Goal: Task Accomplishment & Management: Manage account settings

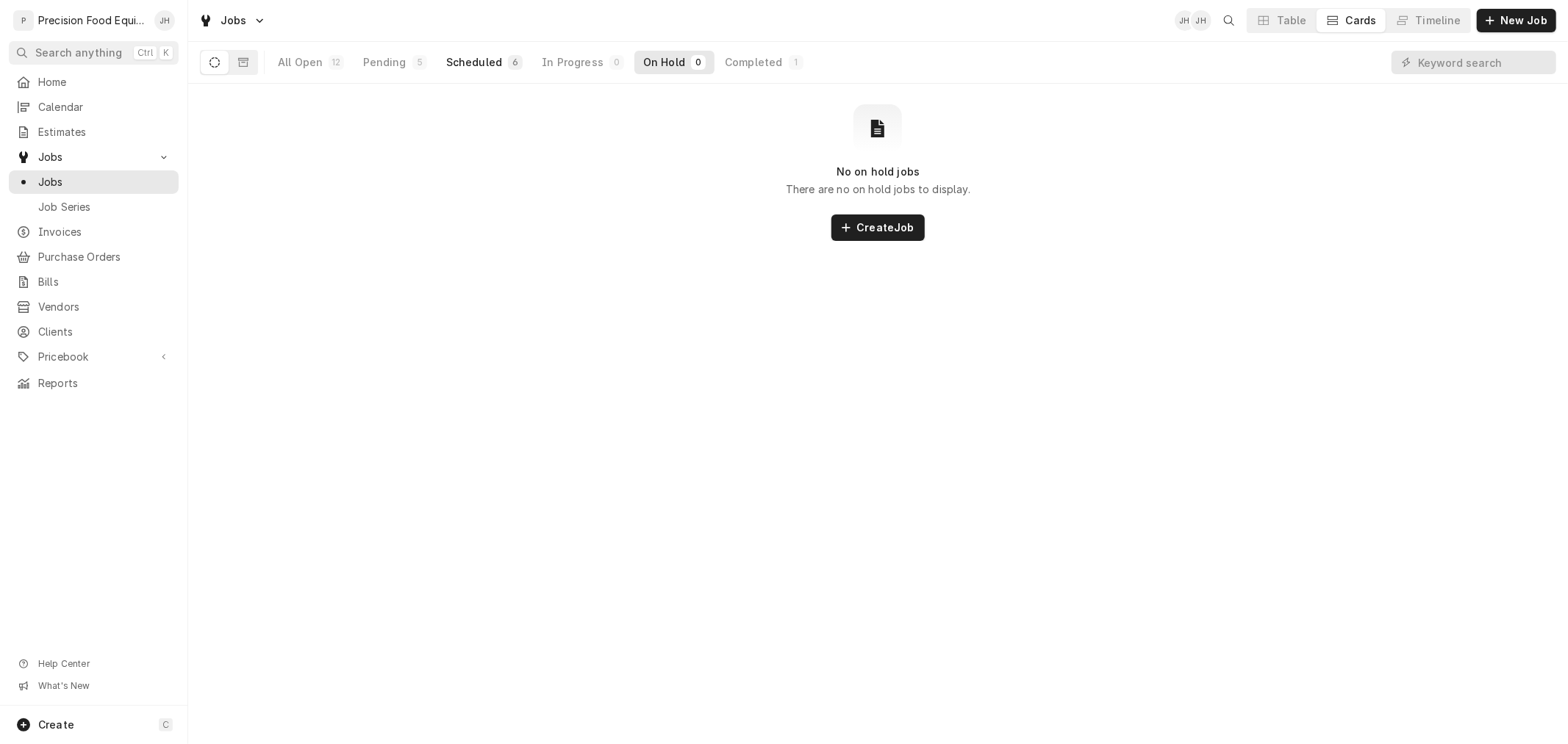
click at [484, 61] on div "Scheduled" at bounding box center [474, 63] width 56 height 15
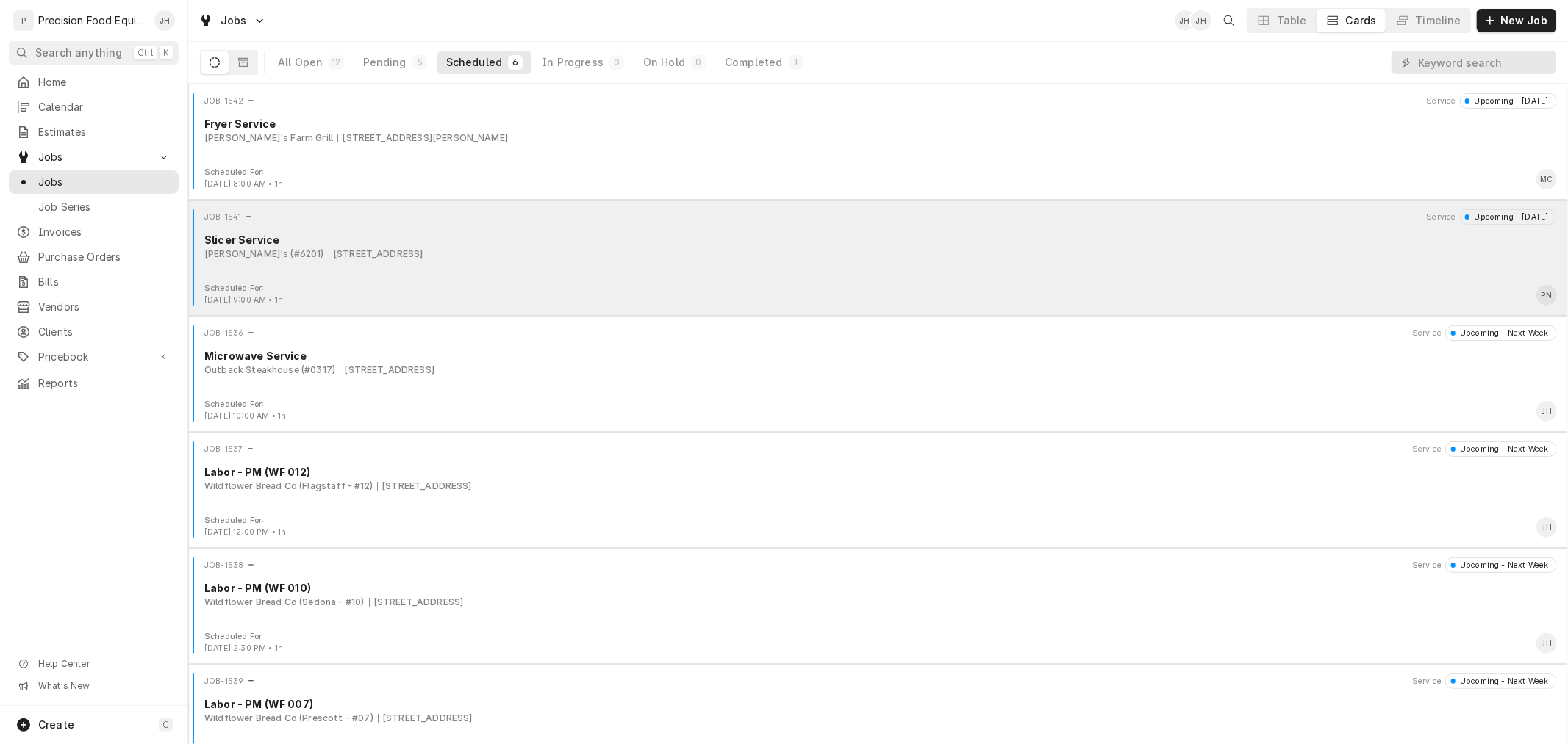
click at [444, 268] on div "JOB-1541 Service Upcoming - Today Slicer Service Arby's (#6201) 2320 Hwy 95, Bu…" at bounding box center [878, 246] width 1368 height 73
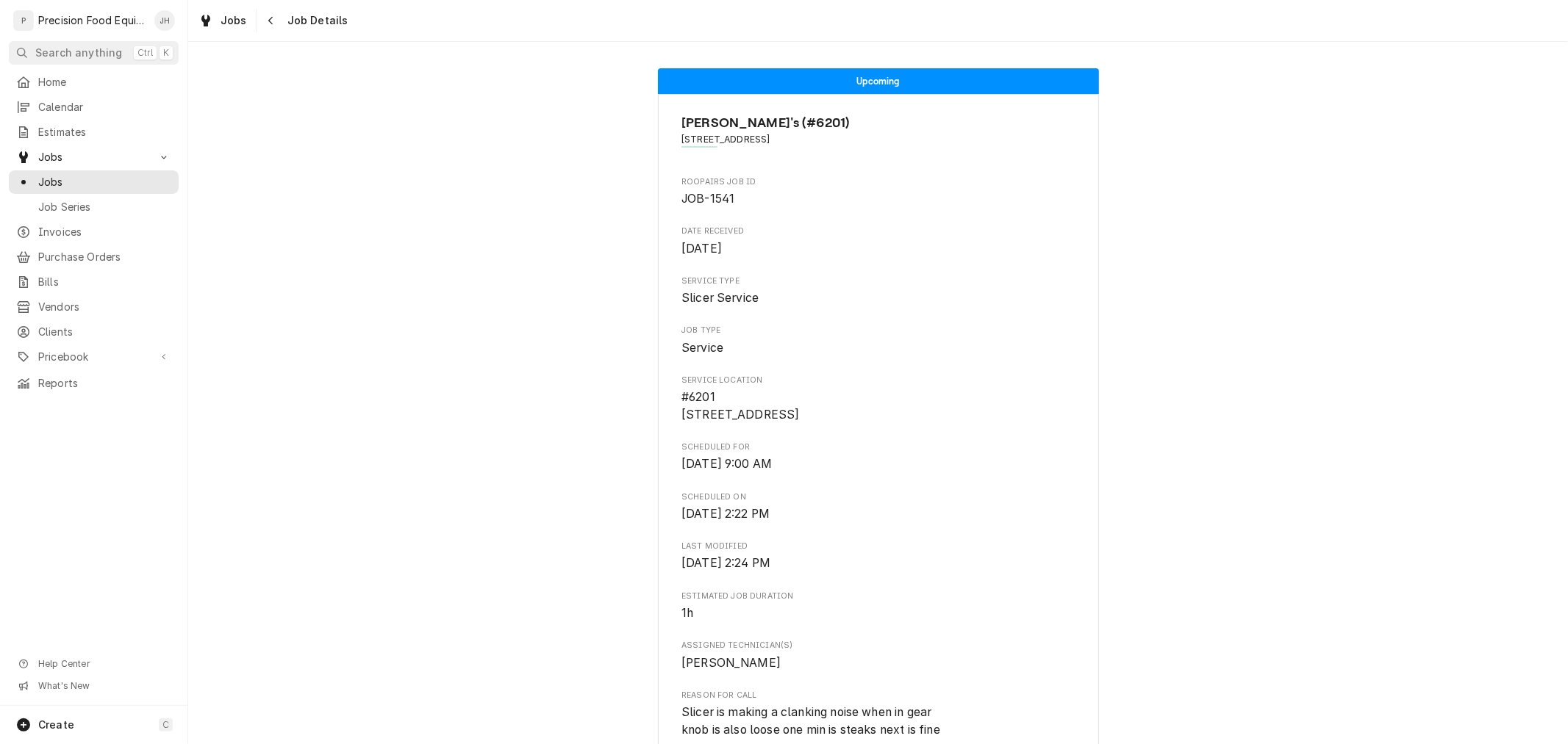
scroll to position [865, 0]
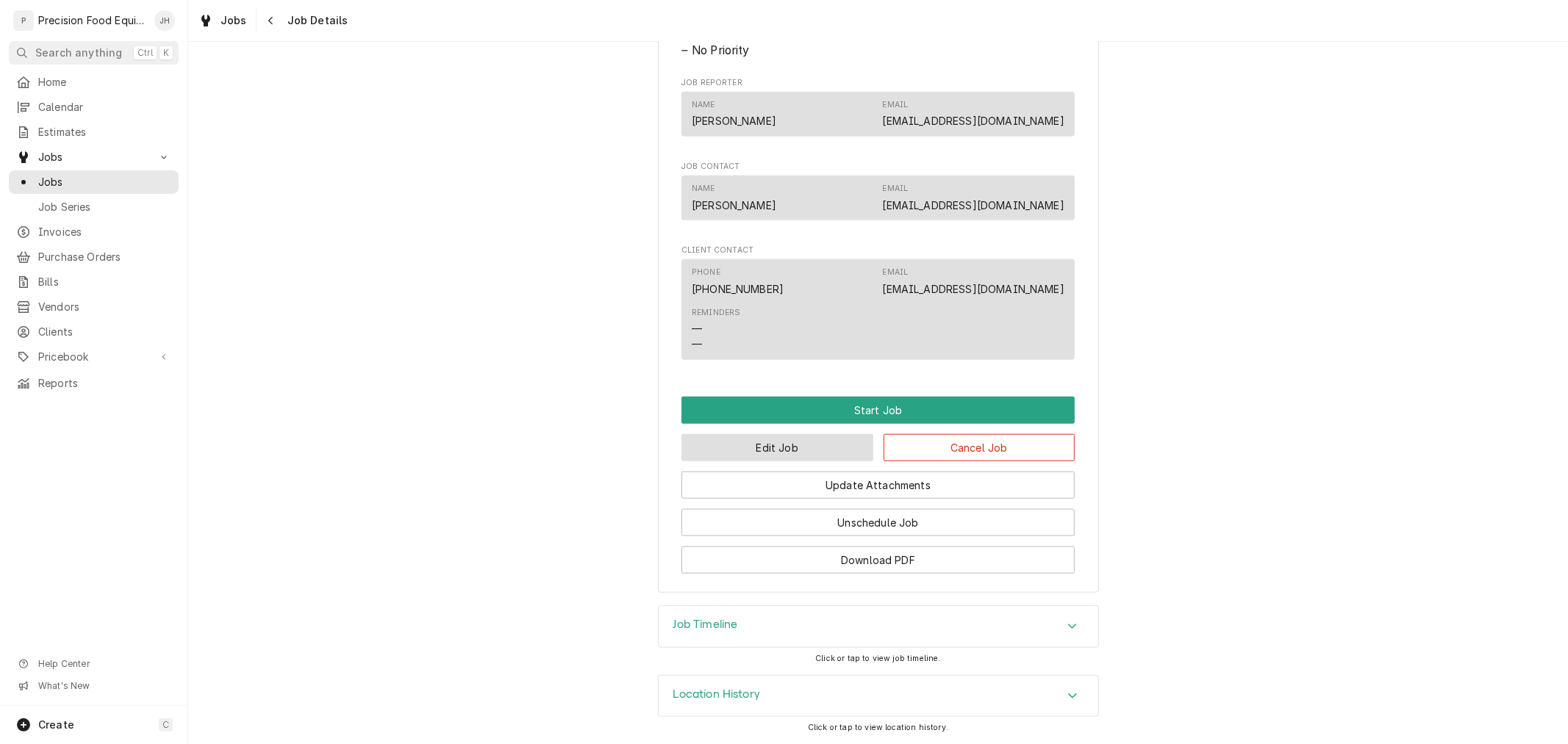
click at [824, 444] on button "Edit Job" at bounding box center [777, 447] width 192 height 27
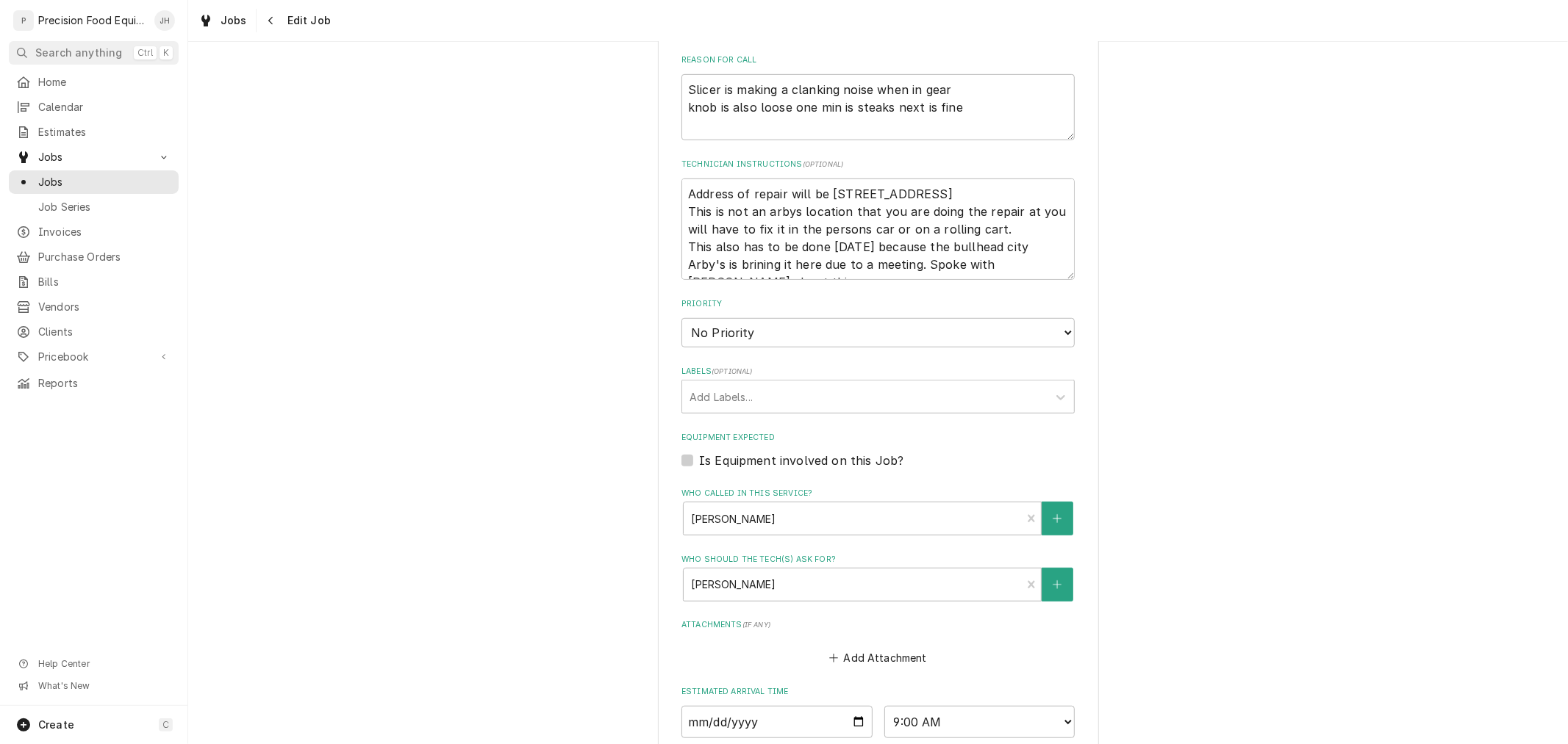
scroll to position [890, 0]
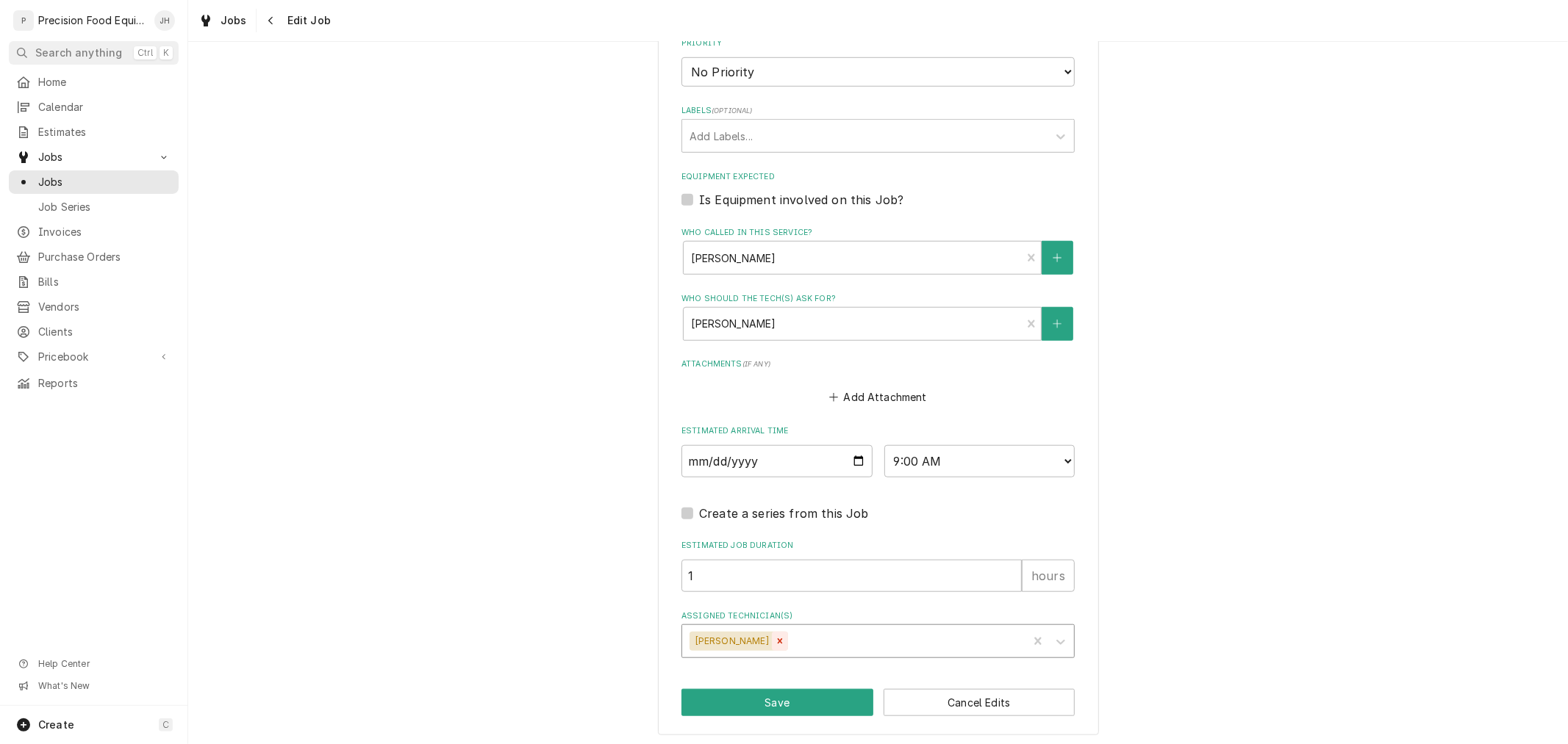
click at [775, 636] on icon "Remove Pete Nielson" at bounding box center [780, 641] width 10 height 10
click at [758, 640] on div "Assigned Technician(s)" at bounding box center [865, 641] width 351 height 27
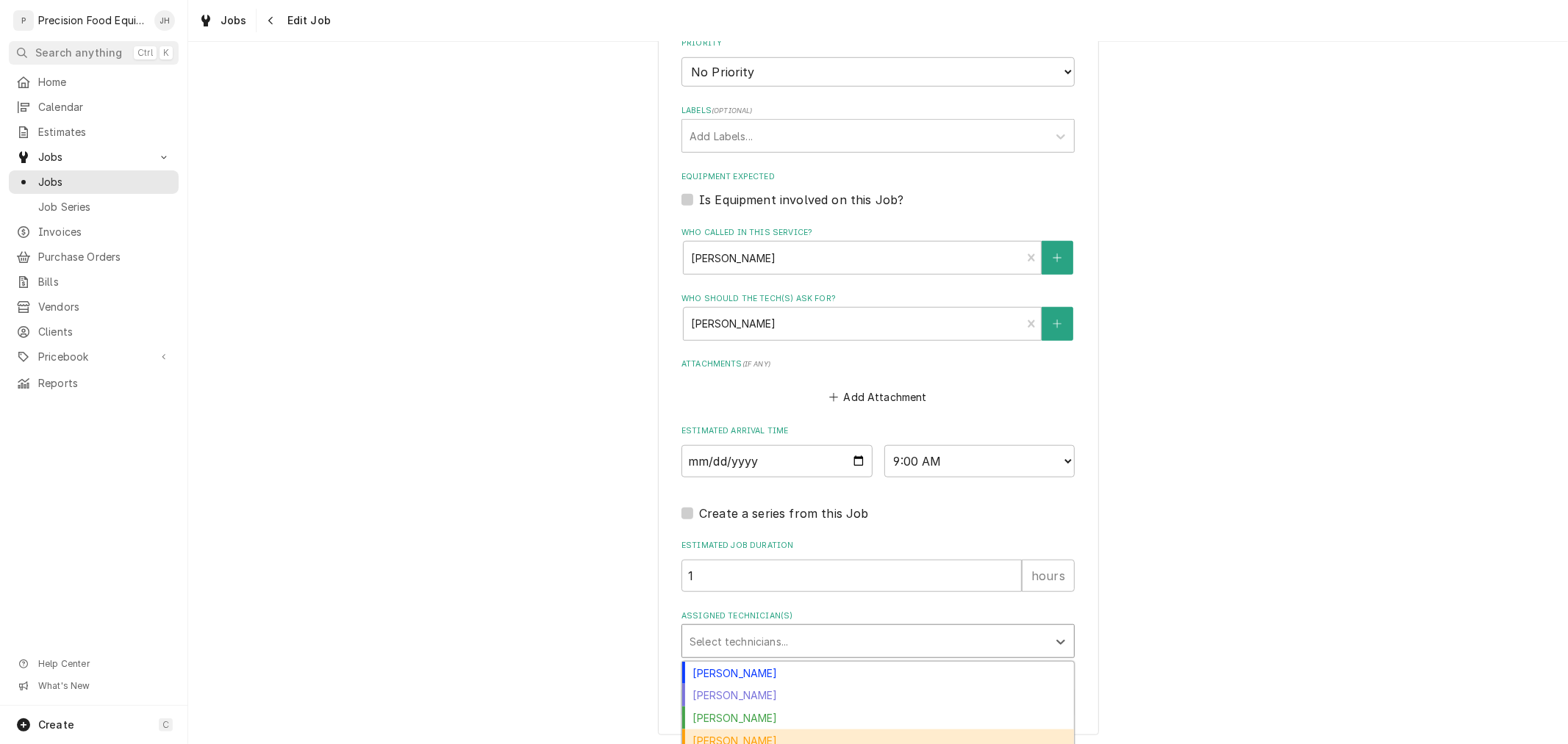
click at [719, 737] on div "[PERSON_NAME]" at bounding box center [878, 741] width 392 height 23
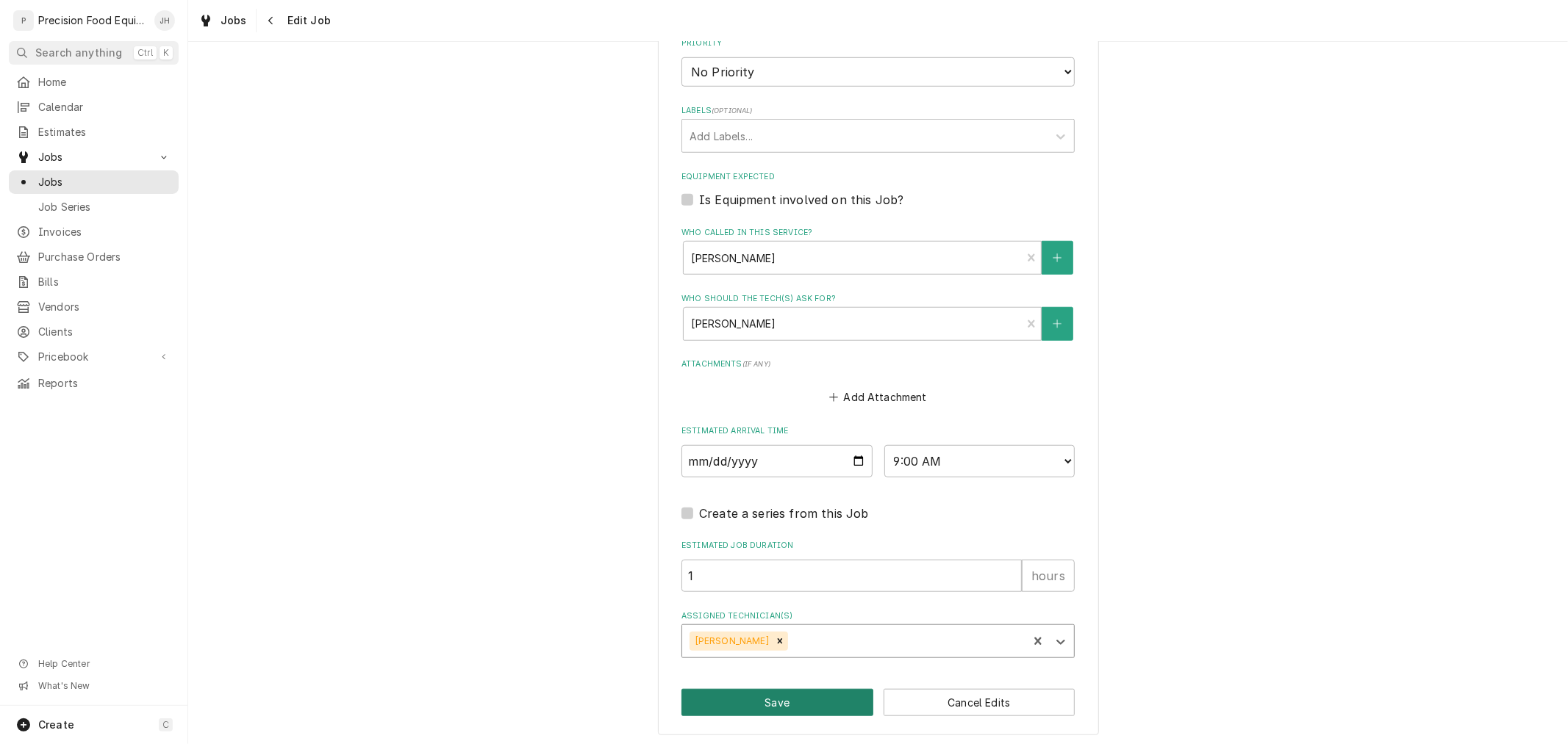
click at [783, 702] on button "Save" at bounding box center [777, 703] width 192 height 27
type textarea "x"
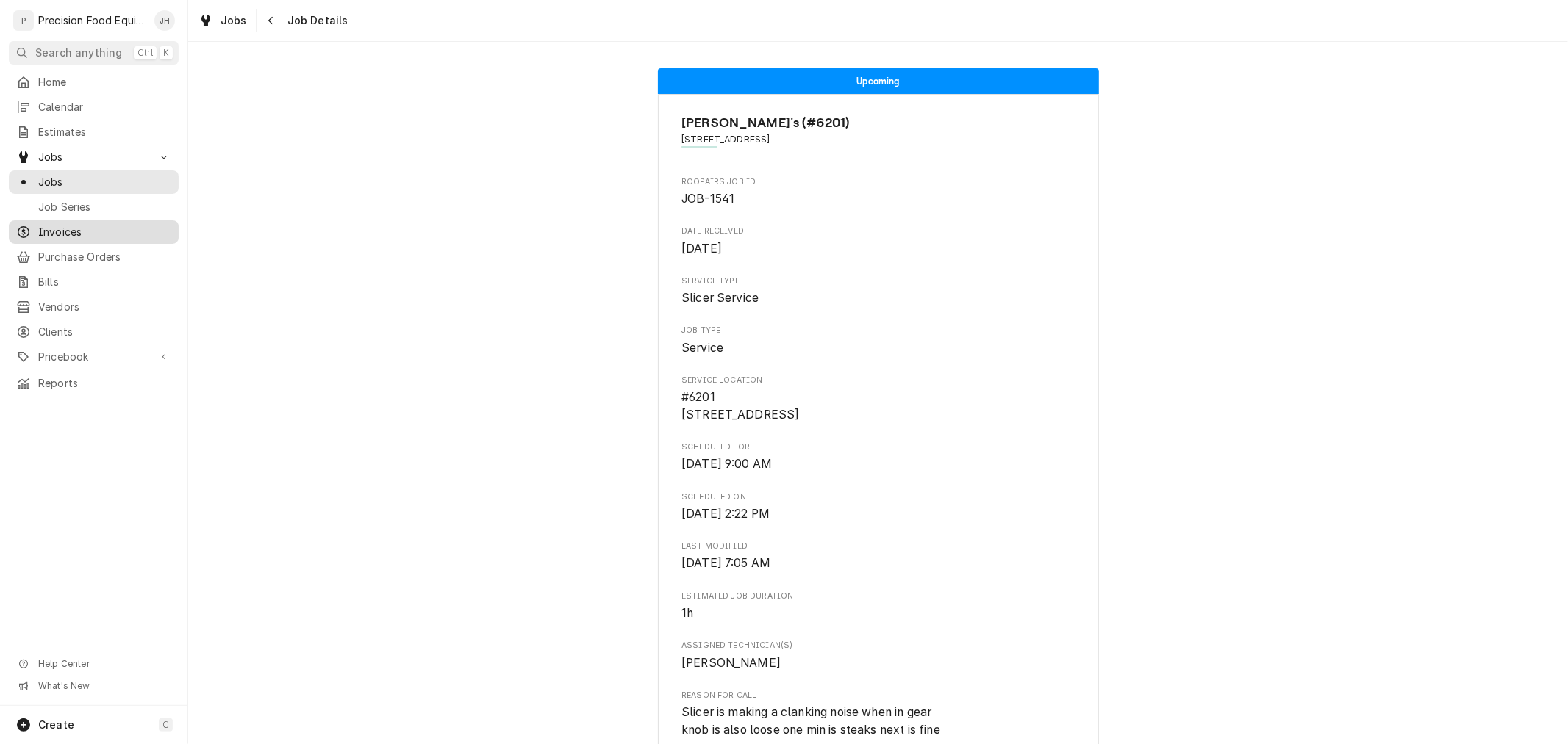
click at [84, 238] on span "Invoices" at bounding box center [105, 232] width 133 height 15
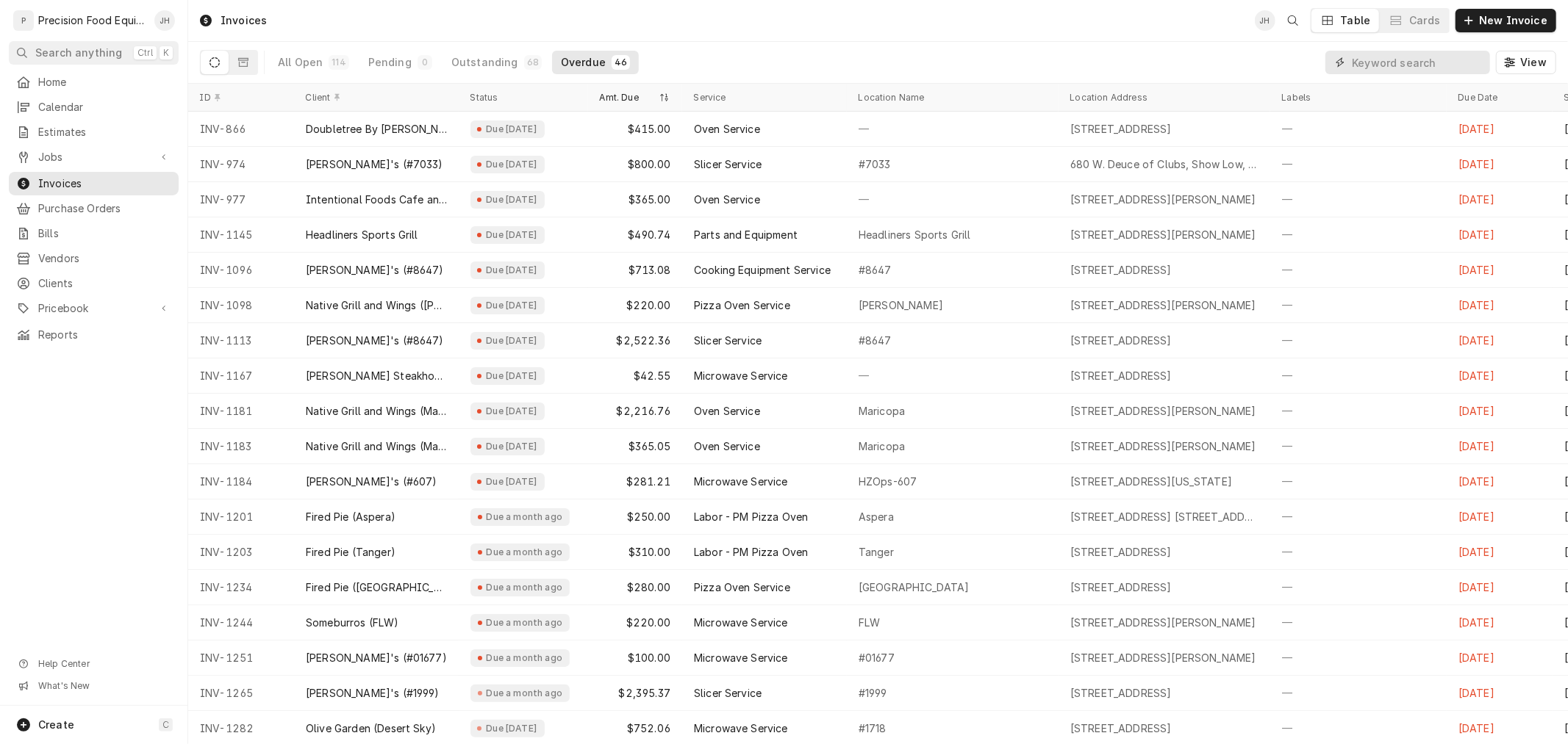
click at [1386, 66] on input "Dynamic Content Wrapper" at bounding box center [1417, 63] width 131 height 24
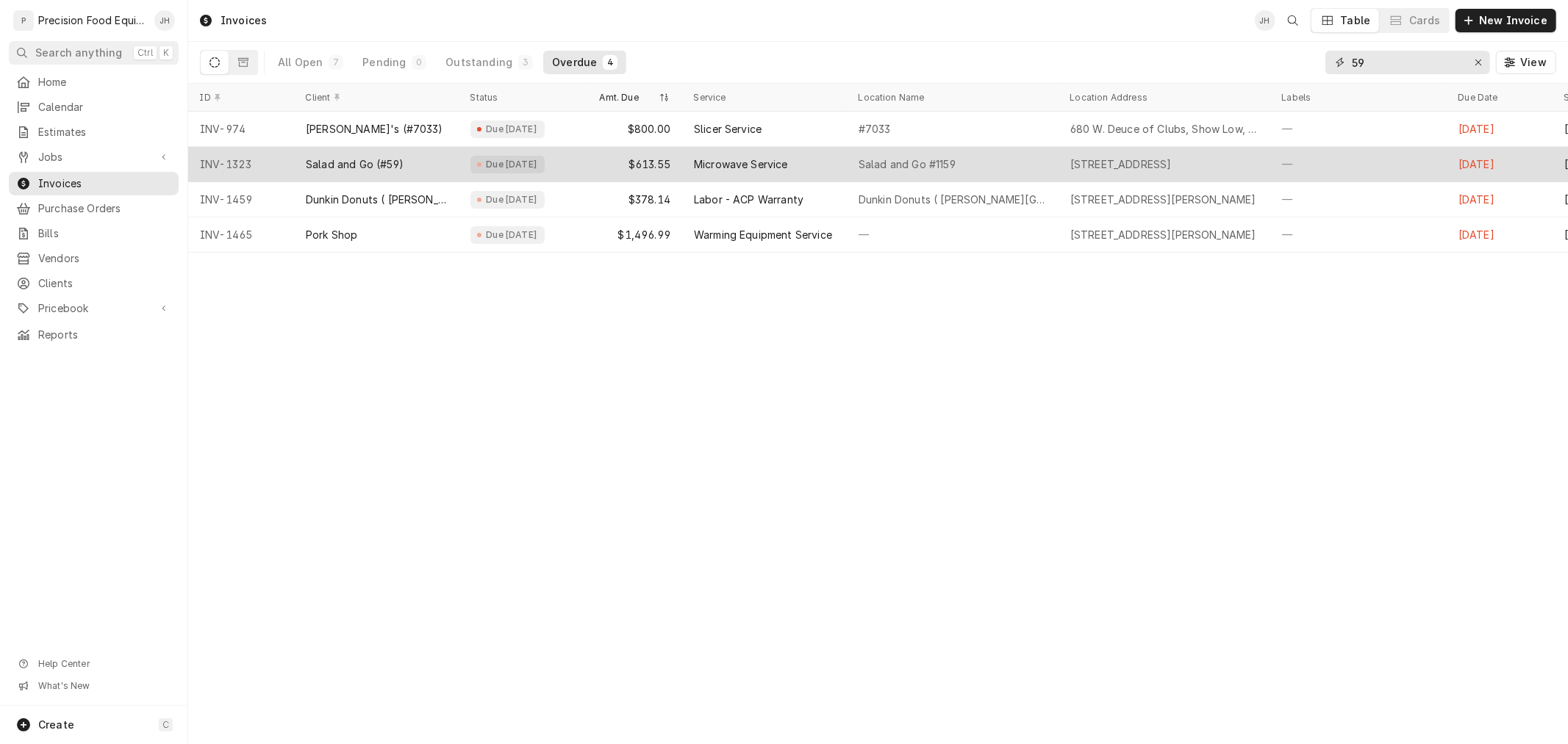
type input "59"
click at [649, 166] on div "$613.55" at bounding box center [635, 165] width 94 height 35
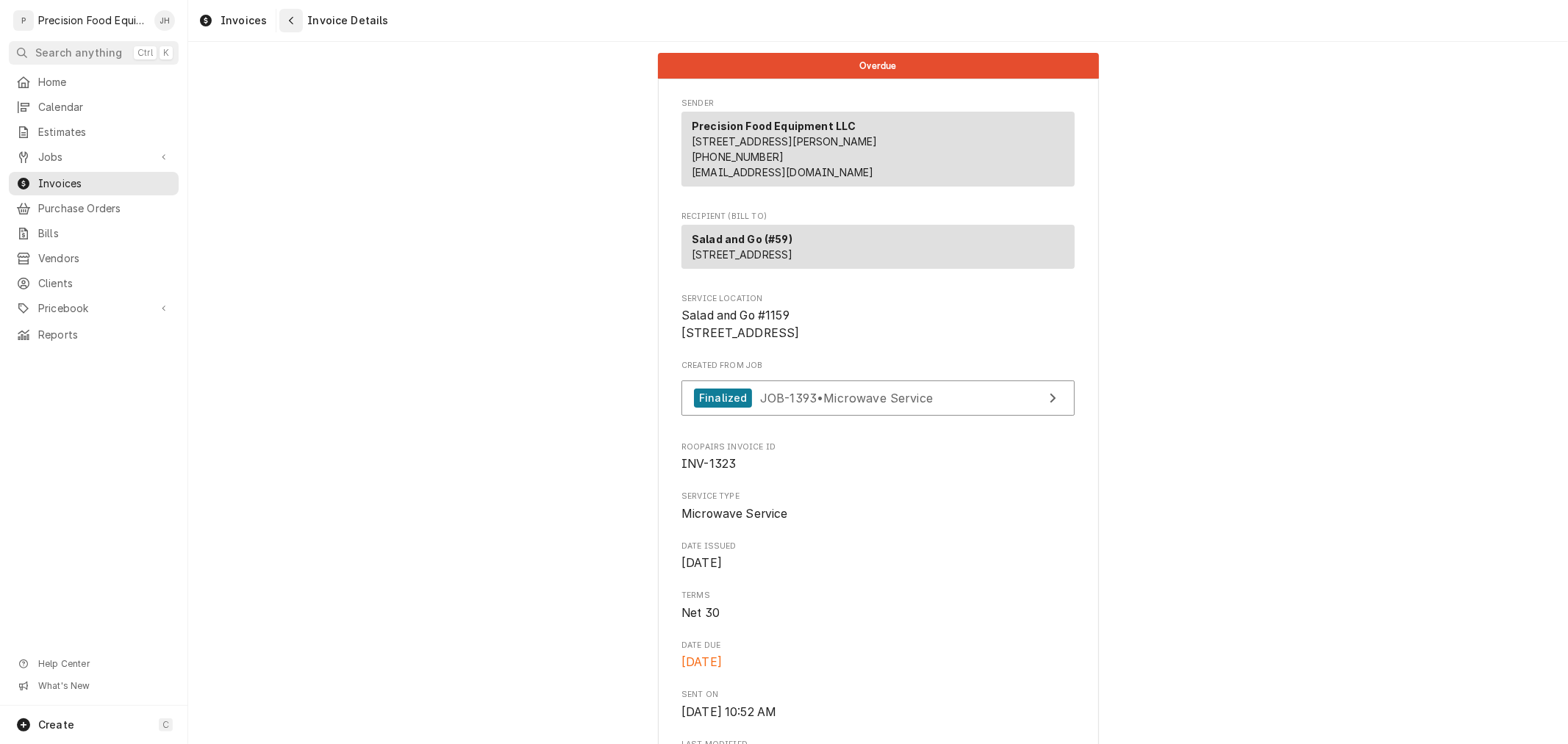
click at [280, 13] on button "Navigate back" at bounding box center [292, 21] width 24 height 24
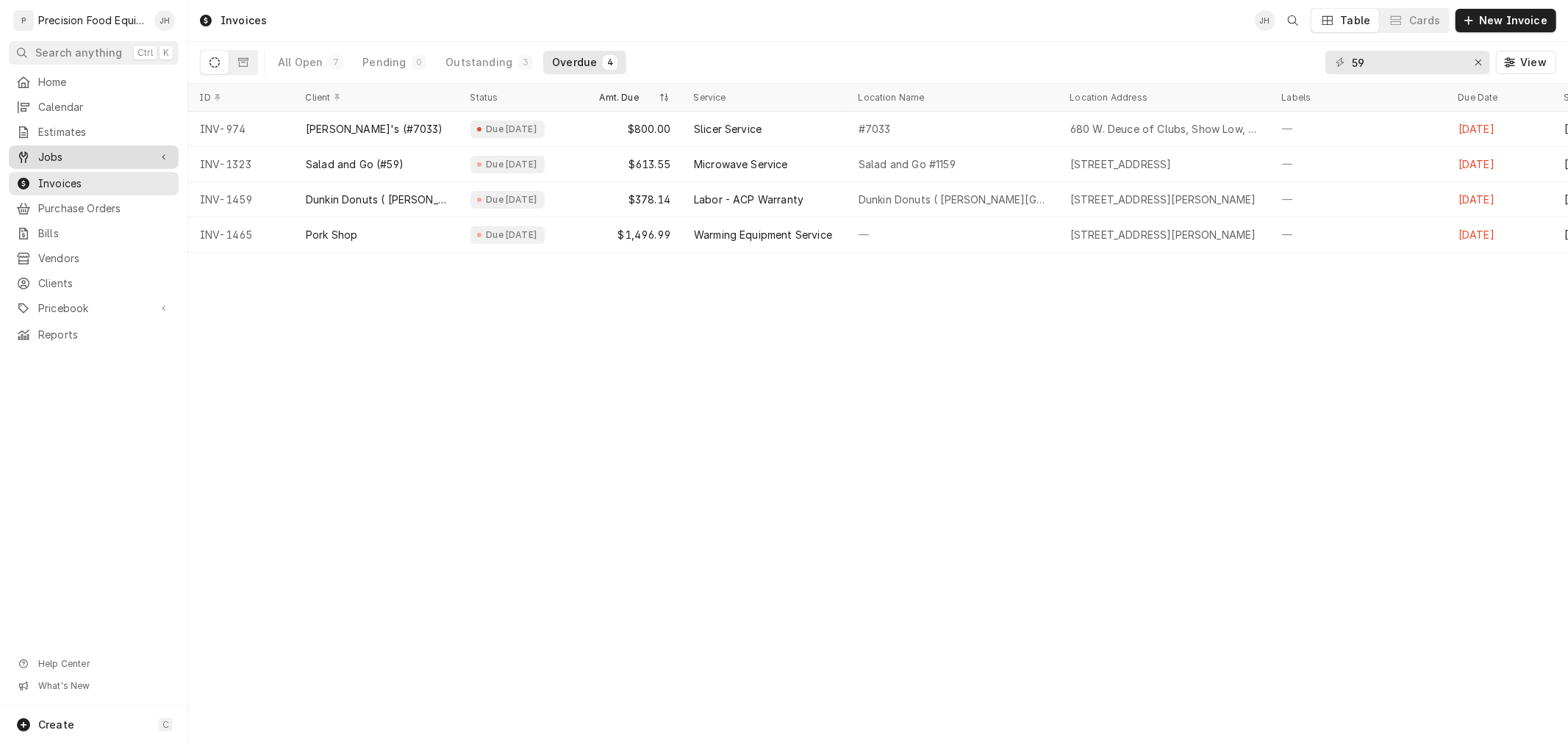
click at [97, 160] on span "Jobs" at bounding box center [94, 158] width 111 height 15
click at [81, 192] on link "Jobs" at bounding box center [94, 183] width 170 height 24
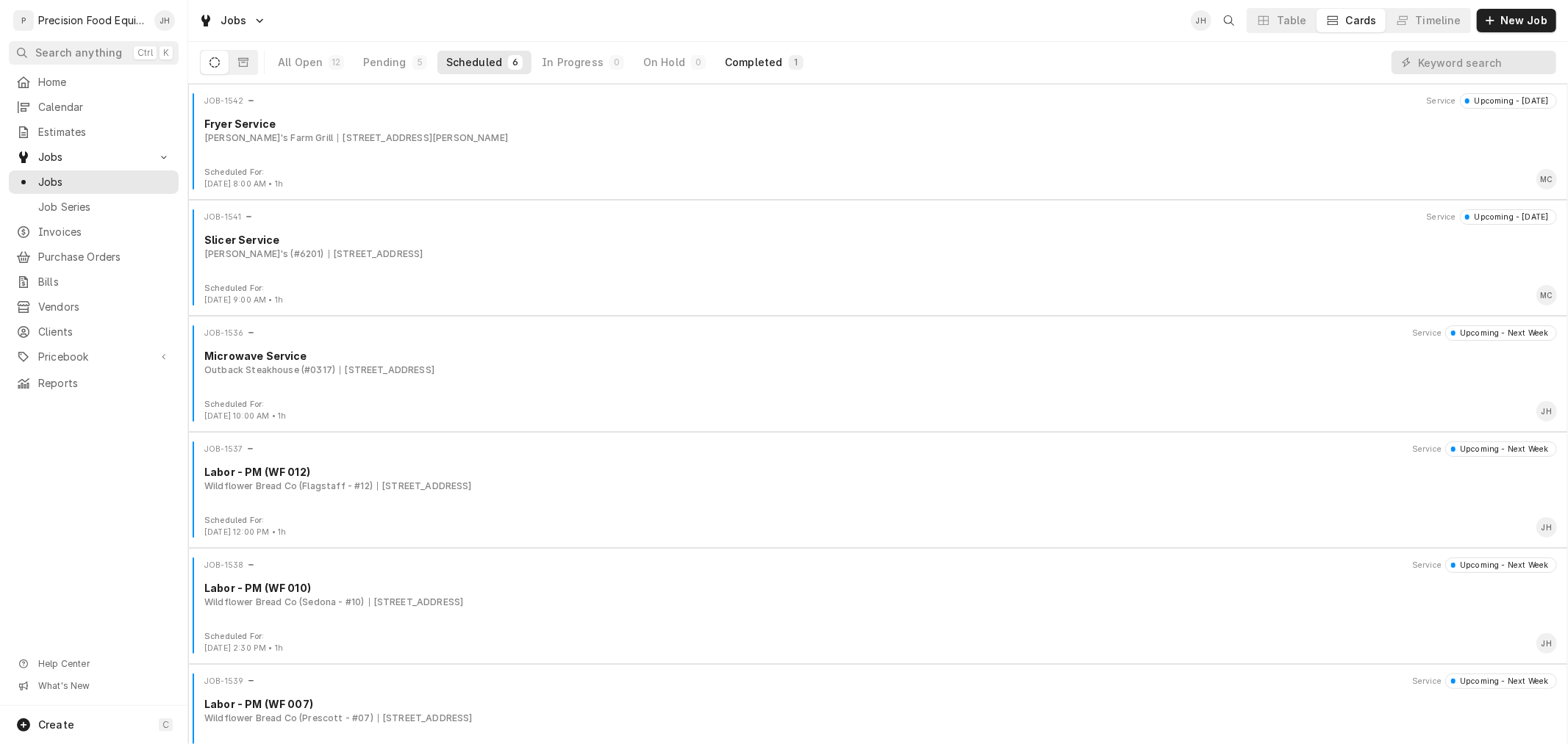
click at [739, 63] on div "Completed" at bounding box center [753, 63] width 57 height 15
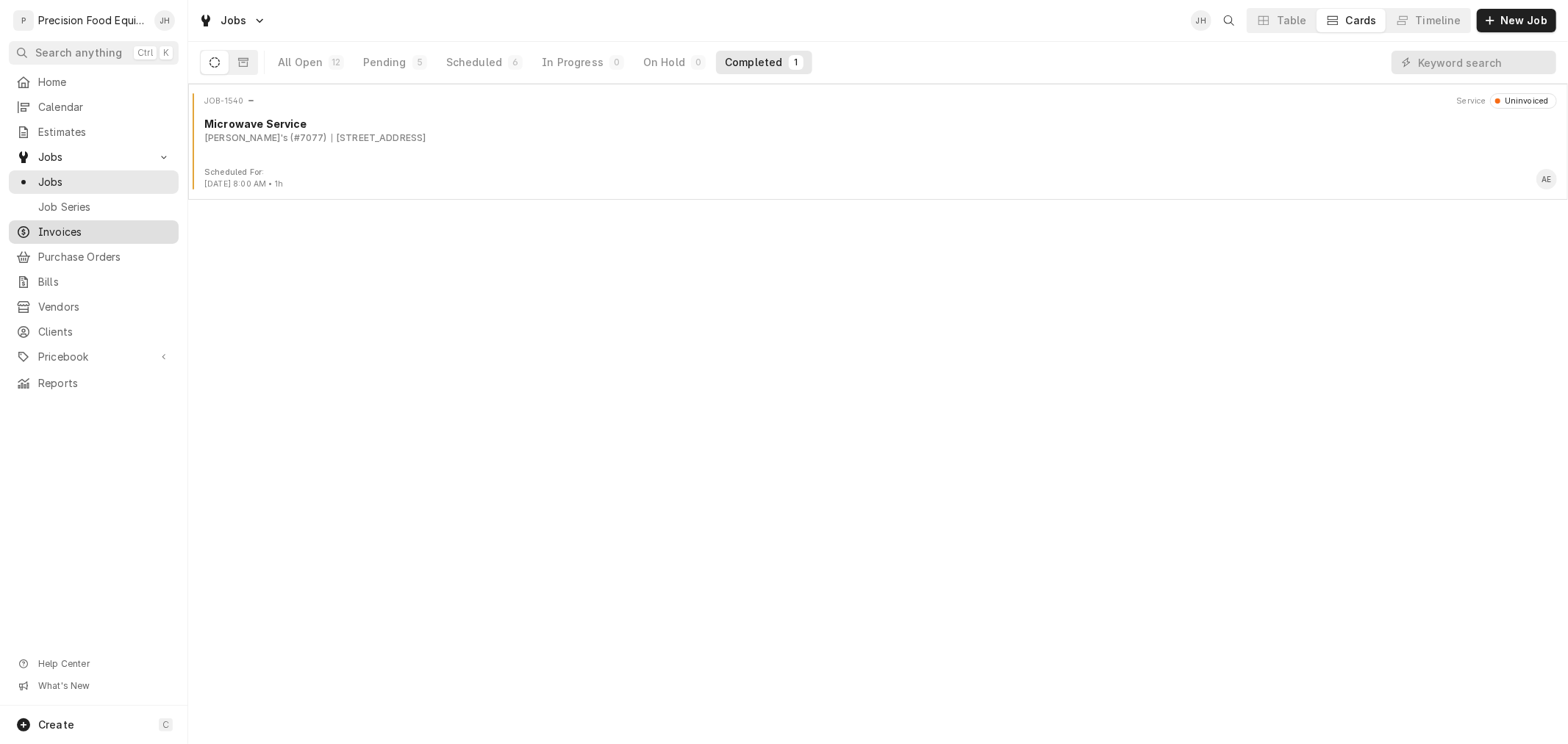
click at [81, 222] on link "Invoices" at bounding box center [94, 232] width 170 height 24
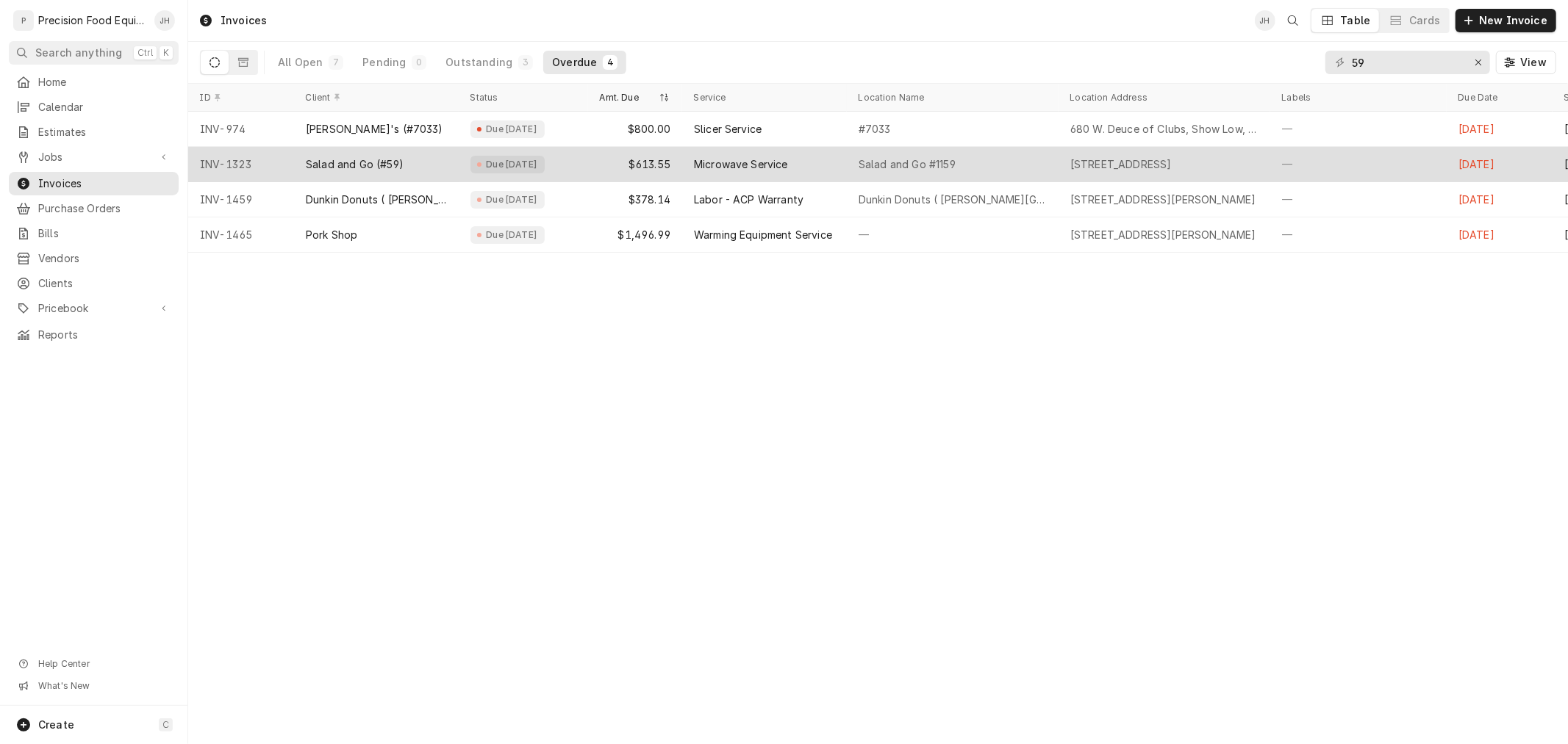
click at [596, 160] on div "$613.55" at bounding box center [635, 165] width 94 height 35
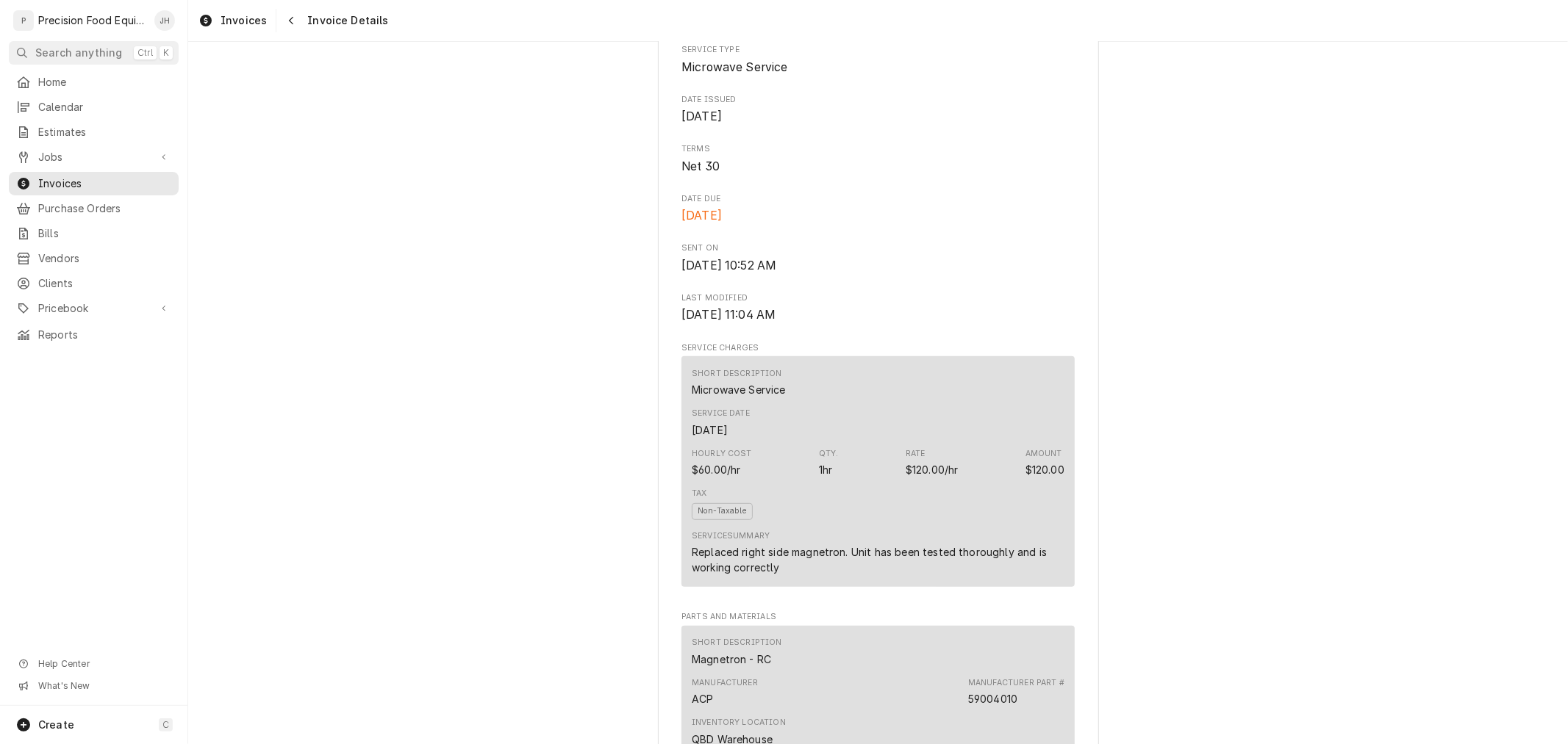
scroll to position [6, 0]
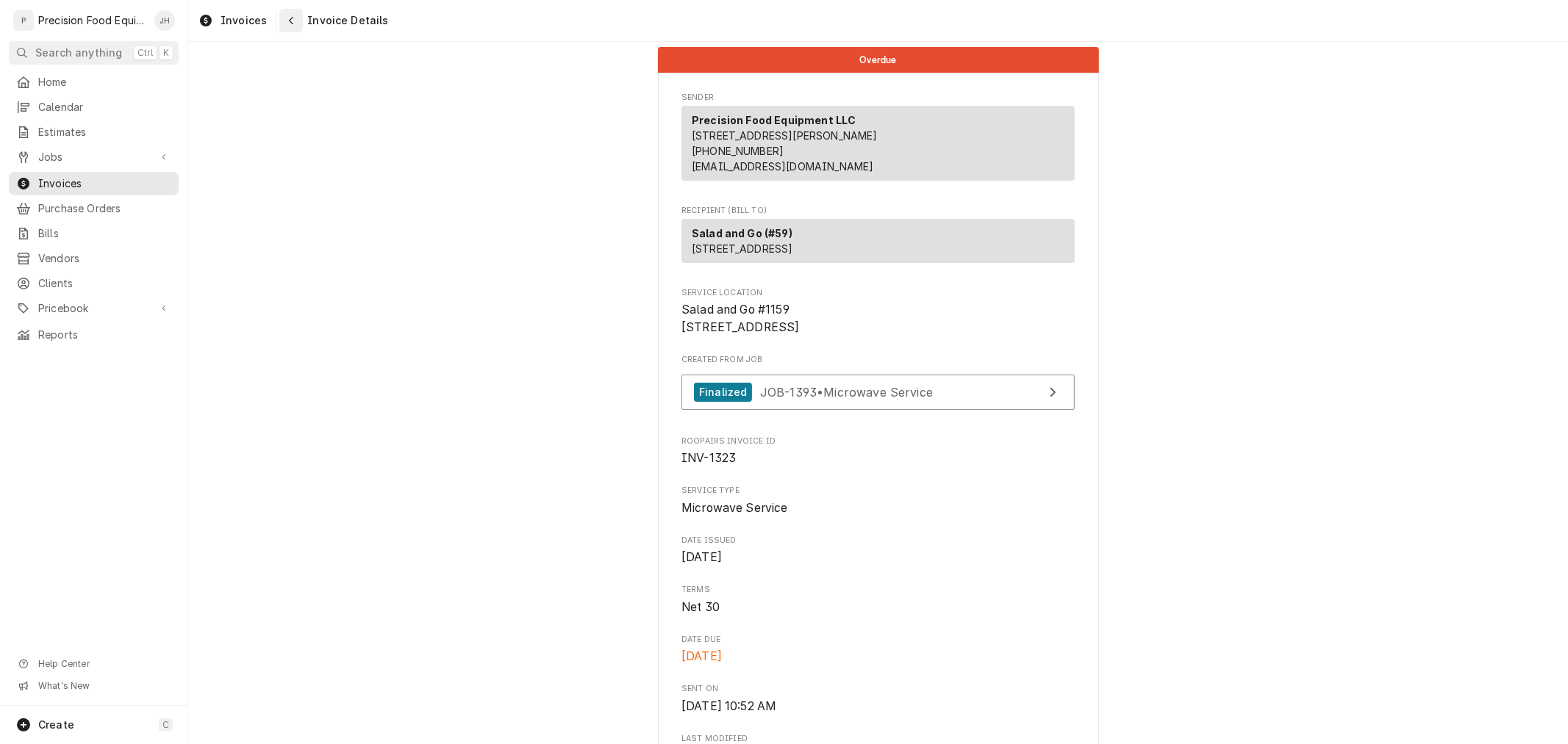
click at [288, 18] on icon "Navigate back" at bounding box center [291, 21] width 7 height 10
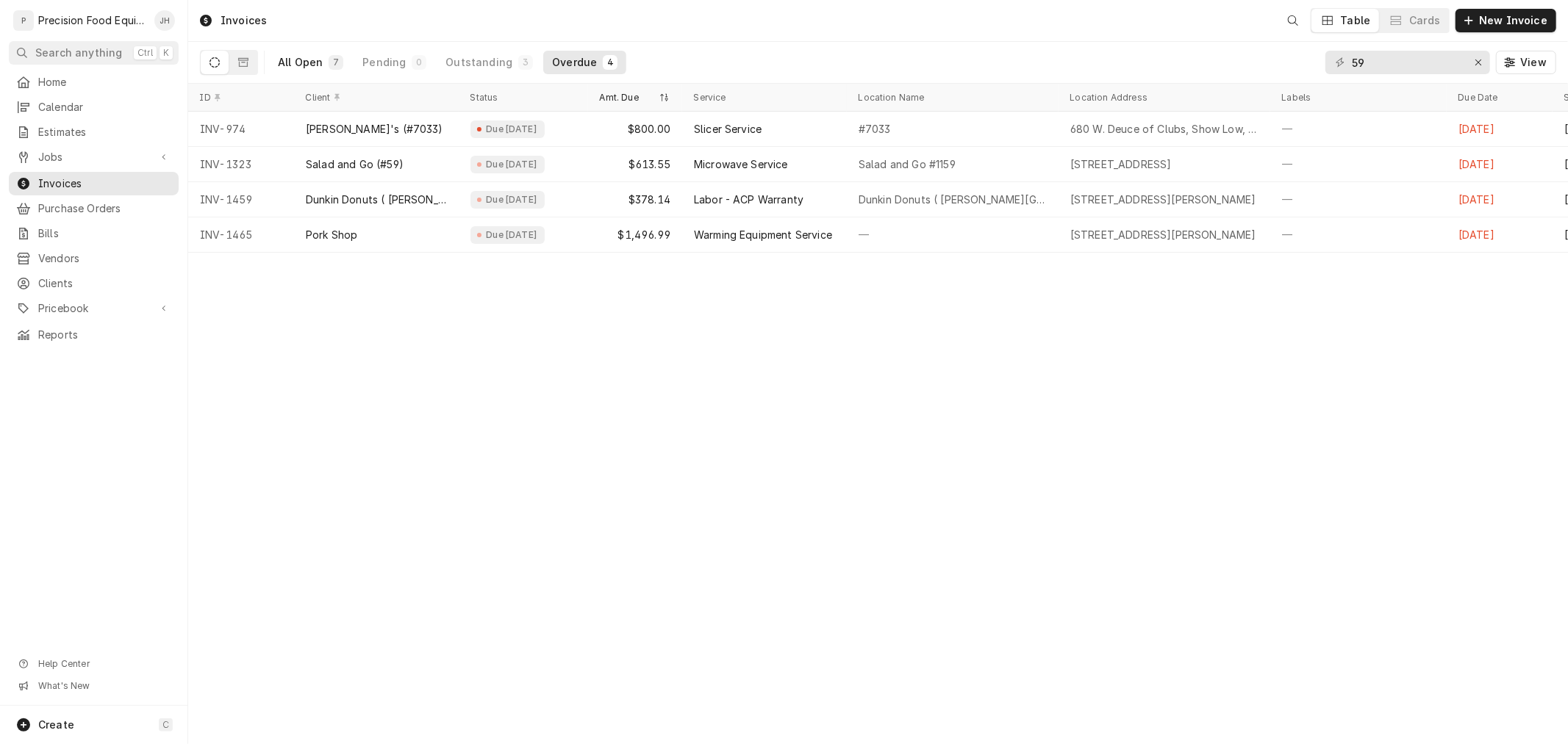
click at [284, 53] on button "All Open 7" at bounding box center [311, 63] width 83 height 24
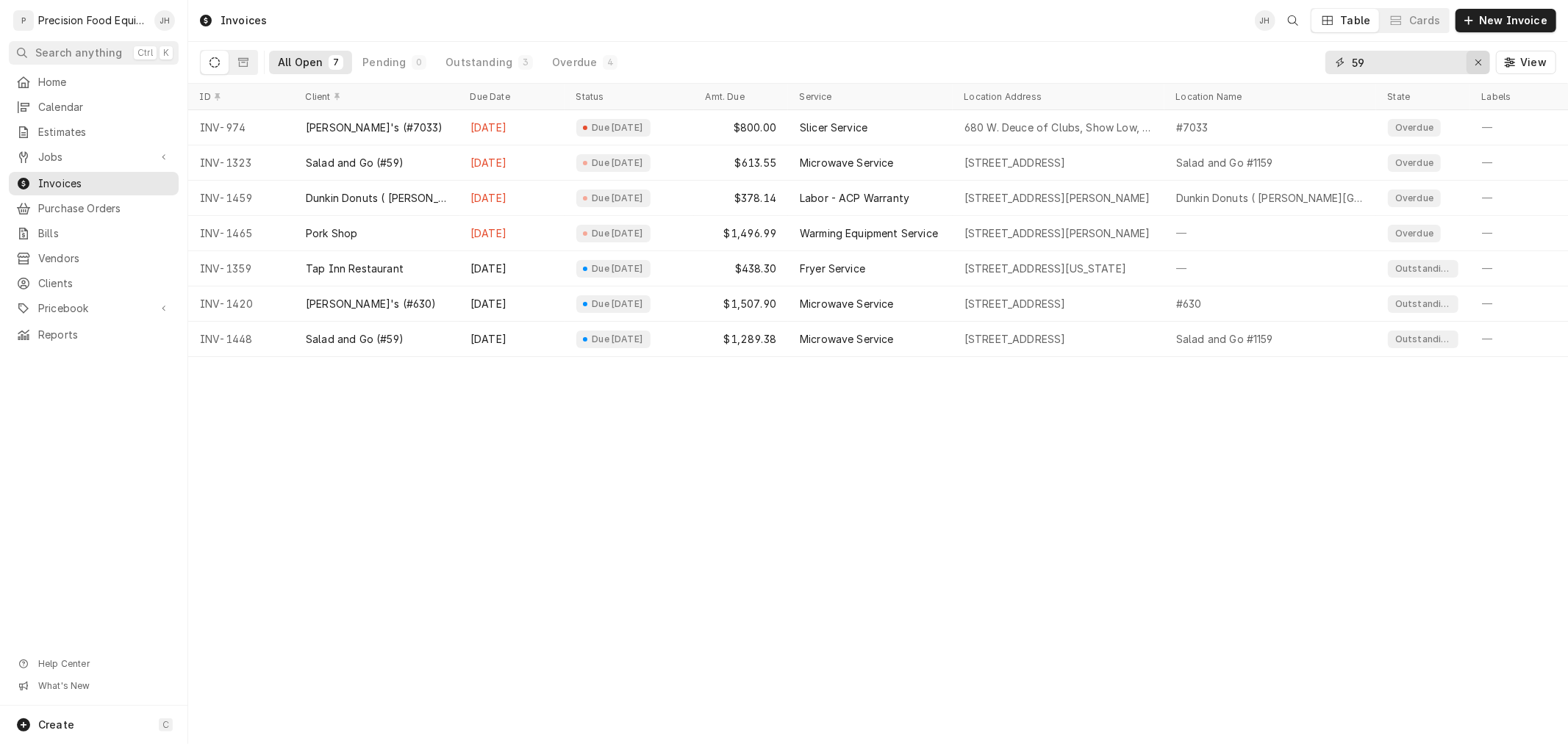
click at [1475, 59] on div "Erase input" at bounding box center [1478, 63] width 15 height 15
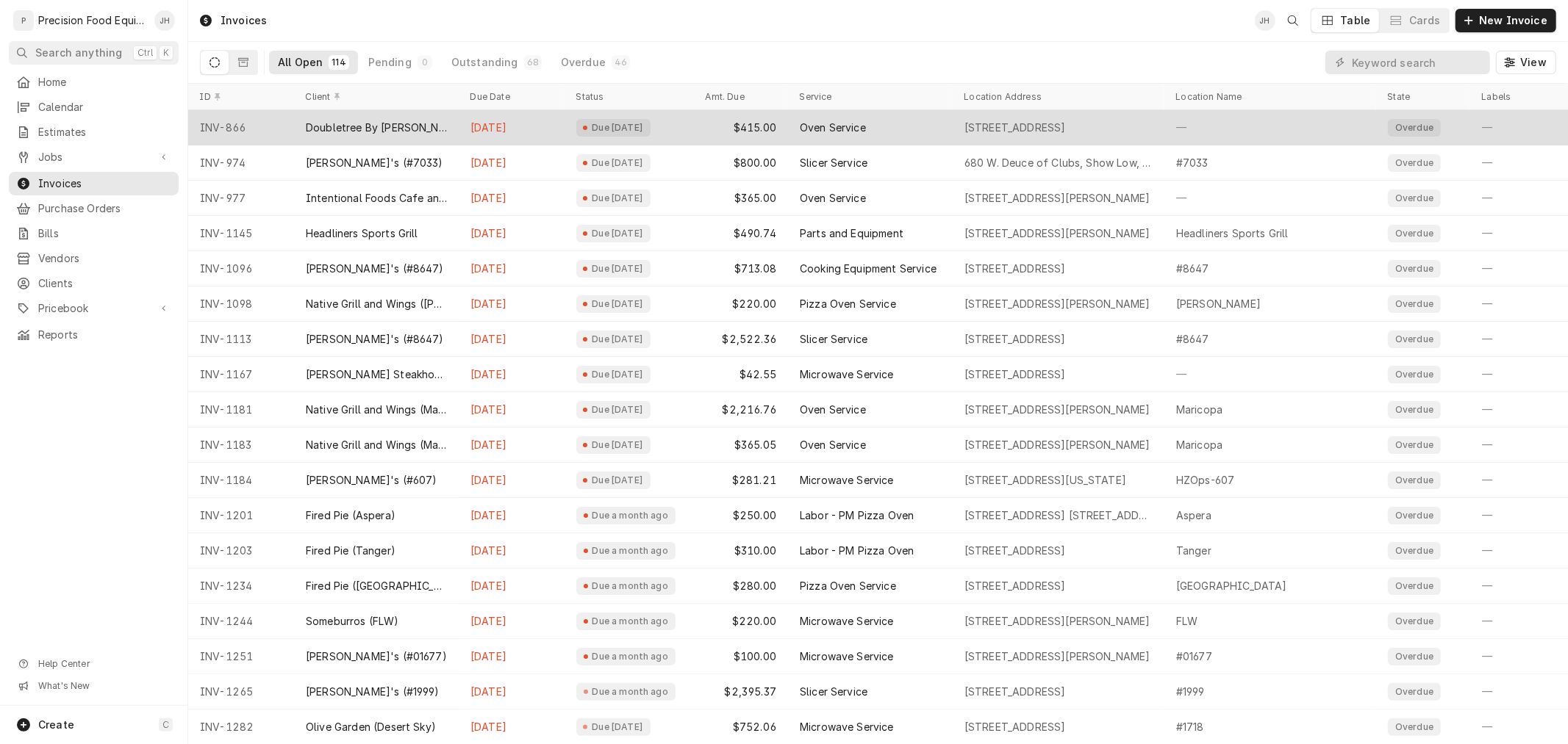
click at [410, 118] on div "Doubletree By [PERSON_NAME]" at bounding box center [376, 128] width 165 height 35
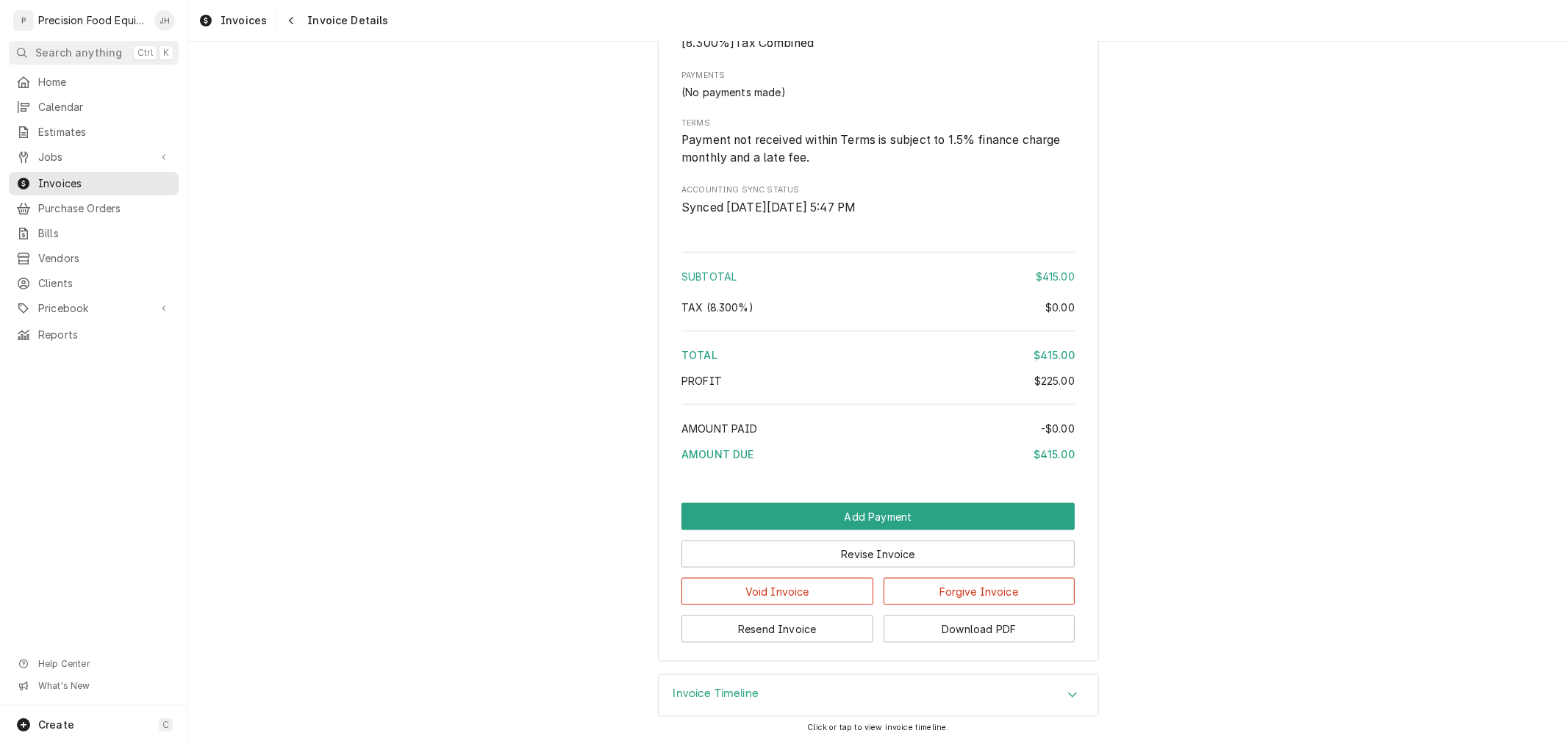
scroll to position [1684, 0]
click at [833, 628] on button "Resend Invoice" at bounding box center [777, 629] width 192 height 27
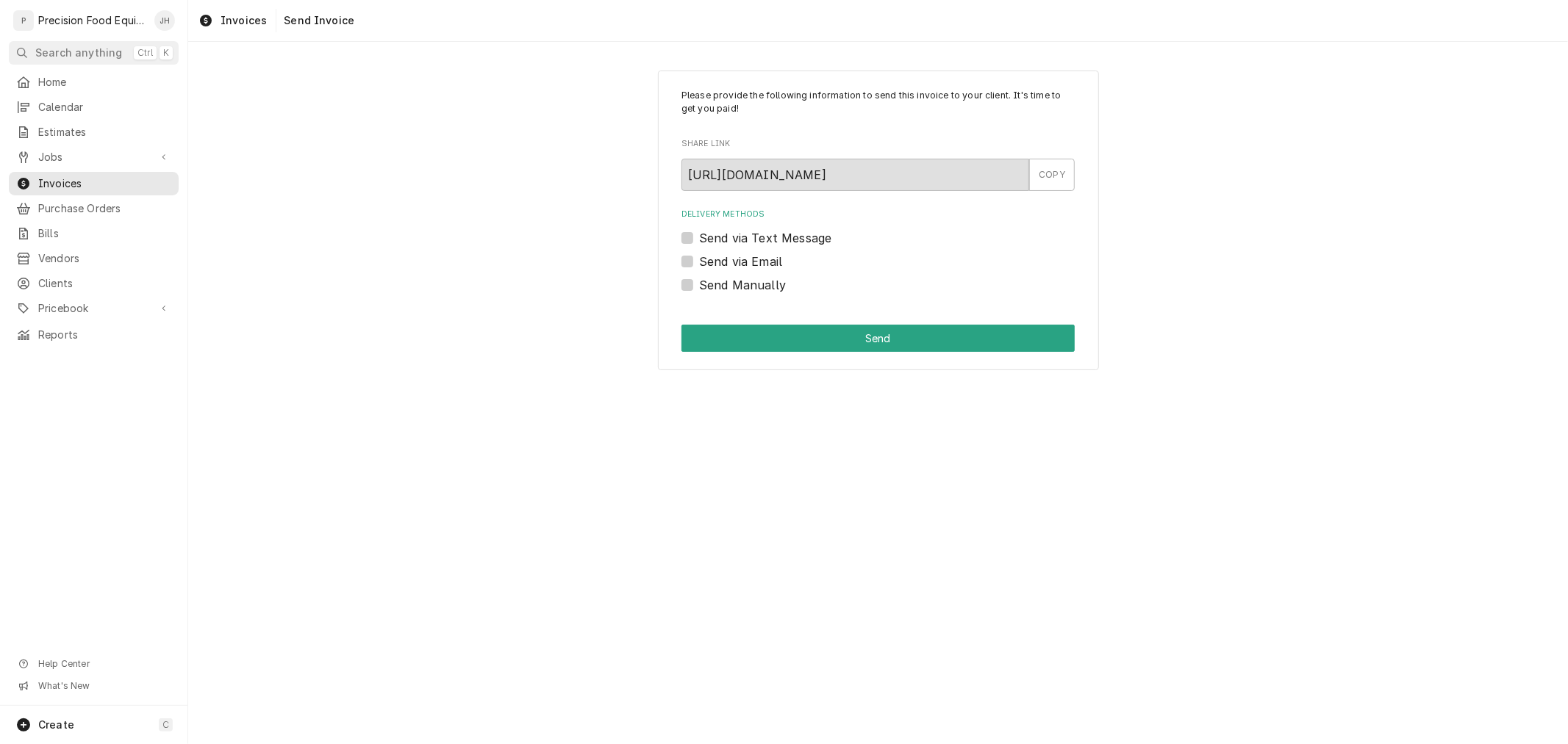
click at [699, 256] on label "Send via Email" at bounding box center [741, 262] width 83 height 18
click at [699, 256] on input "Send via Email" at bounding box center [896, 269] width 394 height 33
checkbox input "true"
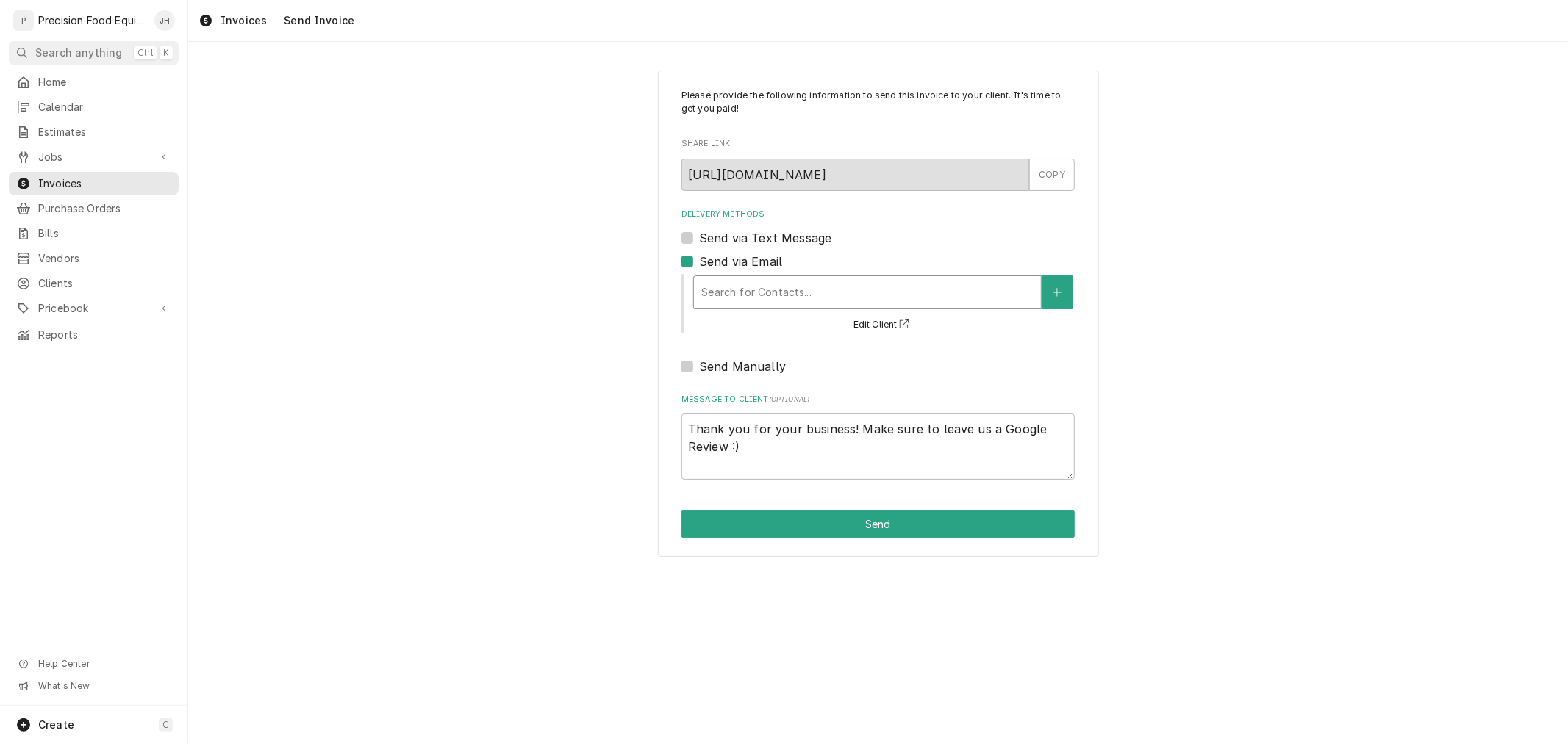
click at [832, 289] on div "Delivery Methods" at bounding box center [867, 293] width 332 height 27
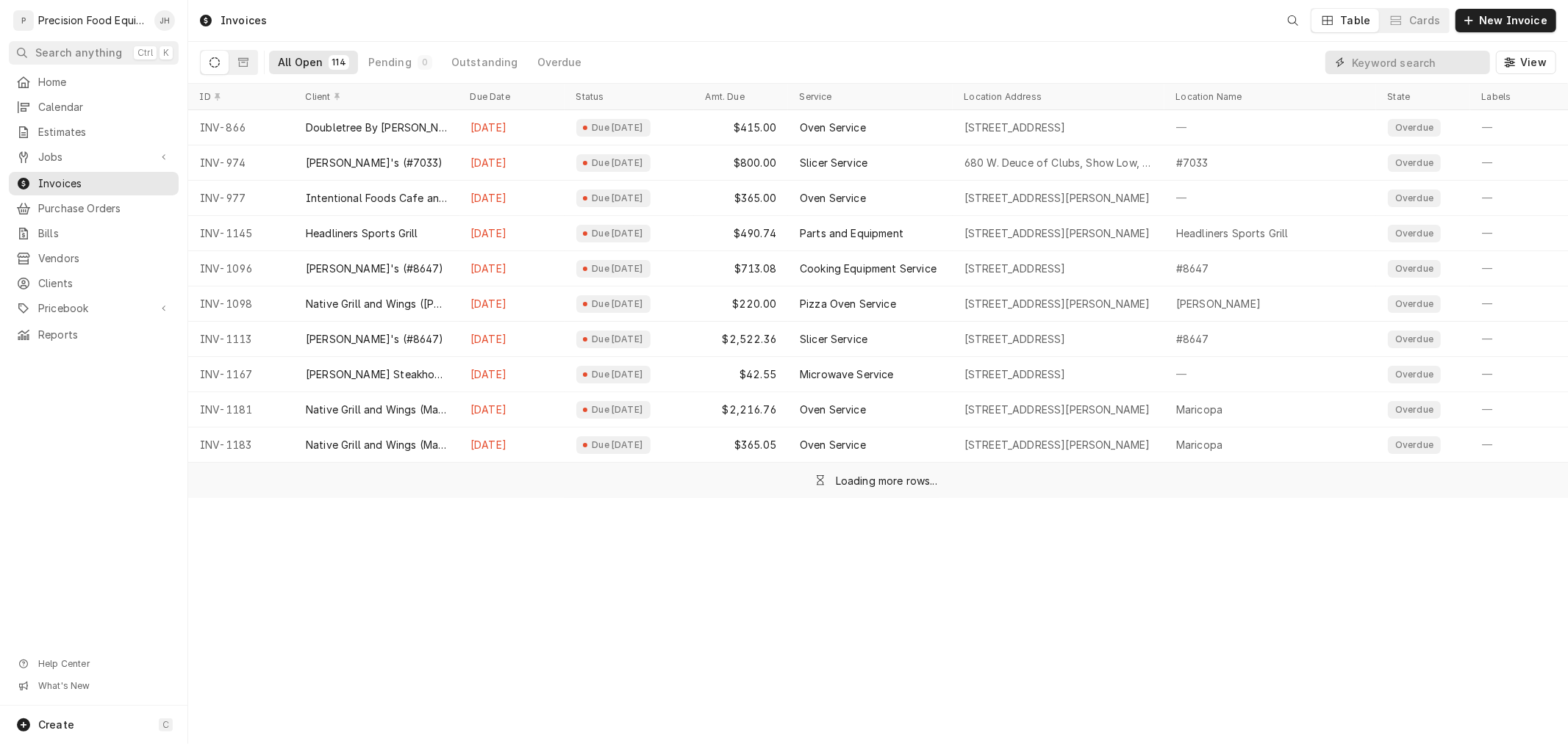
click at [1384, 62] on input "Dynamic Content Wrapper" at bounding box center [1417, 63] width 131 height 24
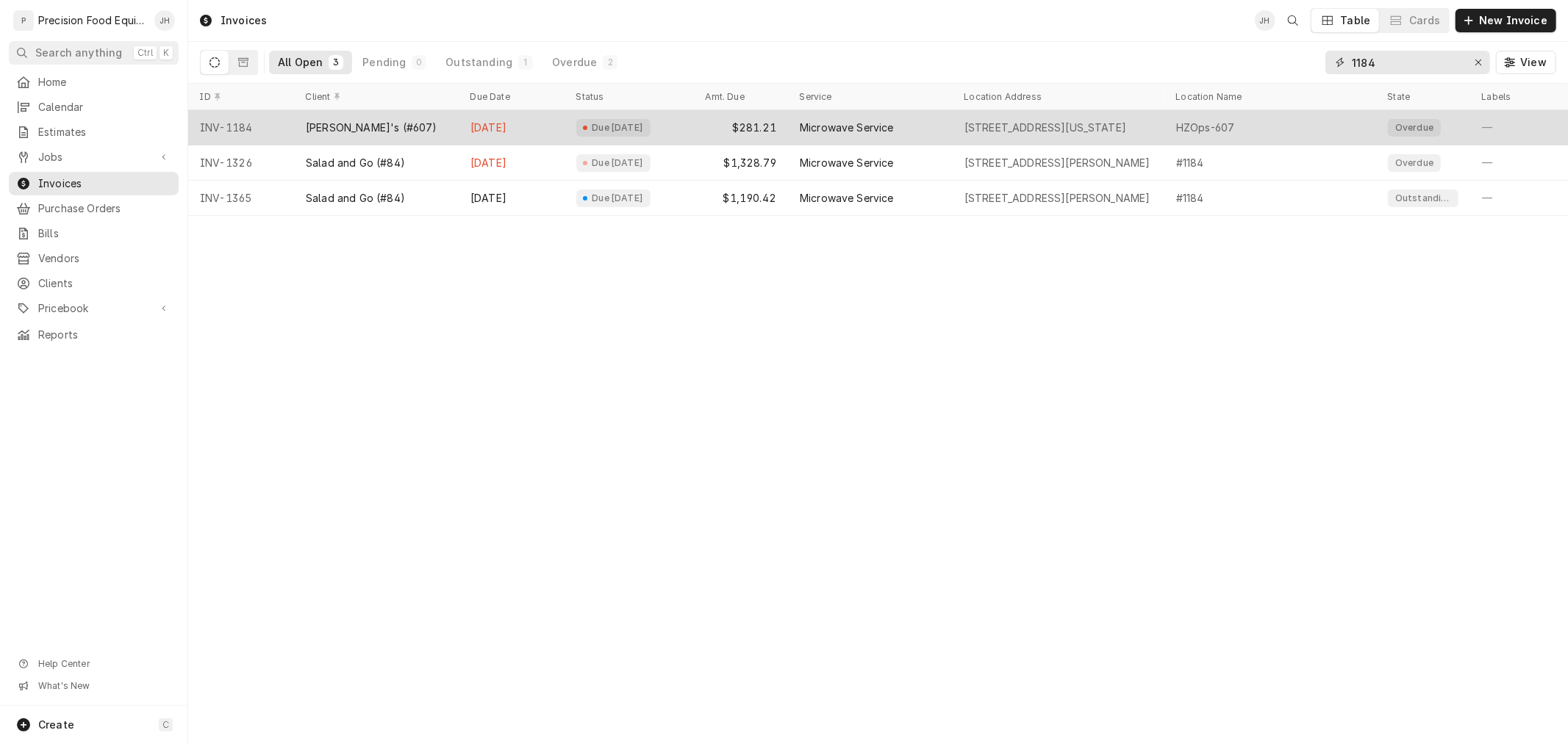
type input "1184"
click at [862, 129] on div "Microwave Service" at bounding box center [847, 128] width 94 height 15
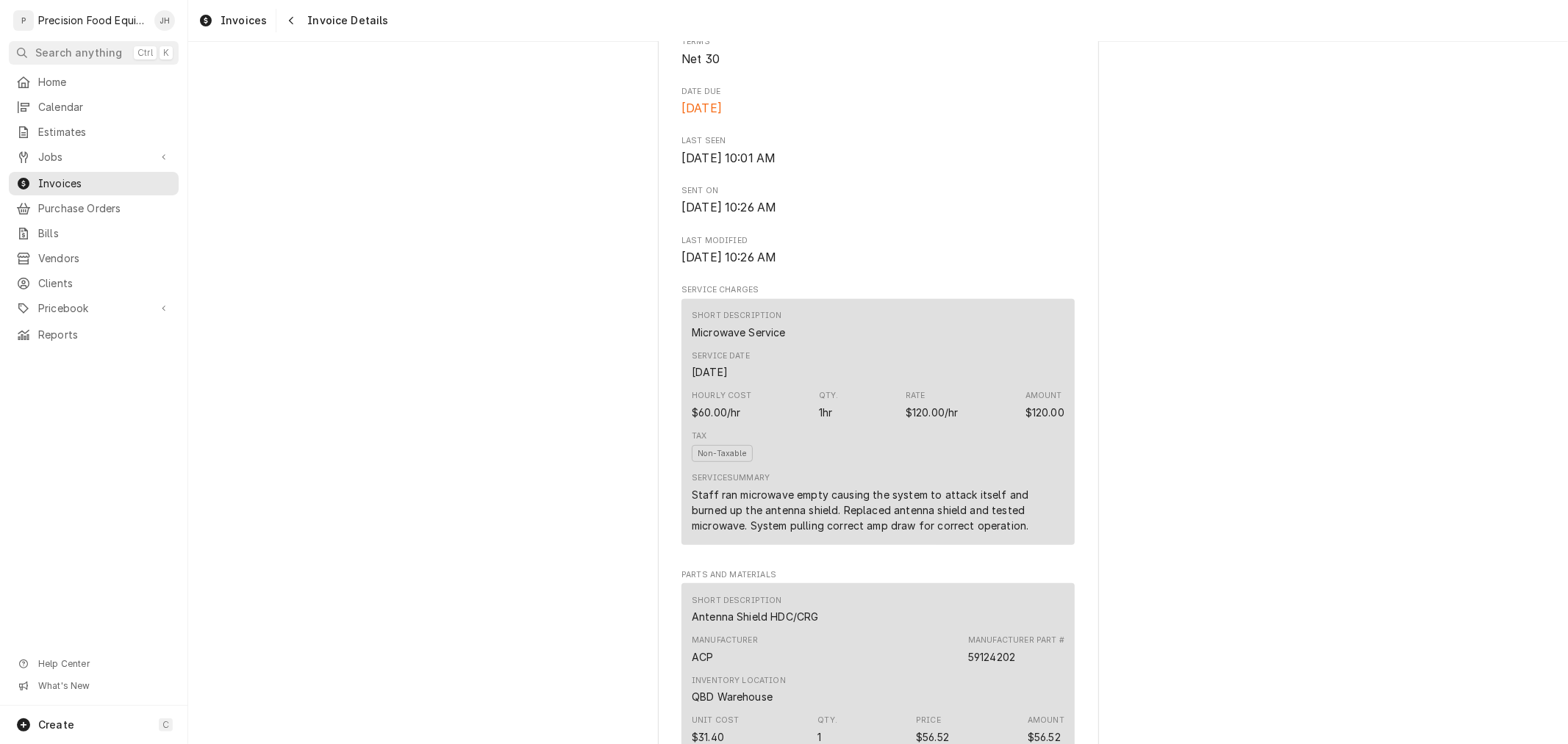
scroll to position [1719, 0]
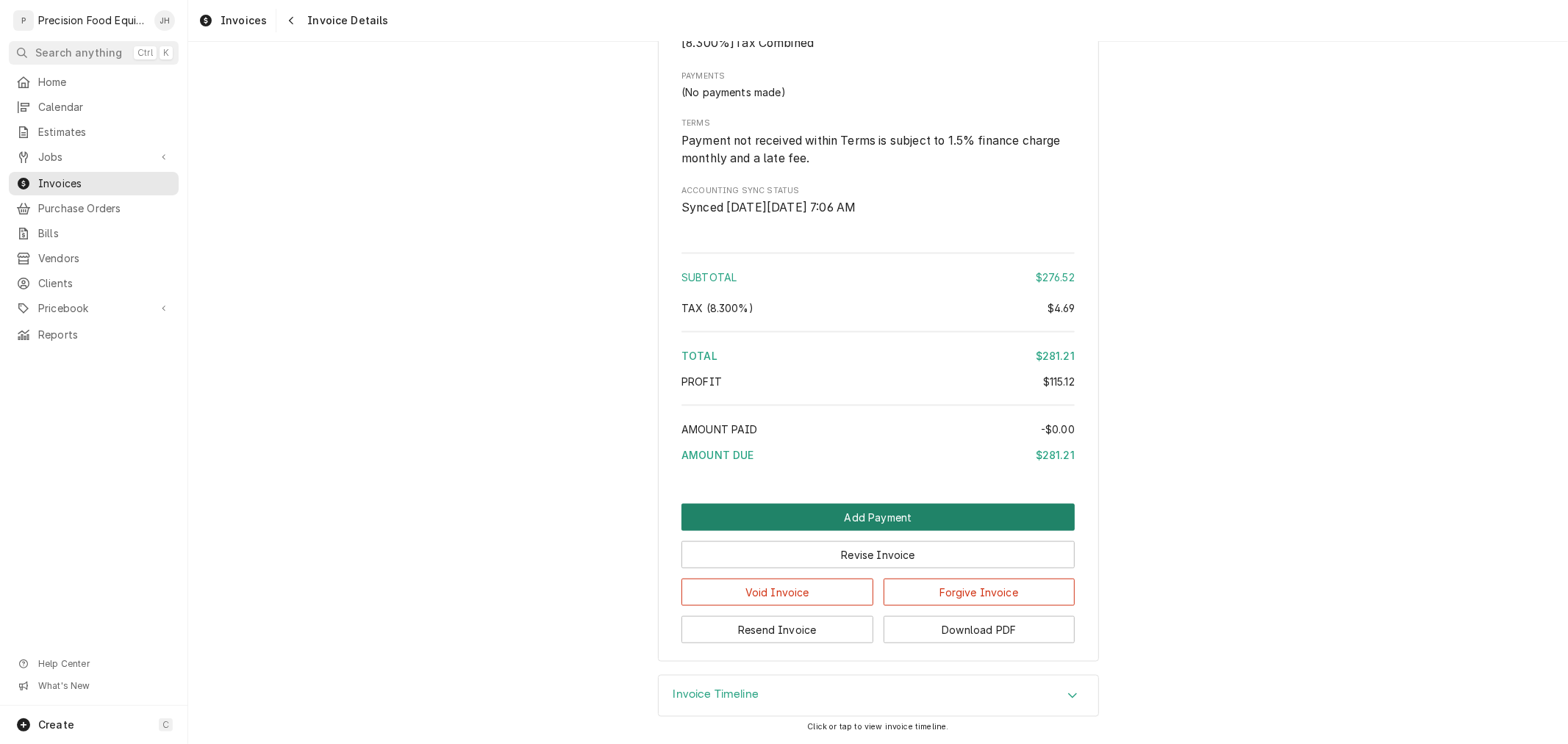
click at [890, 512] on button "Add Payment" at bounding box center [878, 518] width 394 height 27
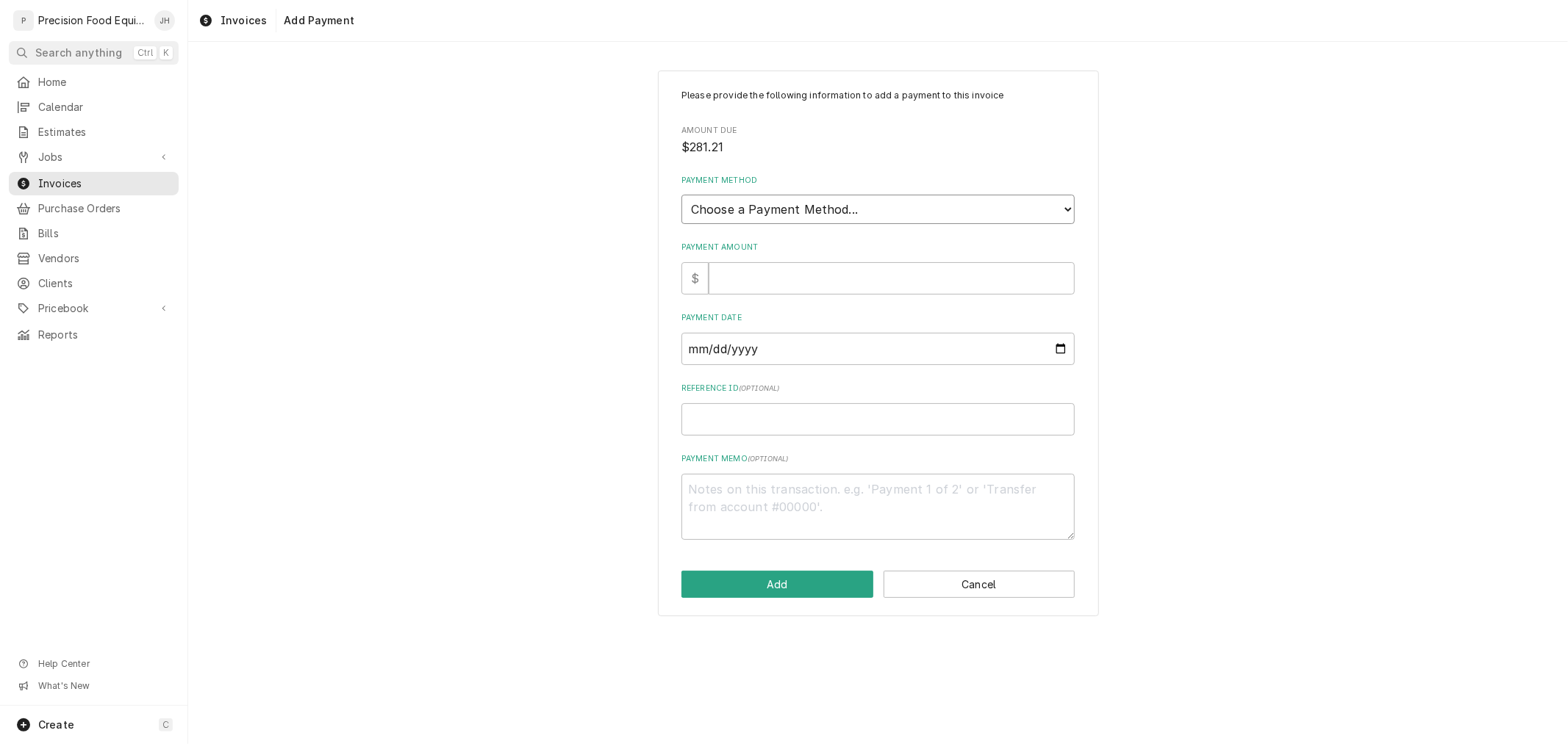
click at [809, 216] on select "Choose a Payment Method... Cash Check Credit/Debit Card ACH/eCheck Other" at bounding box center [878, 209] width 394 height 30
select select "3"
click at [682, 195] on select "Choose a Payment Method... Cash Check Credit/Debit Card ACH/eCheck Other" at bounding box center [878, 209] width 394 height 30
type textarea "x"
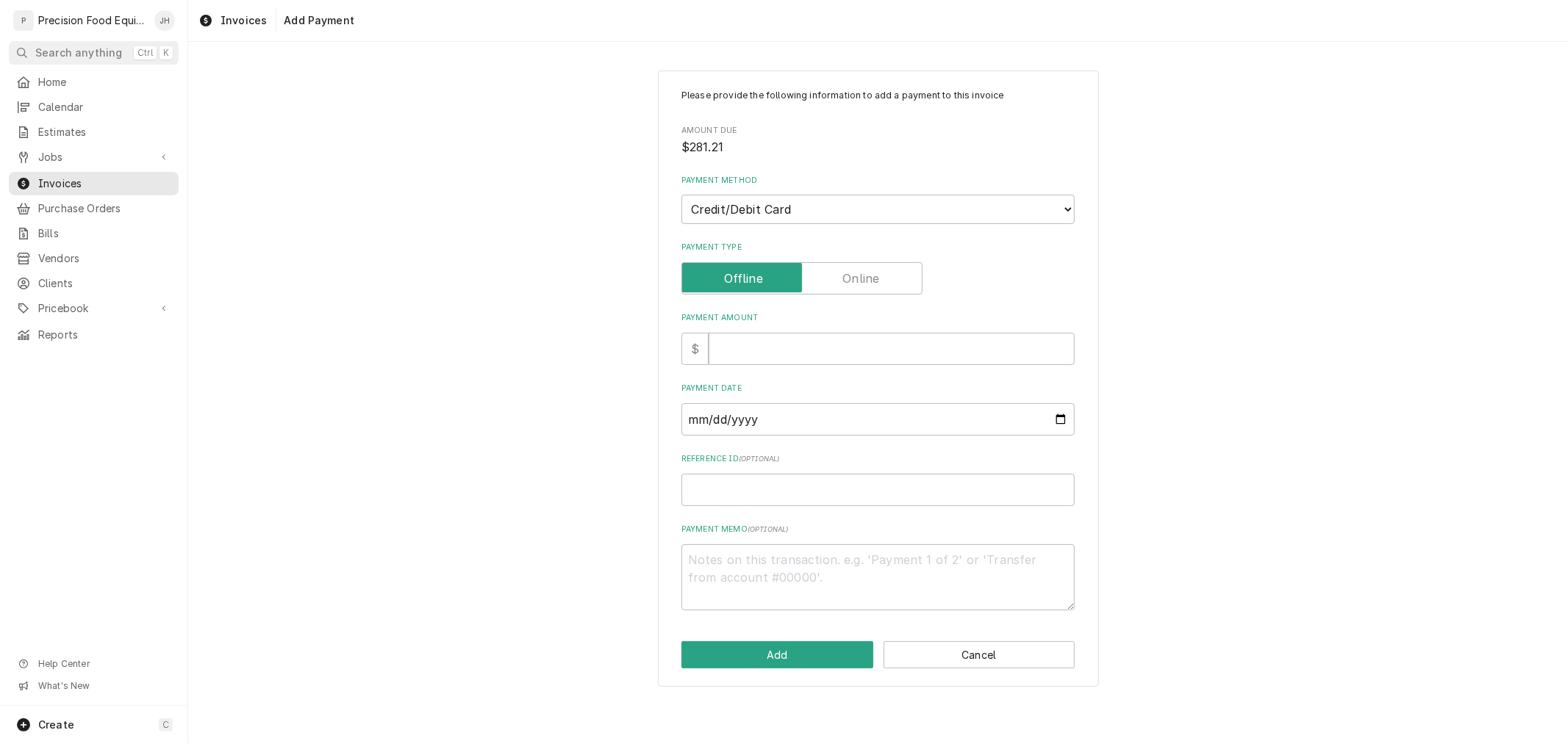
click at [875, 271] on label "Payment Type" at bounding box center [802, 279] width 241 height 33
click at [875, 271] on input "Payment Type" at bounding box center [802, 279] width 228 height 33
checkbox input "true"
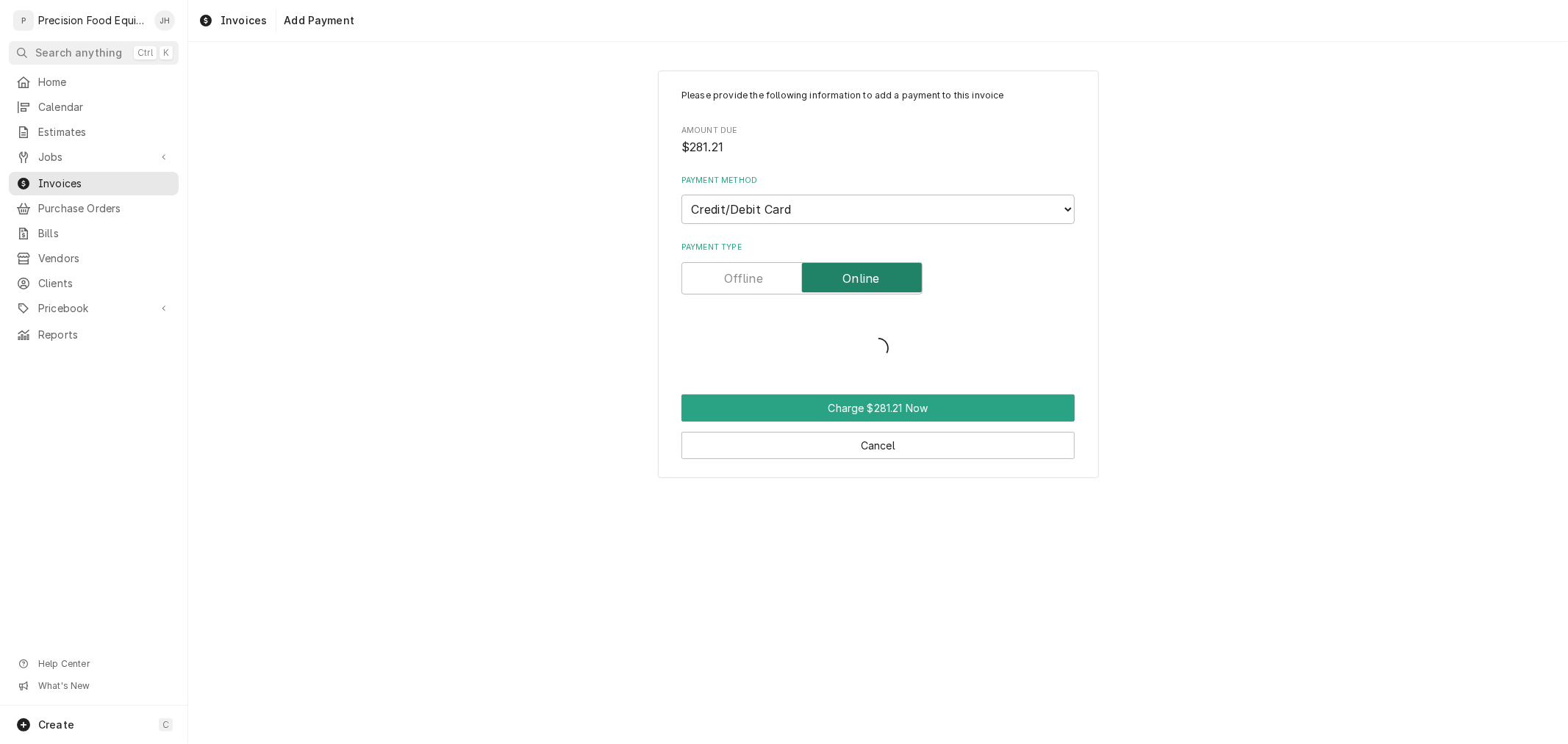
type textarea "x"
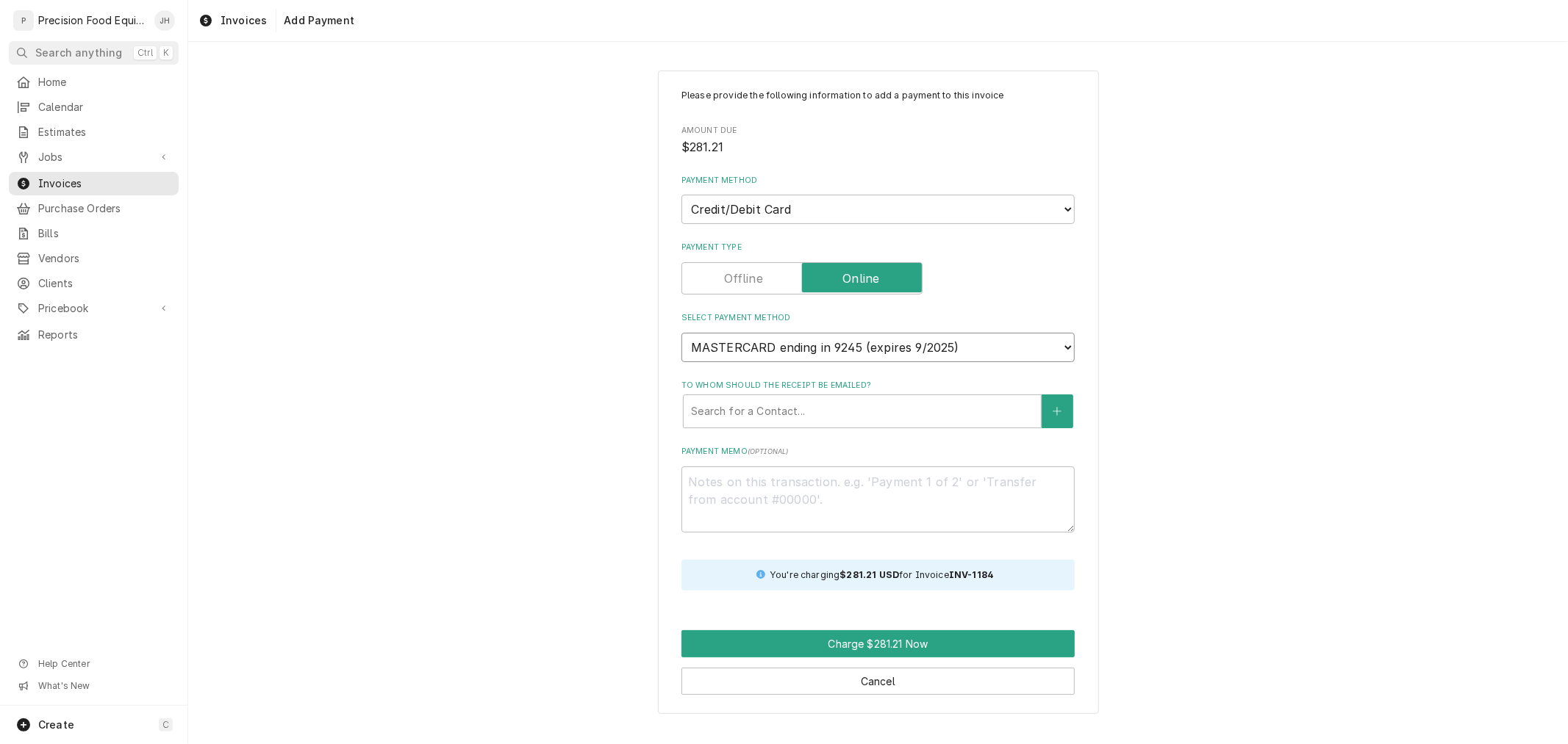
click at [890, 351] on select "MASTERCARD ending in 9245 (expires 9/2025) MASTERCARD ending in 0613 (expires 8…" at bounding box center [878, 348] width 394 height 30
select select "new_card"
click at [682, 333] on select "MASTERCARD ending in 9245 (expires 9/2025) MASTERCARD ending in 0613 (expires 8…" at bounding box center [878, 348] width 394 height 30
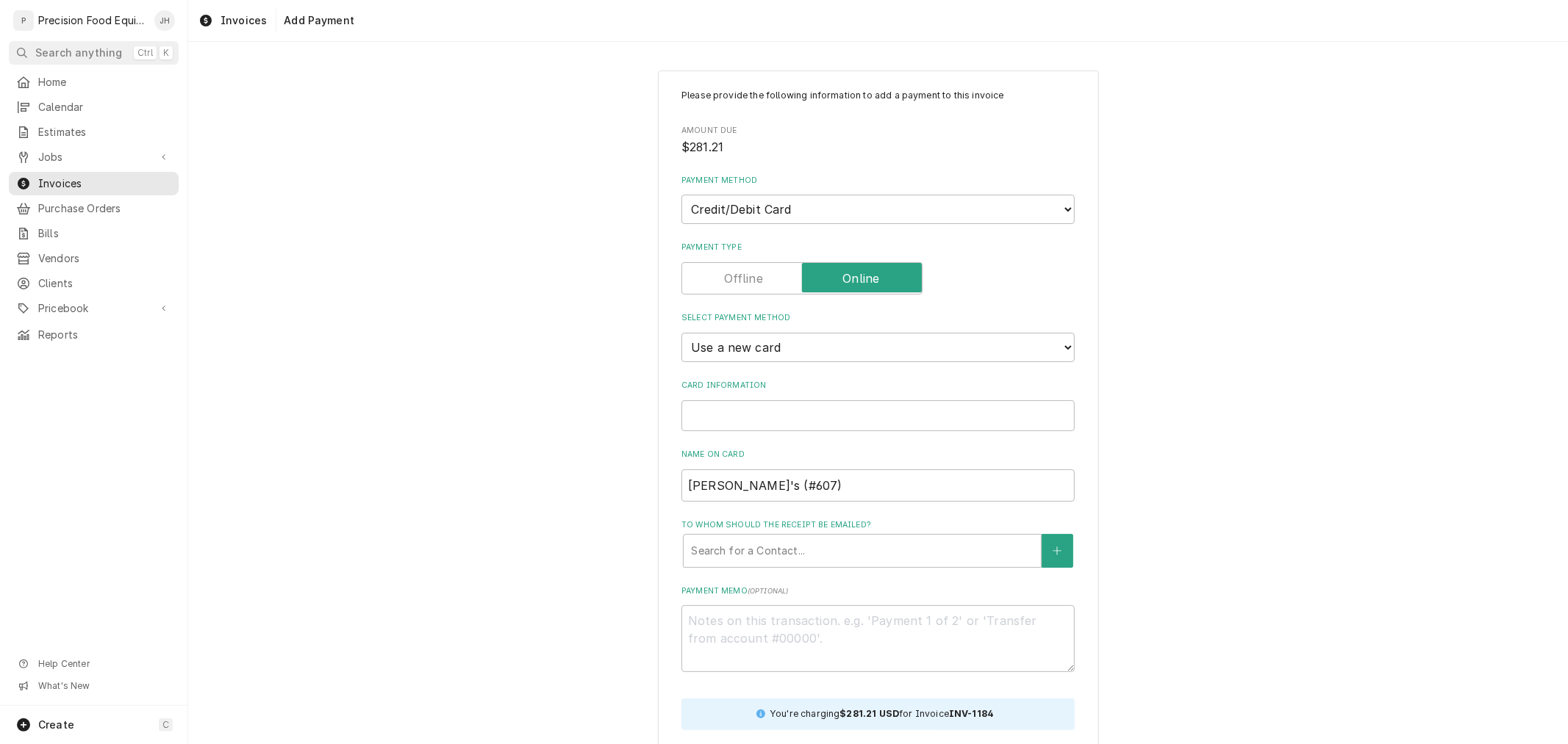
click at [1049, 449] on label "Name on Card" at bounding box center [878, 455] width 394 height 12
click at [1049, 470] on input "Popeye's (#607)" at bounding box center [878, 486] width 394 height 33
click at [815, 527] on div "To whom should the receipt be emailed? Search for a Contact..." at bounding box center [878, 543] width 394 height 48
click at [809, 538] on div "To whom should the receipt be emailed?" at bounding box center [862, 551] width 343 height 27
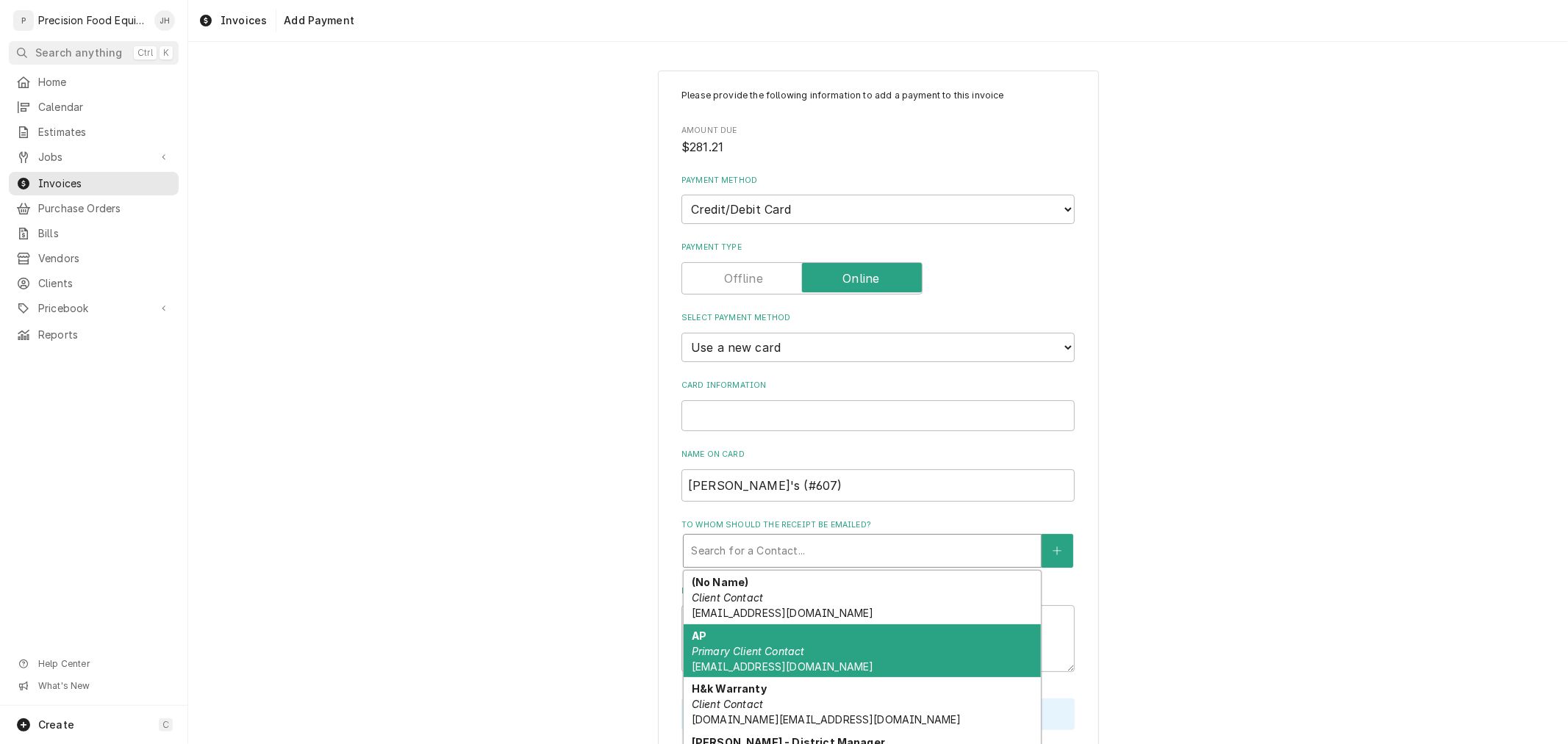
click at [787, 666] on div "AP Primary Client Contact popinv@znhfoodsinc.com" at bounding box center [862, 652] width 357 height 54
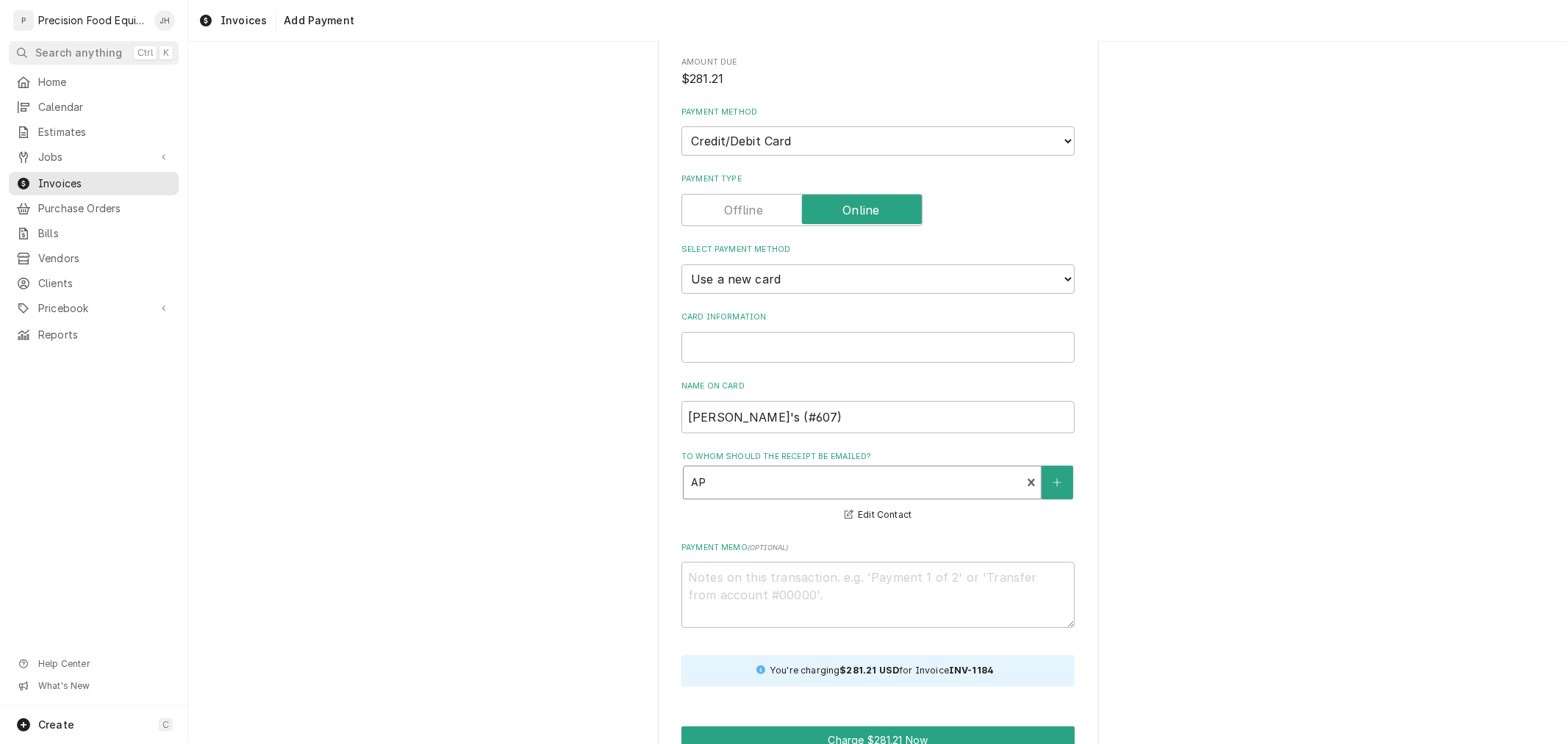
scroll to position [143, 0]
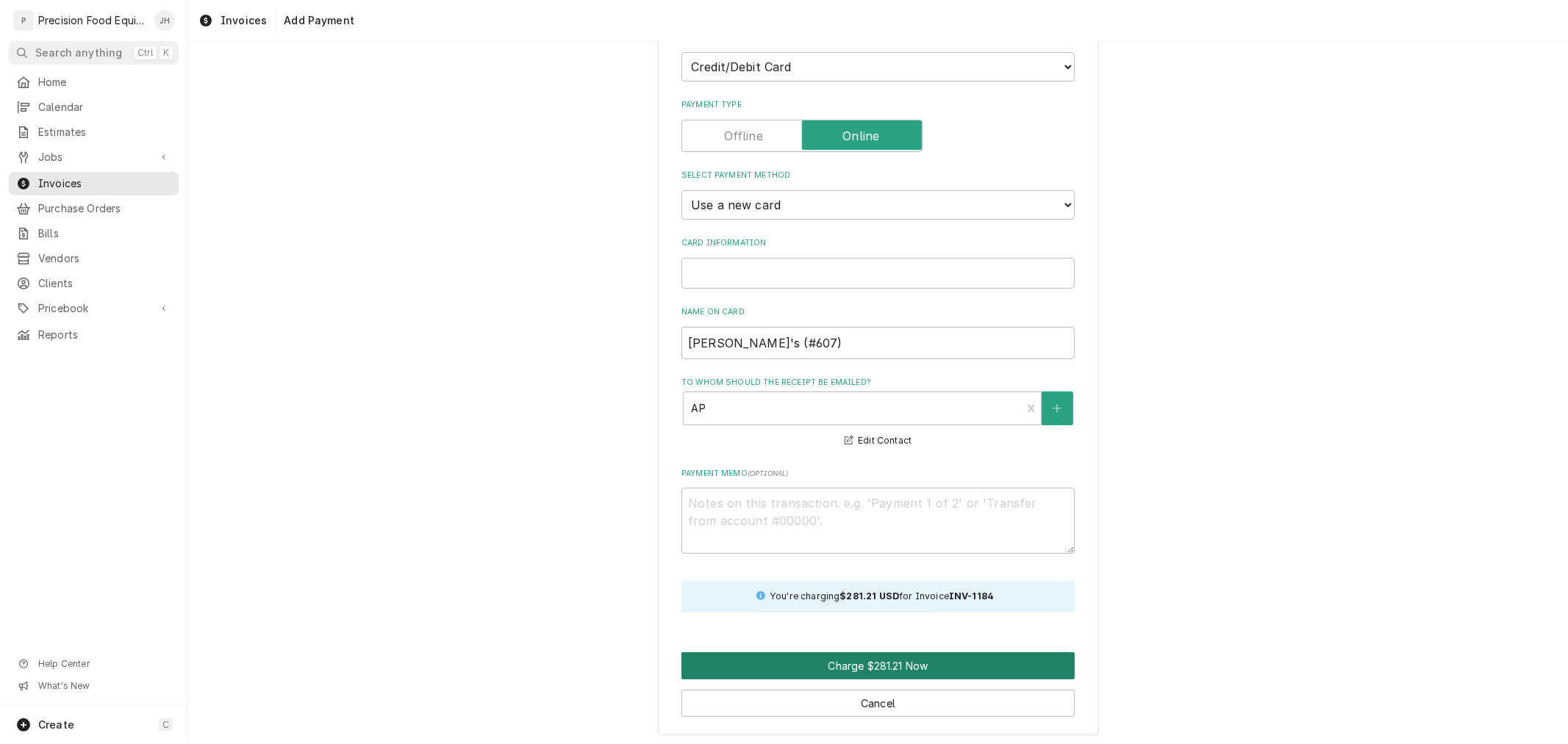
click at [887, 658] on button "Charge $281.21 Now" at bounding box center [878, 666] width 394 height 27
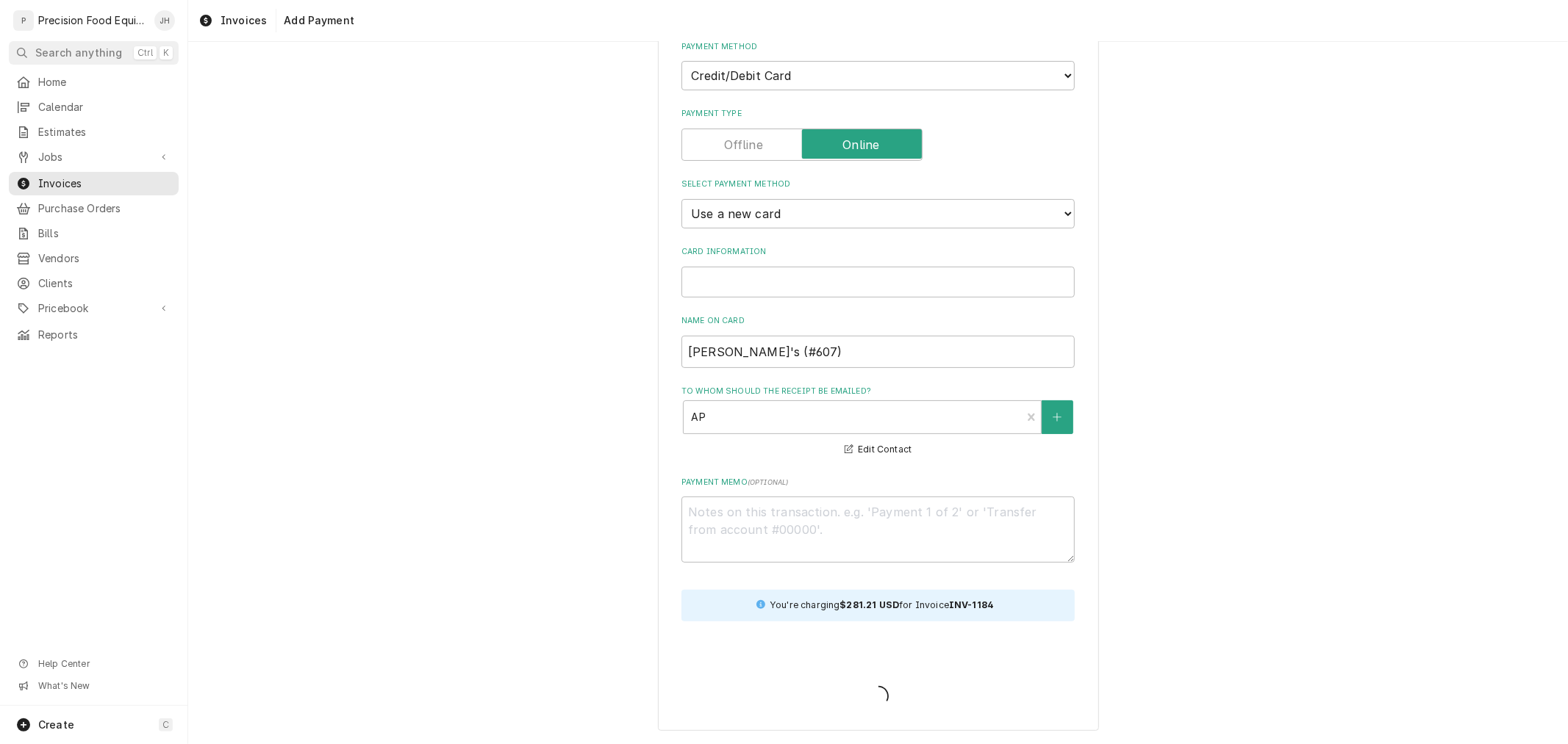
scroll to position [129, 0]
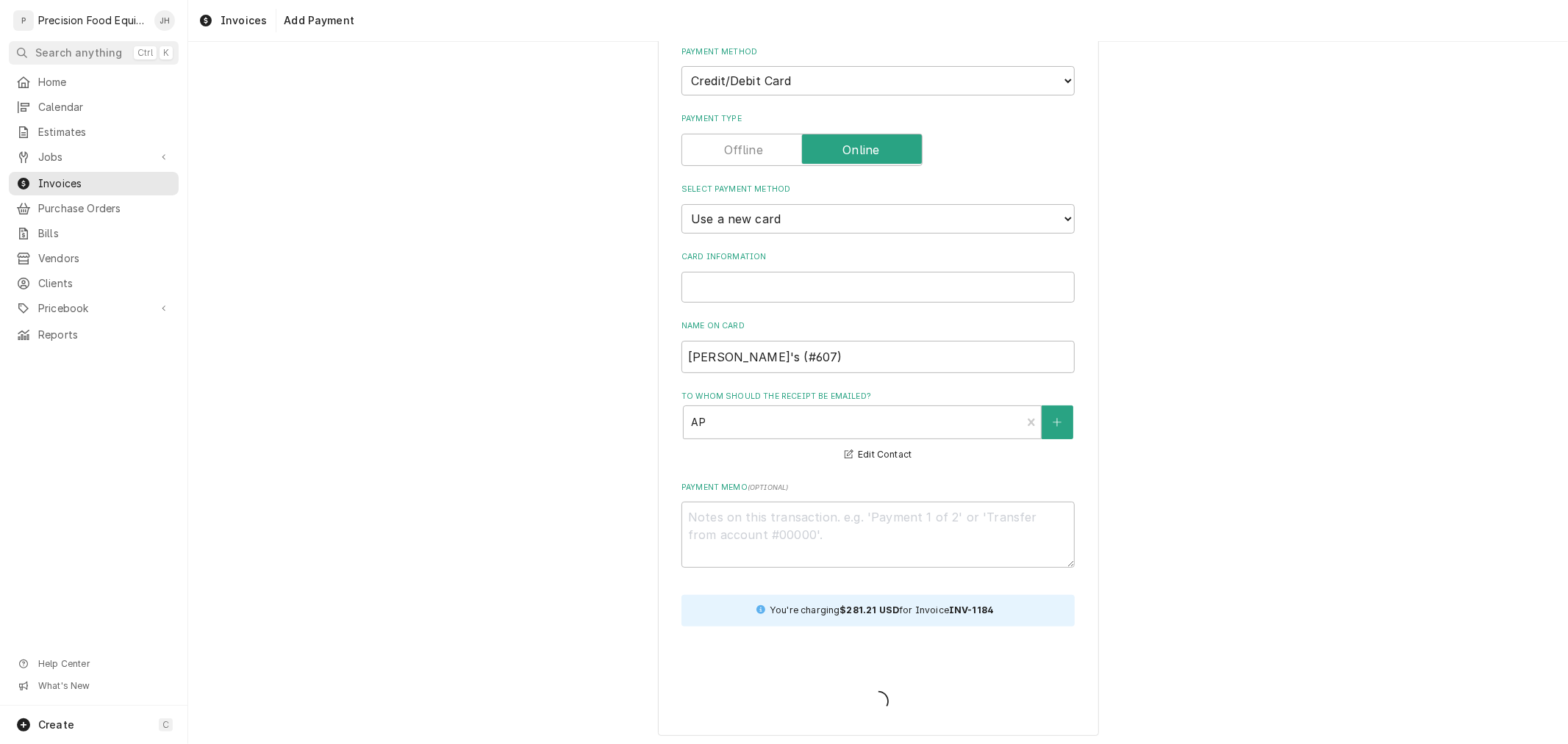
type textarea "x"
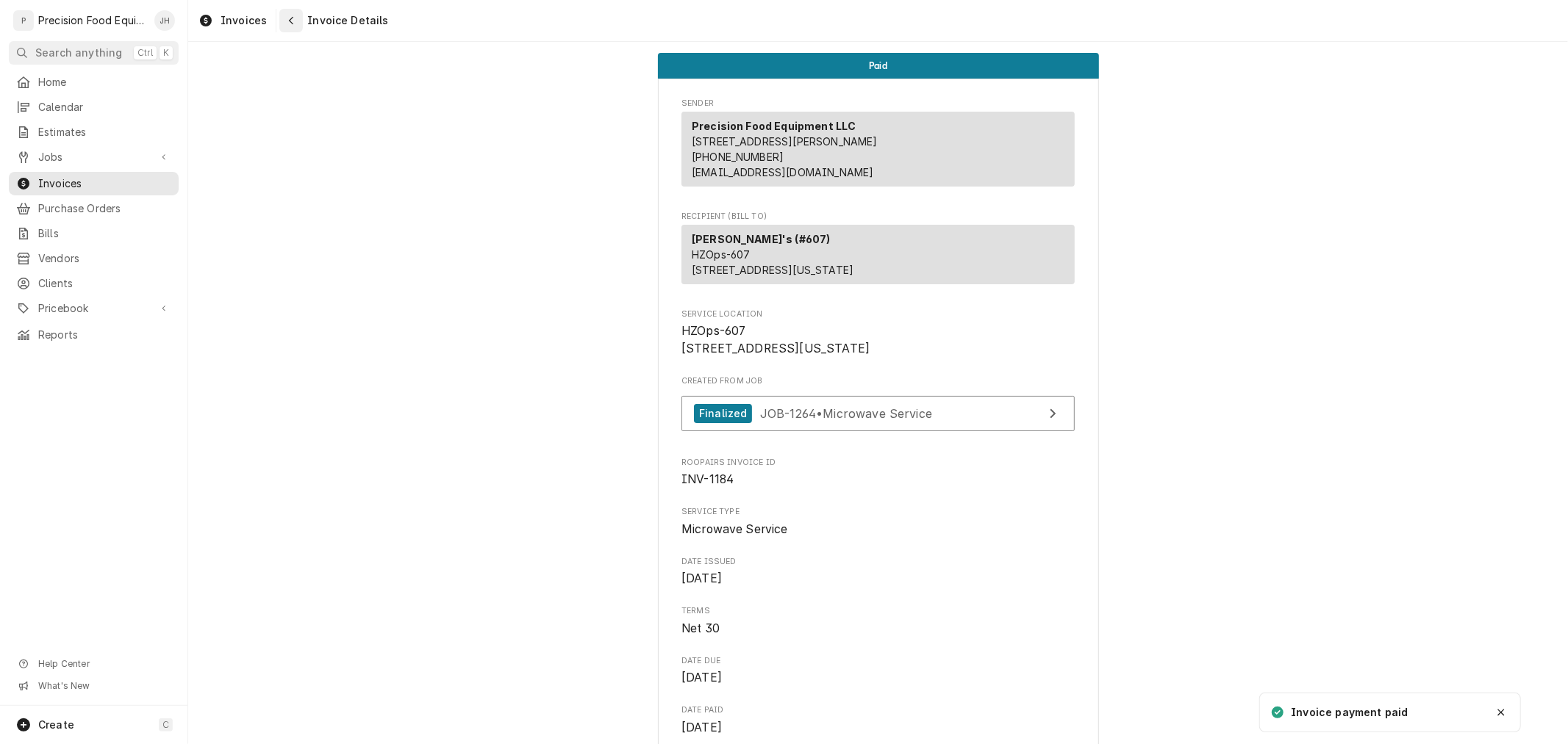
click at [289, 18] on icon "Navigate back" at bounding box center [291, 21] width 4 height 8
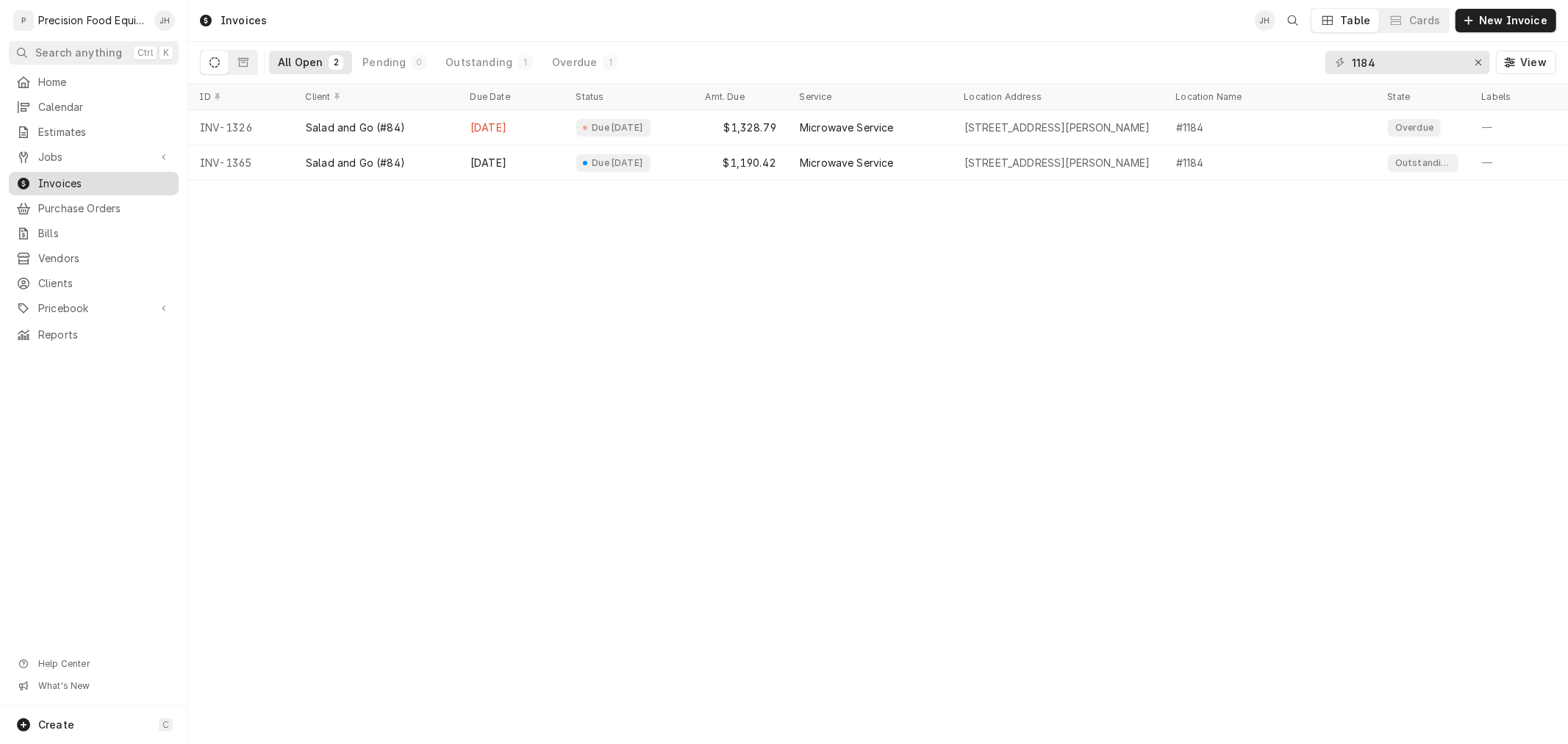
click at [63, 180] on span "Invoices" at bounding box center [105, 183] width 133 height 15
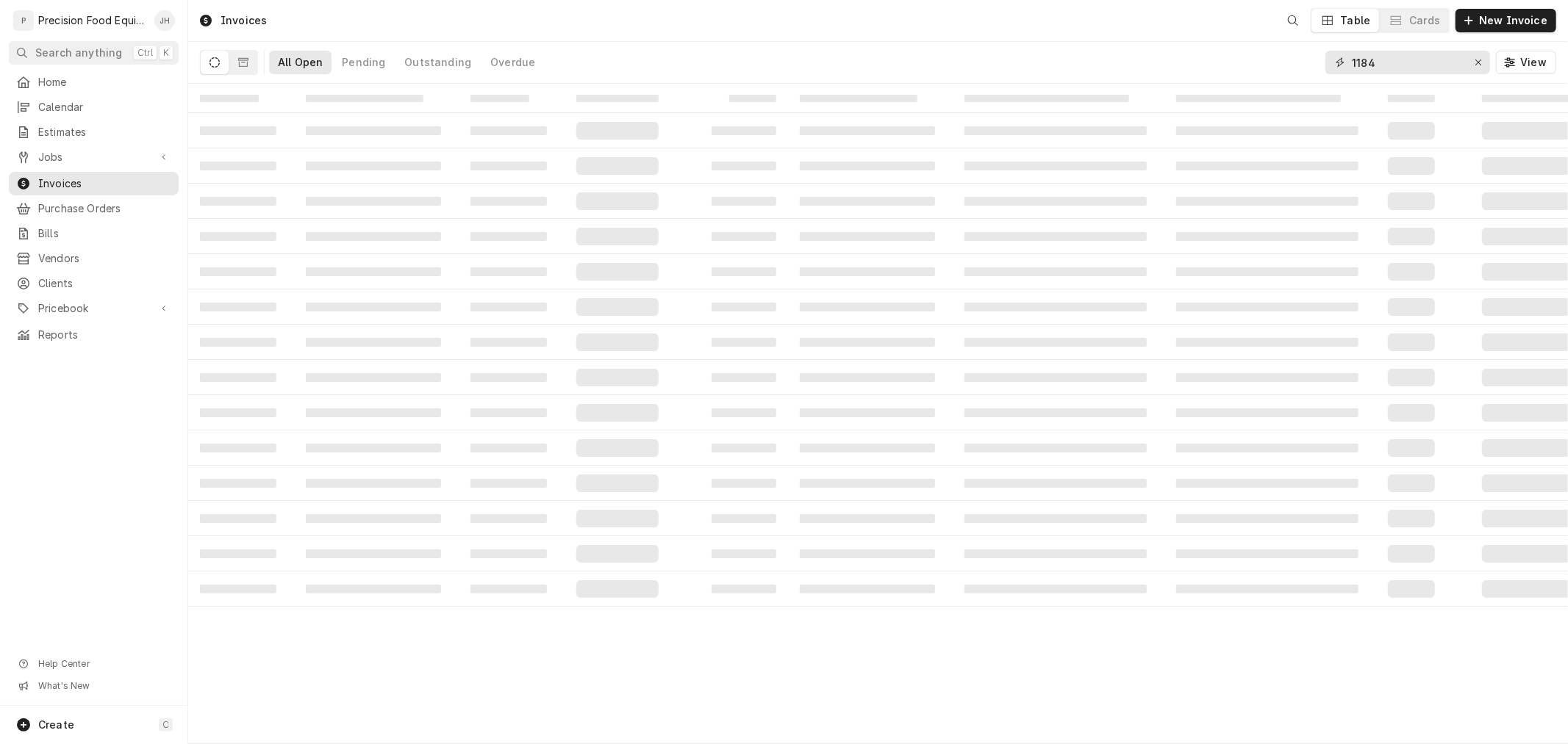
click at [1479, 61] on icon "Erase input" at bounding box center [1478, 62] width 8 height 10
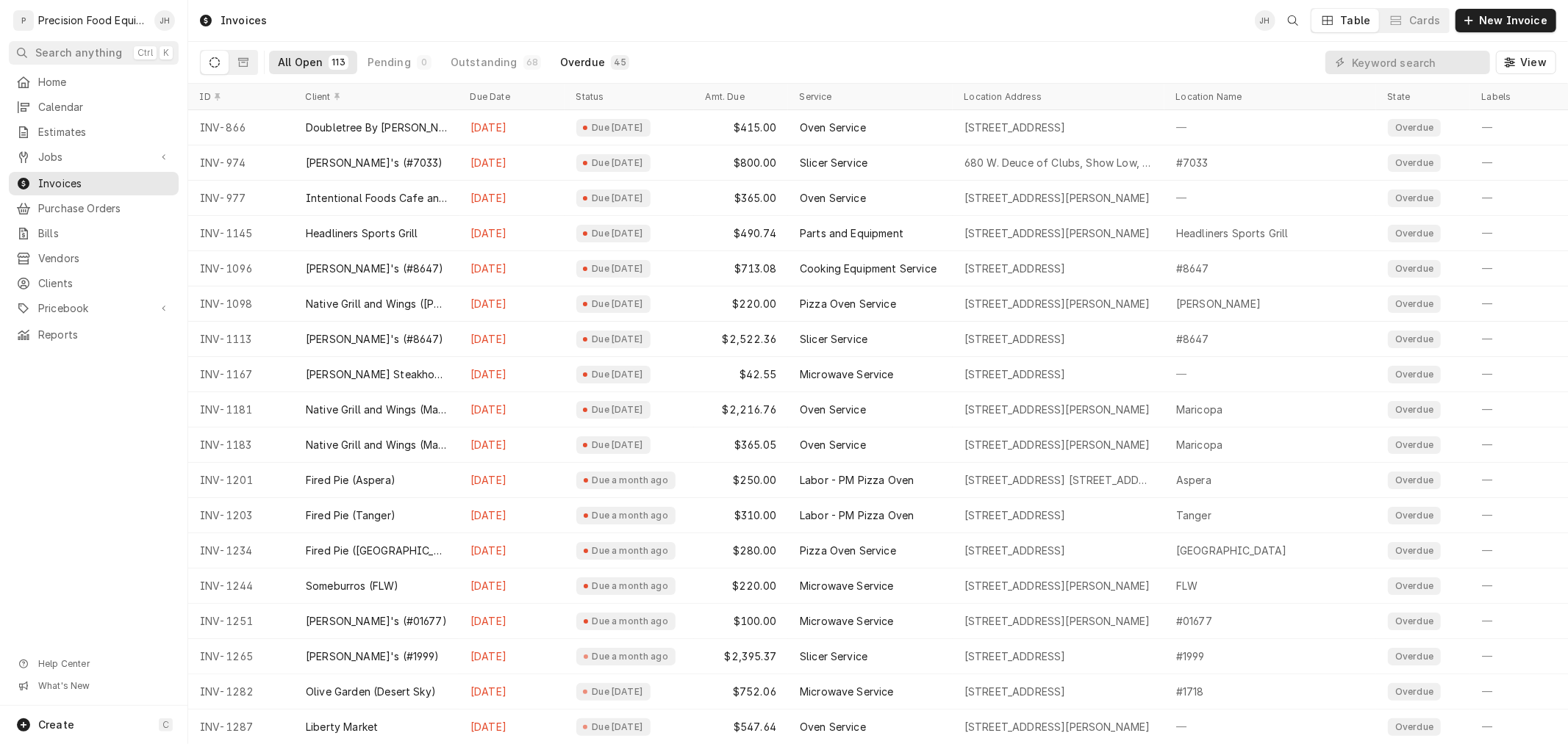
click at [622, 57] on button "Overdue 45" at bounding box center [594, 63] width 87 height 24
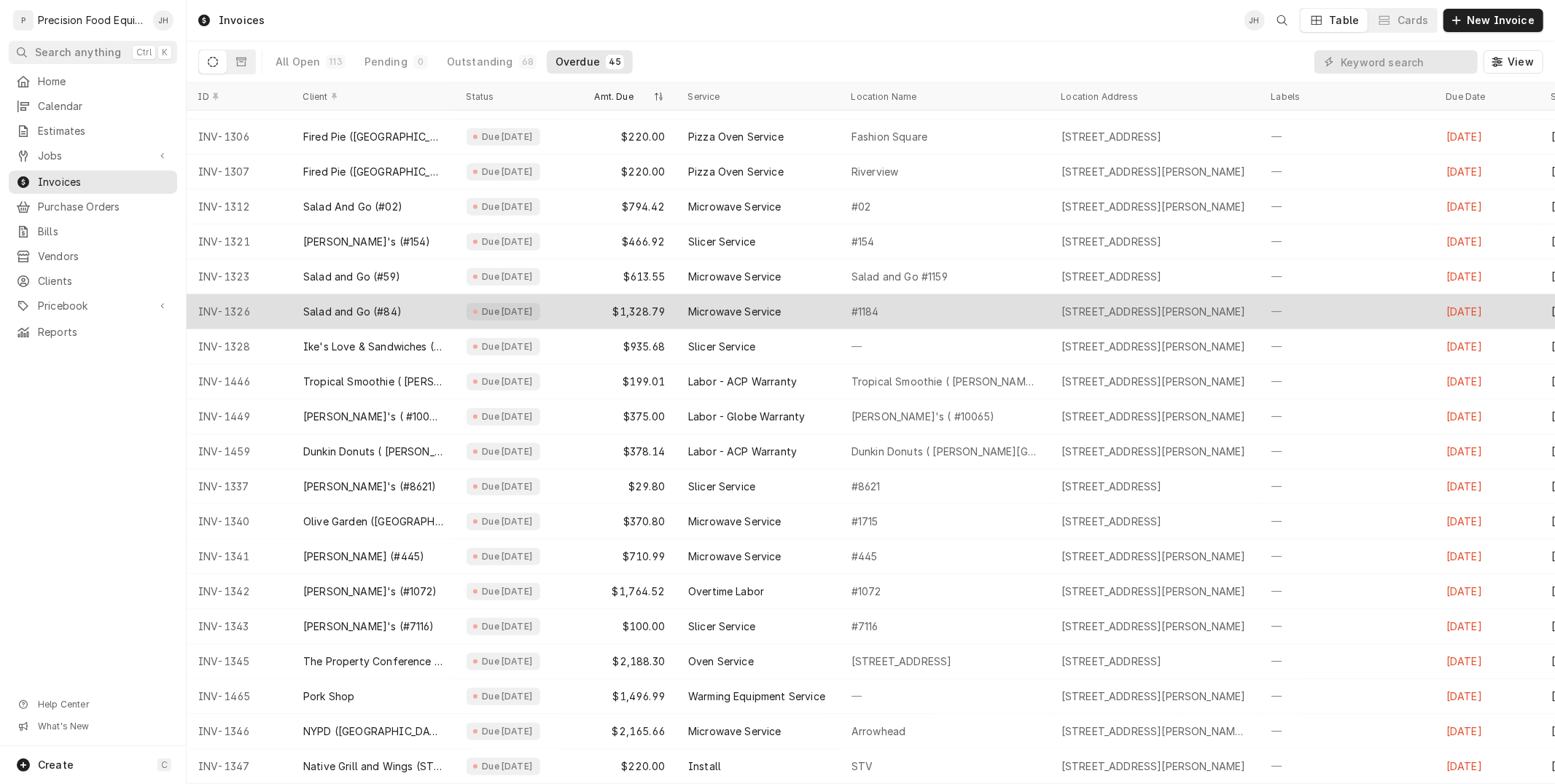
scroll to position [914, 0]
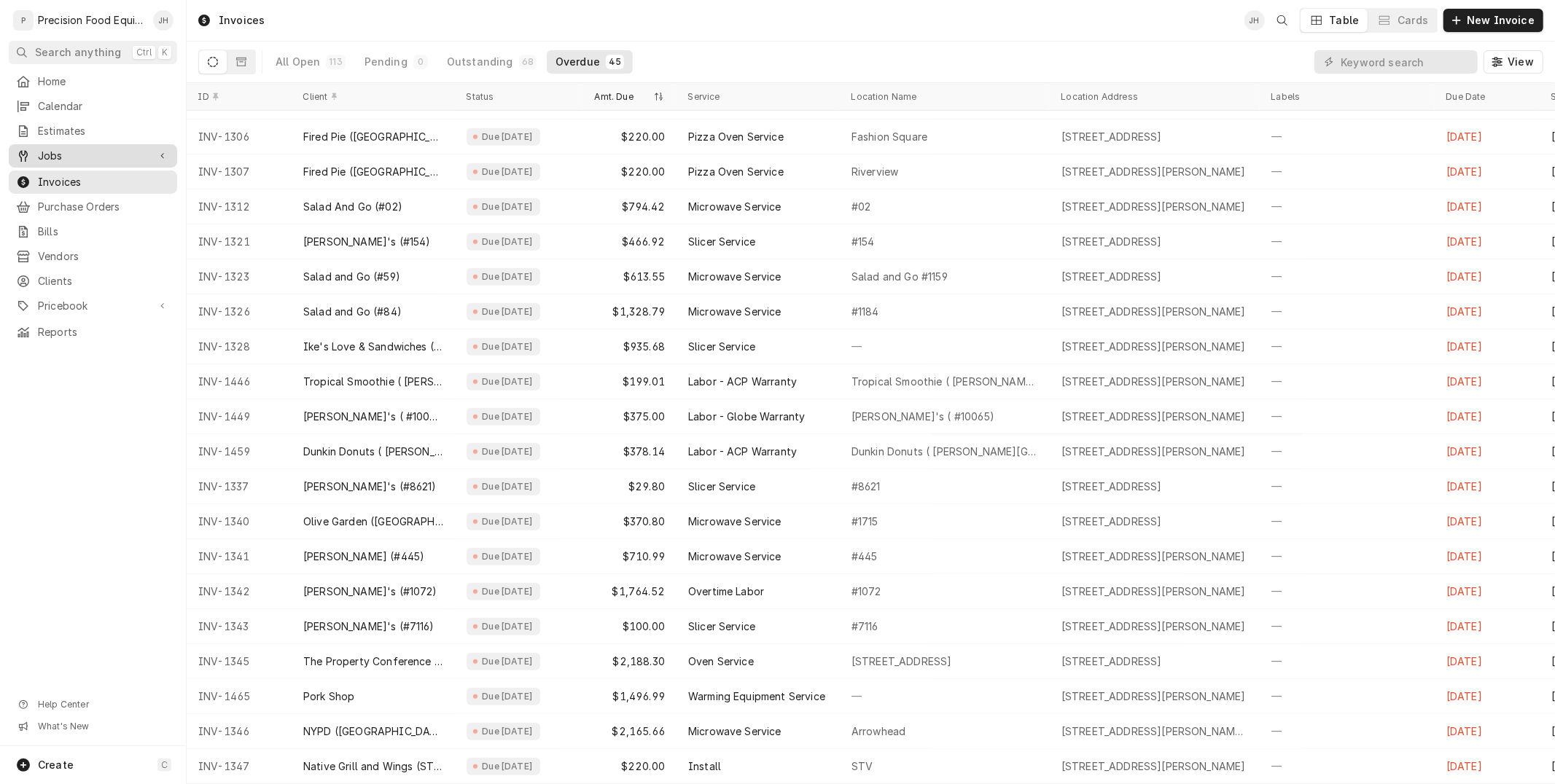
click at [90, 155] on span "Jobs" at bounding box center [93, 156] width 110 height 15
click at [92, 177] on span "Jobs" at bounding box center [104, 180] width 132 height 15
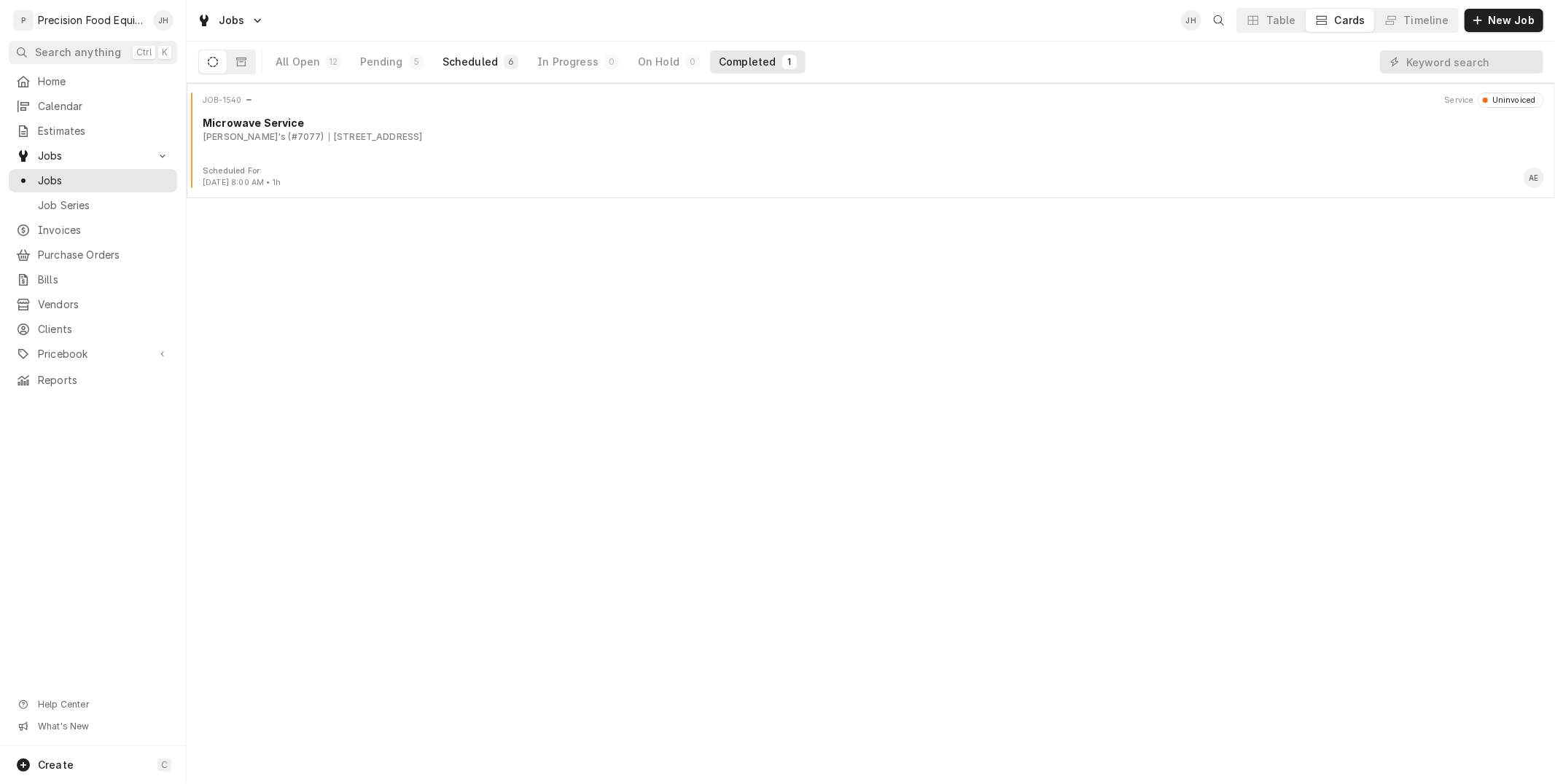
click at [463, 62] on div "Scheduled" at bounding box center [470, 62] width 56 height 15
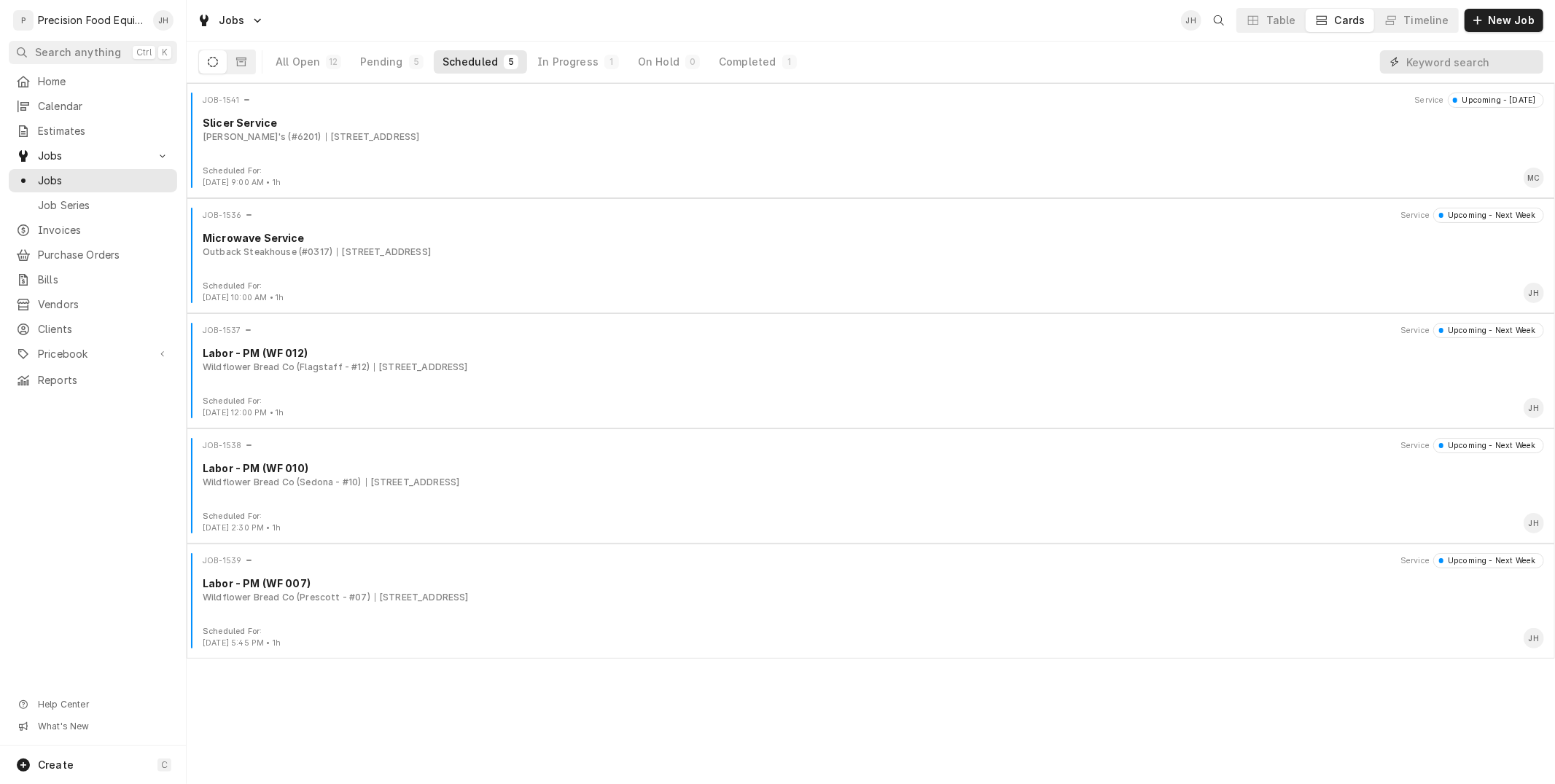
click at [1458, 56] on input "Dynamic Content Wrapper" at bounding box center [1471, 62] width 130 height 23
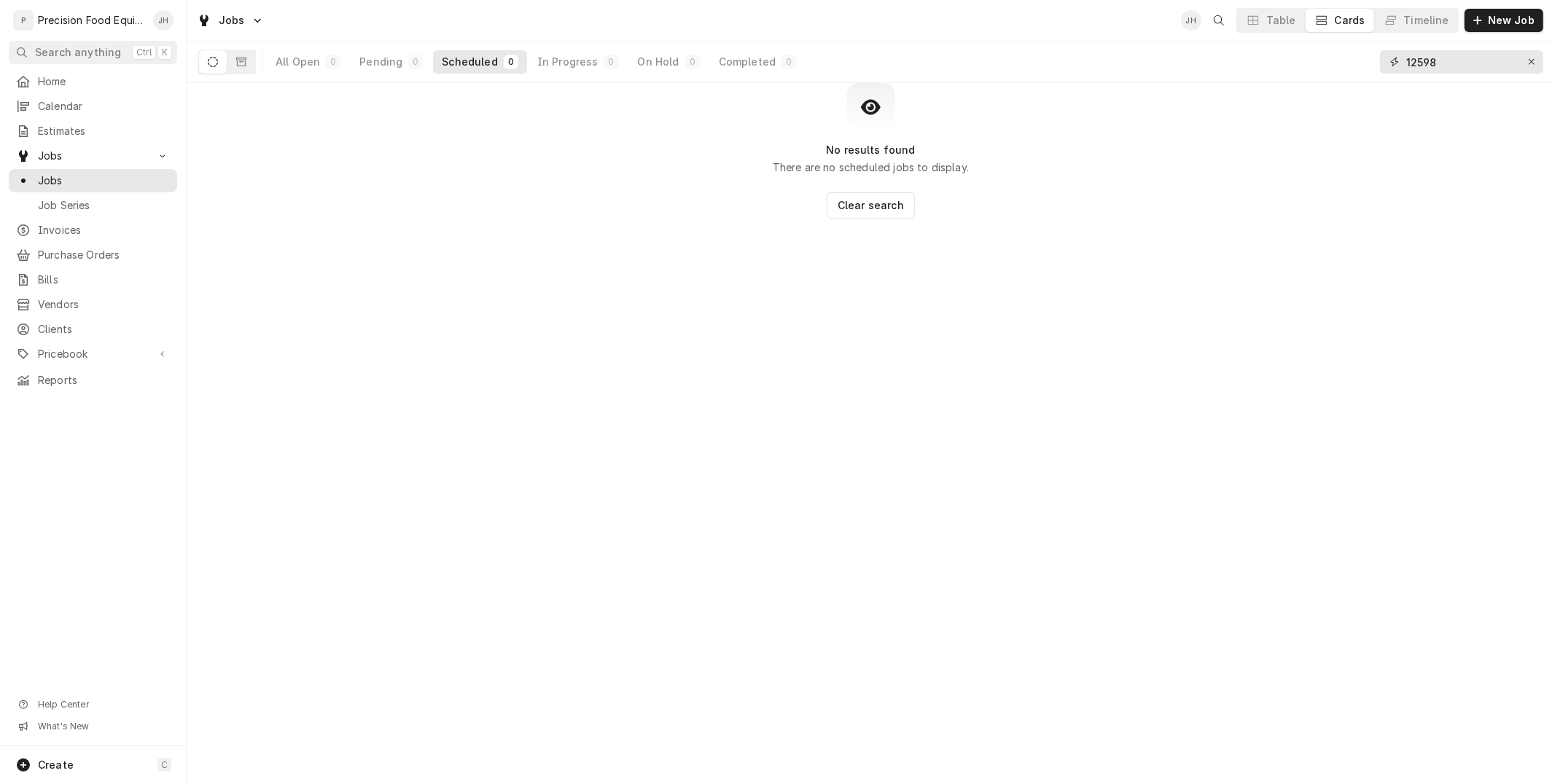
type input "12598"
click at [98, 224] on span "Invoices" at bounding box center [104, 230] width 132 height 15
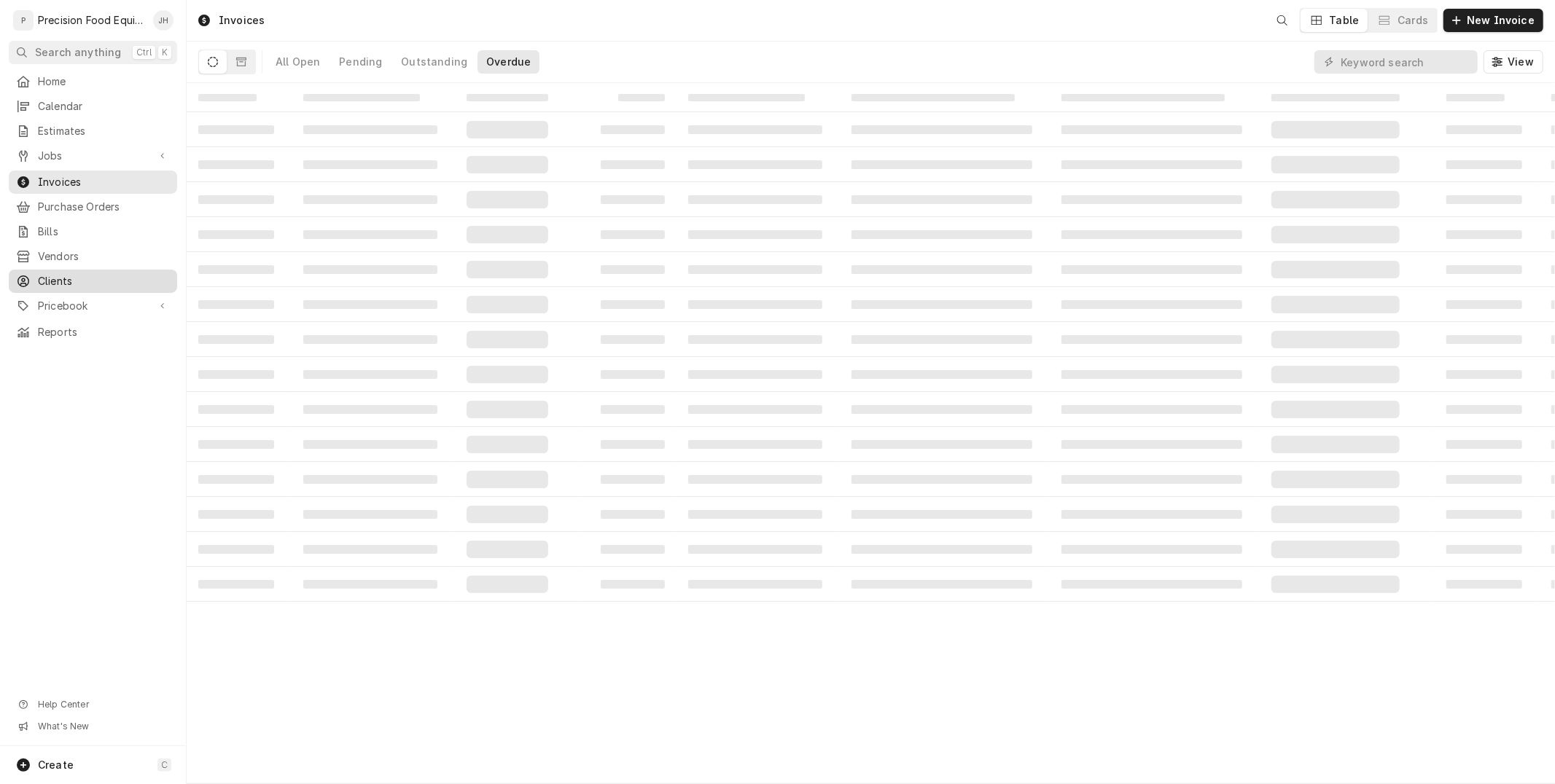
click at [78, 279] on span "Clients" at bounding box center [104, 282] width 132 height 15
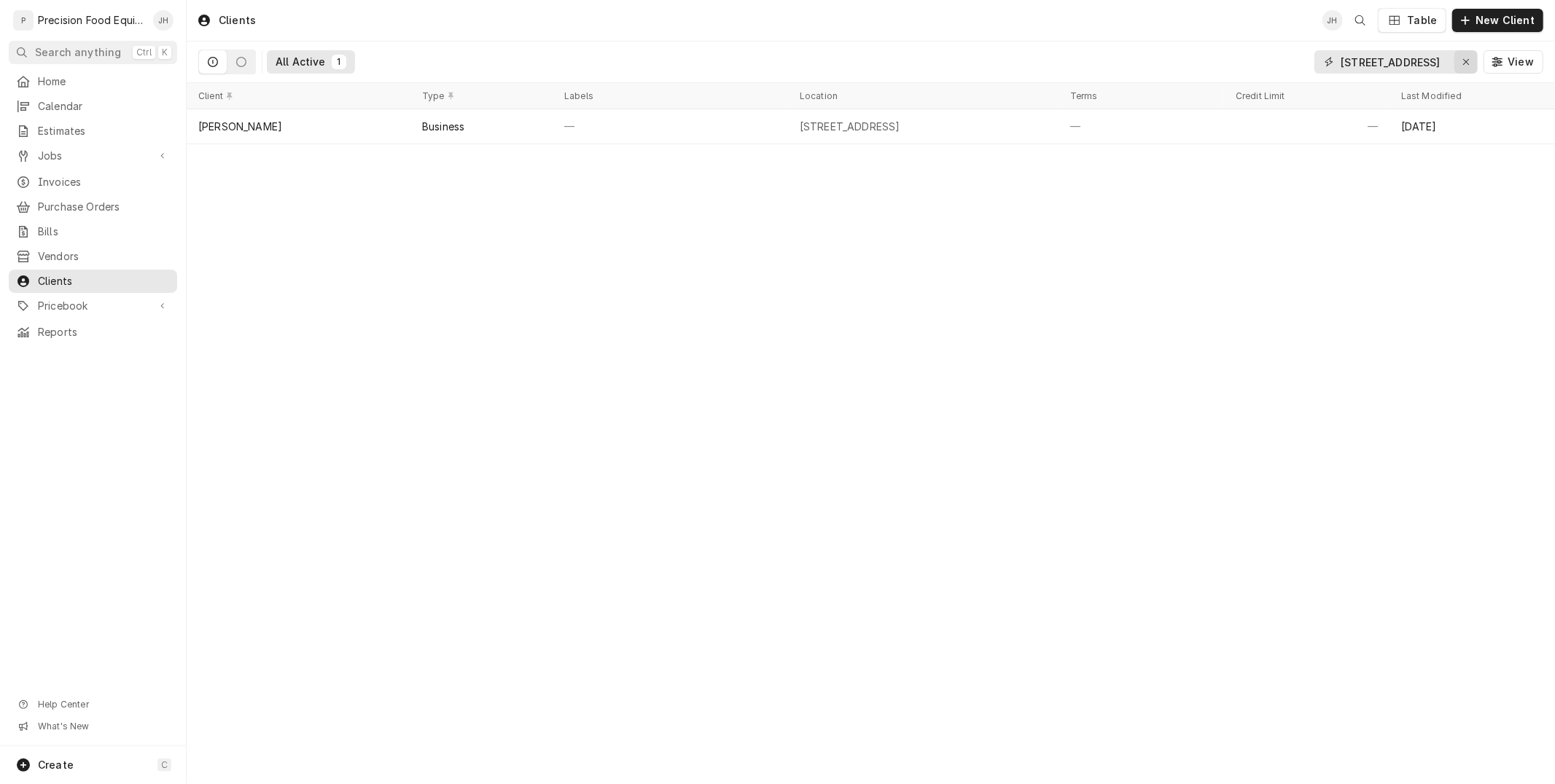
click at [1467, 58] on icon "Erase input" at bounding box center [1466, 62] width 8 height 10
click at [1411, 64] on input "Dynamic Content Wrapper" at bounding box center [1409, 62] width 137 height 23
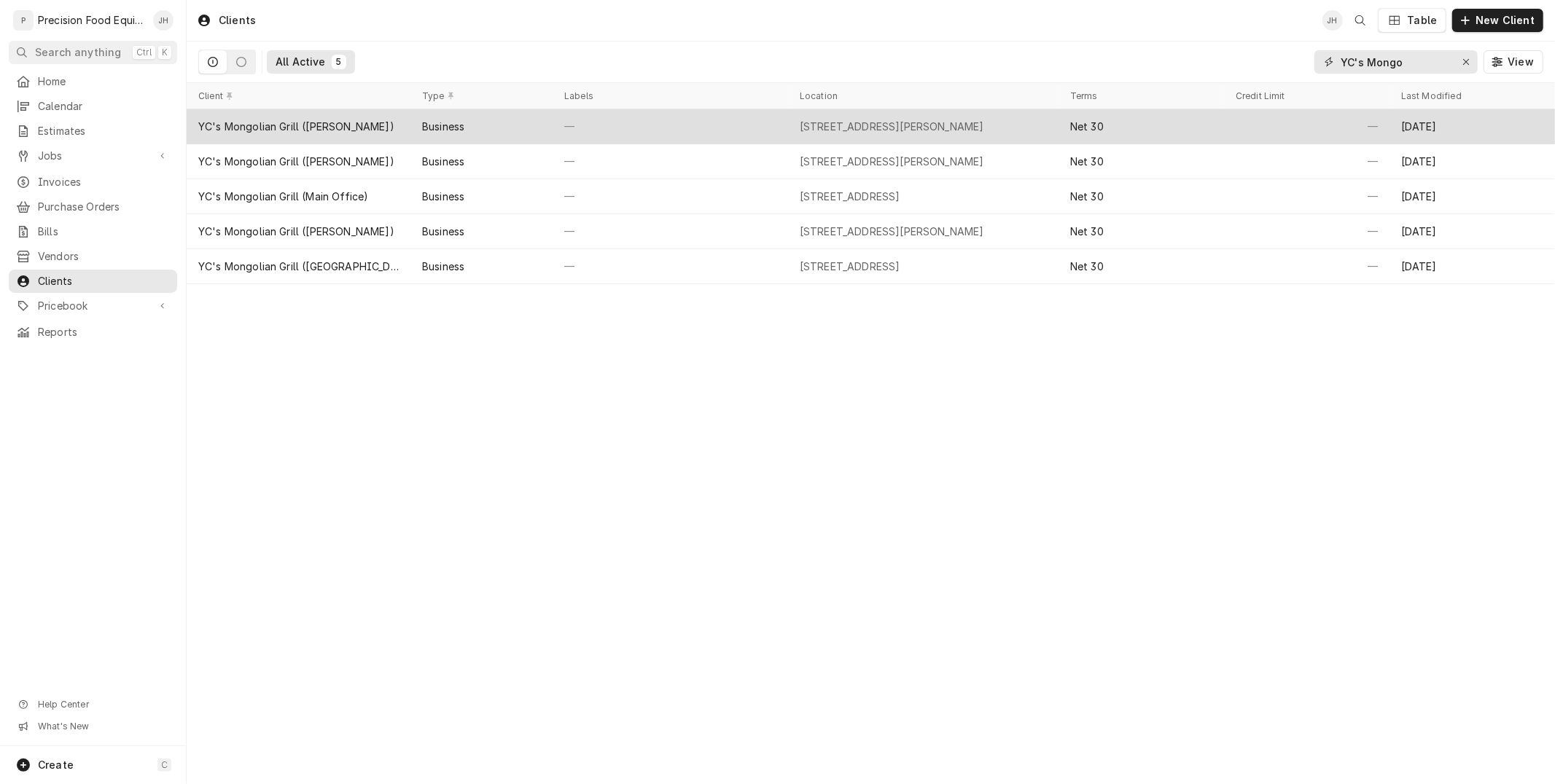
type input "YC's Mongo"
click at [933, 128] on div "[STREET_ADDRESS][PERSON_NAME]" at bounding box center [892, 127] width 184 height 15
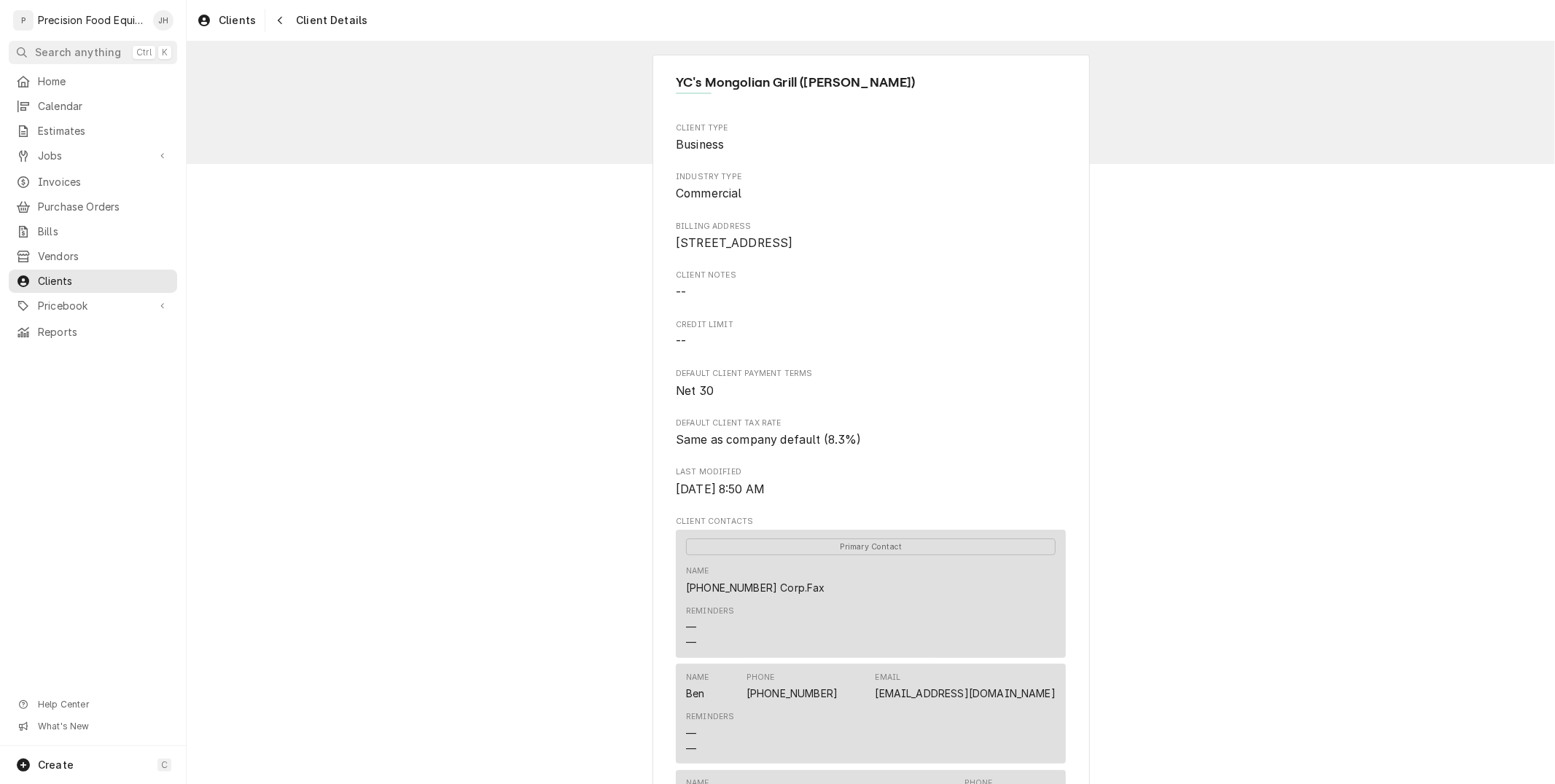
scroll to position [81, 0]
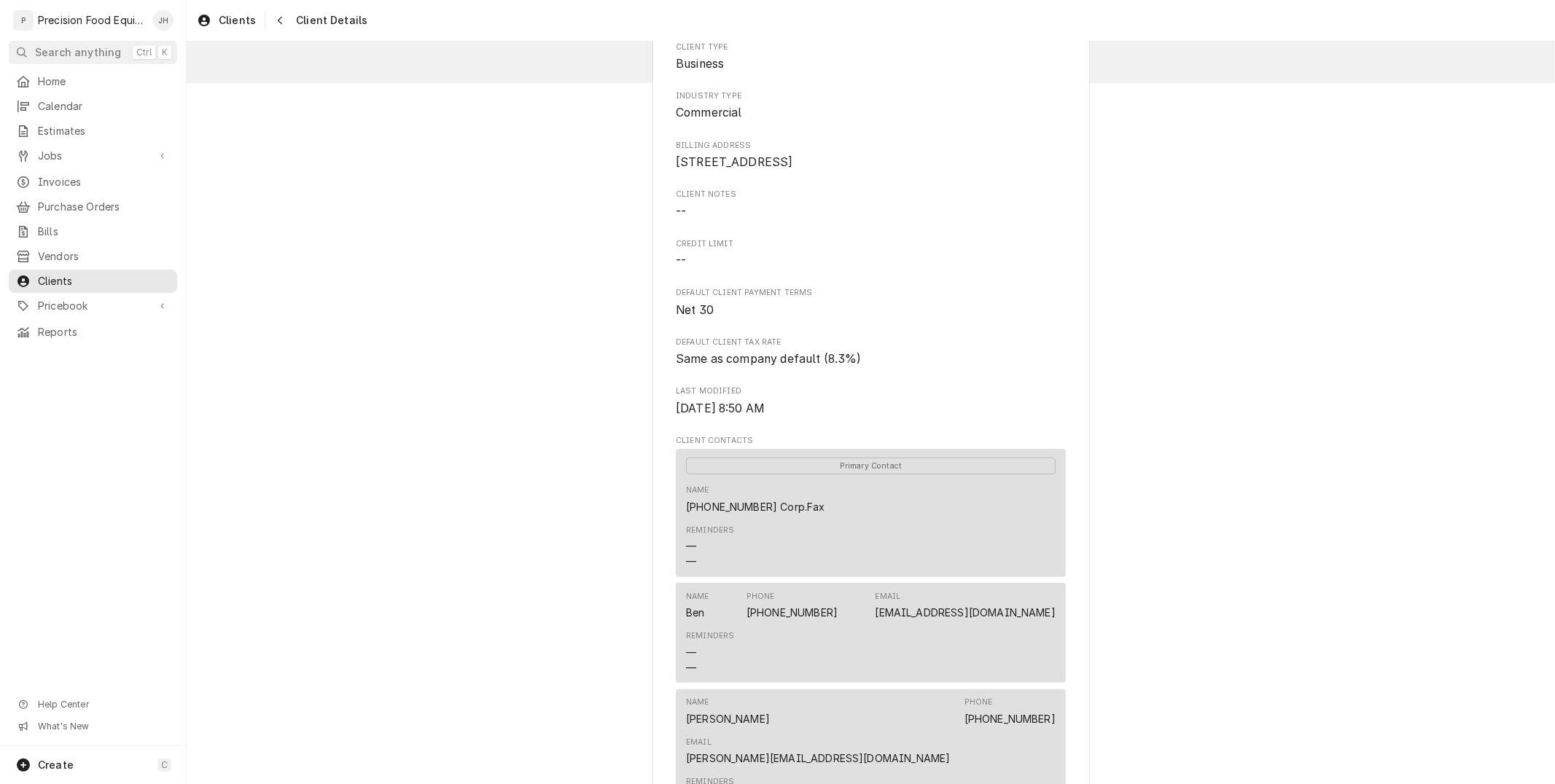
click at [826, 619] on link "[PHONE_NUMBER]" at bounding box center [792, 612] width 91 height 12
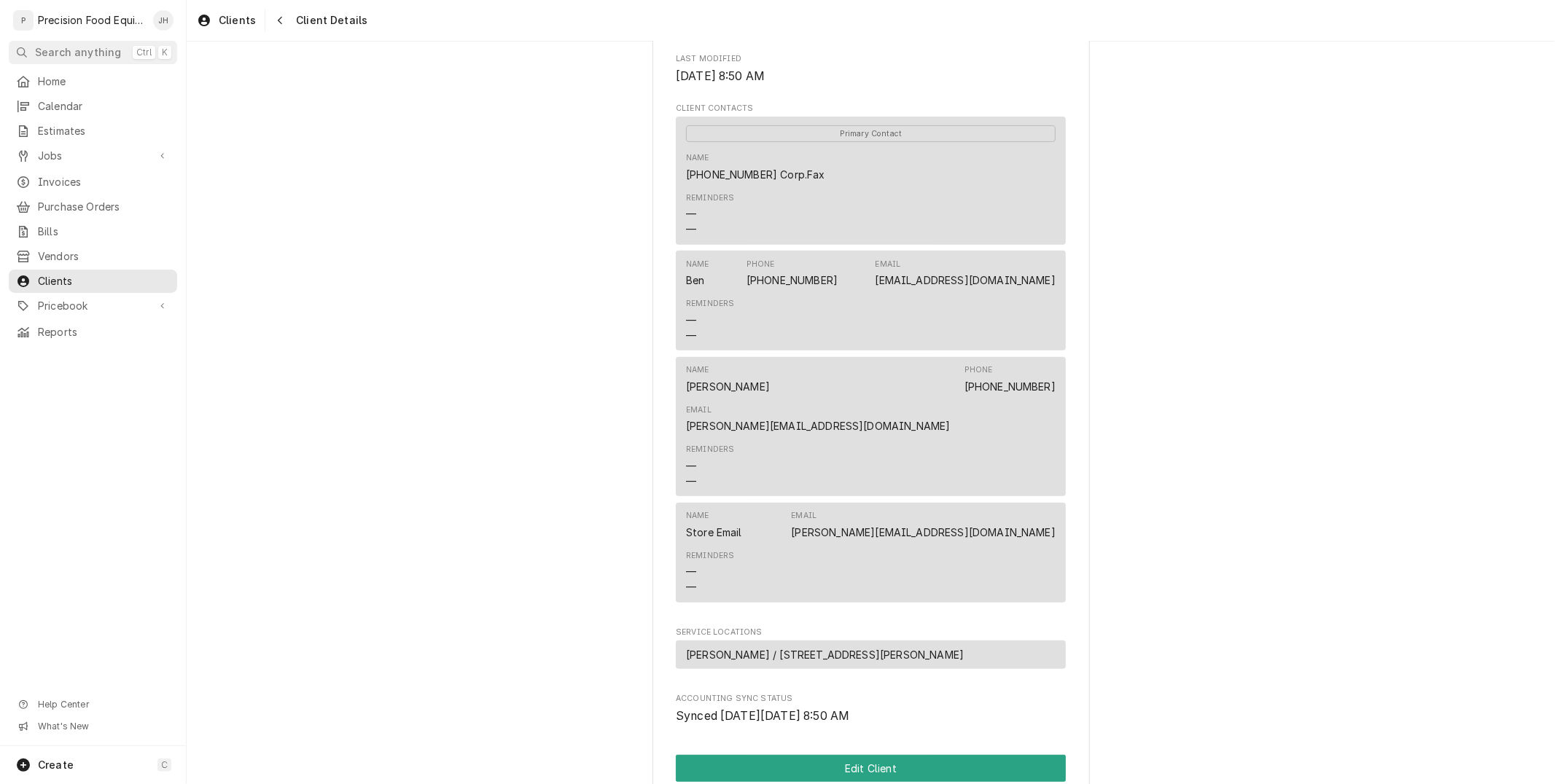
scroll to position [566, 0]
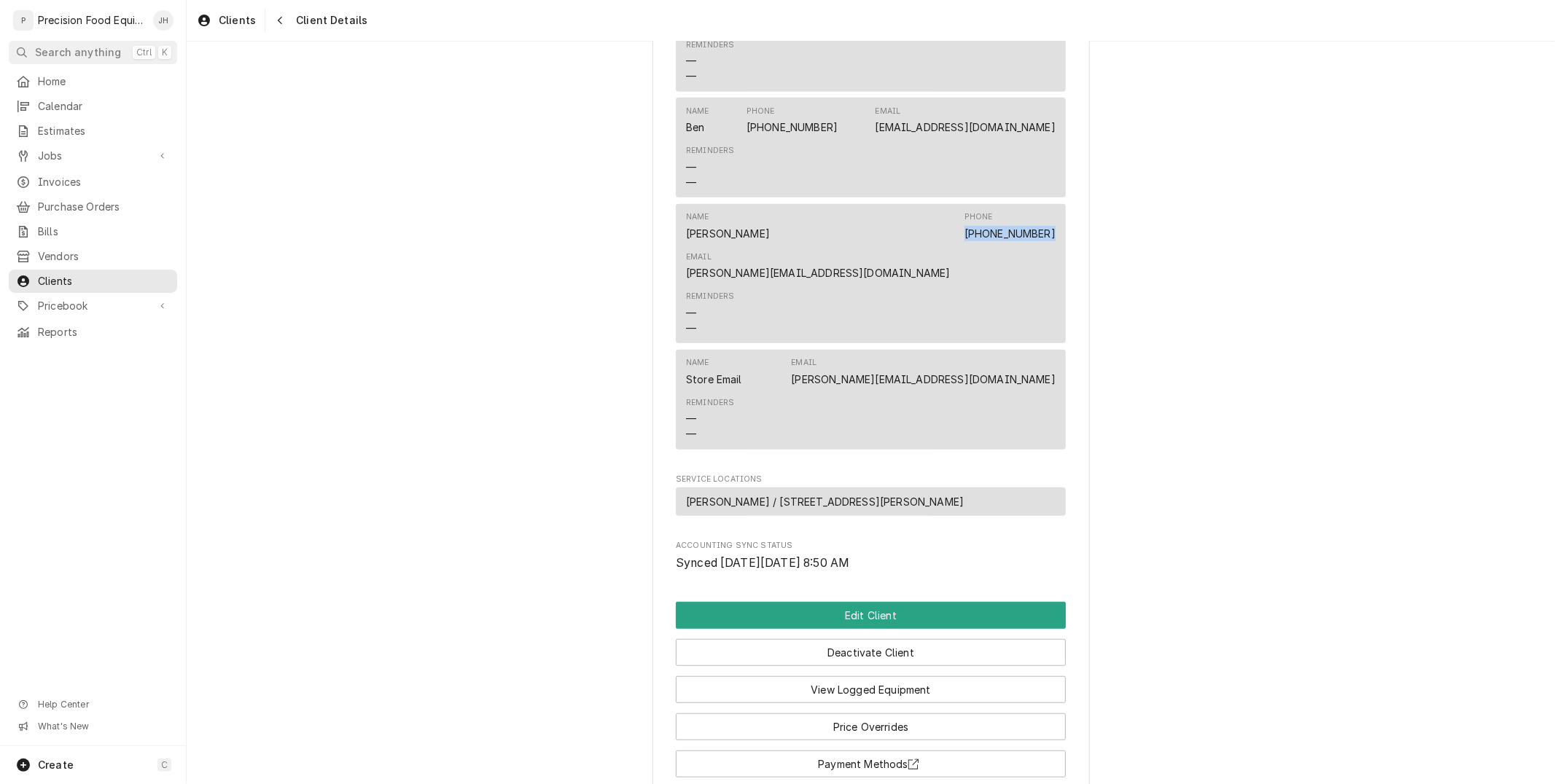
drag, startPoint x: 853, startPoint y: 246, endPoint x: 760, endPoint y: 252, distance: 93.2
click at [760, 252] on div "Name [PERSON_NAME] Phone [PHONE_NUMBER] Email [PERSON_NAME][EMAIL_ADDRESS][DOMA…" at bounding box center [871, 246] width 370 height 79
copy link "[PHONE_NUMBER]"
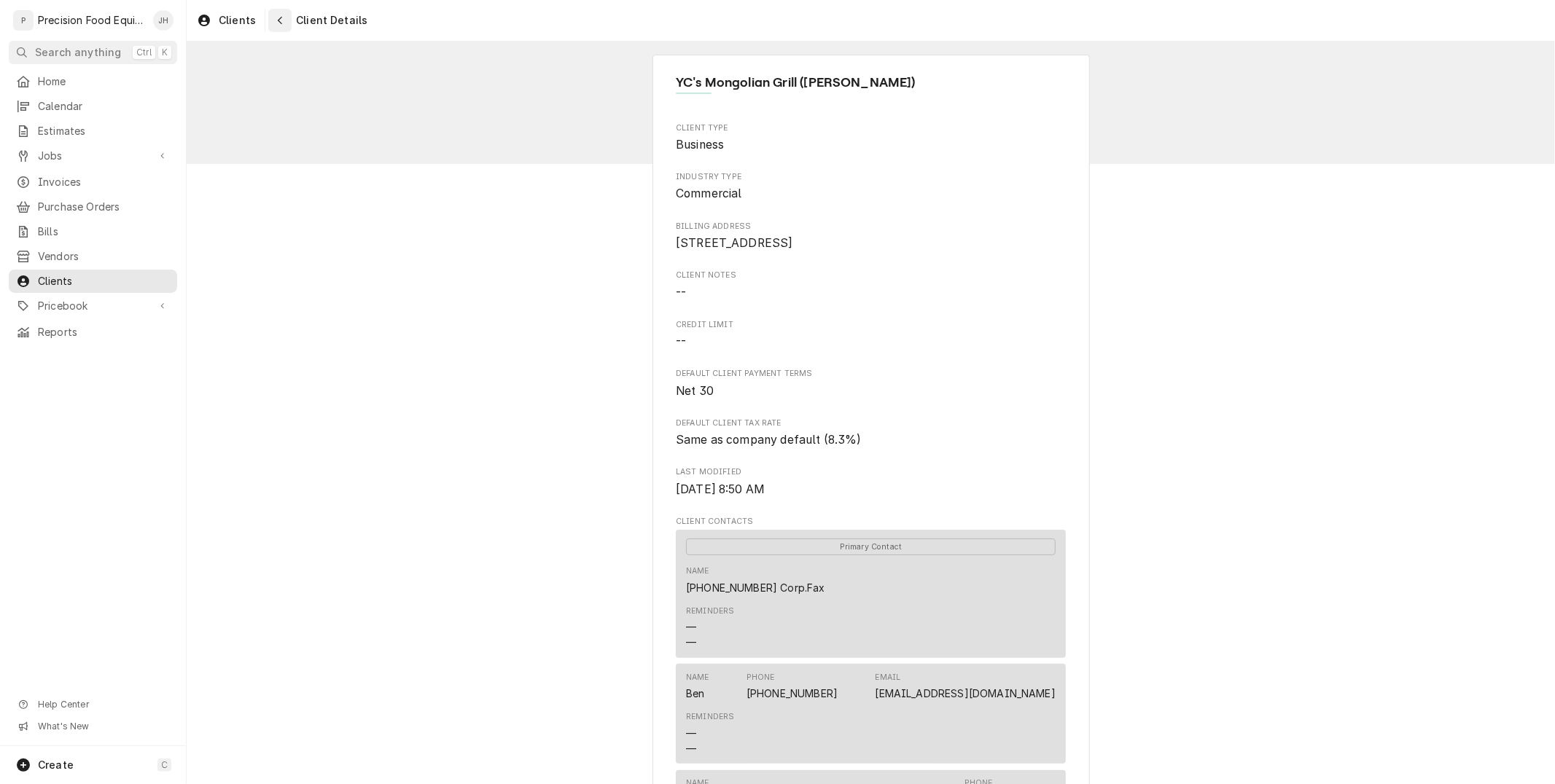
click at [279, 15] on icon "Navigate back" at bounding box center [280, 21] width 7 height 10
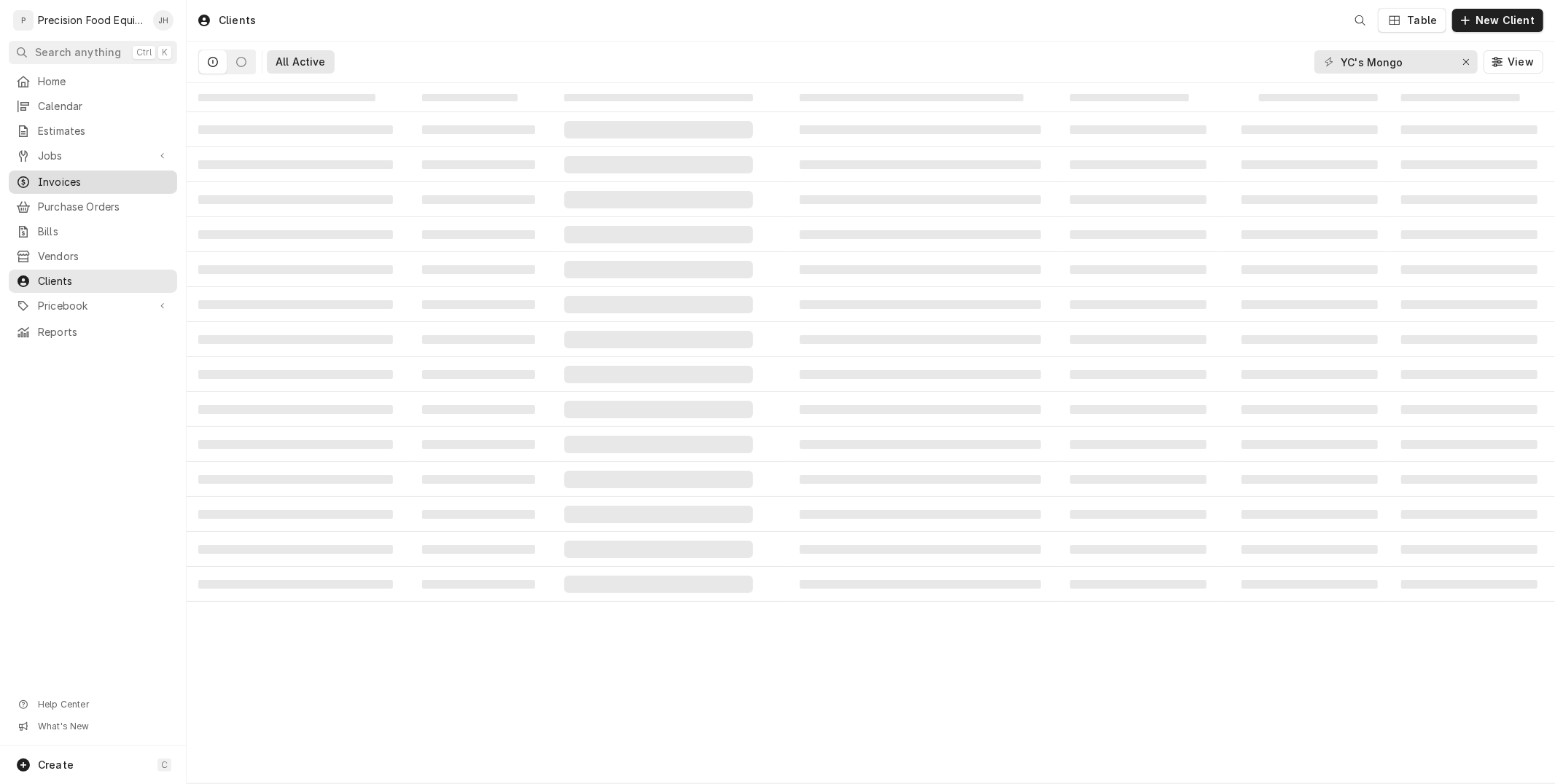
drag, startPoint x: 0, startPoint y: 0, endPoint x: 77, endPoint y: 186, distance: 201.3
click at [77, 186] on span "Invoices" at bounding box center [104, 182] width 132 height 15
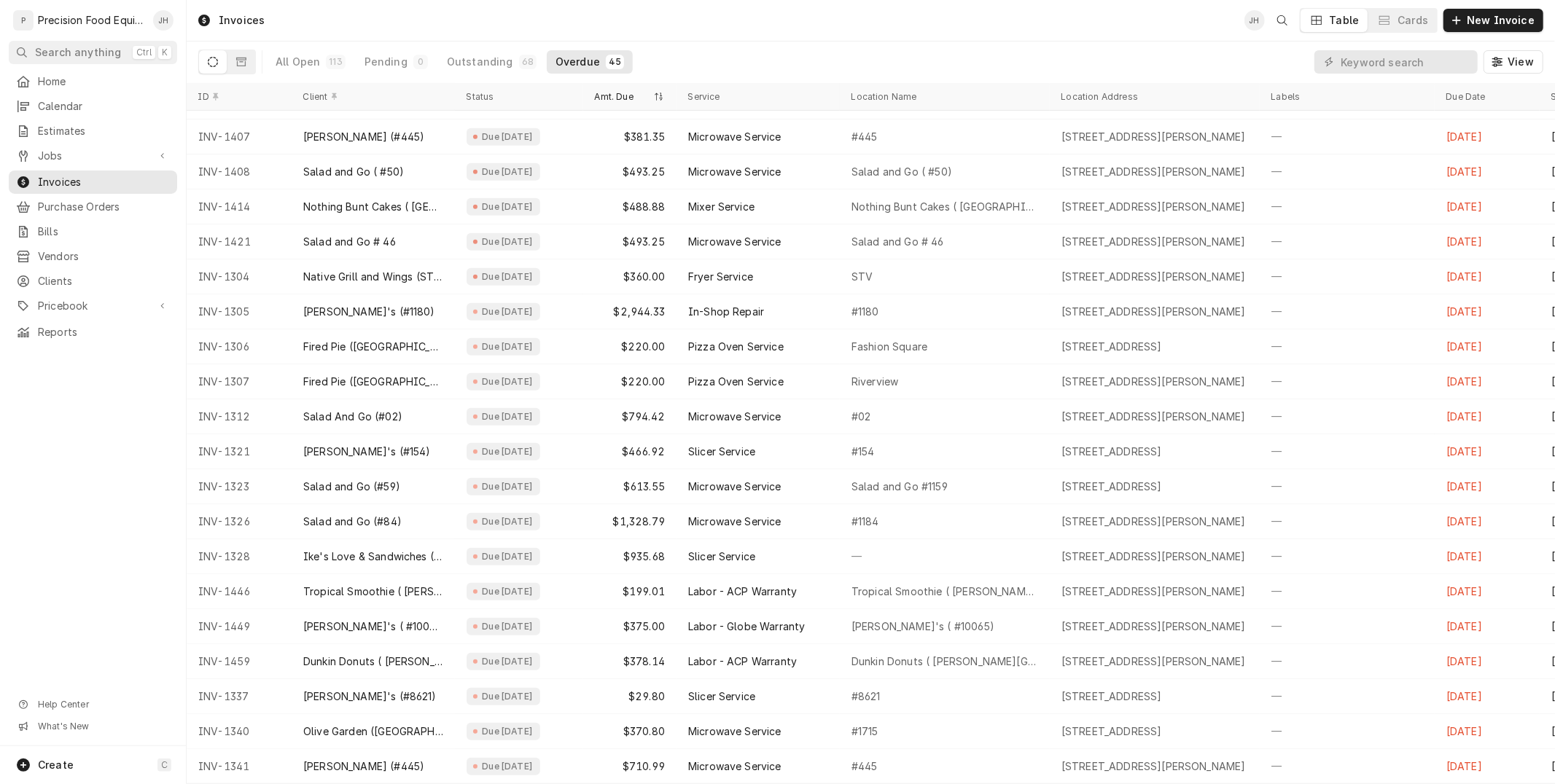
scroll to position [590, 0]
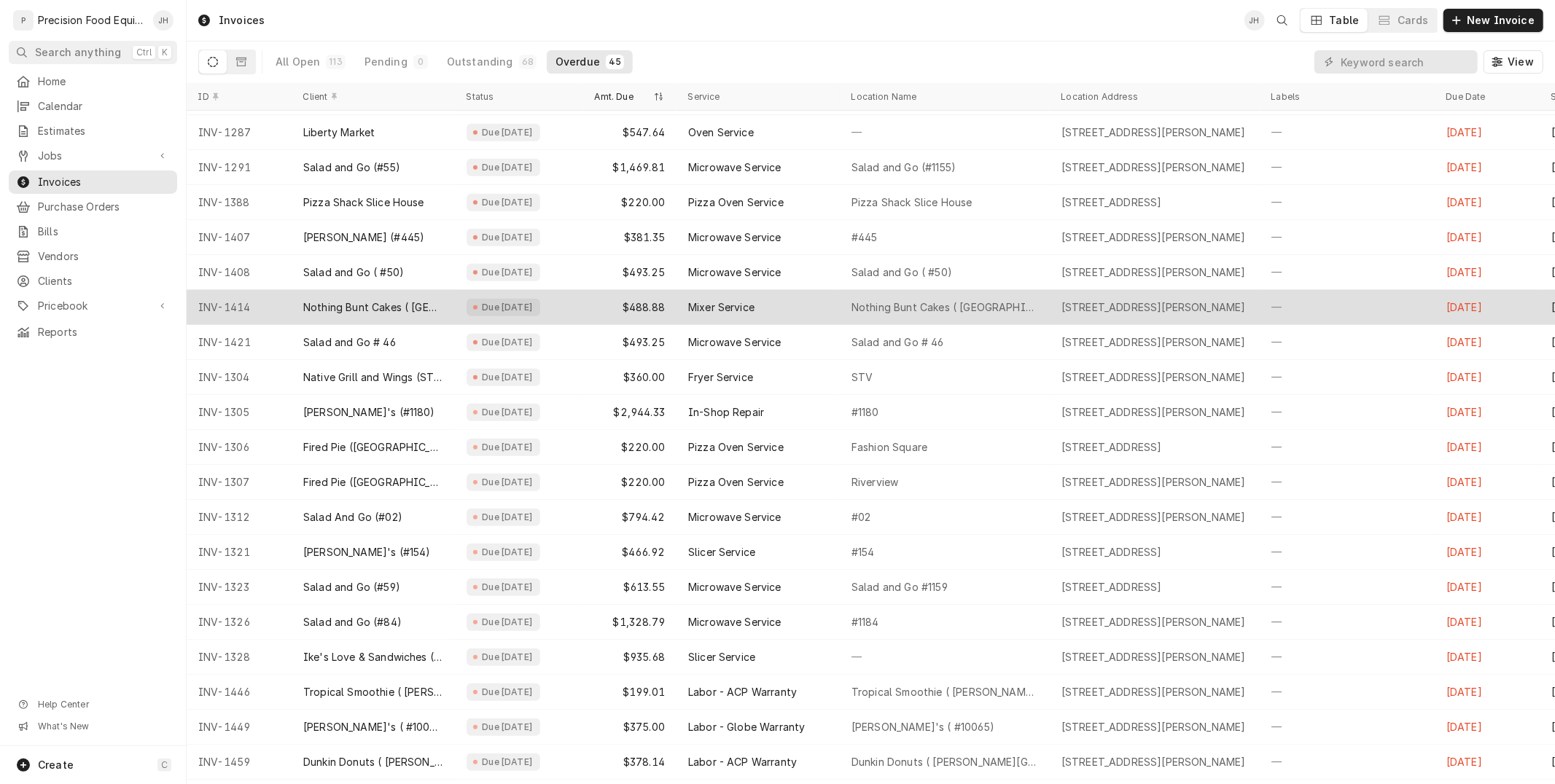
click at [501, 301] on div "Due 17 days ago" at bounding box center [508, 307] width 54 height 12
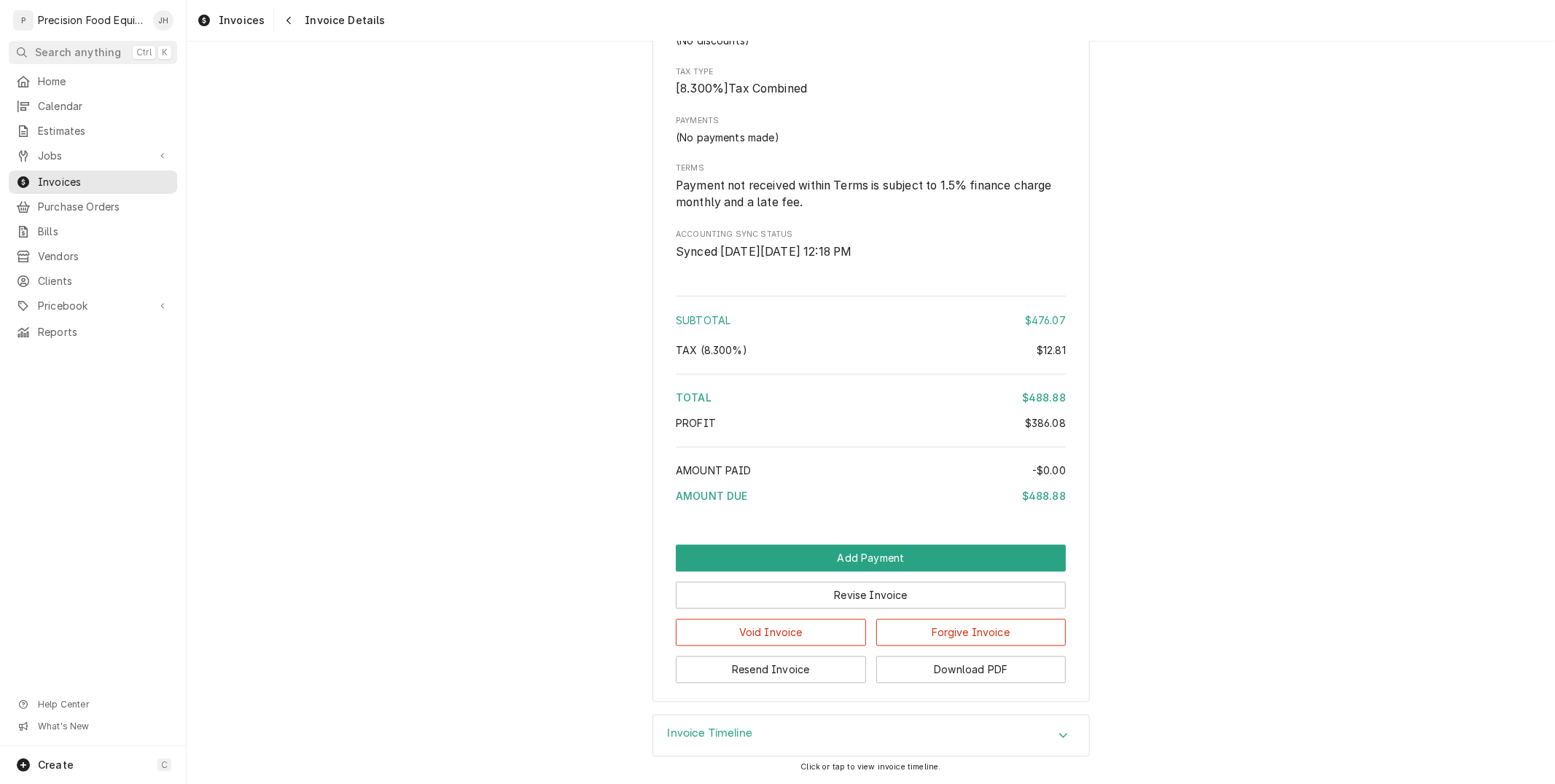
scroll to position [2023, 0]
click at [807, 684] on button "Resend Invoice" at bounding box center [771, 670] width 190 height 27
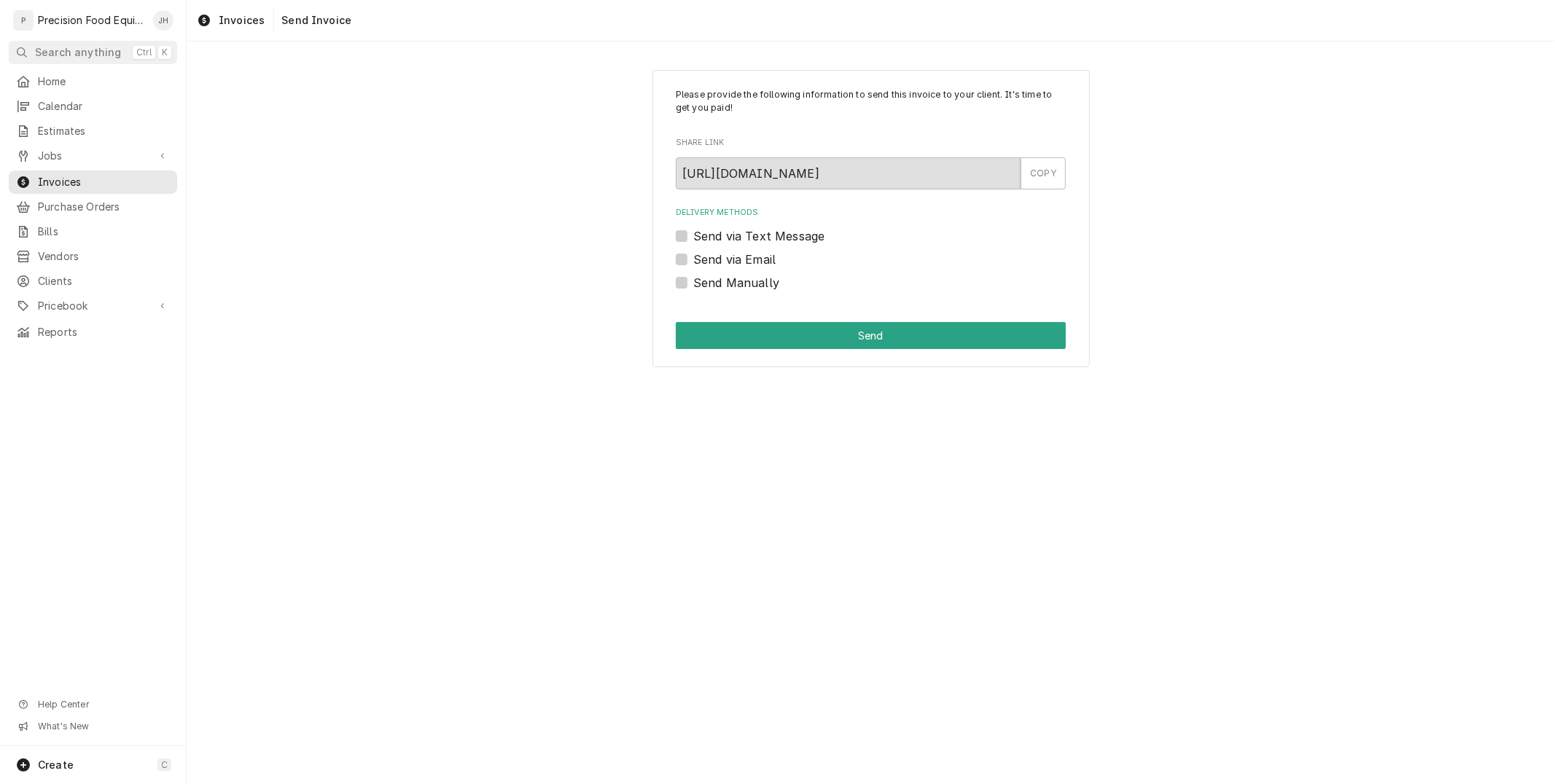
click at [682, 227] on div "Send via Text Message" at bounding box center [871, 236] width 390 height 18
click at [693, 239] on label "Send via Text Message" at bounding box center [759, 236] width 131 height 18
click at [693, 239] on input "Send via Text Message" at bounding box center [889, 243] width 390 height 32
checkbox input "true"
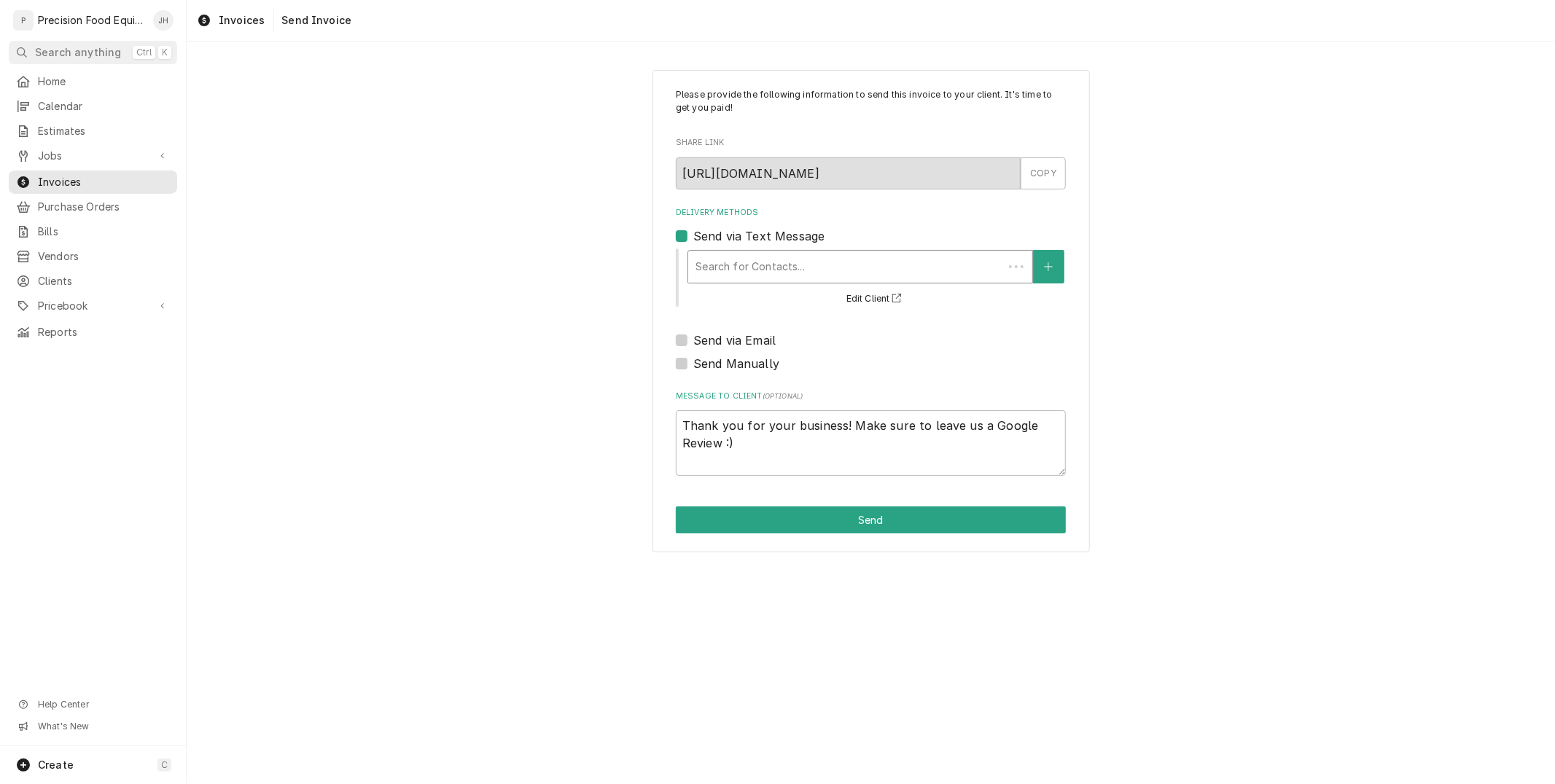
click at [752, 255] on div "Delivery Methods" at bounding box center [845, 267] width 300 height 26
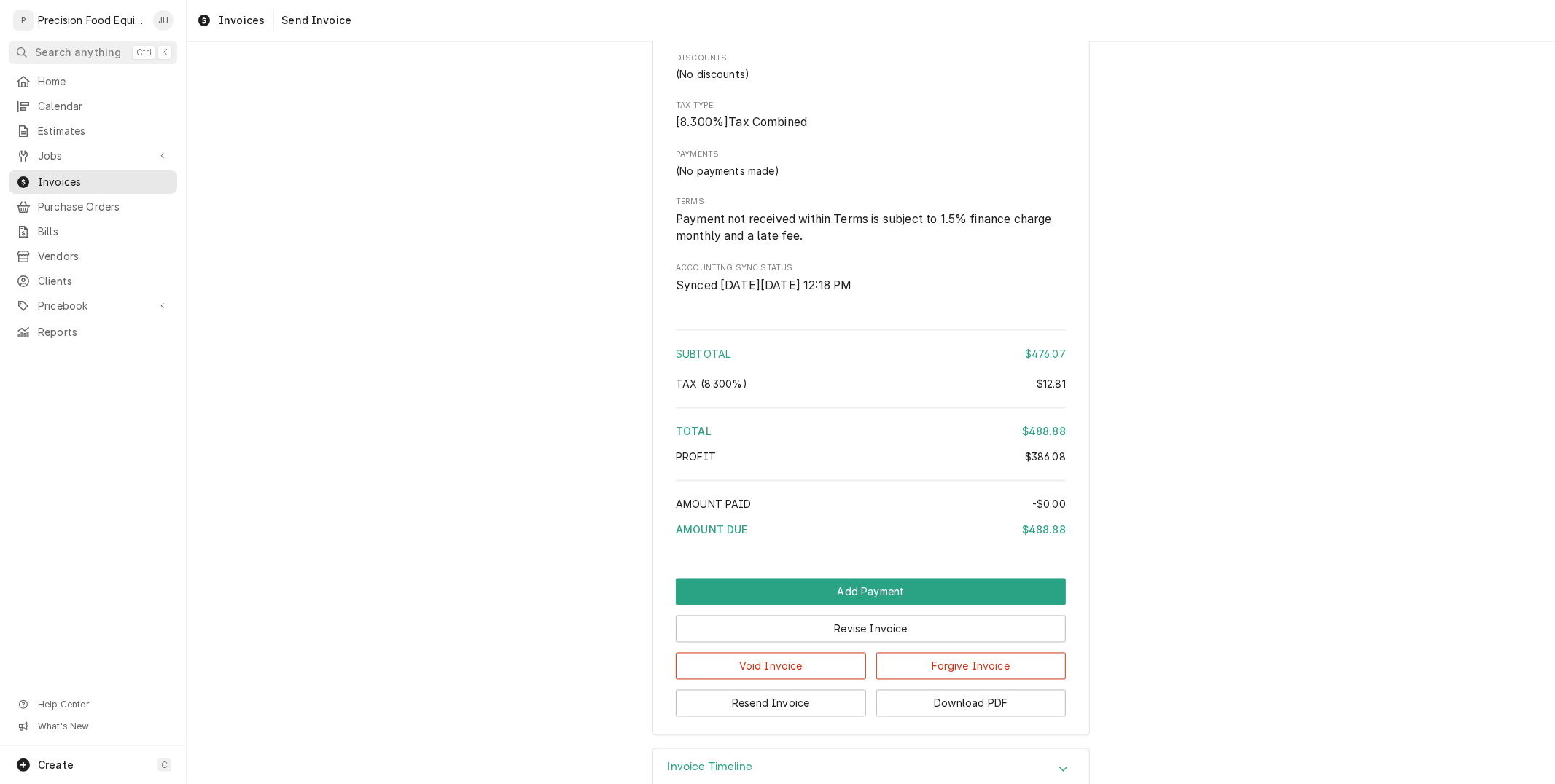
scroll to position [2064, 0]
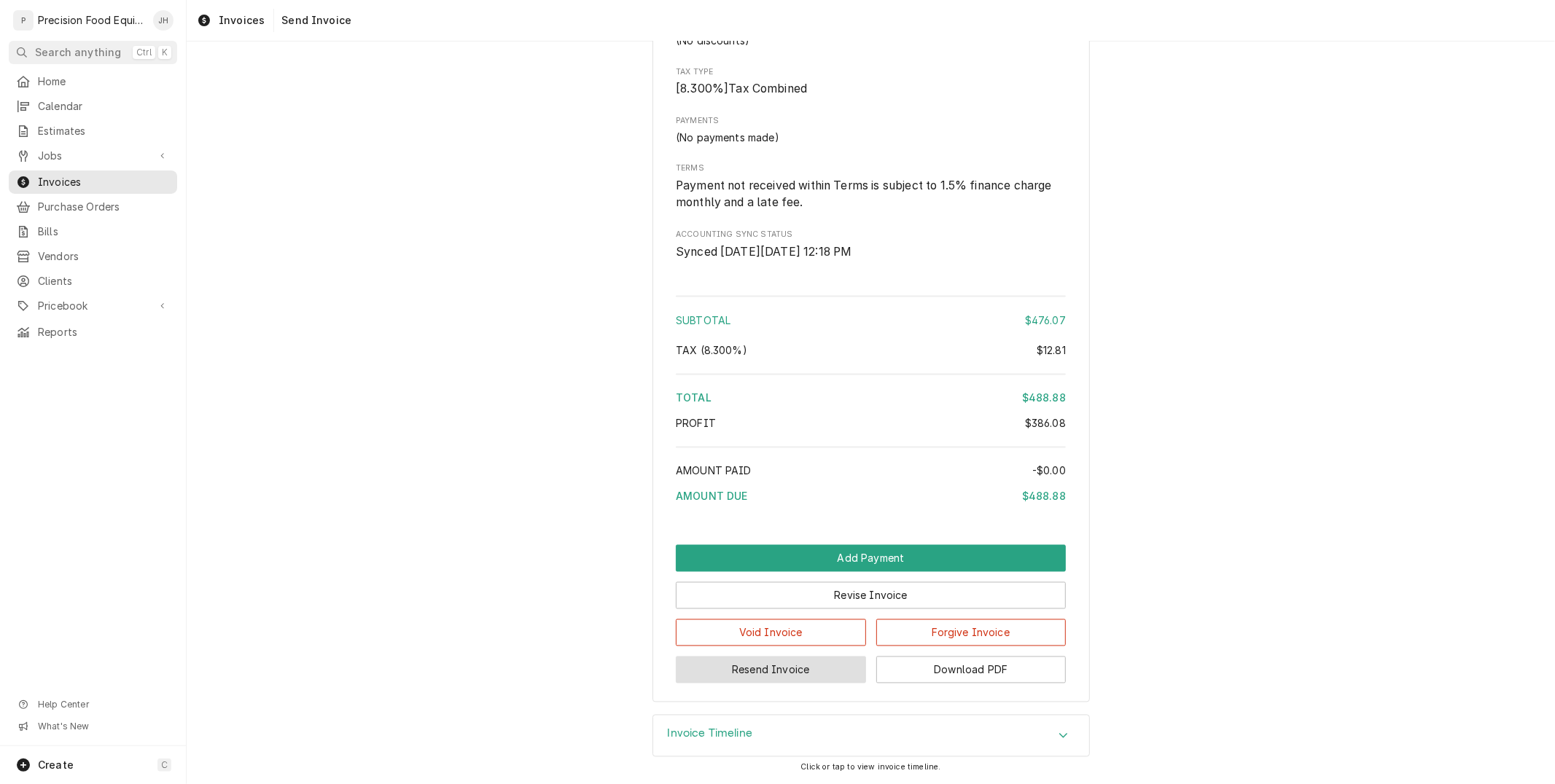
click at [779, 678] on button "Resend Invoice" at bounding box center [771, 670] width 190 height 27
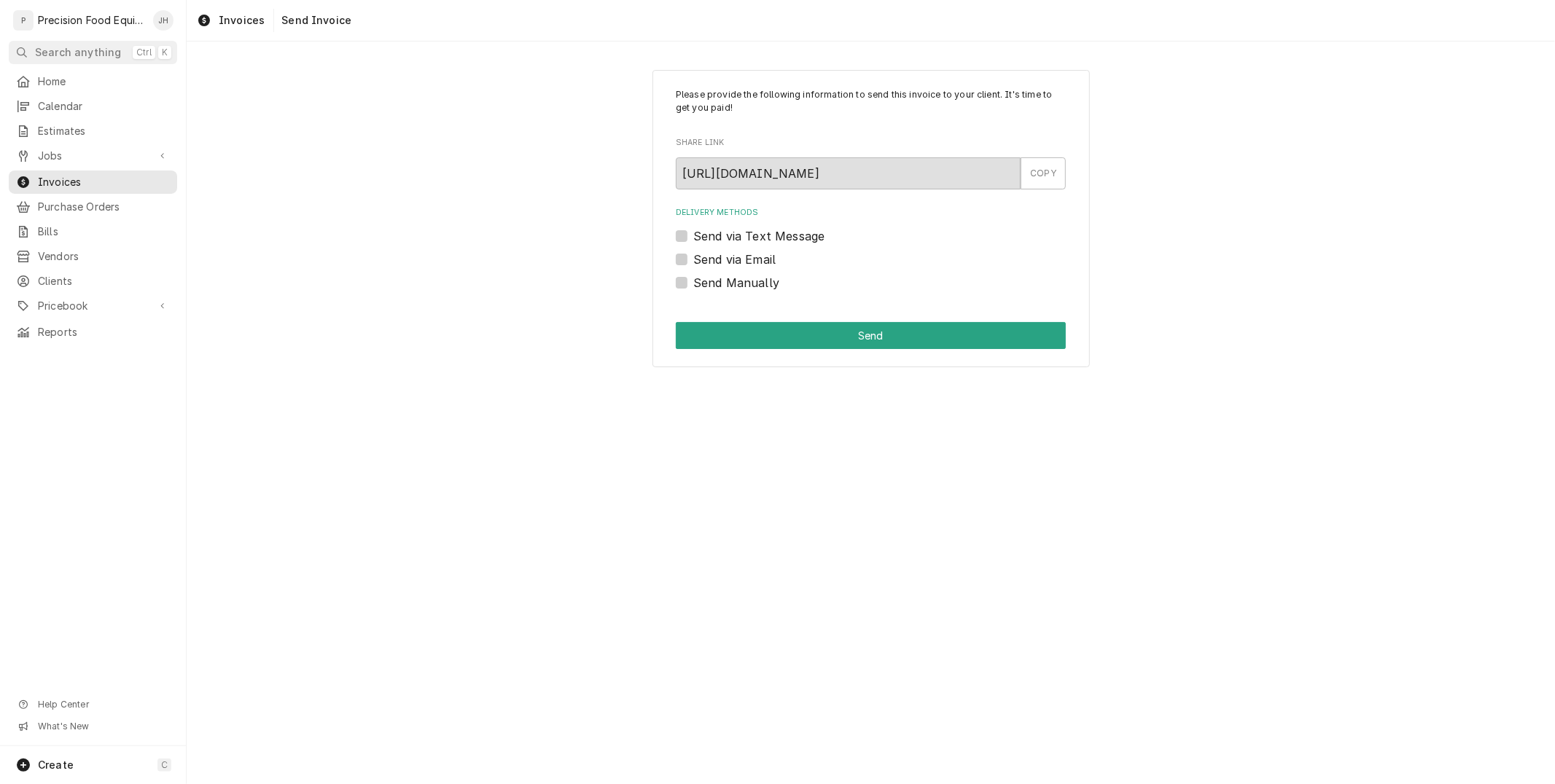
click at [694, 235] on label "Send via Text Message" at bounding box center [759, 236] width 131 height 18
click at [694, 235] on input "Send via Text Message" at bounding box center [889, 243] width 390 height 32
checkbox input "true"
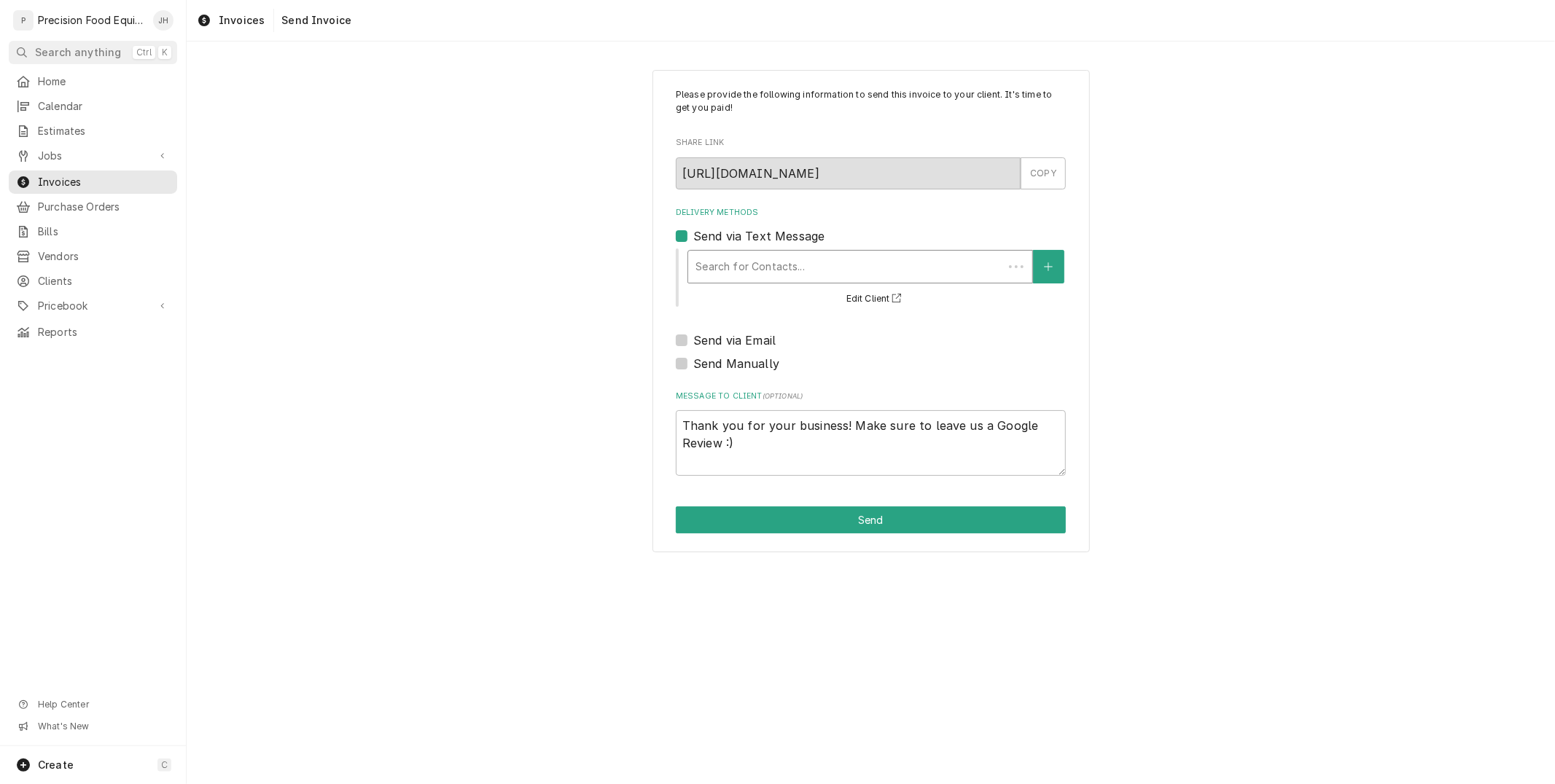
click at [735, 282] on div "Search for Contacts..." at bounding box center [845, 267] width 315 height 32
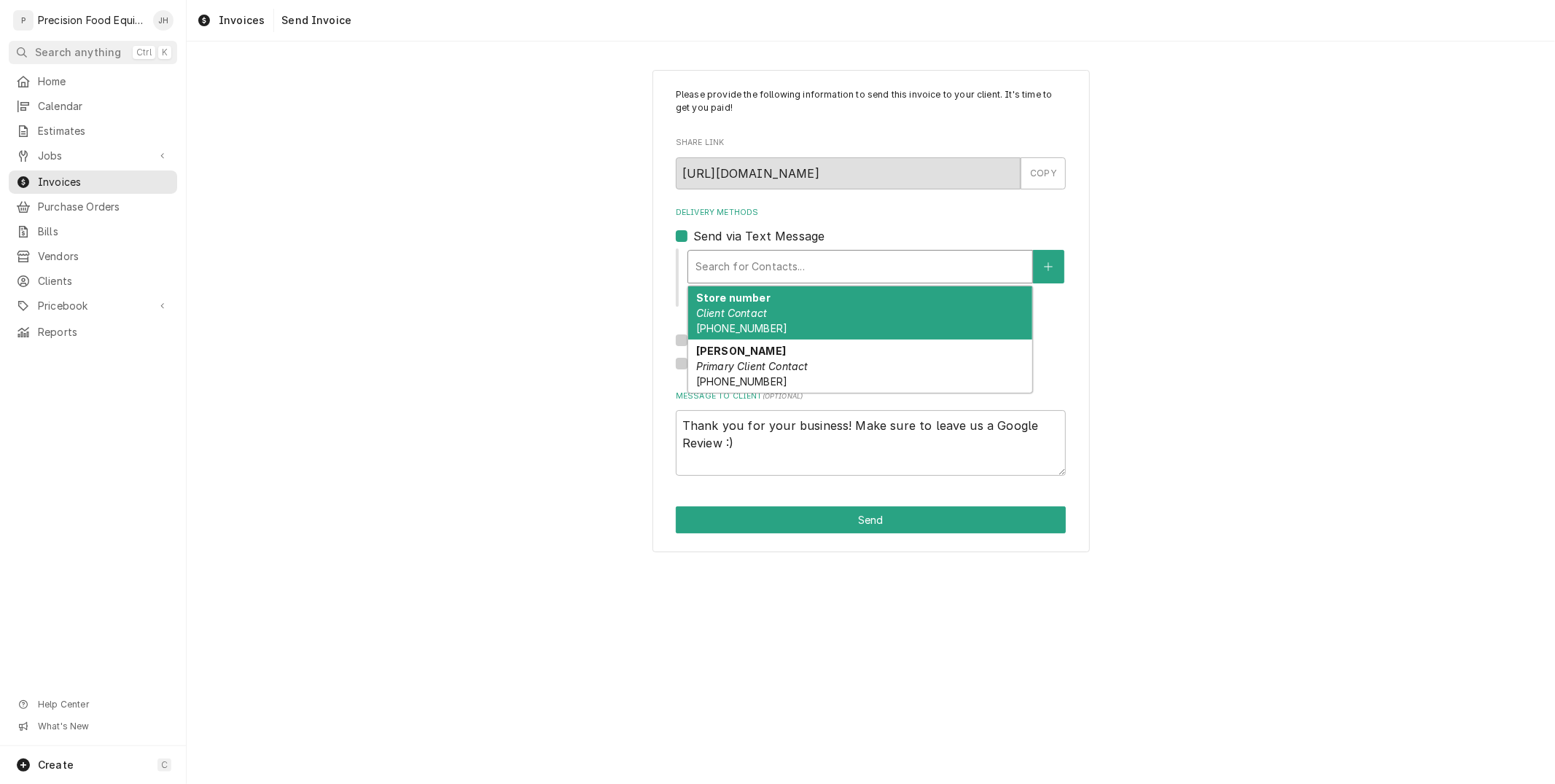
click at [760, 318] on div "Store number Client Contact (602) 938-9866" at bounding box center [860, 312] width 344 height 54
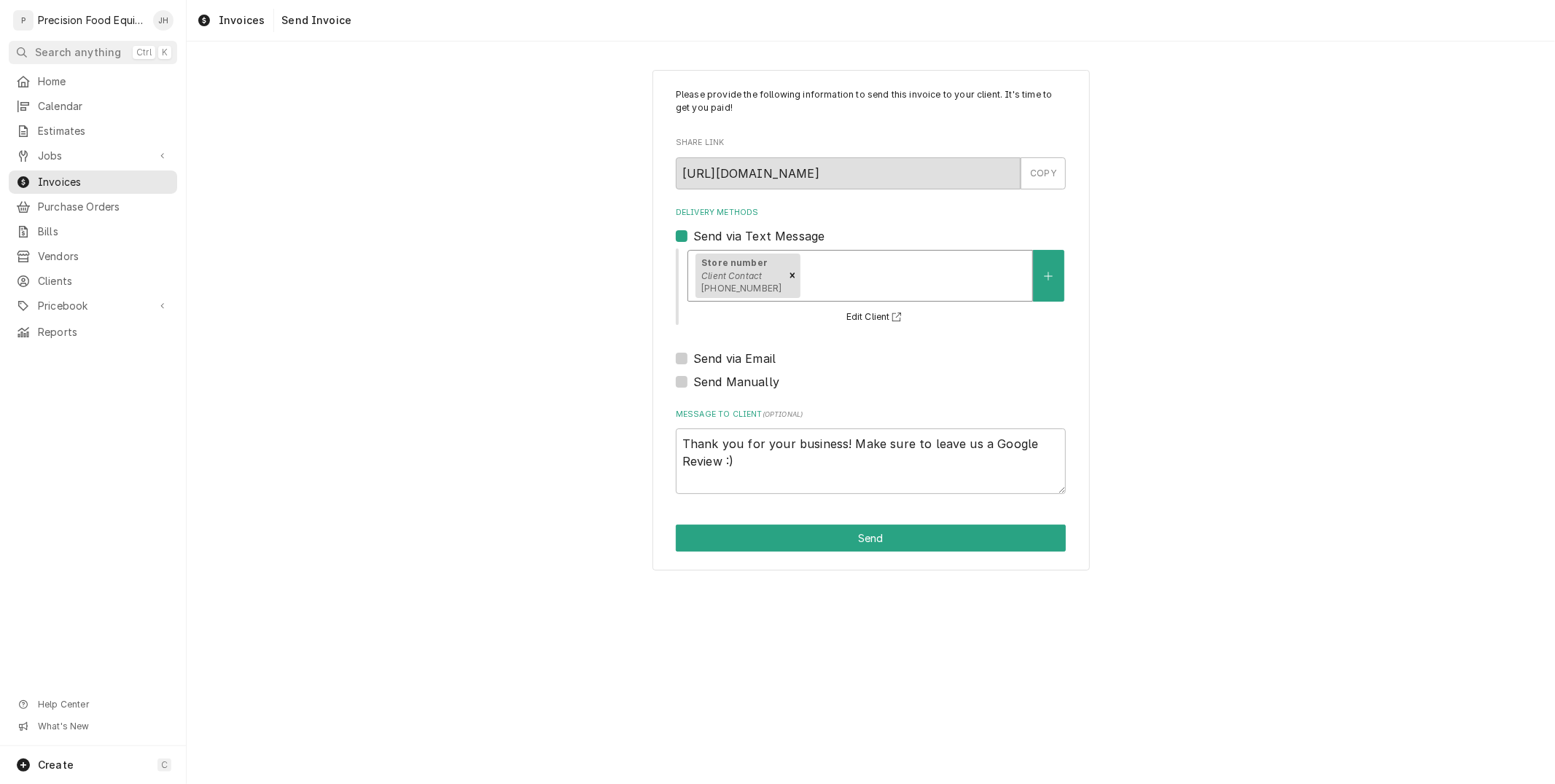
click at [876, 275] on div "Delivery Methods" at bounding box center [914, 276] width 222 height 26
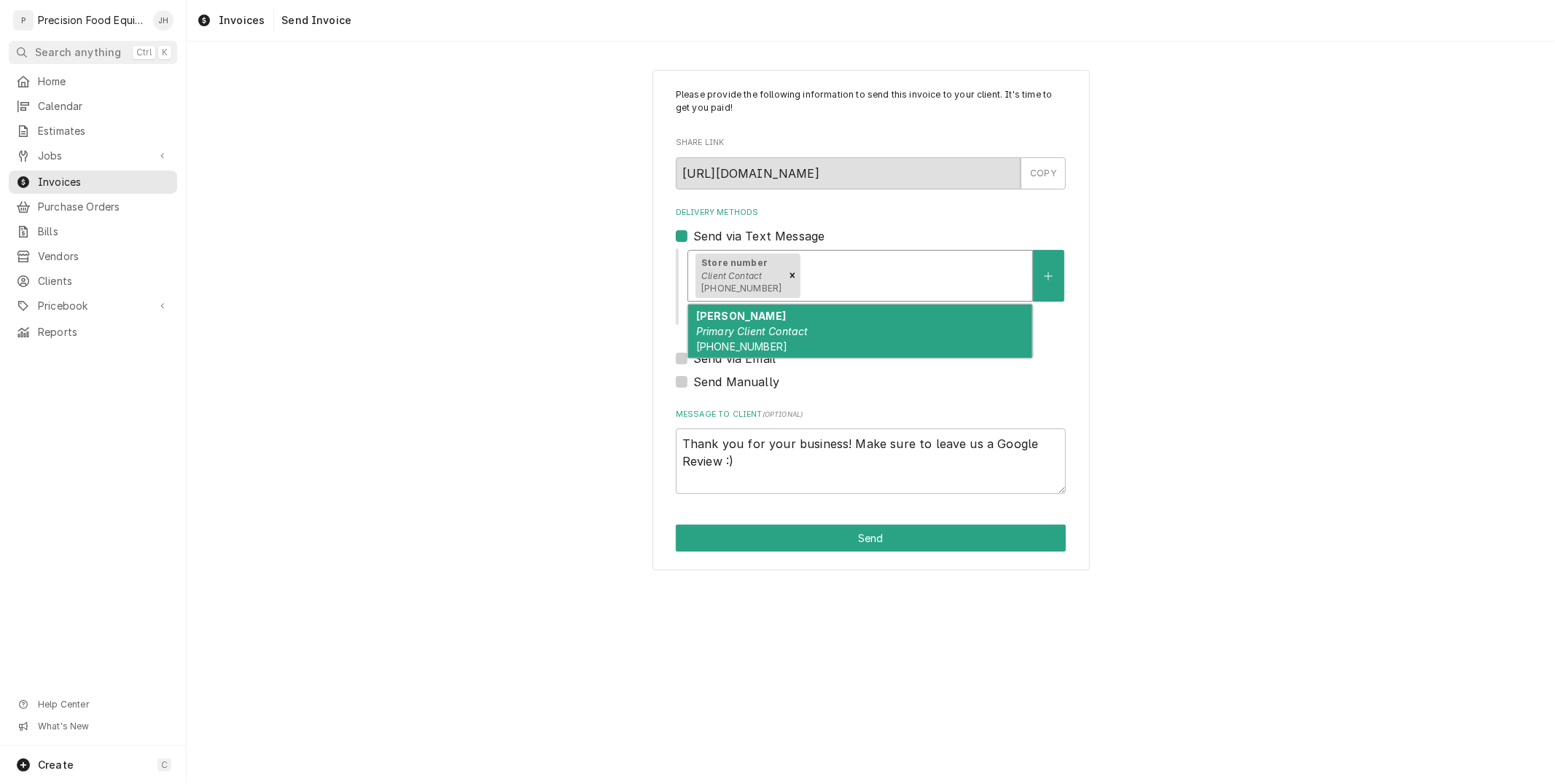
click at [850, 318] on div "Tara Primary Client Contact (602) 670-1946" at bounding box center [860, 331] width 344 height 54
type textarea "x"
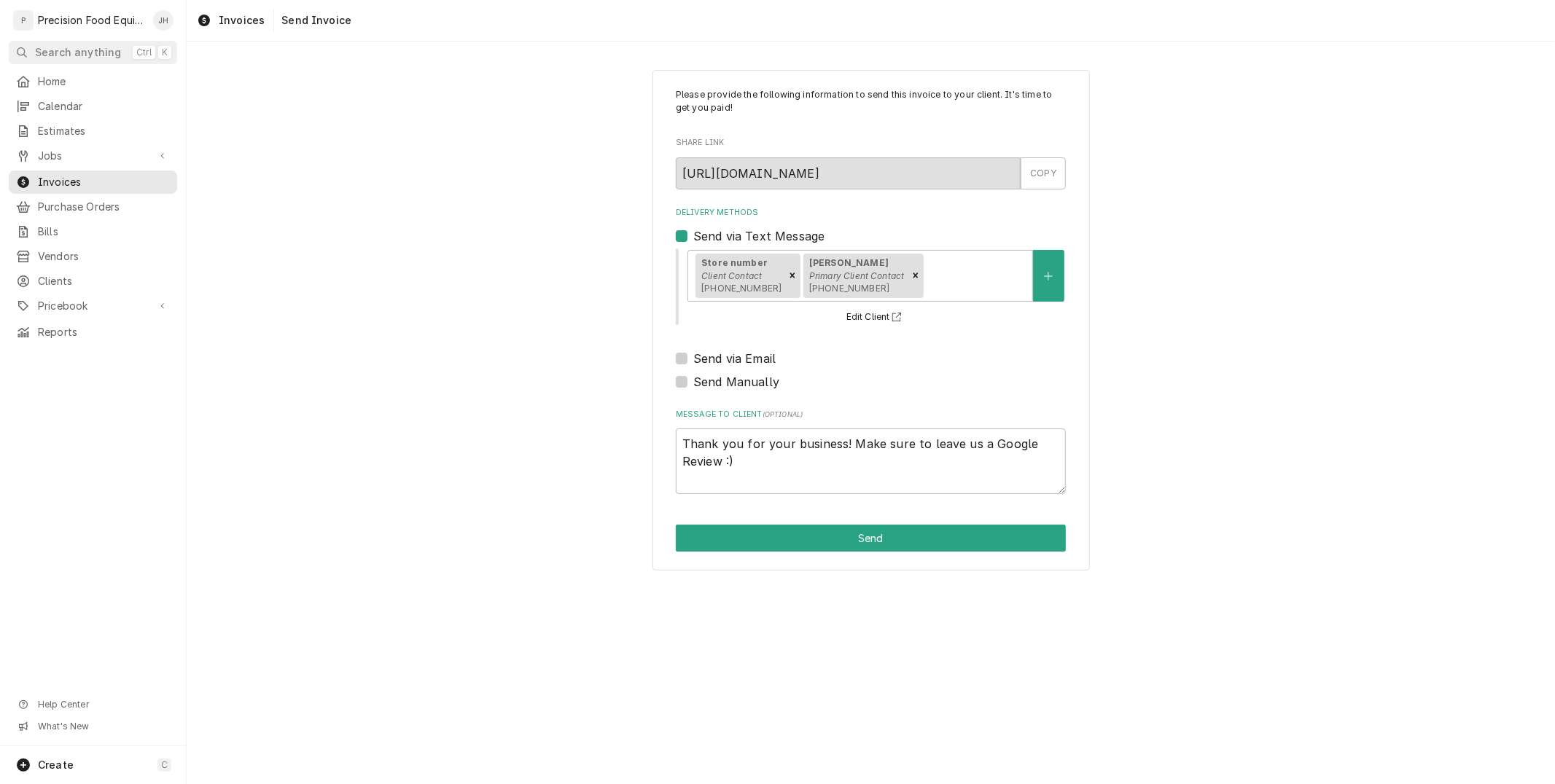
click at [693, 363] on label "Send via Email" at bounding box center [735, 359] width 82 height 18
click at [693, 363] on input "Send via Email" at bounding box center [889, 366] width 390 height 32
checkbox input "true"
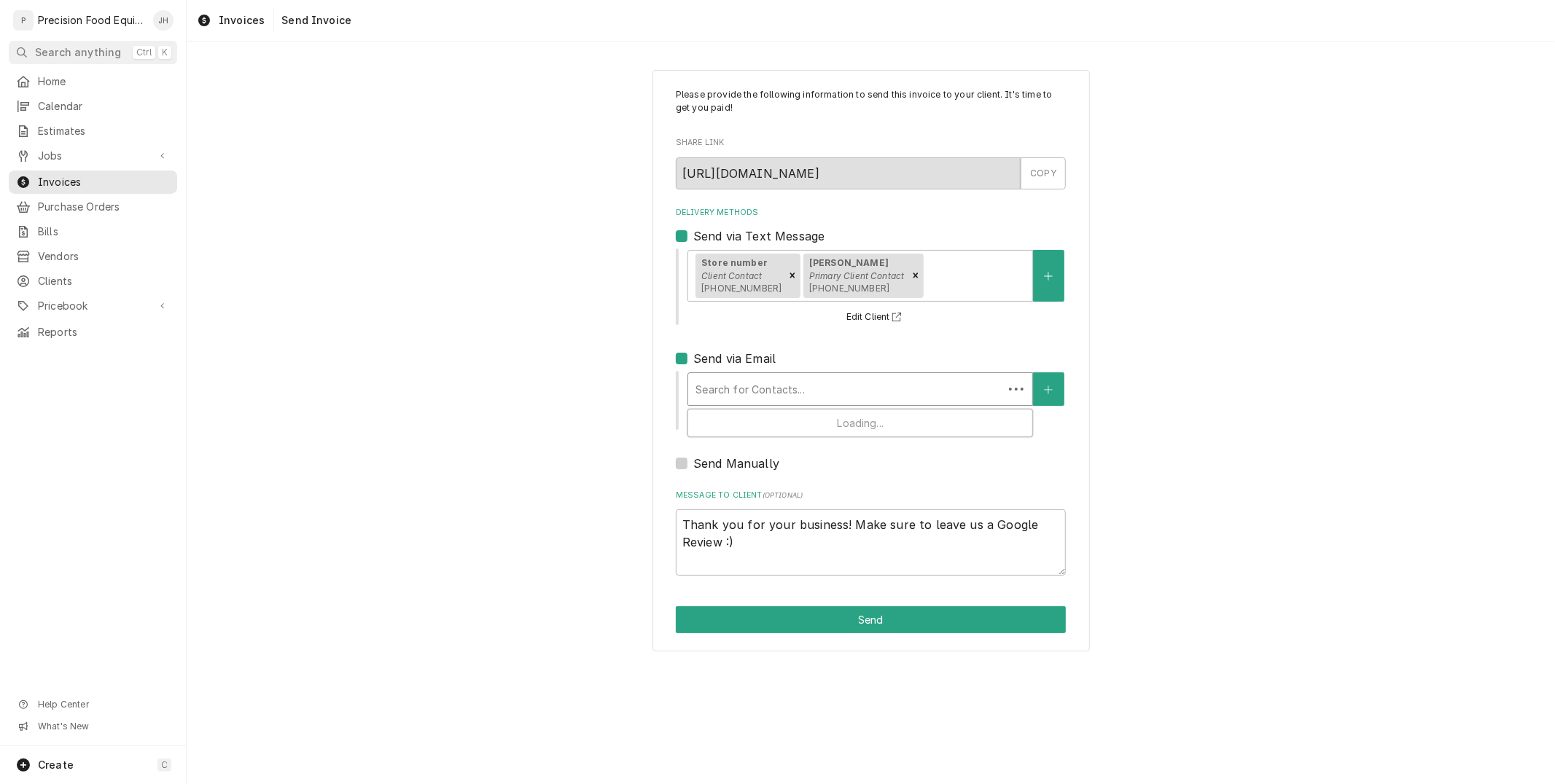
click at [735, 392] on div "Delivery Methods" at bounding box center [845, 389] width 300 height 26
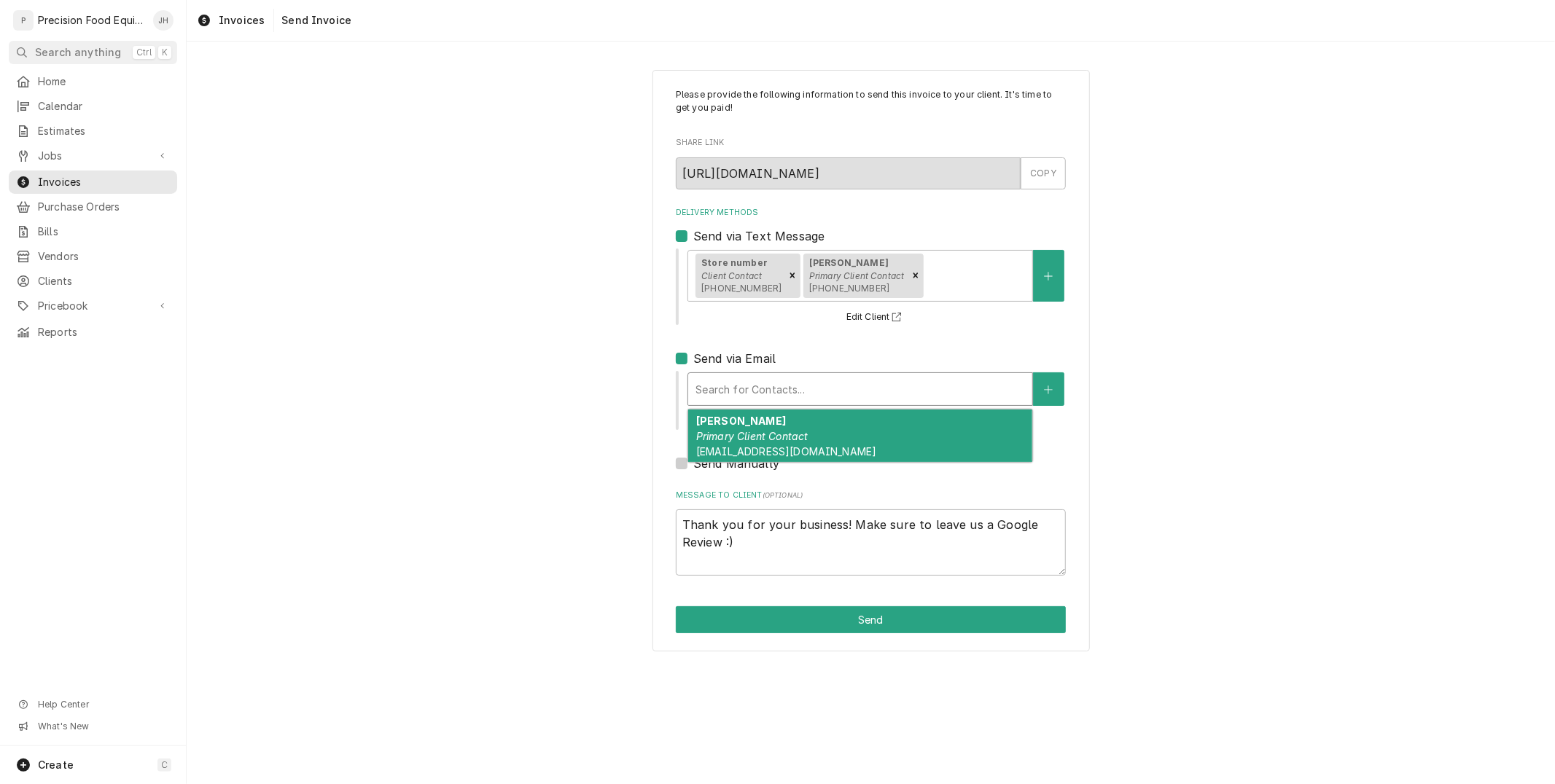
click at [776, 418] on div "Tara Primary Client Contact Glendaleaz@nothingbundtcakes.com" at bounding box center [860, 436] width 344 height 54
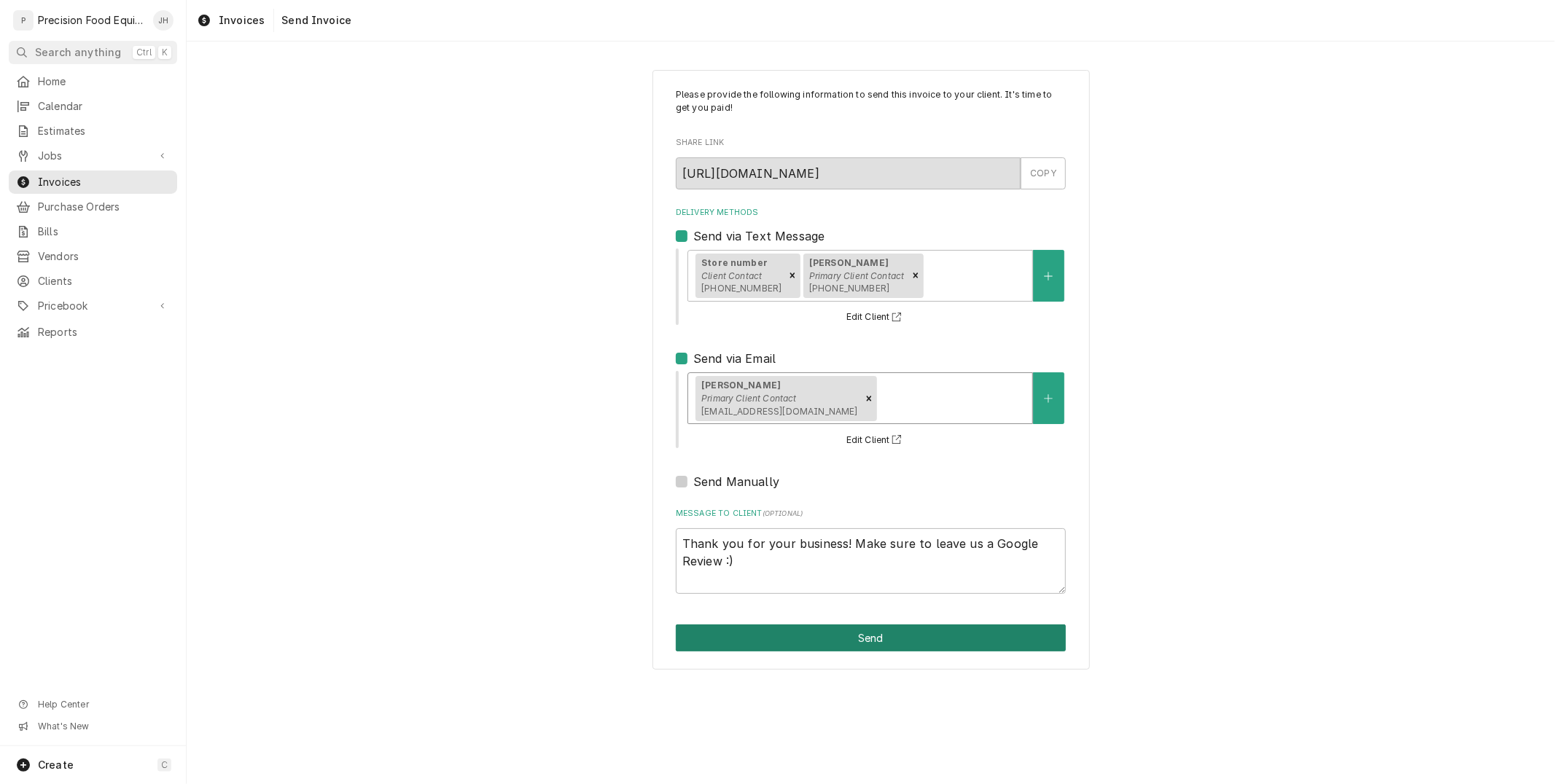
click at [784, 634] on button "Send" at bounding box center [871, 637] width 390 height 27
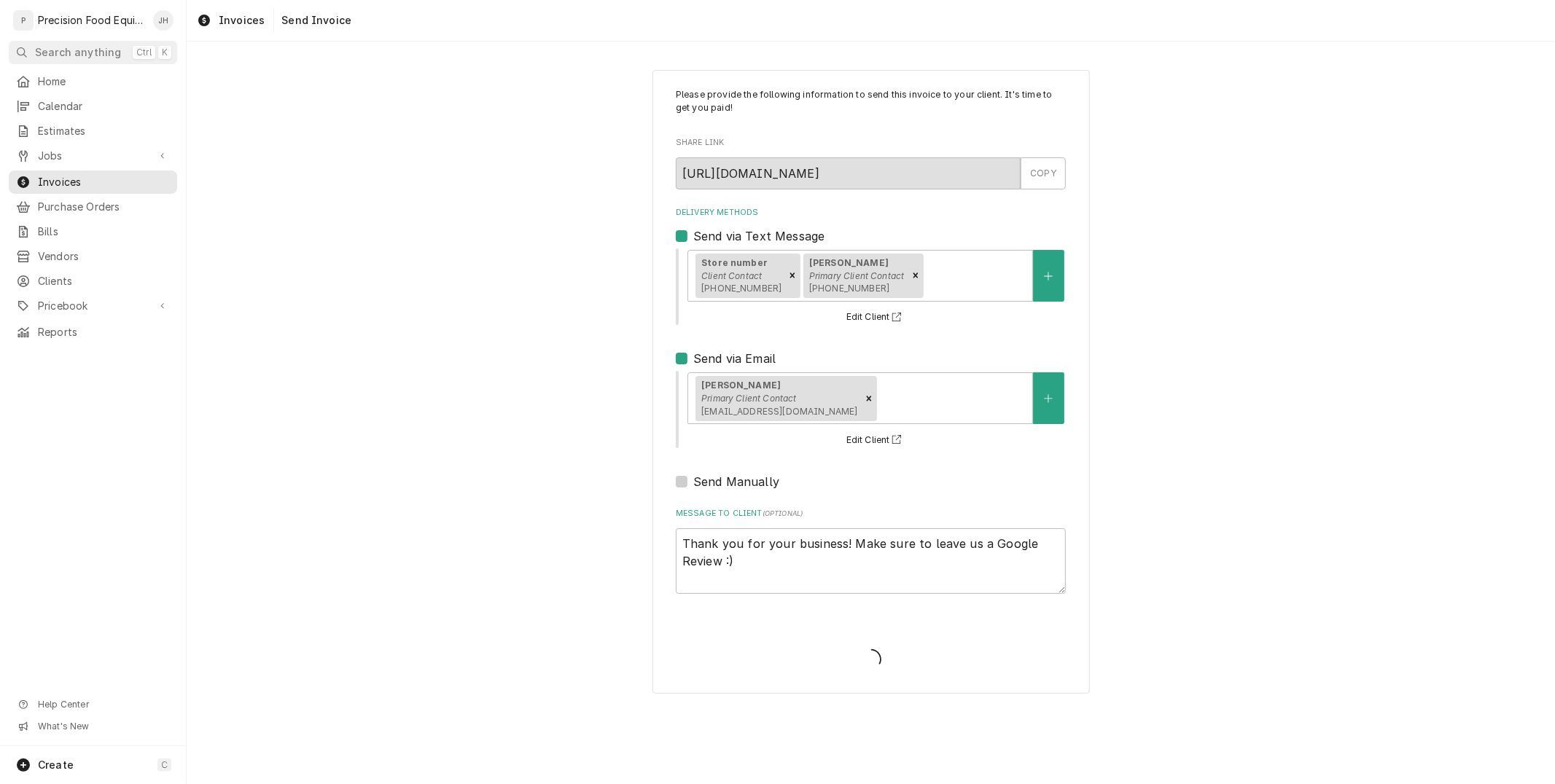
type textarea "x"
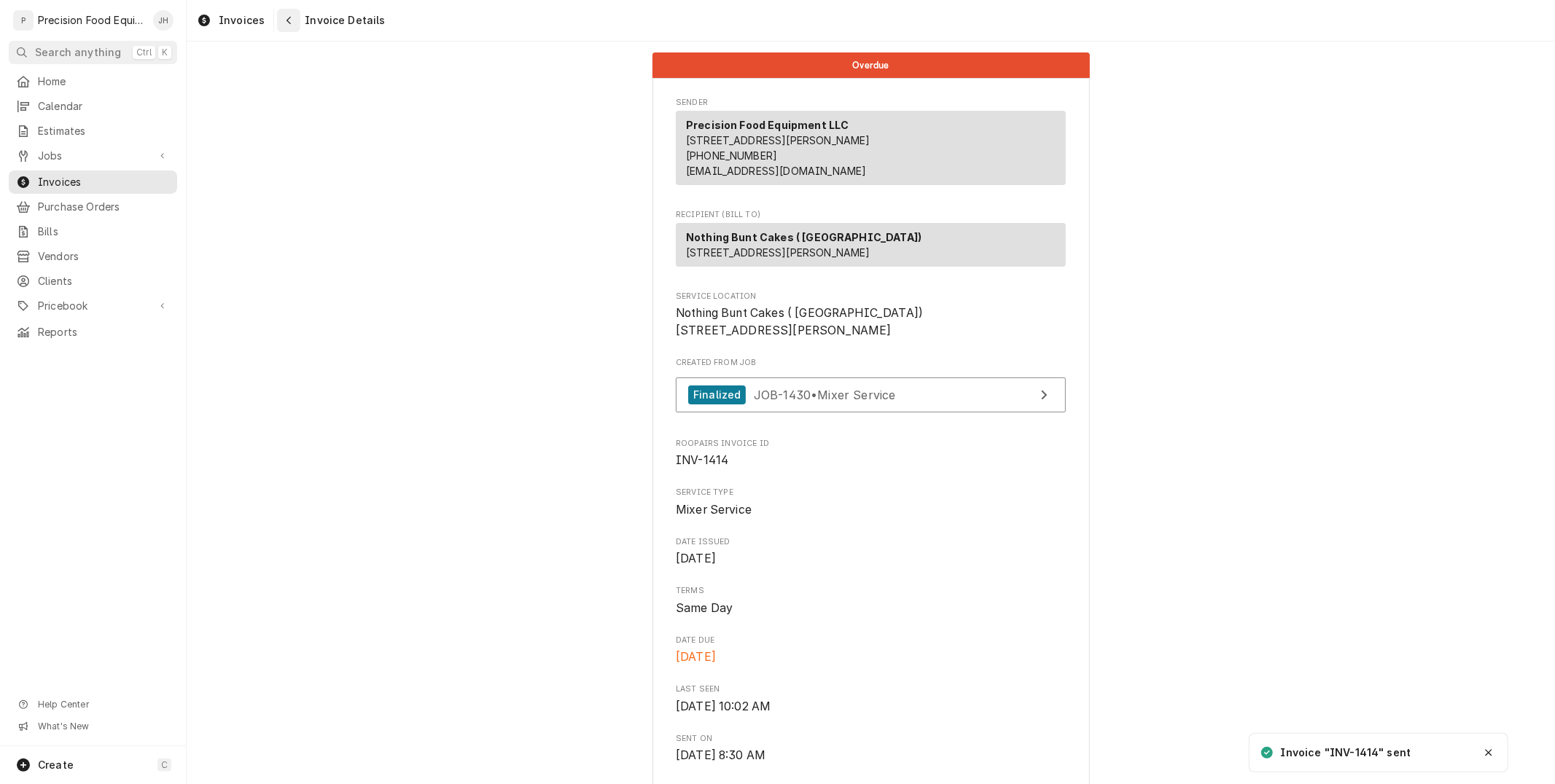
click at [286, 27] on div "Navigate back" at bounding box center [289, 21] width 15 height 15
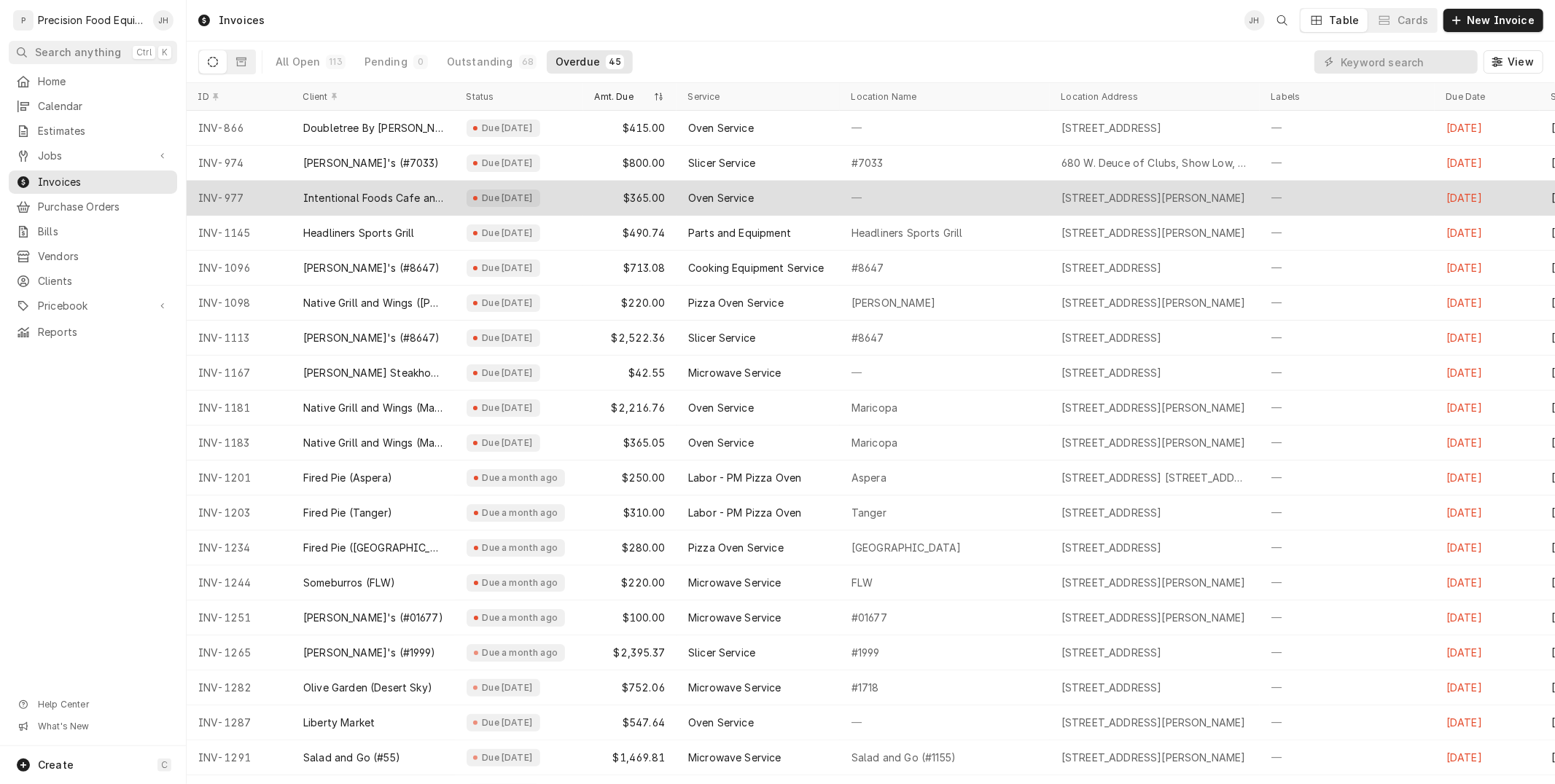
click at [756, 199] on div "Oven Service" at bounding box center [758, 198] width 164 height 35
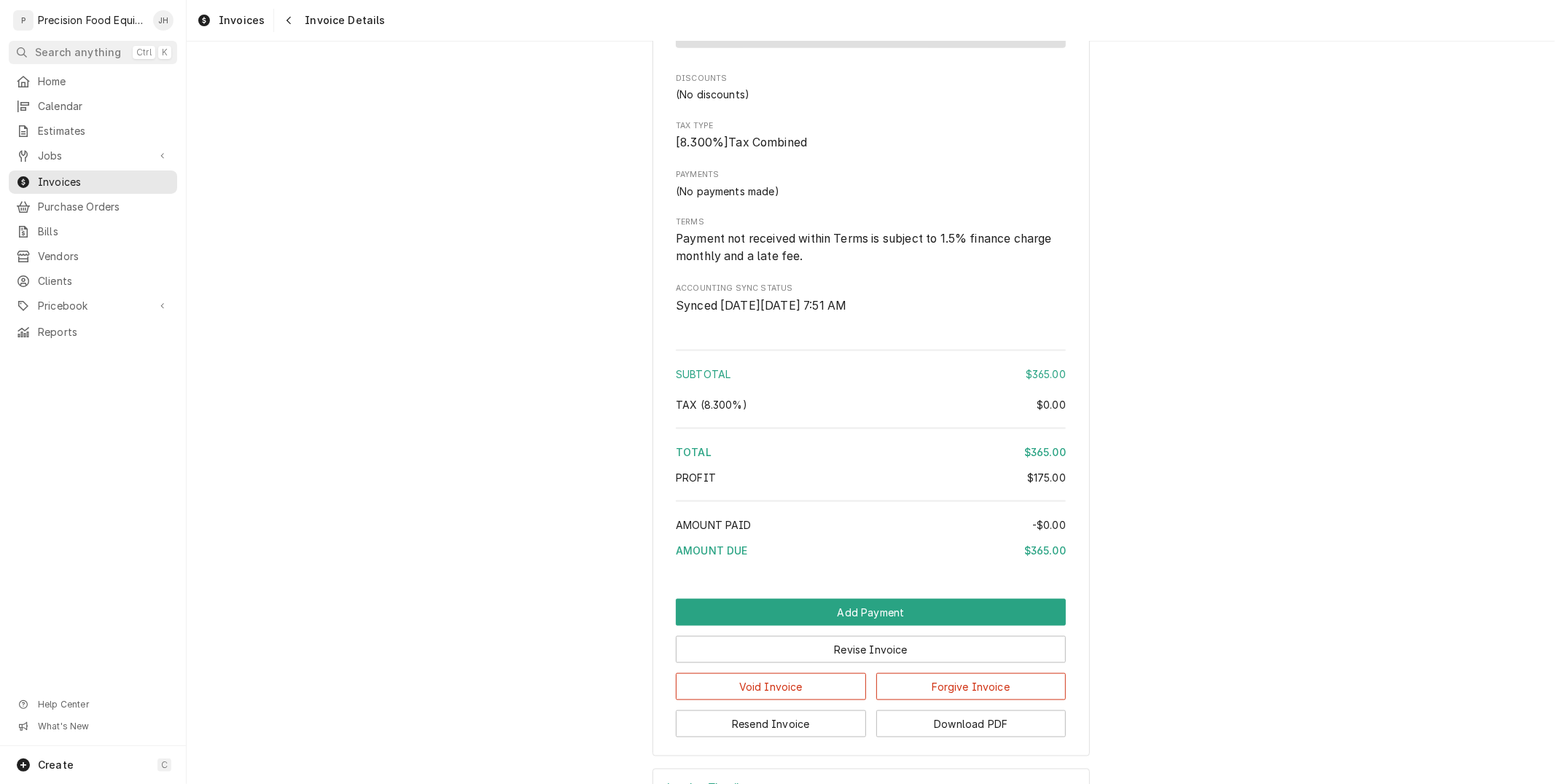
scroll to position [1624, 0]
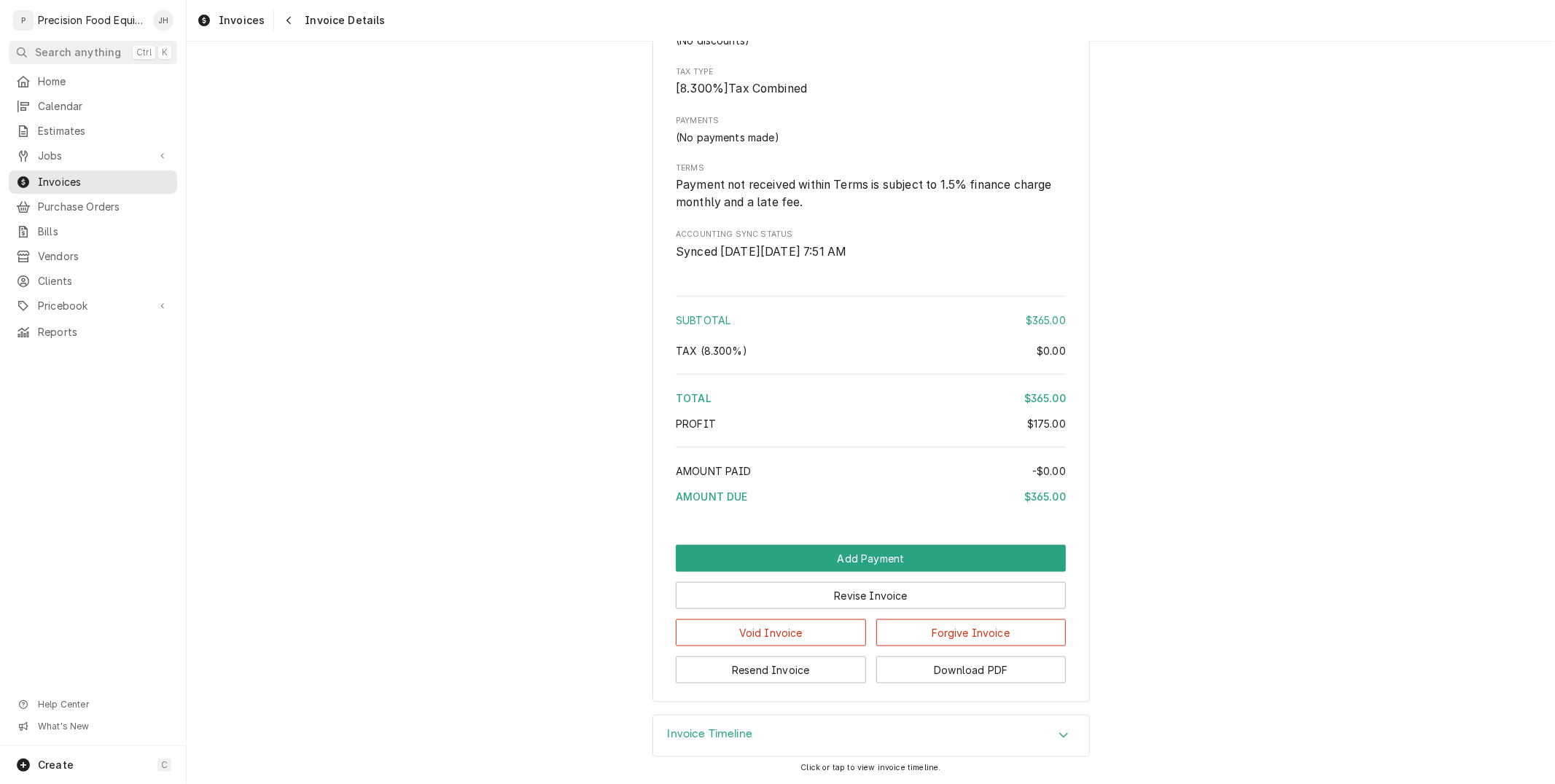
click at [807, 672] on button "Resend Invoice" at bounding box center [771, 670] width 190 height 27
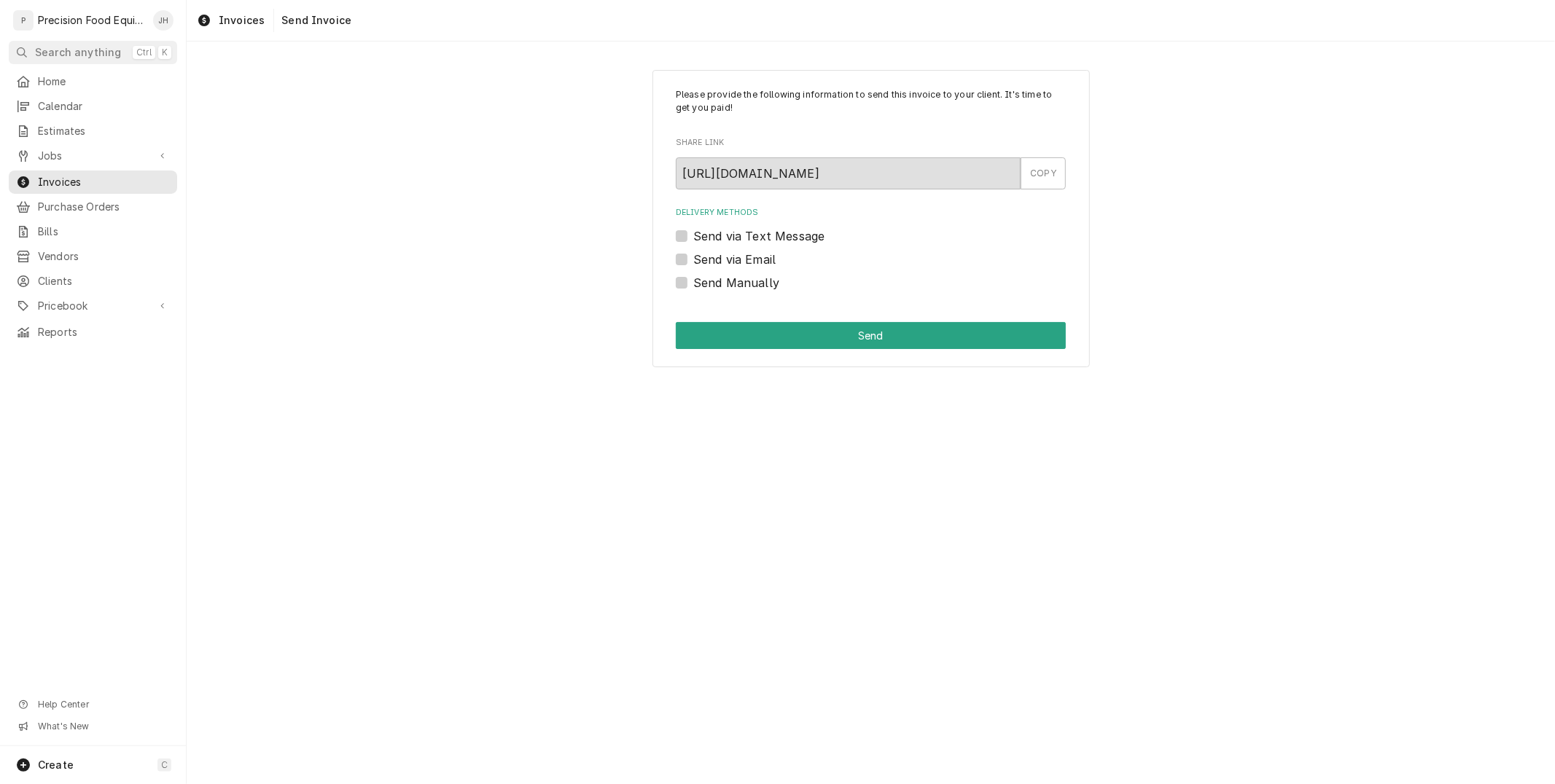
click at [696, 231] on label "Send via Text Message" at bounding box center [759, 236] width 131 height 18
click at [696, 231] on input "Send via Text Message" at bounding box center [889, 243] width 390 height 32
checkbox input "true"
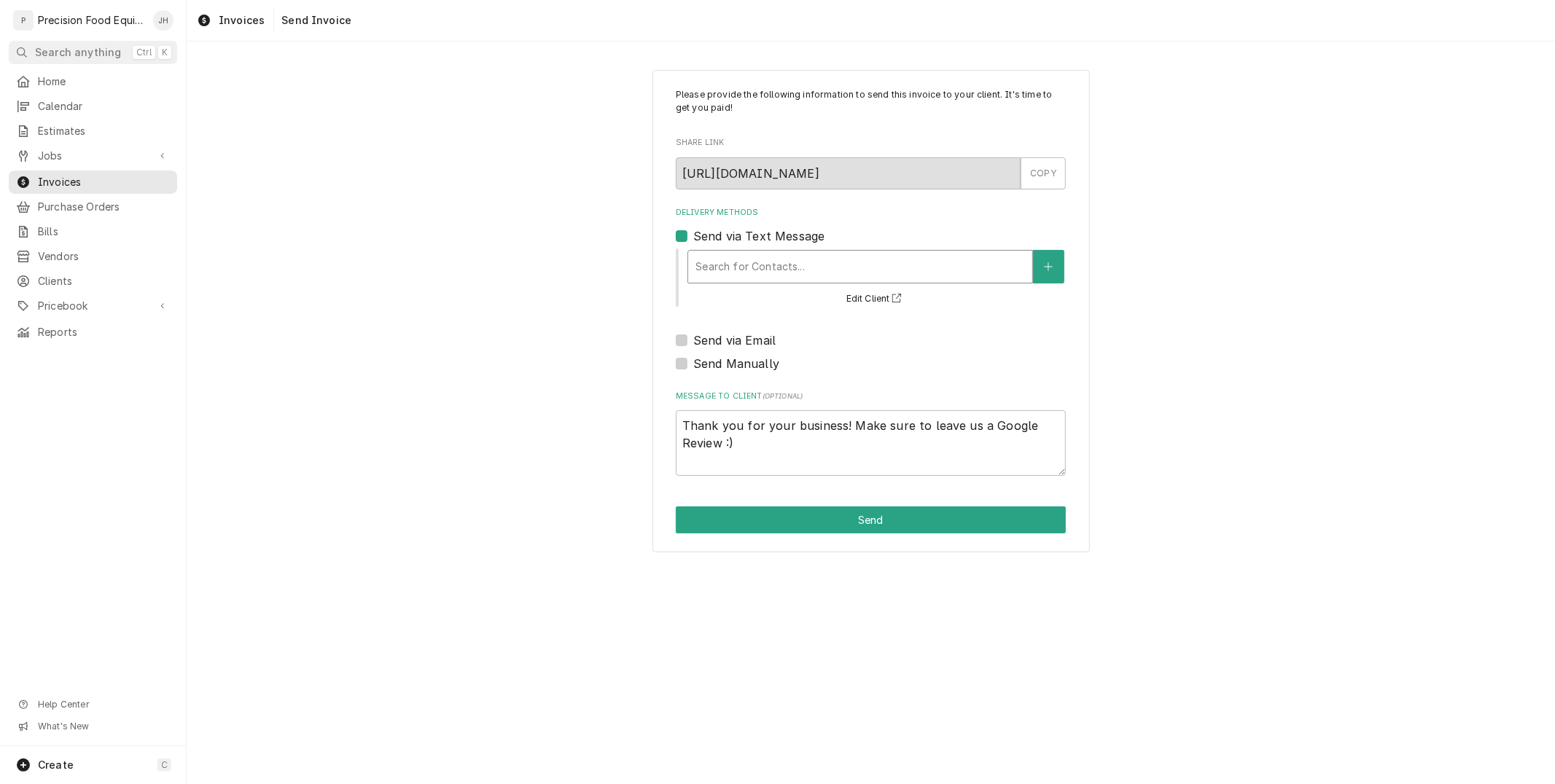
click at [722, 256] on div "Delivery Methods" at bounding box center [860, 267] width 329 height 26
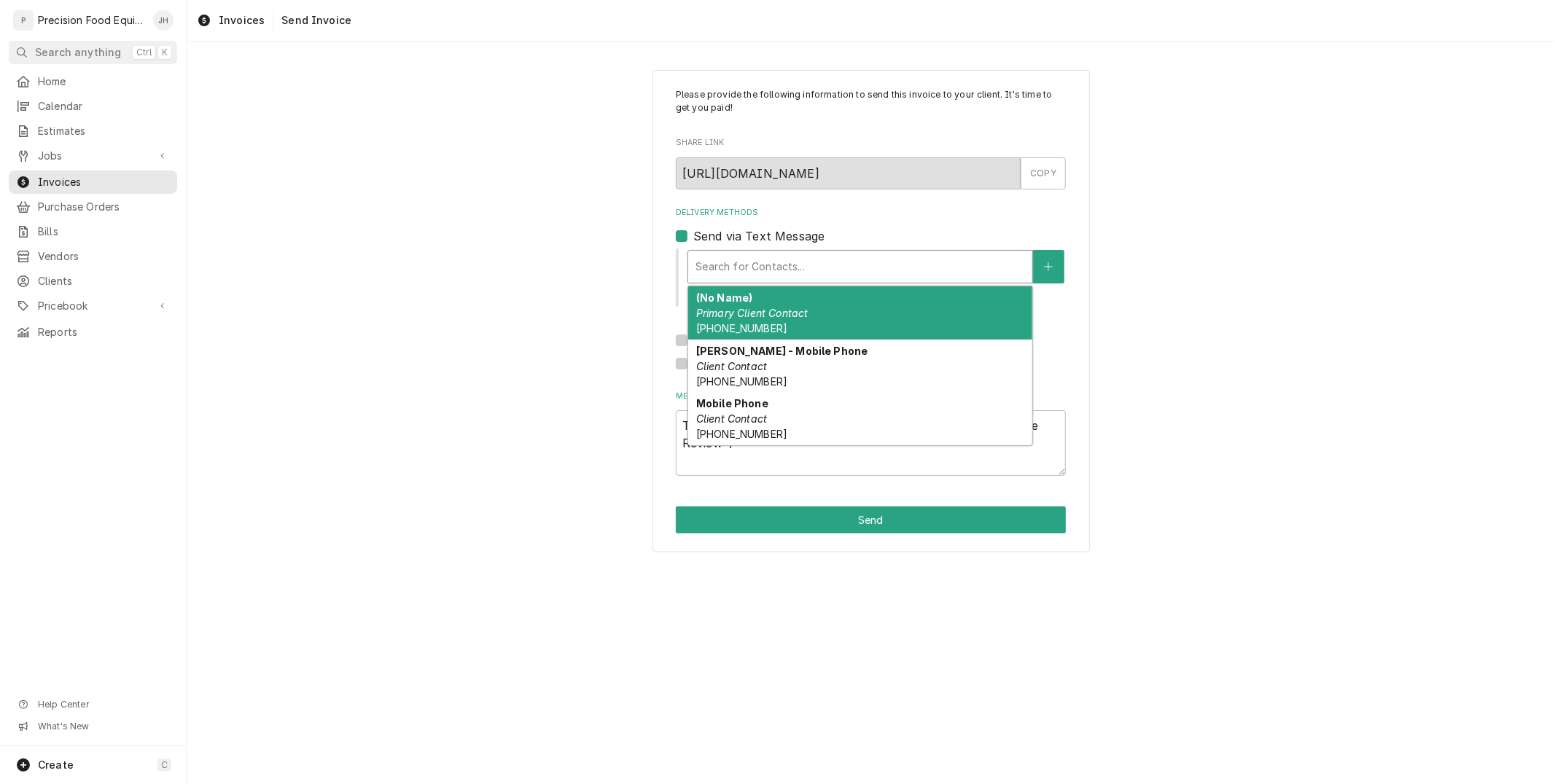
click at [761, 304] on div "(No Name) Primary Client Contact [PHONE_NUMBER]" at bounding box center [860, 312] width 344 height 54
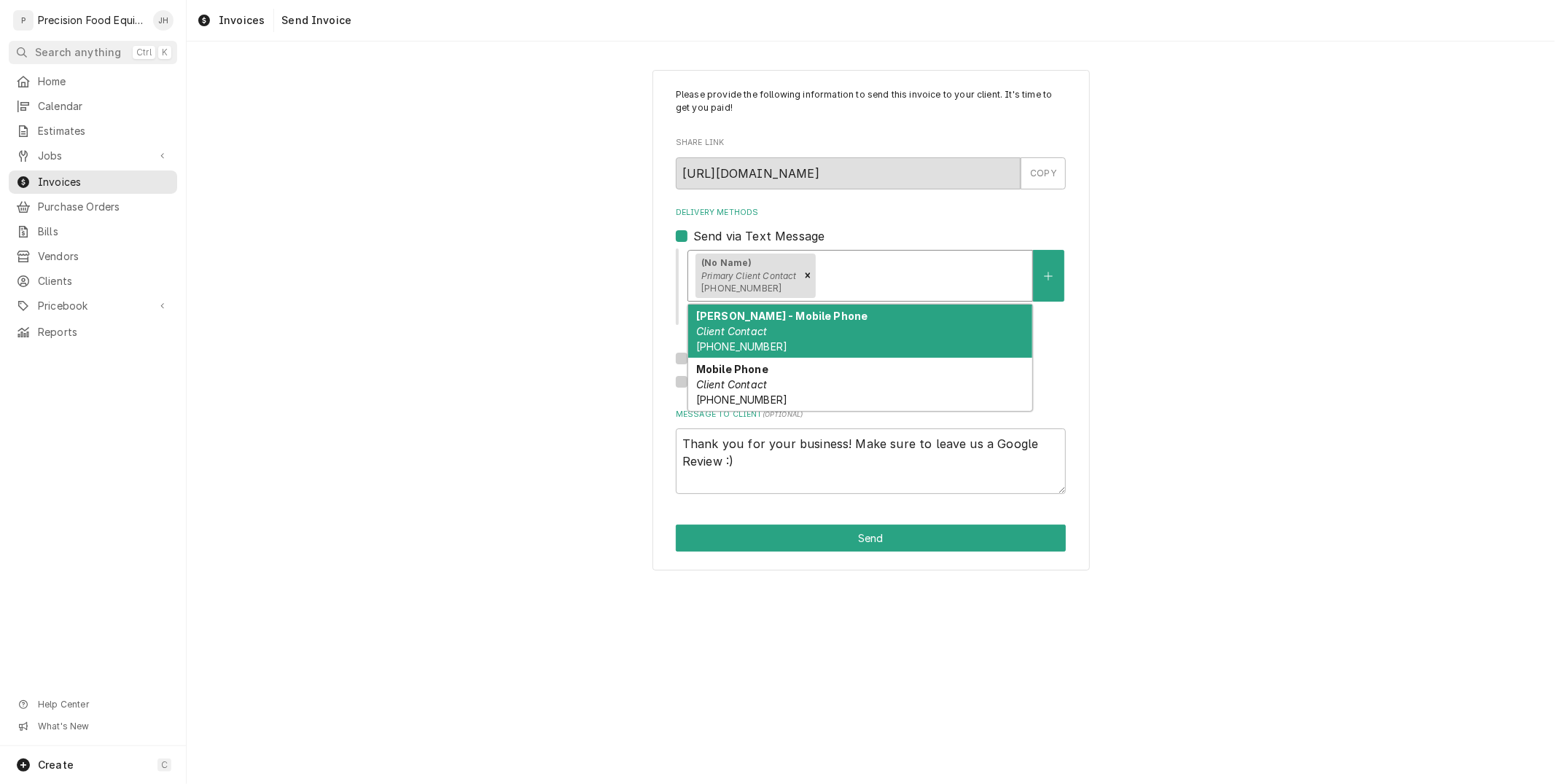
click at [872, 279] on div "Delivery Methods" at bounding box center [922, 276] width 207 height 26
click at [868, 323] on div "[PERSON_NAME] - Mobile Phone Client Contact [PHONE_NUMBER]" at bounding box center [860, 331] width 344 height 54
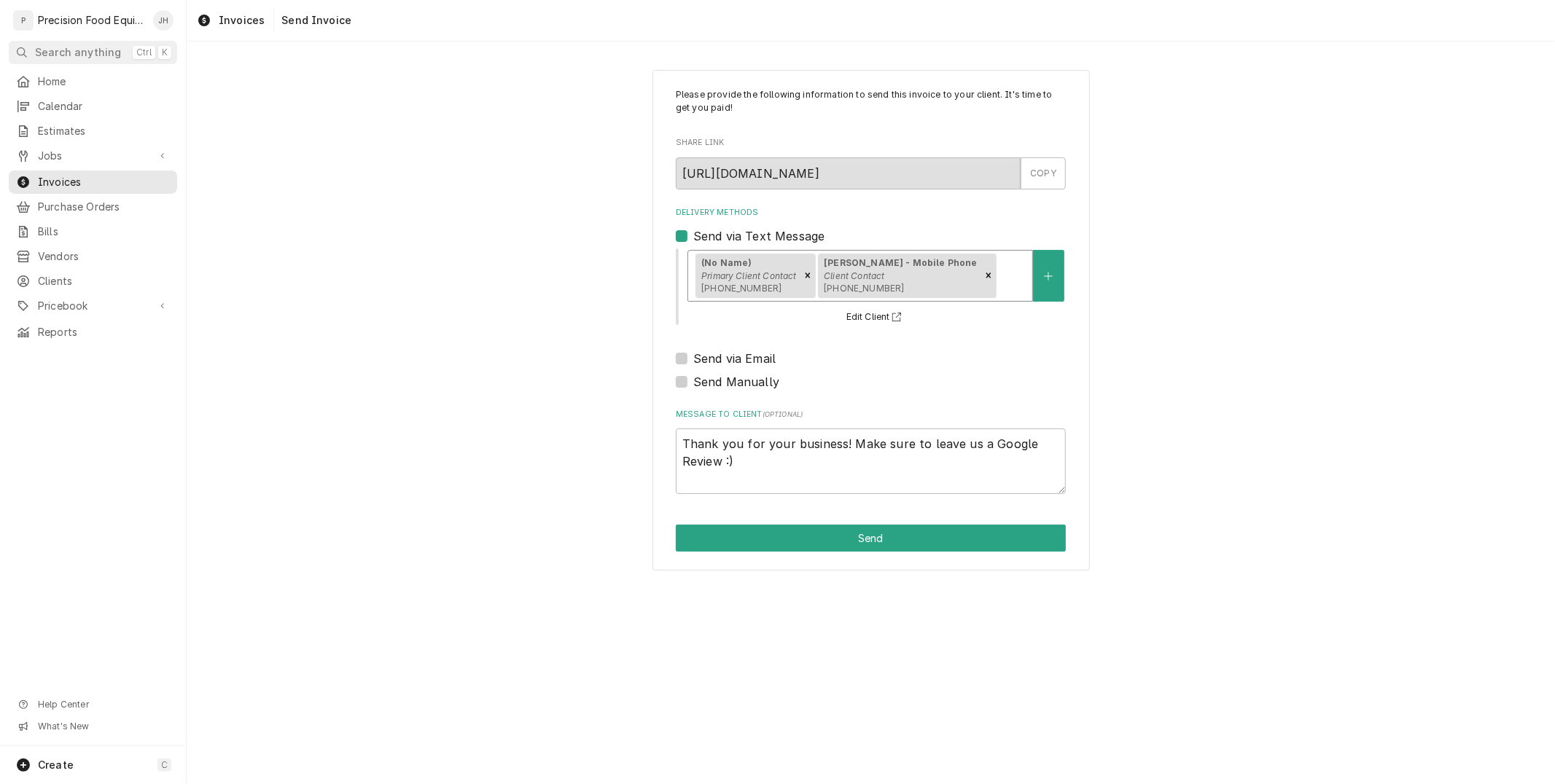
click at [999, 272] on div "Delivery Methods" at bounding box center [1012, 276] width 26 height 26
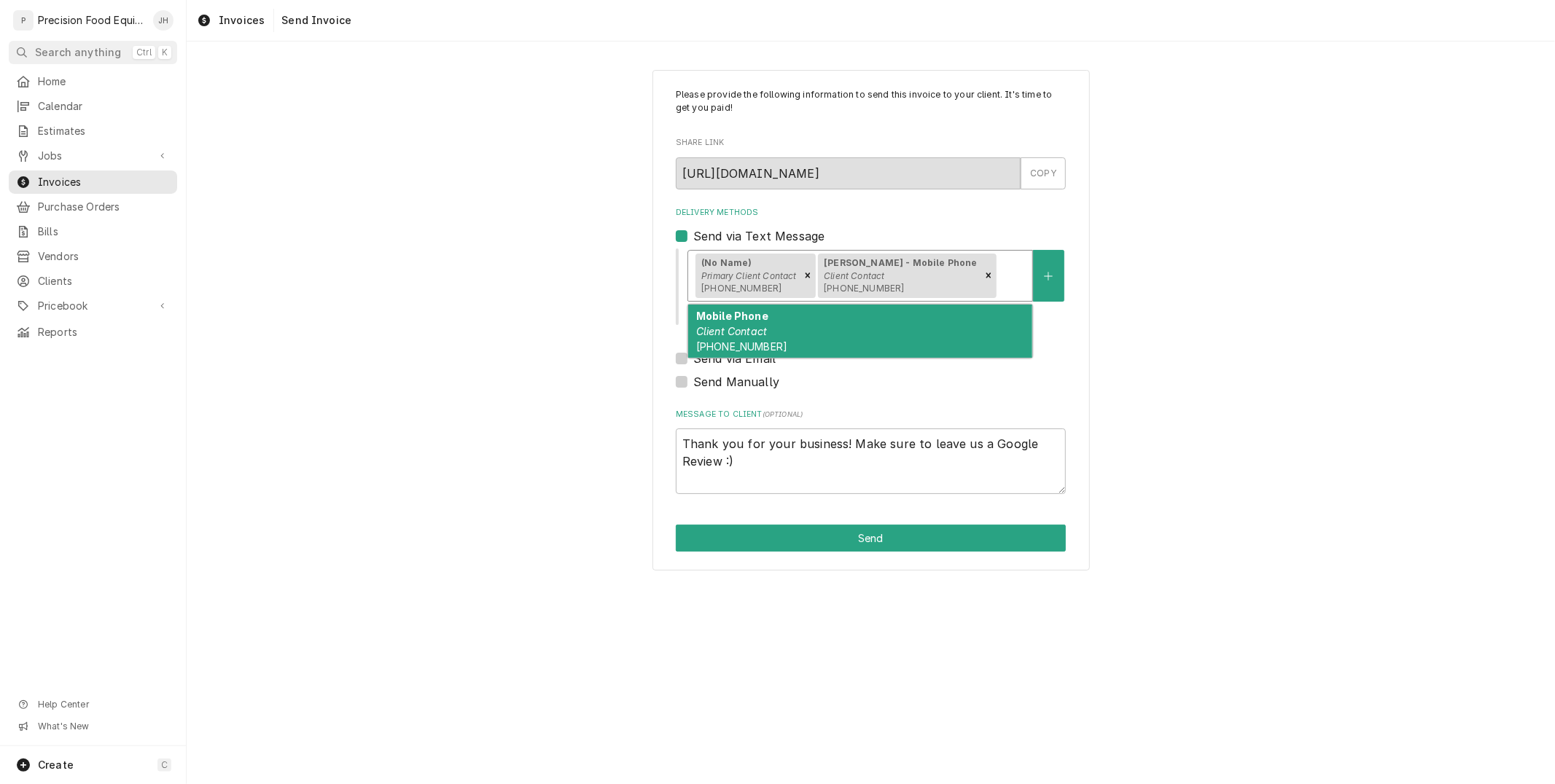
click at [939, 319] on div "Mobile Phone Client Contact (480) 580-5518" at bounding box center [860, 331] width 344 height 54
type textarea "x"
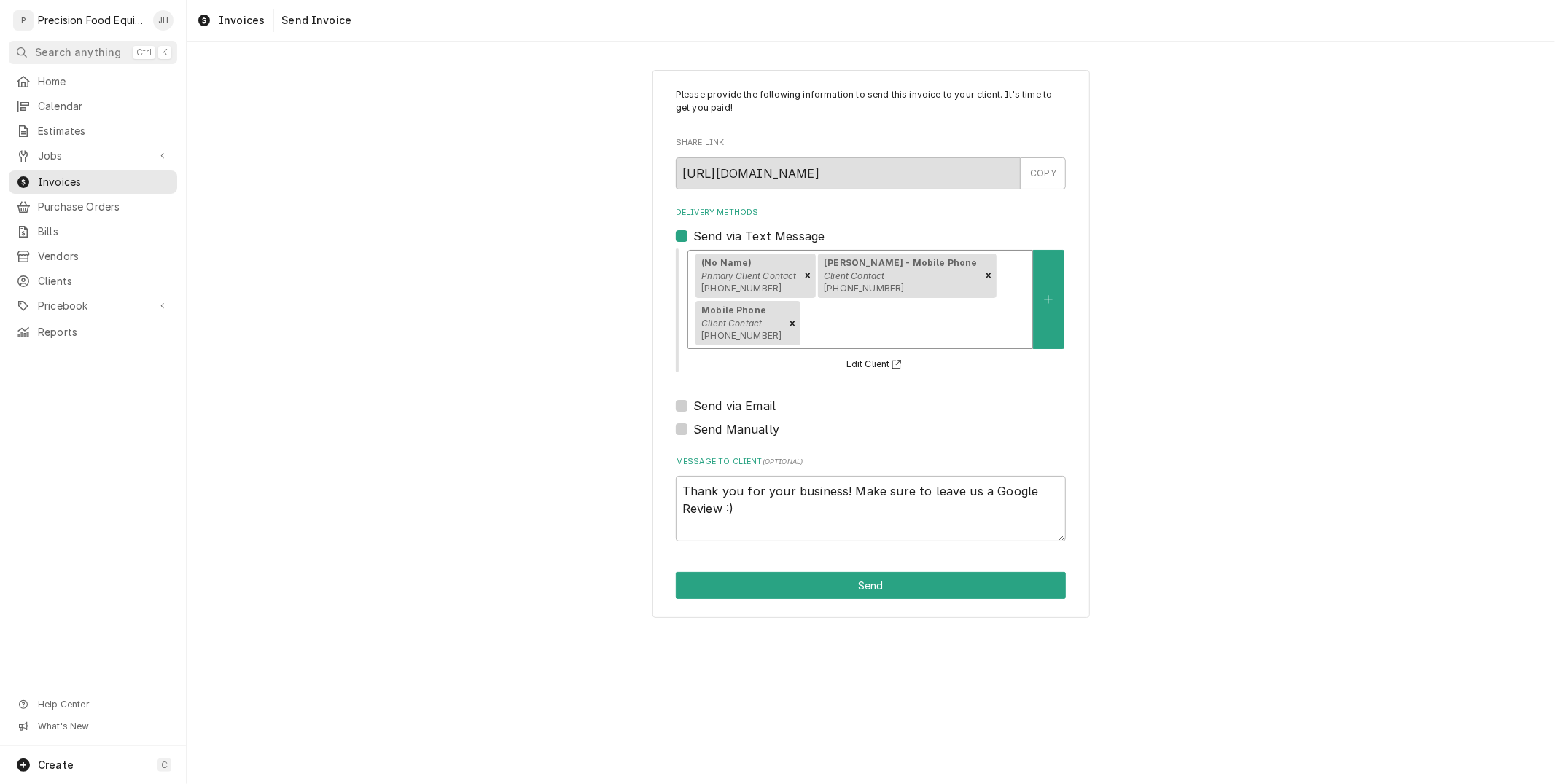
click at [693, 397] on label "Send via Email" at bounding box center [735, 406] width 82 height 18
click at [693, 397] on input "Send via Email" at bounding box center [889, 413] width 390 height 32
checkbox input "true"
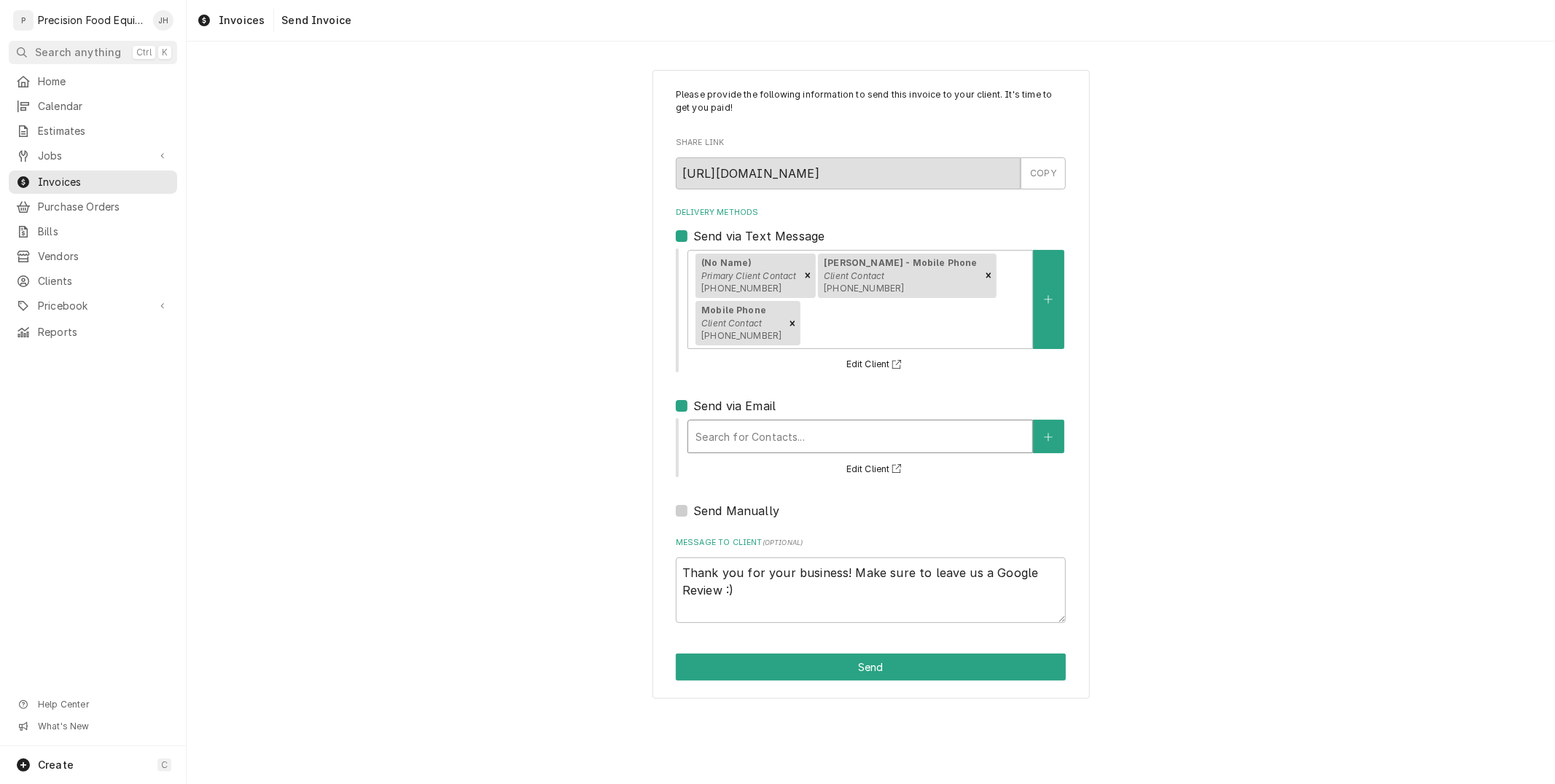
click at [746, 423] on div "Delivery Methods" at bounding box center [860, 436] width 329 height 26
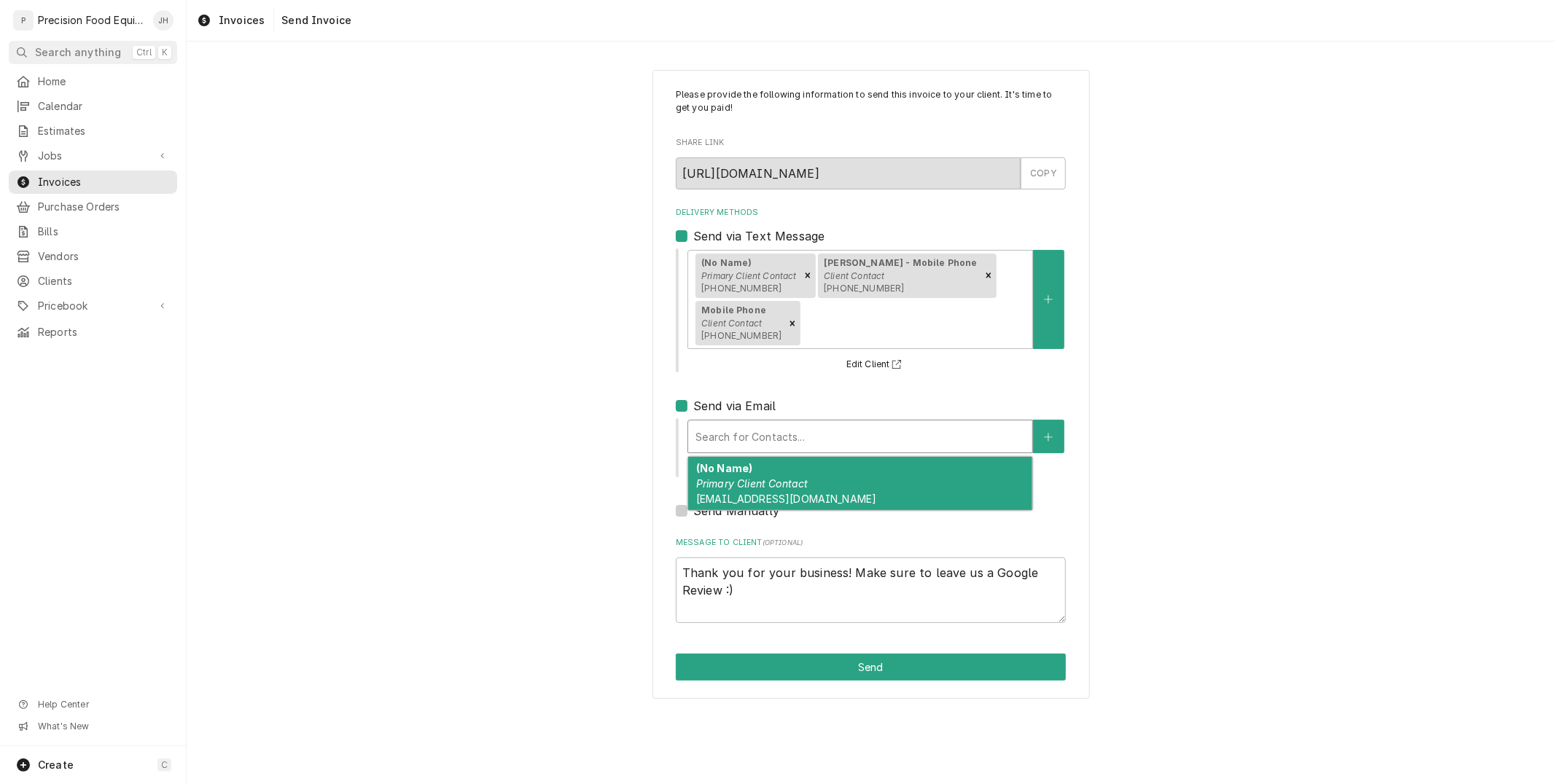
click at [764, 477] on em "Primary Client Contact" at bounding box center [752, 483] width 112 height 12
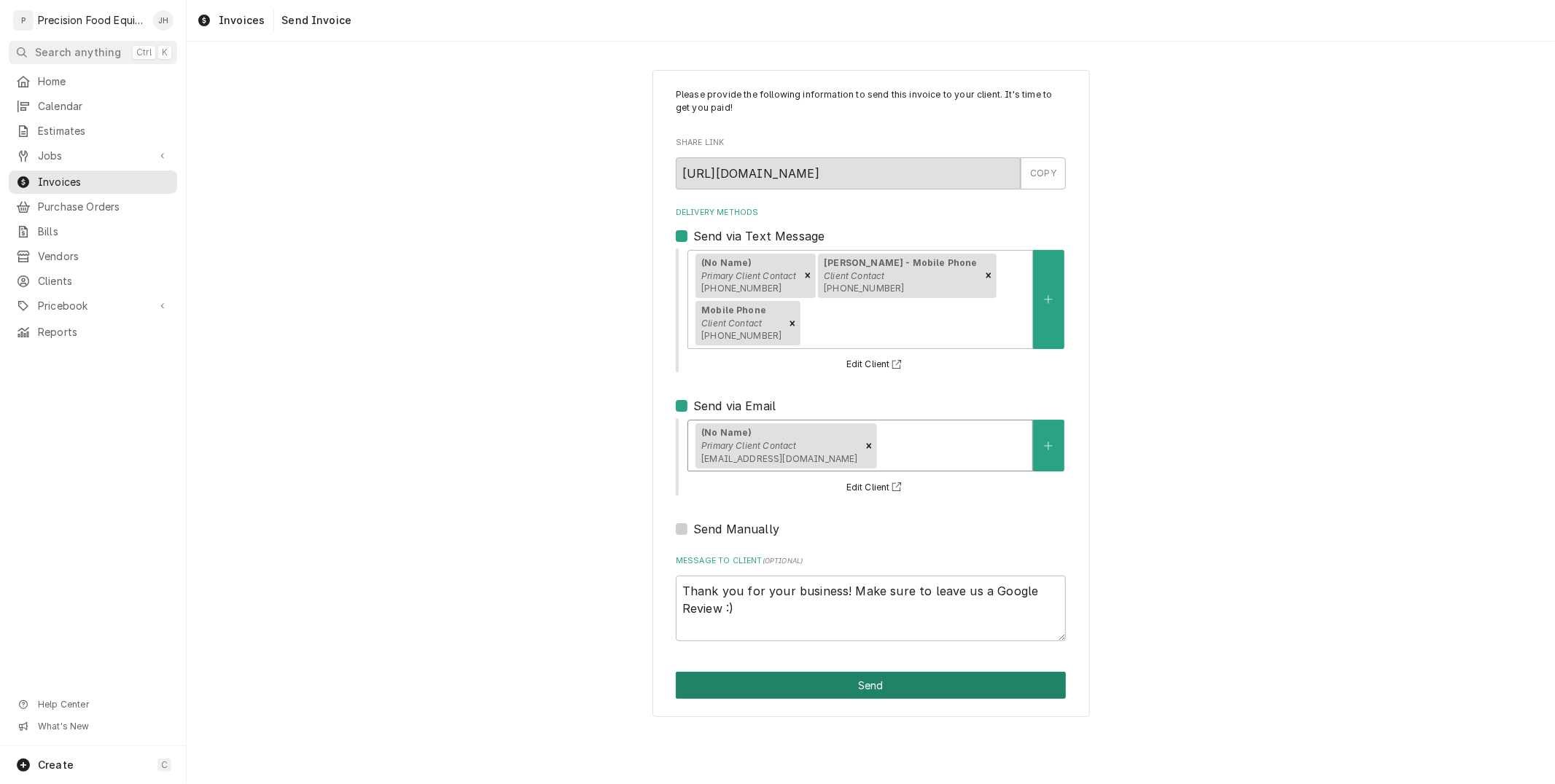
click at [877, 672] on button "Send" at bounding box center [871, 685] width 390 height 27
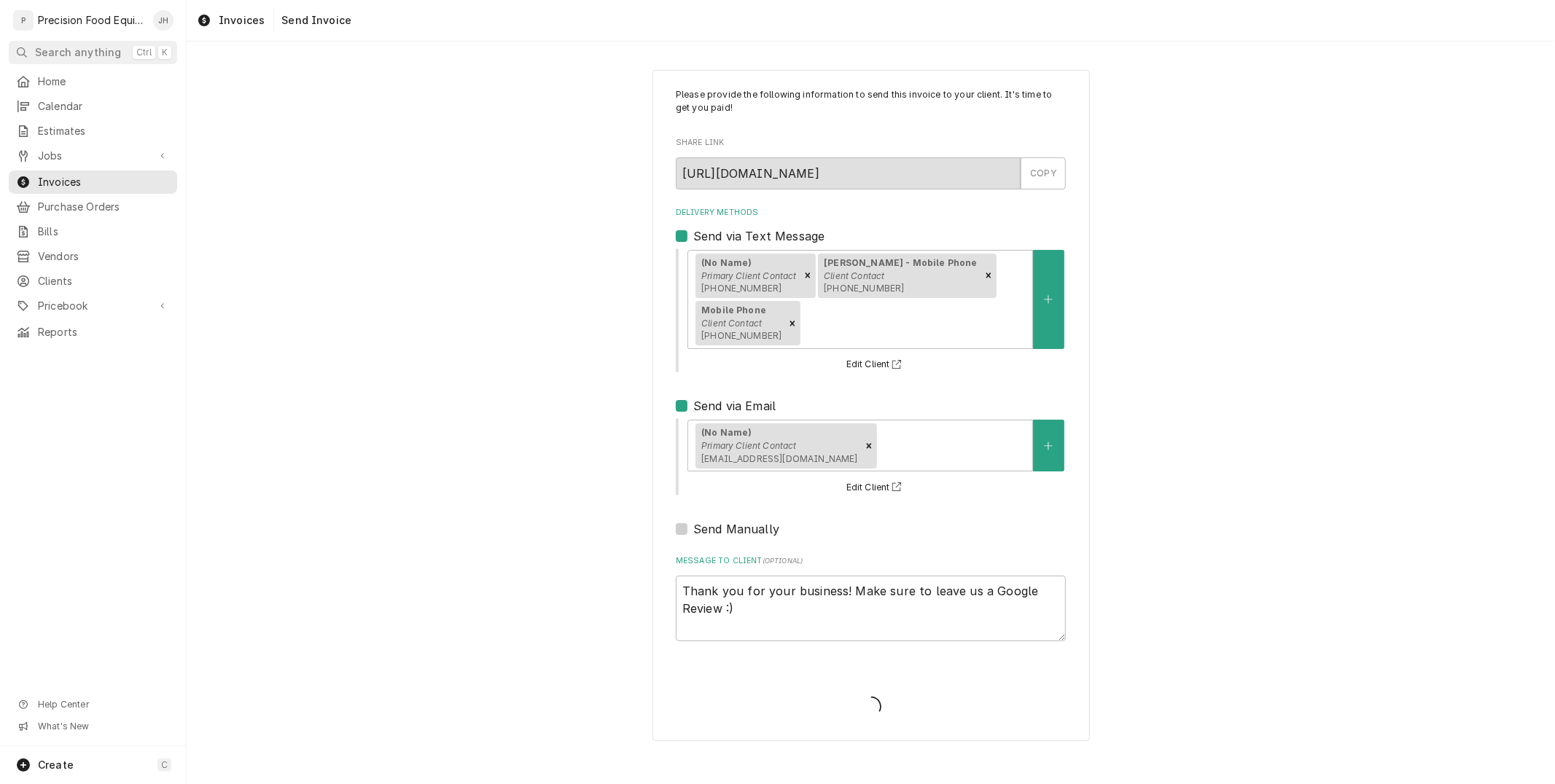
type textarea "x"
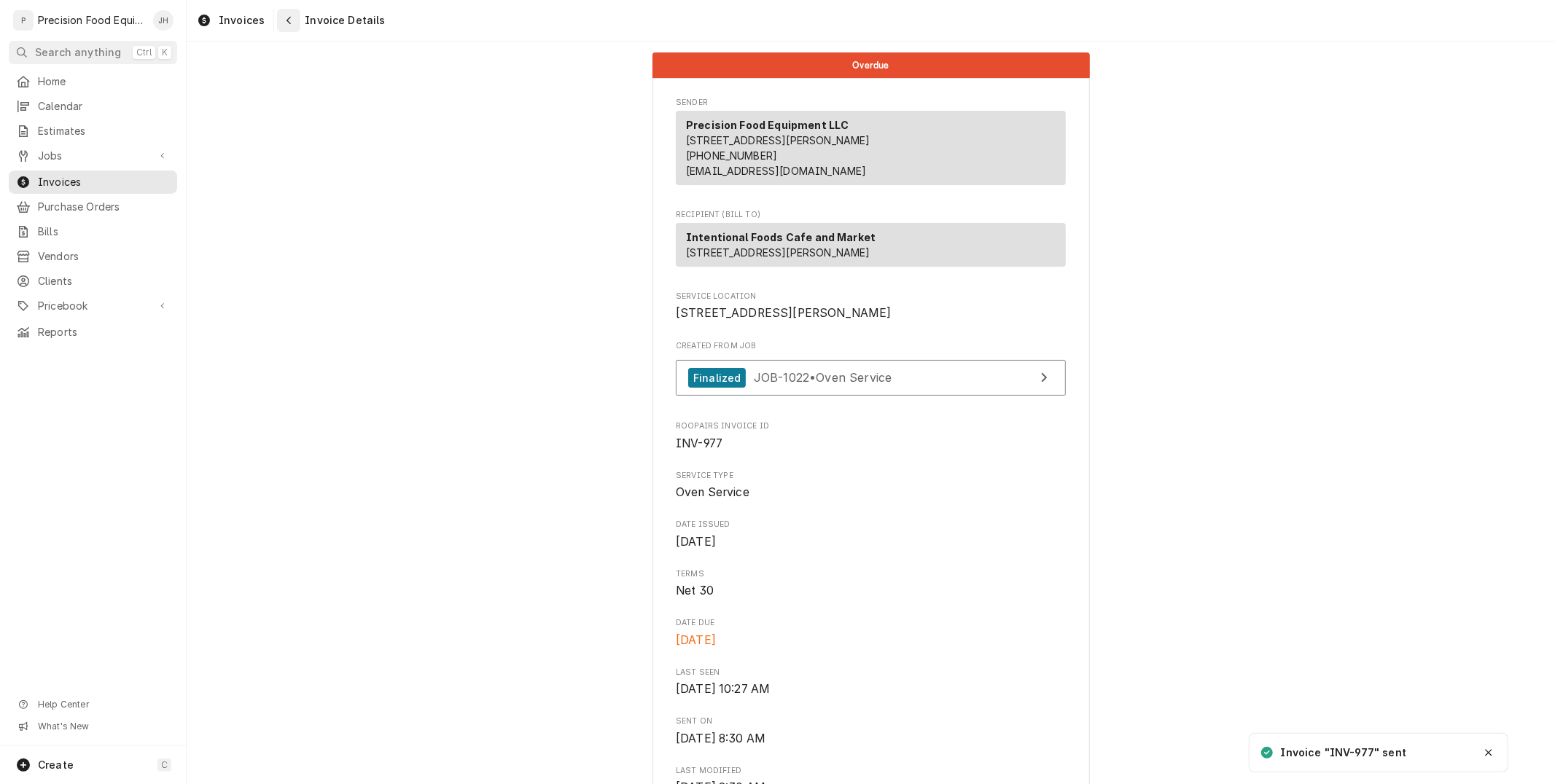
click at [285, 22] on icon "Navigate back" at bounding box center [288, 21] width 7 height 10
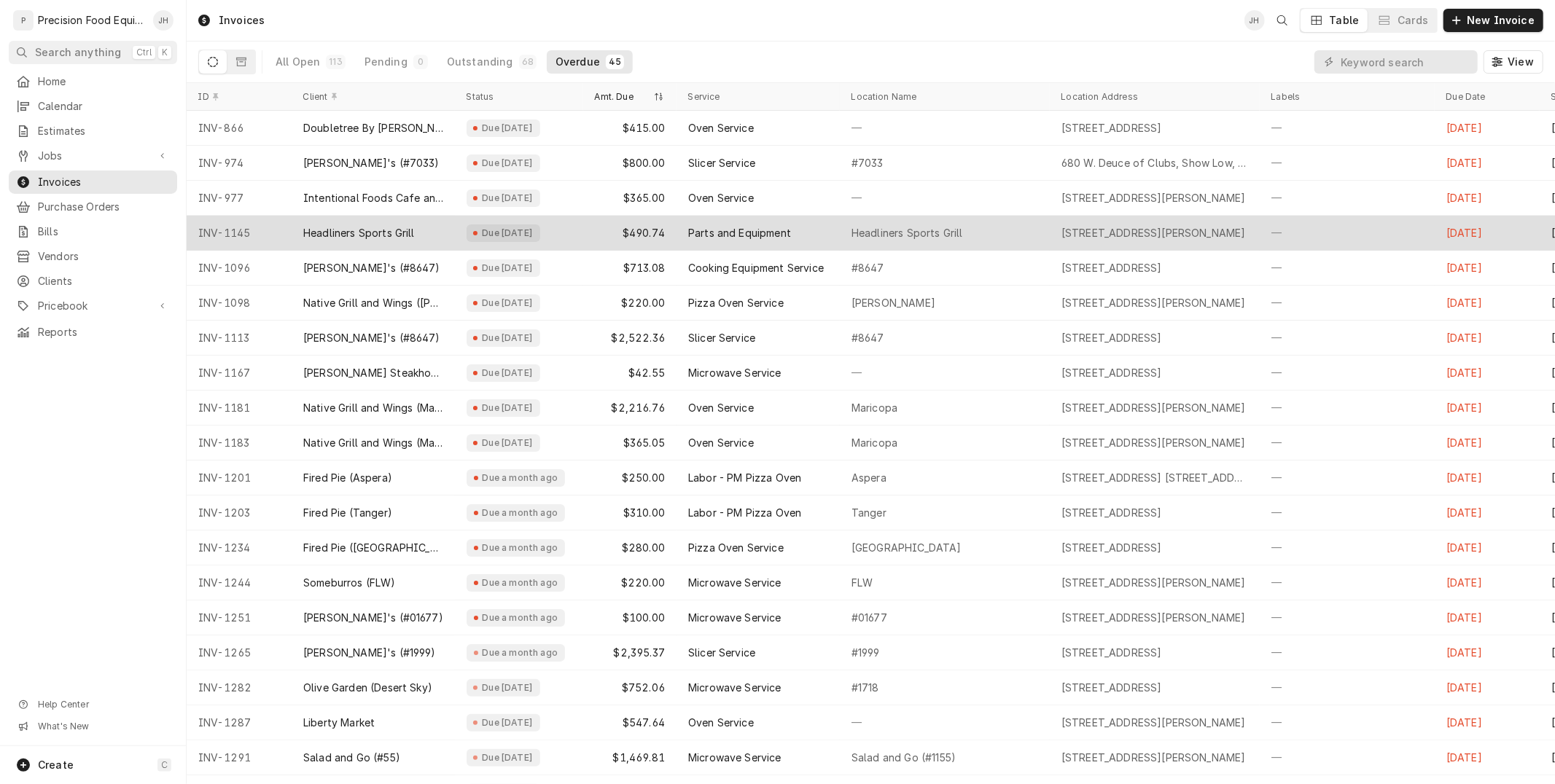
click at [658, 243] on div "$490.74" at bounding box center [630, 233] width 93 height 35
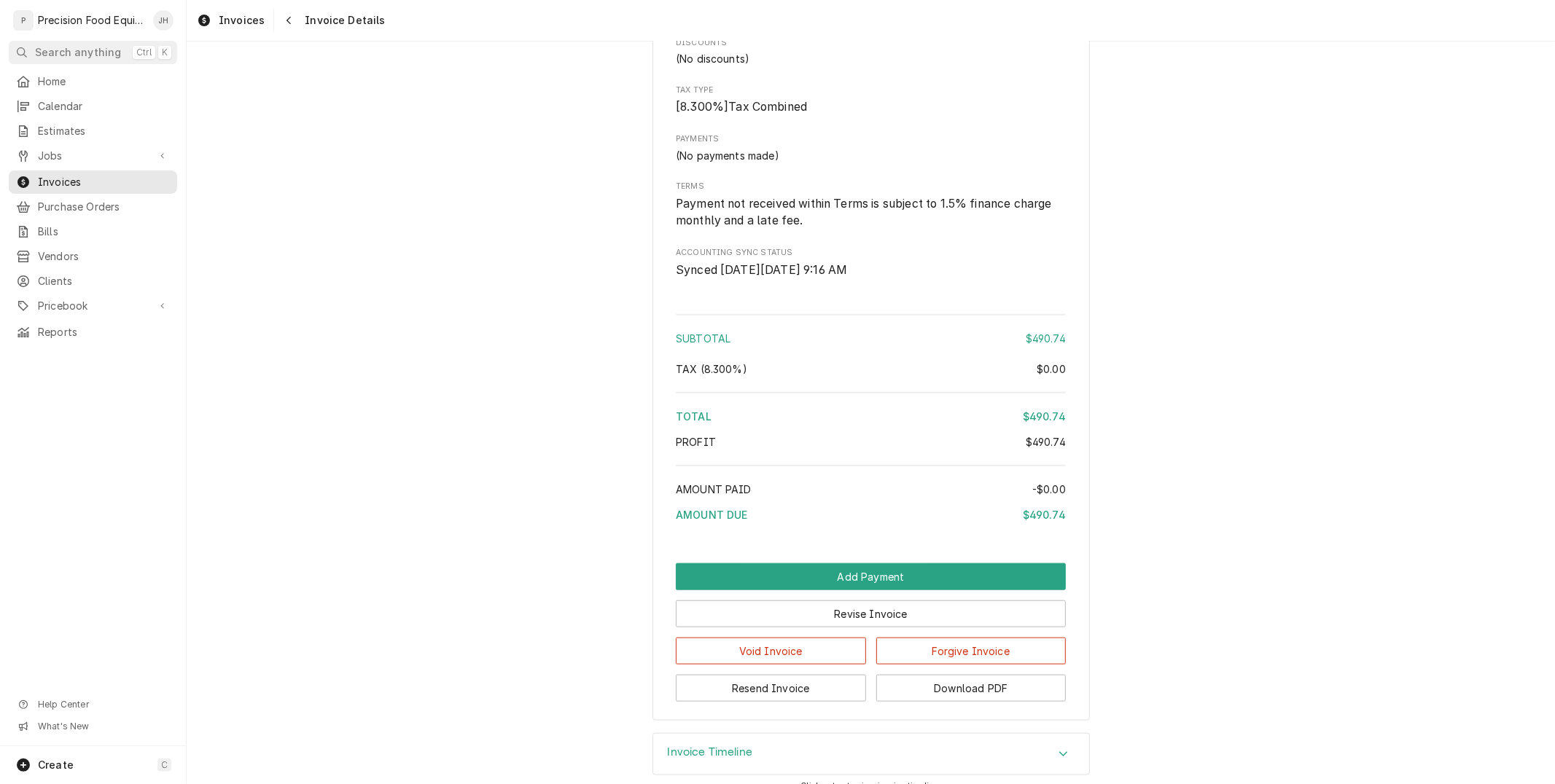
scroll to position [1177, 0]
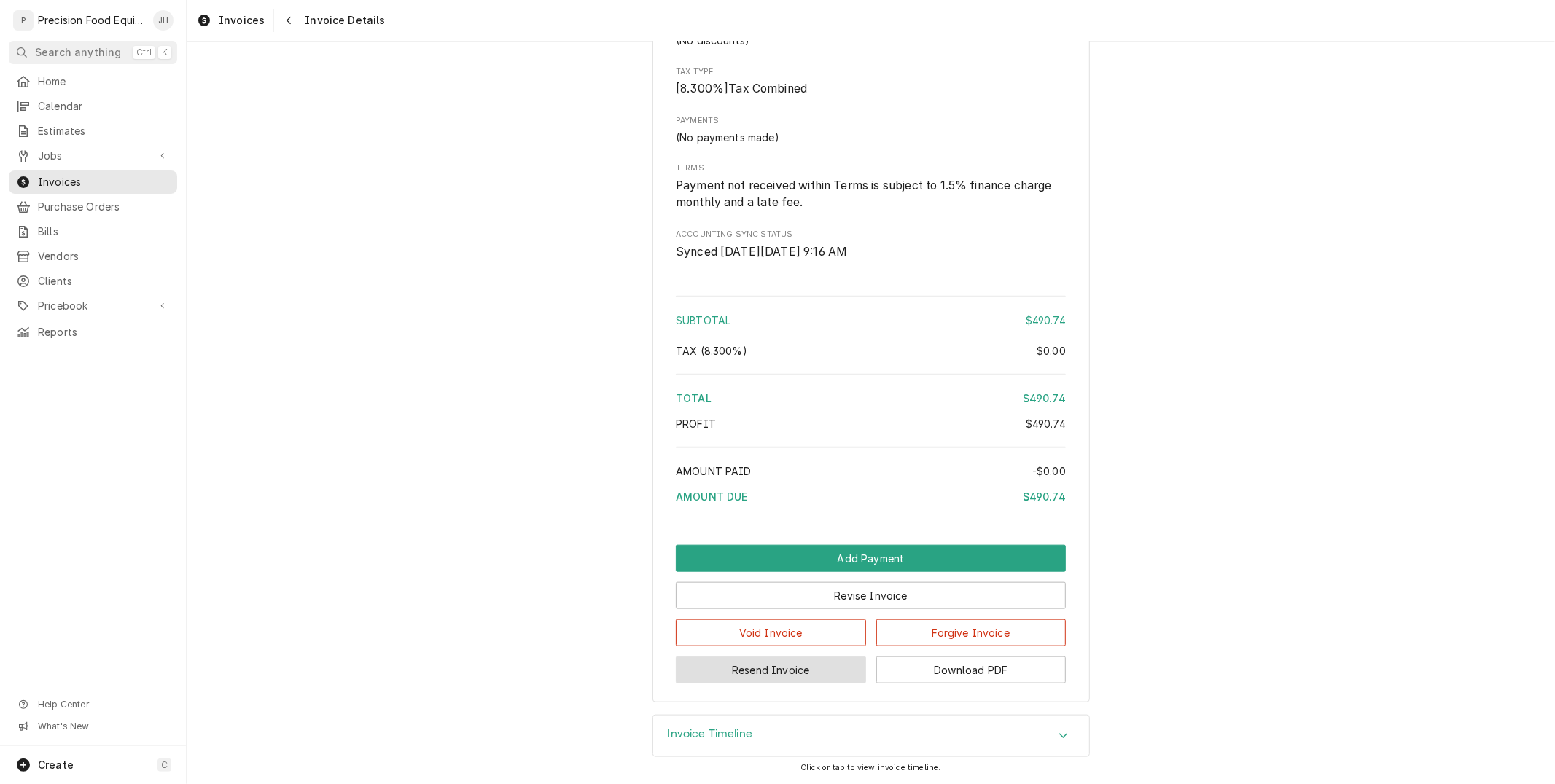
click at [812, 680] on button "Resend Invoice" at bounding box center [771, 670] width 190 height 27
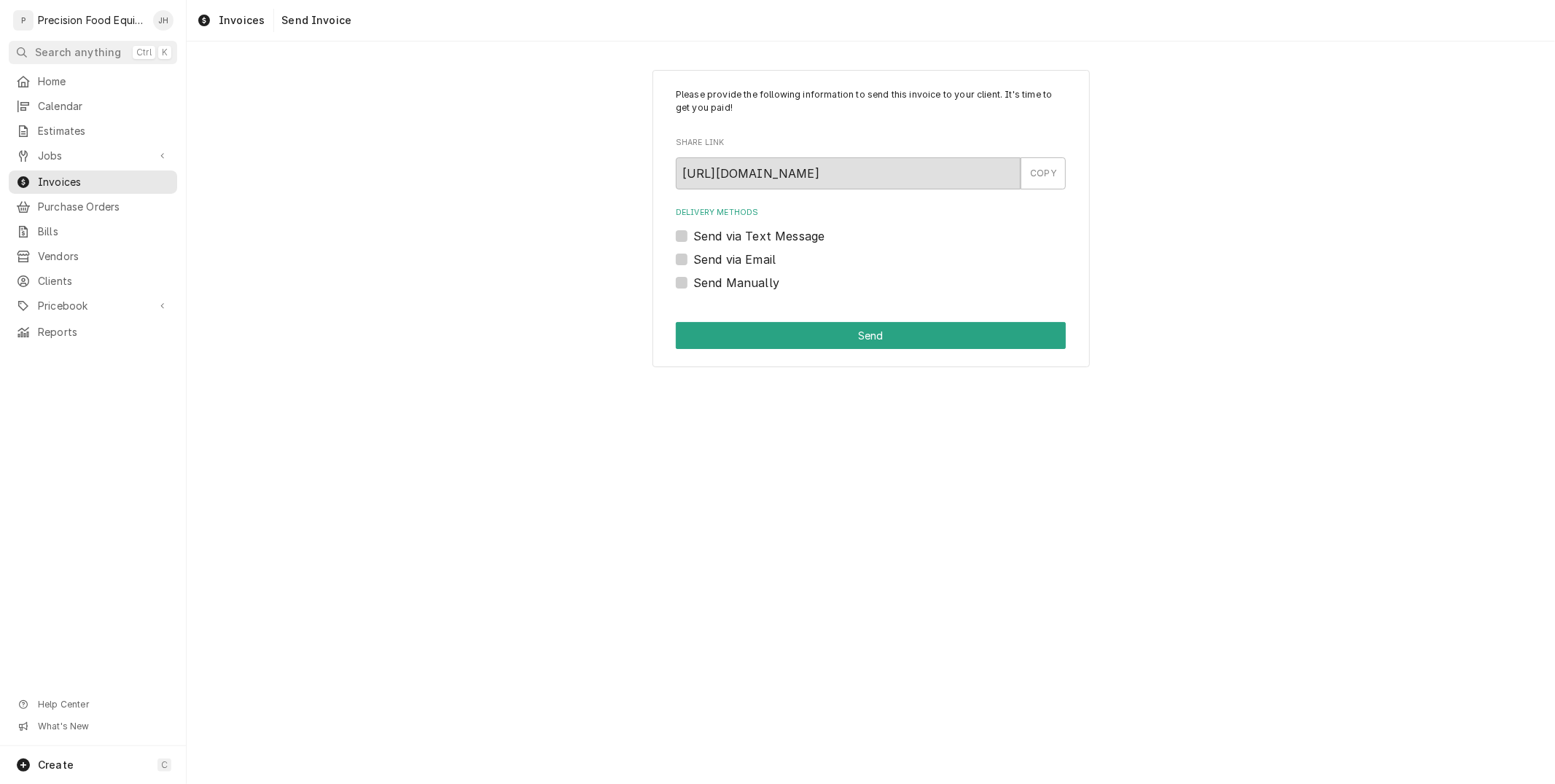
click at [693, 235] on label "Send via Text Message" at bounding box center [759, 236] width 131 height 18
click at [693, 235] on input "Send via Text Message" at bounding box center [889, 243] width 390 height 32
checkbox input "true"
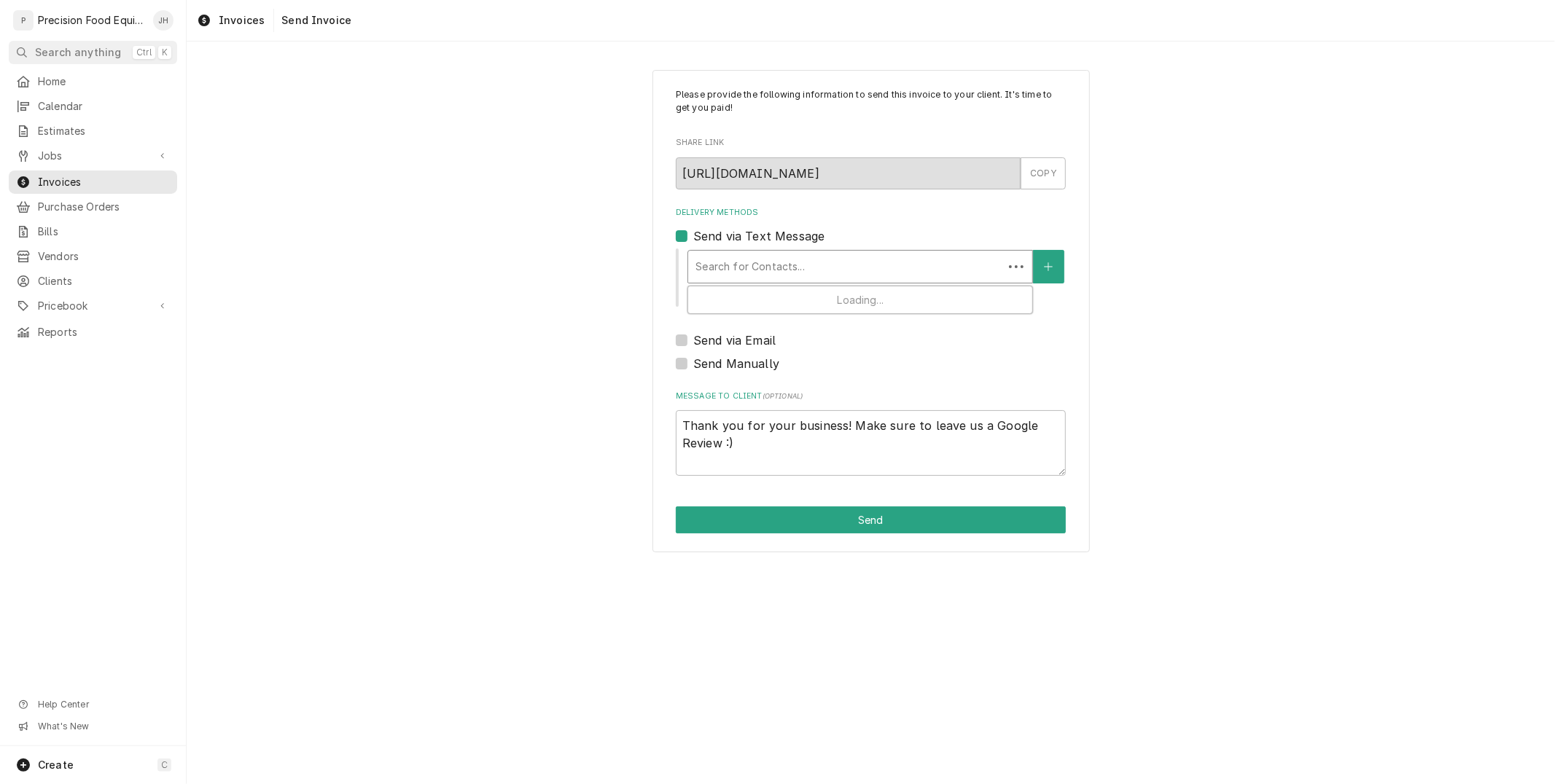
click at [726, 255] on div "Delivery Methods" at bounding box center [845, 267] width 300 height 26
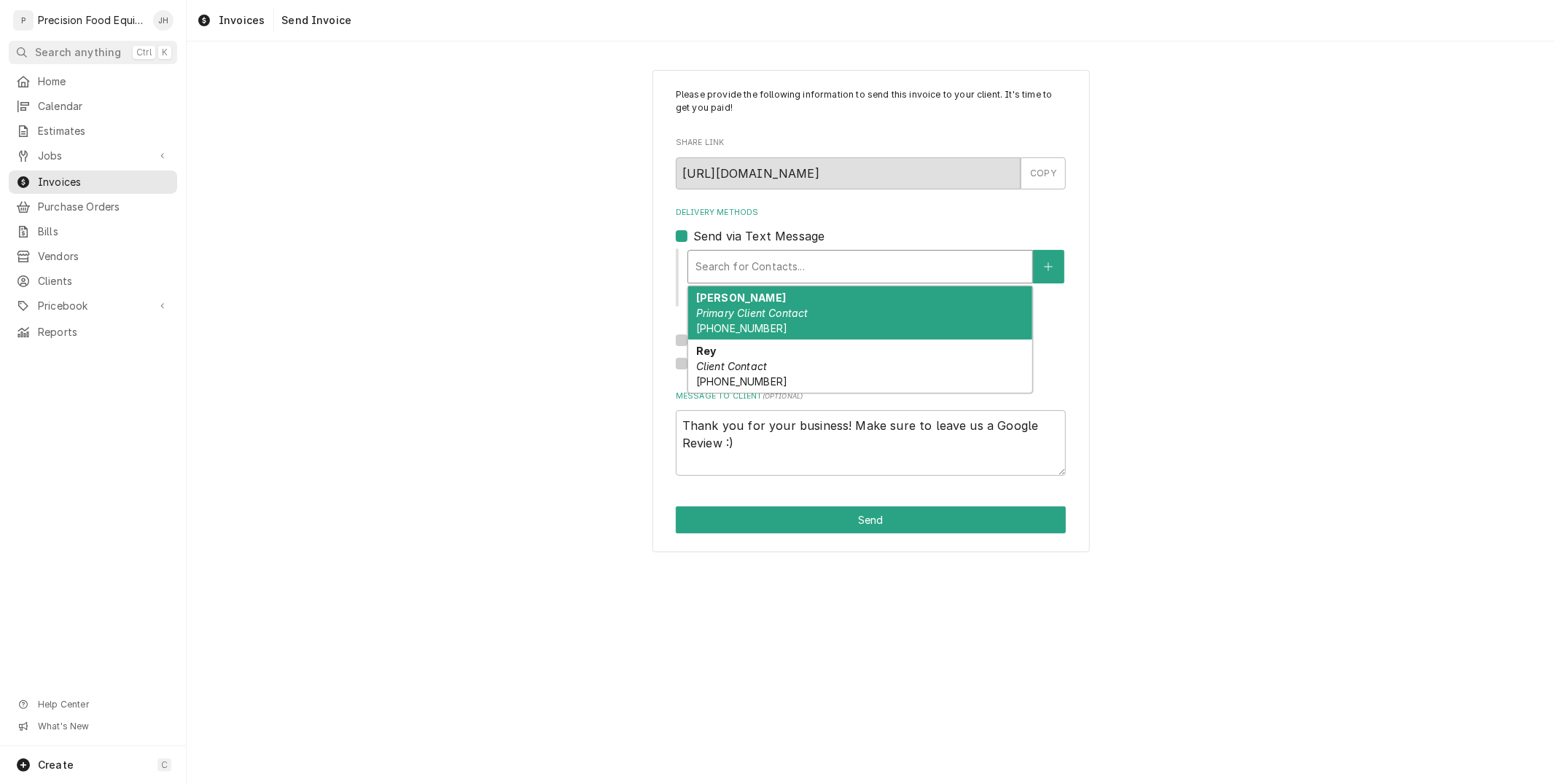
click at [740, 296] on div "Jessica Primary Client Contact (480) 906-6977" at bounding box center [860, 312] width 344 height 54
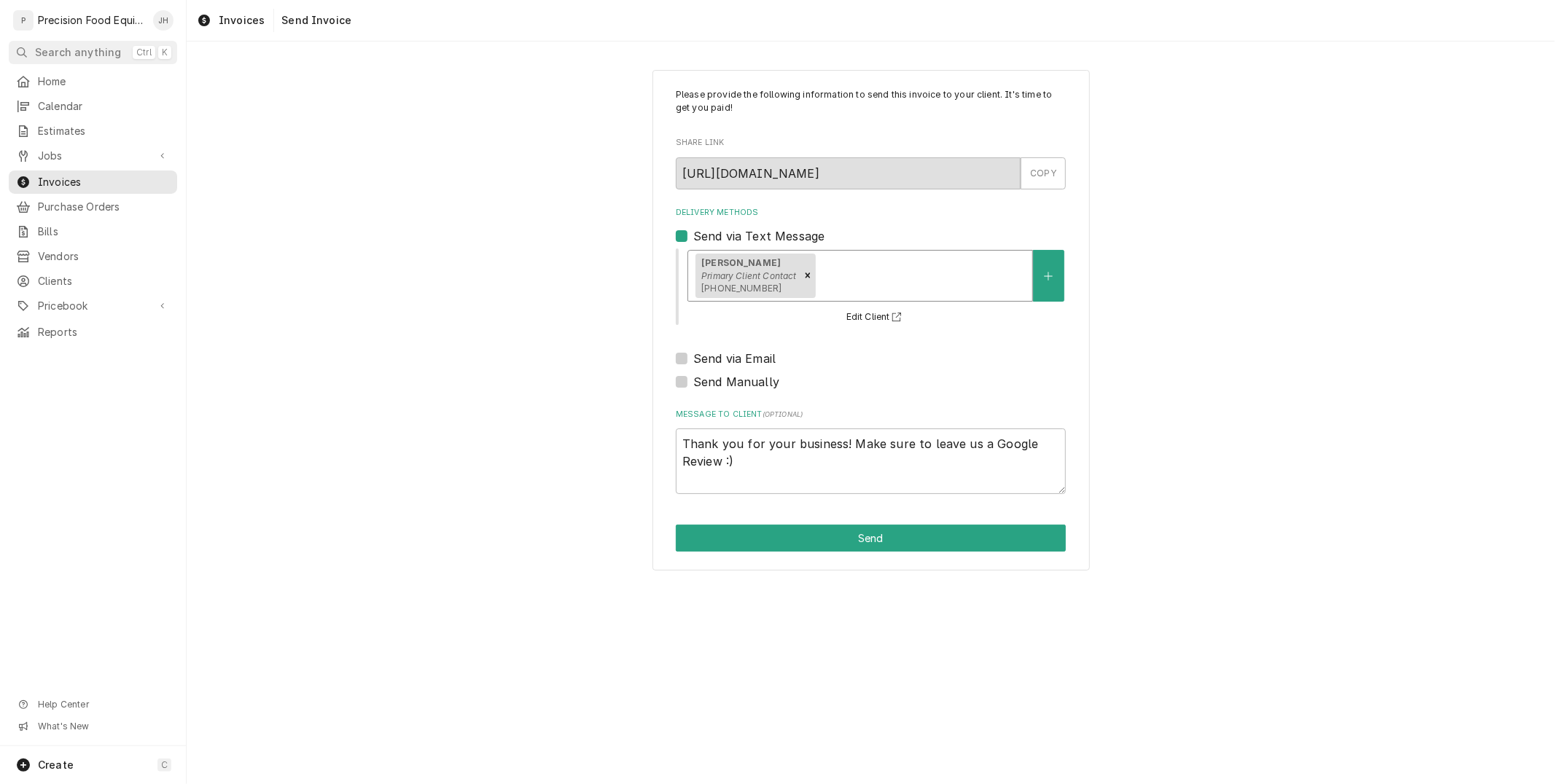
click at [908, 266] on div "Delivery Methods" at bounding box center [922, 276] width 207 height 26
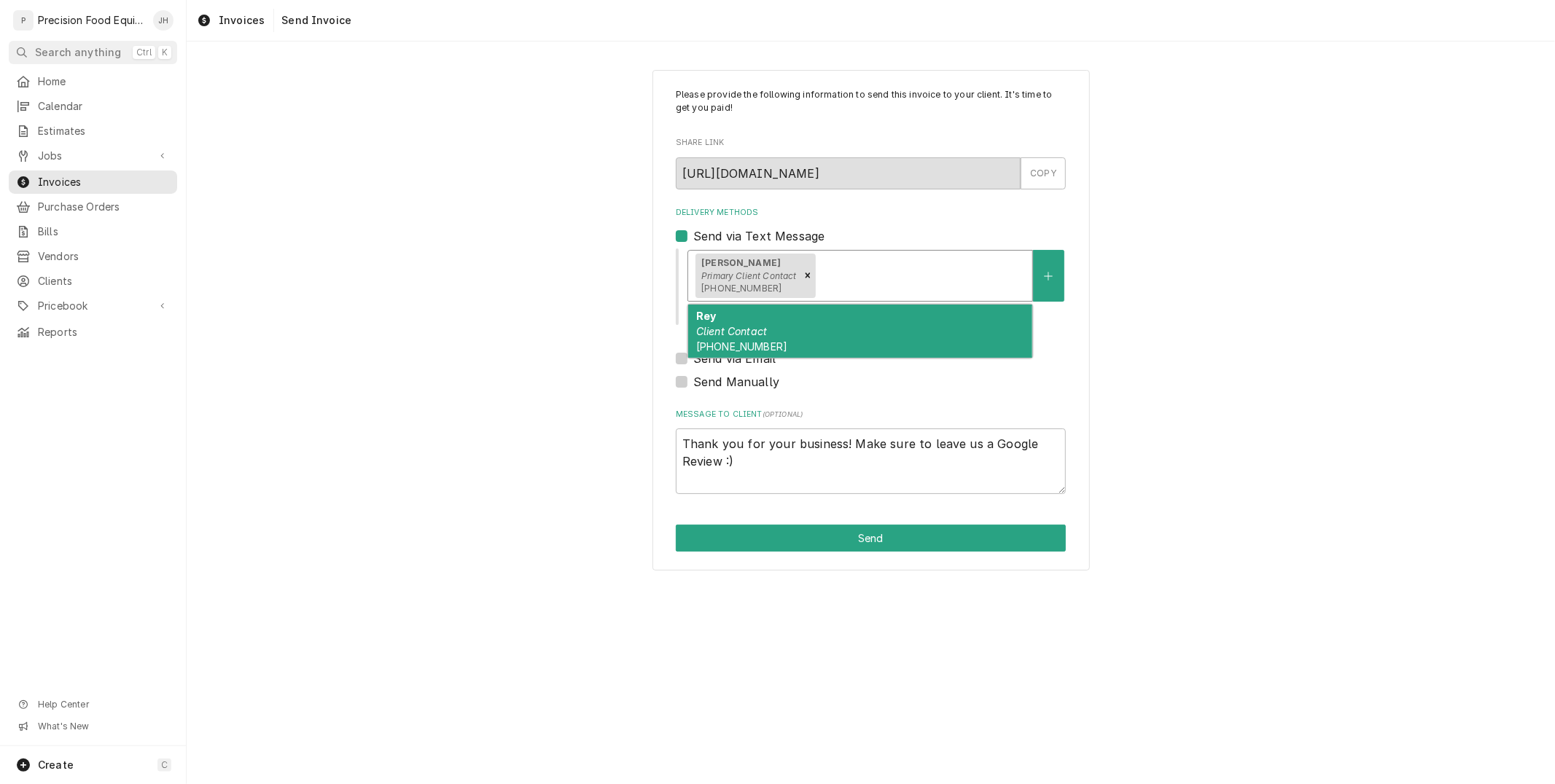
click at [894, 312] on div "Rey Client Contact (602) 810-4536" at bounding box center [860, 331] width 344 height 54
type textarea "x"
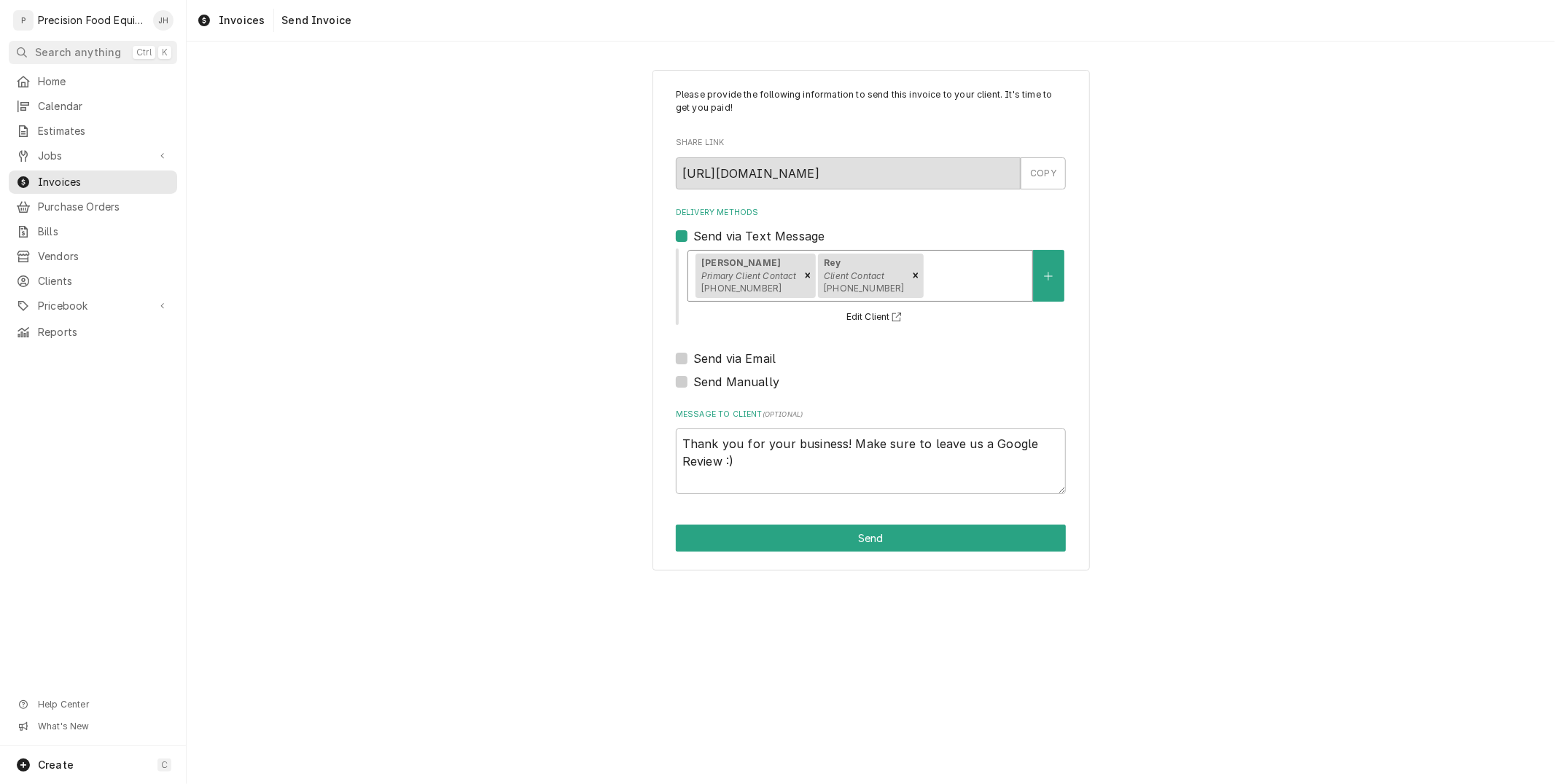
click at [693, 359] on label "Send via Email" at bounding box center [735, 359] width 82 height 18
click at [693, 359] on input "Send via Email" at bounding box center [889, 366] width 390 height 32
checkbox input "true"
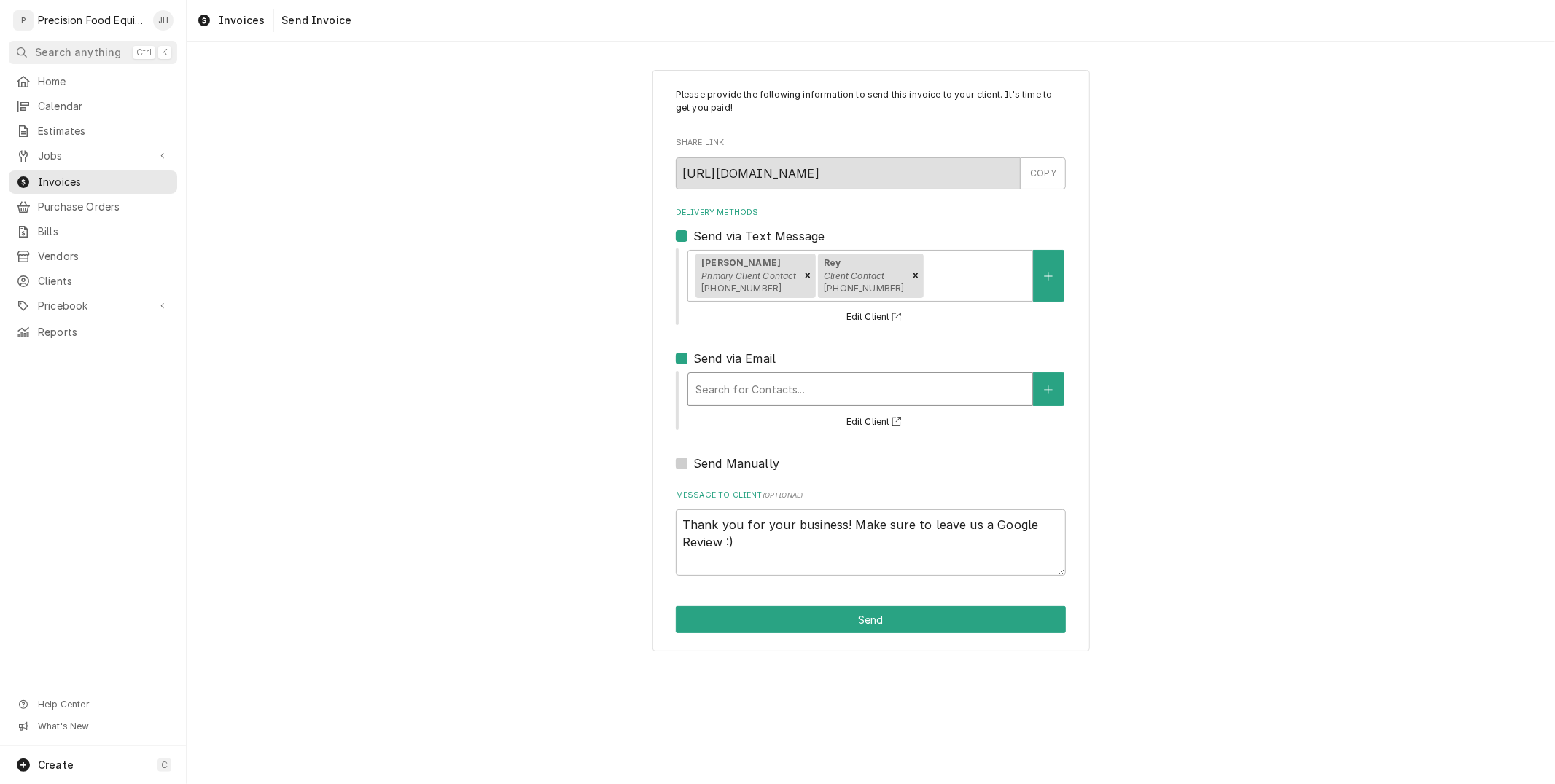
click at [730, 398] on div "Delivery Methods" at bounding box center [860, 389] width 329 height 26
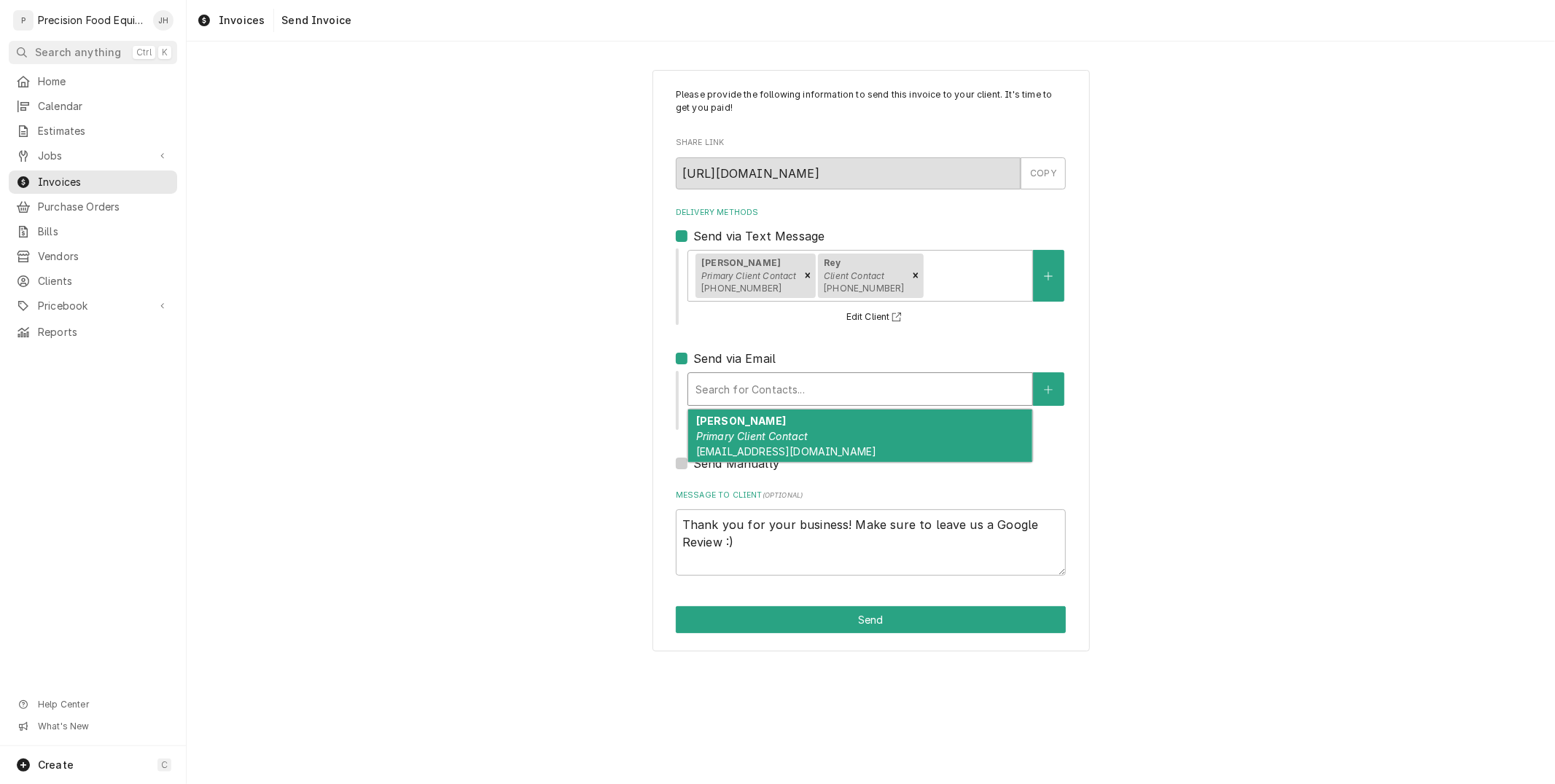
click at [741, 445] on span "headlinerssportsgrill@gmail.com" at bounding box center [786, 451] width 180 height 12
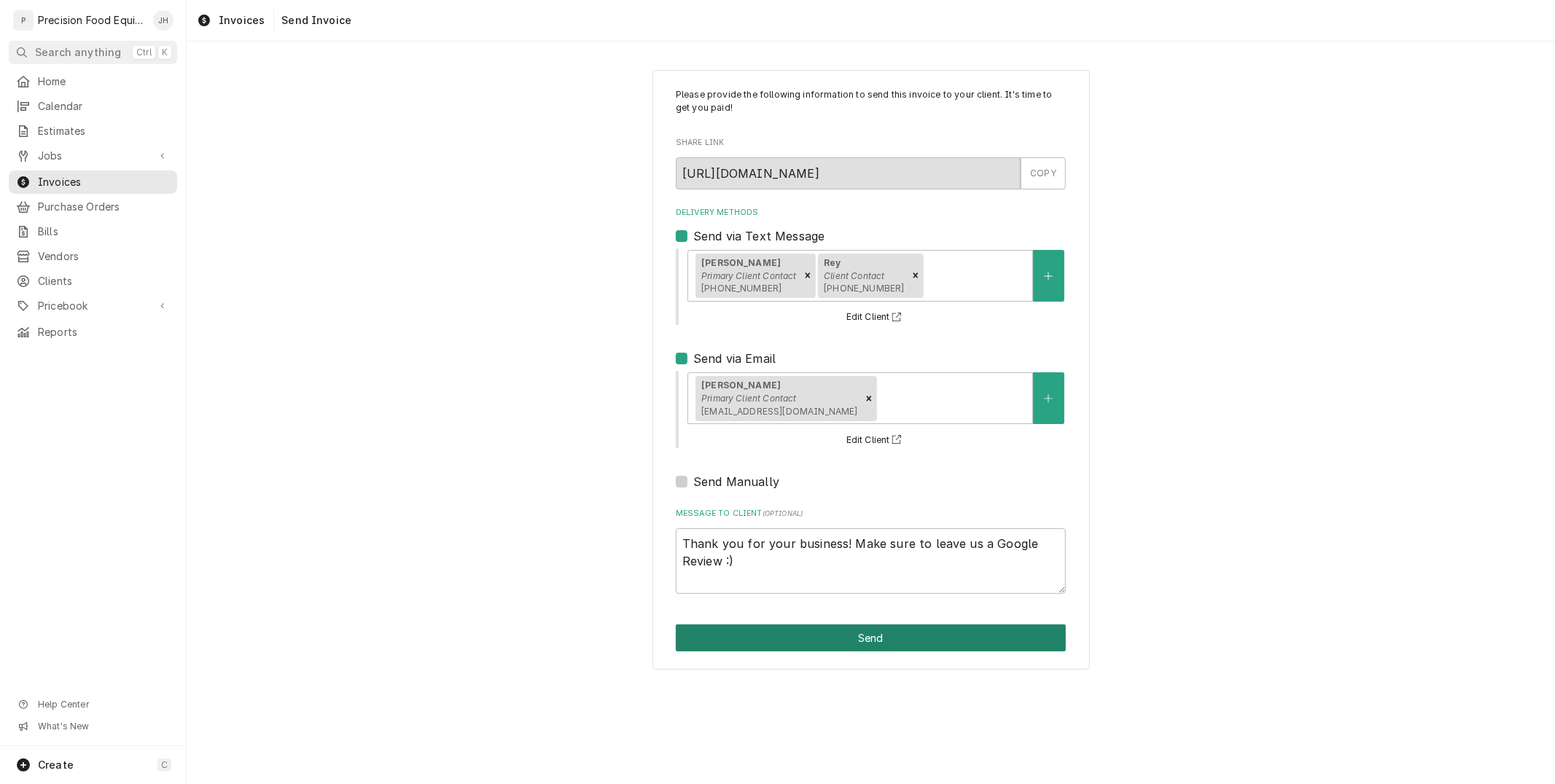
click at [922, 643] on button "Send" at bounding box center [871, 637] width 390 height 27
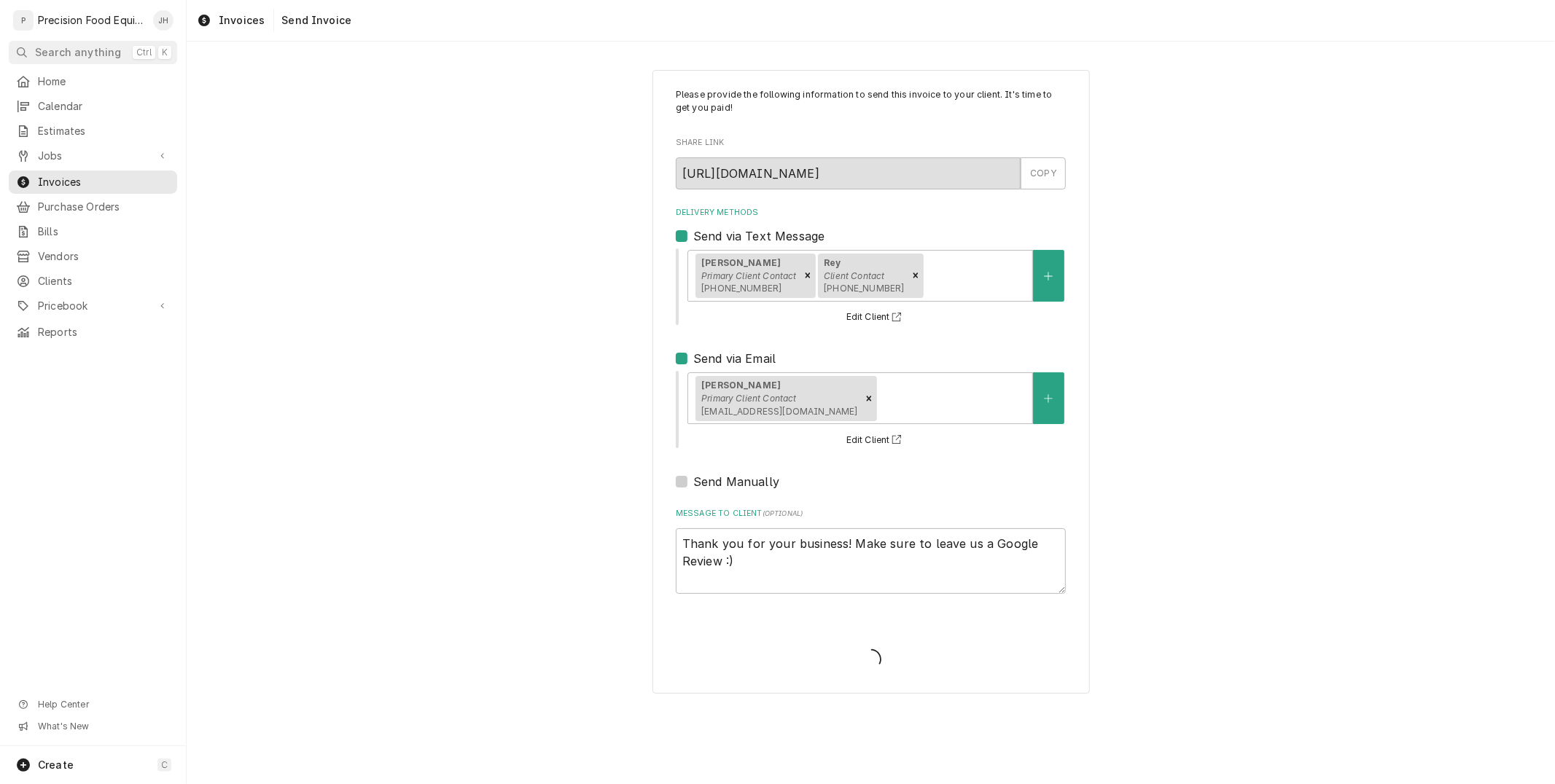
type textarea "x"
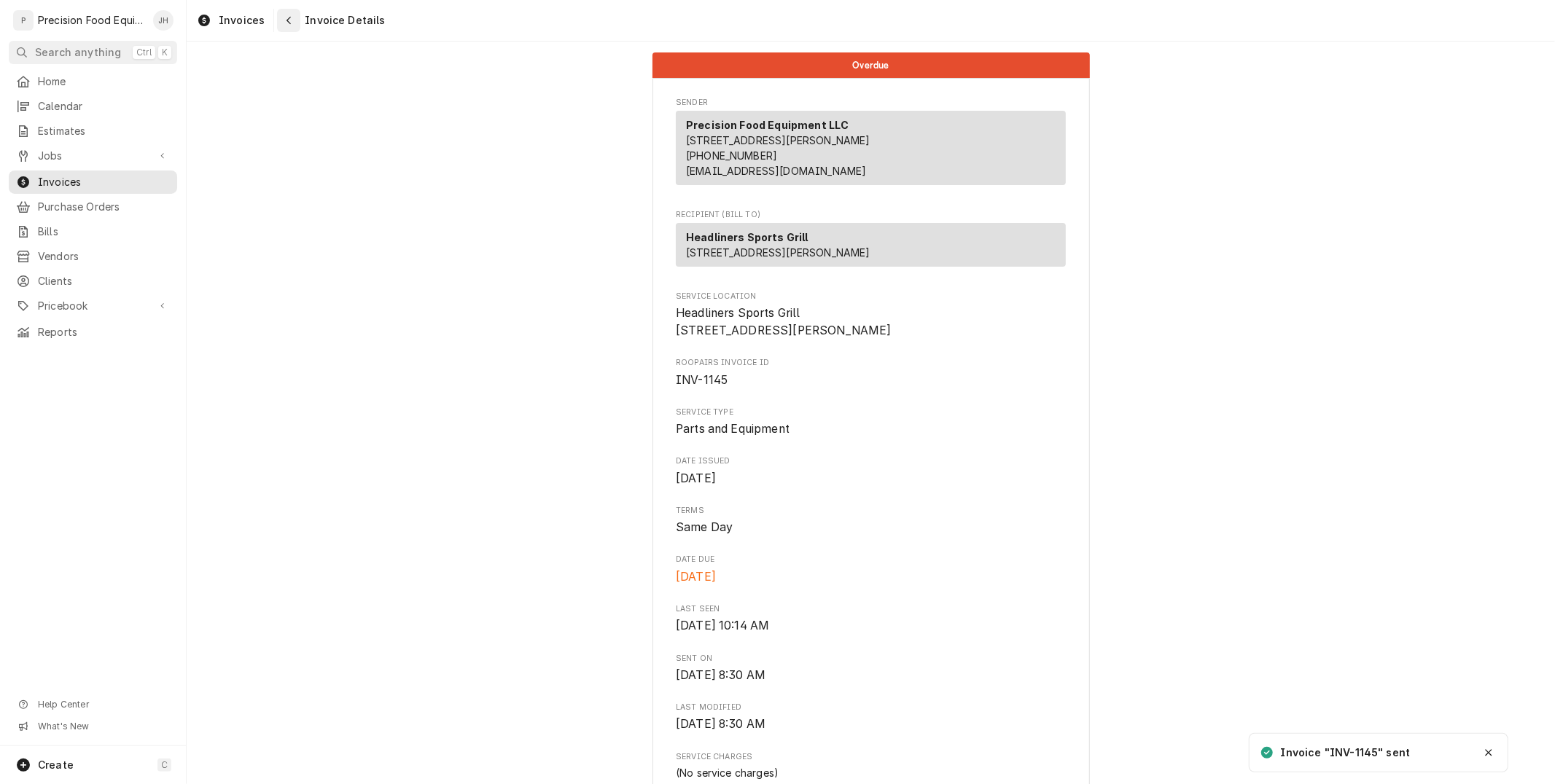
click at [285, 21] on icon "Navigate back" at bounding box center [288, 21] width 7 height 10
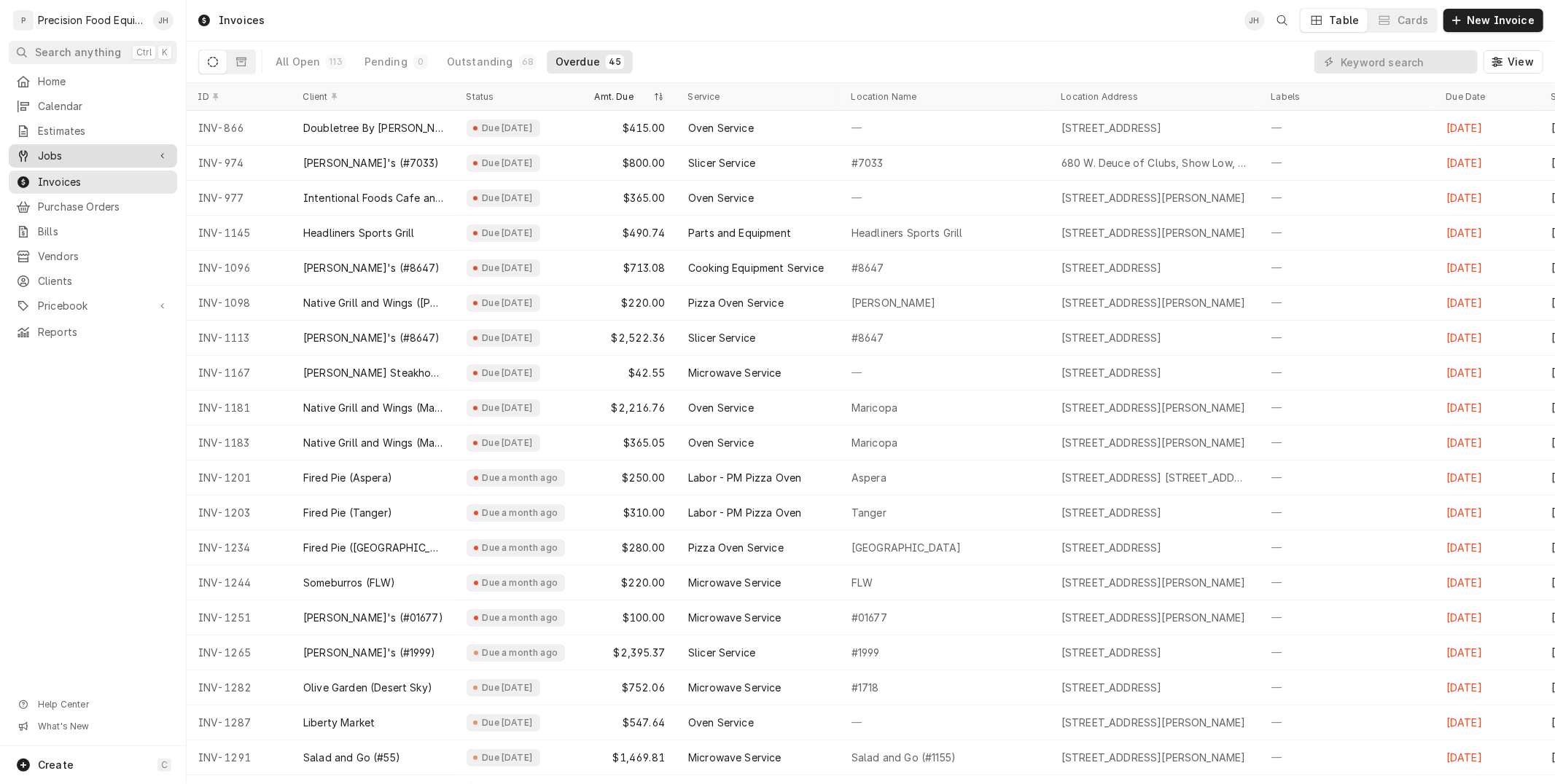
click at [78, 161] on span "Jobs" at bounding box center [93, 156] width 110 height 15
click at [69, 182] on span "Jobs" at bounding box center [104, 180] width 132 height 15
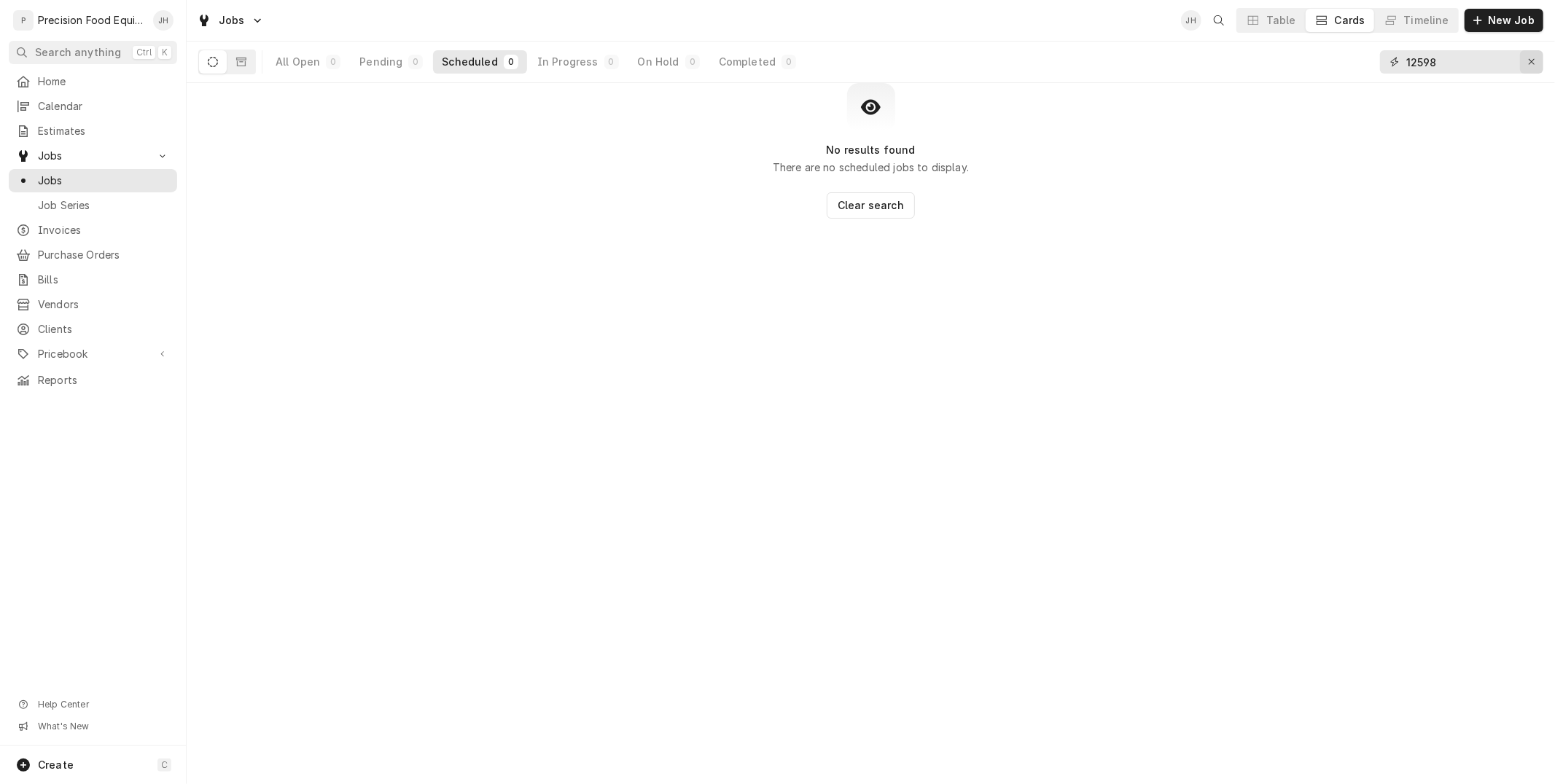
click at [1539, 59] on div "Erase input" at bounding box center [1532, 62] width 15 height 15
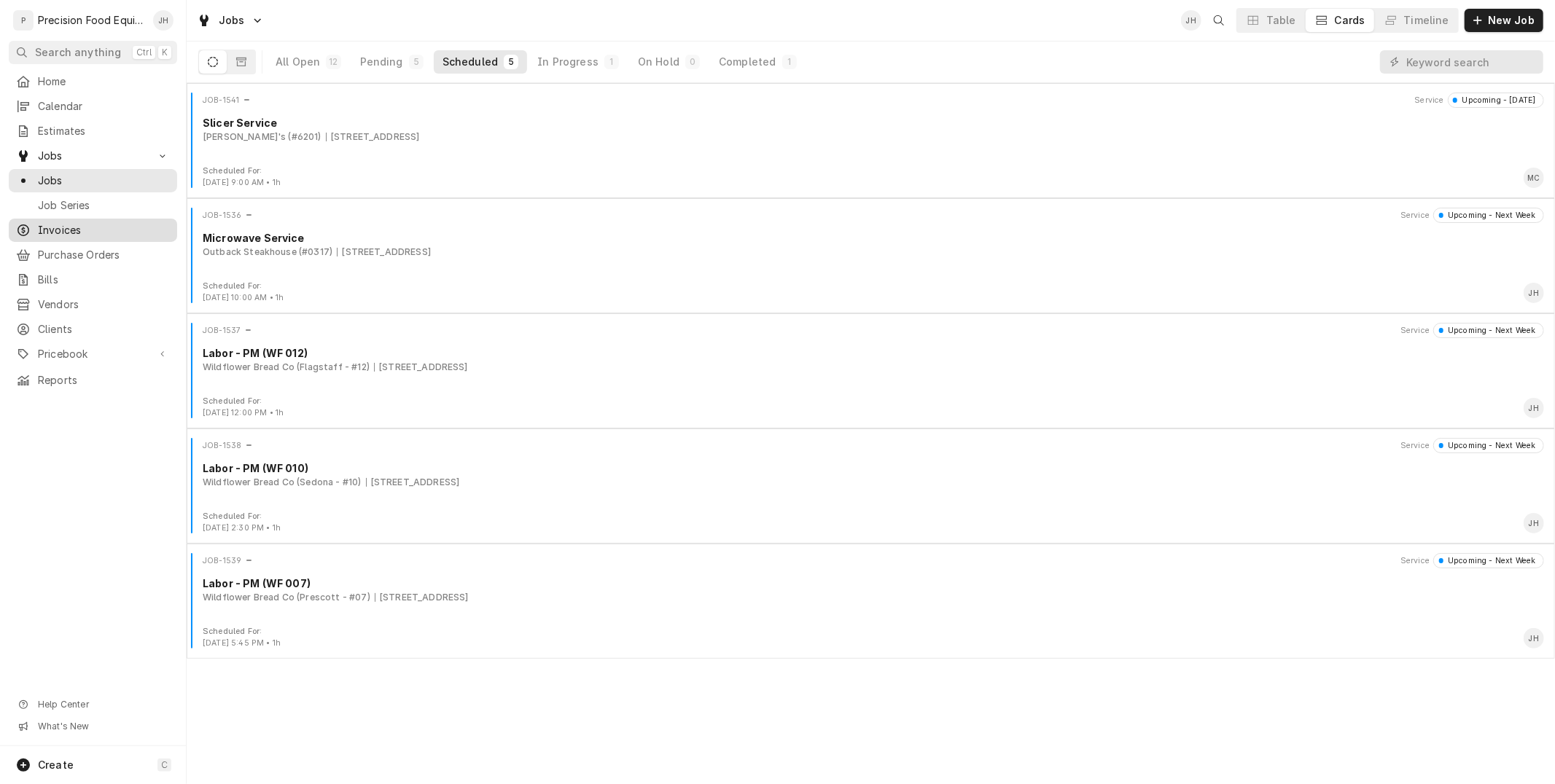
click at [51, 230] on span "Invoices" at bounding box center [104, 230] width 132 height 15
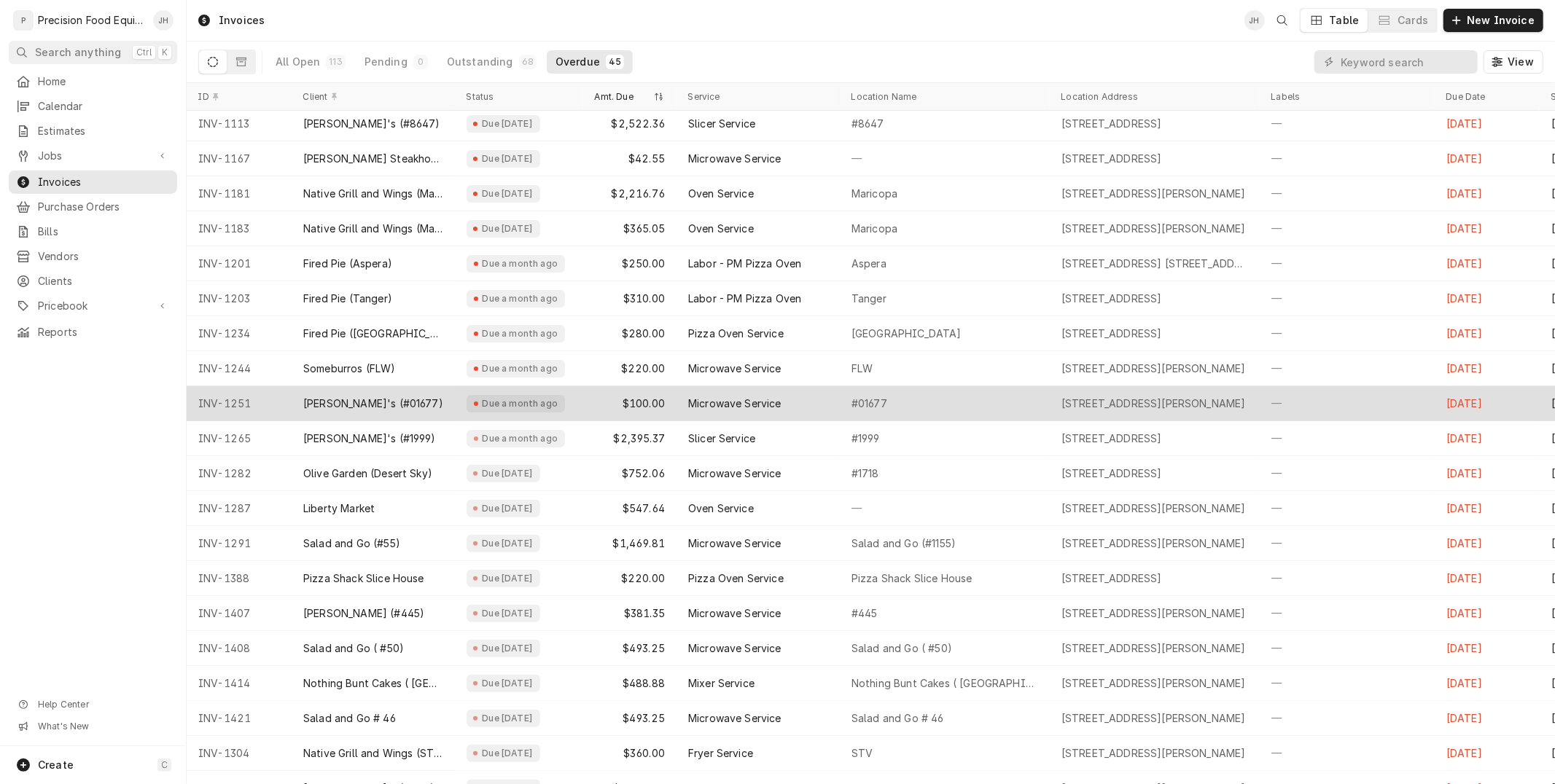
scroll to position [295, 0]
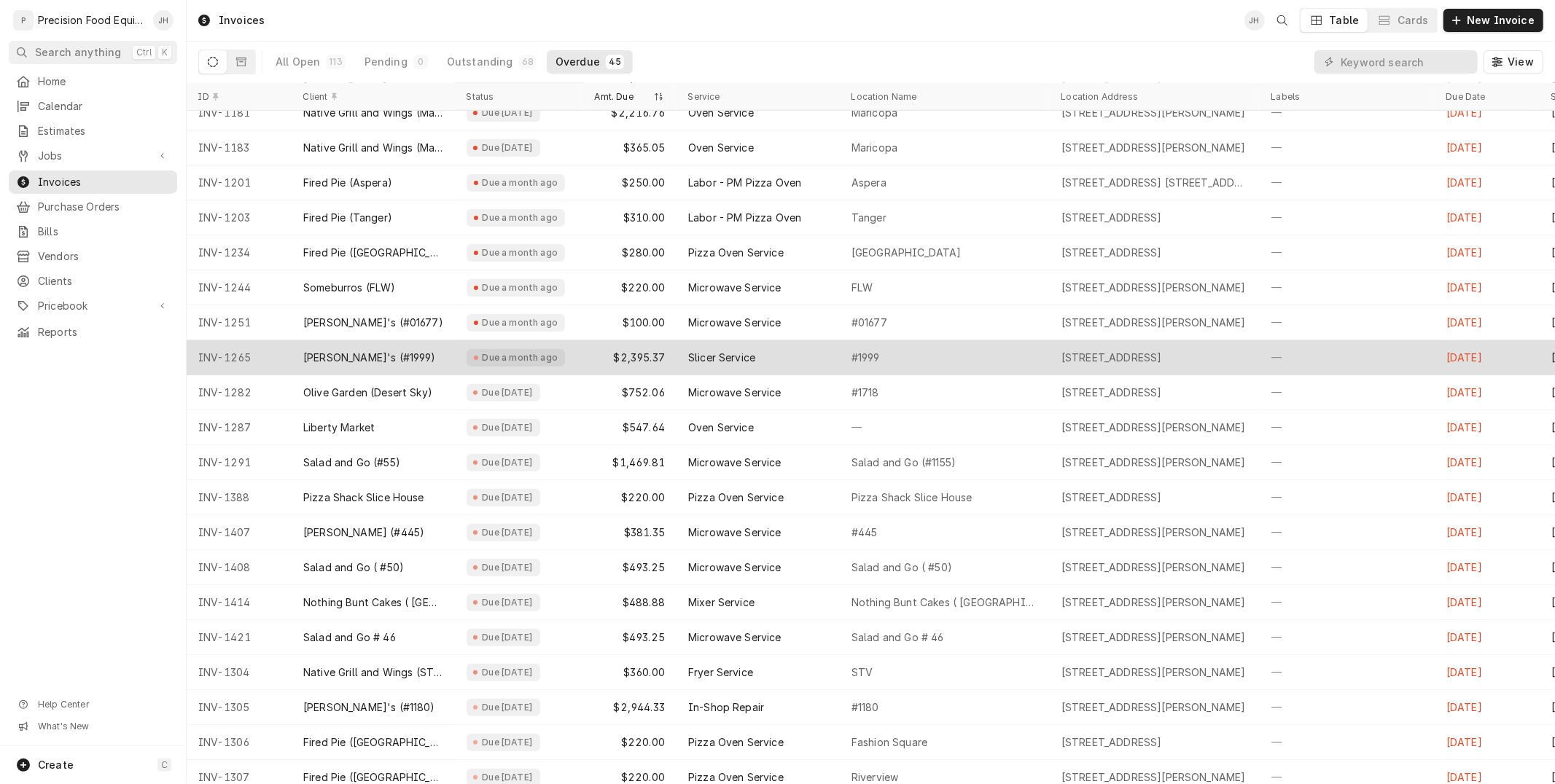
click at [673, 350] on div "$2,395.37" at bounding box center [630, 358] width 93 height 35
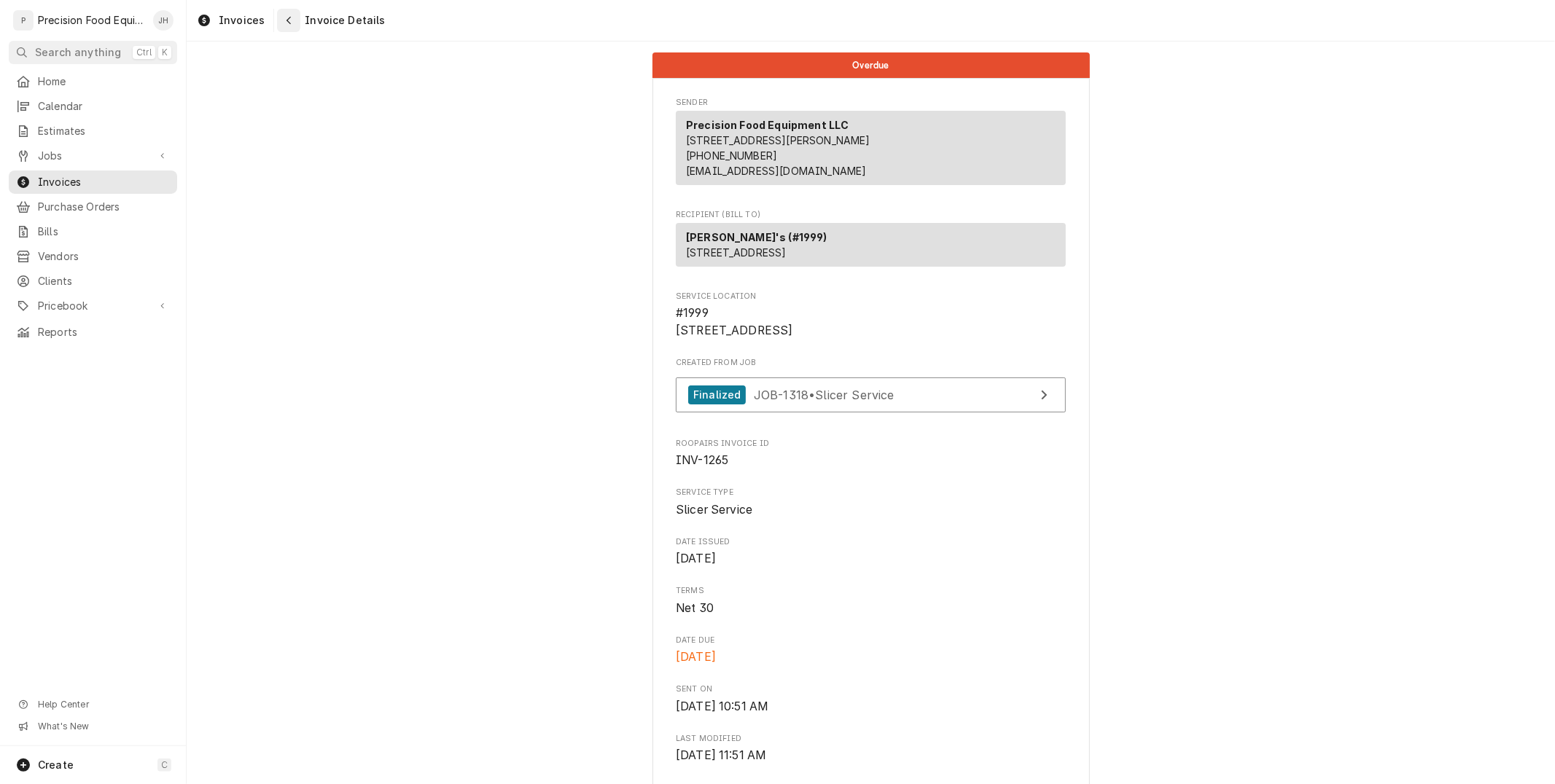
click at [291, 18] on div "Navigate back" at bounding box center [289, 21] width 15 height 15
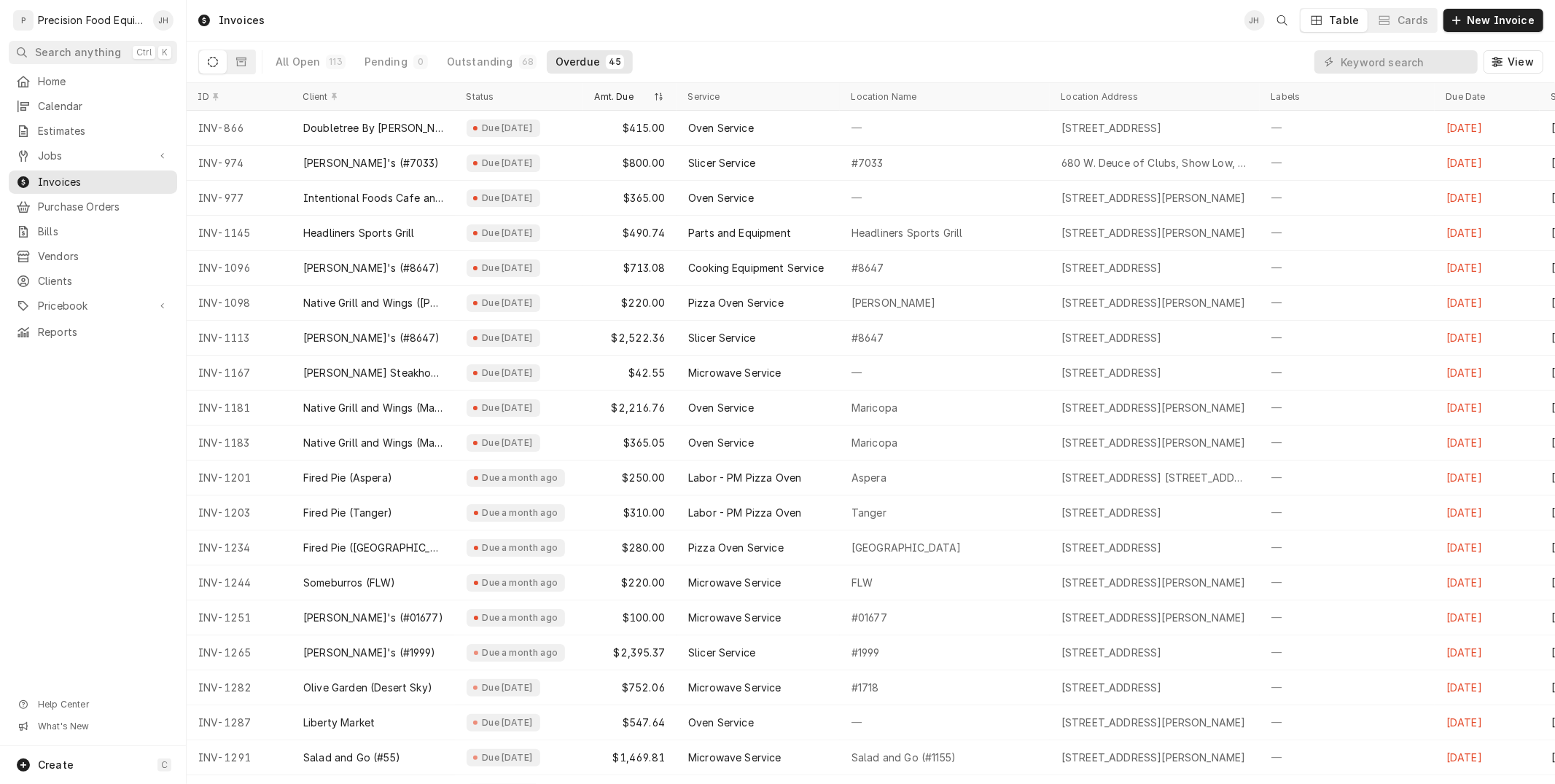
click at [99, 68] on nav "P Precision Food Equipment LLC JH Search anything Ctrl K Home Calendar Estimate…" at bounding box center [93, 392] width 186 height 784
click at [95, 74] on span "Home" at bounding box center [104, 81] width 132 height 15
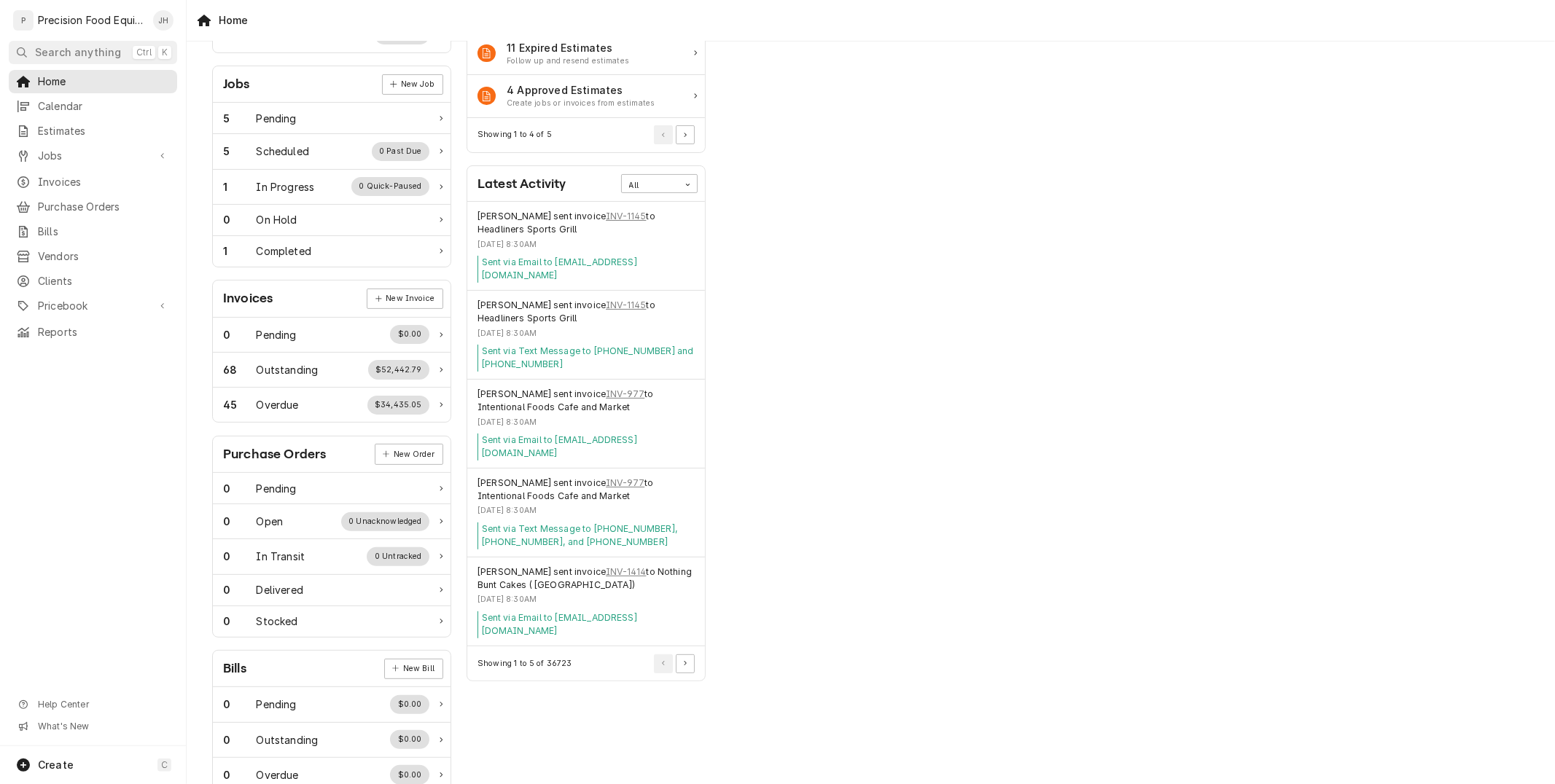
scroll to position [235, 0]
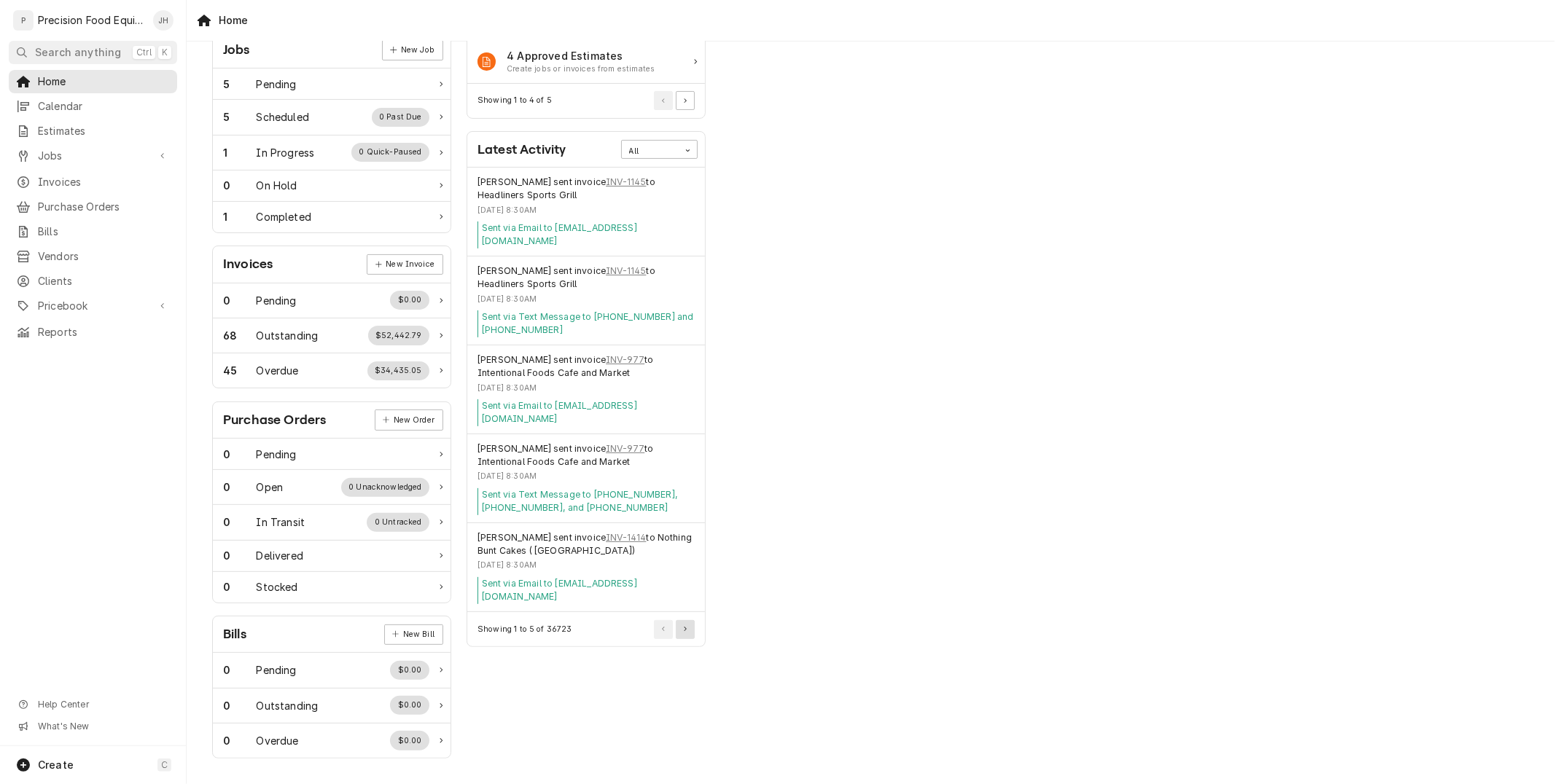
click at [693, 620] on button "Pagination Controls" at bounding box center [685, 629] width 19 height 19
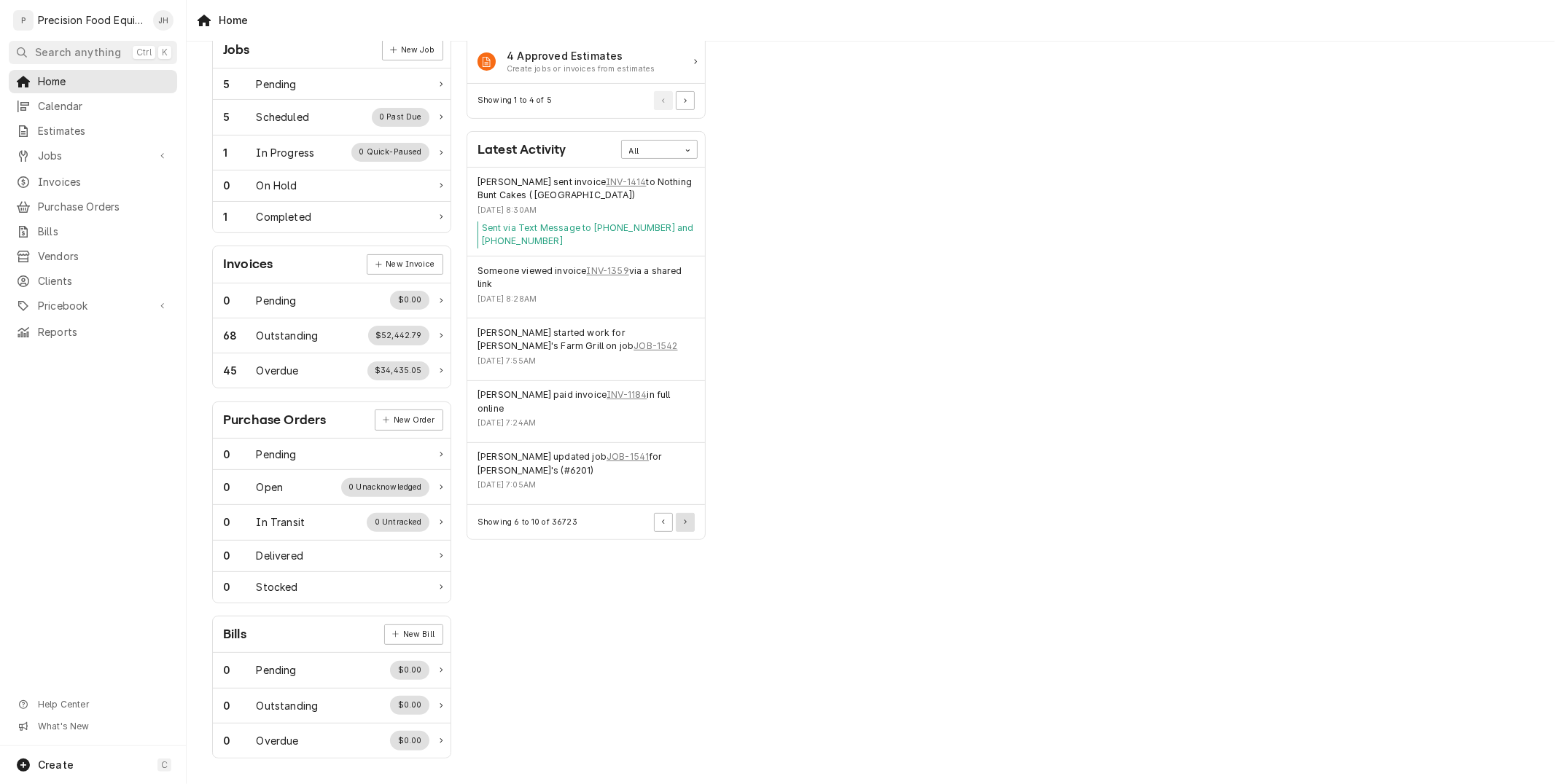
click at [691, 513] on button "Pagination Controls" at bounding box center [685, 522] width 19 height 19
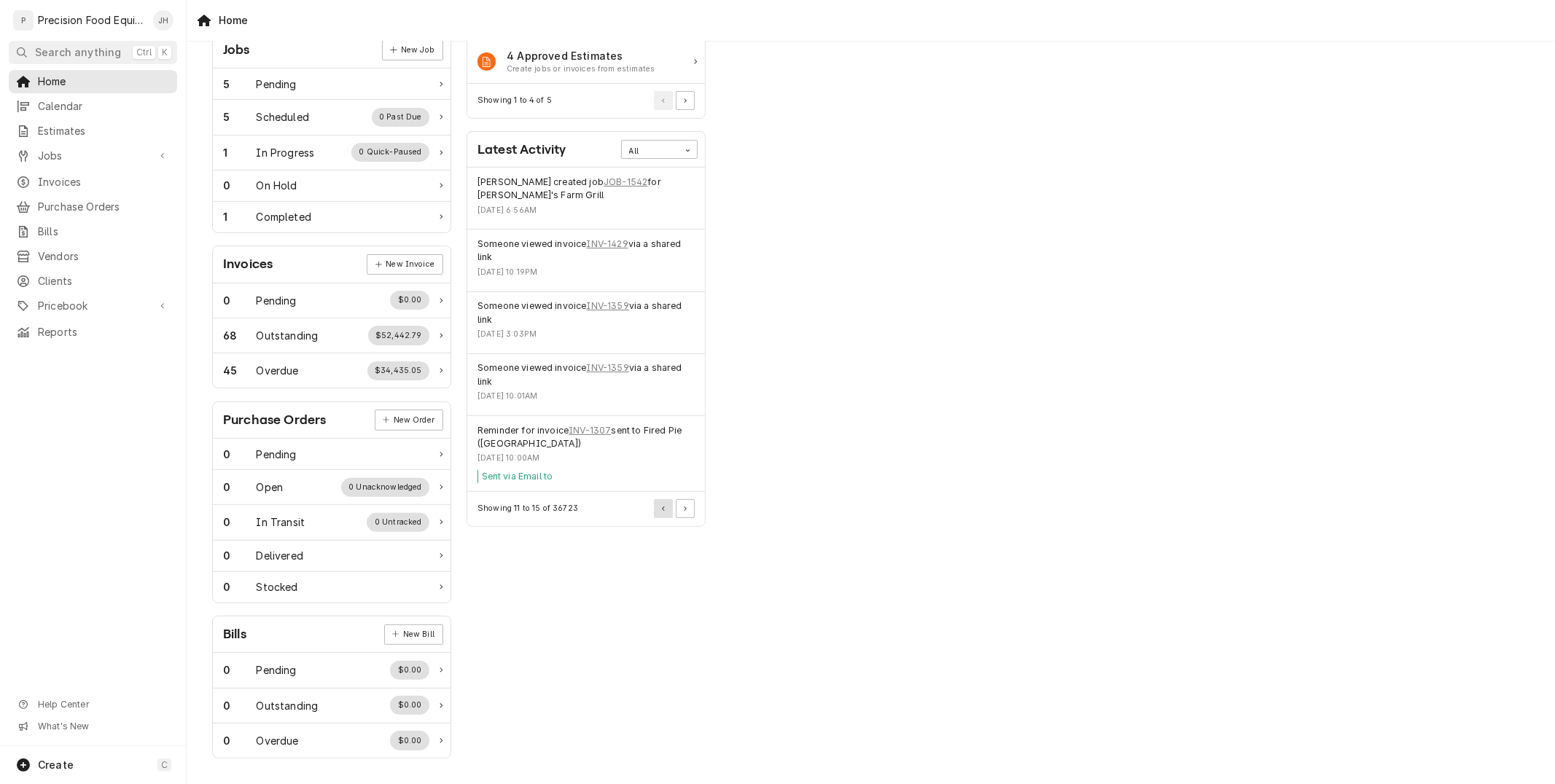
click at [666, 503] on button "Pagination Controls" at bounding box center [663, 509] width 19 height 19
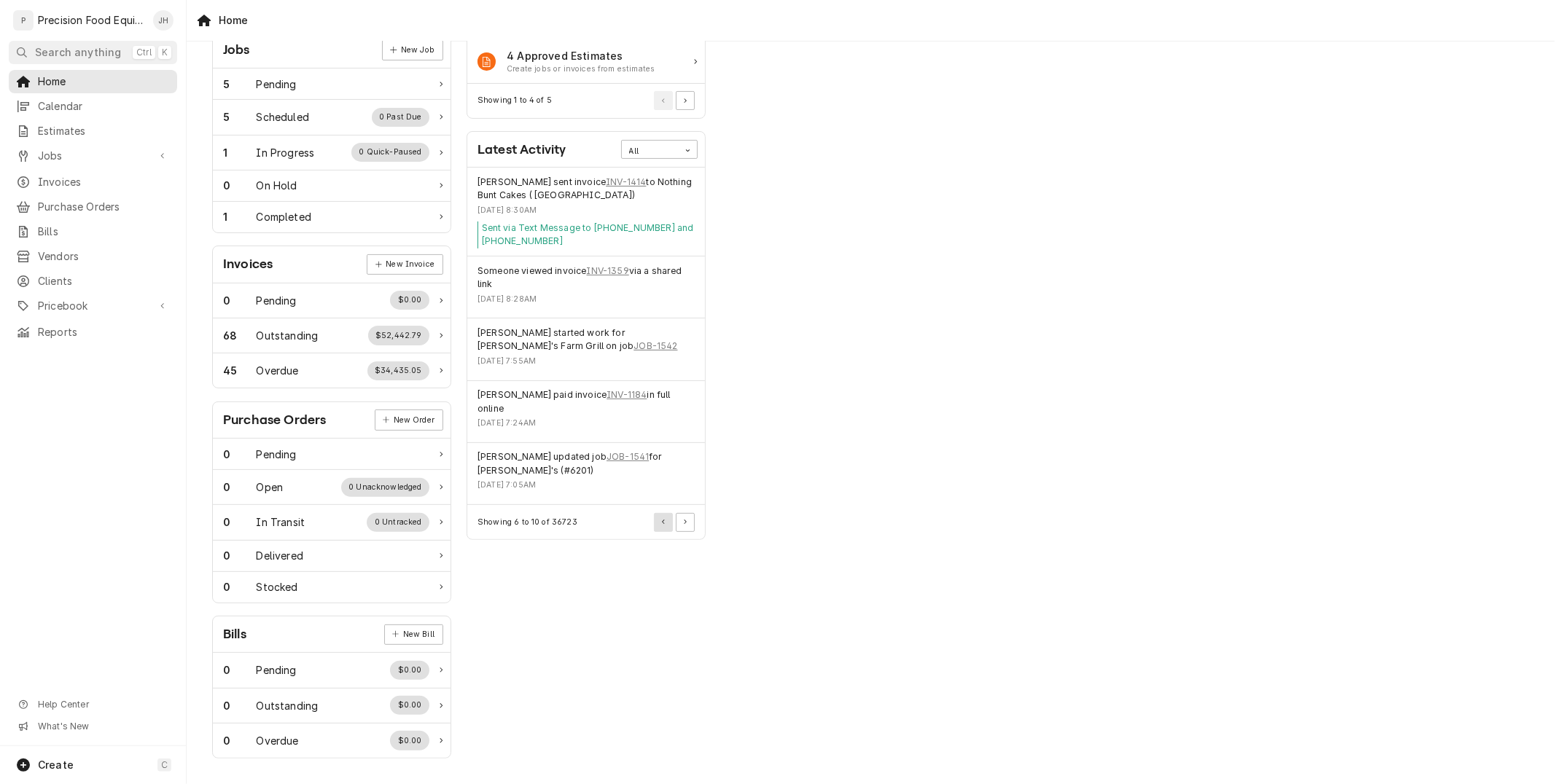
click at [666, 513] on button "Pagination Controls" at bounding box center [663, 522] width 19 height 19
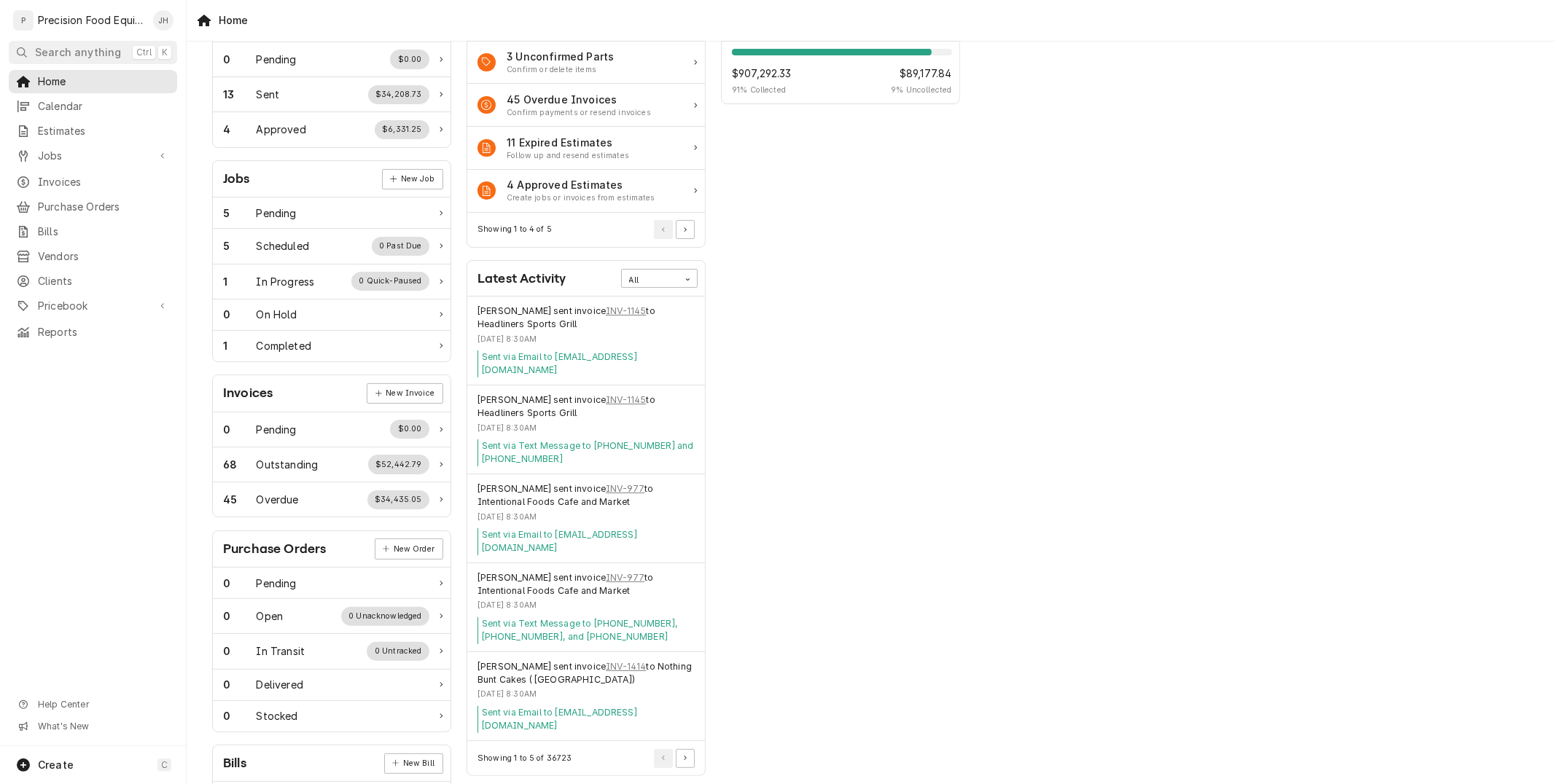
scroll to position [0, 0]
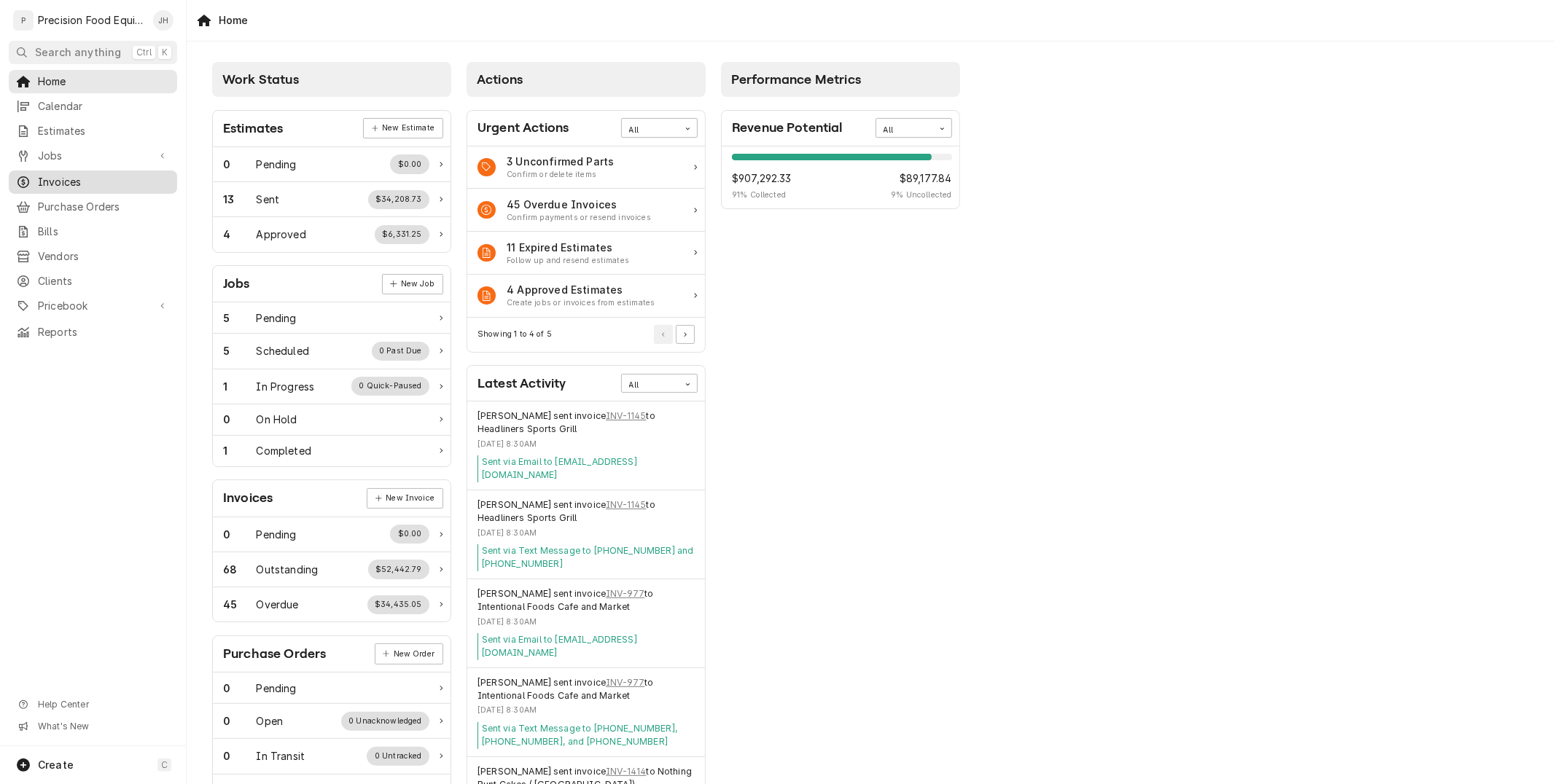
click at [90, 175] on span "Invoices" at bounding box center [104, 182] width 132 height 15
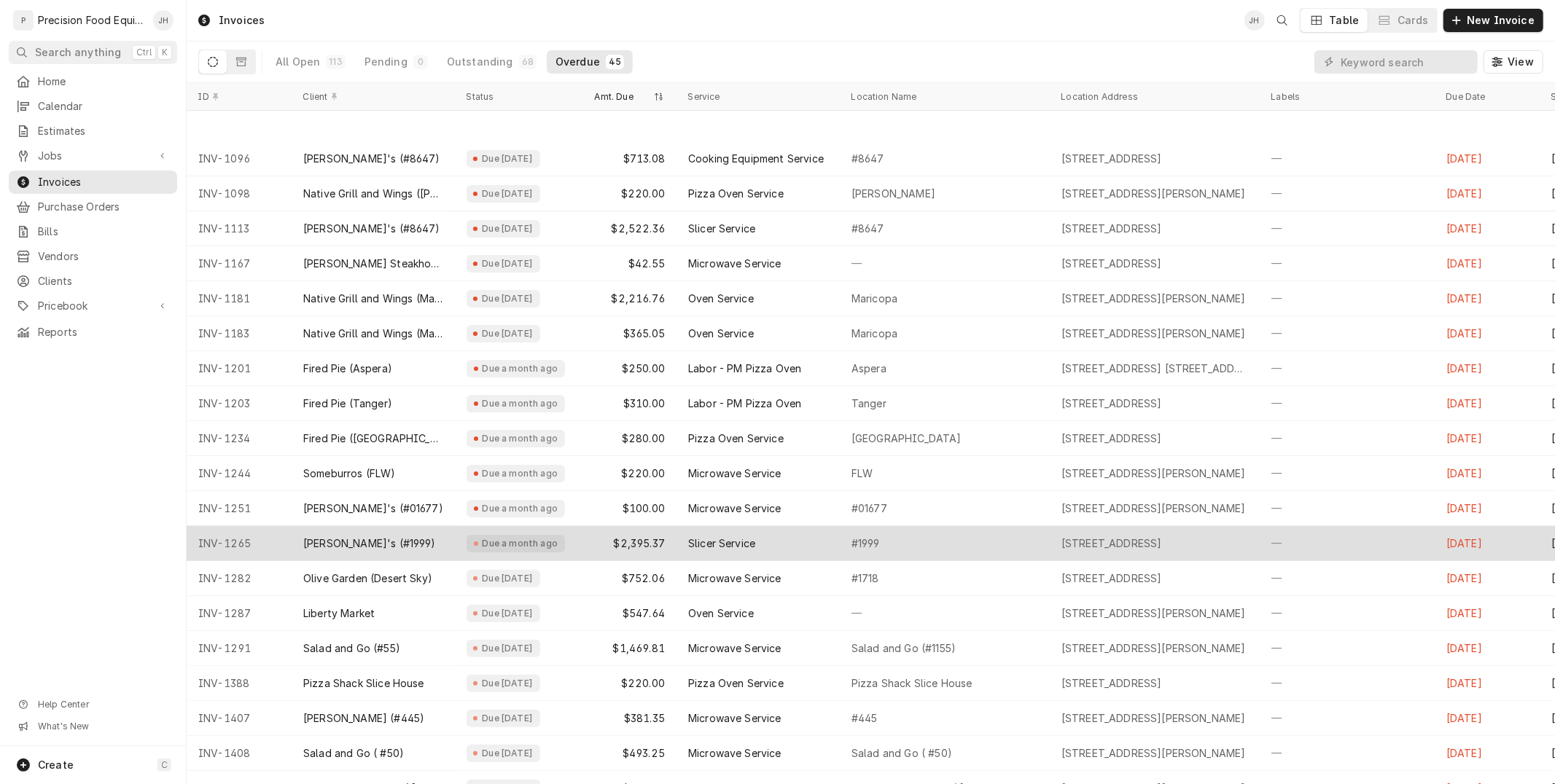
scroll to position [190, 0]
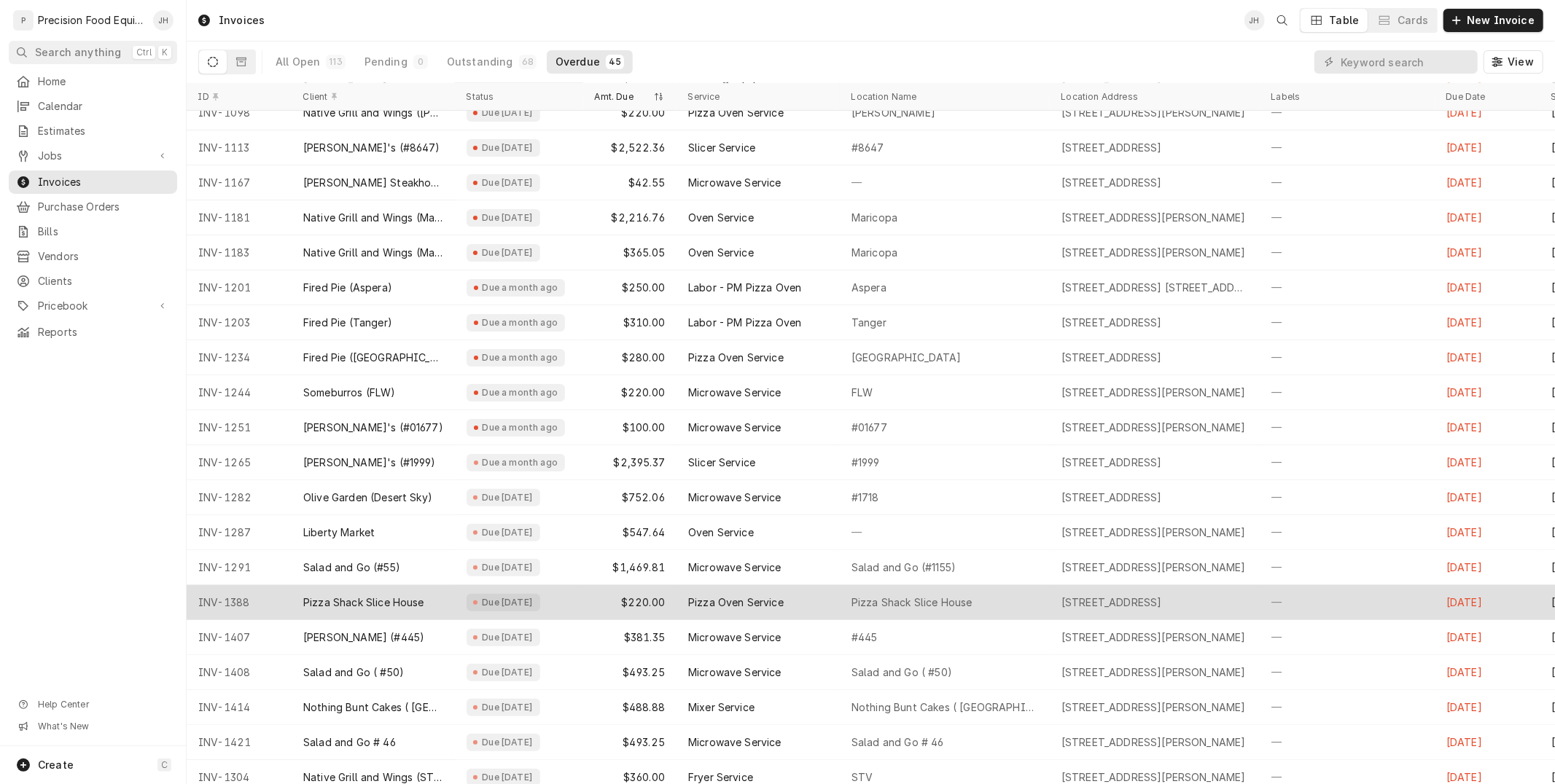
click at [570, 601] on div "Due [DATE]" at bounding box center [519, 603] width 128 height 35
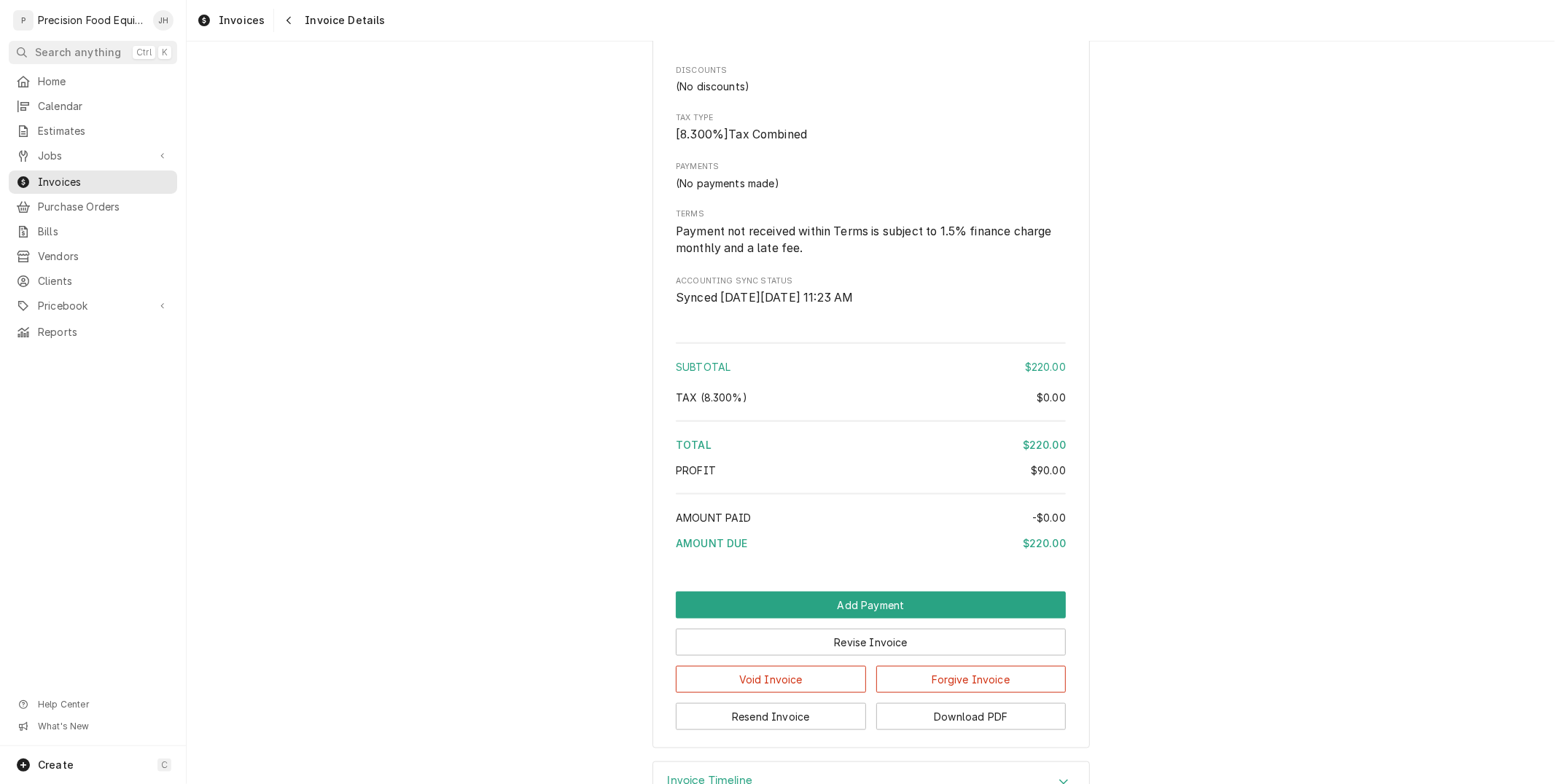
scroll to position [1415, 0]
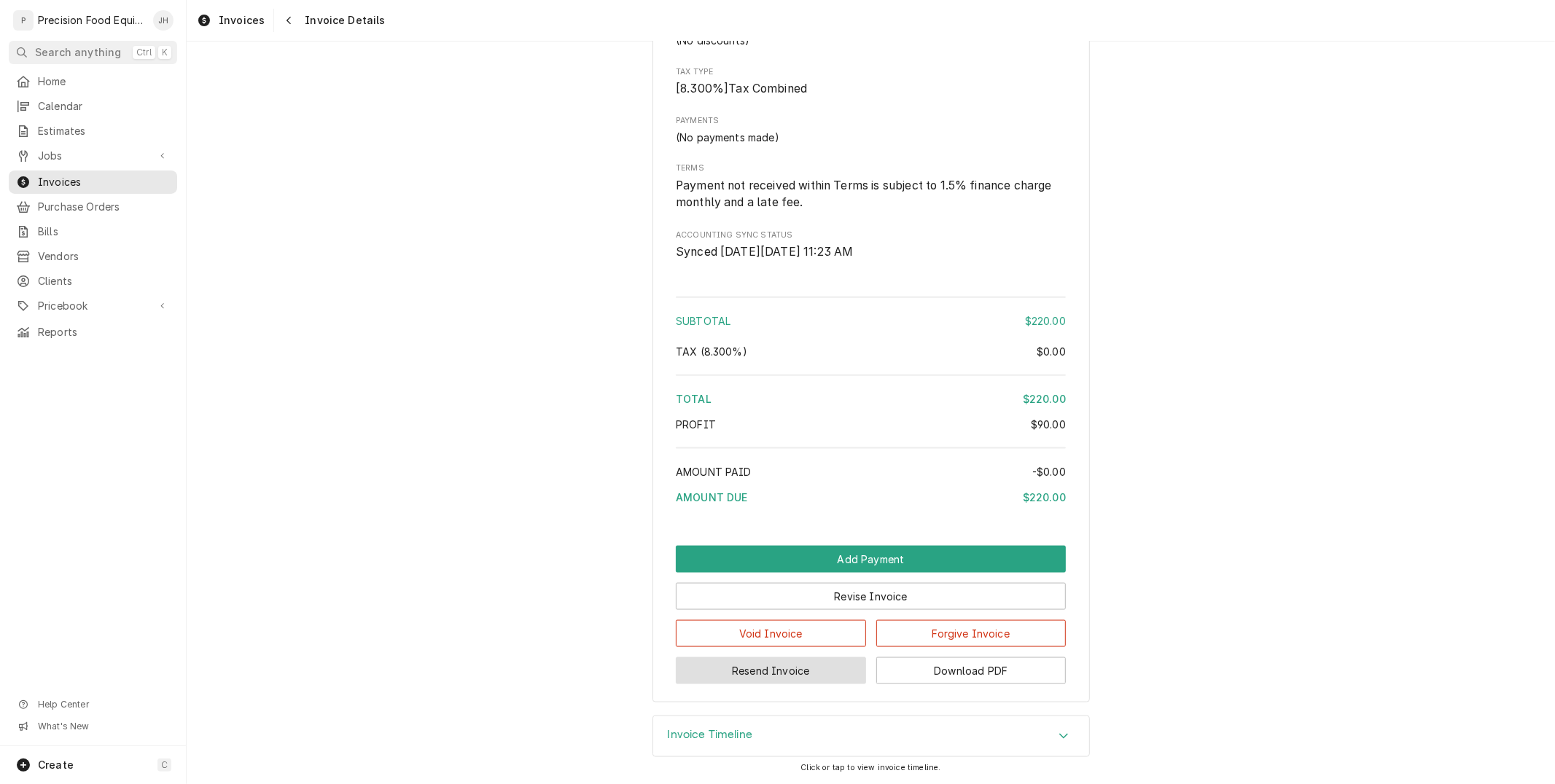
click at [830, 672] on button "Resend Invoice" at bounding box center [771, 670] width 190 height 27
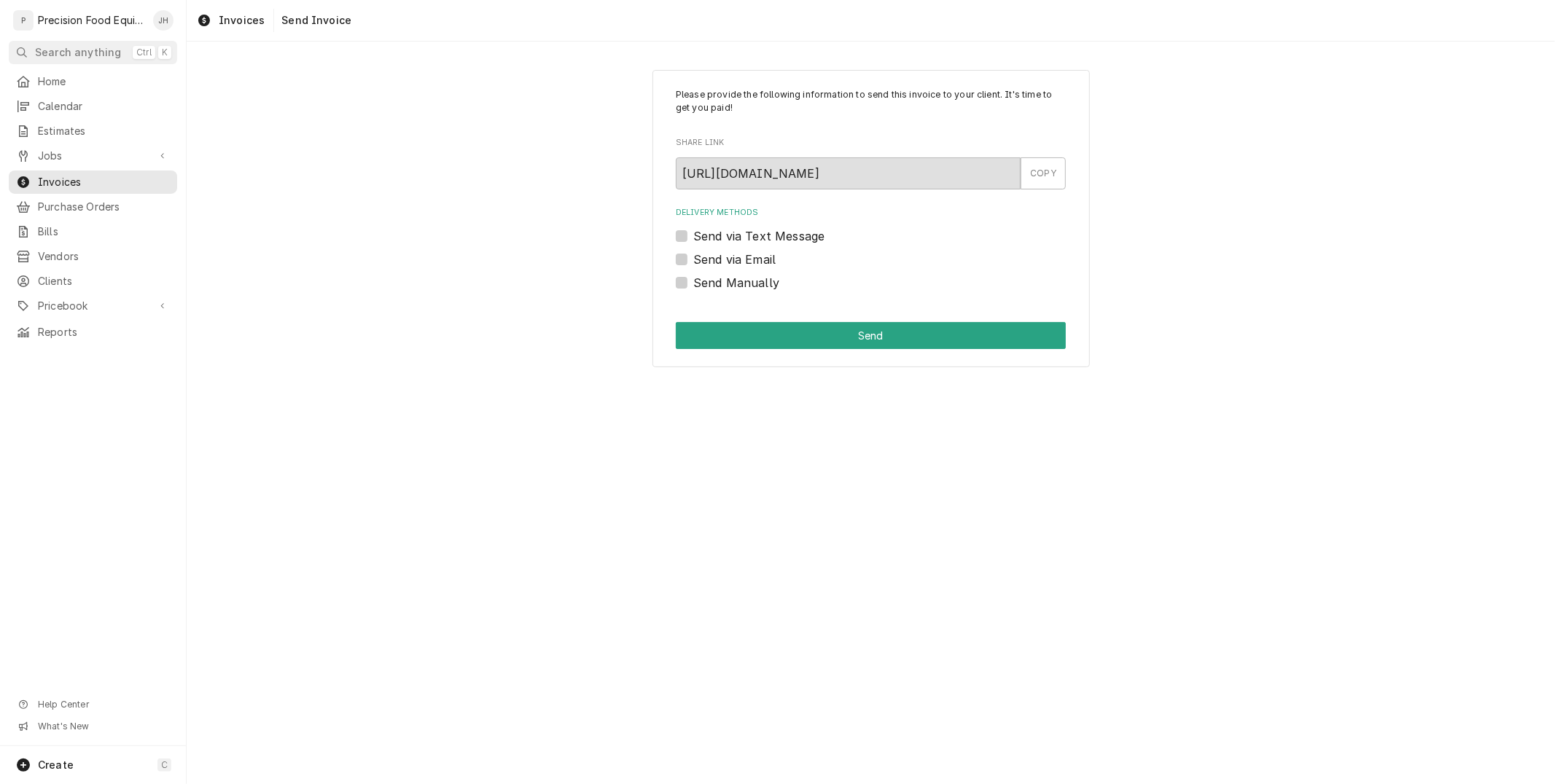
click at [693, 234] on label "Send via Text Message" at bounding box center [759, 236] width 131 height 18
click at [693, 234] on input "Send via Text Message" at bounding box center [889, 243] width 390 height 32
checkbox input "true"
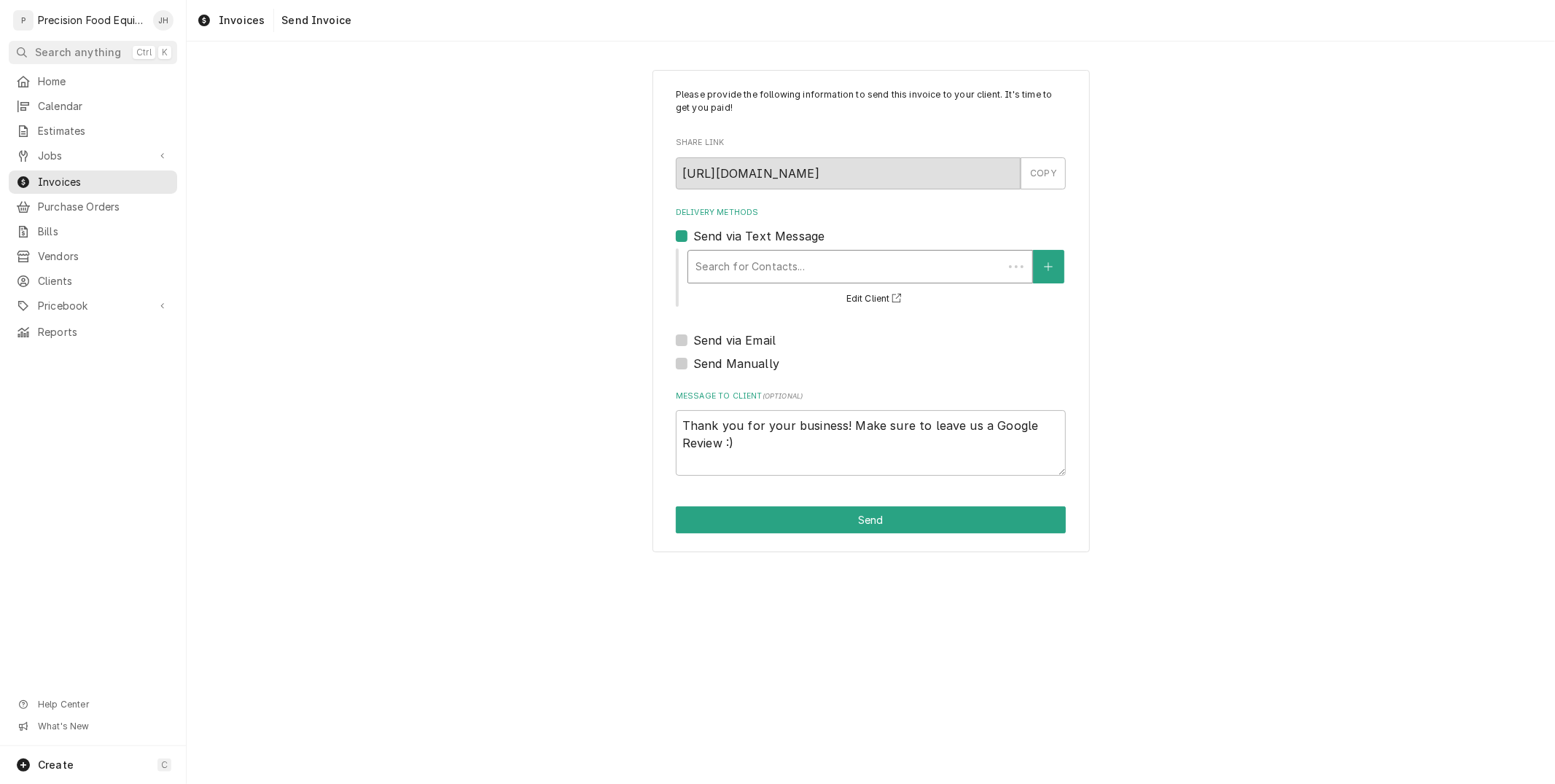
click at [768, 270] on div "Delivery Methods" at bounding box center [845, 267] width 300 height 26
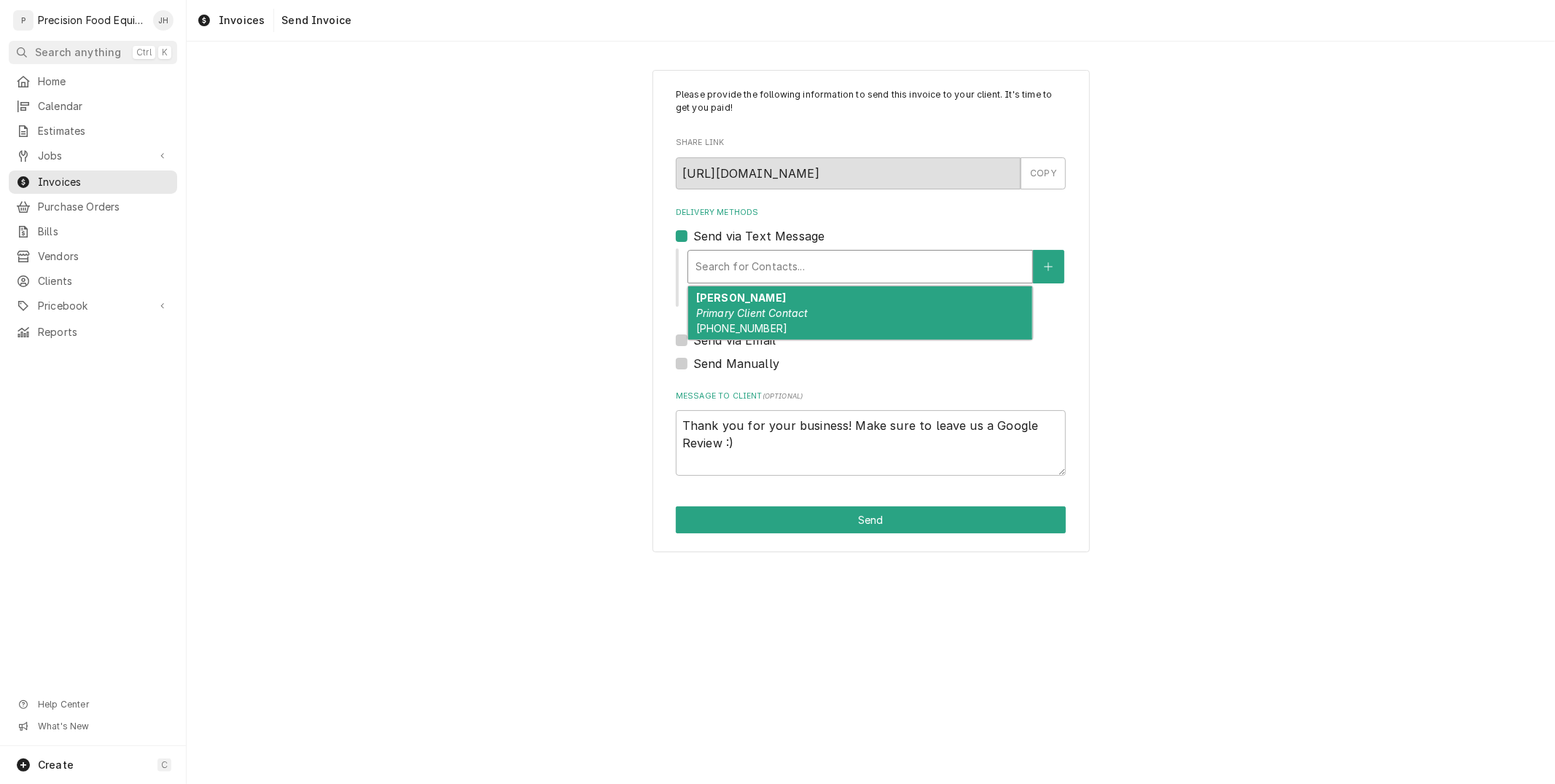
click at [773, 299] on div "Shawn Primary Client Contact (480) 406-0474" at bounding box center [860, 312] width 344 height 54
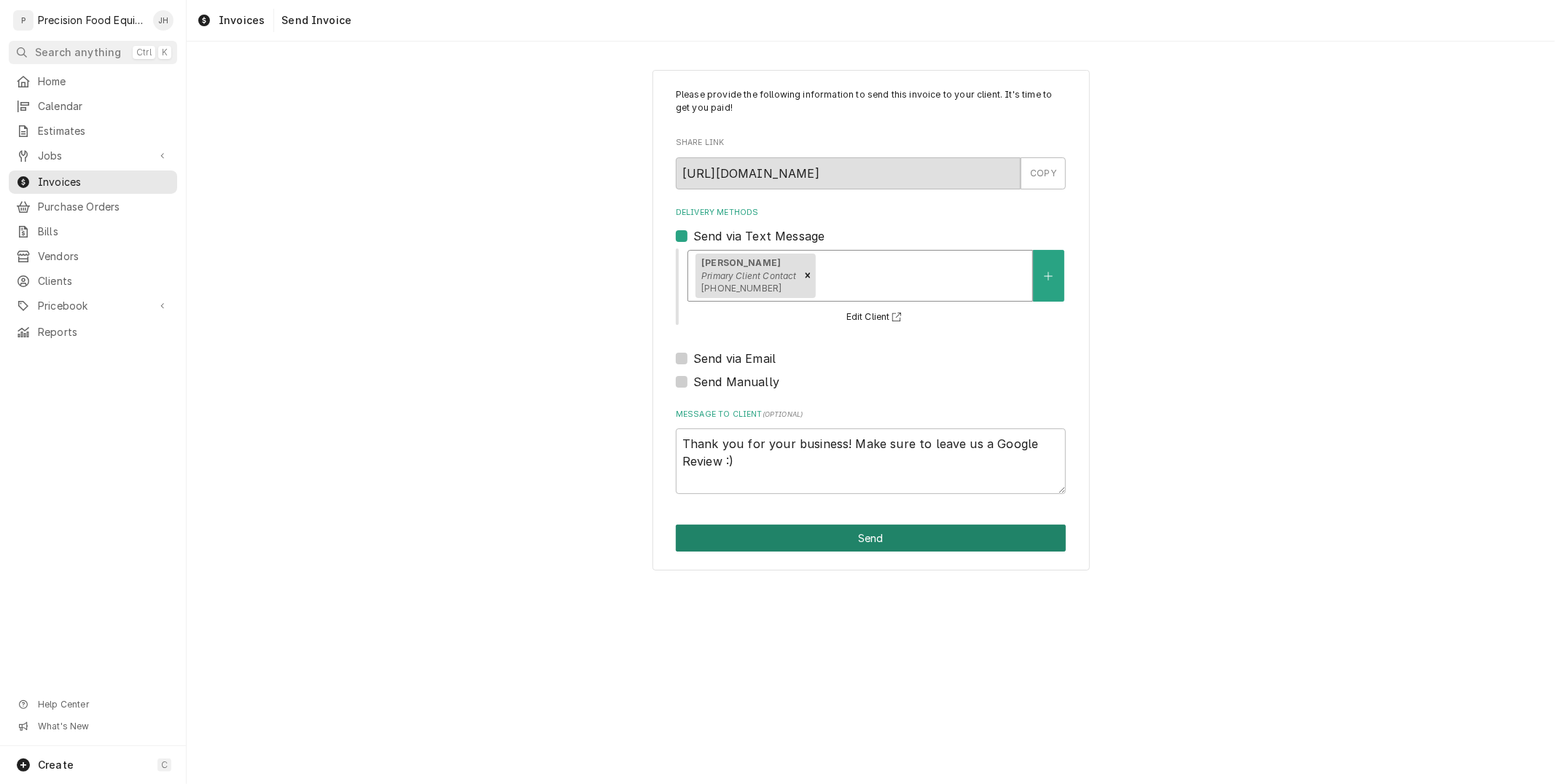
click at [884, 544] on button "Send" at bounding box center [871, 538] width 390 height 27
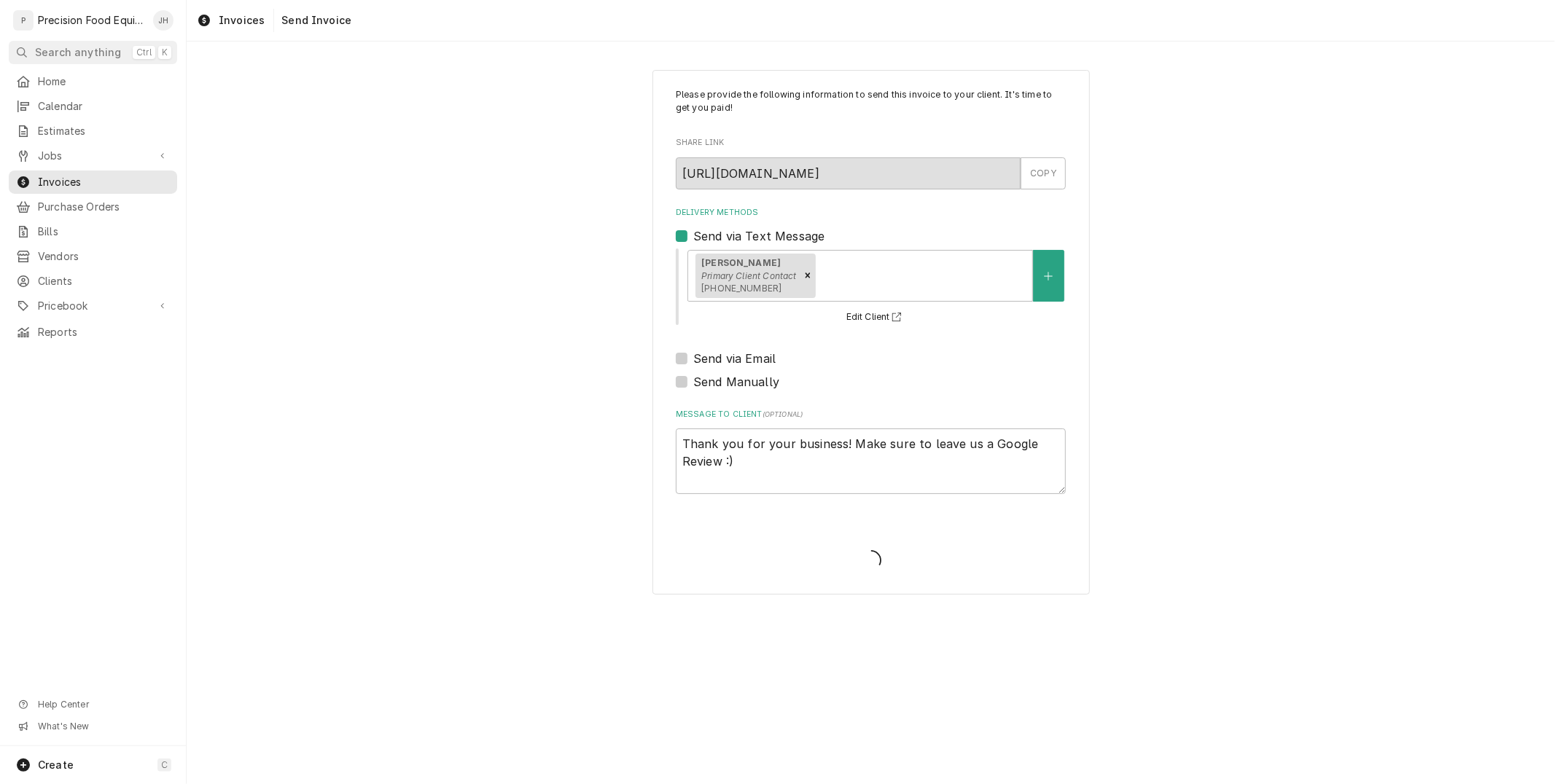
type textarea "x"
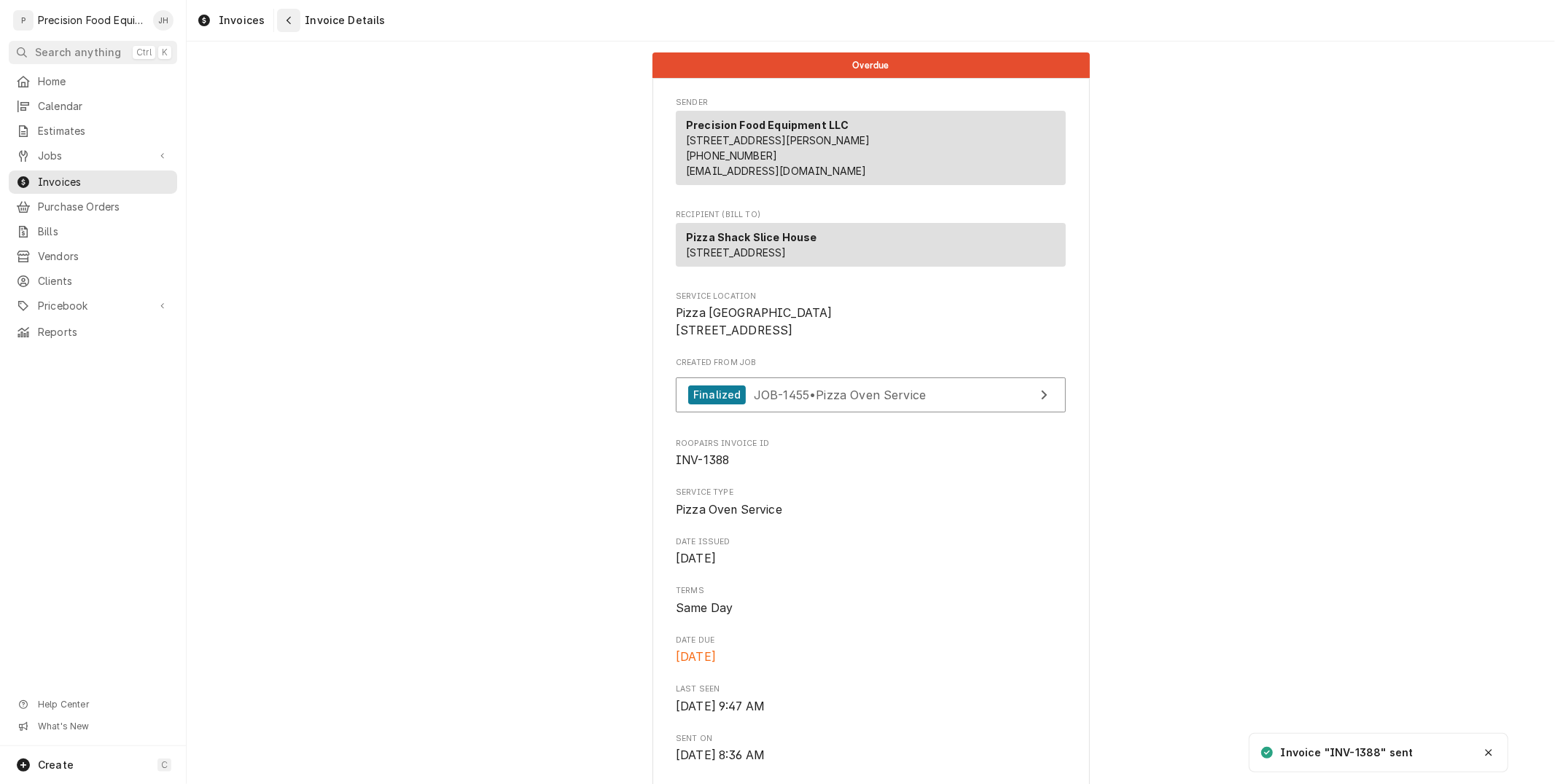
click at [288, 16] on icon "Navigate back" at bounding box center [288, 21] width 7 height 10
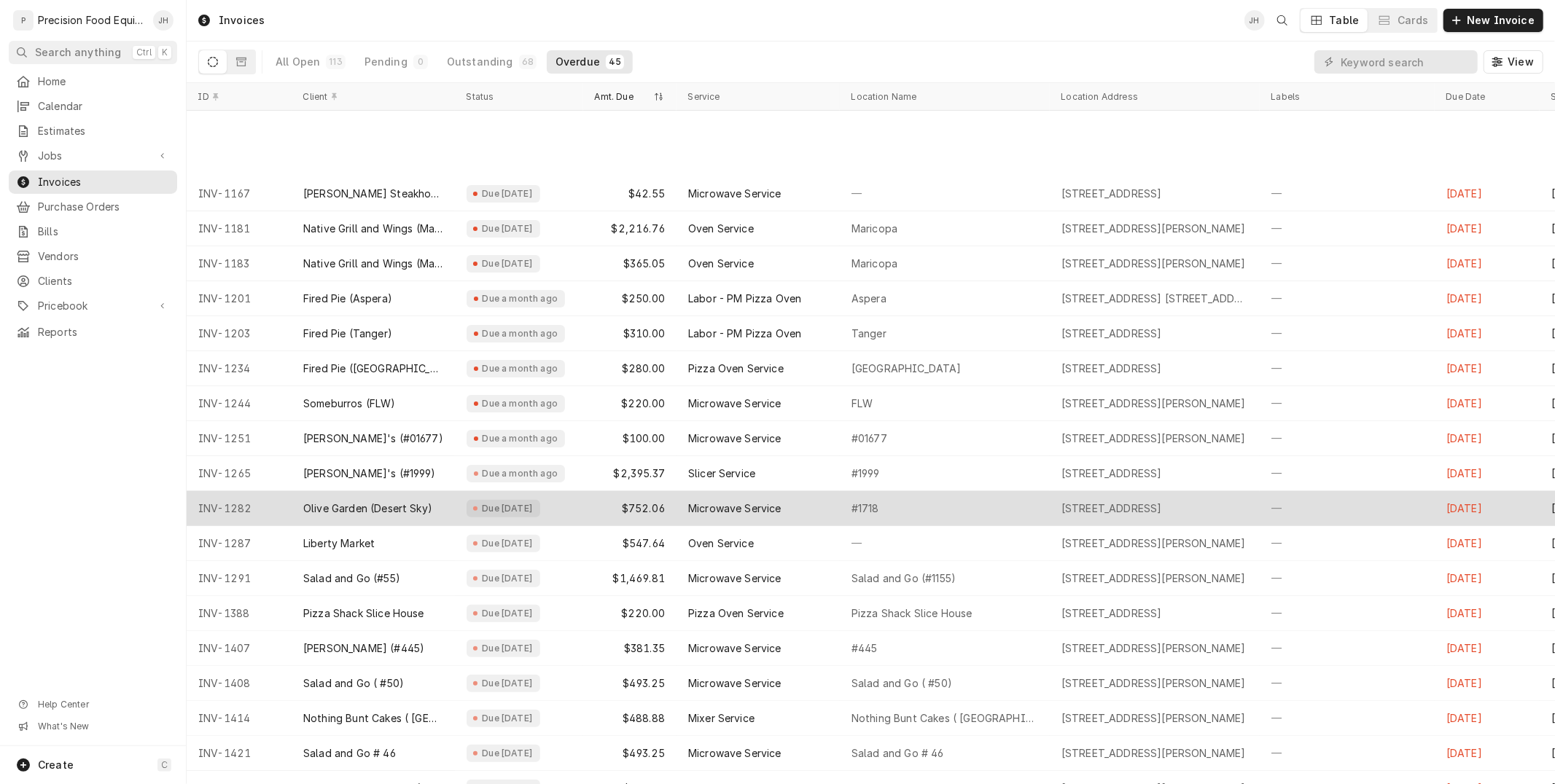
scroll to position [284, 0]
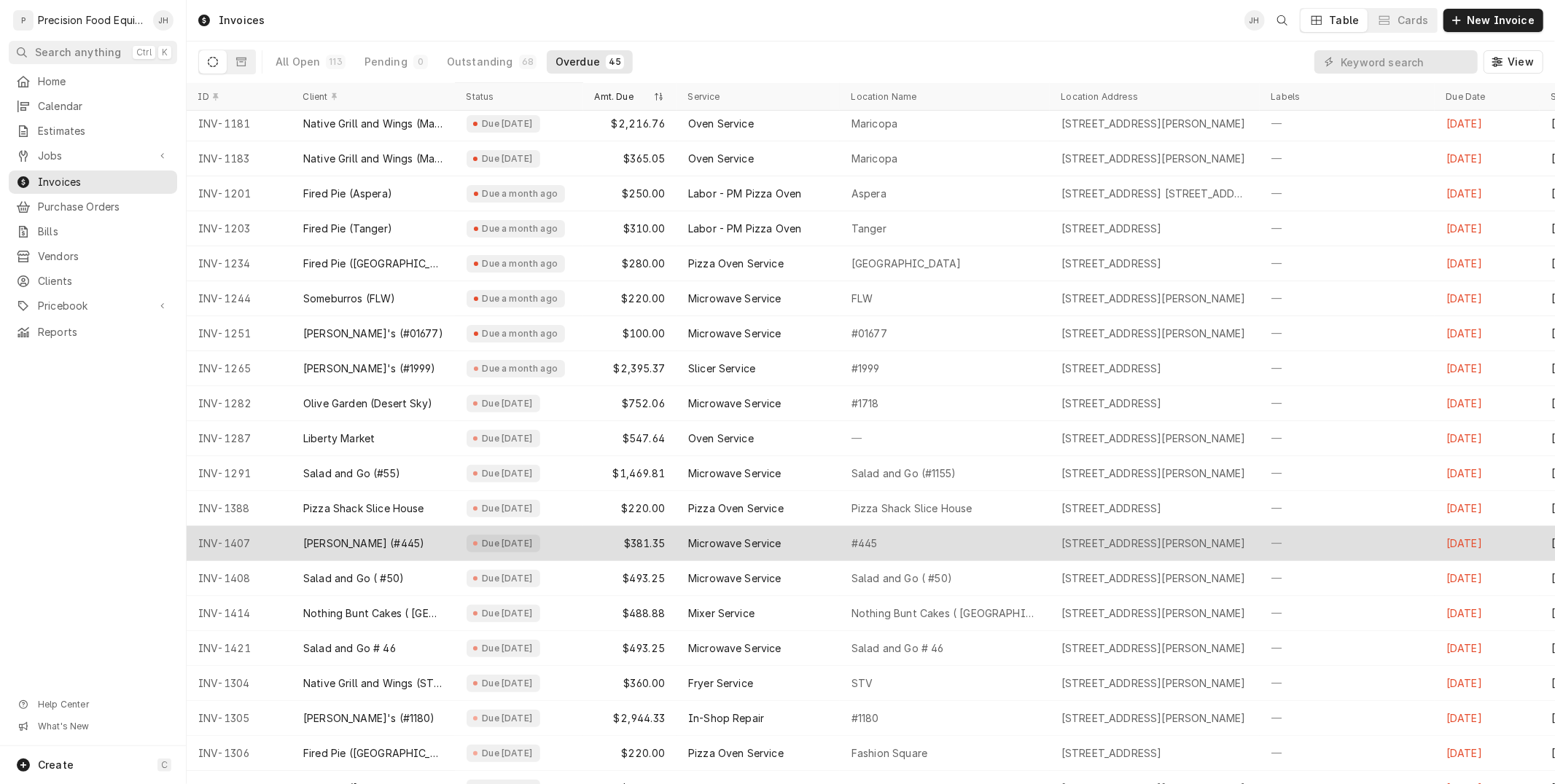
click at [817, 559] on div "Microwave Service" at bounding box center [758, 543] width 164 height 35
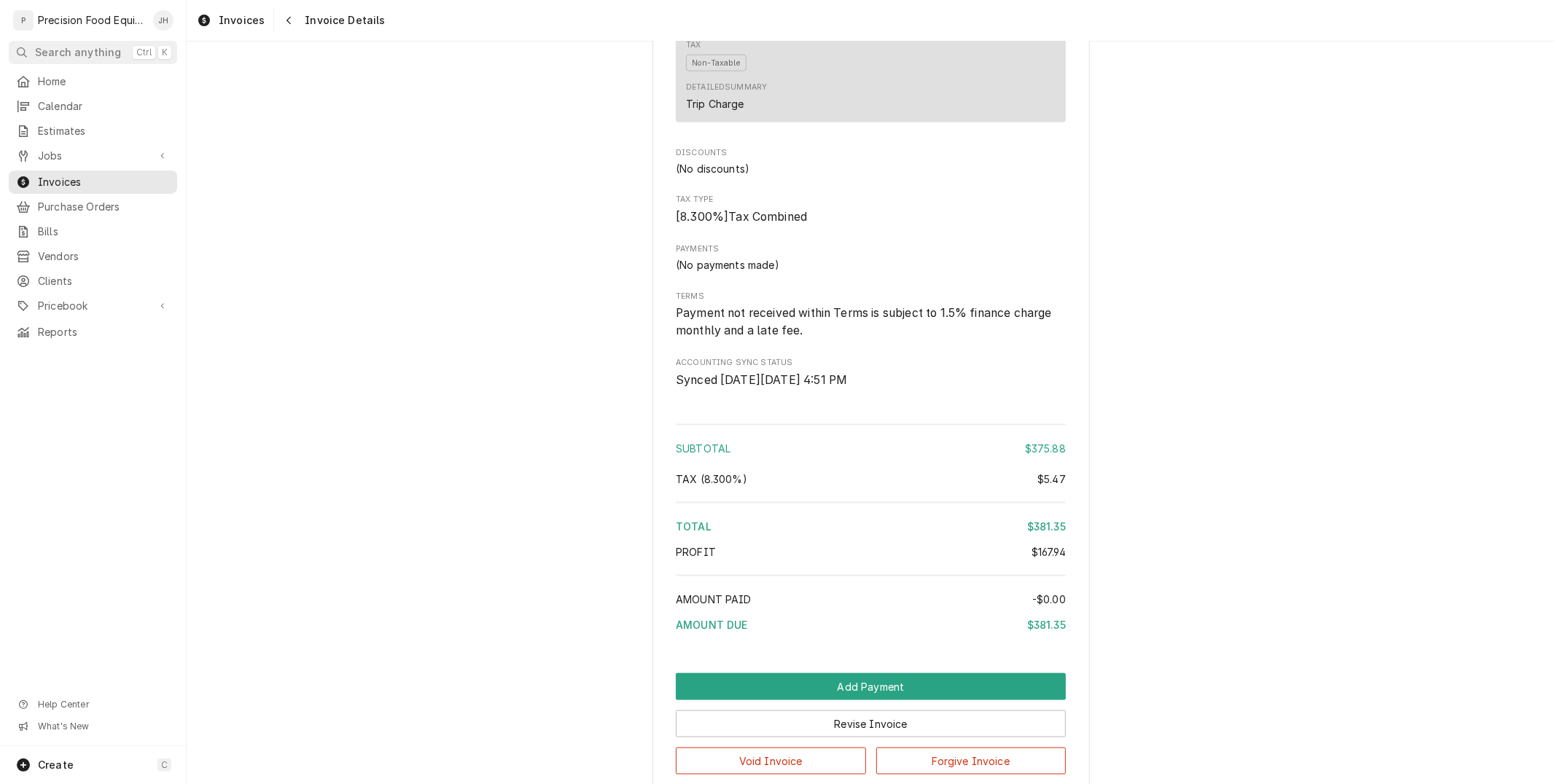
scroll to position [1594, 0]
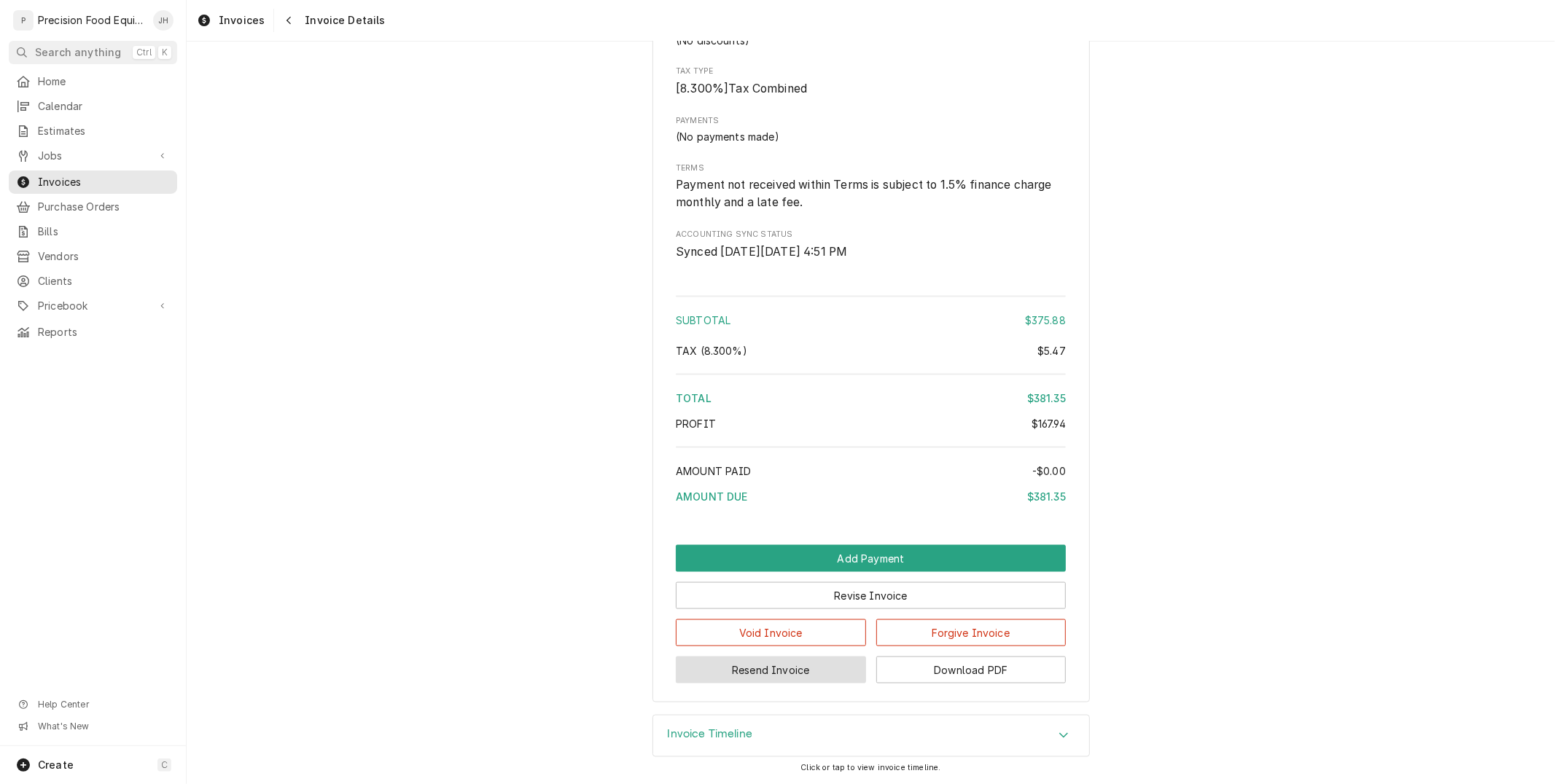
click at [823, 670] on button "Resend Invoice" at bounding box center [771, 670] width 190 height 27
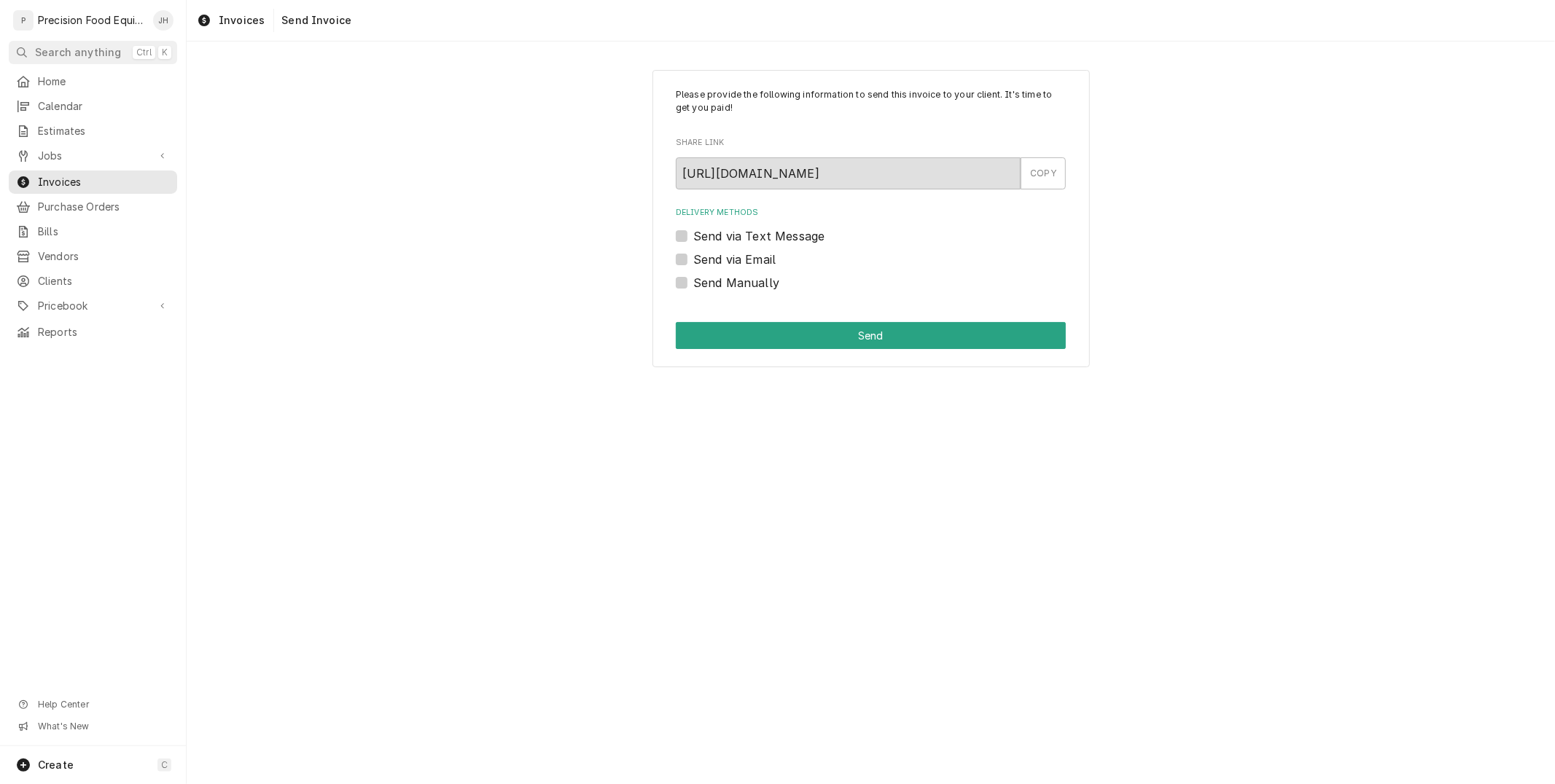
click at [693, 235] on label "Send via Text Message" at bounding box center [759, 236] width 131 height 18
click at [693, 235] on input "Send via Text Message" at bounding box center [889, 243] width 390 height 32
checkbox input "true"
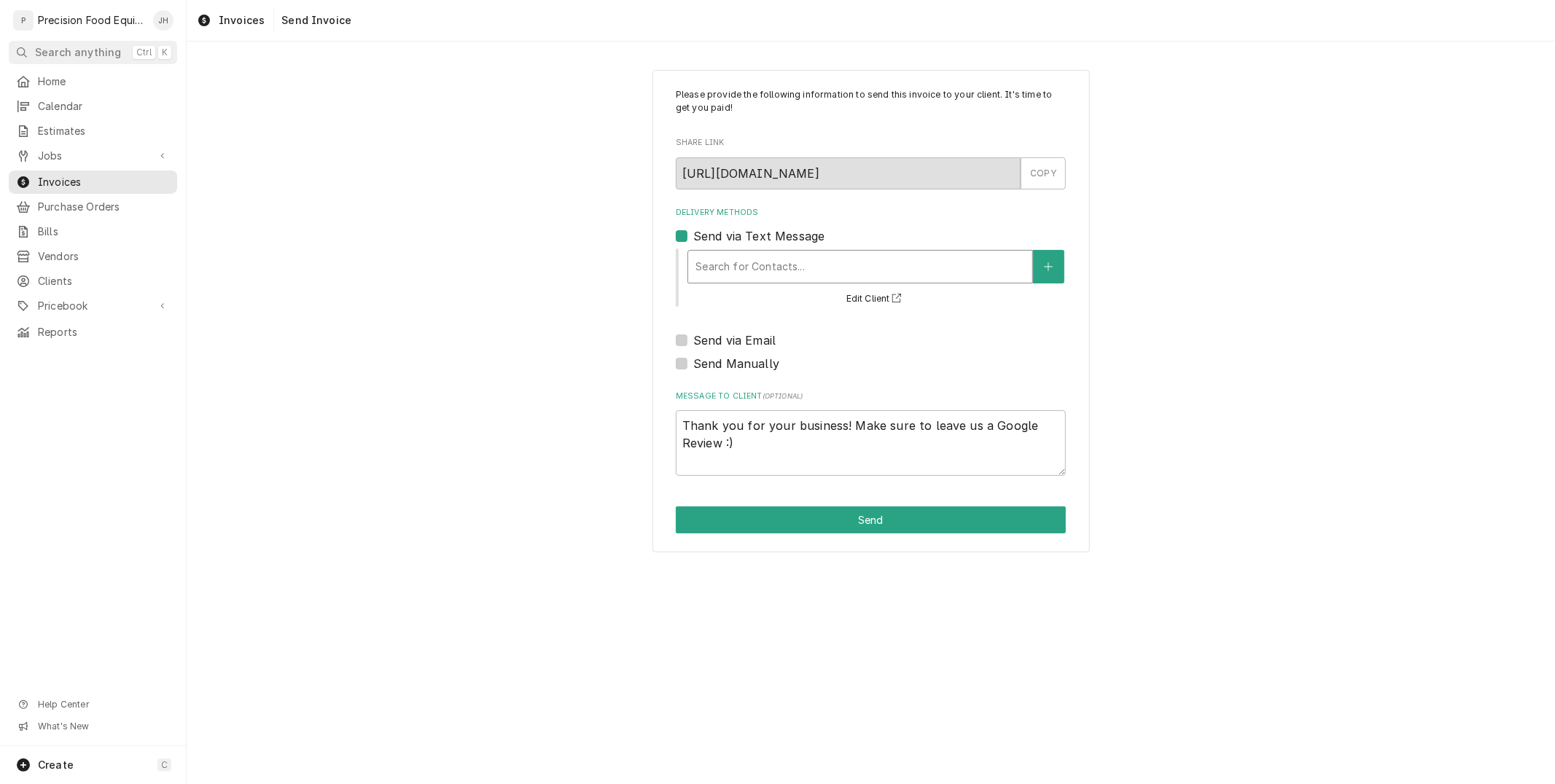
click at [795, 265] on div "Delivery Methods" at bounding box center [860, 267] width 329 height 26
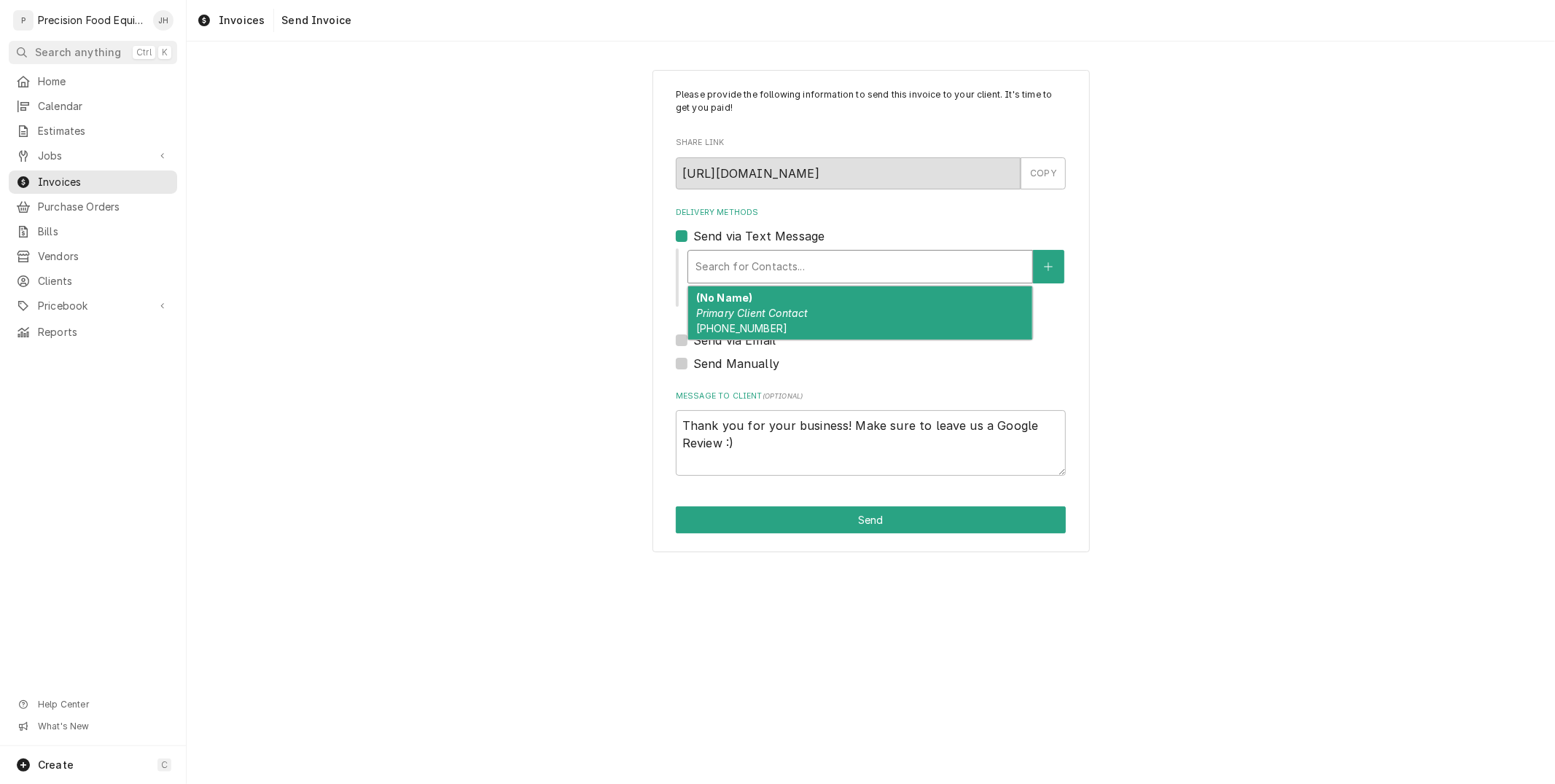
click at [798, 298] on div "(No Name) Primary Client Contact (480) 268-7249" at bounding box center [860, 312] width 344 height 54
type textarea "x"
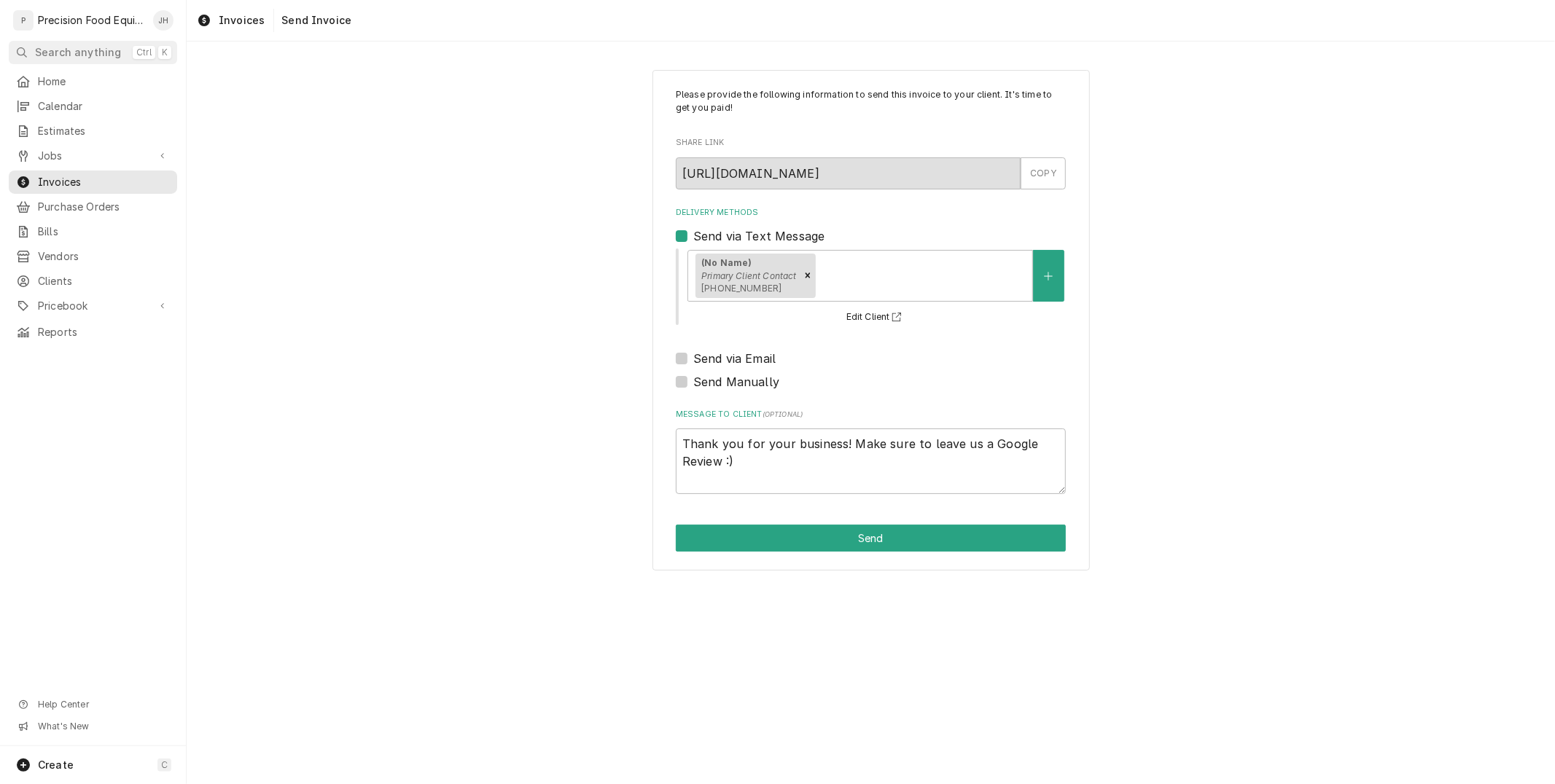
click at [688, 352] on div "Send via Email" at bounding box center [871, 359] width 390 height 18
click at [693, 354] on label "Send via Email" at bounding box center [735, 359] width 82 height 18
click at [693, 354] on input "Send via Email" at bounding box center [889, 366] width 390 height 32
checkbox input "true"
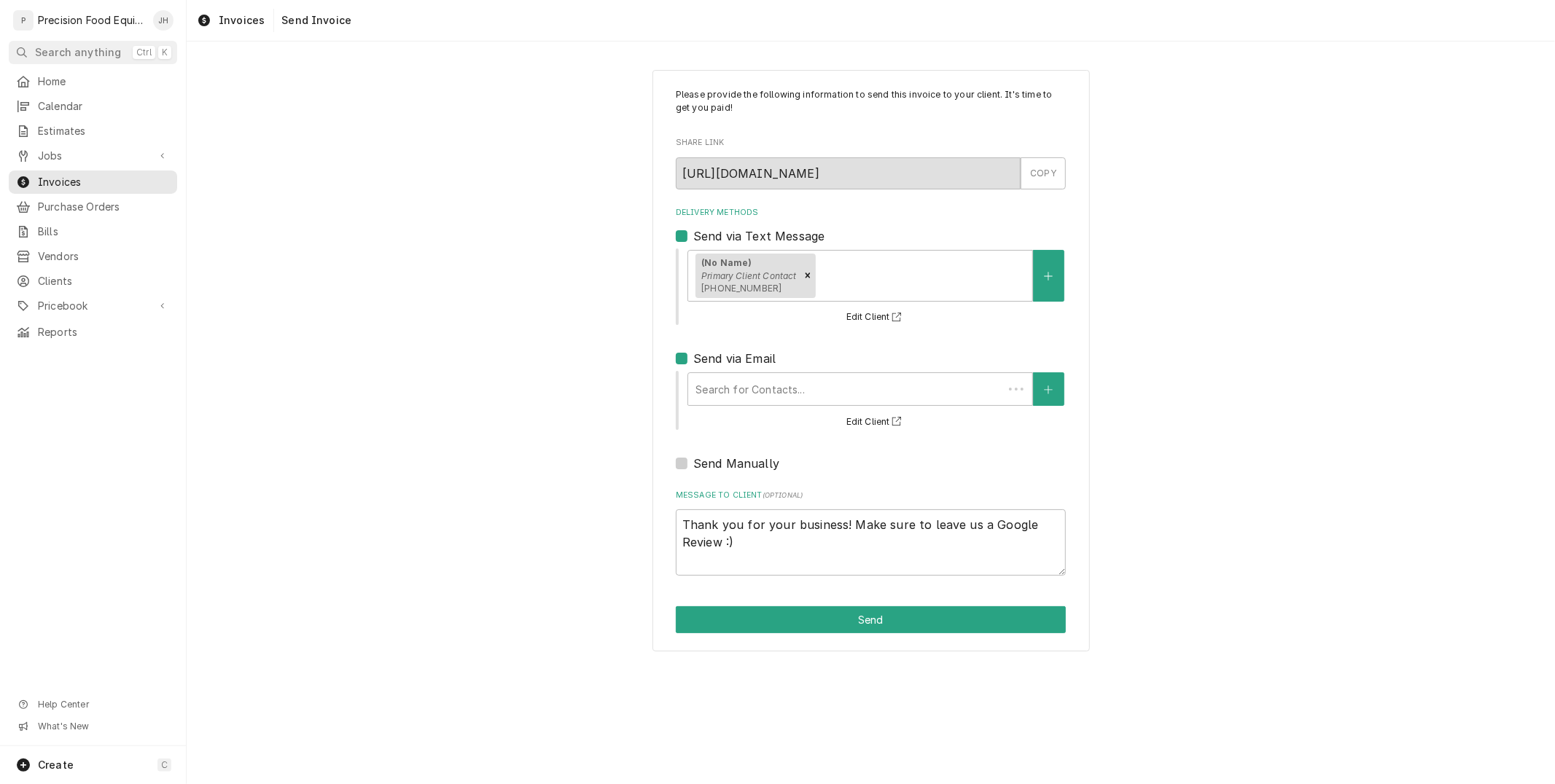
click at [766, 398] on div "Delivery Methods" at bounding box center [845, 389] width 300 height 26
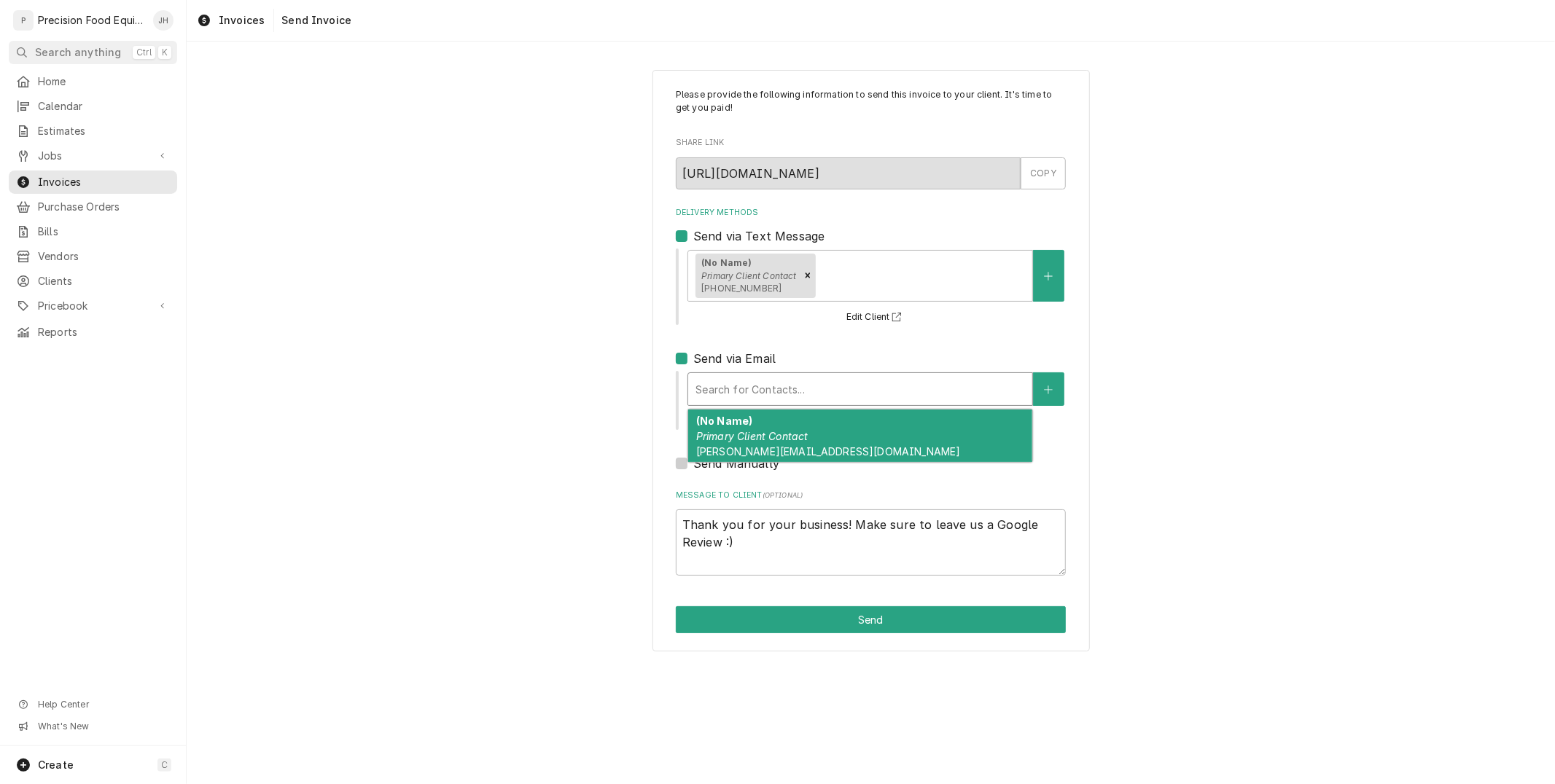
click at [773, 438] on em "Primary Client Contact" at bounding box center [752, 436] width 112 height 12
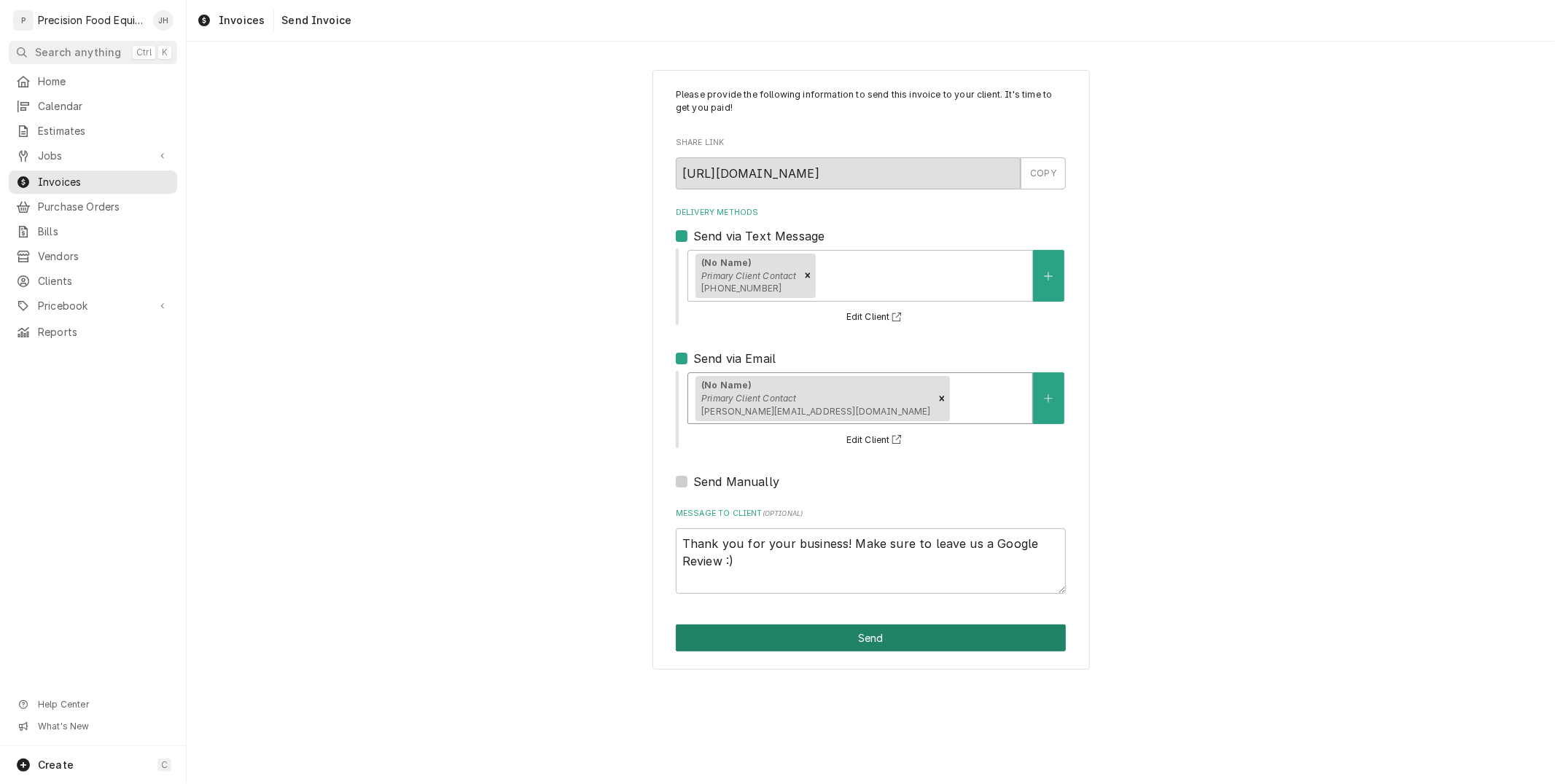
click at [878, 640] on button "Send" at bounding box center [871, 637] width 390 height 27
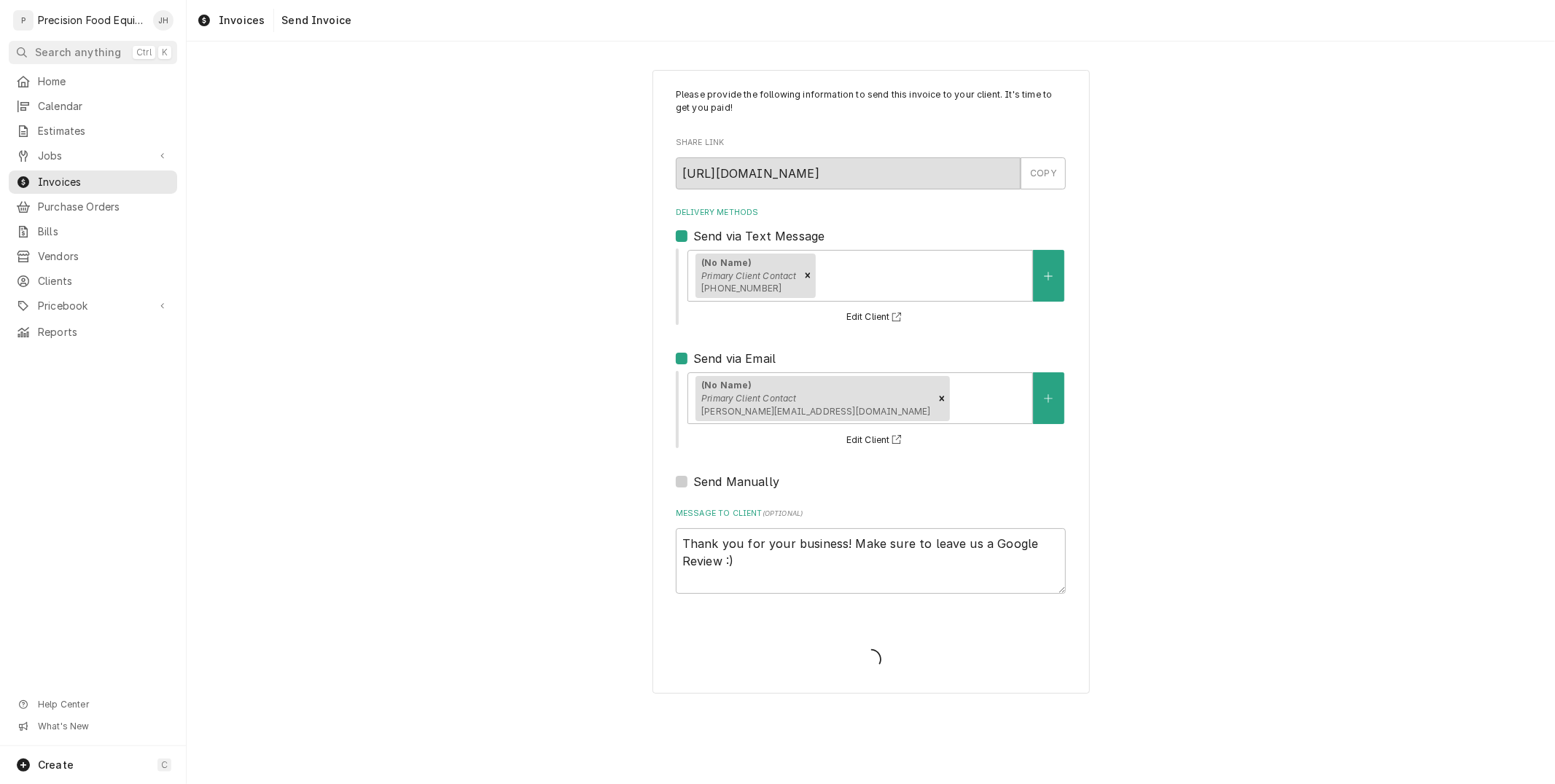
type textarea "x"
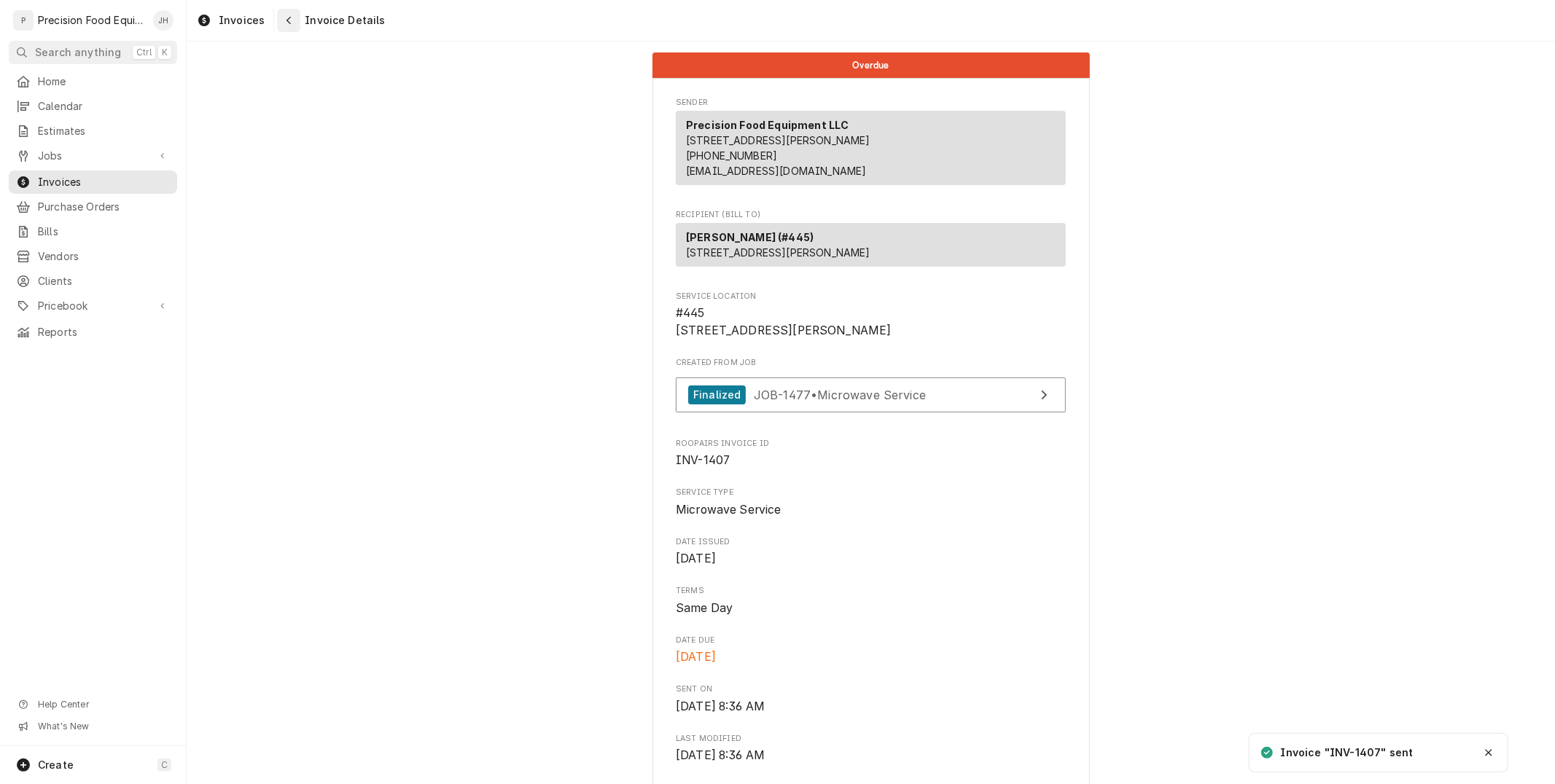
click at [288, 23] on icon "Navigate back" at bounding box center [288, 21] width 7 height 10
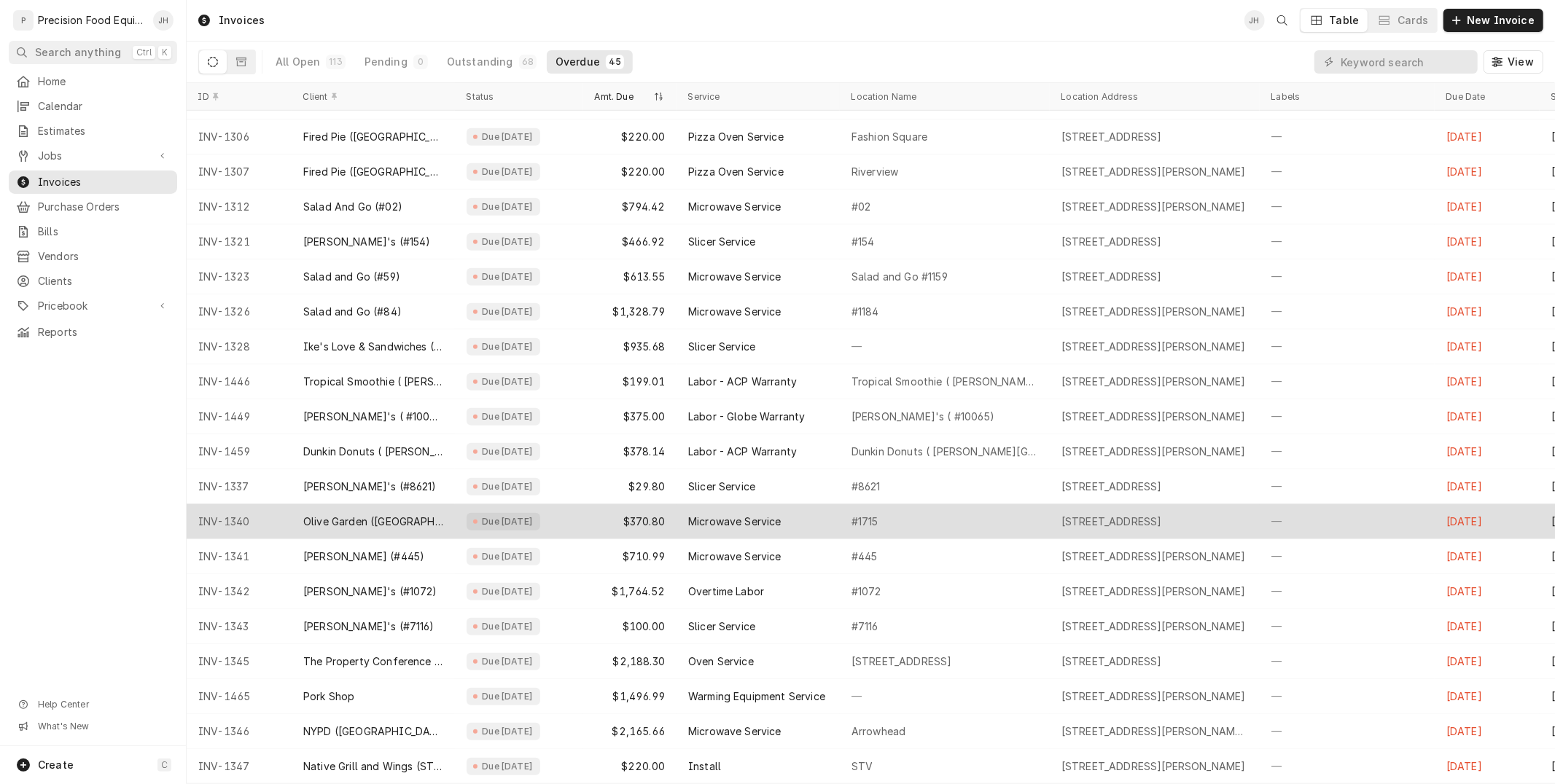
scroll to position [914, 0]
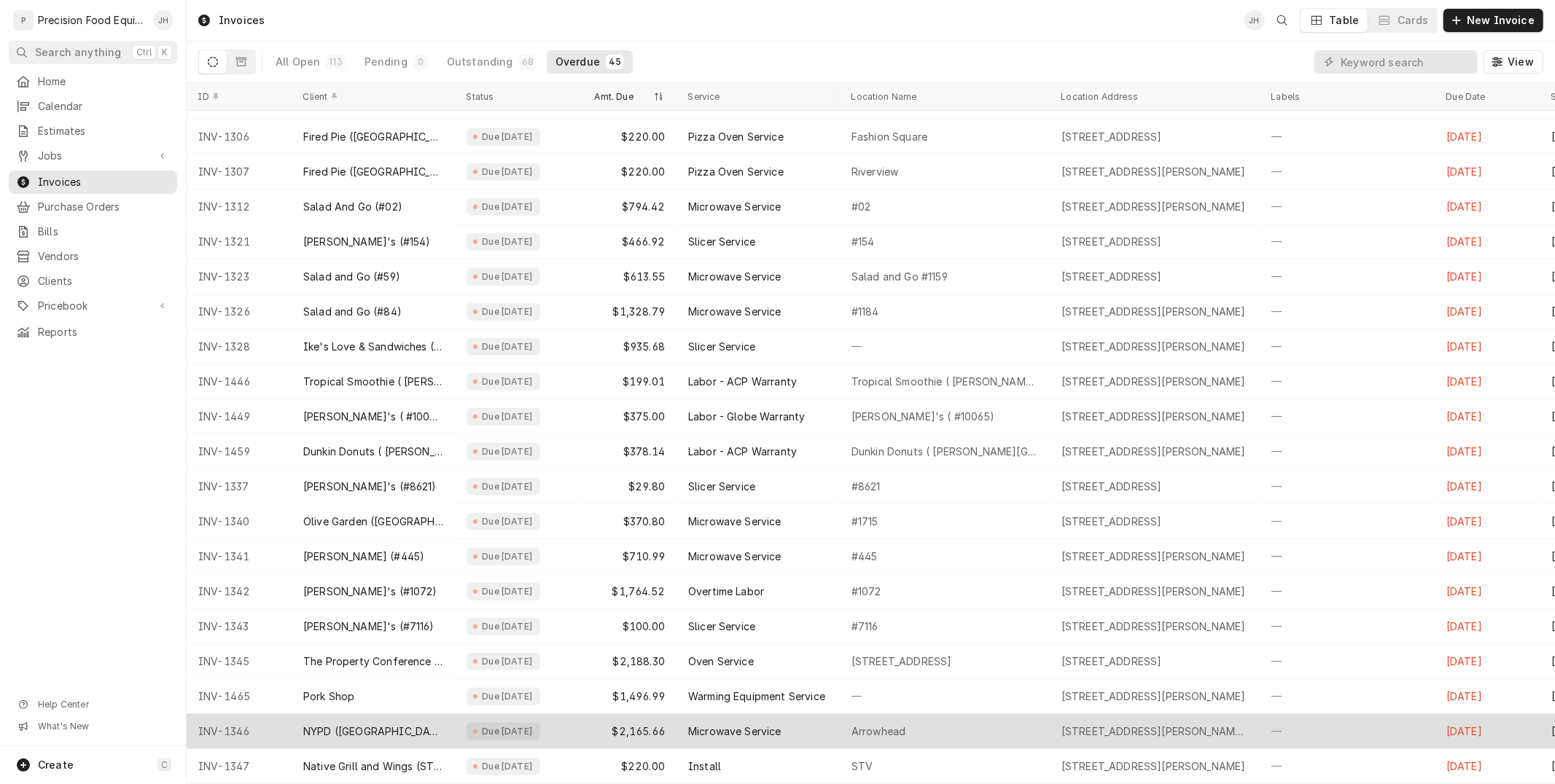
click at [795, 723] on div "Microwave Service" at bounding box center [758, 732] width 164 height 35
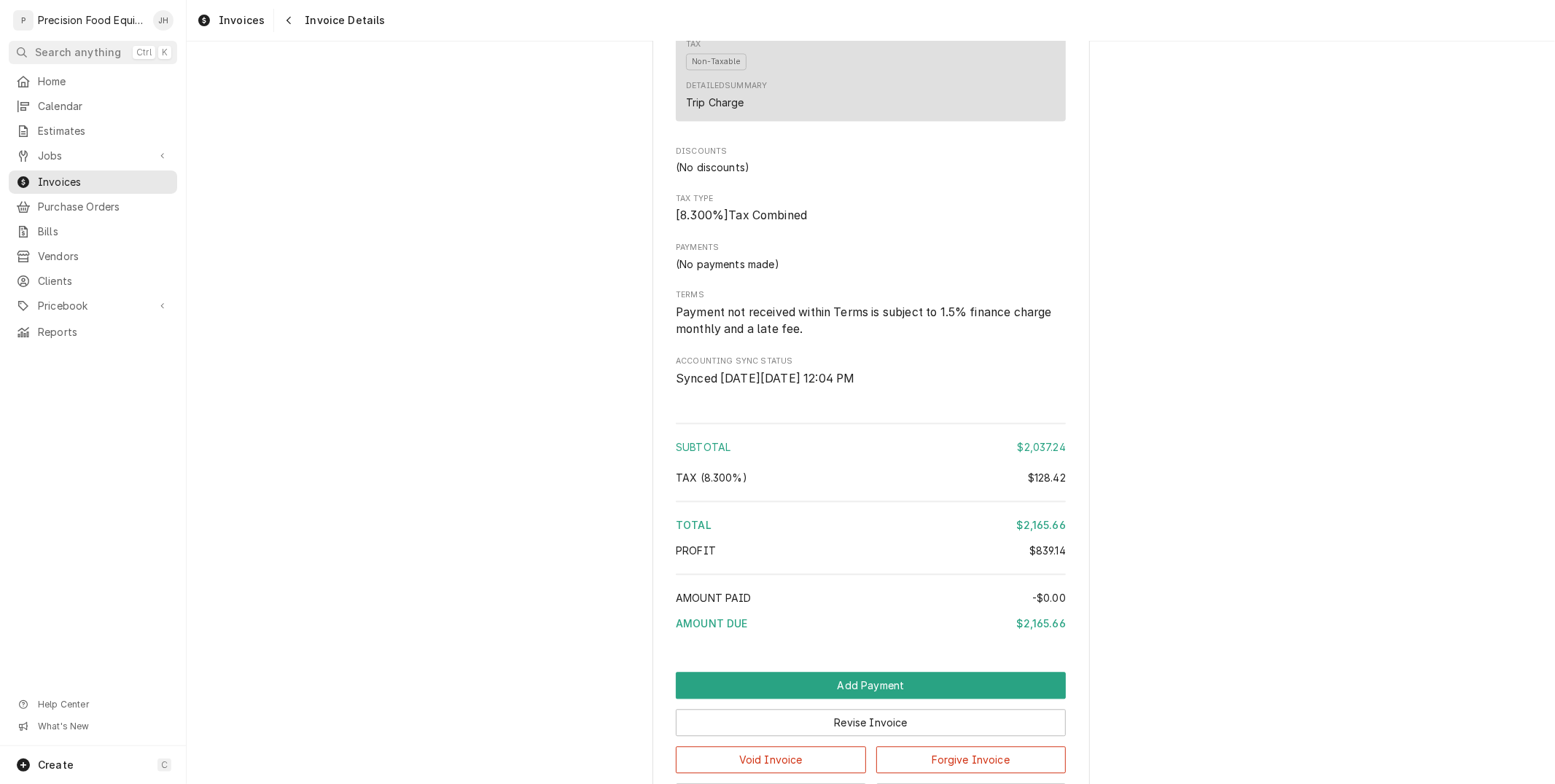
scroll to position [2723, 0]
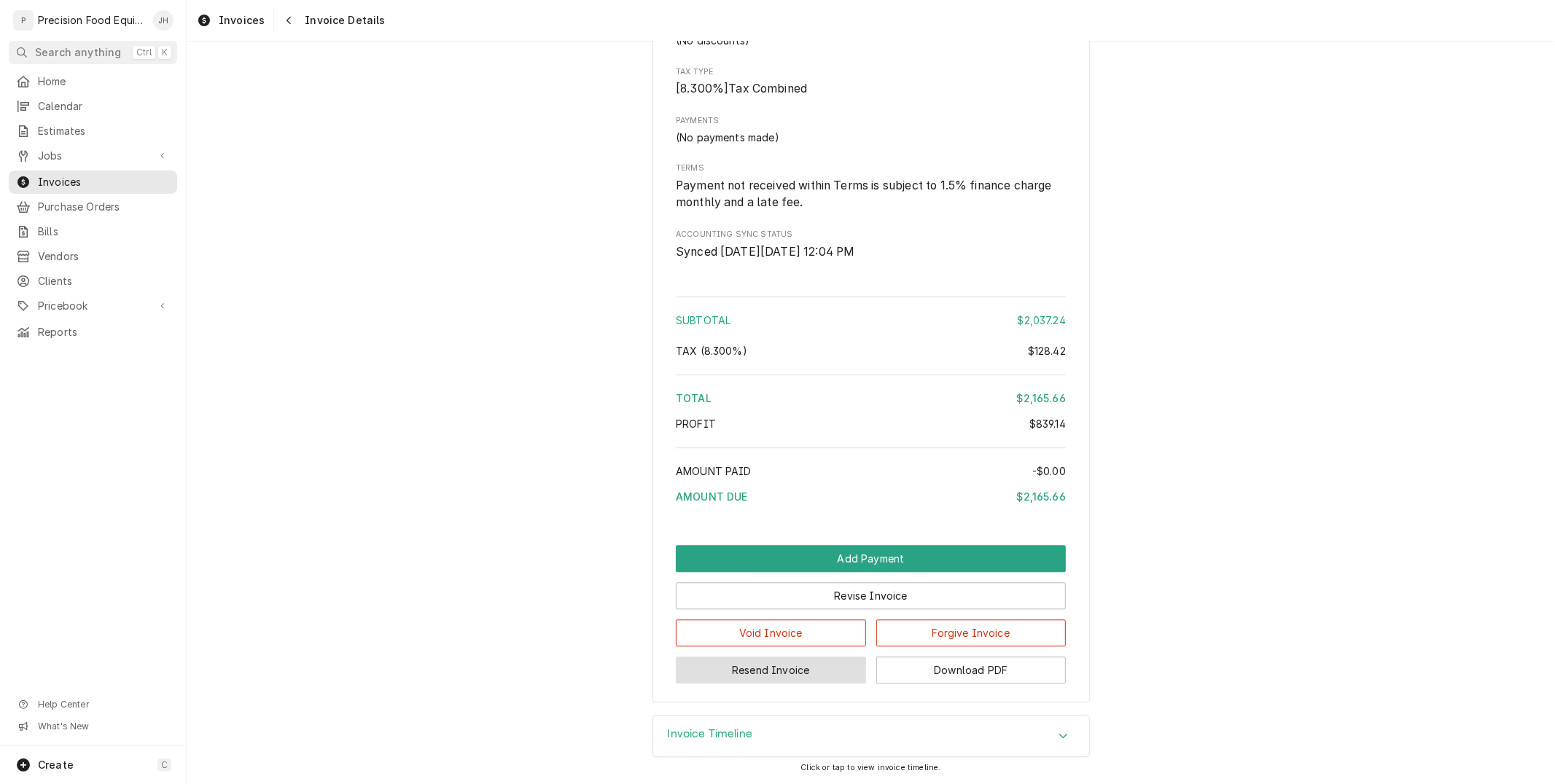
click at [791, 675] on button "Resend Invoice" at bounding box center [771, 670] width 190 height 27
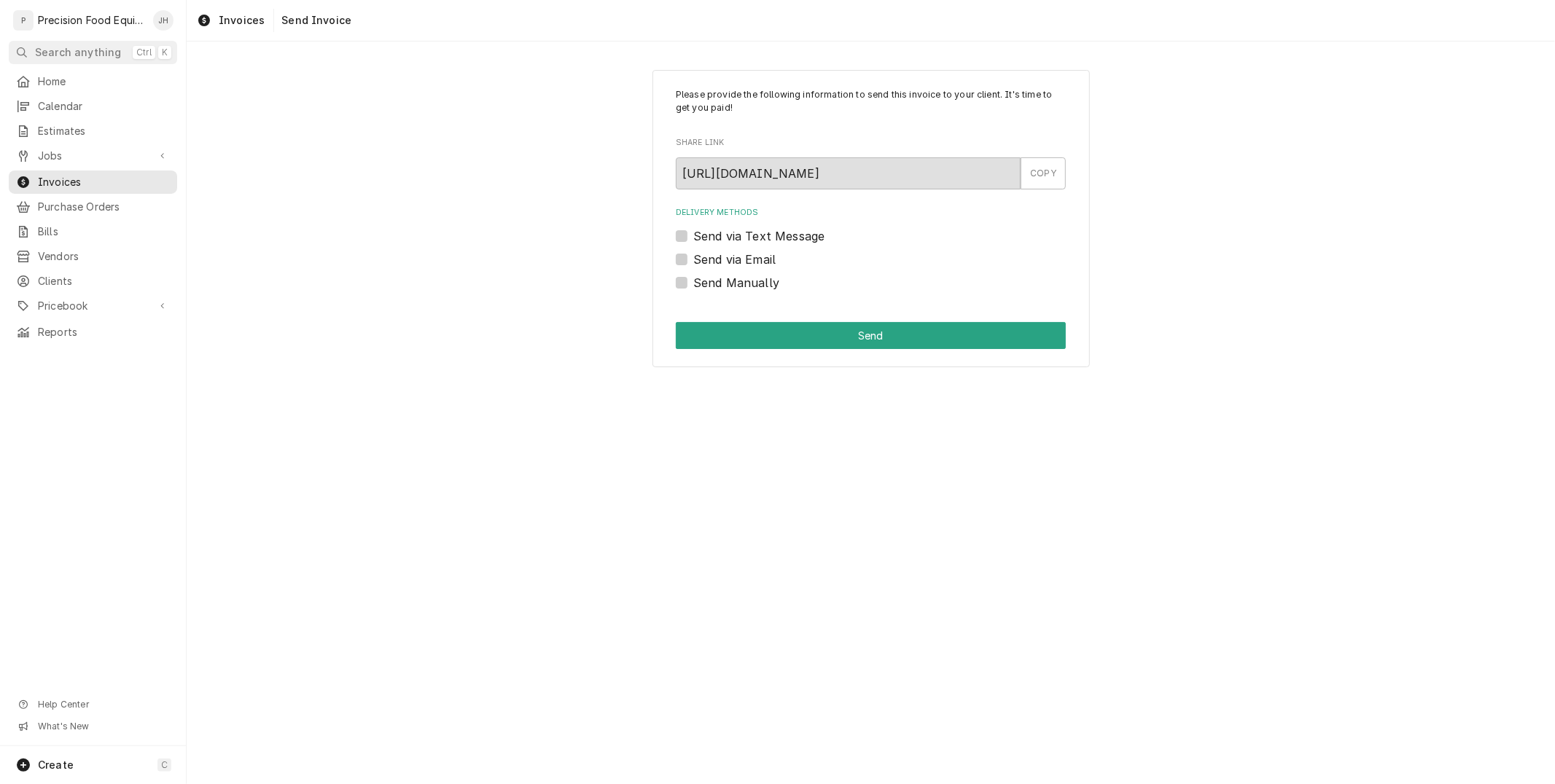
drag, startPoint x: 688, startPoint y: 236, endPoint x: 698, endPoint y: 235, distance: 10.0
click at [688, 235] on div "Send via Text Message" at bounding box center [871, 236] width 390 height 18
click at [693, 235] on label "Send via Text Message" at bounding box center [759, 236] width 131 height 18
click at [693, 235] on input "Send via Text Message" at bounding box center [889, 243] width 390 height 32
checkbox input "true"
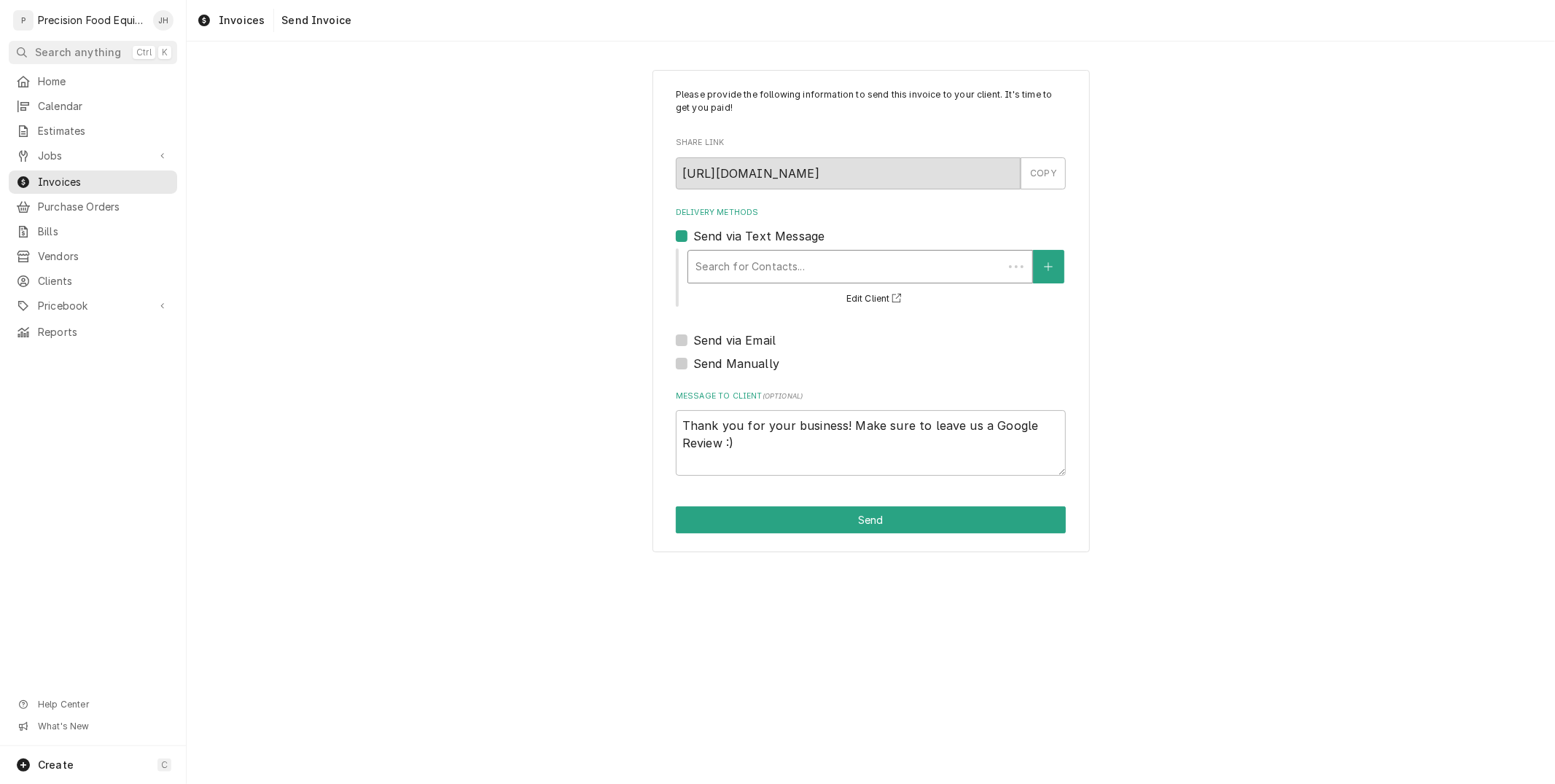
click at [738, 255] on div "Delivery Methods" at bounding box center [845, 267] width 300 height 26
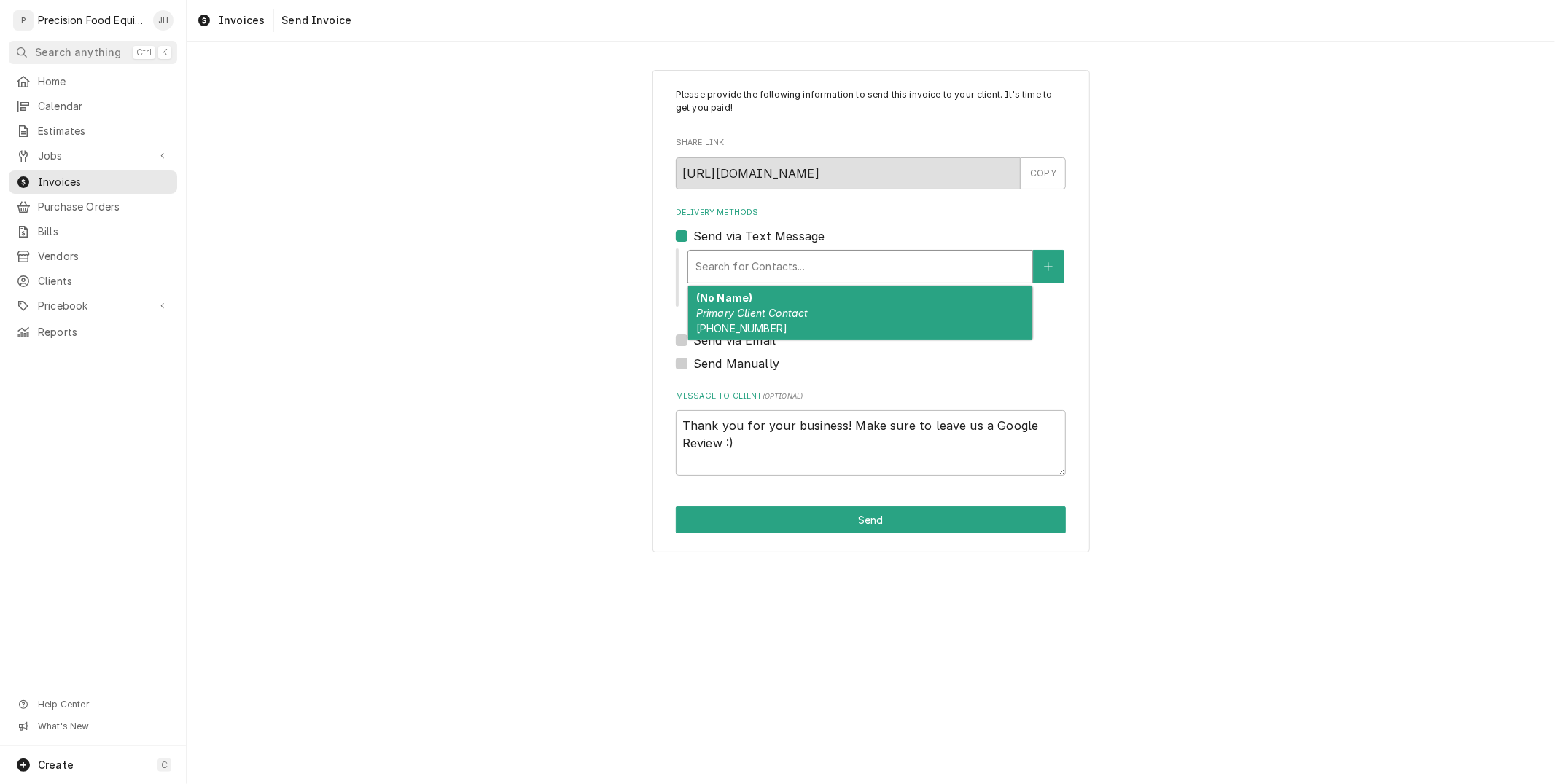
click at [760, 307] on em "Primary Client Contact" at bounding box center [752, 312] width 112 height 12
type textarea "x"
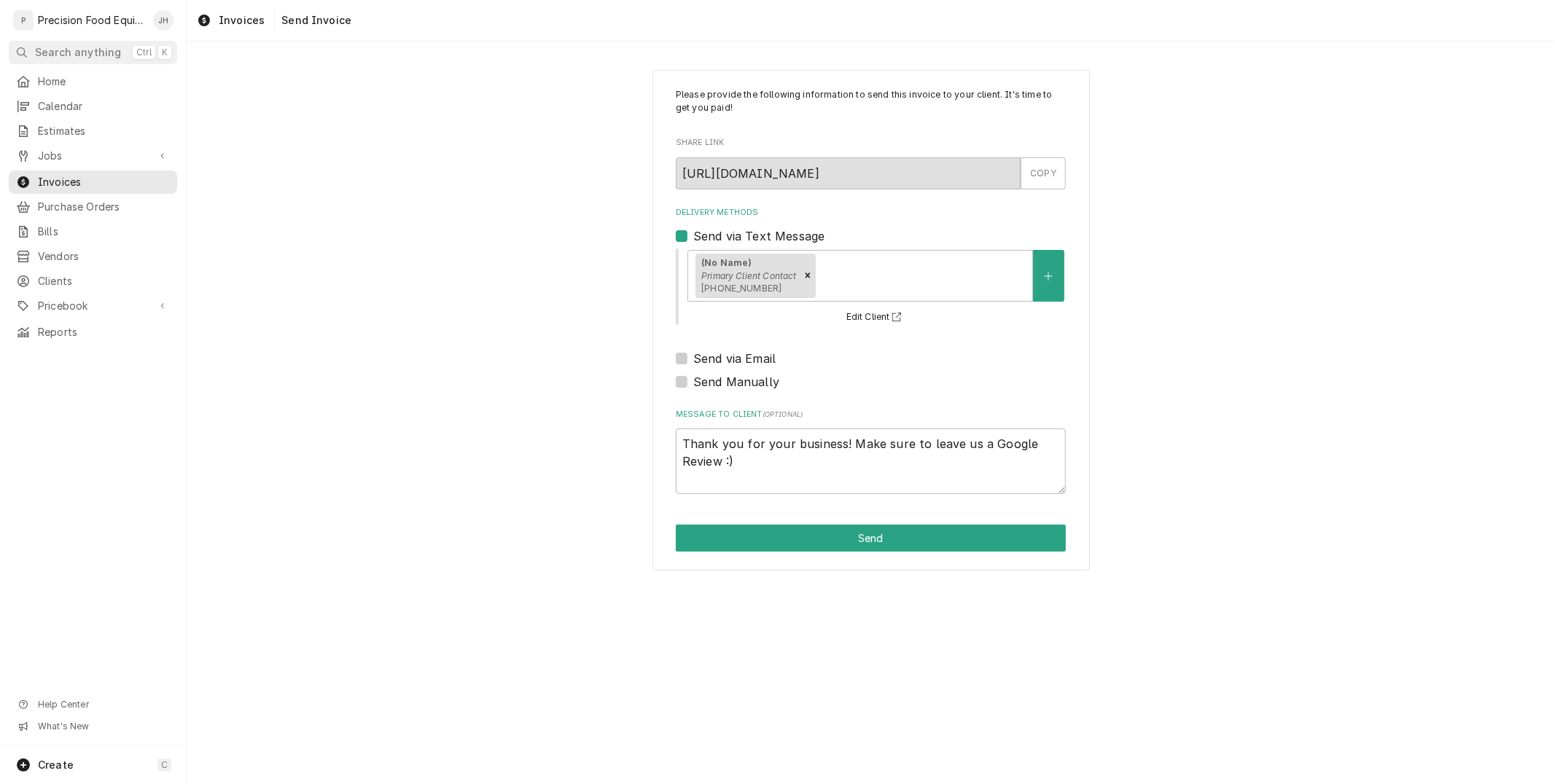
click at [693, 356] on label "Send via Email" at bounding box center [735, 359] width 82 height 18
click at [693, 356] on input "Send via Email" at bounding box center [889, 366] width 390 height 32
checkbox input "true"
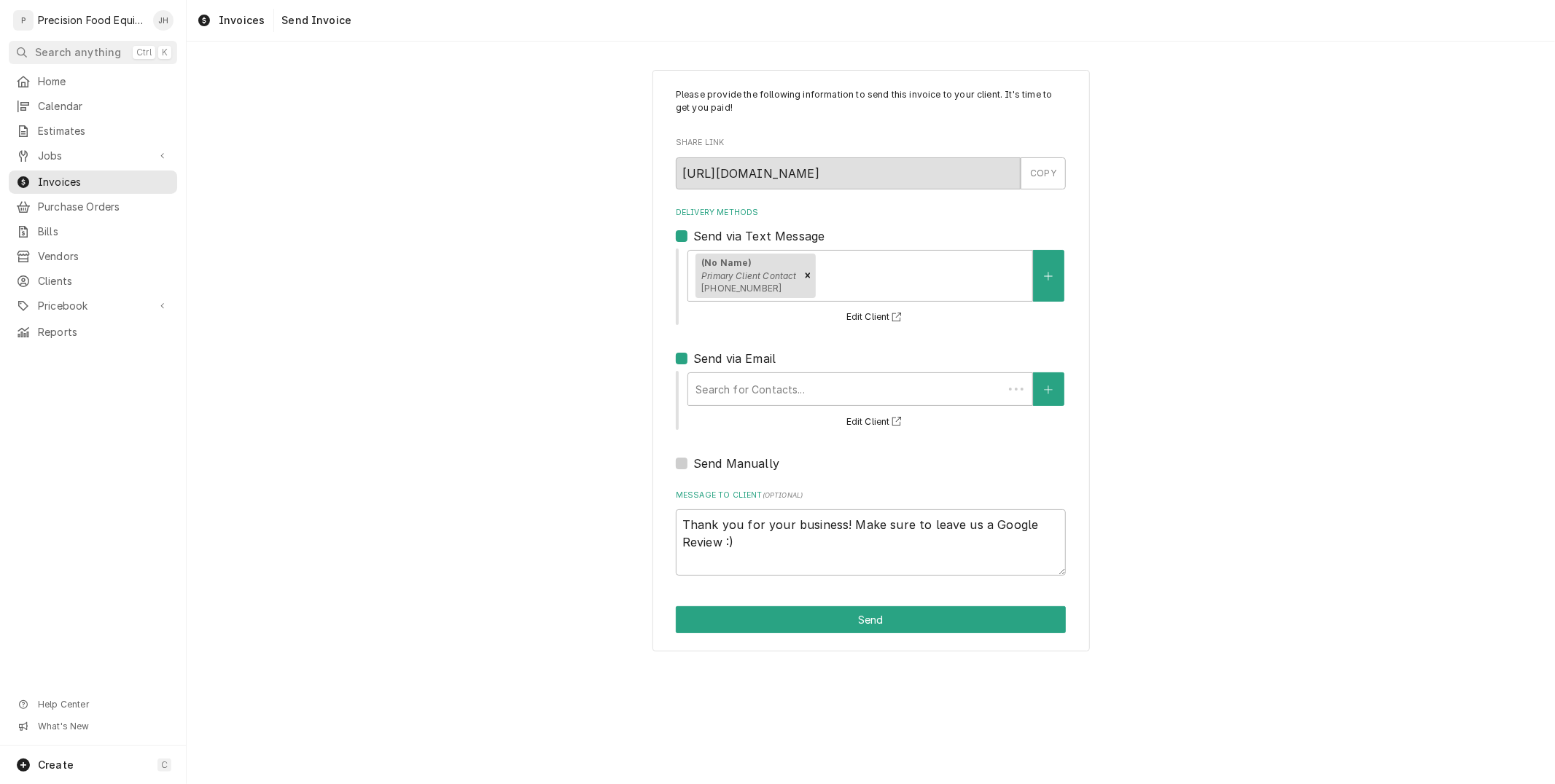
click at [726, 370] on div "Search for Contacts... Edit Client" at bounding box center [876, 400] width 380 height 60
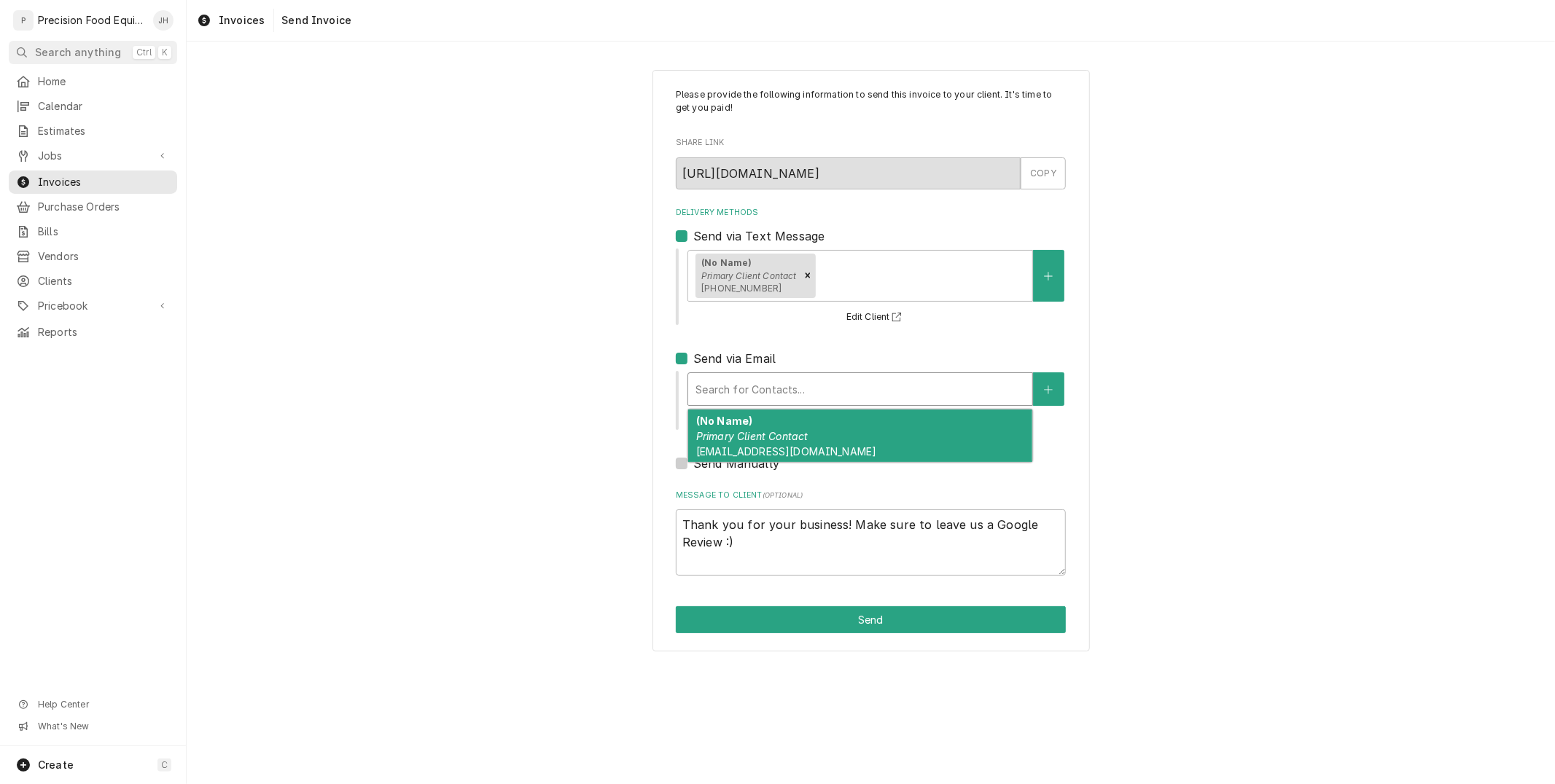
click at [732, 383] on div "Delivery Methods" at bounding box center [860, 389] width 329 height 26
click at [747, 425] on strong "(No Name)" at bounding box center [724, 420] width 57 height 12
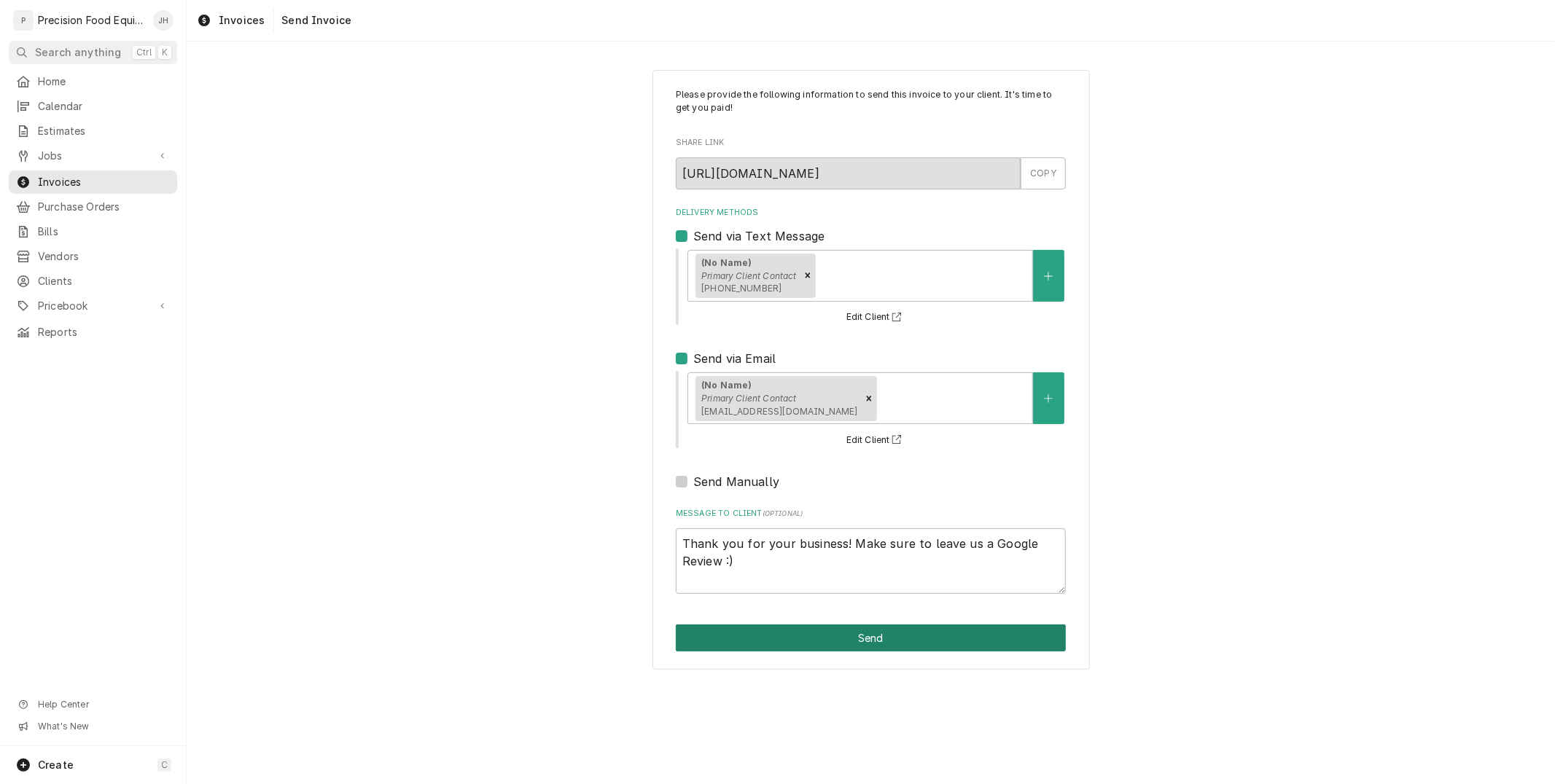
click at [837, 643] on button "Send" at bounding box center [871, 637] width 390 height 27
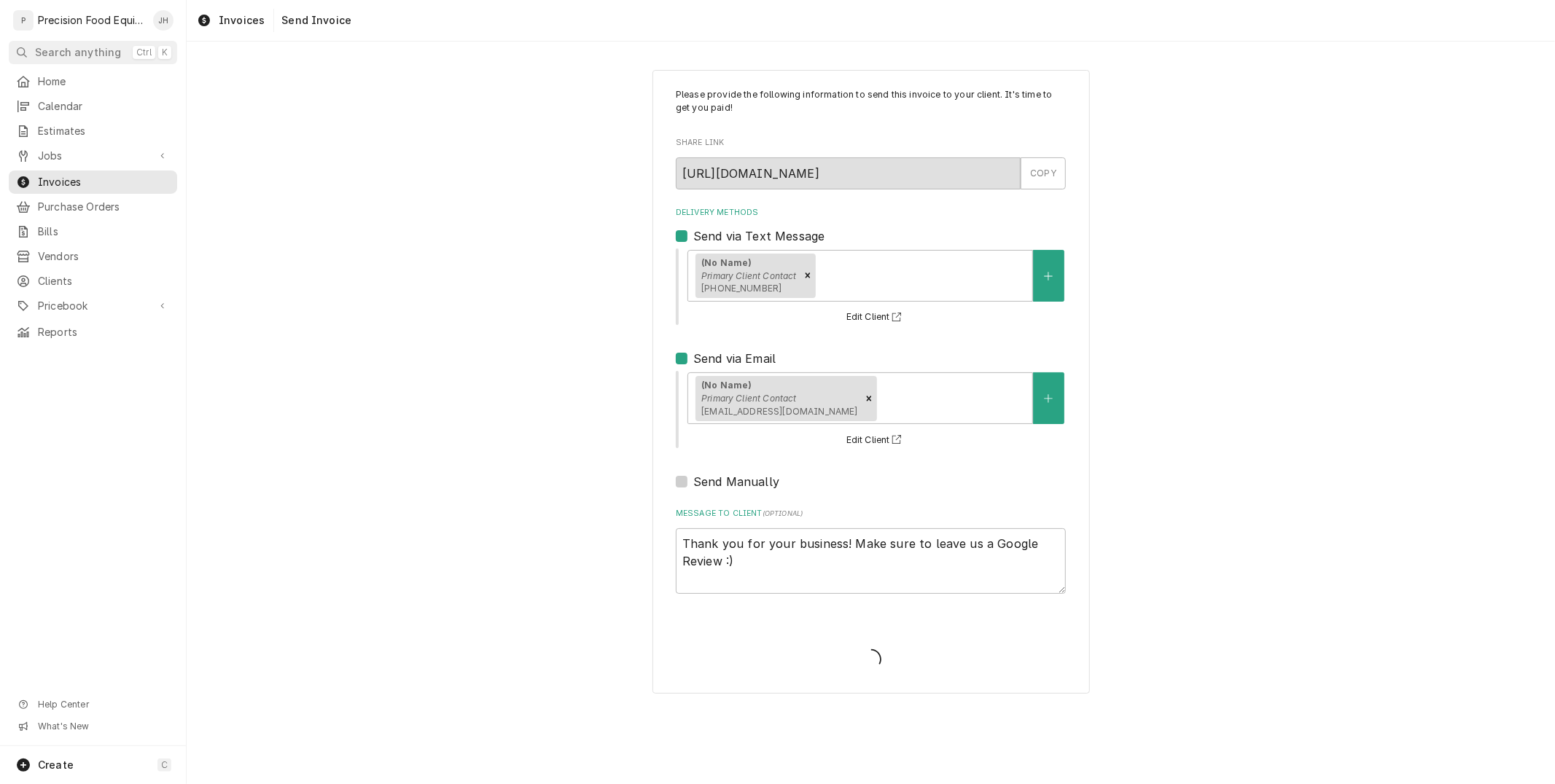
type textarea "x"
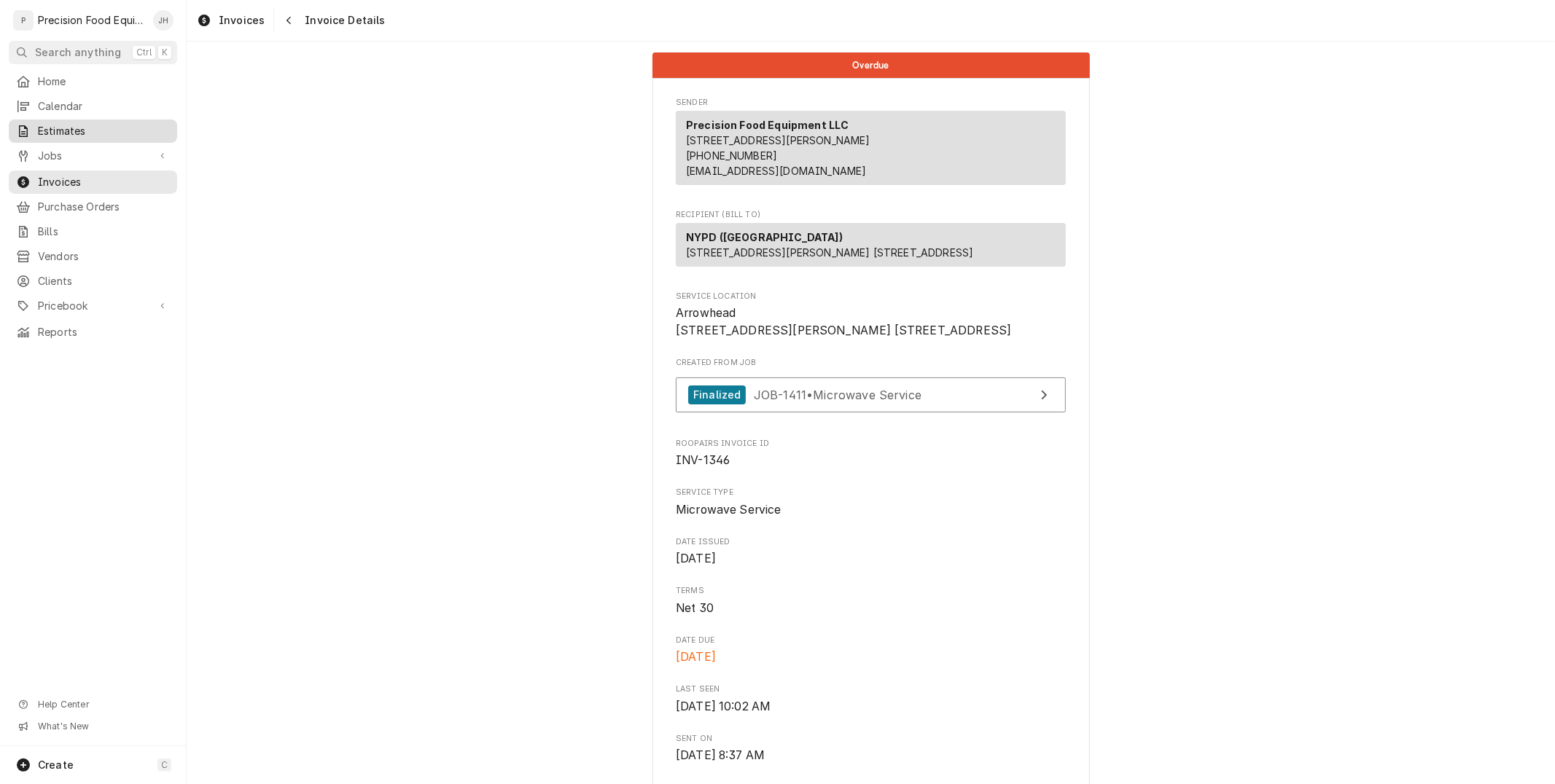
click at [61, 125] on span "Estimates" at bounding box center [104, 131] width 132 height 15
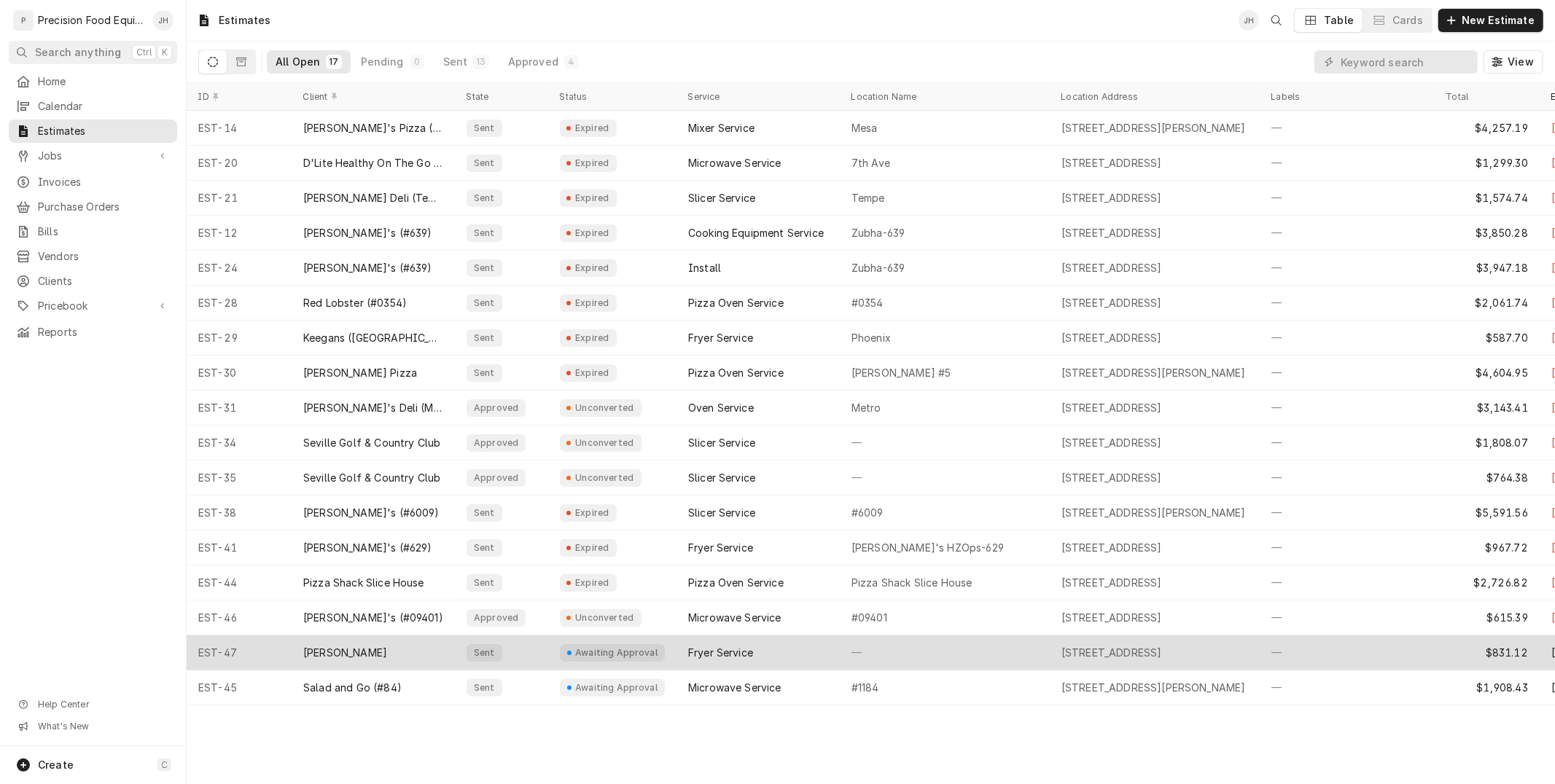
click at [718, 659] on div "Fryer Service" at bounding box center [721, 653] width 65 height 15
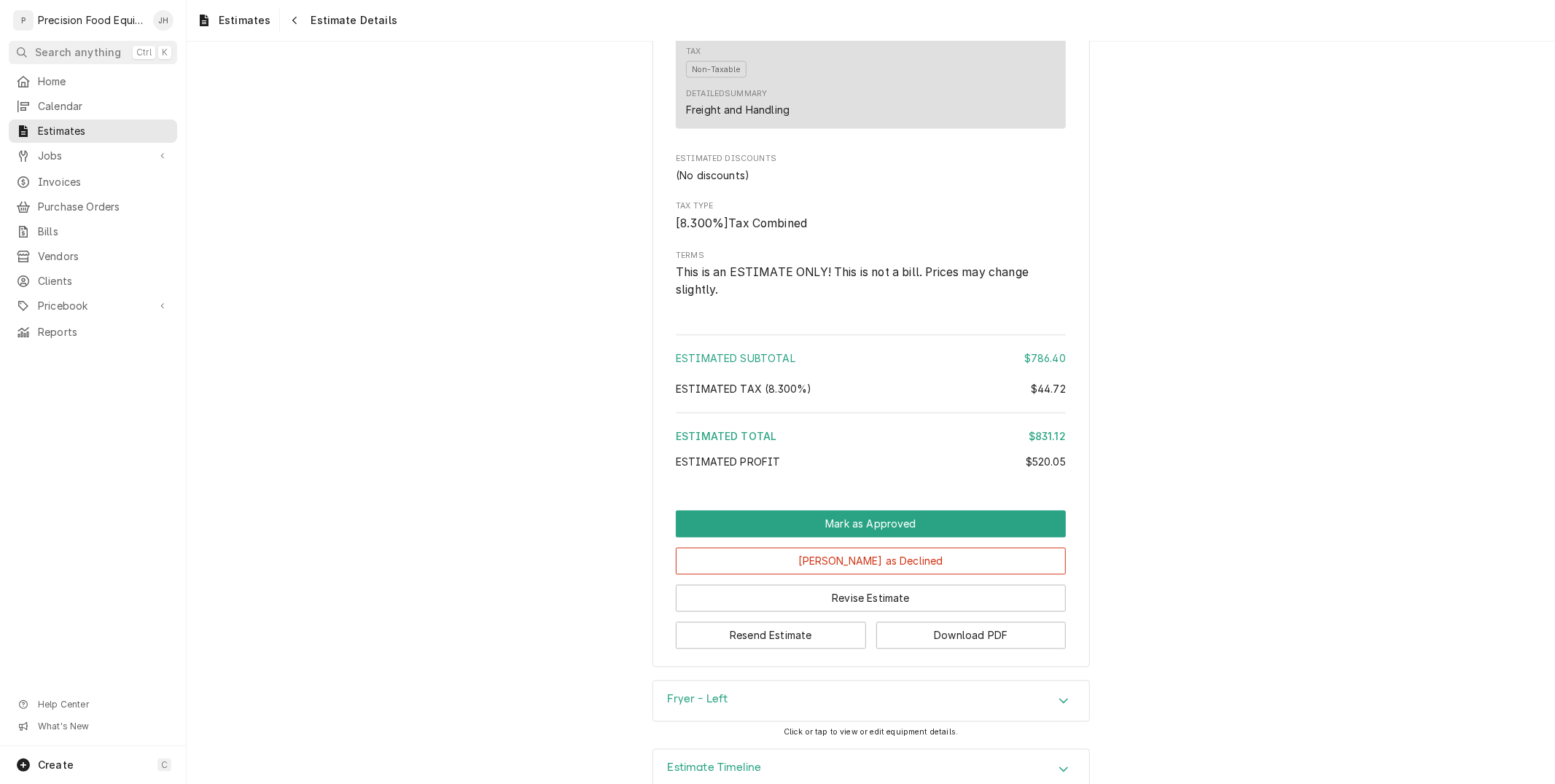
scroll to position [2088, 0]
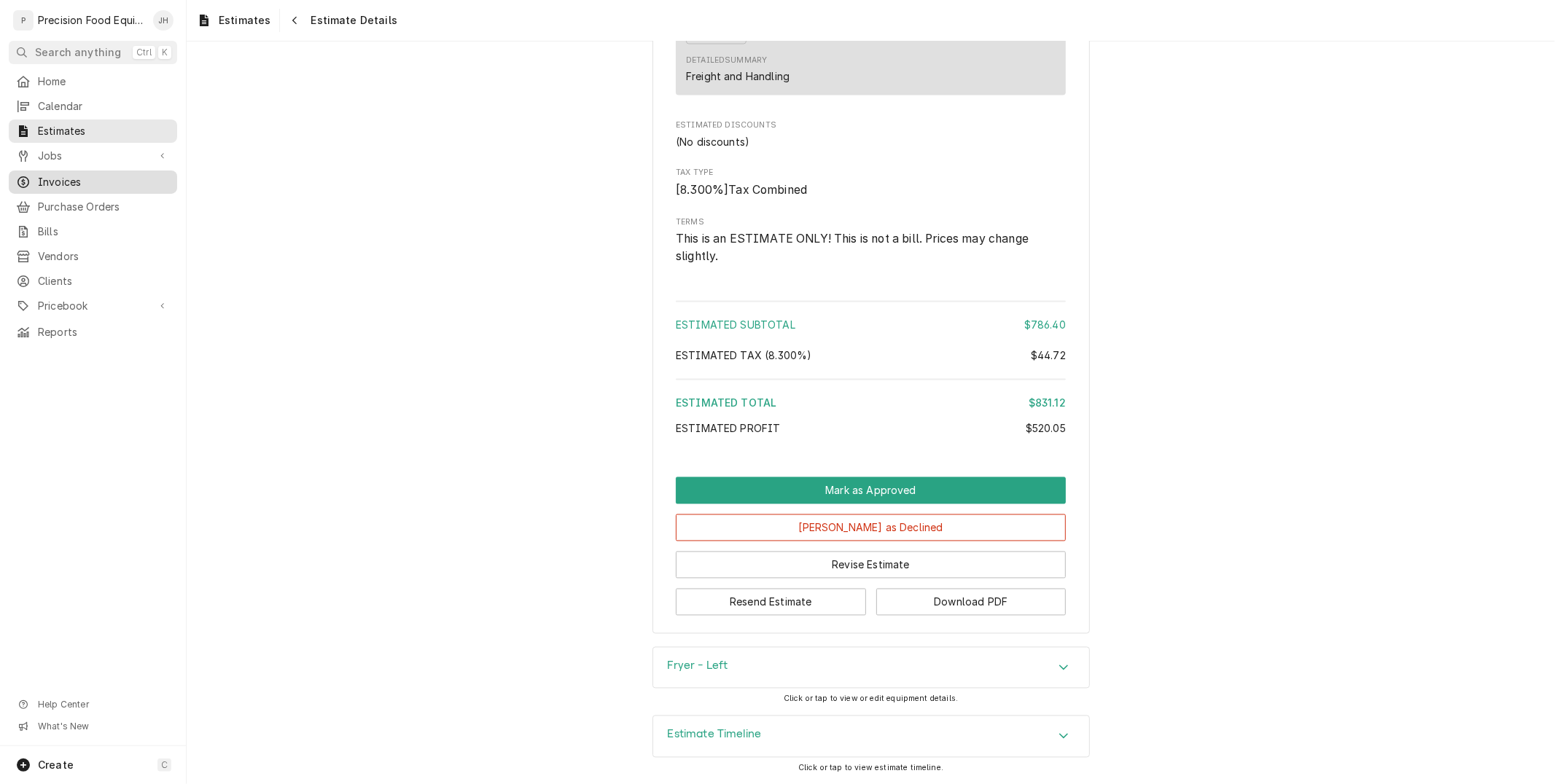
click at [58, 172] on link "Invoices" at bounding box center [93, 182] width 169 height 23
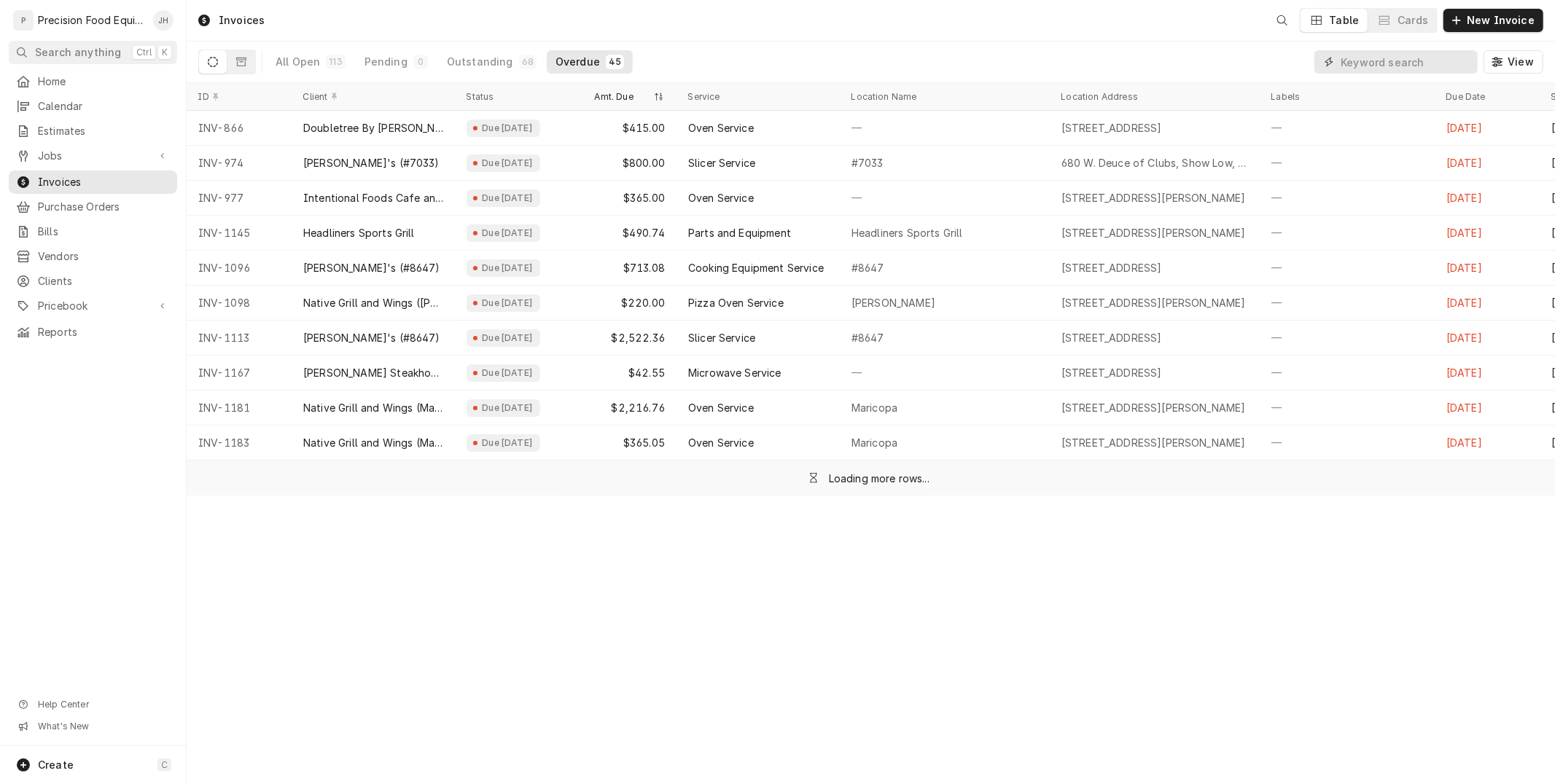
click at [1373, 64] on input "Dynamic Content Wrapper" at bounding box center [1405, 62] width 130 height 23
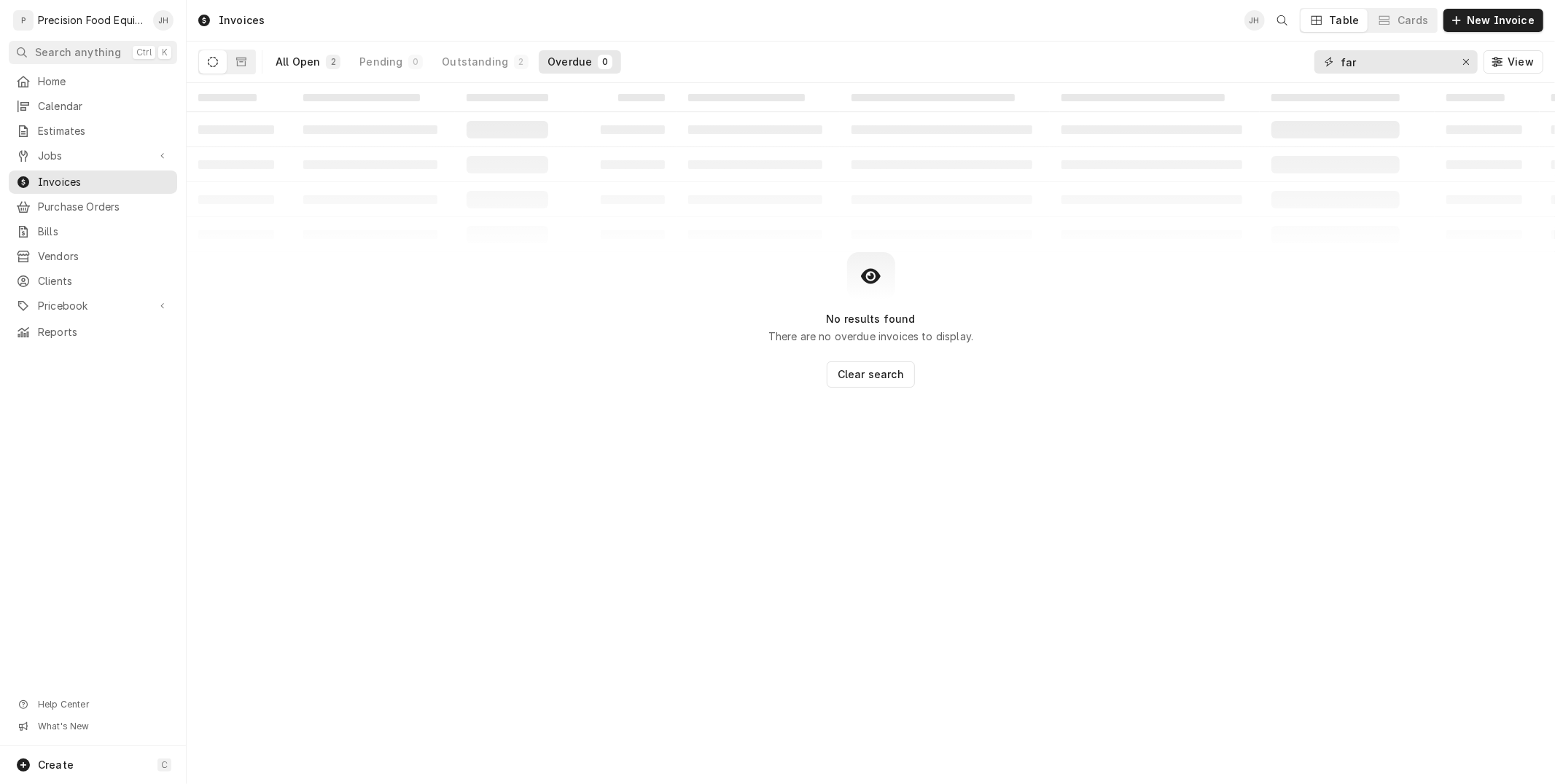
type input "far"
click at [304, 66] on div "All Open" at bounding box center [298, 62] width 45 height 15
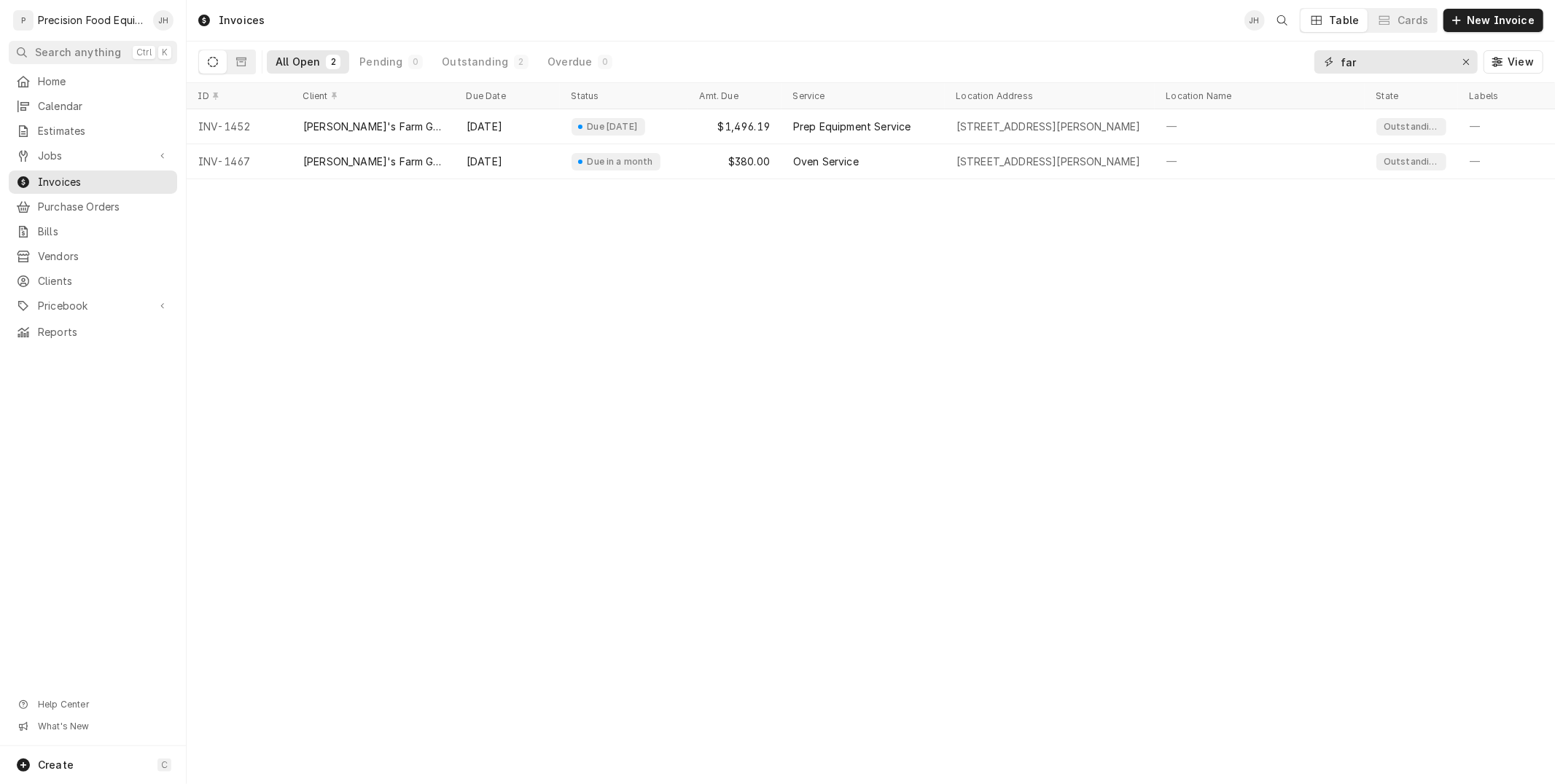
drag, startPoint x: 1385, startPoint y: 60, endPoint x: 1296, endPoint y: 63, distance: 89.1
click at [1296, 63] on div "All Open 2 Pending 0 Outstanding 2 Overdue 0 far View" at bounding box center [870, 62] width 1345 height 41
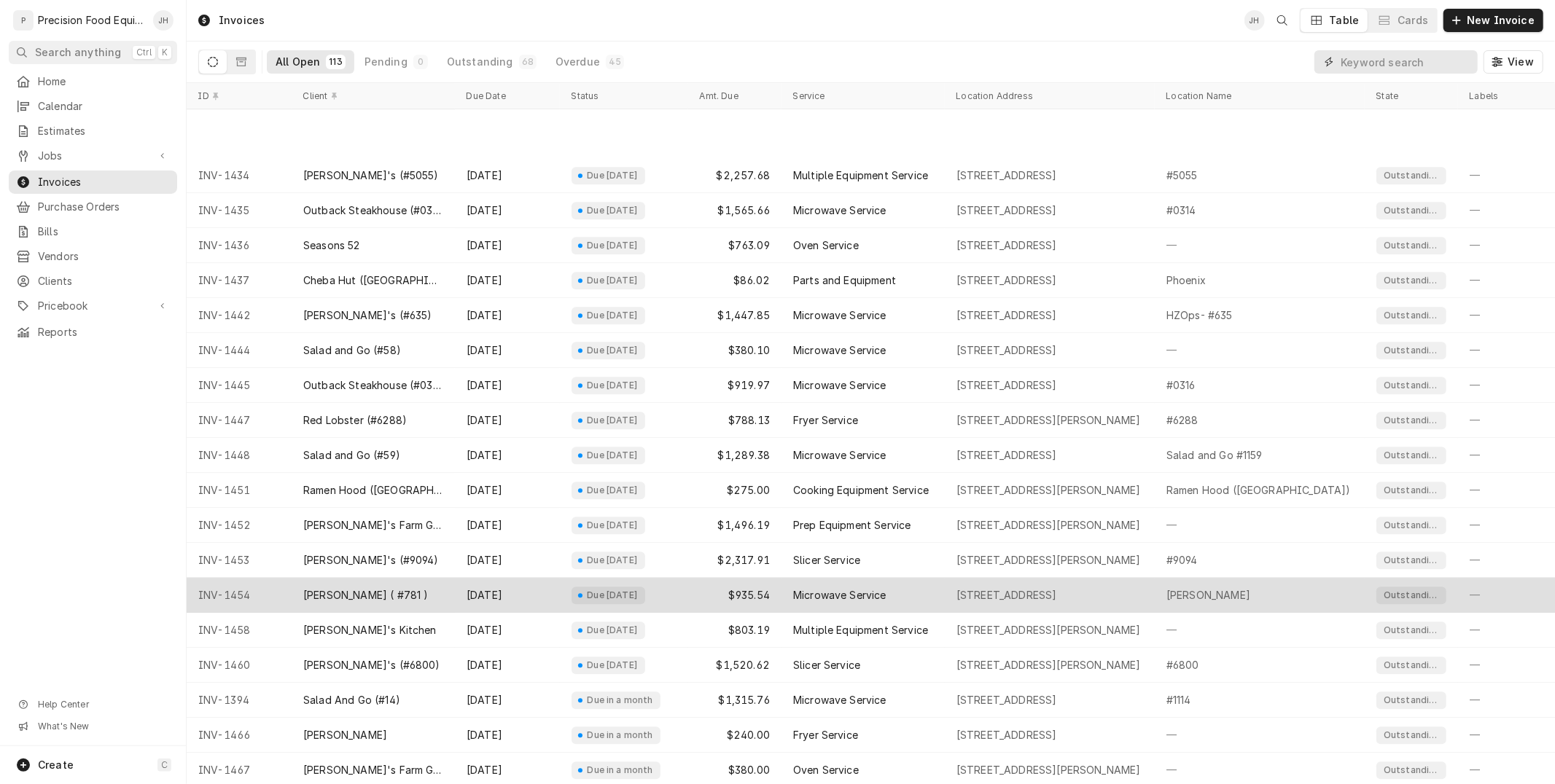
scroll to position [3011, 0]
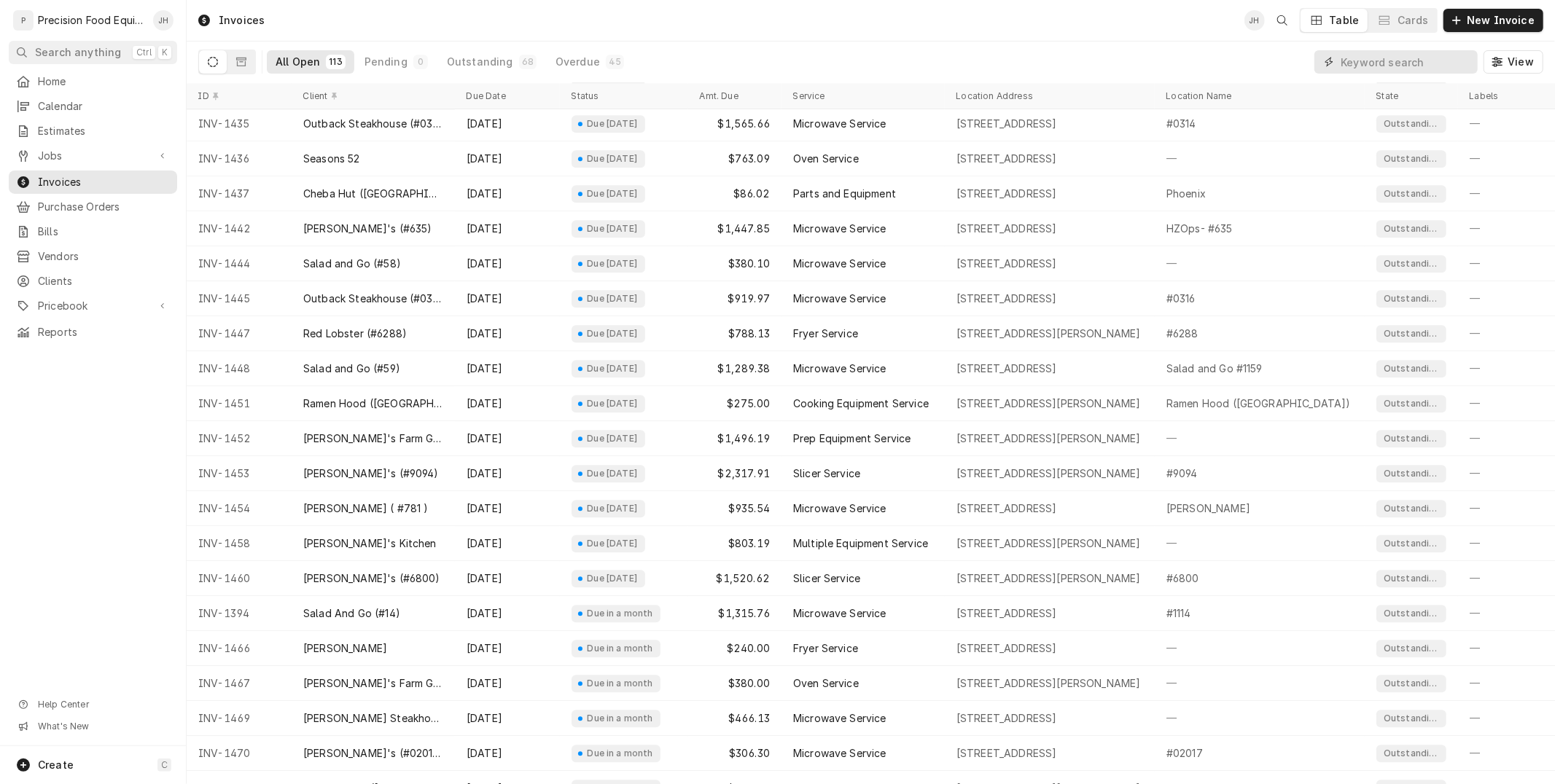
click at [1401, 67] on input "Dynamic Content Wrapper" at bounding box center [1405, 62] width 130 height 23
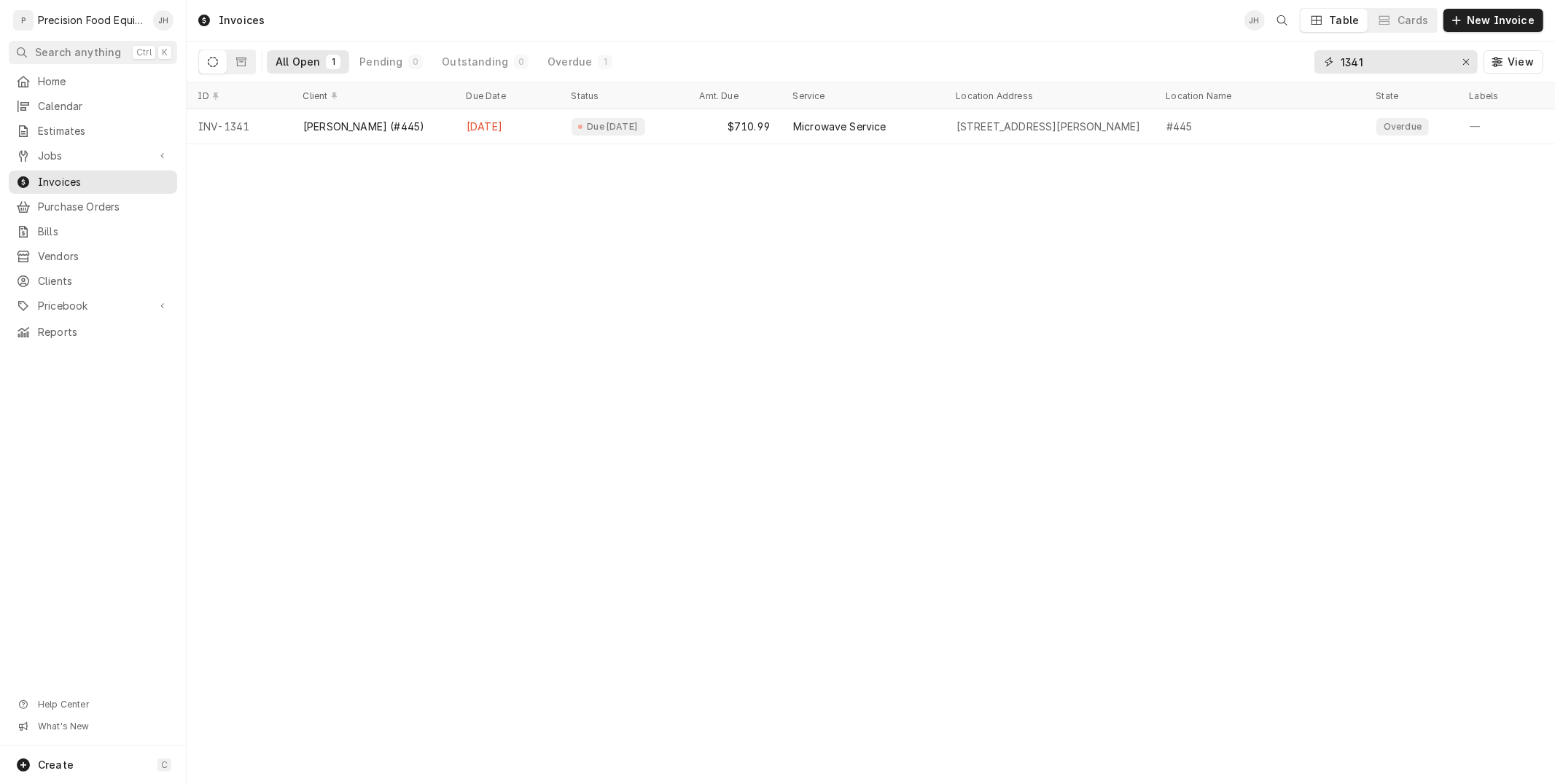
type input "1341"
click at [83, 133] on span "Estimates" at bounding box center [104, 131] width 132 height 15
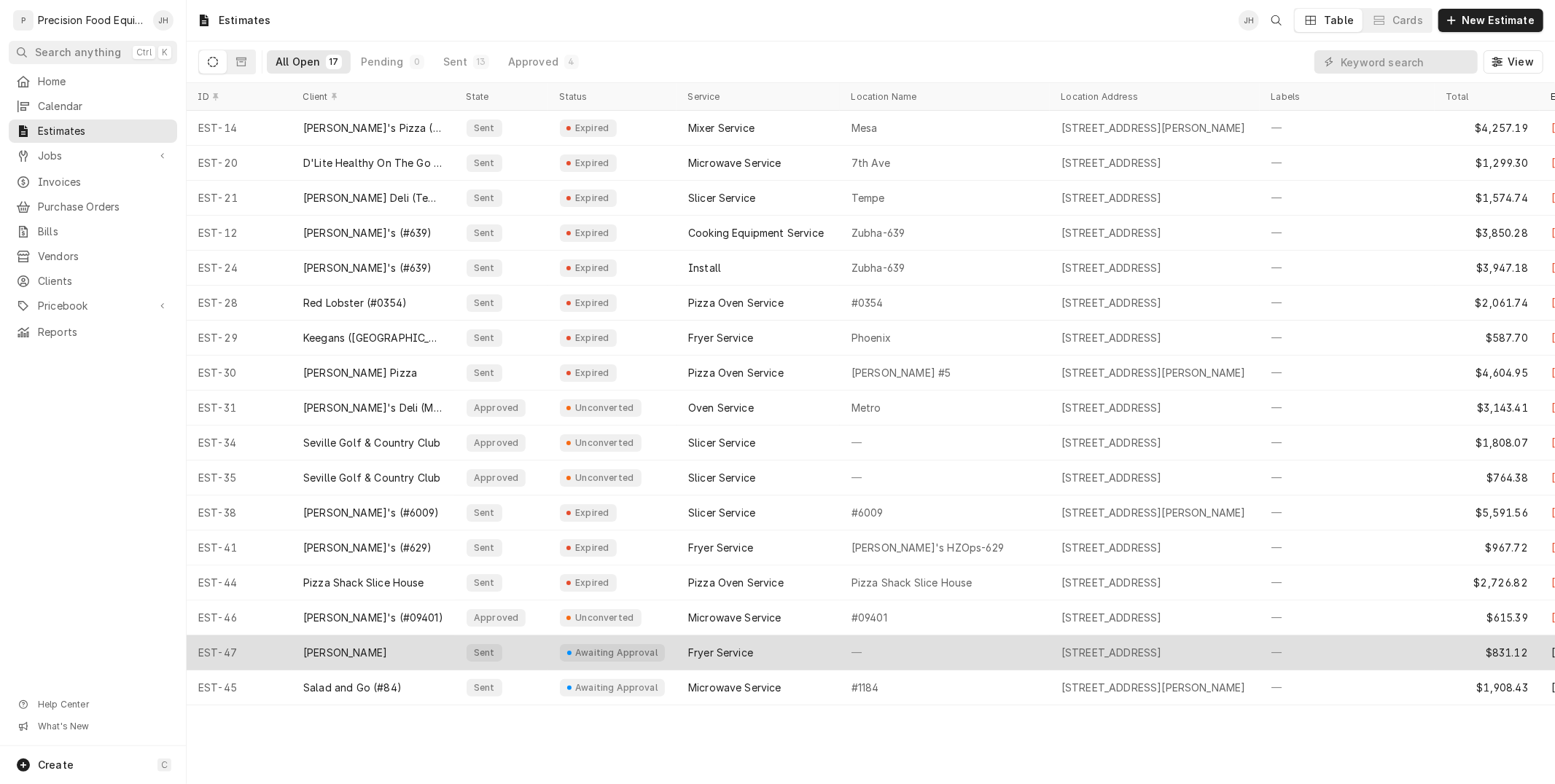
click at [376, 656] on div "[PERSON_NAME]" at bounding box center [373, 653] width 164 height 35
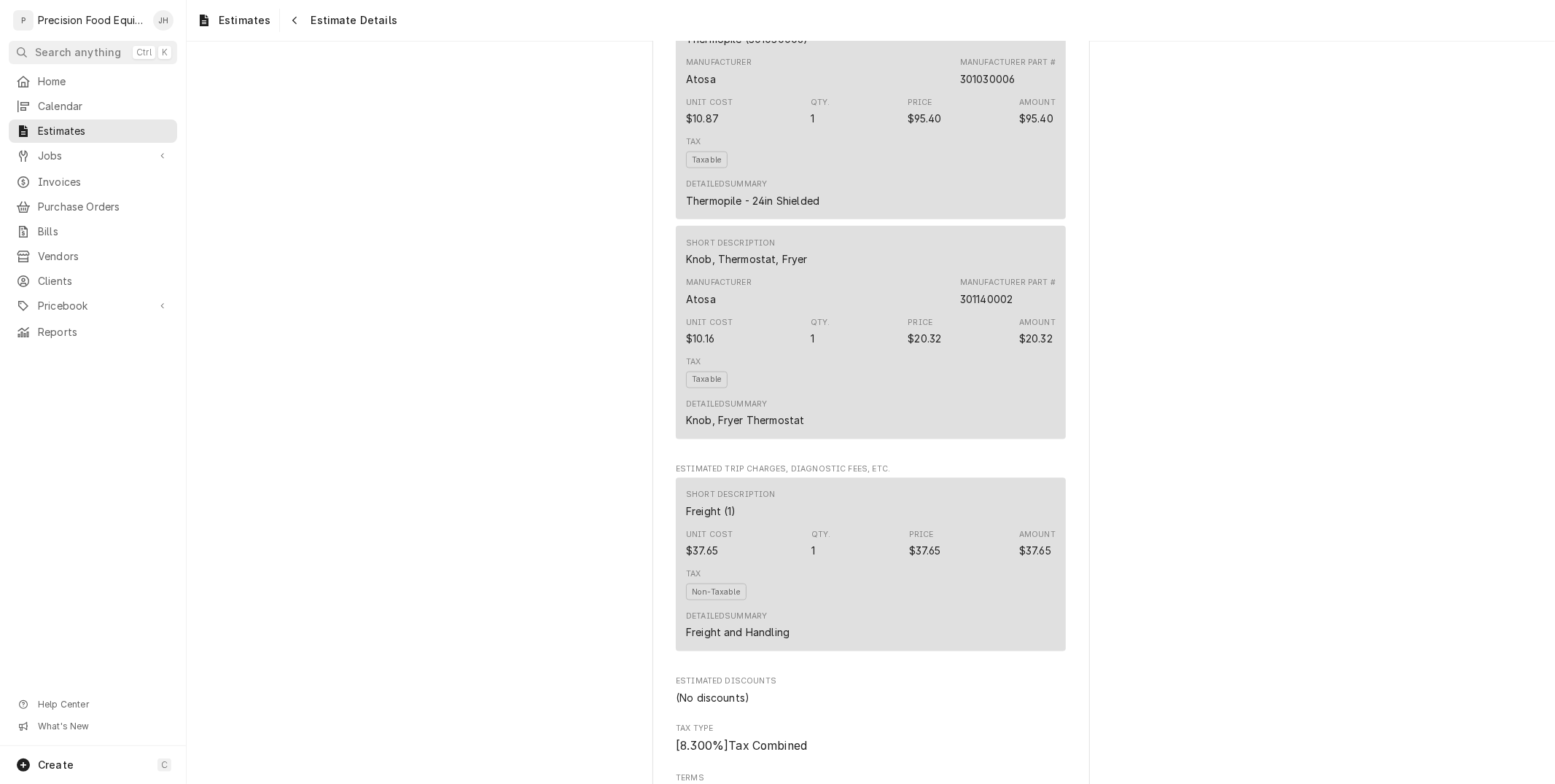
scroll to position [1440, 0]
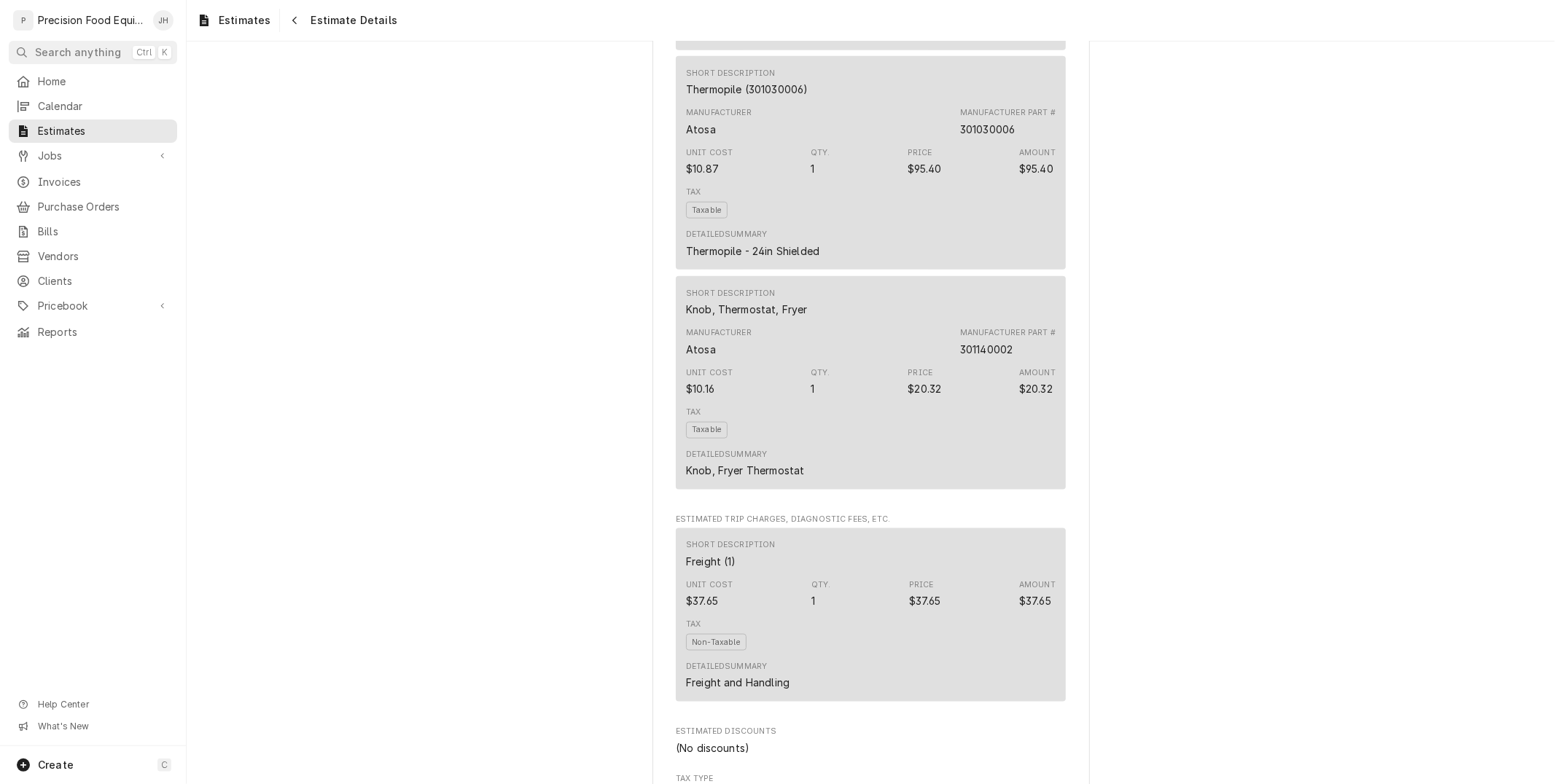
click at [980, 357] on div "301140002" at bounding box center [986, 349] width 53 height 15
copy div "301140002"
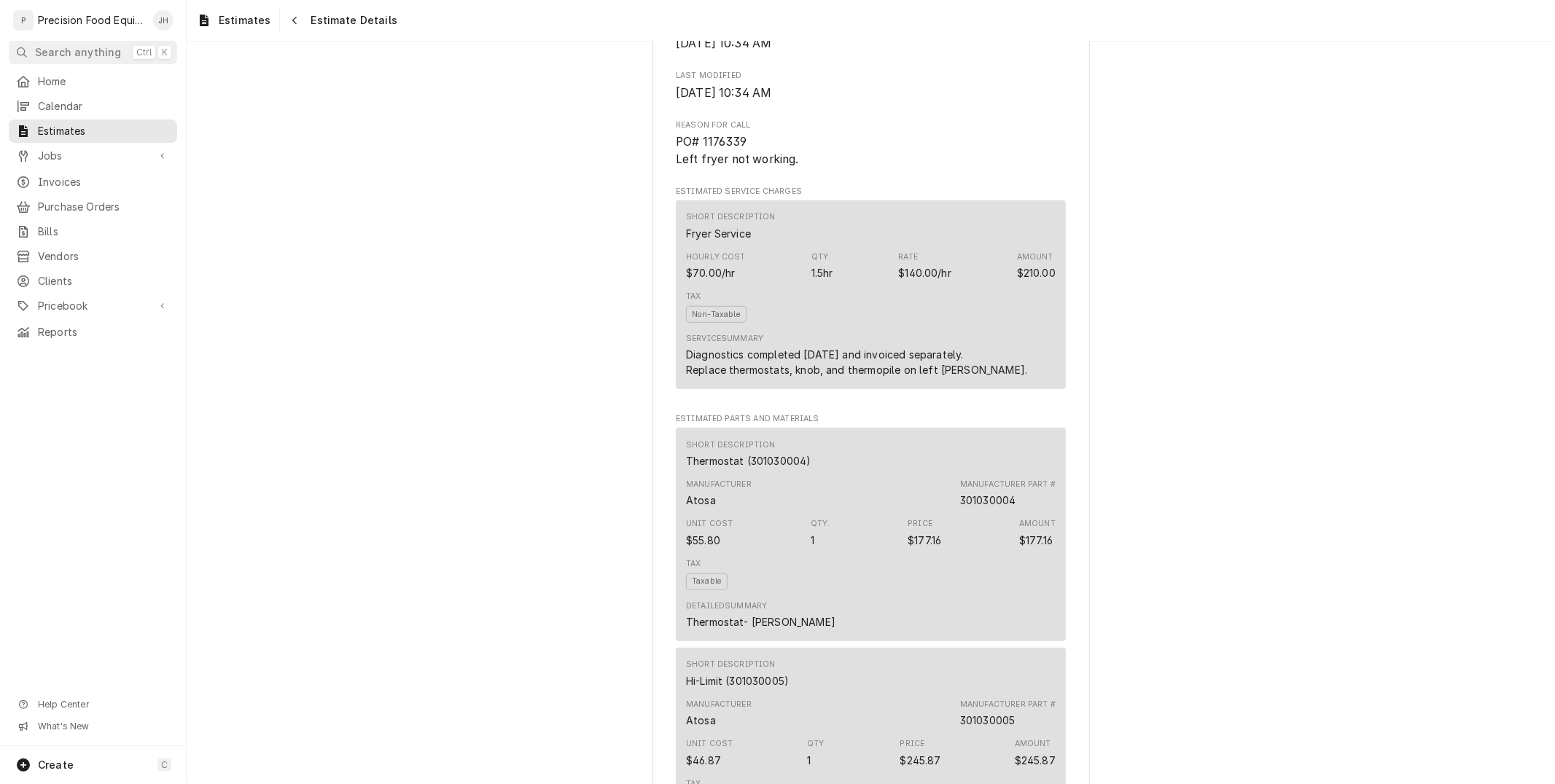
scroll to position [550, 0]
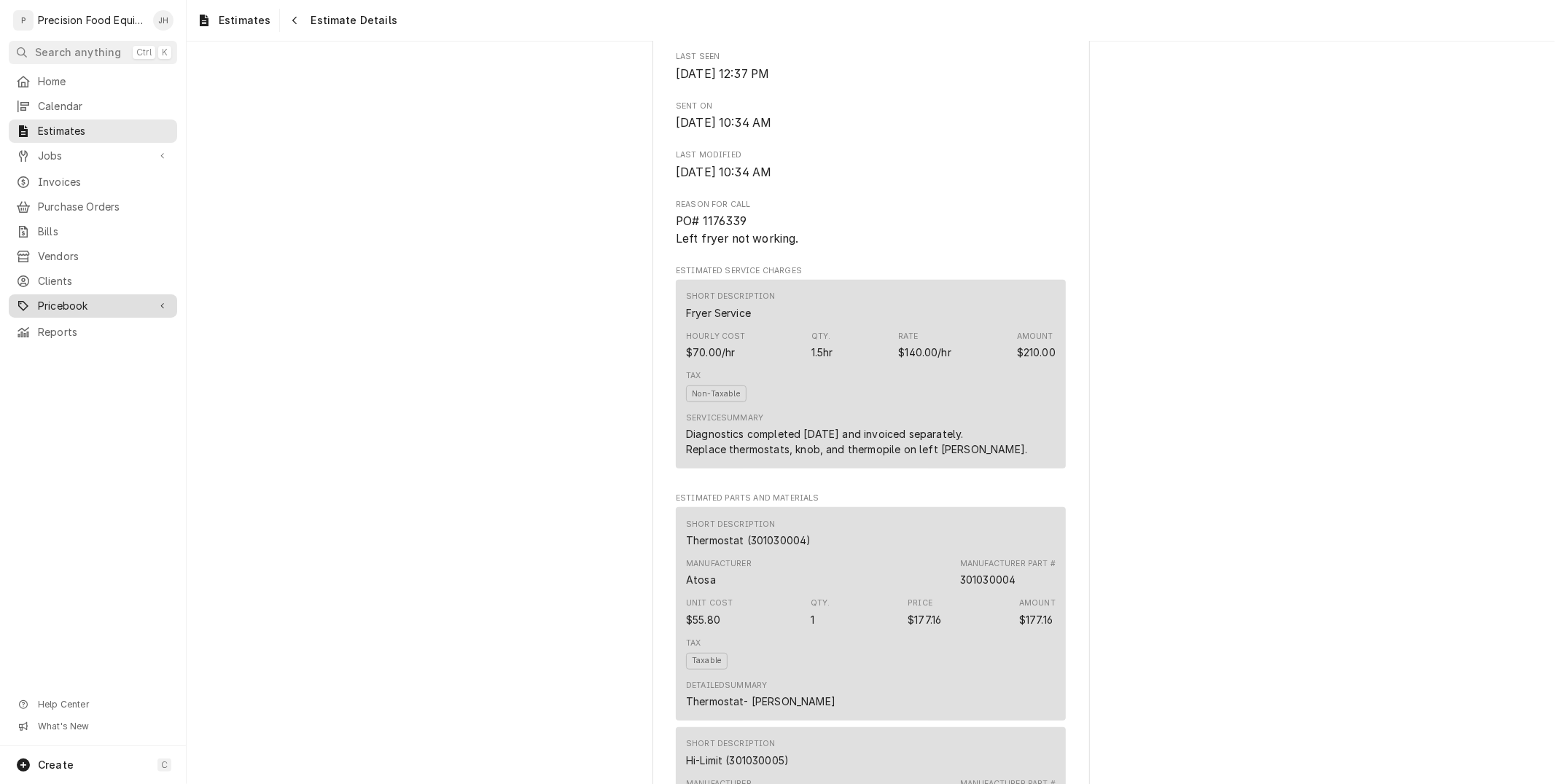
click at [61, 302] on span "Pricebook" at bounding box center [93, 306] width 110 height 15
click at [120, 348] on span "Parts & Materials" at bounding box center [104, 356] width 132 height 15
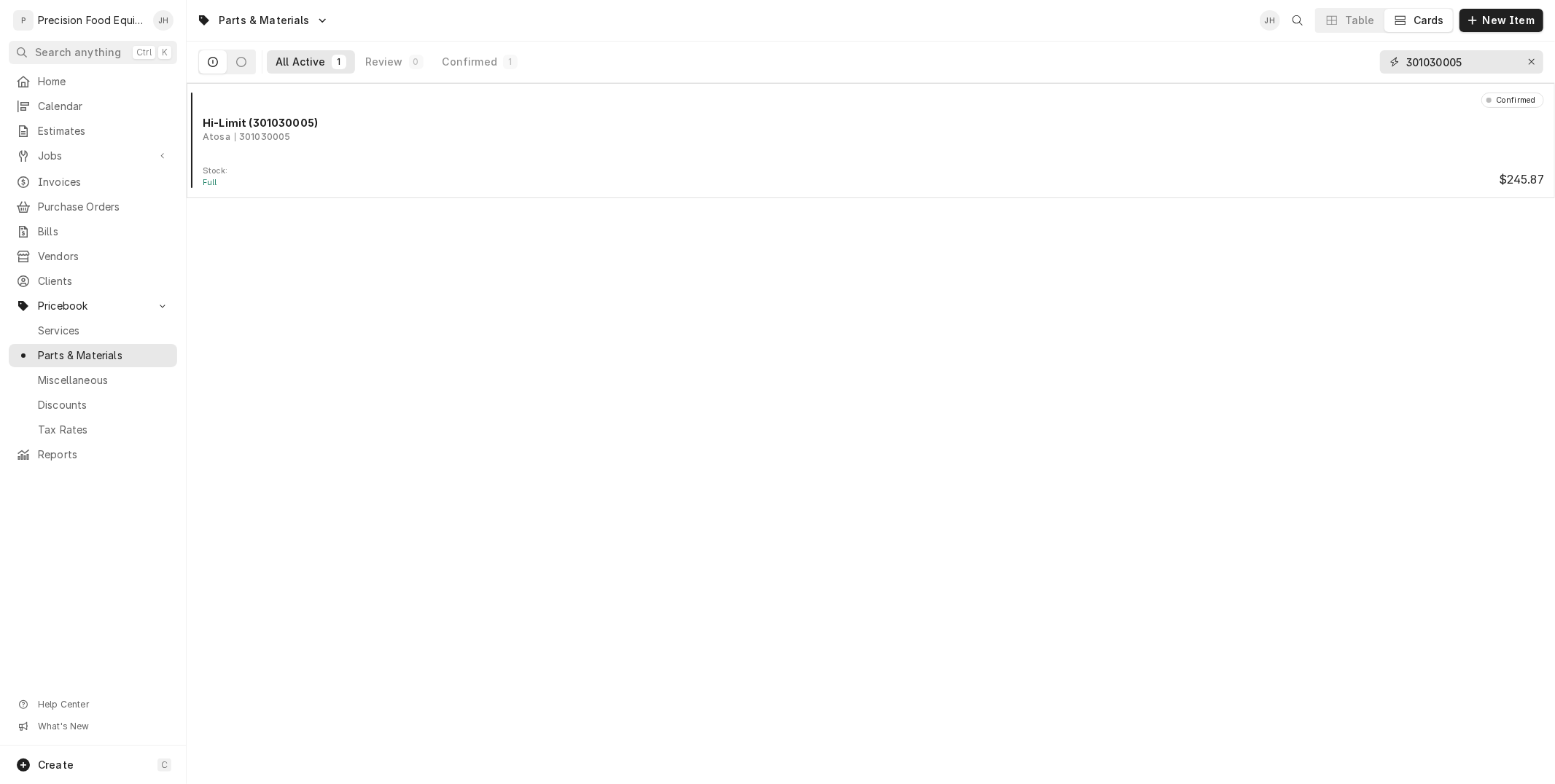
click at [1528, 59] on icon "Erase input" at bounding box center [1532, 62] width 8 height 10
click at [1466, 56] on input "Dynamic Content Wrapper" at bounding box center [1475, 62] width 137 height 23
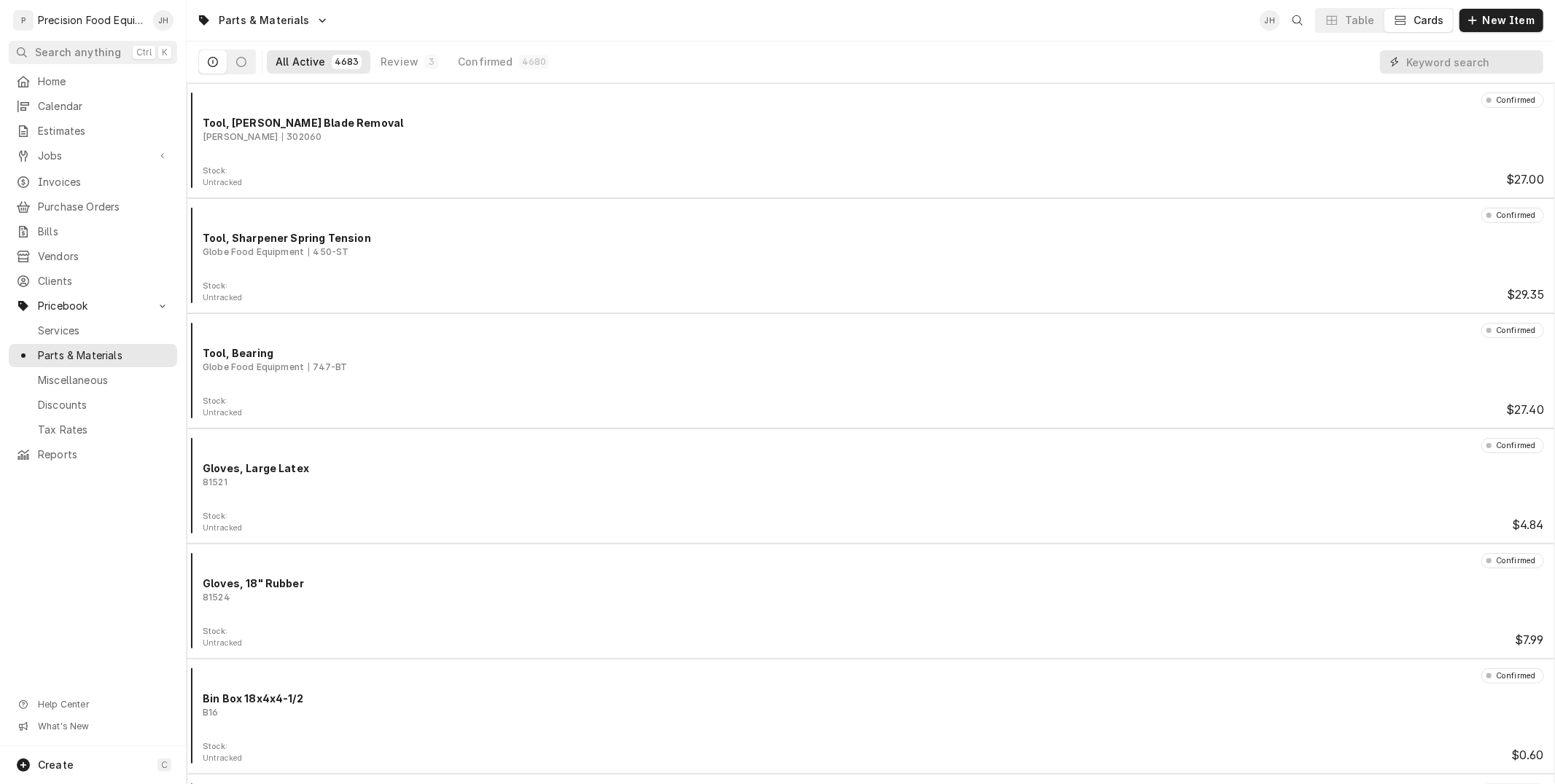
paste input "301140002"
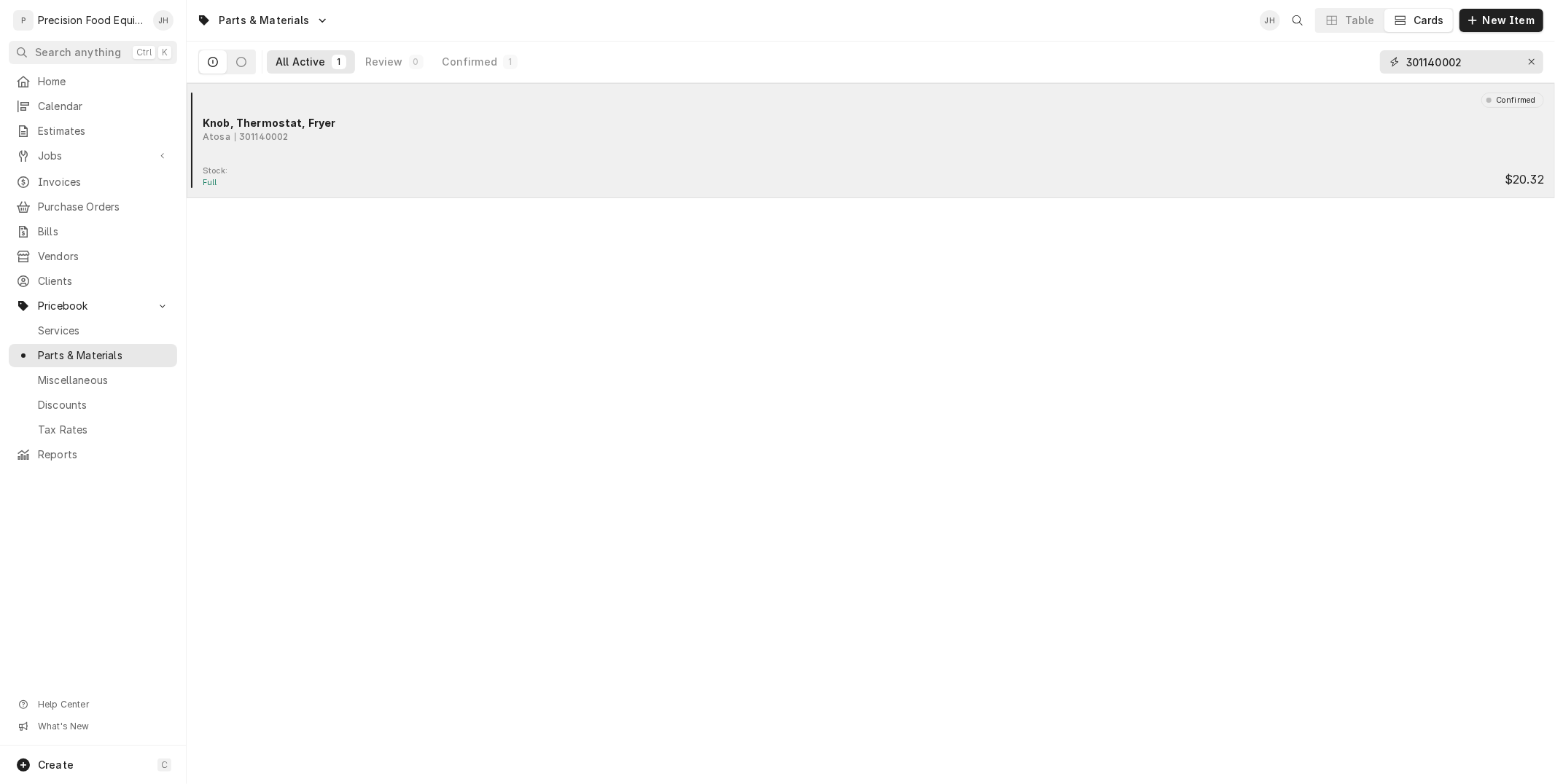
type input "301140002"
click at [495, 180] on div "Stock: Full $20.32" at bounding box center [870, 177] width 1357 height 23
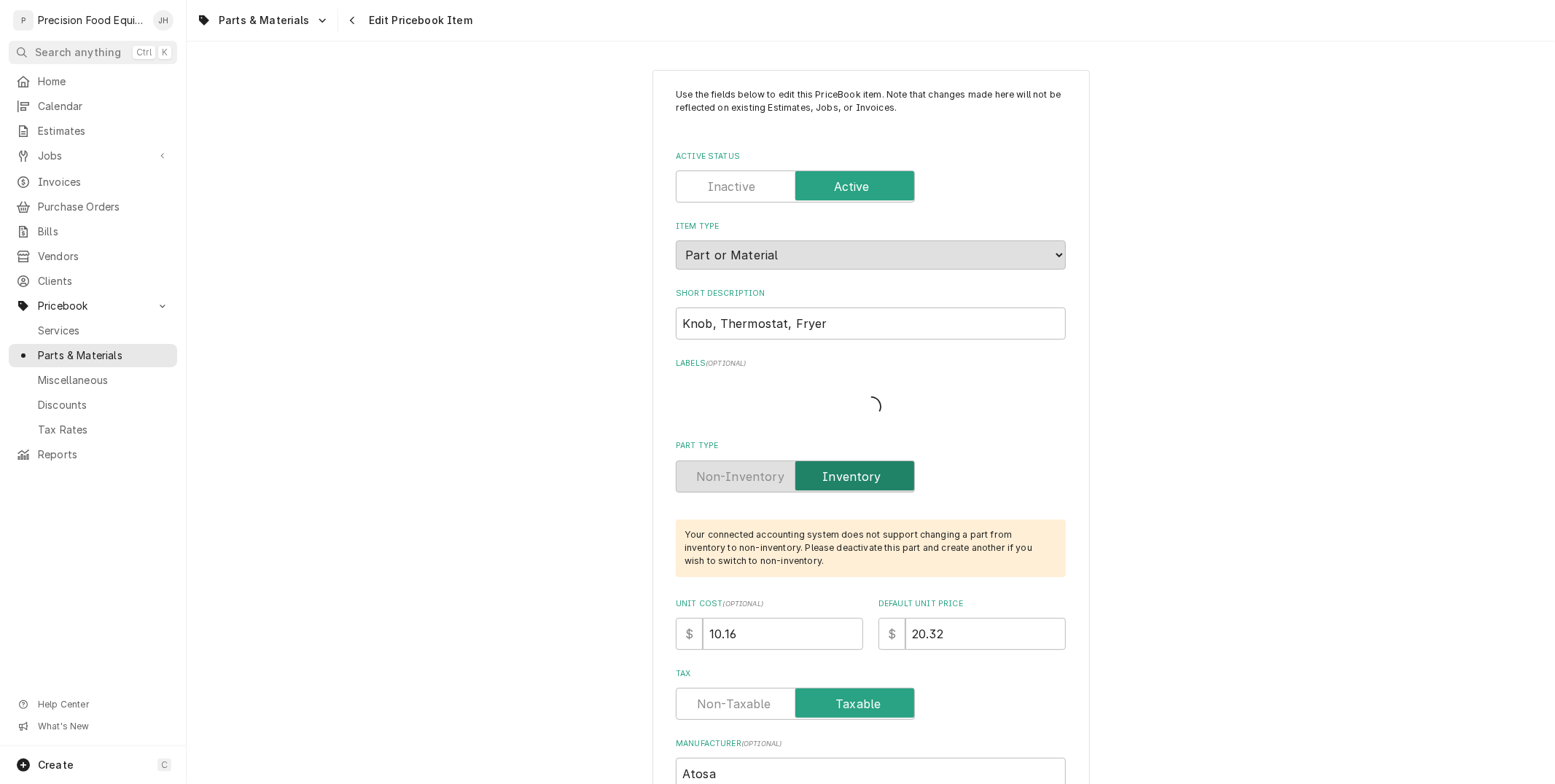
type textarea "x"
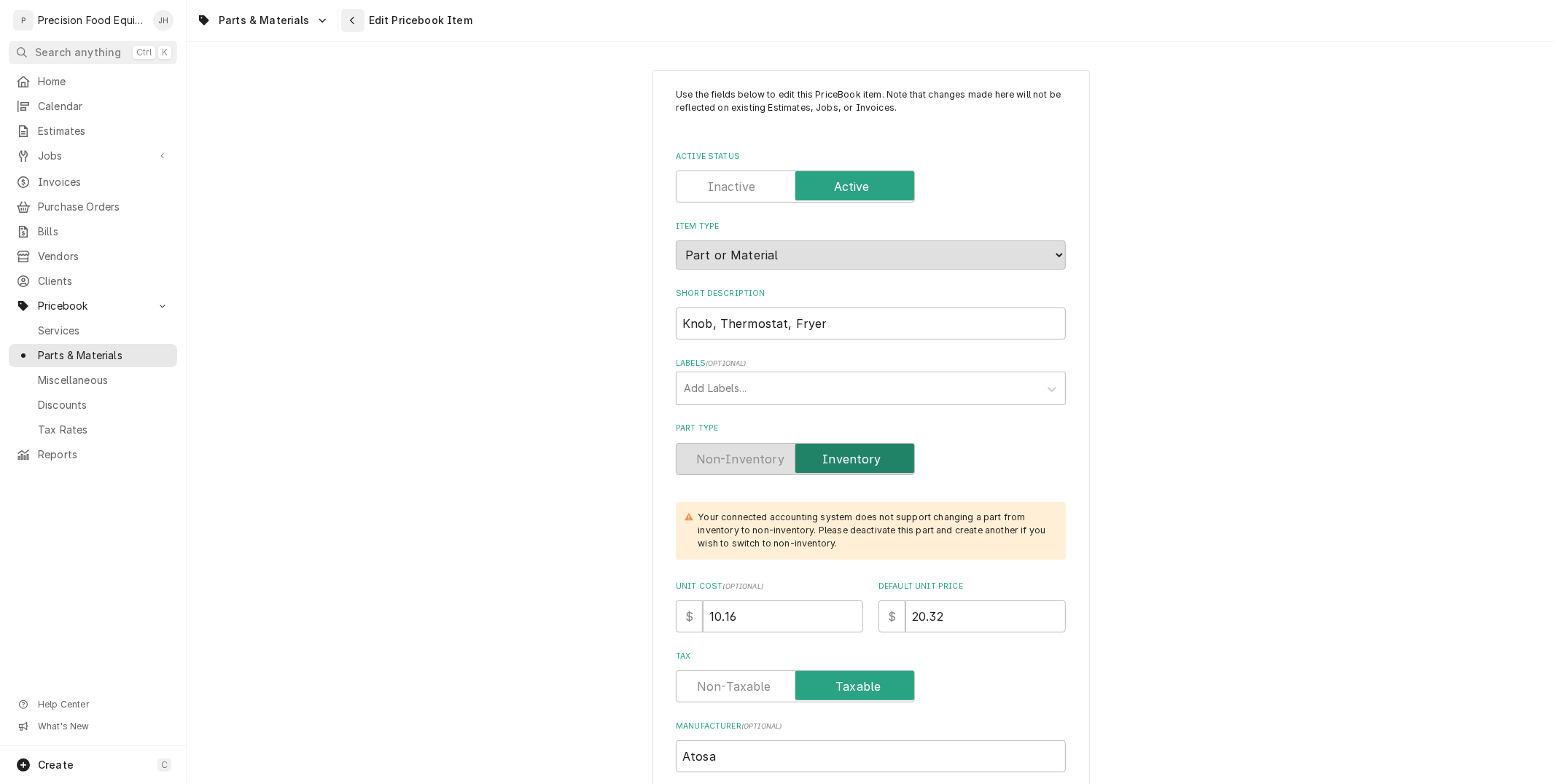
click at [346, 18] on div "Navigate back" at bounding box center [353, 21] width 15 height 15
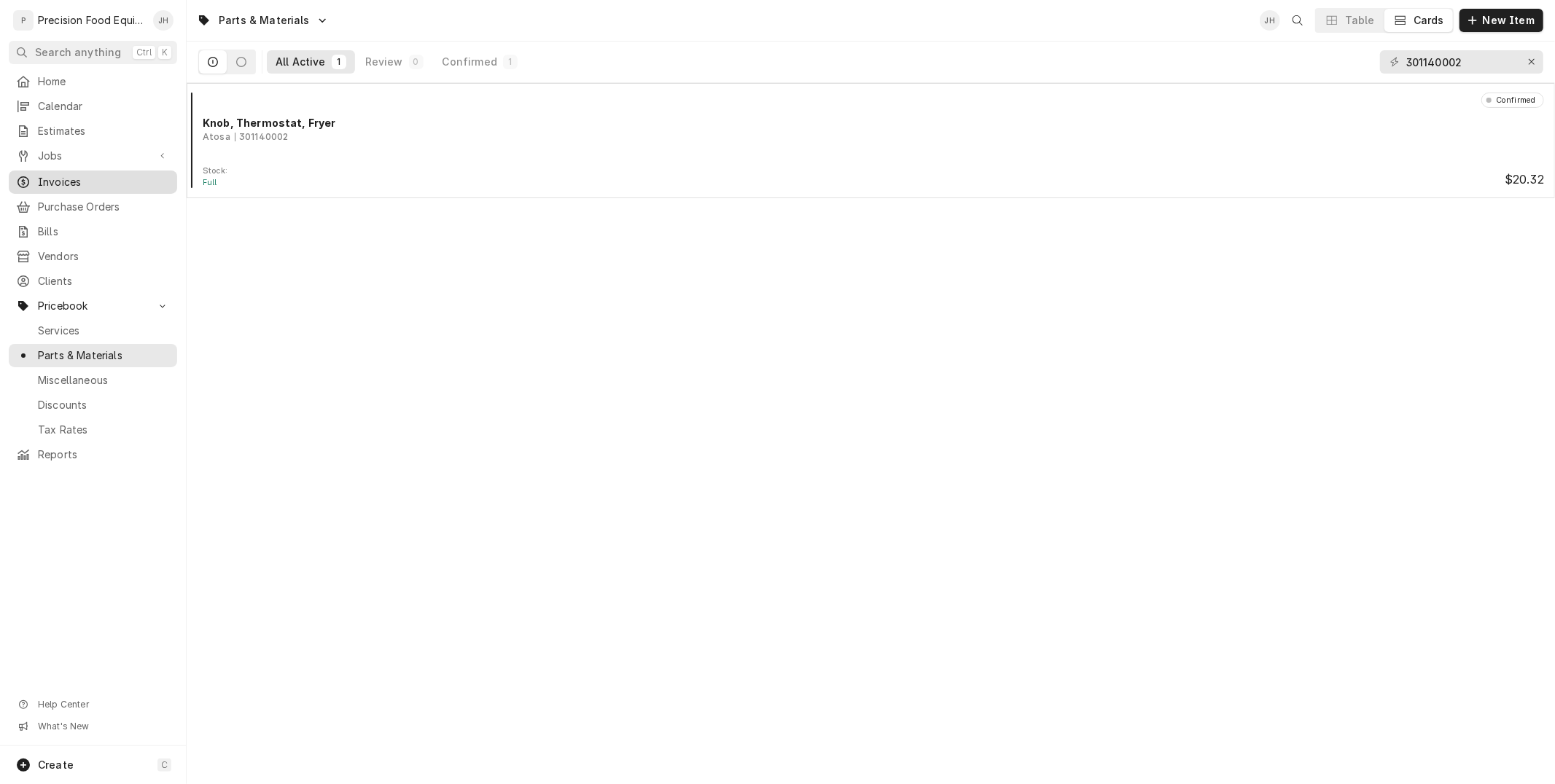
click at [83, 189] on div "Invoices" at bounding box center [93, 182] width 163 height 18
click at [59, 179] on span "Invoices" at bounding box center [104, 182] width 132 height 15
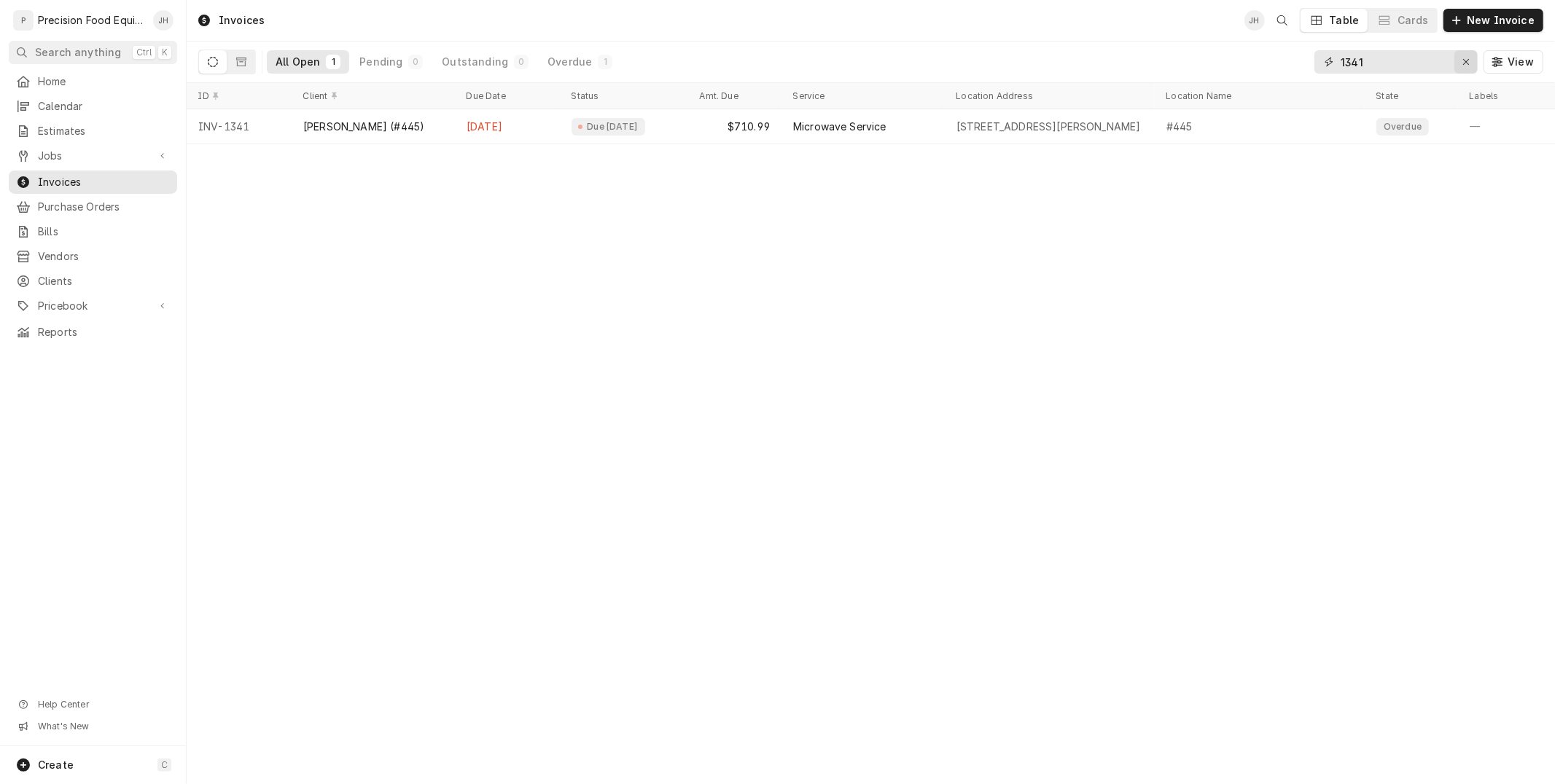
click at [1456, 65] on button "Erase input" at bounding box center [1466, 62] width 23 height 23
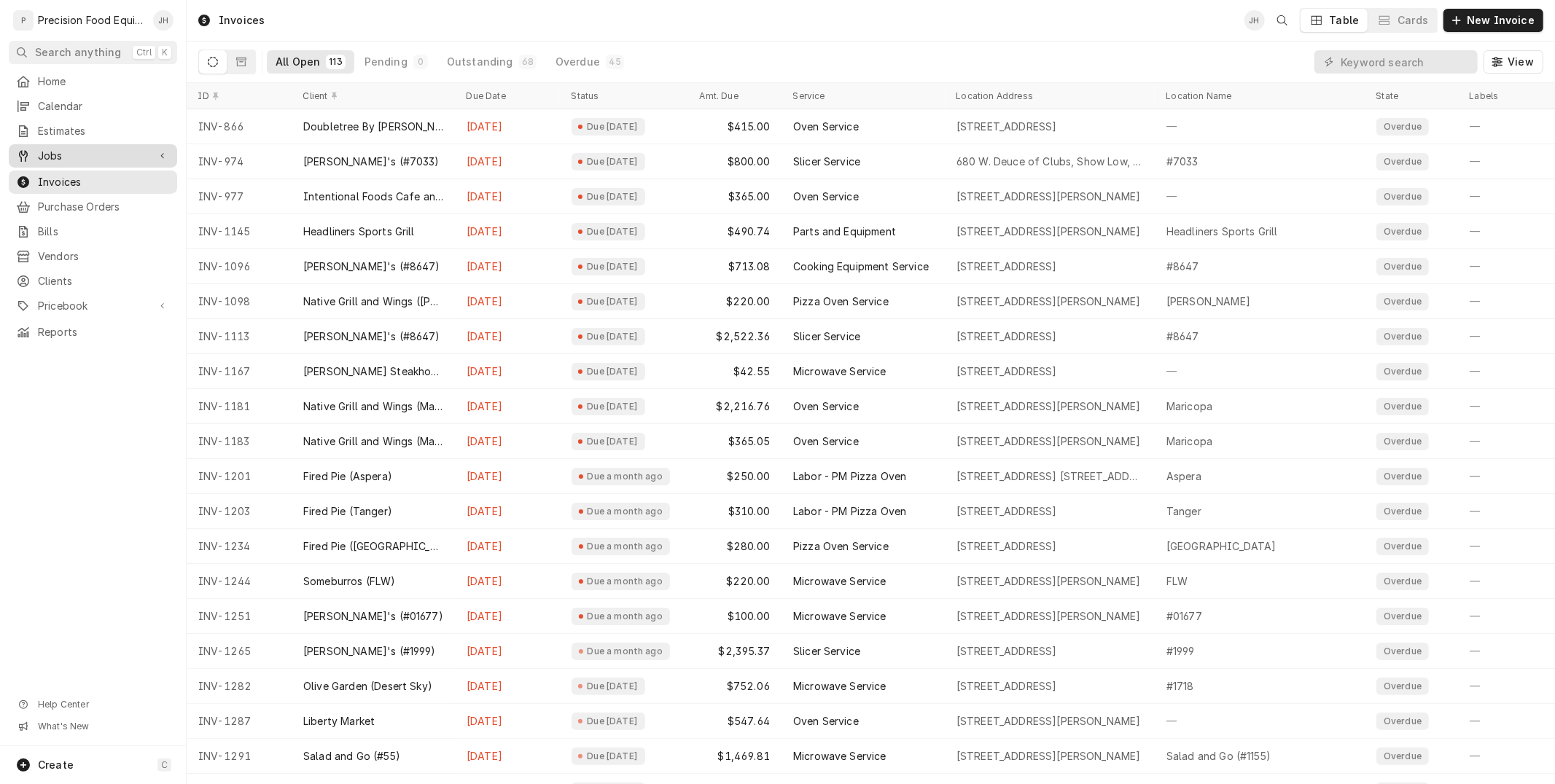
click at [59, 163] on span "Jobs" at bounding box center [93, 156] width 110 height 15
click at [51, 183] on span "Jobs" at bounding box center [104, 180] width 132 height 15
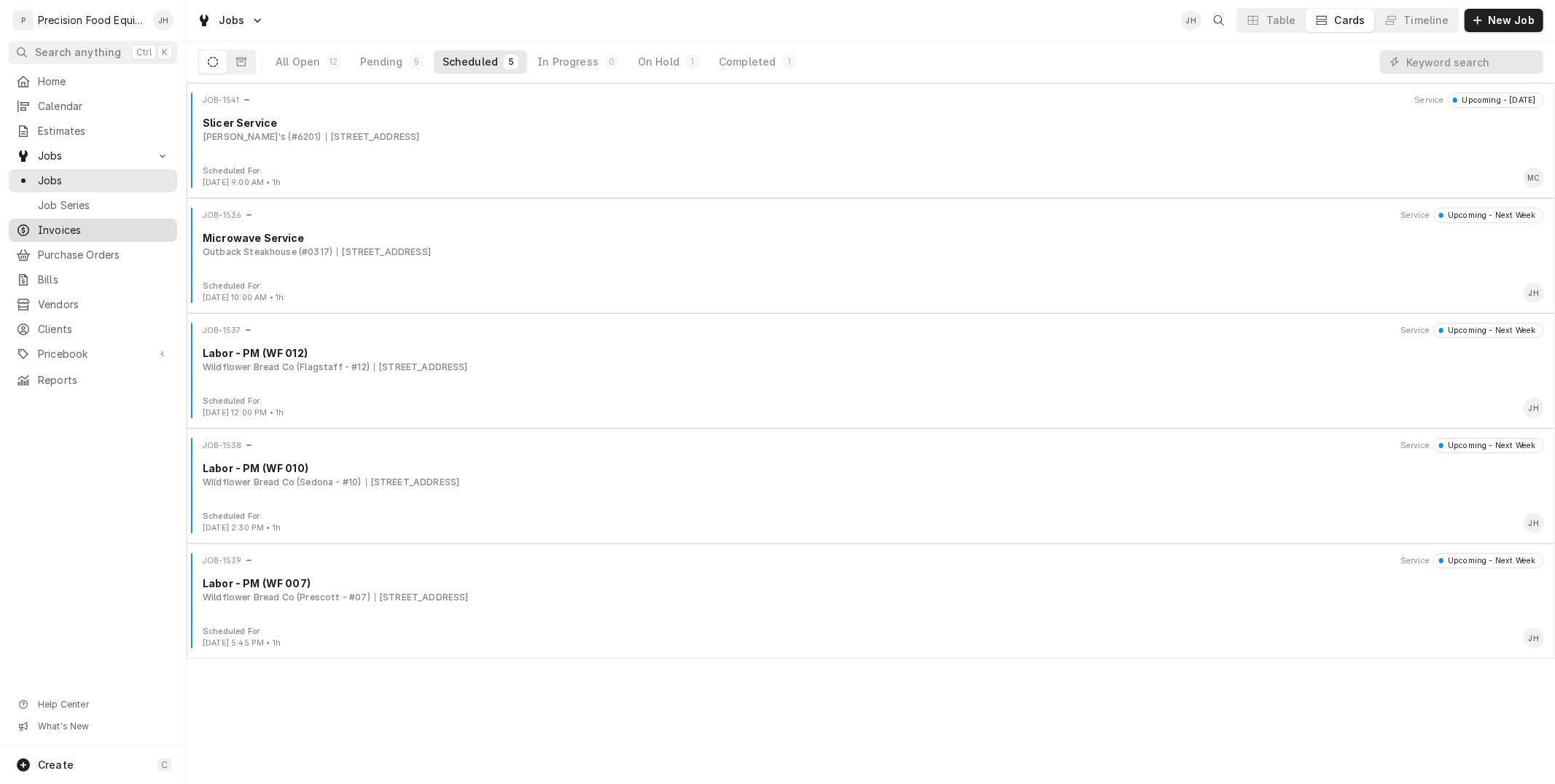
click at [71, 221] on div "Invoices" at bounding box center [93, 230] width 163 height 18
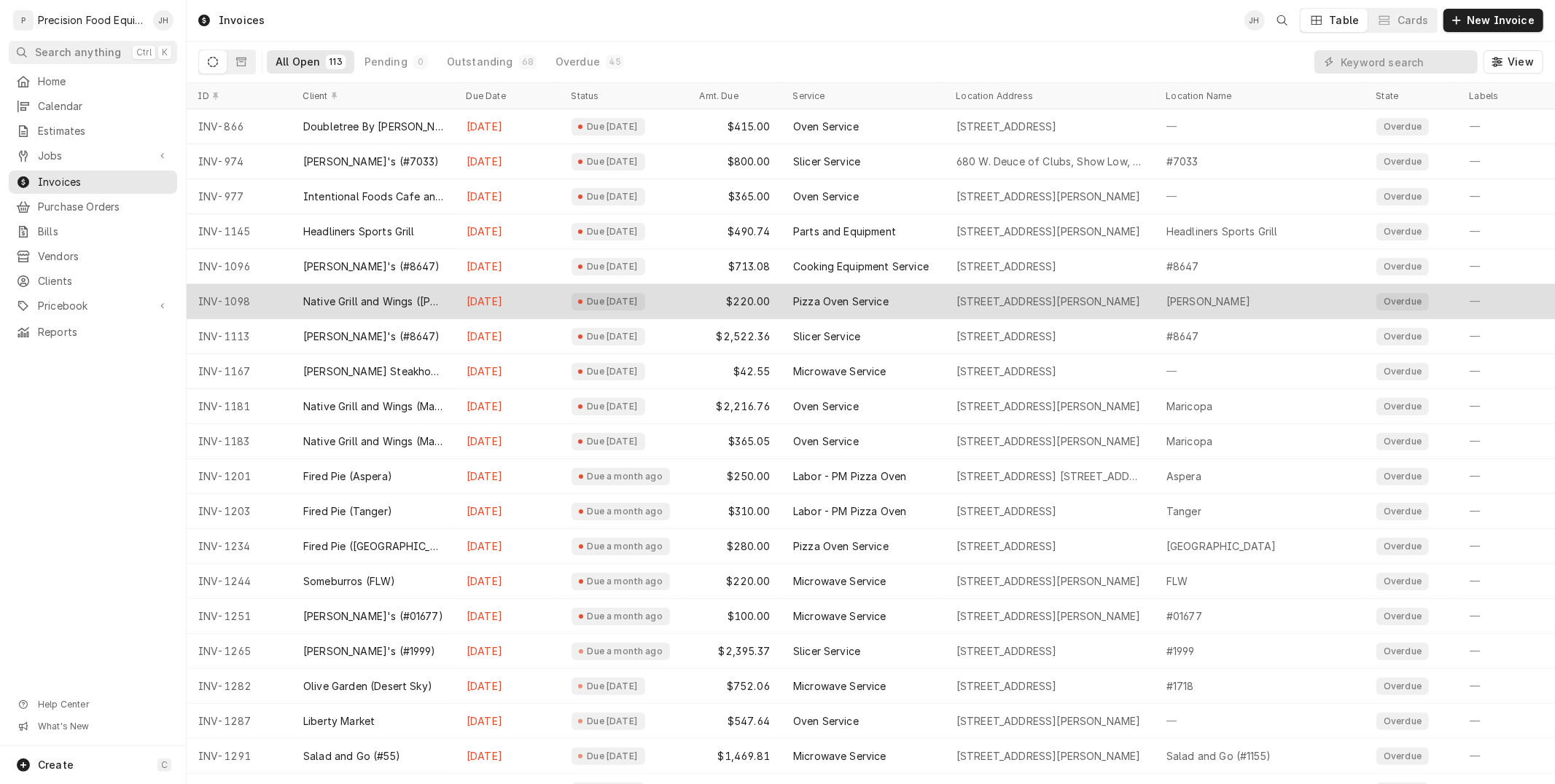
click at [1116, 313] on div "[STREET_ADDRESS][PERSON_NAME]" at bounding box center [1050, 301] width 210 height 35
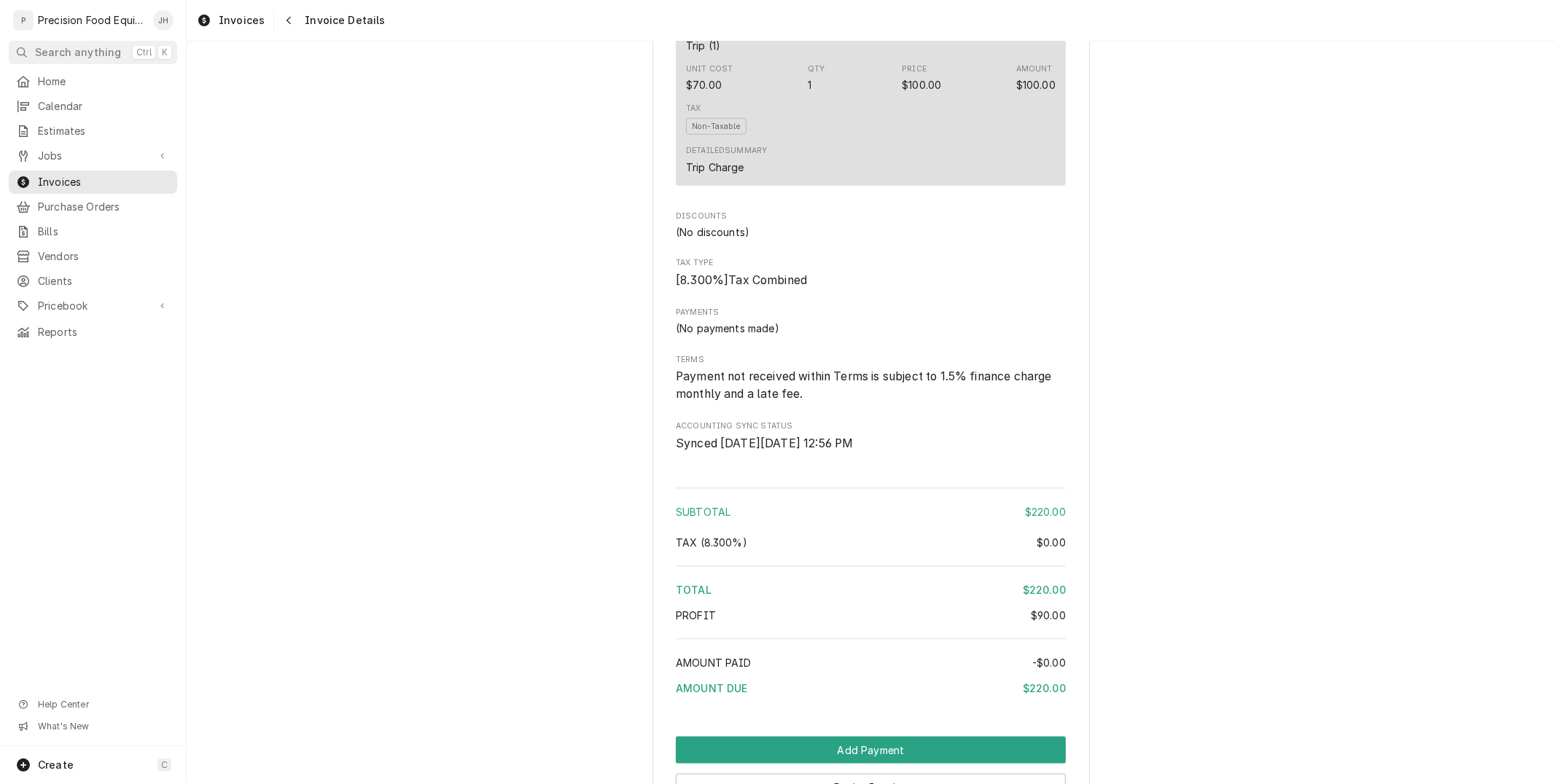
scroll to position [1401, 0]
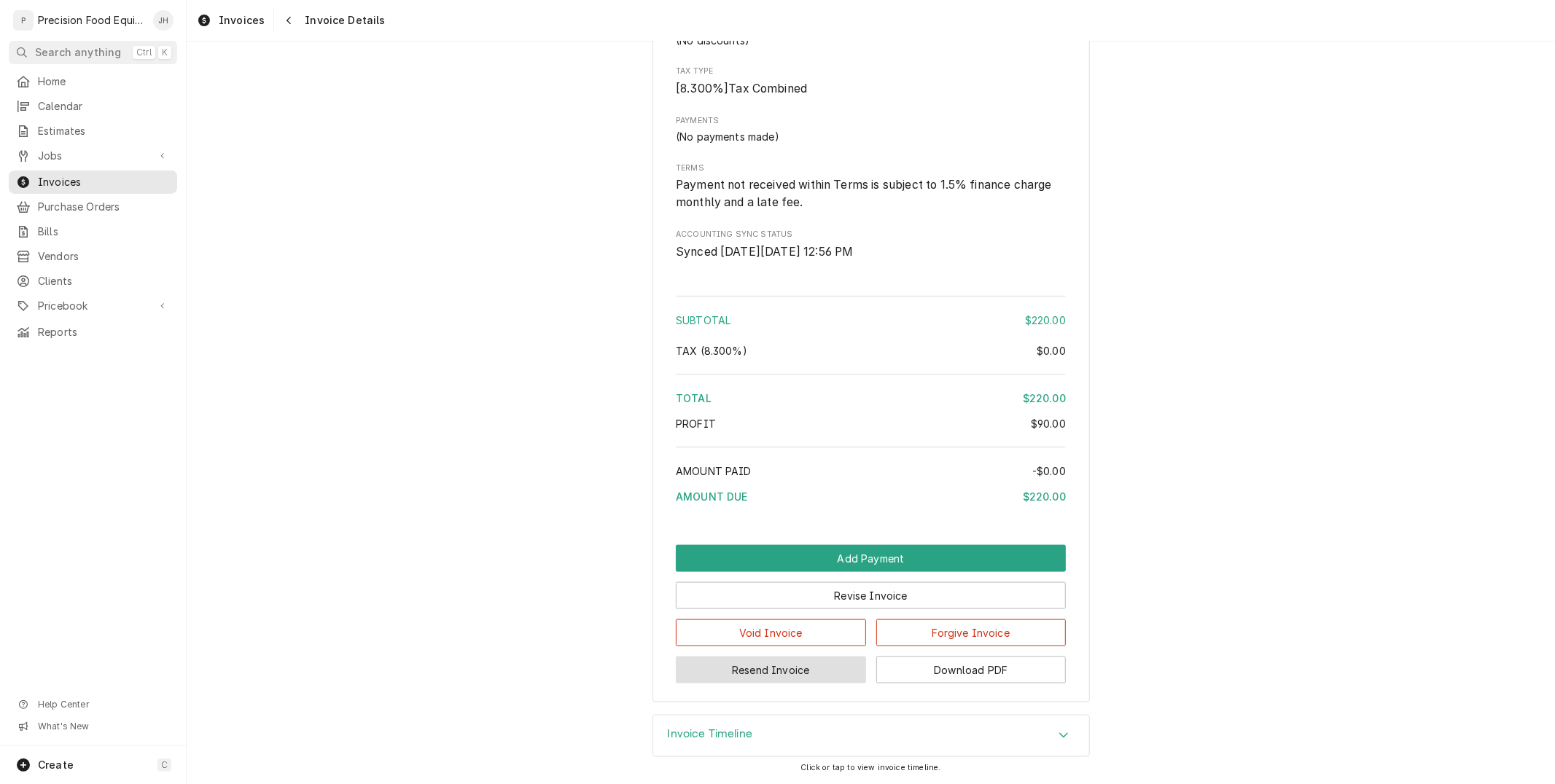
click at [819, 670] on button "Resend Invoice" at bounding box center [771, 670] width 190 height 27
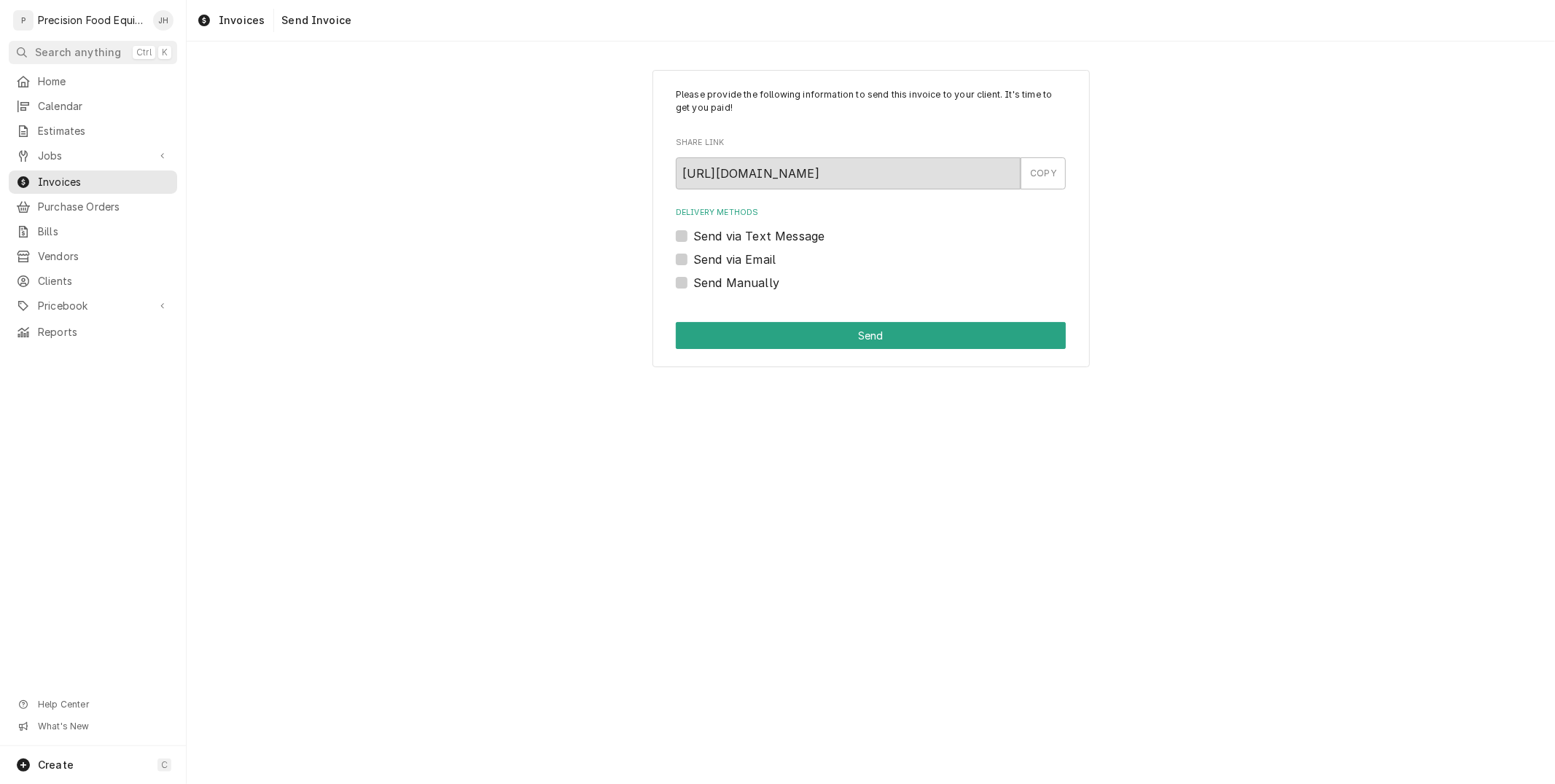
drag, startPoint x: 682, startPoint y: 235, endPoint x: 711, endPoint y: 229, distance: 29.6
click at [693, 234] on label "Send via Text Message" at bounding box center [759, 236] width 131 height 18
click at [693, 234] on input "Send via Text Message" at bounding box center [889, 243] width 390 height 32
checkbox input "true"
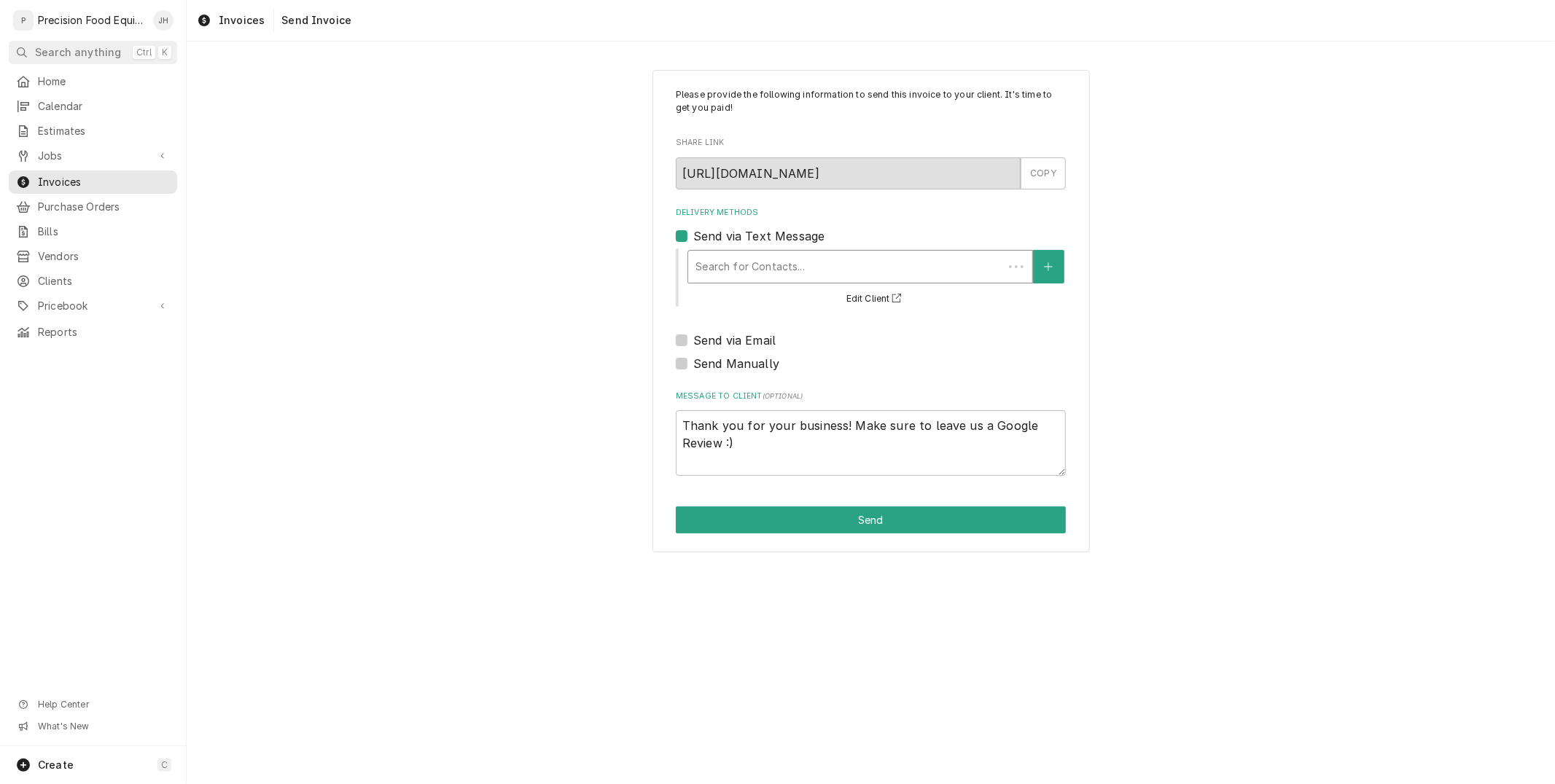
click at [757, 260] on div "Delivery Methods" at bounding box center [845, 267] width 300 height 26
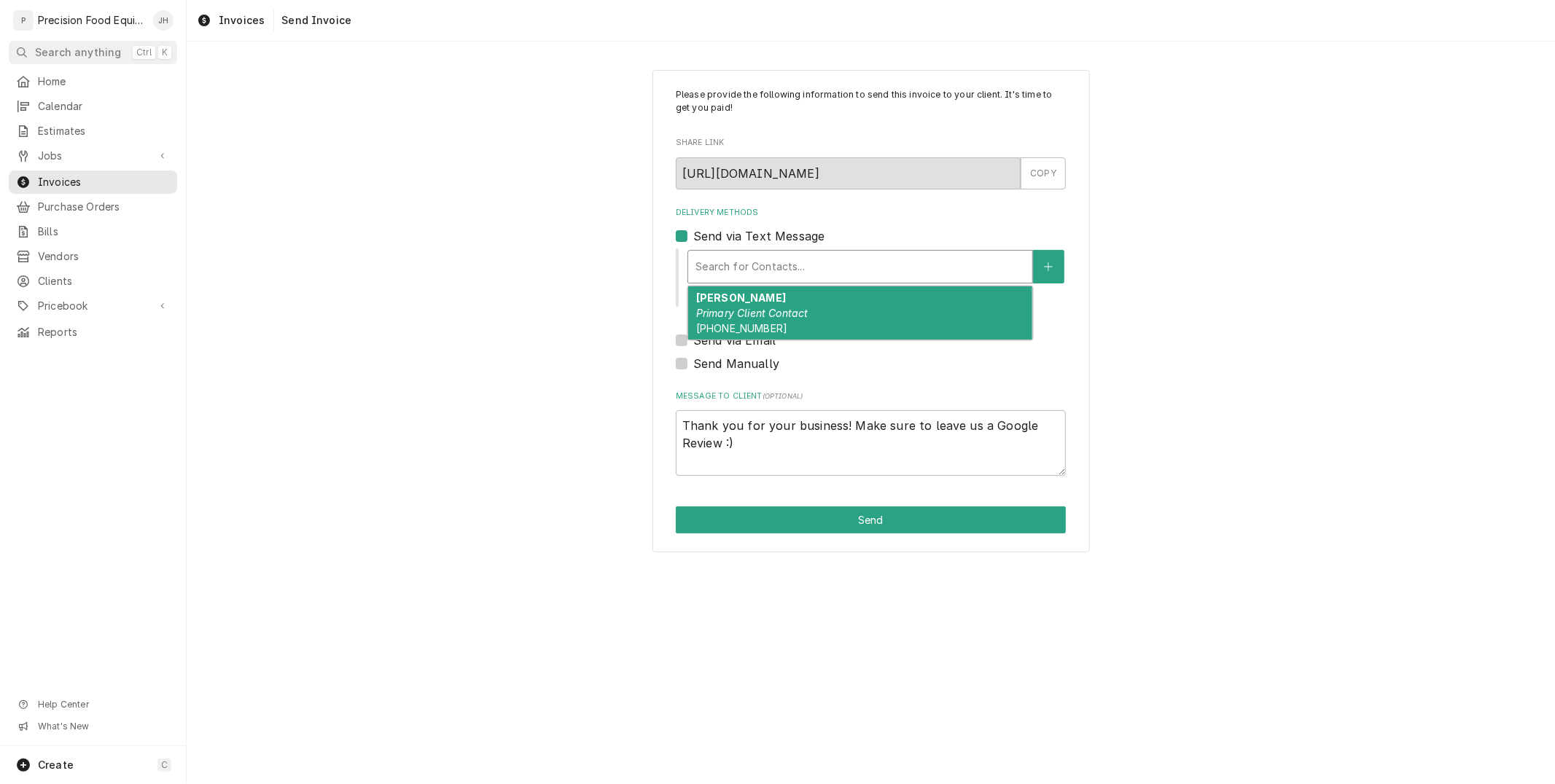
click at [768, 303] on div "[PERSON_NAME] Primary Client Contact [PHONE_NUMBER]" at bounding box center [860, 312] width 344 height 54
type textarea "x"
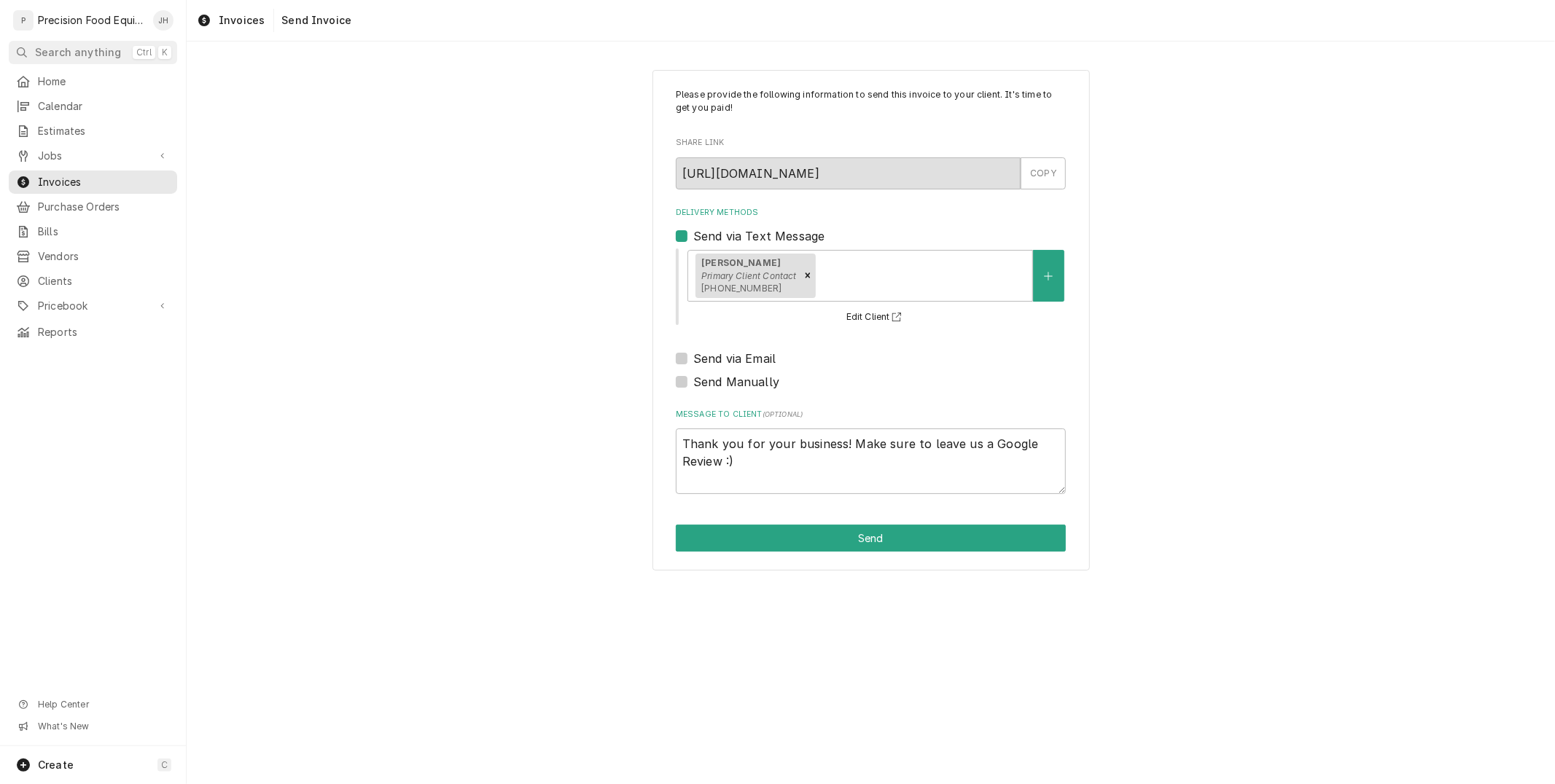
click at [693, 359] on label "Send via Email" at bounding box center [735, 359] width 82 height 18
click at [693, 359] on input "Send via Email" at bounding box center [889, 366] width 390 height 32
checkbox input "true"
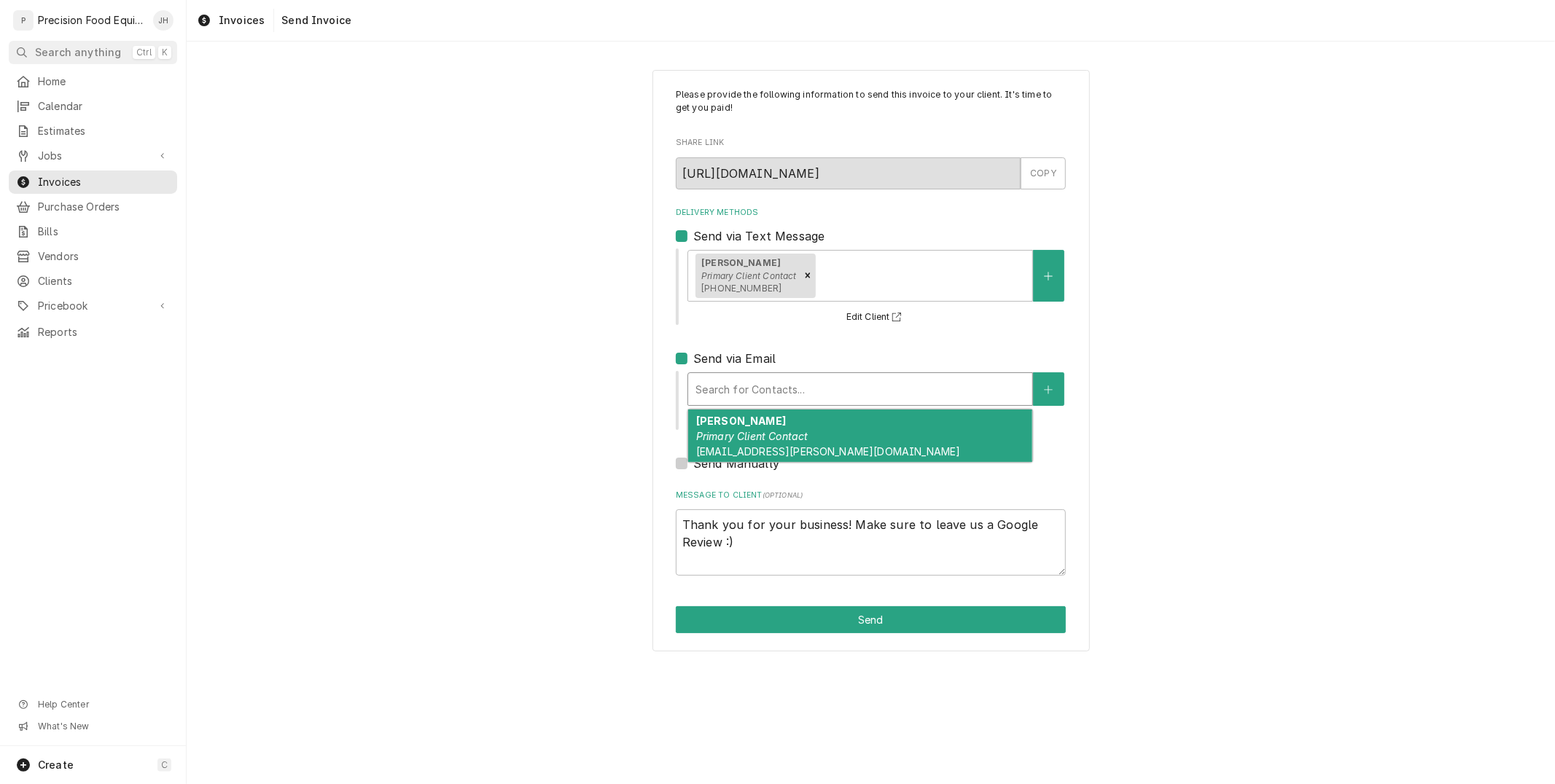
click at [740, 389] on div "Delivery Methods" at bounding box center [860, 389] width 329 height 26
click at [759, 443] on div "[PERSON_NAME] Primary Client Contact [EMAIL_ADDRESS][PERSON_NAME][DOMAIN_NAME]" at bounding box center [860, 436] width 344 height 54
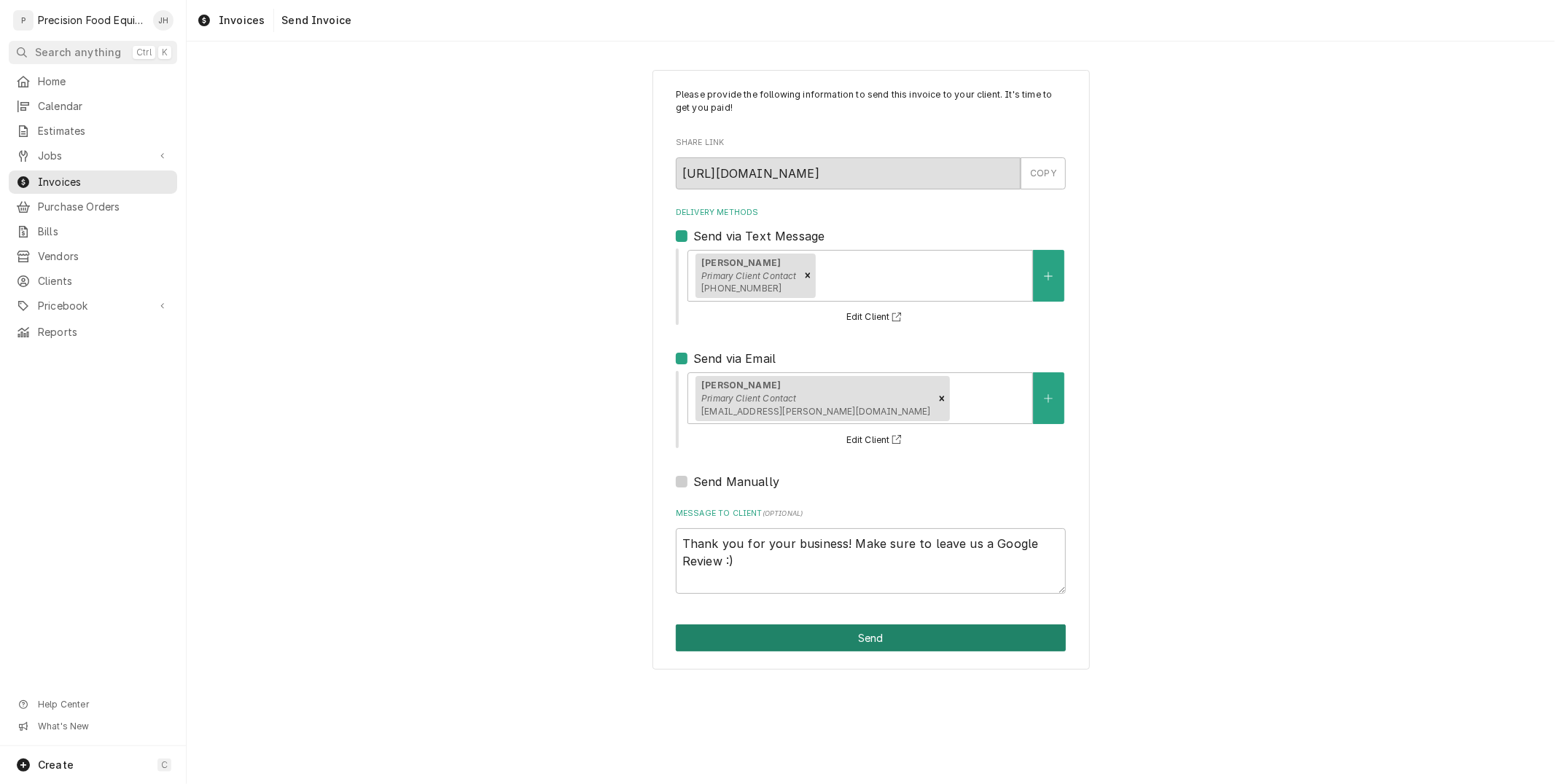
click at [884, 651] on button "Send" at bounding box center [871, 637] width 390 height 27
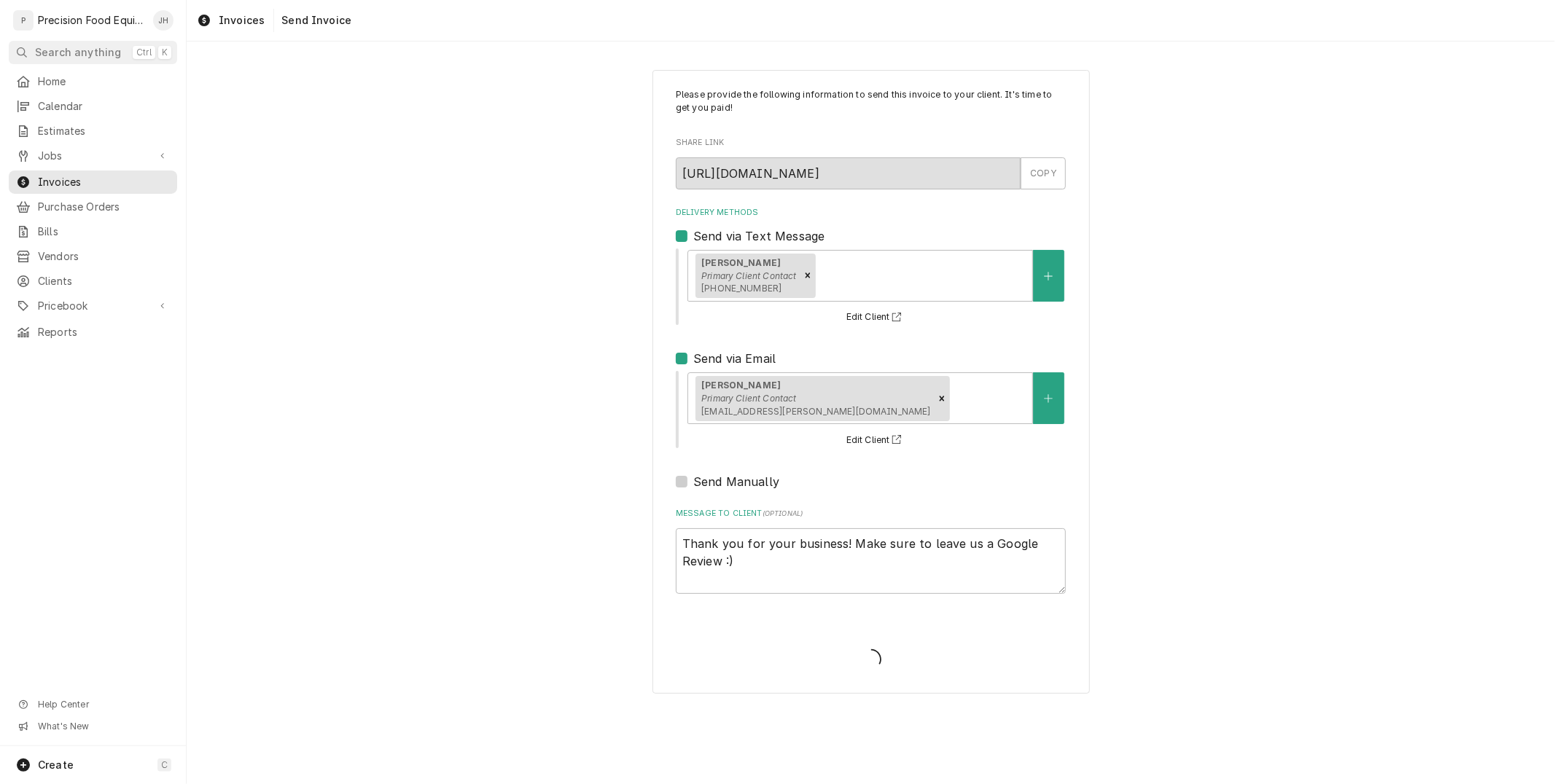
type textarea "x"
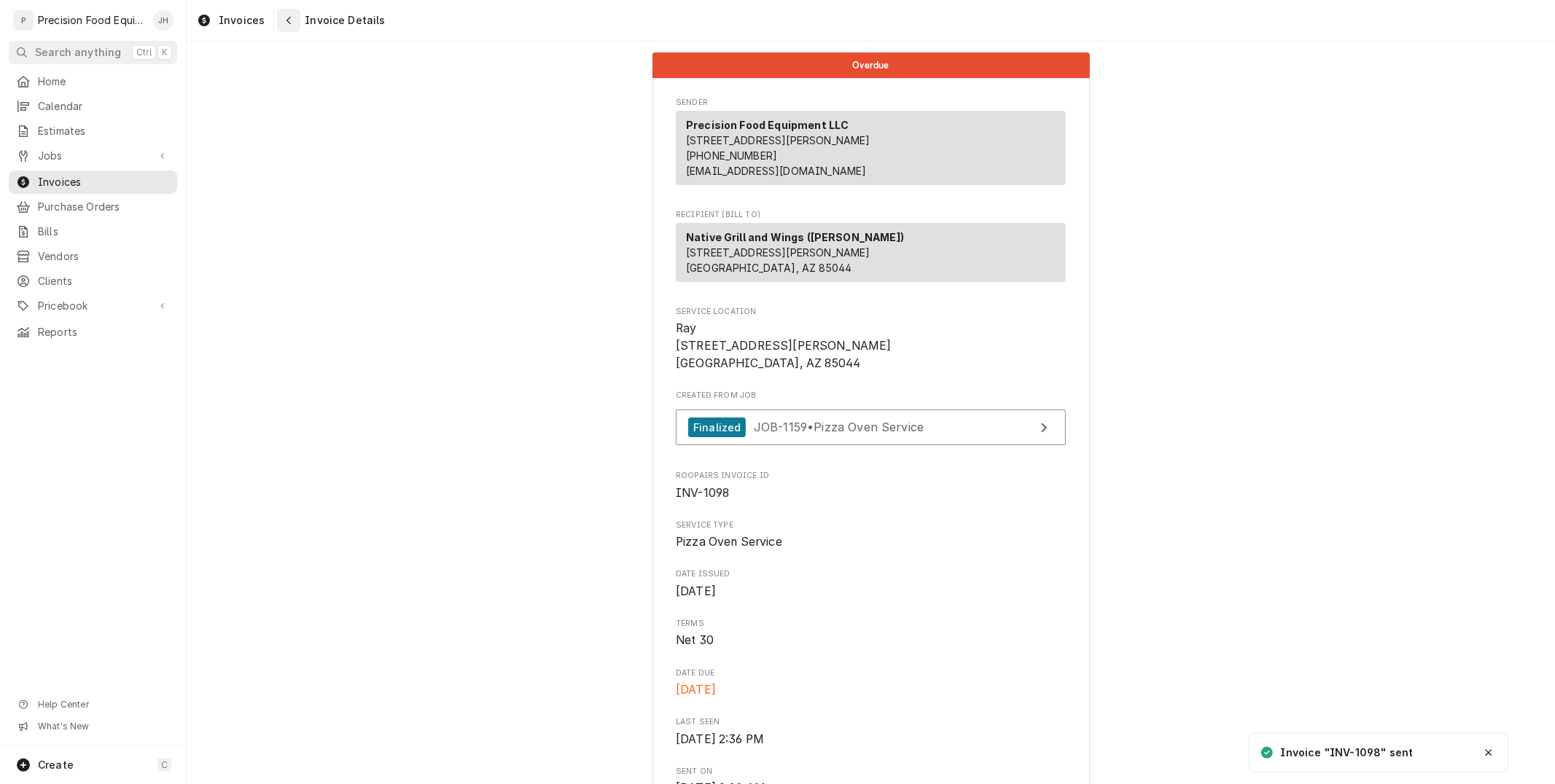
click at [282, 27] on div "Navigate back" at bounding box center [289, 21] width 15 height 15
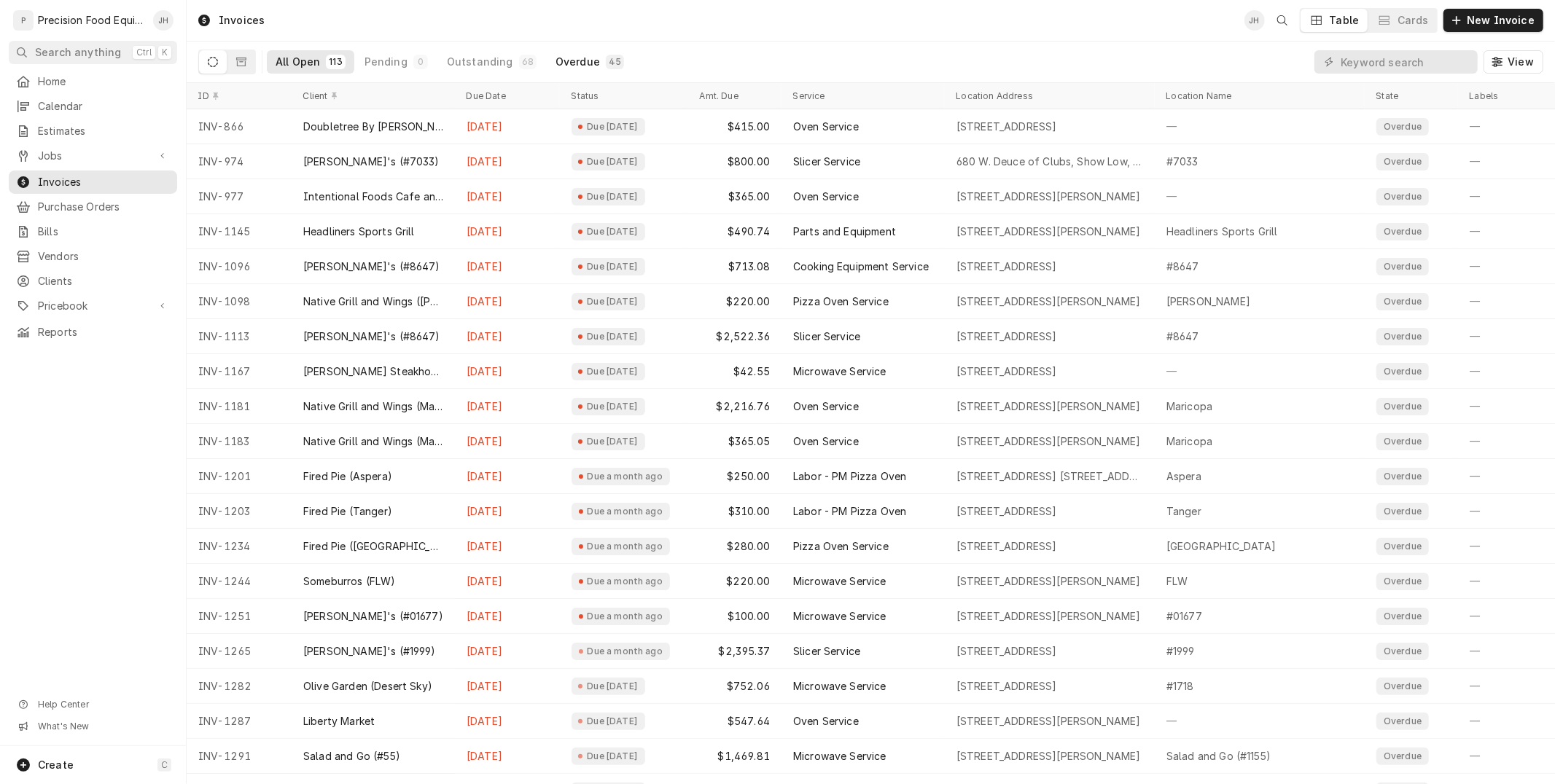
click at [606, 55] on div "45" at bounding box center [615, 62] width 18 height 15
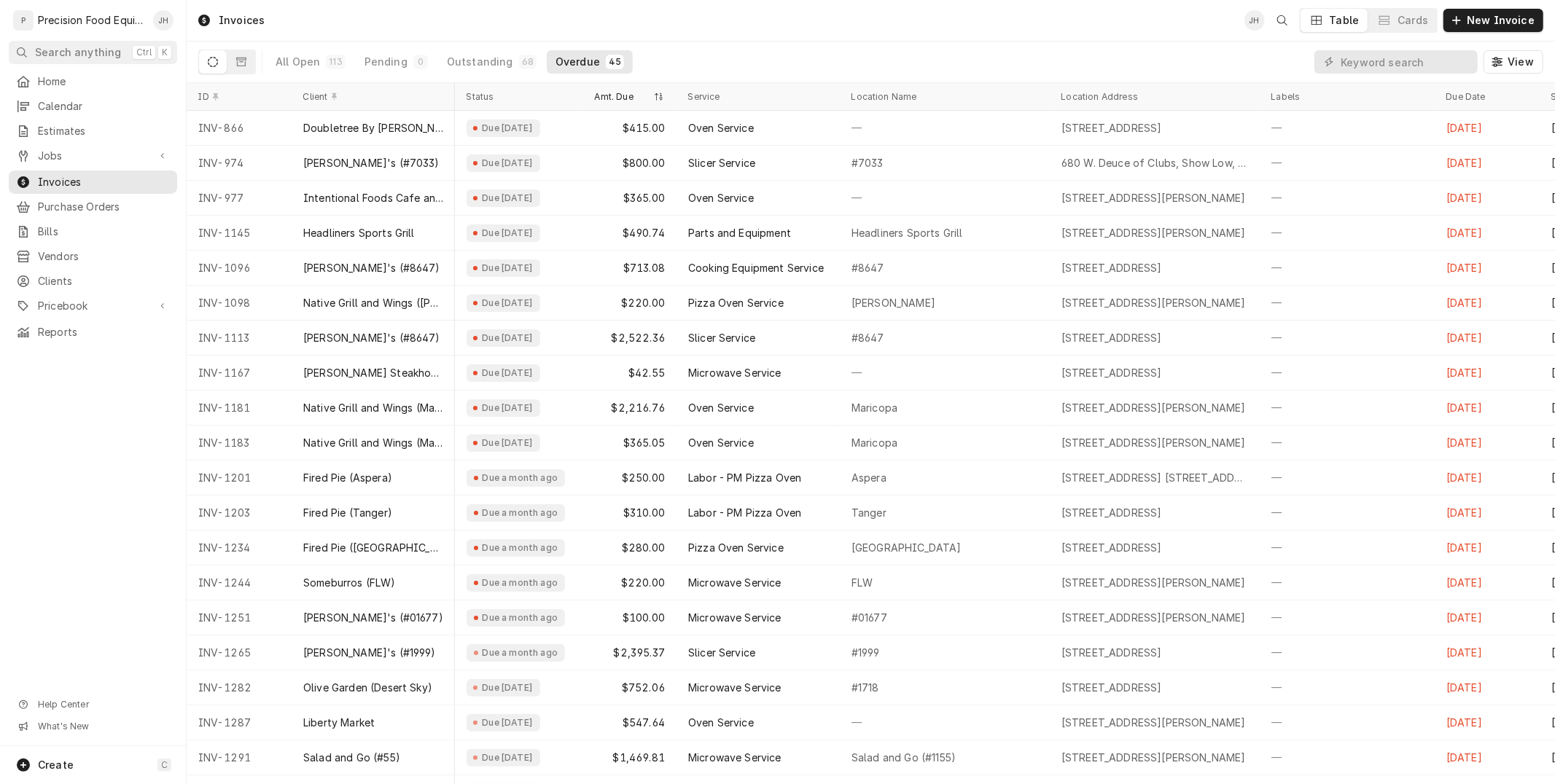
scroll to position [0, 383]
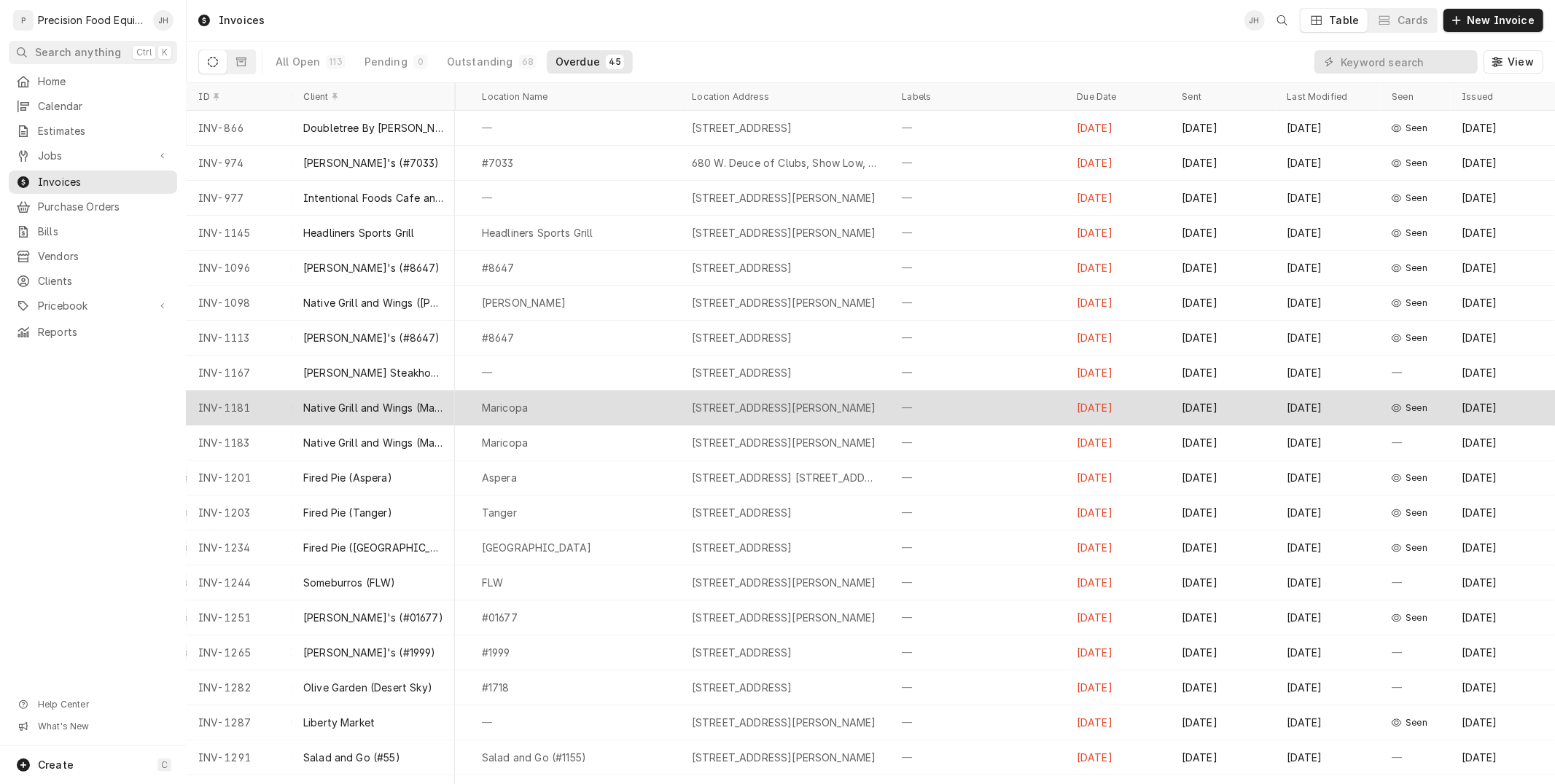
click at [1388, 424] on tr "INV-1181 Native Grill and Wings (Maricopa) Due 2 months ago $2,216.76 Oven Serv…" at bounding box center [686, 409] width 1738 height 35
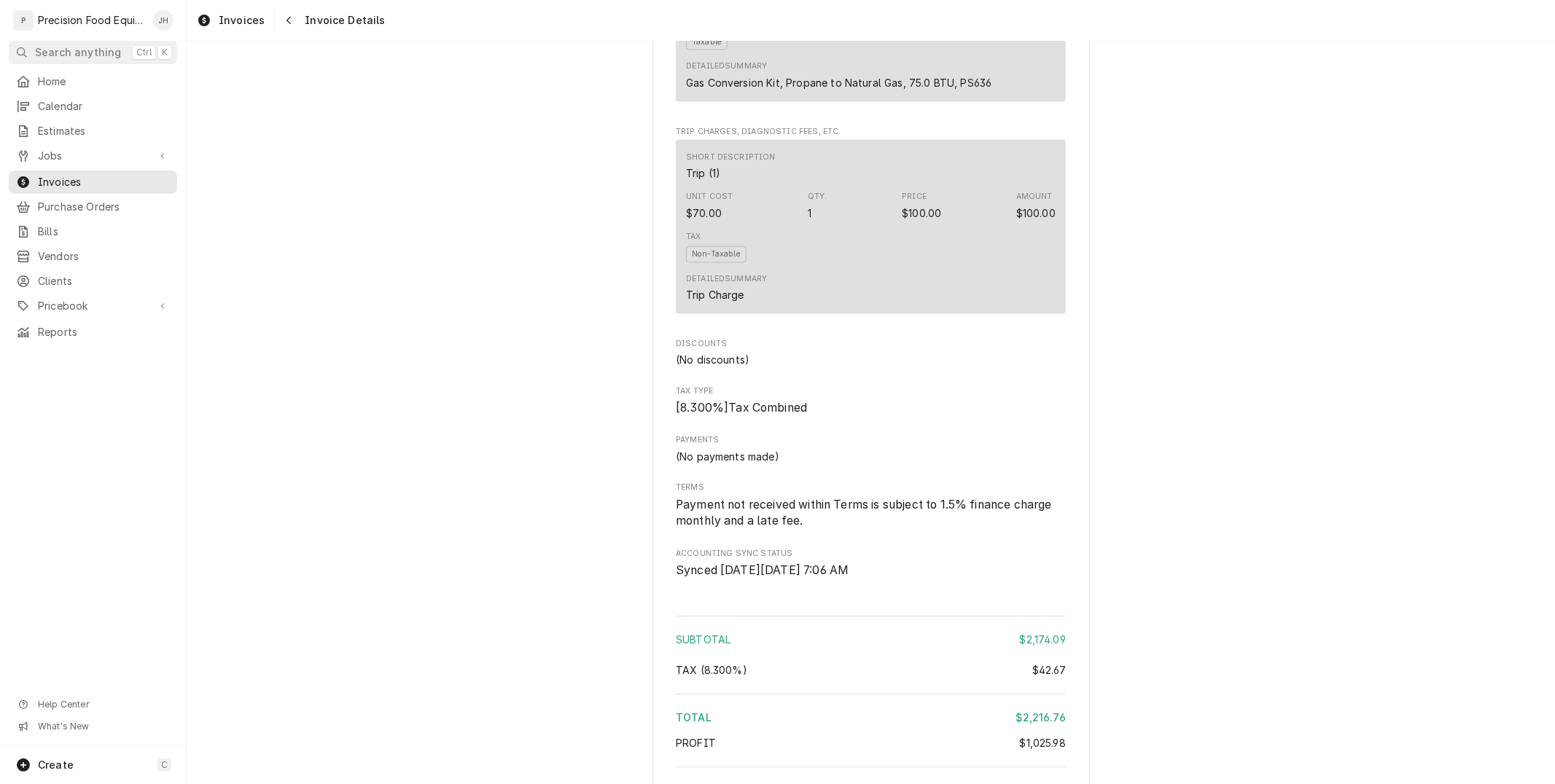
scroll to position [1943, 0]
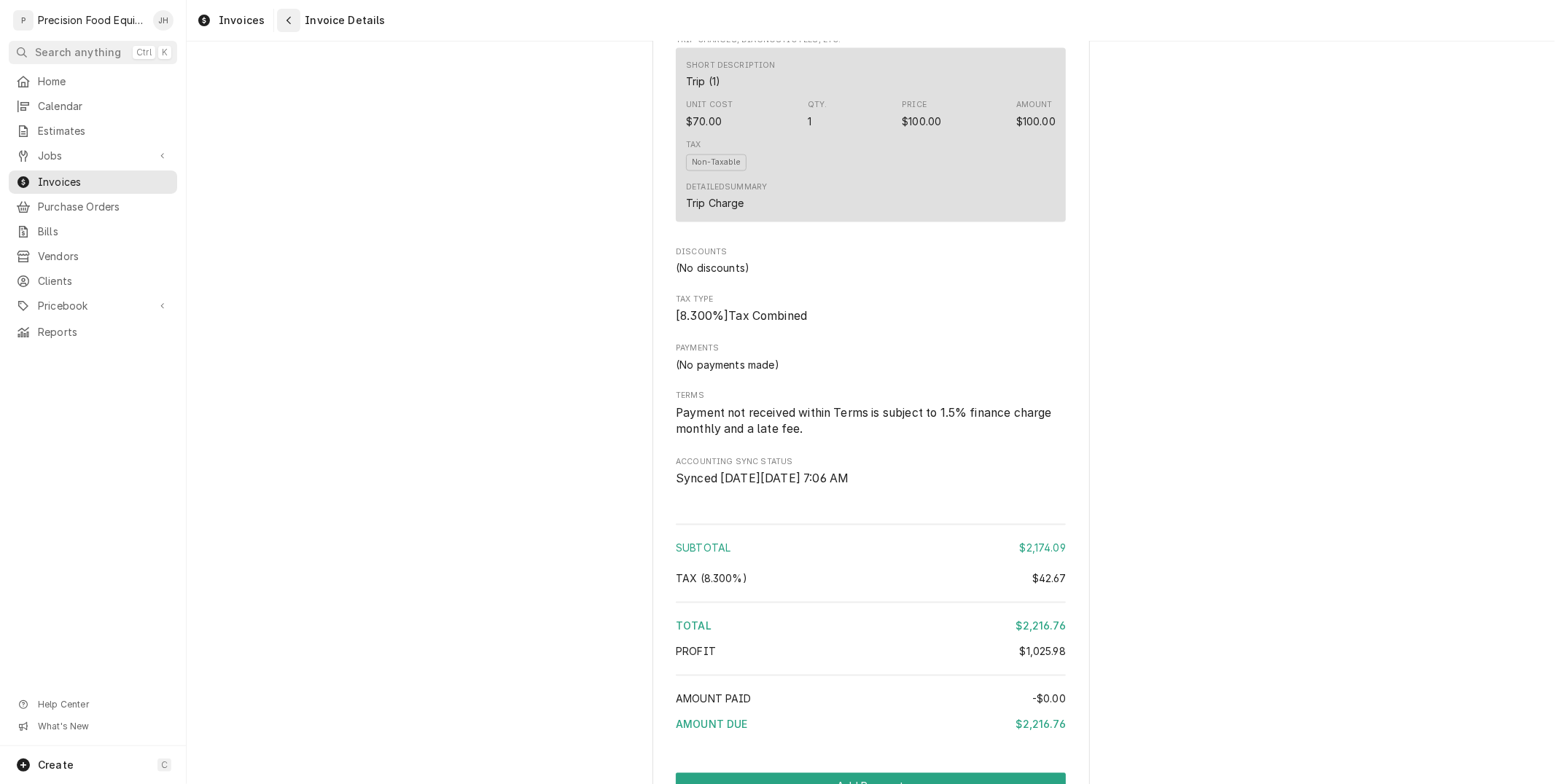
click at [290, 11] on button "Navigate back" at bounding box center [289, 21] width 23 height 23
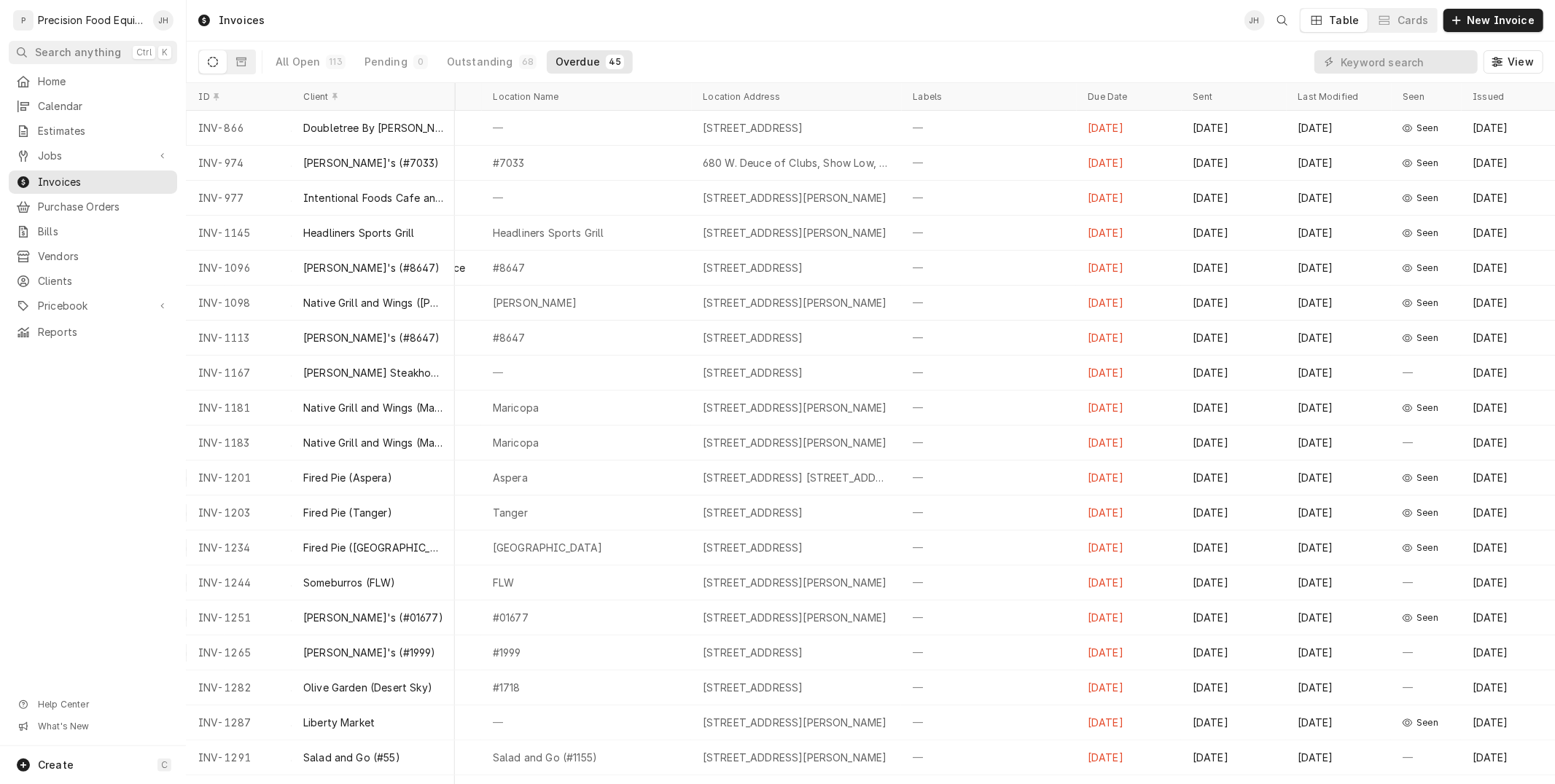
scroll to position [0, 383]
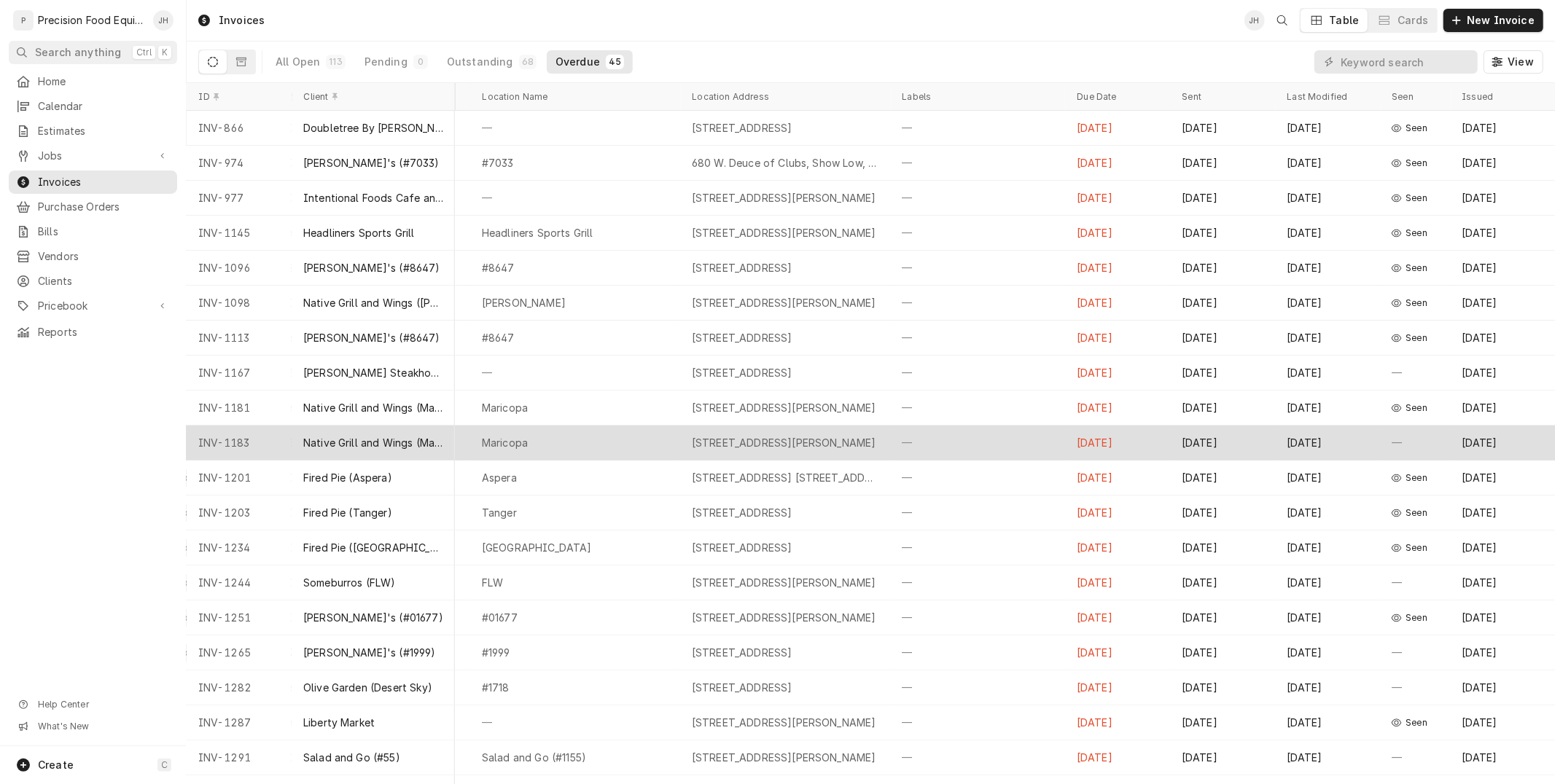
click at [1344, 436] on div "Sep 29" at bounding box center [1328, 443] width 105 height 35
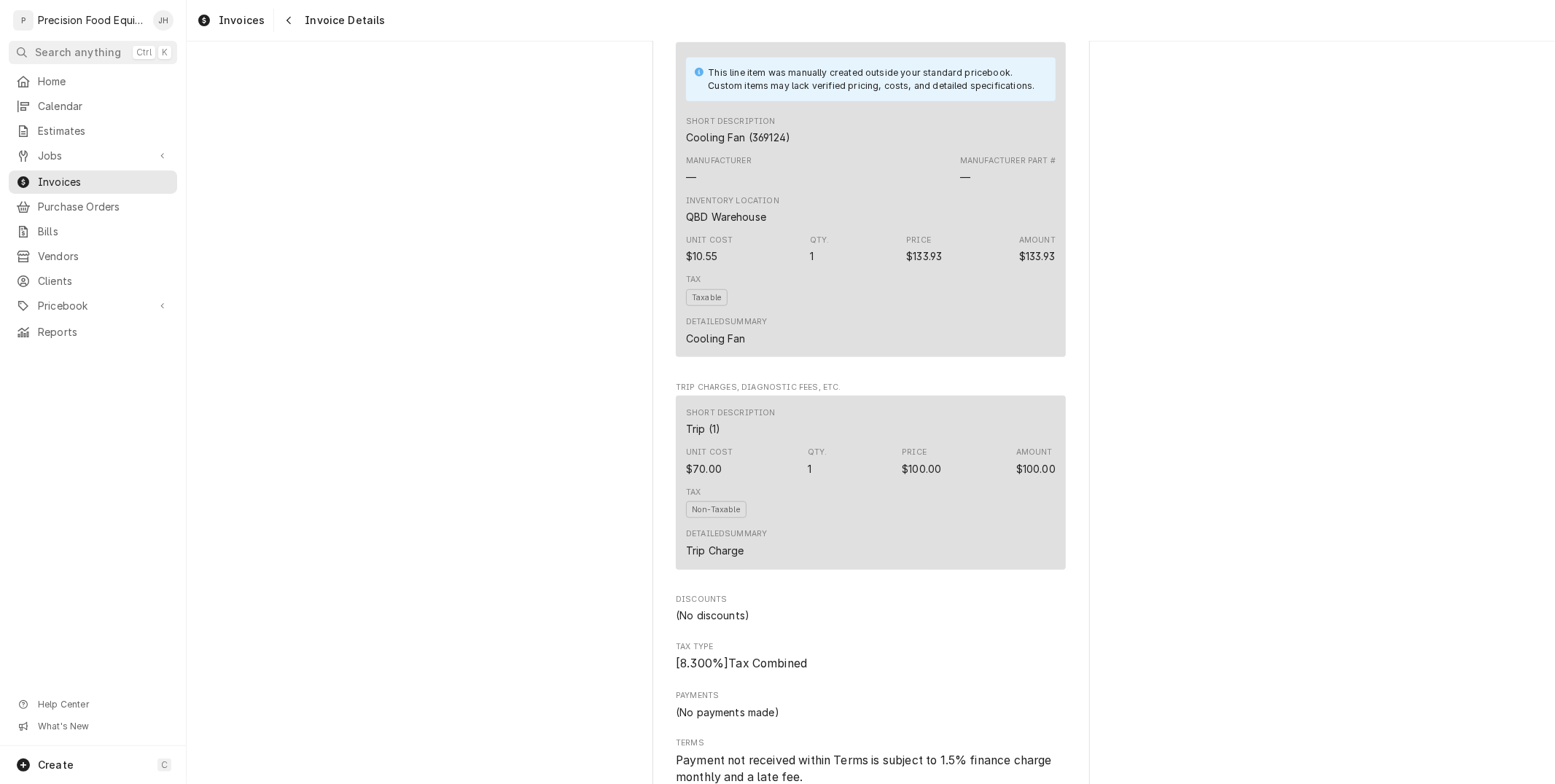
scroll to position [1671, 0]
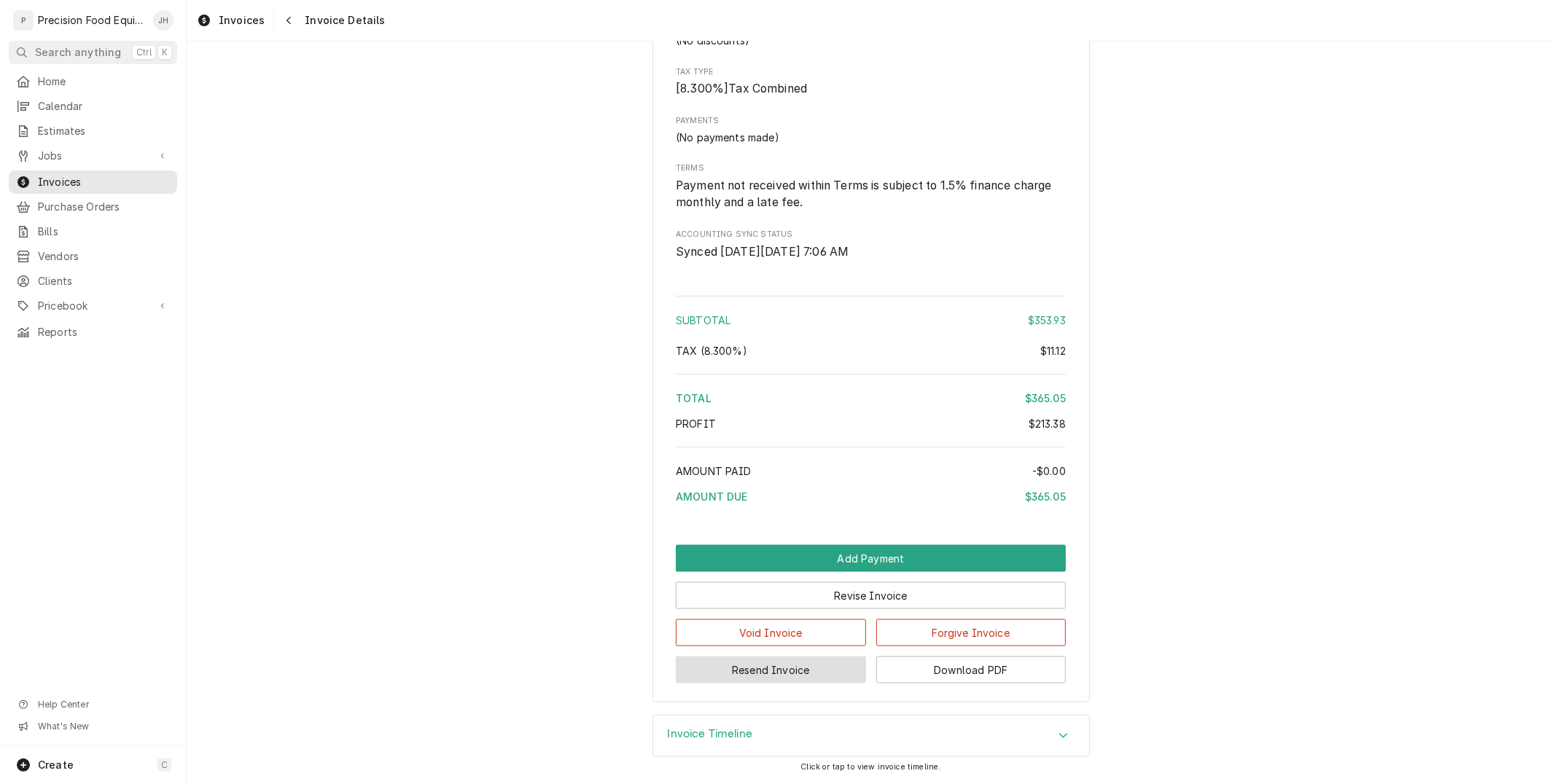
click at [790, 670] on button "Resend Invoice" at bounding box center [771, 670] width 190 height 27
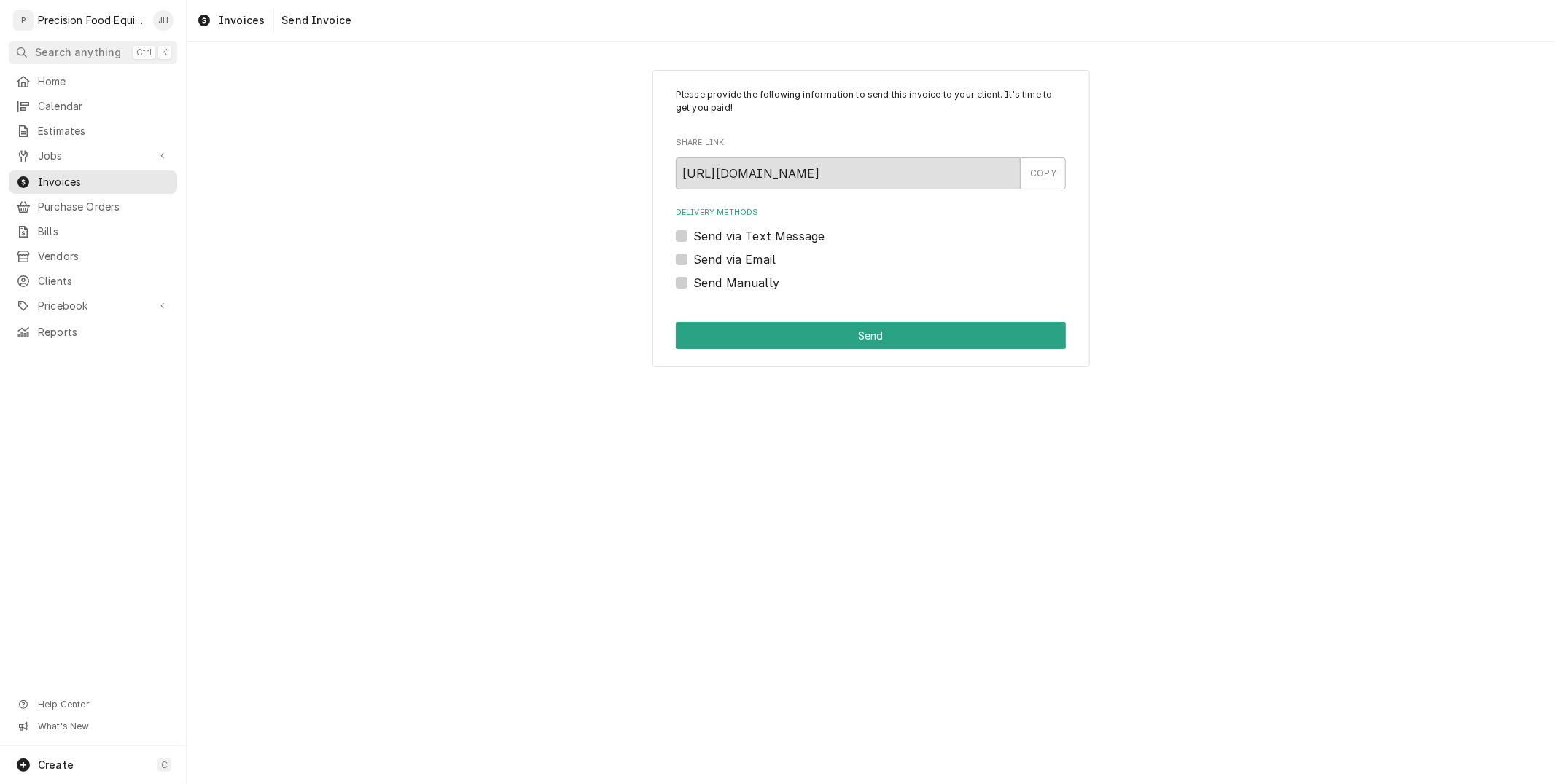
click at [673, 241] on div "Please provide the following information to send this invoice to your client. I…" at bounding box center [871, 219] width 437 height 298
click at [693, 233] on label "Send via Text Message" at bounding box center [759, 236] width 131 height 18
click at [693, 233] on input "Send via Text Message" at bounding box center [889, 243] width 390 height 32
checkbox input "true"
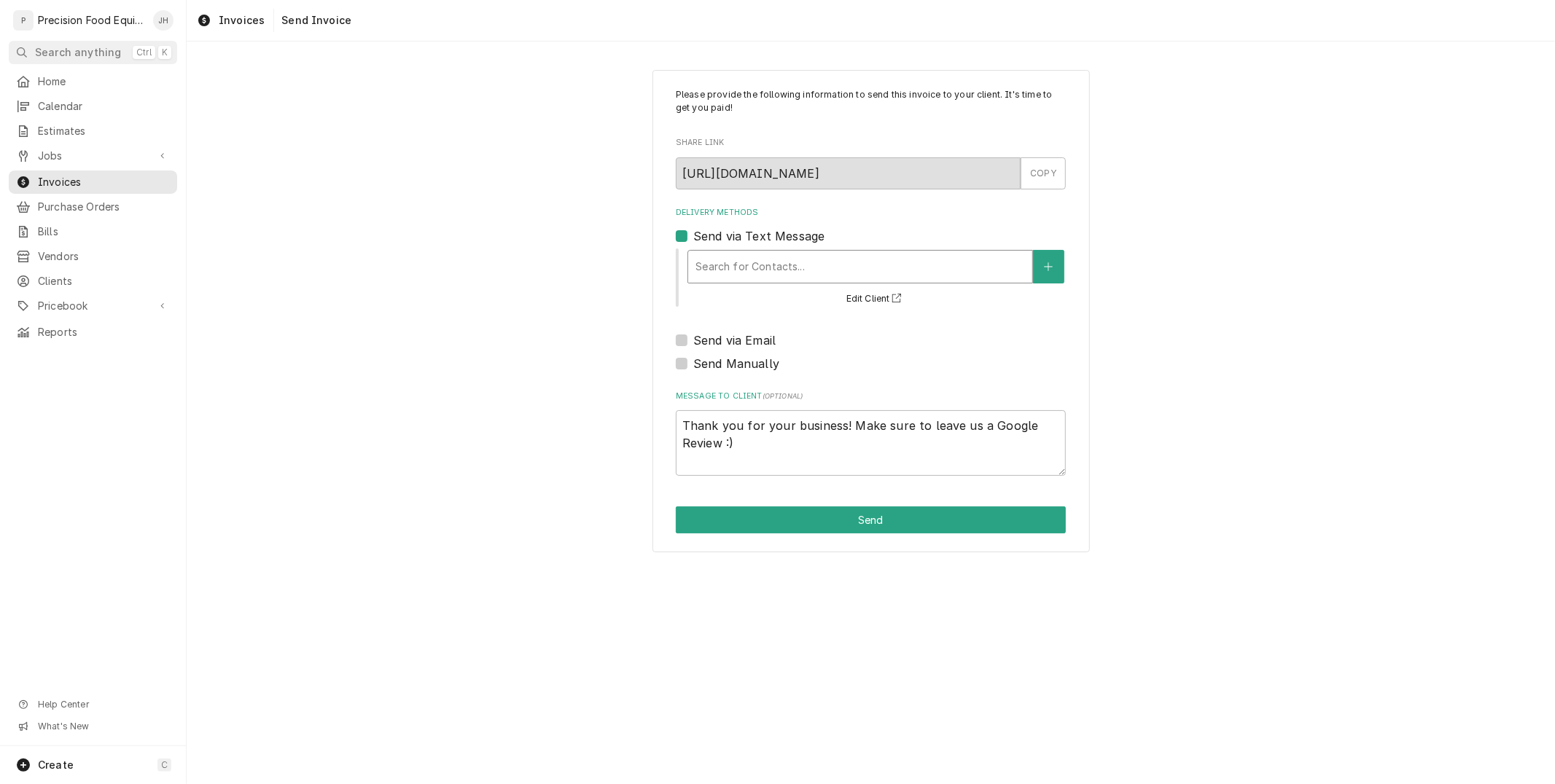
click at [797, 258] on div "Delivery Methods" at bounding box center [860, 267] width 329 height 26
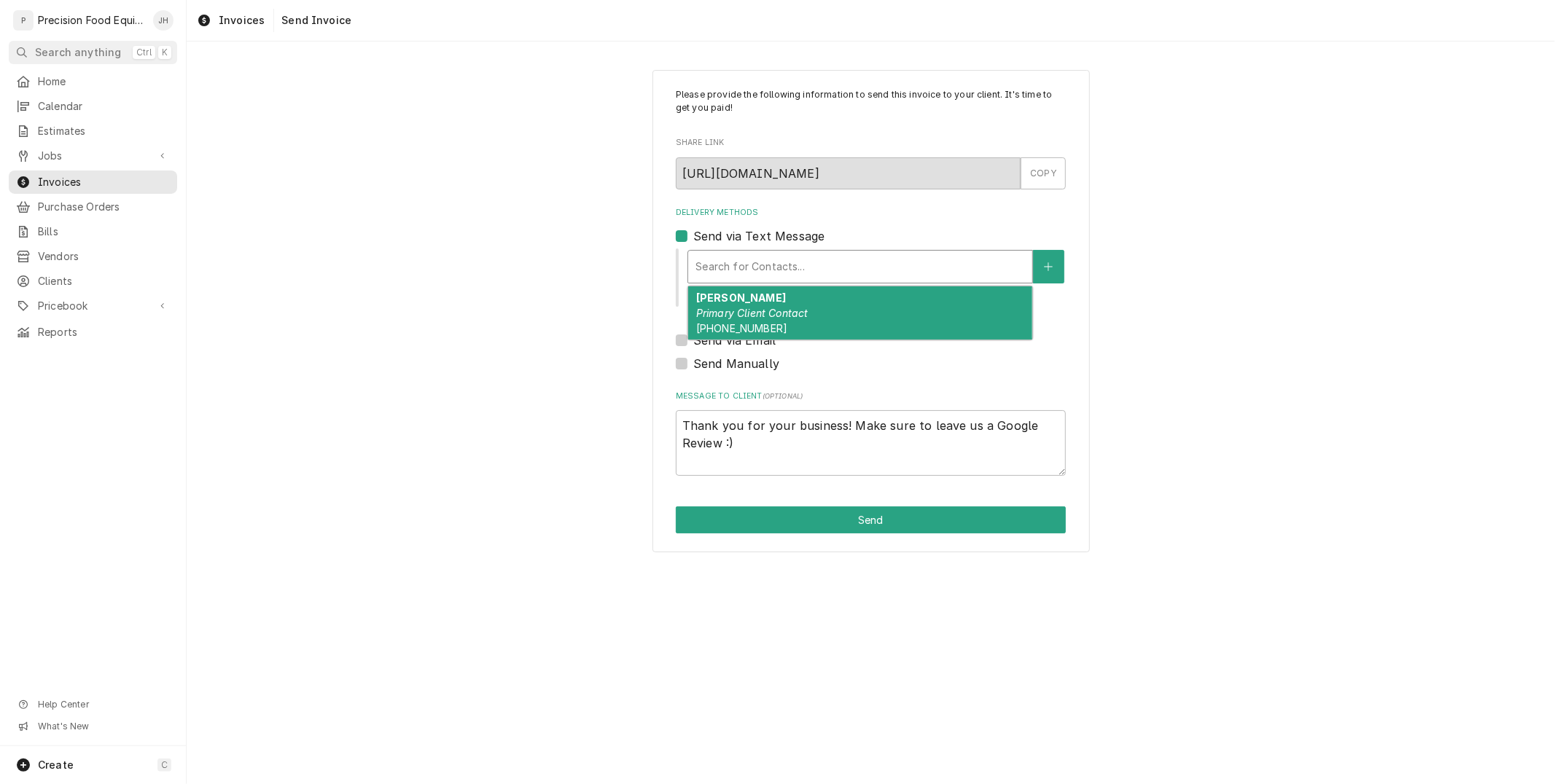
click at [788, 304] on div "Matt Primary Client Contact (913) 220-5515" at bounding box center [860, 312] width 344 height 54
type textarea "x"
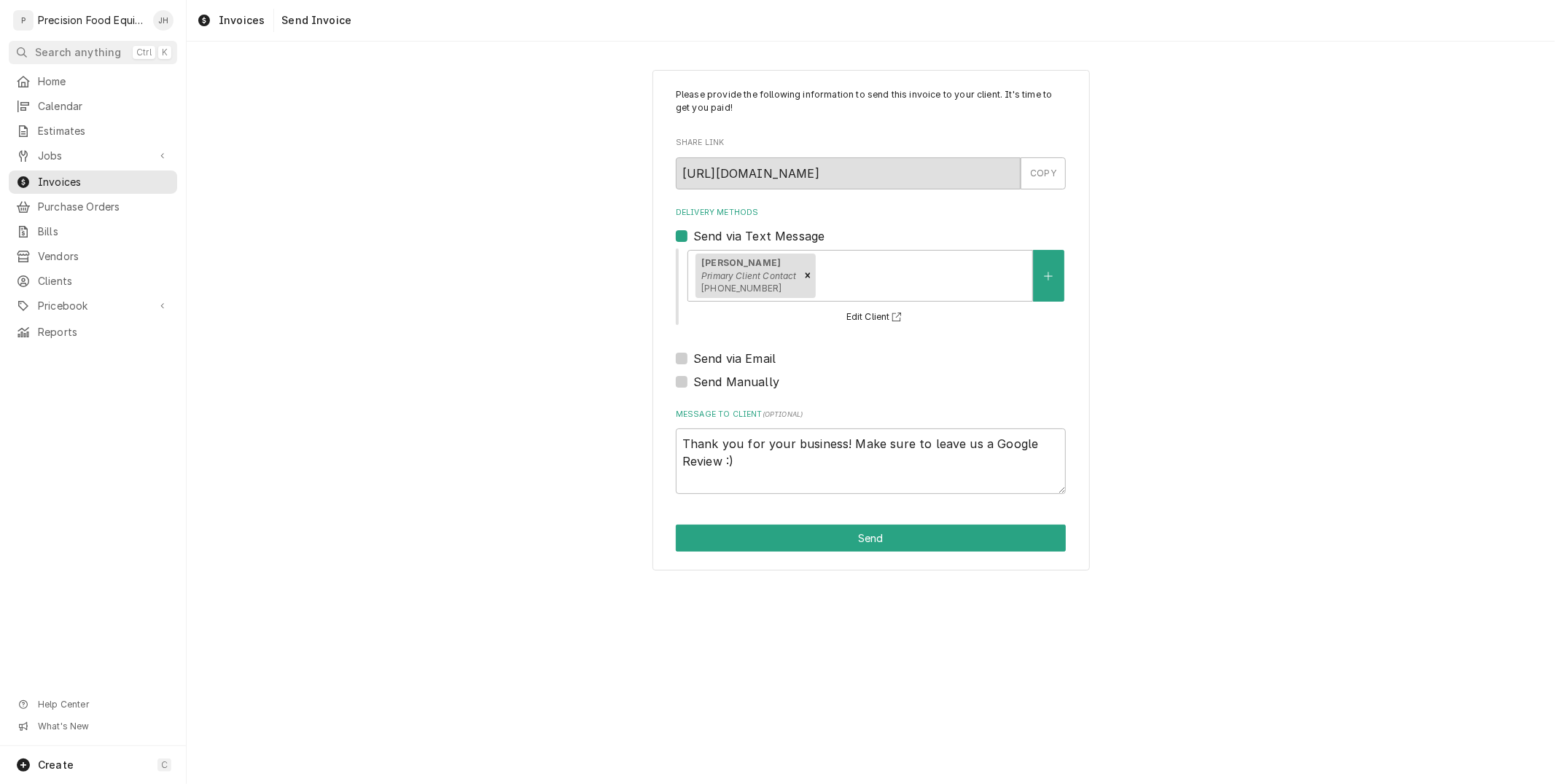
click at [693, 353] on label "Send via Email" at bounding box center [735, 359] width 82 height 18
click at [693, 353] on input "Send via Email" at bounding box center [889, 366] width 390 height 32
checkbox input "true"
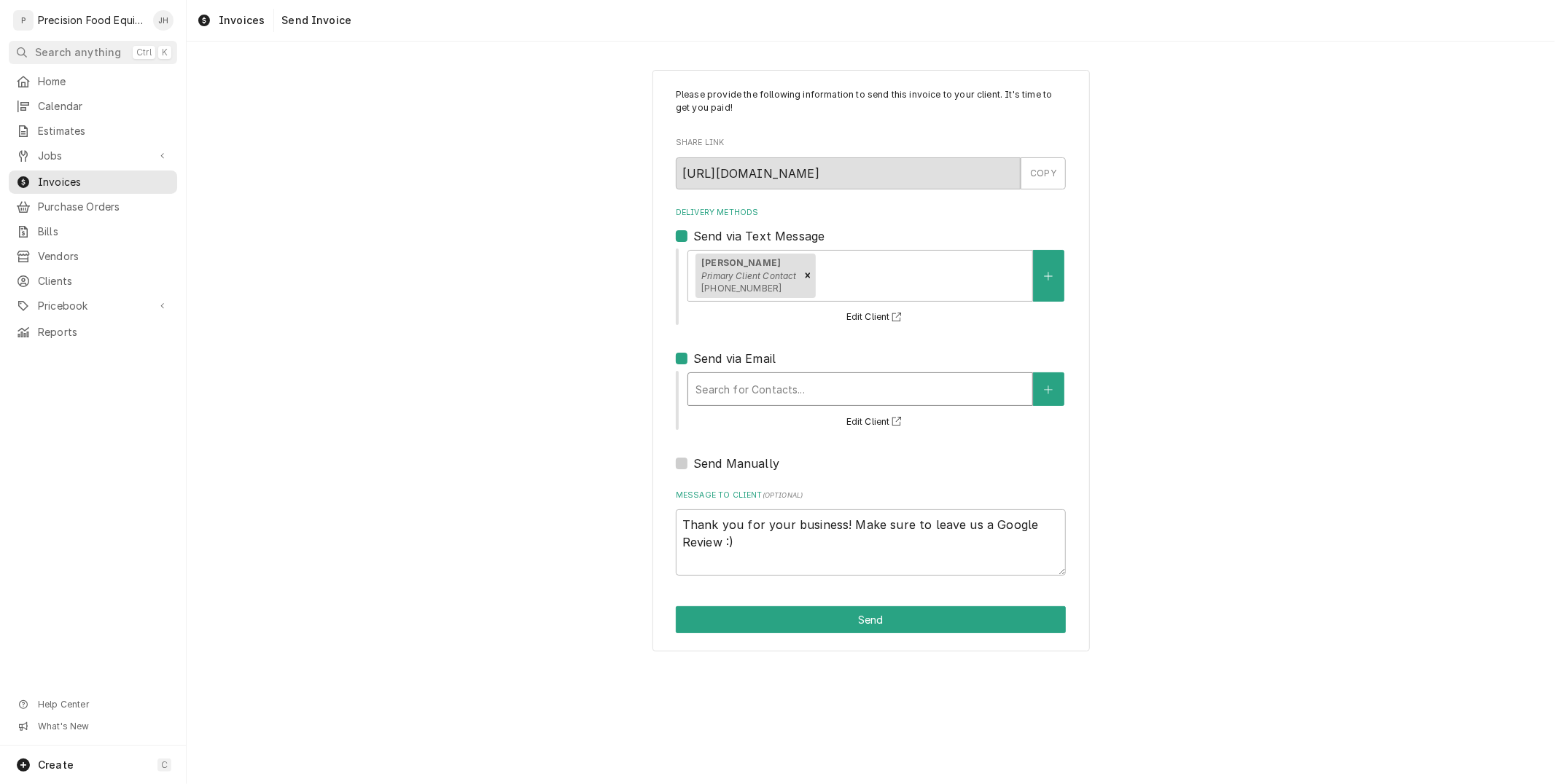
click at [770, 398] on div "Delivery Methods" at bounding box center [860, 389] width 329 height 26
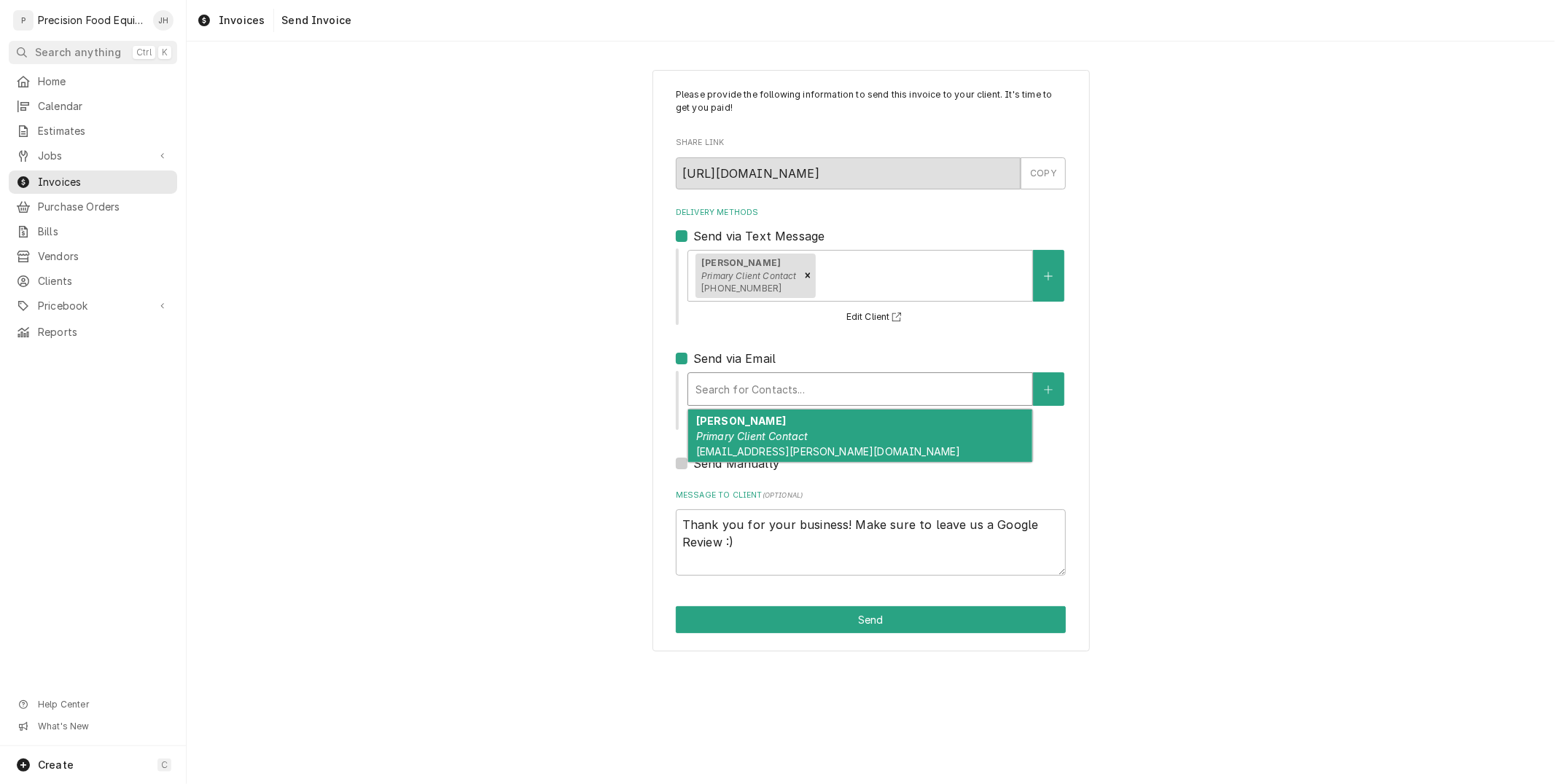
click at [766, 433] on em "Primary Client Contact" at bounding box center [752, 436] width 112 height 12
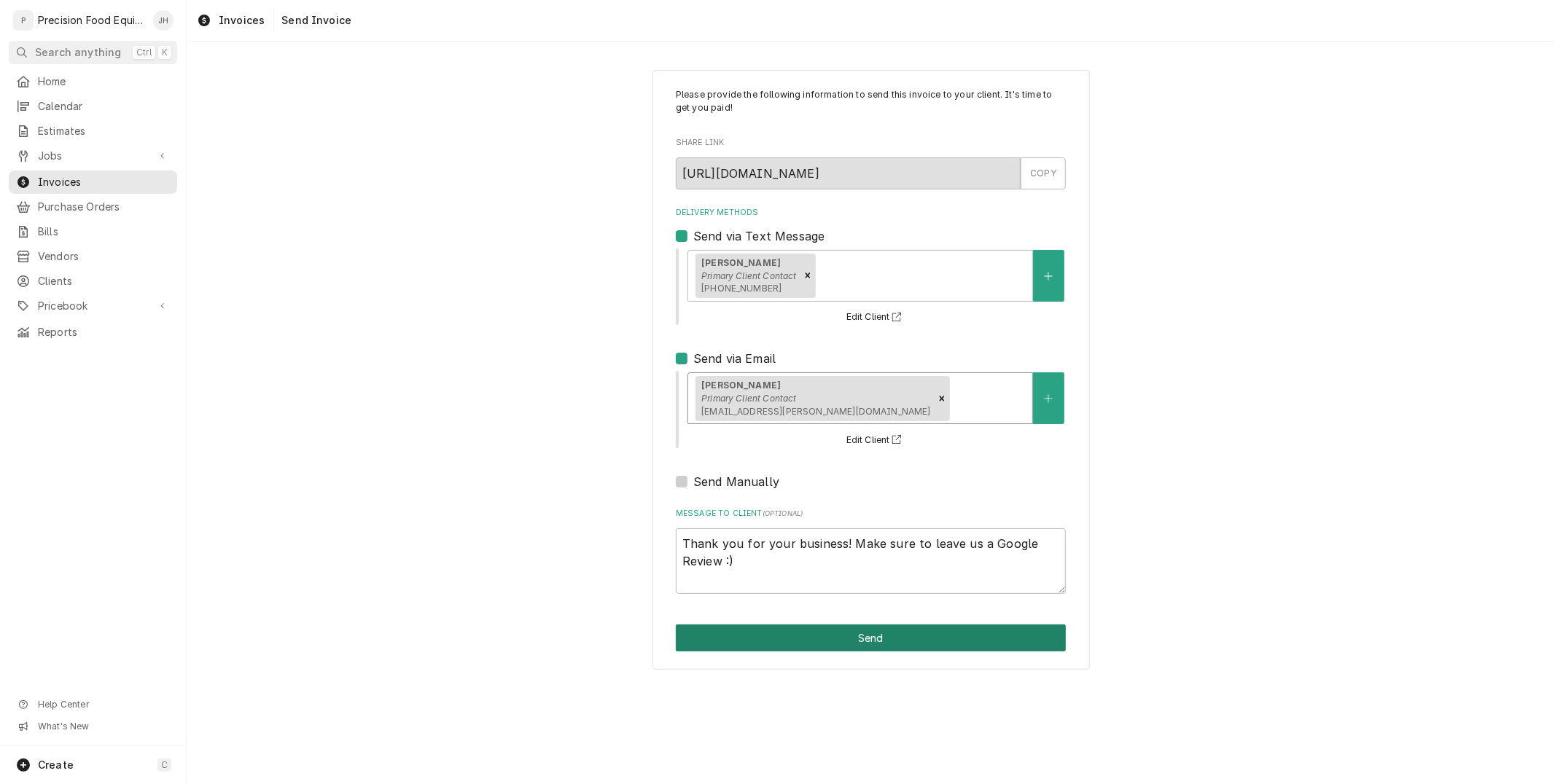
click at [760, 643] on button "Send" at bounding box center [871, 637] width 390 height 27
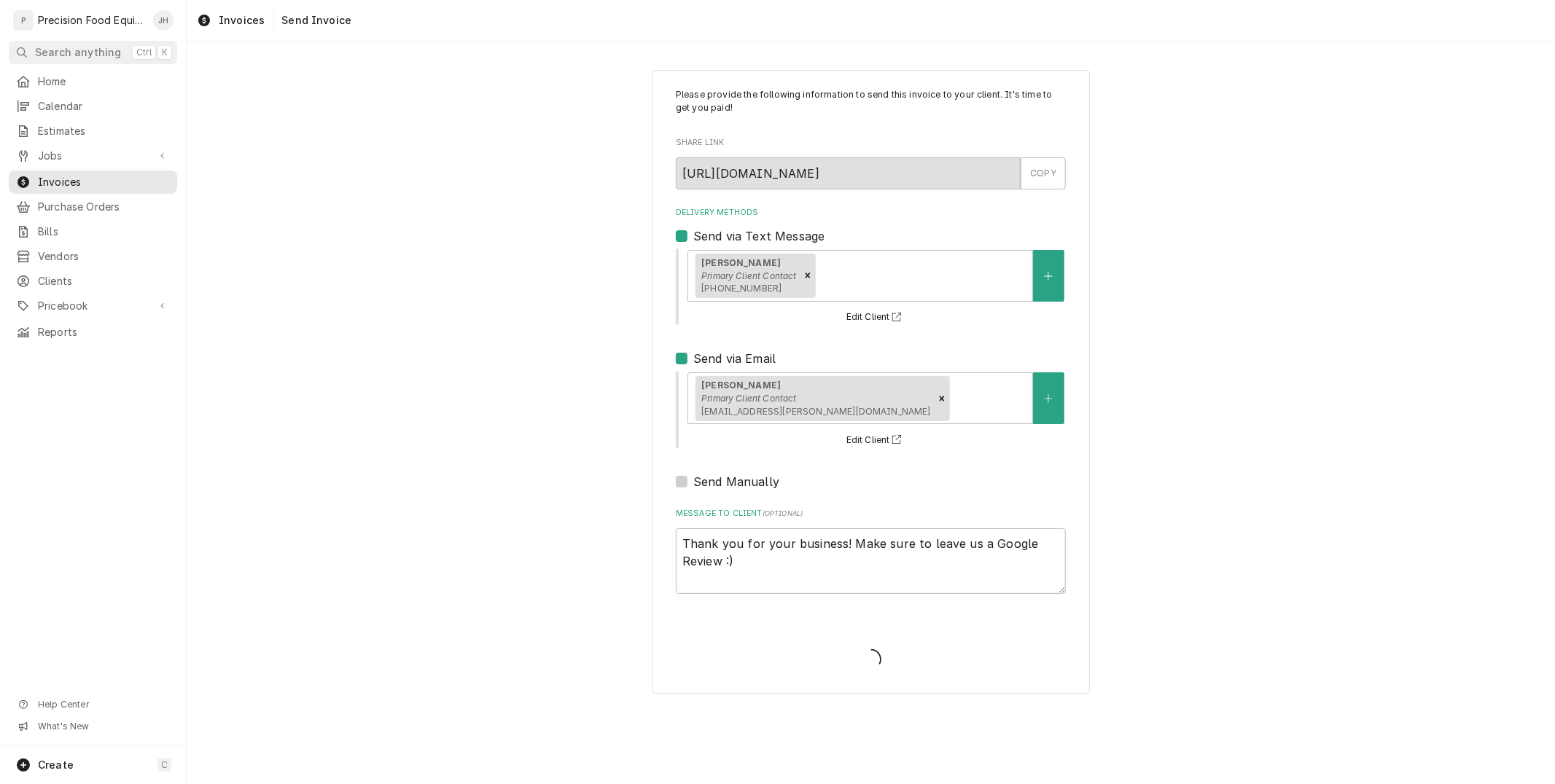
type textarea "x"
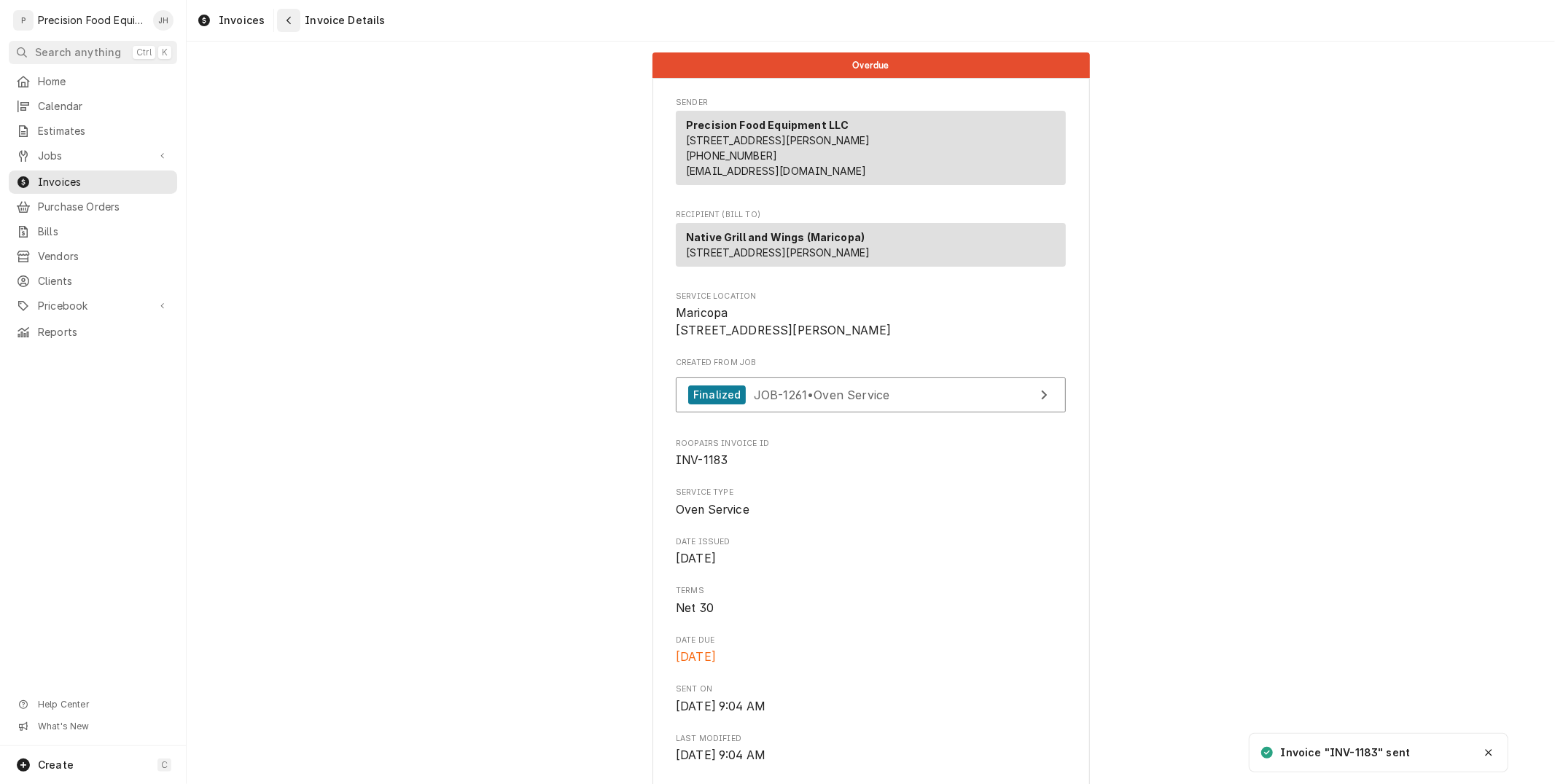
click at [289, 18] on div "Navigate back" at bounding box center [289, 21] width 15 height 15
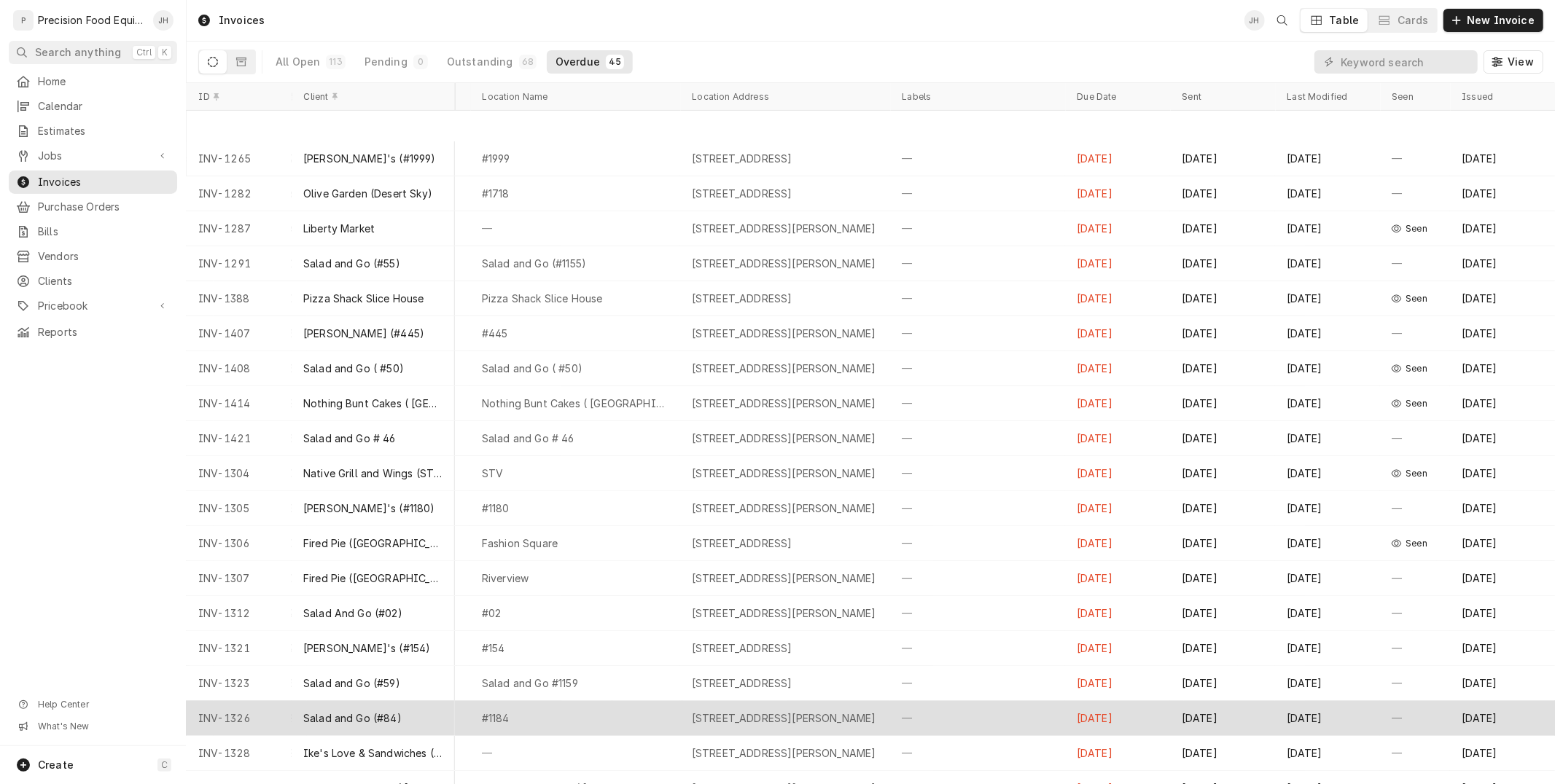
scroll to position [599, 383]
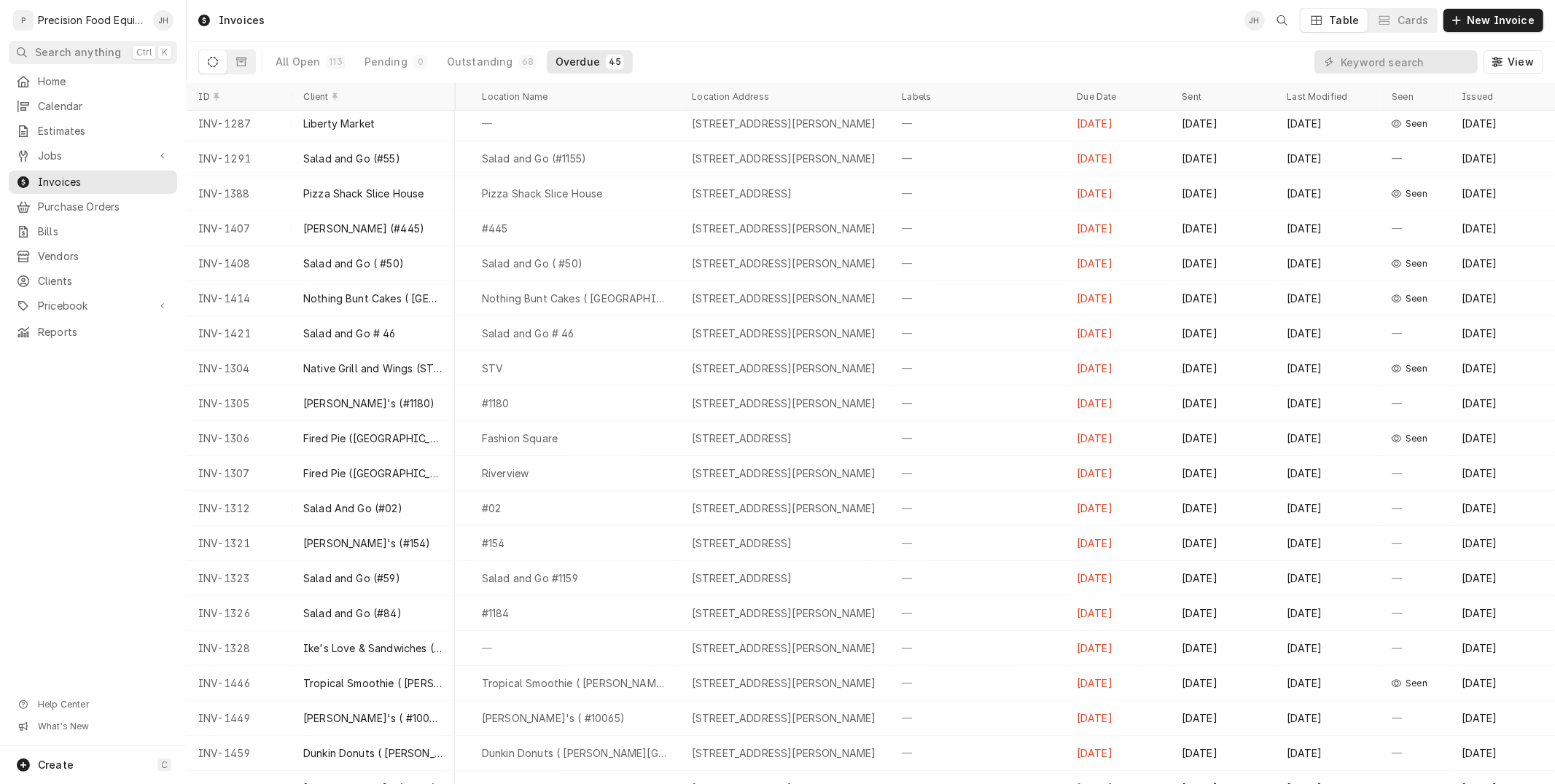
drag, startPoint x: 1387, startPoint y: 768, endPoint x: 1532, endPoint y: 763, distance: 145.1
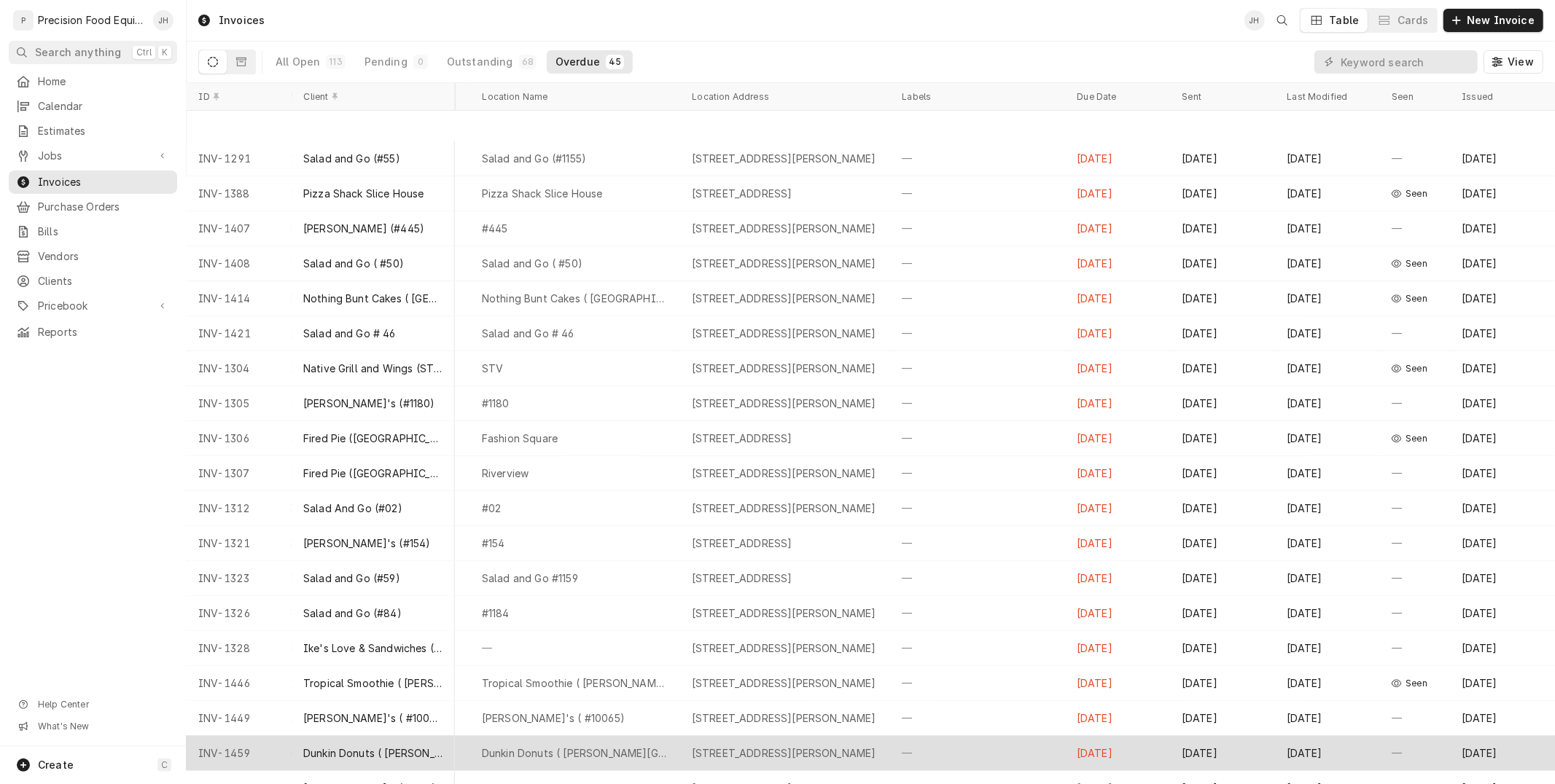
scroll to position [666, 383]
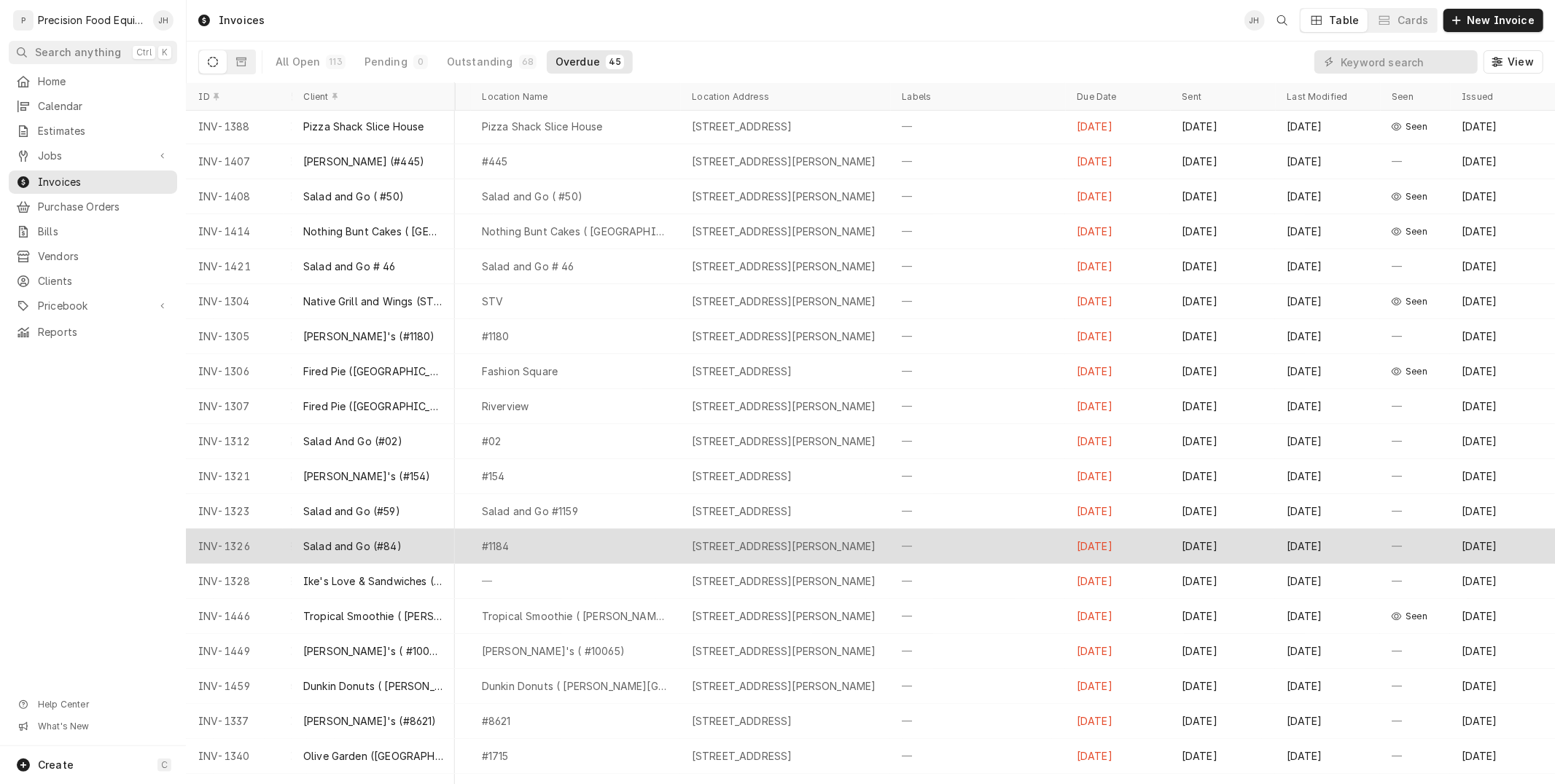
click at [849, 543] on div "[STREET_ADDRESS][PERSON_NAME]" at bounding box center [784, 546] width 184 height 15
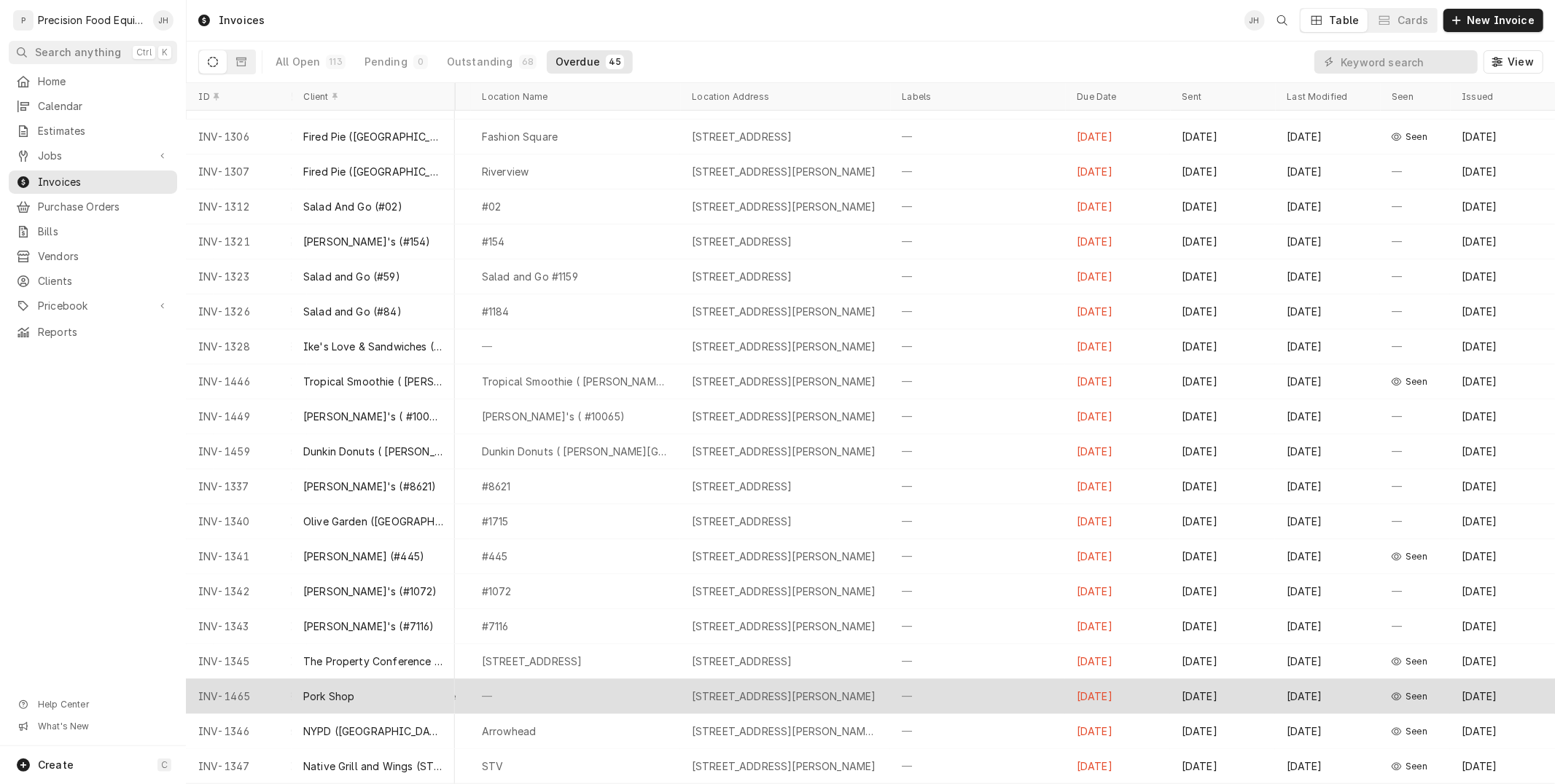
scroll to position [914, 383]
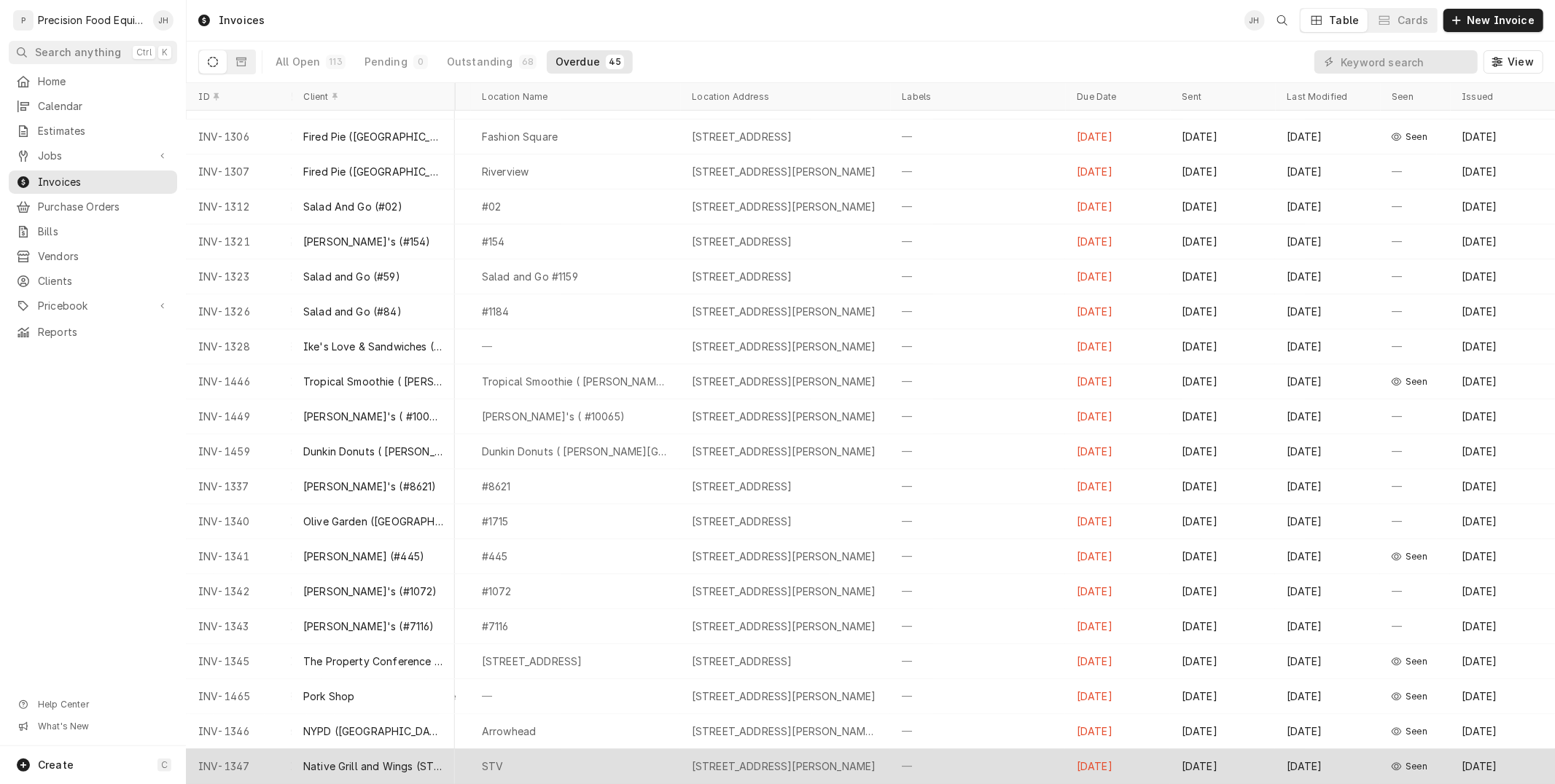
click at [1383, 762] on div "Seen" at bounding box center [1415, 766] width 70 height 35
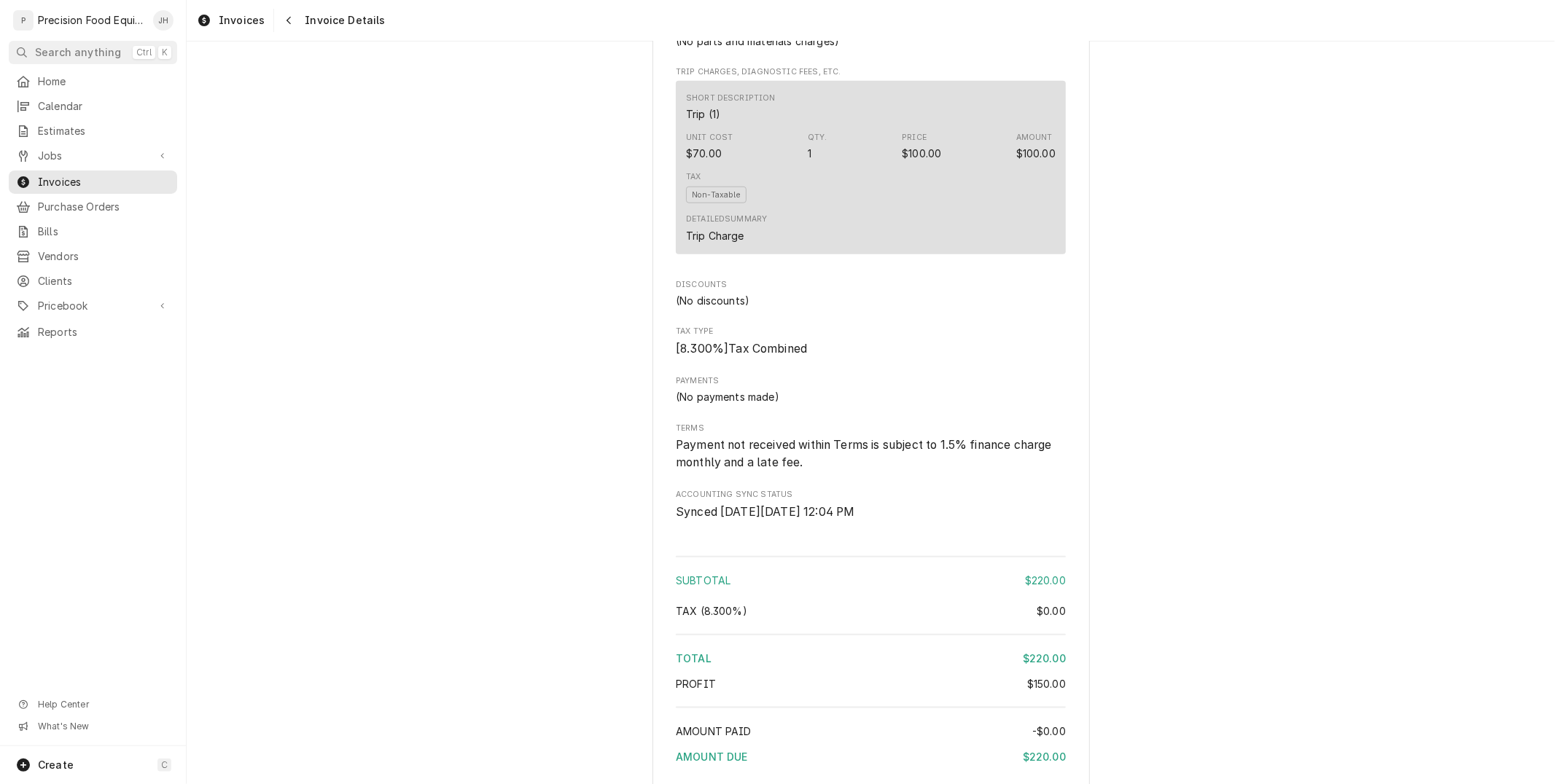
scroll to position [1401, 0]
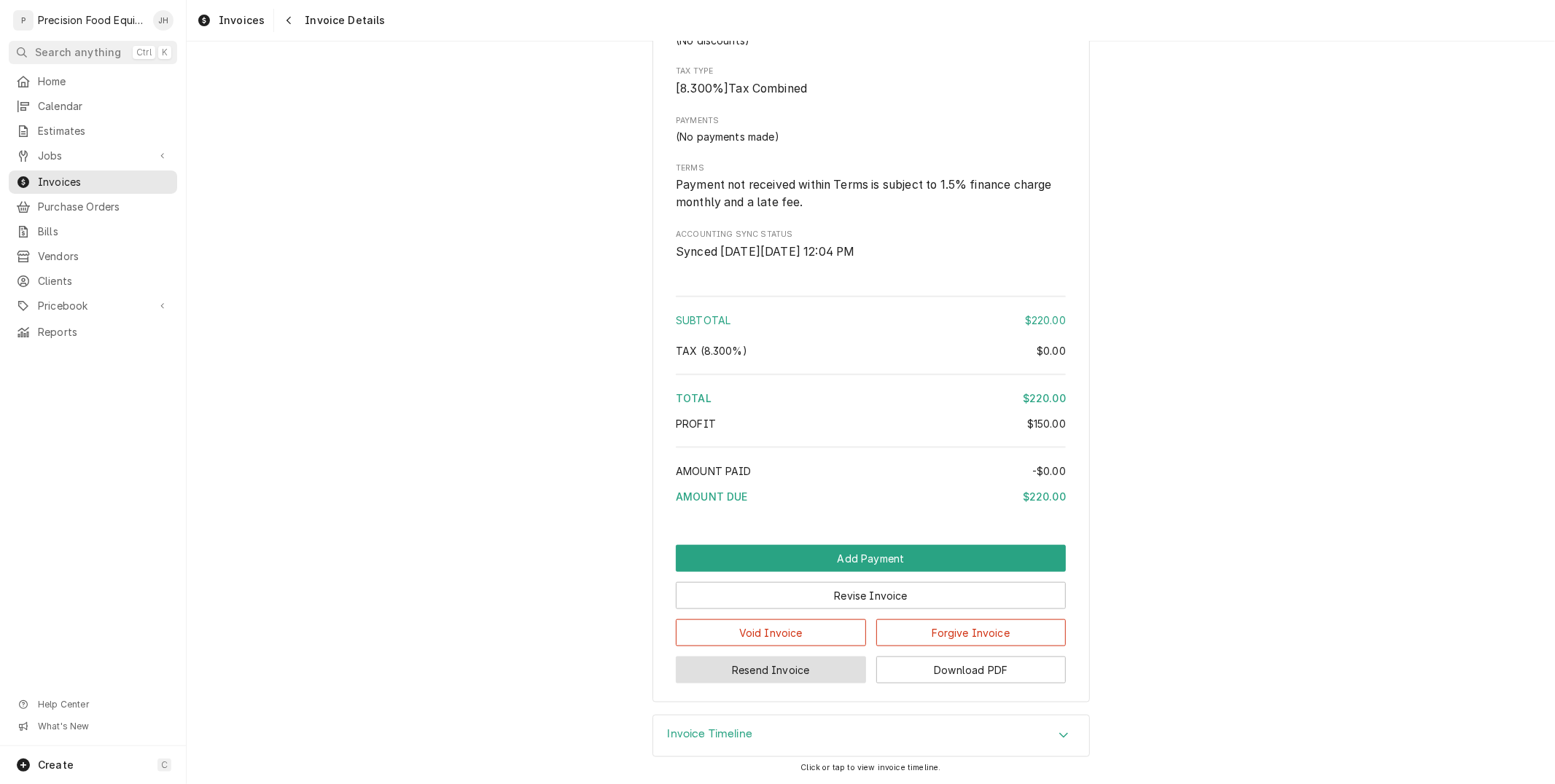
click at [801, 681] on button "Resend Invoice" at bounding box center [771, 670] width 190 height 27
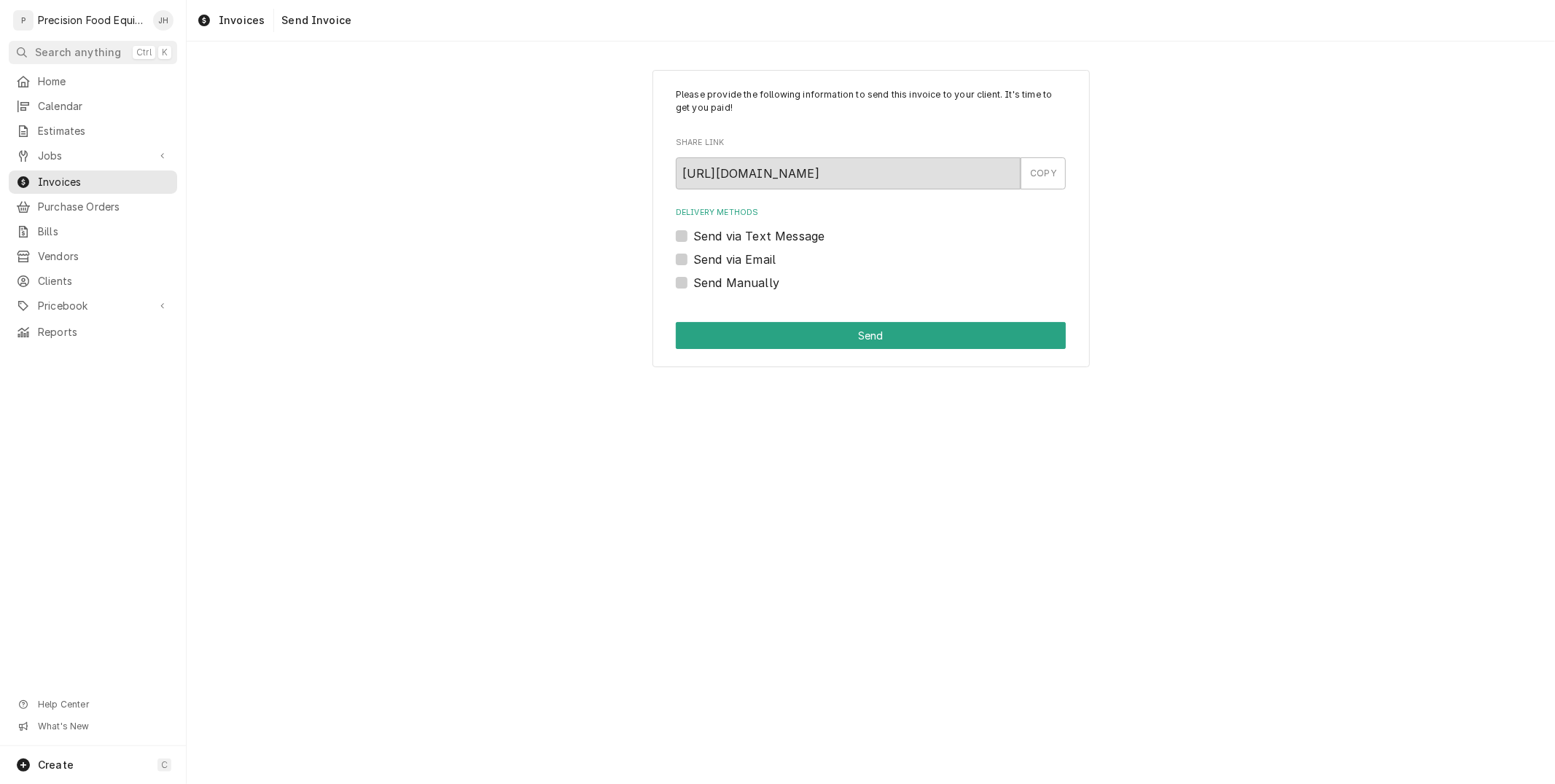
click at [693, 234] on label "Send via Text Message" at bounding box center [759, 236] width 131 height 18
click at [693, 234] on input "Send via Text Message" at bounding box center [889, 243] width 390 height 32
checkbox input "true"
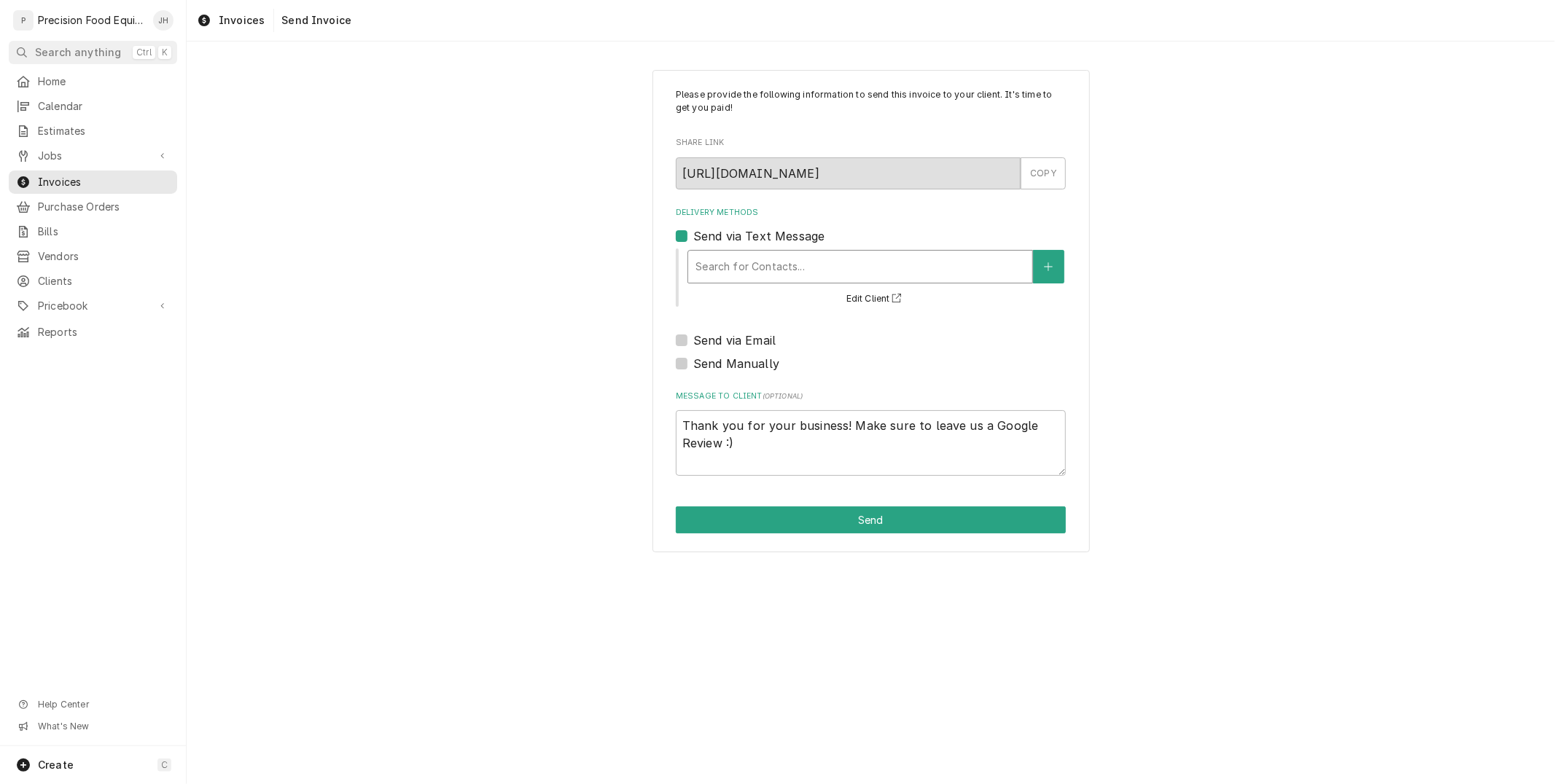
click at [836, 270] on div "Delivery Methods" at bounding box center [860, 267] width 329 height 26
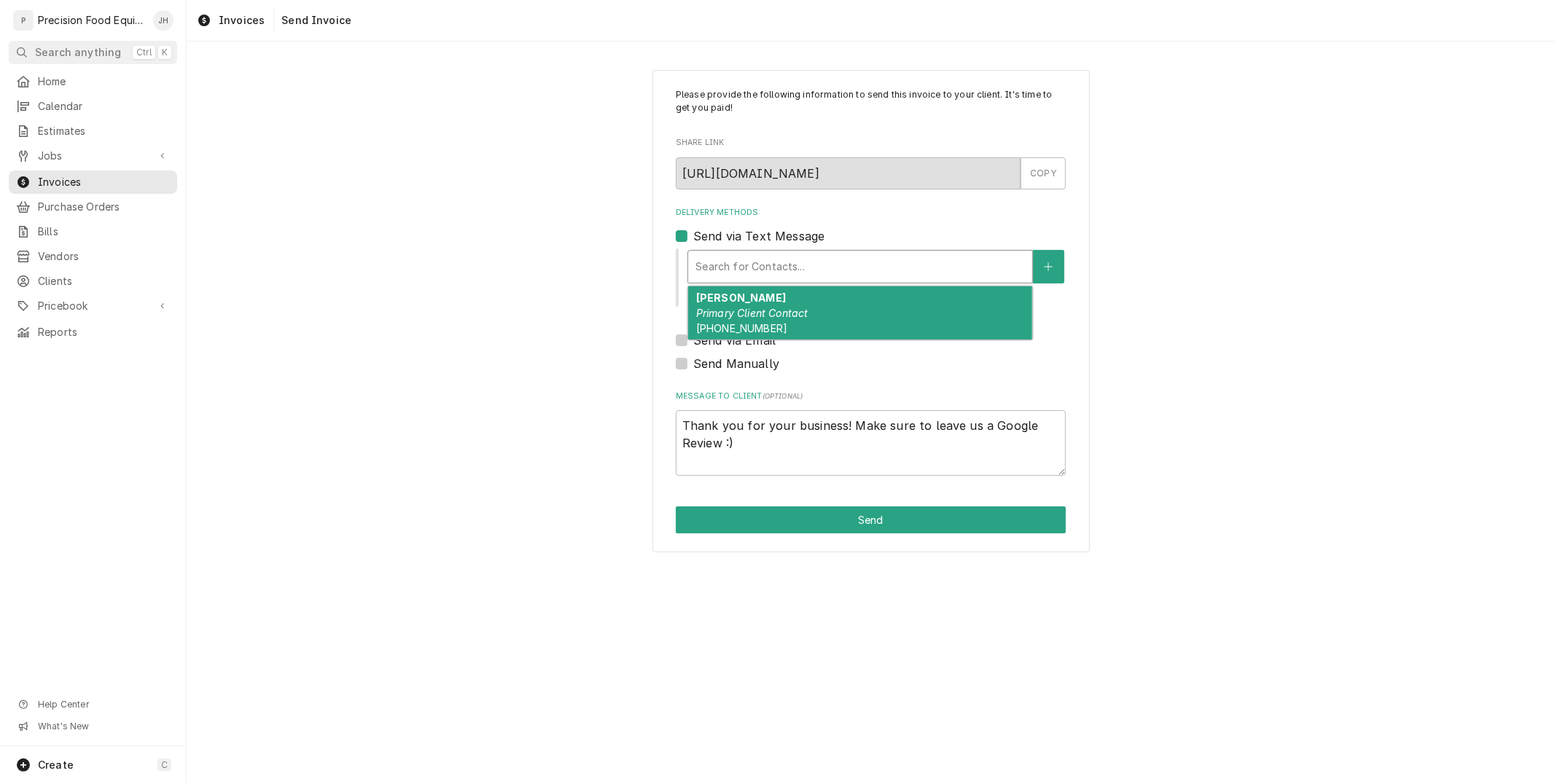
click at [821, 300] on div "Shanna Primary Client Contact (480) 316-3753" at bounding box center [860, 312] width 344 height 54
type textarea "x"
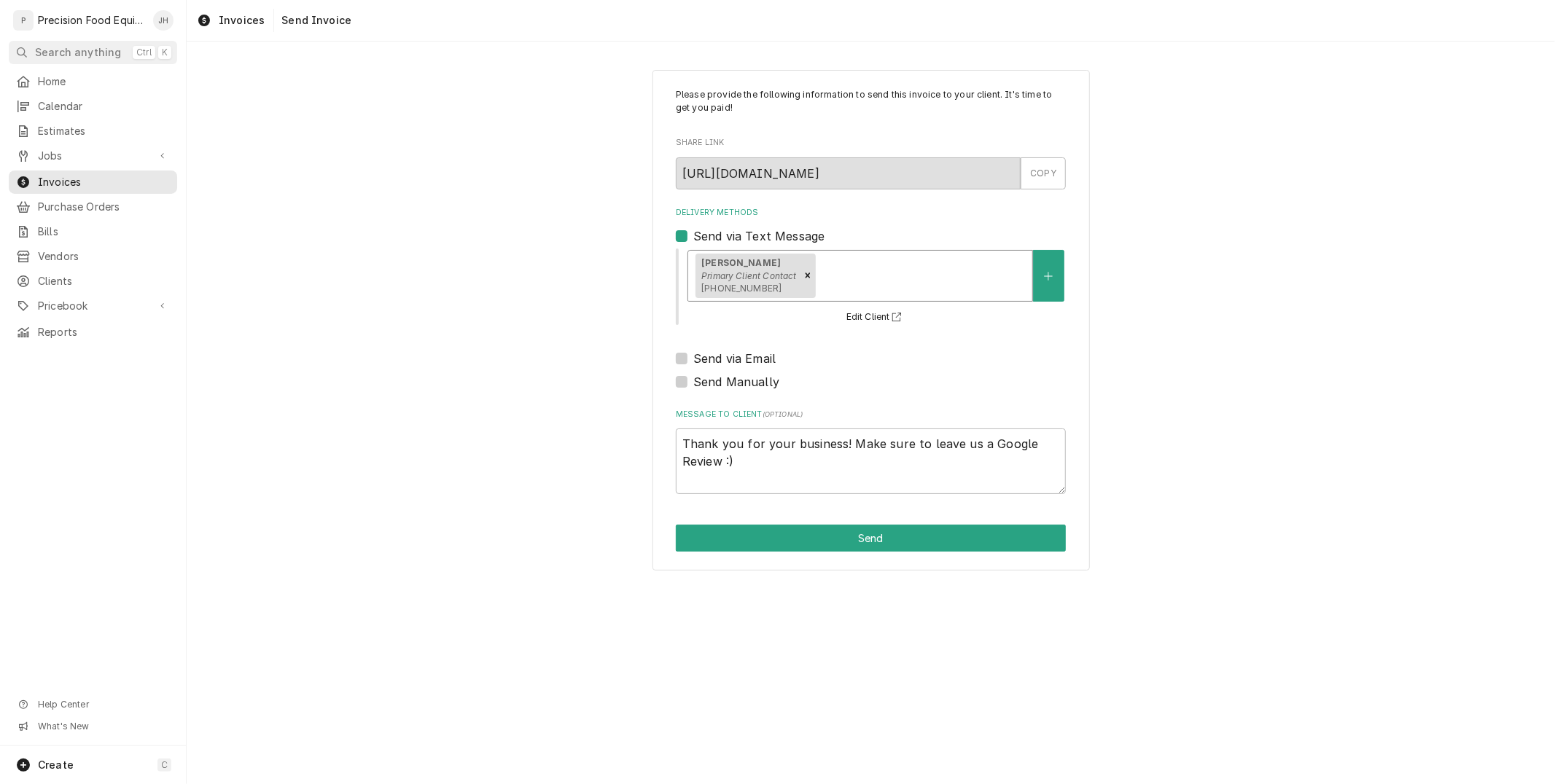
click at [693, 354] on label "Send via Email" at bounding box center [735, 359] width 82 height 18
click at [693, 354] on input "Send via Email" at bounding box center [889, 366] width 390 height 32
checkbox input "true"
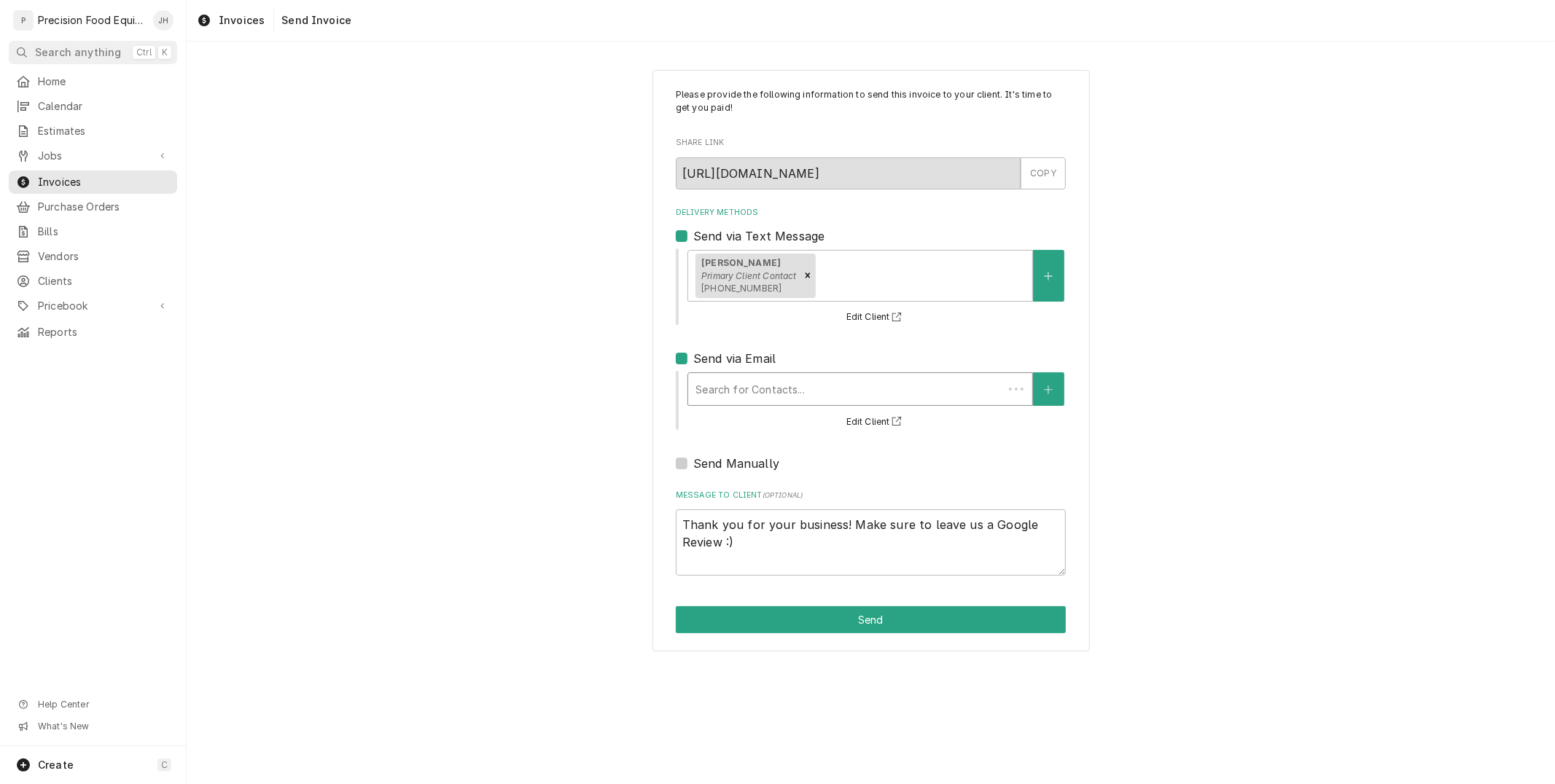
click at [736, 381] on div "Delivery Methods" at bounding box center [845, 389] width 300 height 26
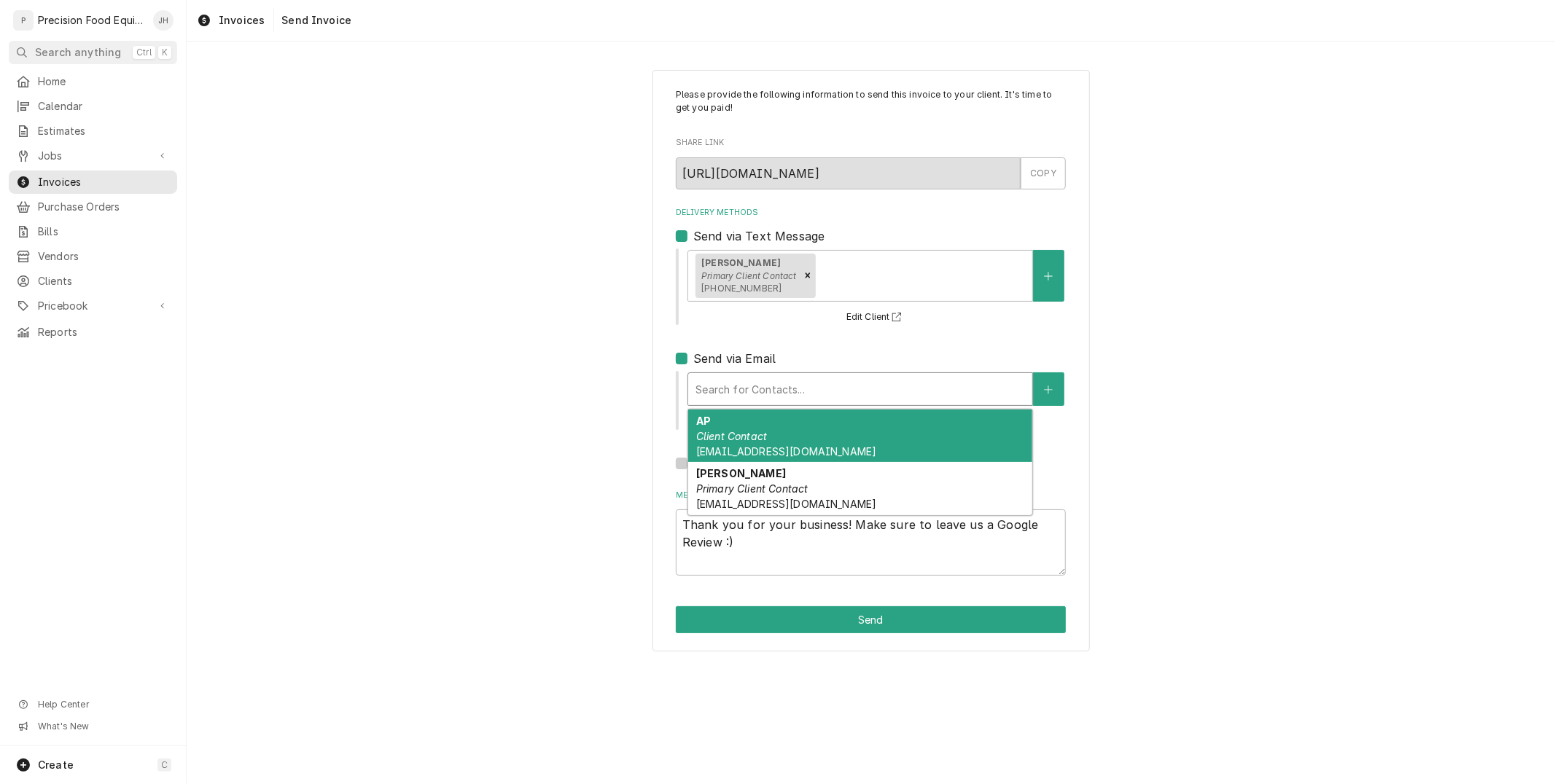
click at [761, 446] on span "accounting@ngwspickler.com" at bounding box center [786, 451] width 180 height 12
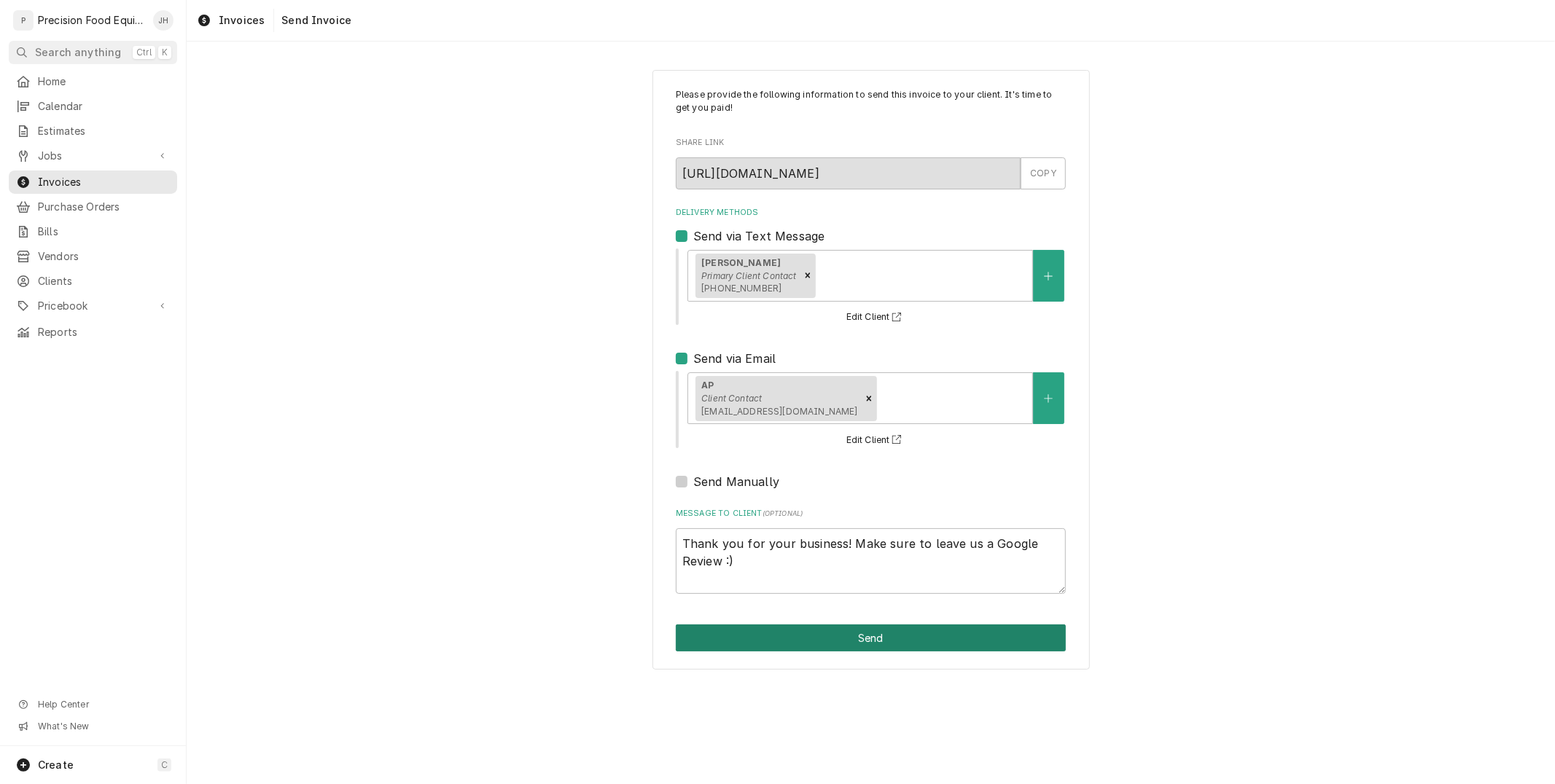
click at [870, 639] on button "Send" at bounding box center [871, 637] width 390 height 27
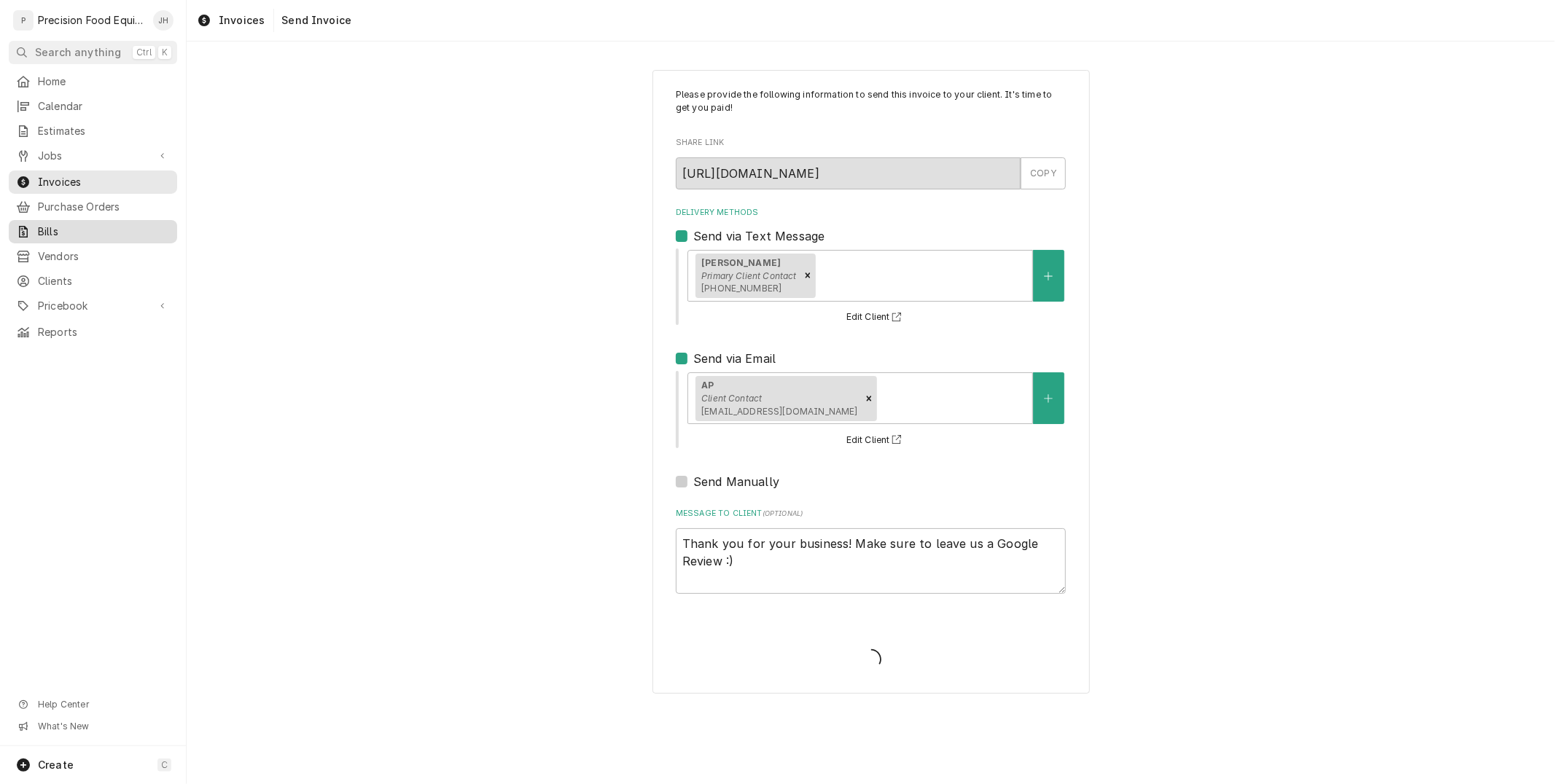
type textarea "x"
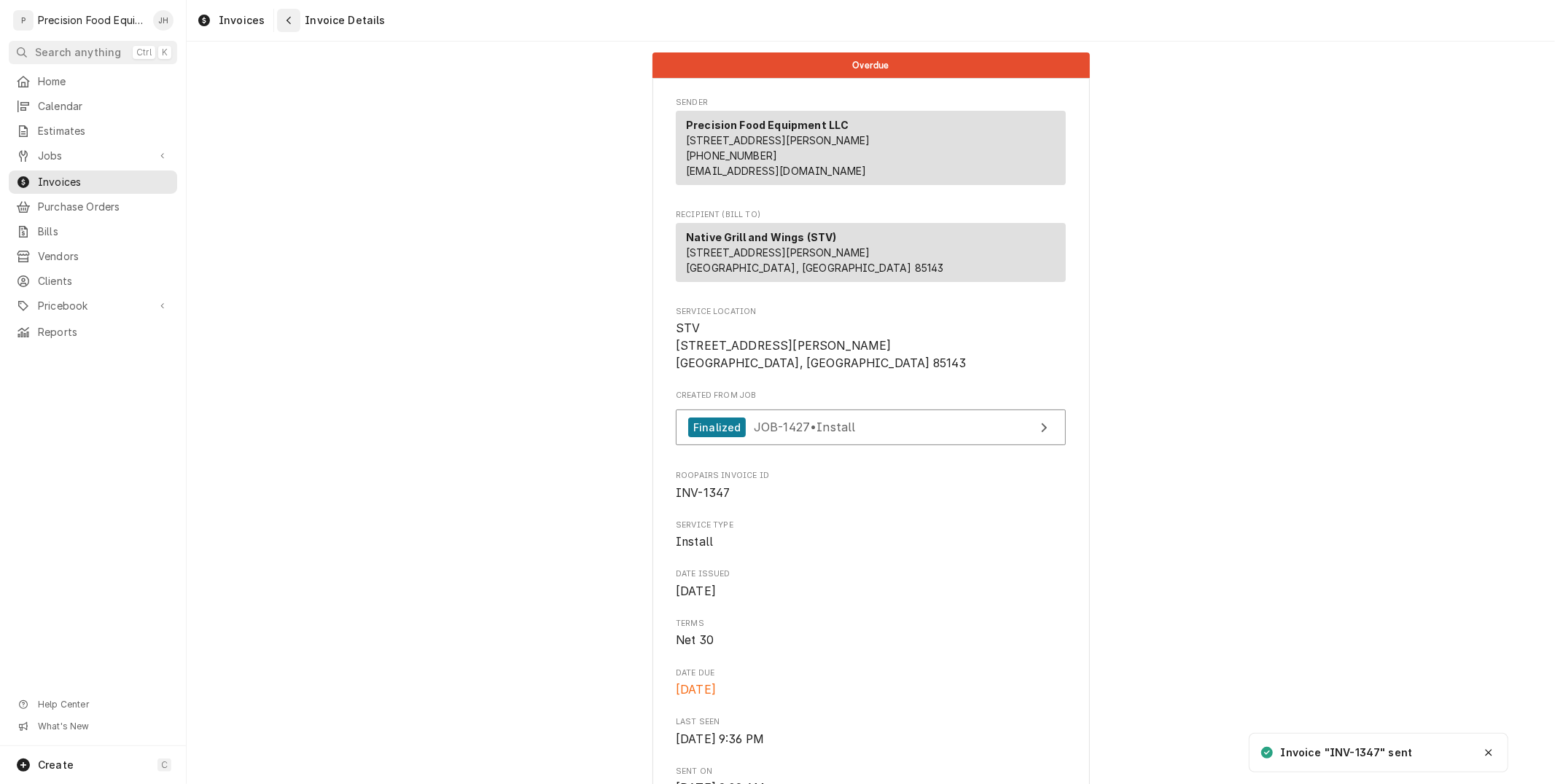
click at [285, 24] on icon "Navigate back" at bounding box center [288, 21] width 7 height 10
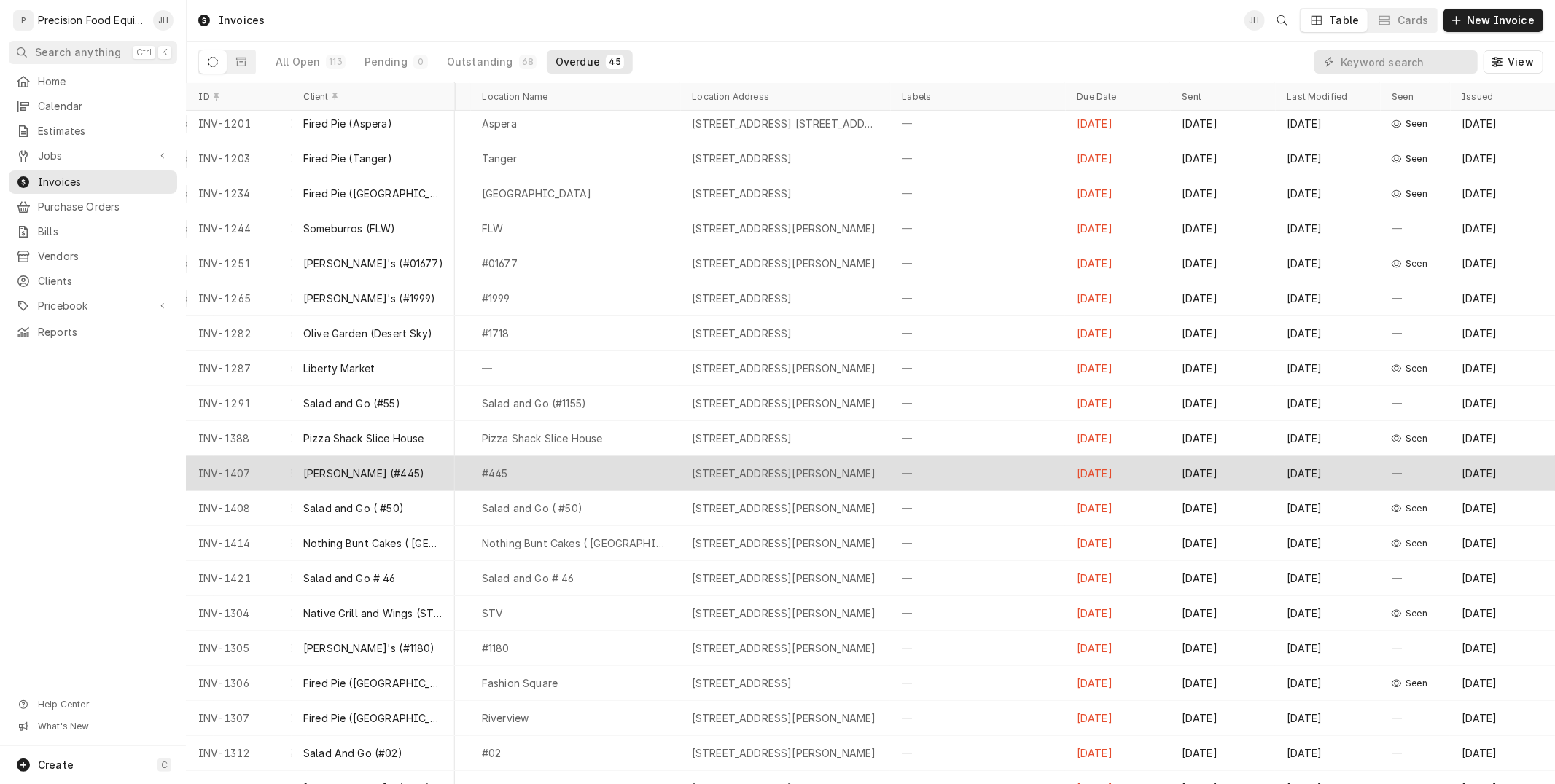
scroll to position [435, 374]
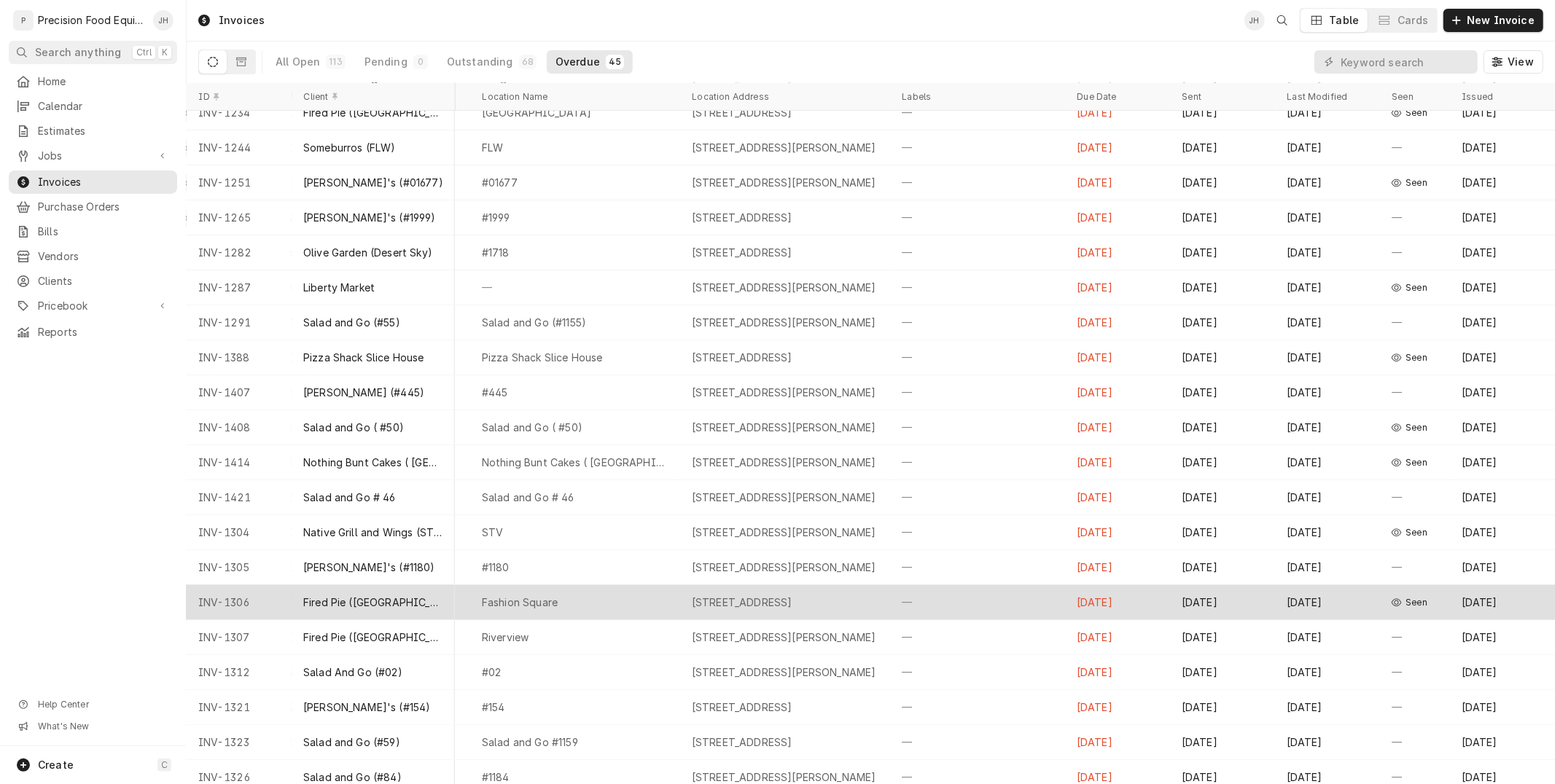
click at [1408, 601] on span "Seen" at bounding box center [1418, 603] width 22 height 12
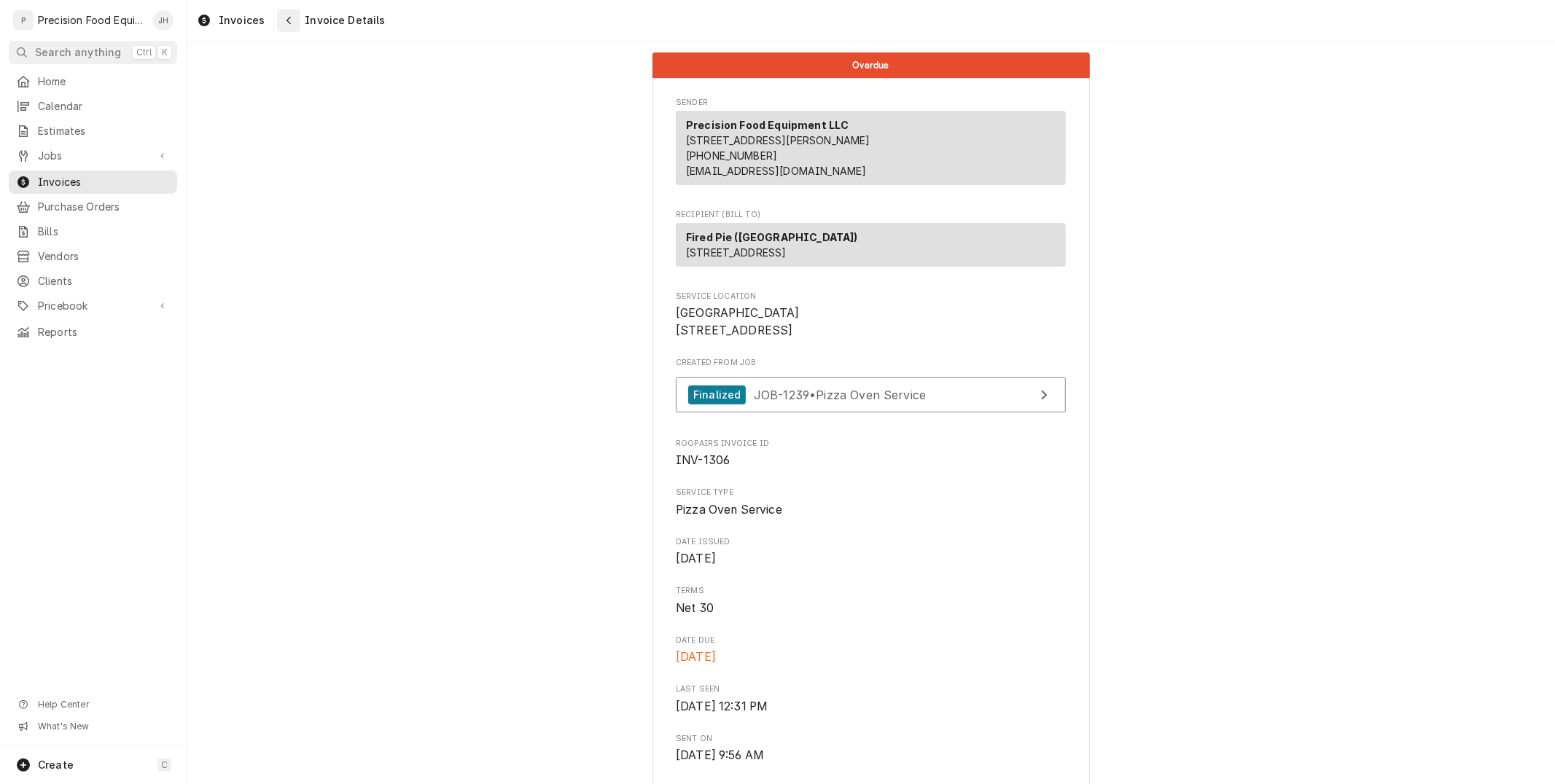
click at [288, 20] on icon "Navigate back" at bounding box center [288, 21] width 7 height 10
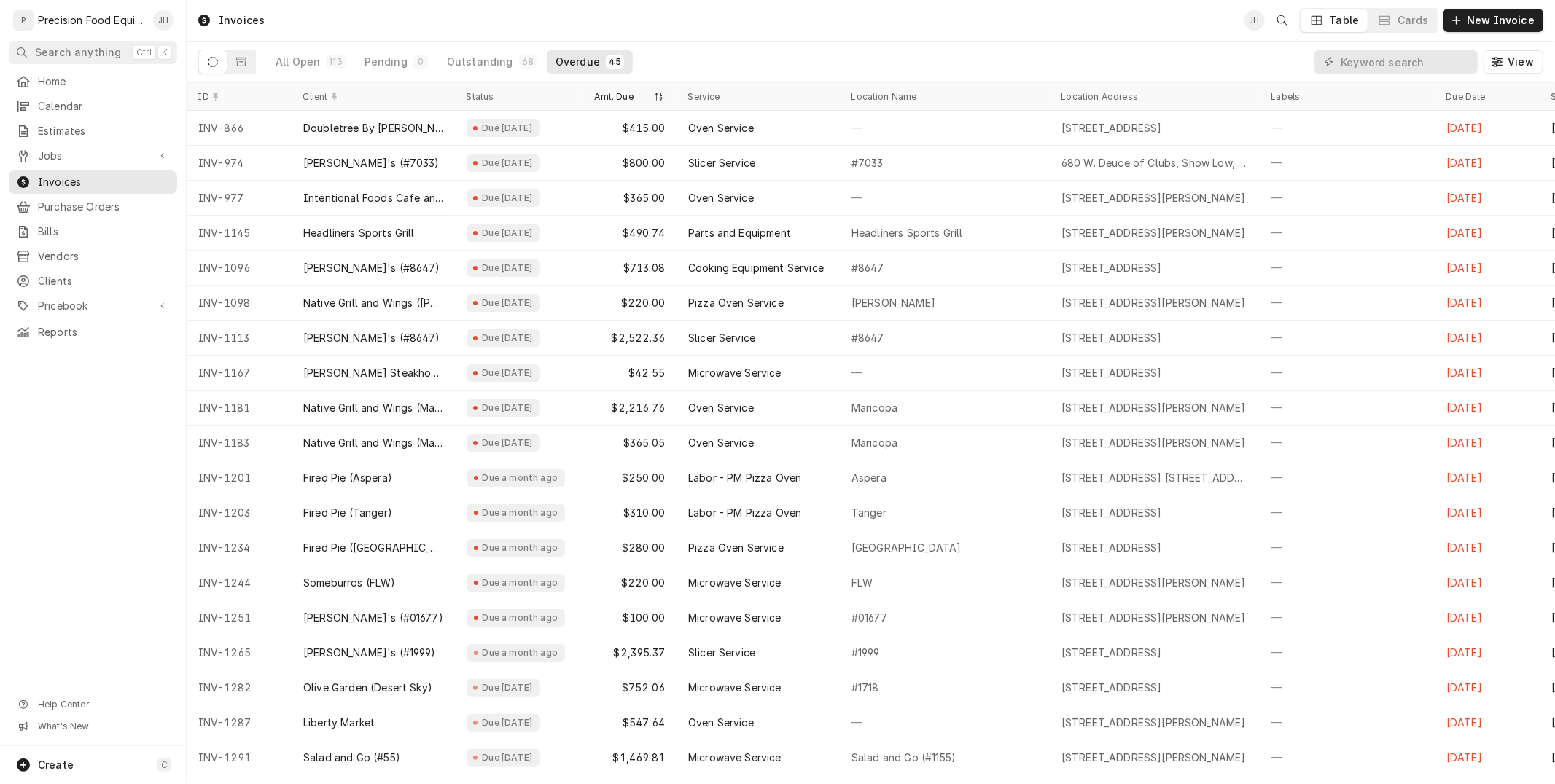
click at [146, 558] on div "Home Calendar Estimates Jobs Jobs Job Series Invoices Purchase Orders Bills Ven…" at bounding box center [92, 408] width 186 height 676
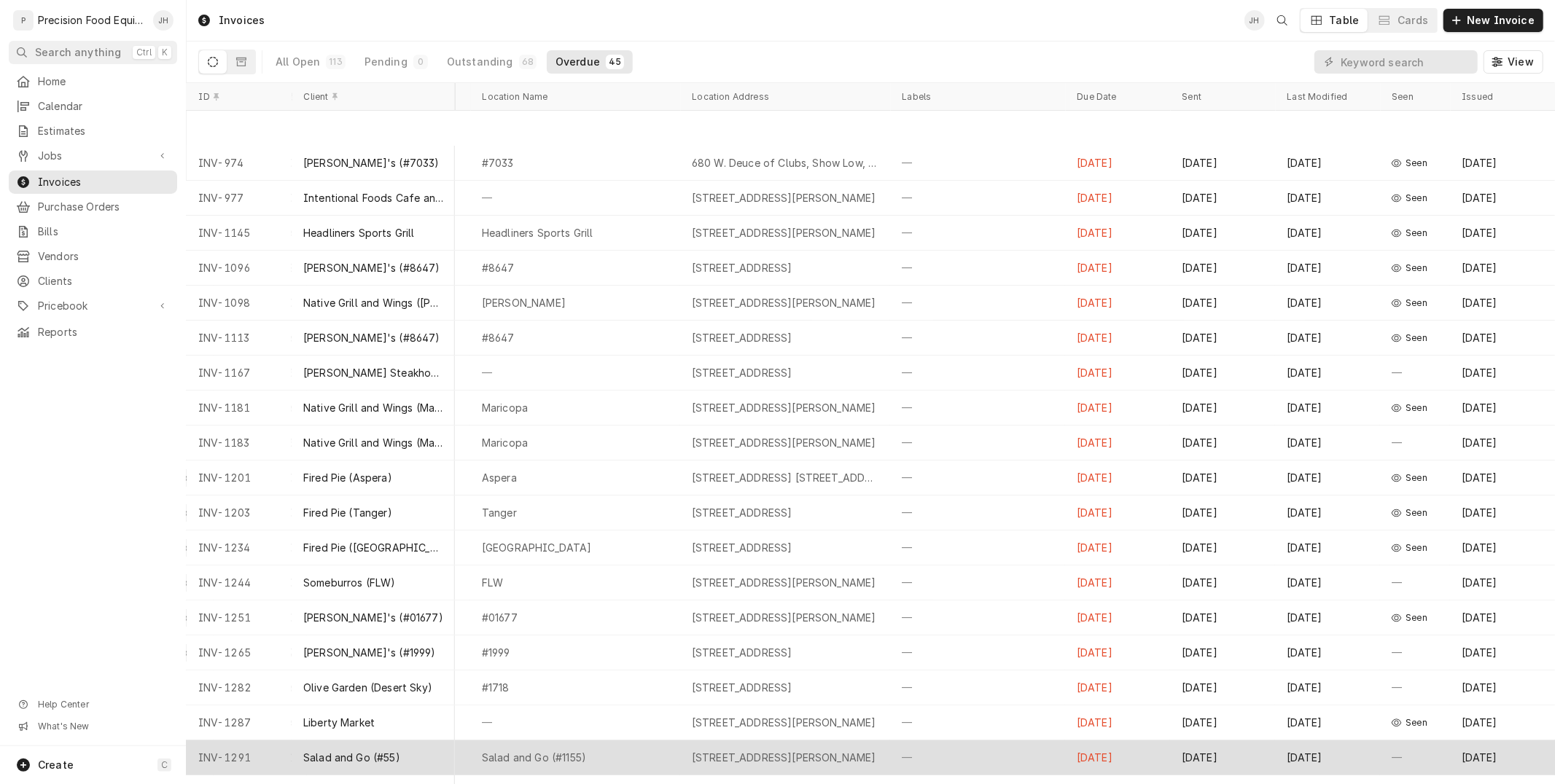
scroll to position [81, 383]
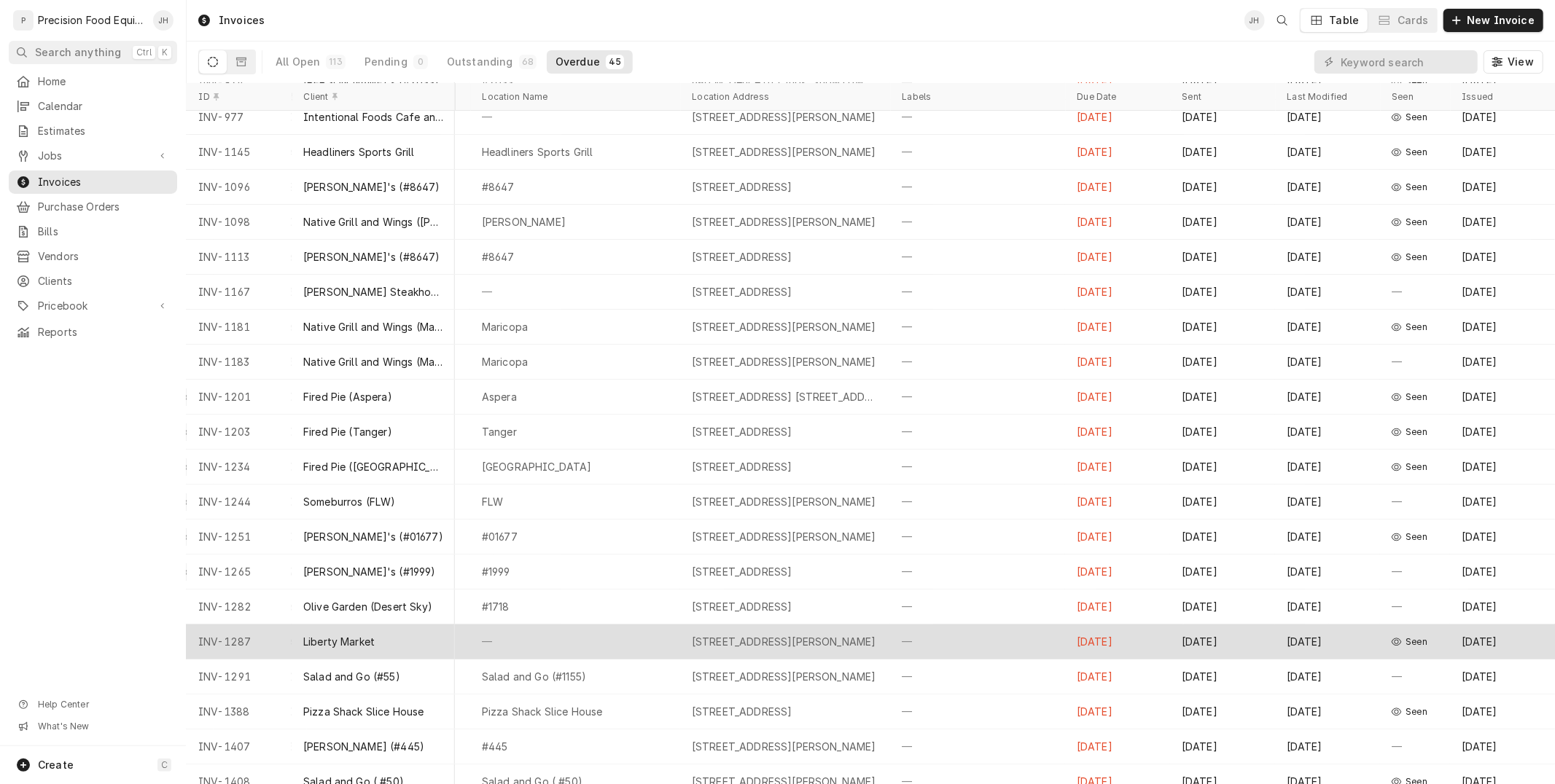
click at [743, 637] on div "230 N. Gilbert Rd., Gilbert, AZ 85234" at bounding box center [784, 642] width 184 height 15
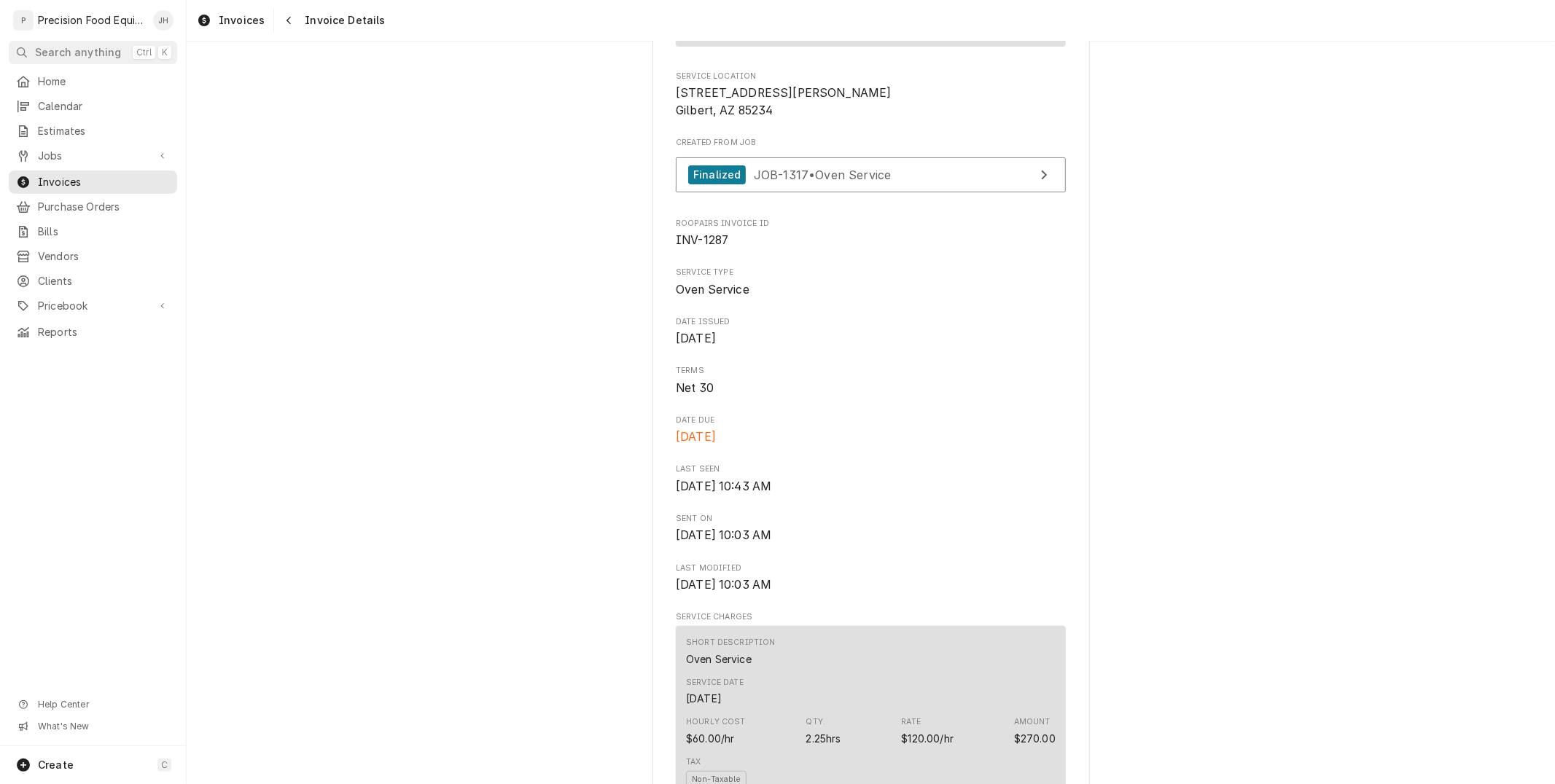
scroll to position [1836, 0]
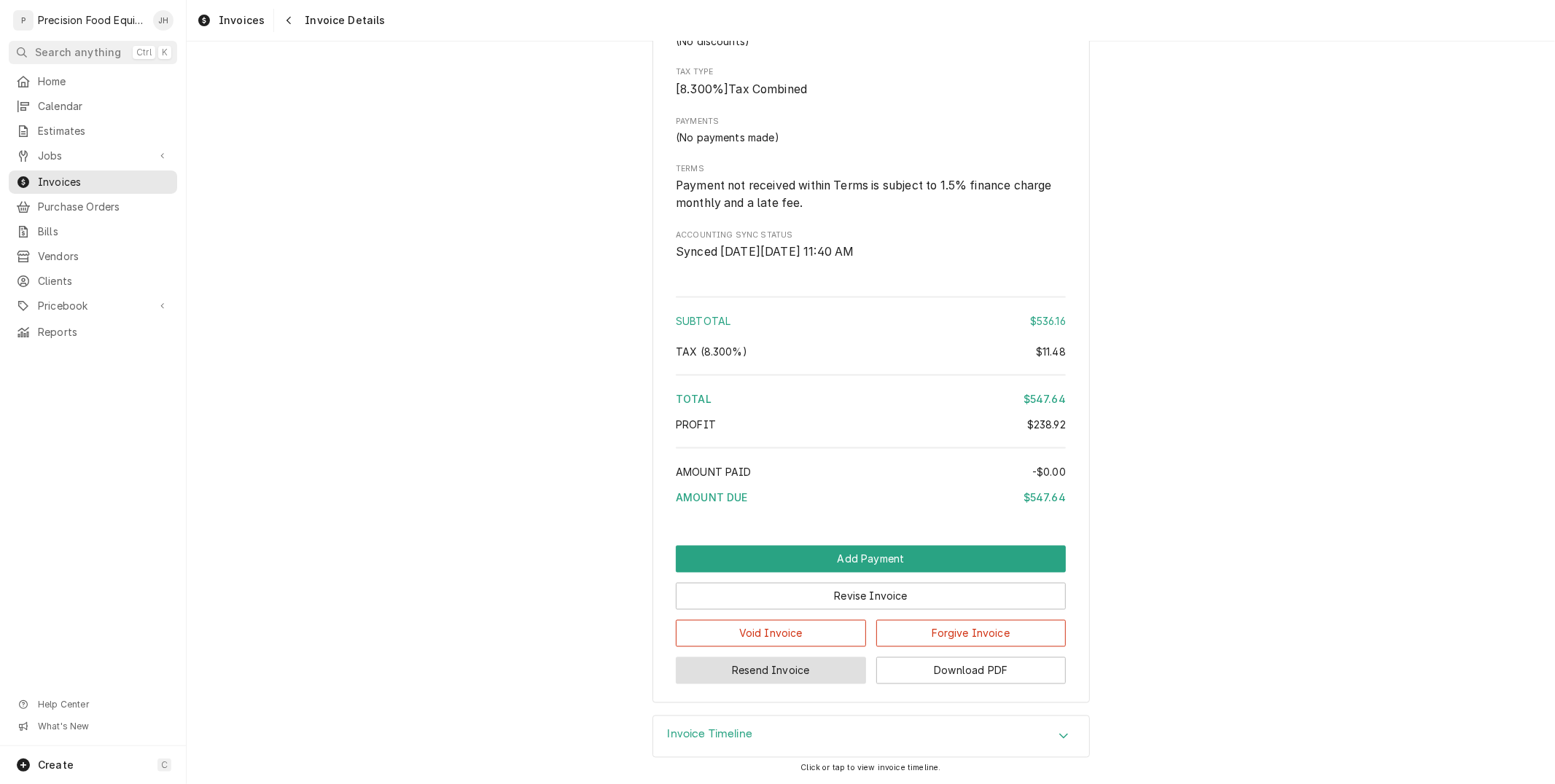
click at [790, 664] on button "Resend Invoice" at bounding box center [771, 670] width 190 height 27
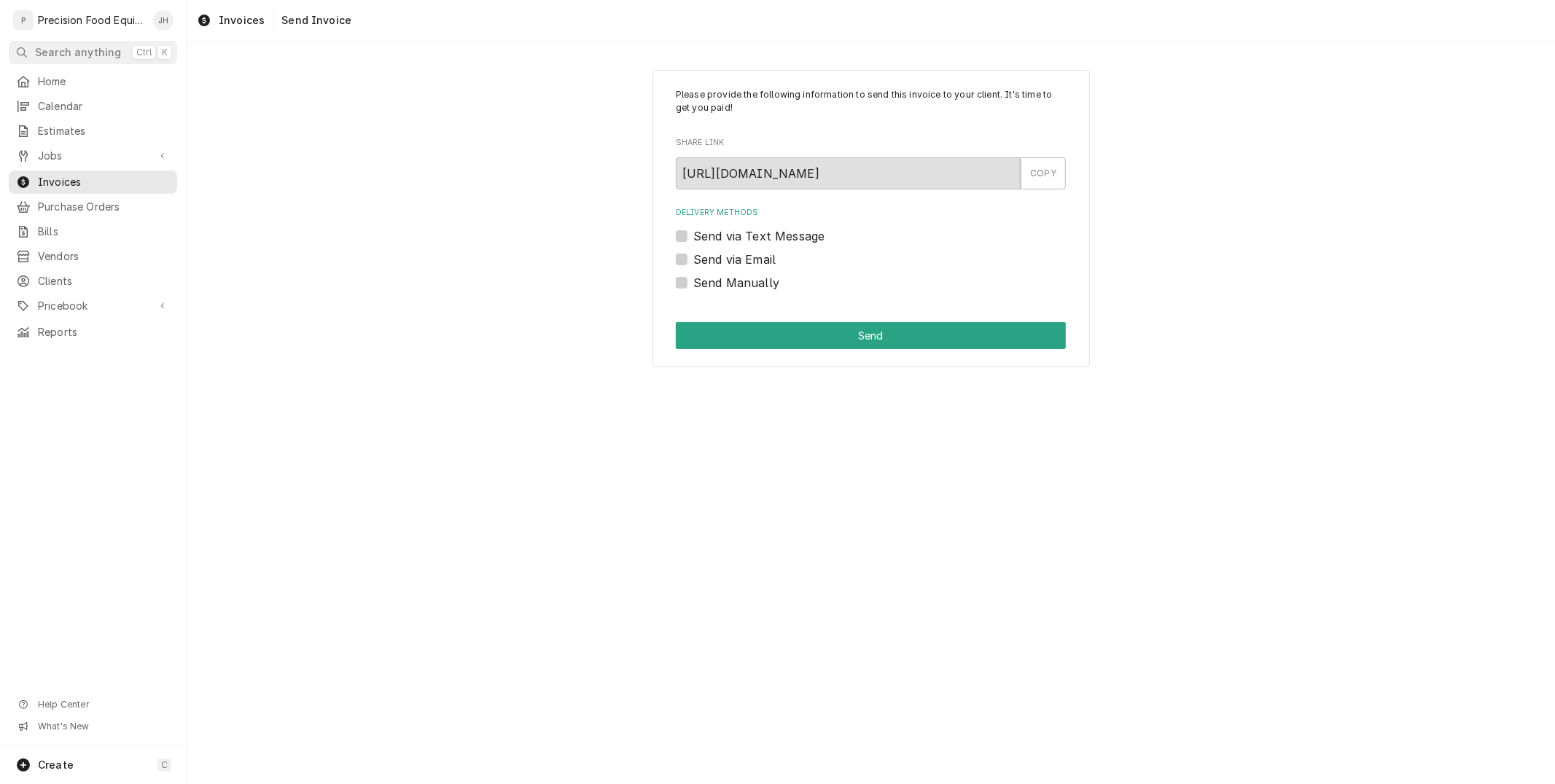
click at [693, 230] on label "Send via Text Message" at bounding box center [759, 236] width 131 height 18
click at [693, 230] on input "Send via Text Message" at bounding box center [889, 243] width 390 height 32
checkbox input "true"
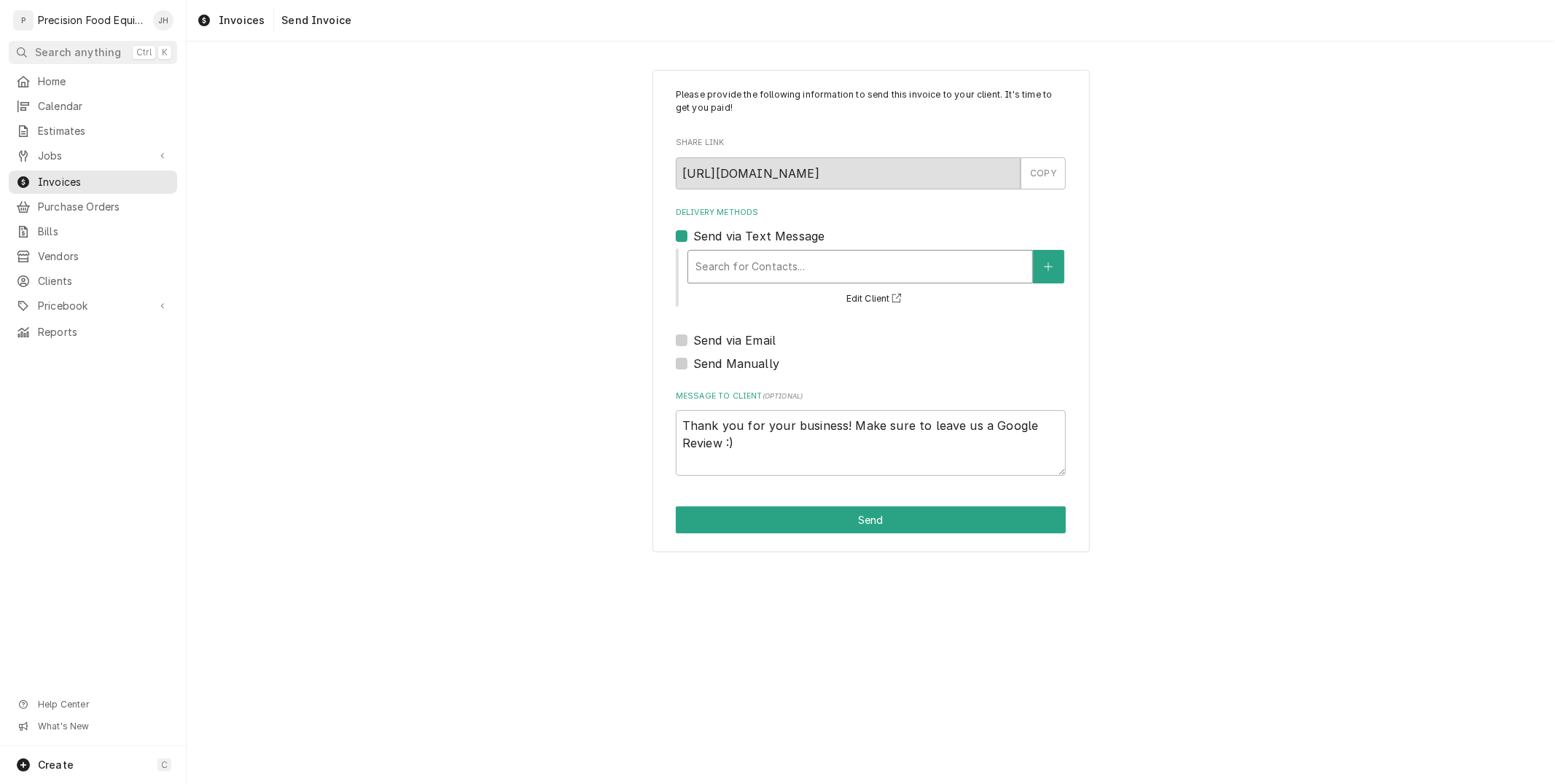
click at [756, 258] on div "Search for Contacts..." at bounding box center [860, 267] width 344 height 32
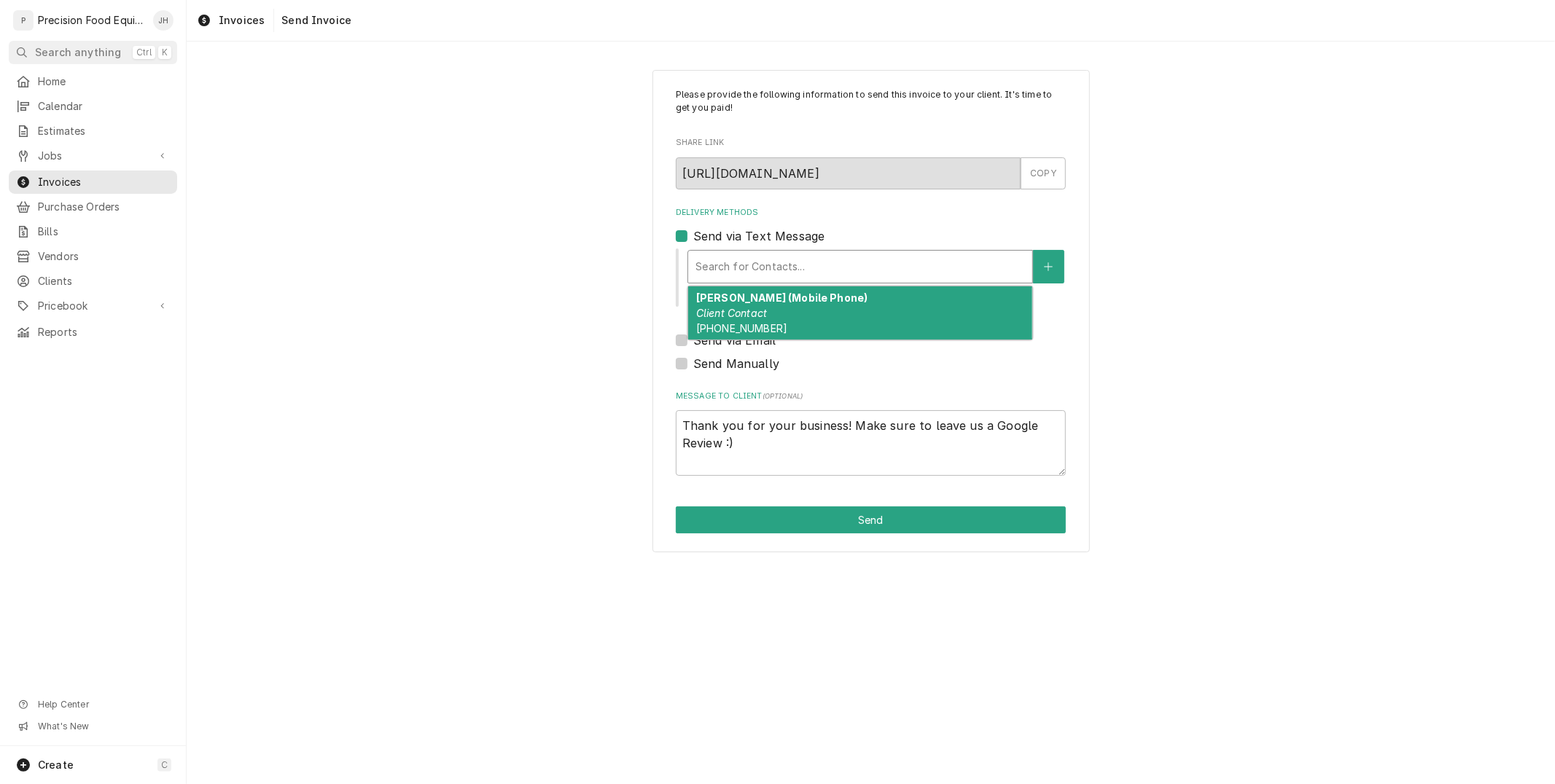
click at [768, 307] on div "[PERSON_NAME] (Mobile Phone) Client Contact [PHONE_NUMBER]" at bounding box center [860, 312] width 344 height 54
type textarea "x"
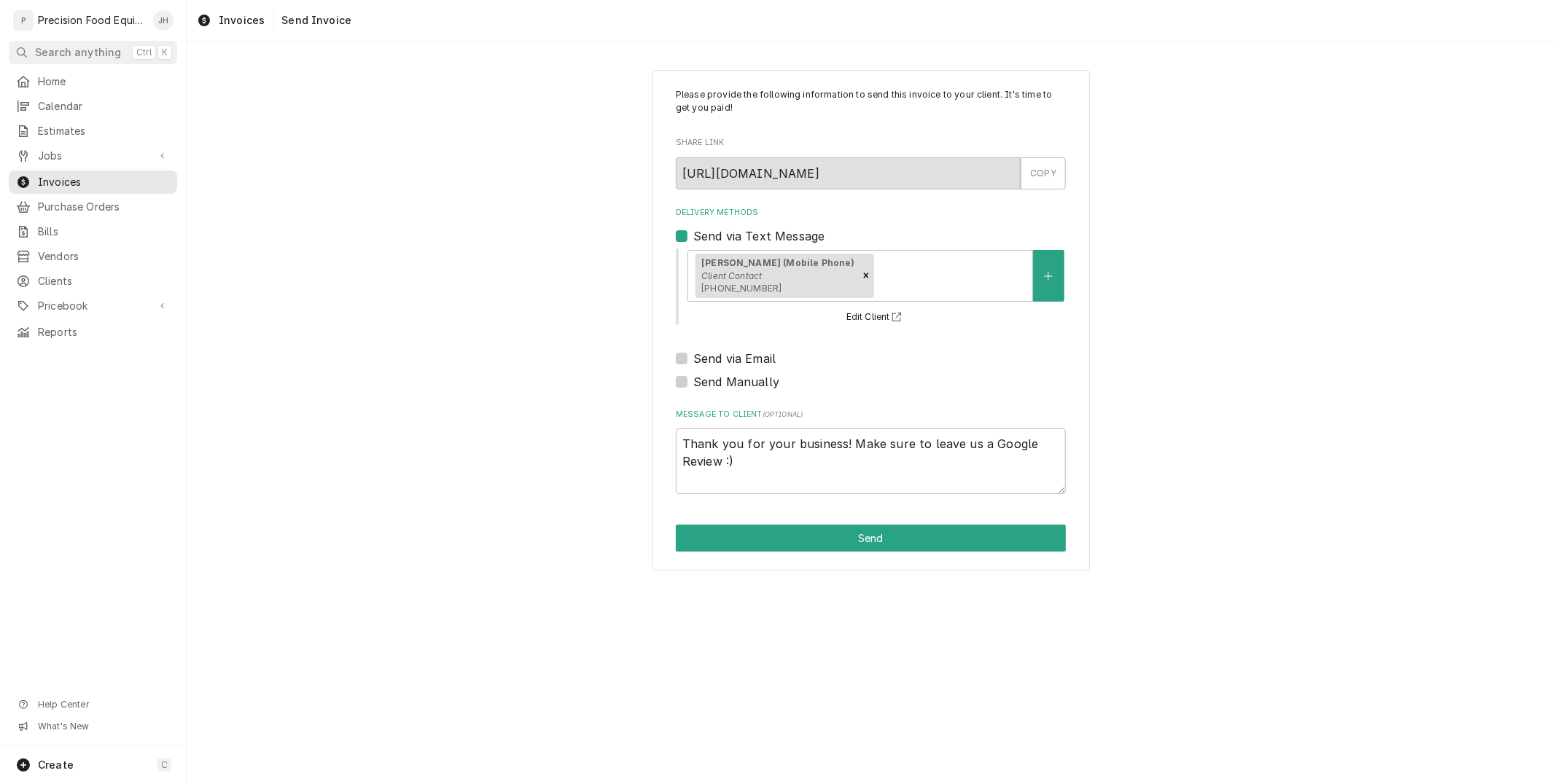
click at [693, 353] on label "Send via Email" at bounding box center [735, 359] width 82 height 18
click at [693, 353] on input "Send via Email" at bounding box center [889, 366] width 390 height 32
checkbox input "true"
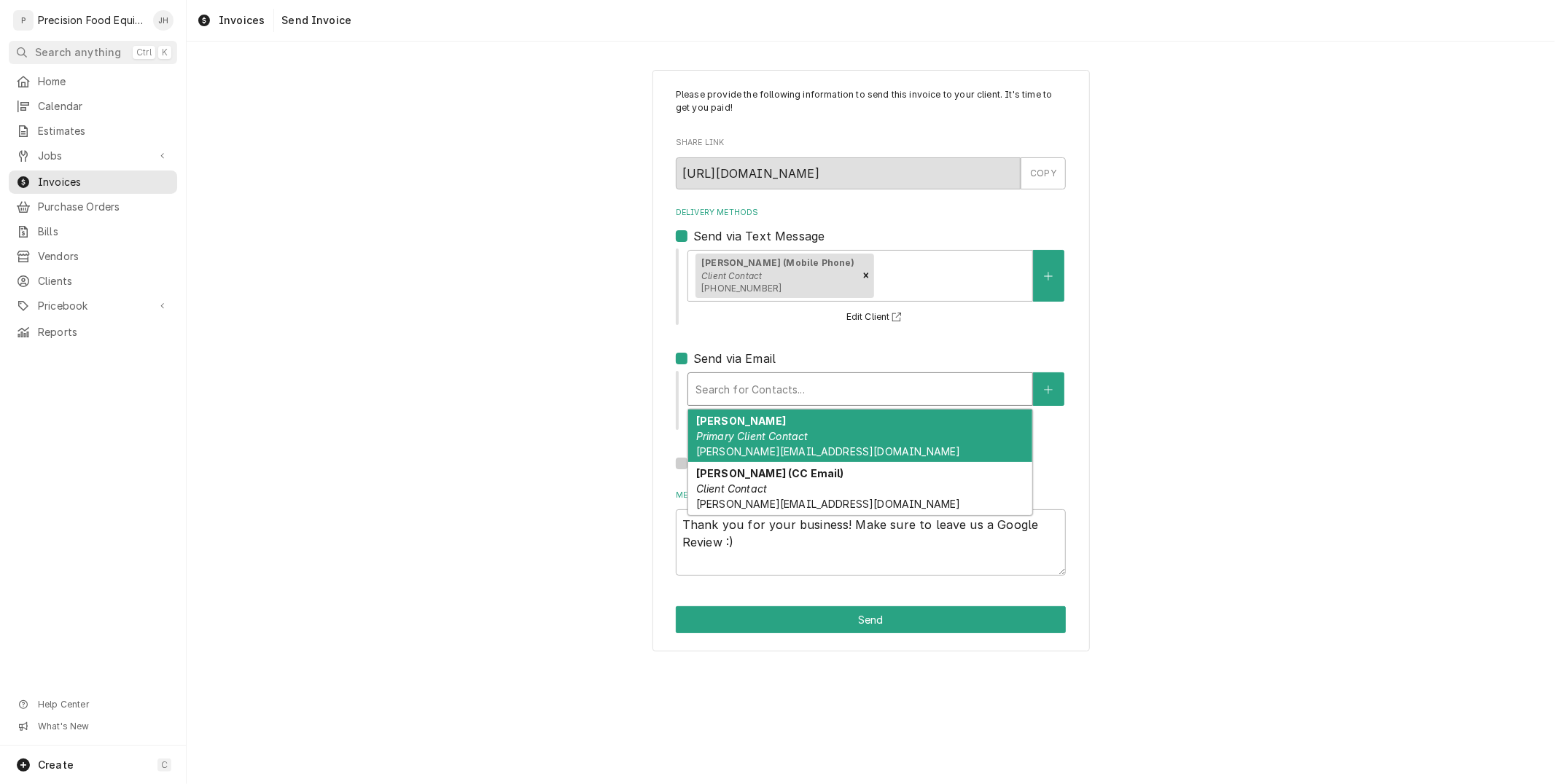
click at [722, 384] on div "Delivery Methods" at bounding box center [860, 389] width 329 height 26
click at [741, 418] on div "David Primary Client Contact David@libertymarket.com" at bounding box center [860, 436] width 344 height 54
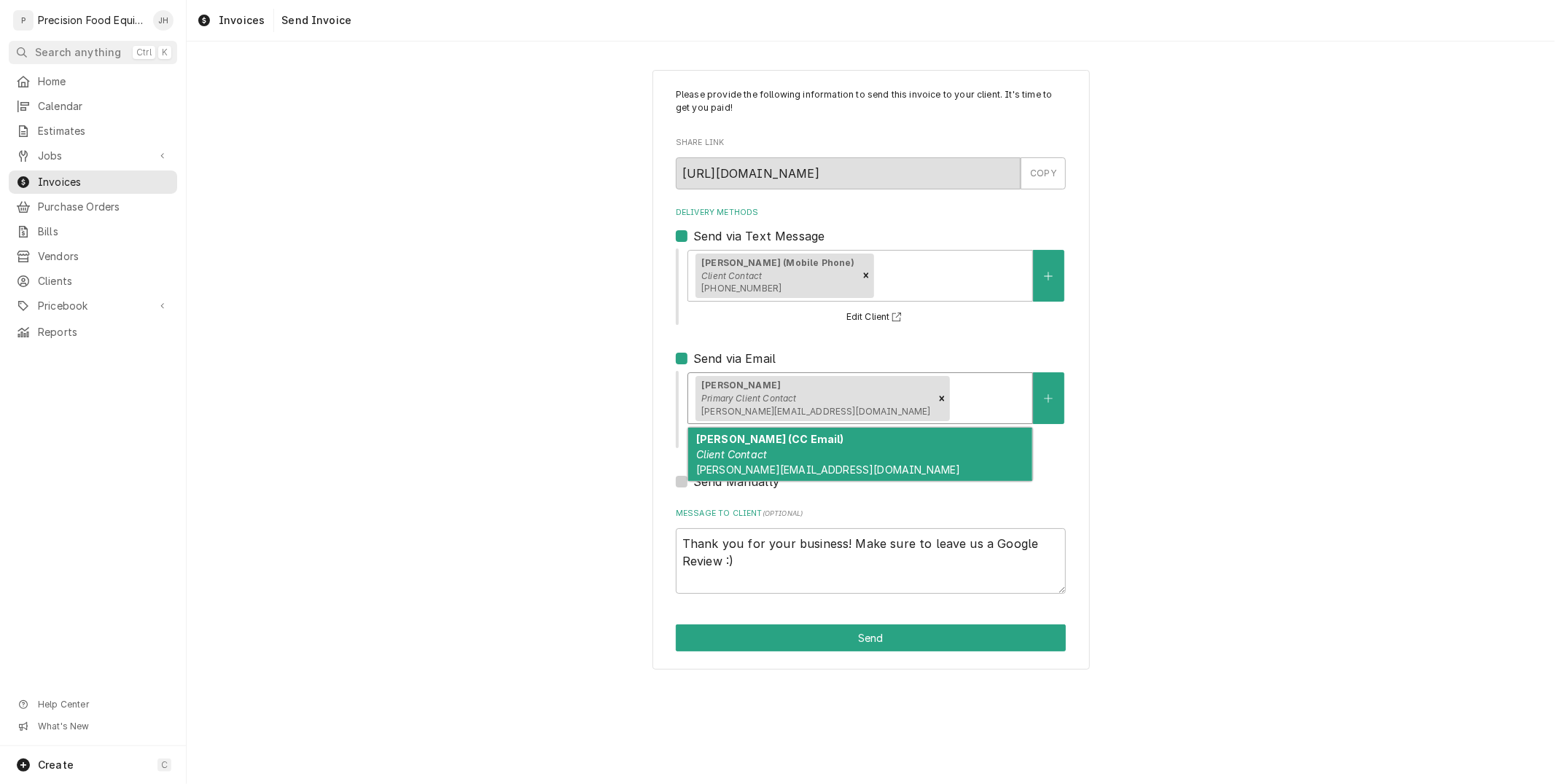
click at [922, 375] on div "David Primary Client Contact David@libertymarket.com" at bounding box center [860, 398] width 344 height 51
click at [875, 427] on div "David (CC Email) Client Contact jayne@libertymarket.com" at bounding box center [860, 454] width 346 height 55
click at [872, 458] on div "David (CC Email) Client Contact jayne@libertymarket.com" at bounding box center [860, 454] width 344 height 54
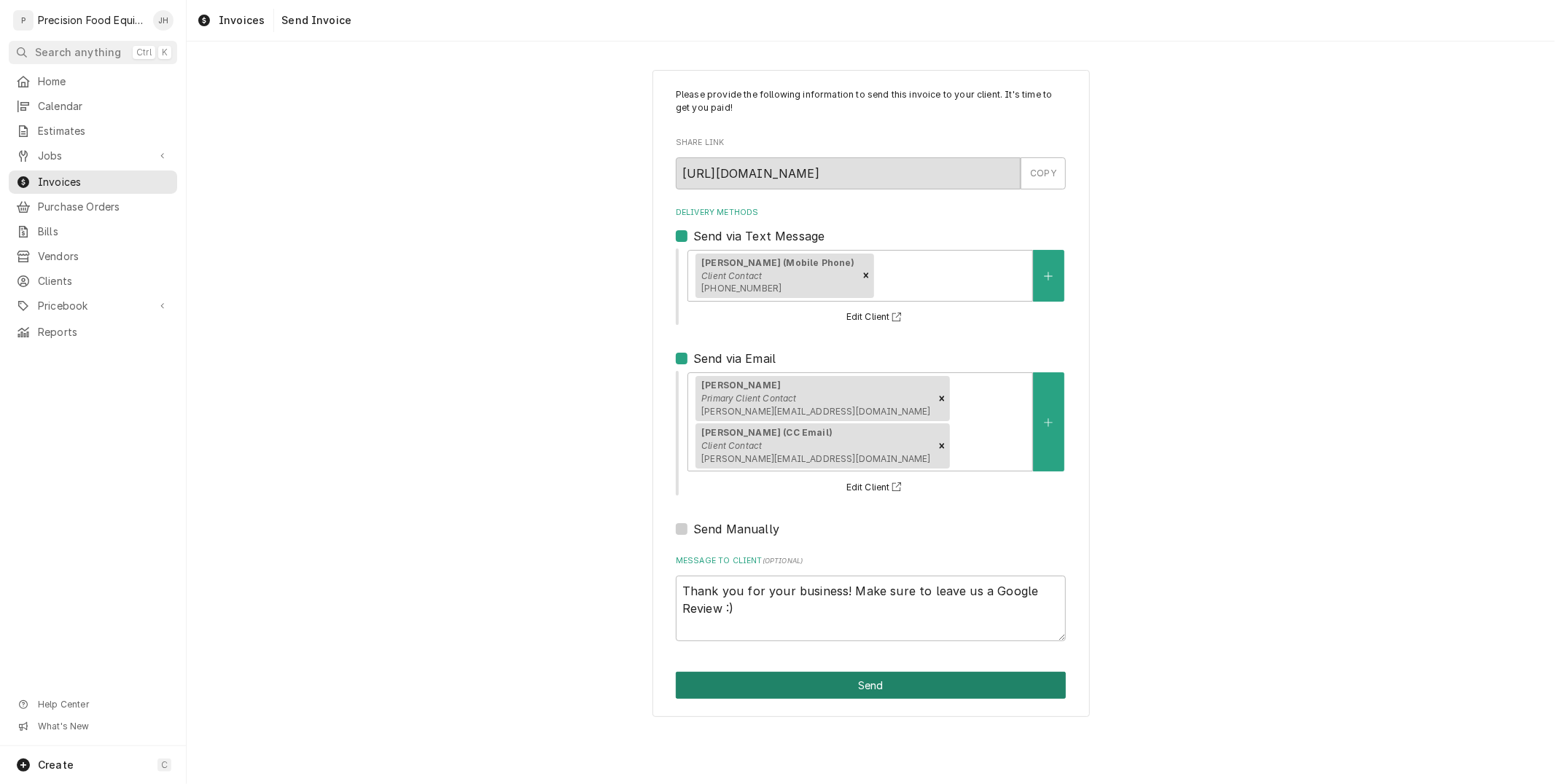
click at [837, 672] on button "Send" at bounding box center [871, 685] width 390 height 27
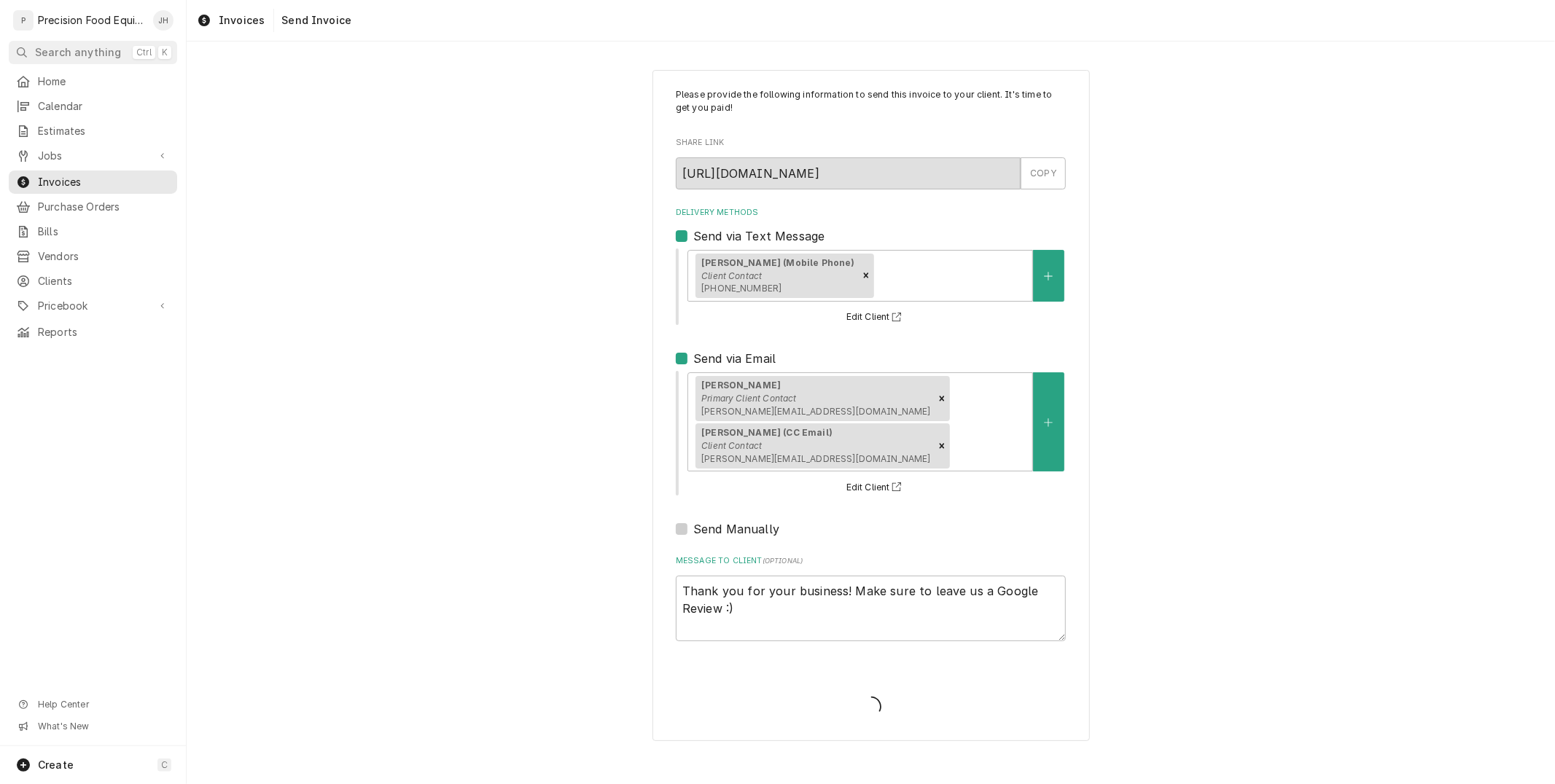
type textarea "x"
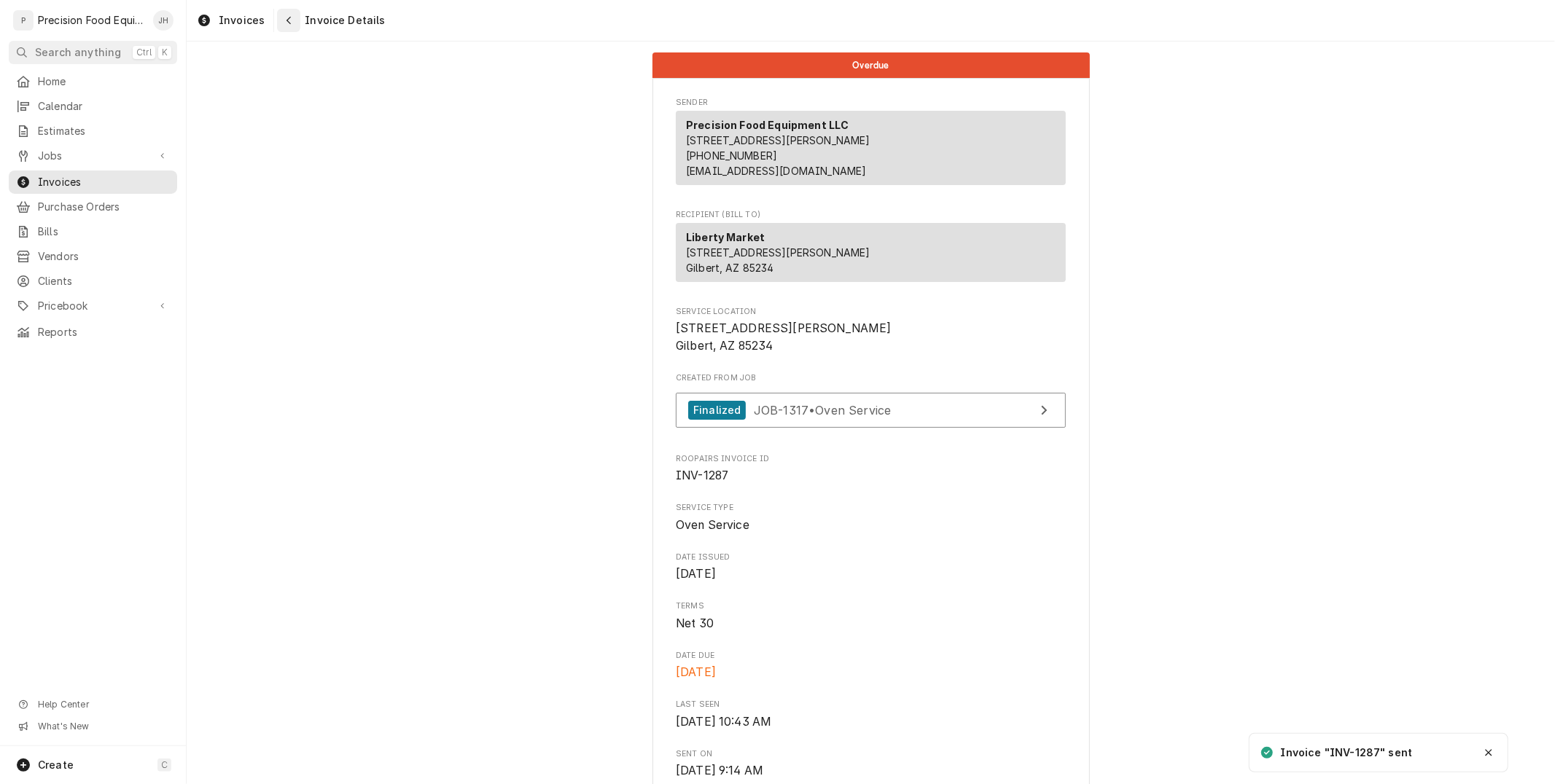
click at [287, 13] on div "Navigate back" at bounding box center [289, 21] width 15 height 15
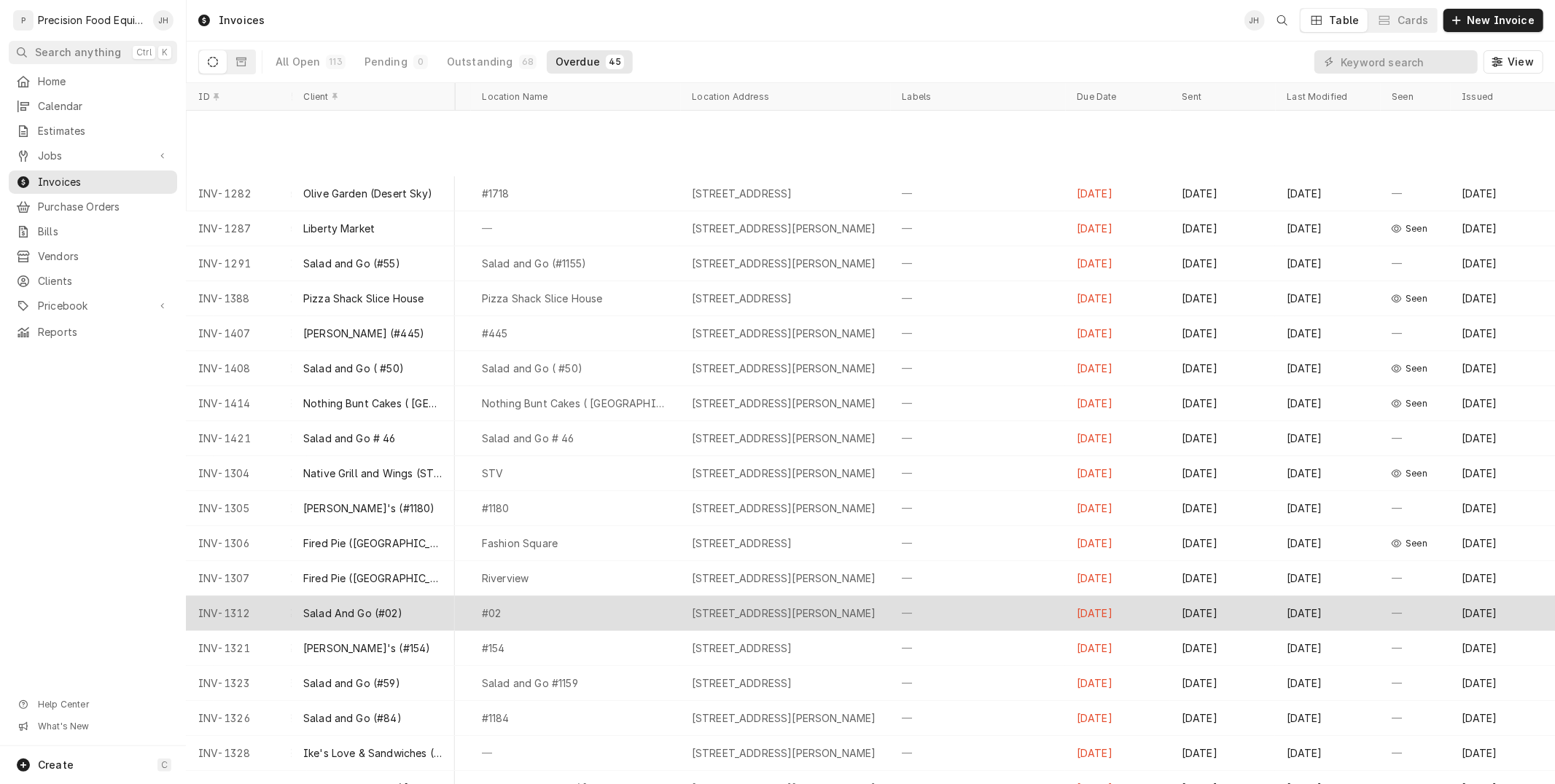
scroll to position [599, 383]
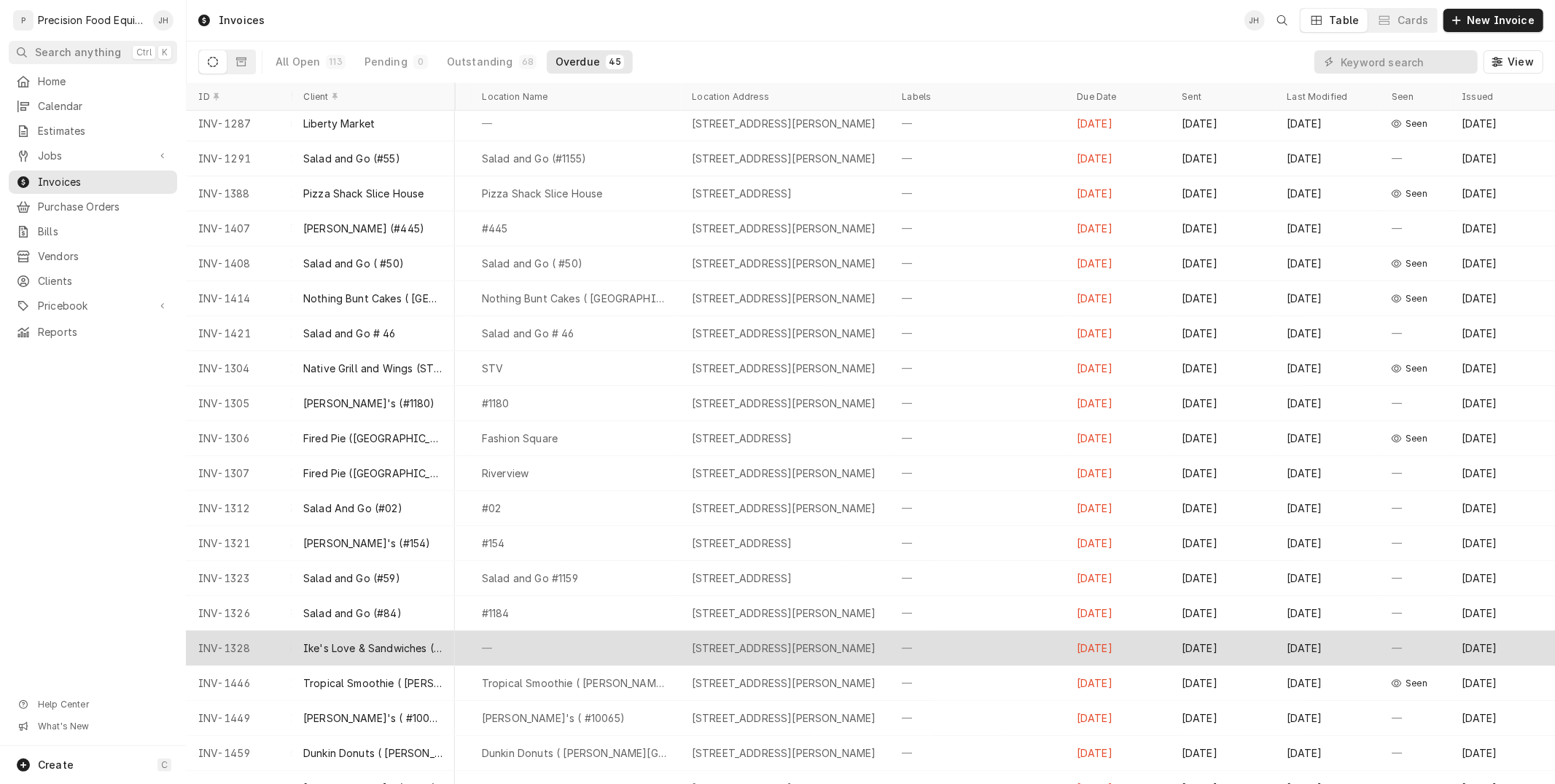
click at [470, 638] on div "—" at bounding box center [575, 648] width 210 height 35
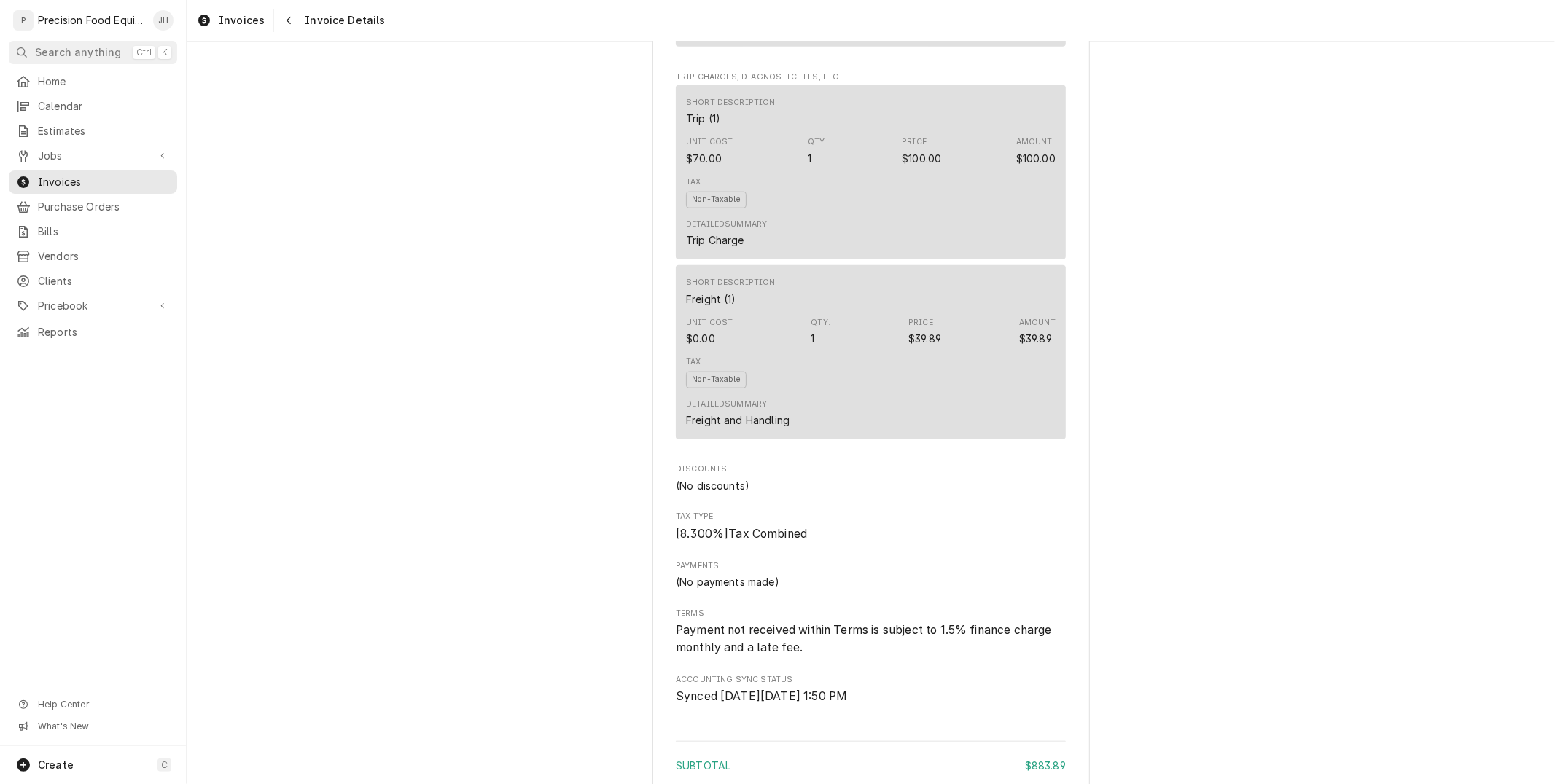
scroll to position [1726, 0]
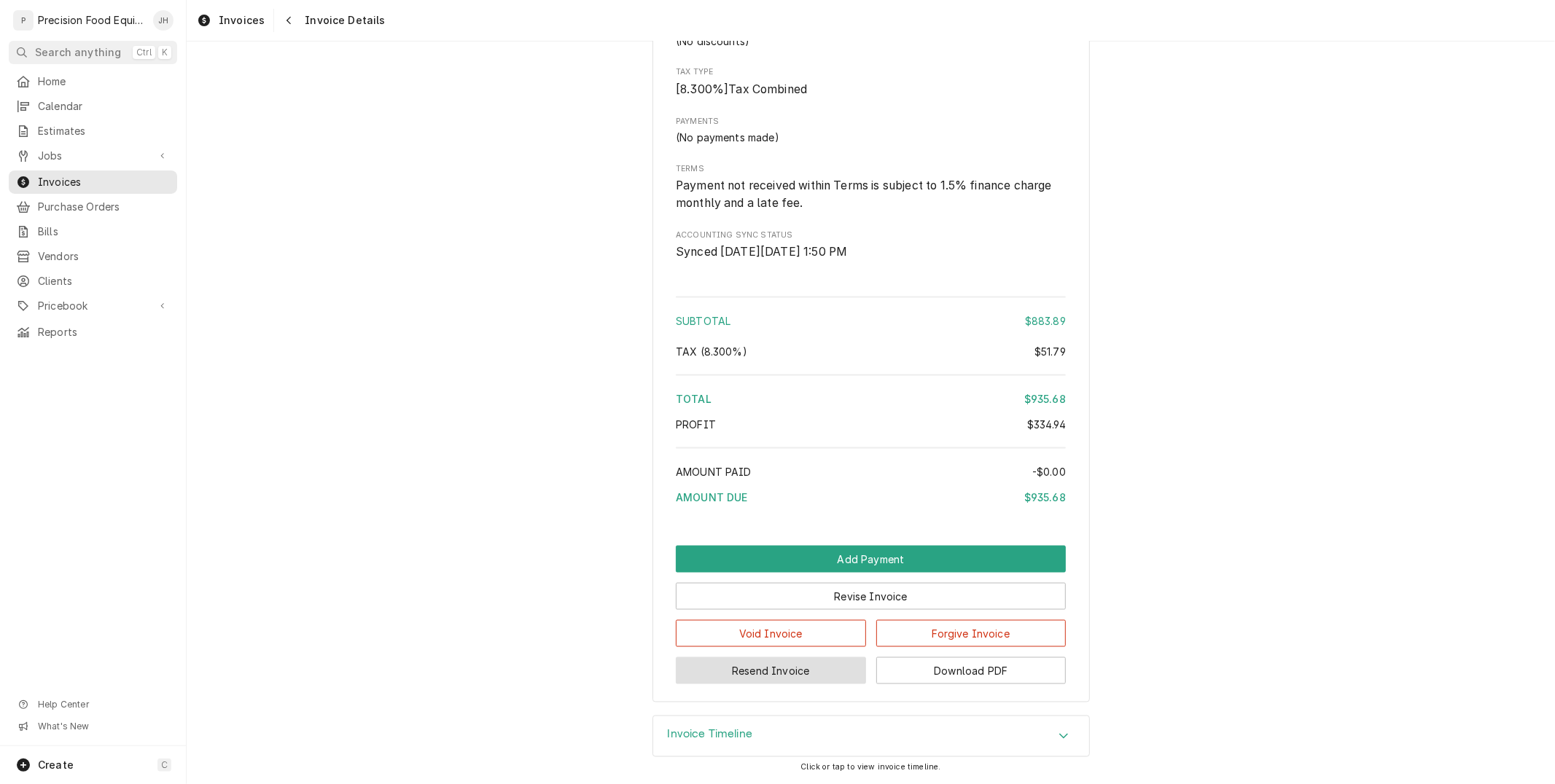
click at [738, 681] on button "Resend Invoice" at bounding box center [771, 670] width 190 height 27
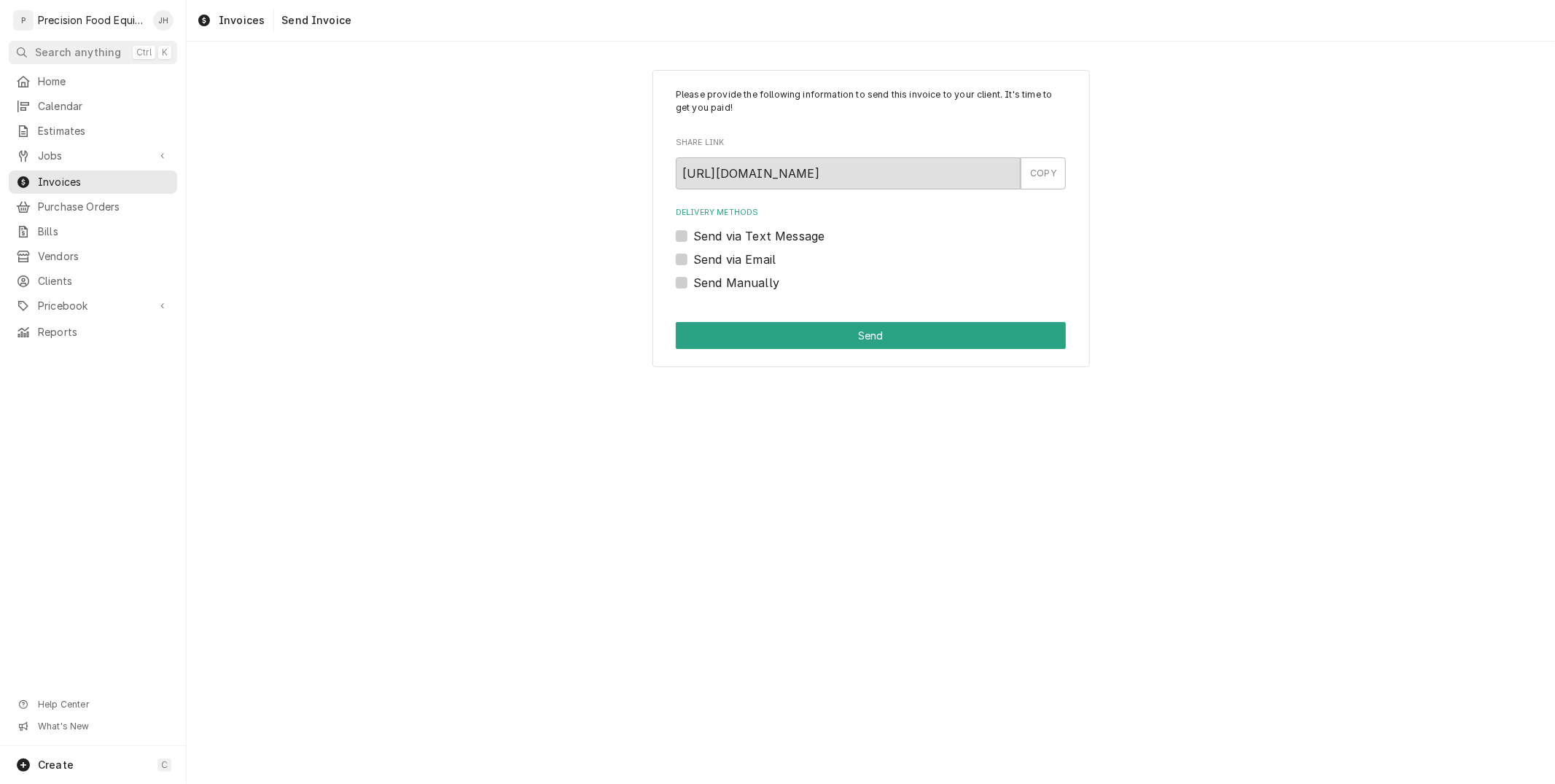
click at [693, 232] on label "Send via Text Message" at bounding box center [759, 236] width 131 height 18
click at [693, 232] on input "Send via Text Message" at bounding box center [889, 243] width 390 height 32
checkbox input "true"
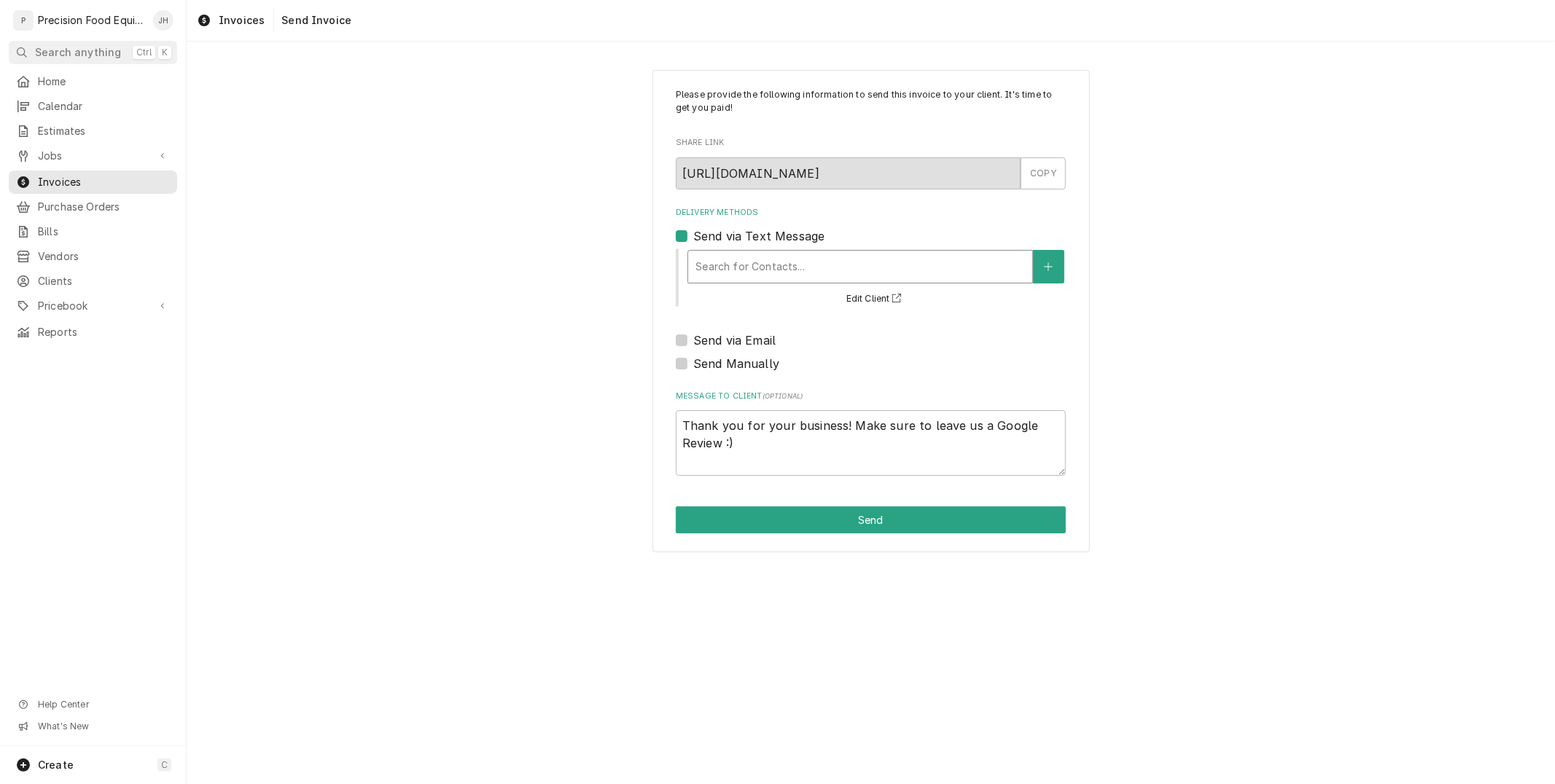
click at [753, 257] on div "Delivery Methods" at bounding box center [860, 267] width 329 height 26
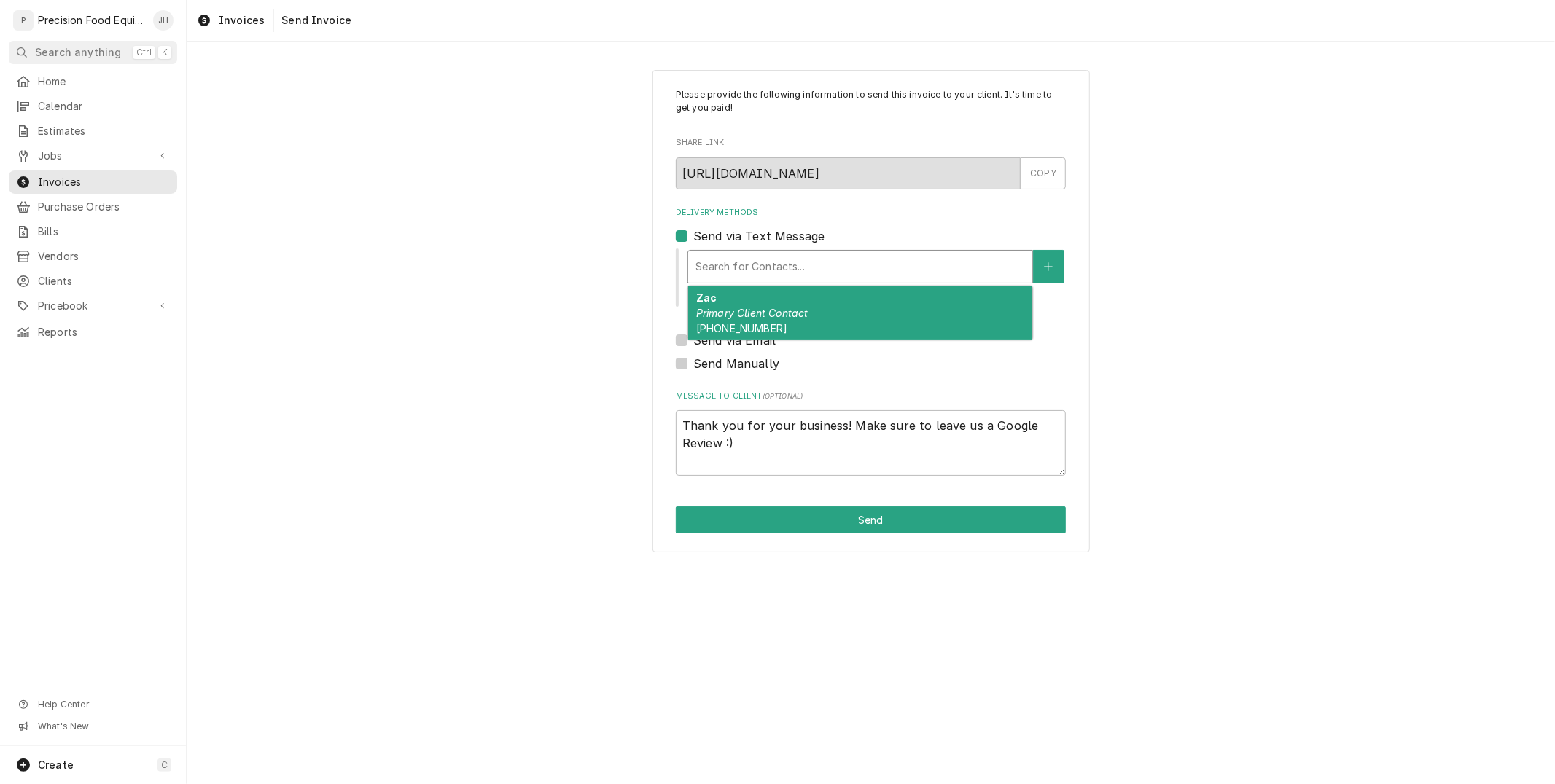
click at [795, 304] on div "Zac Primary Client Contact (602) 834-6521" at bounding box center [860, 312] width 344 height 54
type textarea "x"
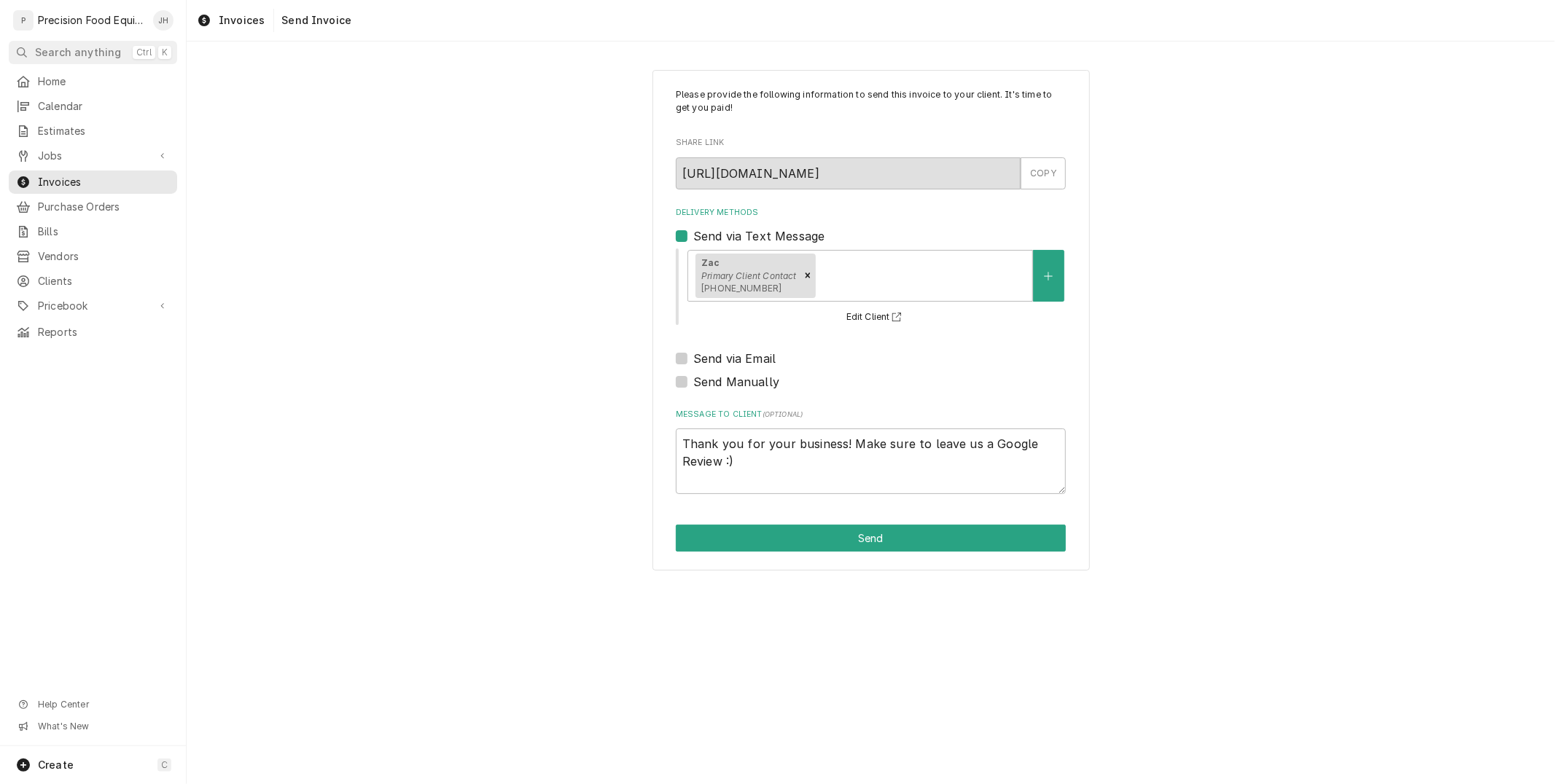
click at [693, 359] on label "Send via Email" at bounding box center [735, 359] width 82 height 18
click at [693, 359] on input "Send via Email" at bounding box center [889, 366] width 390 height 32
checkbox input "true"
type textarea "x"
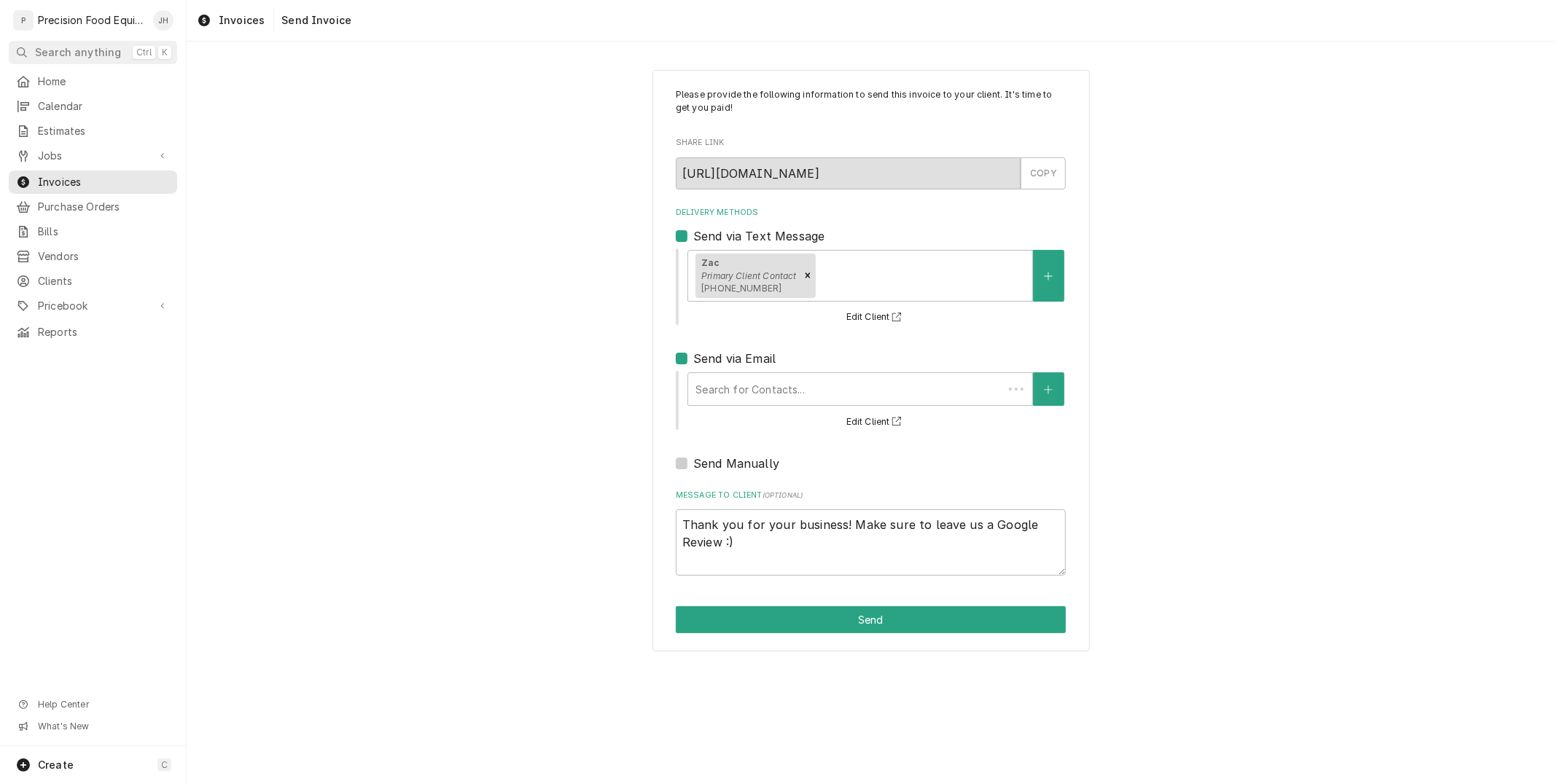
click at [722, 376] on div "Delivery Methods" at bounding box center [845, 389] width 300 height 26
click at [693, 356] on label "Send via Email" at bounding box center [735, 359] width 82 height 18
click at [693, 356] on input "Send via Email" at bounding box center [889, 366] width 390 height 32
checkbox input "false"
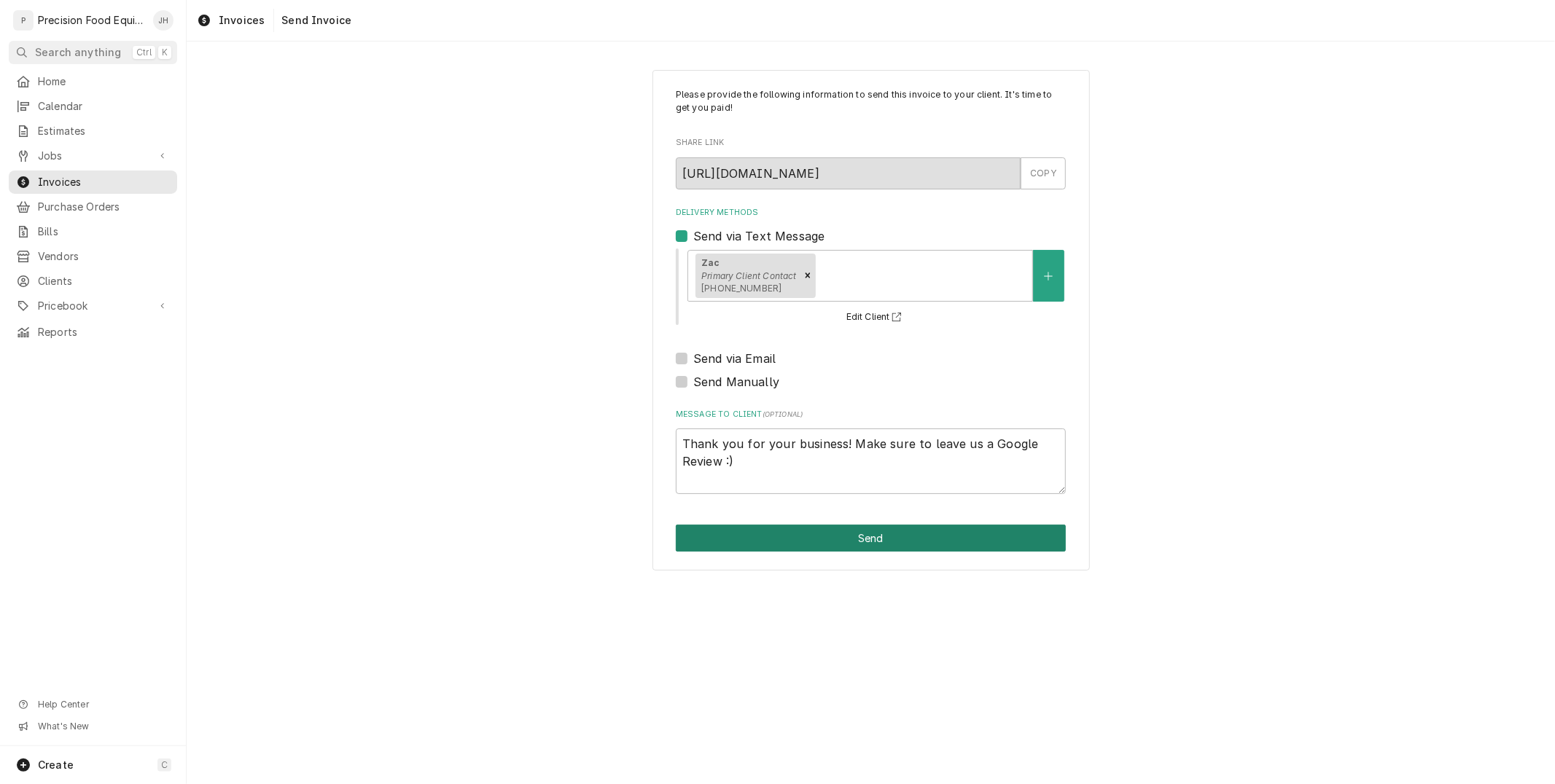
drag, startPoint x: 848, startPoint y: 542, endPoint x: 754, endPoint y: 460, distance: 124.7
click at [846, 542] on button "Send" at bounding box center [871, 538] width 390 height 27
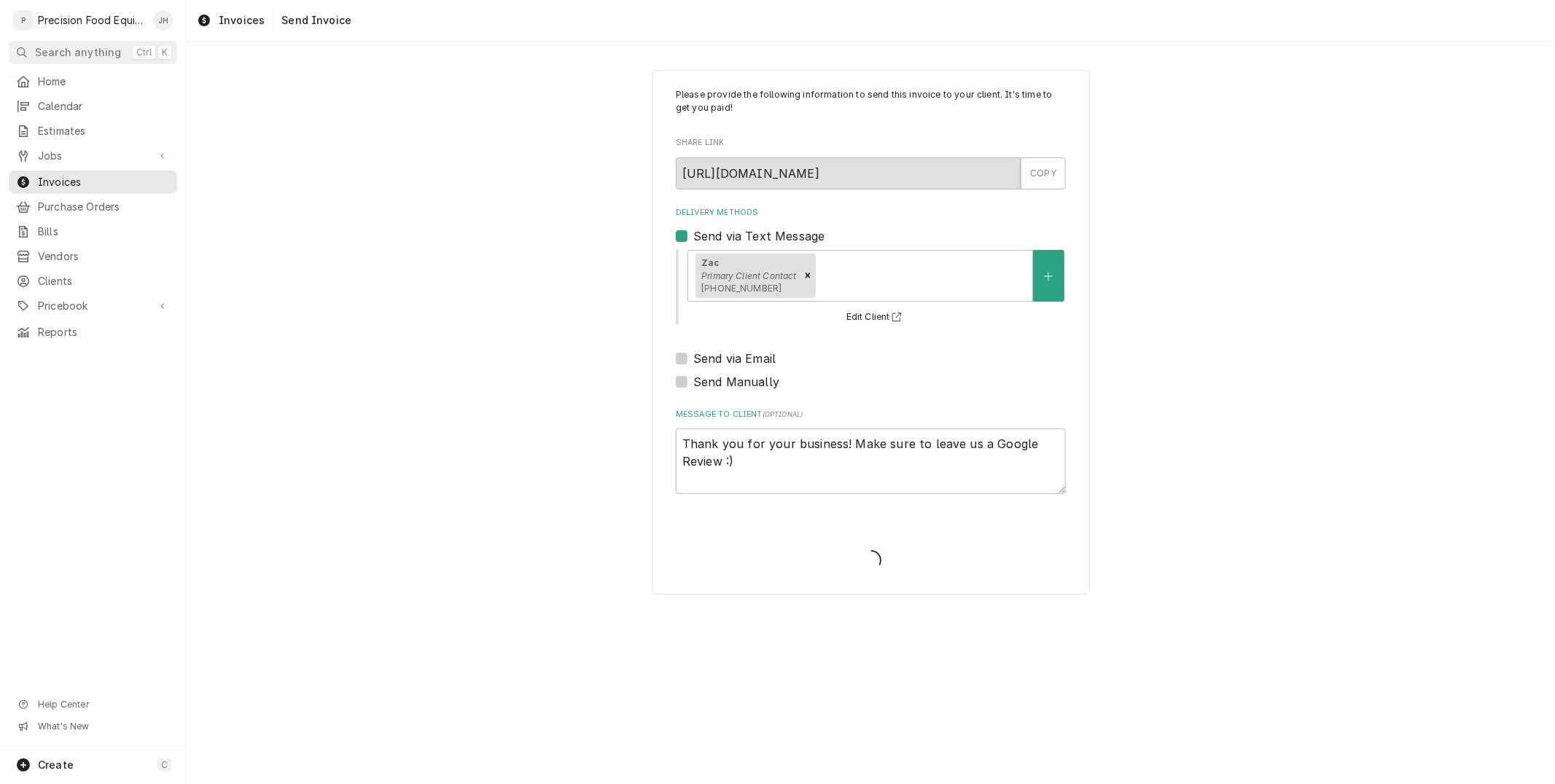
type textarea "x"
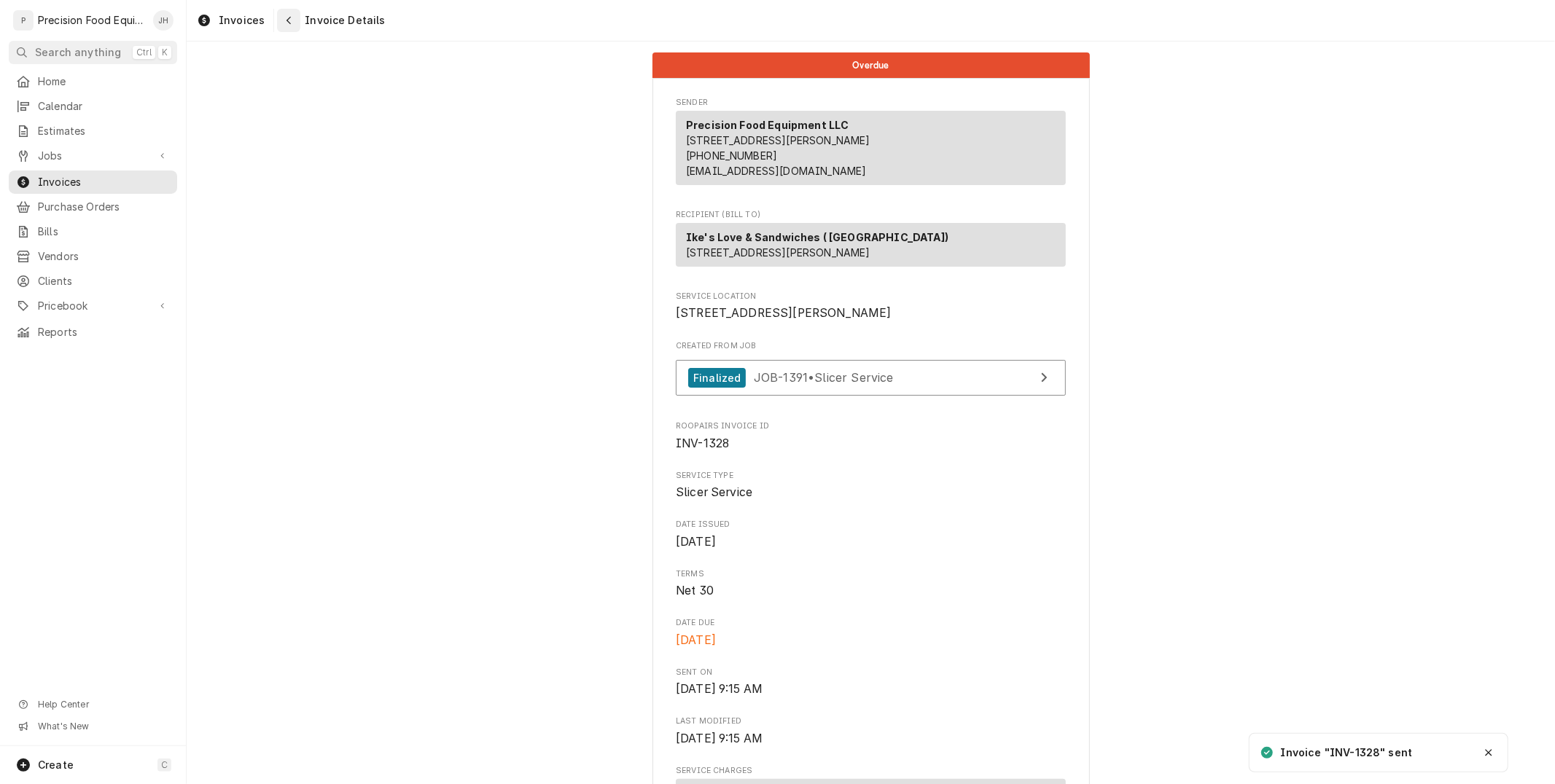
click at [285, 15] on icon "Navigate back" at bounding box center [288, 21] width 7 height 10
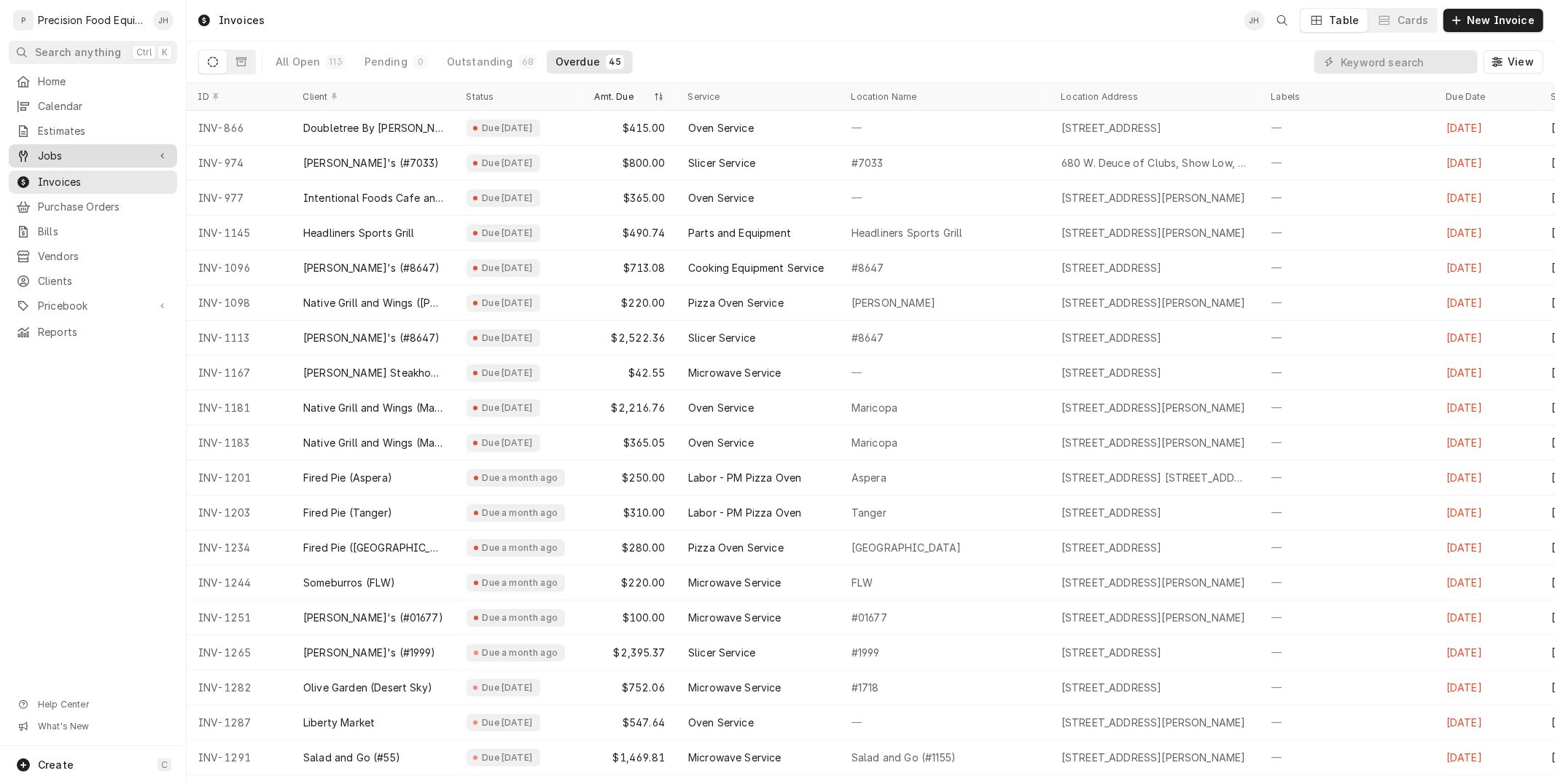
click at [54, 155] on span "Jobs" at bounding box center [93, 156] width 110 height 15
click at [55, 179] on span "Jobs" at bounding box center [104, 180] width 132 height 15
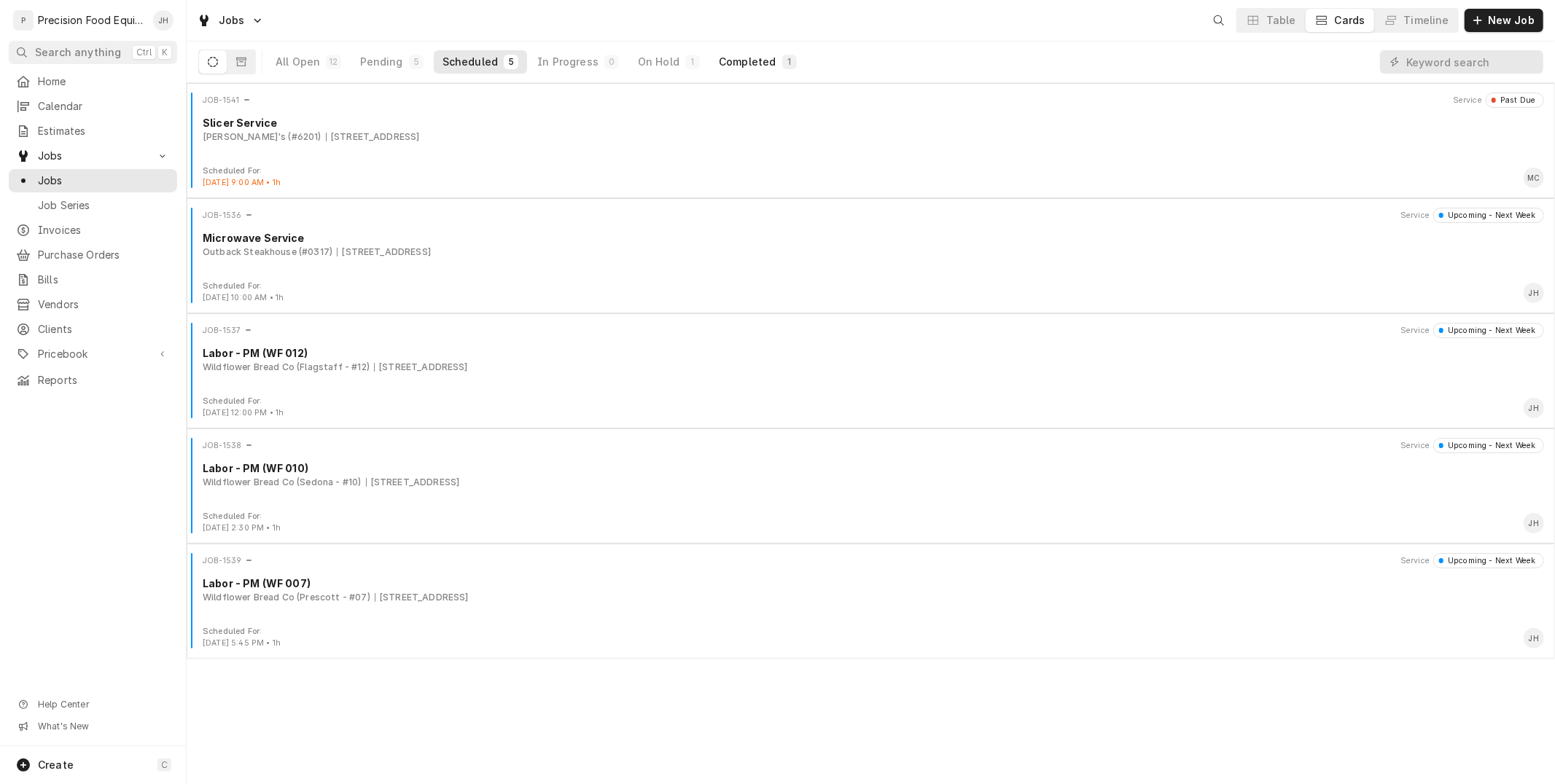
click at [735, 60] on div "Completed" at bounding box center [747, 62] width 57 height 15
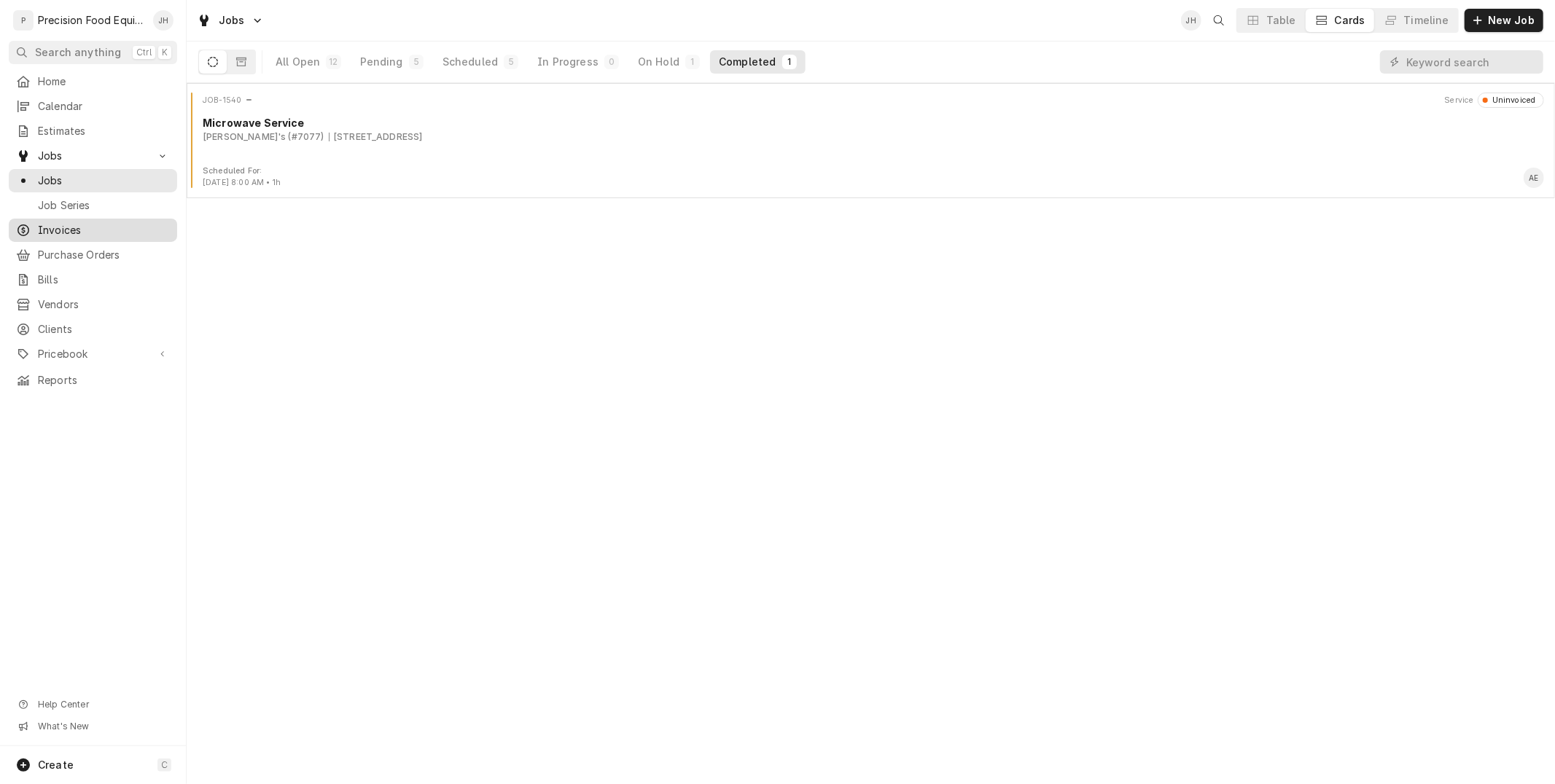
click at [67, 224] on span "Invoices" at bounding box center [104, 230] width 132 height 15
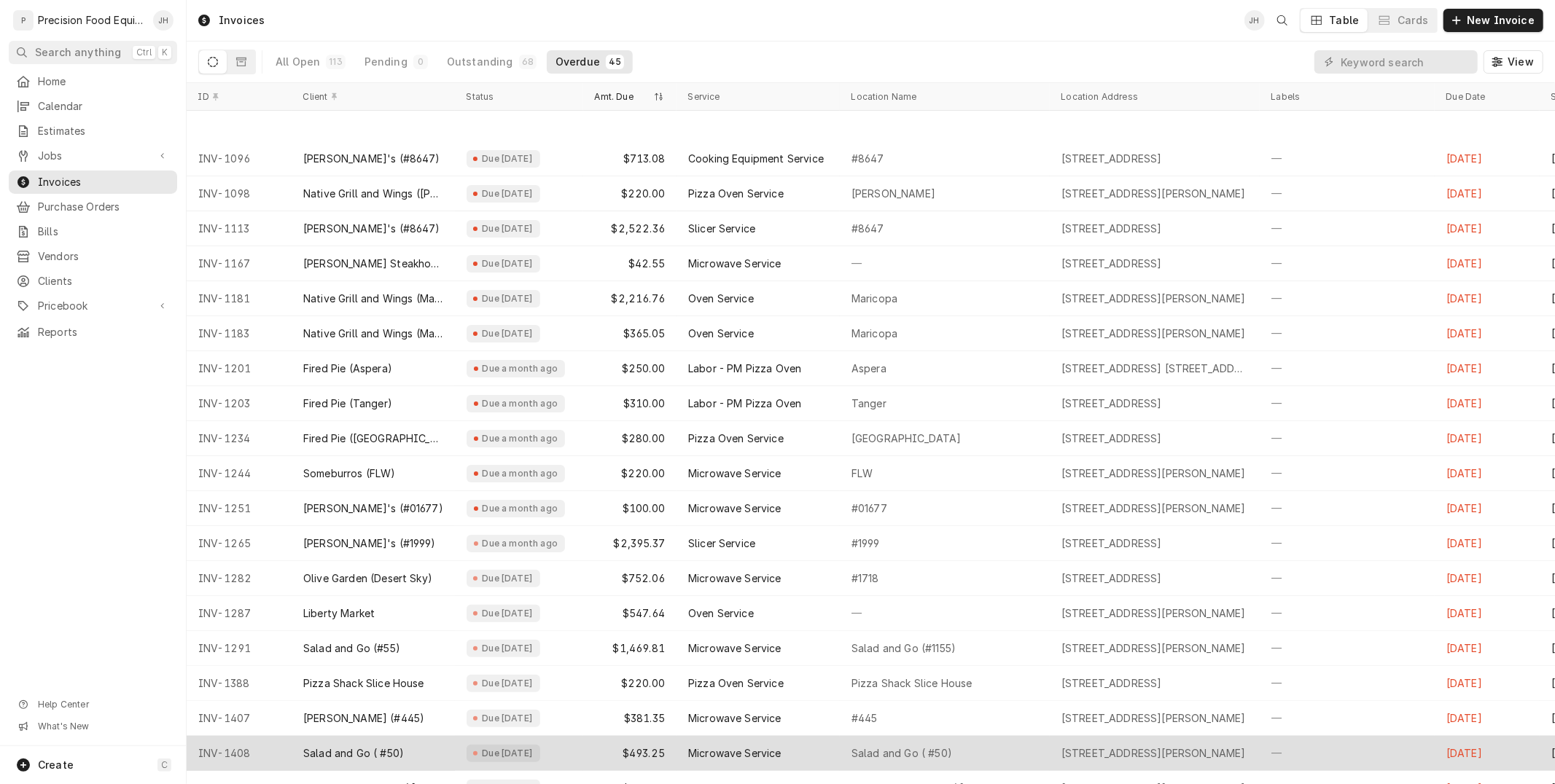
scroll to position [190, 0]
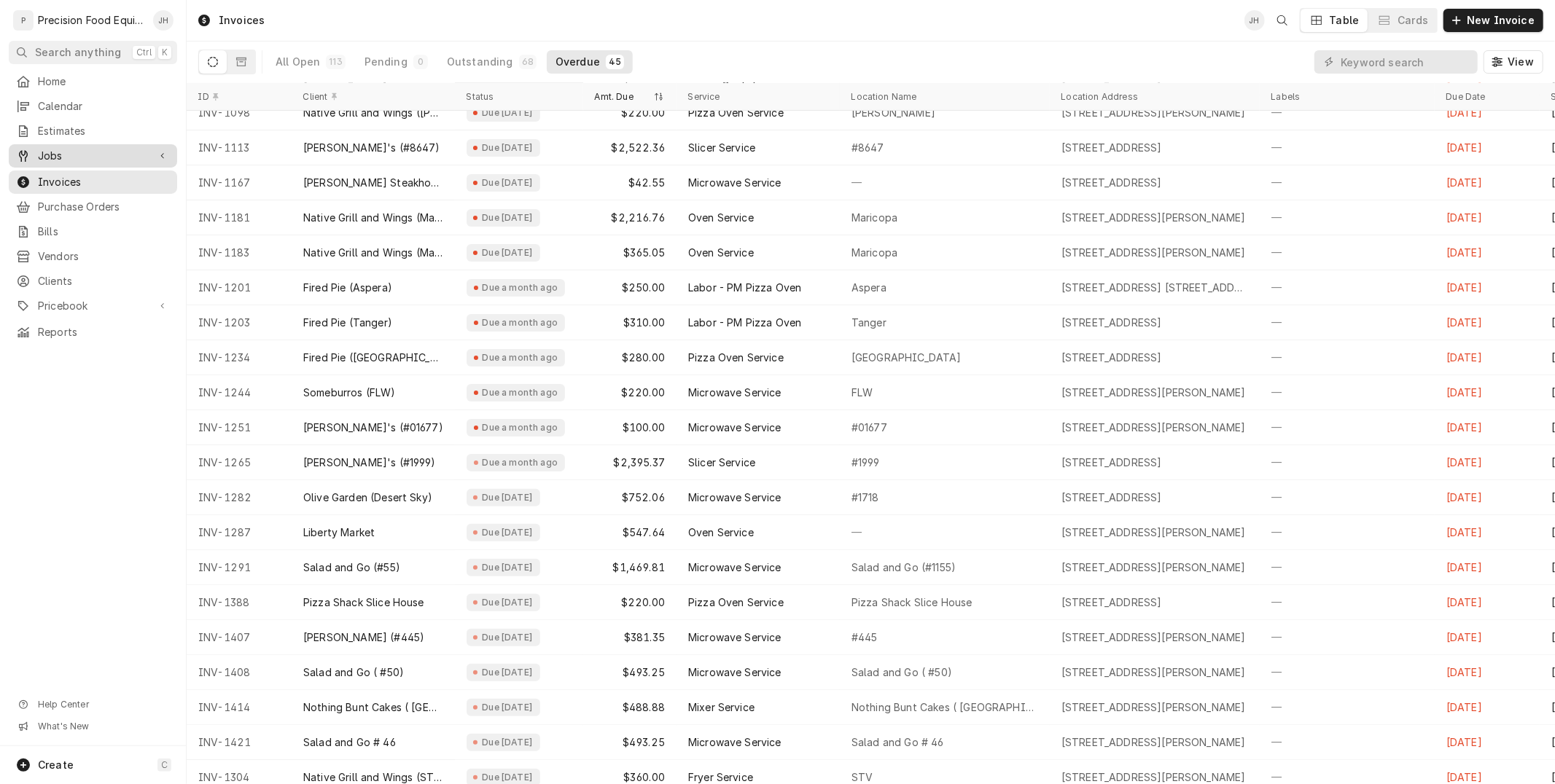
click at [125, 163] on span "Jobs" at bounding box center [93, 156] width 110 height 15
click at [110, 186] on span "Jobs" at bounding box center [104, 180] width 132 height 15
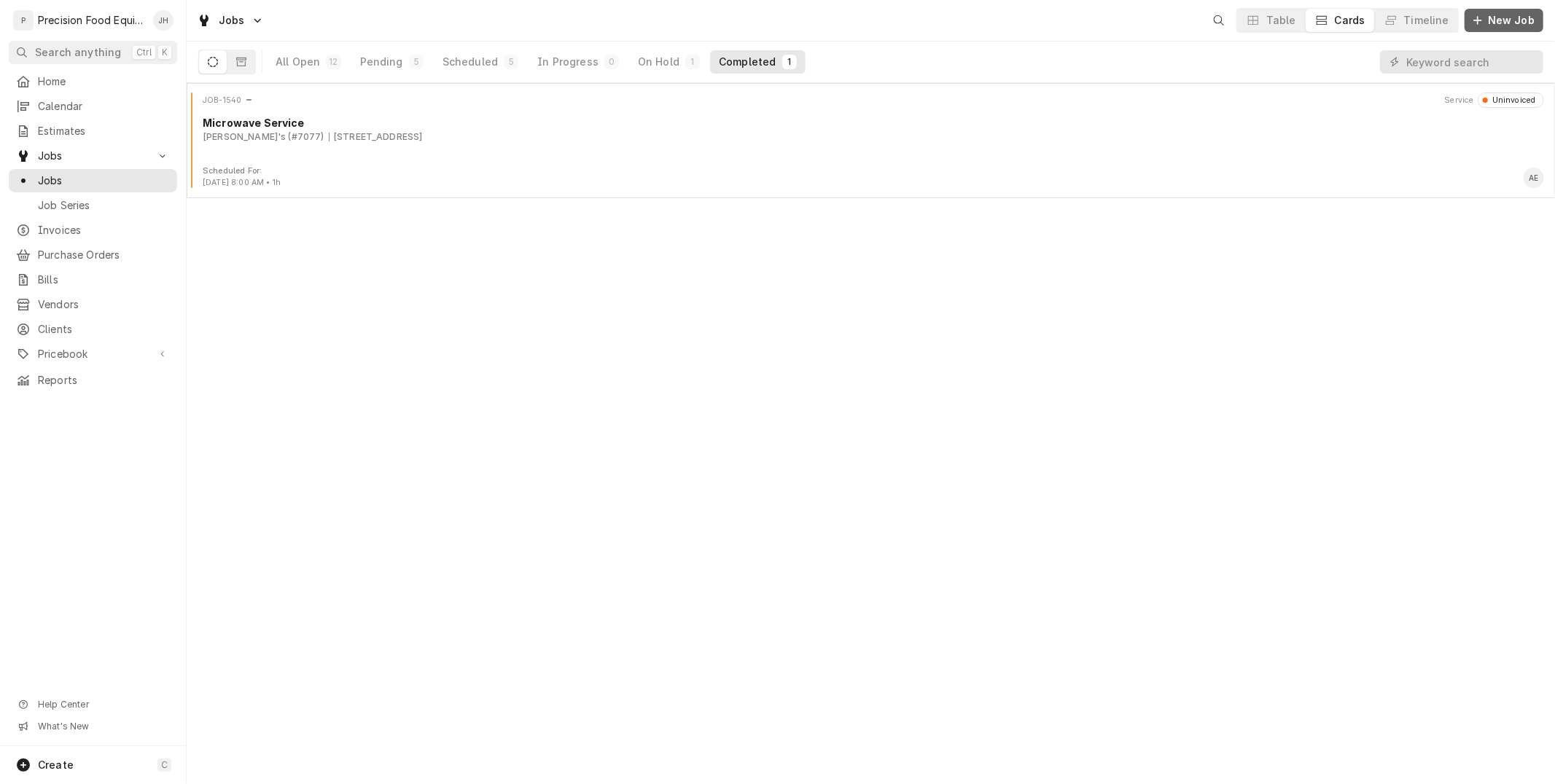
click at [1507, 18] on span "New Job" at bounding box center [1512, 21] width 53 height 15
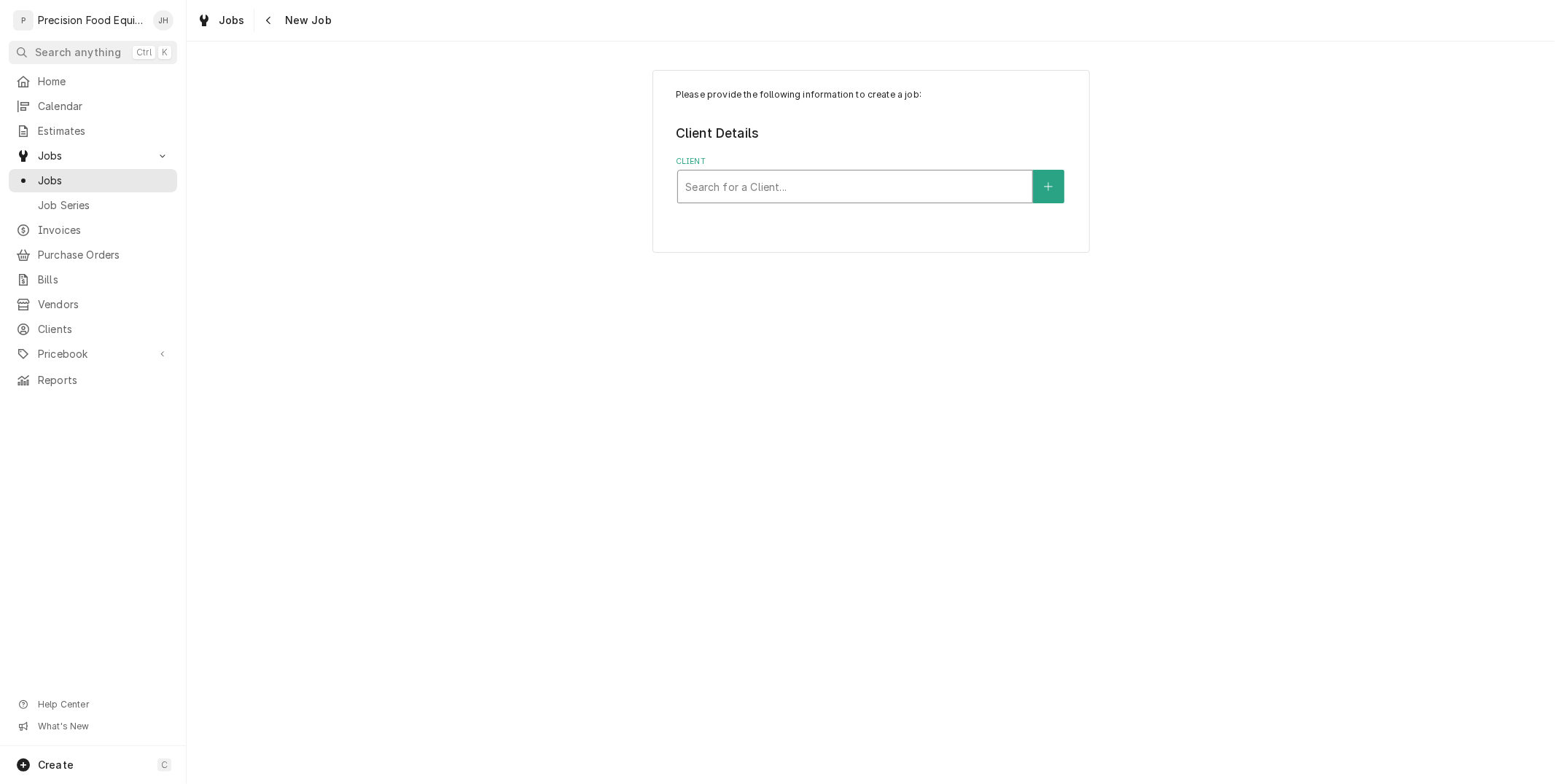
click at [868, 195] on div "Client" at bounding box center [855, 186] width 340 height 26
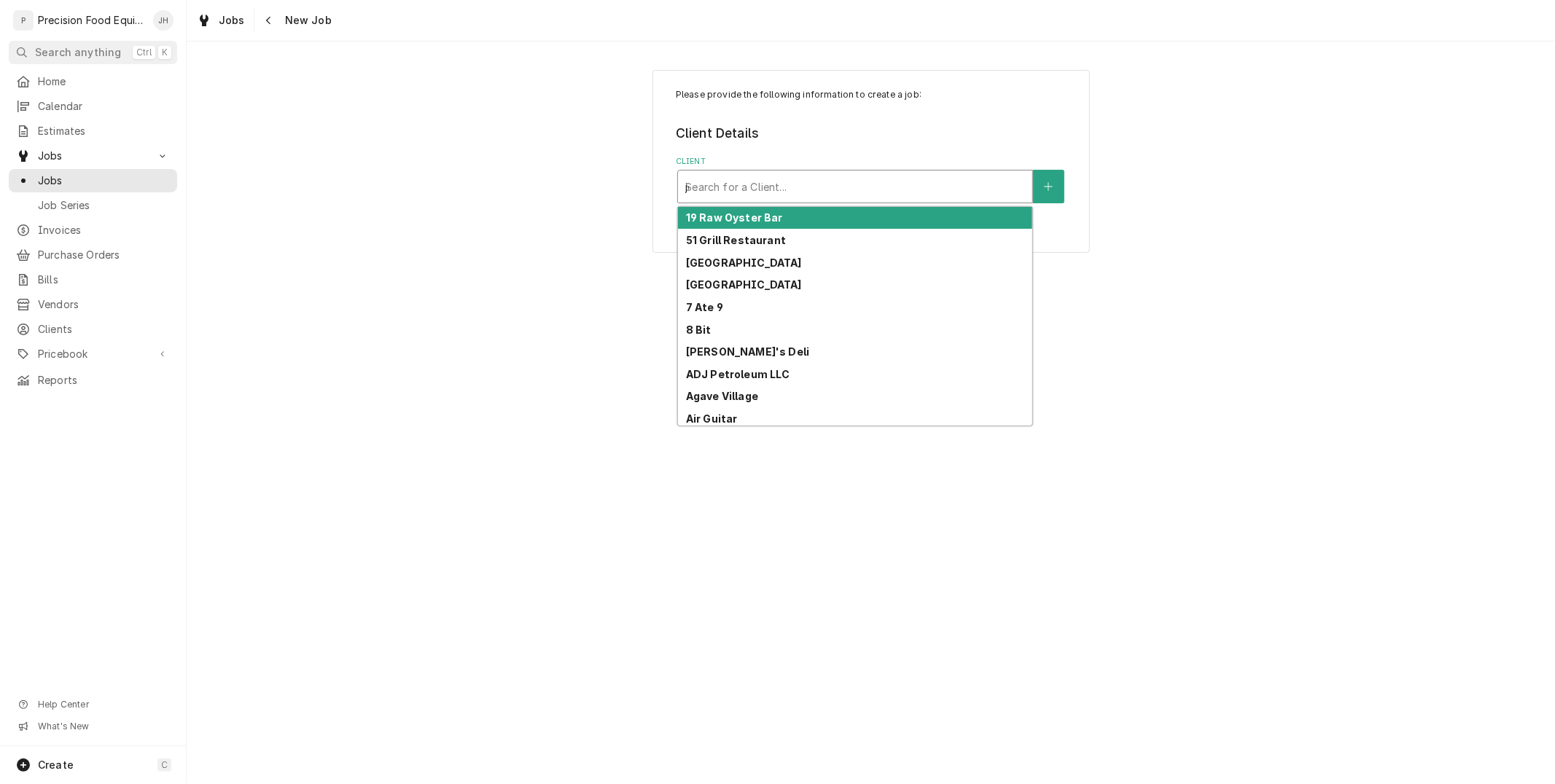
type input "joe"
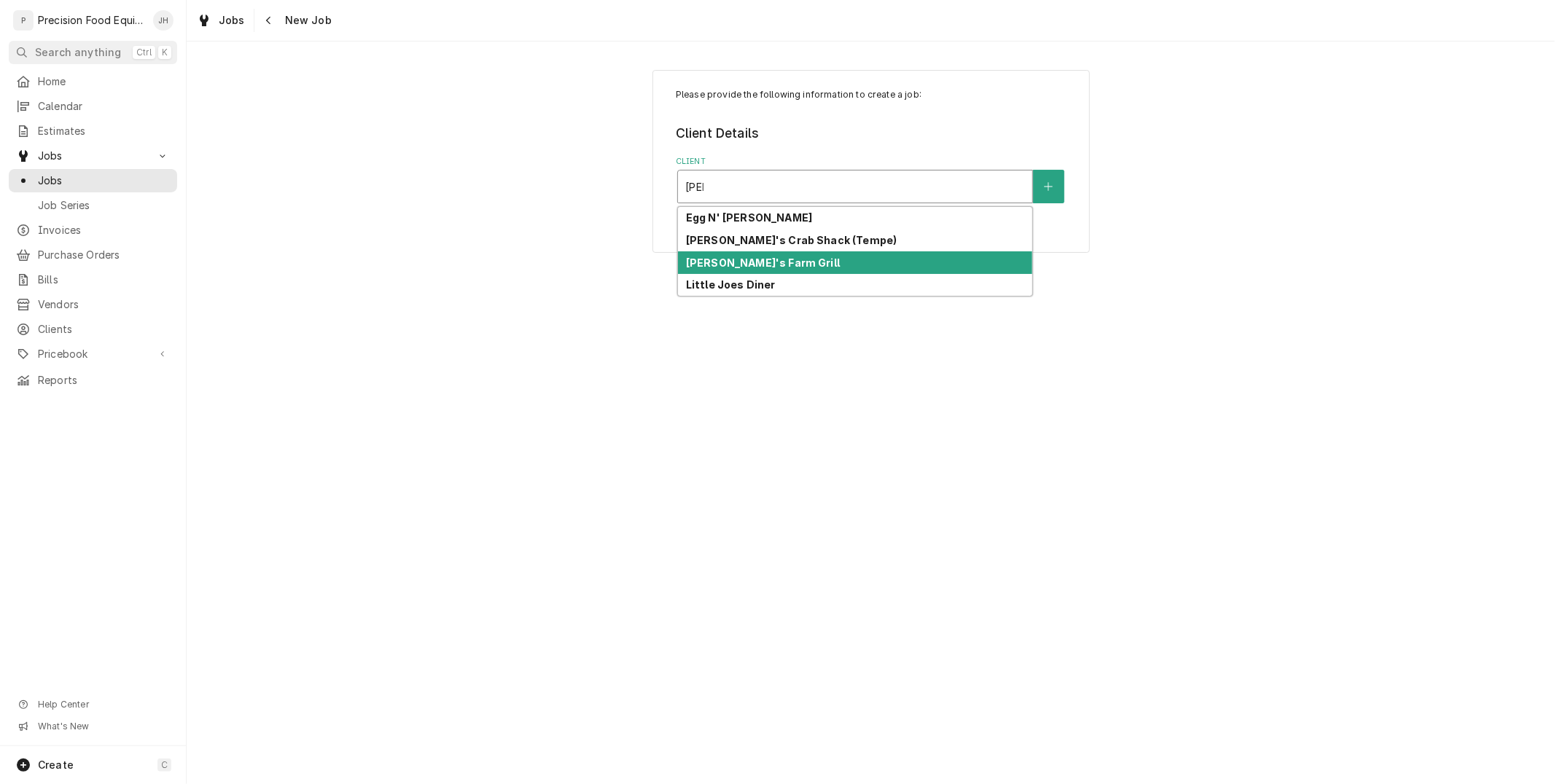
click at [897, 266] on div "Joe's Farm Grill" at bounding box center [855, 263] width 354 height 23
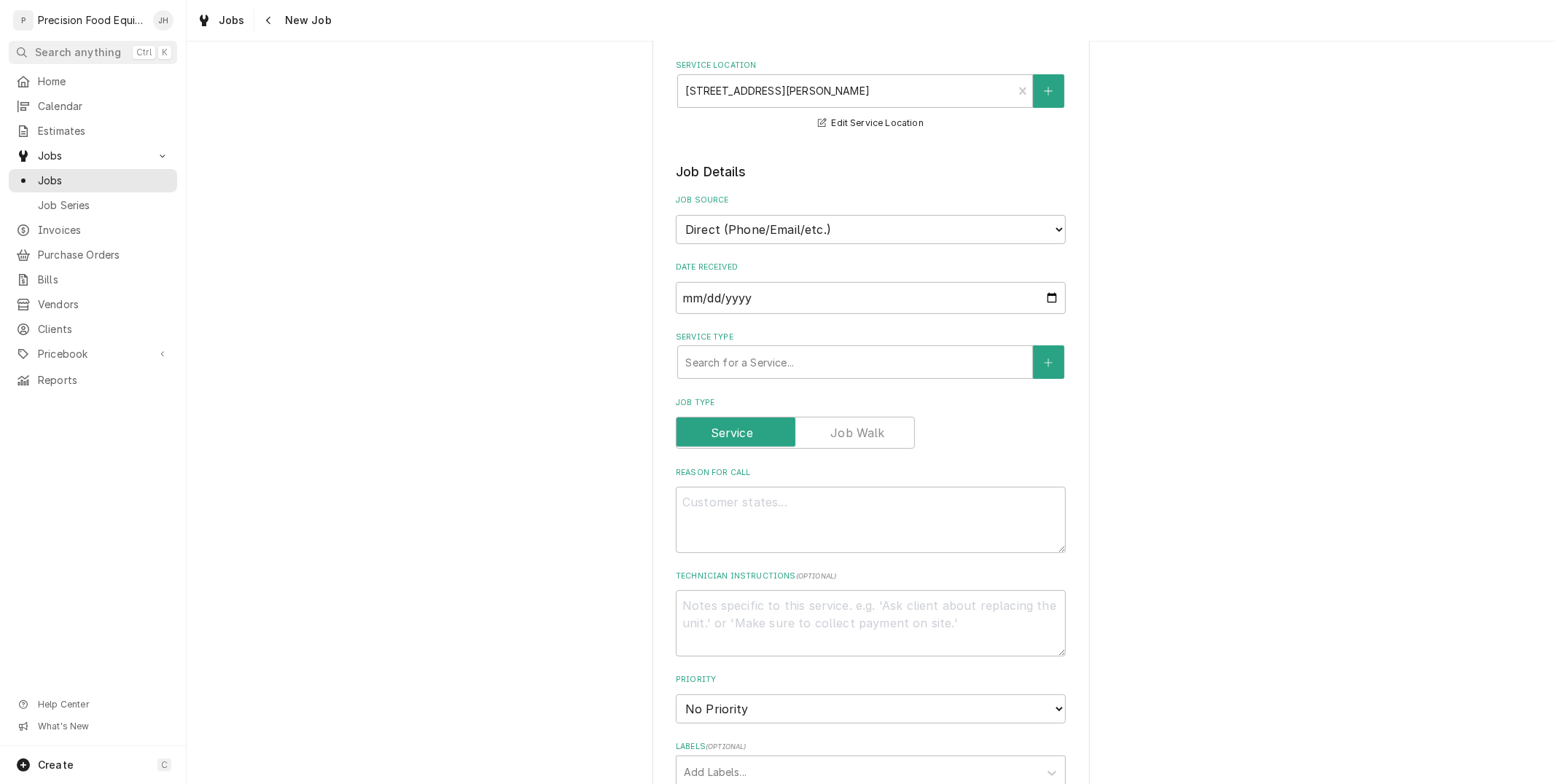
scroll to position [243, 0]
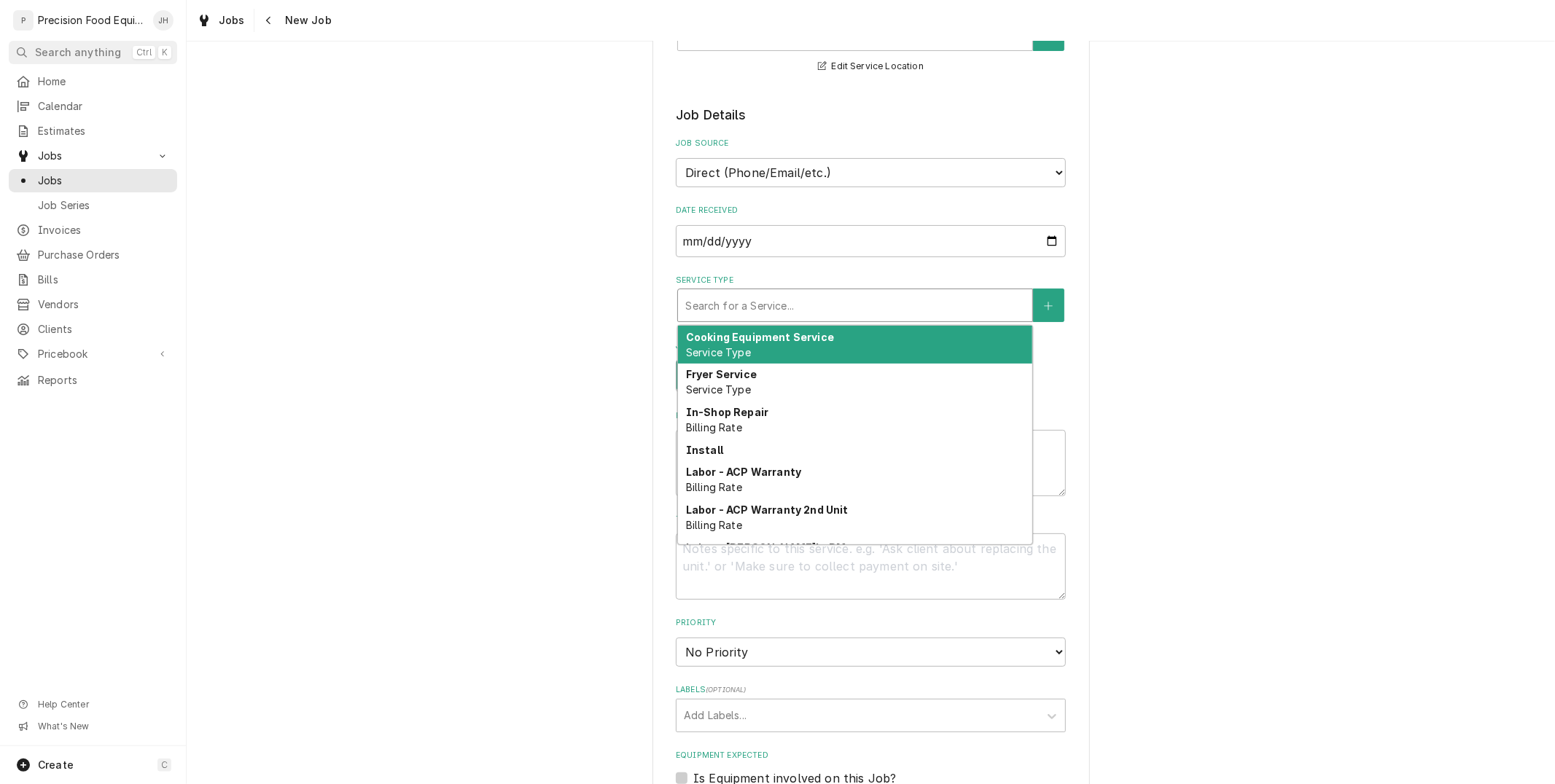
click at [853, 317] on div "Search for a Service..." at bounding box center [855, 305] width 354 height 32
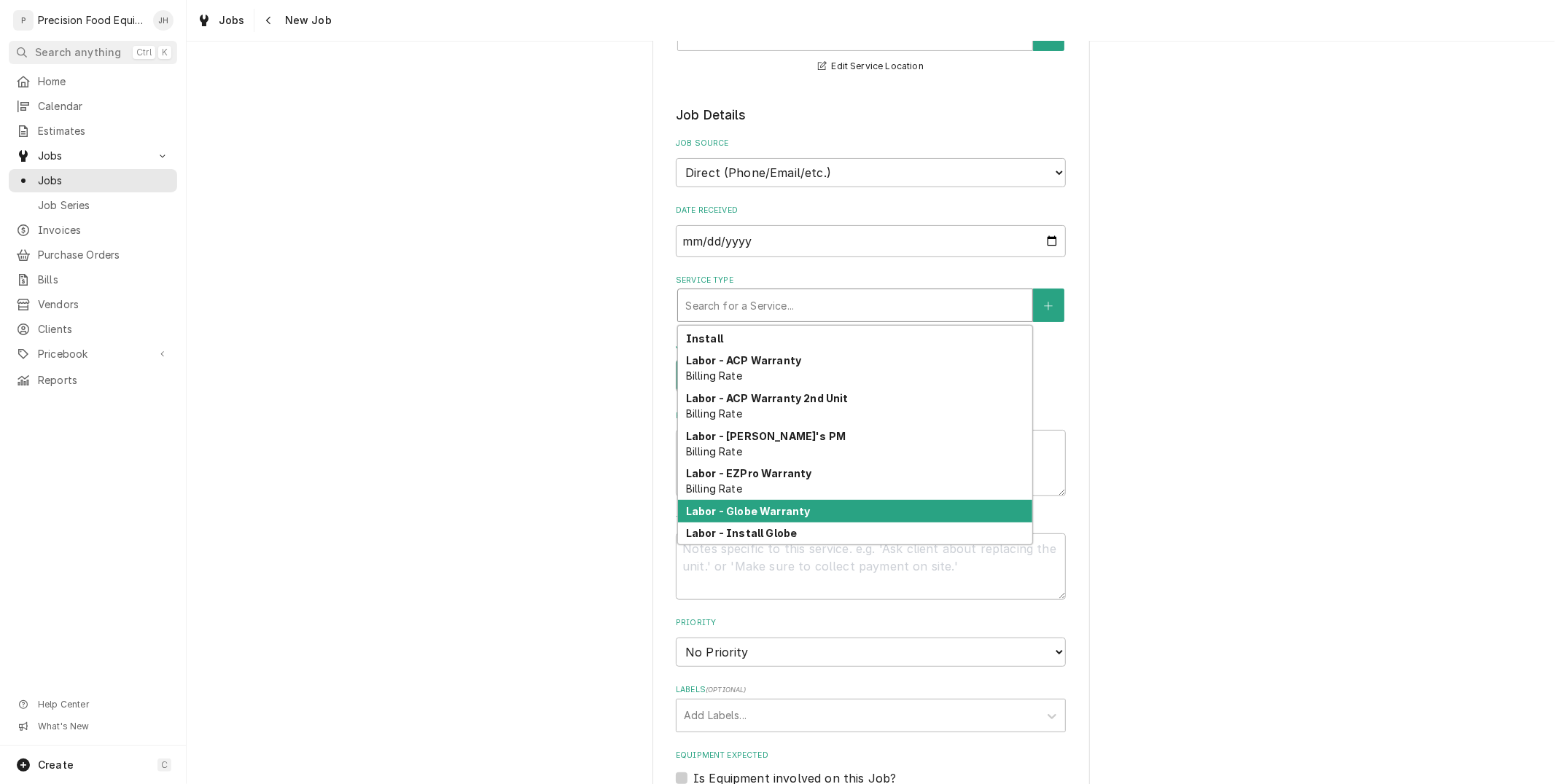
scroll to position [0, 0]
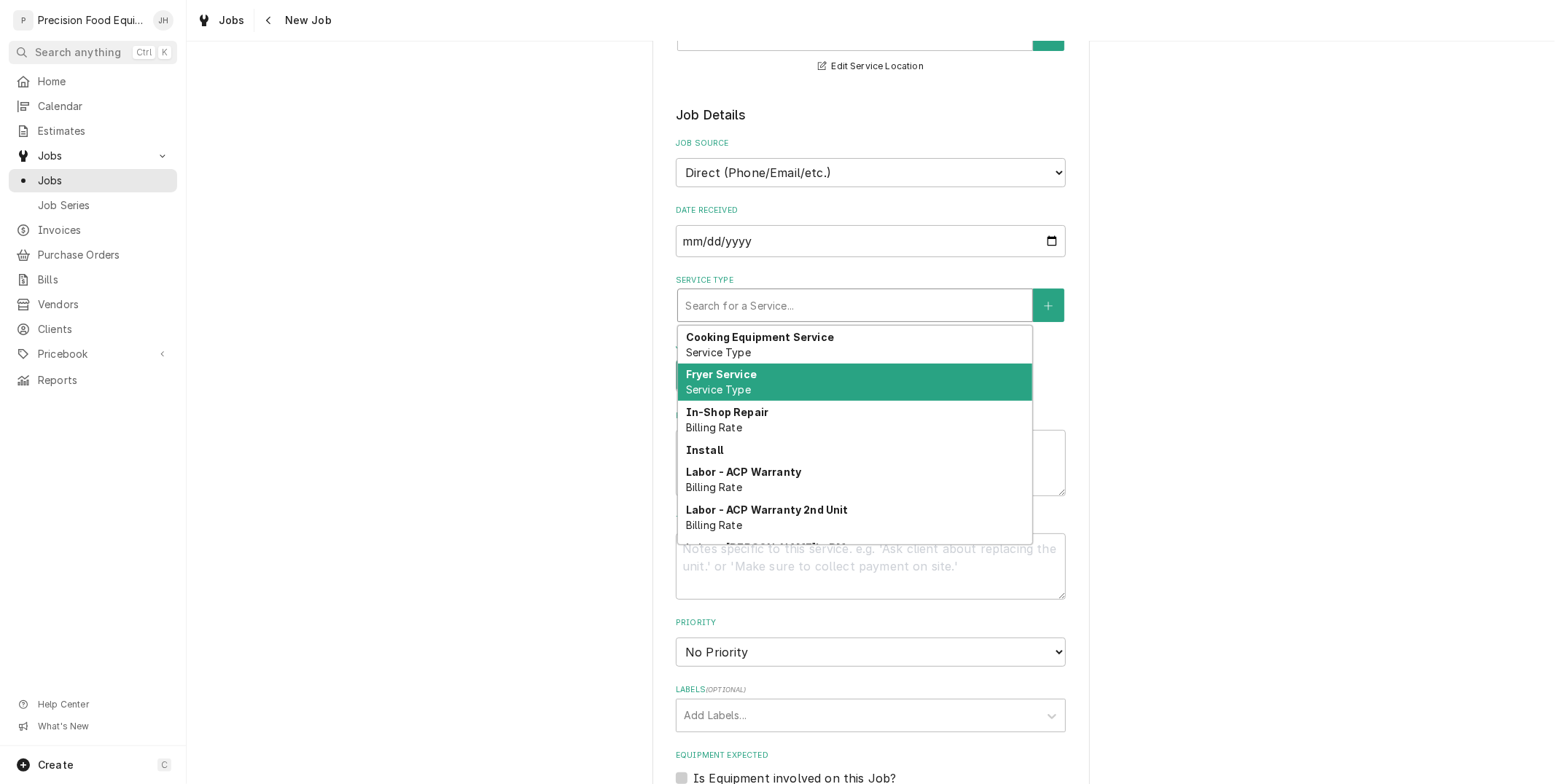
click at [815, 389] on div "Fryer Service Service Type" at bounding box center [855, 383] width 354 height 38
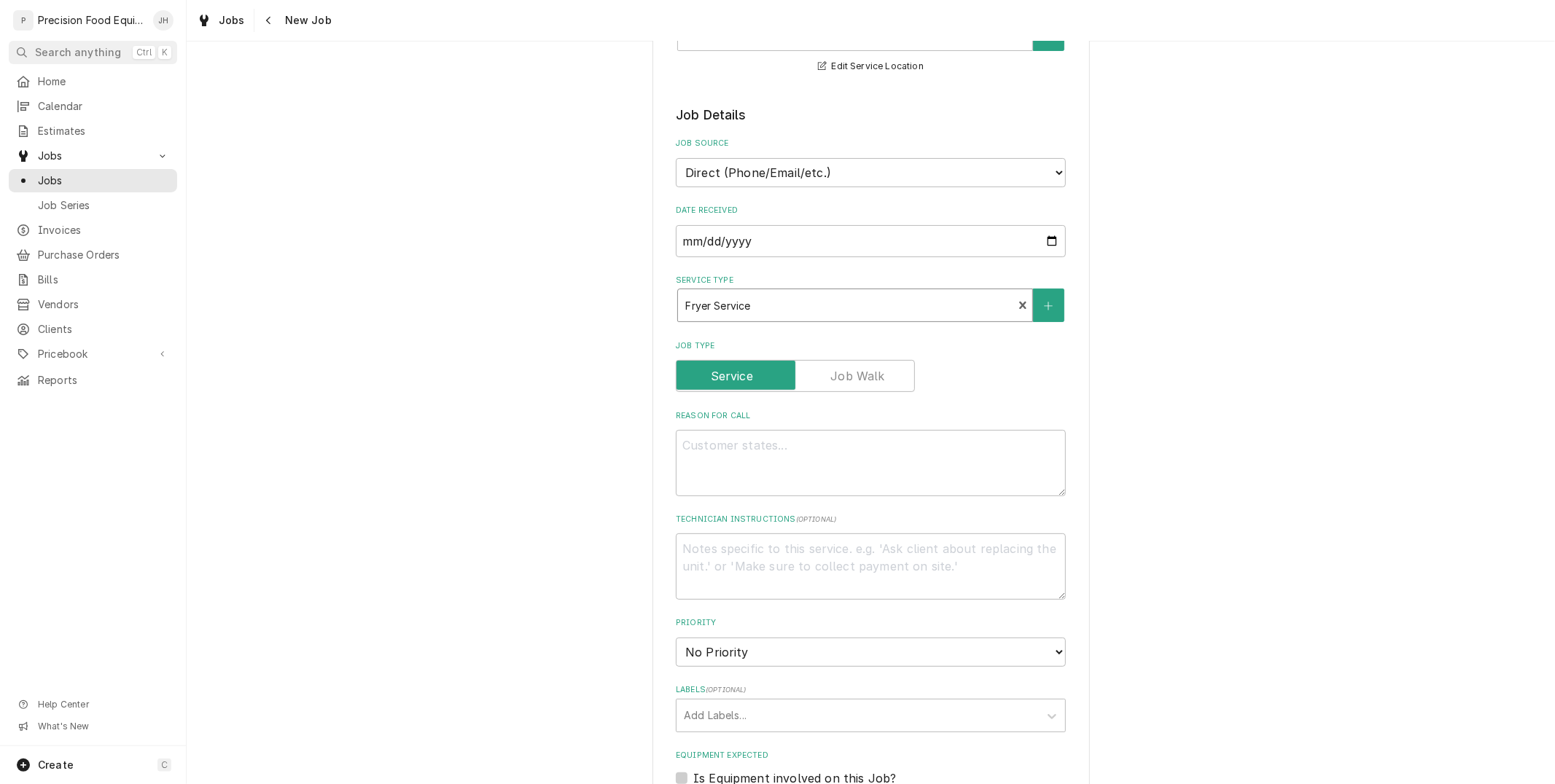
click at [847, 450] on div "Reason For Call" at bounding box center [871, 453] width 390 height 86
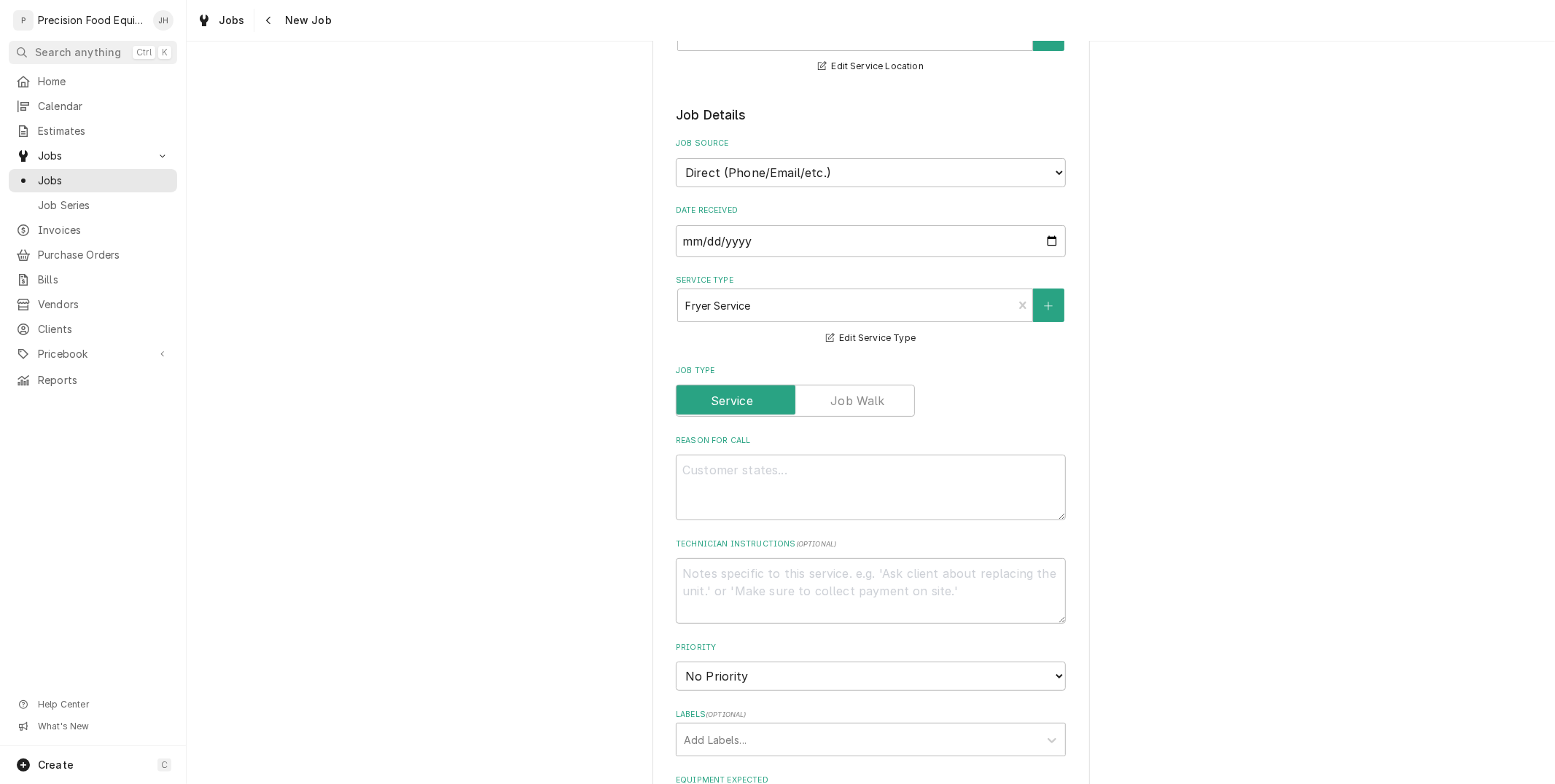
type textarea "x"
click at [864, 483] on textarea "Reason For Call" at bounding box center [871, 487] width 390 height 65
type textarea "T"
type textarea "x"
type textarea "Th"
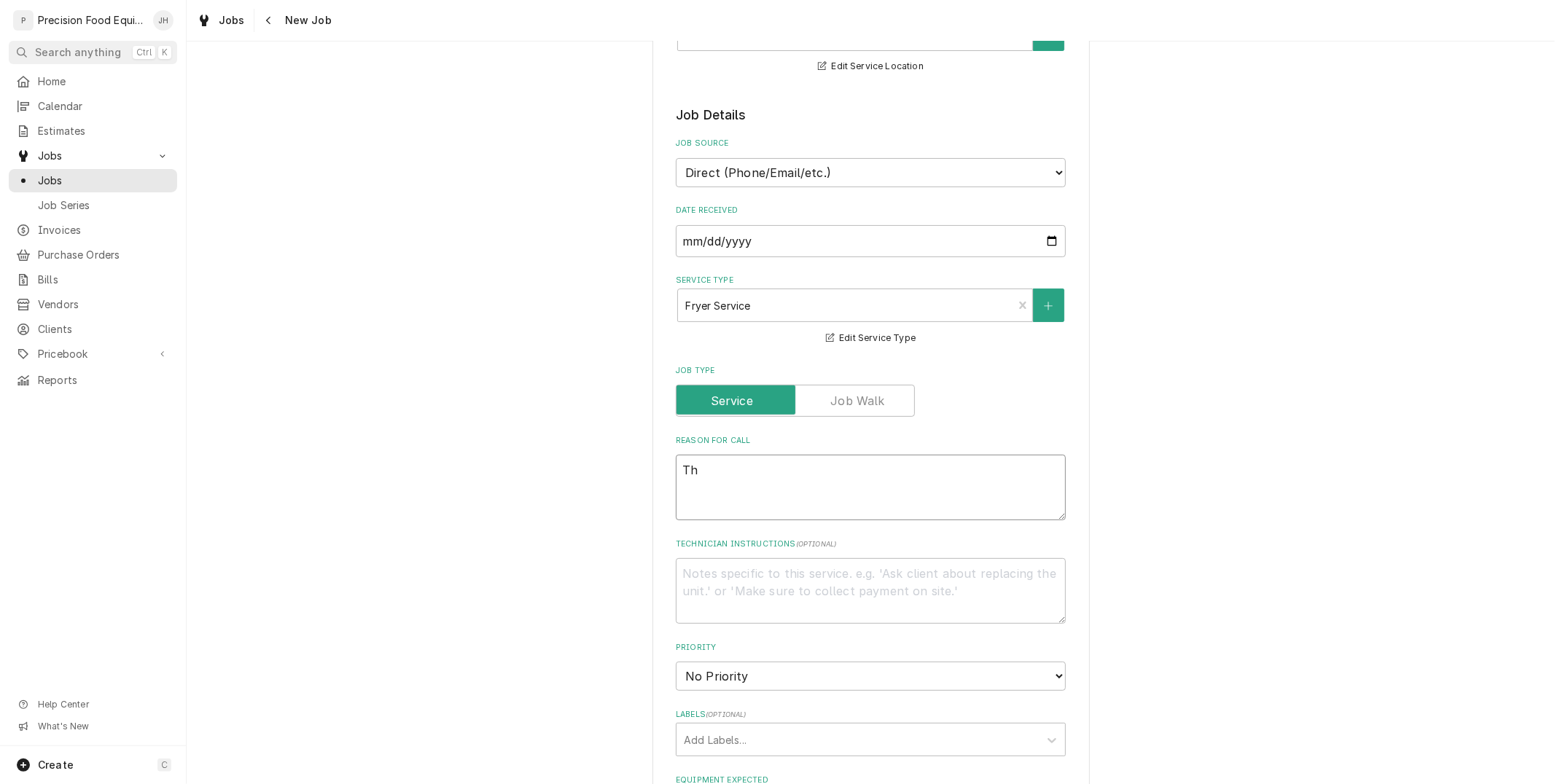
type textarea "x"
type textarea "The"
type textarea "x"
type textarea "Thei"
type textarea "x"
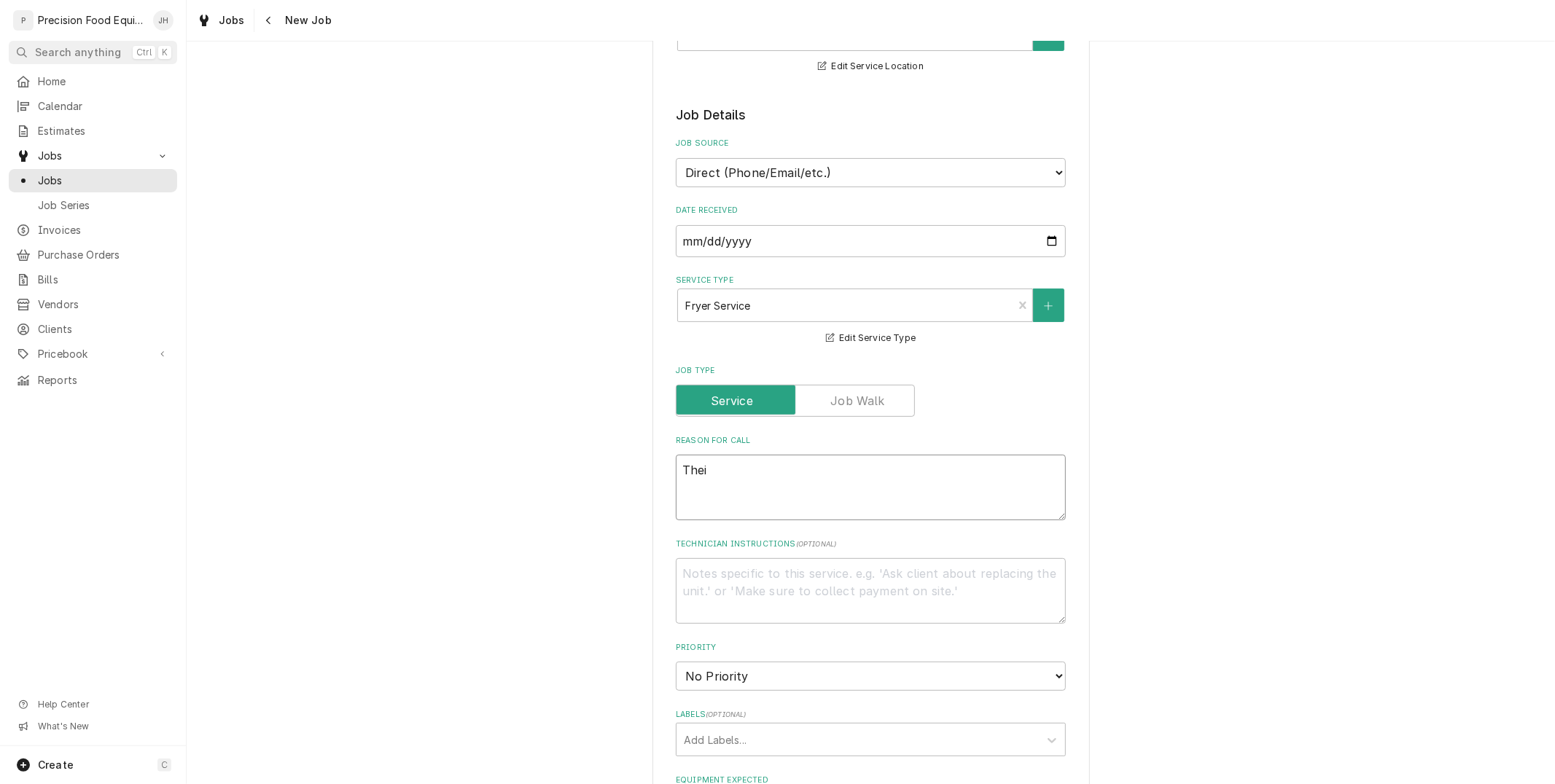
type textarea "Their"
type textarea "x"
type textarea "Their"
type textarea "x"
type textarea "Their ot"
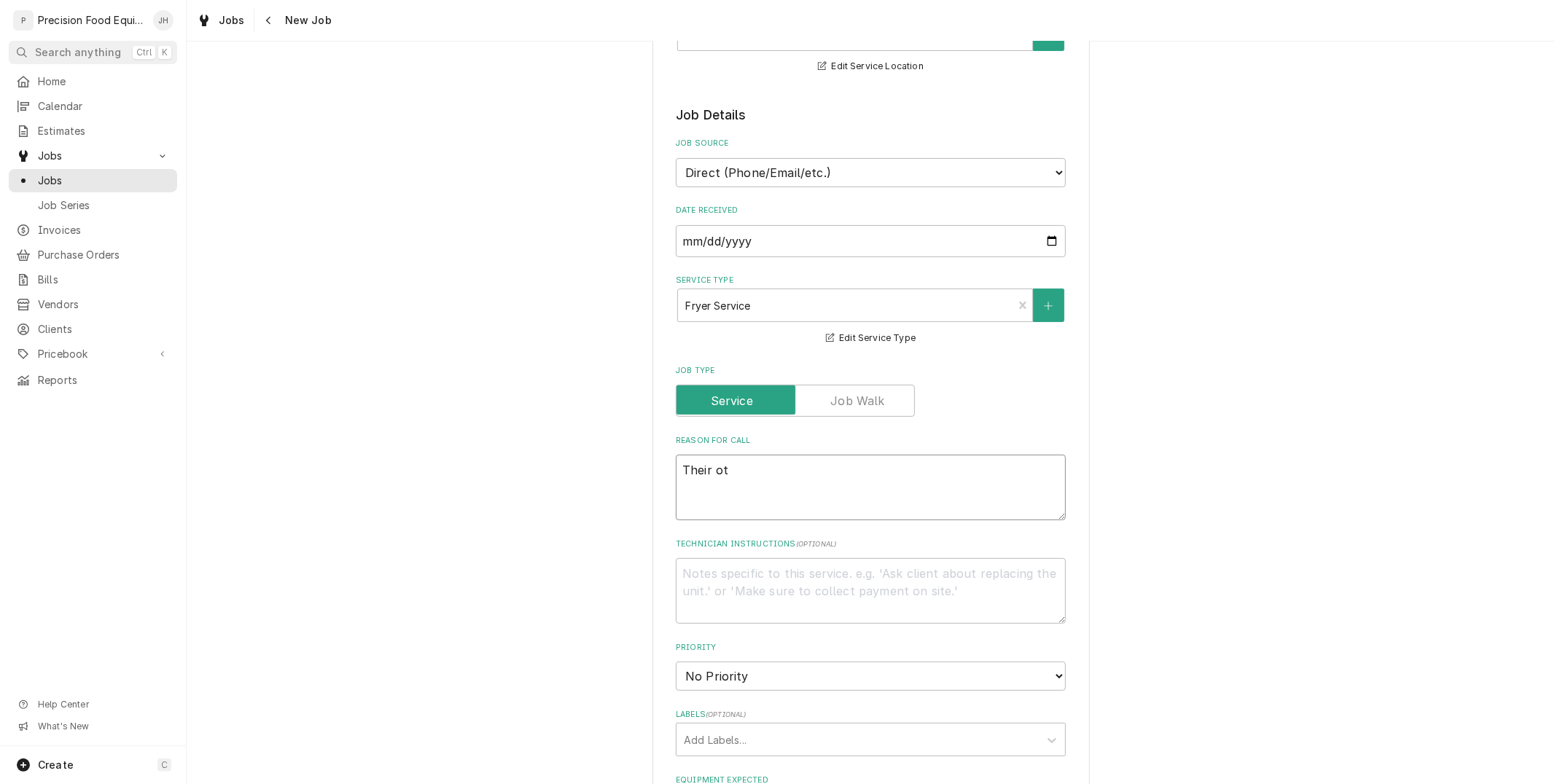
type textarea "x"
type textarea "Their oth"
type textarea "x"
type textarea "Their othe"
type textarea "x"
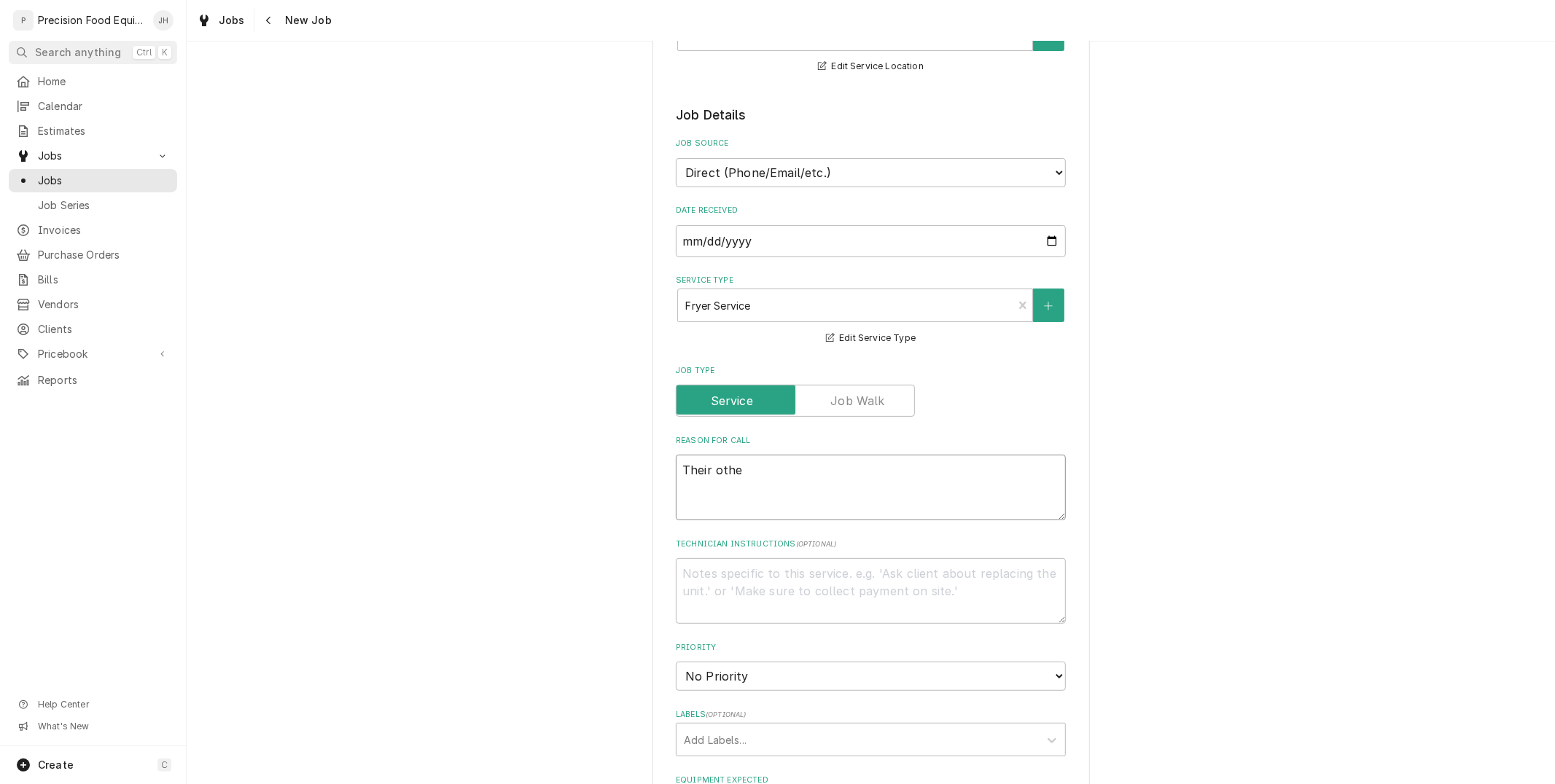
type textarea "Their other"
type textarea "x"
type textarea "Their other"
type textarea "x"
type textarea "Their other f"
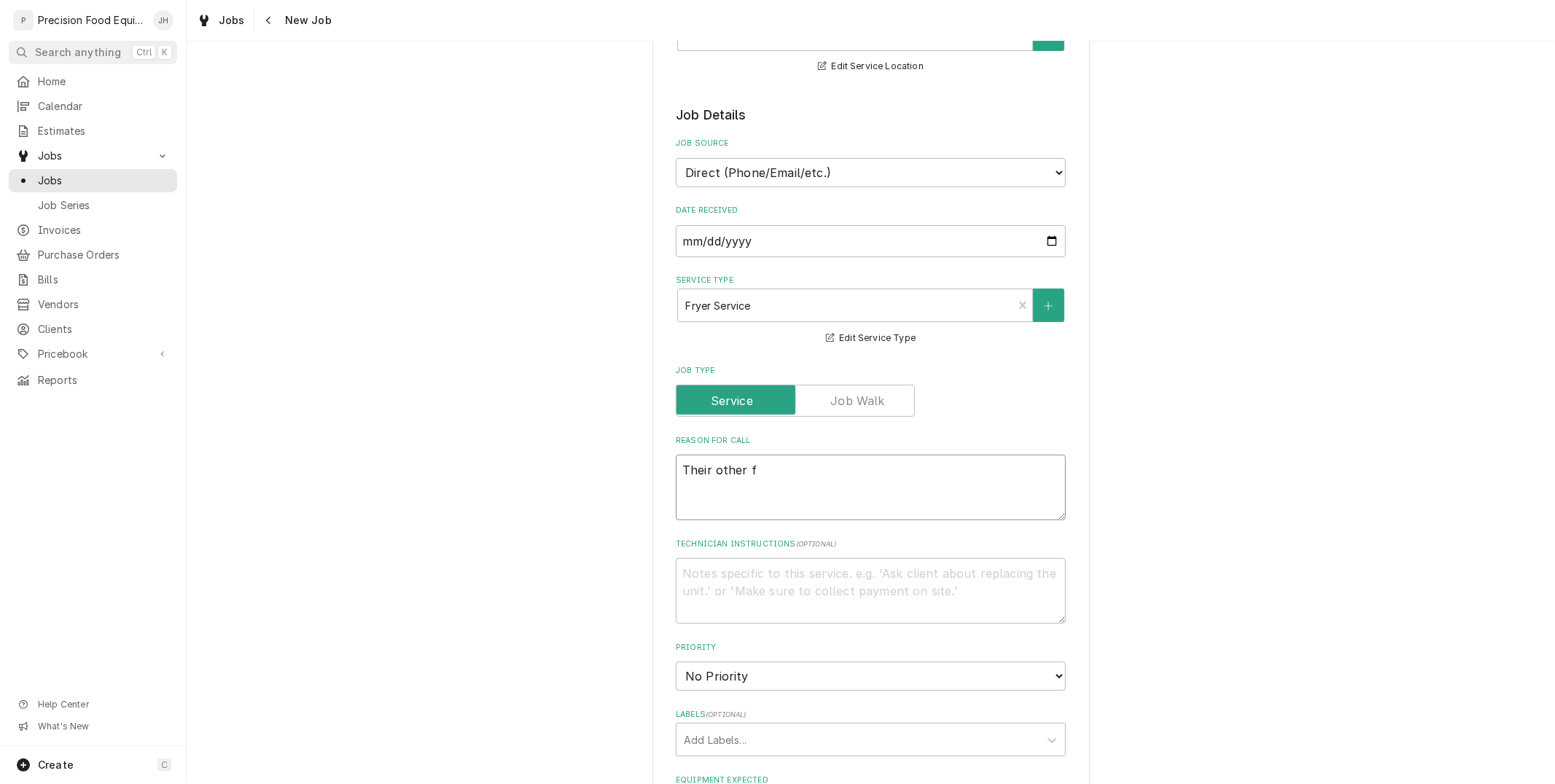
type textarea "x"
type textarea "Their other fr"
type textarea "x"
type textarea "Their other fry"
type textarea "x"
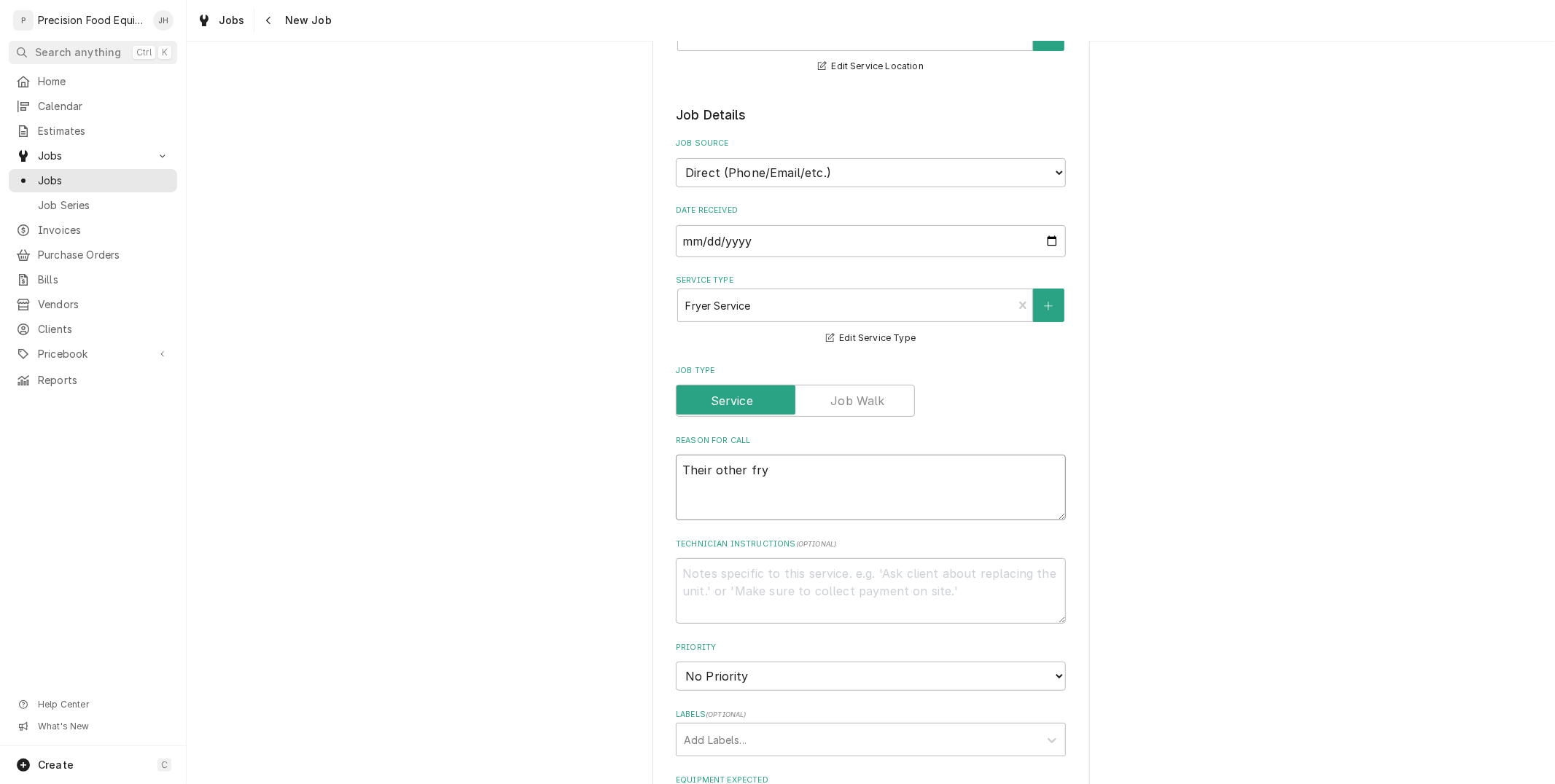
type textarea "Their other frye"
type textarea "x"
type textarea "Their other fryer"
type textarea "x"
type textarea "Their other fryer"
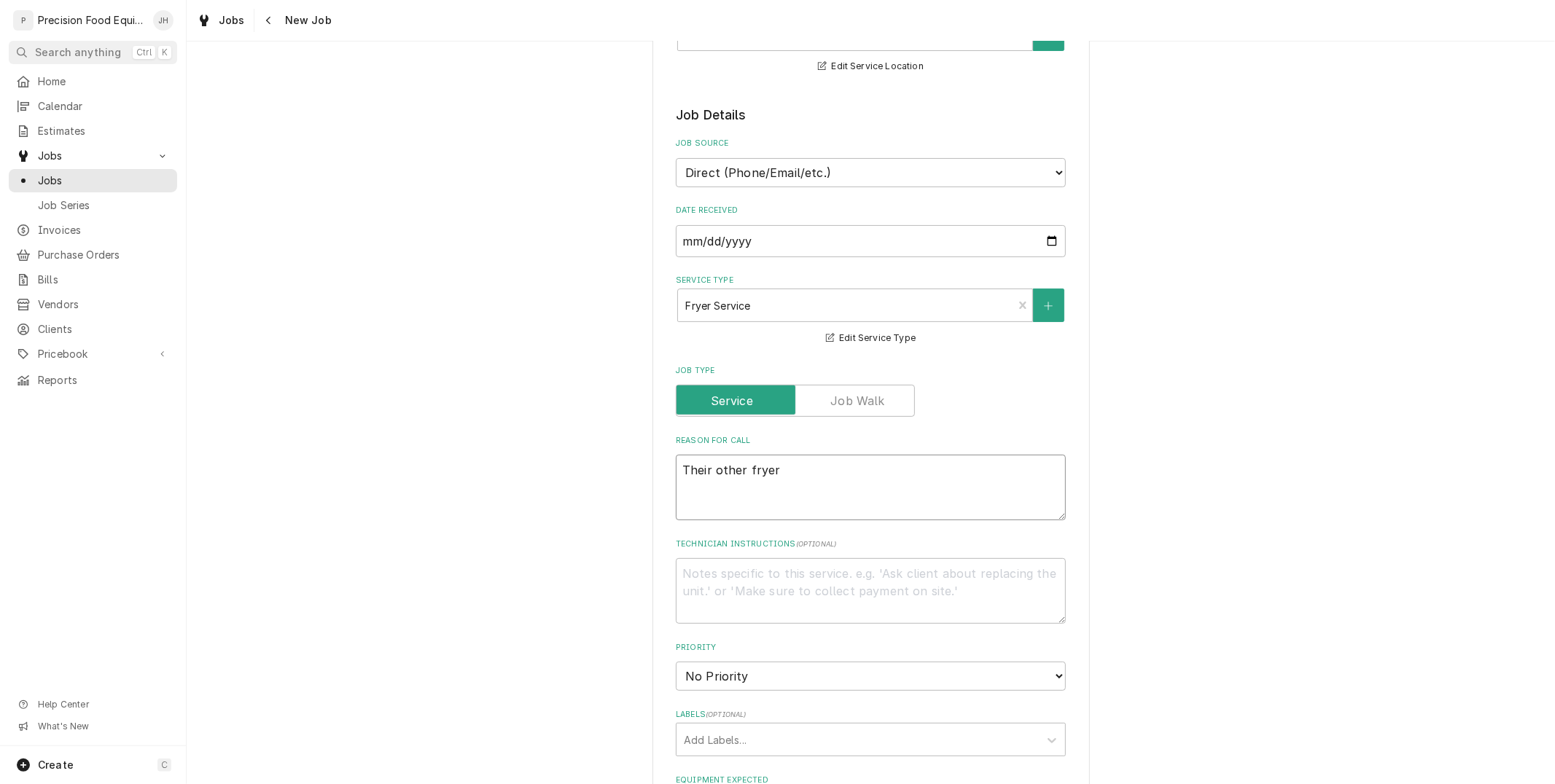
type textarea "x"
type textarea "Their other fryer is"
type textarea "x"
type textarea "Their other fryer is l"
type textarea "x"
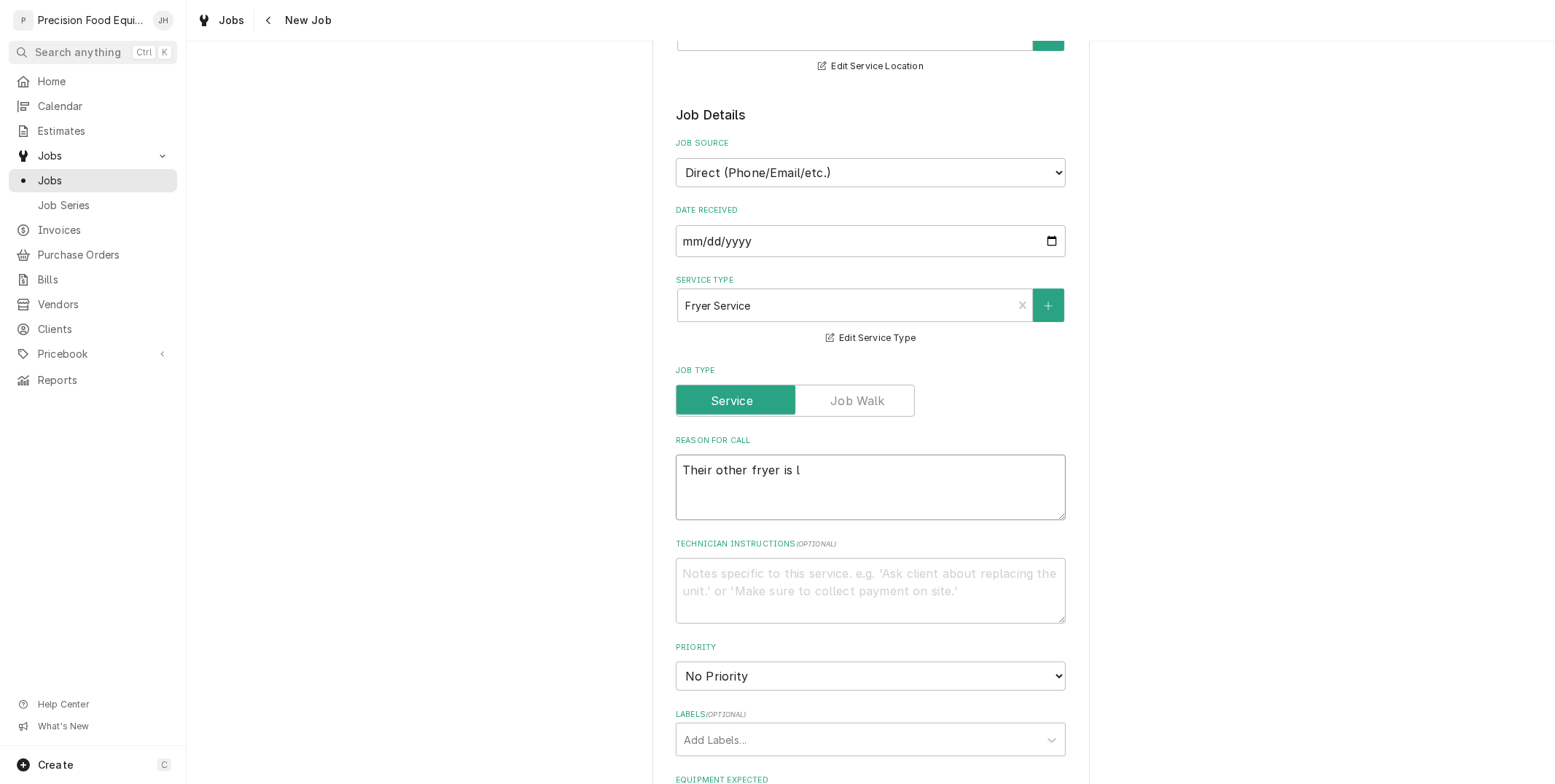
type textarea "Their other fryer is le"
type textarea "x"
type textarea "Their other fryer is leak"
type textarea "x"
type textarea "Their other fryer is leaki"
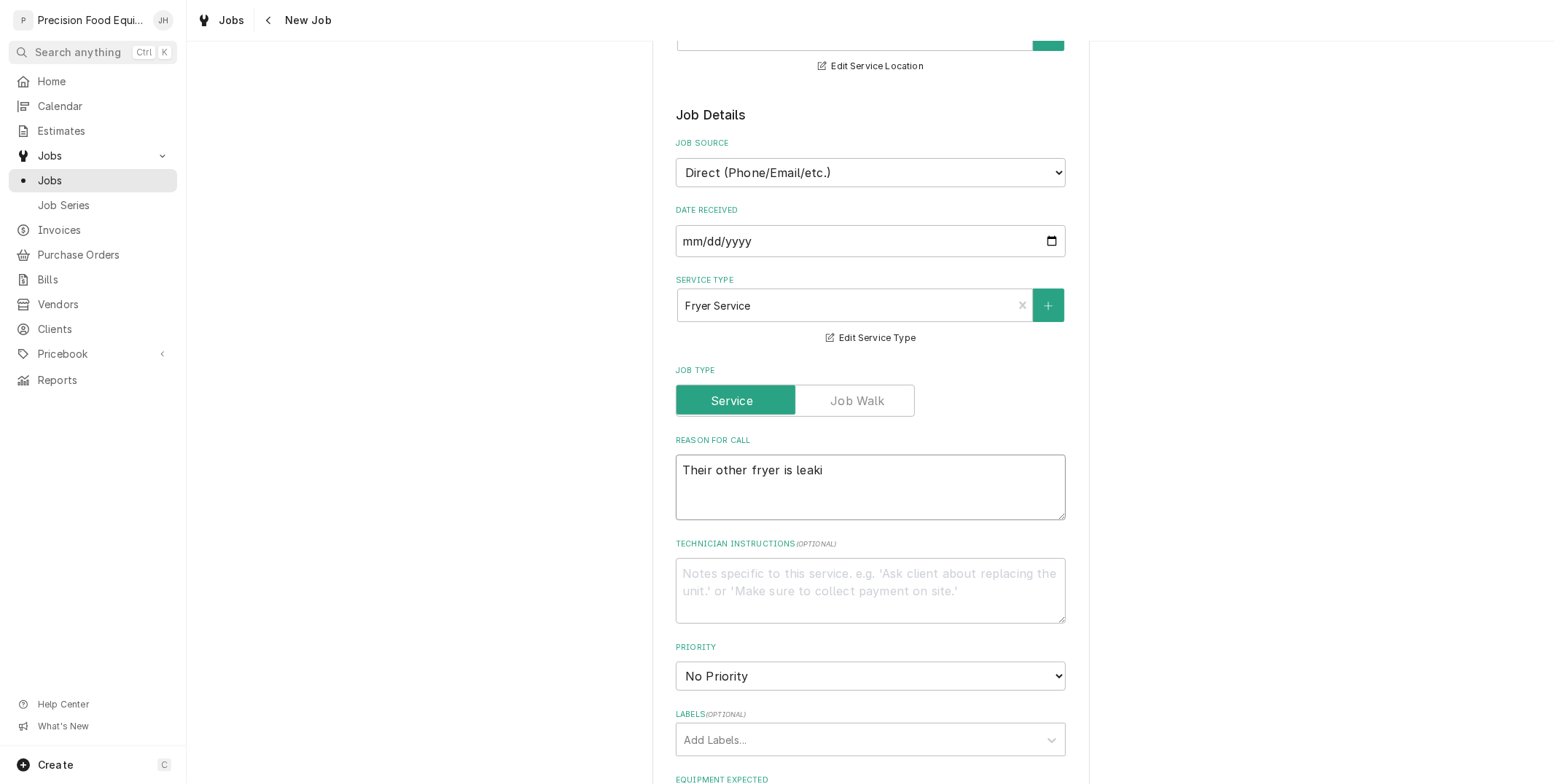
type textarea "x"
type textarea "Their other fryer is leakin"
type textarea "x"
type textarea "Their other fryer is leaking"
type textarea "x"
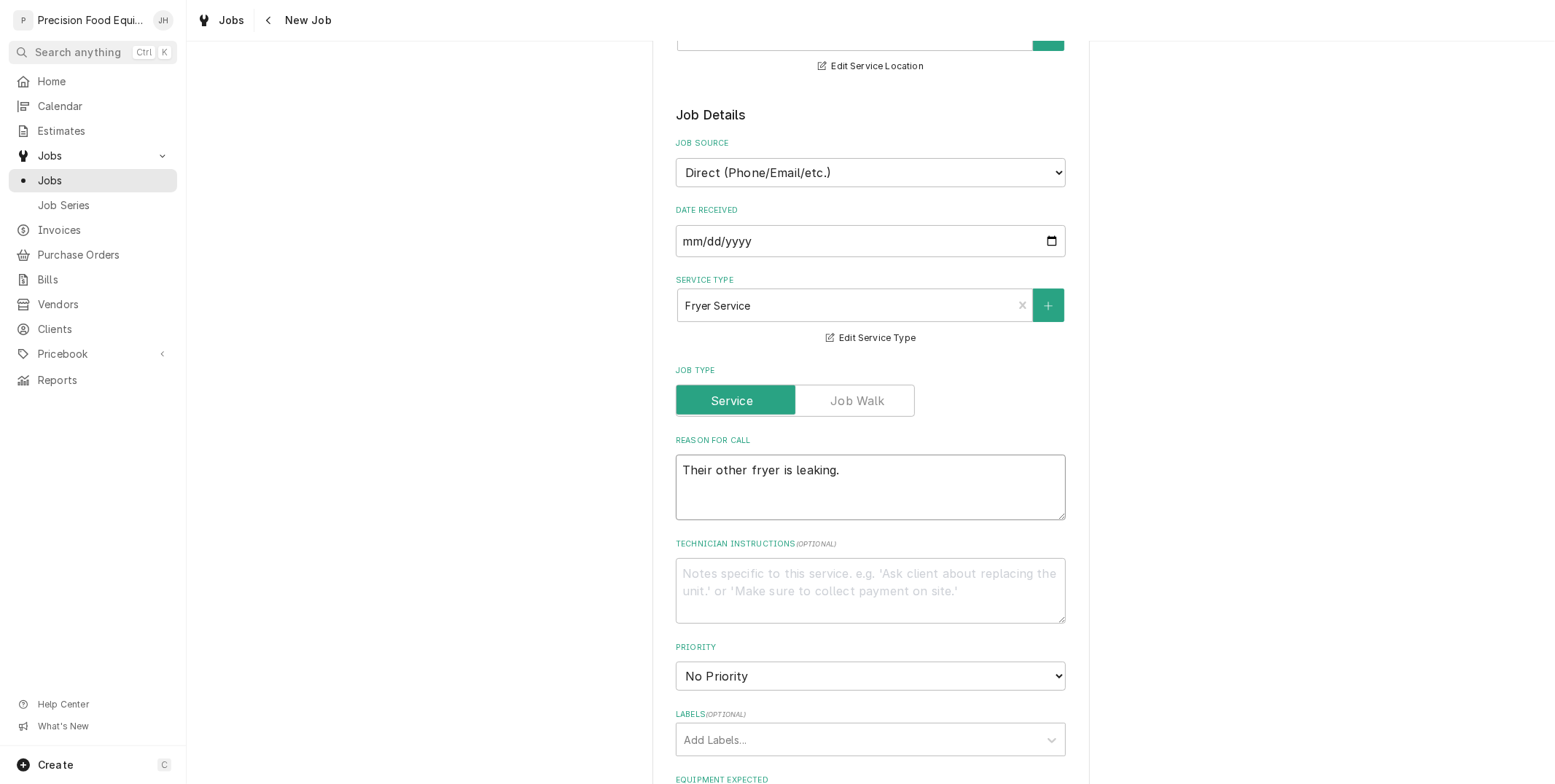
type textarea "Their other fryer is leaking."
type textarea "x"
type textarea "Their other fryer is leaking. C"
type textarea "x"
type textarea "Their other fryer is leaking. Cus"
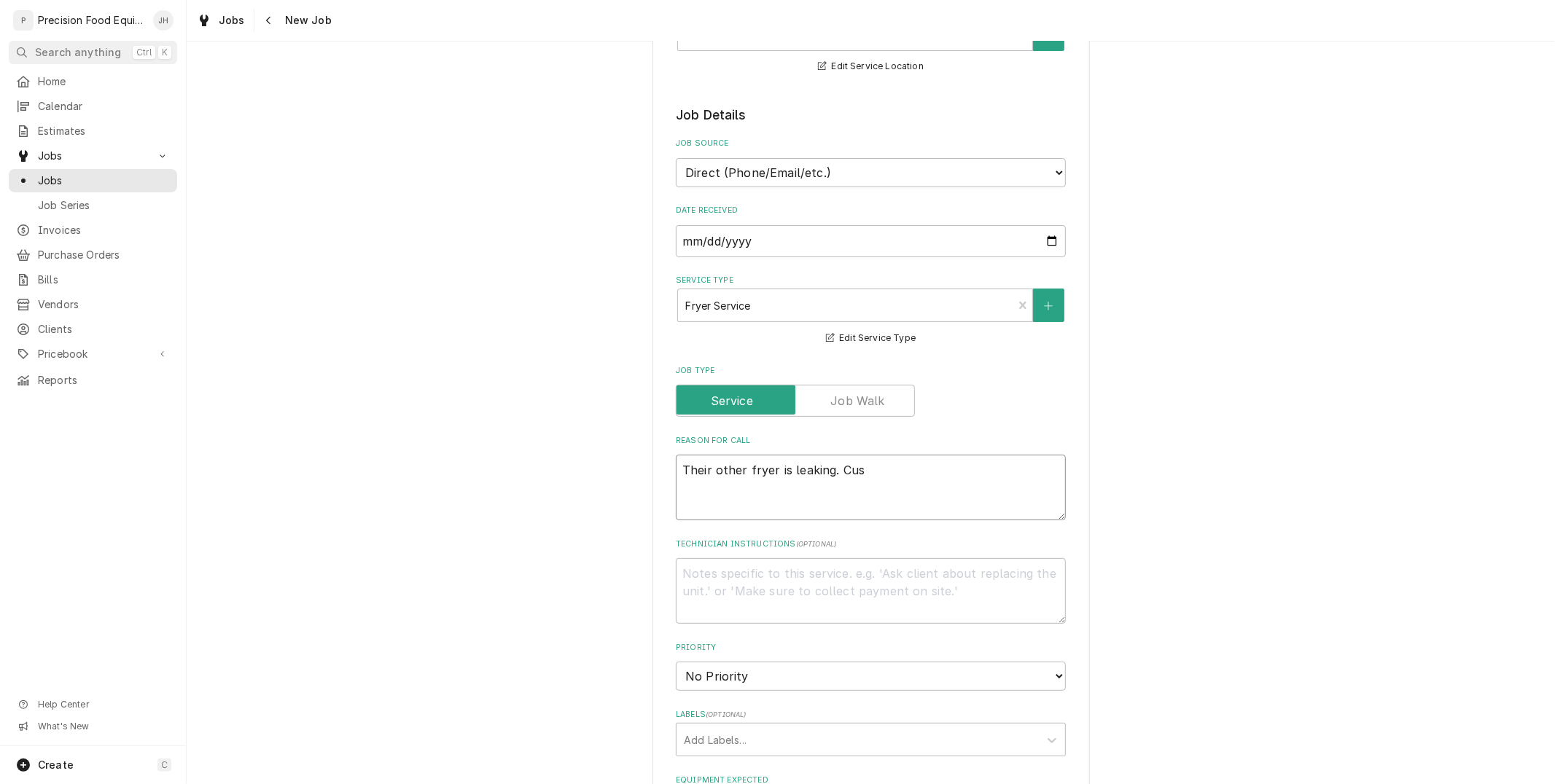
type textarea "x"
type textarea "Their other fryer is leaking. Cust"
type textarea "x"
type textarea "Their other fryer is leaking. Custo"
type textarea "x"
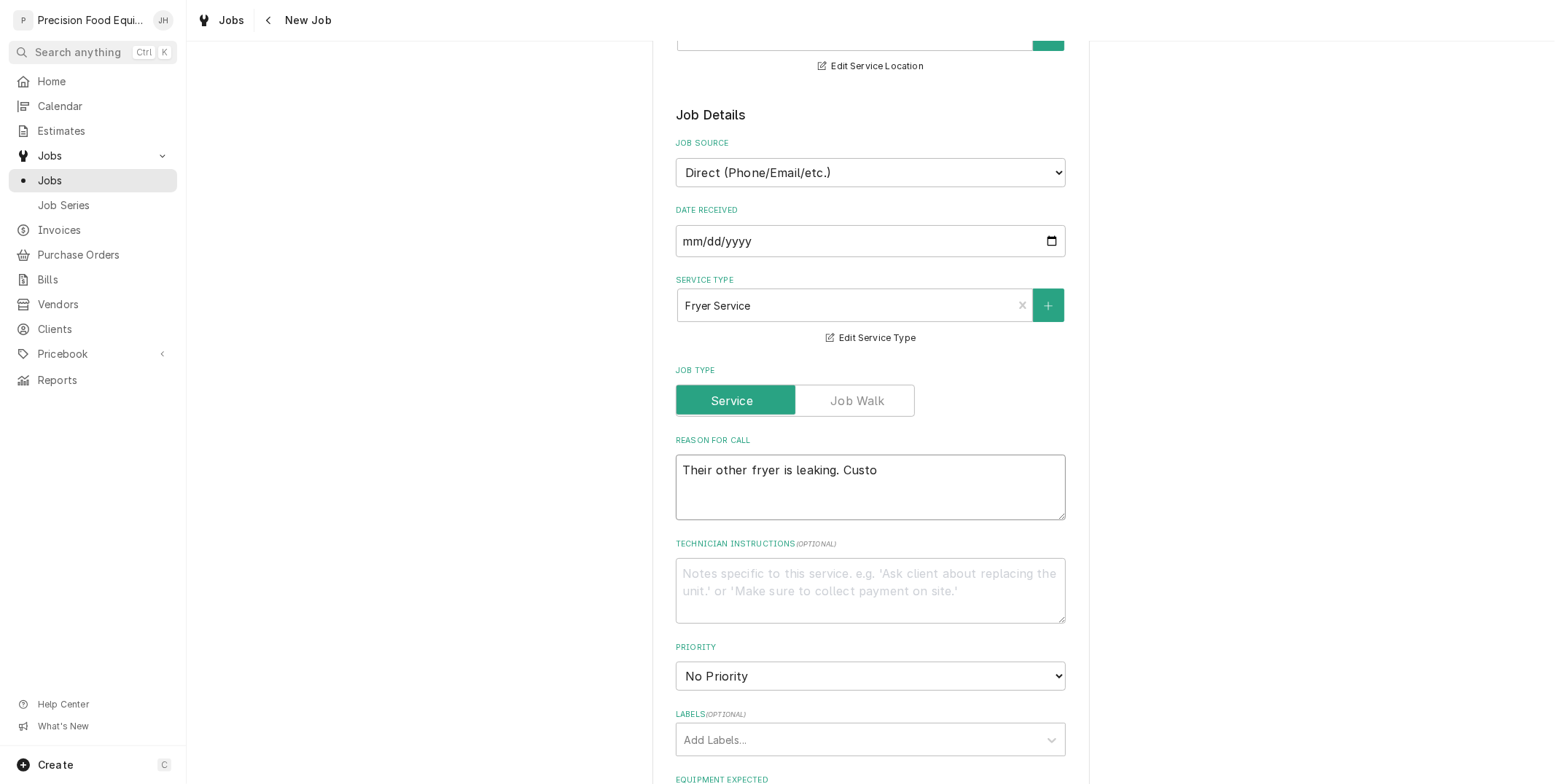
type textarea "Their other fryer is leaking. Custom"
type textarea "x"
type textarea "Their other fryer is leaking. Customer"
type textarea "x"
type textarea "Their other fryer is leaking. Customer"
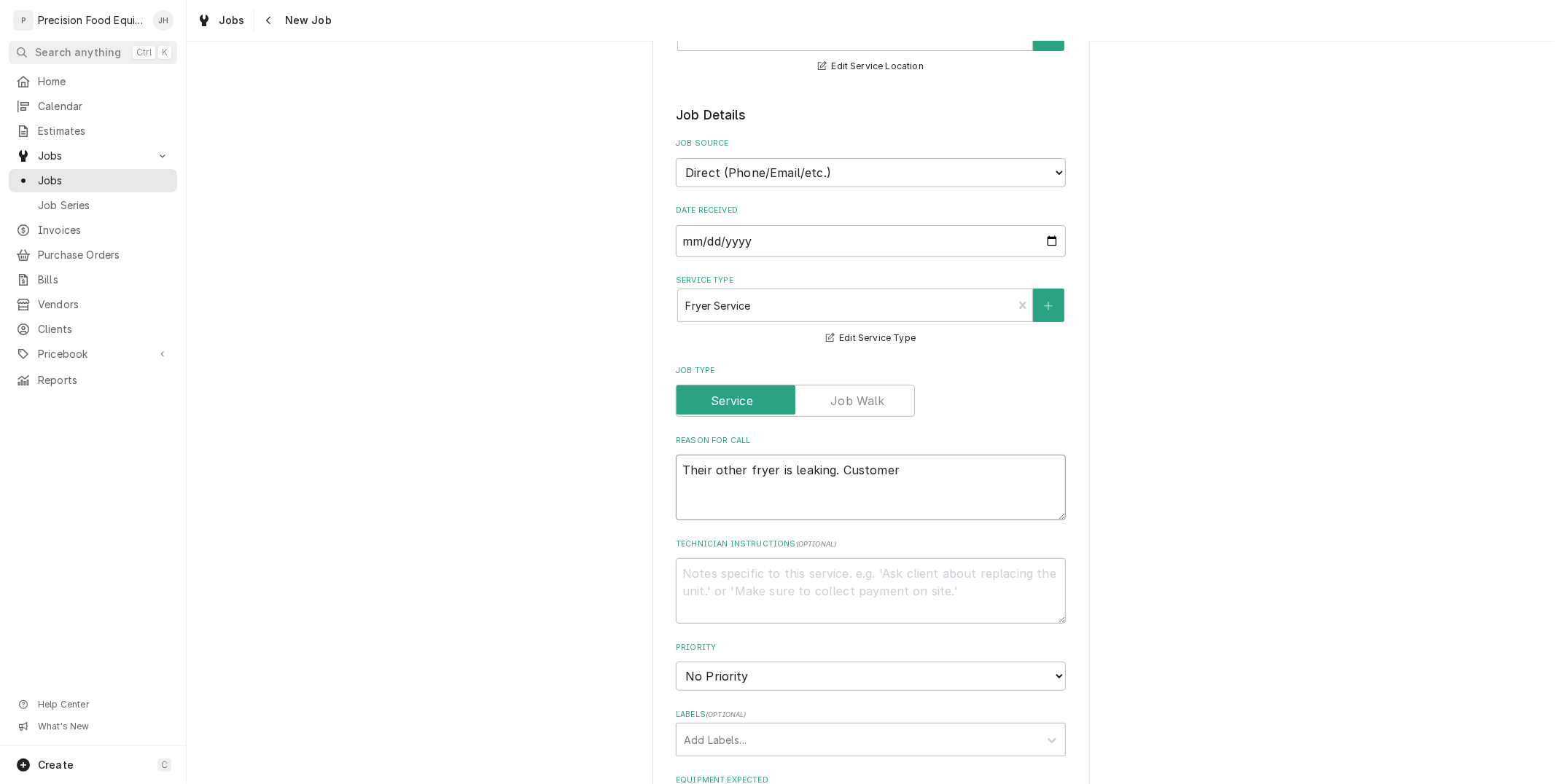
type textarea "x"
type textarea "Their other fryer is leaking. Customer c"
type textarea "x"
type textarea "Their other fryer is leaking. Customer cl"
type textarea "x"
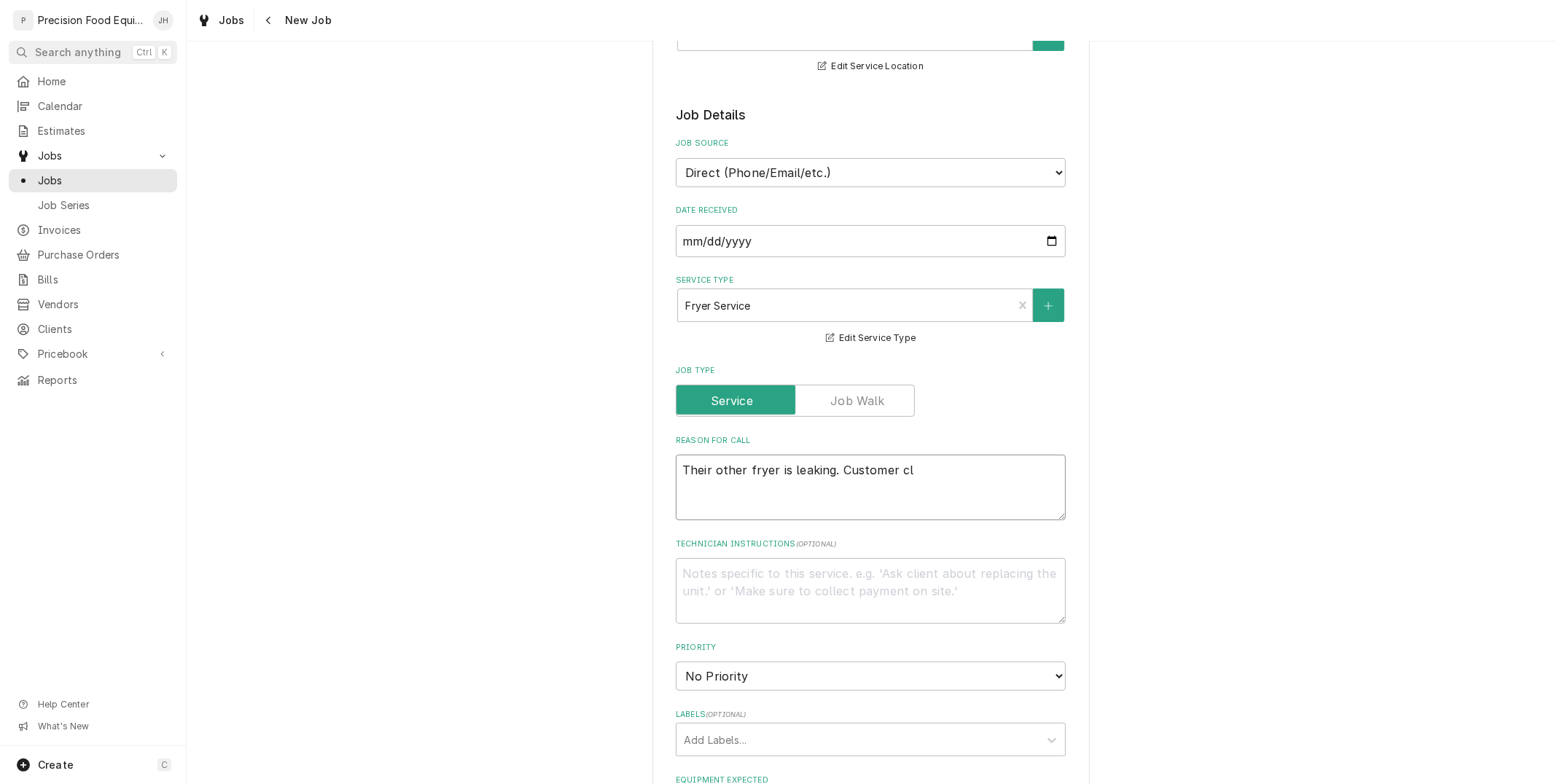
type textarea "Their other fryer is leaking. Customer clo"
type textarea "x"
type textarea "Their other fryer is leaking. Customer clos"
type textarea "x"
type textarea "Their other fryer is leaking. Customer close"
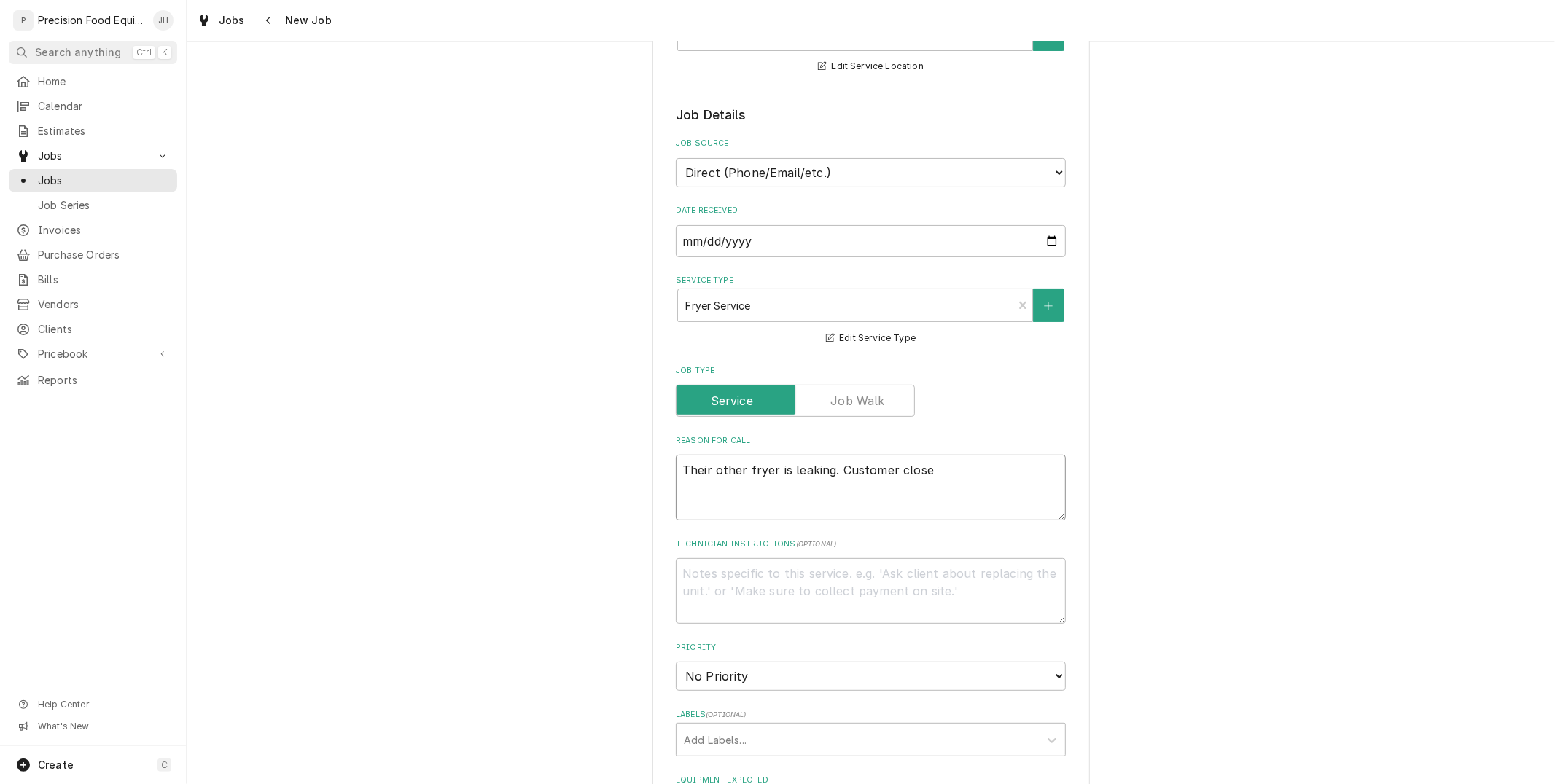
type textarea "x"
type textarea "Their other fryer is leaking. Customer closed"
type textarea "x"
type textarea "Their other fryer is leaking. Customer closed"
type textarea "x"
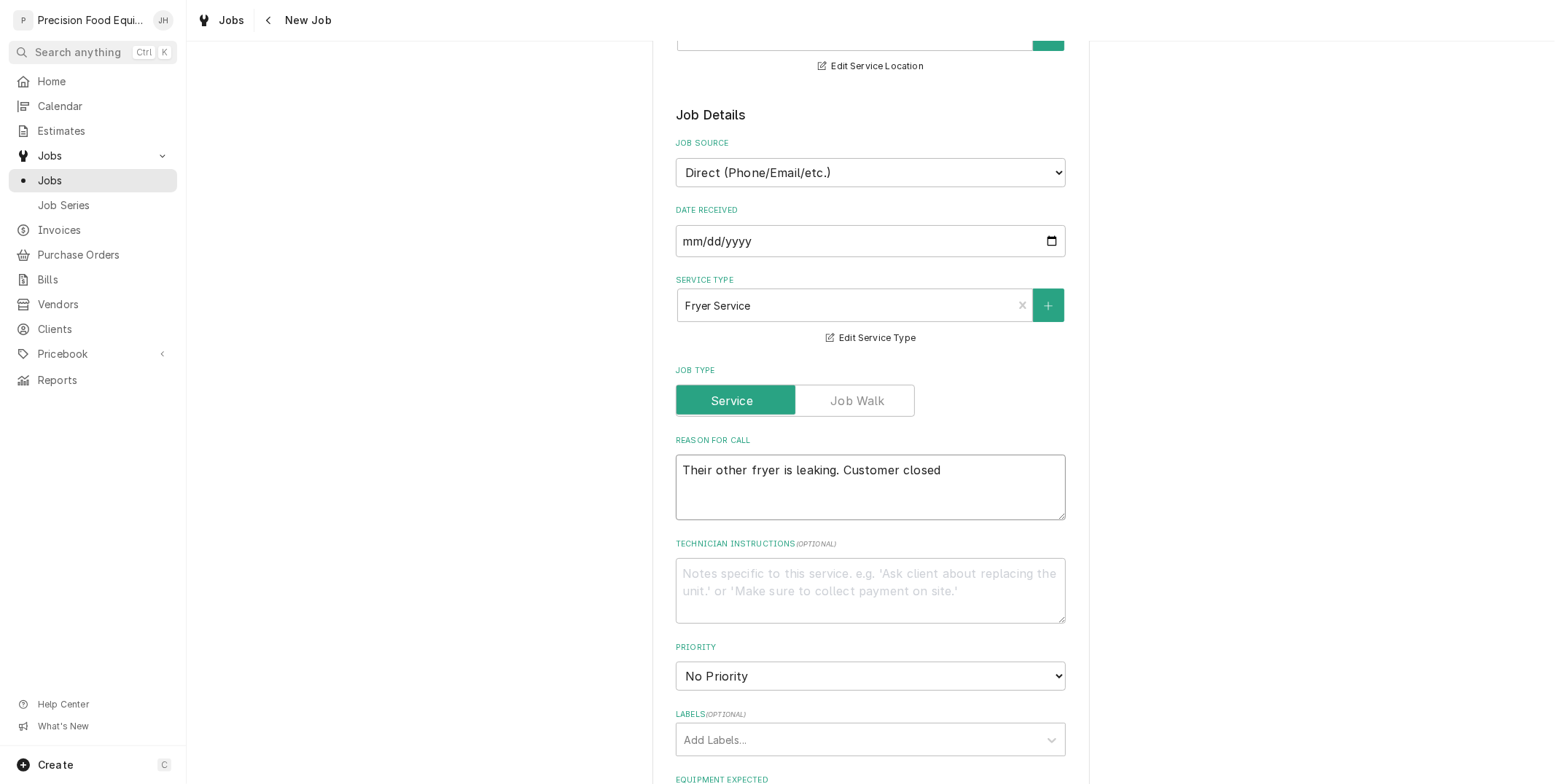
type textarea "Their other fryer is leaking. Customer closed v"
type textarea "x"
type textarea "Their other fryer is leaking. Customer closed va"
type textarea "x"
type textarea "Their other fryer is leaking. Customer closed val"
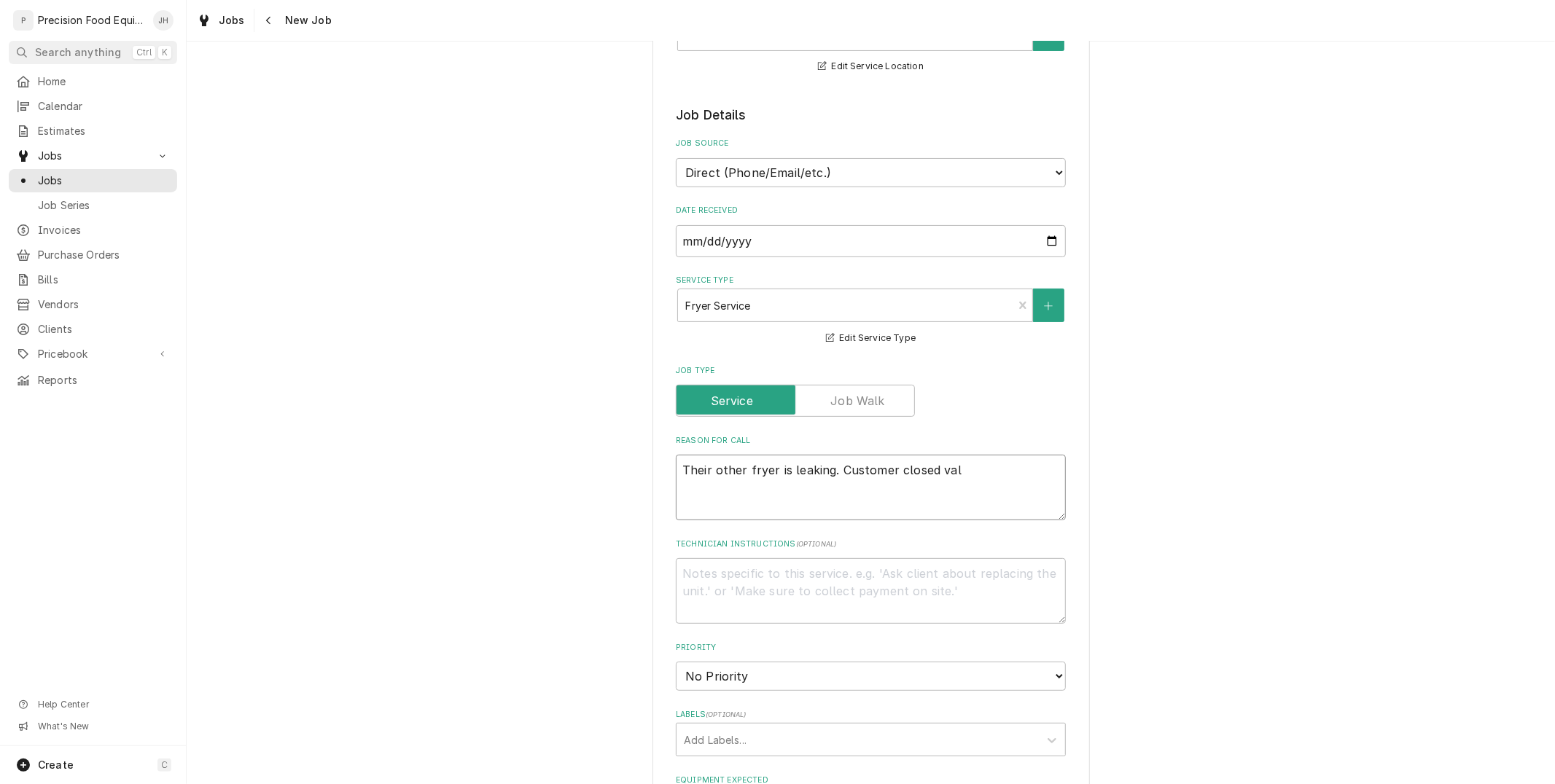
type textarea "x"
type textarea "Their other fryer is leaking. Customer closed valv"
type textarea "x"
type textarea "Their other fryer is leaking. Customer closed valve"
type textarea "x"
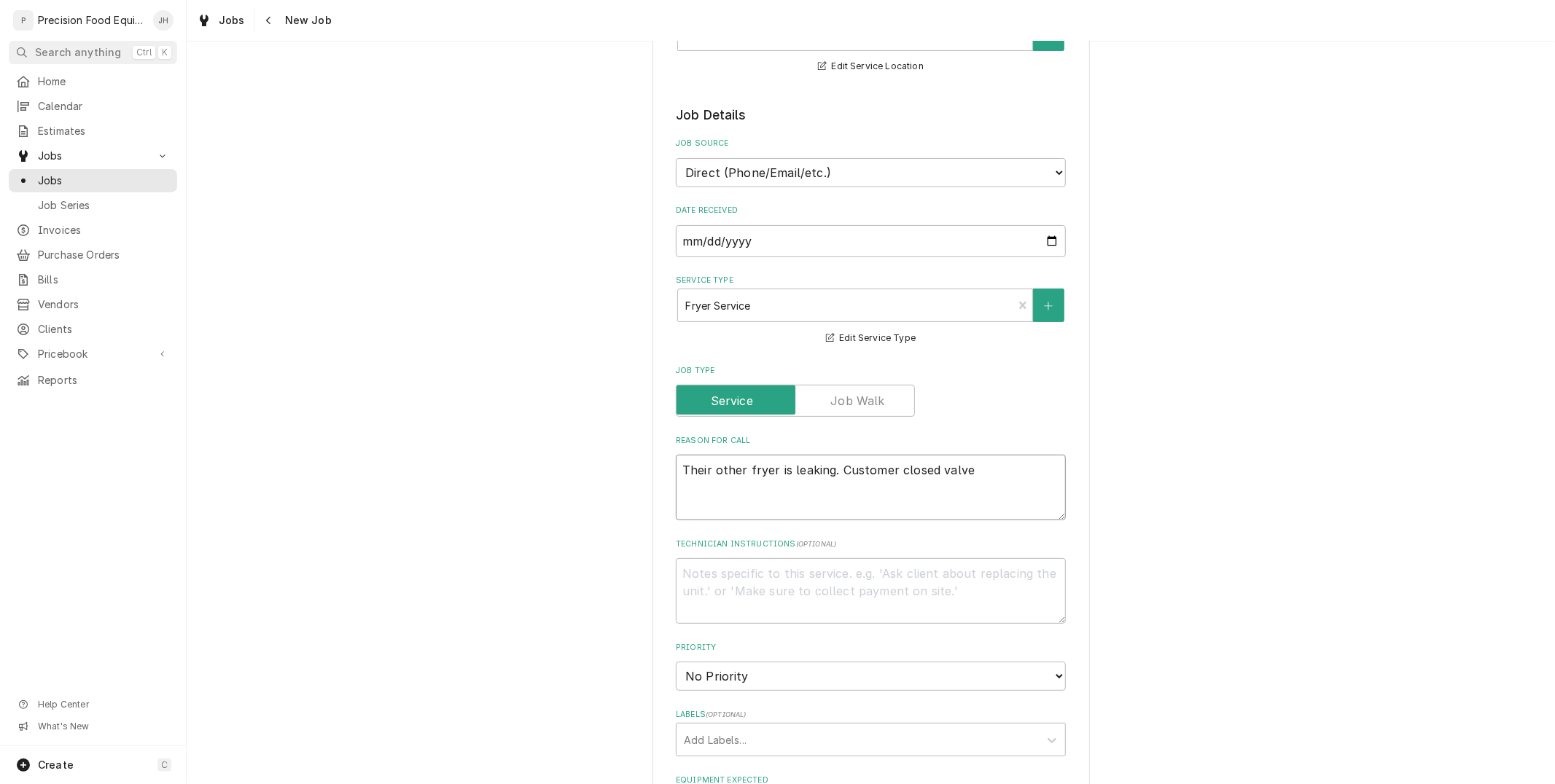
type textarea "Their other fryer is leaking. Customer closed valve"
type textarea "x"
type textarea "Their other fryer is leaking. Customer closed valve b"
type textarea "x"
type textarea "Their other fryer is leaking. Customer closed valve bu"
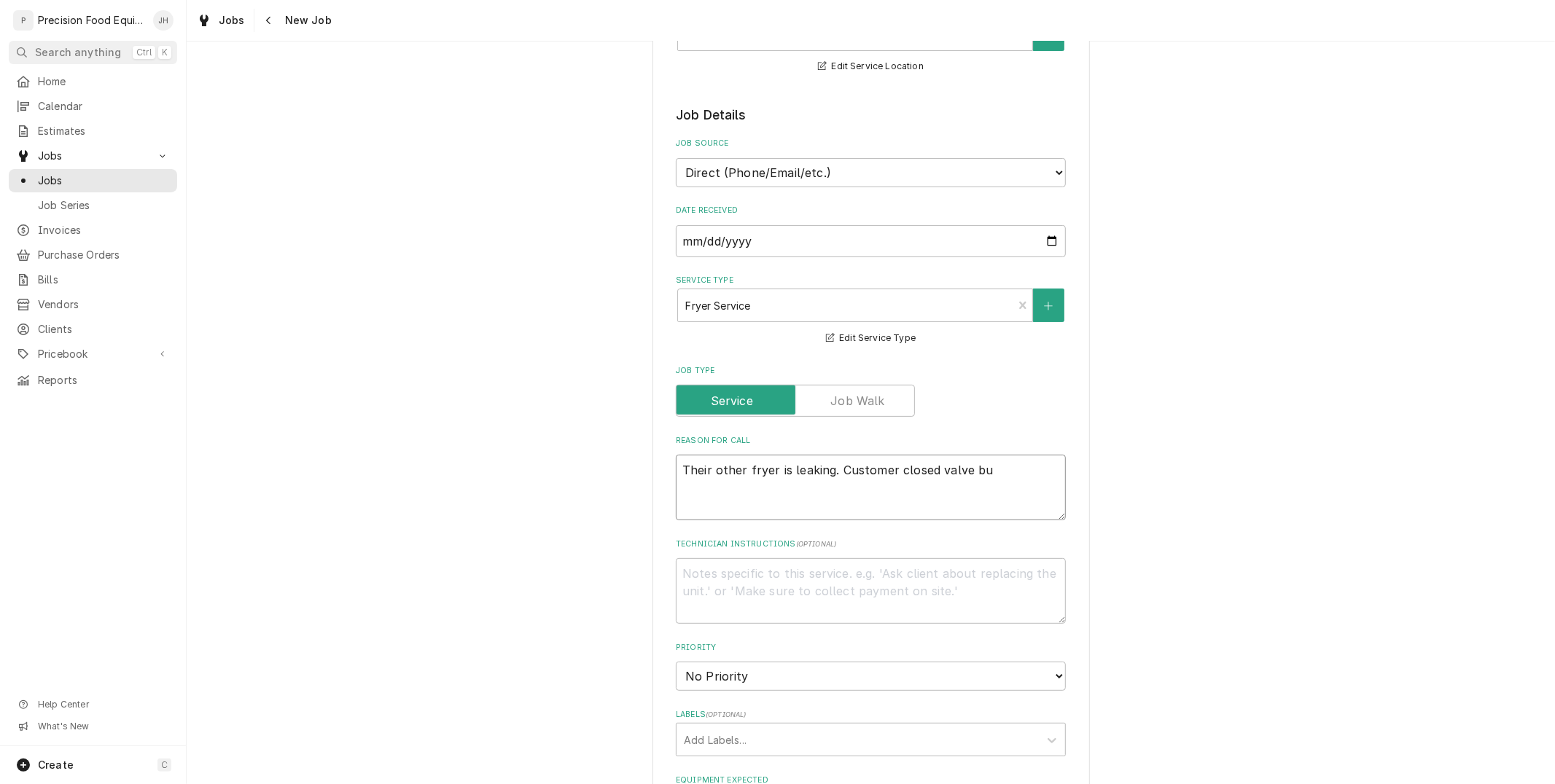
type textarea "x"
type textarea "Their other fryer is leaking. Customer closed valve but"
type textarea "x"
type textarea "Their other fryer is leaking. Customer closed valve but"
type textarea "x"
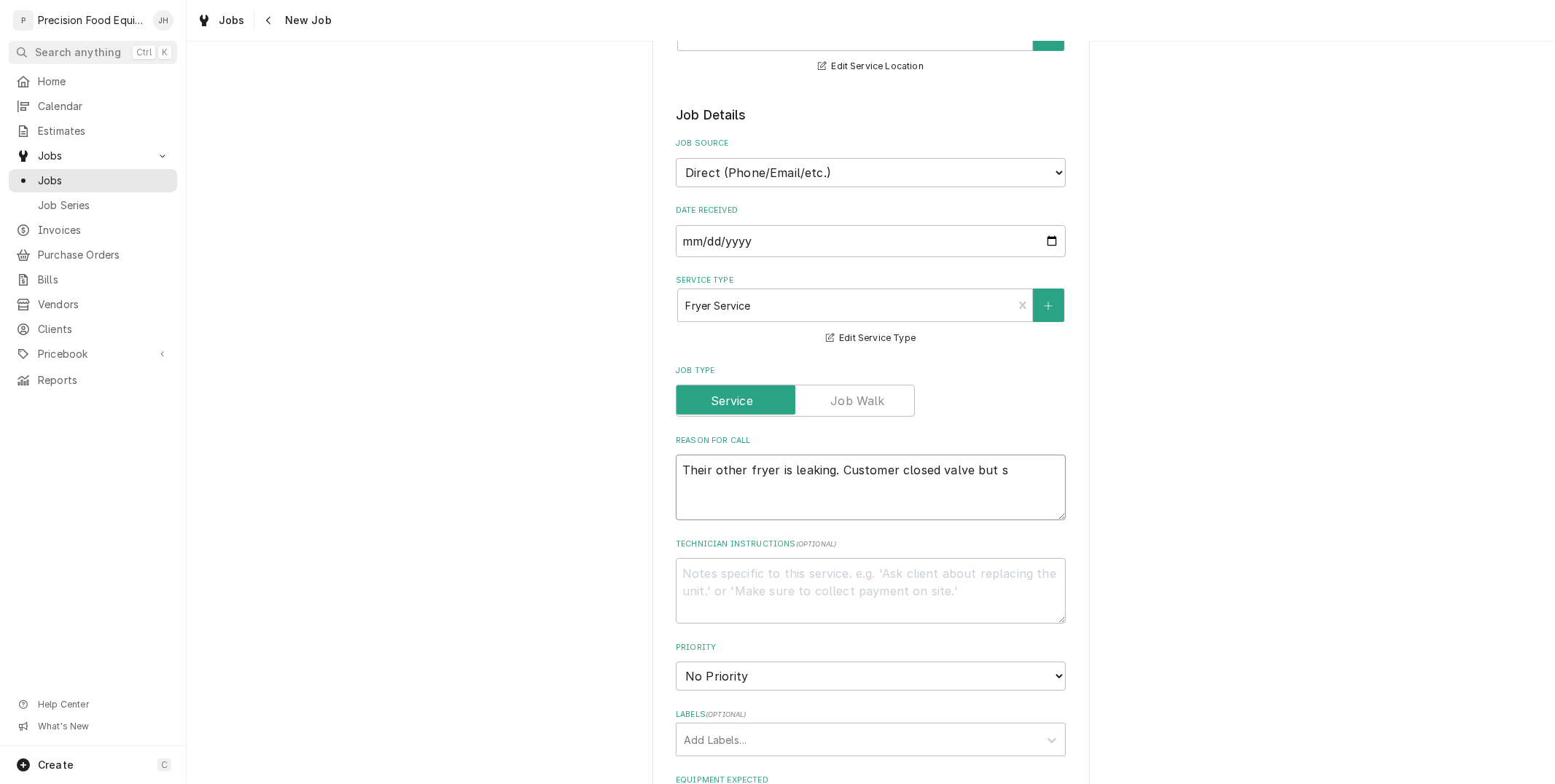
type textarea "Their other fryer is leaking. Customer closed valve but st"
type textarea "x"
type textarea "Their other fryer is leaking. Customer closed valve but sti"
type textarea "x"
type textarea "Their other fryer is leaking. Customer closed valve but stil"
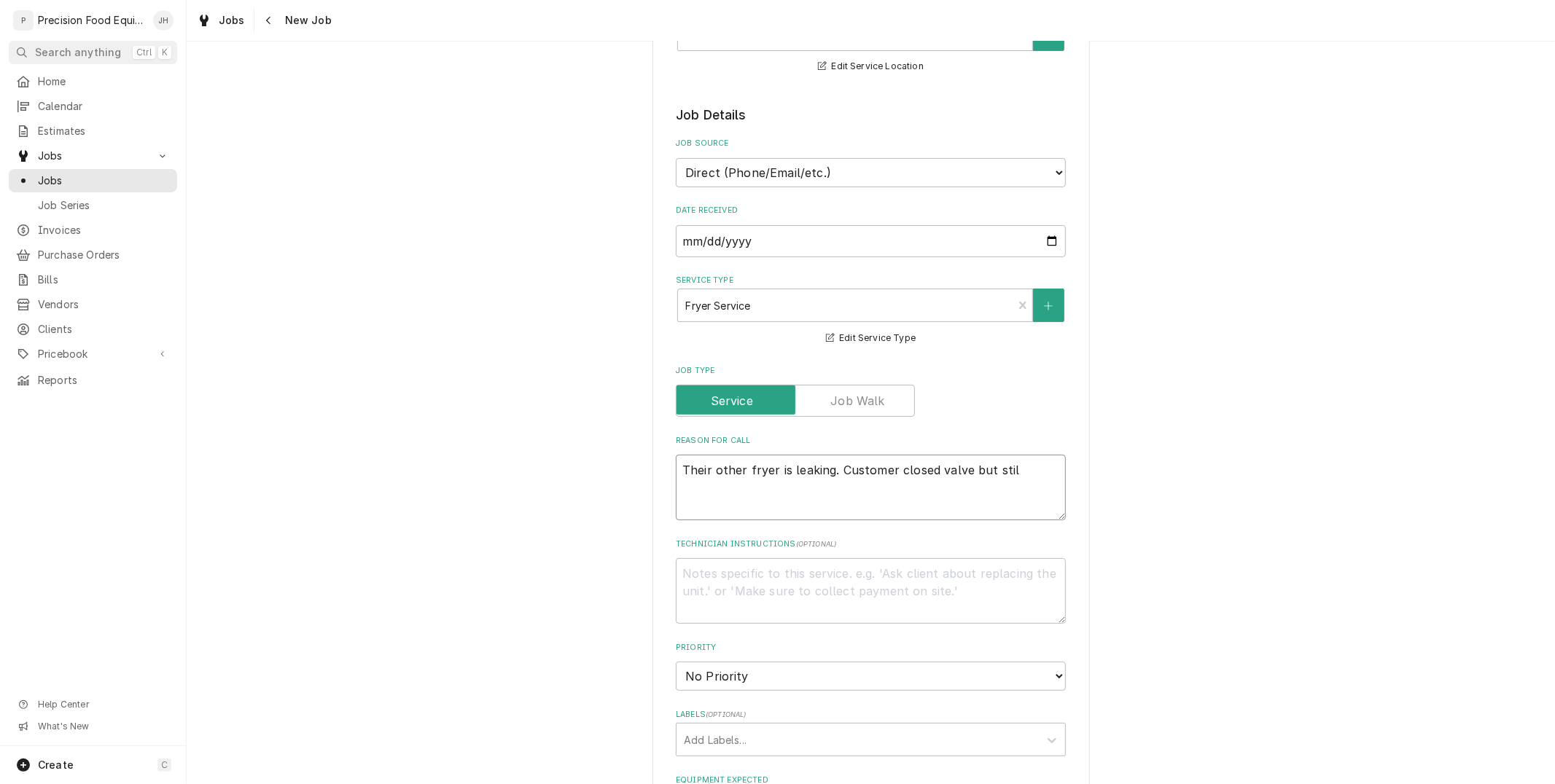
type textarea "x"
type textarea "Their other fryer is leaking. Customer closed valve but still"
type textarea "x"
type textarea "Their other fryer is leaking. Customer closed valve but still"
type textarea "x"
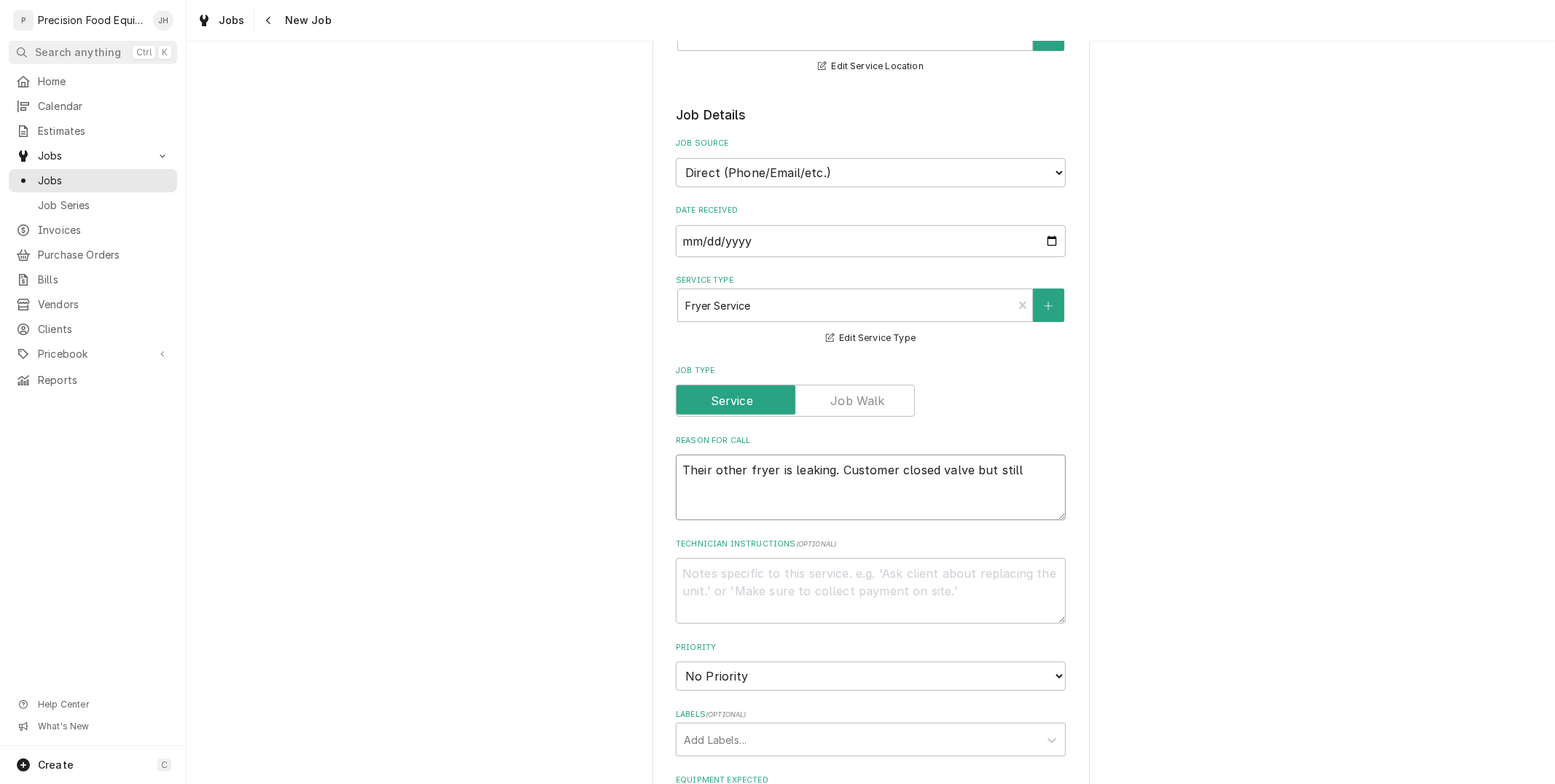
type textarea "Their other fryer is leaking. Customer closed valve but still e"
type textarea "x"
type textarea "Their other fryer is leaking. Customer closed valve but still ea"
type textarea "x"
type textarea "Their other fryer is leaking. Customer closed valve but still eak"
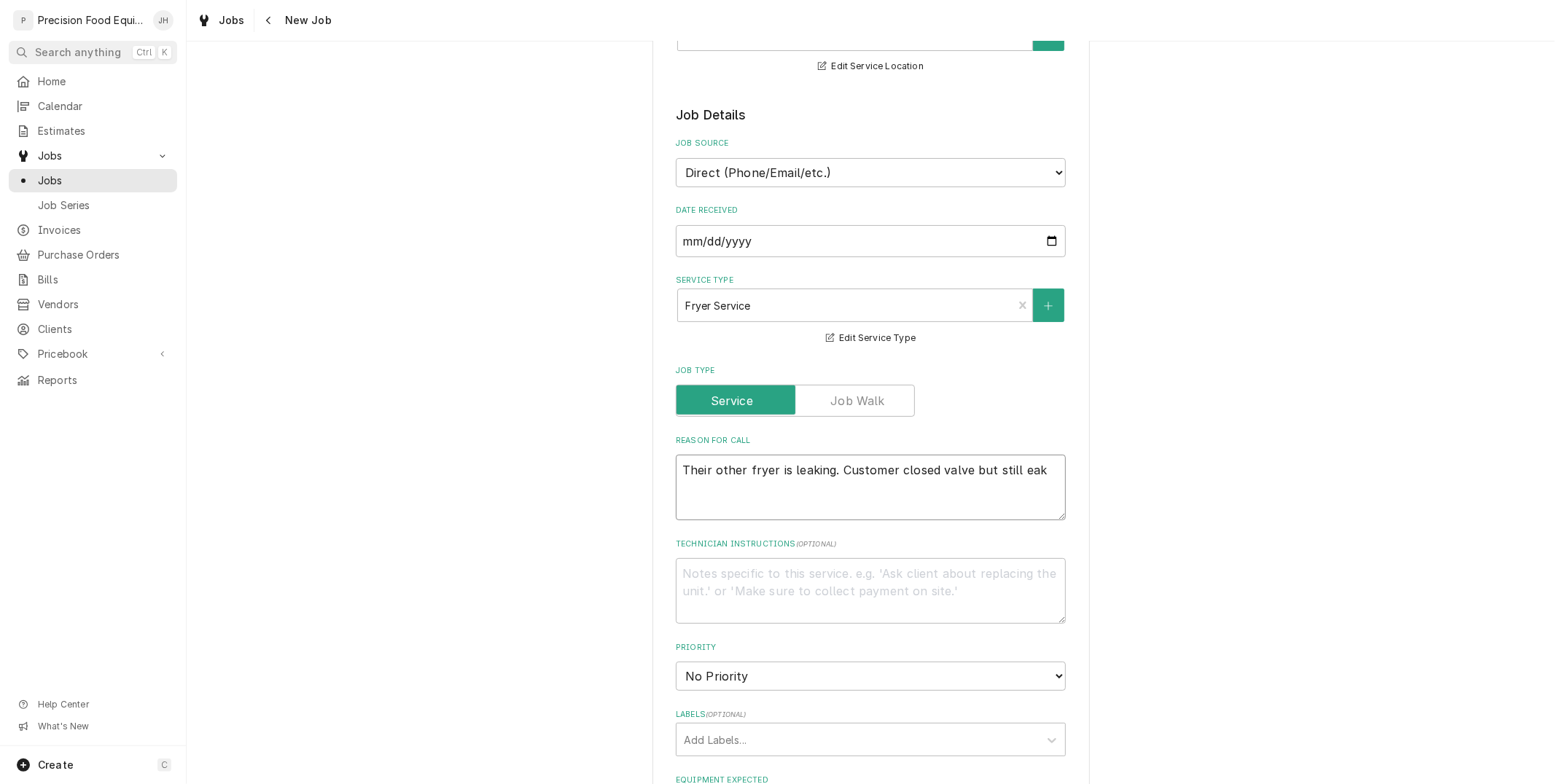
type textarea "x"
type textarea "Their other fryer is leaking. Customer closed valve but still eaki"
type textarea "x"
type textarea "Their other fryer is leaking. Customer closed valve but still eakin"
type textarea "x"
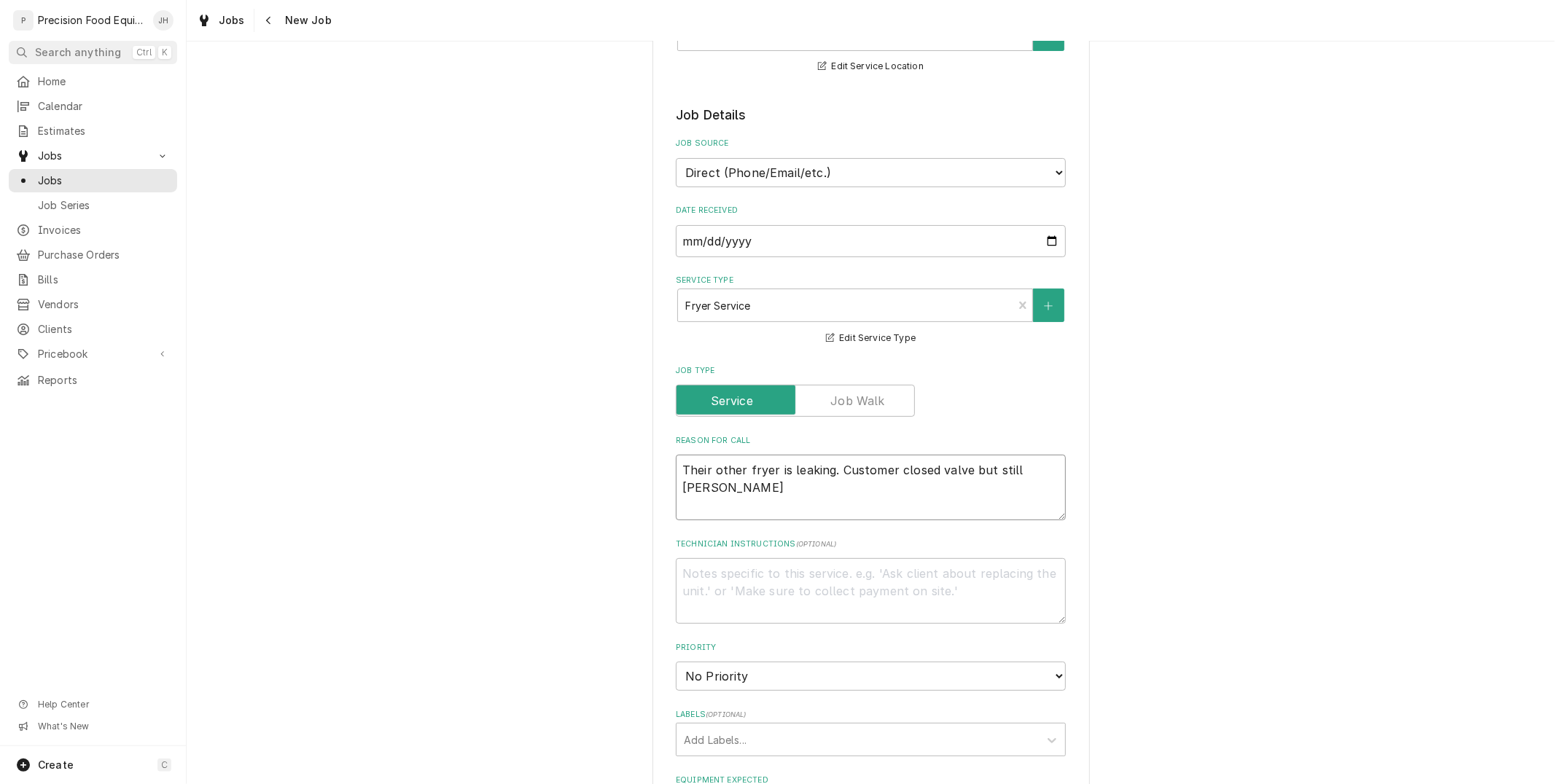
type textarea "Their other fryer is leaking. Customer closed valve but still eaking"
type textarea "x"
type textarea "Their other fryer is leaking. Customer closed valve but still eakin"
type textarea "x"
type textarea "Their other fryer is leaking. Customer closed valve but still eaki"
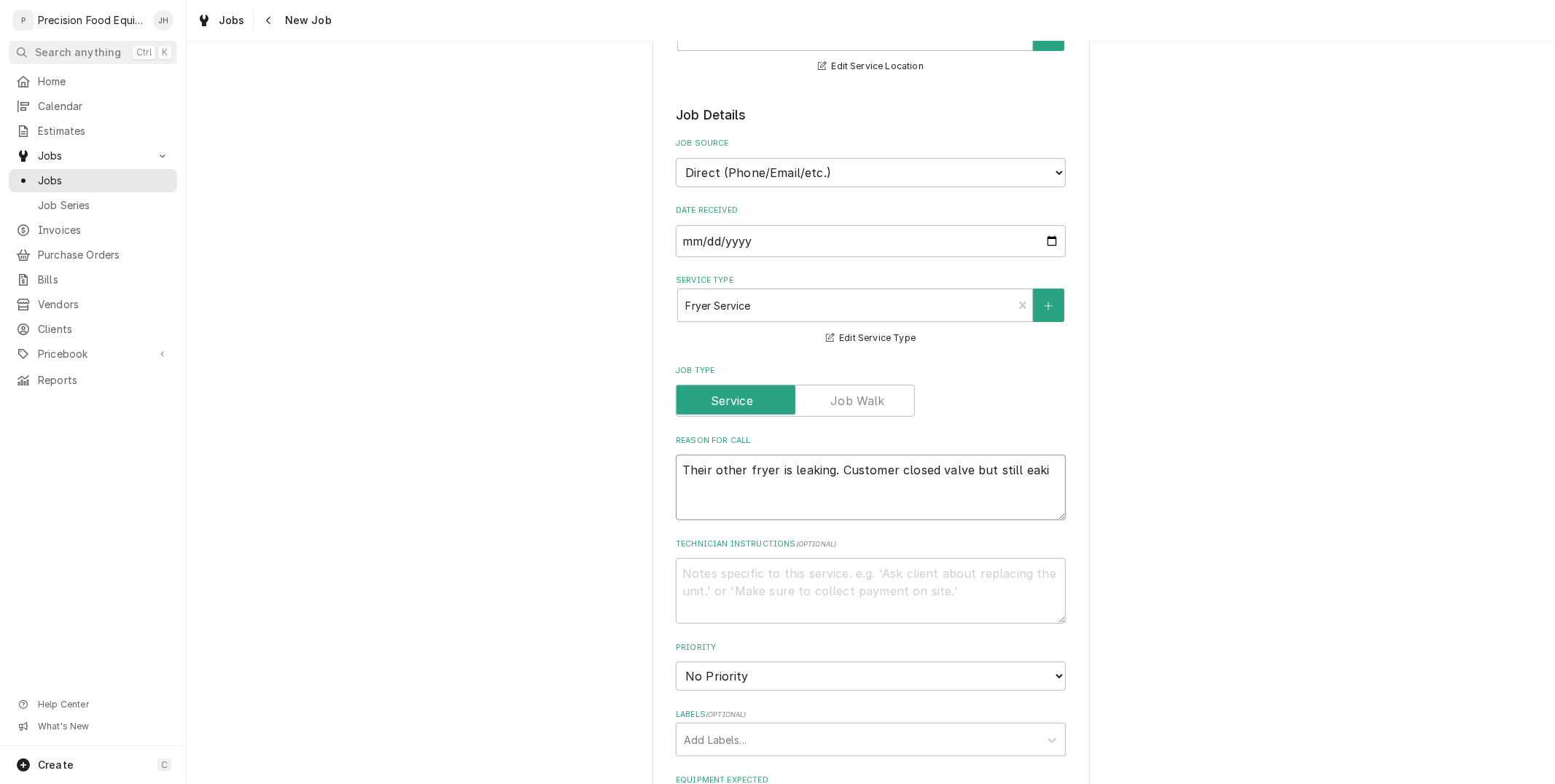
type textarea "x"
type textarea "Their other fryer is leaking. Customer closed valve but still eak"
type textarea "x"
type textarea "Their other fryer is leaking. Customer closed valve but still ea"
type textarea "x"
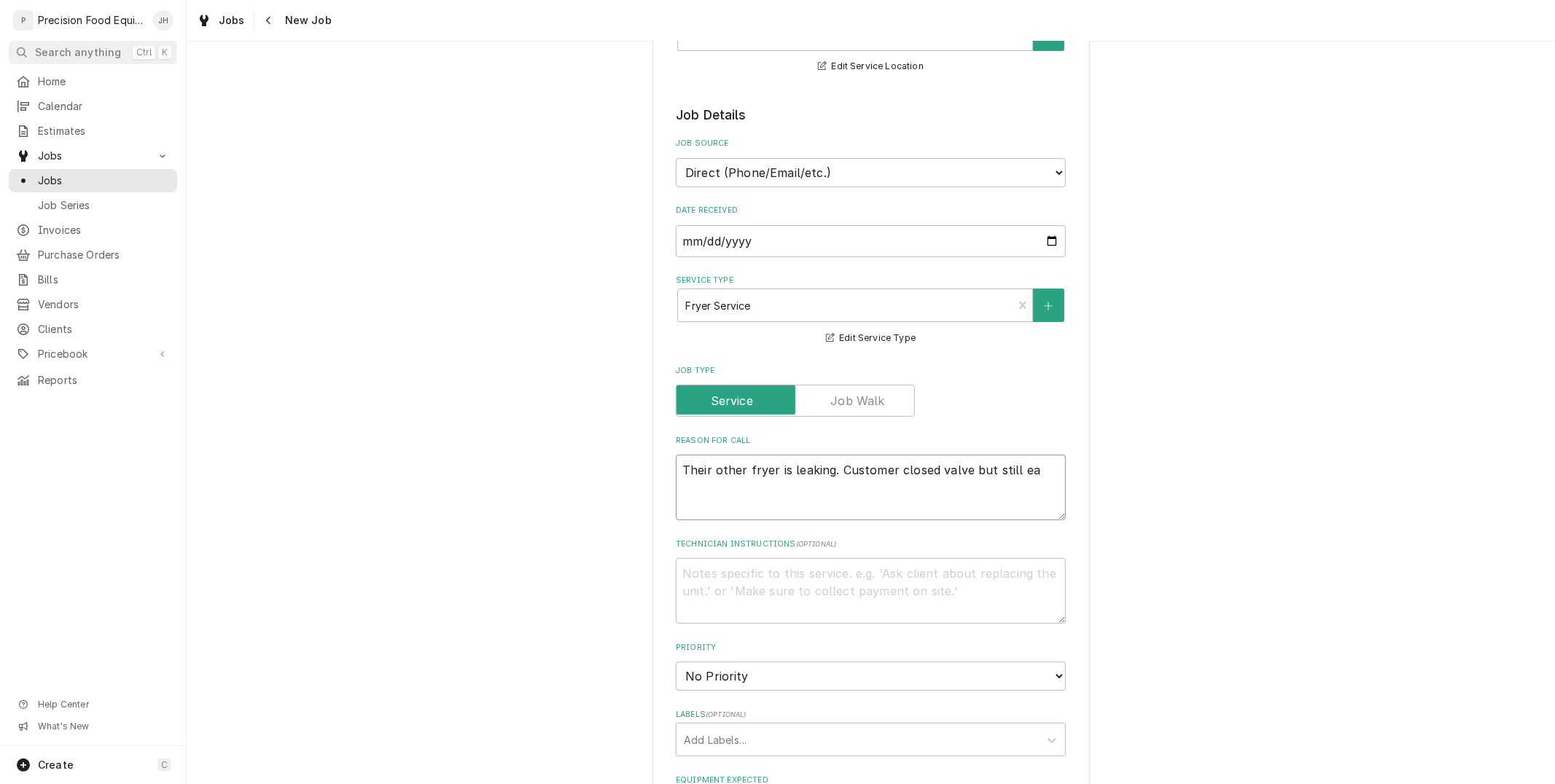
type textarea "Their other fryer is leaking. Customer closed valve but still e"
type textarea "x"
type textarea "Their other fryer is leaking. Customer closed valve but still"
type textarea "x"
type textarea "Their other fryer is leaking. Customer closed valve but still l"
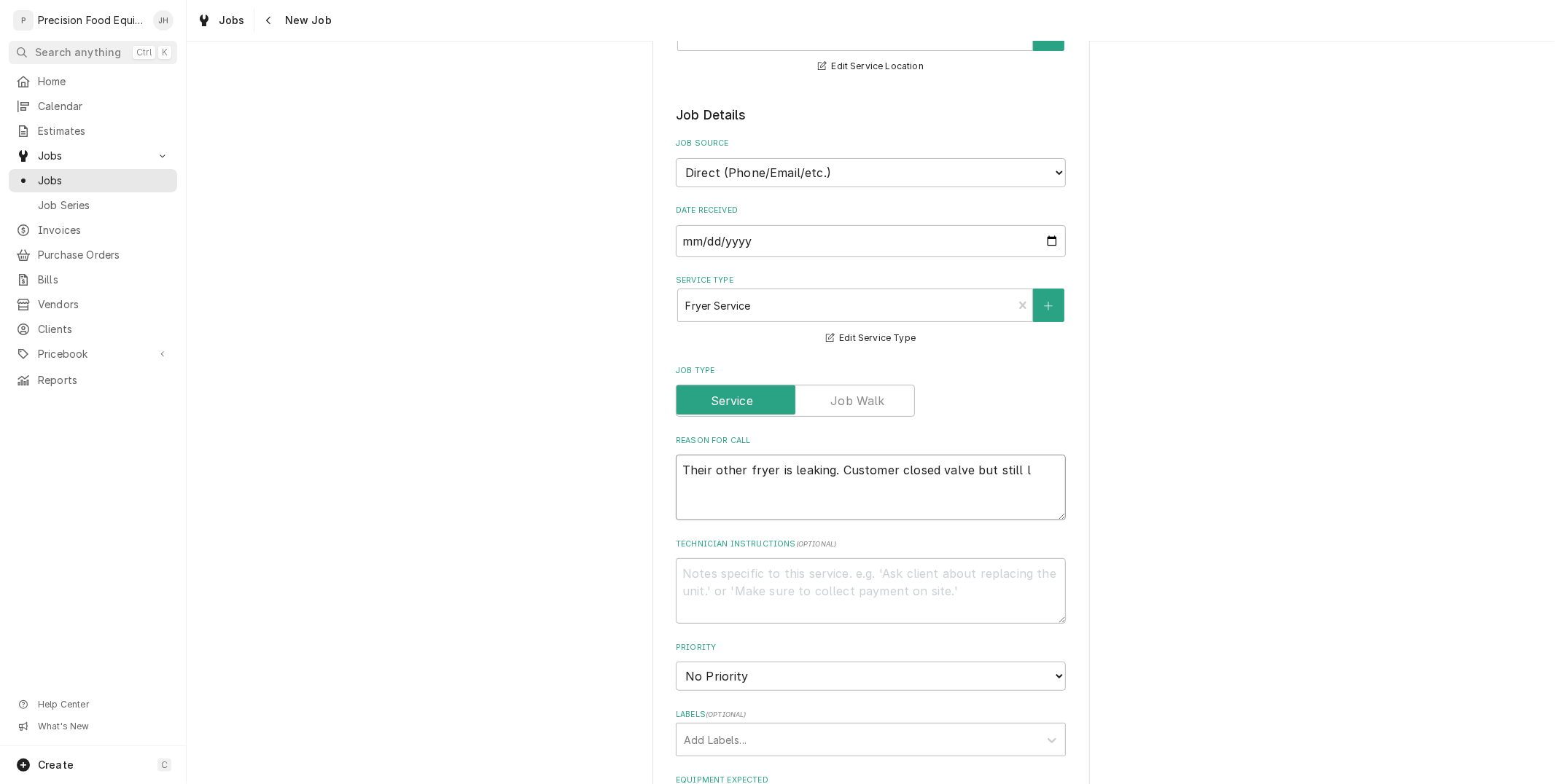
type textarea "x"
type textarea "Their other fryer is leaking. Customer closed valve but still le"
type textarea "x"
type textarea "Their other fryer is leaking. Customer closed valve but still lea"
type textarea "x"
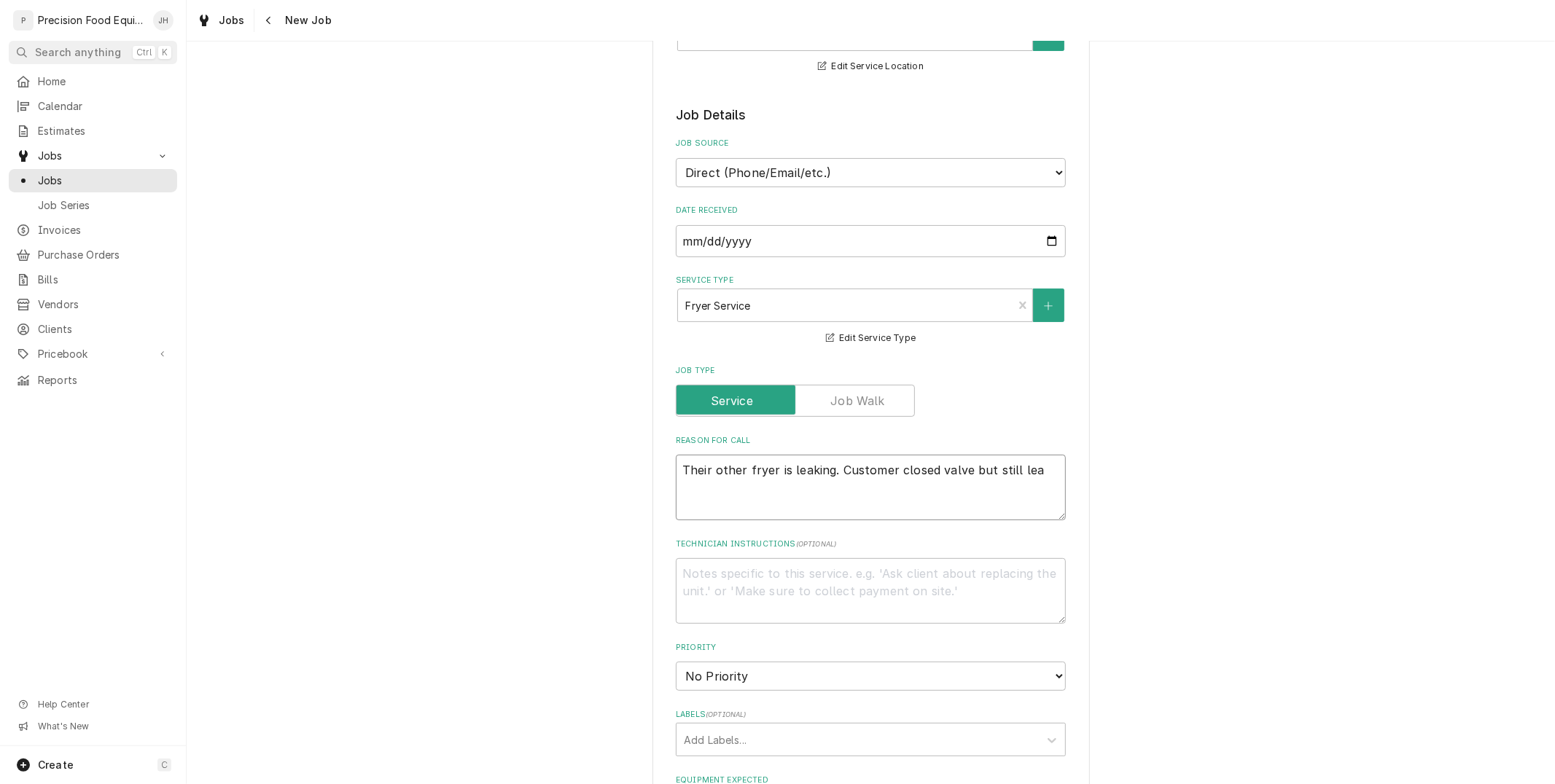
type textarea "Their other fryer is leaking. Customer closed valve but still leak"
type textarea "x"
type textarea "Their other fryer is leaking. Customer closed valve but still leaki"
type textarea "x"
type textarea "Their other fryer is leaking. Customer closed valve but still leakin"
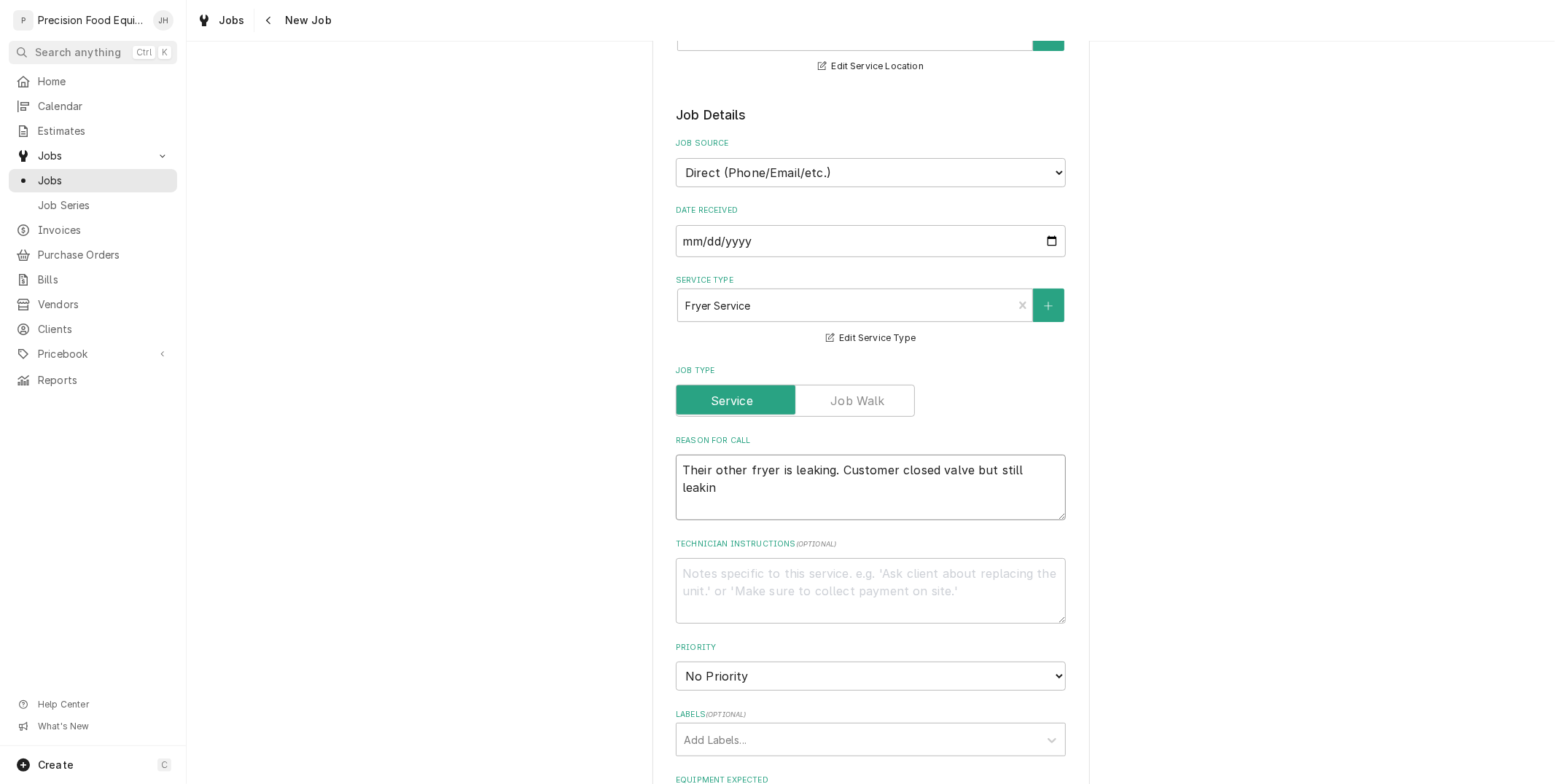
type textarea "x"
type textarea "Their other fryer is leaking. Customer closed valve but still leaking"
type textarea "x"
type textarea "Their other fryer is leaking. Customer closed valve but still leaking"
type textarea "x"
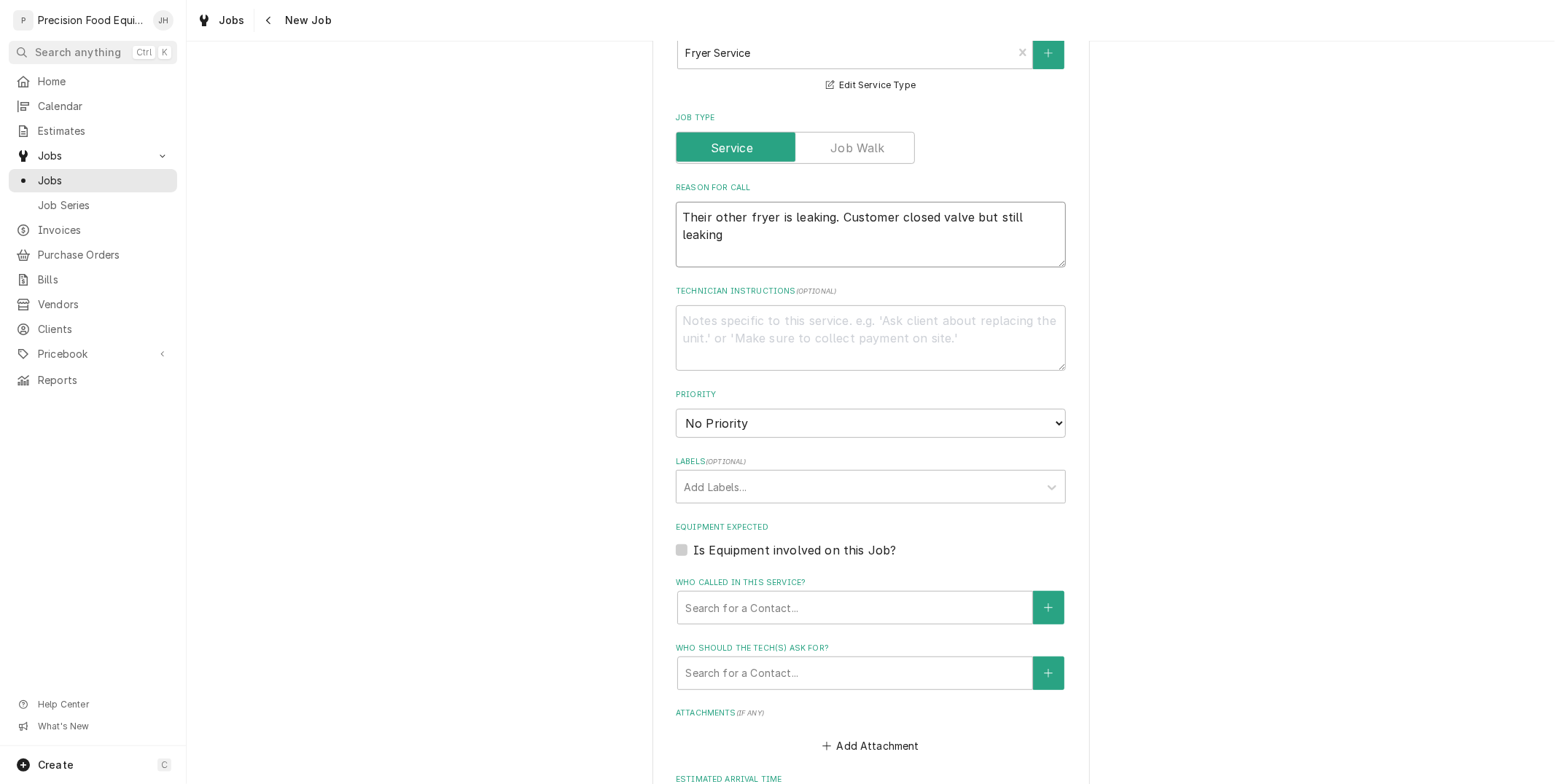
scroll to position [566, 0]
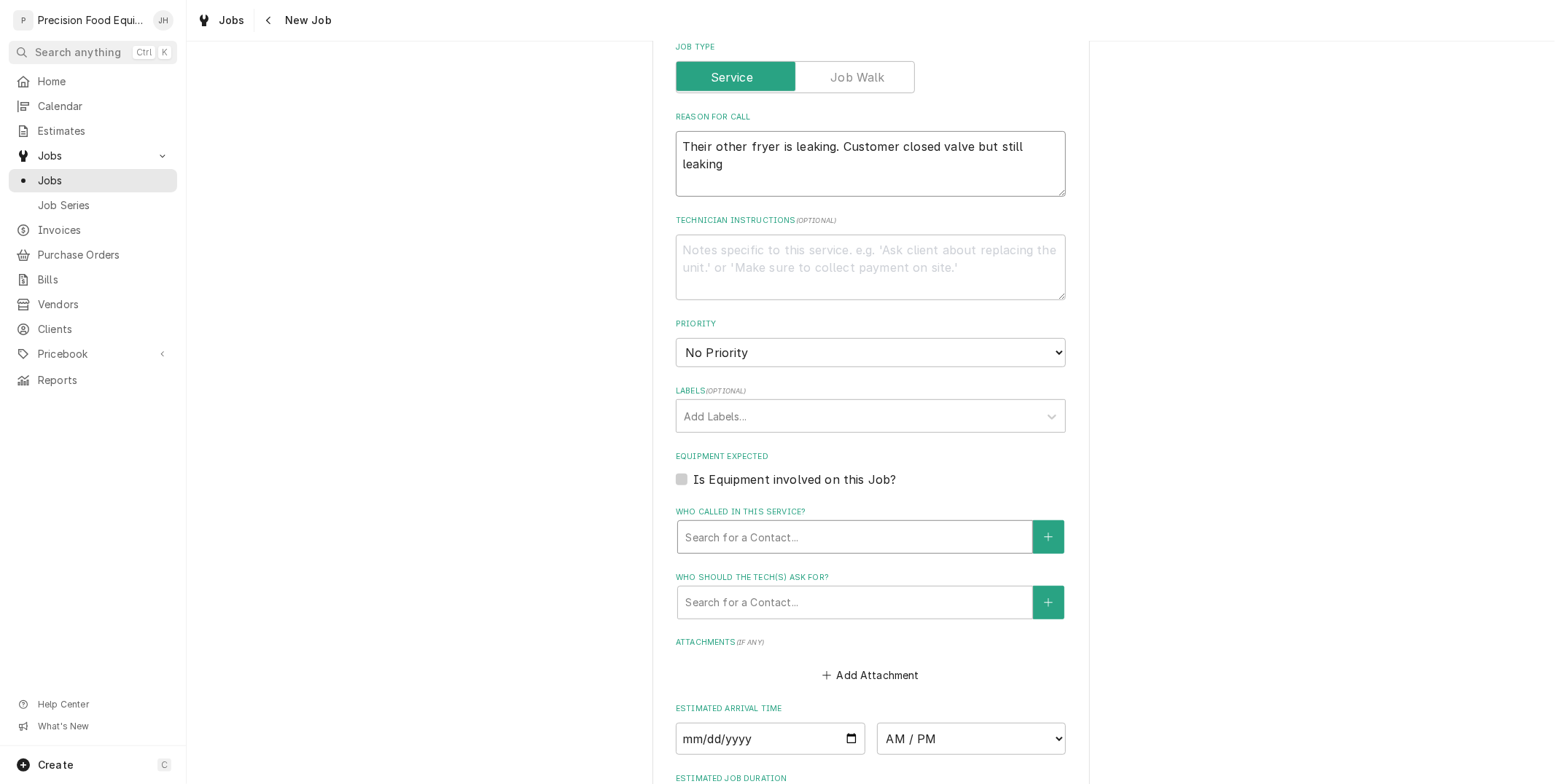
type textarea "Their other fryer is leaking. Customer closed valve but still leaking"
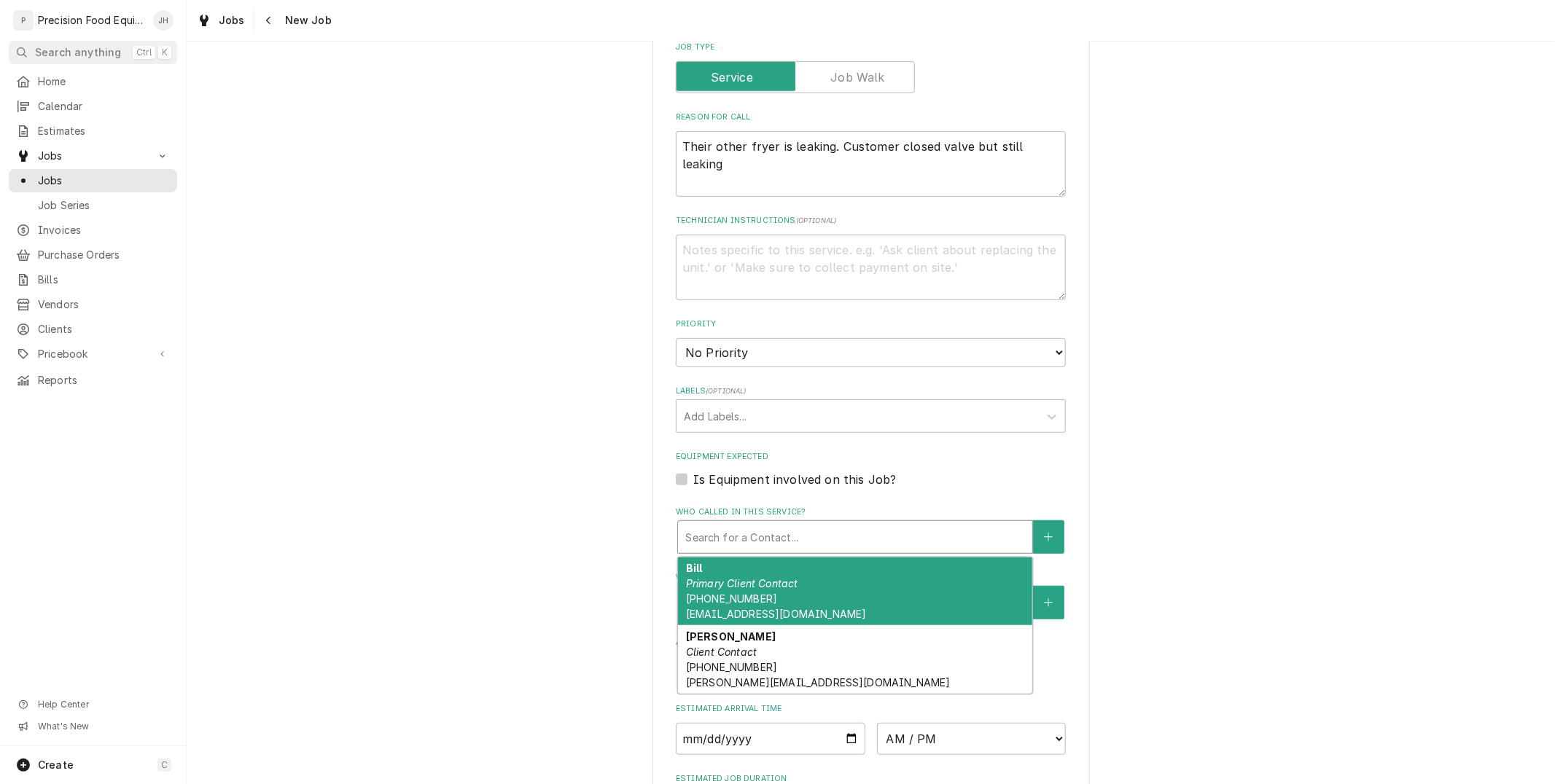
click at [802, 524] on div "Who called in this service?" at bounding box center [855, 537] width 340 height 26
click at [820, 573] on div "Bill Primary Client Contact (480) 563-4745 info@joesfarmgrill.com" at bounding box center [855, 591] width 354 height 68
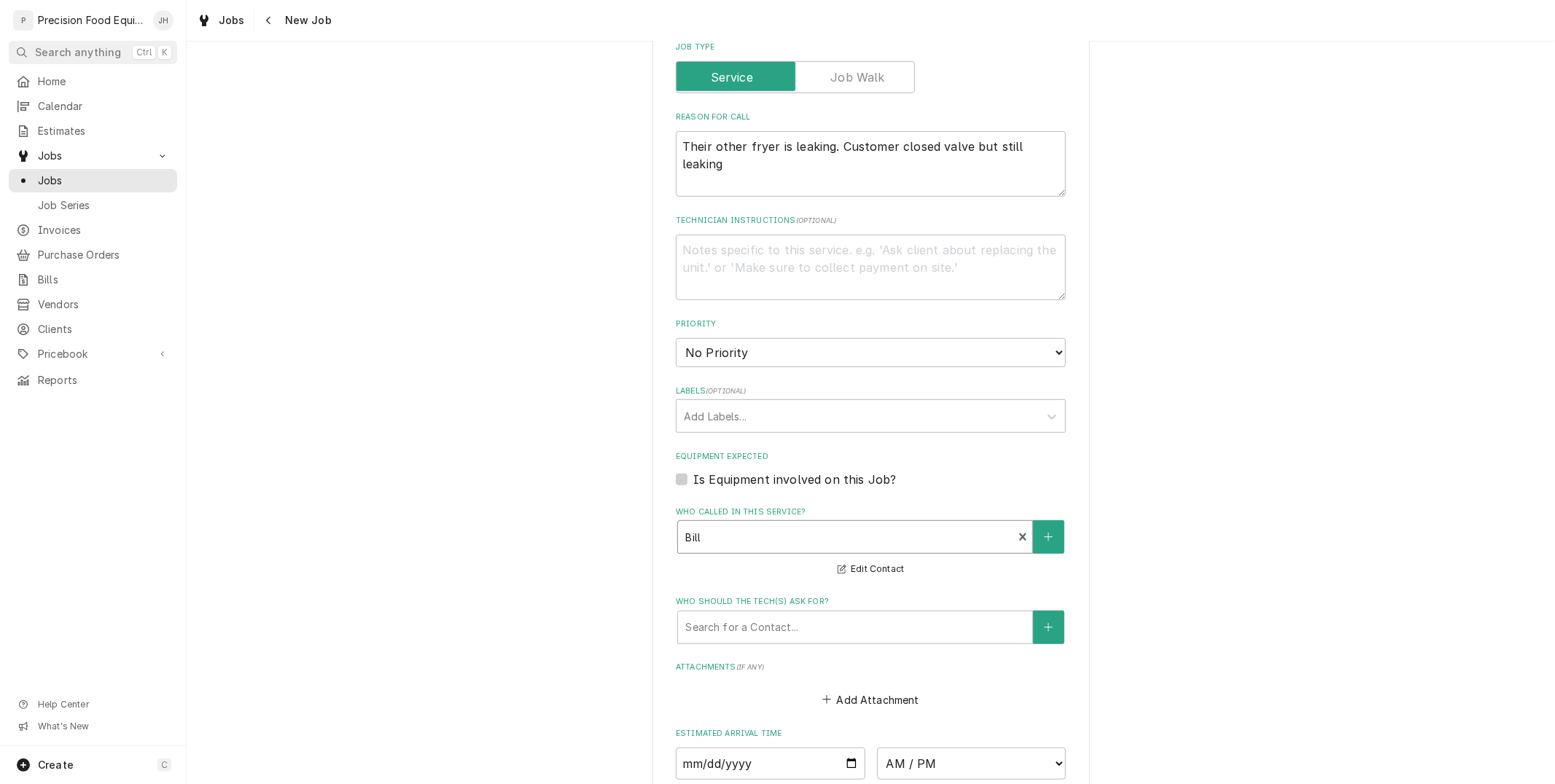
click at [846, 524] on div "Who called in this service?" at bounding box center [845, 537] width 320 height 26
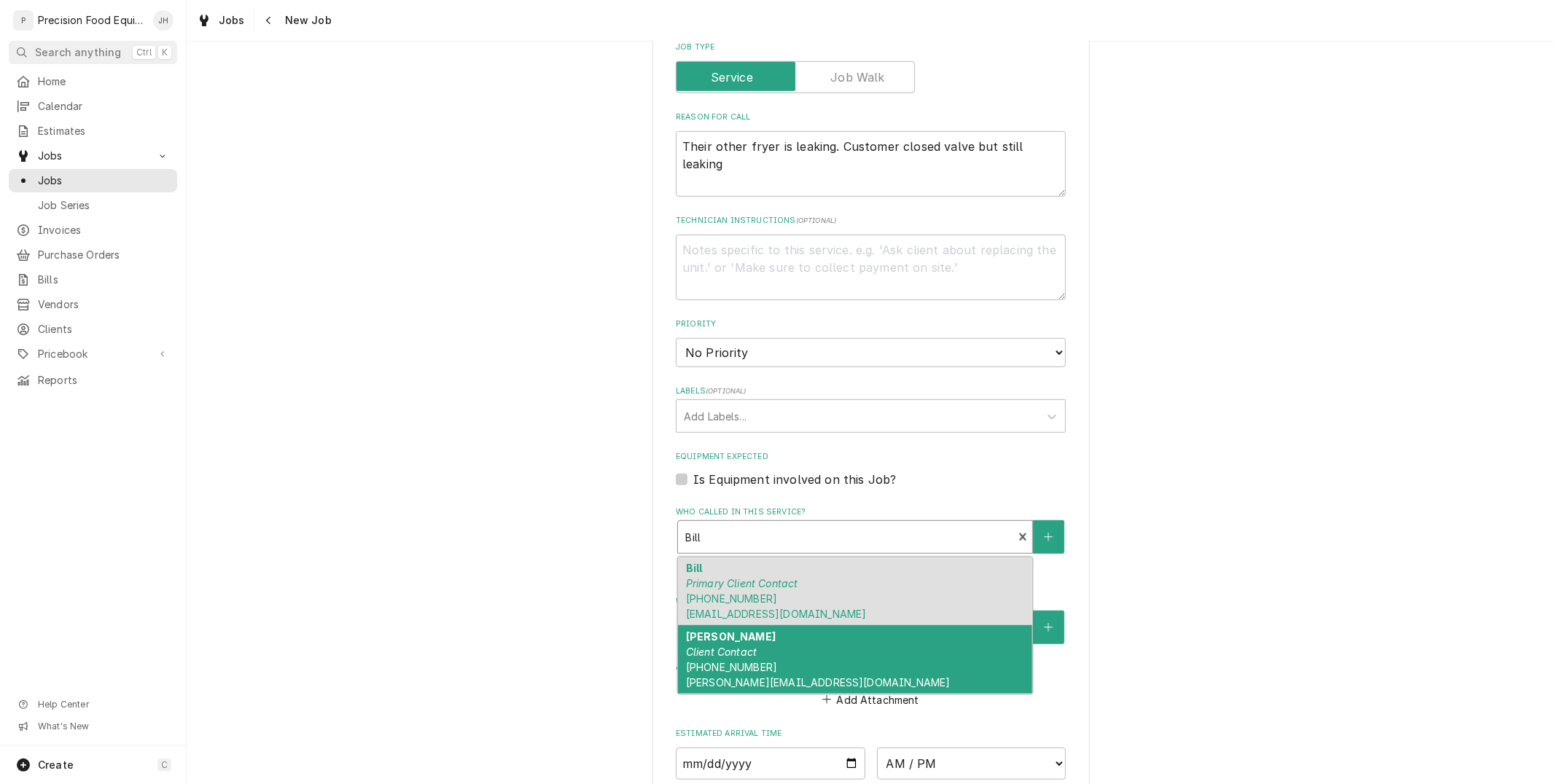
click at [804, 656] on div "Jesse Client Contact (480) 225-8127 jesse@joesfarmgrill.com" at bounding box center [855, 659] width 354 height 68
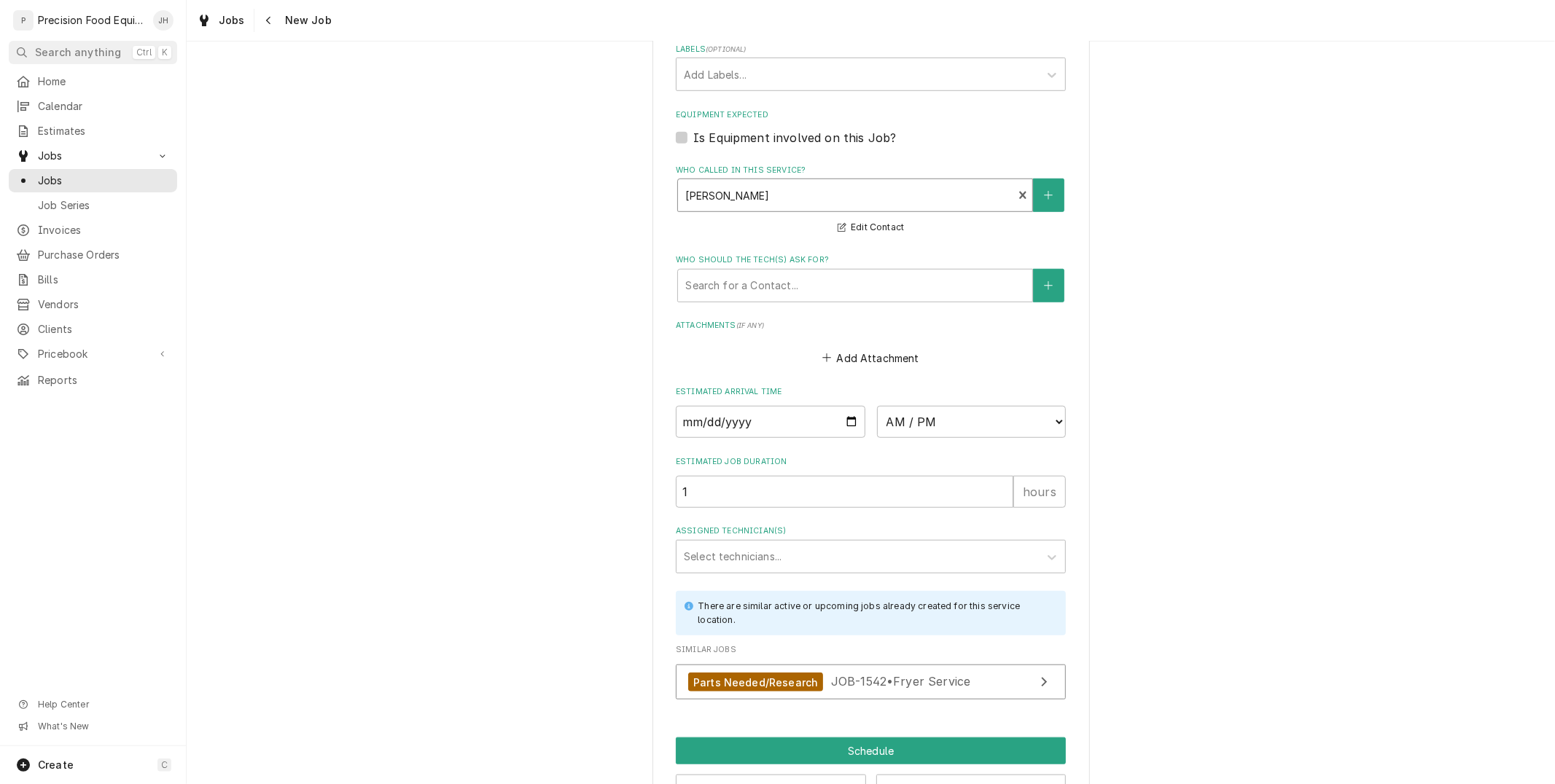
scroll to position [953, 0]
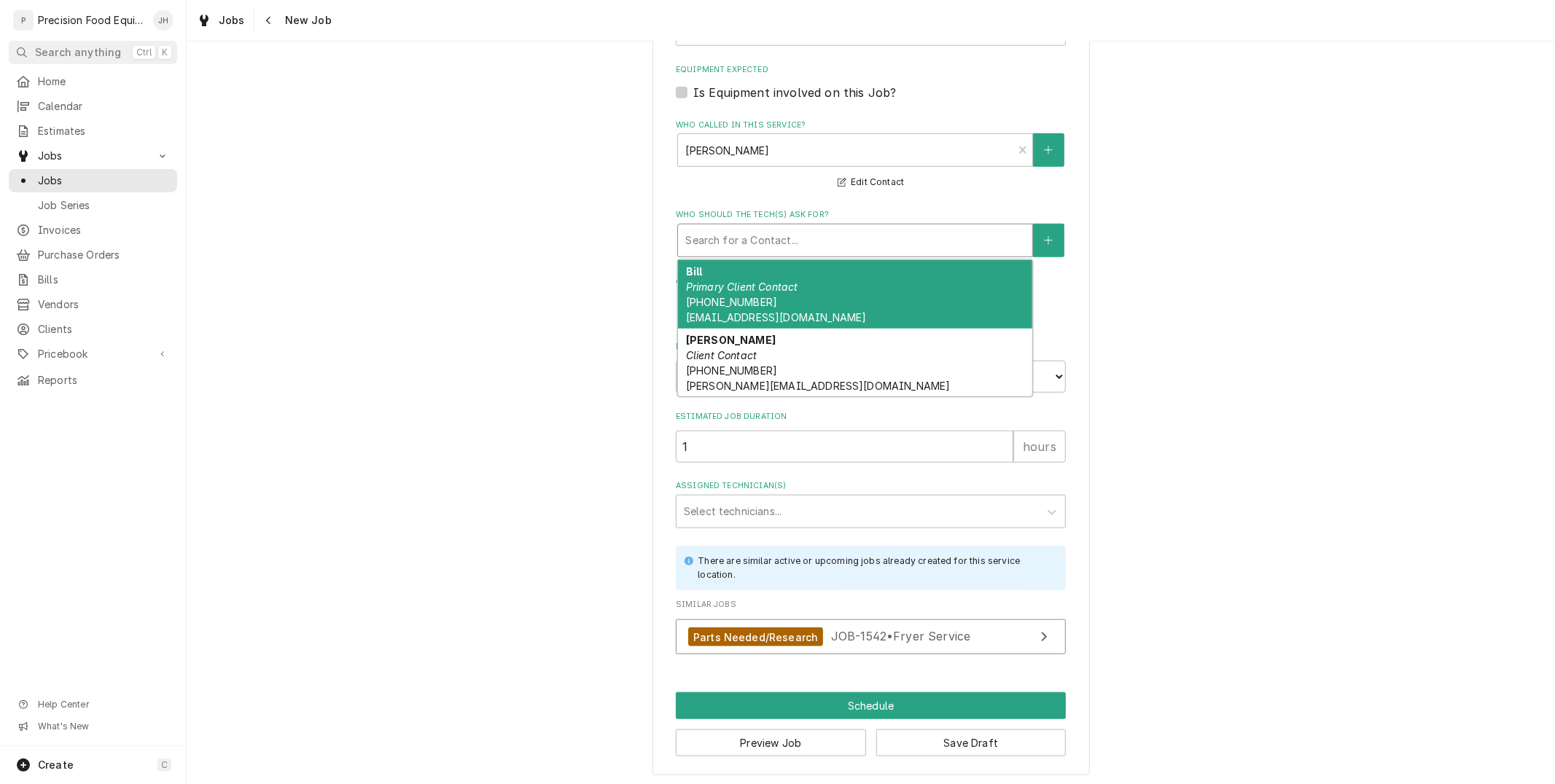
click at [724, 231] on div "Who should the tech(s) ask for?" at bounding box center [855, 241] width 340 height 26
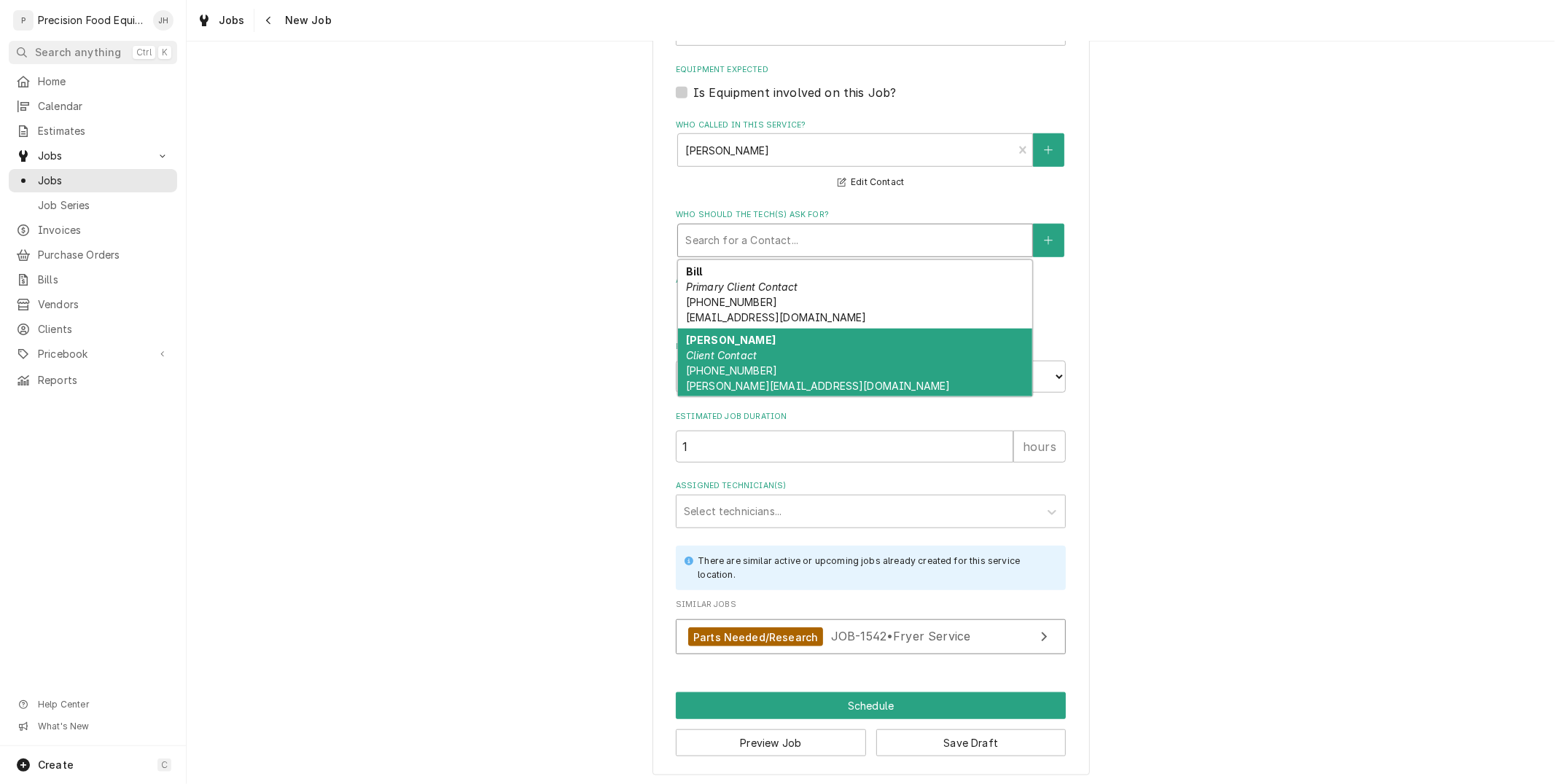
click at [782, 355] on div "Jesse Client Contact (480) 225-8127 jesse@joesfarmgrill.com" at bounding box center [855, 362] width 354 height 68
type textarea "x"
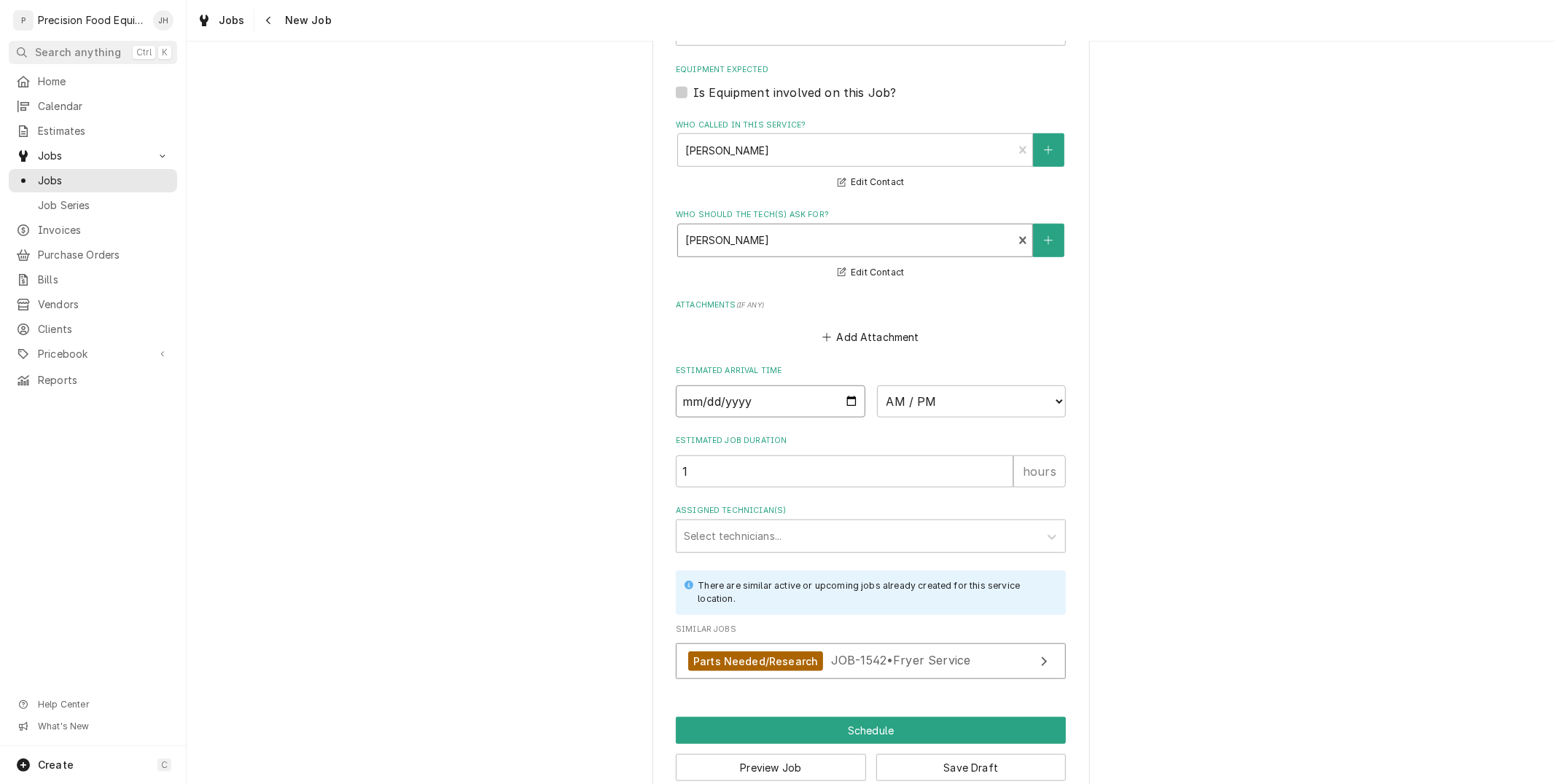
click at [851, 391] on input "Date" at bounding box center [771, 402] width 189 height 32
click at [843, 397] on input "Date" at bounding box center [771, 402] width 189 height 32
type input "2025-10-06"
type textarea "x"
click at [960, 406] on select "AM / PM 6:00 AM 6:15 AM 6:30 AM 6:45 AM 7:00 AM 7:15 AM 7:30 AM 7:45 AM 8:00 AM…" at bounding box center [972, 402] width 189 height 32
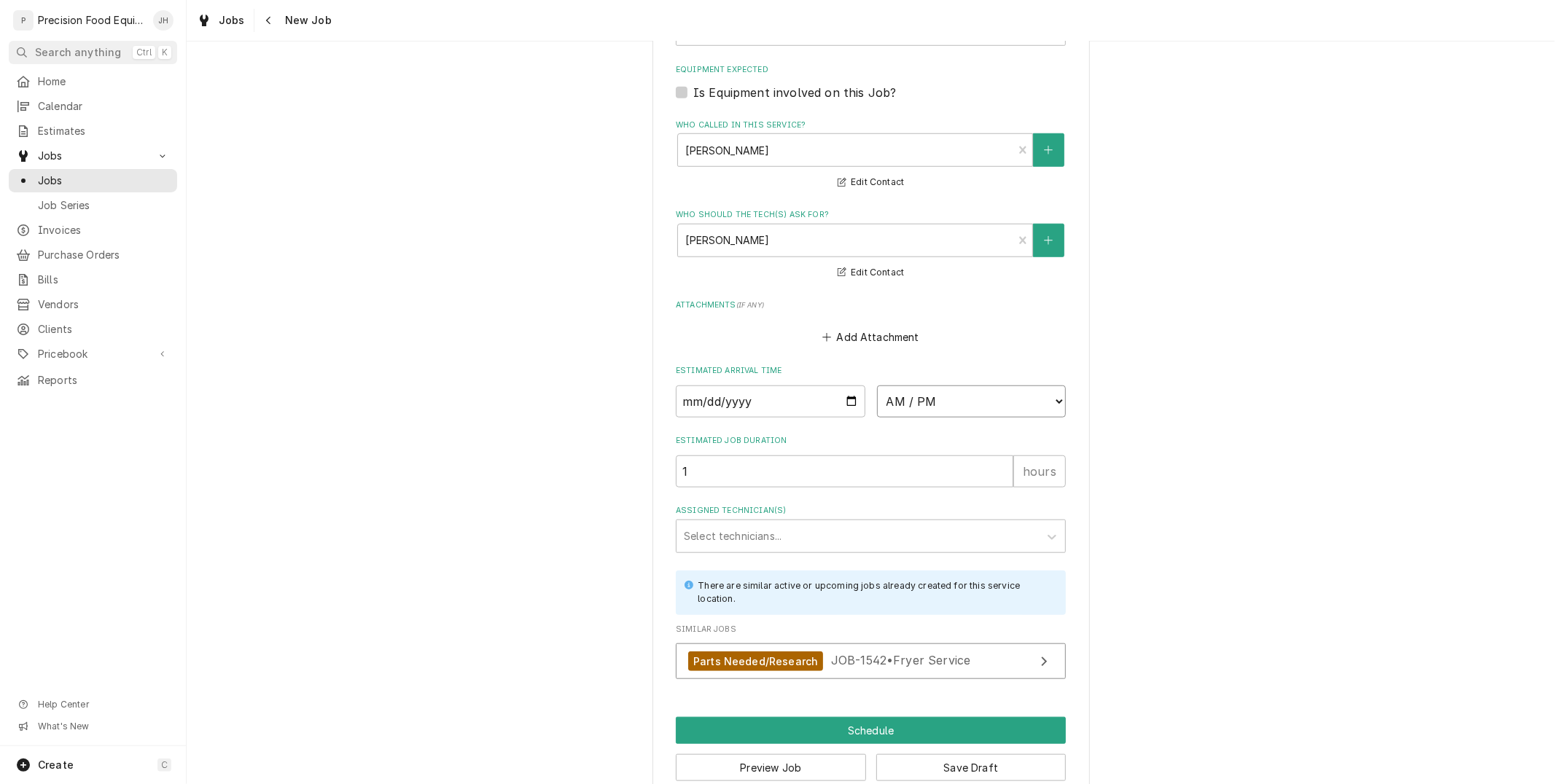
select select "13:00:00"
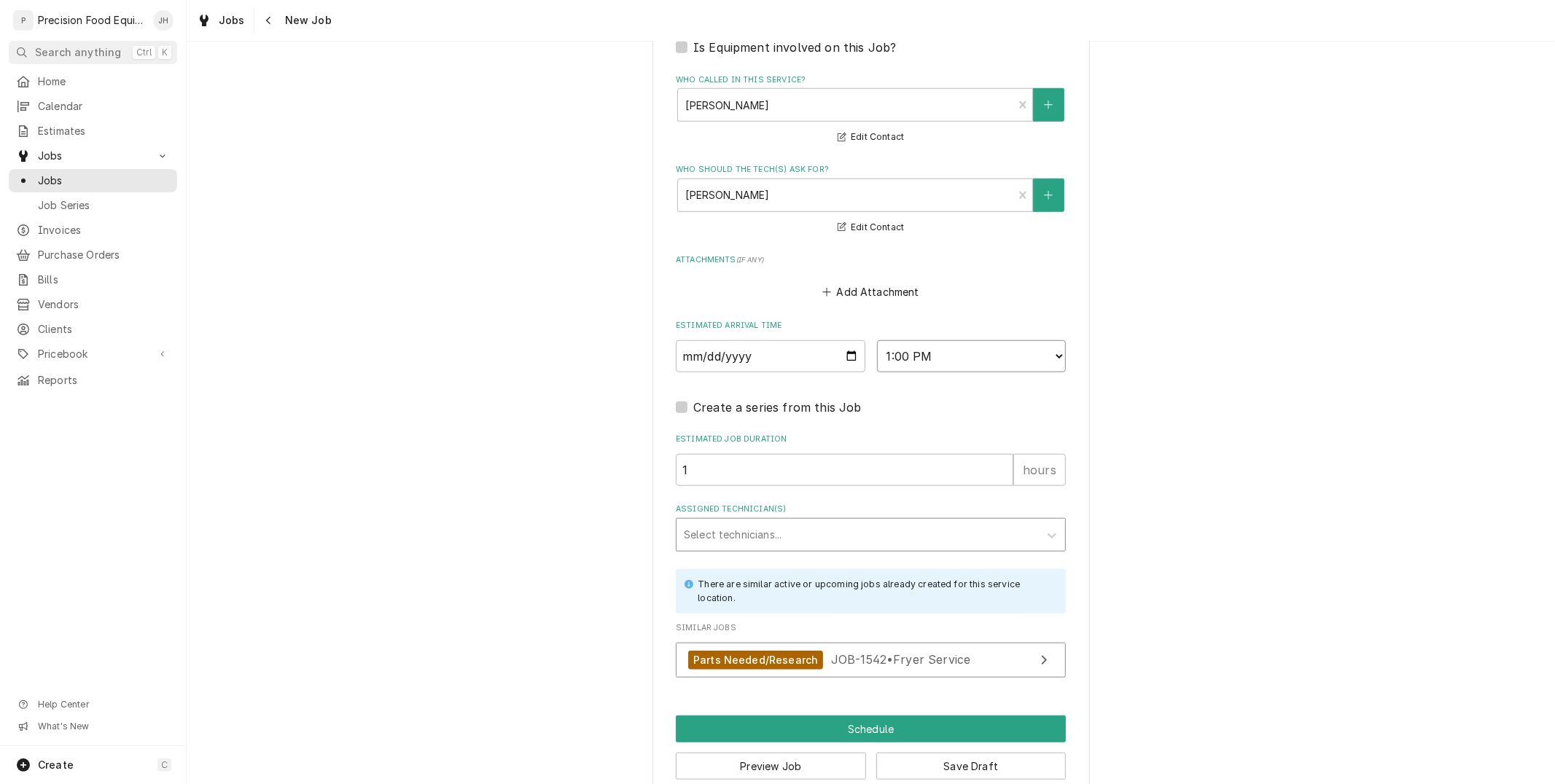
scroll to position [1022, 0]
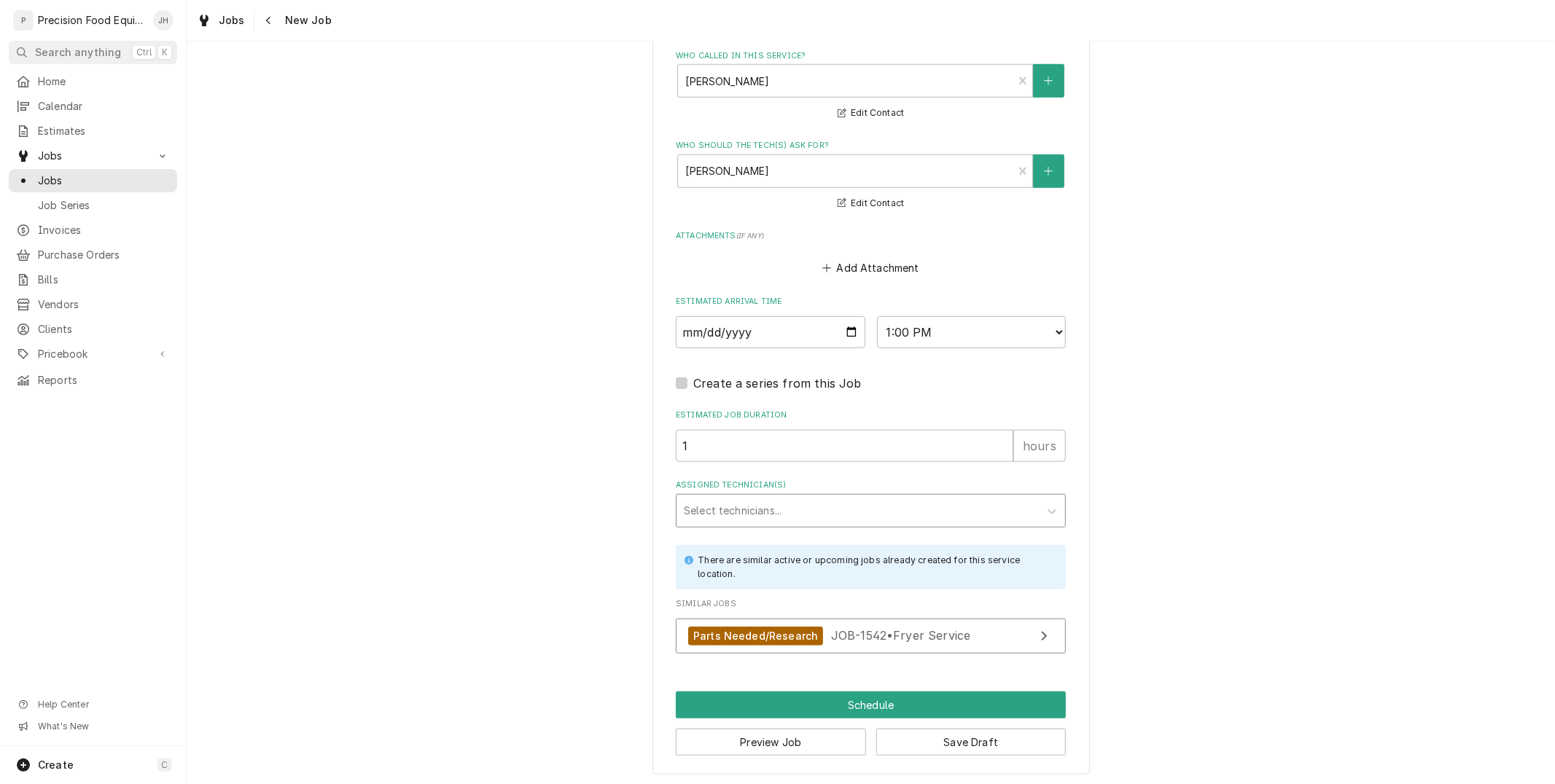
click at [793, 508] on div "Assigned Technician(s)" at bounding box center [858, 511] width 348 height 26
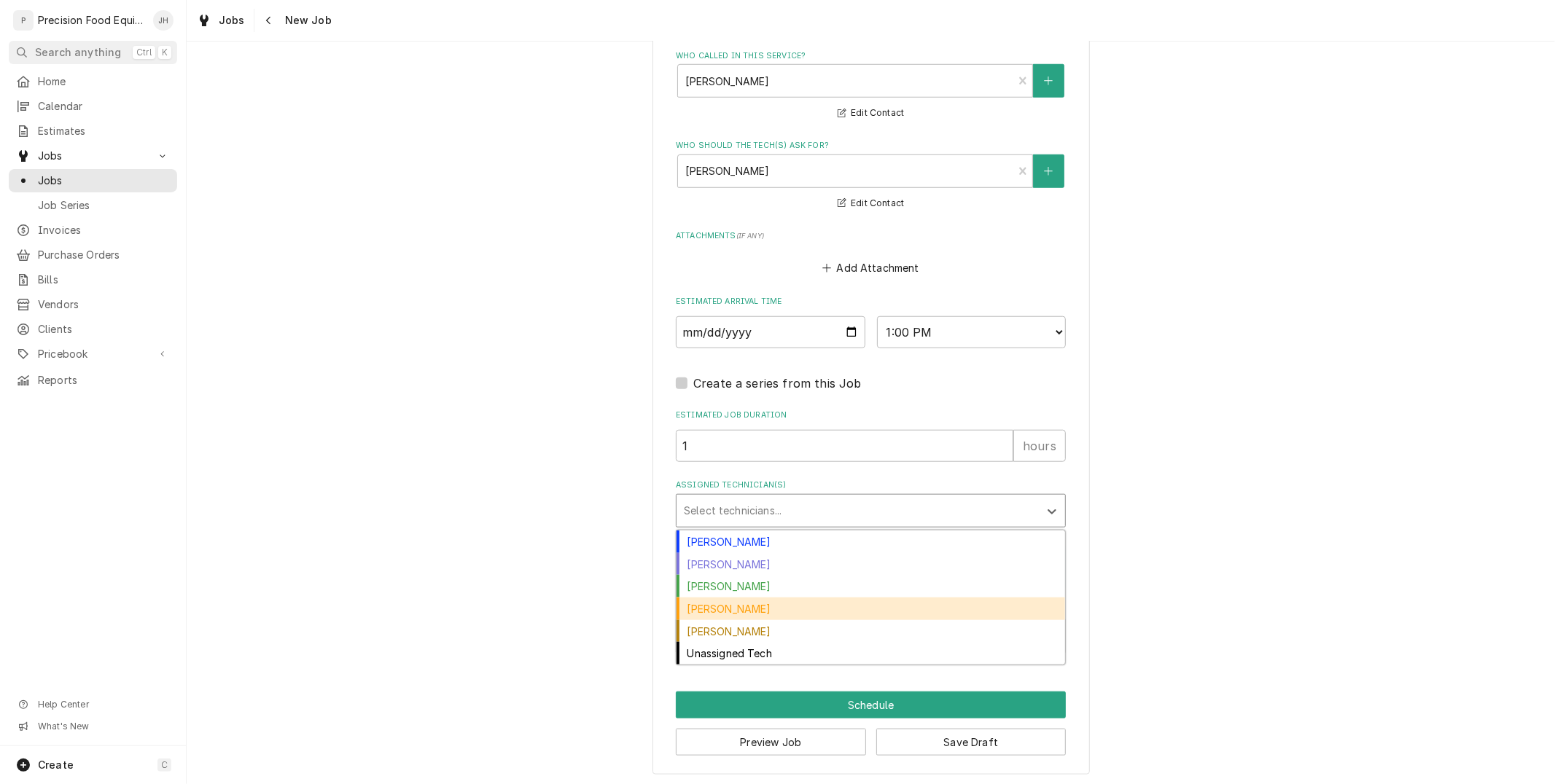
click at [774, 598] on div "Mike Caster" at bounding box center [871, 609] width 389 height 23
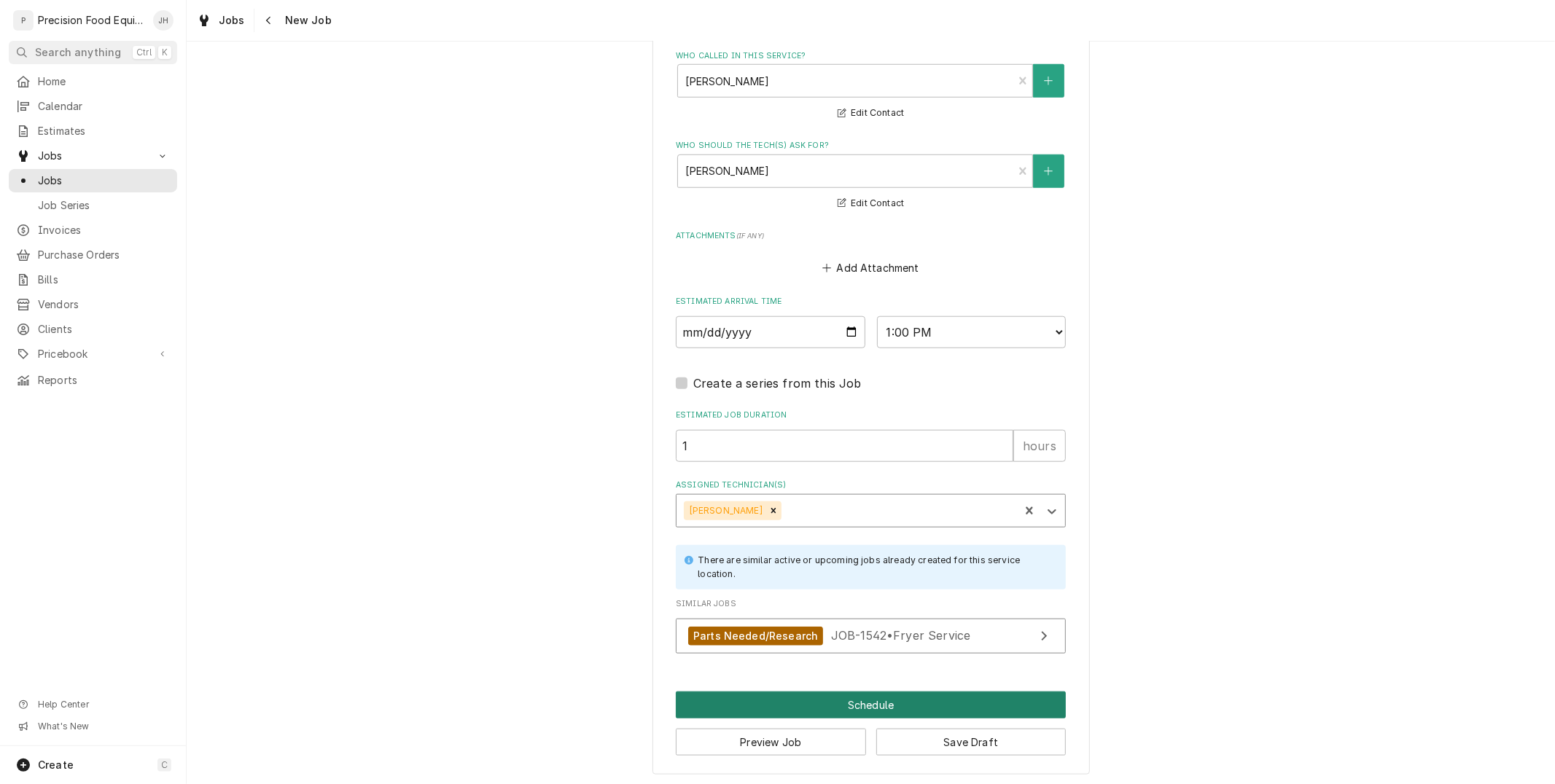
click at [826, 698] on button "Schedule" at bounding box center [871, 705] width 390 height 27
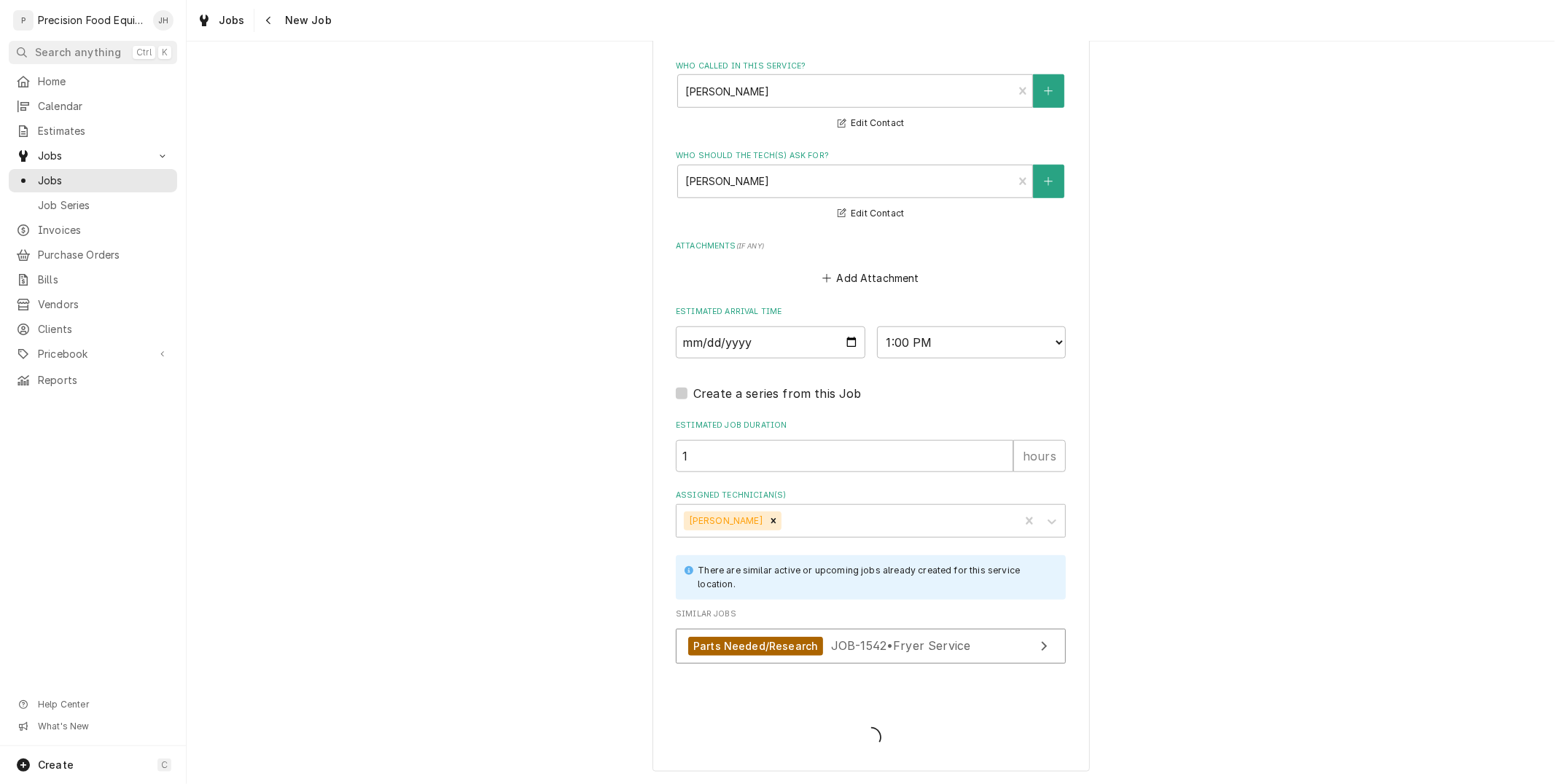
scroll to position [1008, 0]
type textarea "x"
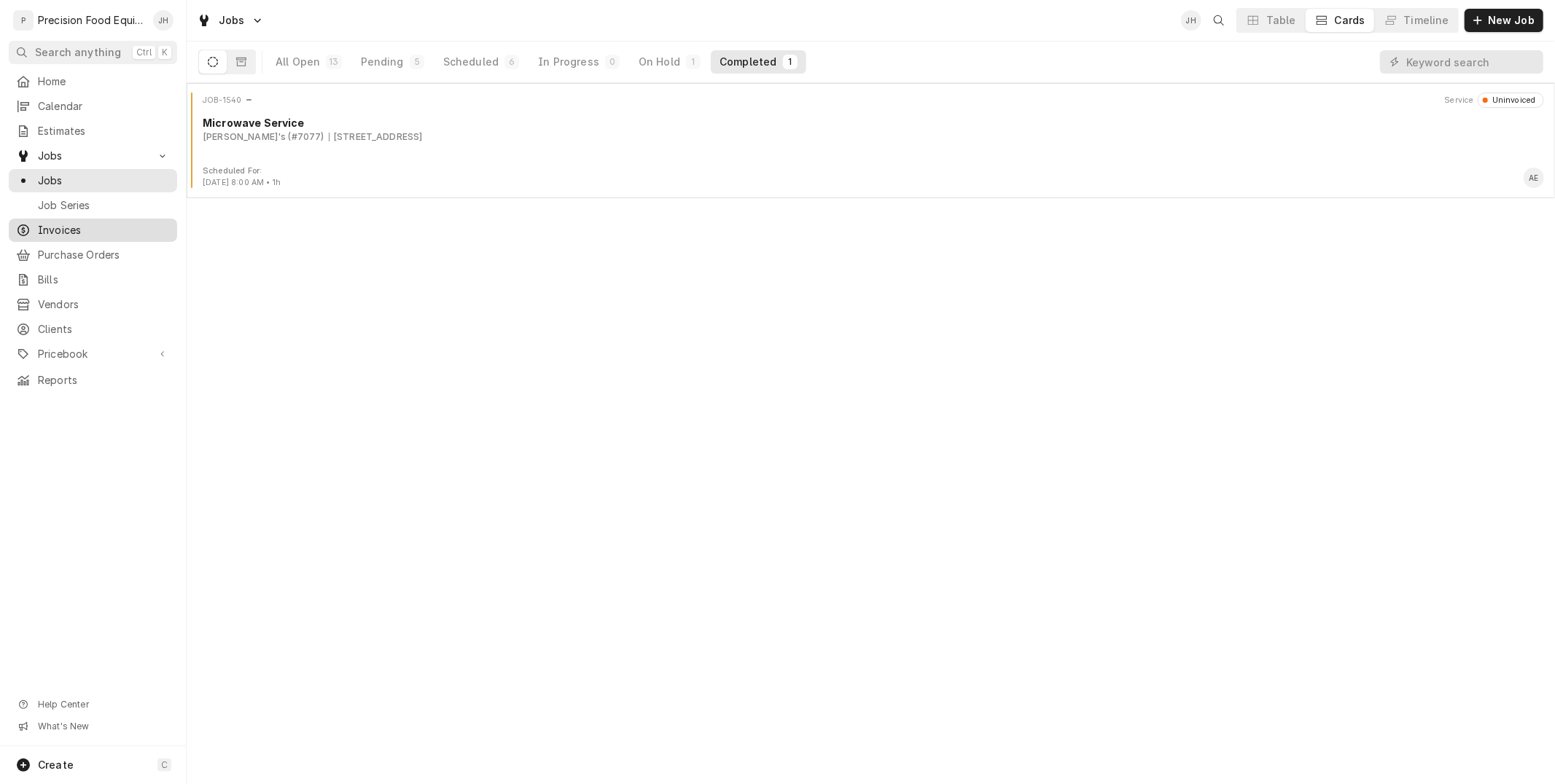
click at [136, 230] on span "Invoices" at bounding box center [104, 230] width 132 height 15
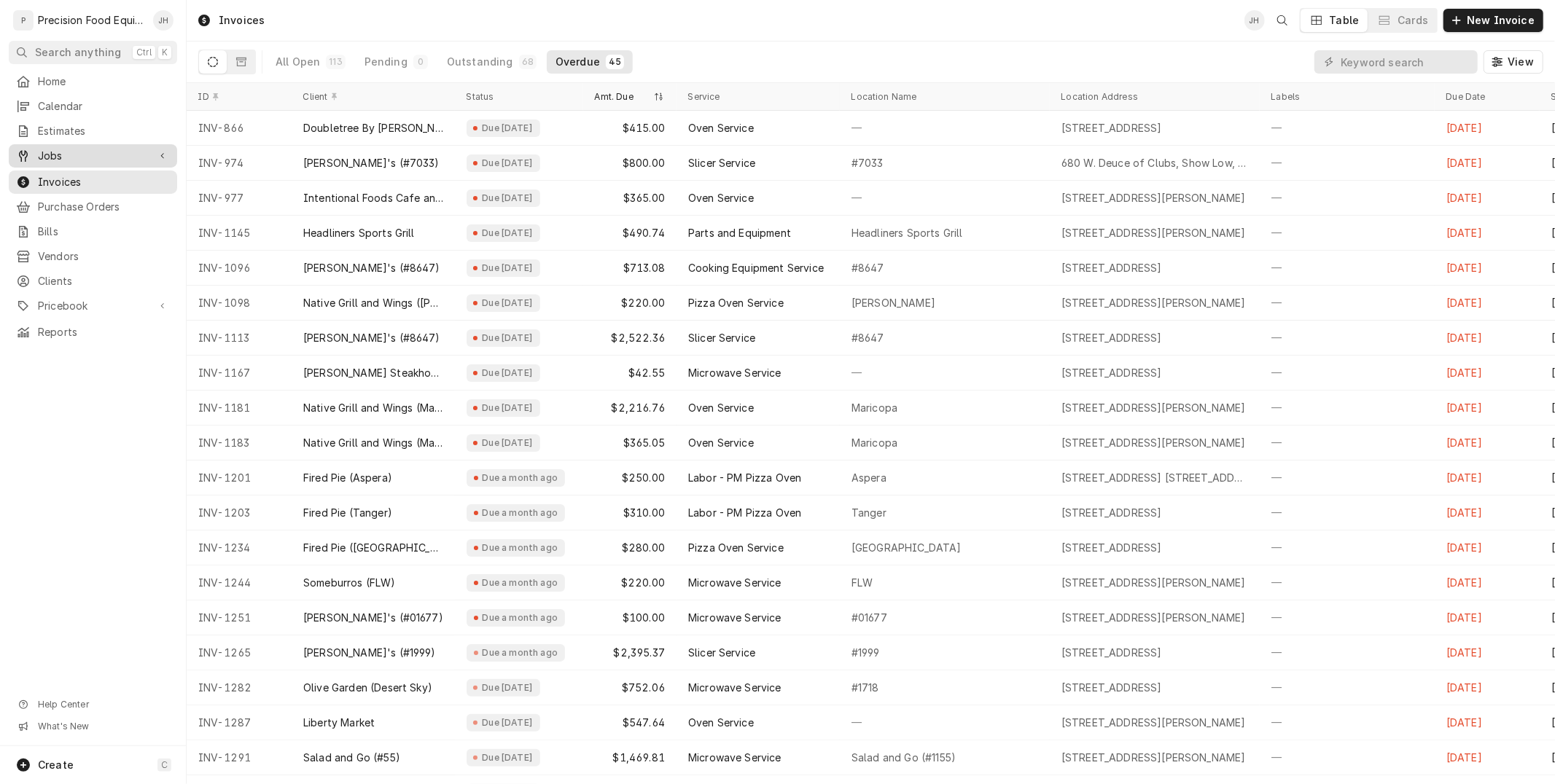
click at [58, 165] on link "Jobs" at bounding box center [93, 156] width 169 height 23
click at [58, 175] on span "Jobs" at bounding box center [104, 180] width 132 height 15
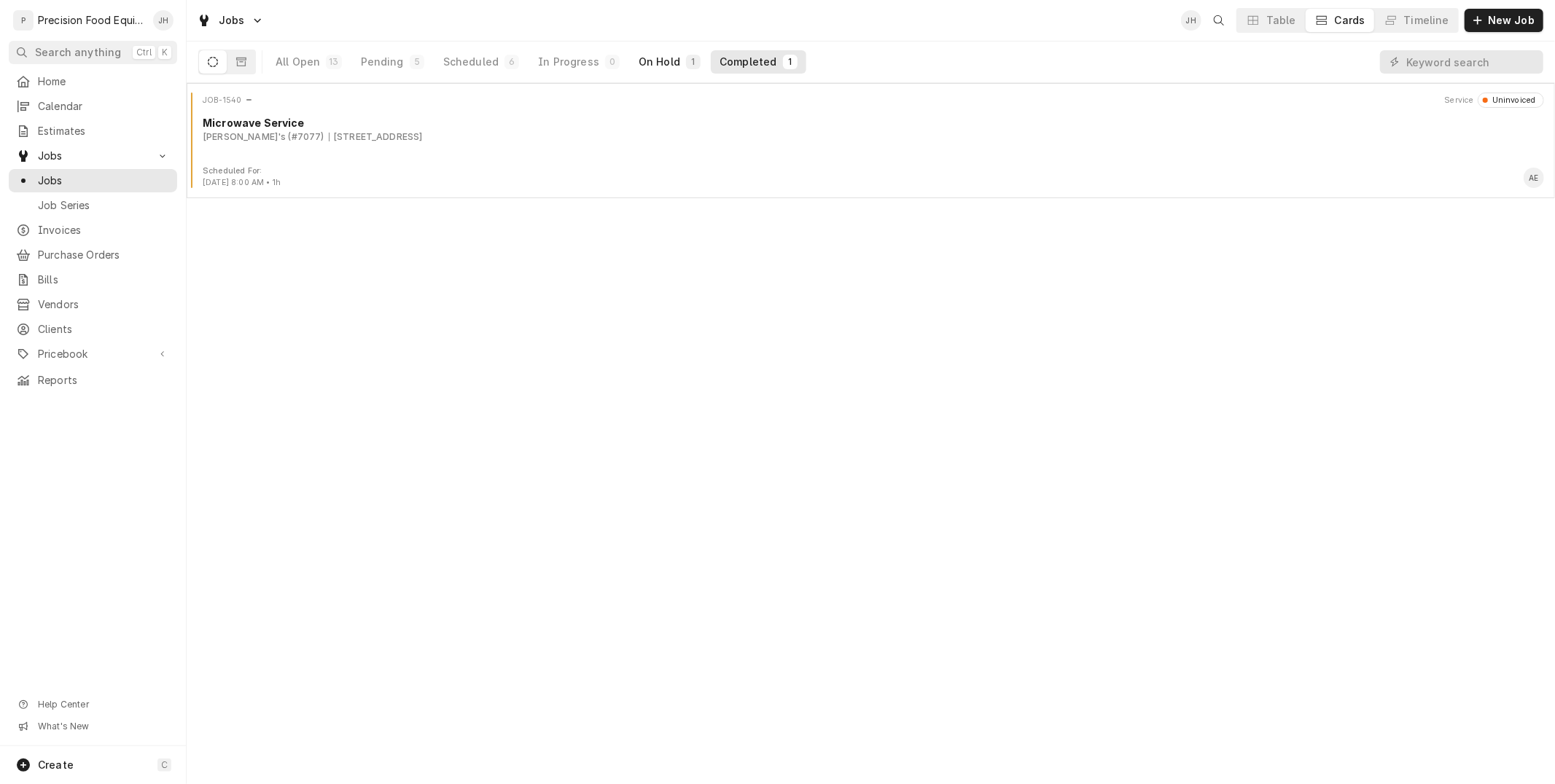
click at [630, 62] on button "On Hold 1" at bounding box center [669, 62] width 79 height 23
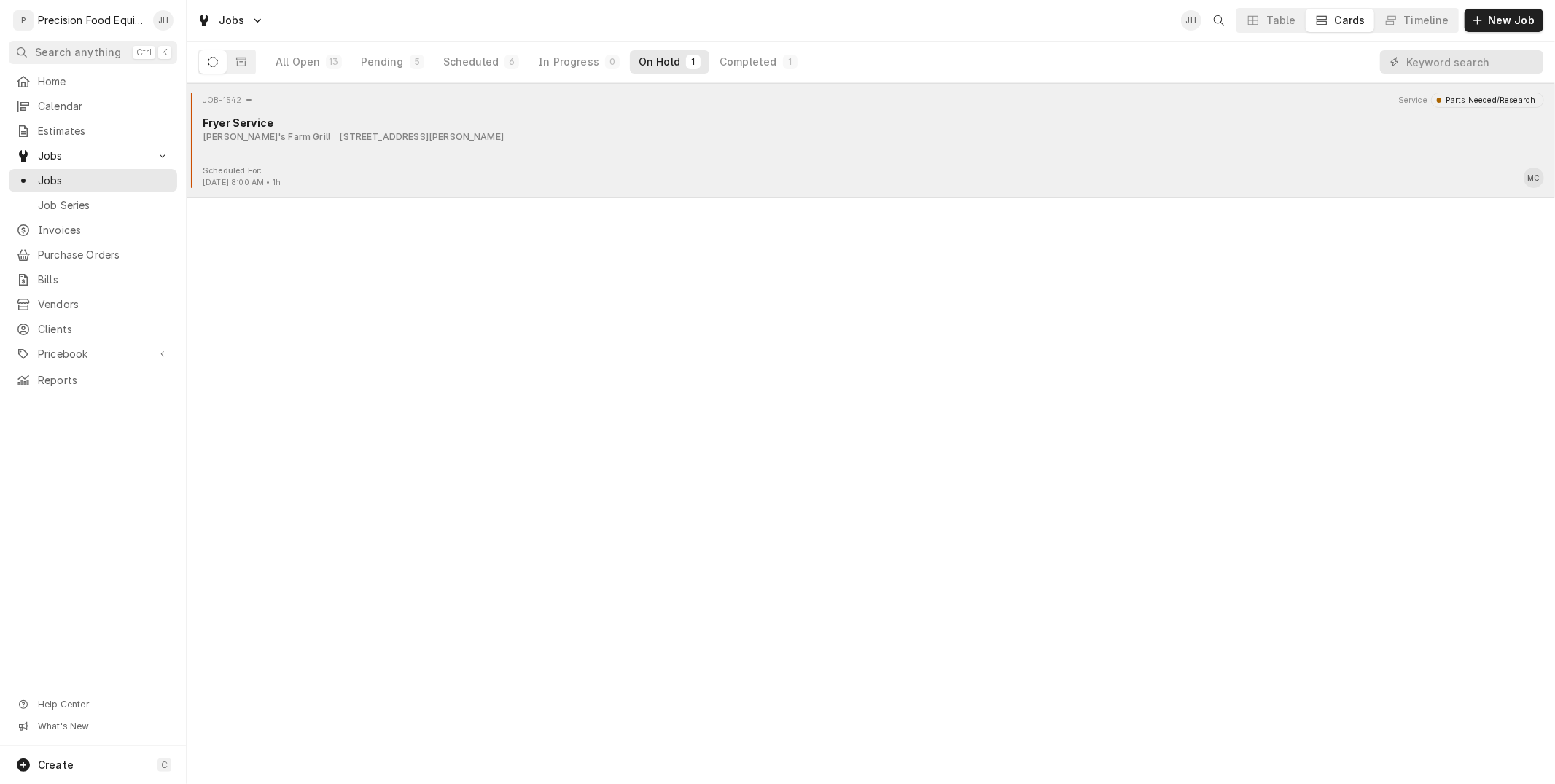
click at [789, 180] on div "Scheduled For: Oct 6th, 2025 - 8:00 AM • 1h MC" at bounding box center [870, 177] width 1357 height 23
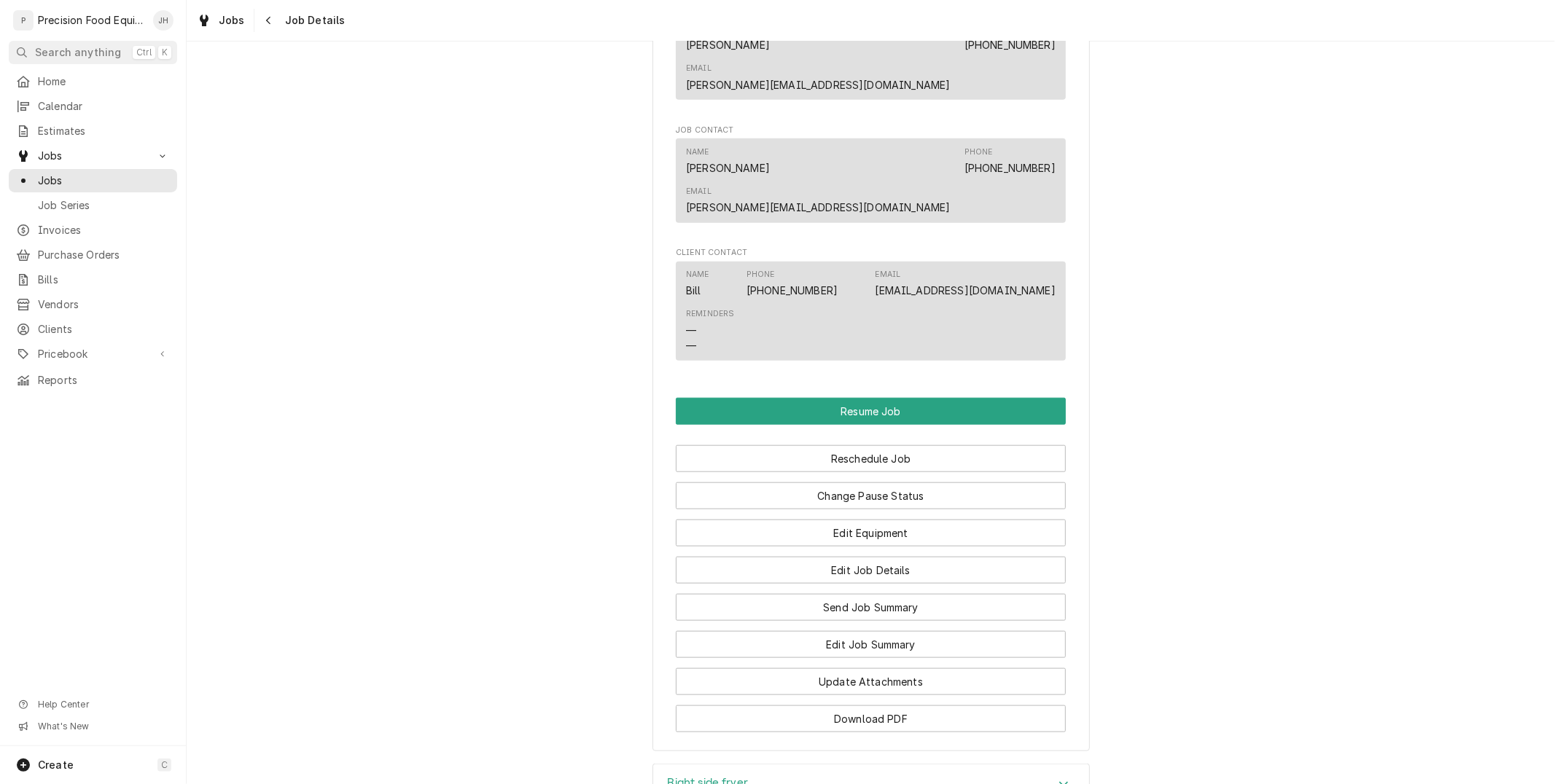
scroll to position [1285, 0]
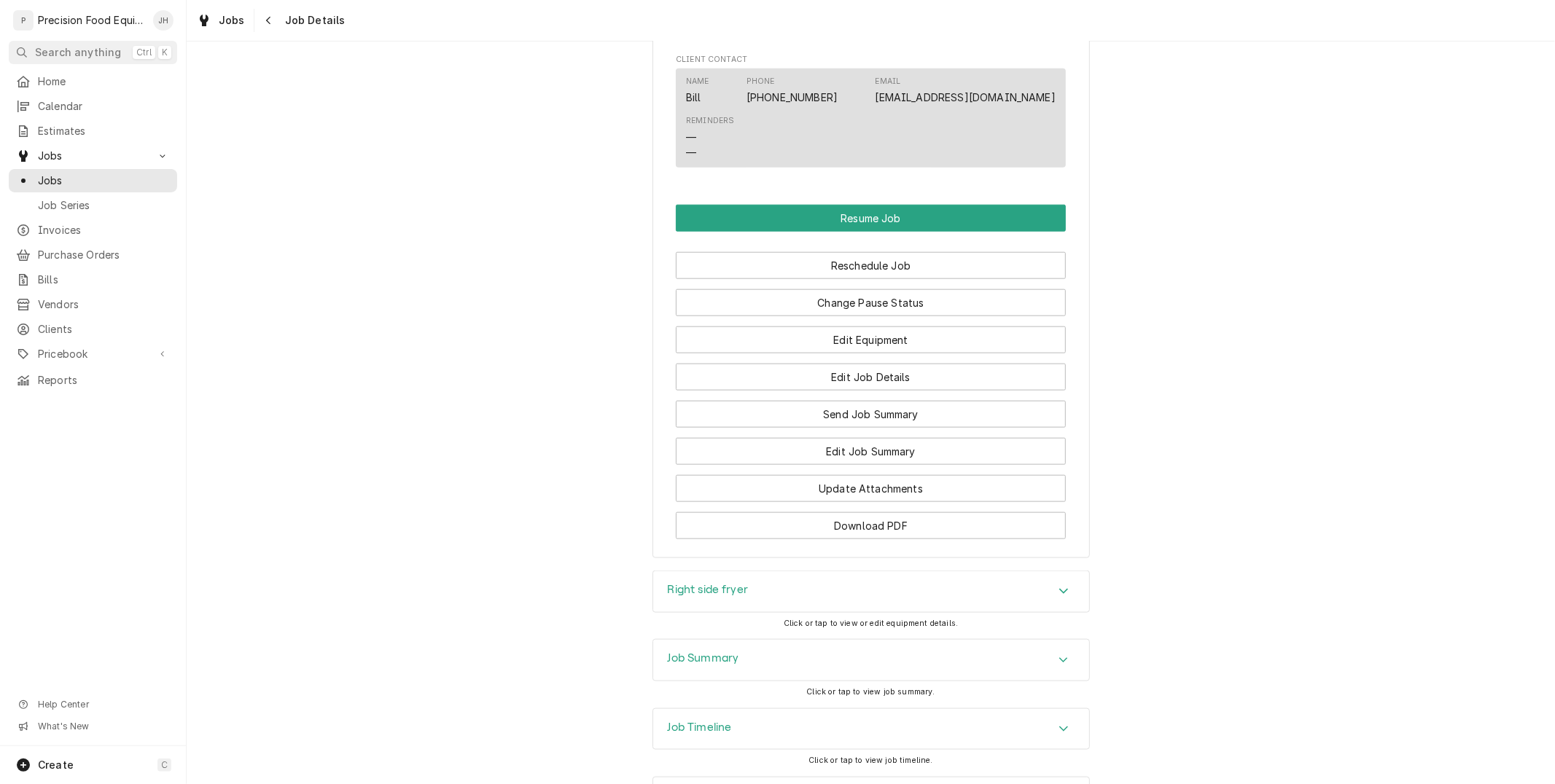
click at [870, 709] on div "Job Timeline" at bounding box center [871, 730] width 436 height 41
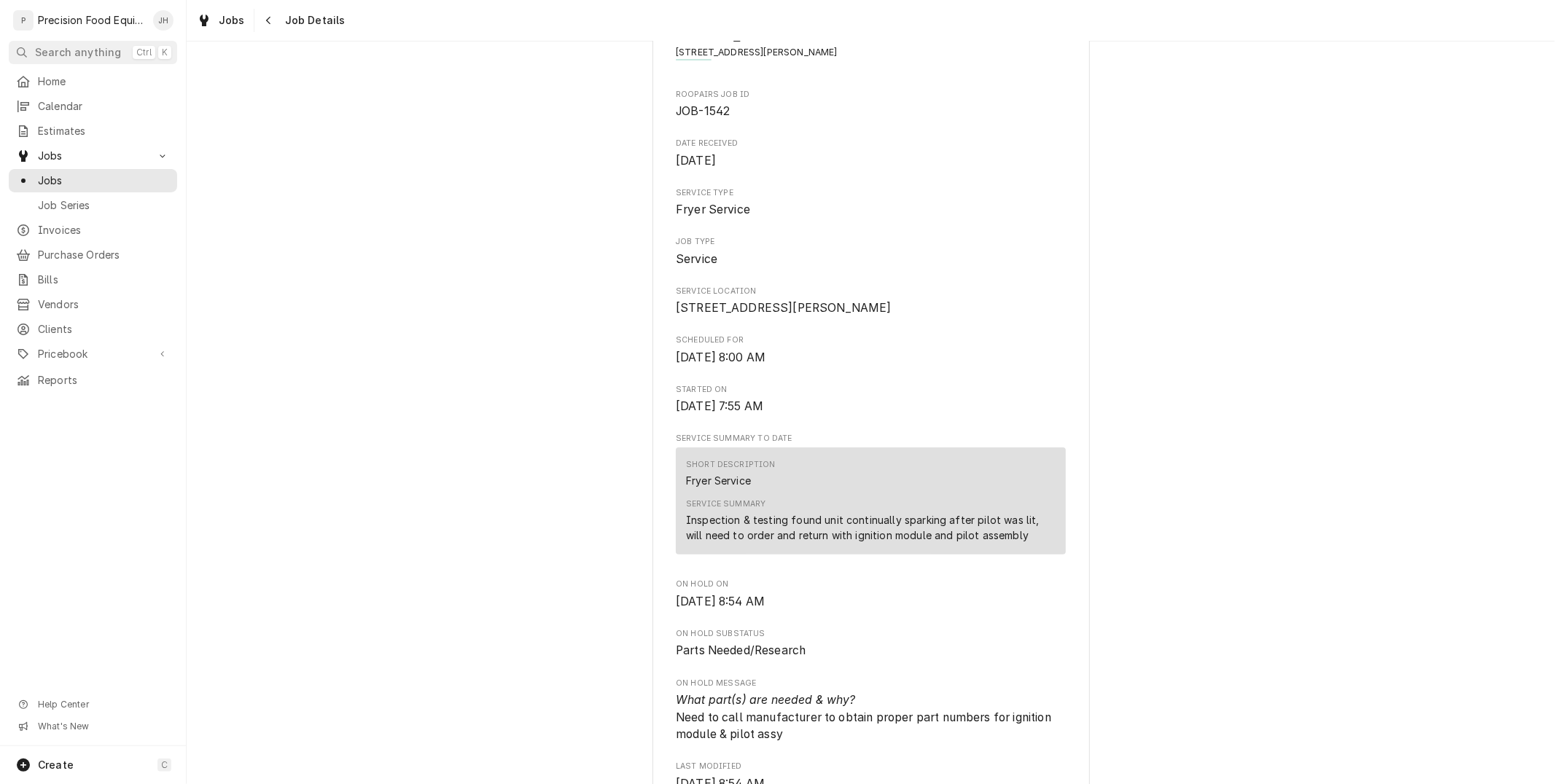
scroll to position [0, 0]
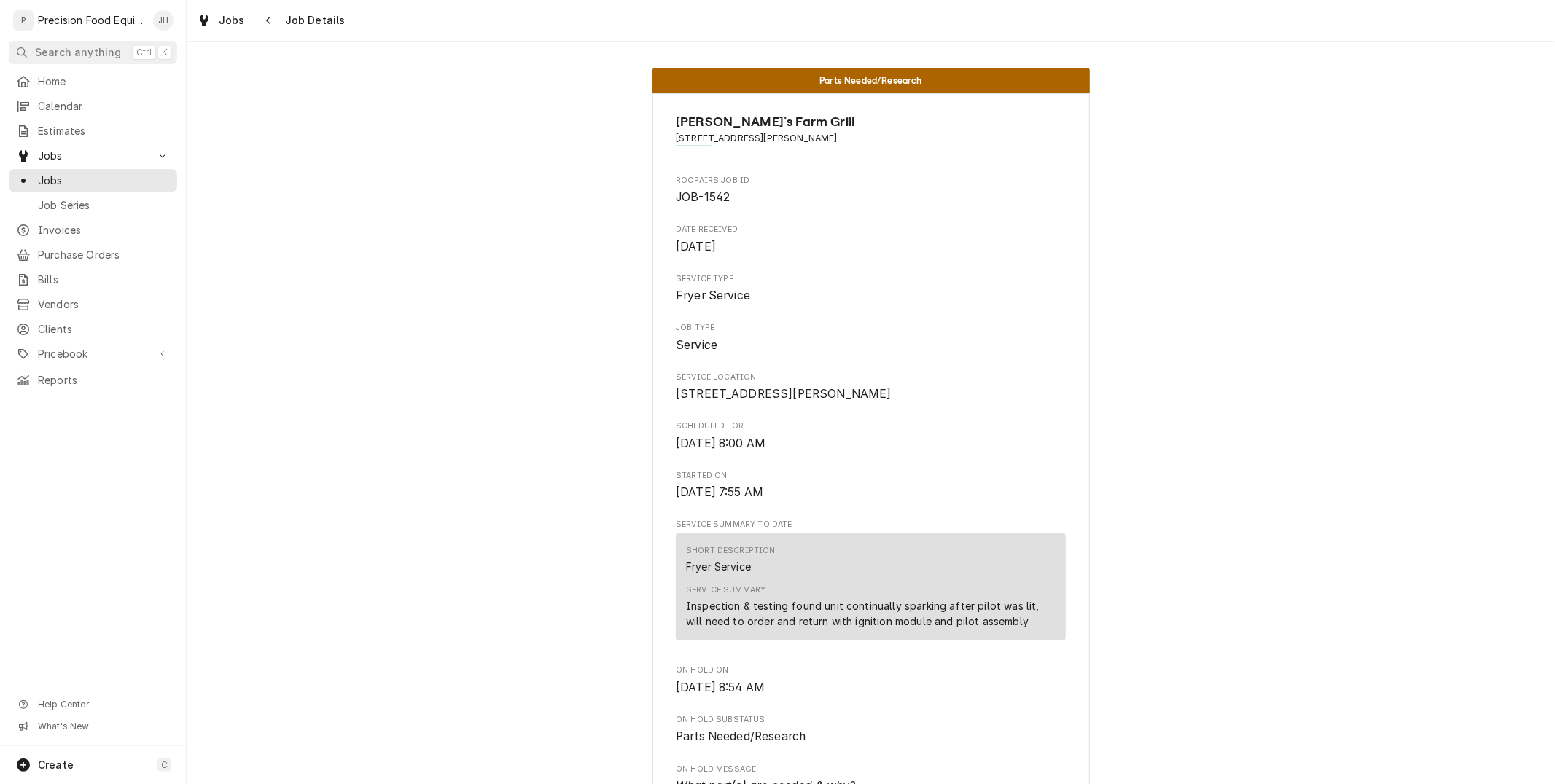
click at [276, 9] on div "Job Details" at bounding box center [302, 21] width 88 height 23
click at [270, 15] on icon "Navigate back" at bounding box center [269, 21] width 7 height 10
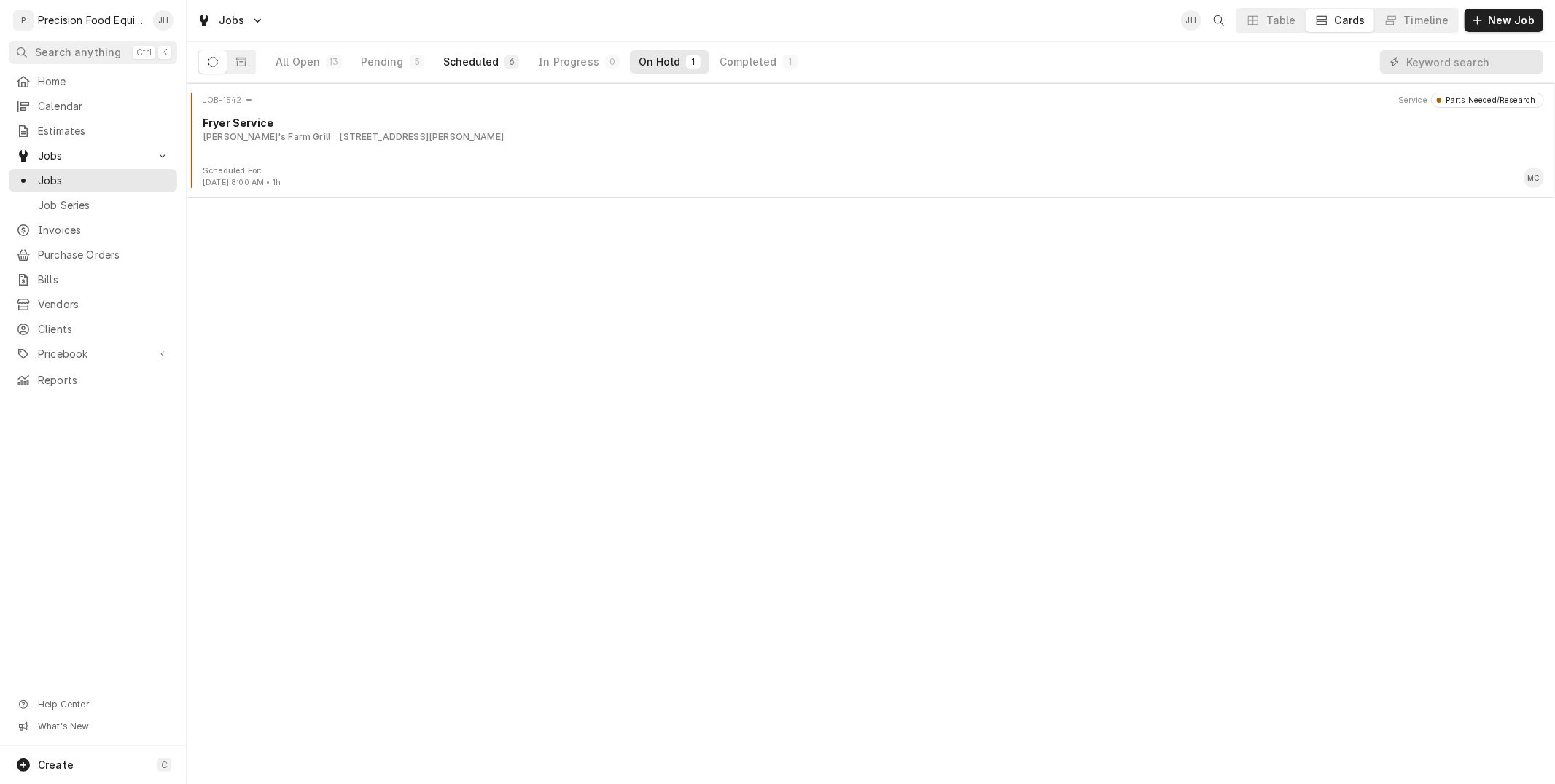
click at [446, 66] on div "Scheduled" at bounding box center [471, 62] width 56 height 15
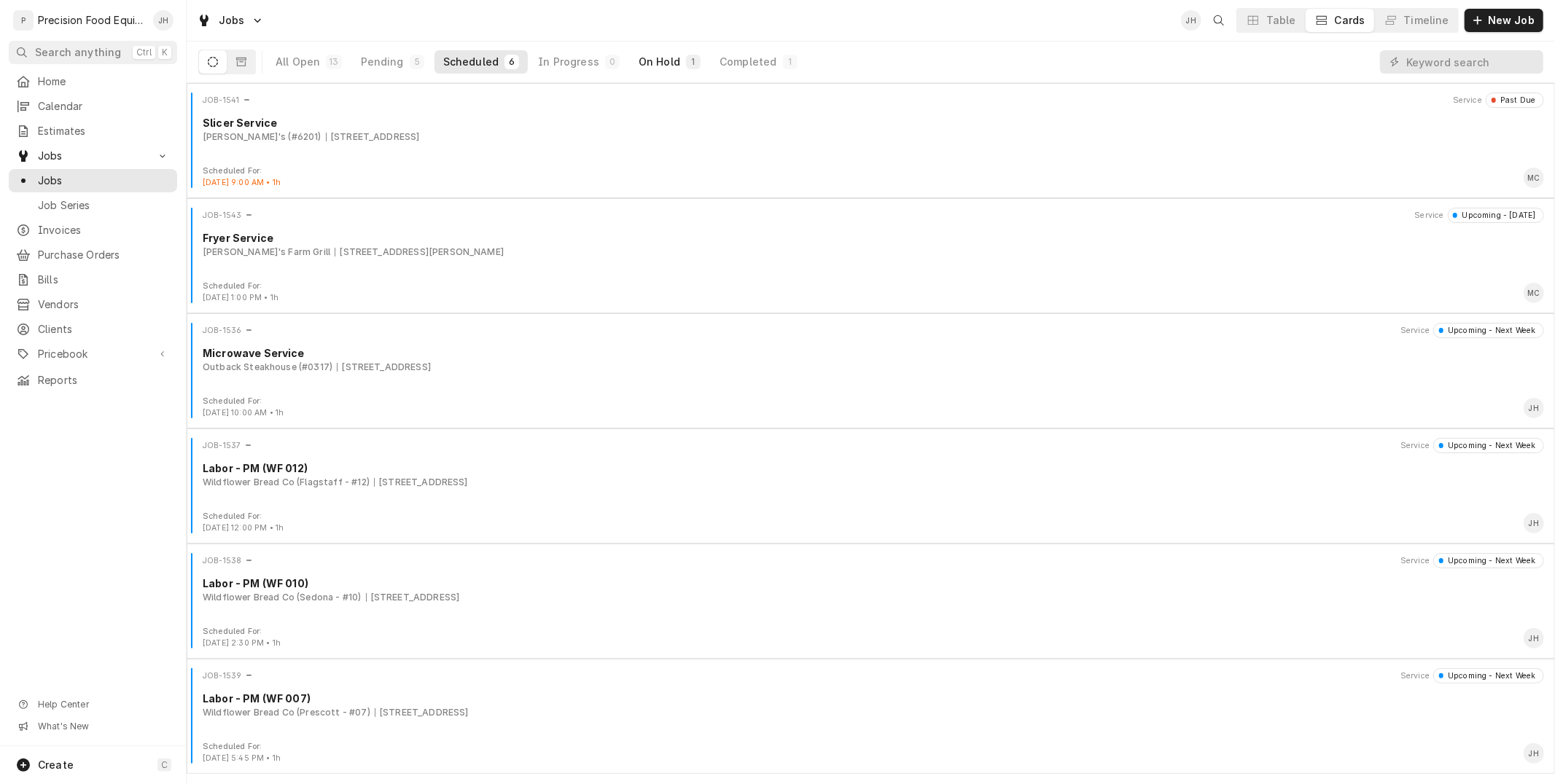
click at [659, 62] on div "On Hold" at bounding box center [659, 62] width 42 height 15
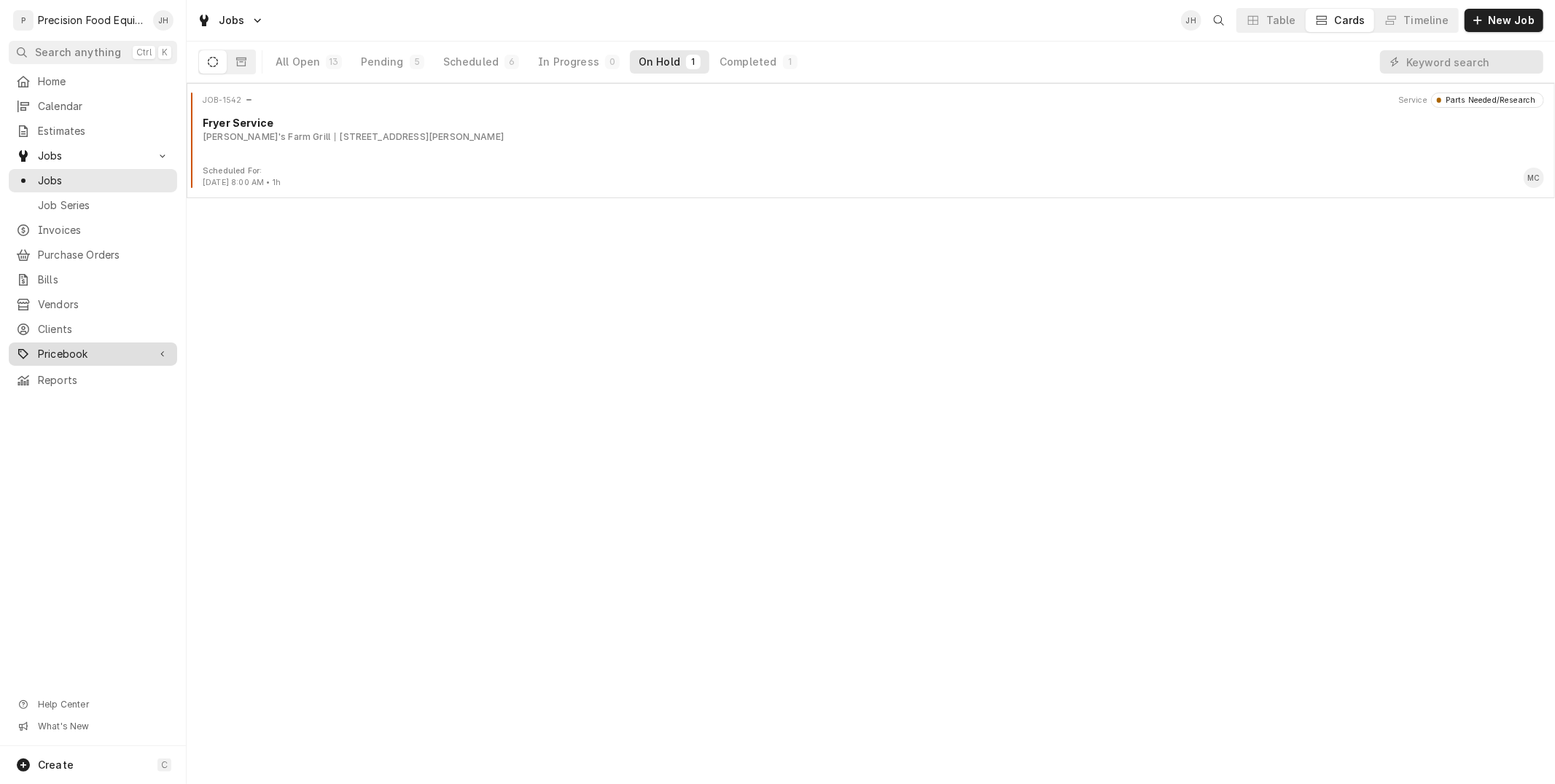
click at [109, 348] on span "Pricebook" at bounding box center [93, 354] width 110 height 15
click at [108, 396] on span "Parts & Materials" at bounding box center [104, 403] width 132 height 15
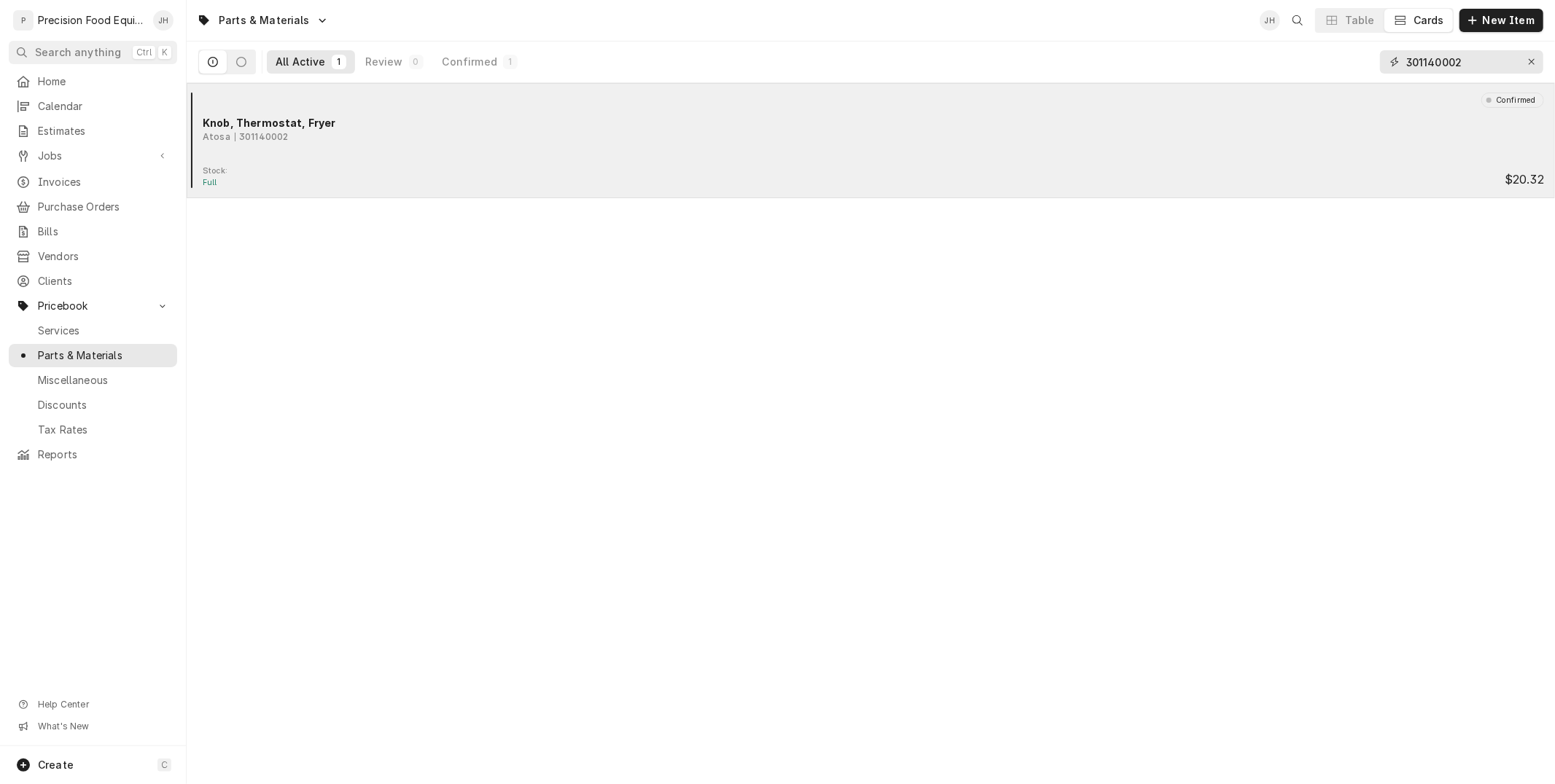
drag, startPoint x: 1502, startPoint y: 56, endPoint x: 911, endPoint y: 169, distance: 601.7
click at [911, 169] on div "Parts & Materials JH Table Cards New Item All Active 1 Review 0 Confirmed 1 301…" at bounding box center [870, 392] width 1369 height 784
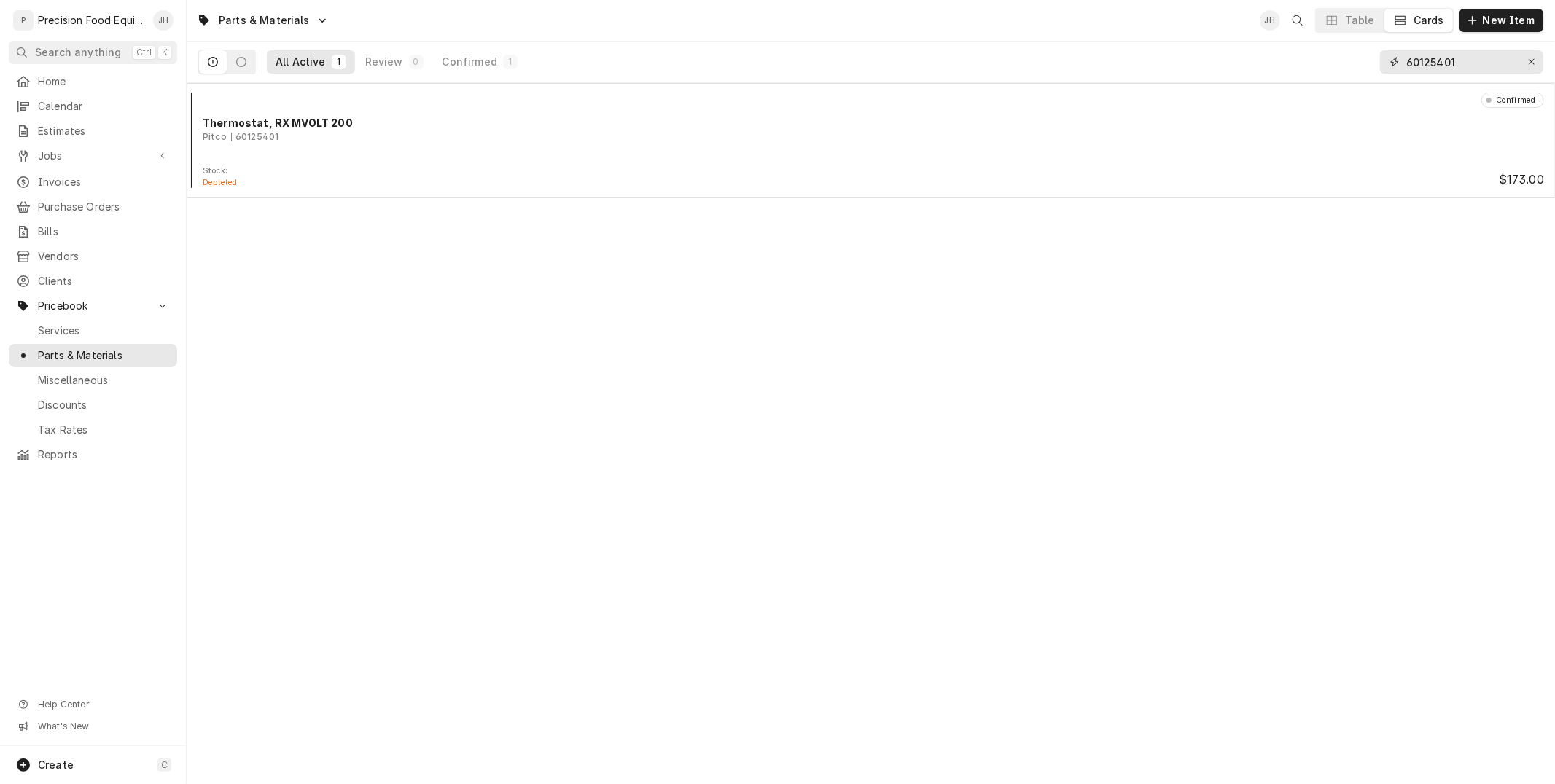
type input "60125401"
click at [911, 169] on div "Stock: Depleted $173.00" at bounding box center [870, 177] width 1357 height 23
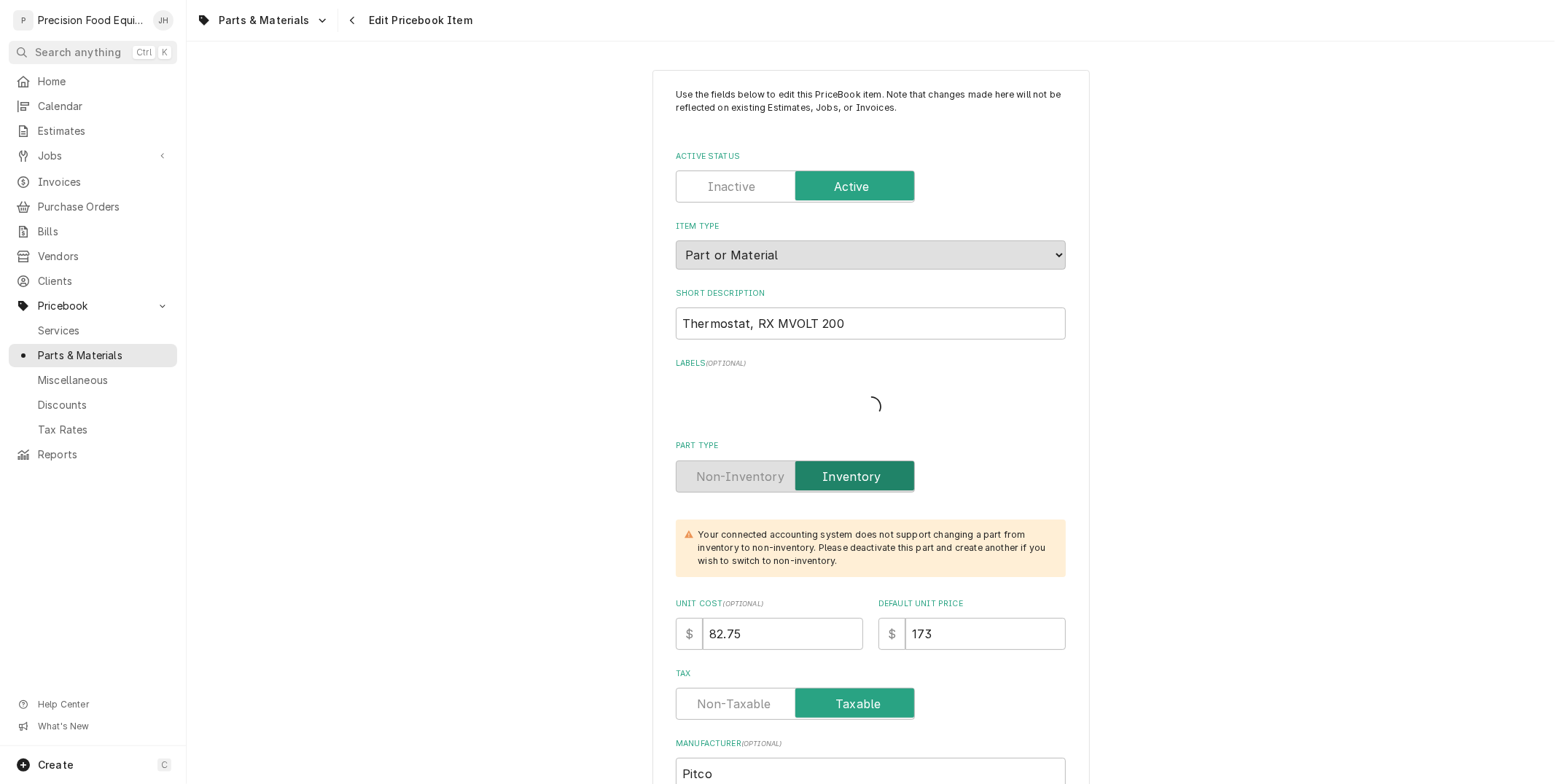
type textarea "x"
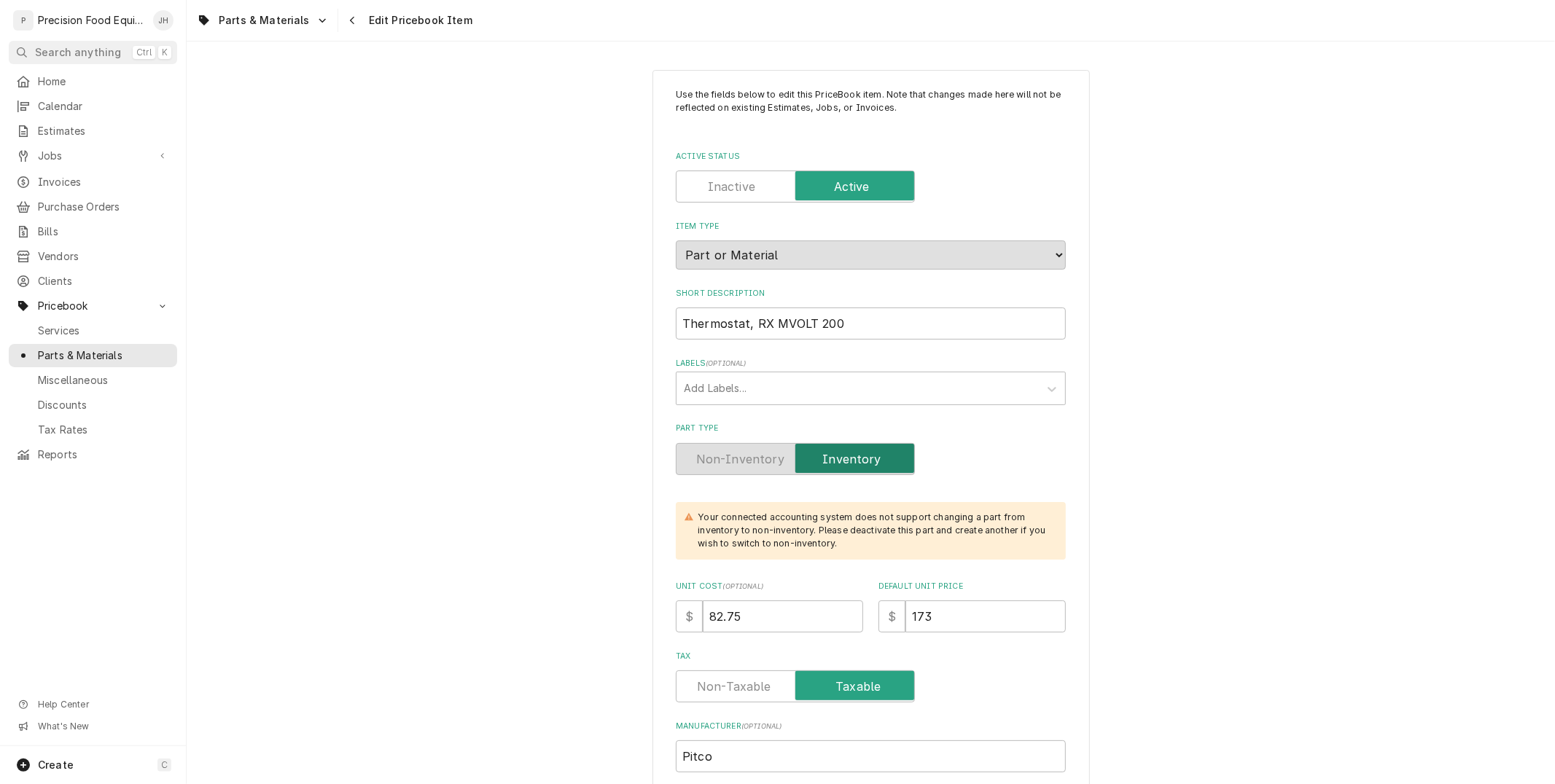
scroll to position [81, 0]
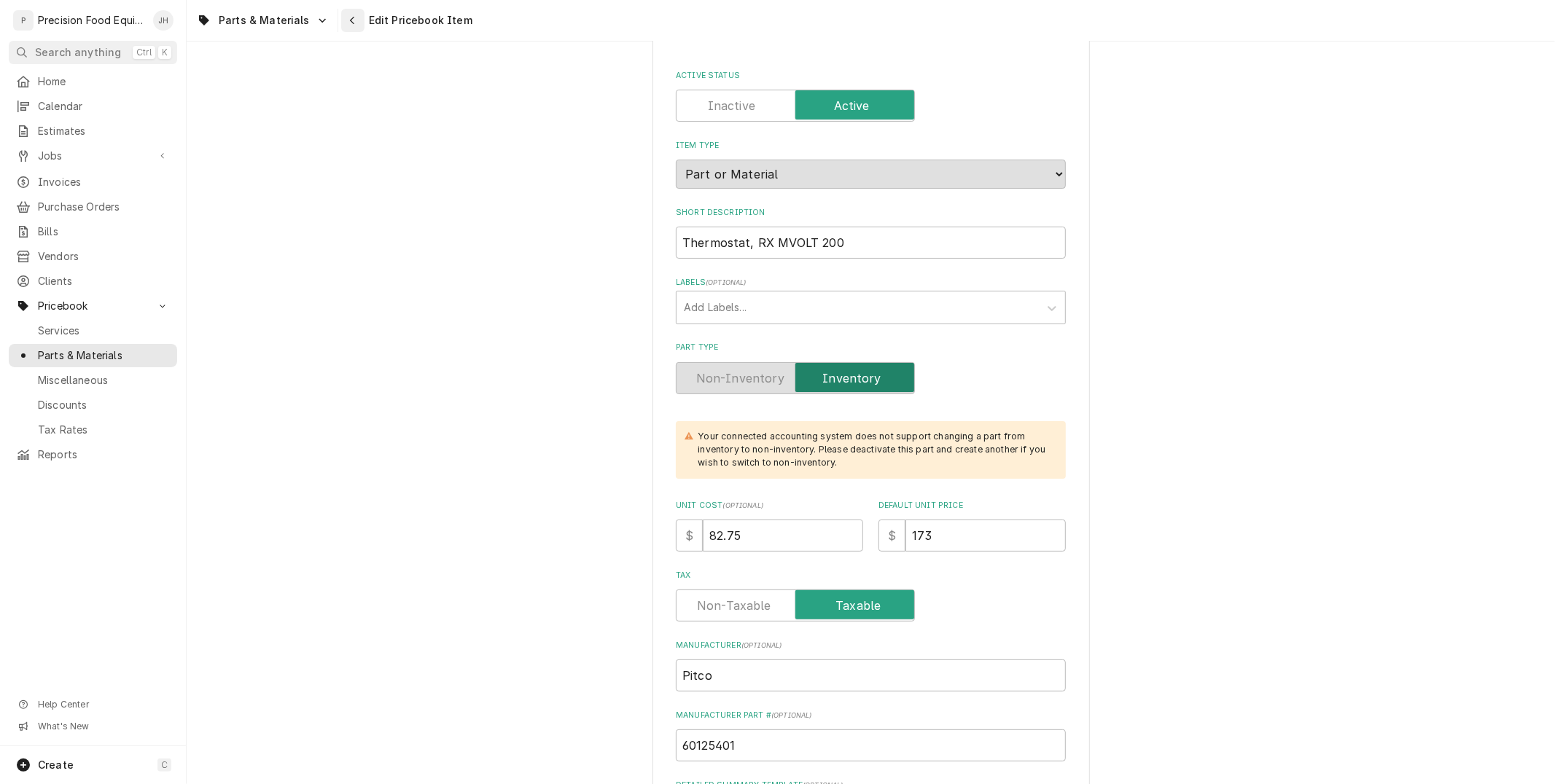
click at [346, 25] on div "Navigate back" at bounding box center [353, 21] width 15 height 15
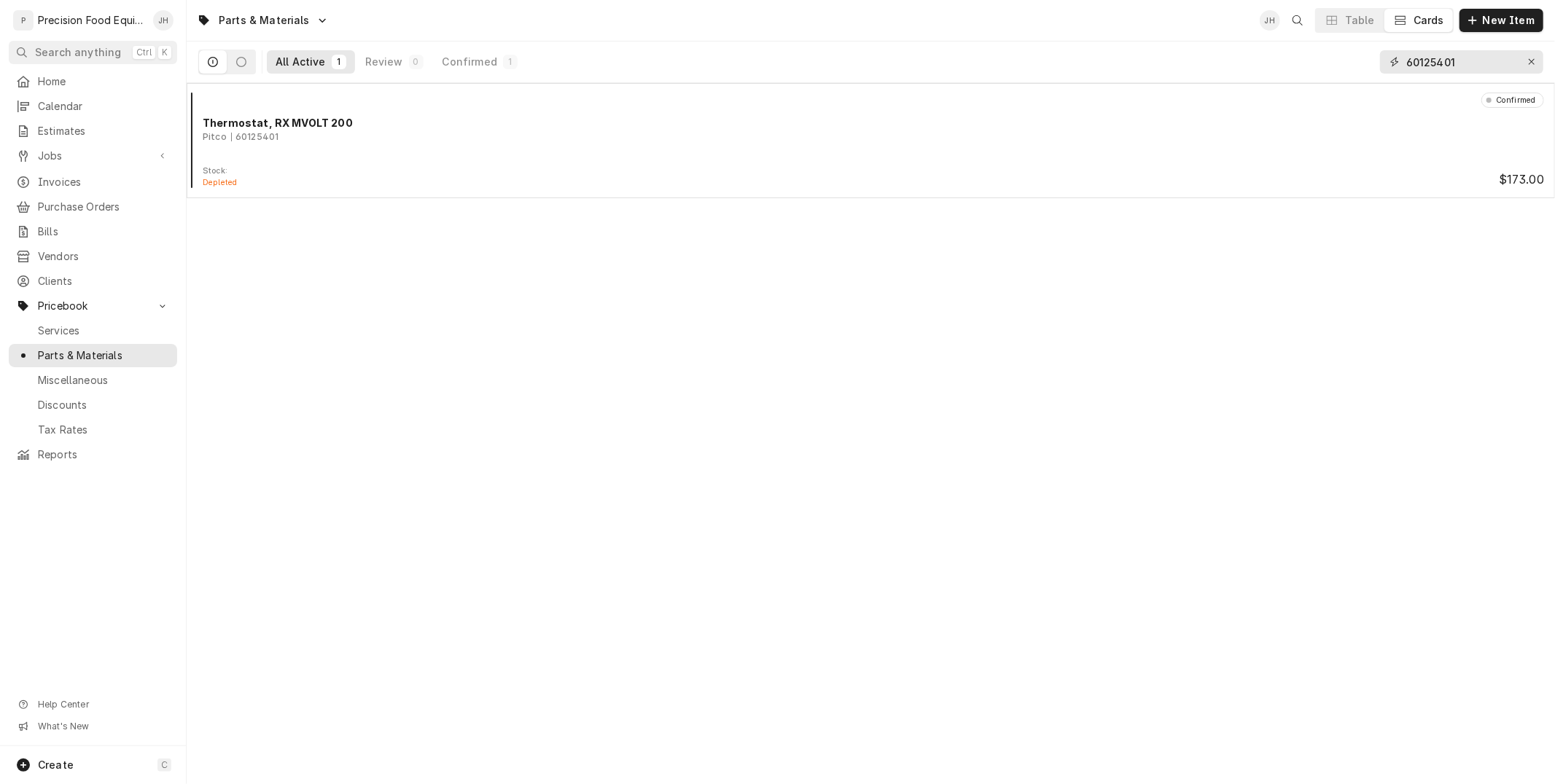
drag, startPoint x: 1474, startPoint y: 59, endPoint x: 951, endPoint y: 217, distance: 546.3
click at [972, 210] on div "Parts & Materials JH Table Cards New Item All Active 1 Review 0 Confirmed 1 601…" at bounding box center [870, 392] width 1369 height 784
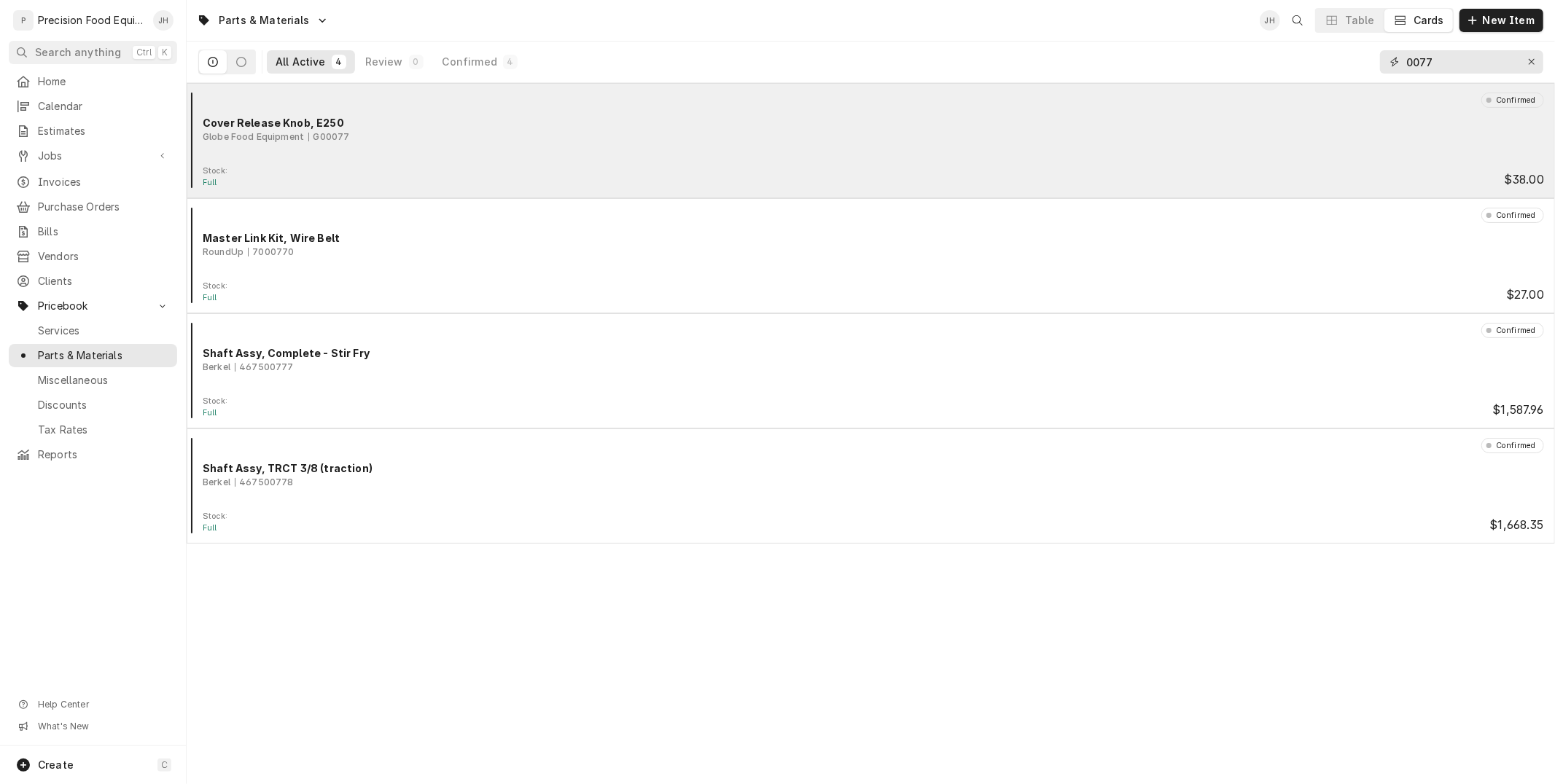
drag, startPoint x: 1456, startPoint y: 62, endPoint x: 964, endPoint y: 155, distance: 500.7
click at [964, 155] on div "Parts & Materials JH Table Cards New Item All Active 4 Review 0 Confirmed 4 007…" at bounding box center [870, 392] width 1369 height 784
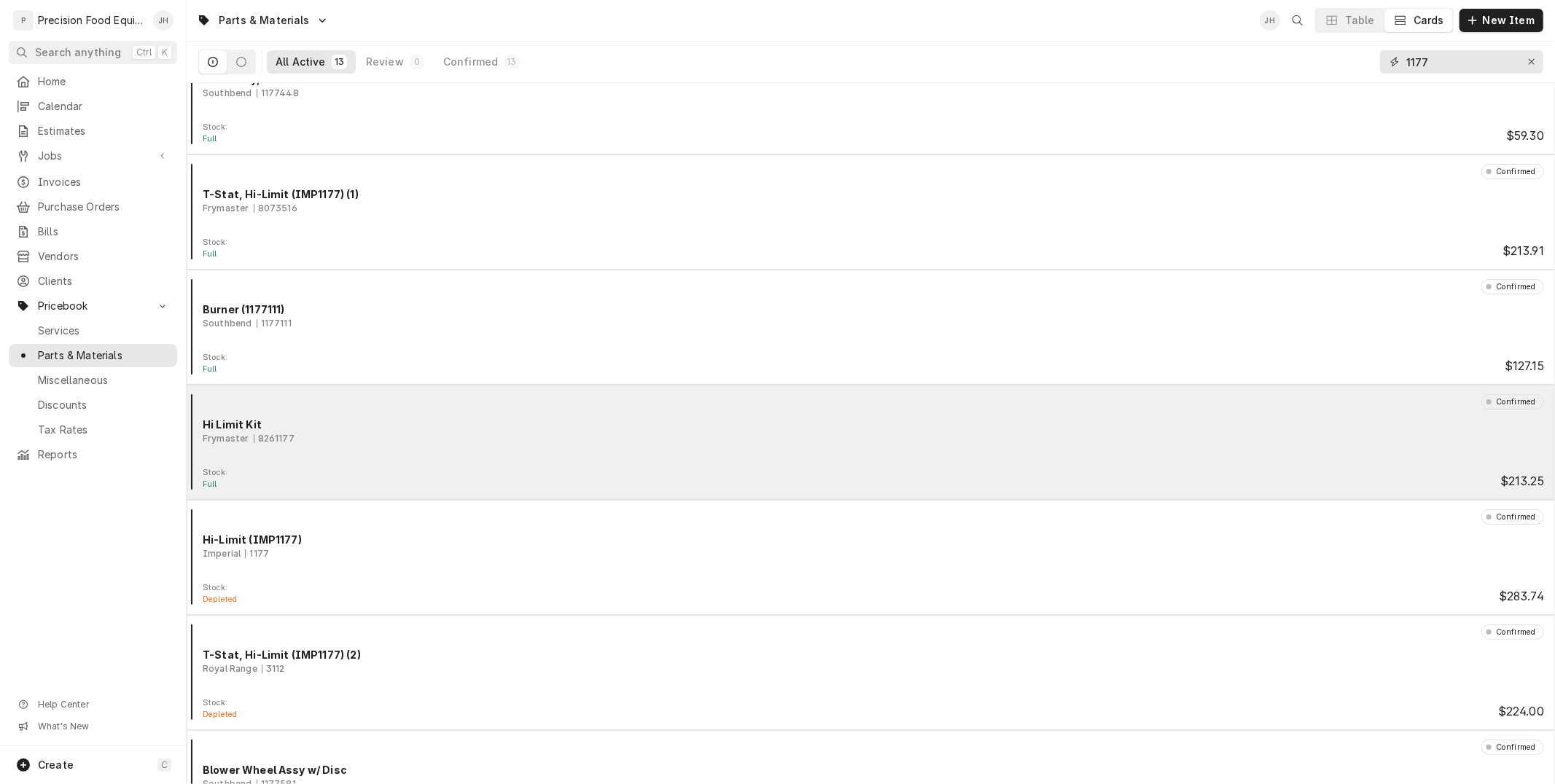
scroll to position [647, 0]
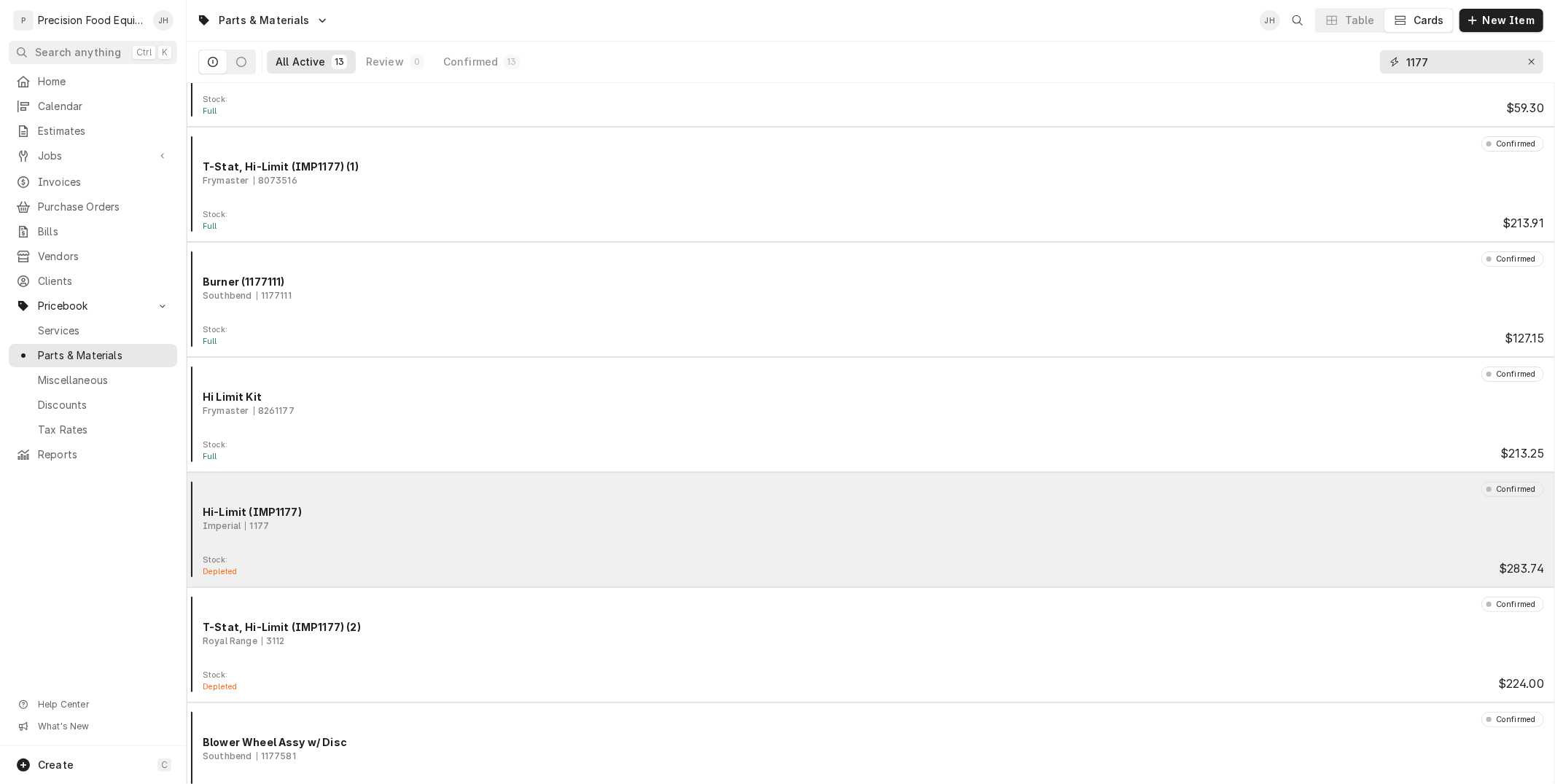
type input "1177"
click at [545, 537] on div "Confirmed Hi-Limit (IMP1177) Imperial 1177" at bounding box center [870, 518] width 1357 height 73
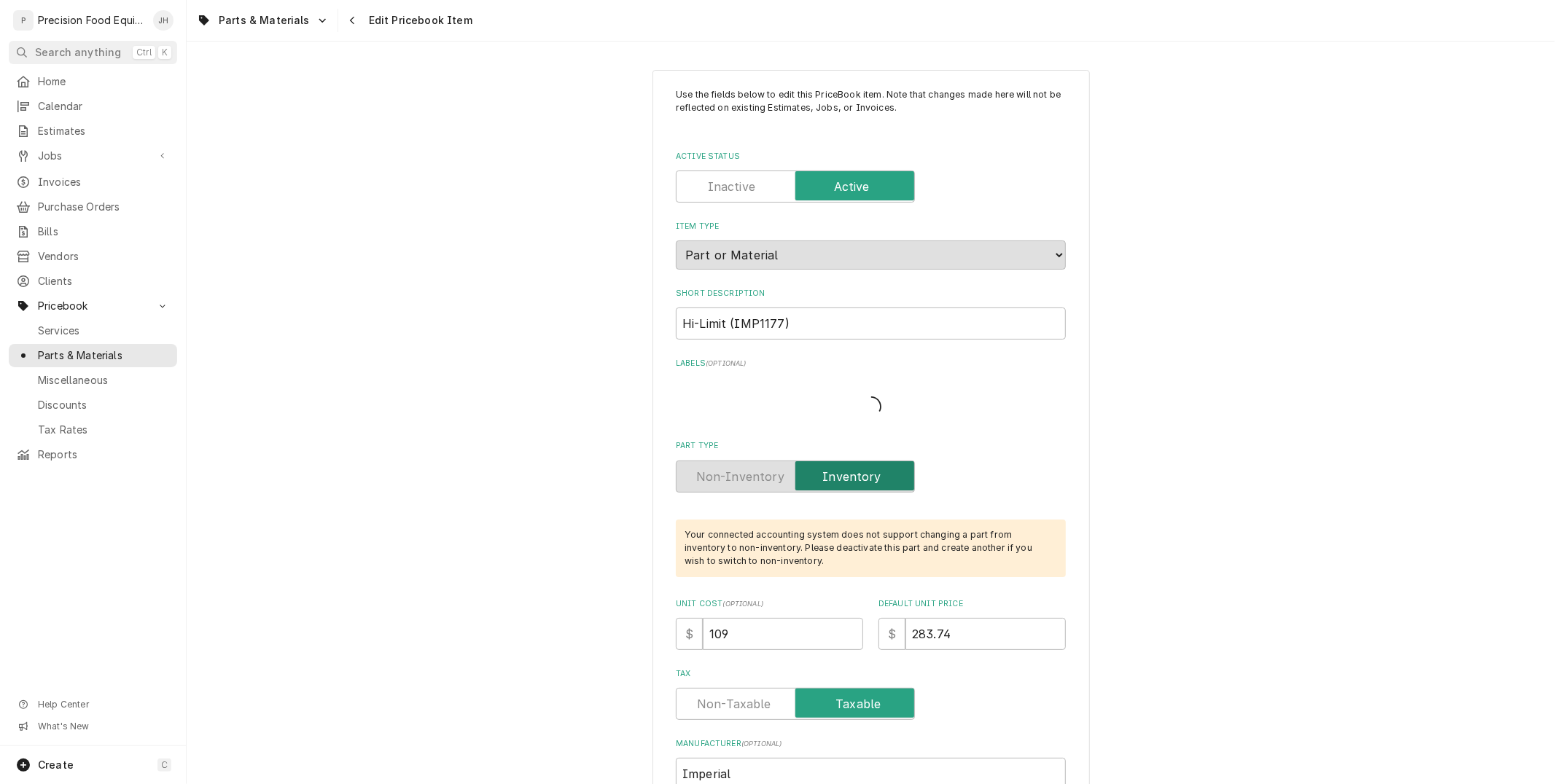
type textarea "x"
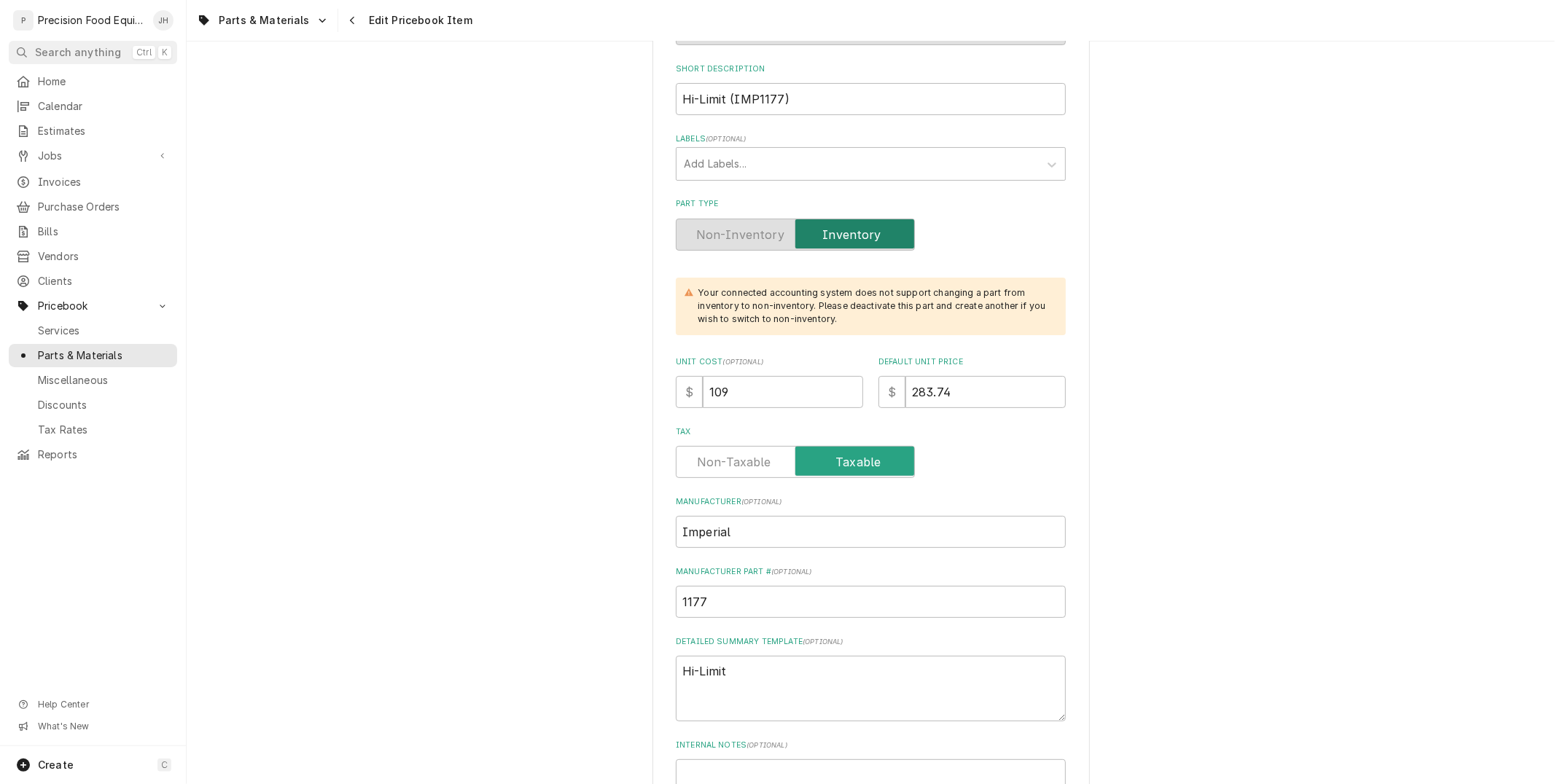
scroll to position [323, 0]
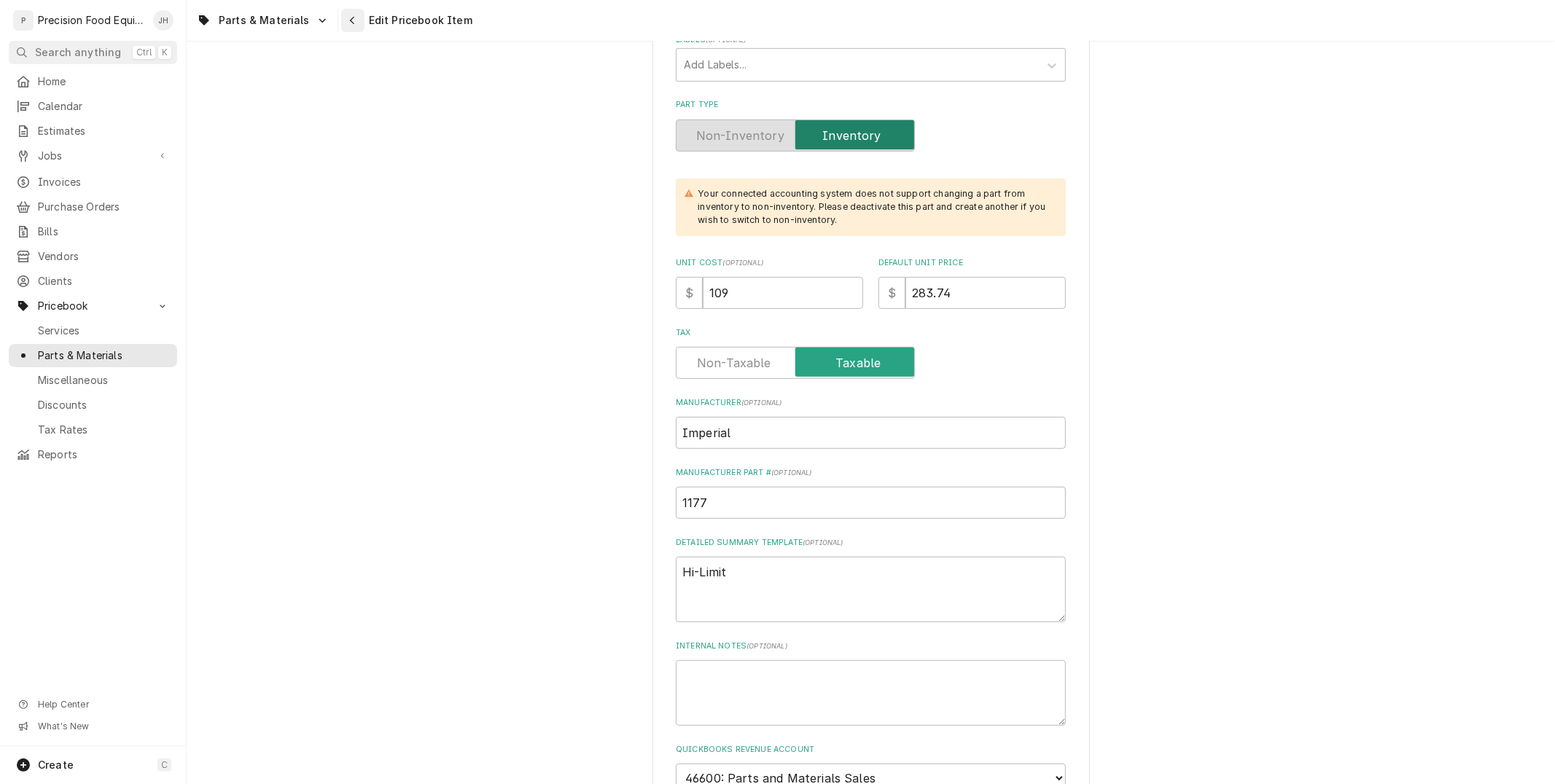
click at [346, 25] on div "Navigate back" at bounding box center [353, 21] width 15 height 15
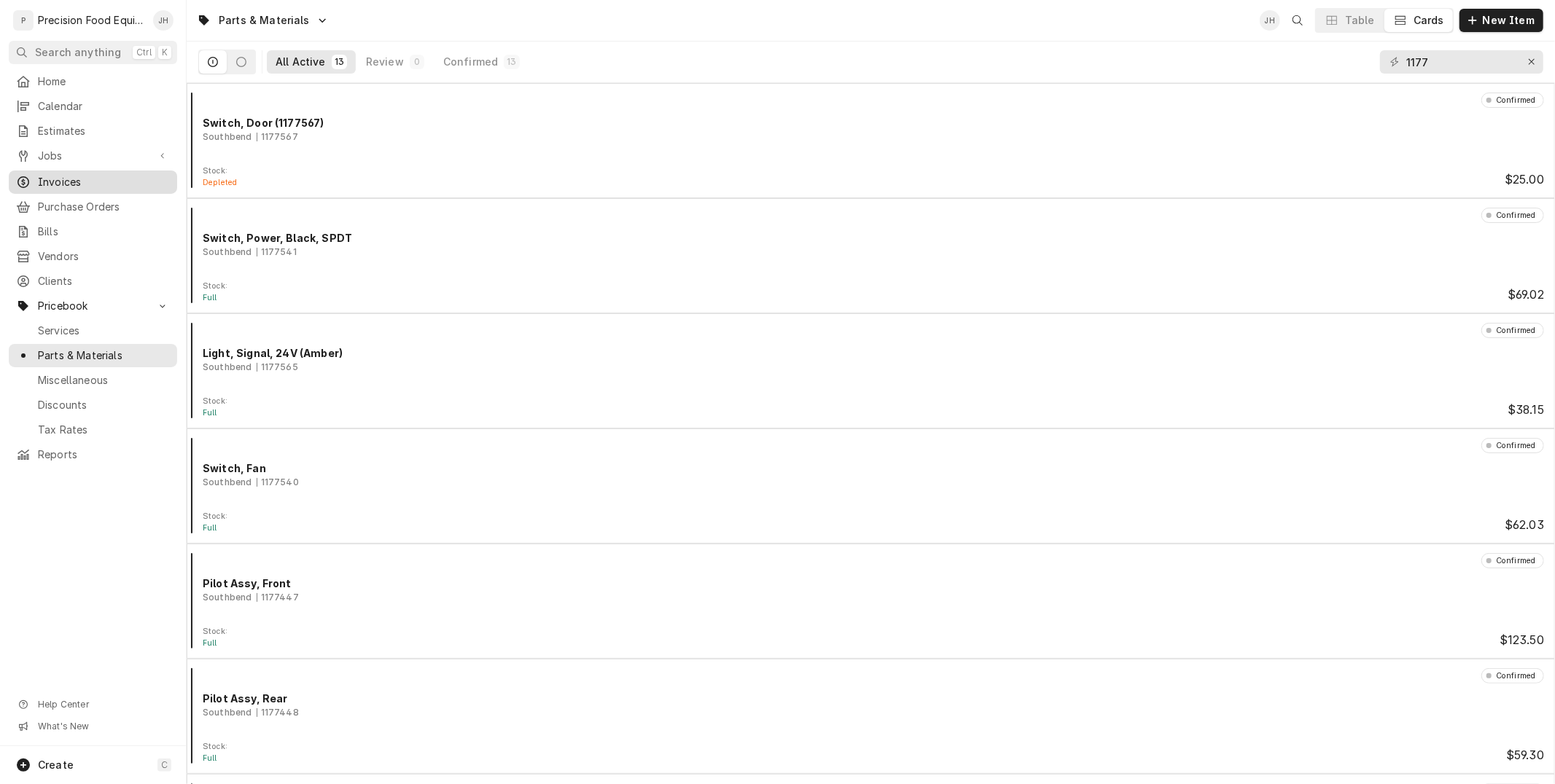
click at [112, 186] on span "Invoices" at bounding box center [104, 182] width 132 height 15
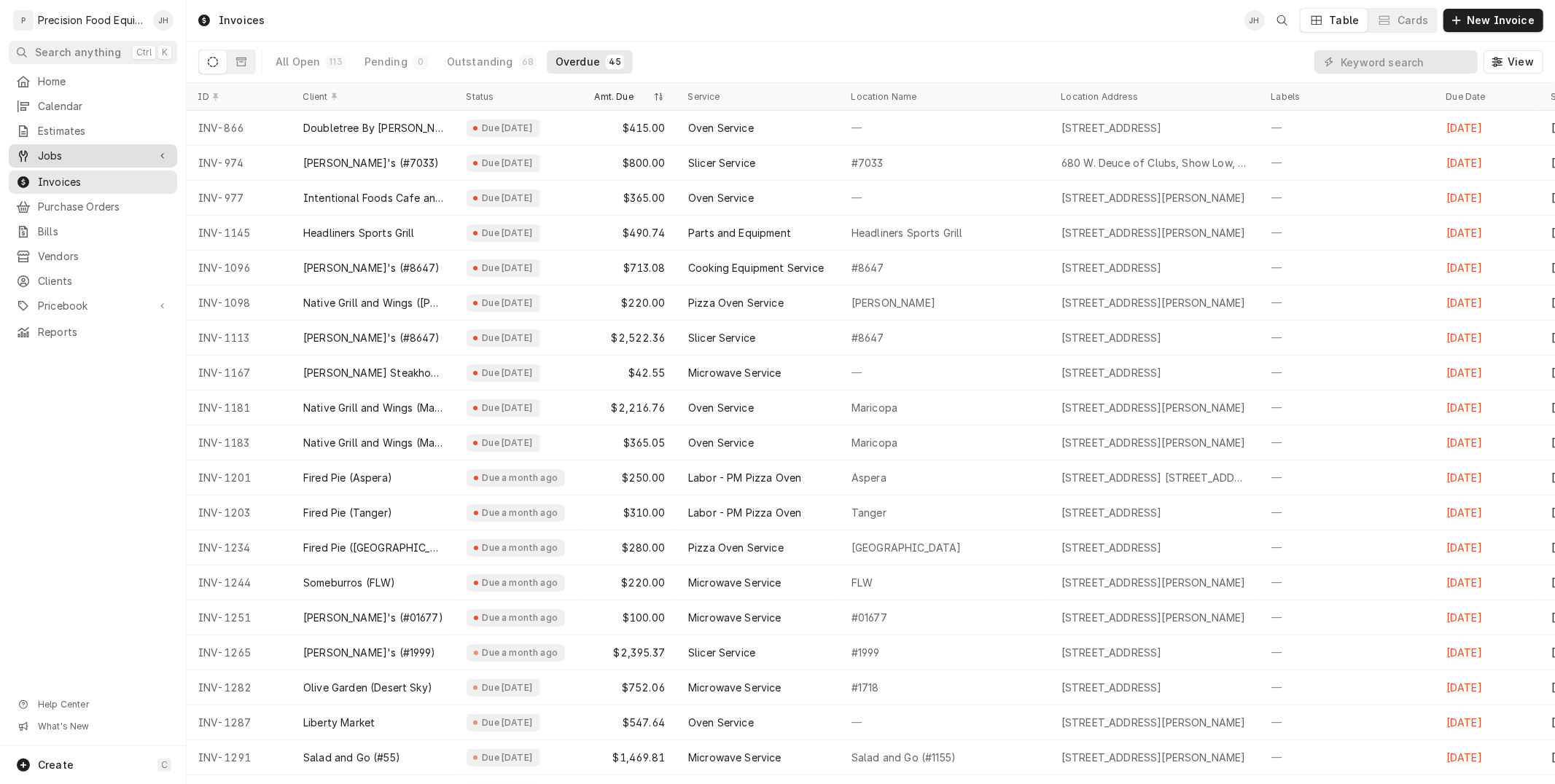
click at [81, 151] on span "Jobs" at bounding box center [93, 156] width 110 height 15
click at [81, 182] on span "Jobs" at bounding box center [104, 180] width 132 height 15
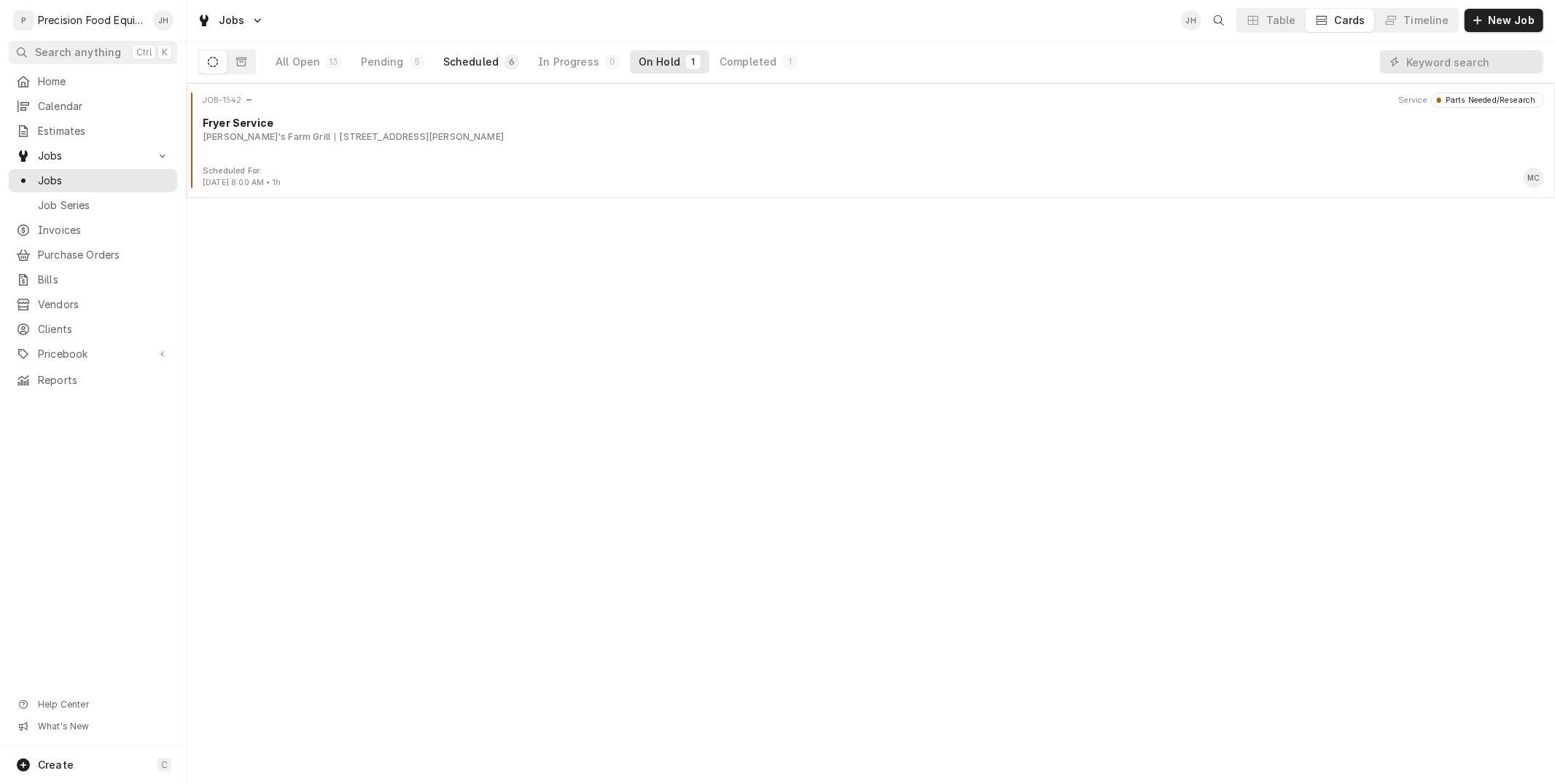
click at [481, 61] on div "Scheduled" at bounding box center [471, 62] width 56 height 15
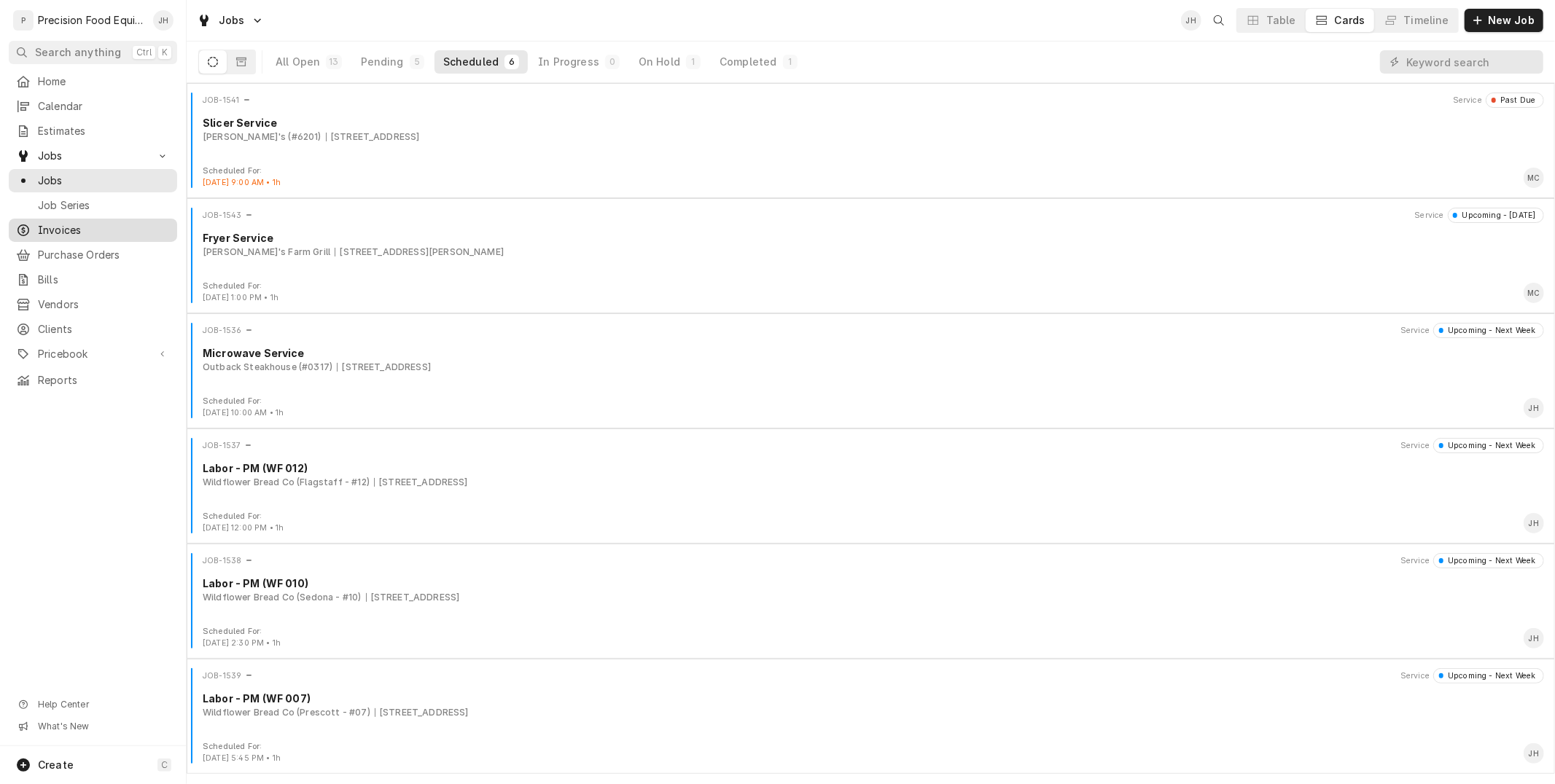
click at [125, 231] on span "Invoices" at bounding box center [104, 230] width 132 height 15
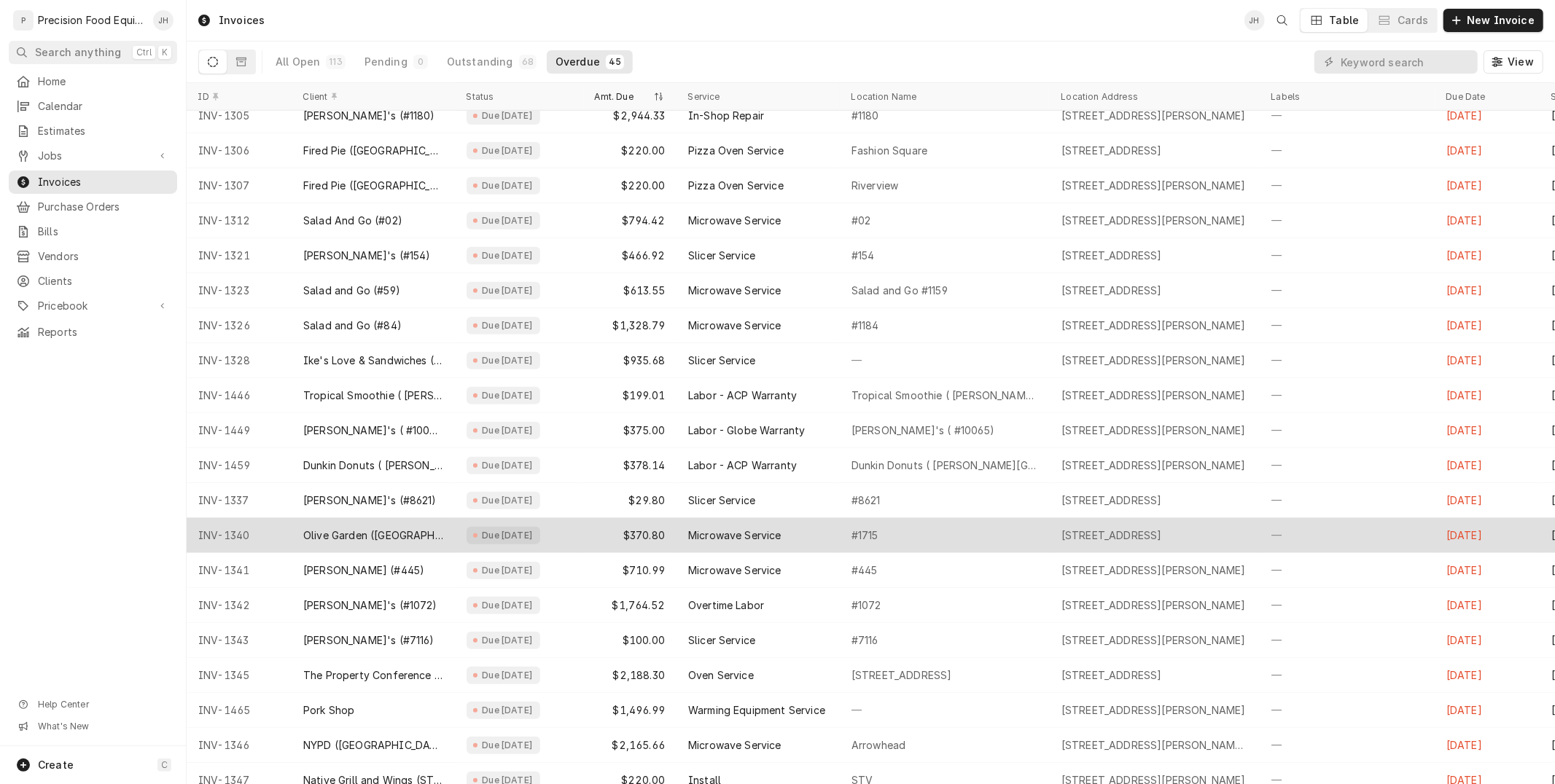
scroll to position [914, 0]
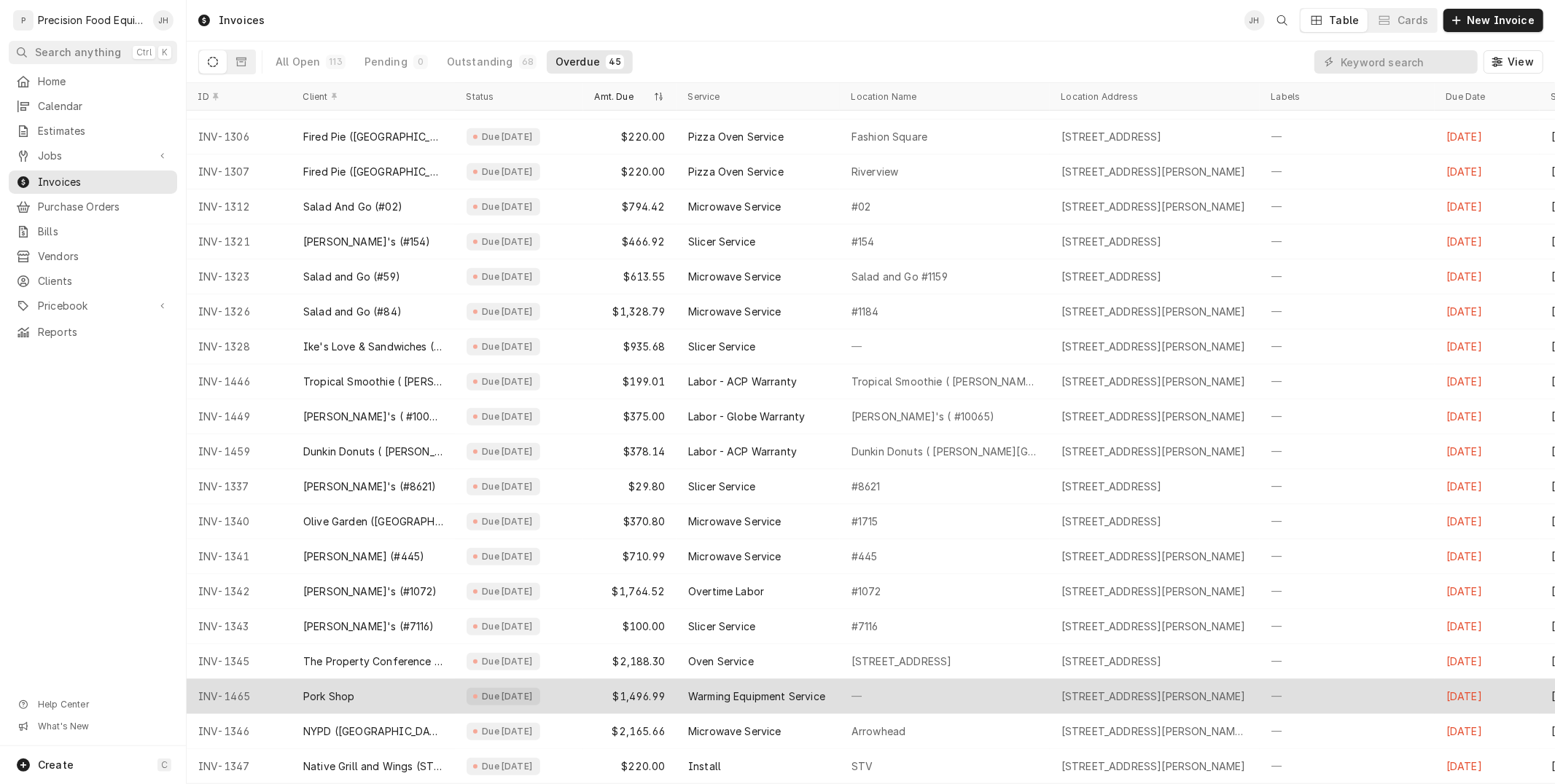
click at [698, 679] on div "Warming Equipment Service" at bounding box center [758, 697] width 164 height 35
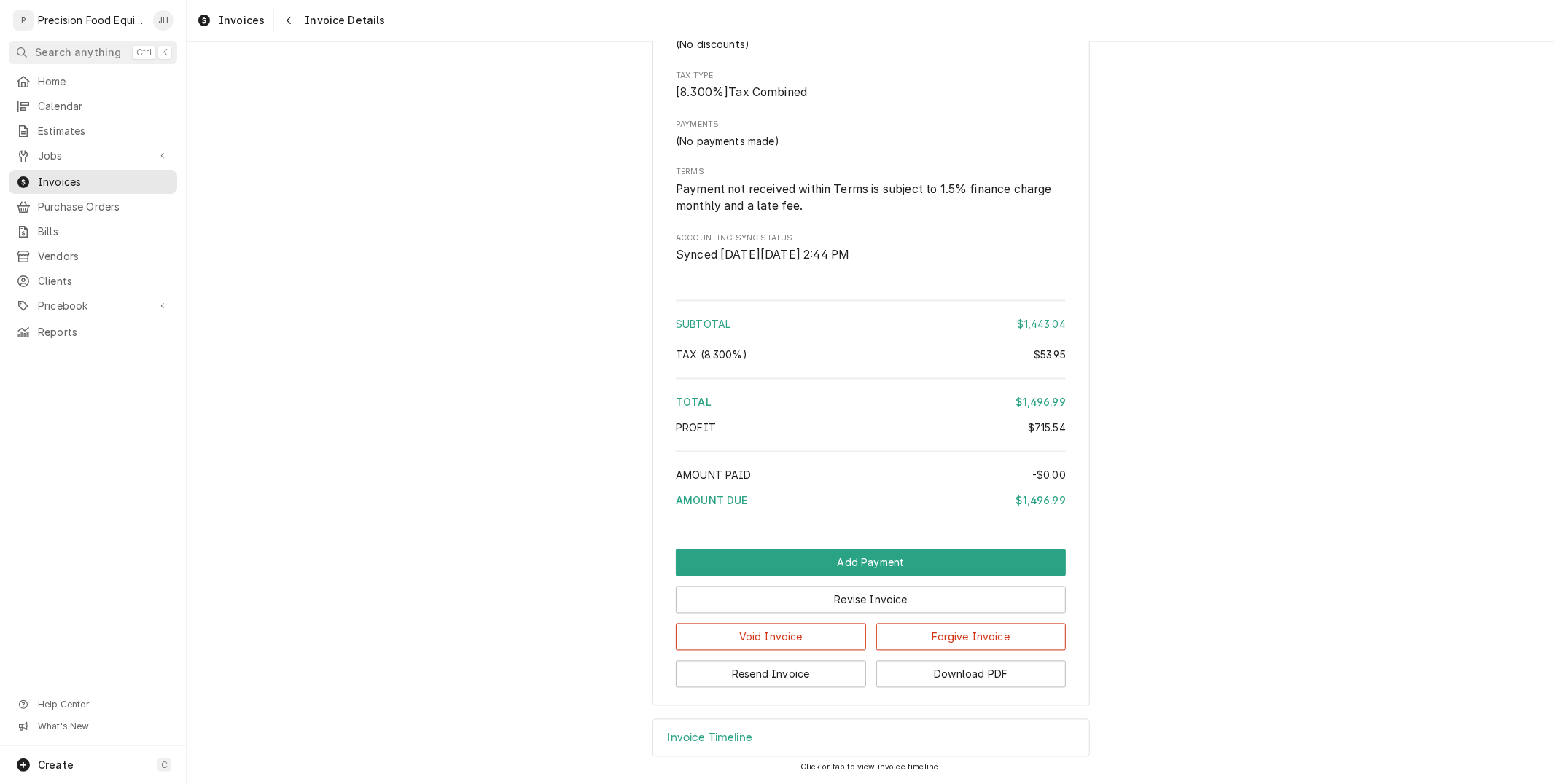
scroll to position [2183, 0]
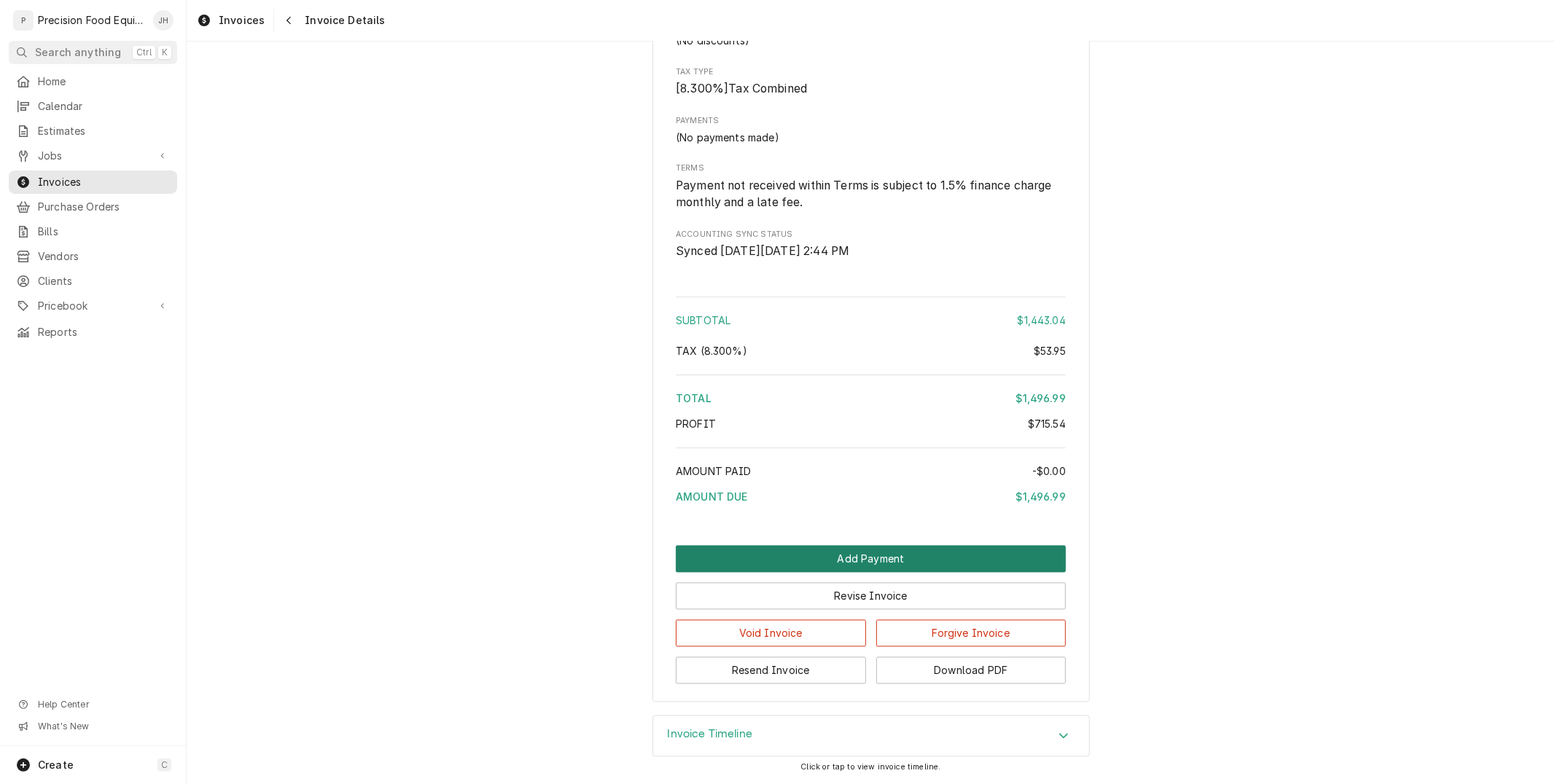
click at [864, 563] on button "Add Payment" at bounding box center [871, 559] width 390 height 27
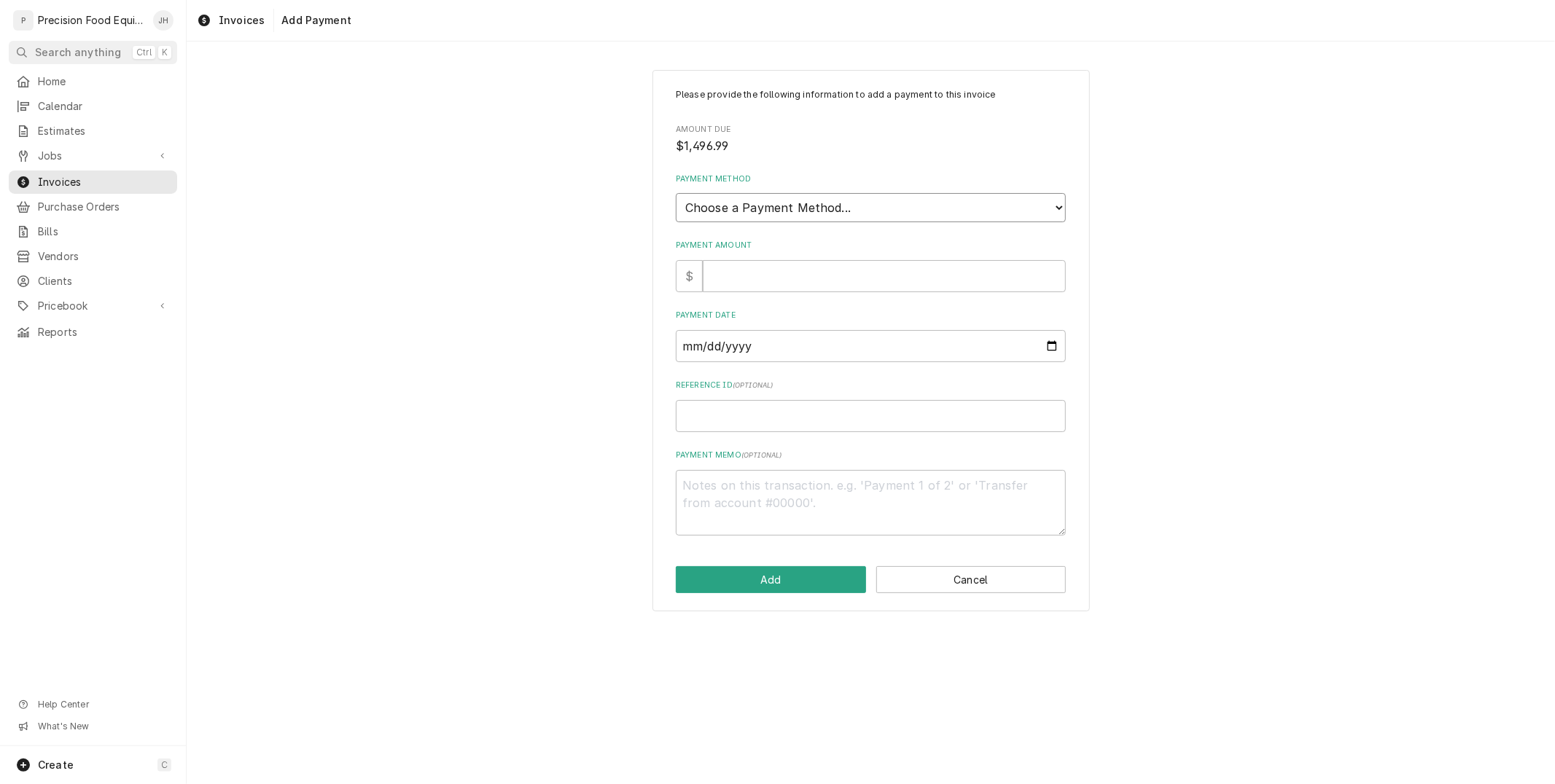
click at [745, 199] on select "Choose a Payment Method... Cash Check Credit/Debit Card ACH/eCheck Other" at bounding box center [871, 208] width 390 height 29
select select "2"
click at [676, 193] on select "Choose a Payment Method... Cash Check Credit/Debit Card ACH/eCheck Other" at bounding box center [871, 208] width 390 height 29
click at [819, 268] on input "Payment Amount" at bounding box center [884, 276] width 363 height 32
type textarea "x"
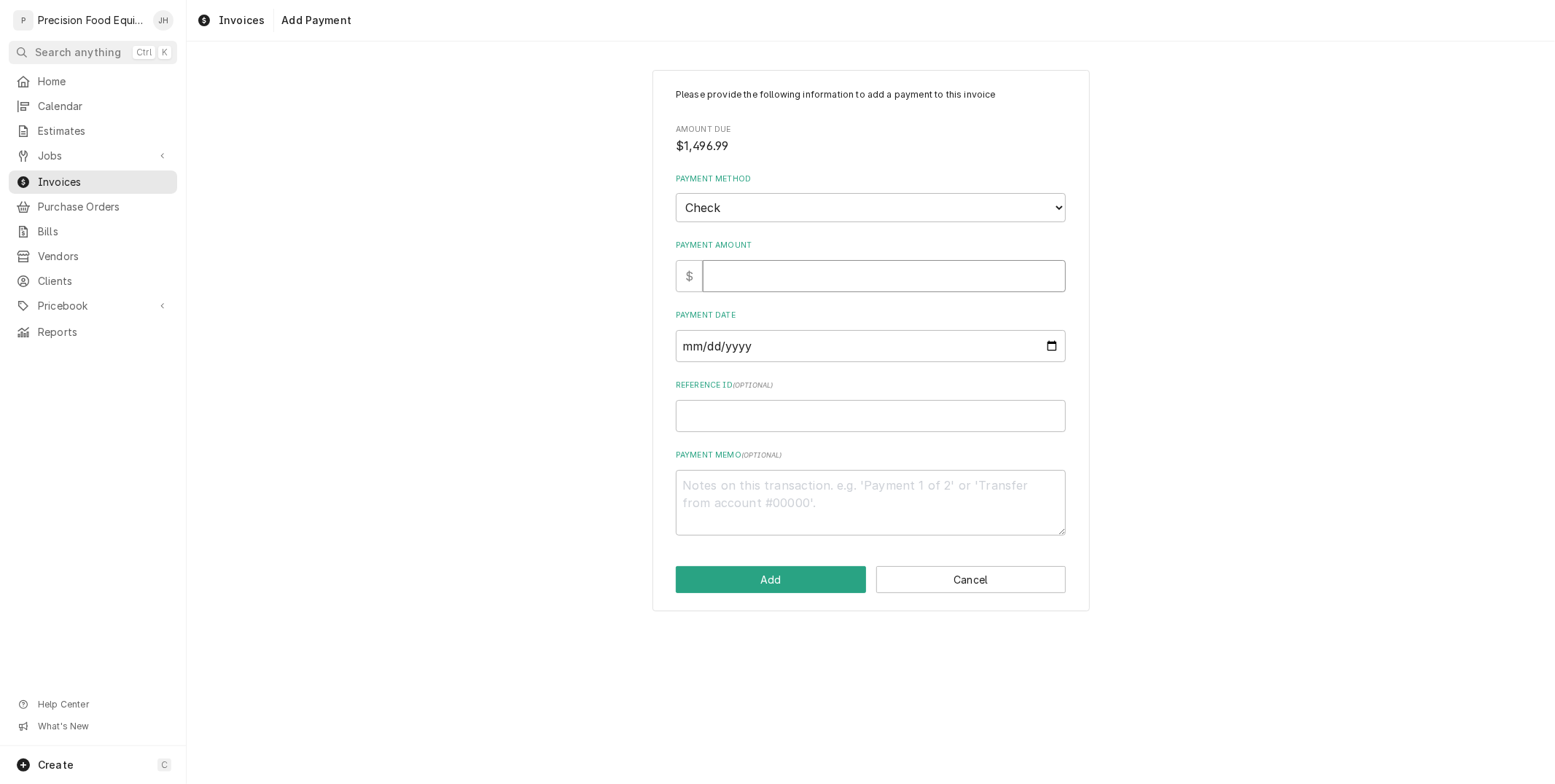
type input "1"
type textarea "x"
type input "14"
type textarea "x"
type input "149"
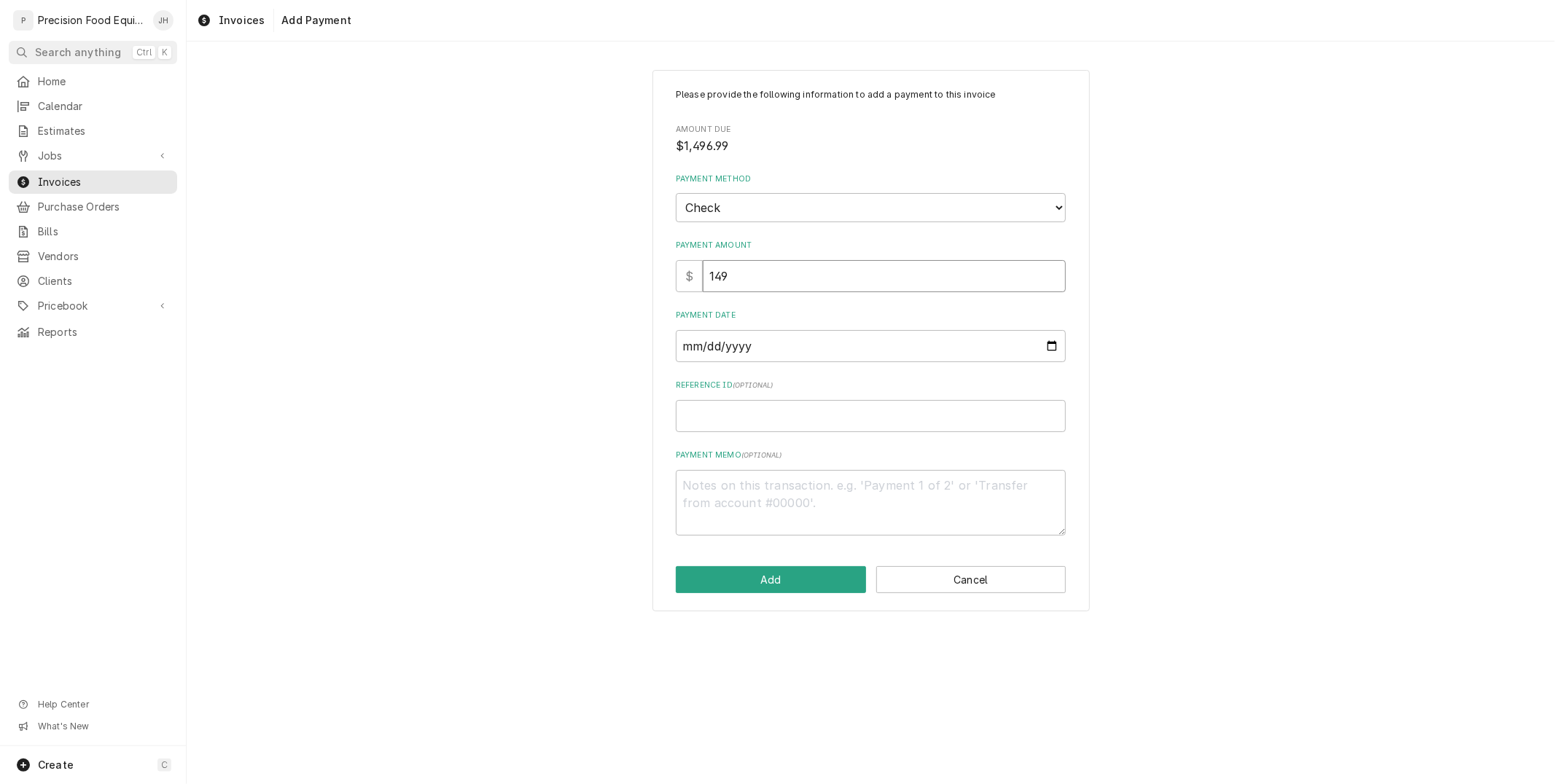
type textarea "x"
type input "1496"
type textarea "x"
type input "1496.9"
type textarea "x"
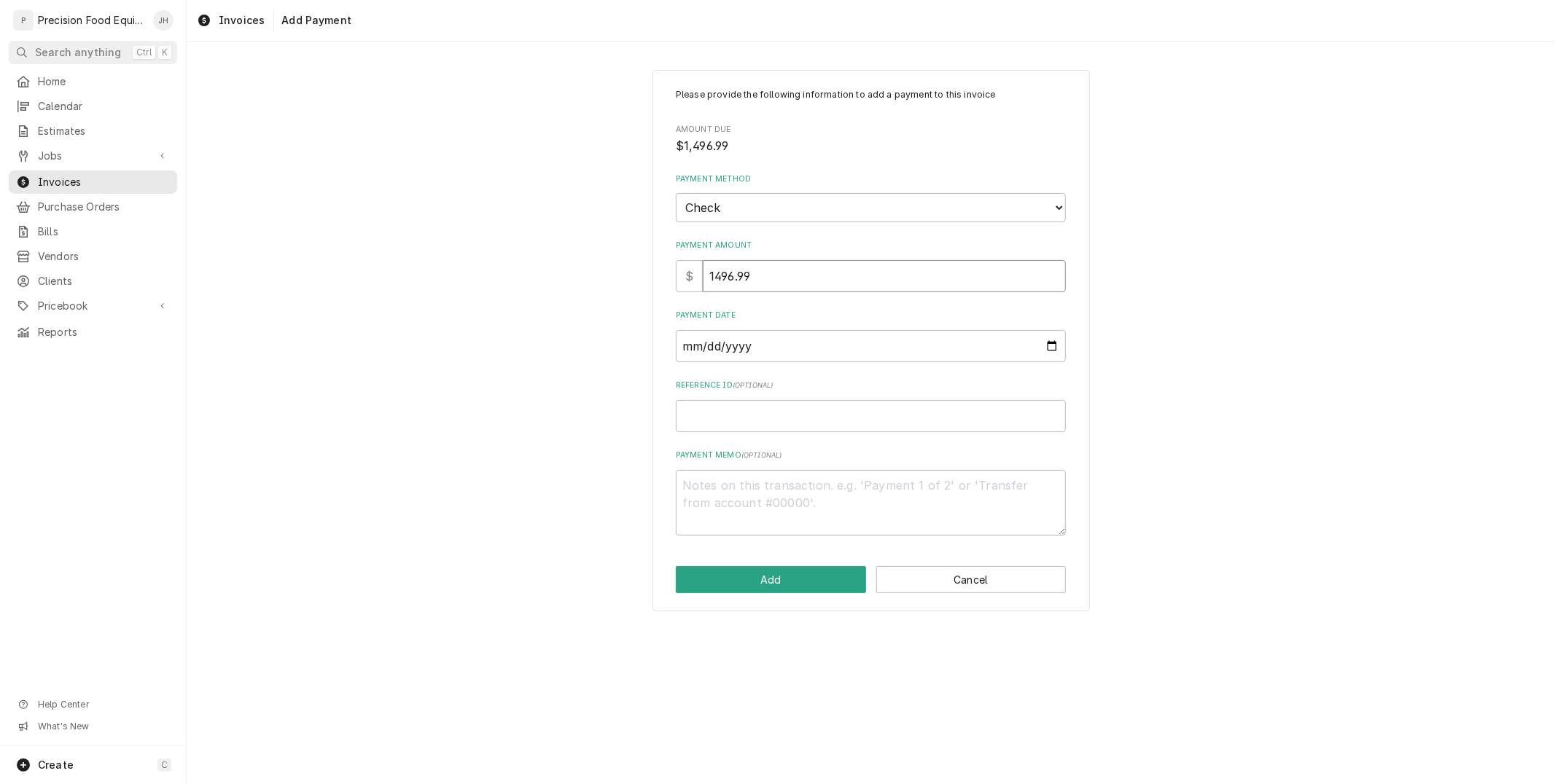
type input "1496.99"
click at [827, 330] on input "Payment Date" at bounding box center [871, 346] width 390 height 32
click at [1057, 345] on input "Payment Date" at bounding box center [871, 346] width 390 height 32
type input "2025-10-06"
click at [798, 422] on input "Reference ID ( optional )" at bounding box center [871, 416] width 390 height 32
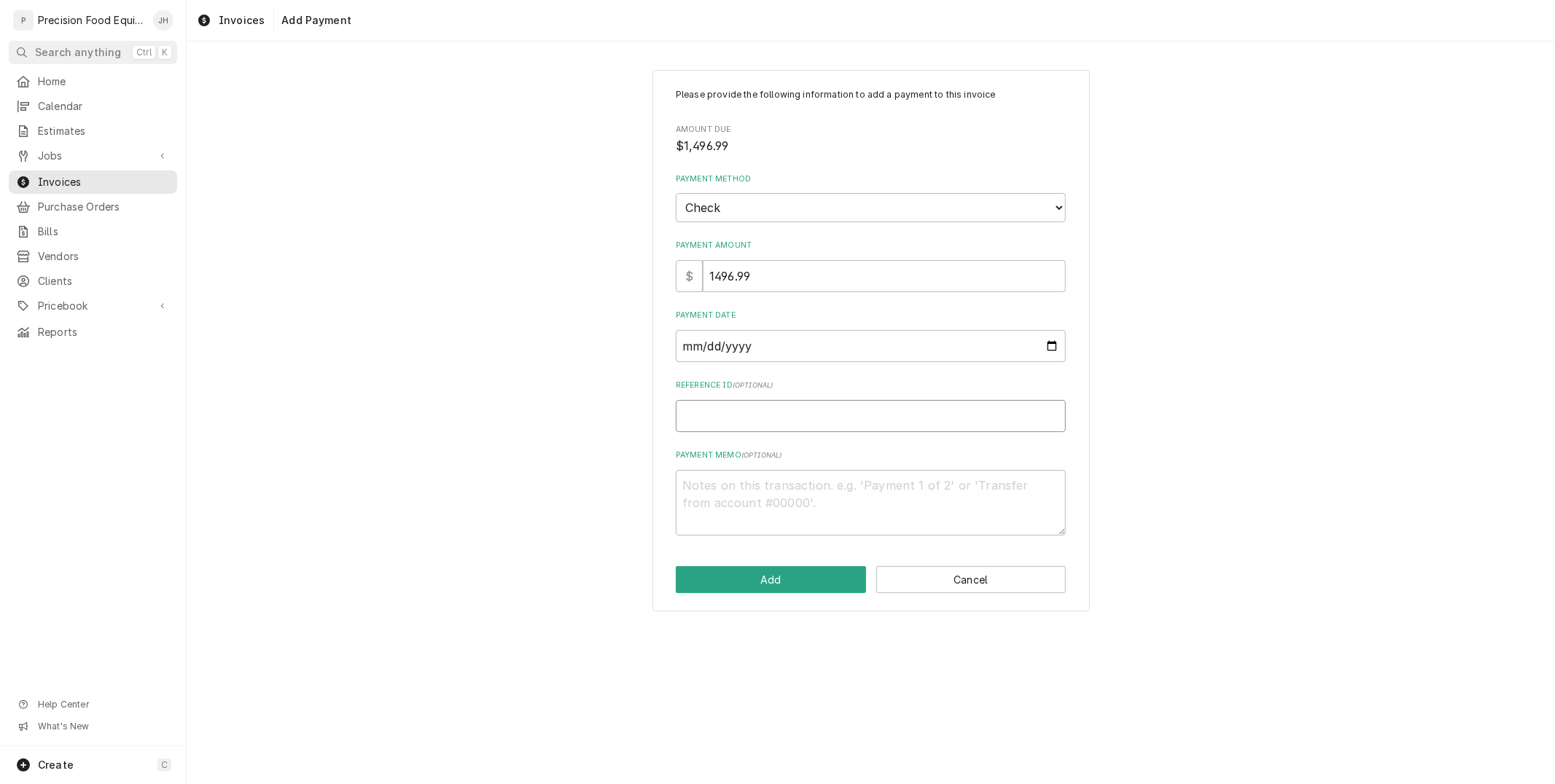
type textarea "x"
type input "2"
type textarea "x"
type input "23"
type textarea "x"
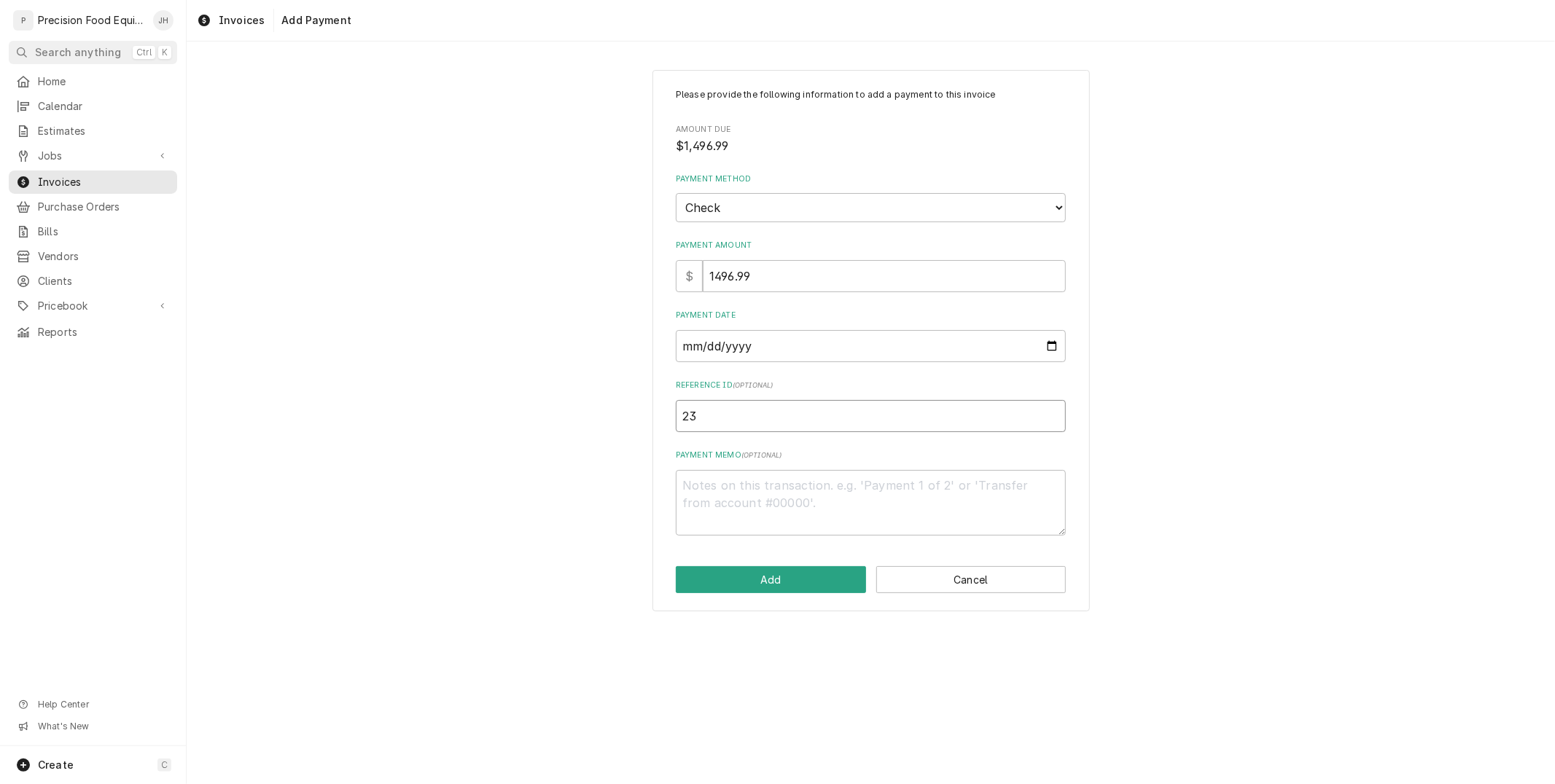
type input "238"
type textarea "x"
type input "2388"
type textarea "x"
type input "23887"
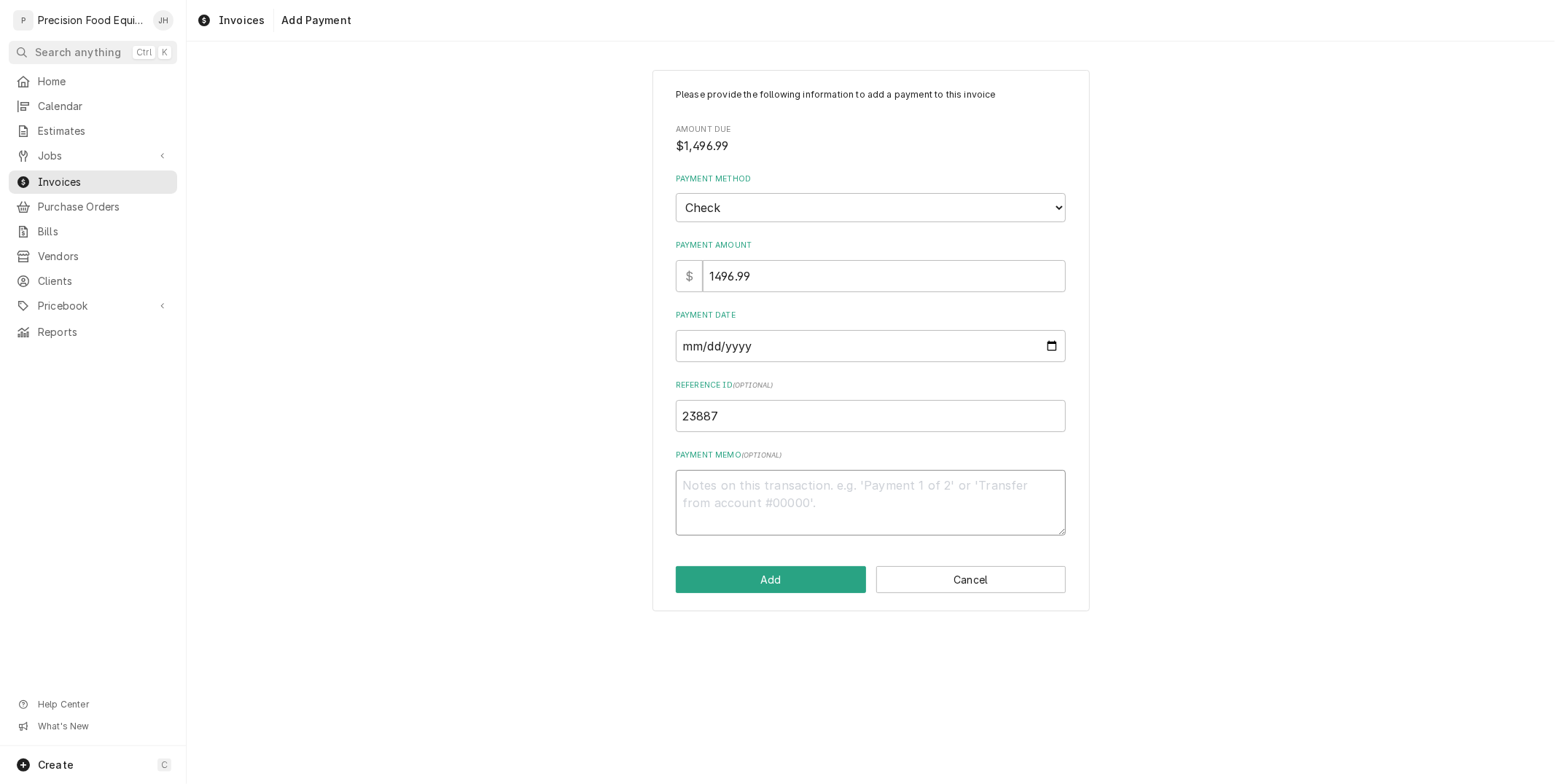
click at [882, 510] on textarea "Payment Memo ( optional )" at bounding box center [871, 502] width 390 height 65
click at [824, 572] on button "Add" at bounding box center [771, 579] width 190 height 27
type textarea "x"
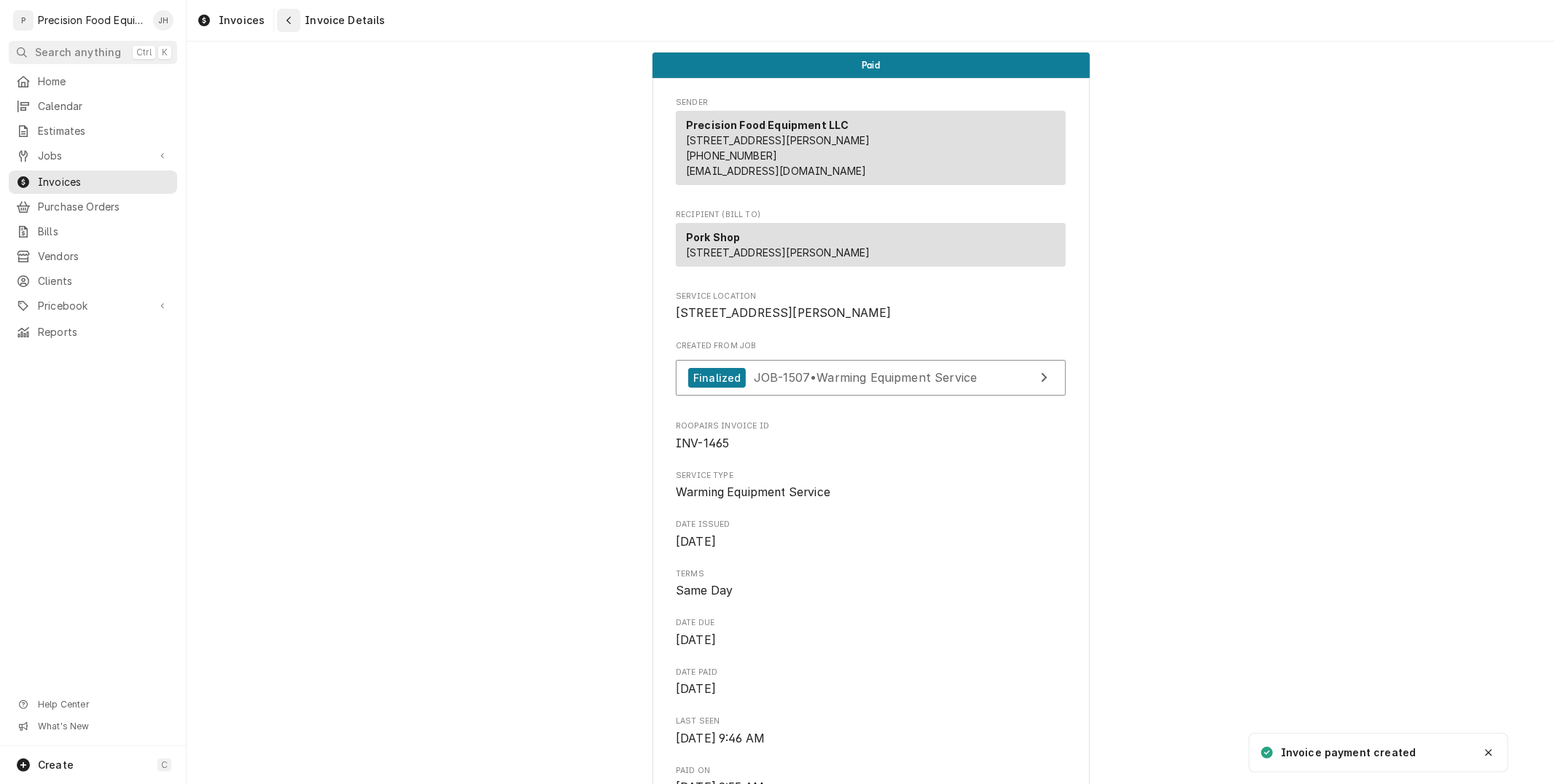
click at [288, 20] on icon "Navigate back" at bounding box center [288, 21] width 7 height 10
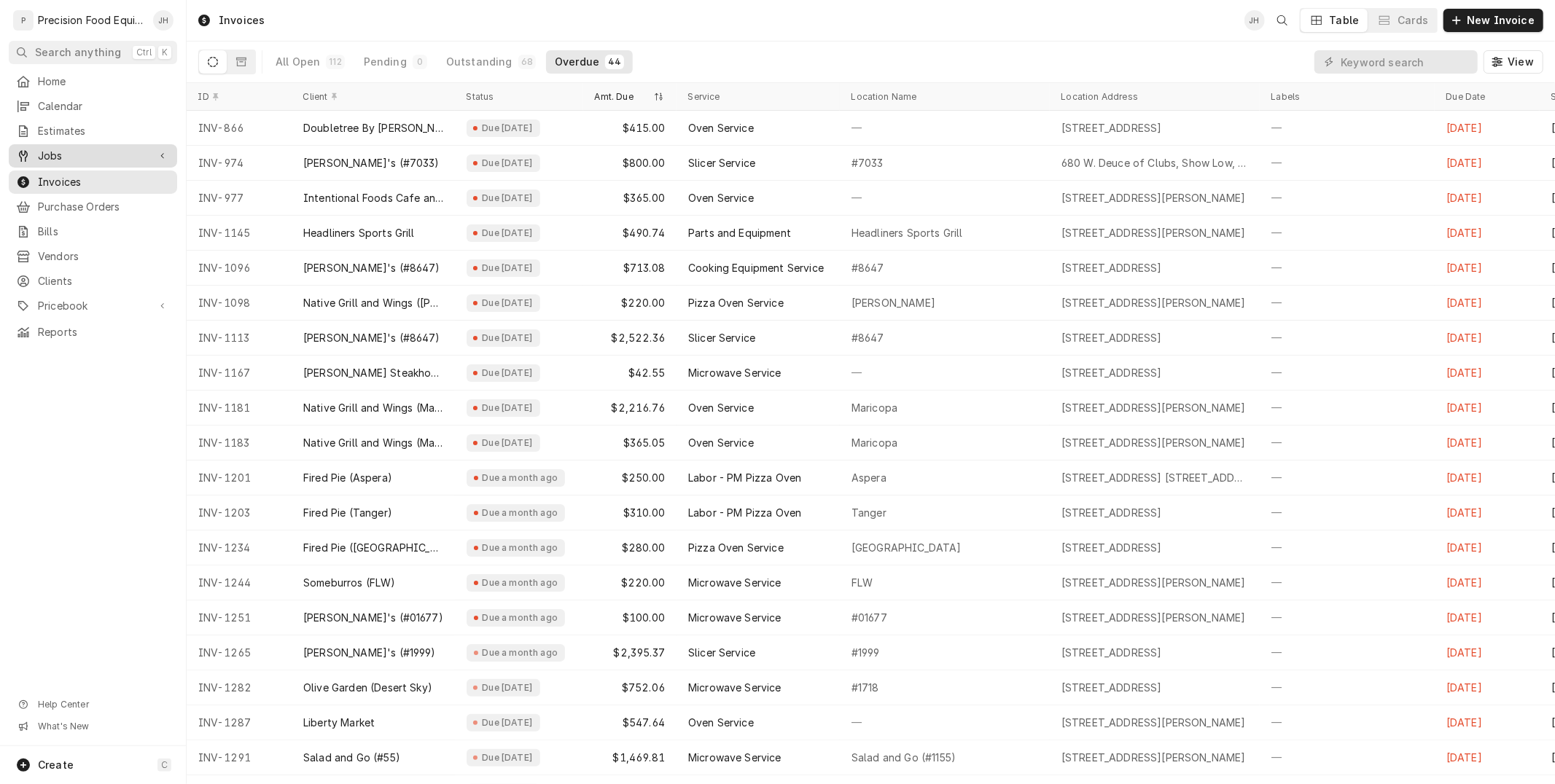
click at [37, 164] on div "Jobs" at bounding box center [93, 156] width 163 height 18
click at [54, 183] on span "Jobs" at bounding box center [104, 180] width 132 height 15
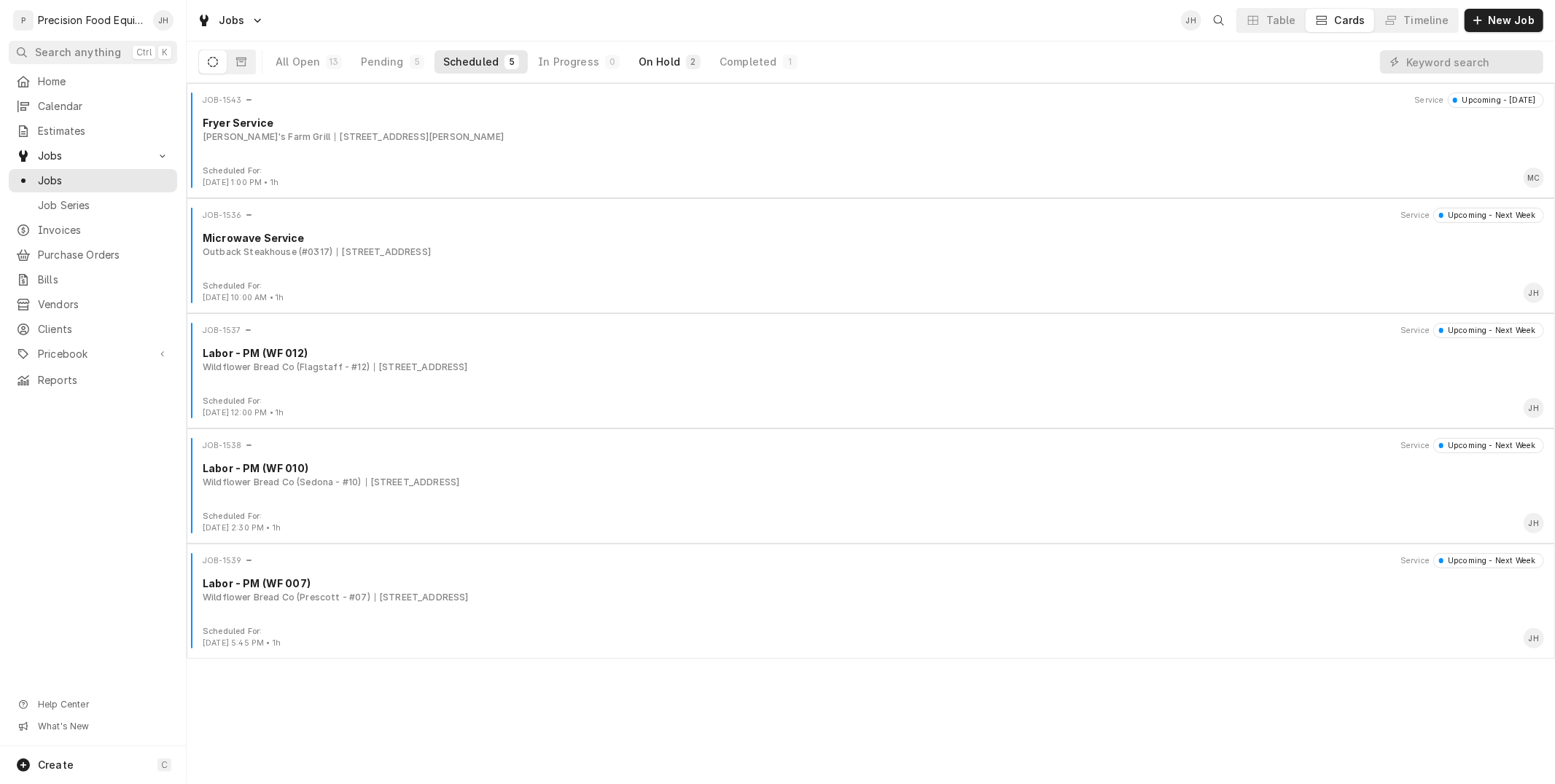
click at [664, 56] on div "On Hold" at bounding box center [659, 62] width 42 height 15
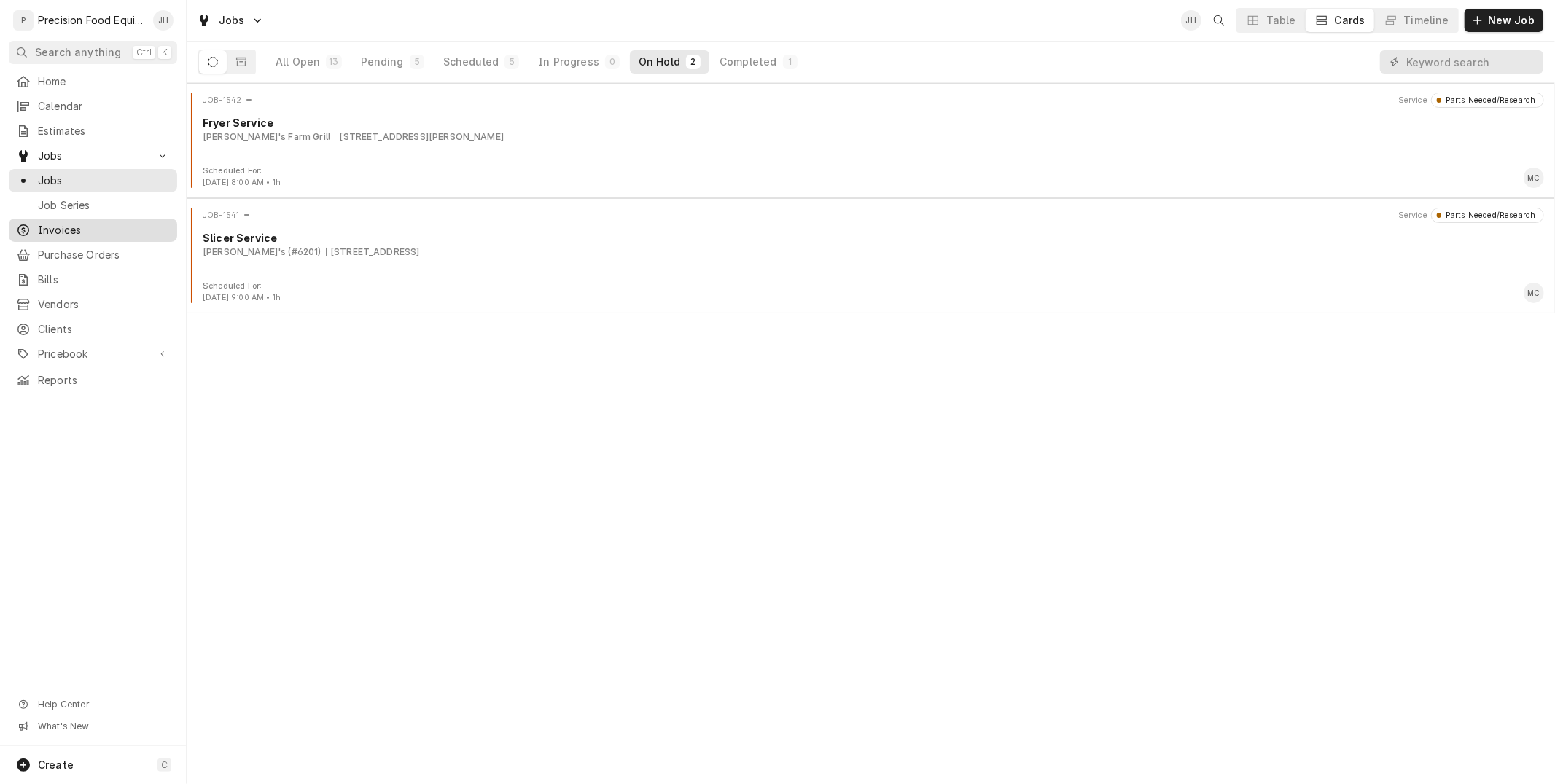
click at [58, 230] on span "Invoices" at bounding box center [104, 230] width 132 height 15
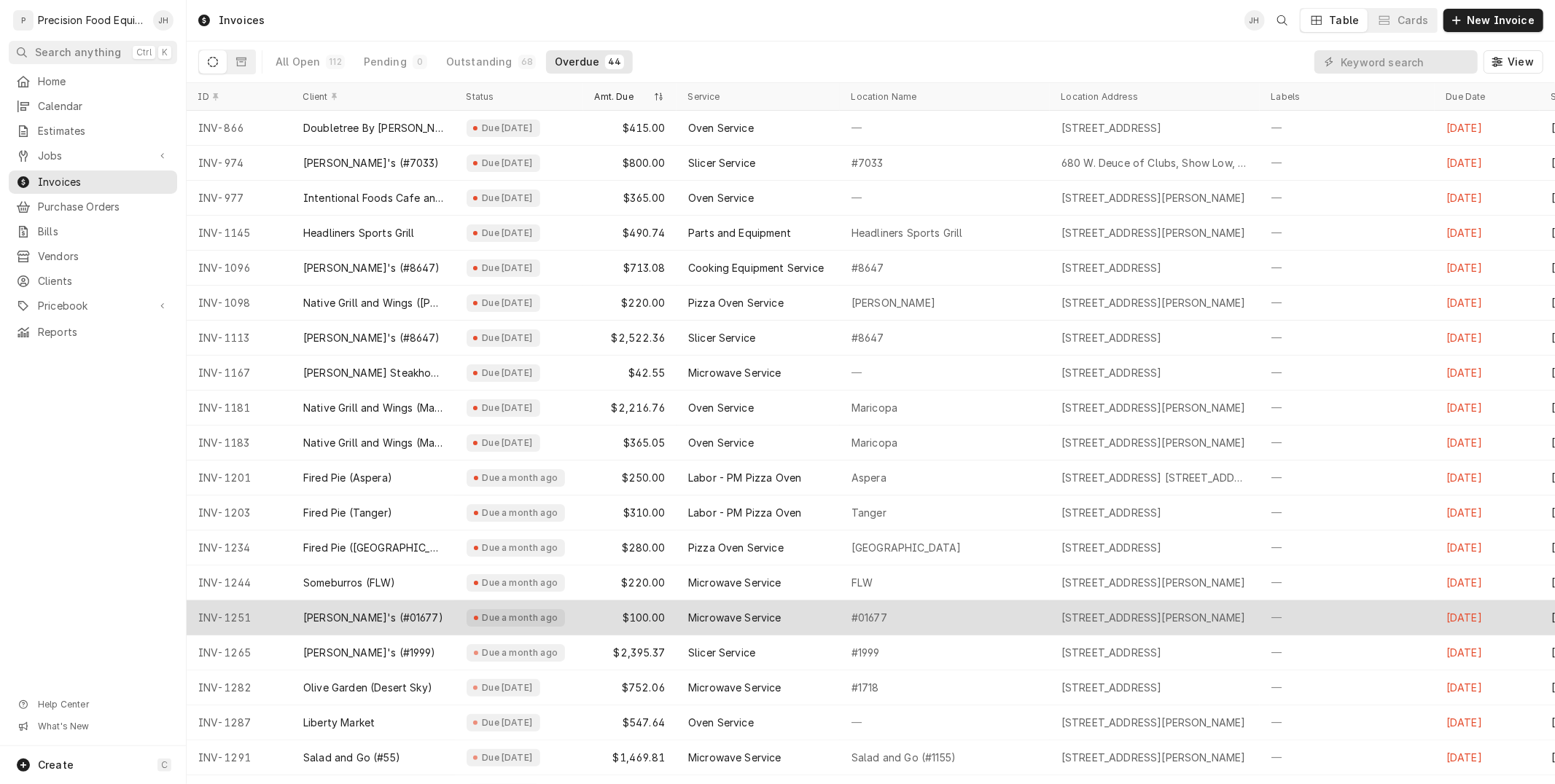
click at [876, 621] on div "#01677" at bounding box center [869, 618] width 36 height 15
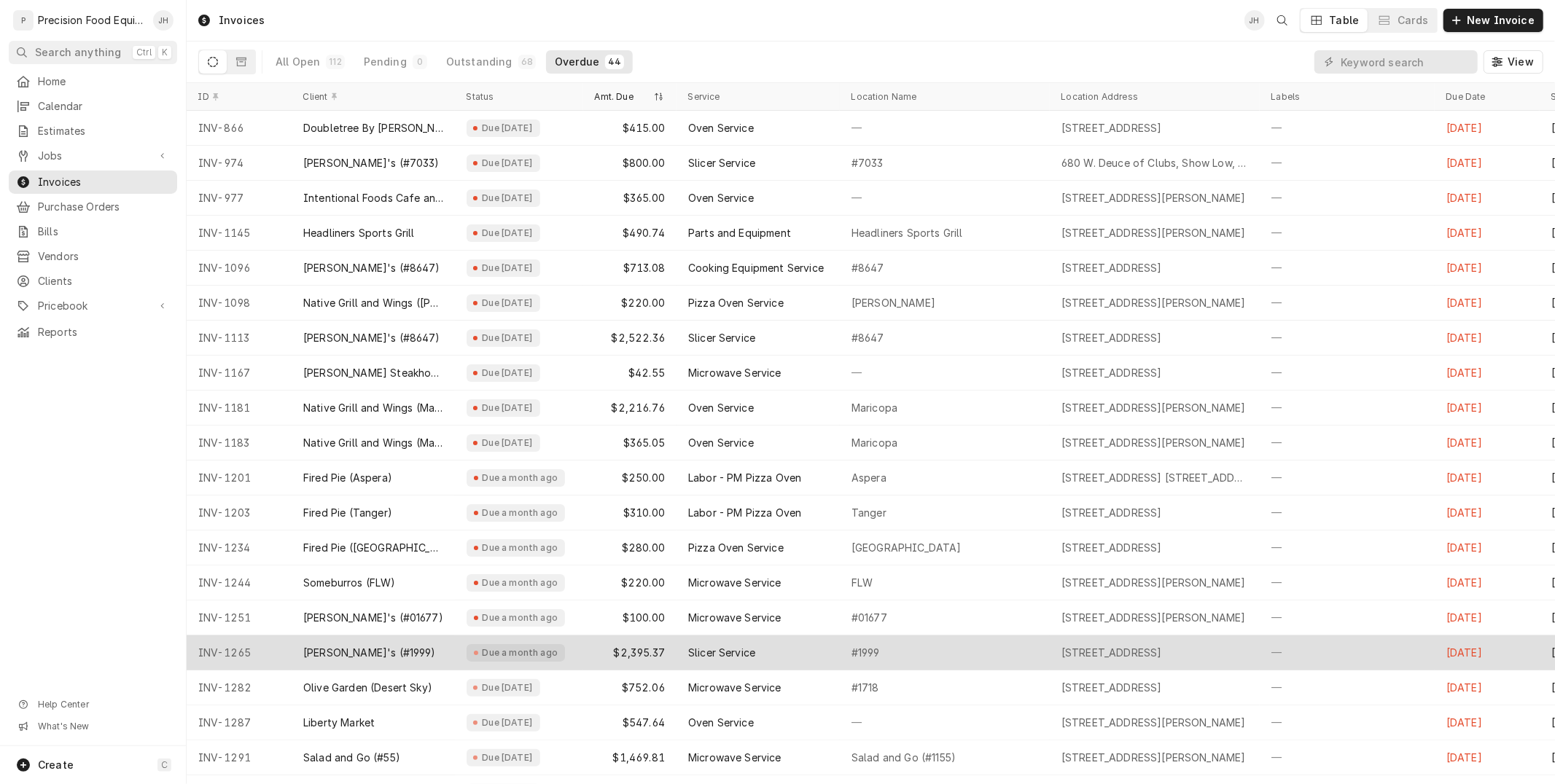
click at [662, 639] on div "$2,395.37" at bounding box center [630, 653] width 93 height 35
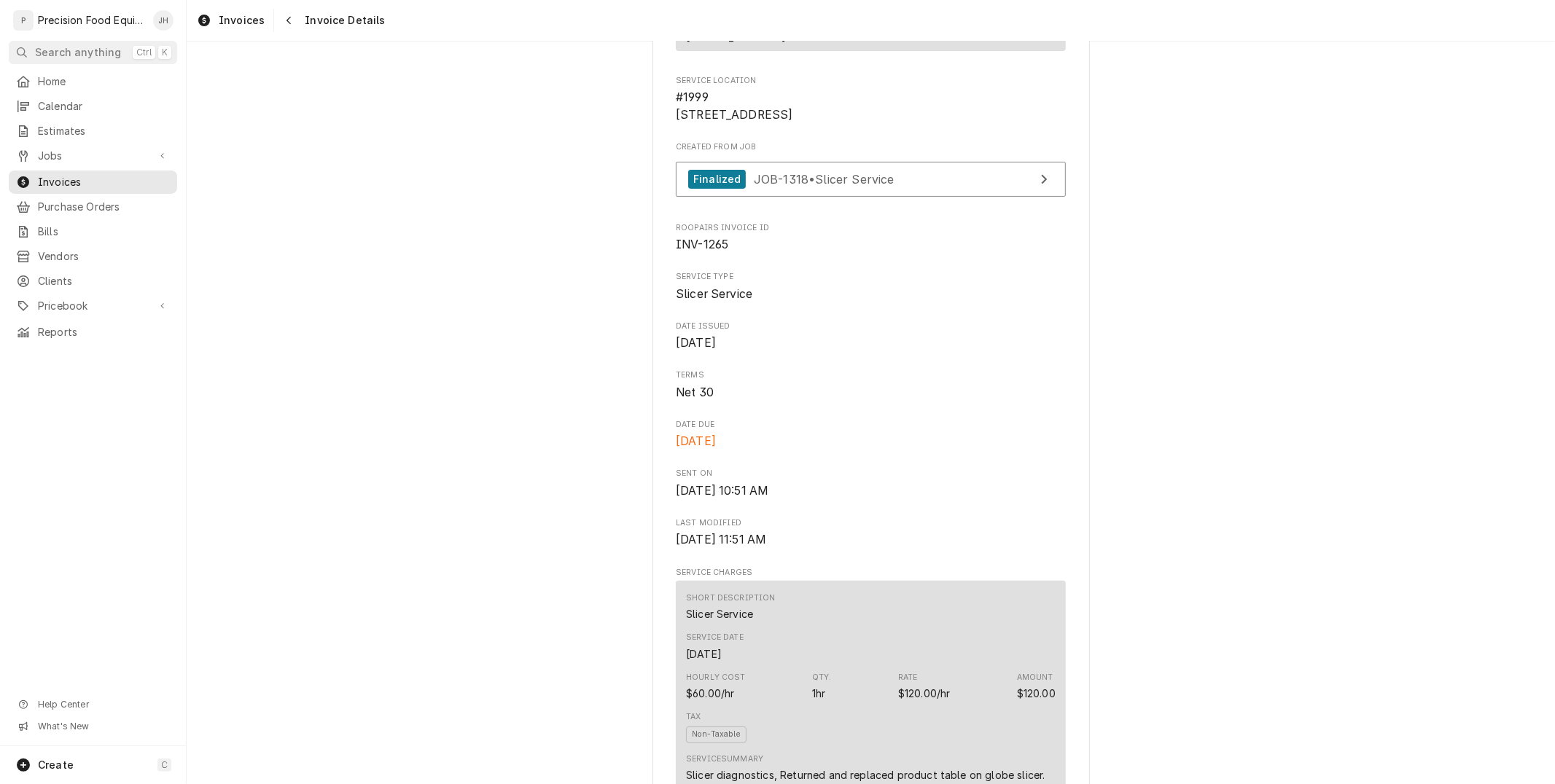
scroll to position [197, 0]
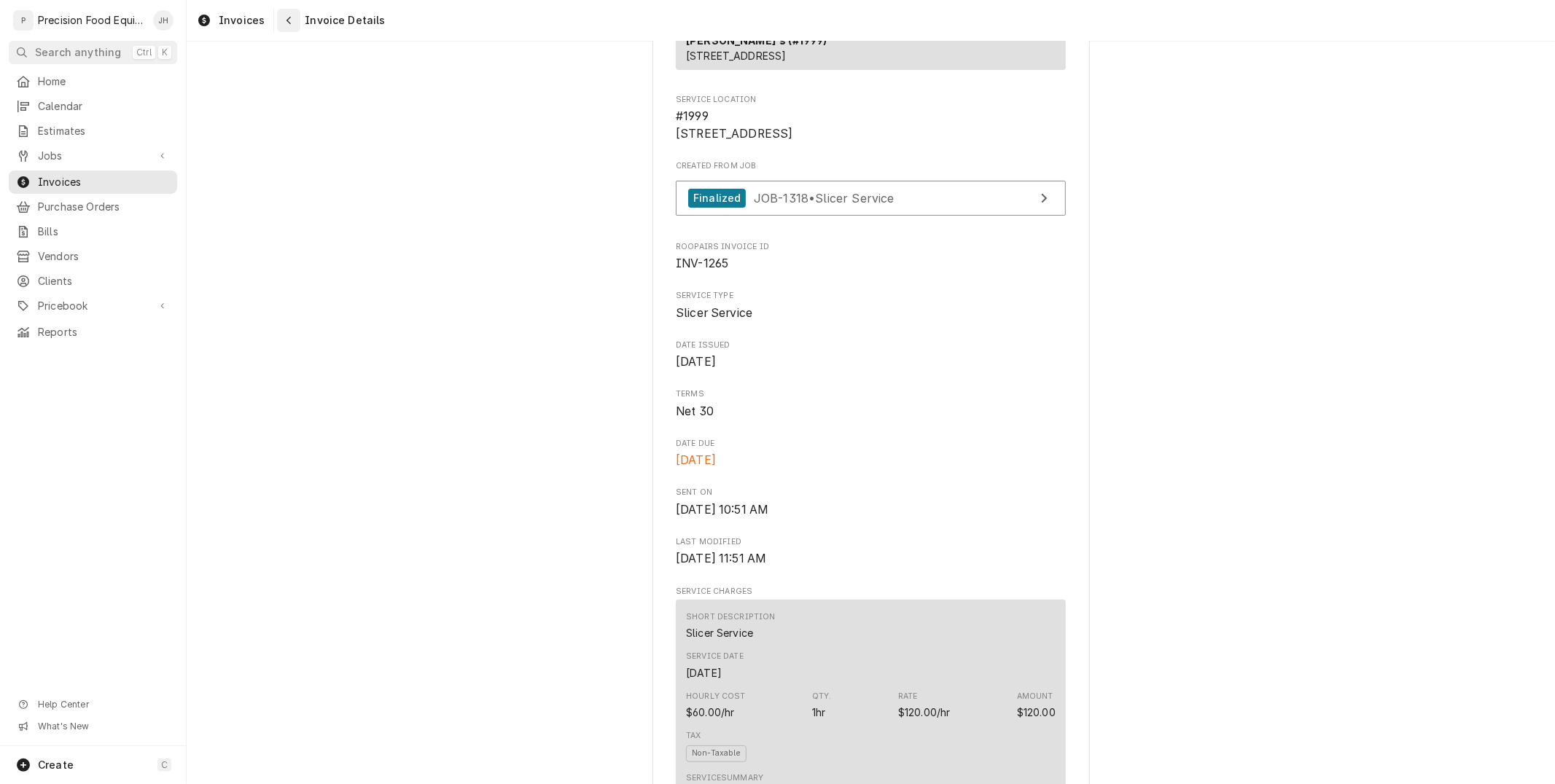
click at [282, 19] on div "Navigate back" at bounding box center [289, 21] width 15 height 15
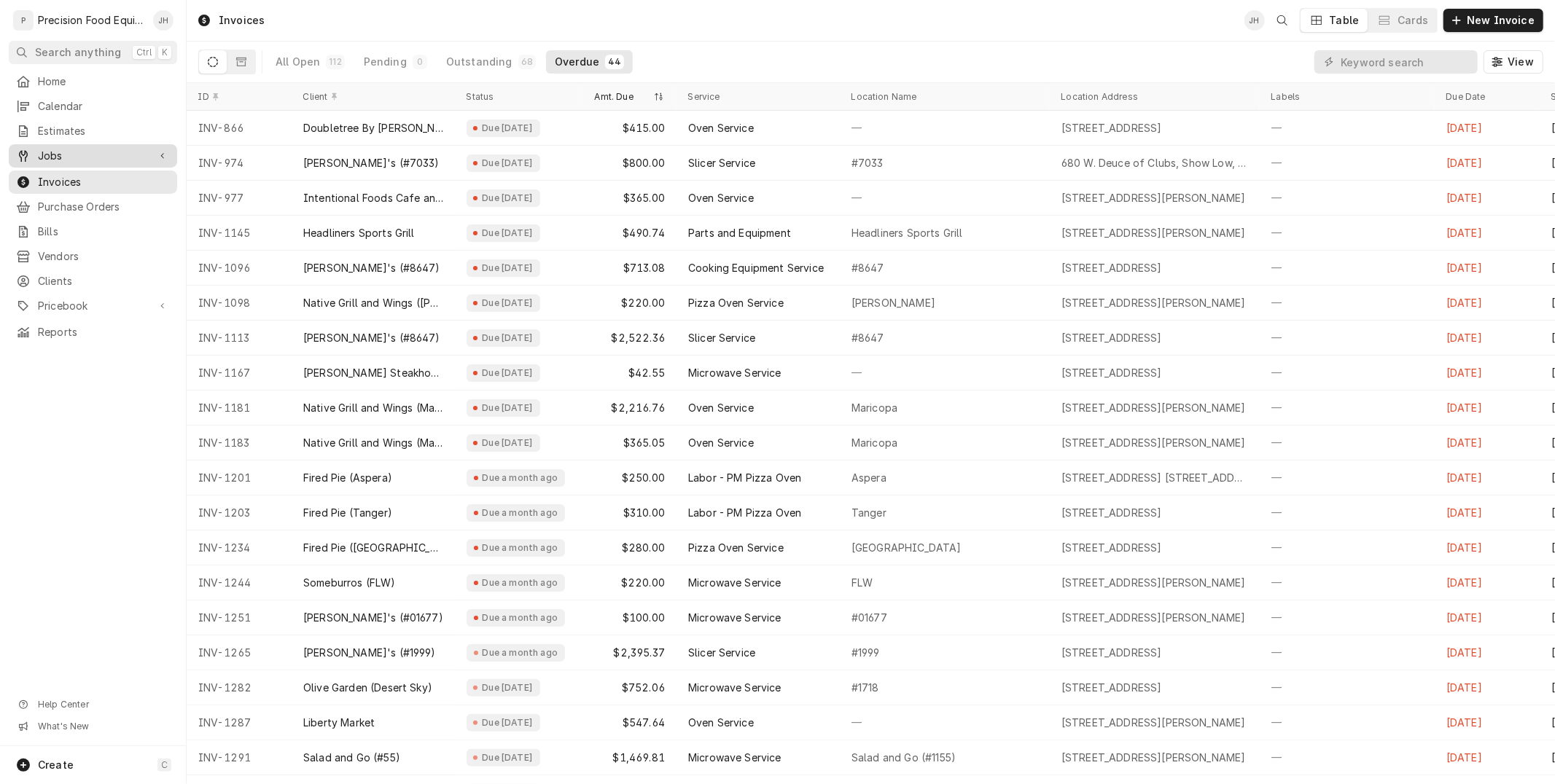
click at [61, 161] on span "Jobs" at bounding box center [93, 156] width 110 height 15
click at [54, 182] on span "Jobs" at bounding box center [104, 180] width 132 height 15
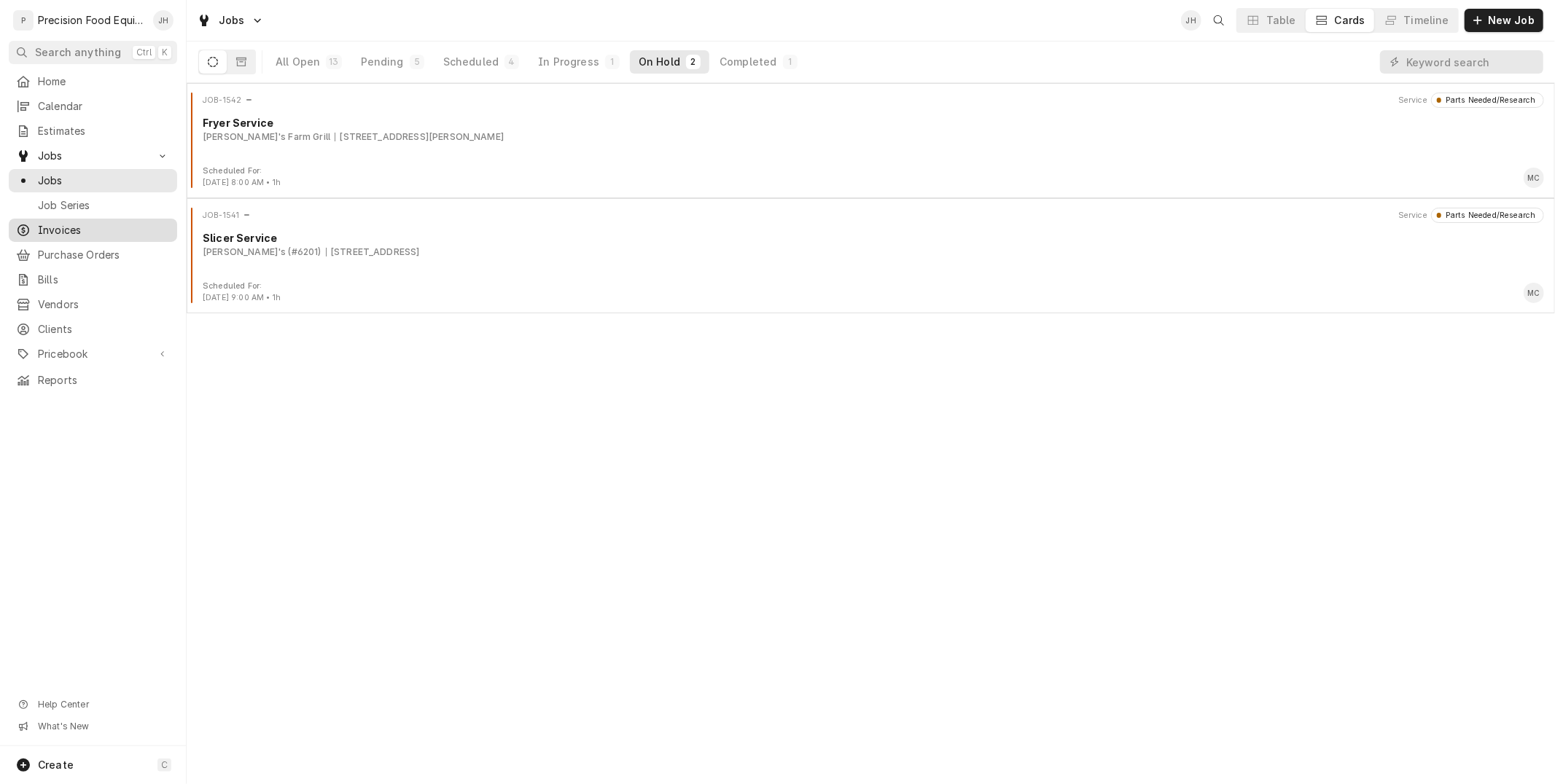
click at [81, 224] on span "Invoices" at bounding box center [104, 230] width 132 height 15
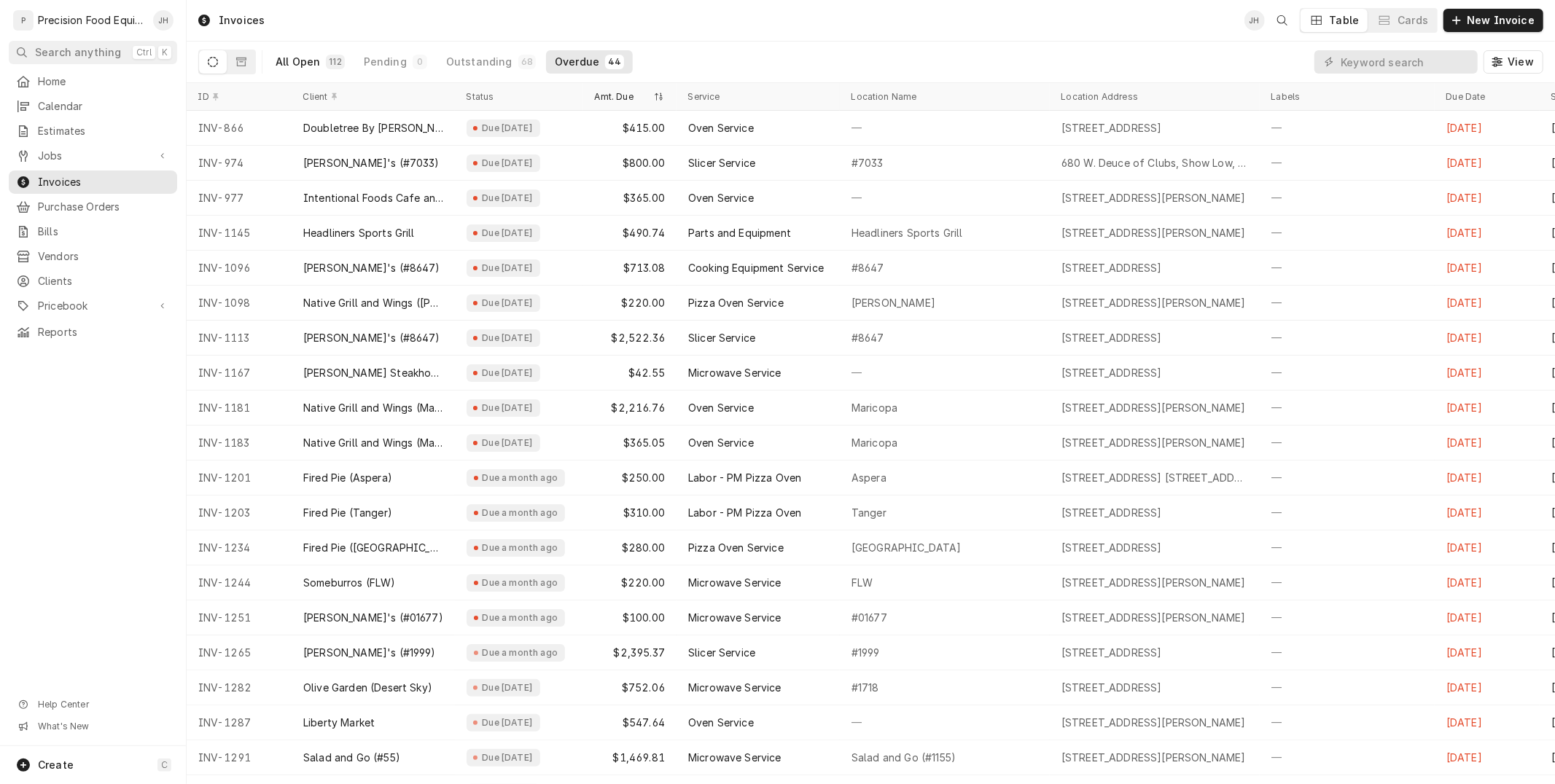
click at [290, 59] on div "All Open" at bounding box center [298, 62] width 45 height 15
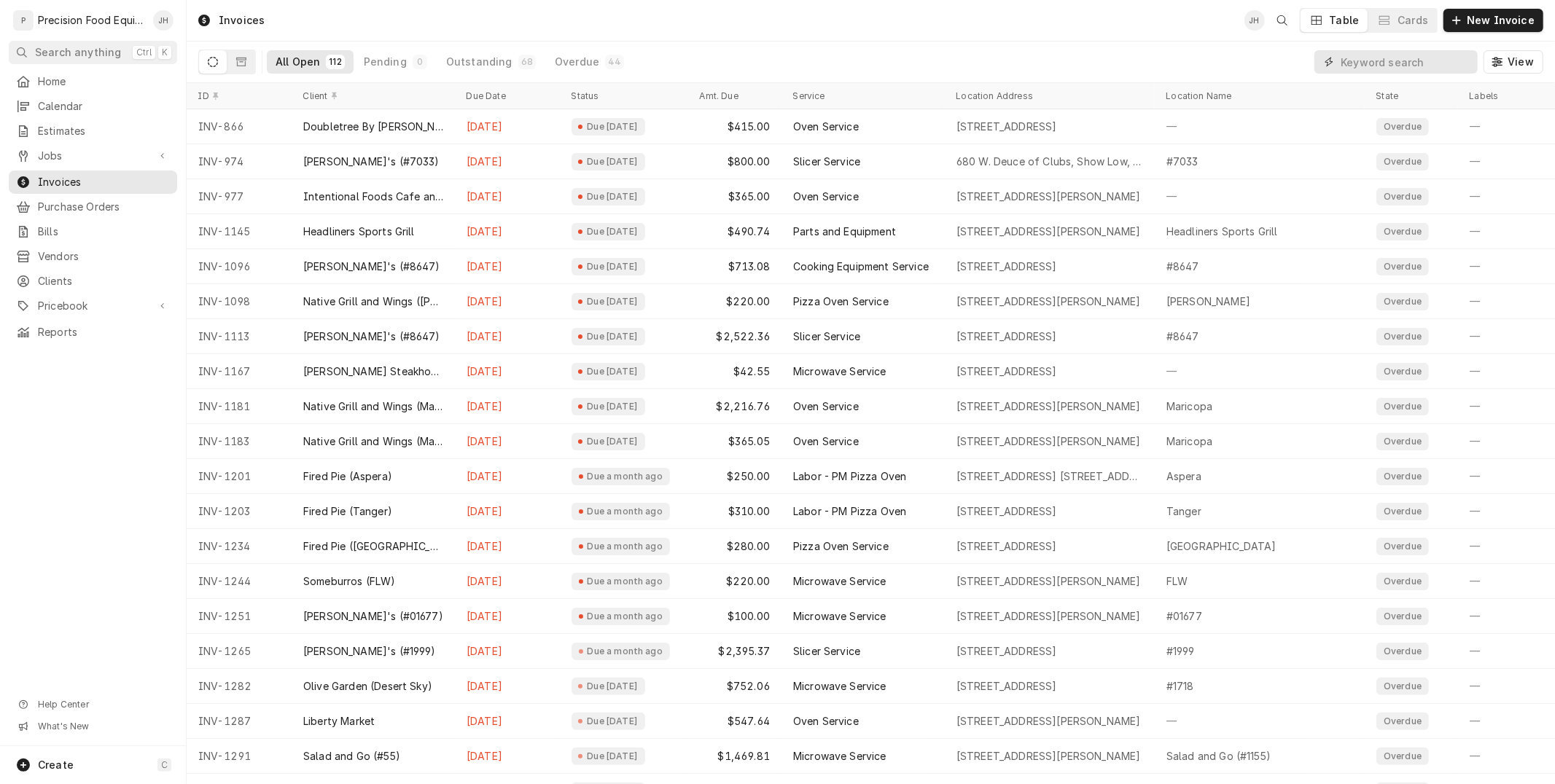
click at [1380, 69] on input "Dynamic Content Wrapper" at bounding box center [1405, 62] width 130 height 23
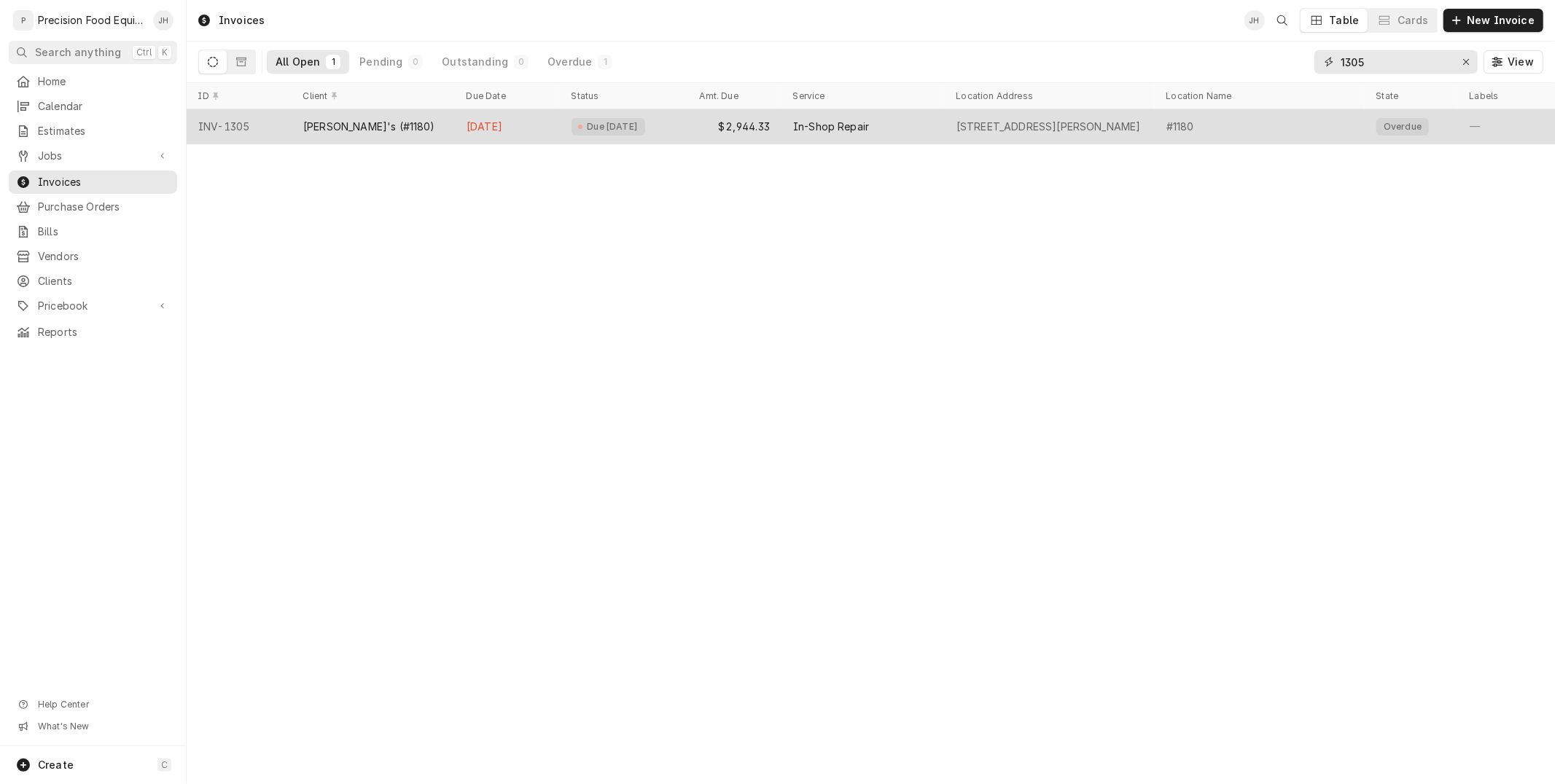
type input "1305"
click at [950, 139] on div "3265 E Andy Devine, Kingman, AZ 86401" at bounding box center [1050, 127] width 210 height 35
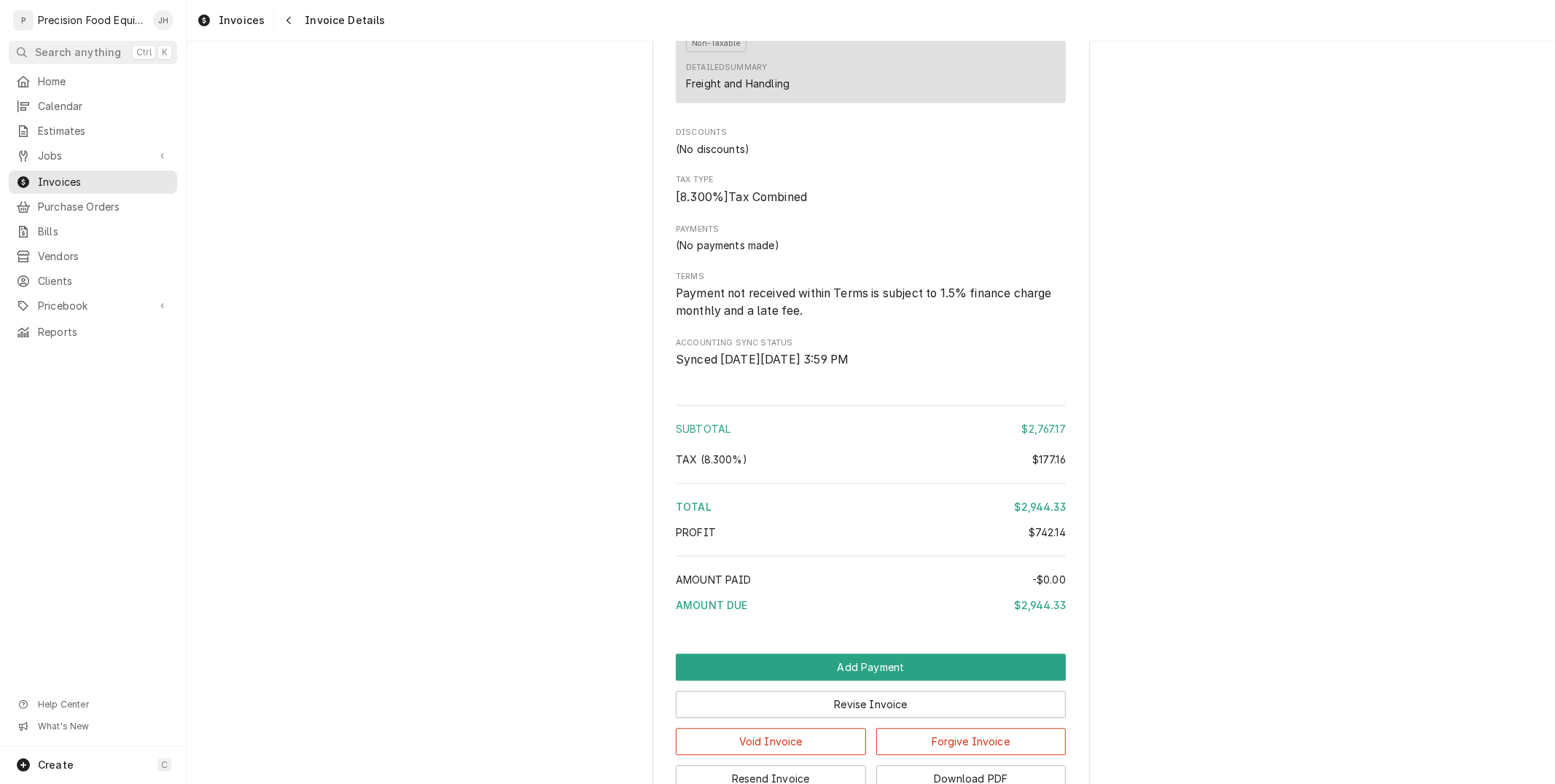
scroll to position [2580, 0]
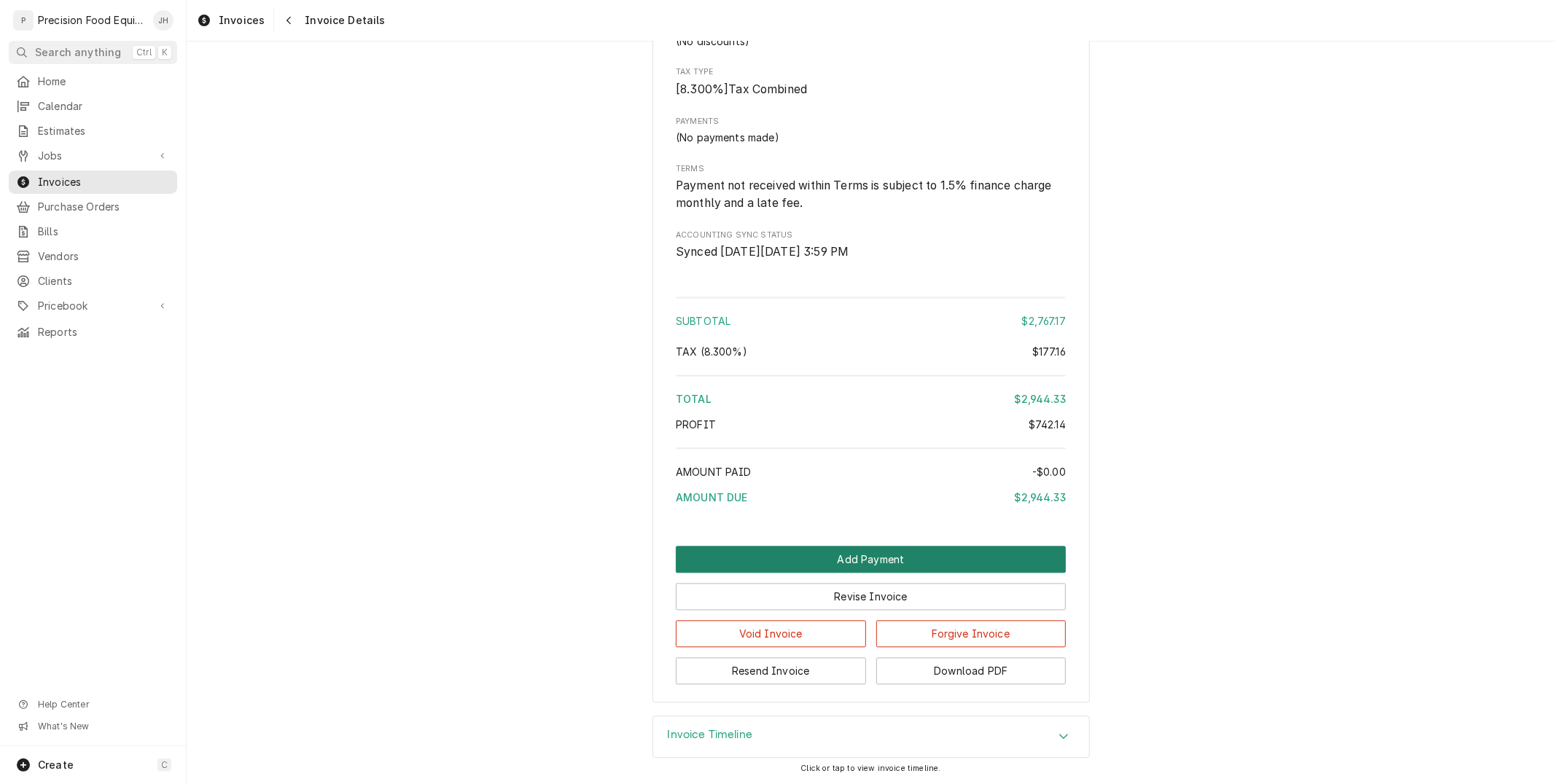
click at [1026, 567] on button "Add Payment" at bounding box center [871, 559] width 390 height 27
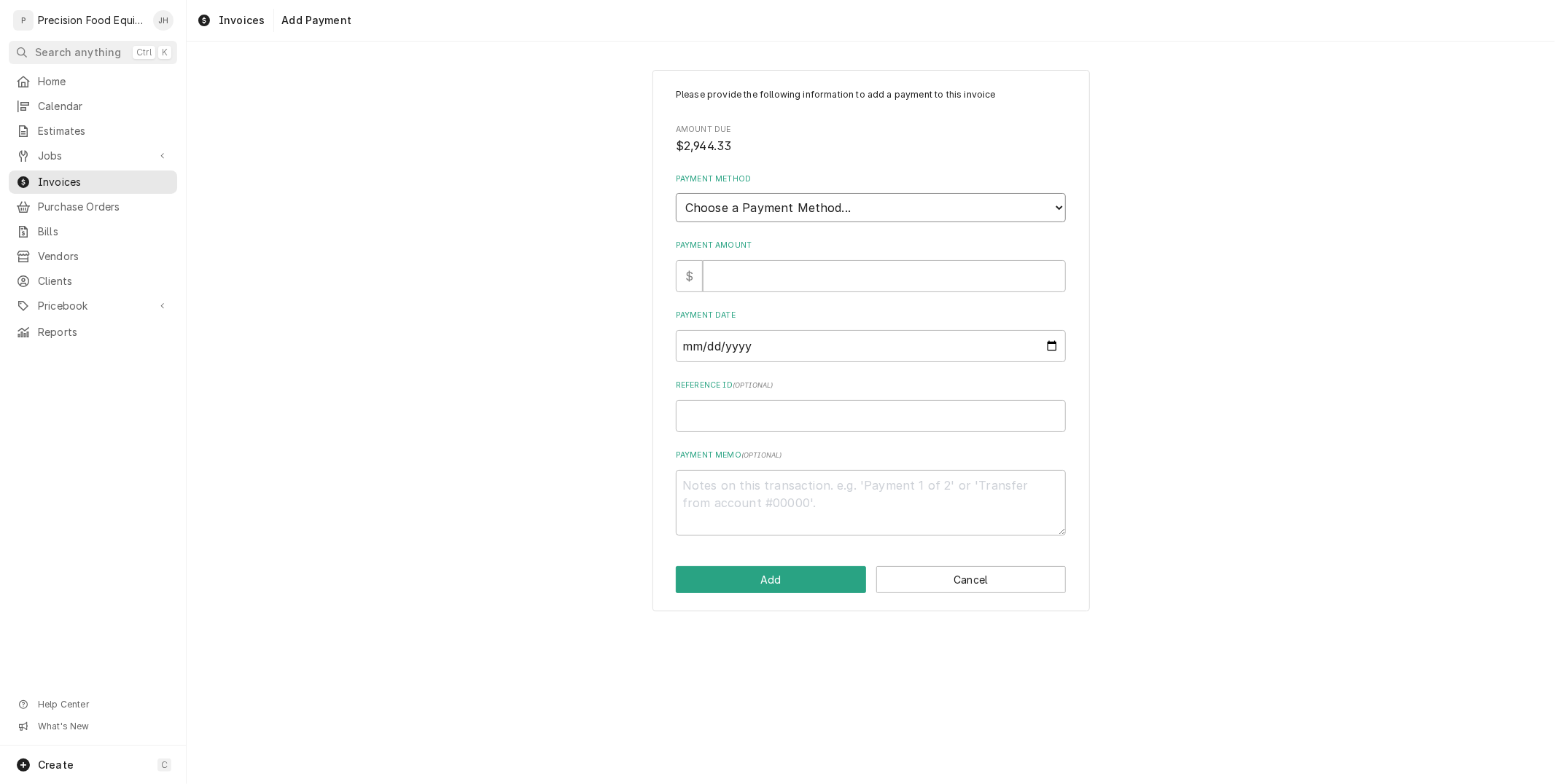
click at [937, 208] on select "Choose a Payment Method... Cash Check Credit/Debit Card ACH/eCheck Other" at bounding box center [871, 208] width 390 height 29
select select "2"
click at [676, 193] on select "Choose a Payment Method... Cash Check Credit/Debit Card ACH/eCheck Other" at bounding box center [871, 208] width 390 height 29
click at [892, 270] on input "Payment Amount" at bounding box center [884, 276] width 363 height 32
type textarea "x"
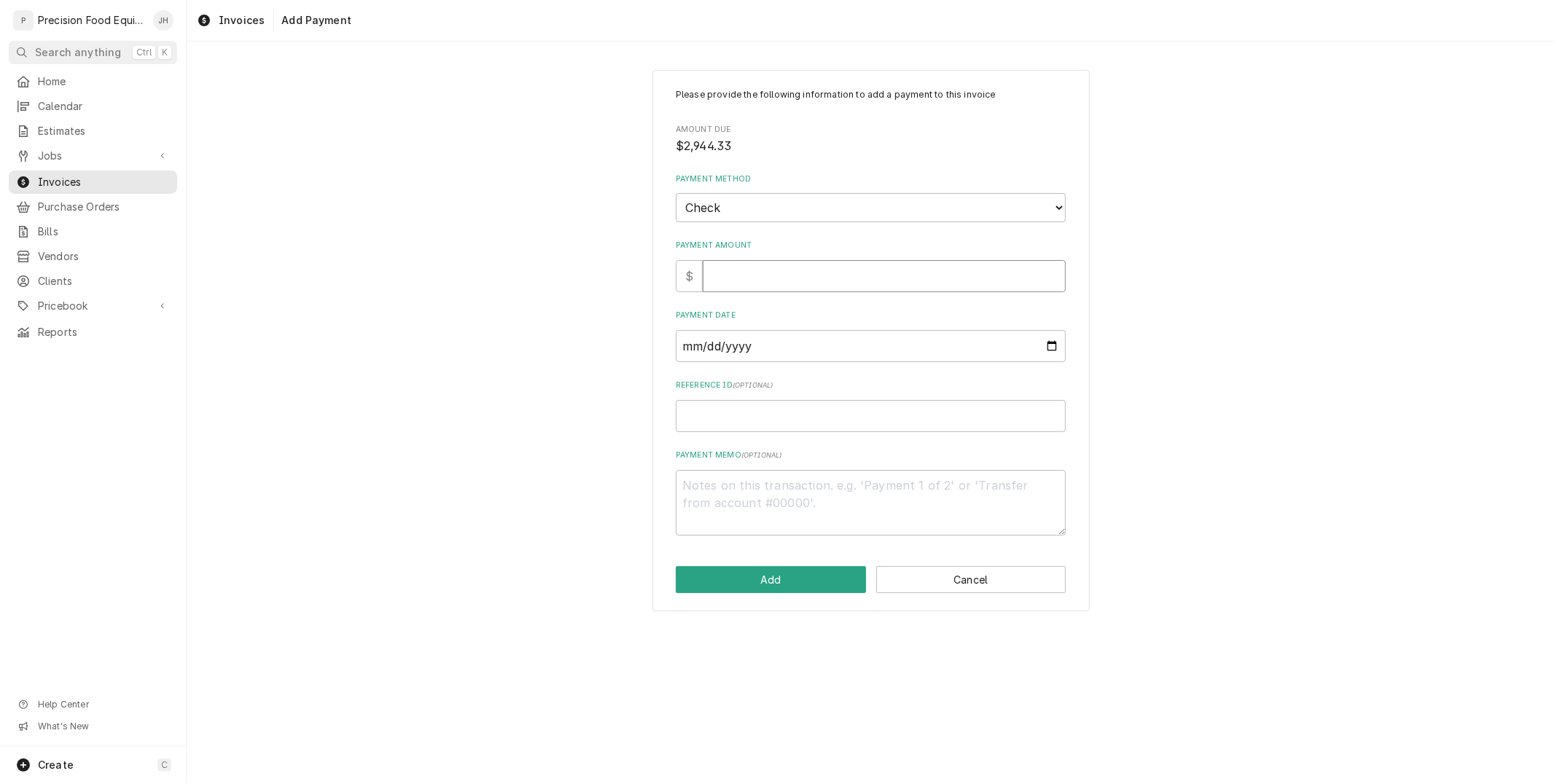
type input "2"
type textarea "x"
type input "29"
type textarea "x"
type input "294"
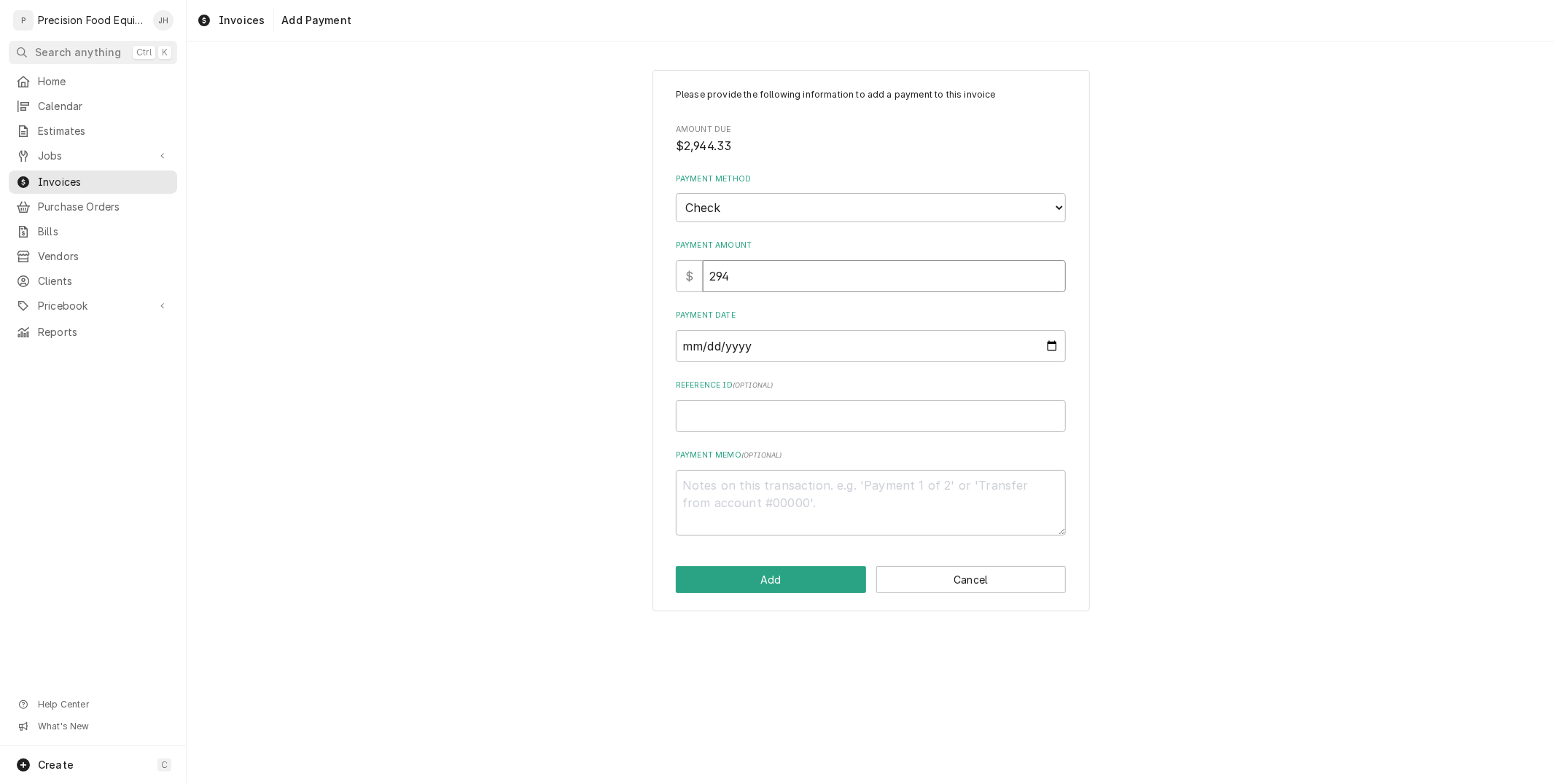
type textarea "x"
type input "2944"
type textarea "x"
type input "2944.3"
type textarea "x"
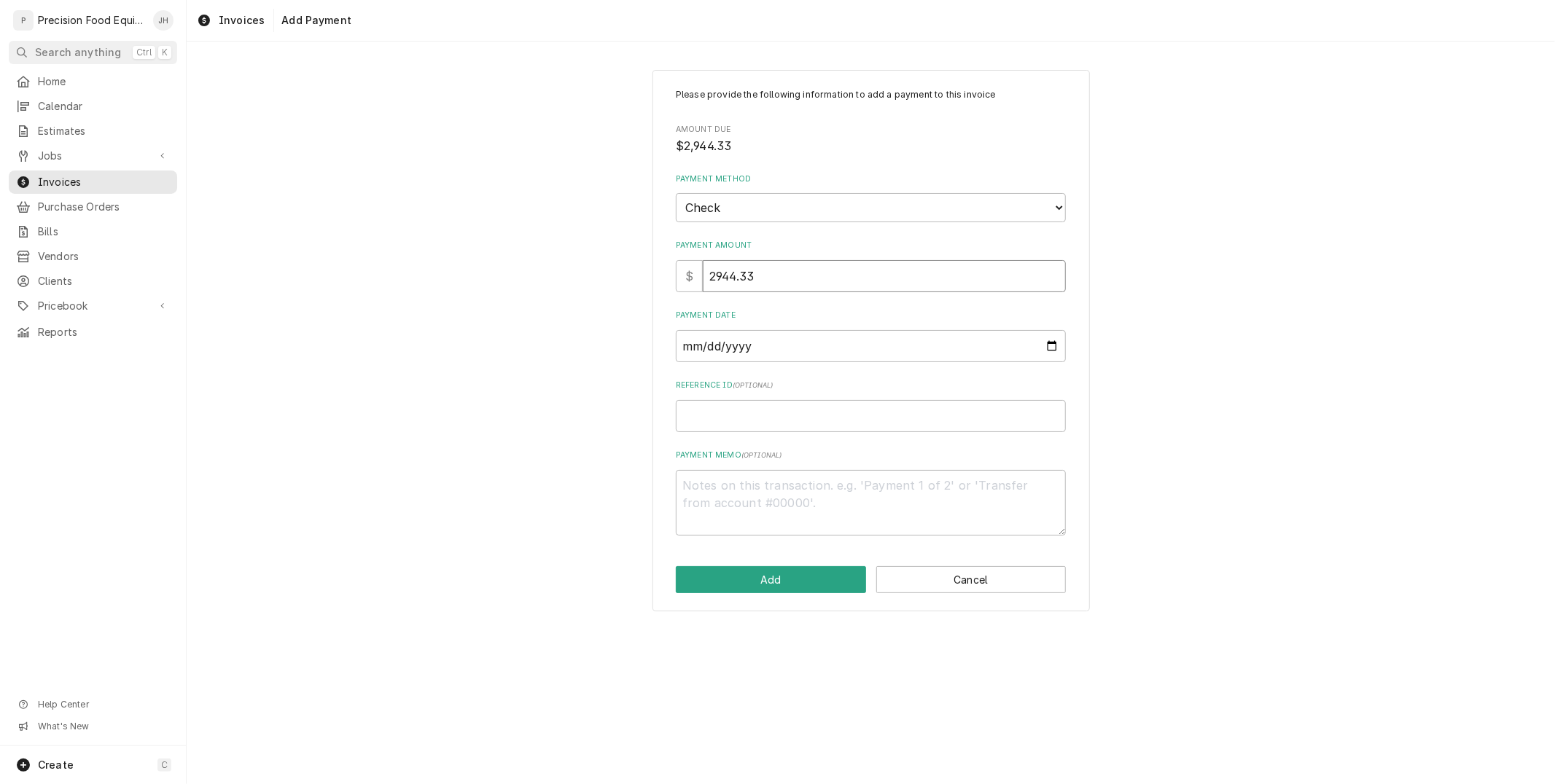
type input "2944.33"
click at [754, 350] on input "Payment Date" at bounding box center [871, 346] width 390 height 32
click at [1053, 345] on input "Payment Date" at bounding box center [871, 346] width 390 height 32
type input "2025-10-06"
click at [825, 420] on input "Reference ID ( optional )" at bounding box center [871, 416] width 390 height 32
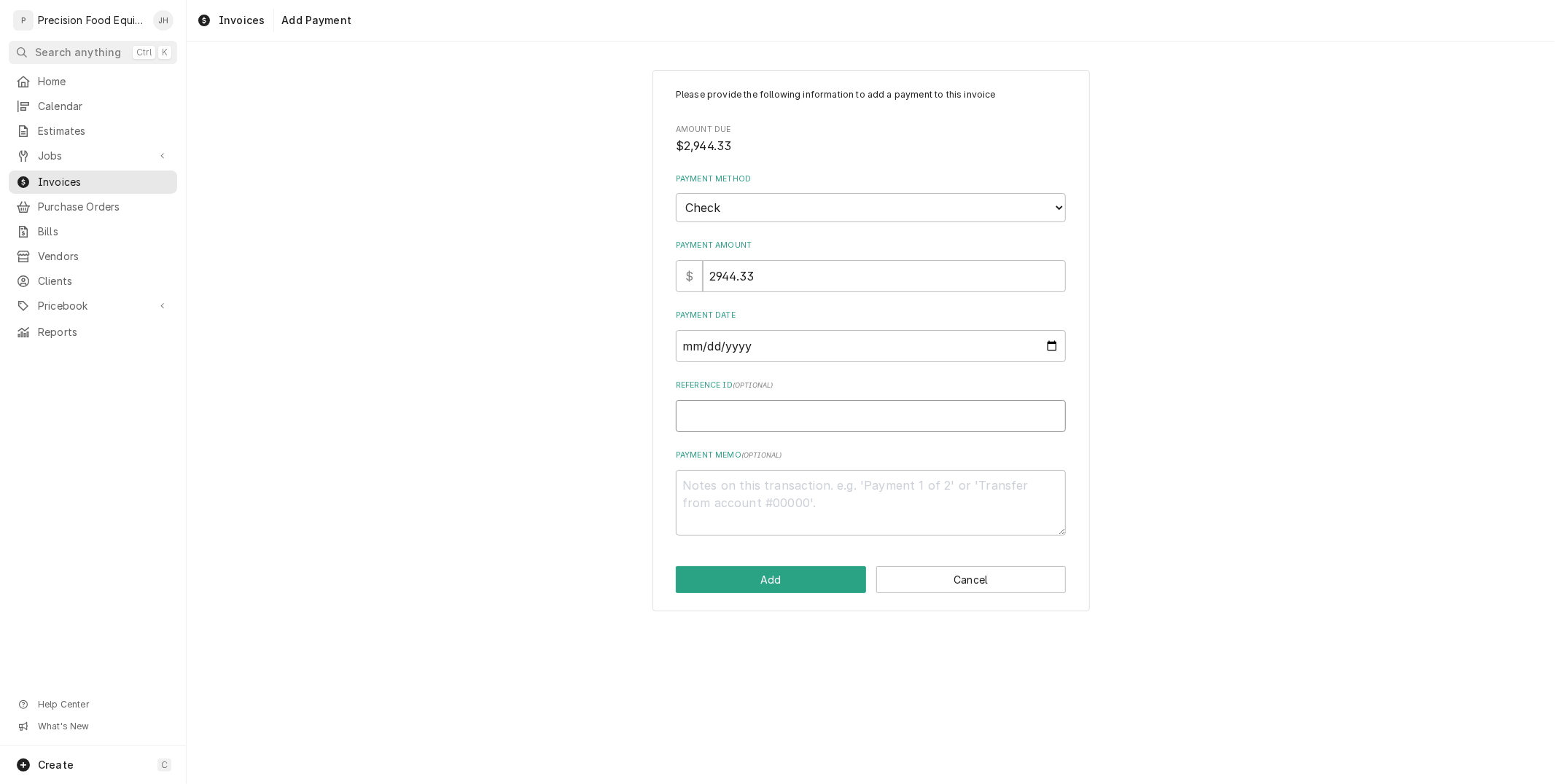
type textarea "x"
type input "0"
type textarea "x"
type input "00"
type textarea "x"
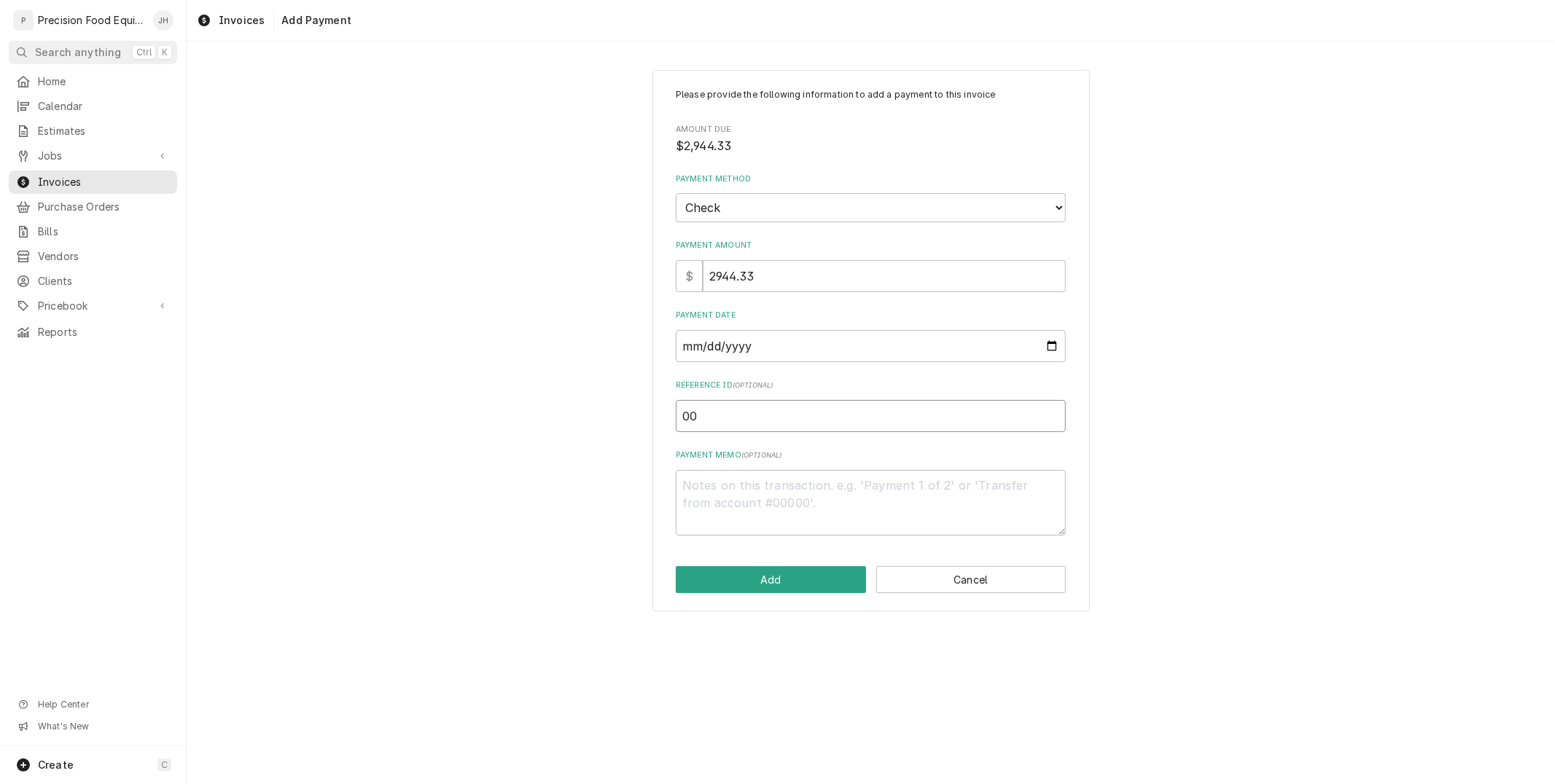
type input "005"
type textarea "x"
type input "0053"
type textarea "x"
type input "00536"
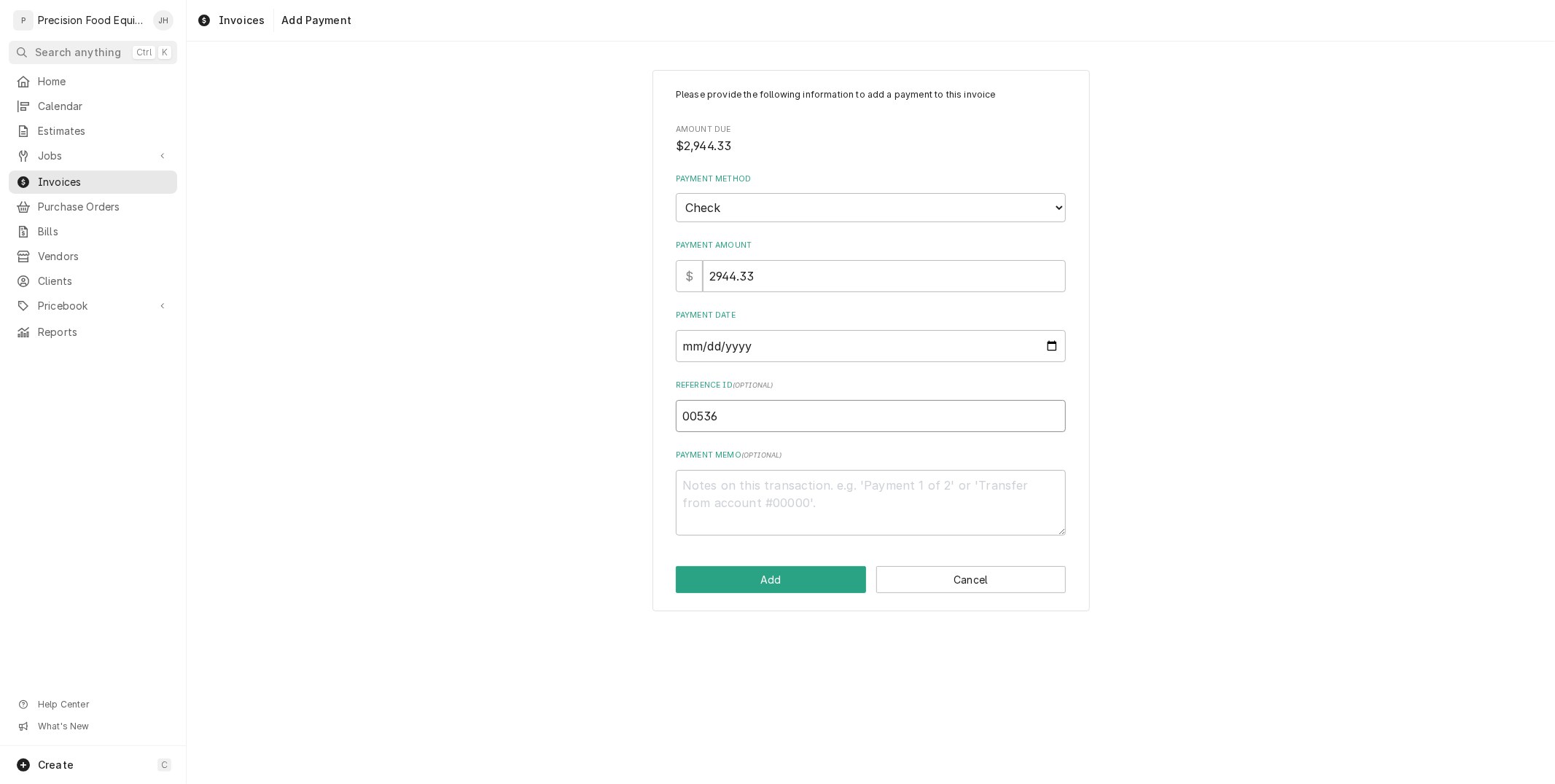
type textarea "x"
type input "005367"
click at [793, 582] on button "Add" at bounding box center [771, 579] width 190 height 27
type textarea "x"
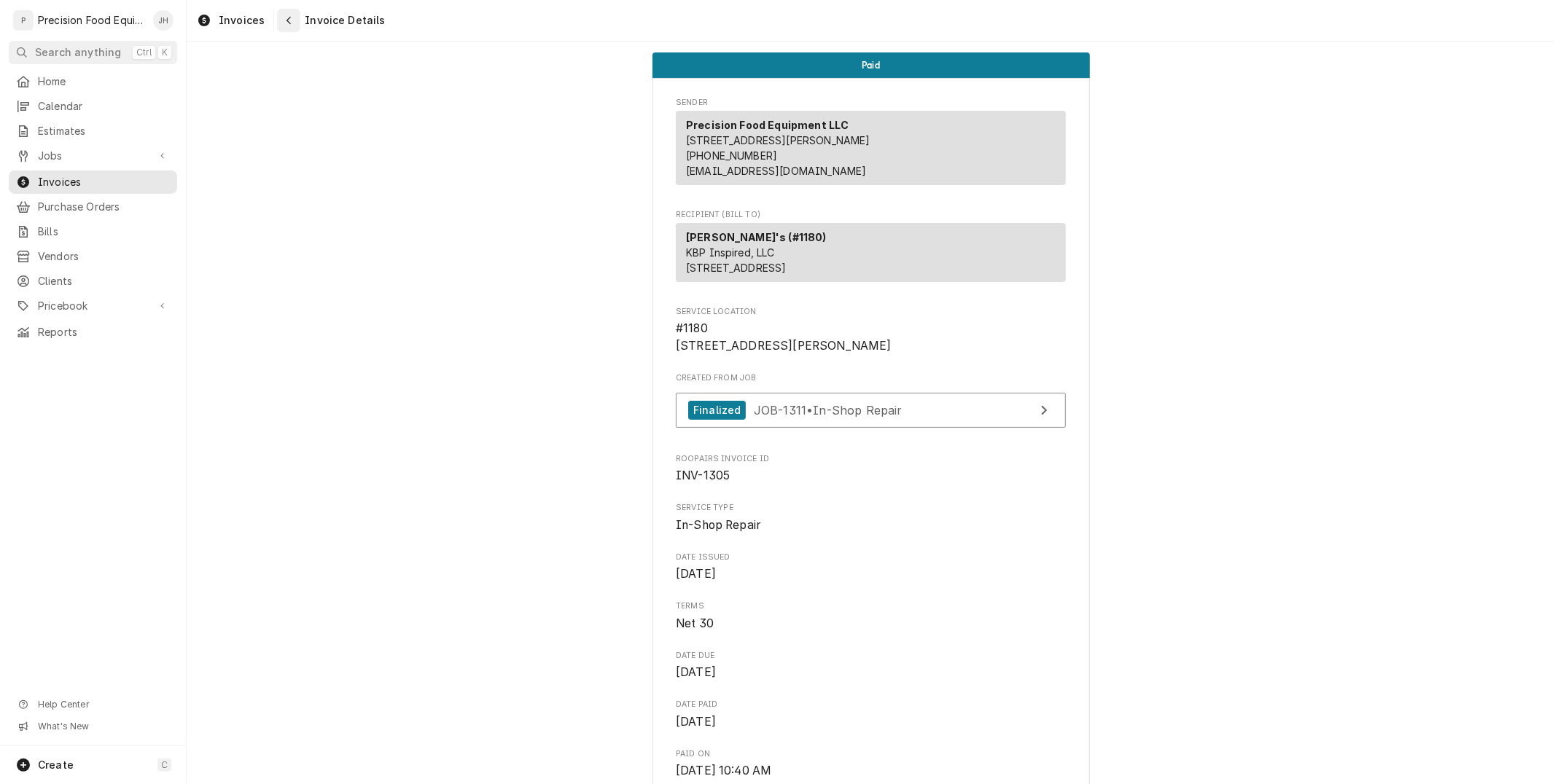
click at [285, 26] on div "Navigate back" at bounding box center [289, 21] width 15 height 15
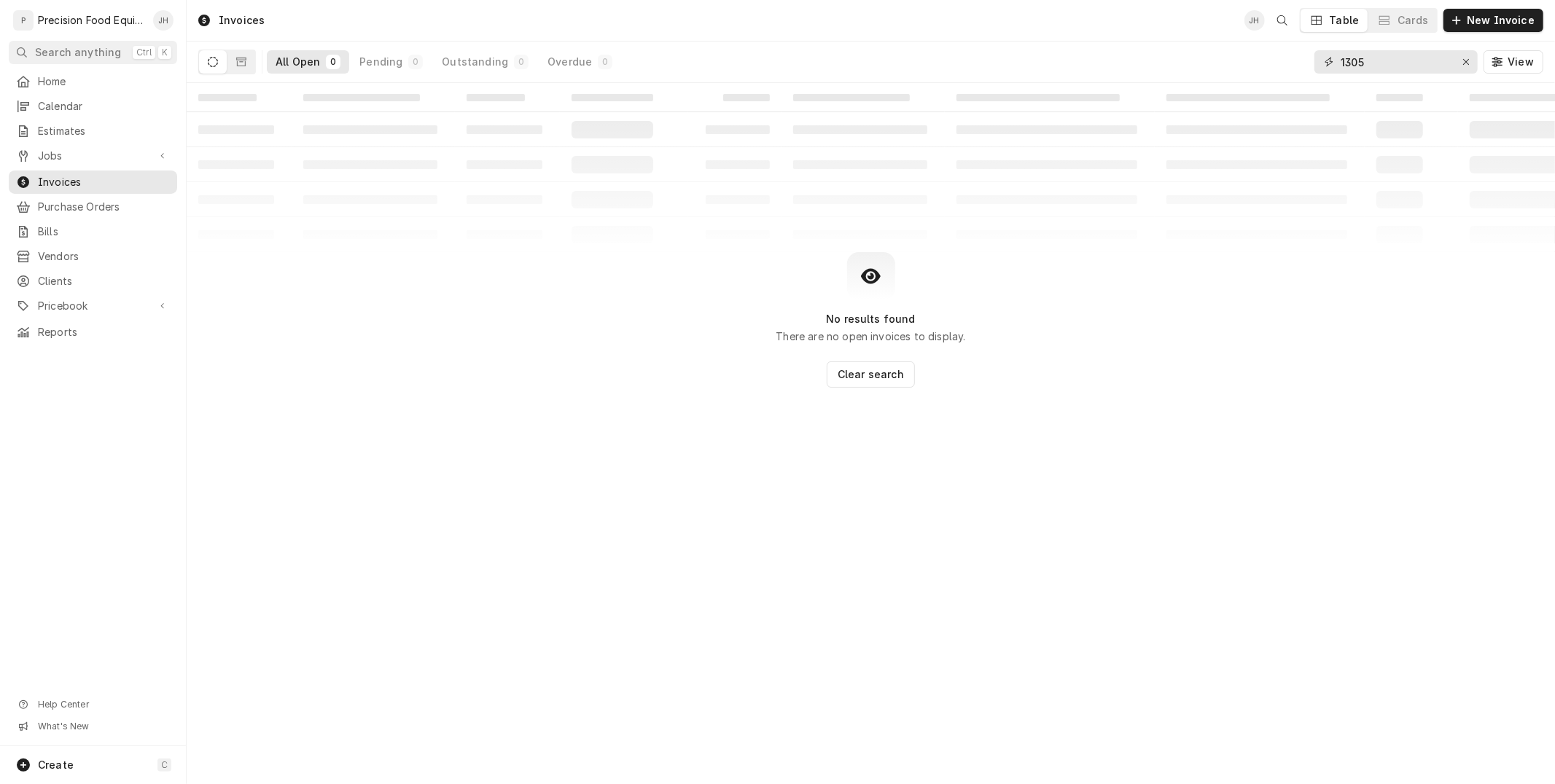
drag, startPoint x: 1393, startPoint y: 64, endPoint x: 1033, endPoint y: 163, distance: 373.4
click at [1046, 175] on div "Invoices JH Table Cards New Invoice All Open 0 Pending 0 Outstanding 0 Overdue …" at bounding box center [870, 392] width 1369 height 784
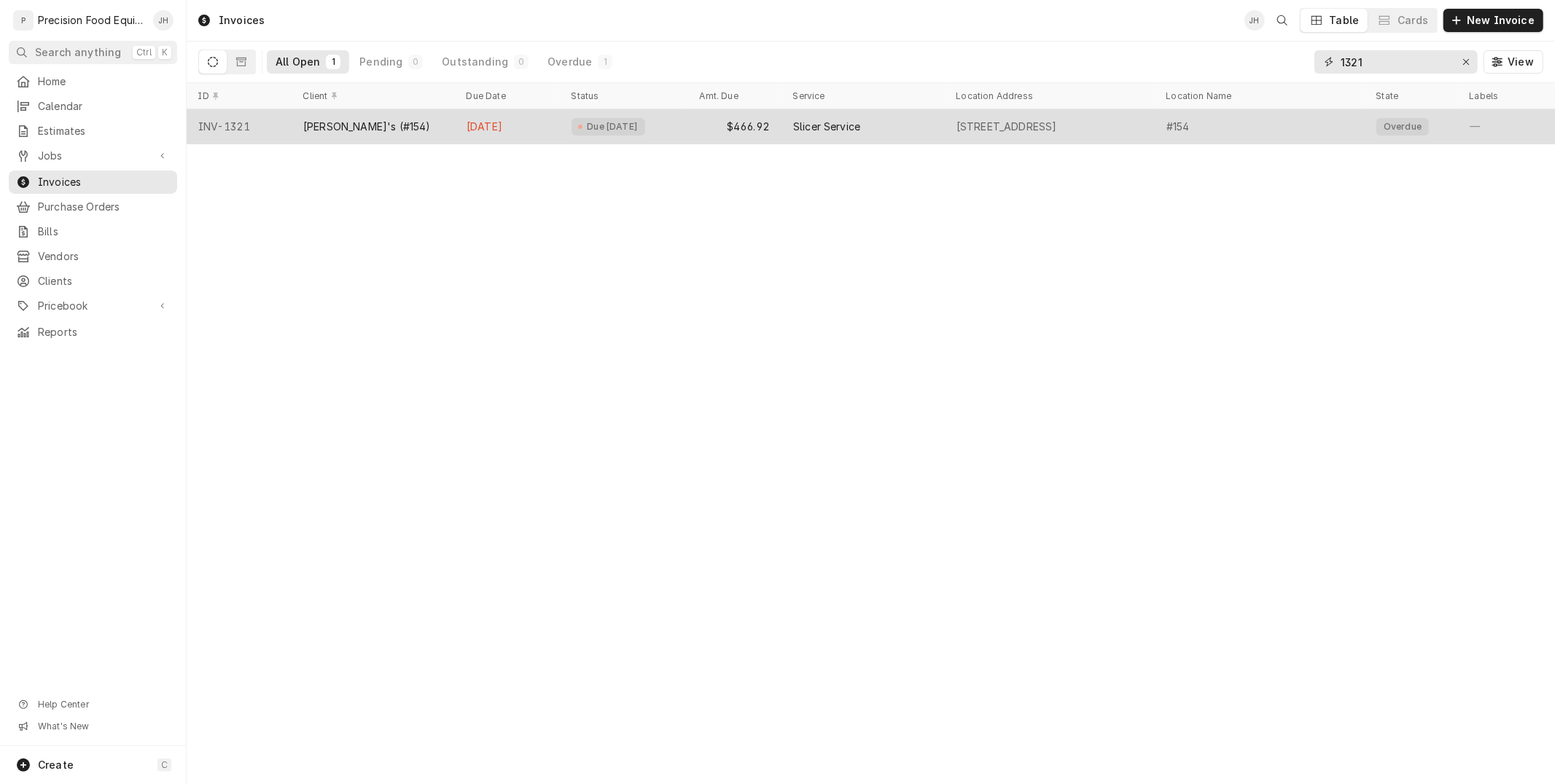
type input "1321"
click at [738, 135] on div "$466.92" at bounding box center [735, 127] width 93 height 35
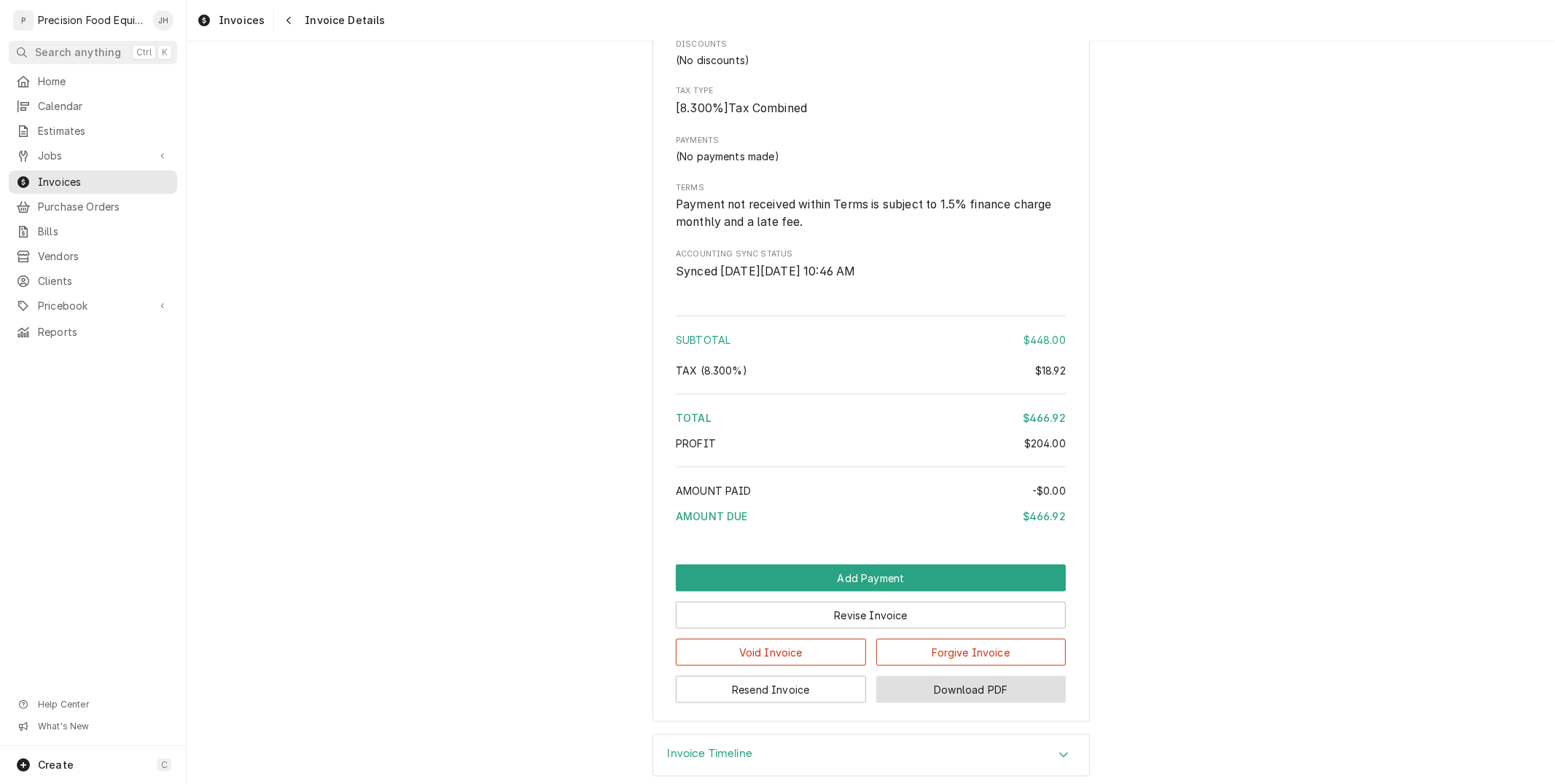
scroll to position [1625, 0]
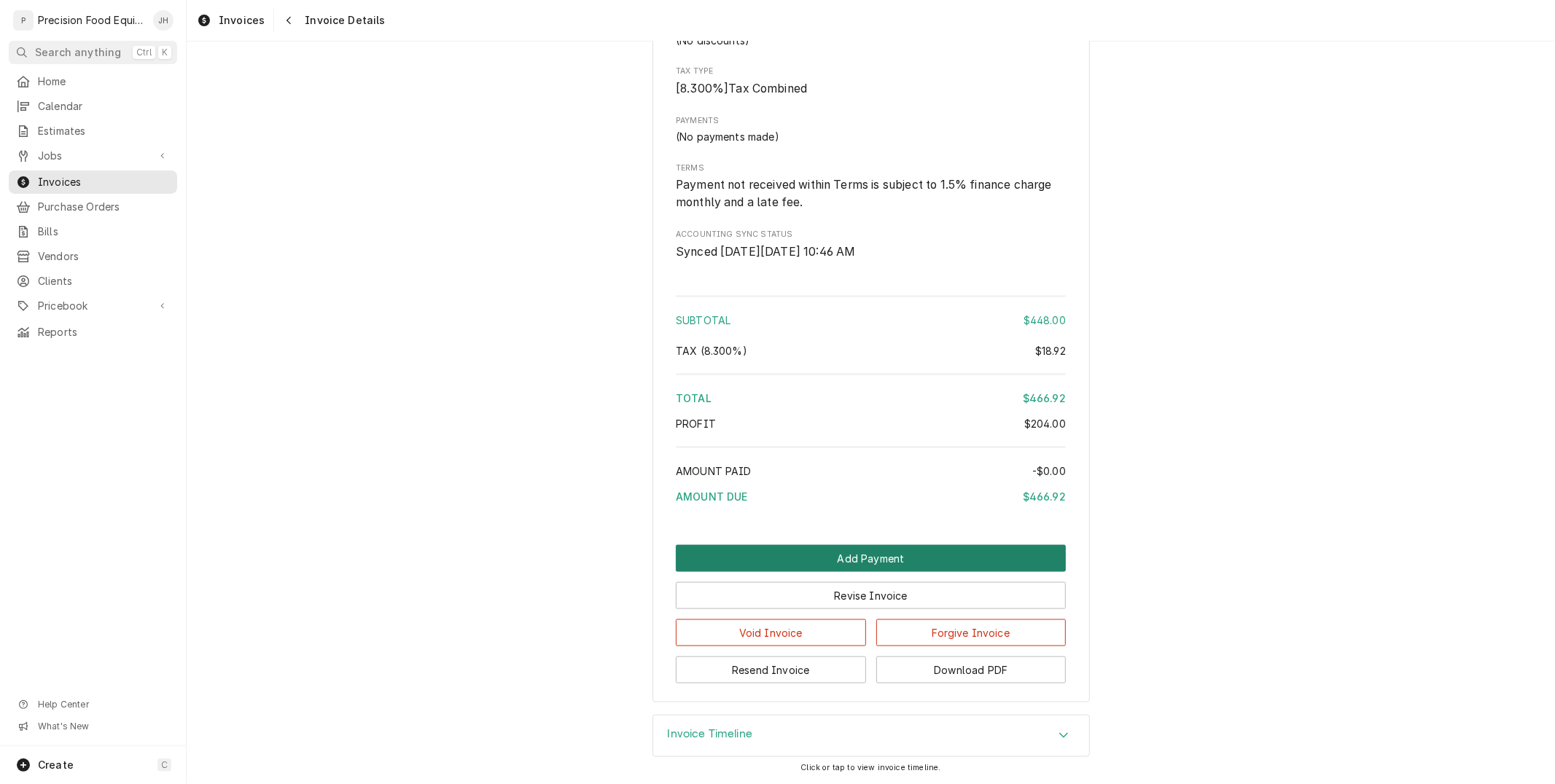
click at [962, 555] on button "Add Payment" at bounding box center [871, 558] width 390 height 27
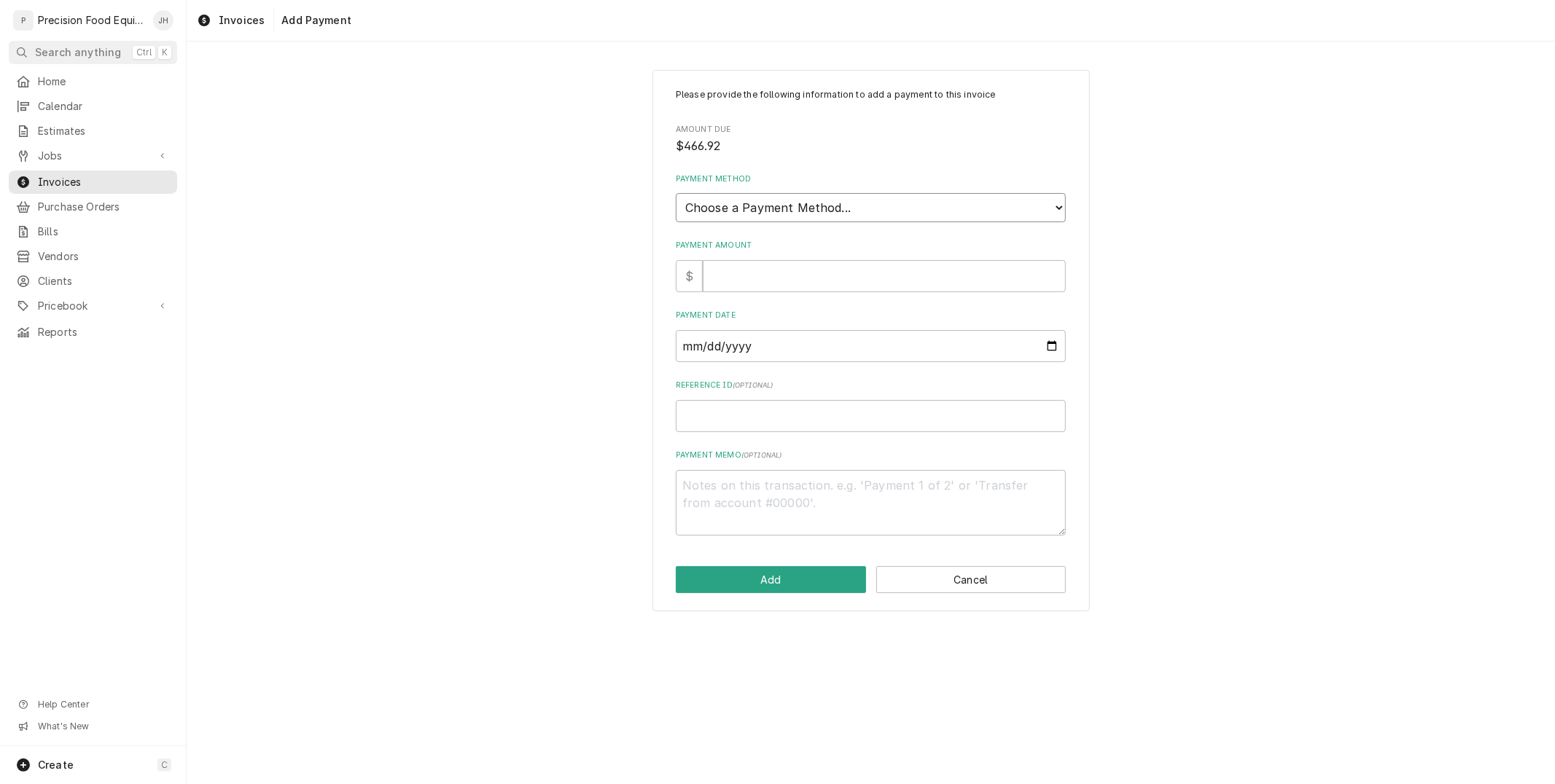
click at [780, 198] on select "Choose a Payment Method... Cash Check Credit/Debit Card ACH/eCheck Other" at bounding box center [871, 208] width 390 height 29
select select "2"
click at [676, 193] on select "Choose a Payment Method... Cash Check Credit/Debit Card ACH/eCheck Other" at bounding box center [871, 208] width 390 height 29
click at [797, 282] on input "Payment Amount" at bounding box center [884, 276] width 363 height 32
type textarea "x"
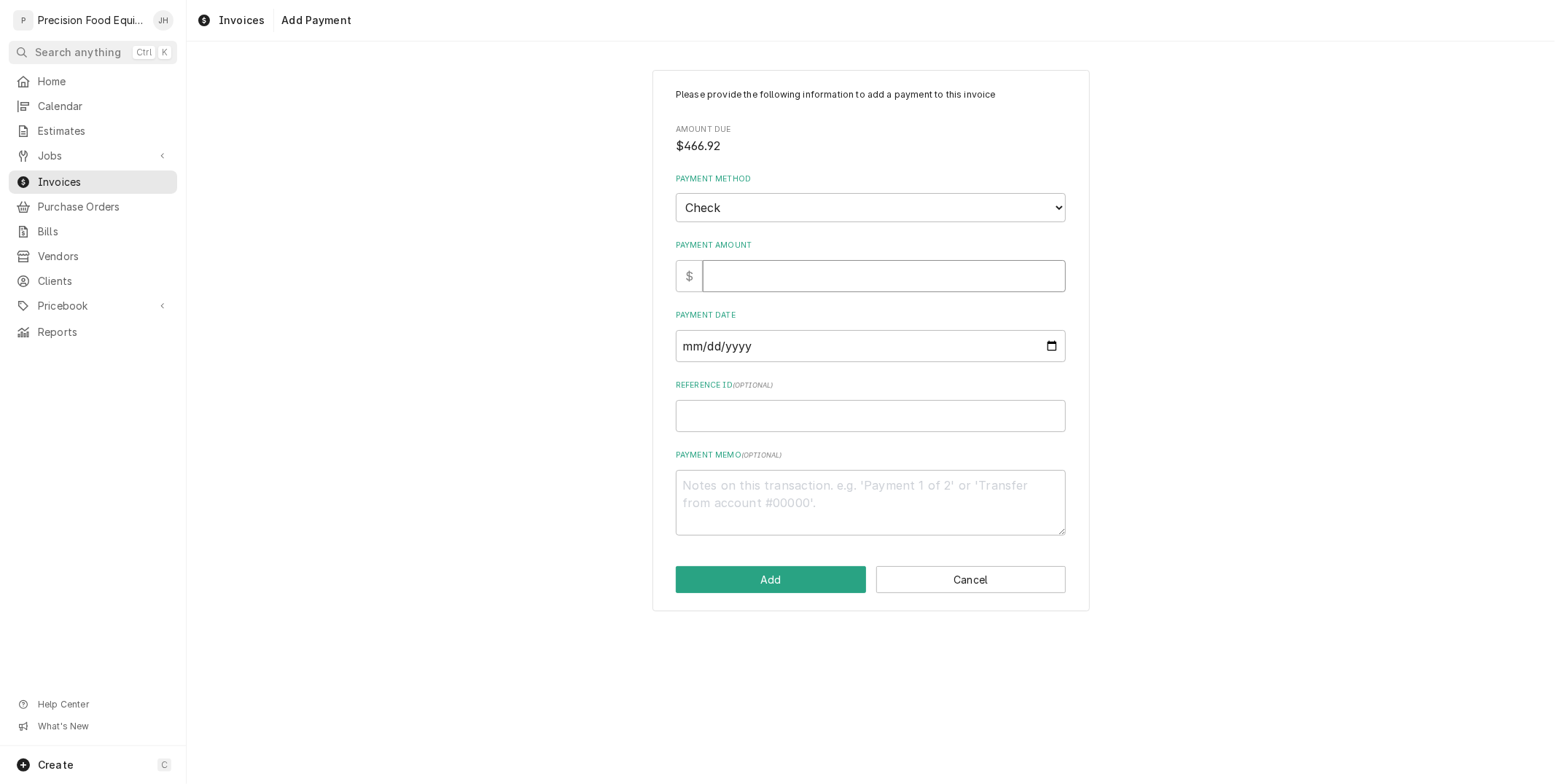
type input "4"
type textarea "x"
type input "46"
type textarea "x"
type input "466"
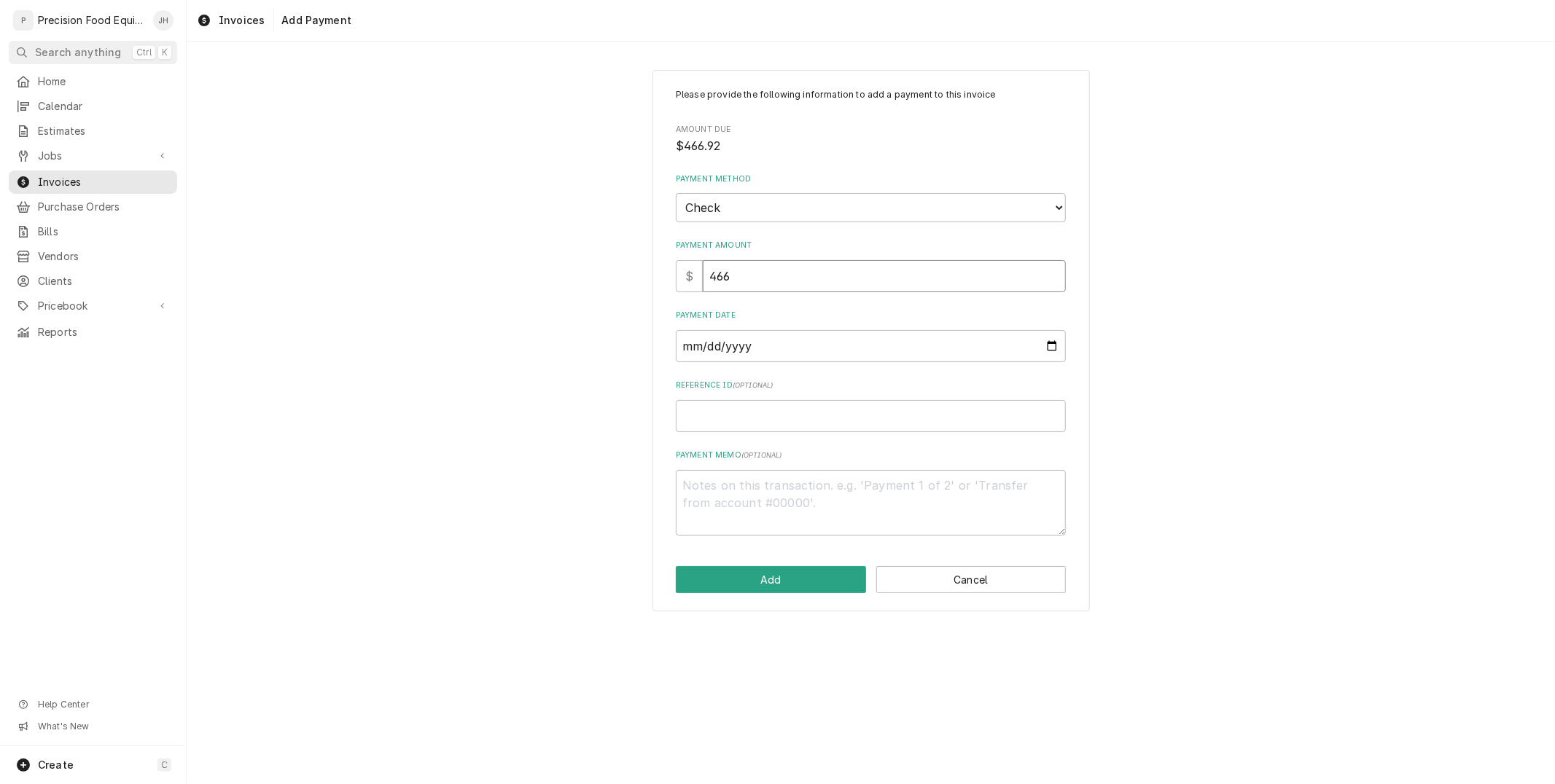
type textarea "x"
type input "466.9"
type textarea "x"
type input "466.92"
click at [771, 351] on input "Payment Date" at bounding box center [871, 346] width 390 height 32
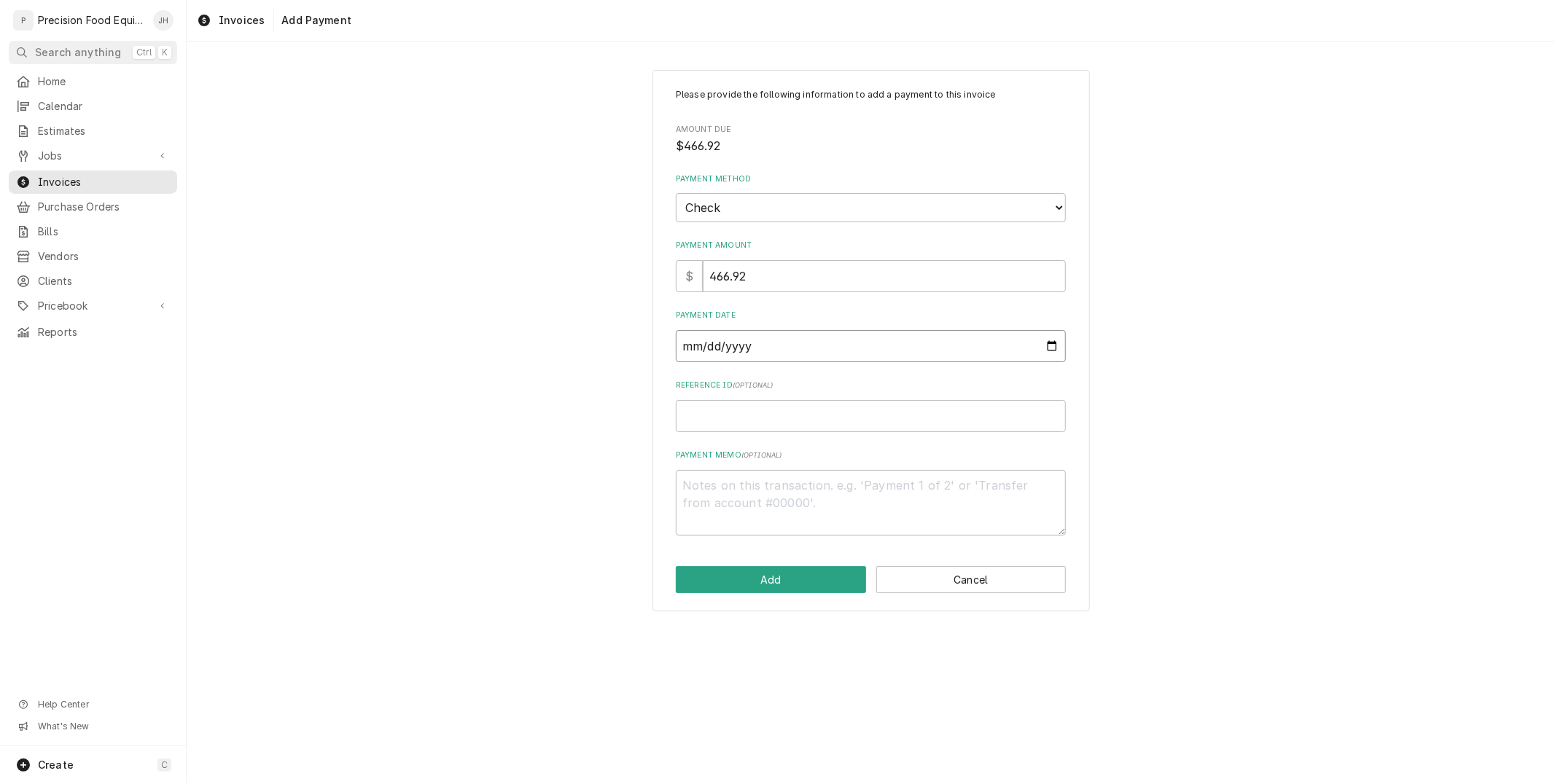
click at [1052, 344] on input "Payment Date" at bounding box center [871, 346] width 390 height 32
type input "2025-10-06"
click at [908, 417] on input "Reference ID ( optional )" at bounding box center [871, 416] width 390 height 32
type textarea "x"
type input "0"
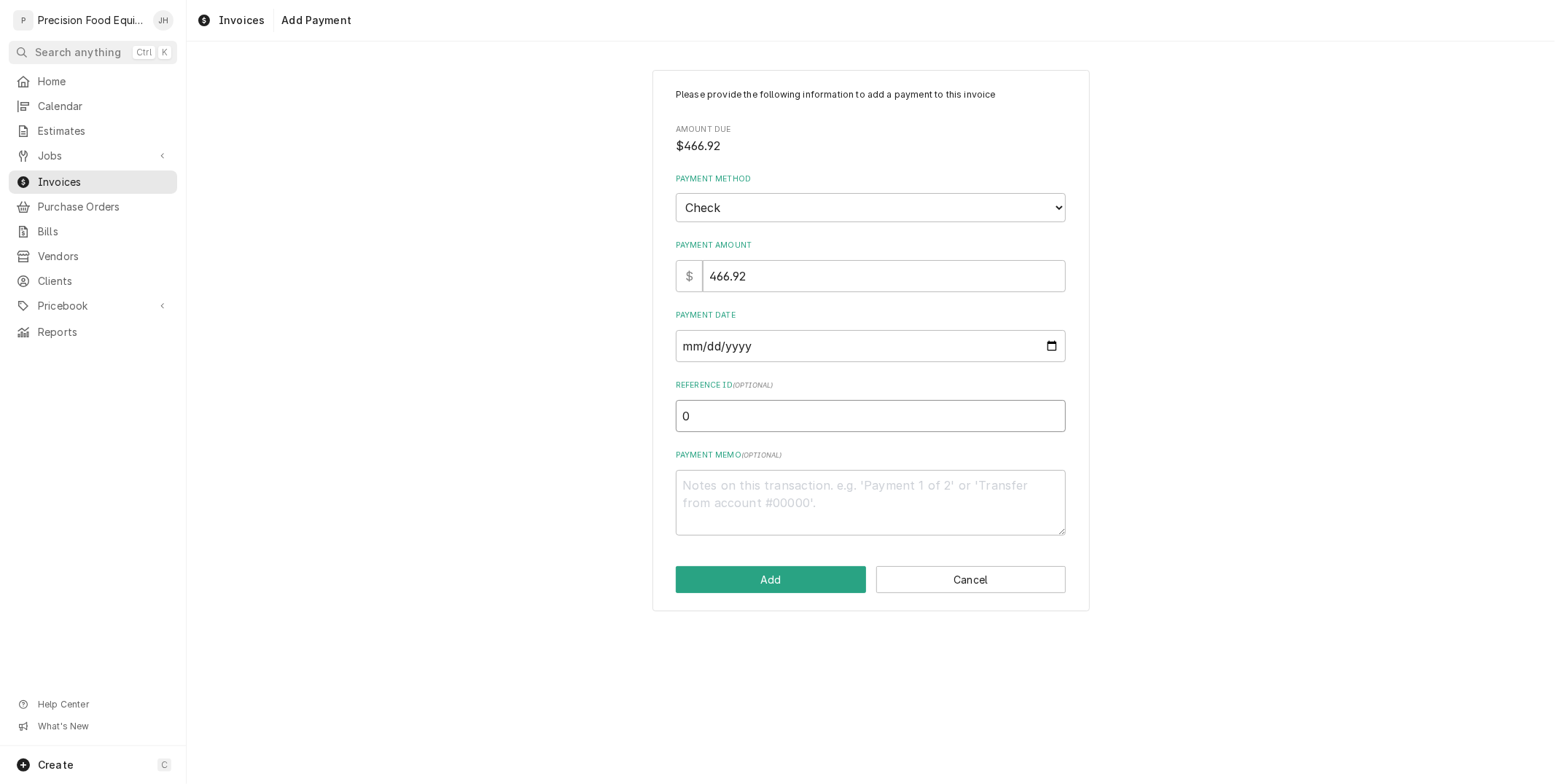
type textarea "x"
type input "00"
type textarea "x"
type input "005"
type textarea "x"
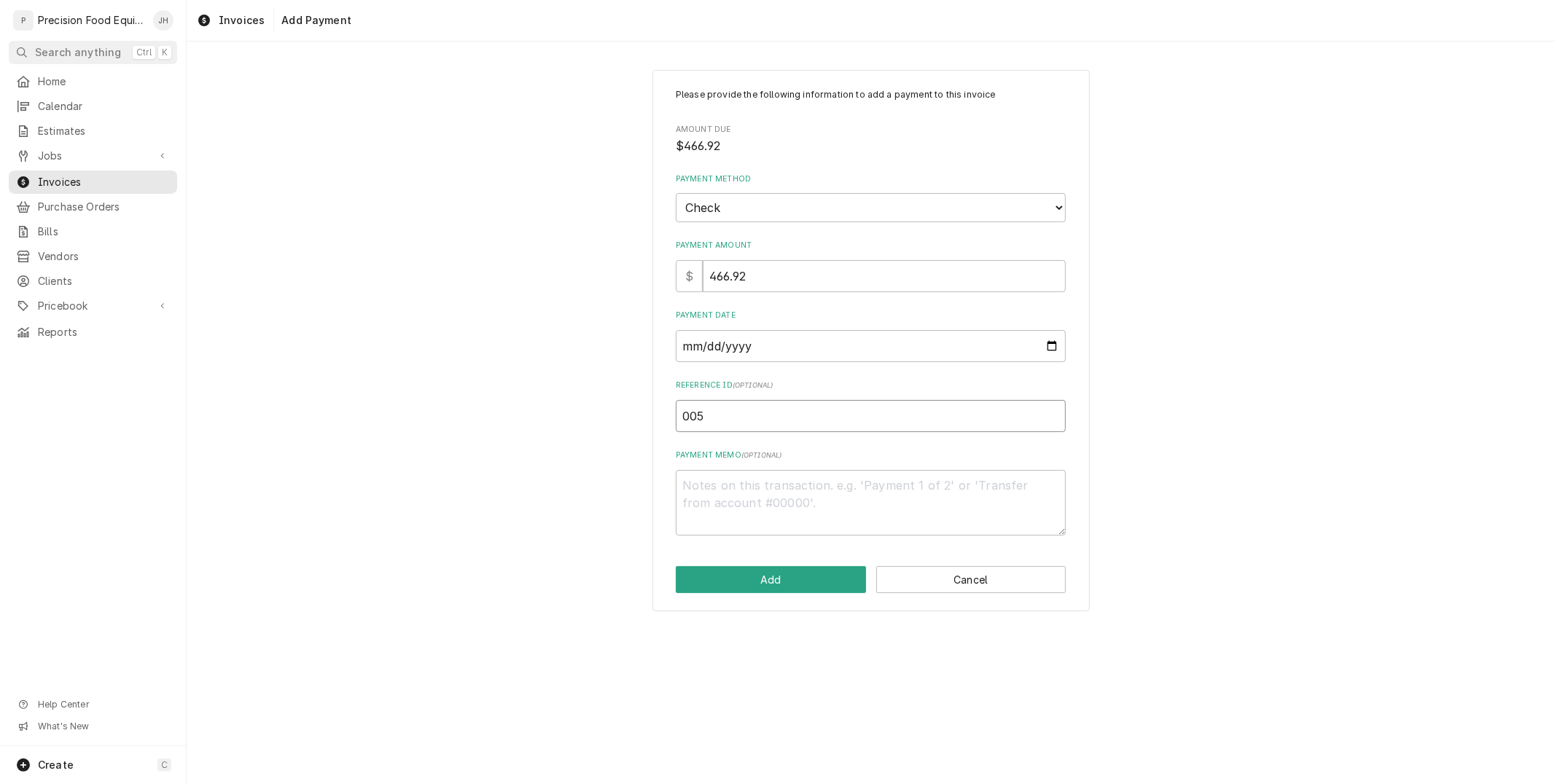
type input "0053"
type textarea "x"
type input "00536"
type textarea "x"
type input "005367"
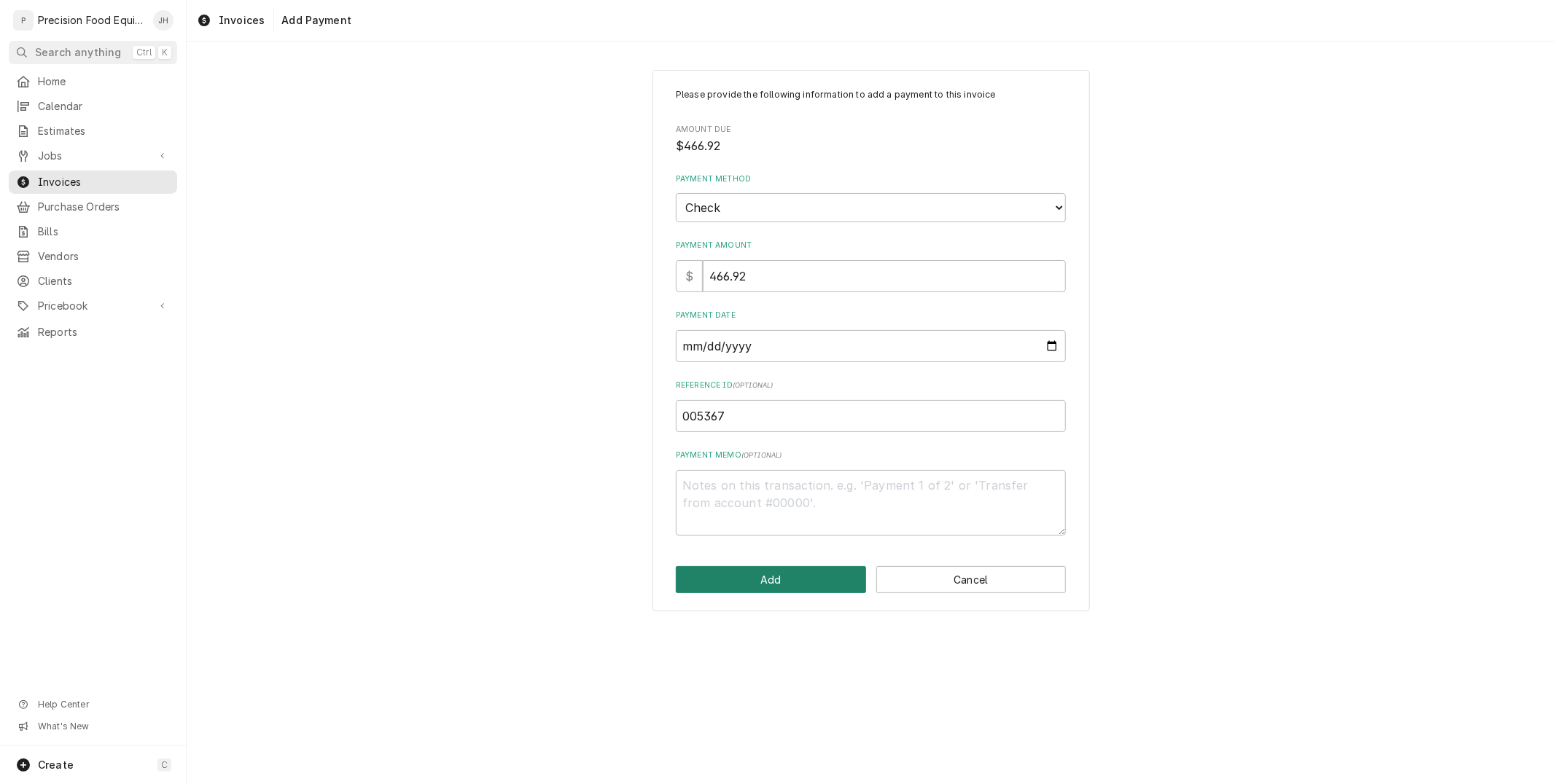
click at [799, 576] on button "Add" at bounding box center [771, 579] width 190 height 27
type textarea "x"
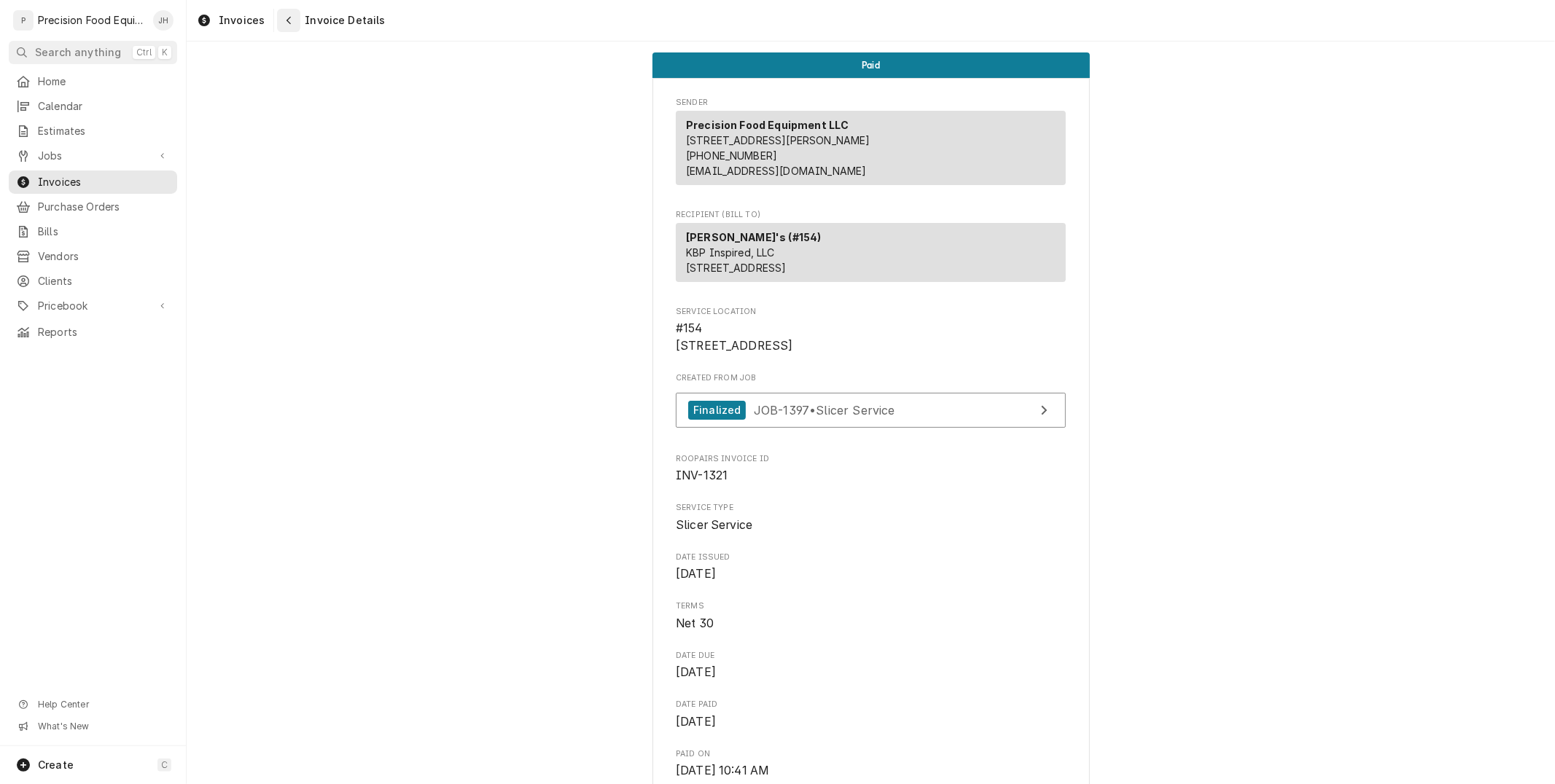
click at [286, 25] on icon "Navigate back" at bounding box center [288, 21] width 7 height 10
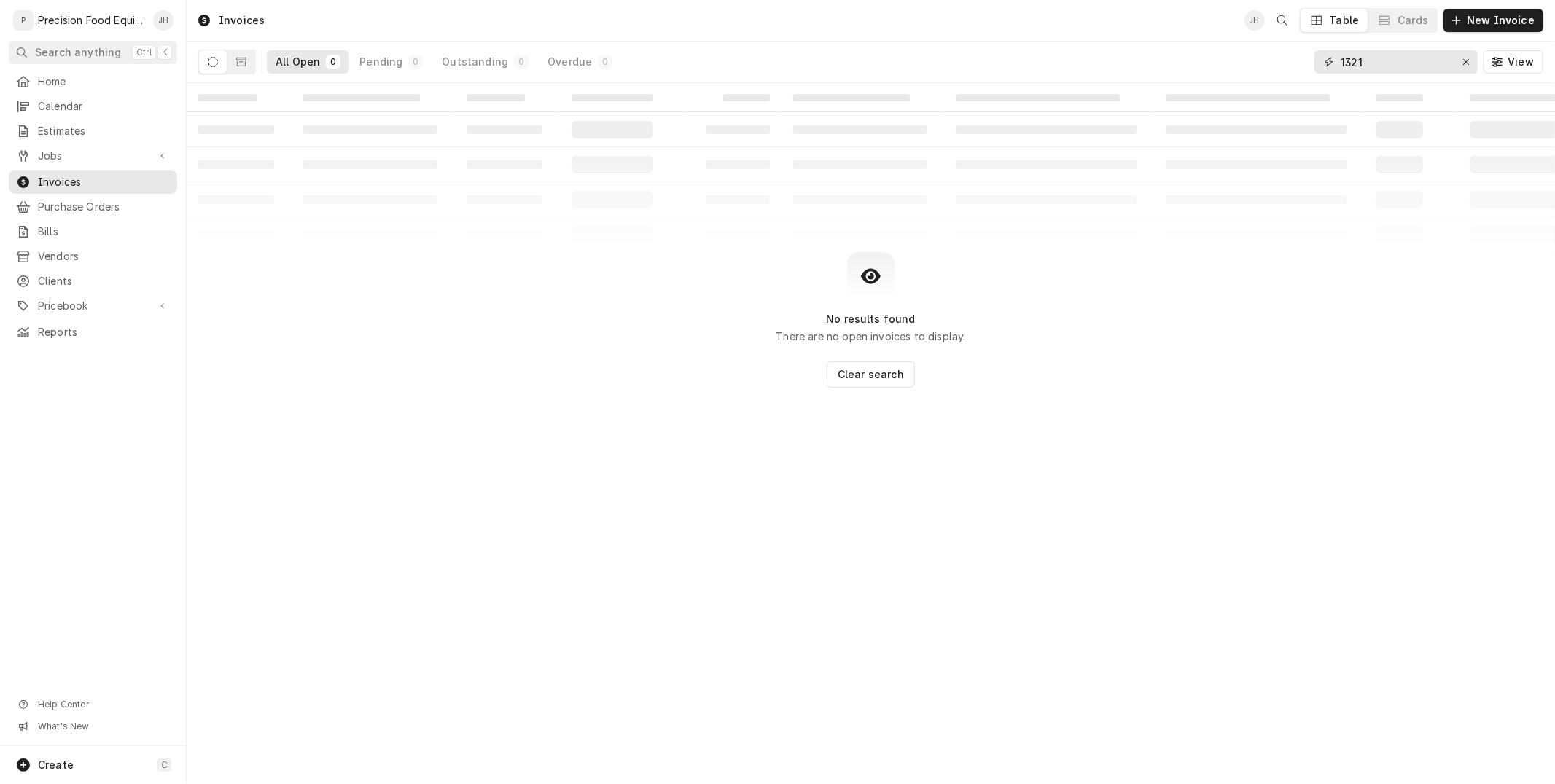
click at [1383, 61] on input "1321" at bounding box center [1395, 62] width 109 height 23
click at [1403, 62] on input "1321" at bounding box center [1395, 62] width 109 height 23
type input "1"
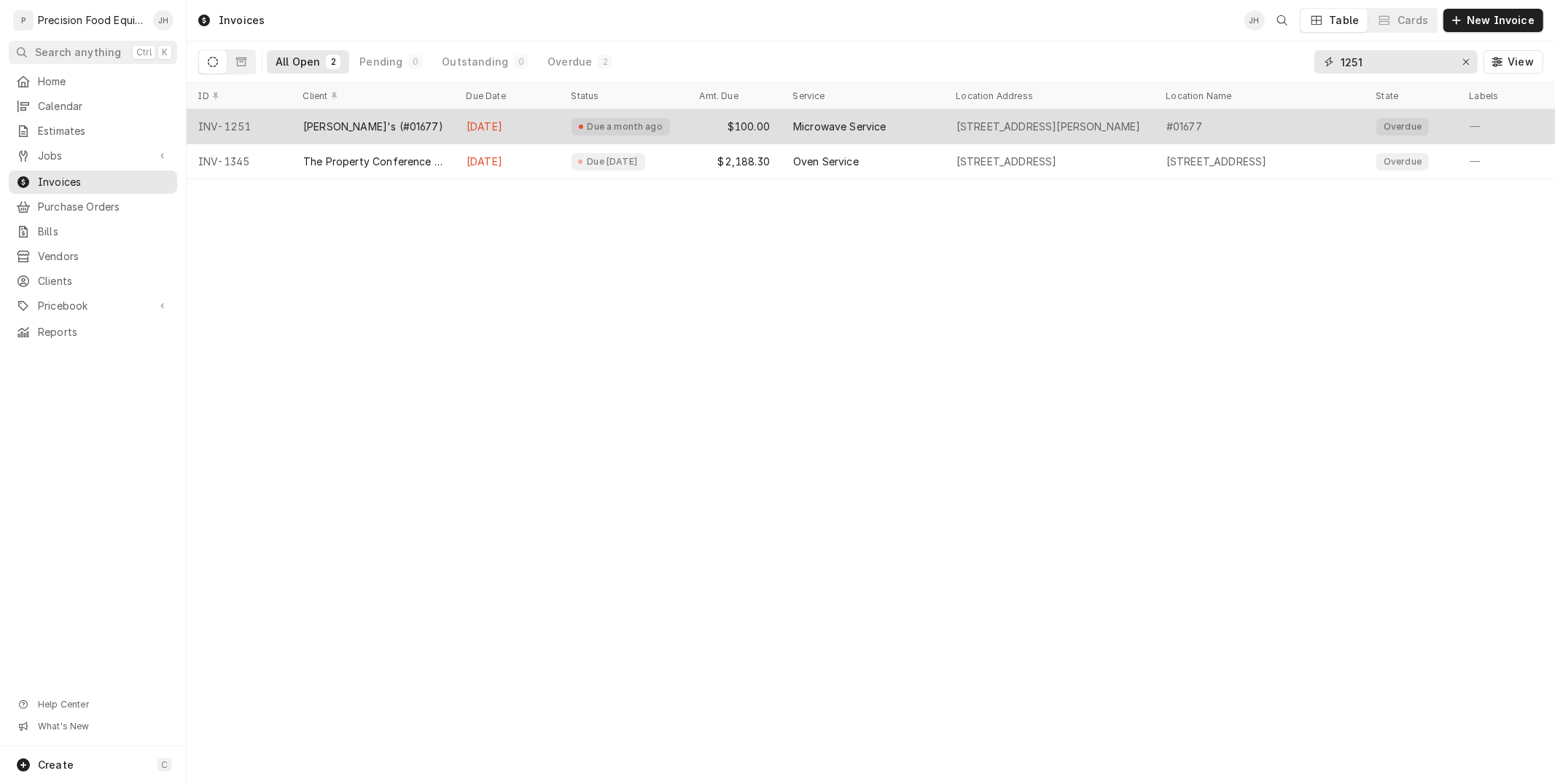
type input "1251"
click at [749, 132] on div "$100.00" at bounding box center [735, 127] width 93 height 35
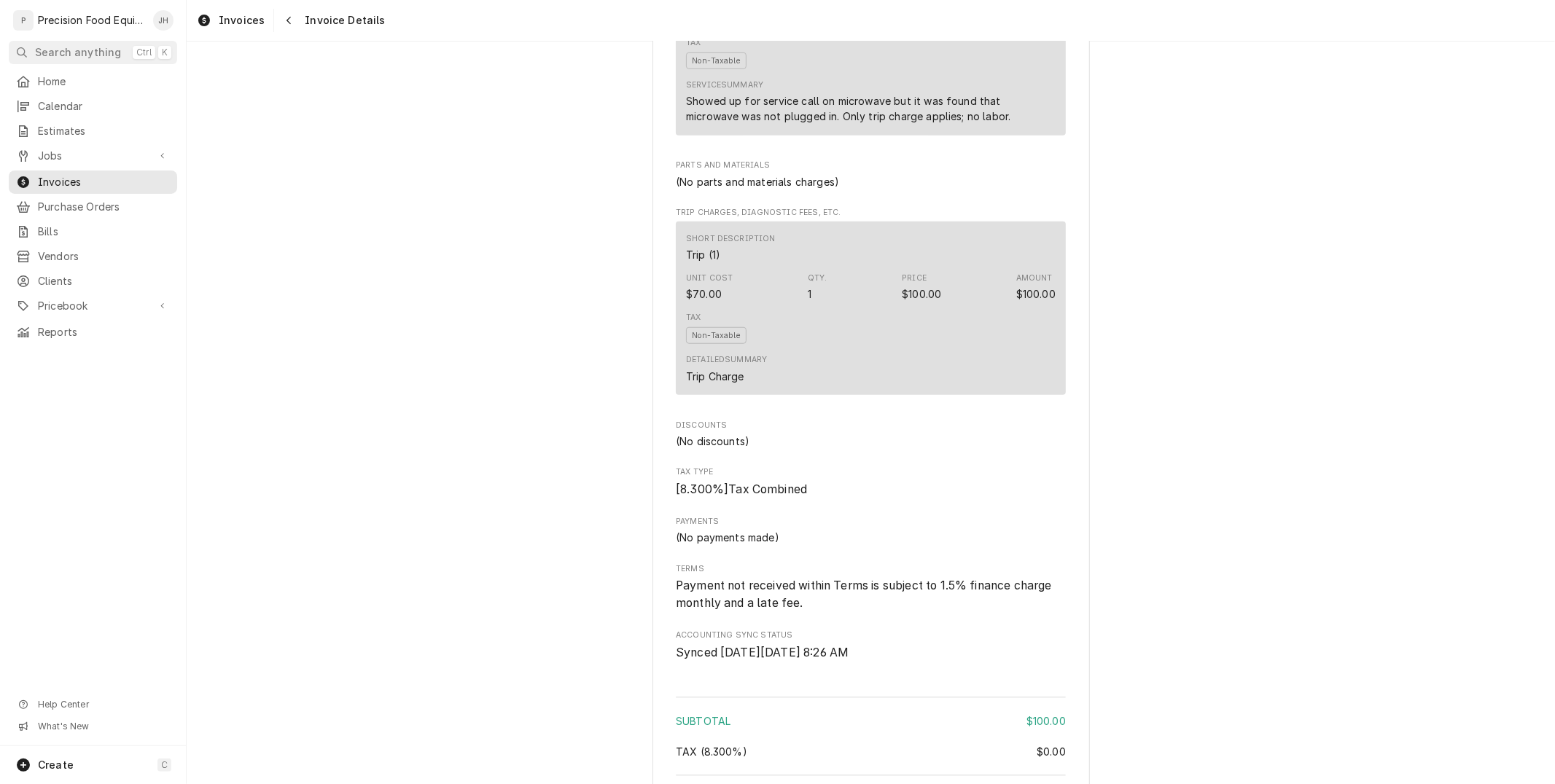
scroll to position [1397, 0]
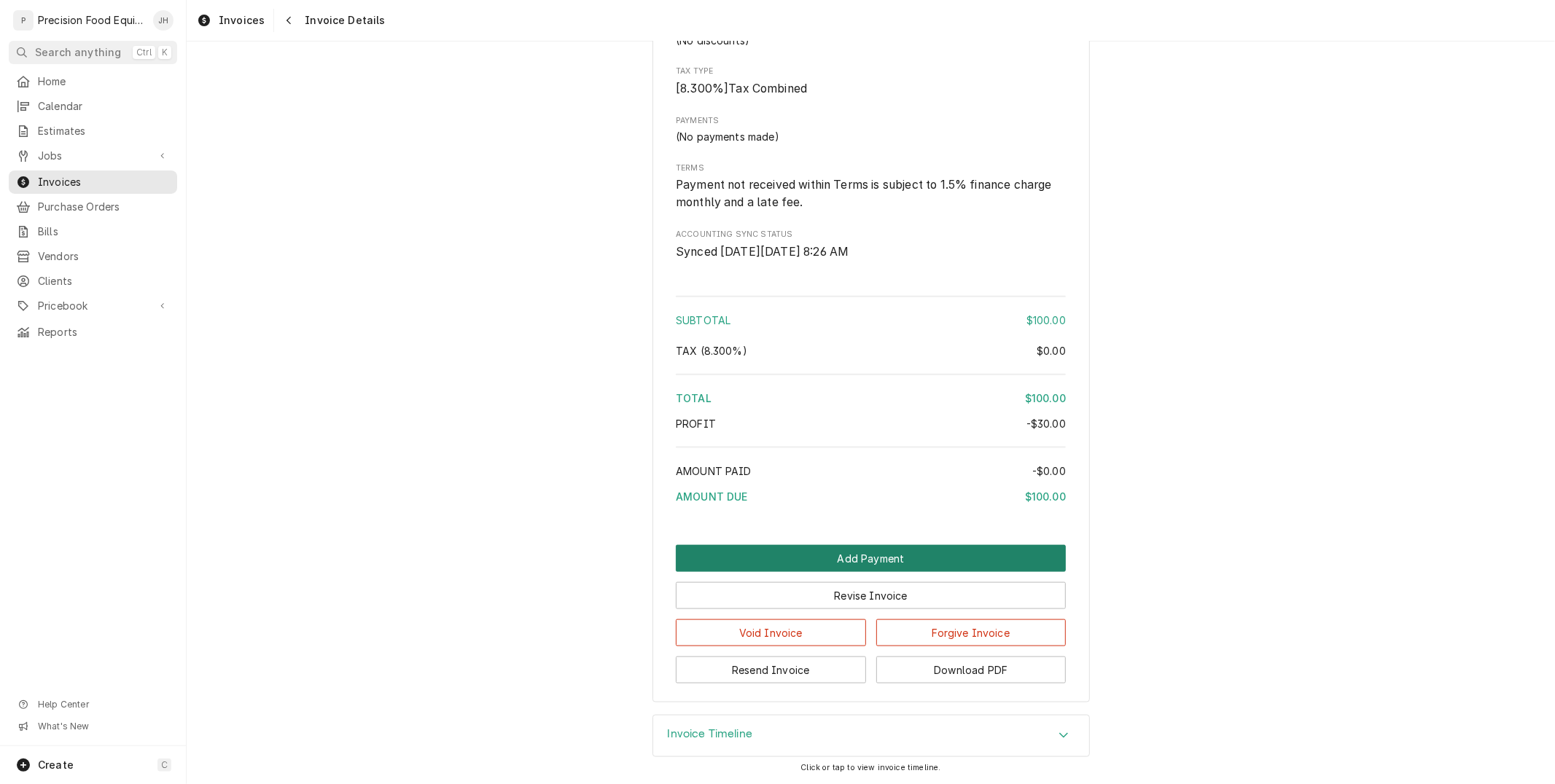
click at [870, 563] on button "Add Payment" at bounding box center [871, 558] width 390 height 27
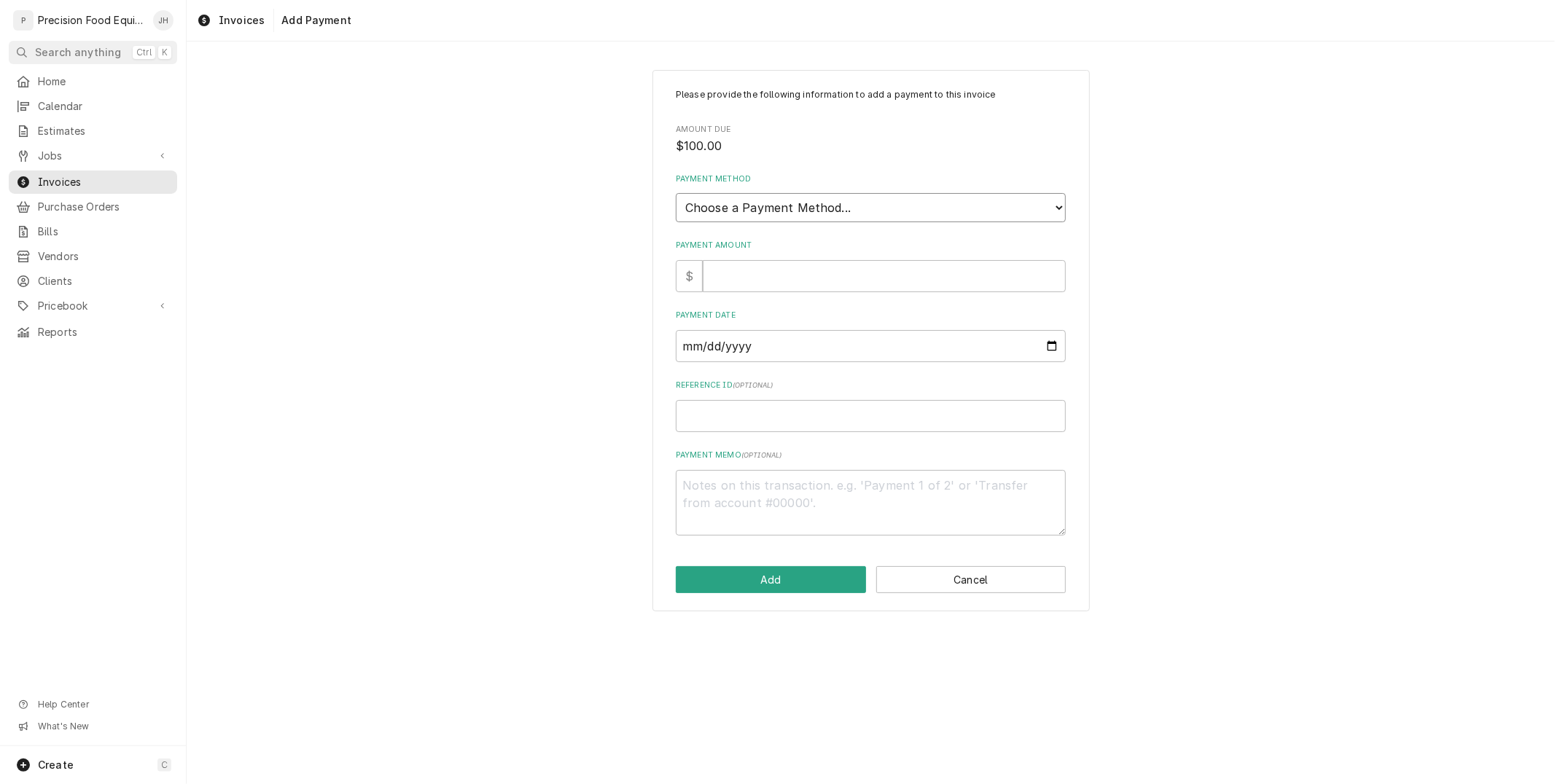
click at [804, 205] on select "Choose a Payment Method... Cash Check Credit/Debit Card ACH/eCheck Other" at bounding box center [871, 208] width 390 height 29
select select "2"
click at [676, 193] on select "Choose a Payment Method... Cash Check Credit/Debit Card ACH/eCheck Other" at bounding box center [871, 208] width 390 height 29
click at [793, 278] on input "Payment Amount" at bounding box center [884, 276] width 363 height 32
type textarea "x"
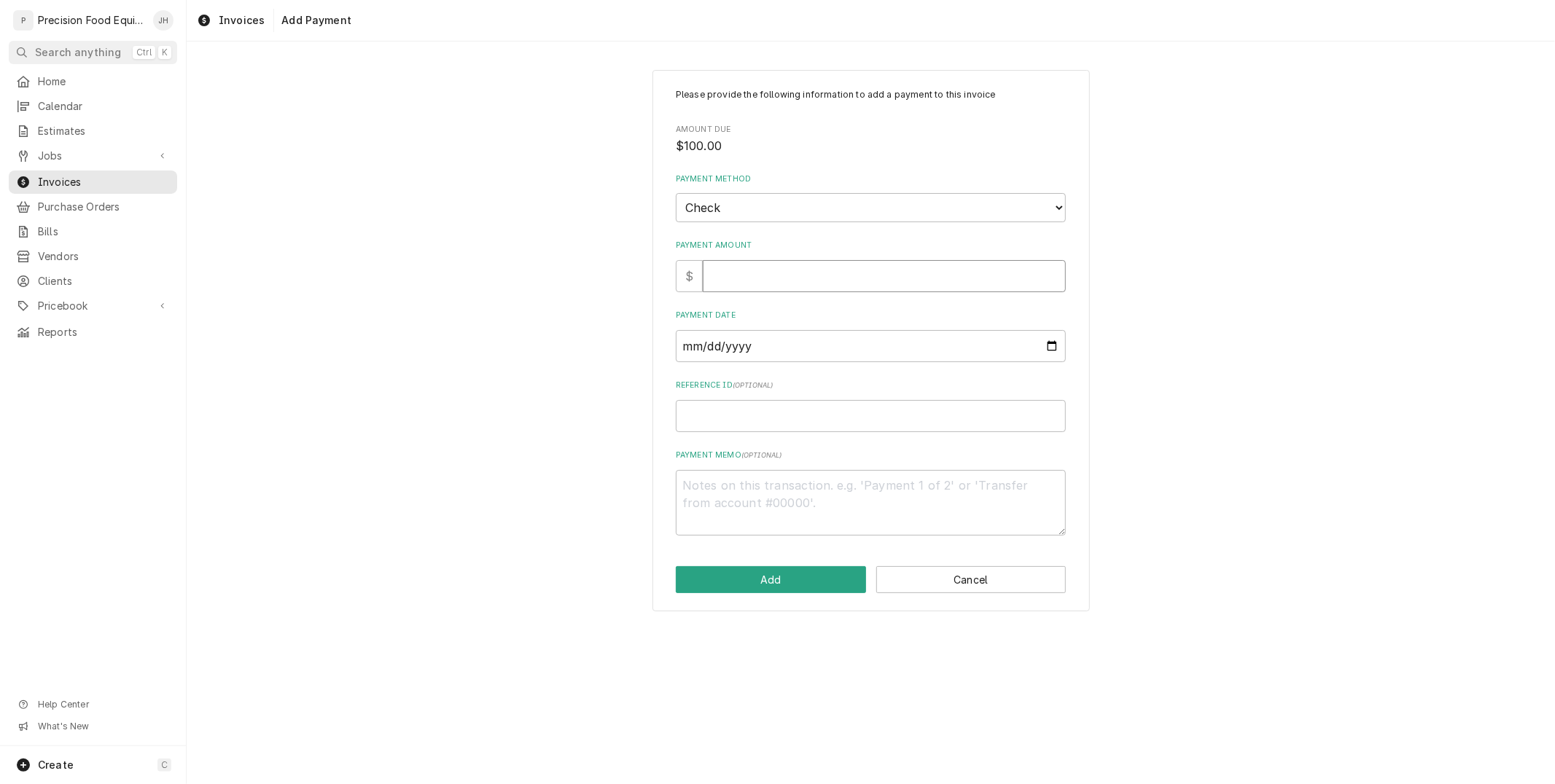
type input "1"
type textarea "x"
type input "10"
type textarea "x"
type input "100"
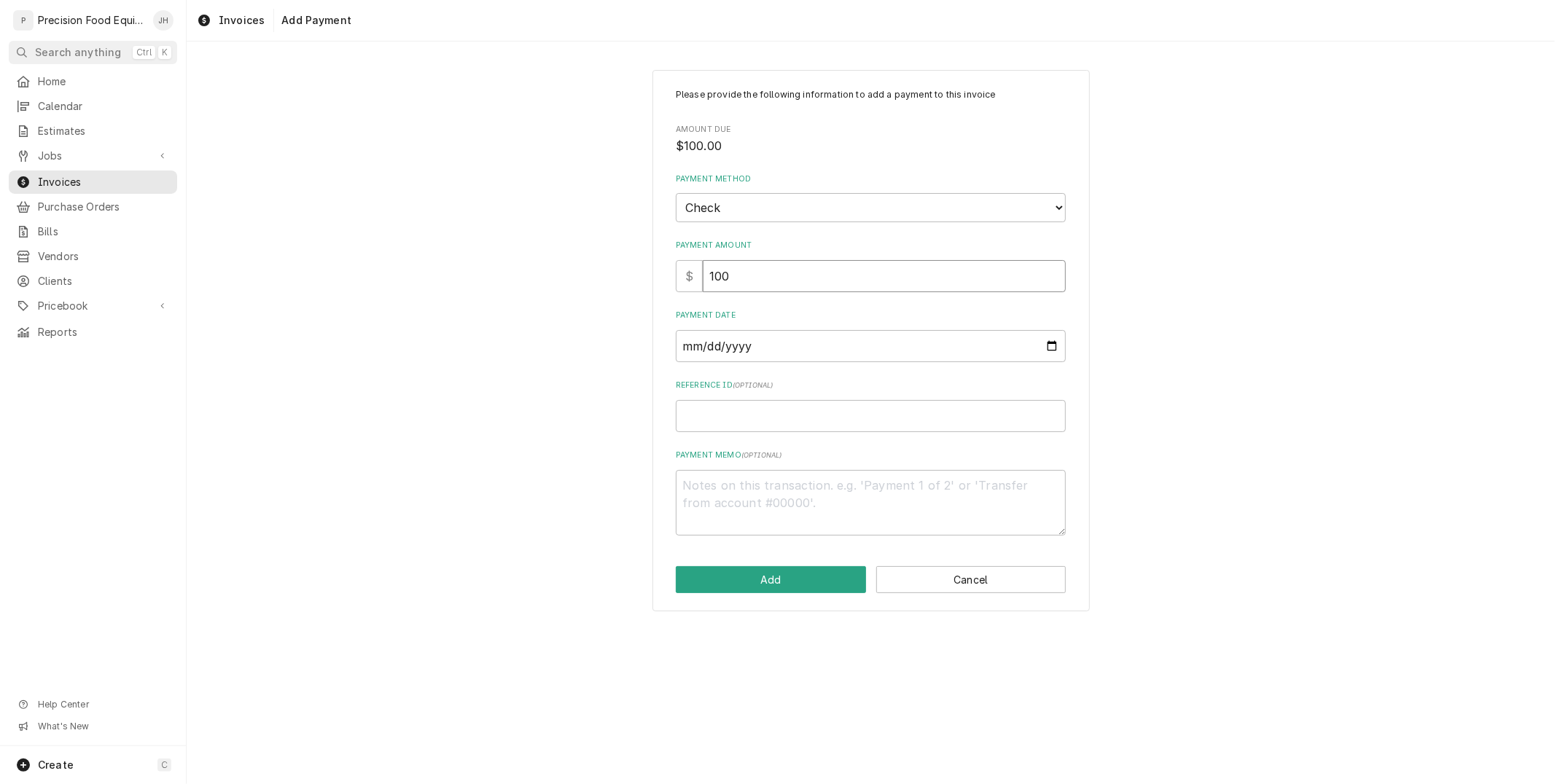
type textarea "x"
type input "100.00"
type textarea "x"
type input "100.00"
click at [811, 348] on input "Payment Date" at bounding box center [871, 346] width 390 height 32
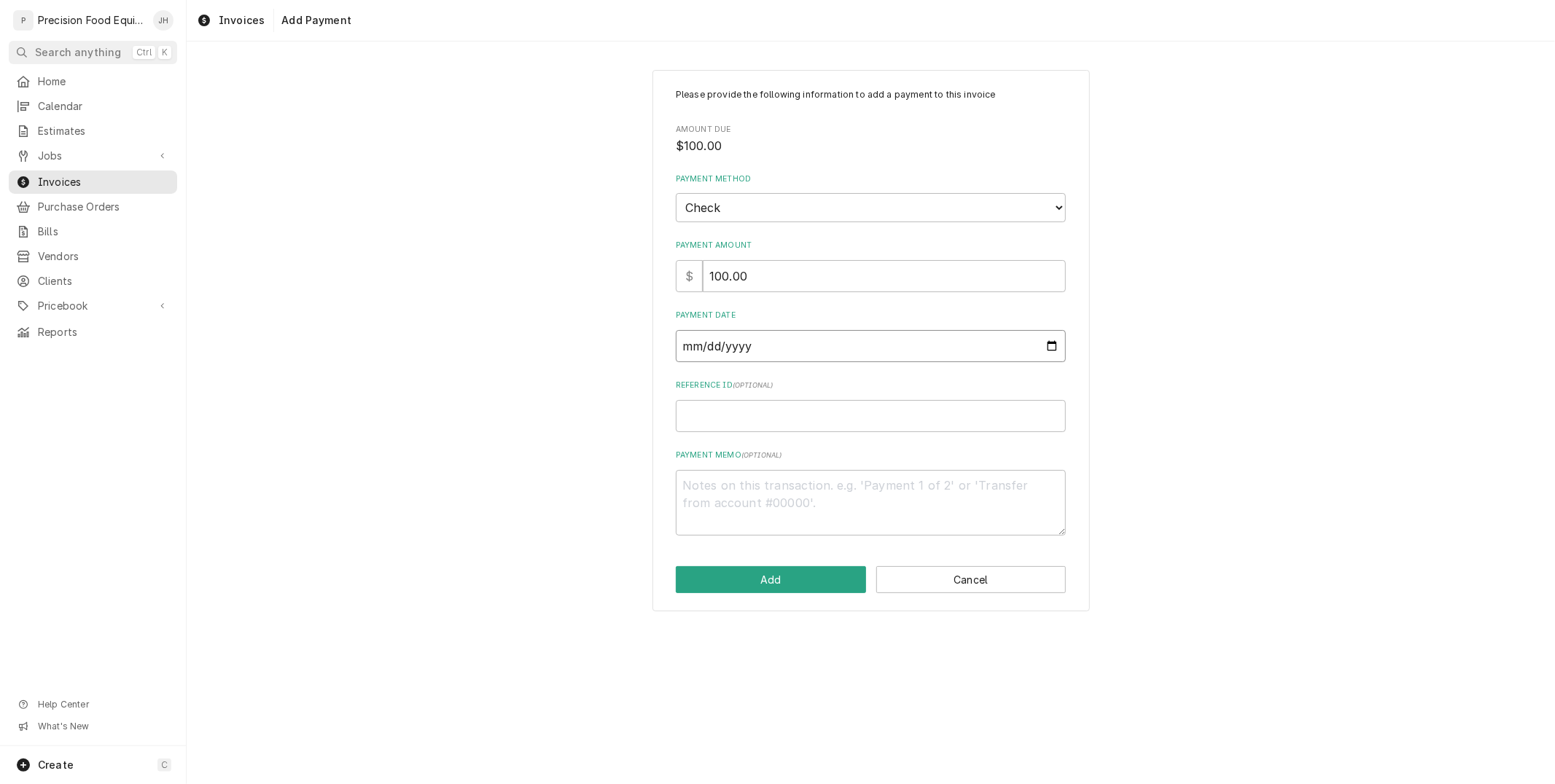
click at [1057, 340] on input "Payment Date" at bounding box center [871, 346] width 390 height 32
type input "2025-10-06"
click at [790, 425] on input "Reference ID ( optional )" at bounding box center [871, 416] width 390 height 32
type textarea "x"
type input "1"
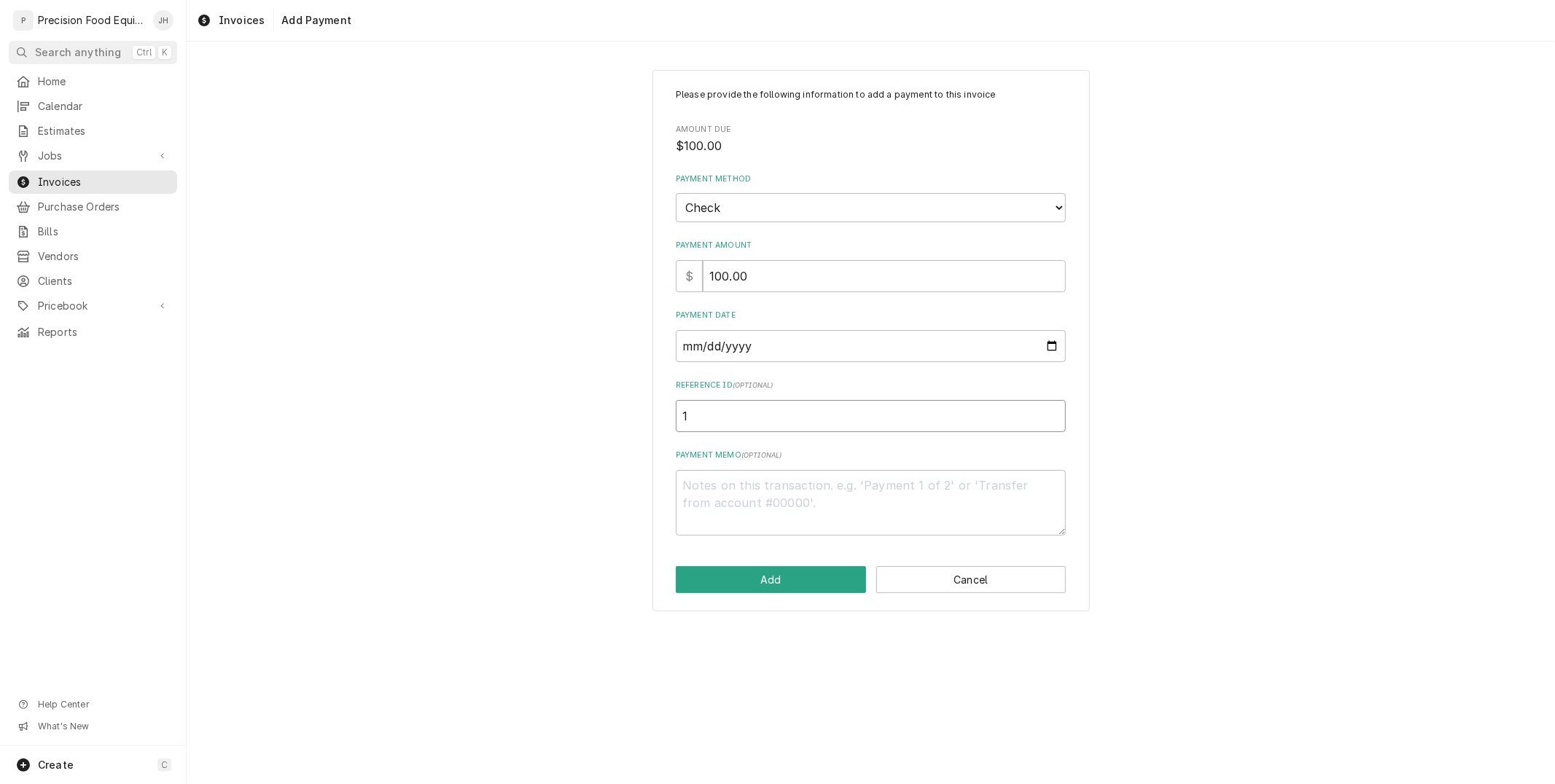
type textarea "x"
type input "13"
type textarea "x"
type input "139"
type textarea "x"
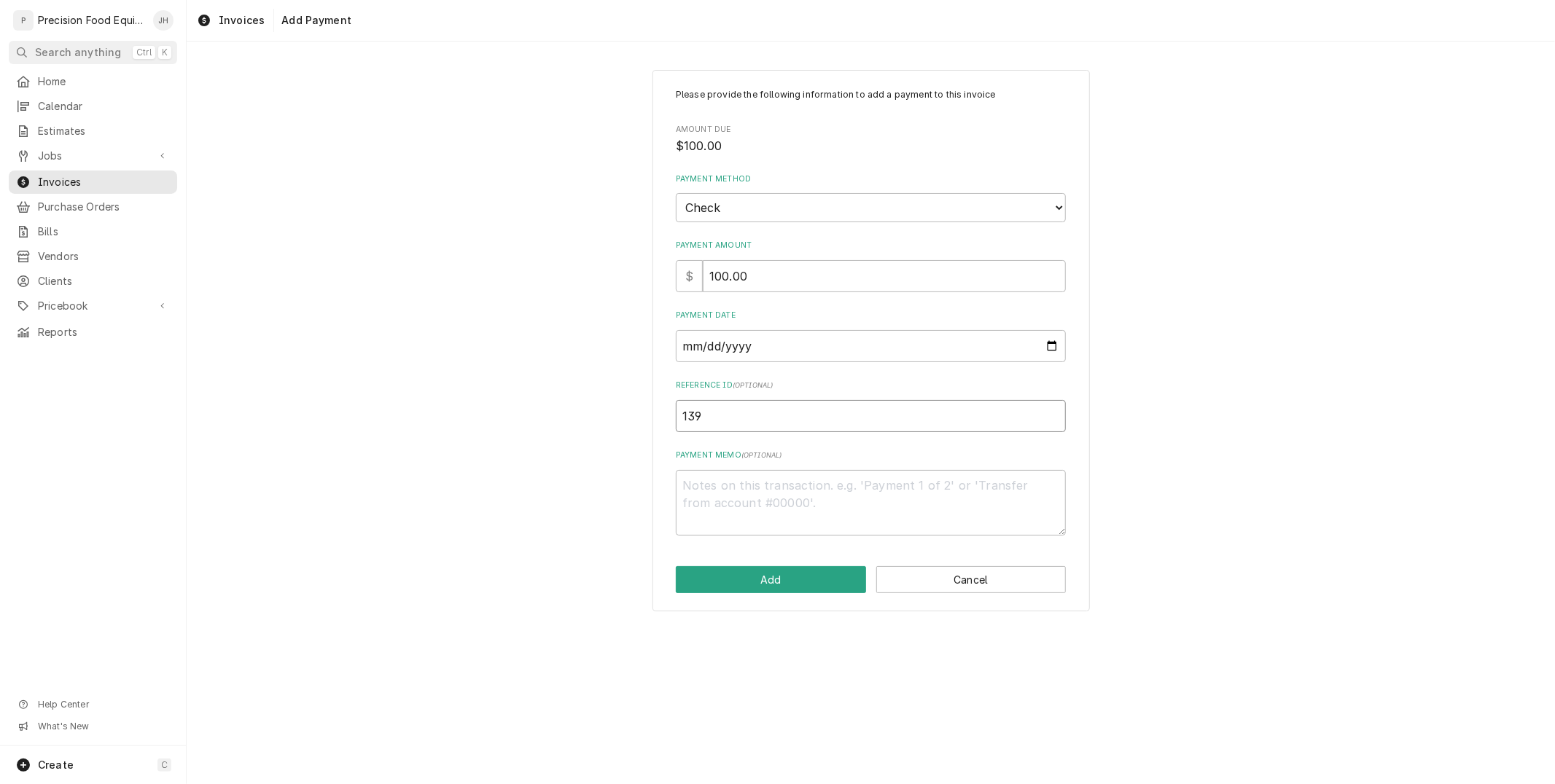
type input "1399"
type textarea "x"
type input "13995"
click at [783, 569] on button "Add" at bounding box center [771, 579] width 190 height 27
type textarea "x"
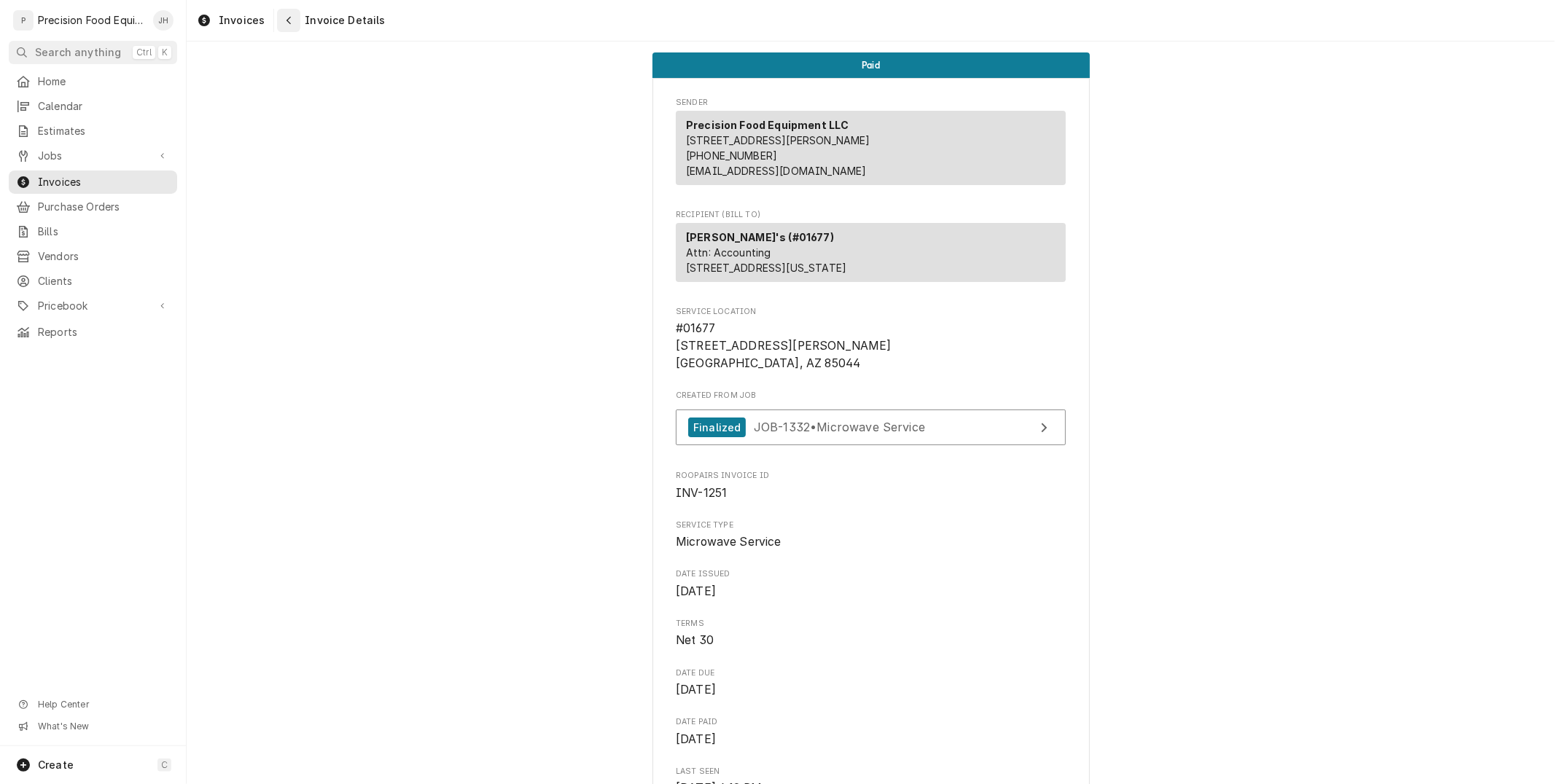
click at [282, 15] on div "Navigate back" at bounding box center [289, 21] width 15 height 15
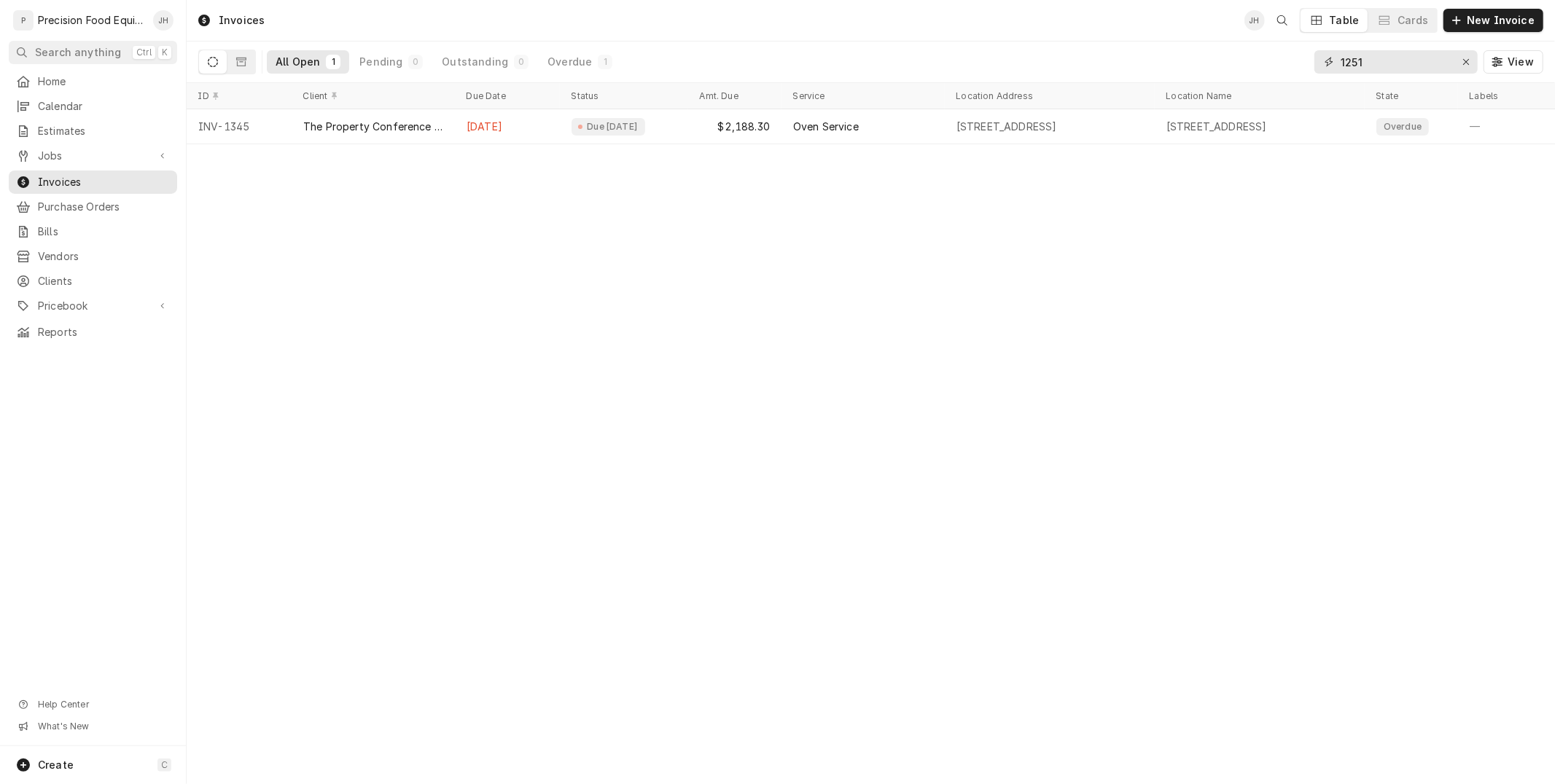
click at [1380, 60] on input "1251" at bounding box center [1395, 62] width 109 height 23
type input "1"
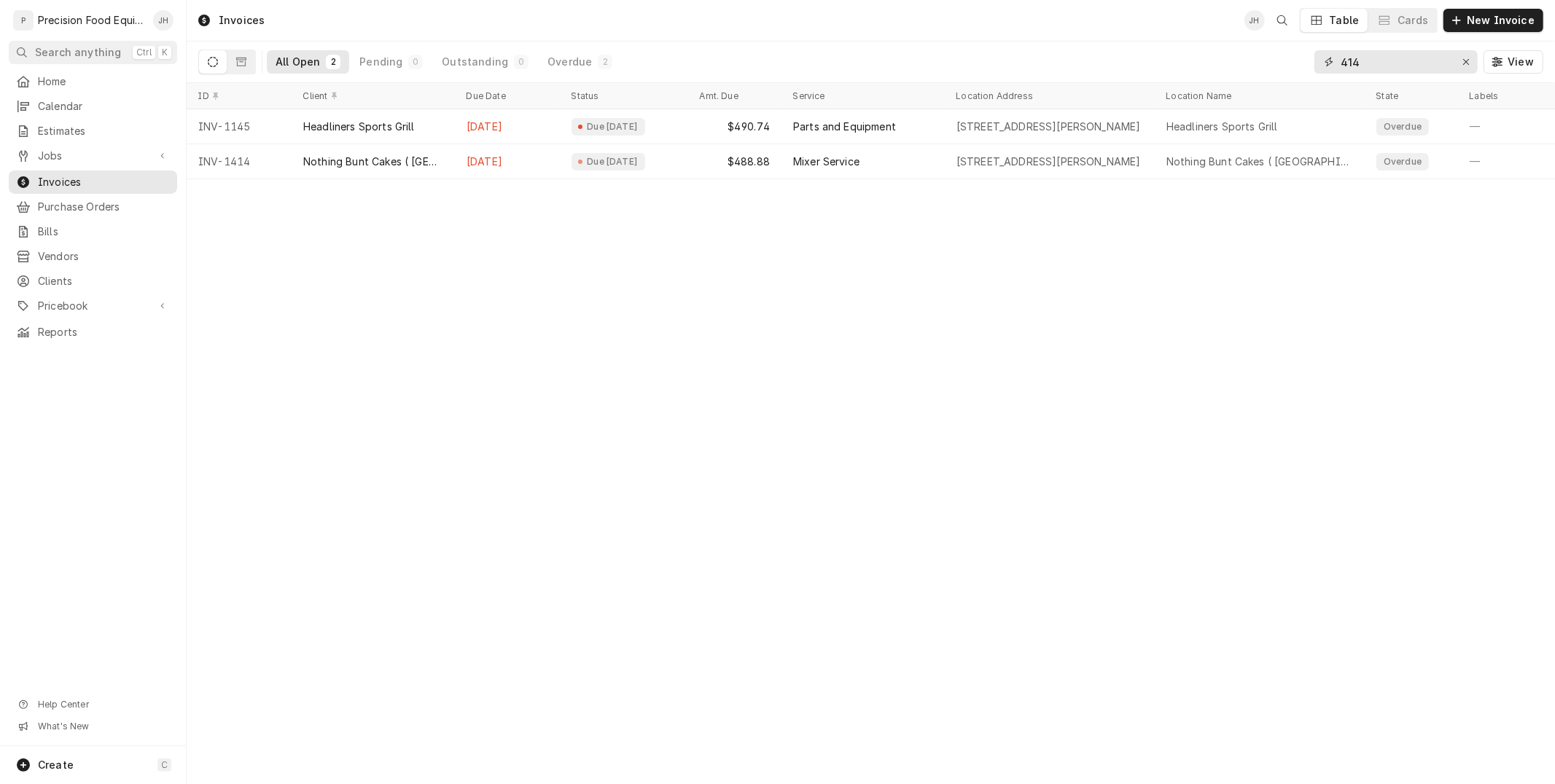
drag, startPoint x: 1380, startPoint y: 60, endPoint x: 1305, endPoint y: 68, distance: 75.4
click at [1305, 67] on div "All Open 2 Pending 0 Outstanding 0 Overdue 2 414 View" at bounding box center [870, 62] width 1345 height 41
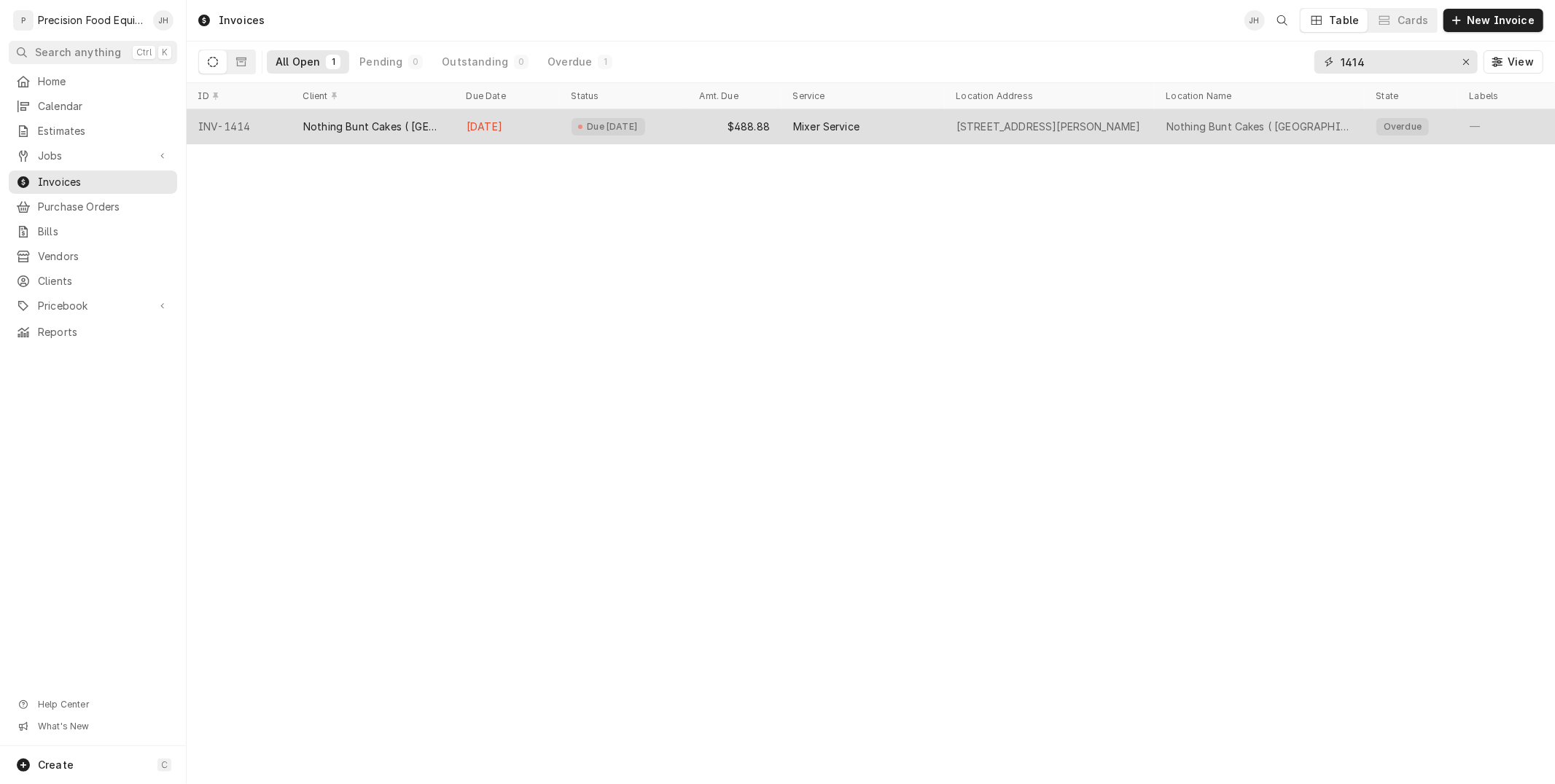
type input "1414"
click at [780, 135] on div "$488.88" at bounding box center [735, 127] width 93 height 35
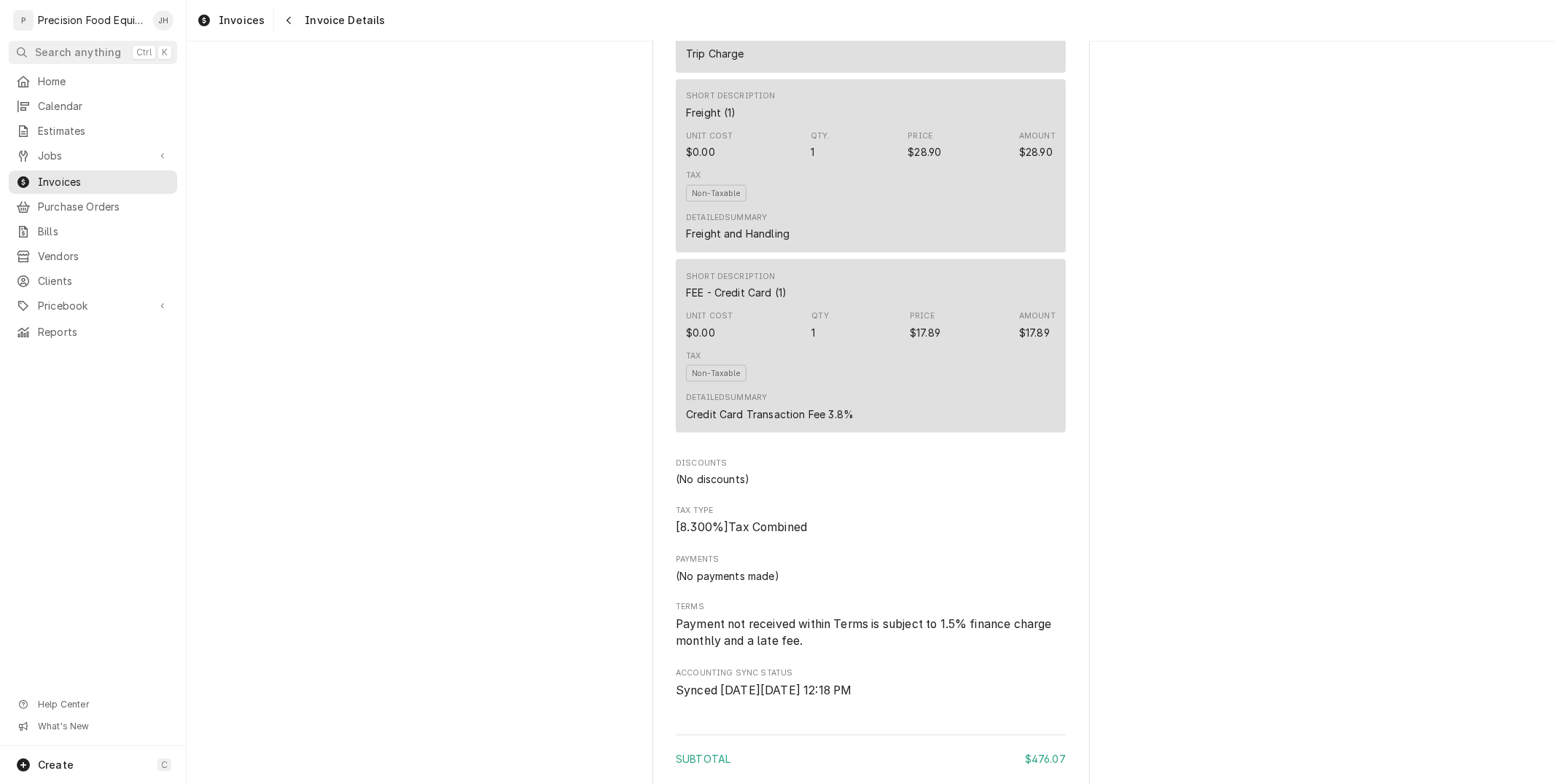
scroll to position [2064, 0]
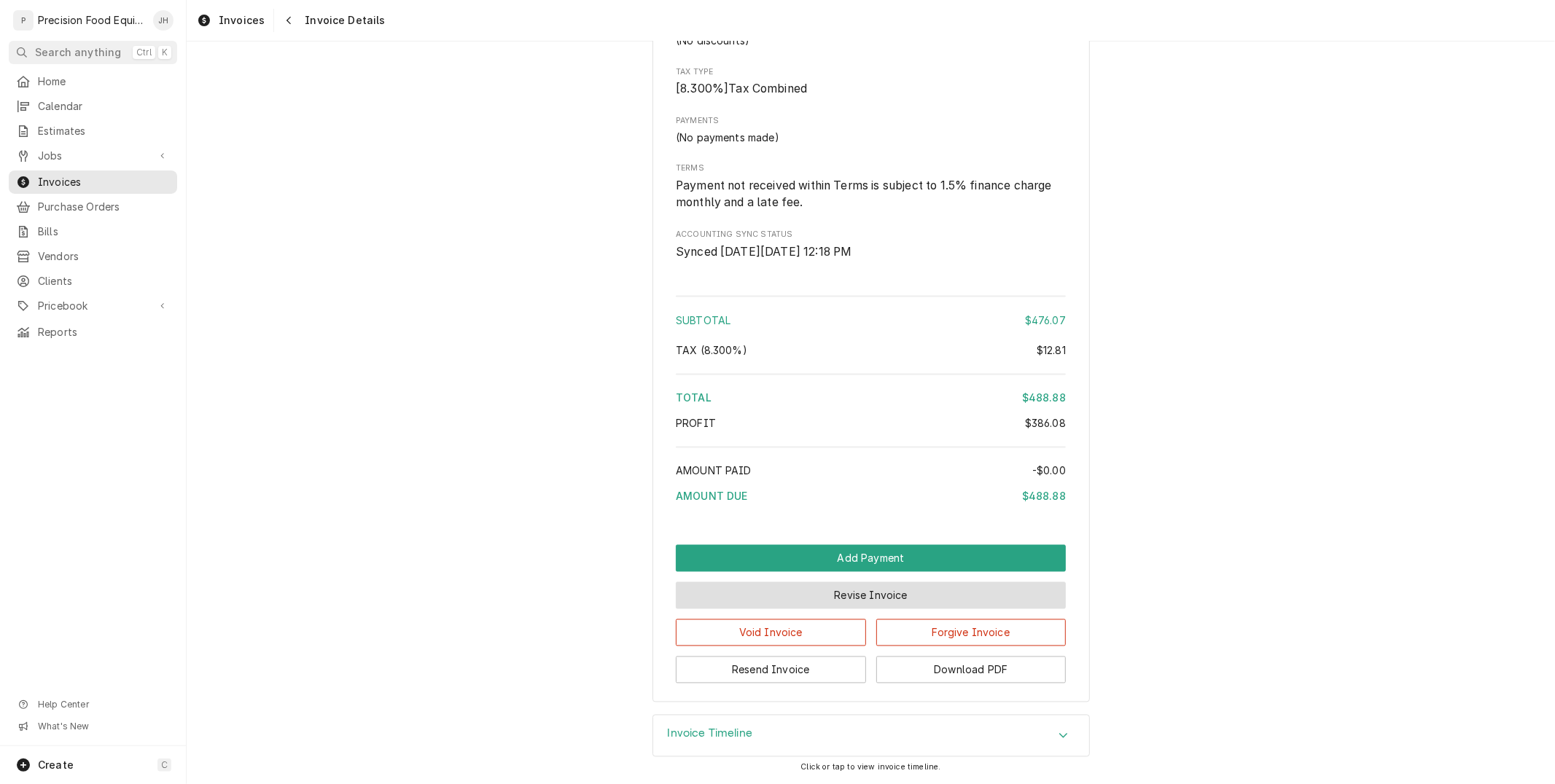
click at [888, 601] on button "Revise Invoice" at bounding box center [871, 596] width 390 height 27
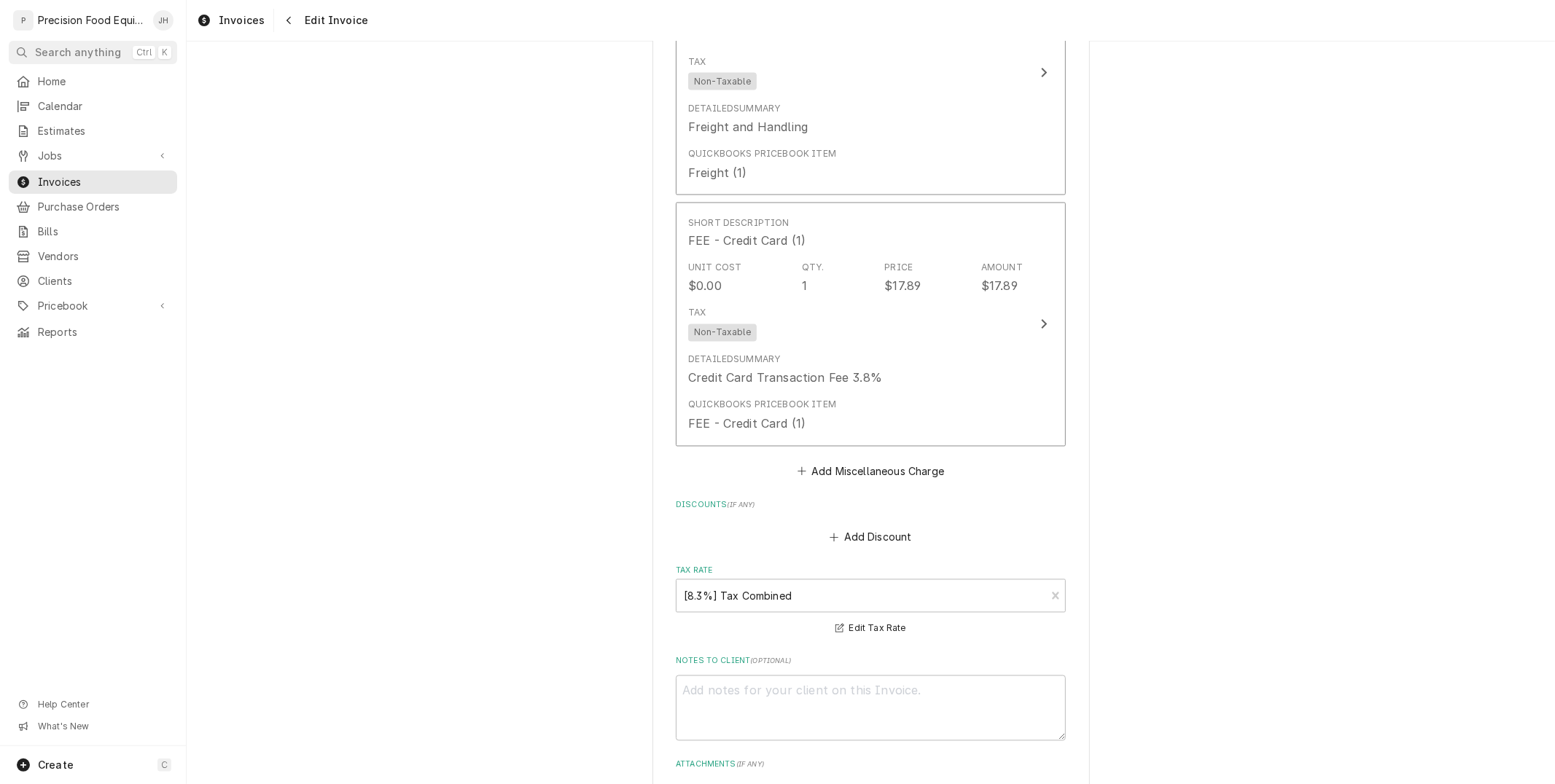
scroll to position [2104, 0]
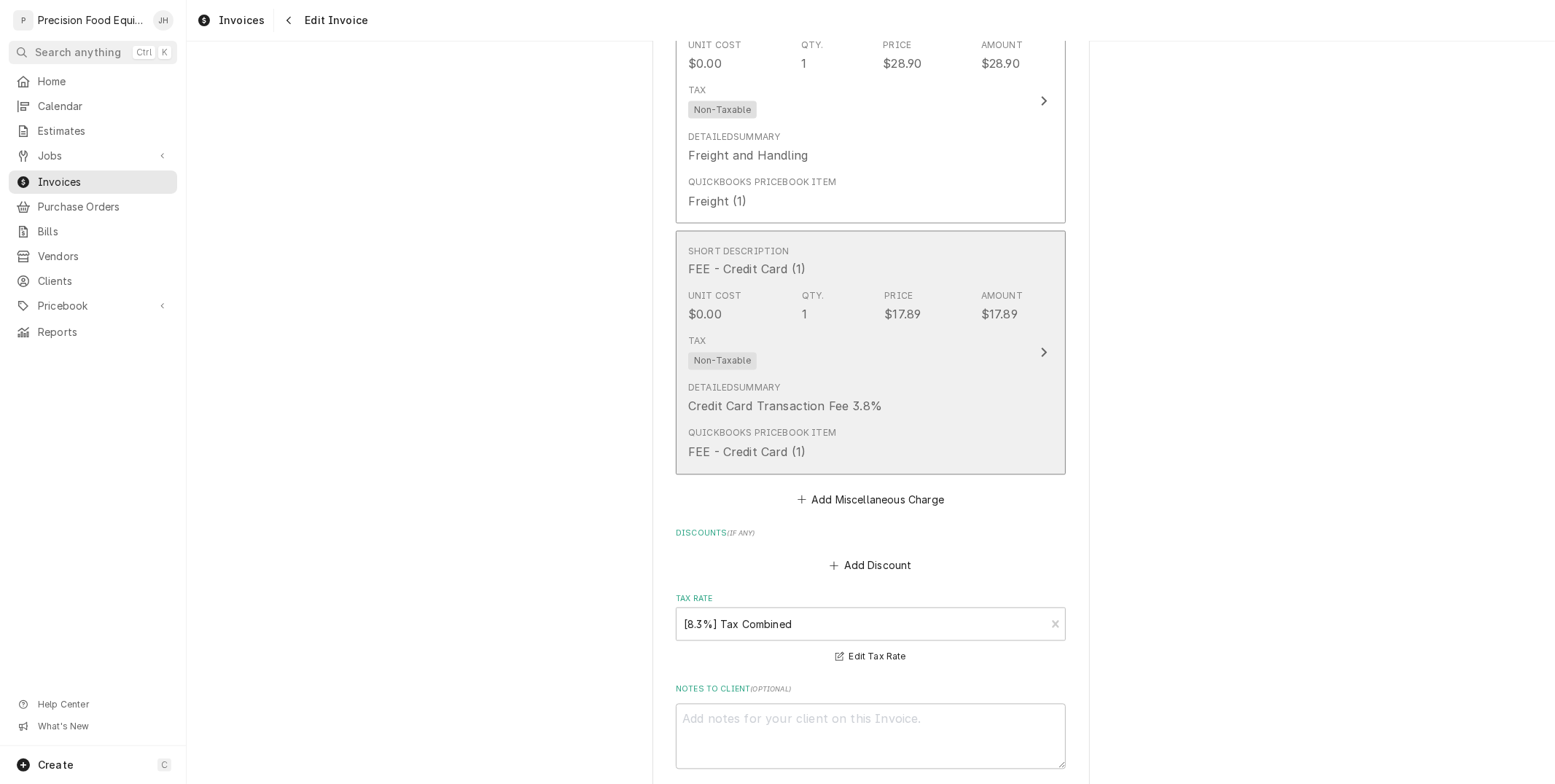
click at [897, 367] on div "Tax Non-Taxable" at bounding box center [856, 353] width 335 height 47
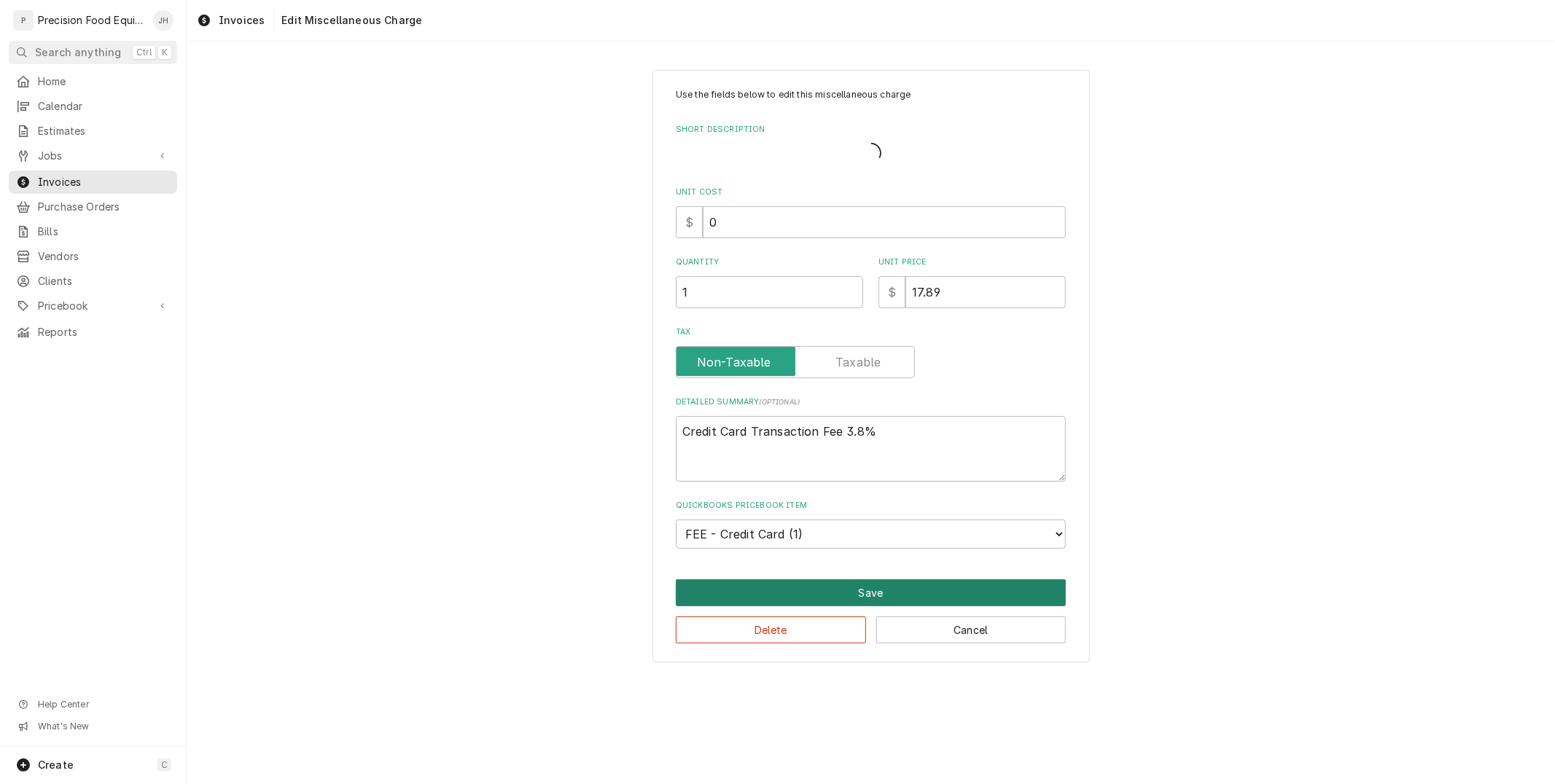
click at [826, 607] on button "Save" at bounding box center [871, 593] width 390 height 27
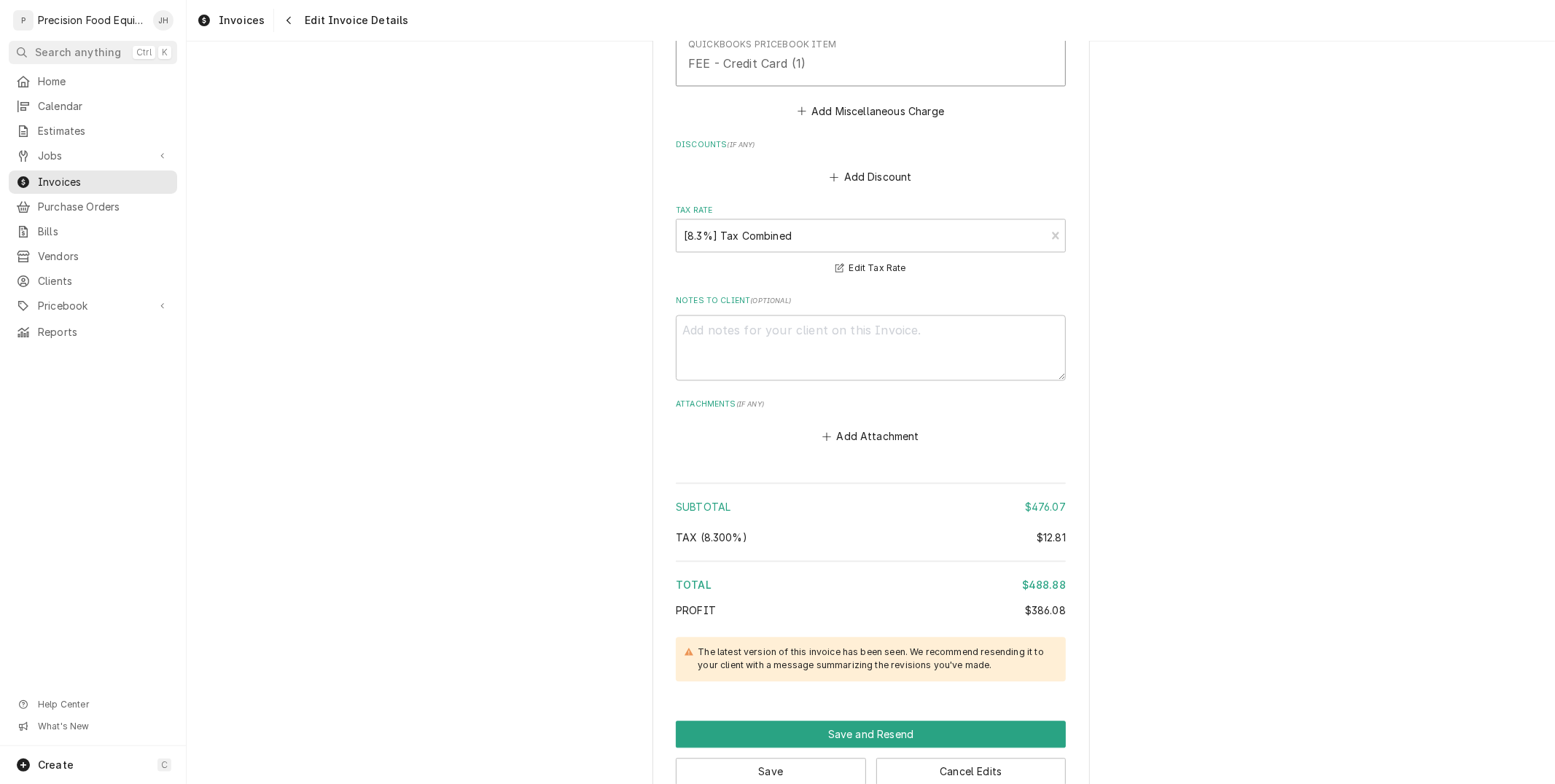
scroll to position [2595, 0]
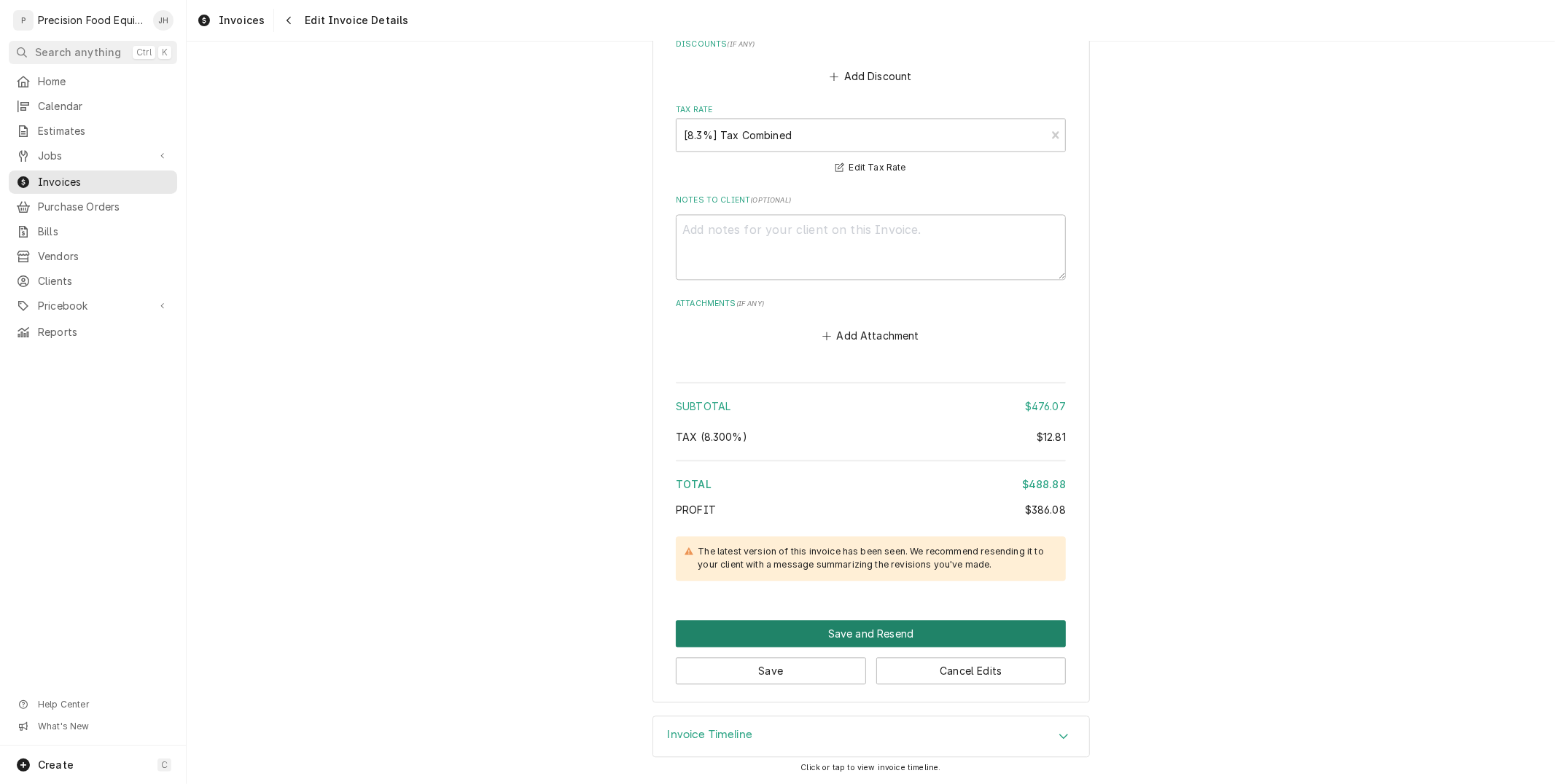
click at [851, 637] on button "Save and Resend" at bounding box center [871, 633] width 390 height 27
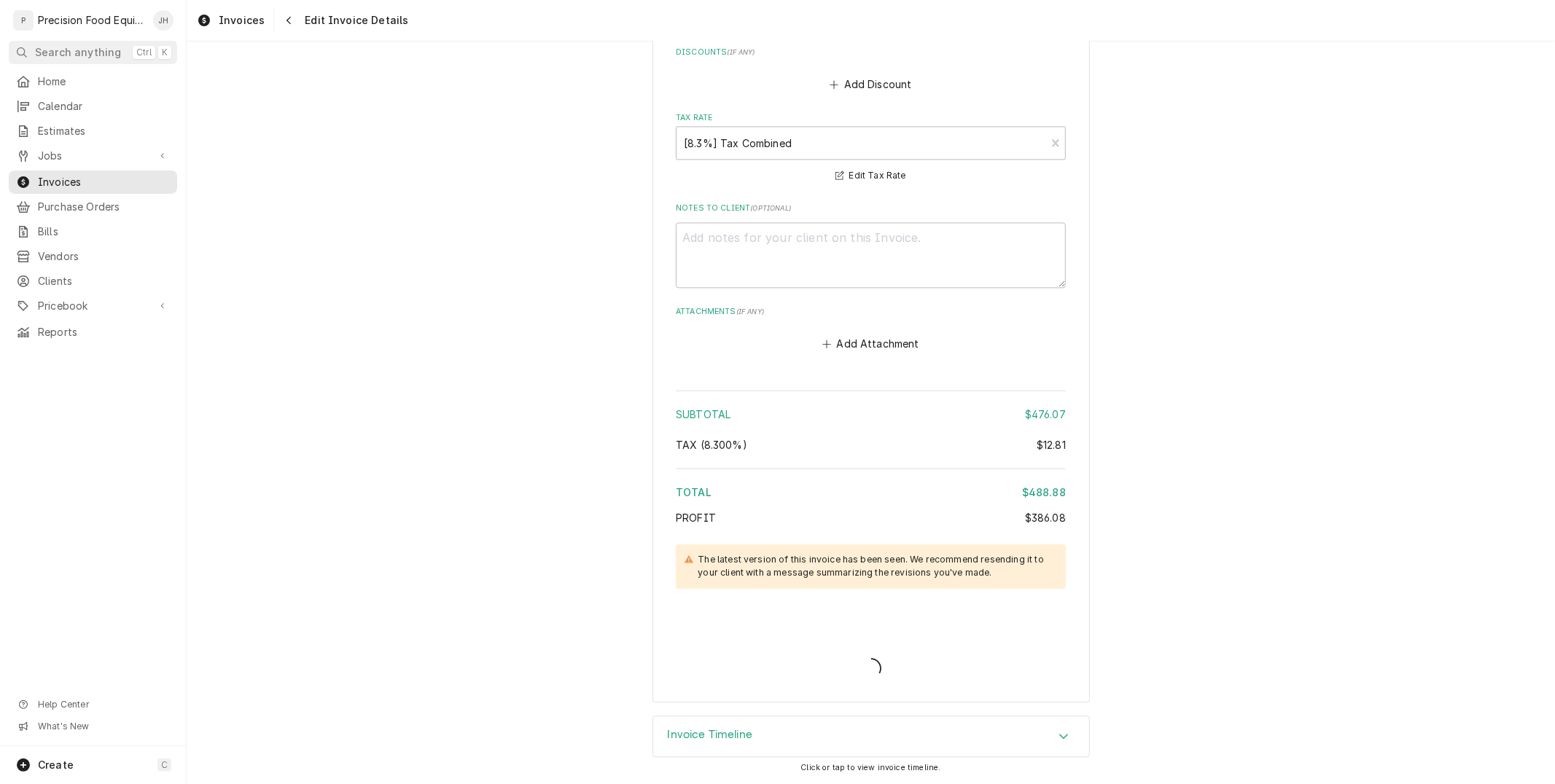
scroll to position [2587, 0]
type textarea "x"
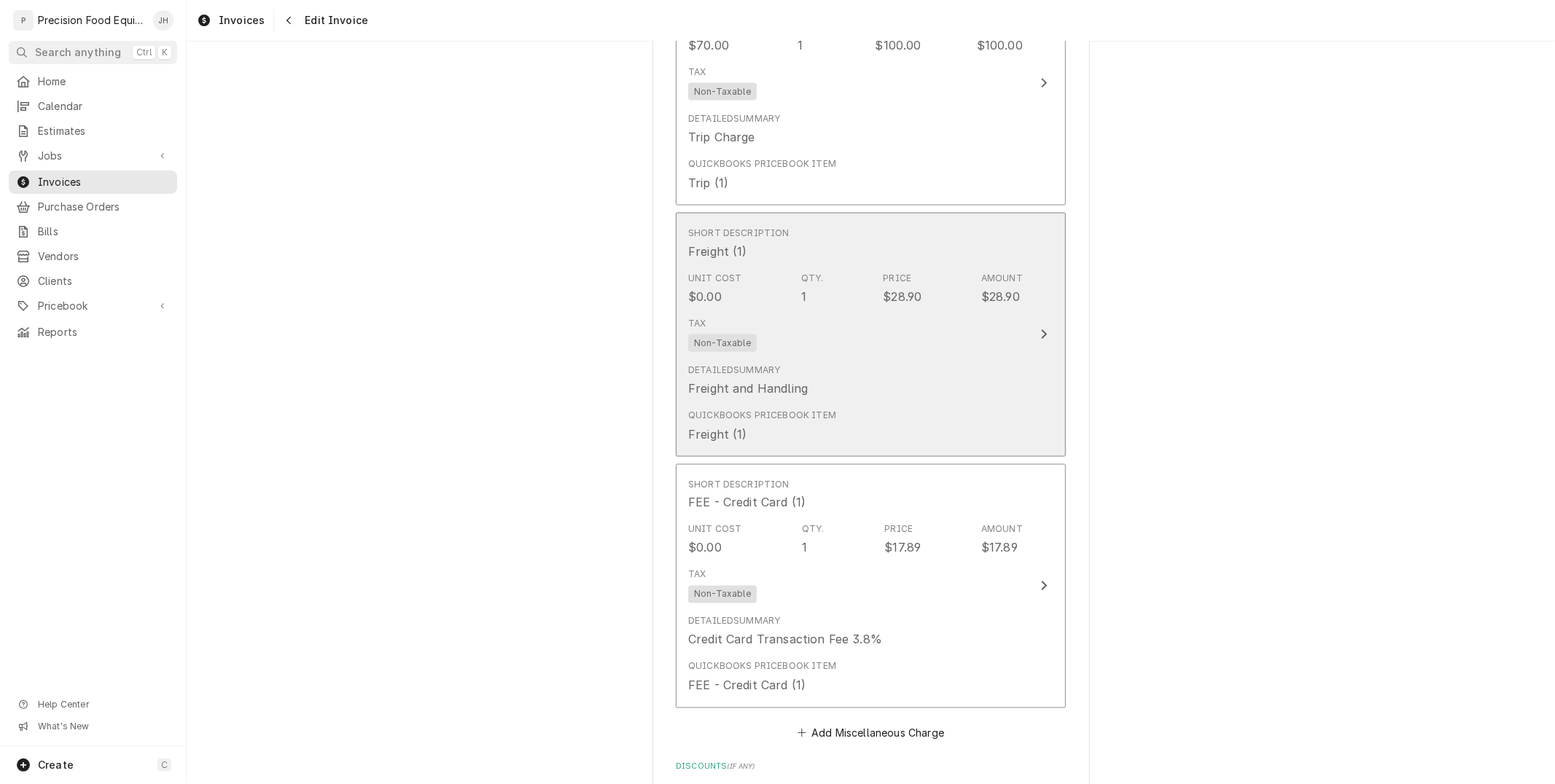
scroll to position [1847, 0]
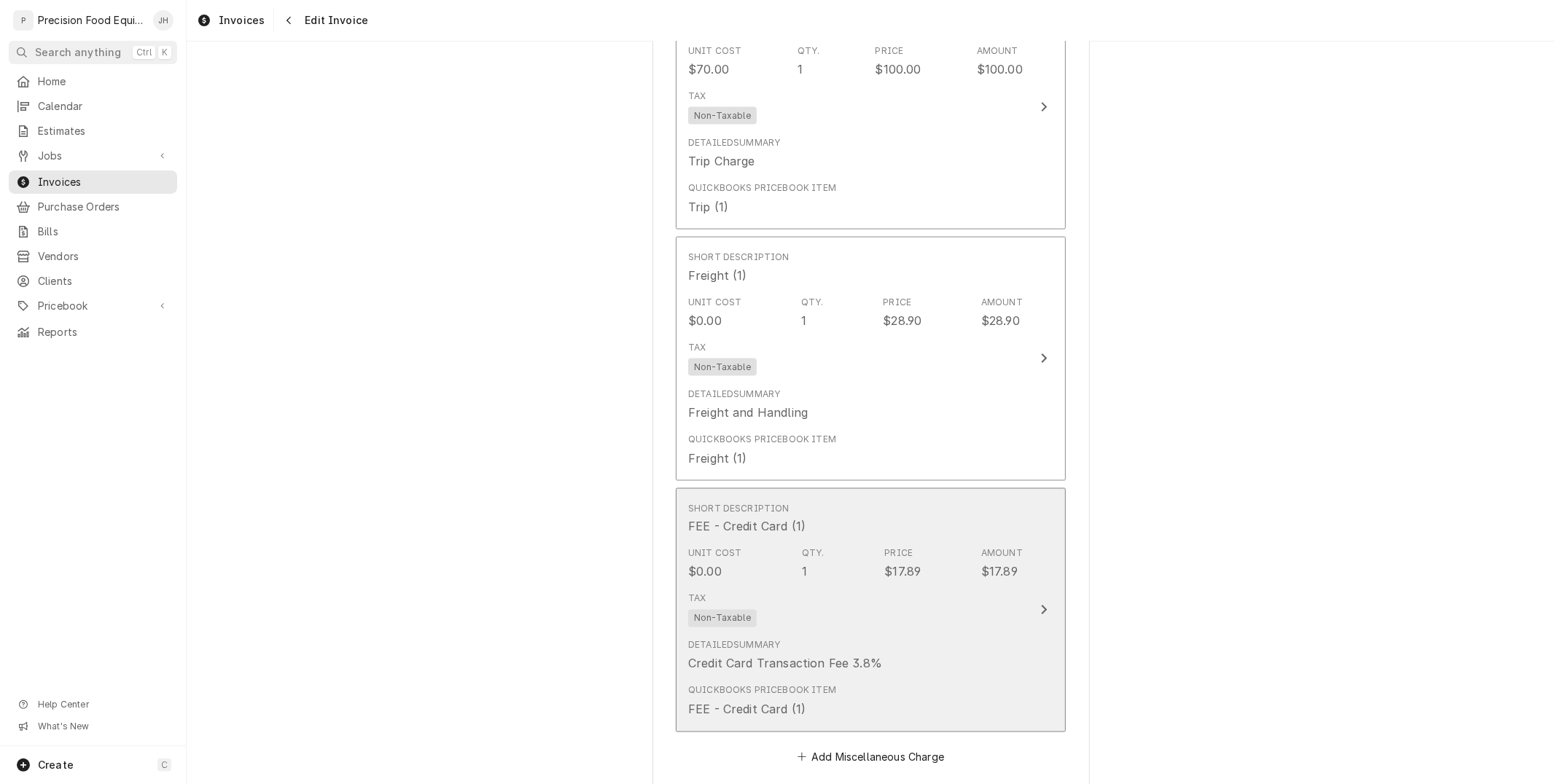
click at [885, 530] on div "Short Description FEE - Credit Card (1)" at bounding box center [856, 519] width 335 height 45
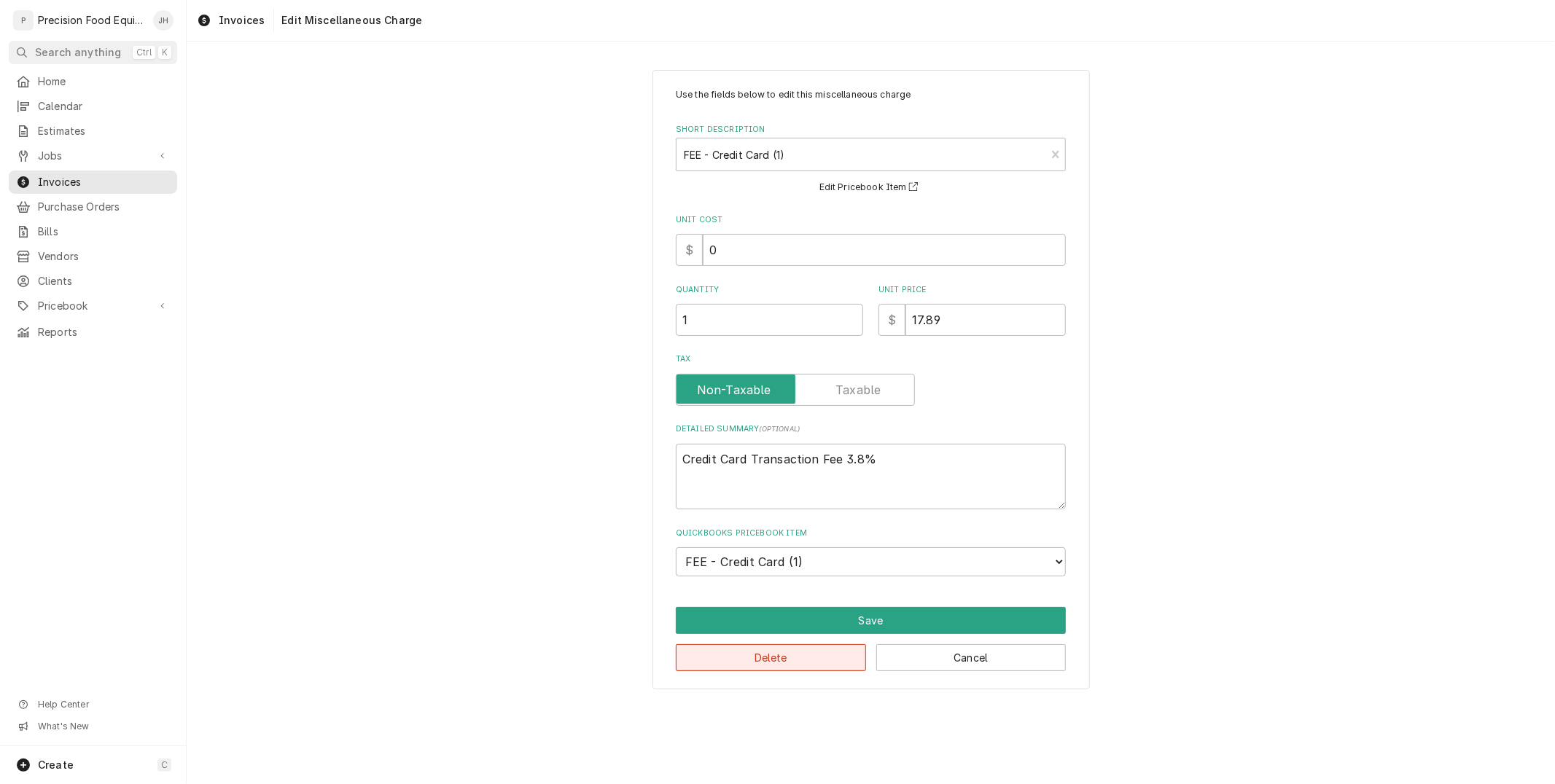
click at [803, 652] on button "Delete" at bounding box center [771, 657] width 190 height 27
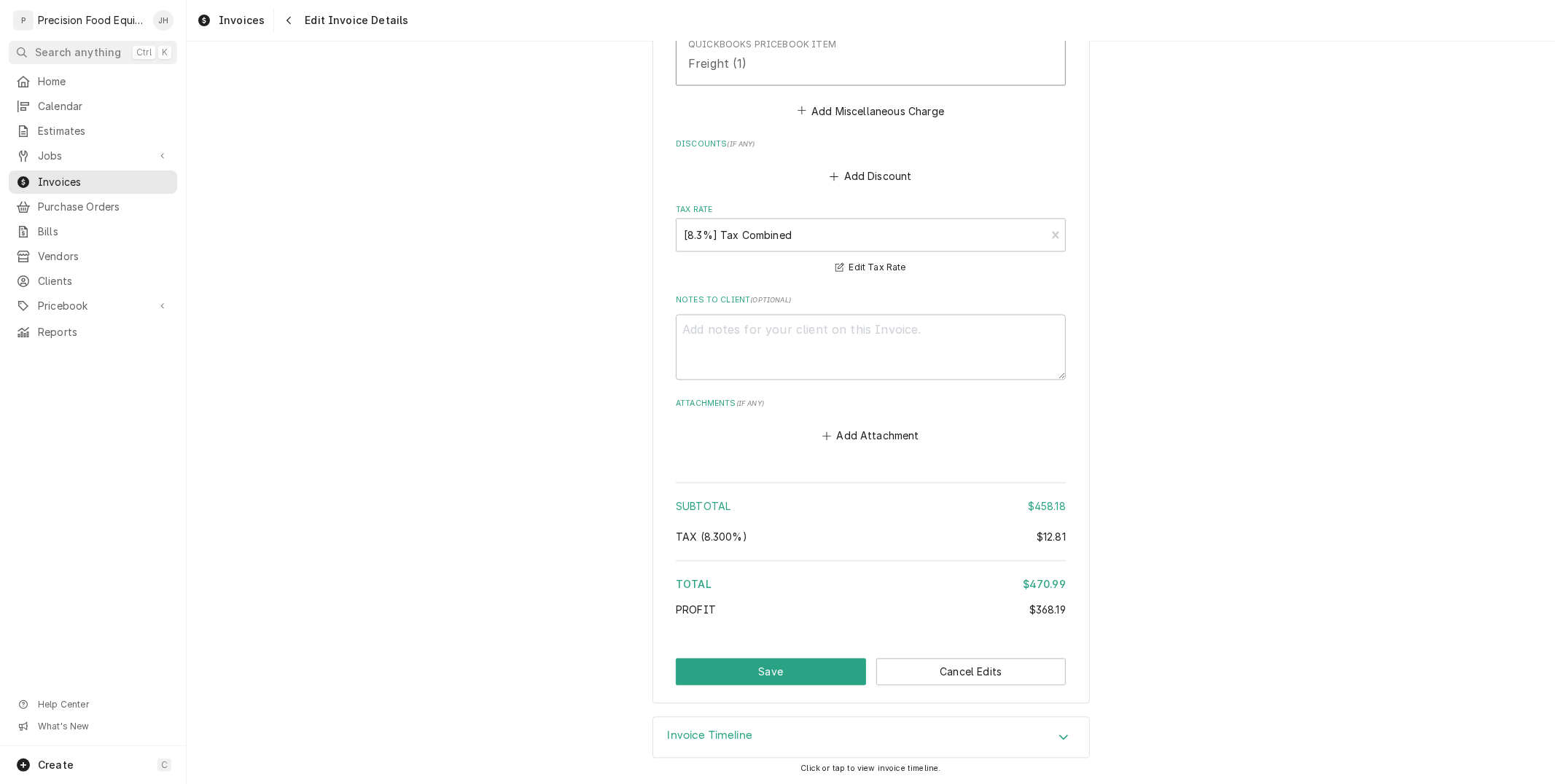
scroll to position [2243, 0]
click at [798, 675] on button "Save" at bounding box center [771, 671] width 190 height 27
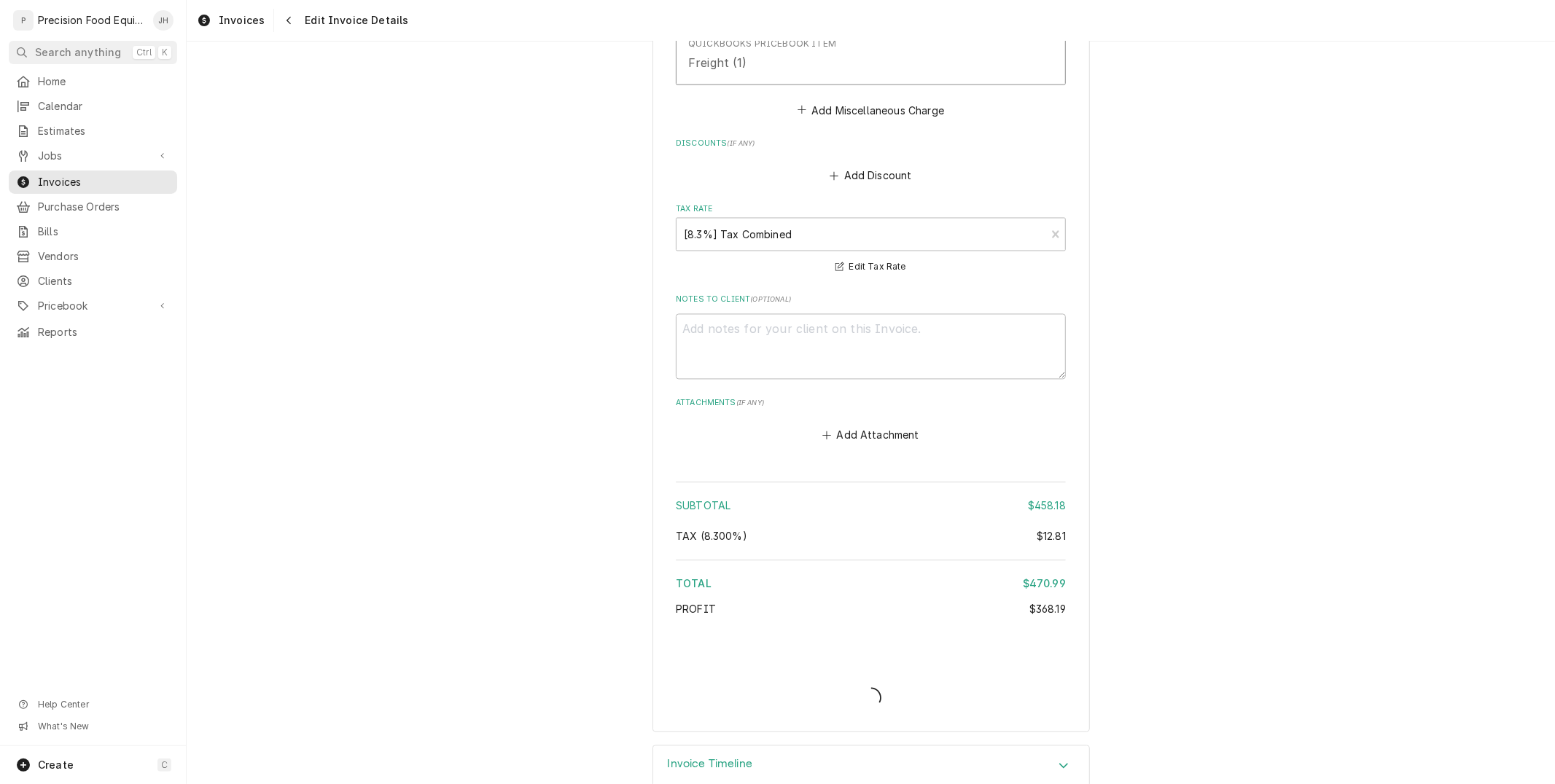
type textarea "x"
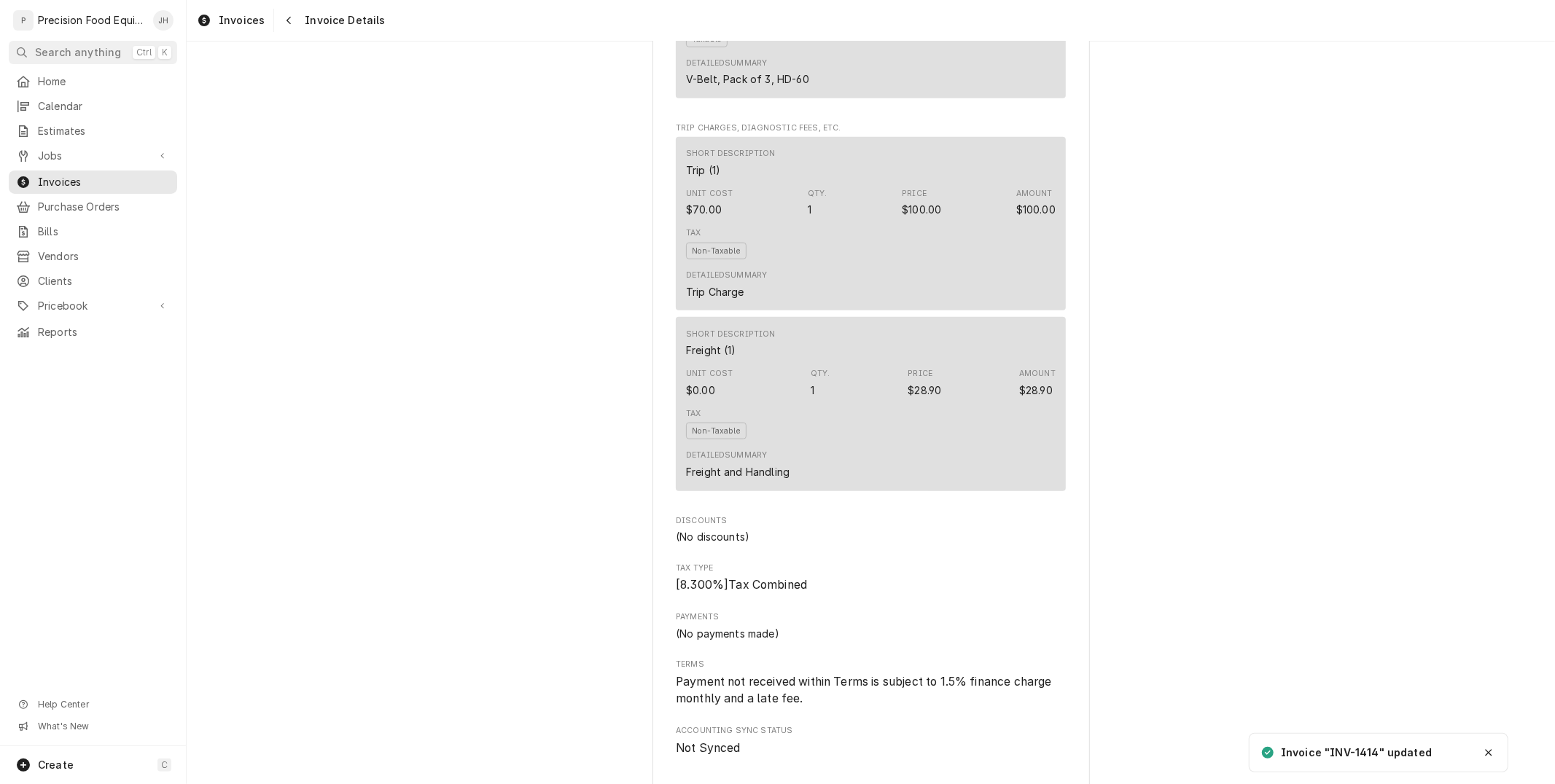
scroll to position [1835, 0]
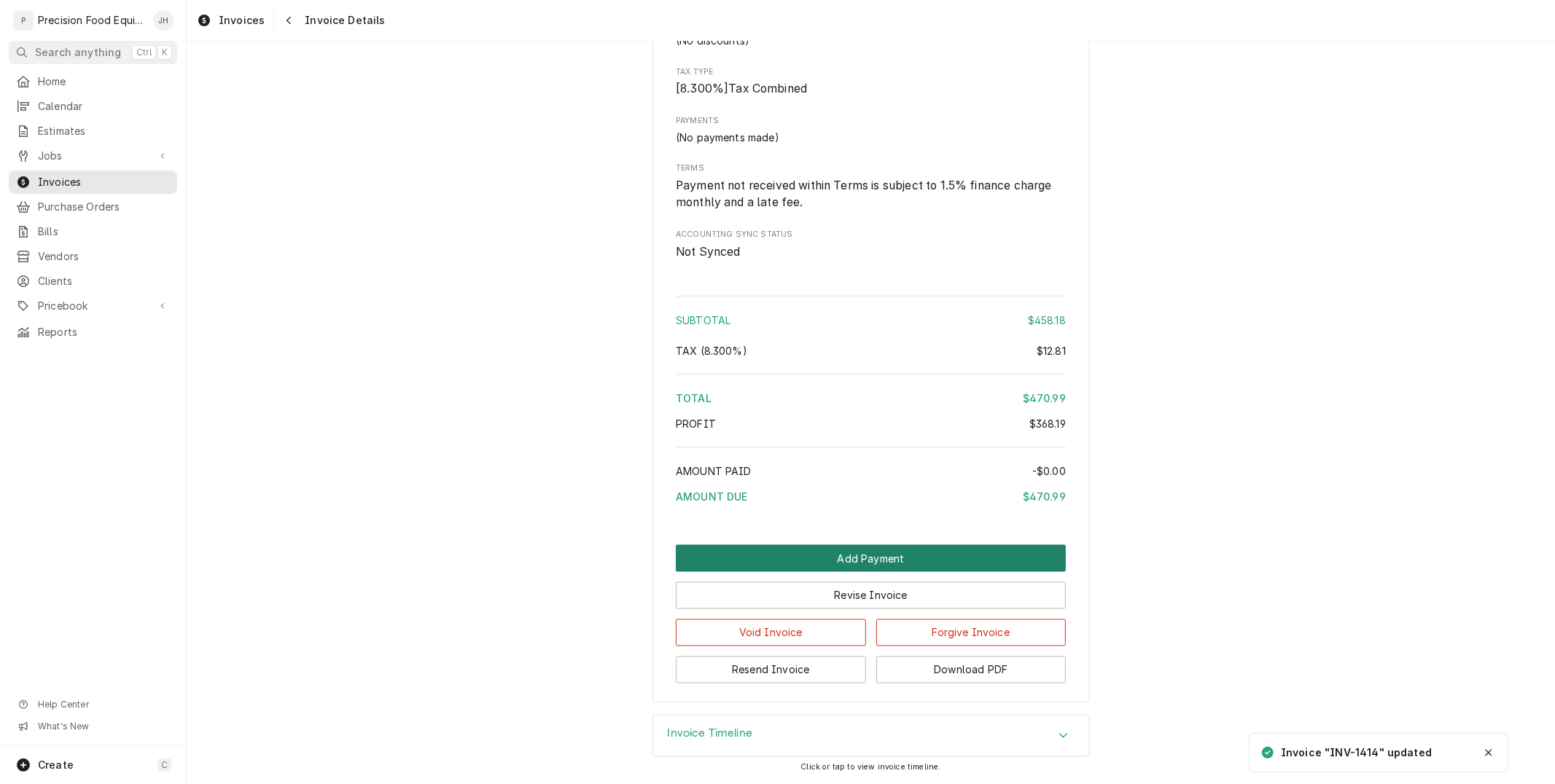
click at [914, 565] on button "Add Payment" at bounding box center [871, 558] width 390 height 27
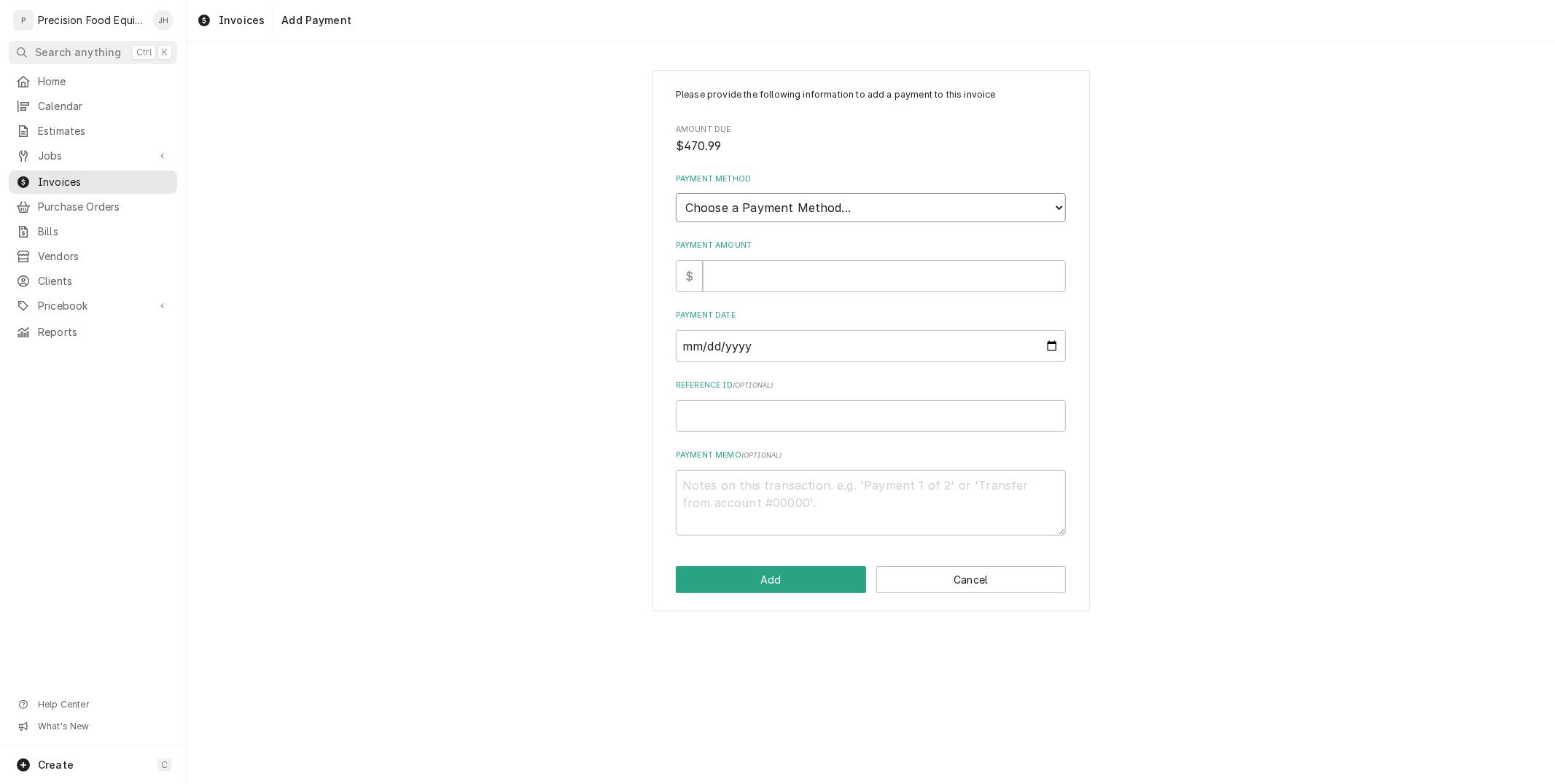
click at [795, 210] on select "Choose a Payment Method... Cash Check Credit/Debit Card ACH/eCheck Other" at bounding box center [871, 208] width 390 height 29
select select "2"
click at [676, 193] on select "Choose a Payment Method... Cash Check Credit/Debit Card ACH/eCheck Other" at bounding box center [871, 208] width 390 height 29
click at [807, 279] on input "Payment Amount" at bounding box center [884, 276] width 363 height 32
type textarea "x"
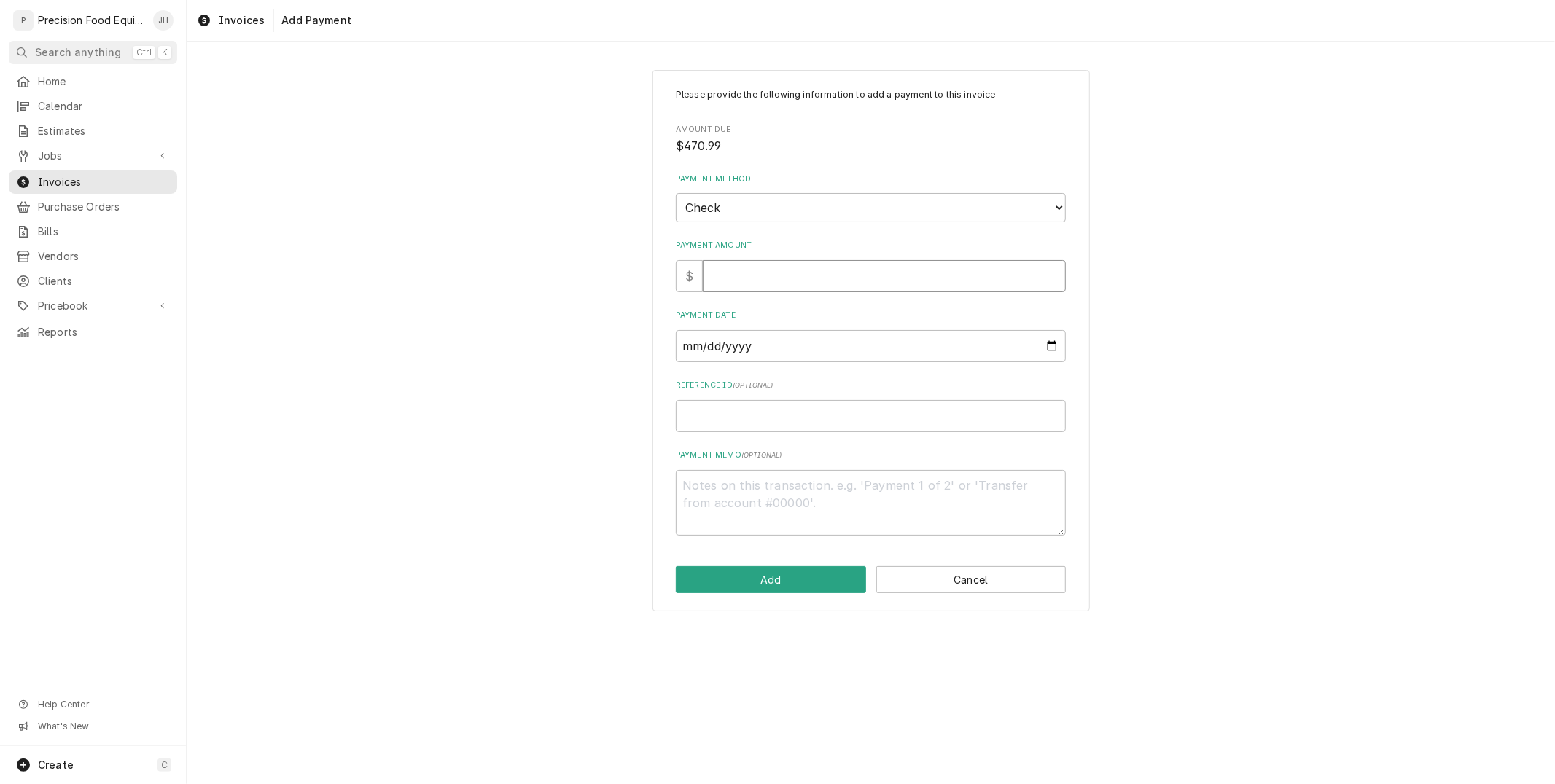
type input "4"
type textarea "x"
type input "47"
type textarea "x"
type input "470"
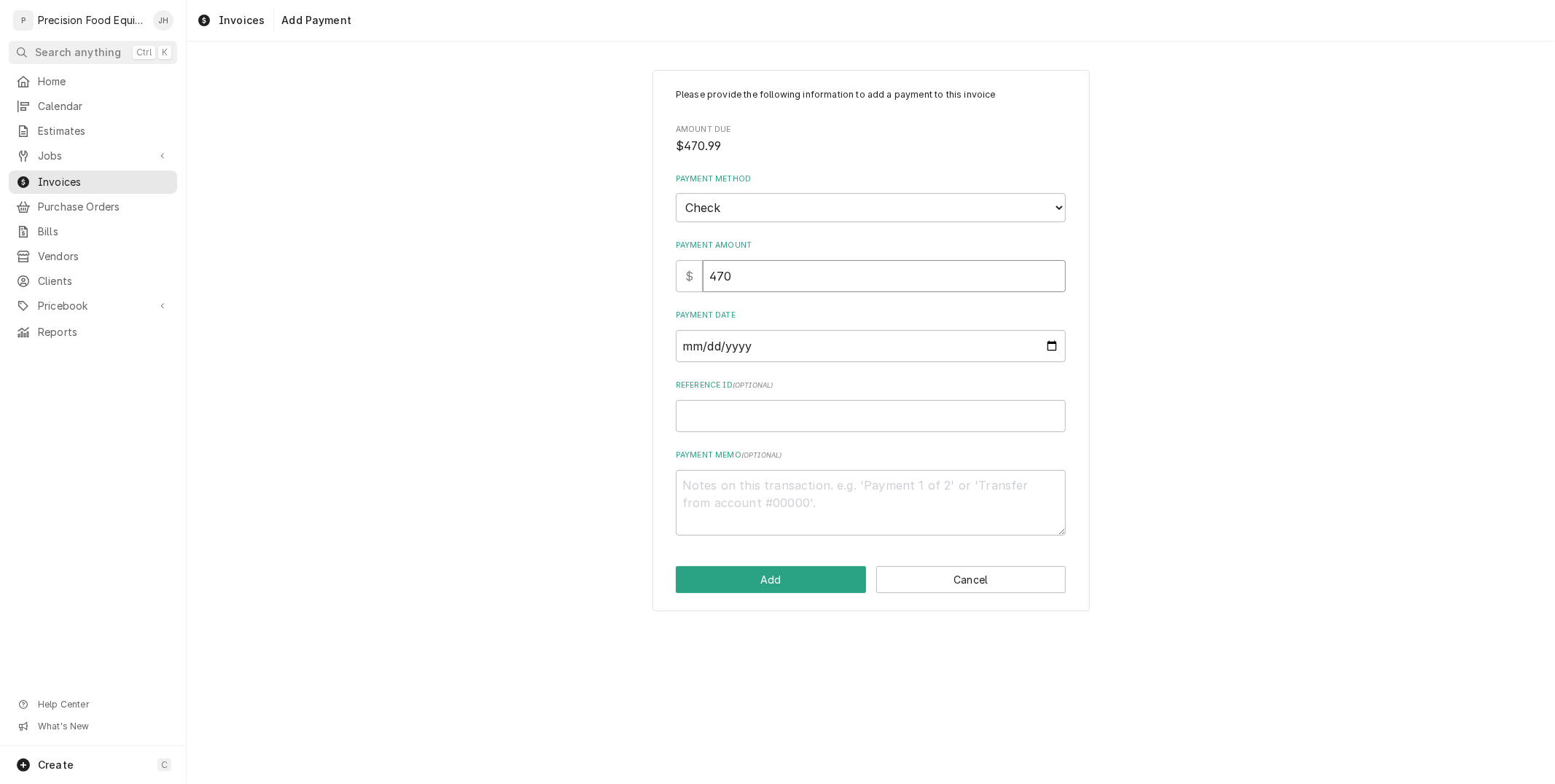
type textarea "x"
type input "470.9"
type textarea "x"
type input "470.99"
click at [754, 340] on input "Payment Date" at bounding box center [871, 346] width 390 height 32
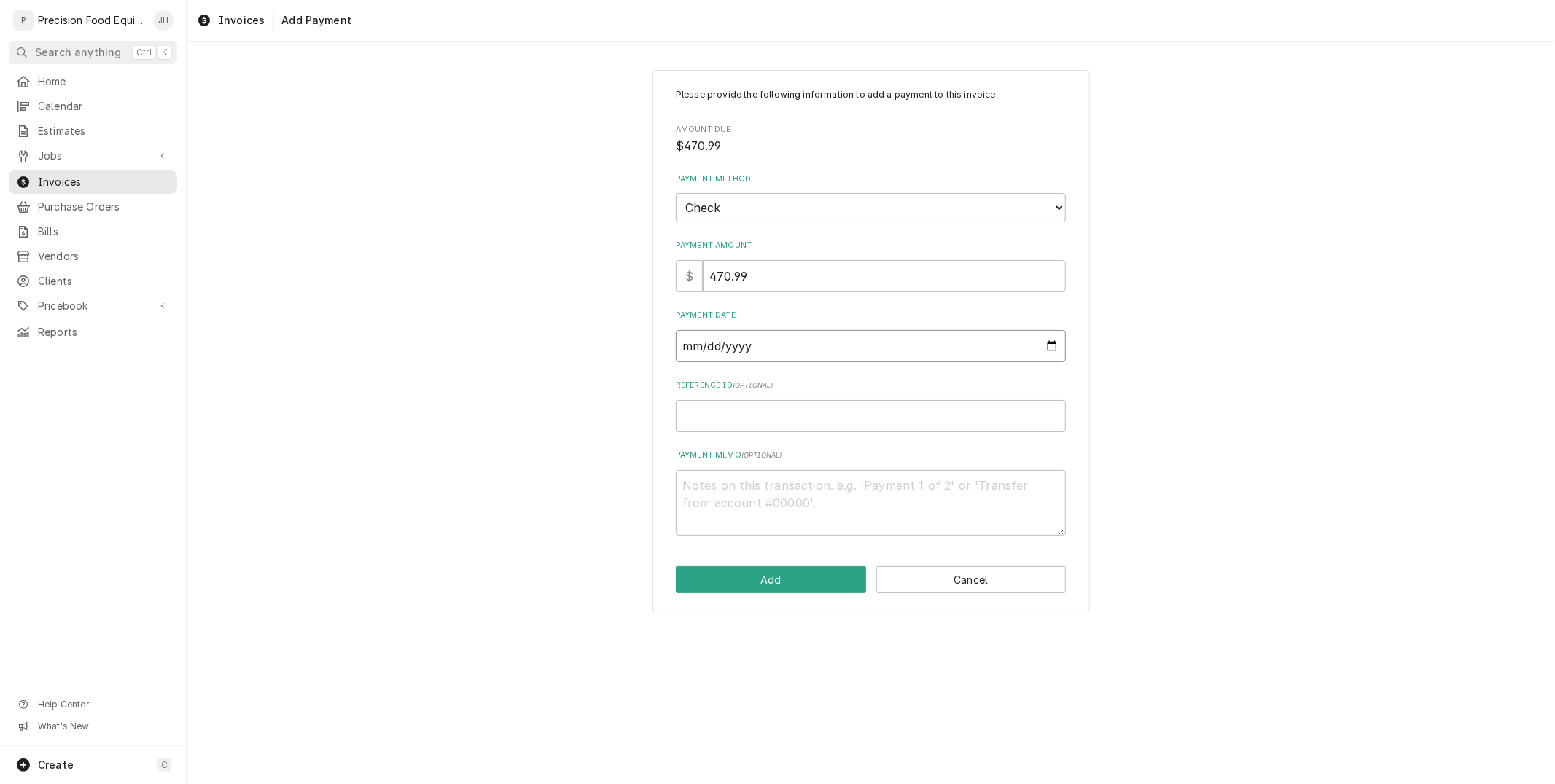
click at [1043, 340] on input "Payment Date" at bounding box center [871, 346] width 390 height 32
click at [1050, 345] on input "Payment Date" at bounding box center [871, 346] width 390 height 32
type input "[DATE]"
click at [886, 409] on input "Reference ID ( optional )" at bounding box center [871, 416] width 390 height 32
type textarea "x"
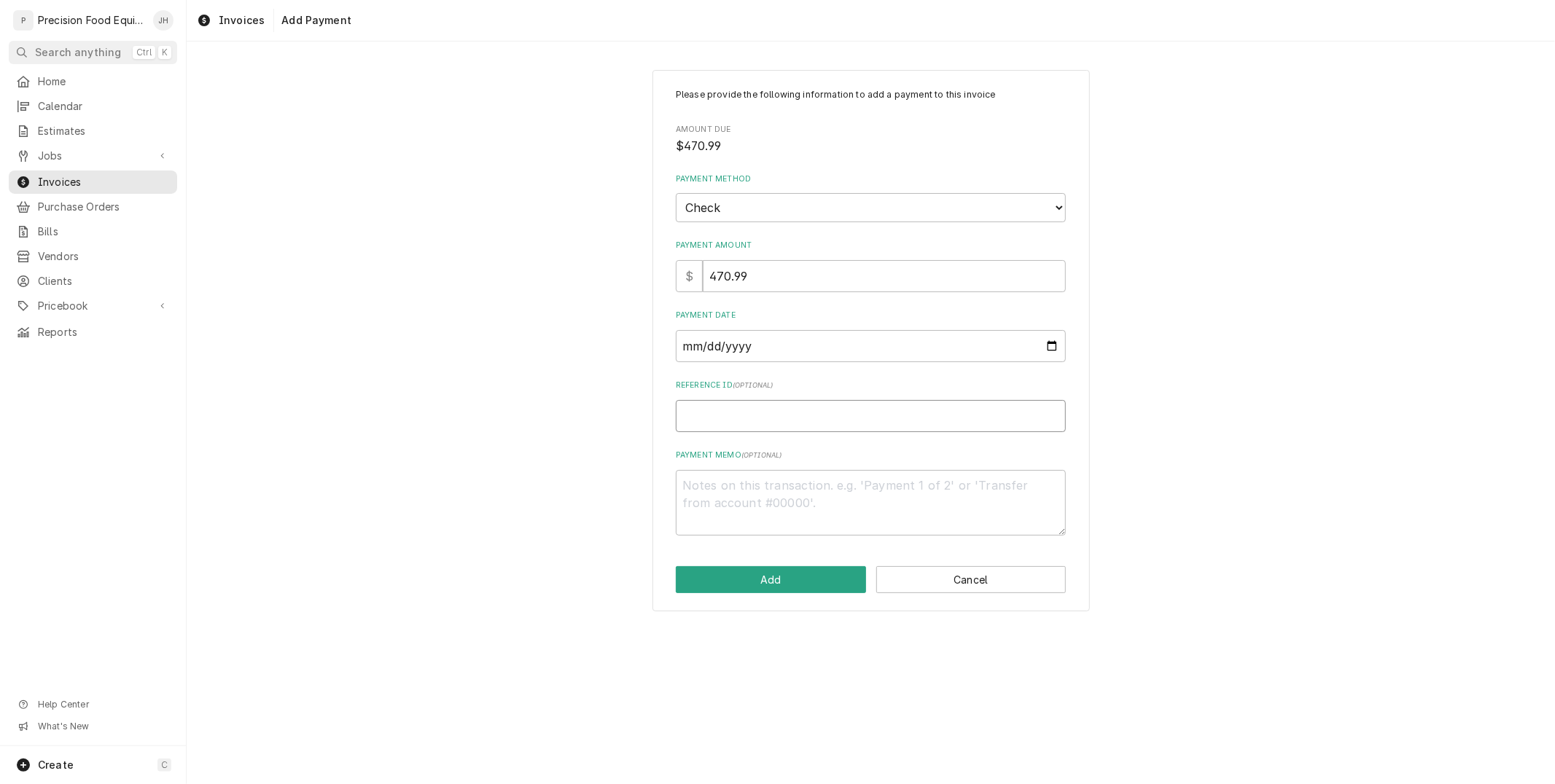
type input "9"
type textarea "x"
type input "90"
type textarea "x"
type input "900"
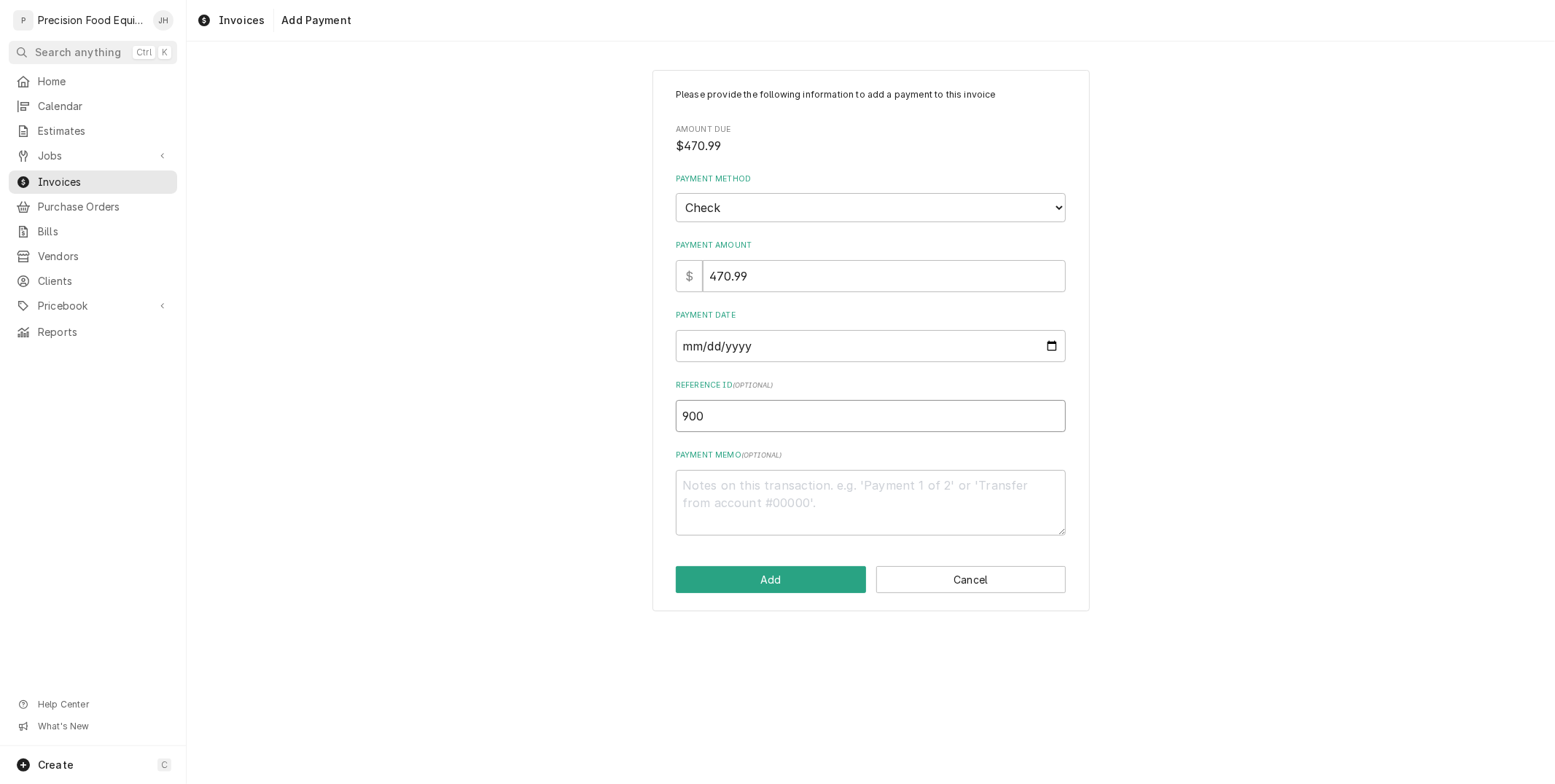
type textarea "x"
type input "9002"
type textarea "x"
type input "90020"
type textarea "x"
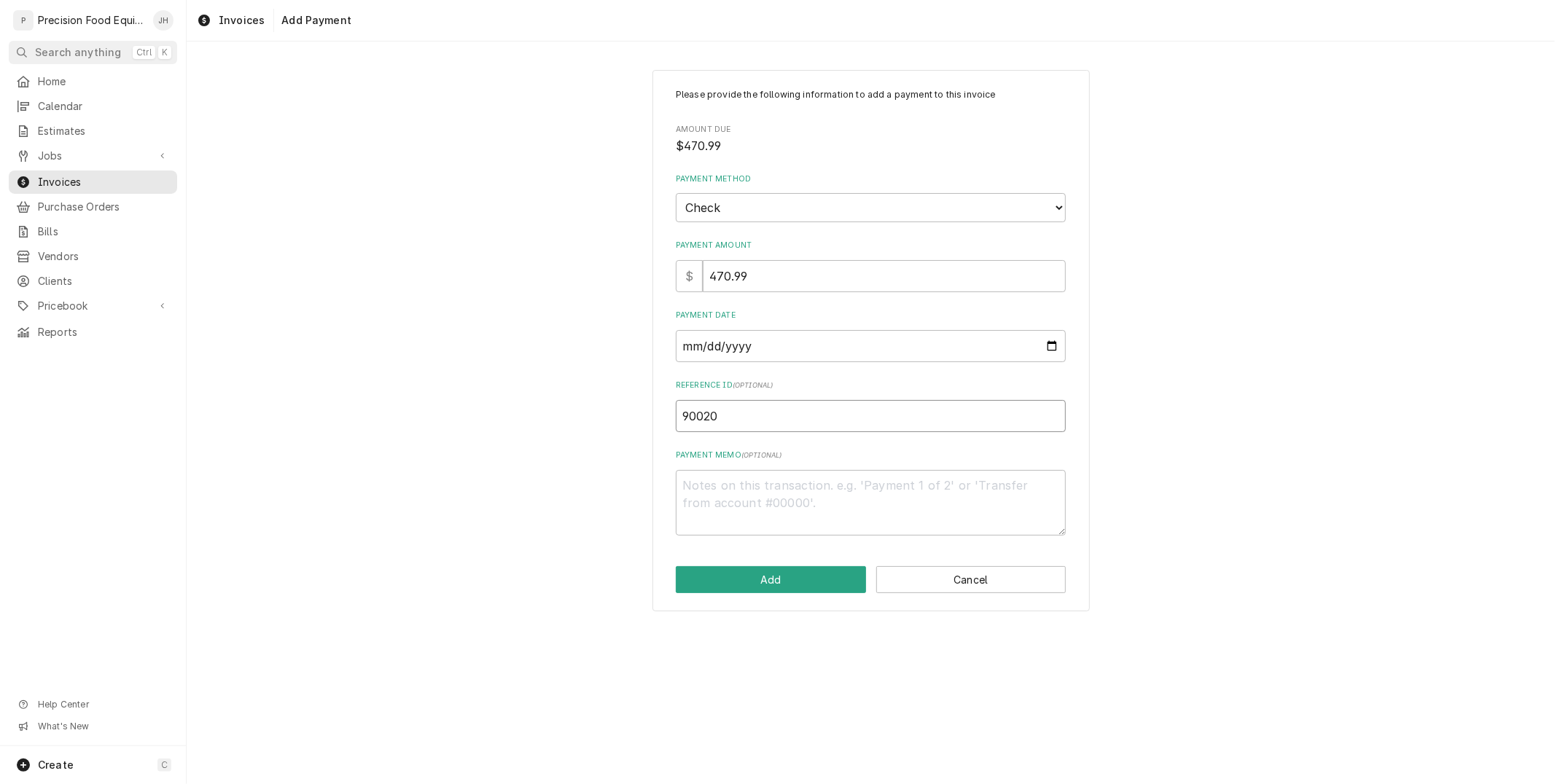
type input "900201"
type textarea "x"
type input "9002011"
type textarea "x"
type input "90020118"
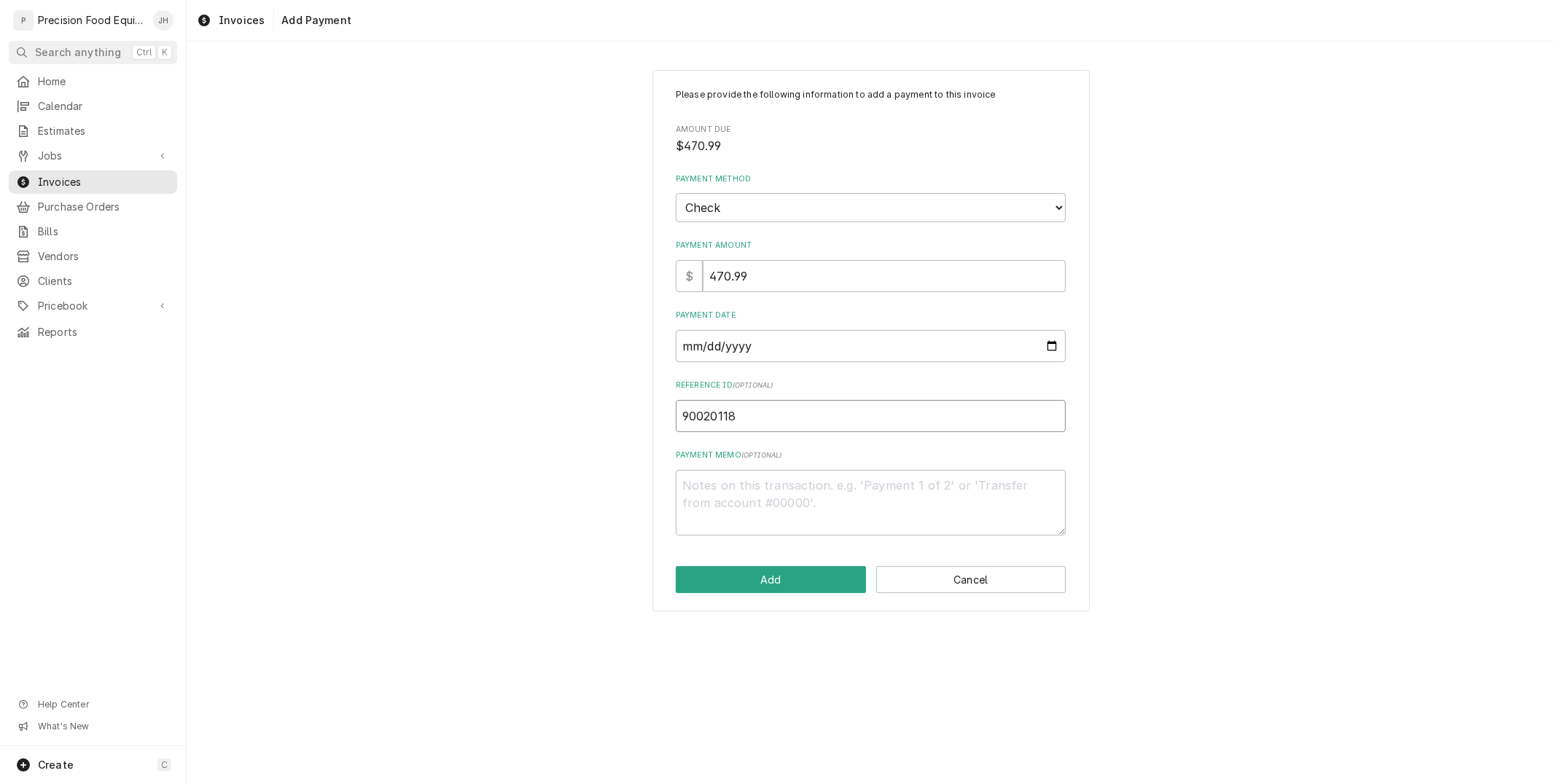
type textarea "x"
type input "900201187"
click at [827, 580] on button "Add" at bounding box center [771, 579] width 190 height 27
type textarea "x"
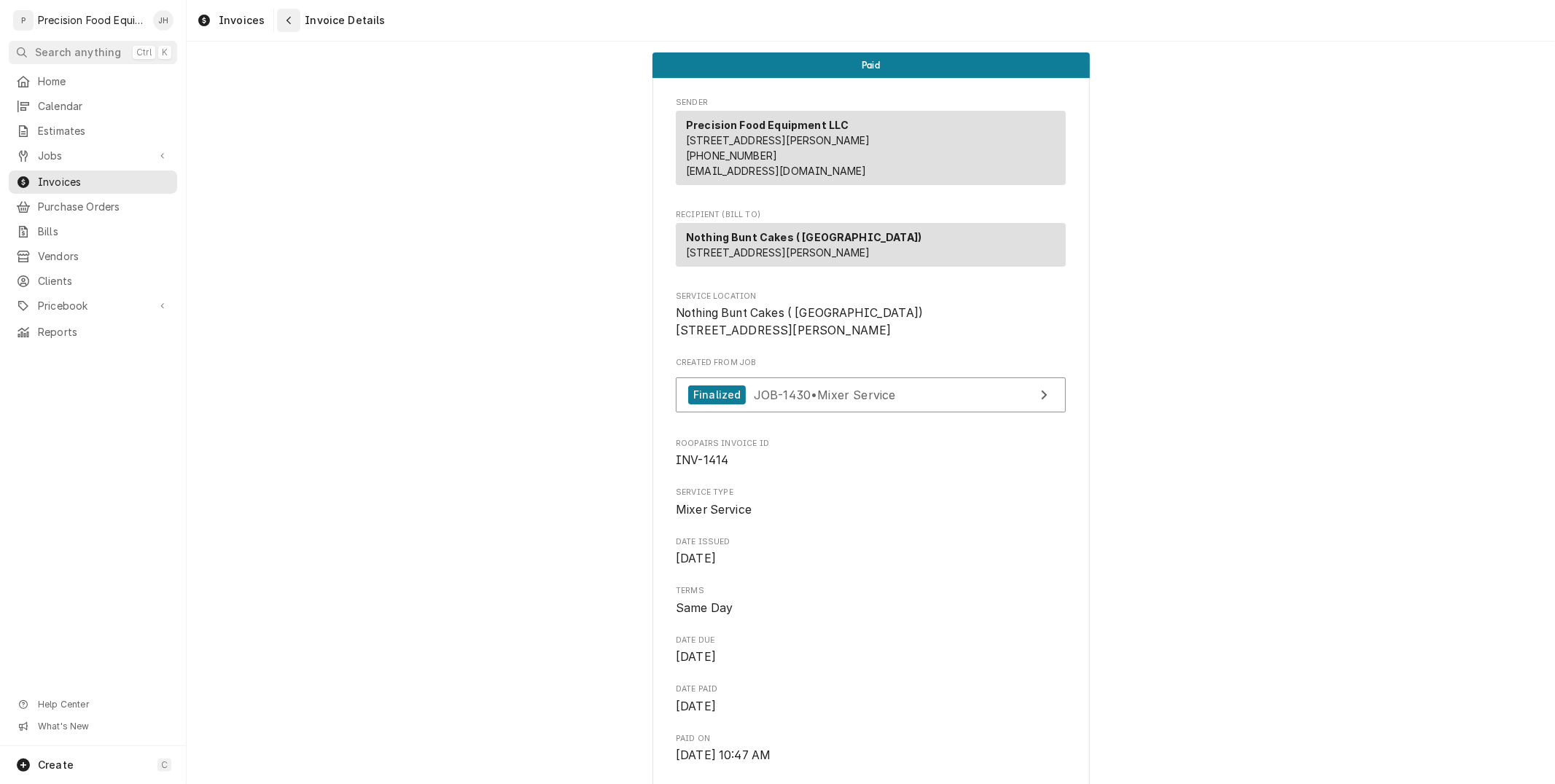
click at [287, 25] on icon "Navigate back" at bounding box center [288, 21] width 7 height 10
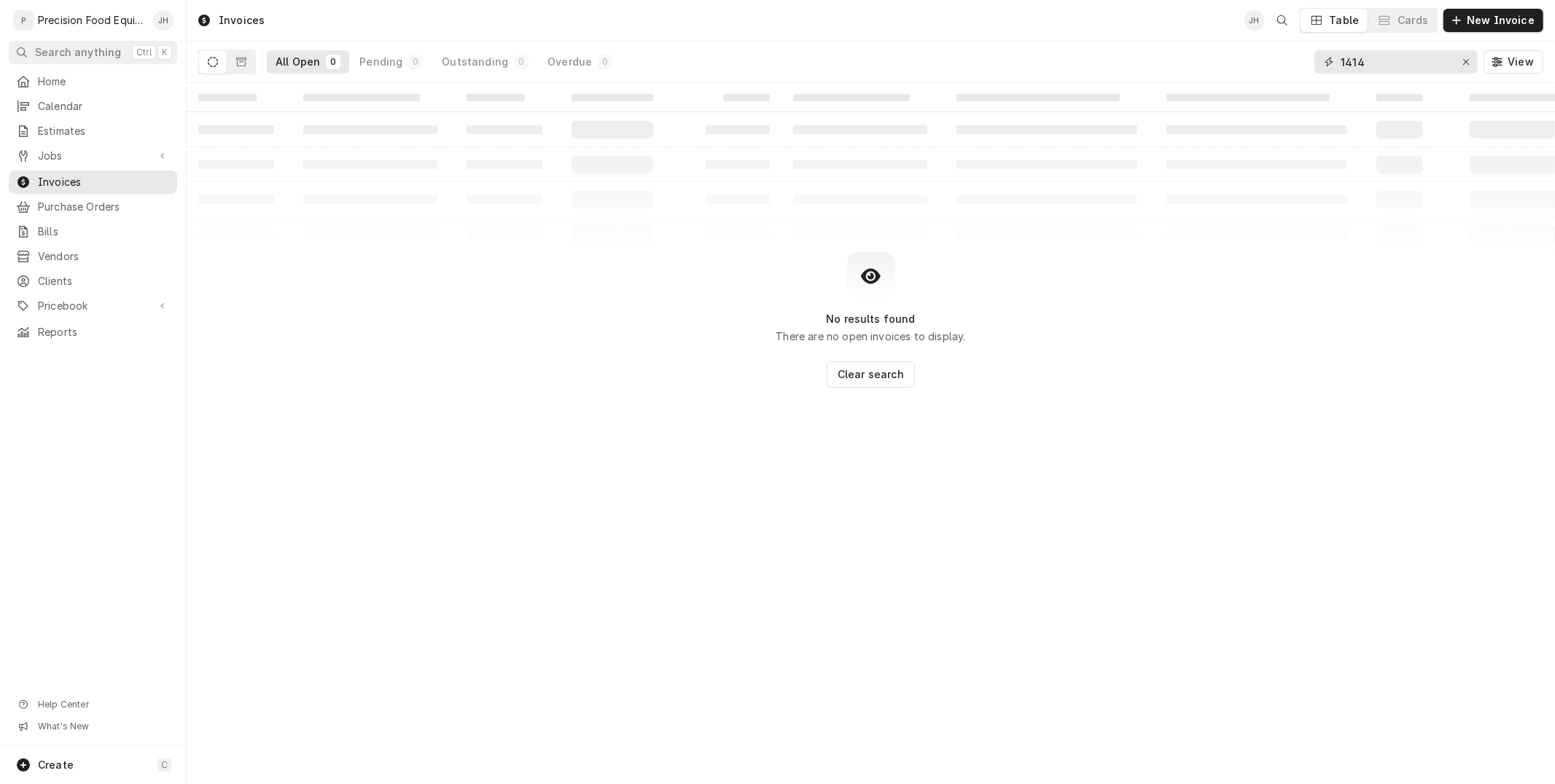
click at [1373, 62] on input "1414" at bounding box center [1395, 62] width 109 height 23
drag, startPoint x: 1373, startPoint y: 62, endPoint x: 1341, endPoint y: 67, distance: 32.4
click at [1341, 67] on div "1414" at bounding box center [1396, 62] width 164 height 23
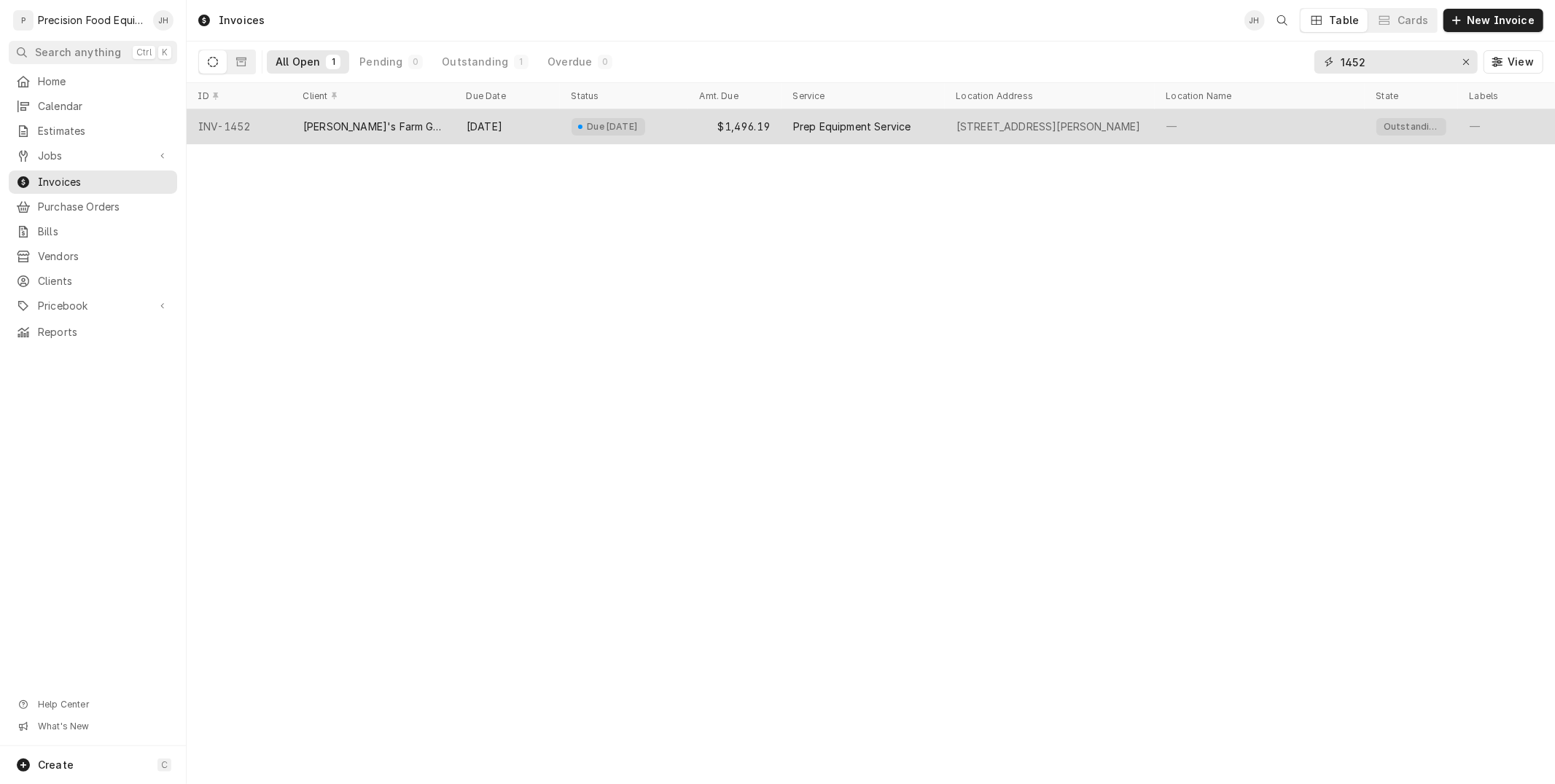
type input "1452"
click at [849, 131] on div "Prep Equipment Service" at bounding box center [852, 127] width 118 height 15
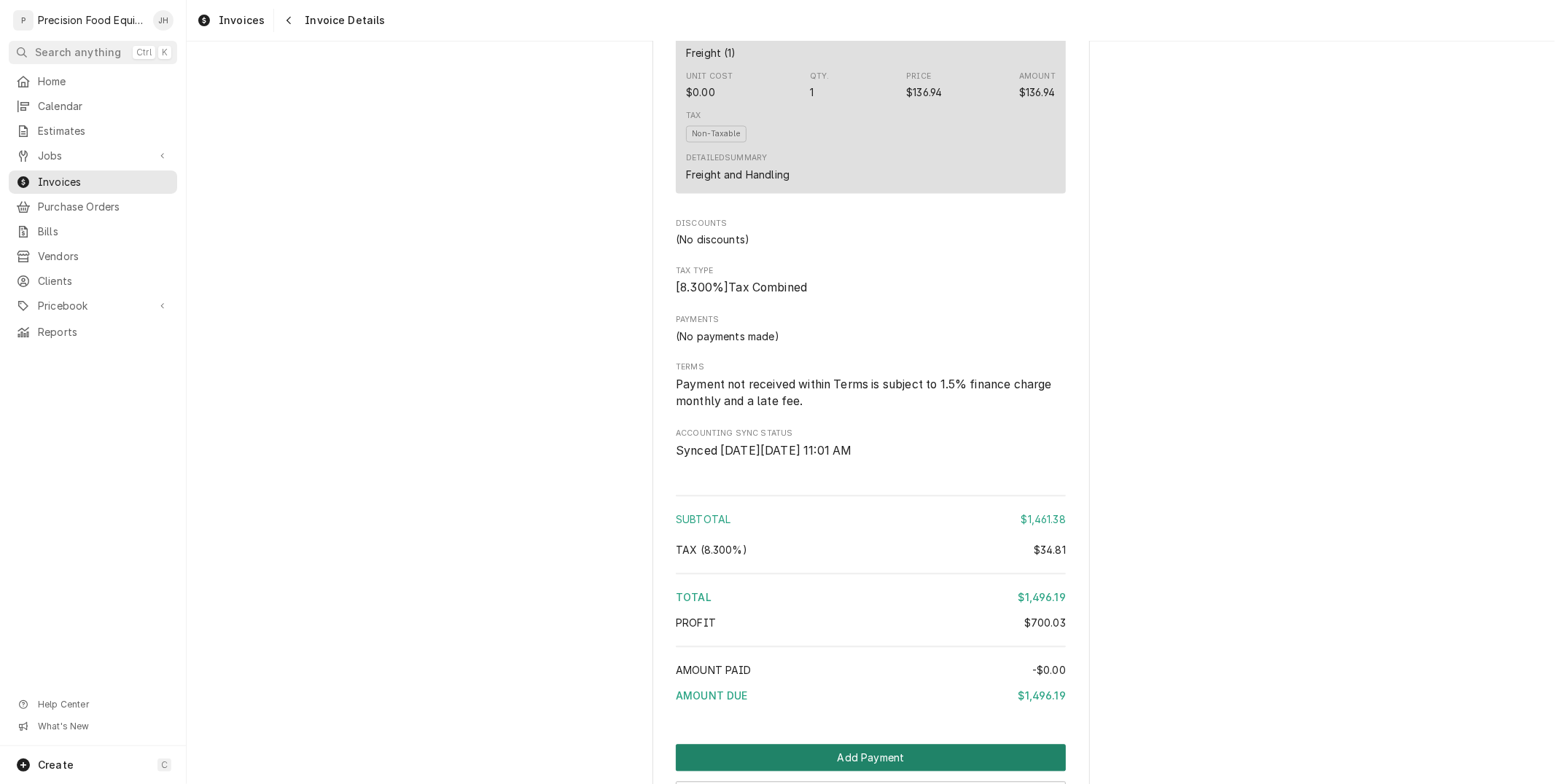
scroll to position [2746, 0]
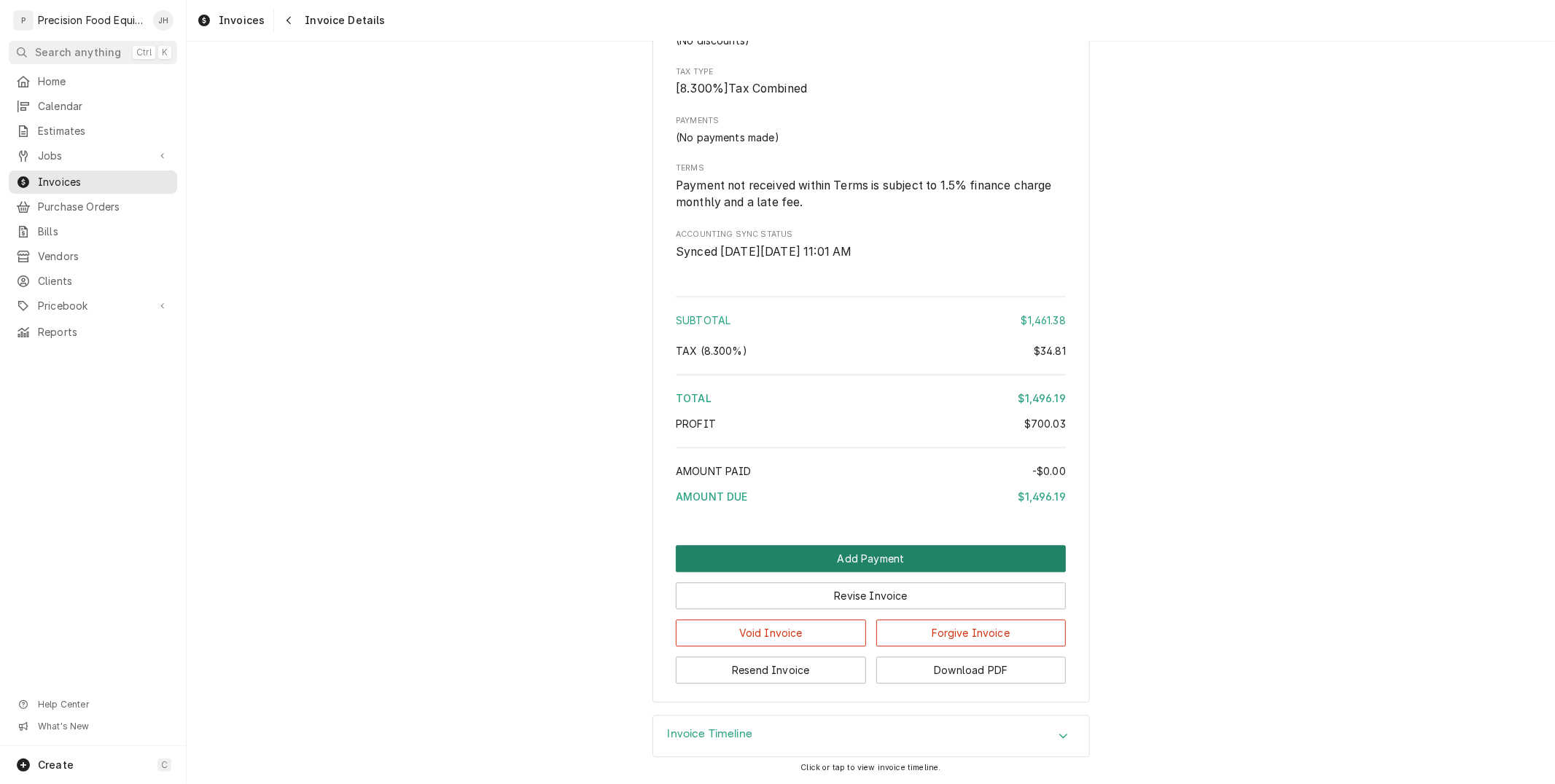
click at [924, 557] on button "Add Payment" at bounding box center [871, 558] width 390 height 27
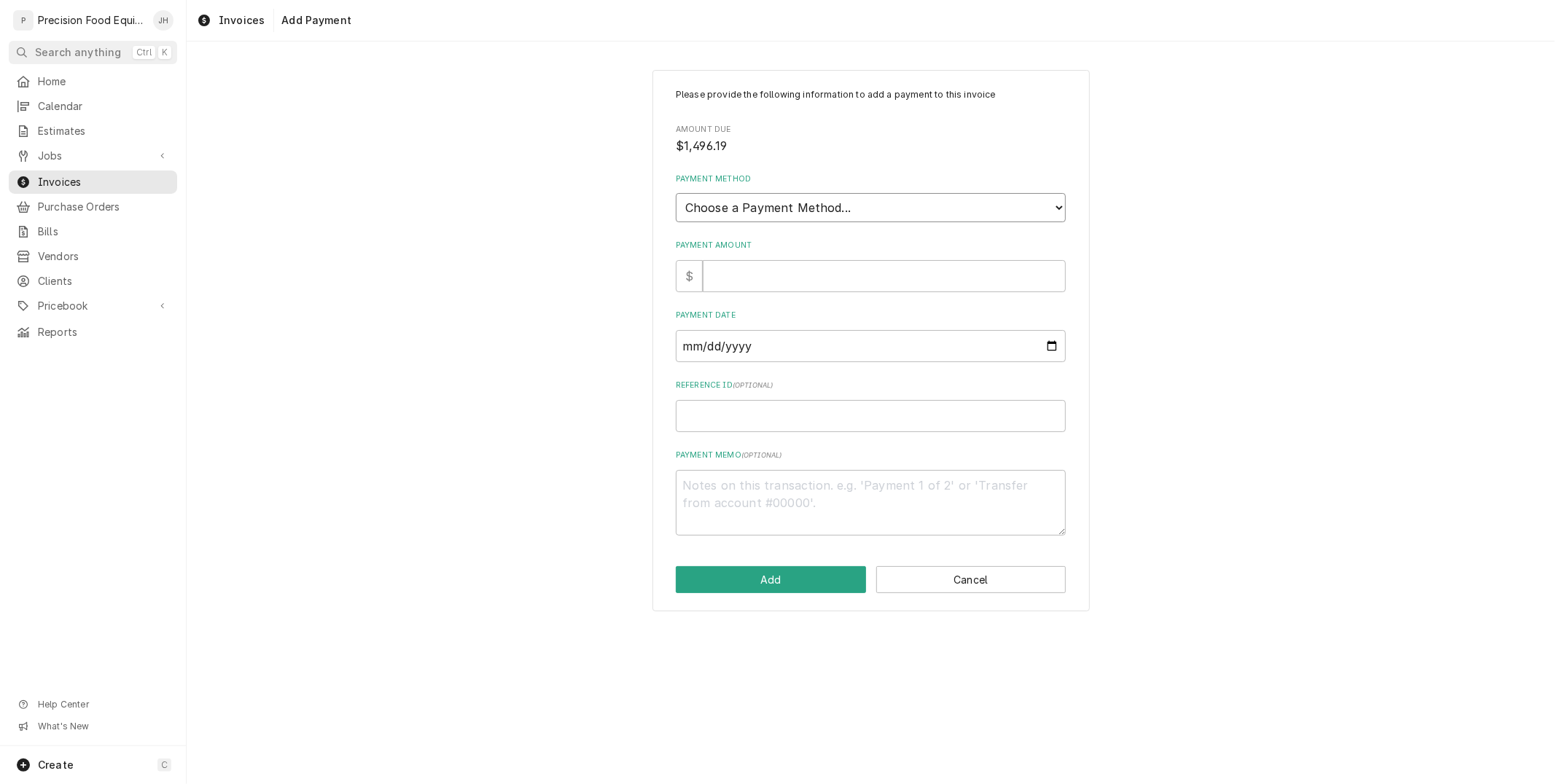
click at [762, 209] on select "Choose a Payment Method... Cash Check Credit/Debit Card ACH/eCheck Other" at bounding box center [871, 208] width 390 height 29
select select "2"
click at [676, 193] on select "Choose a Payment Method... Cash Check Credit/Debit Card ACH/eCheck Other" at bounding box center [871, 208] width 390 height 29
click at [789, 265] on input "Payment Amount" at bounding box center [884, 276] width 363 height 32
type textarea "x"
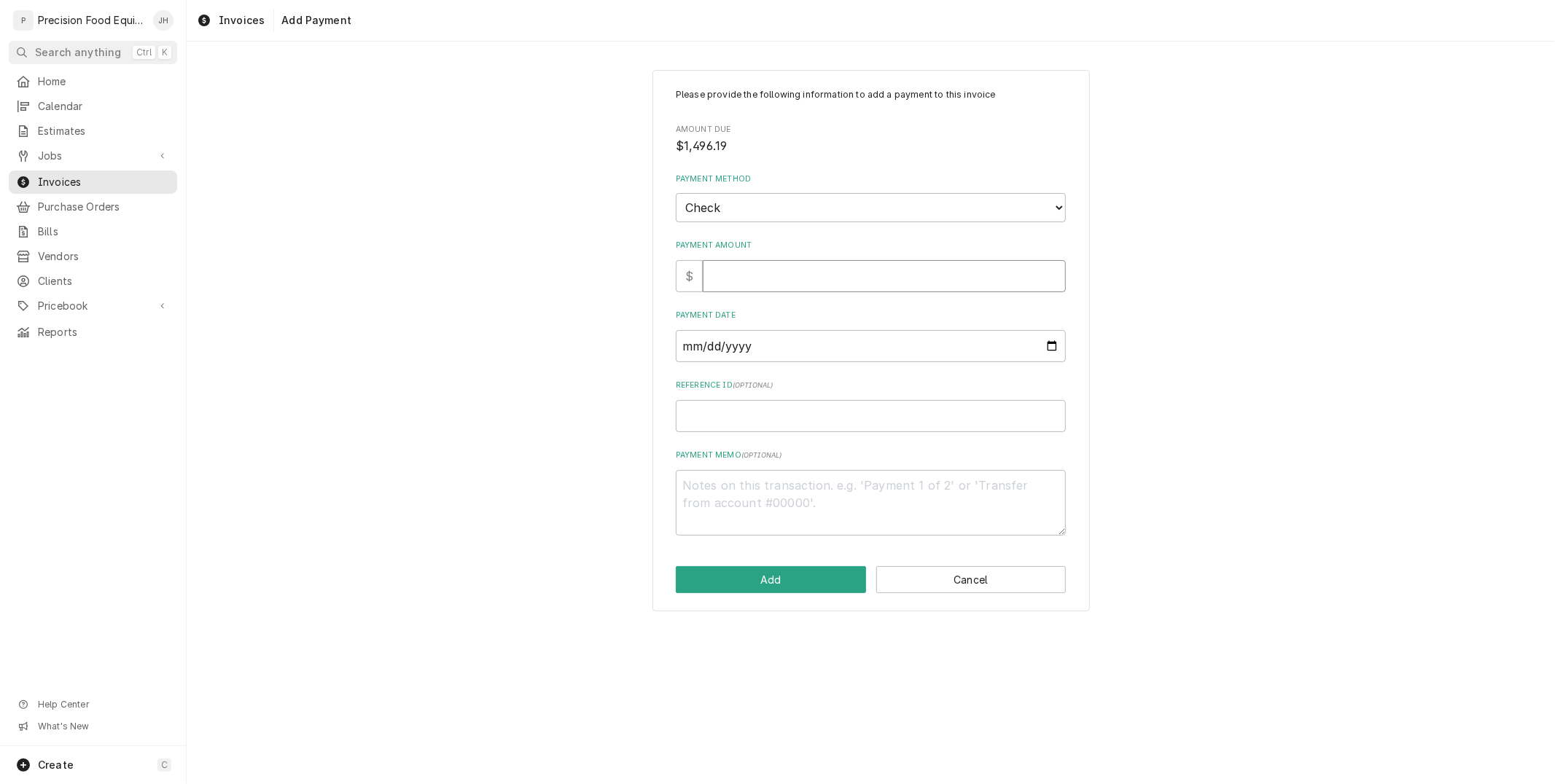
type input "1"
type textarea "x"
type input "14"
type textarea "x"
type input "149"
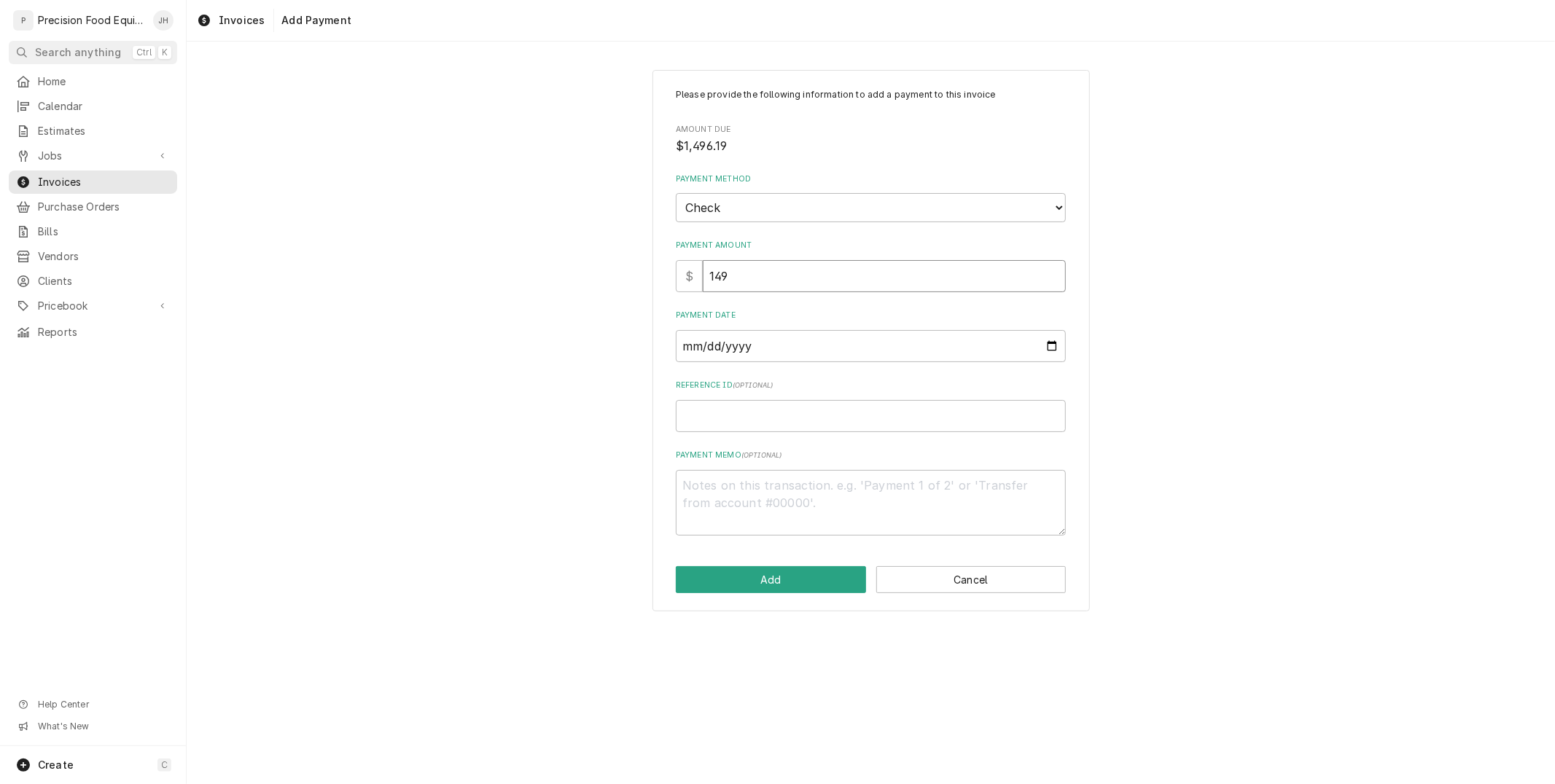
type textarea "x"
type input "1496"
type textarea "x"
type input "1496.1"
type textarea "x"
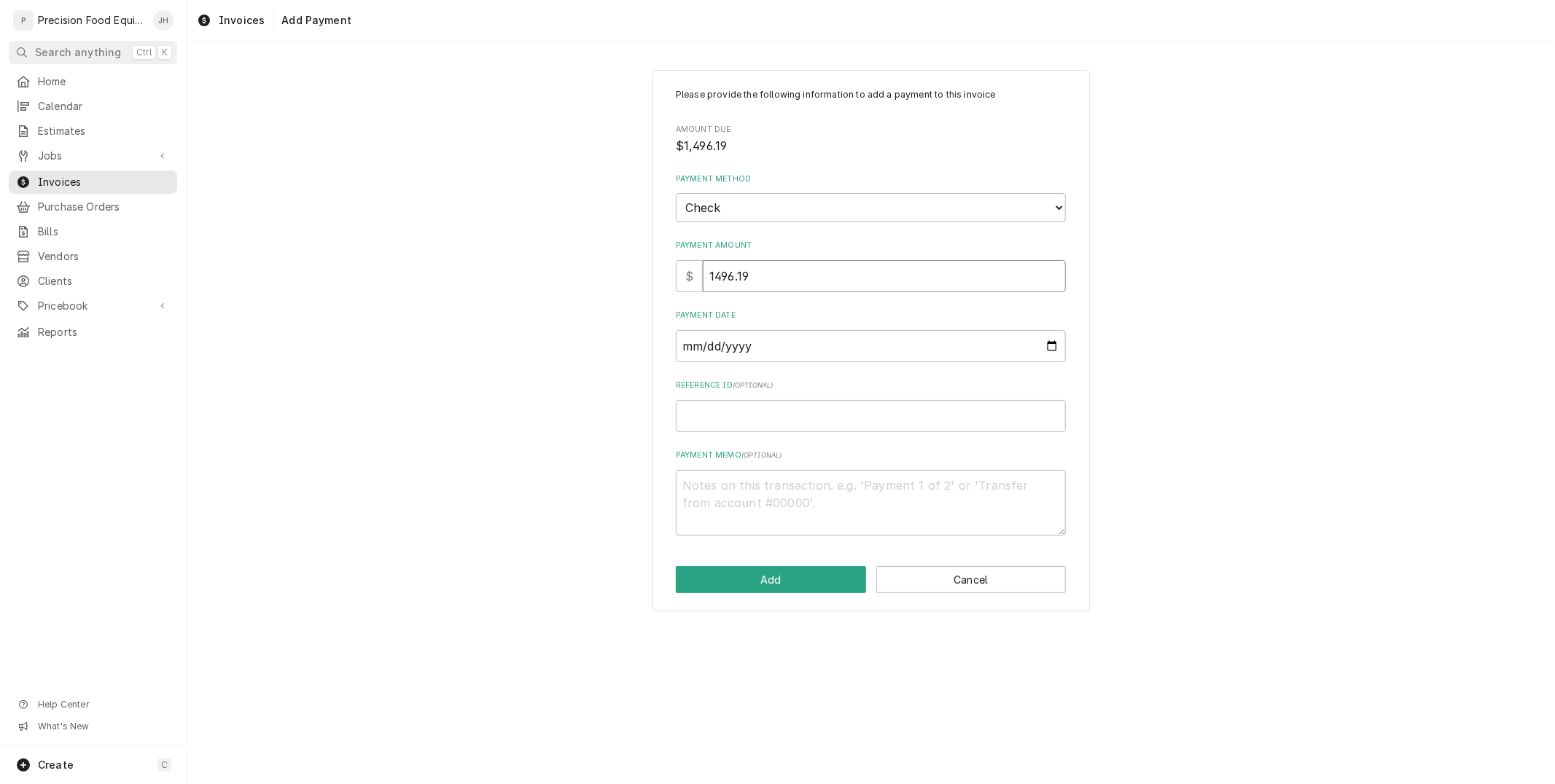
type input "1496.19"
click at [751, 337] on input "Payment Date" at bounding box center [871, 346] width 390 height 32
click at [1060, 347] on input "Payment Date" at bounding box center [871, 346] width 390 height 32
click at [1046, 344] on input "Payment Date" at bounding box center [871, 346] width 390 height 32
type input "2025-10-06"
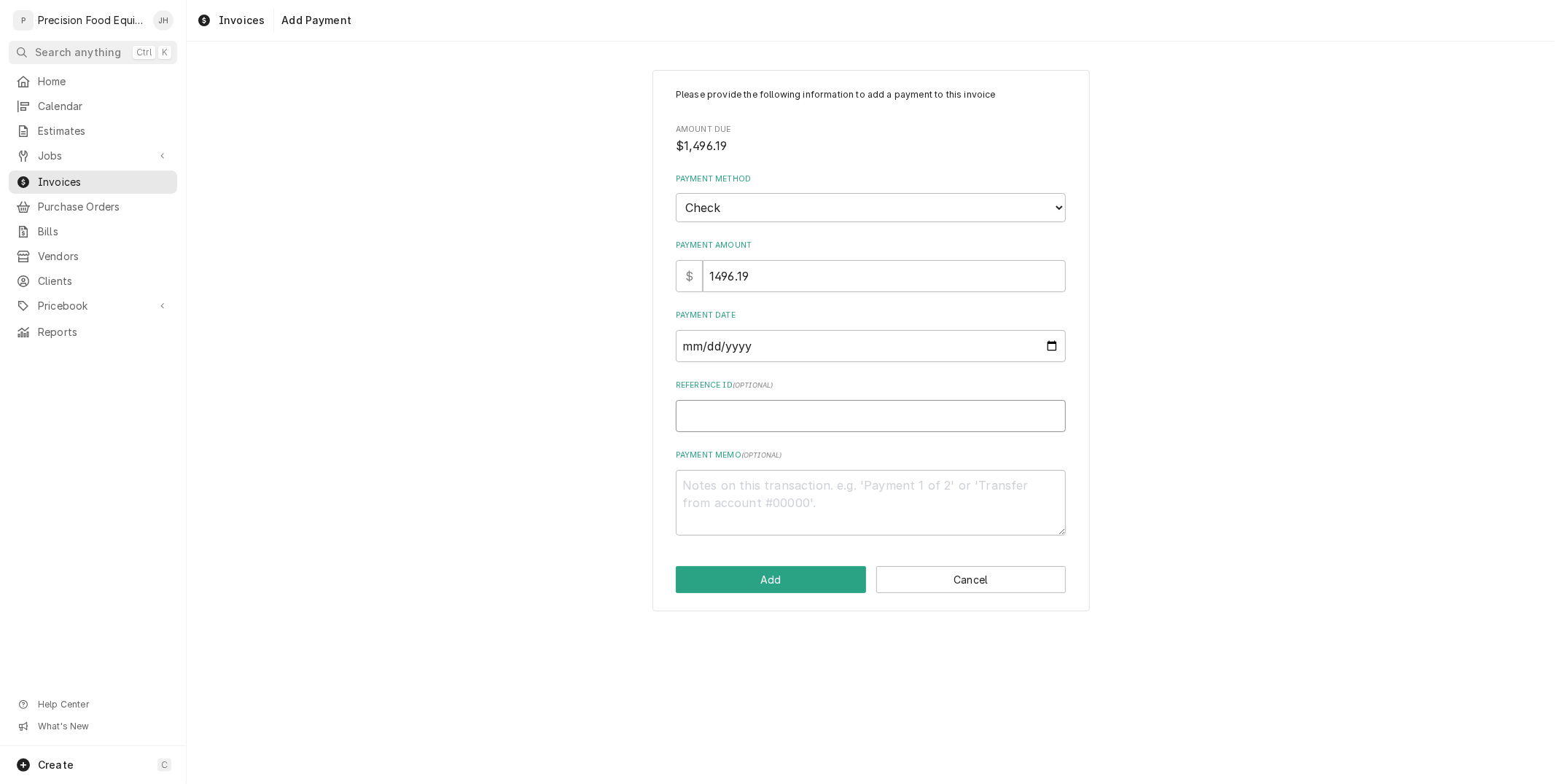
click at [764, 418] on input "Reference ID ( optional )" at bounding box center [871, 416] width 390 height 32
type textarea "x"
type input "7"
type textarea "x"
type input "77"
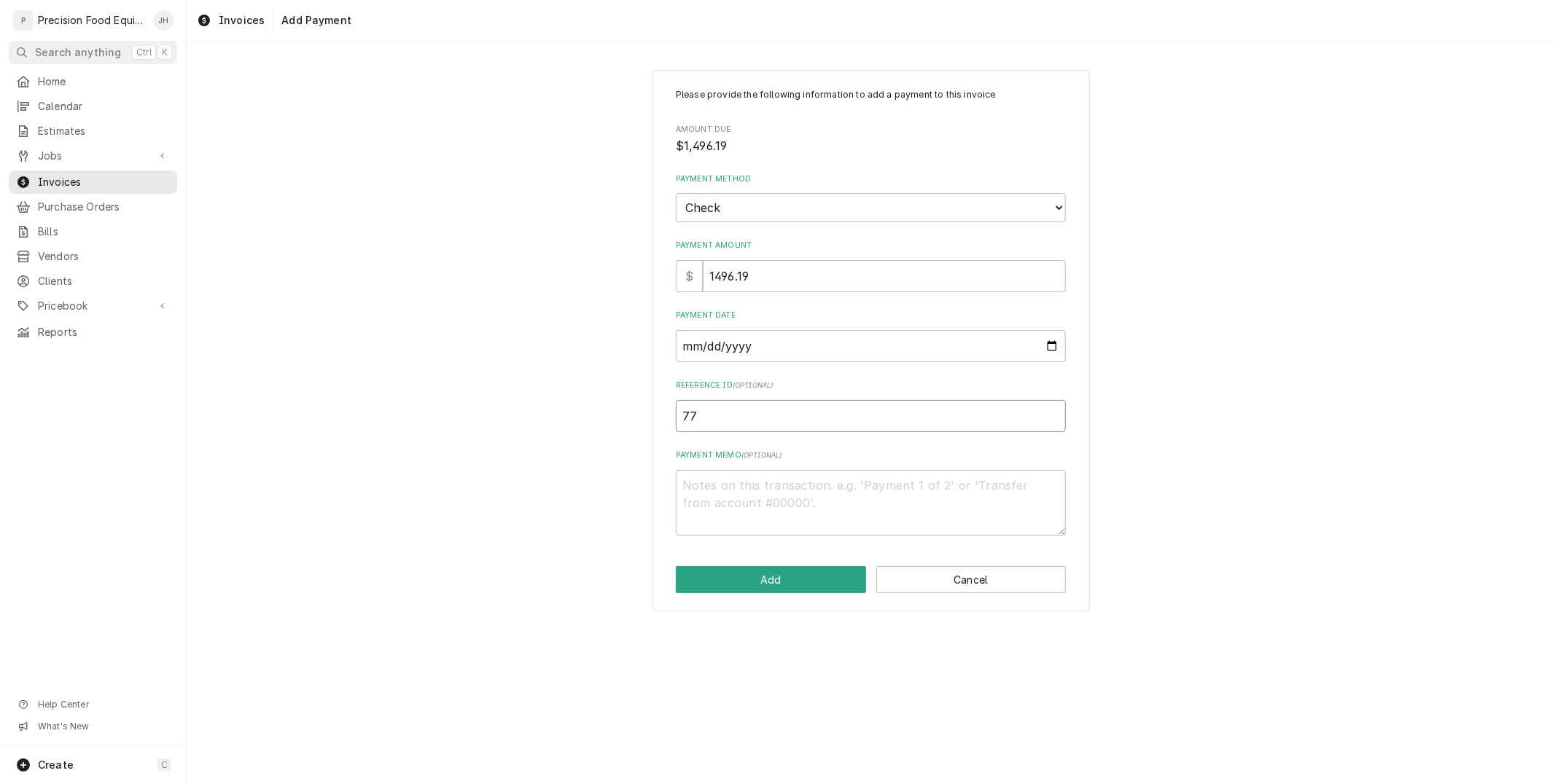
type textarea "x"
type input "774"
type textarea "x"
type input "7746"
click at [798, 576] on button "Add" at bounding box center [771, 579] width 190 height 27
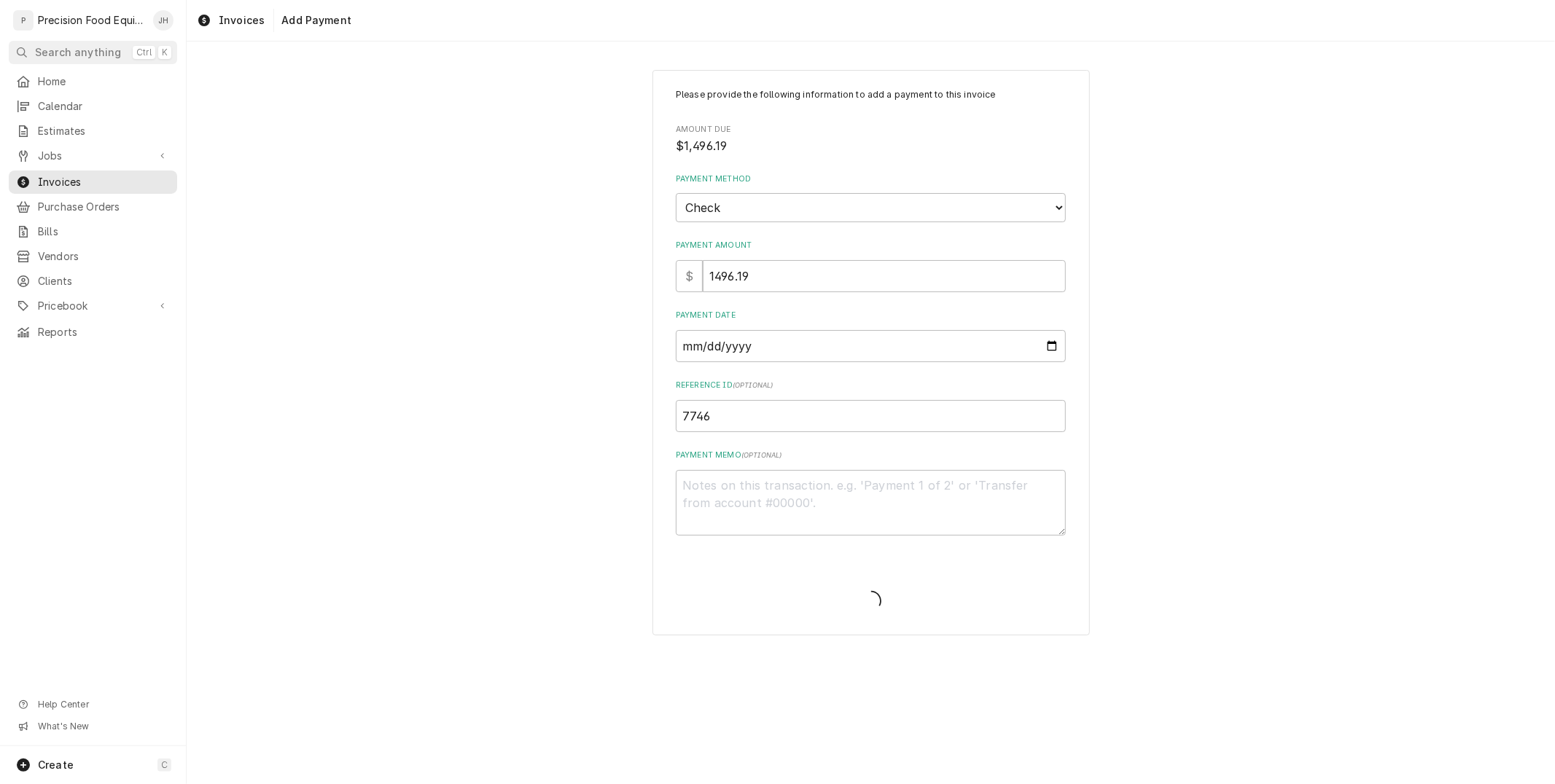
type textarea "x"
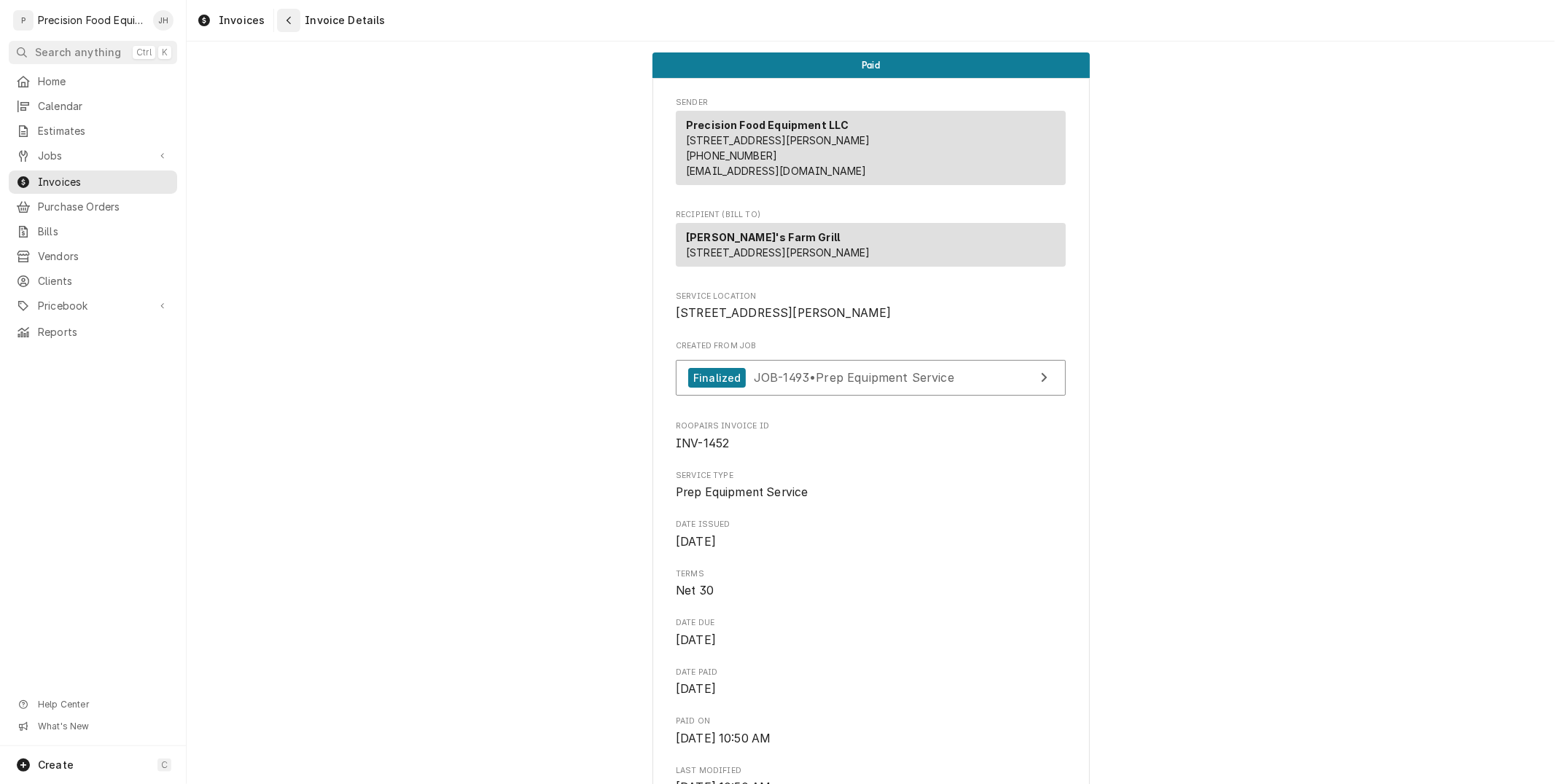
click at [282, 19] on div "Navigate back" at bounding box center [289, 21] width 15 height 15
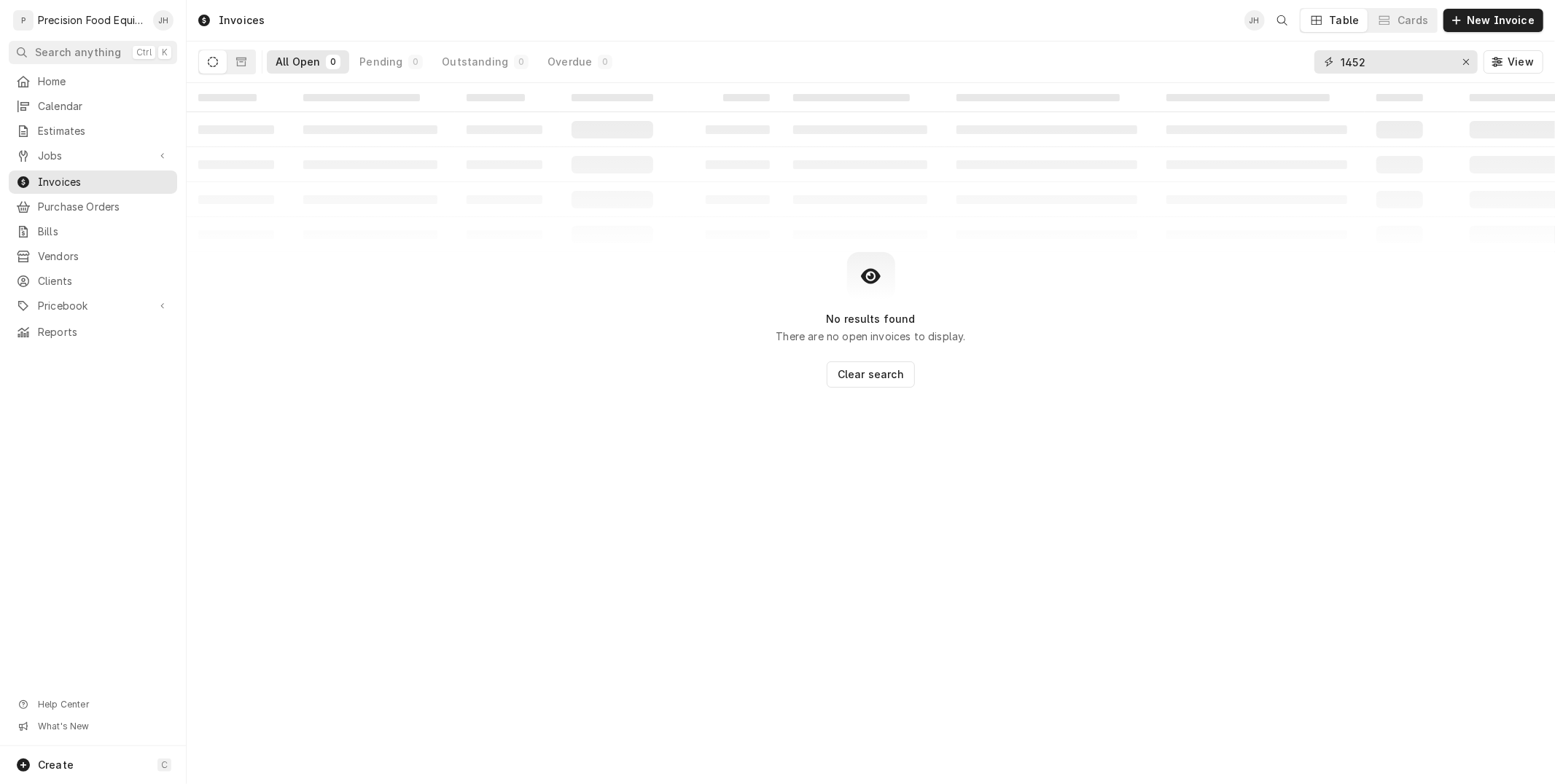
drag, startPoint x: 1343, startPoint y: 70, endPoint x: 1244, endPoint y: 91, distance: 101.2
click at [1244, 91] on div "Invoices JH Table Cards New Invoice All Open 0 Pending 0 Outstanding 0 Overdue …" at bounding box center [870, 392] width 1369 height 784
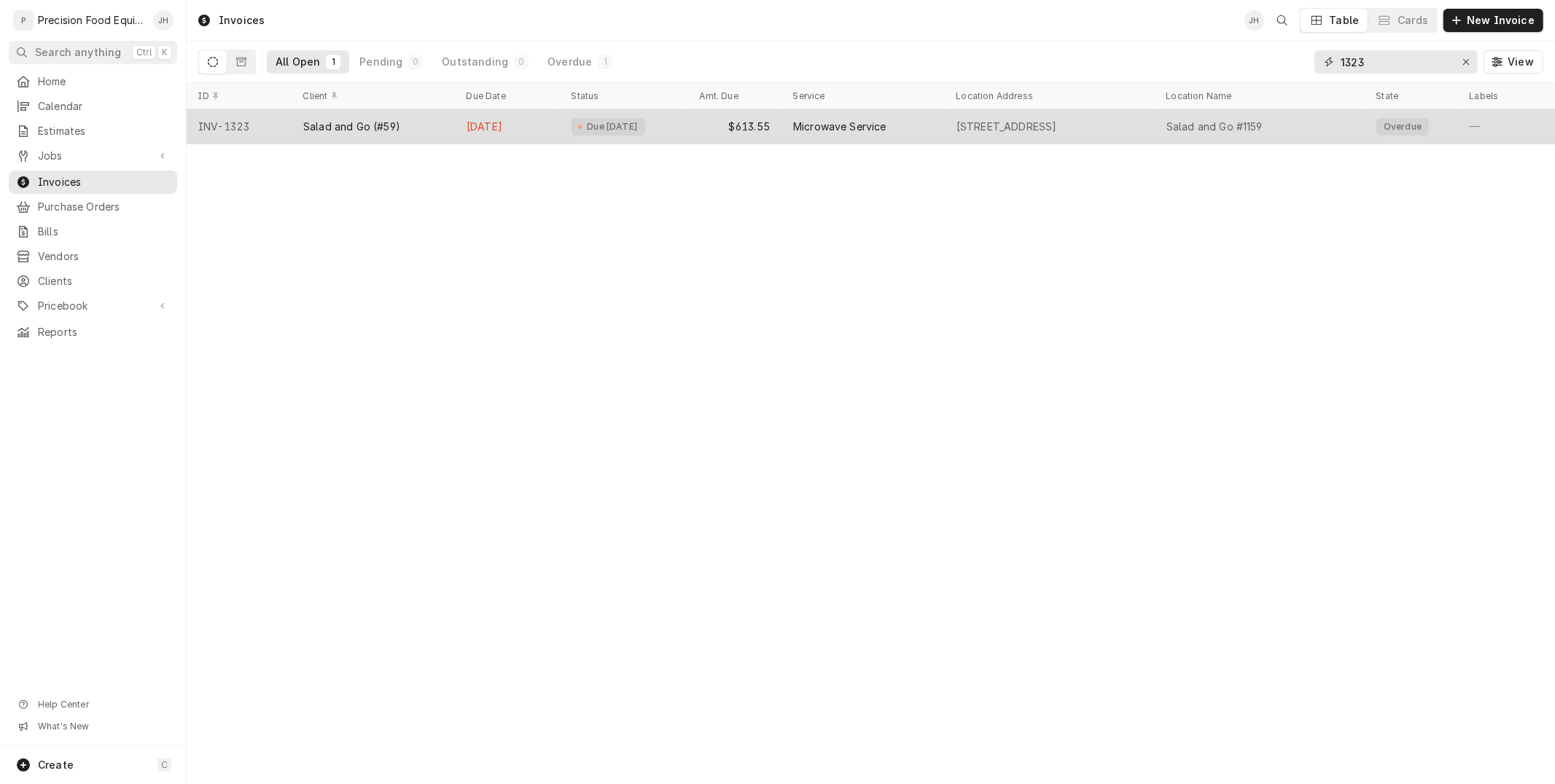
type input "1323"
click at [1022, 122] on div "2080 W River Rd, Tucson, AZ 85704" at bounding box center [1007, 127] width 101 height 15
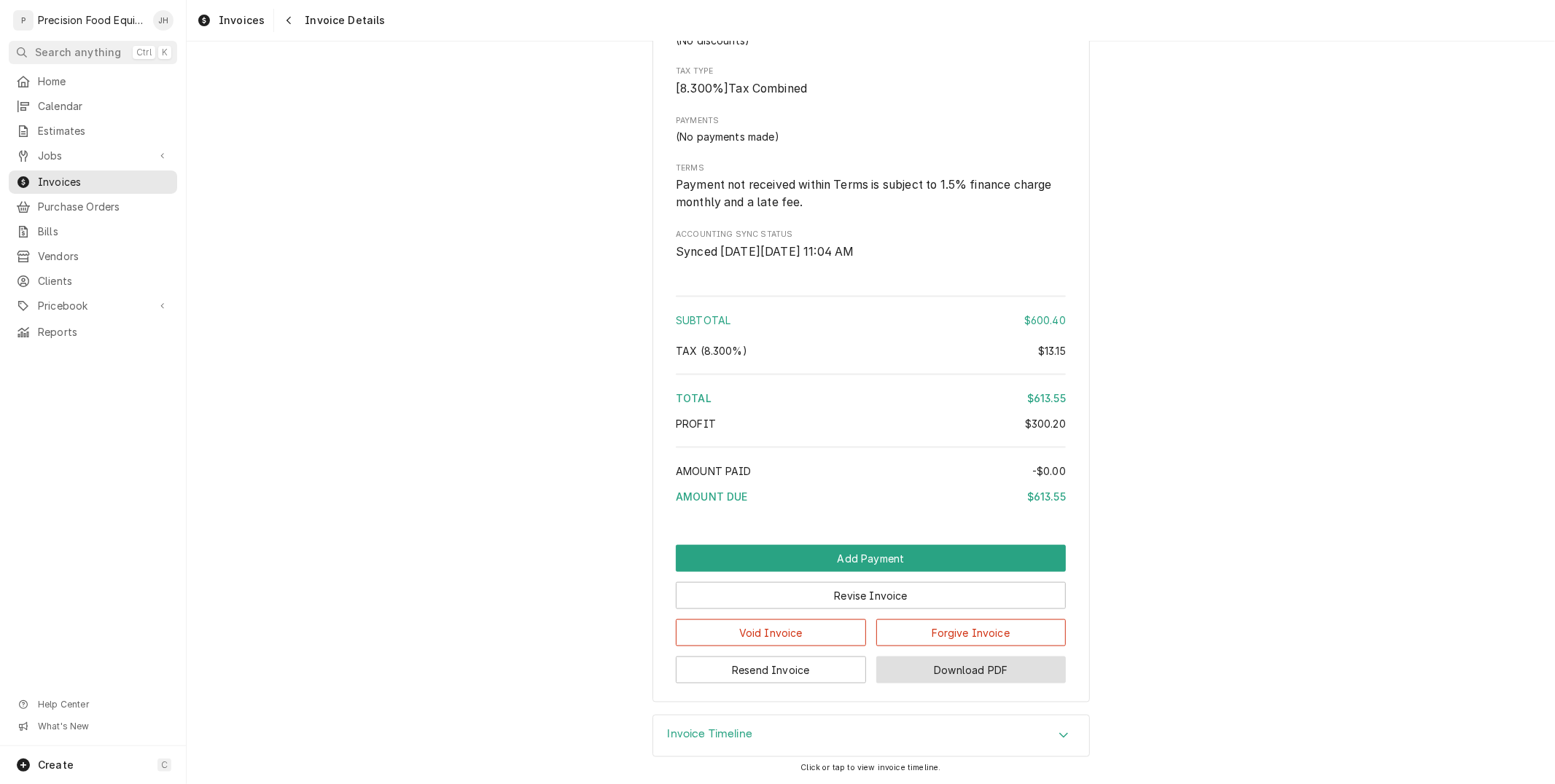
scroll to position [1579, 0]
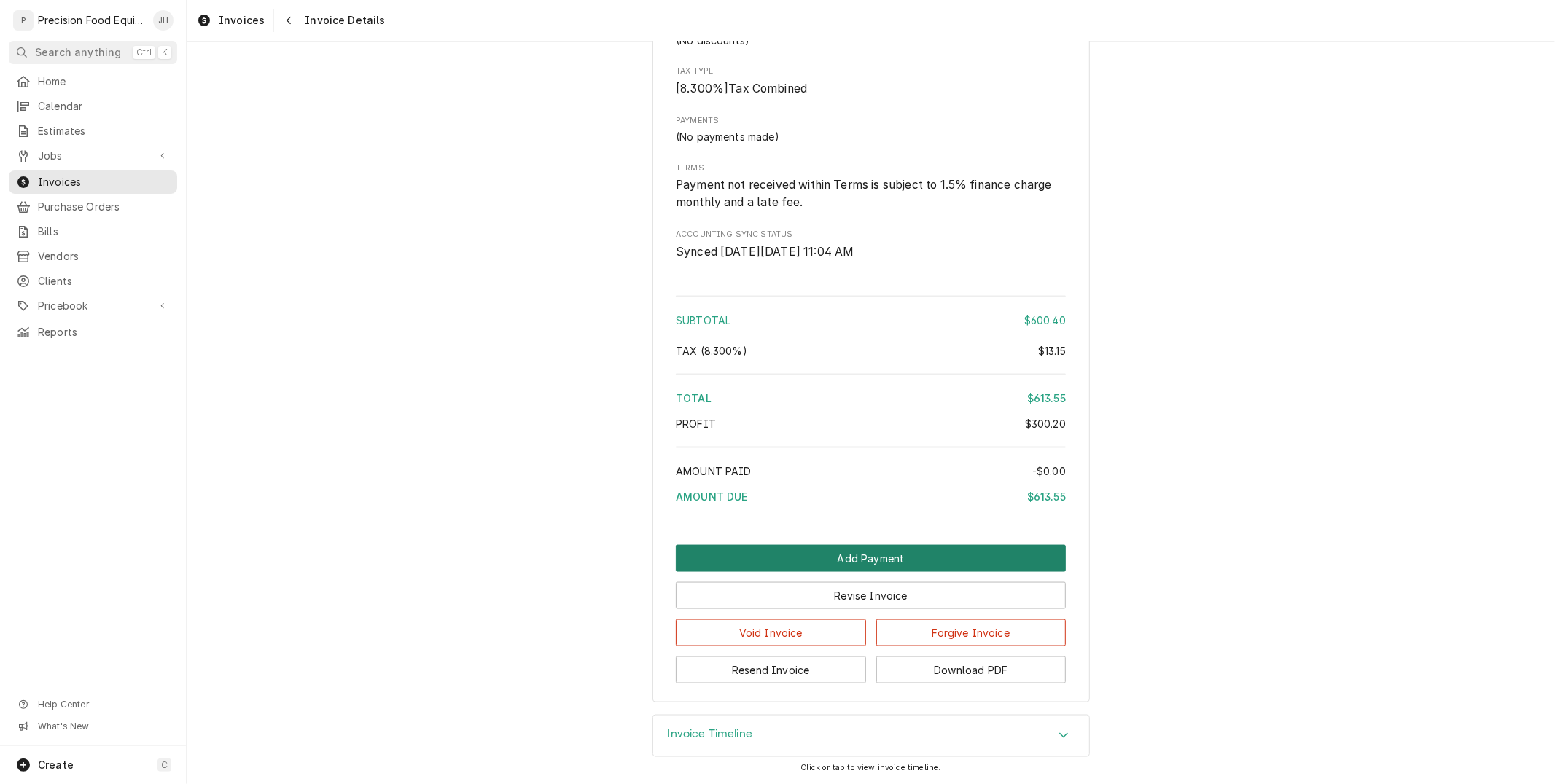
click at [892, 560] on button "Add Payment" at bounding box center [871, 558] width 390 height 27
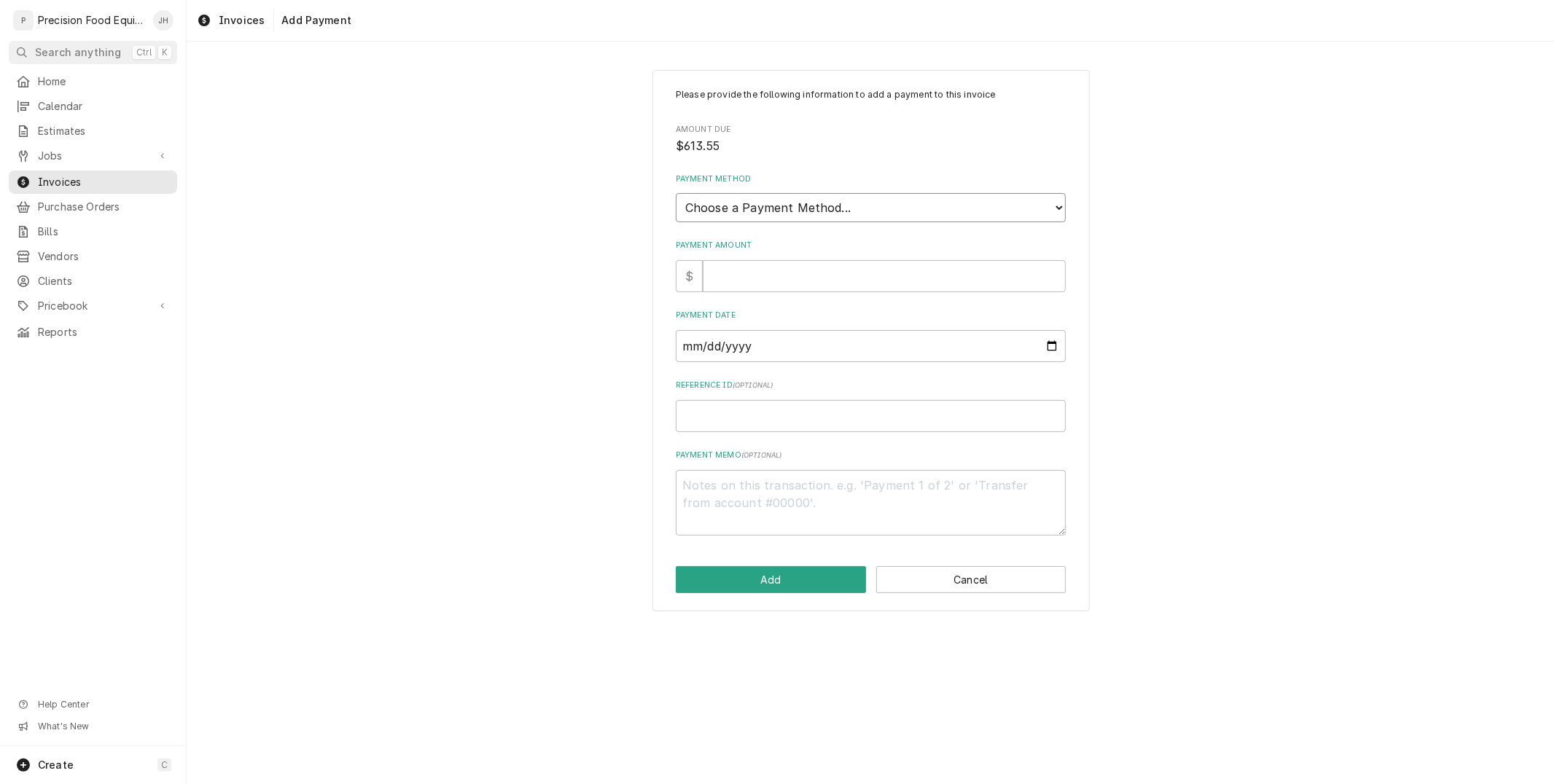
click at [864, 211] on select "Choose a Payment Method... Cash Check Credit/Debit Card ACH/eCheck Other" at bounding box center [871, 208] width 390 height 29
select select "1"
click at [676, 193] on select "Choose a Payment Method... Cash Check Credit/Debit Card ACH/eCheck Other" at bounding box center [871, 208] width 390 height 29
type textarea "x"
drag, startPoint x: 864, startPoint y: 211, endPoint x: 862, endPoint y: 219, distance: 8.2
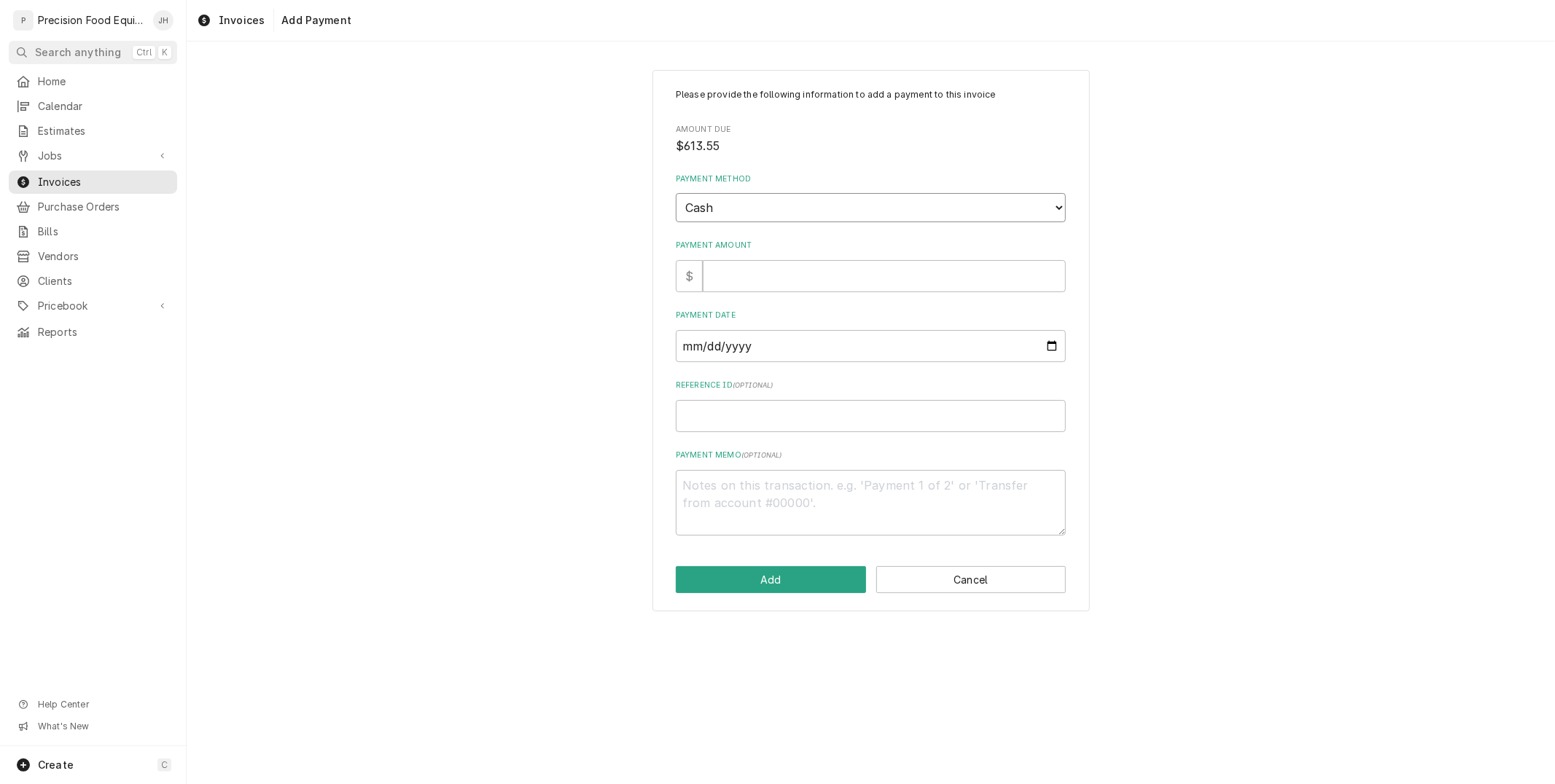
click at [864, 210] on select "Choose a Payment Method... Cash Check Credit/Debit Card ACH/eCheck Other" at bounding box center [871, 208] width 390 height 29
select select "2"
click at [676, 193] on select "Choose a Payment Method... Cash Check Credit/Debit Card ACH/eCheck Other" at bounding box center [871, 208] width 390 height 29
click at [870, 266] on input "Payment Amount" at bounding box center [884, 276] width 363 height 32
type textarea "x"
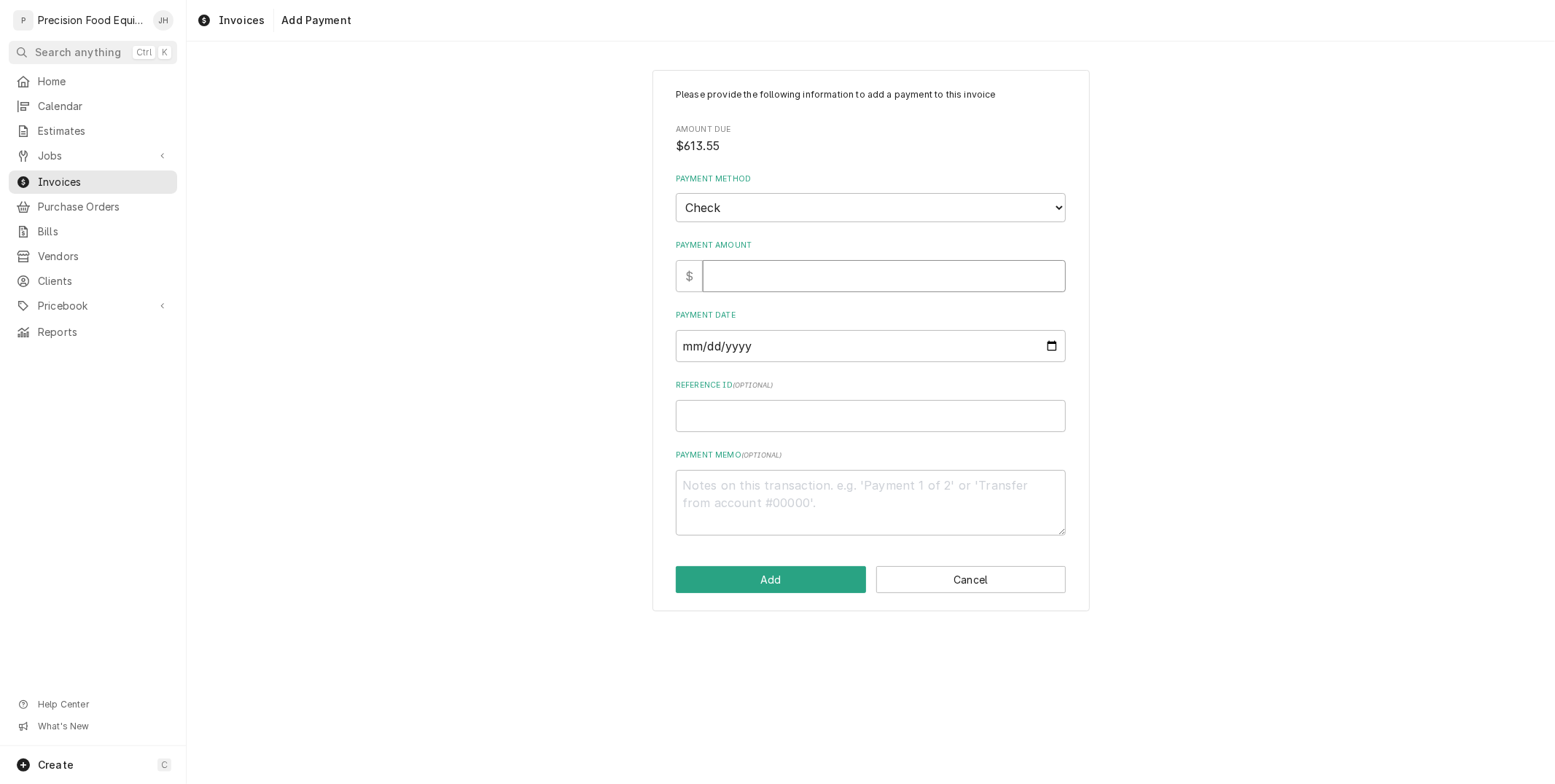
type input "6"
type textarea "x"
type input "61"
type textarea "x"
type input "613"
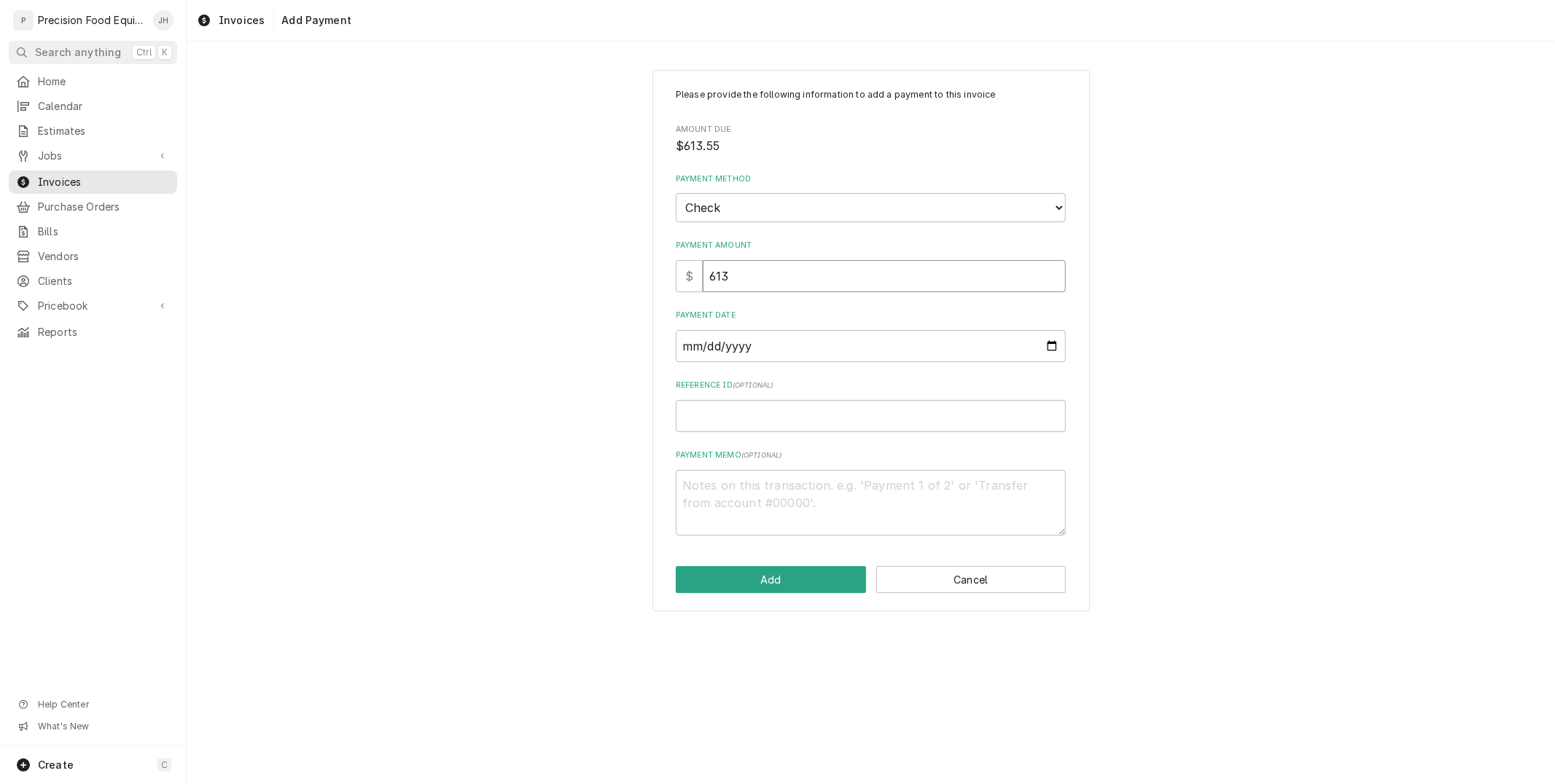
type textarea "x"
type input "613.2"
type textarea "x"
type input "613"
type textarea "x"
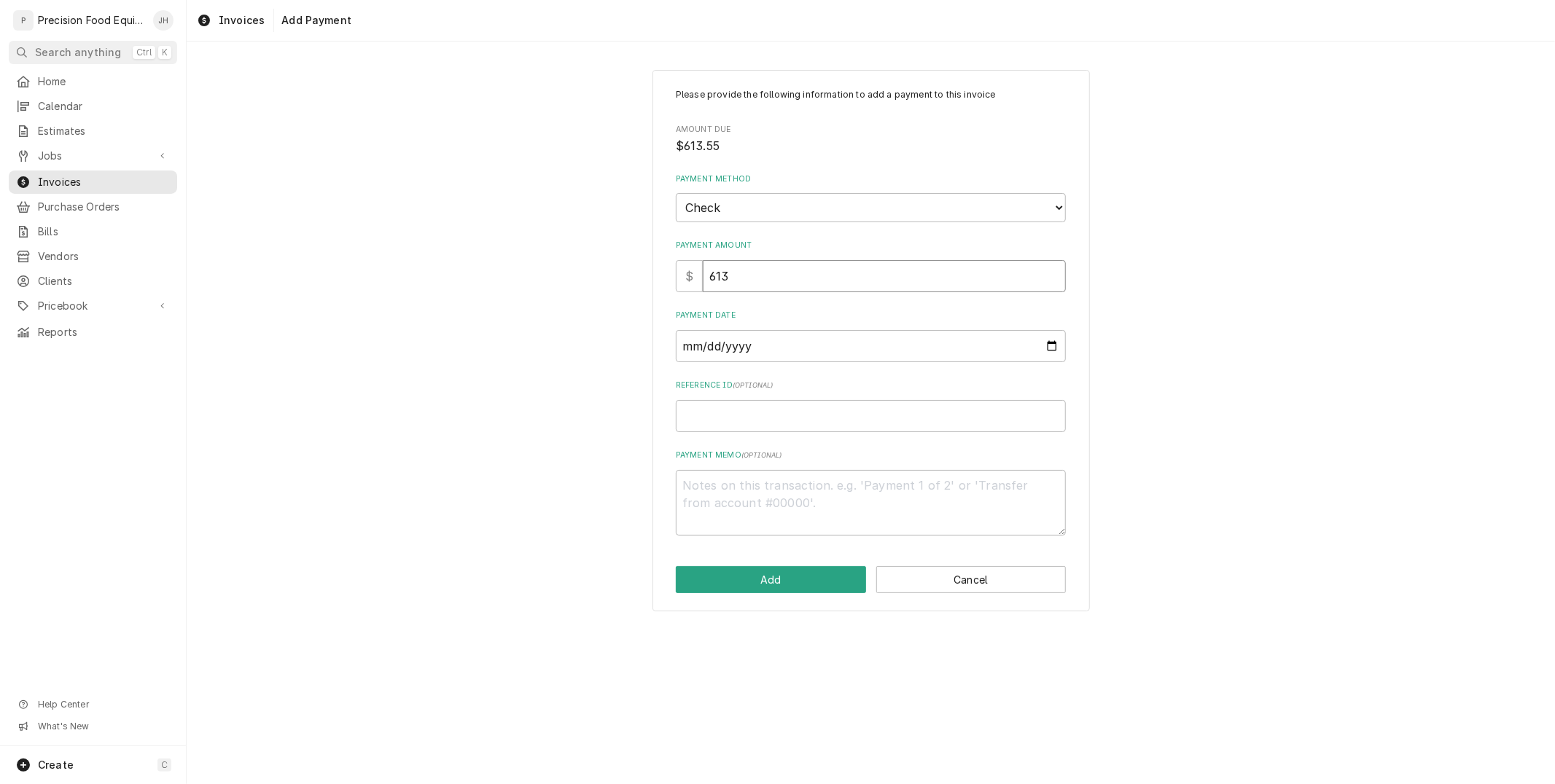
type input "613.5"
type textarea "x"
type input "613.55"
click at [815, 340] on input "Payment Date" at bounding box center [871, 346] width 390 height 32
click at [1050, 348] on input "Payment Date" at bounding box center [871, 346] width 390 height 32
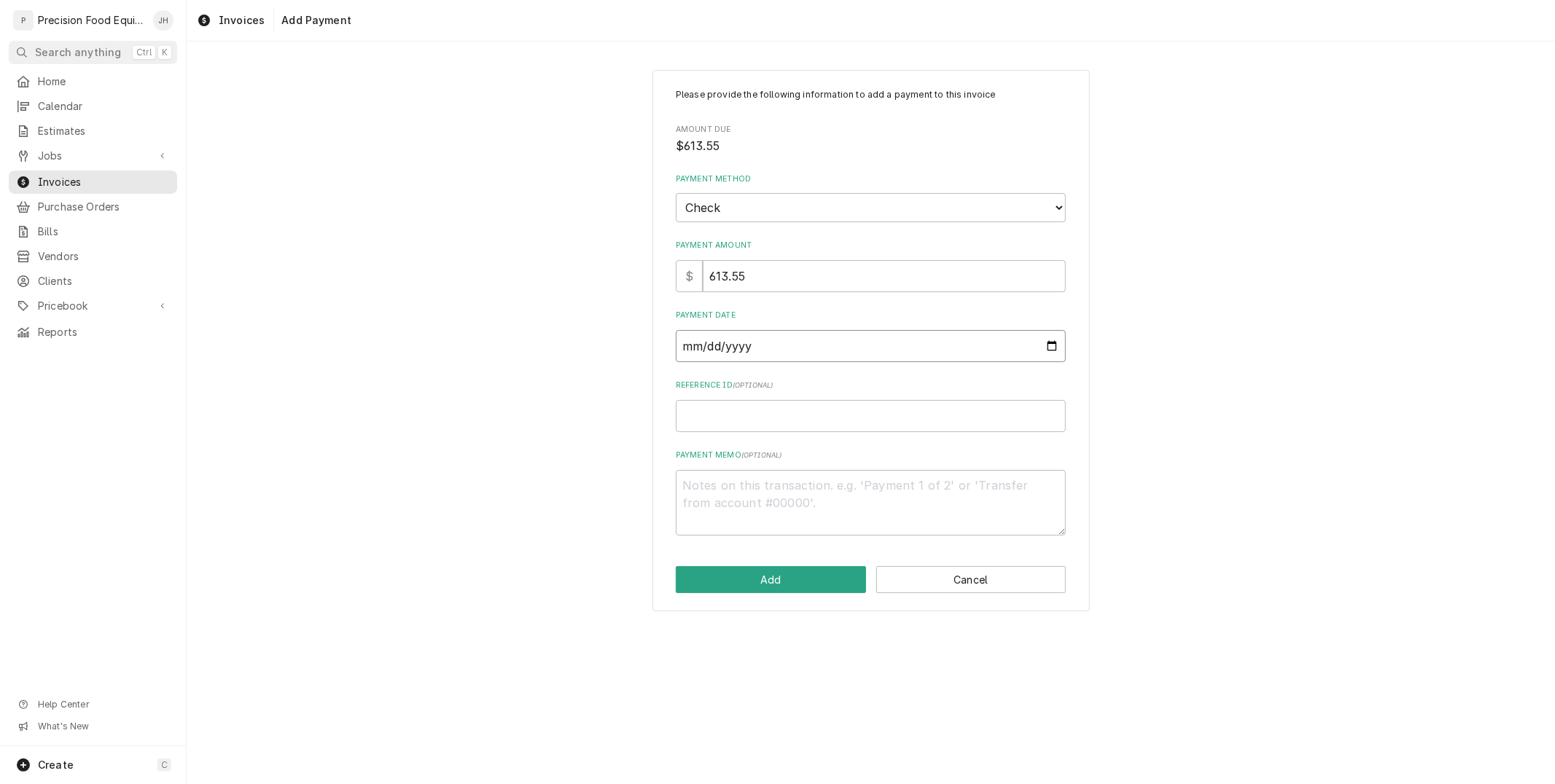
type input "2025-10-06"
click at [839, 406] on input "Reference ID ( optional )" at bounding box center [871, 416] width 390 height 32
type textarea "x"
type input "1"
type textarea "x"
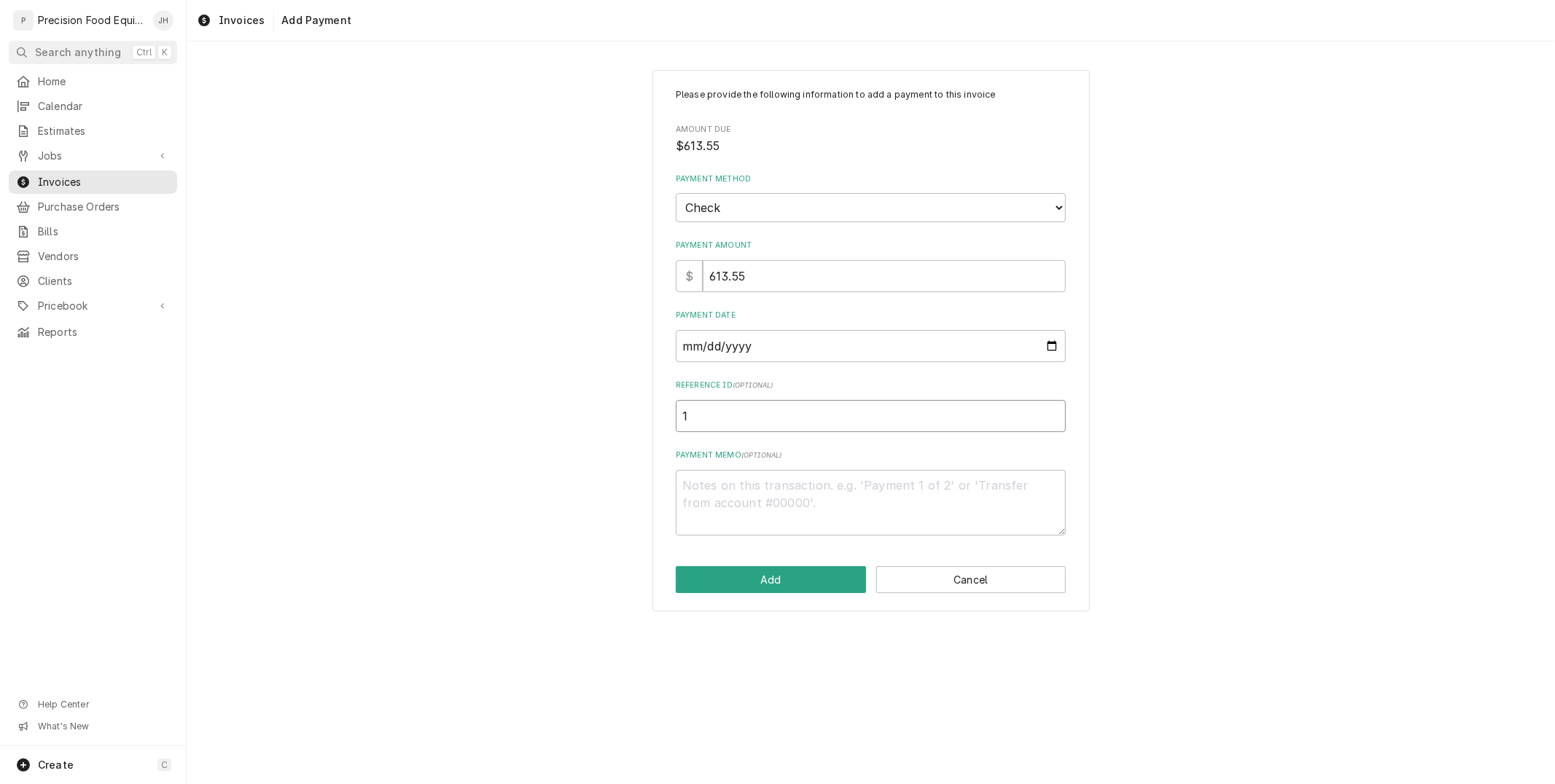
type input "10"
type textarea "x"
type input "100"
type textarea "x"
type input "1004"
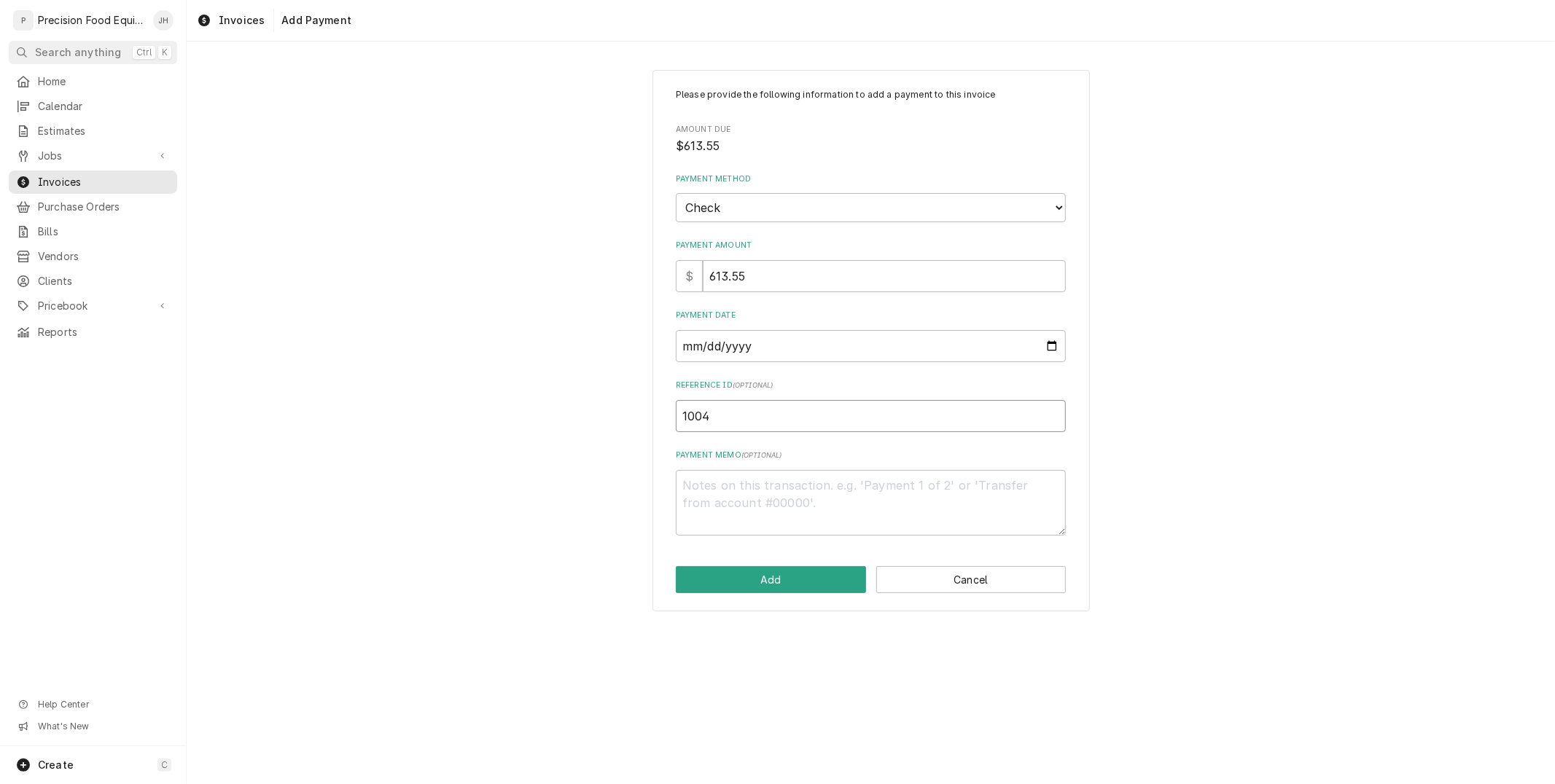
type textarea "x"
type input "10046"
type textarea "x"
type input "100465"
click at [775, 579] on button "Add" at bounding box center [771, 579] width 190 height 27
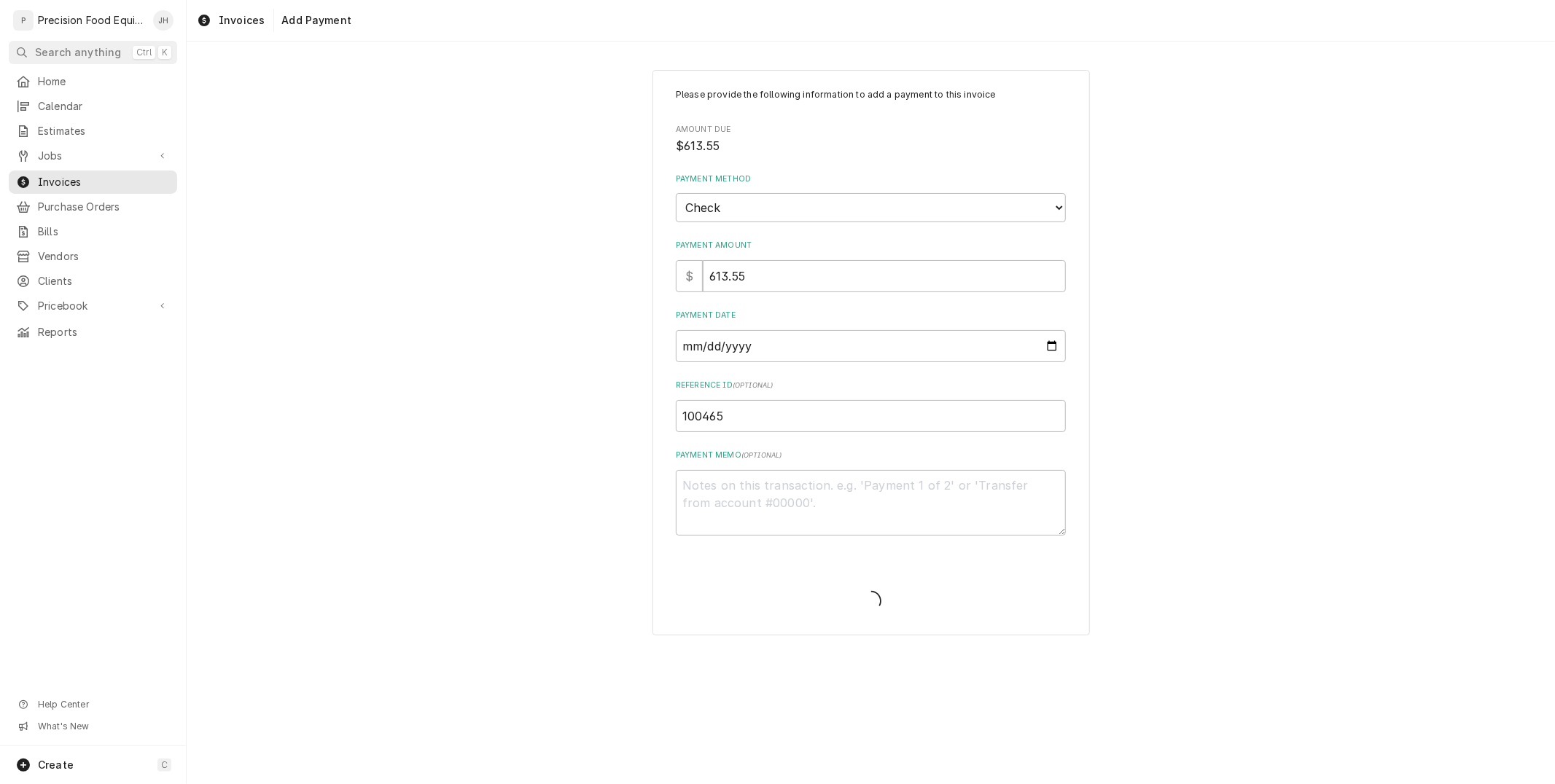
type textarea "x"
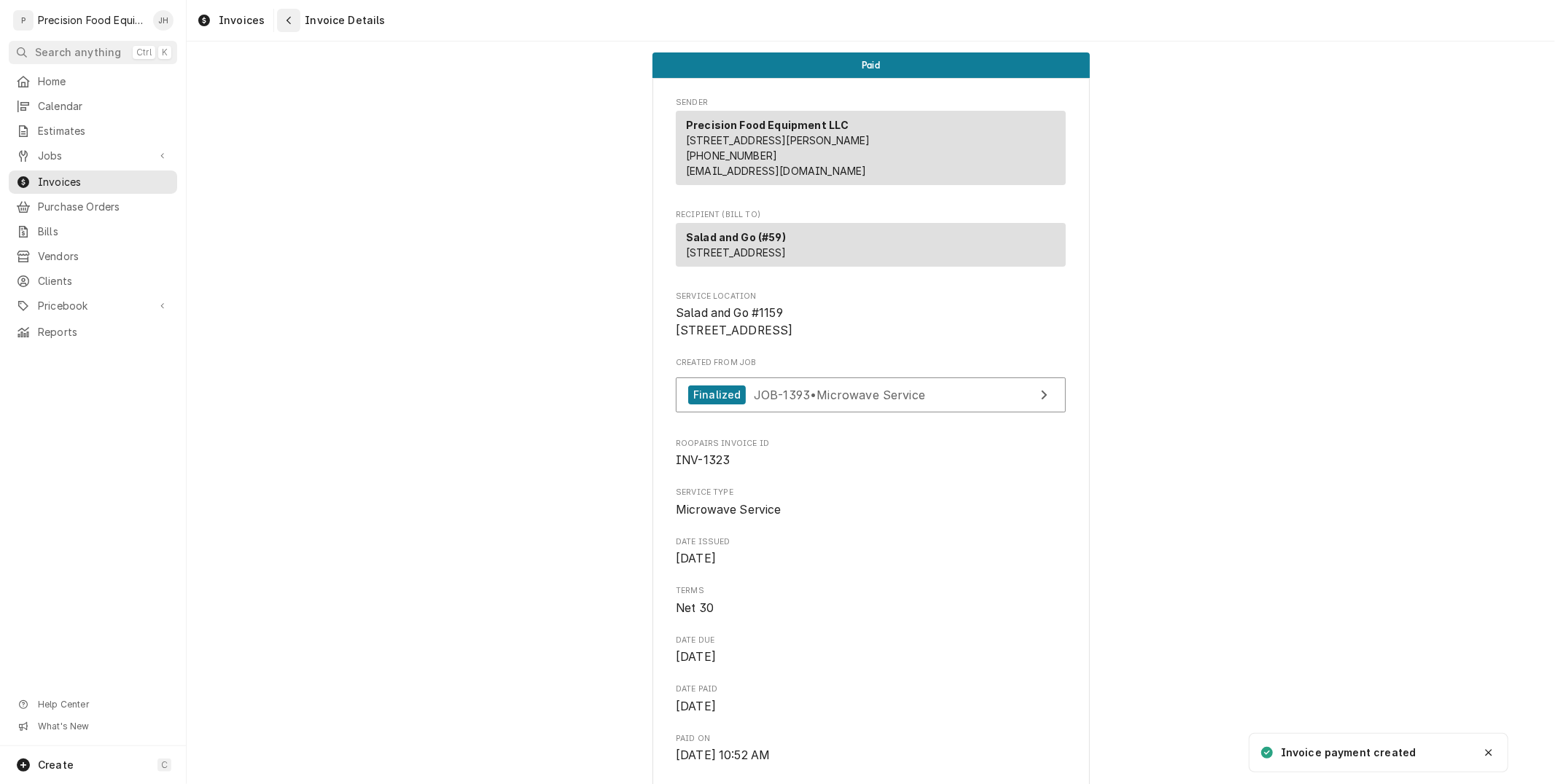
click at [288, 16] on icon "Navigate back" at bounding box center [288, 21] width 7 height 10
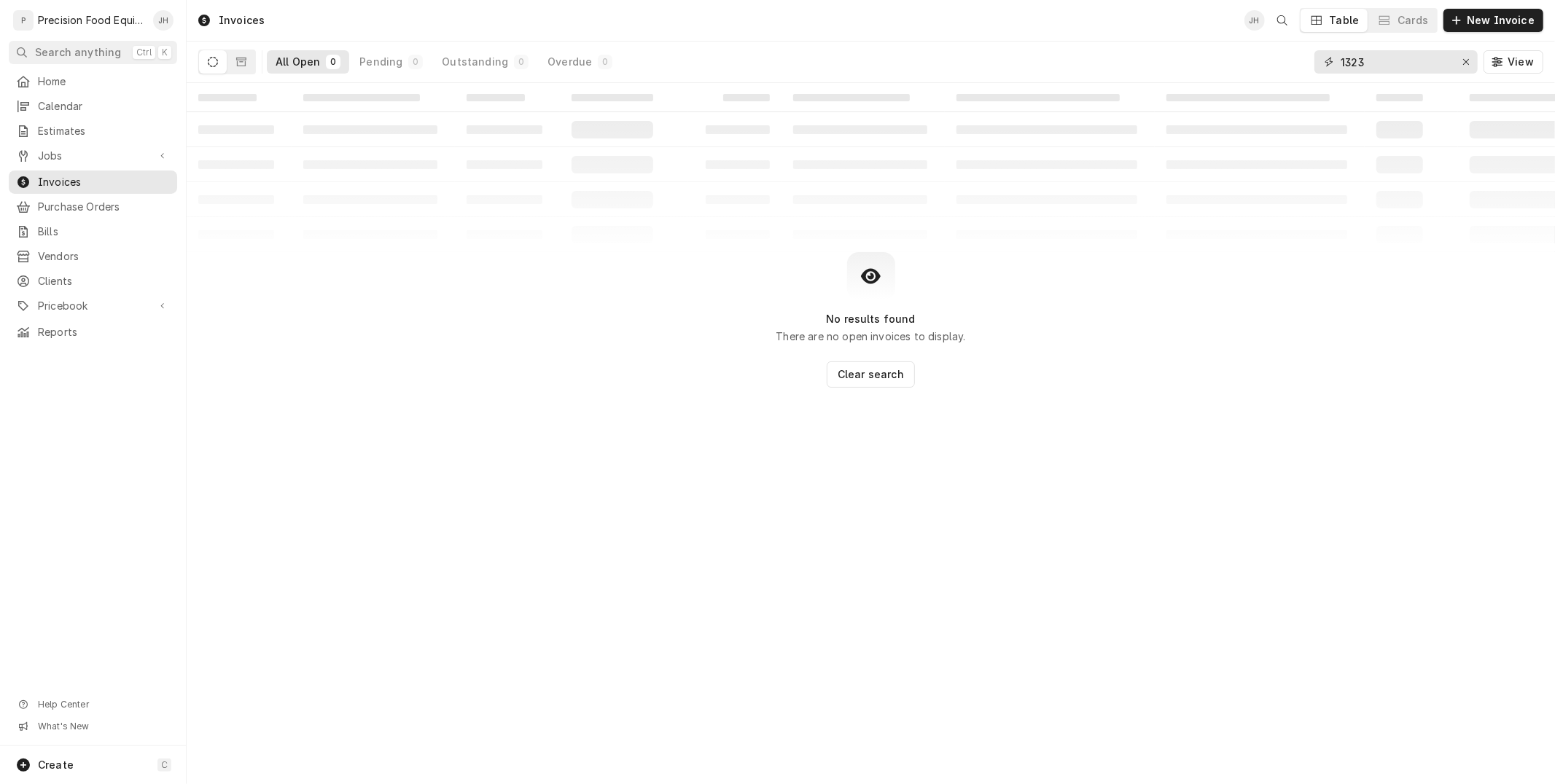
drag, startPoint x: 1407, startPoint y: 55, endPoint x: 1336, endPoint y: 78, distance: 74.6
click at [1336, 78] on div "1323 View" at bounding box center [1429, 62] width 229 height 41
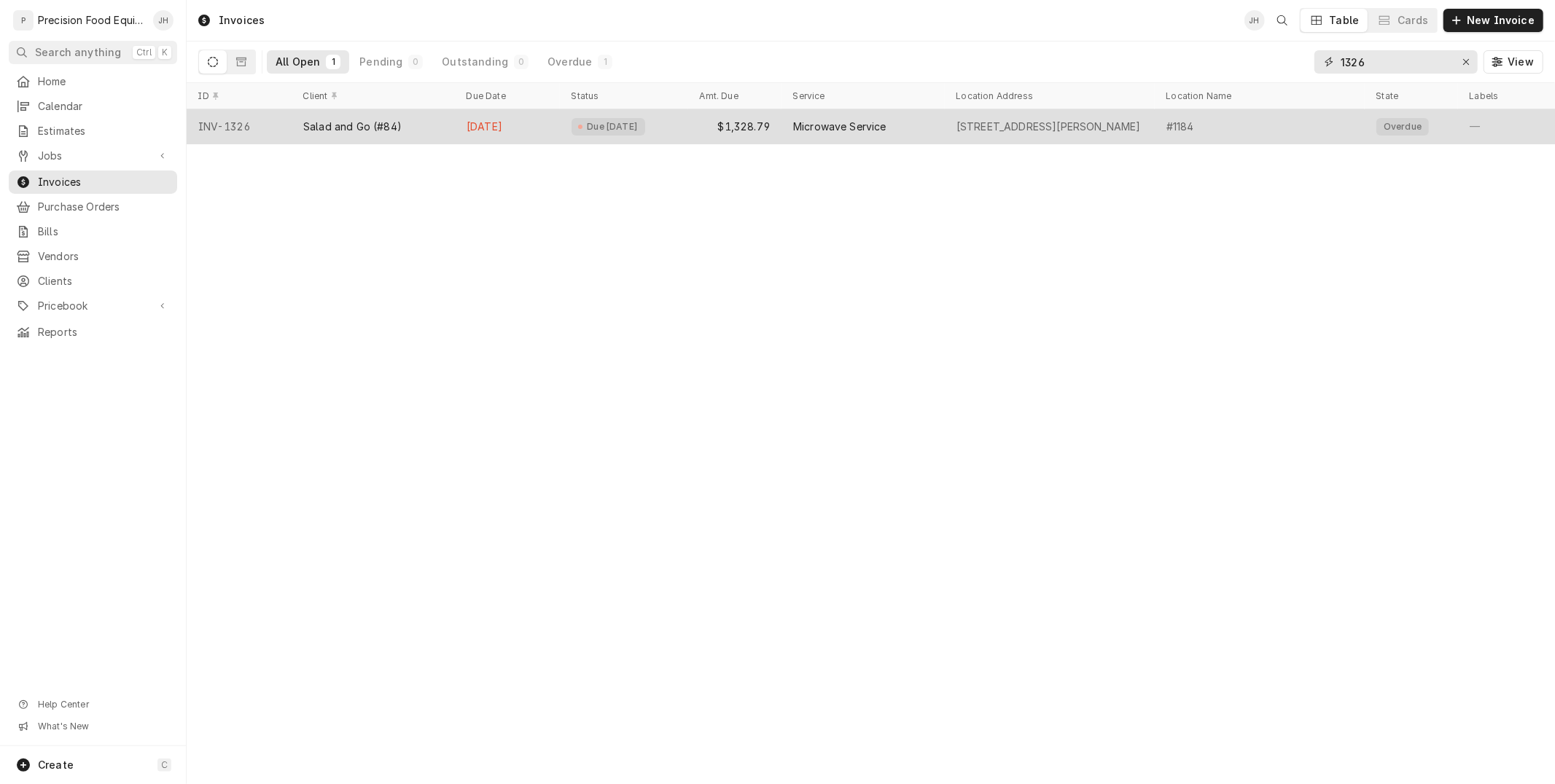
type input "1326"
click at [1052, 125] on div "10071 E Old Vail Rd, Tucson, AZ 85747" at bounding box center [1049, 127] width 184 height 15
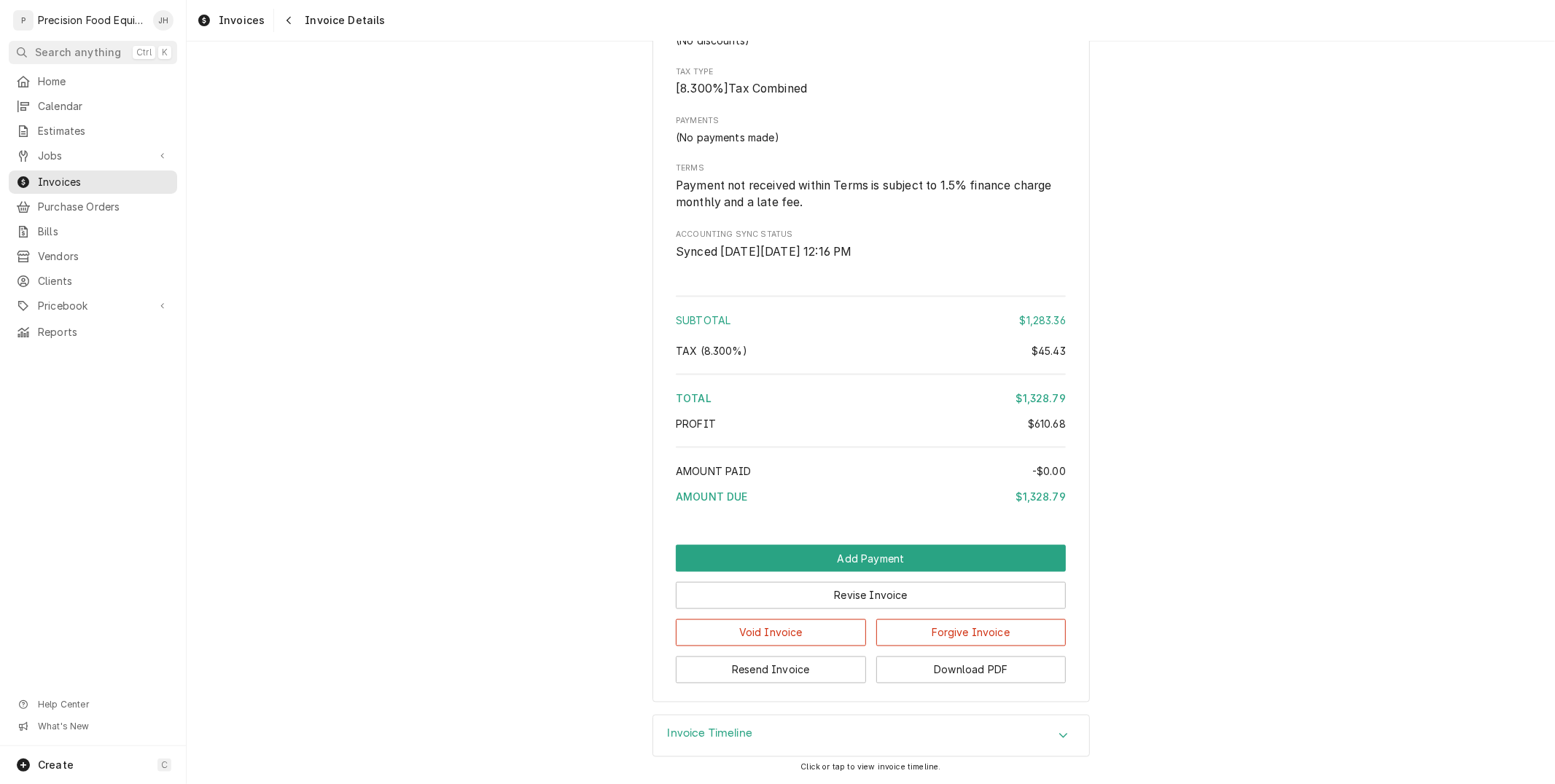
scroll to position [1838, 0]
click at [903, 552] on button "Add Payment" at bounding box center [871, 558] width 390 height 27
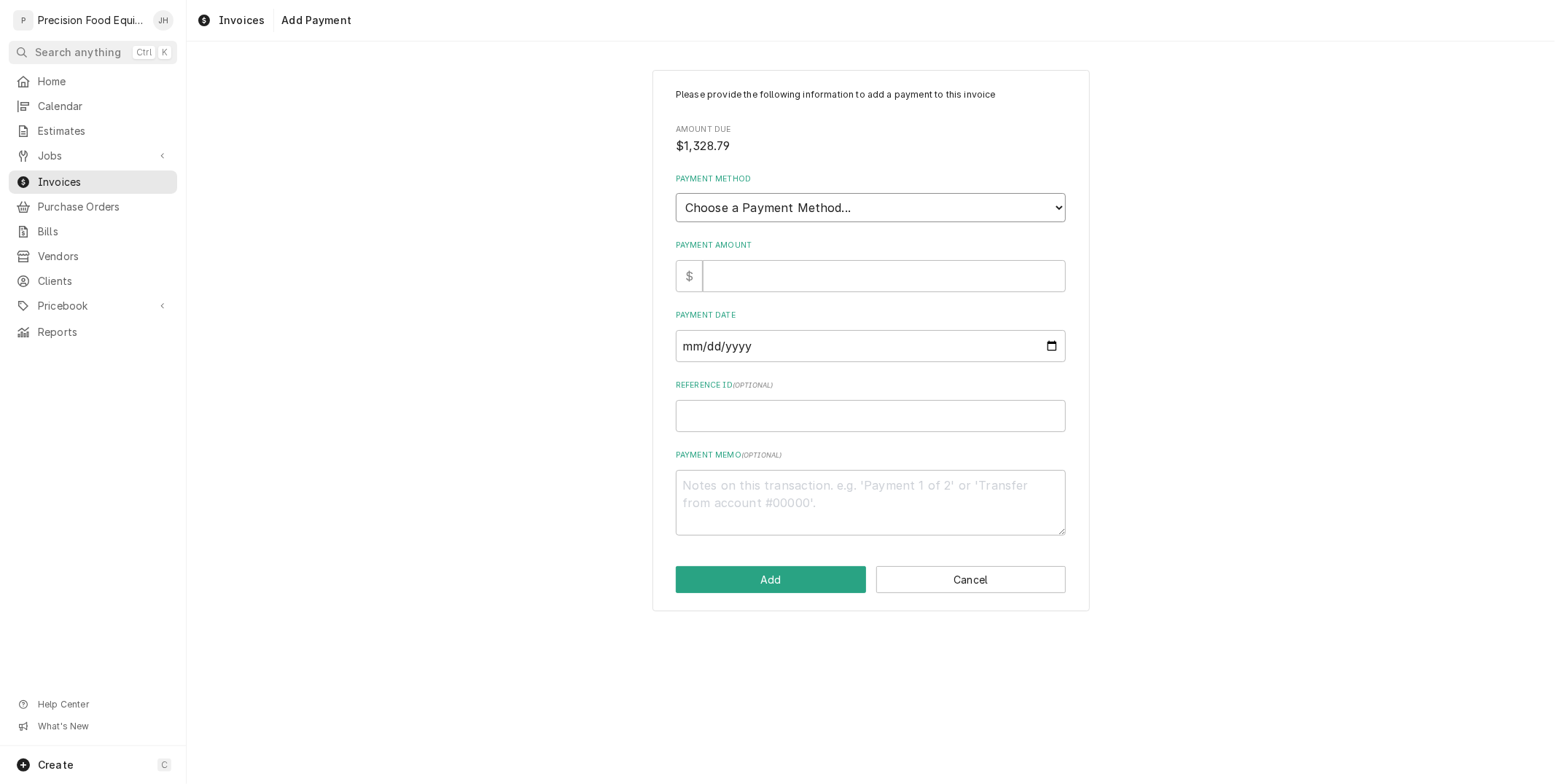
click at [845, 198] on select "Choose a Payment Method... Cash Check Credit/Debit Card ACH/eCheck Other" at bounding box center [871, 208] width 390 height 29
select select "2"
click at [676, 193] on select "Choose a Payment Method... Cash Check Credit/Debit Card ACH/eCheck Other" at bounding box center [871, 208] width 390 height 29
click at [817, 279] on input "Payment Amount" at bounding box center [884, 276] width 363 height 32
type textarea "x"
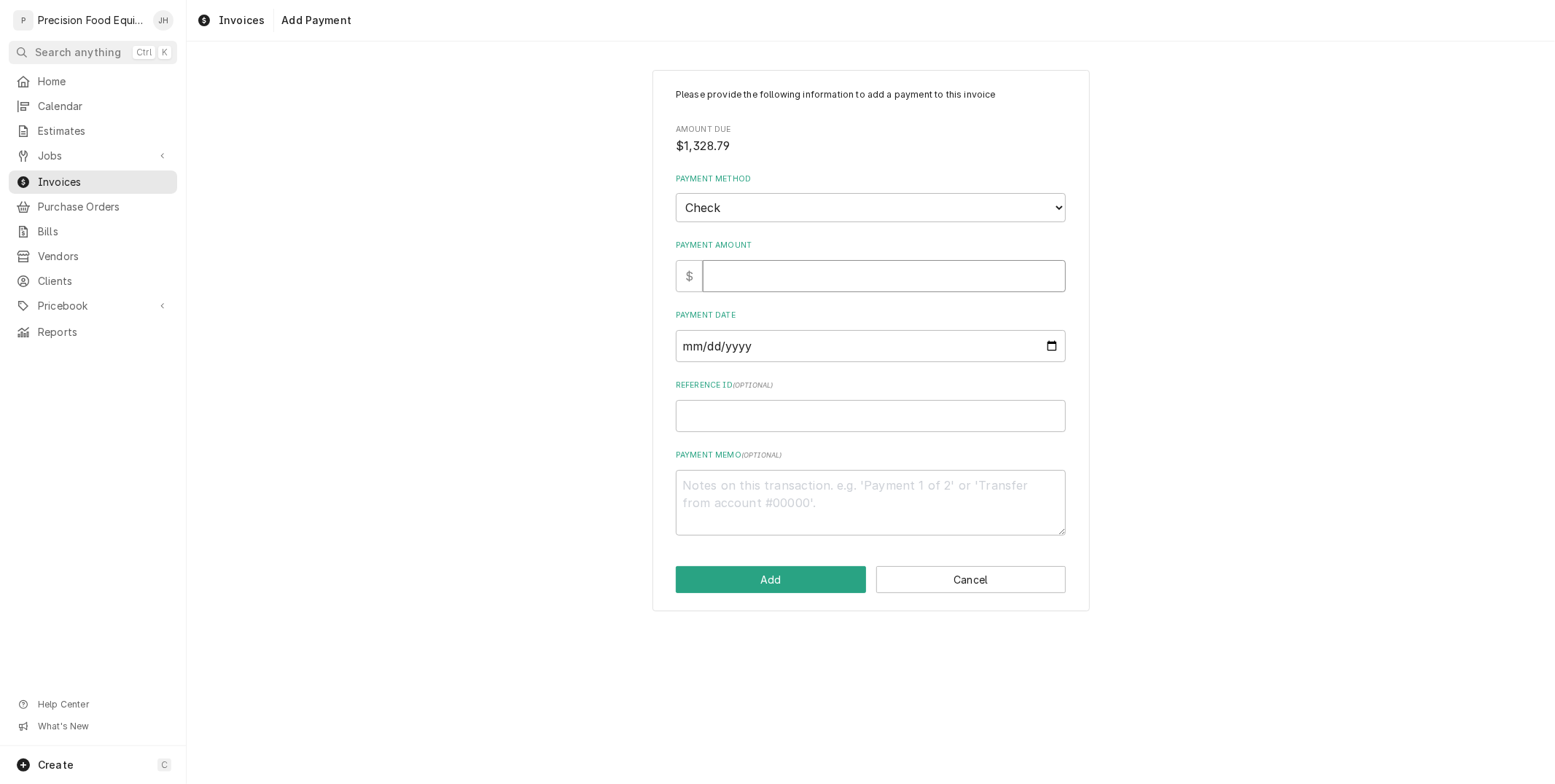
type input "1"
type textarea "x"
type input "13"
type textarea "x"
type input "132"
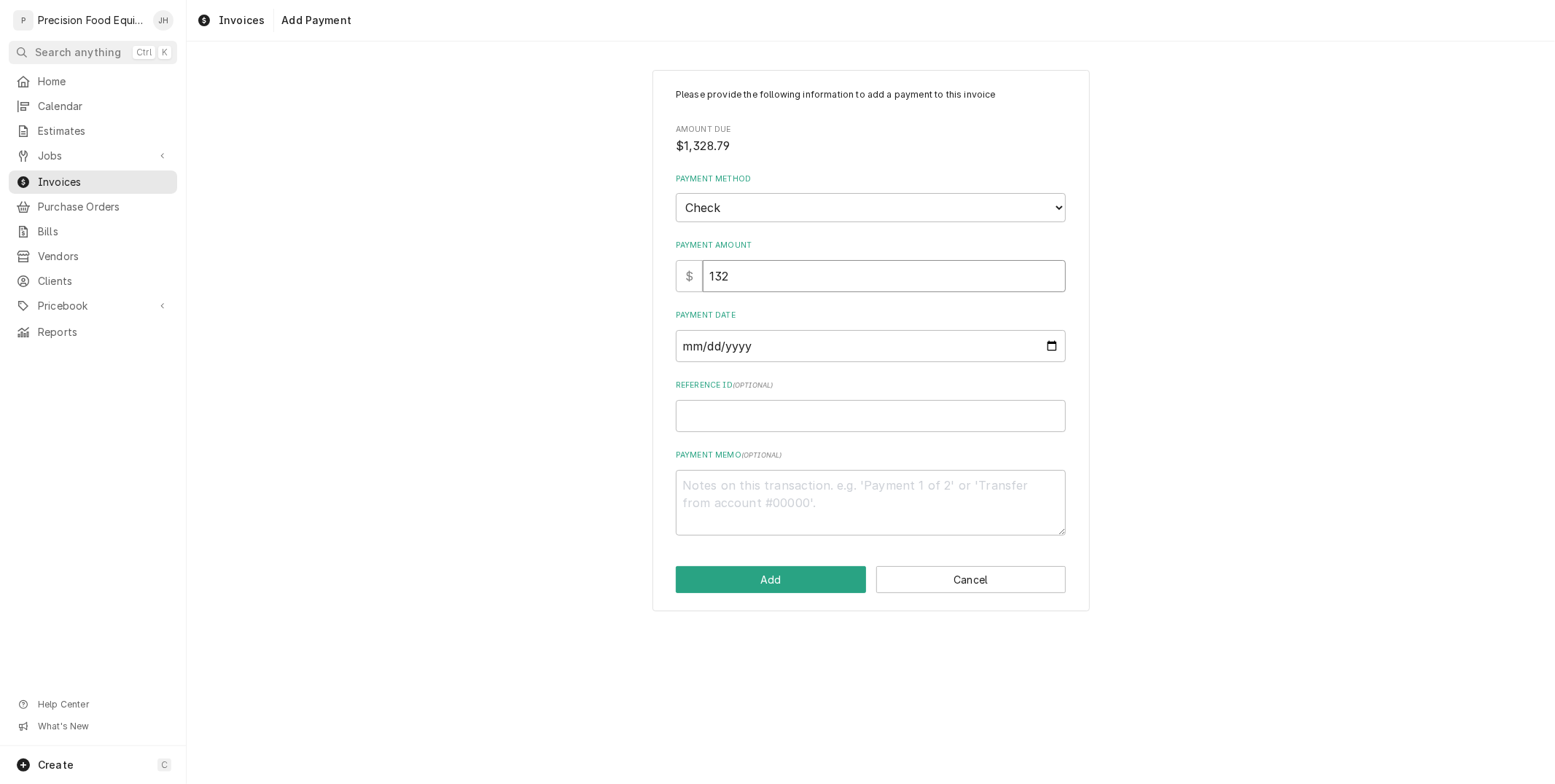
type textarea "x"
type input "1328"
type textarea "x"
type input "1328.7"
type textarea "x"
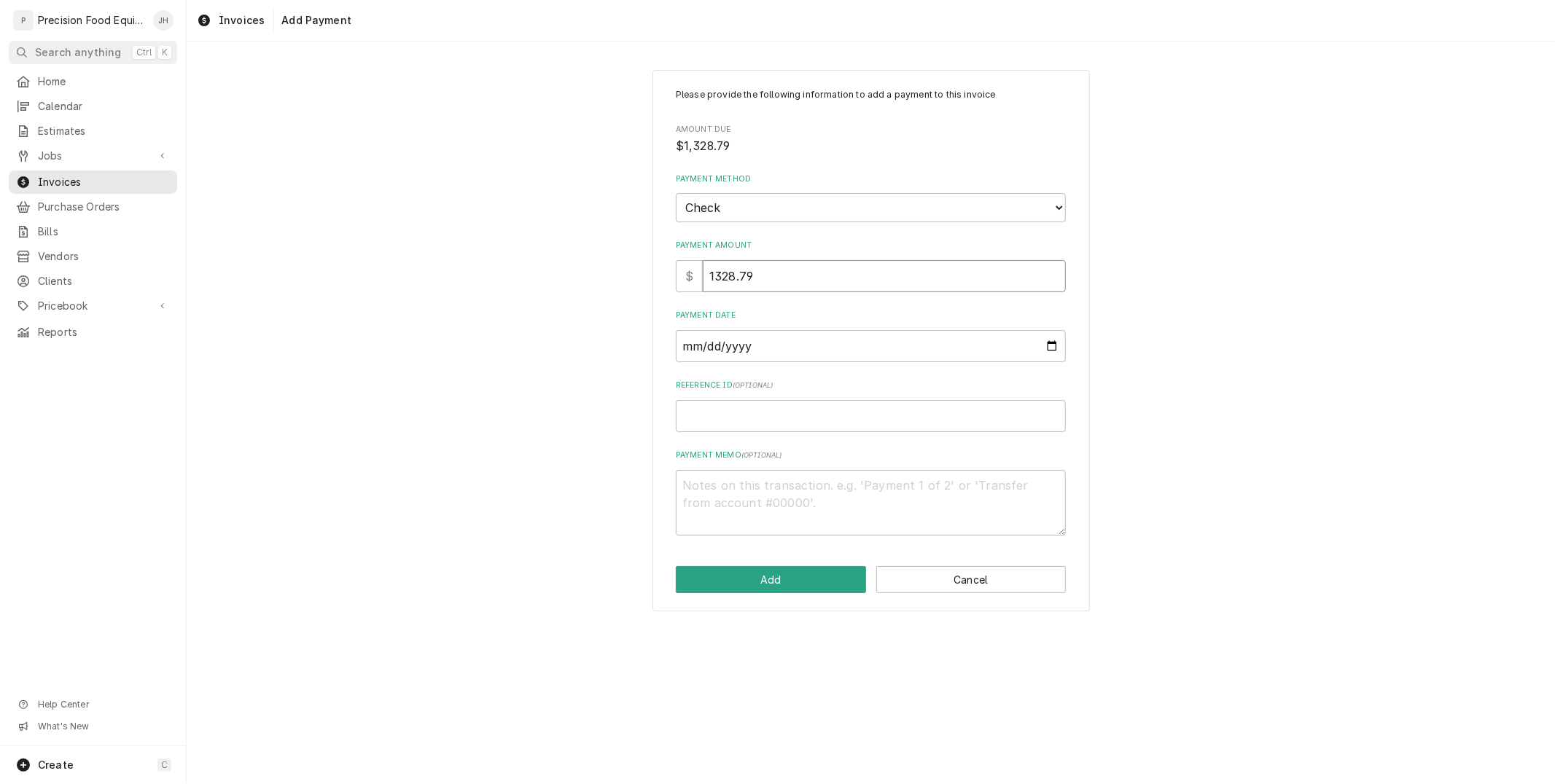
type input "1328.79"
click at [765, 352] on input "Payment Date" at bounding box center [871, 346] width 390 height 32
click at [1046, 346] on input "Payment Date" at bounding box center [871, 346] width 390 height 32
type input "2025-10-06"
click at [790, 421] on input "Reference ID ( optional )" at bounding box center [871, 416] width 390 height 32
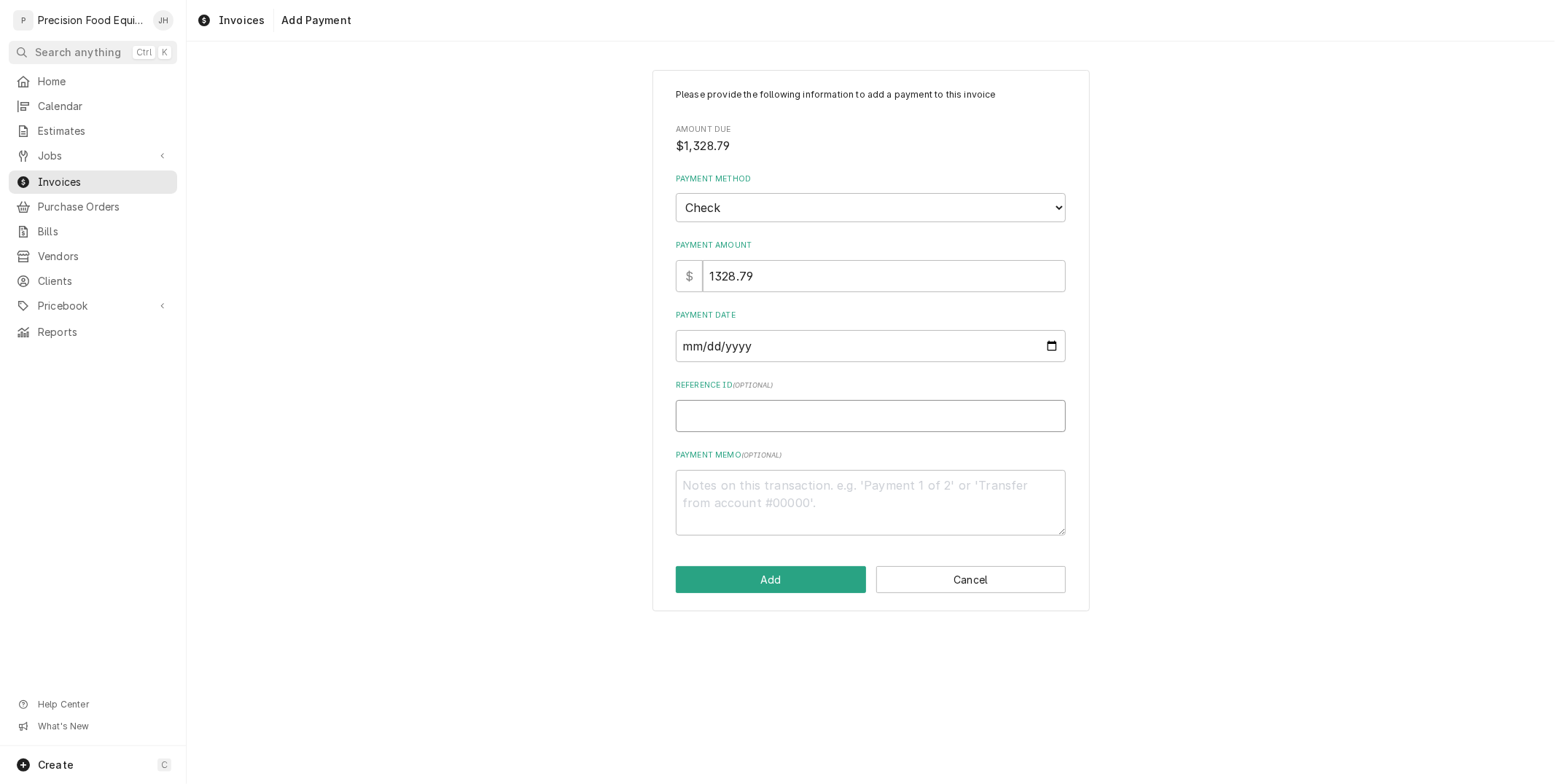
type textarea "x"
type input "1"
type textarea "x"
type input "10"
type textarea "x"
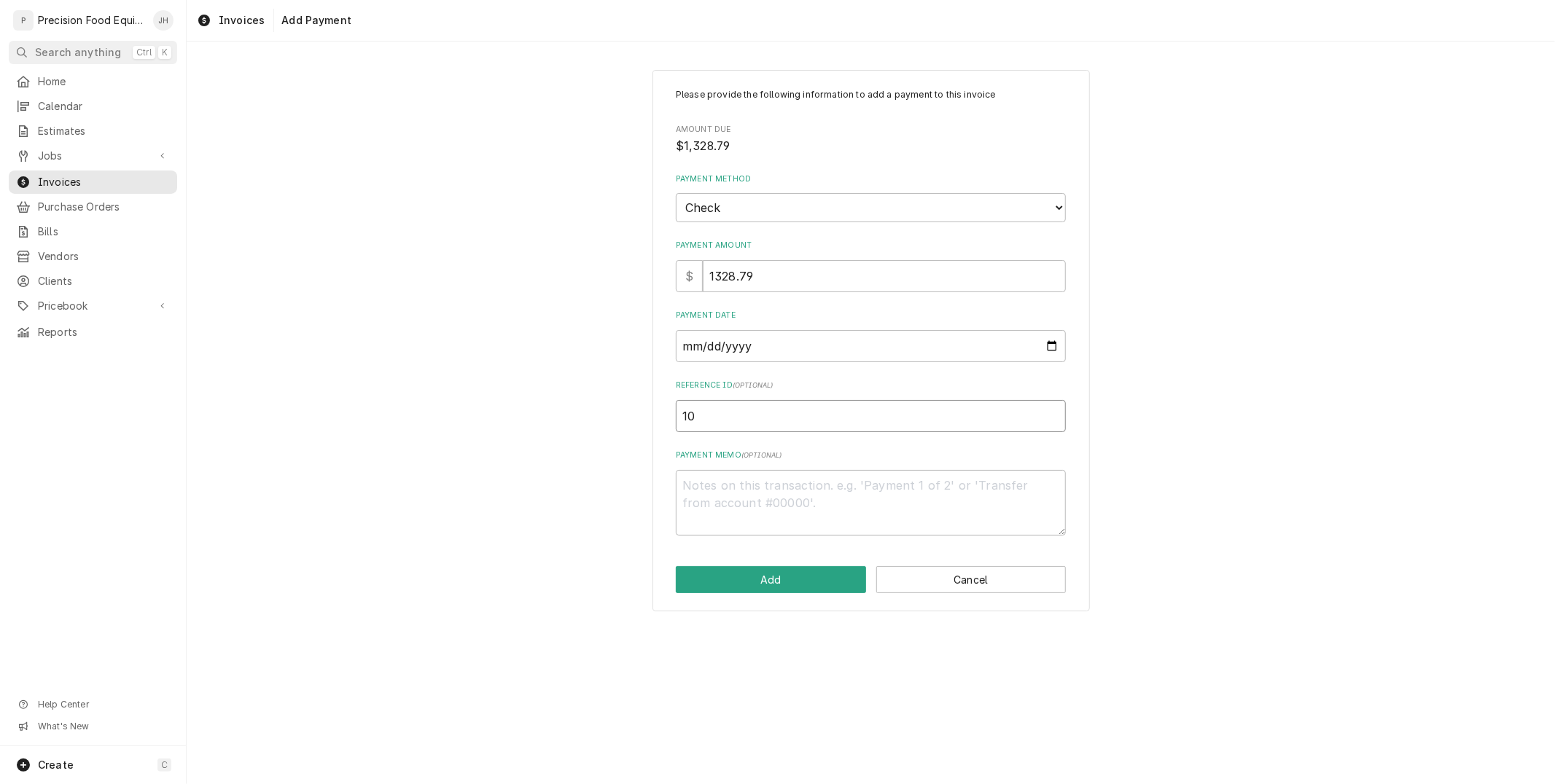
type input "100"
type textarea "x"
type input "1004"
type textarea "x"
type input "10046"
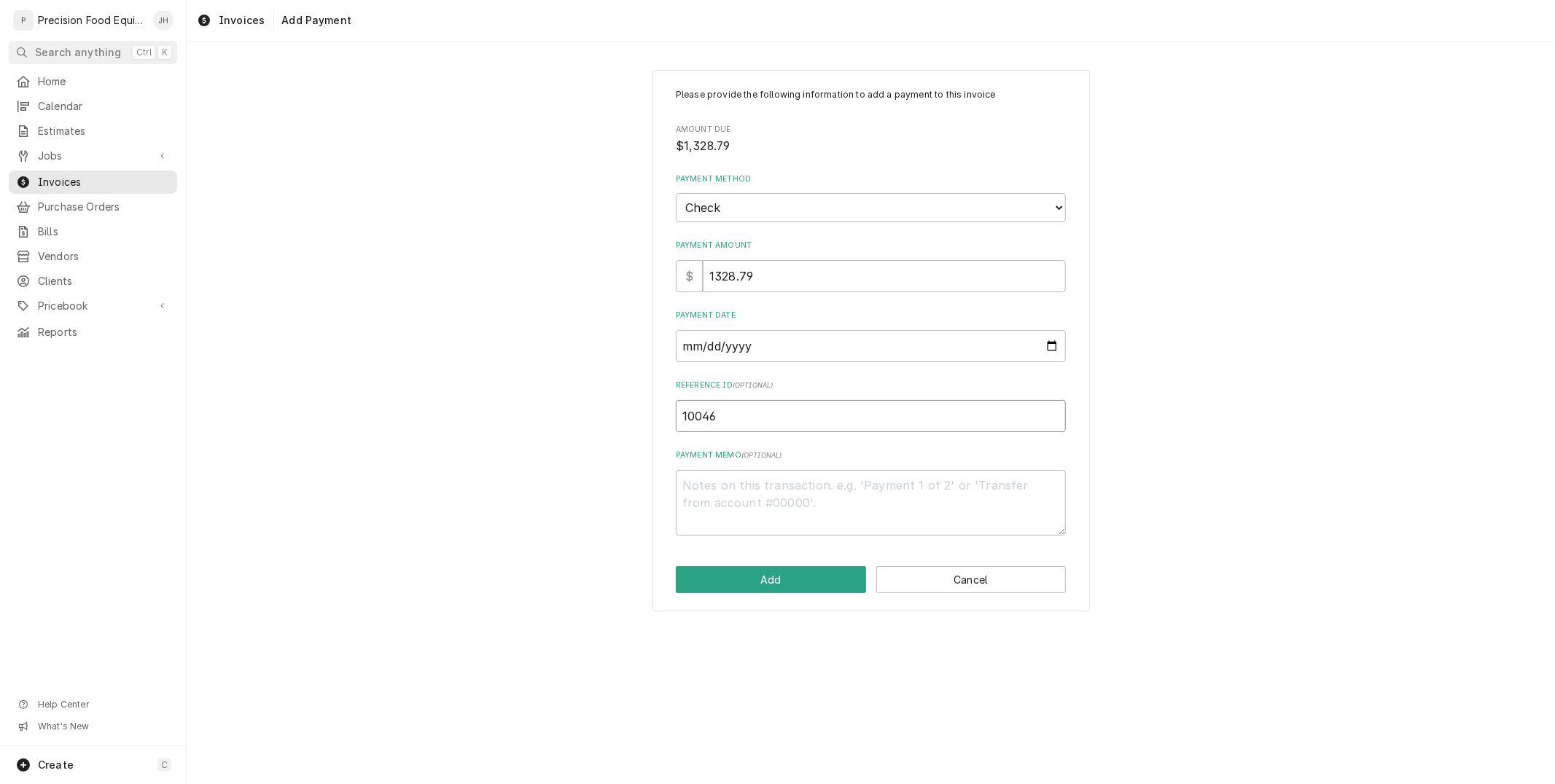
type textarea "x"
type input "100465"
click at [796, 586] on button "Add" at bounding box center [771, 579] width 190 height 27
type textarea "x"
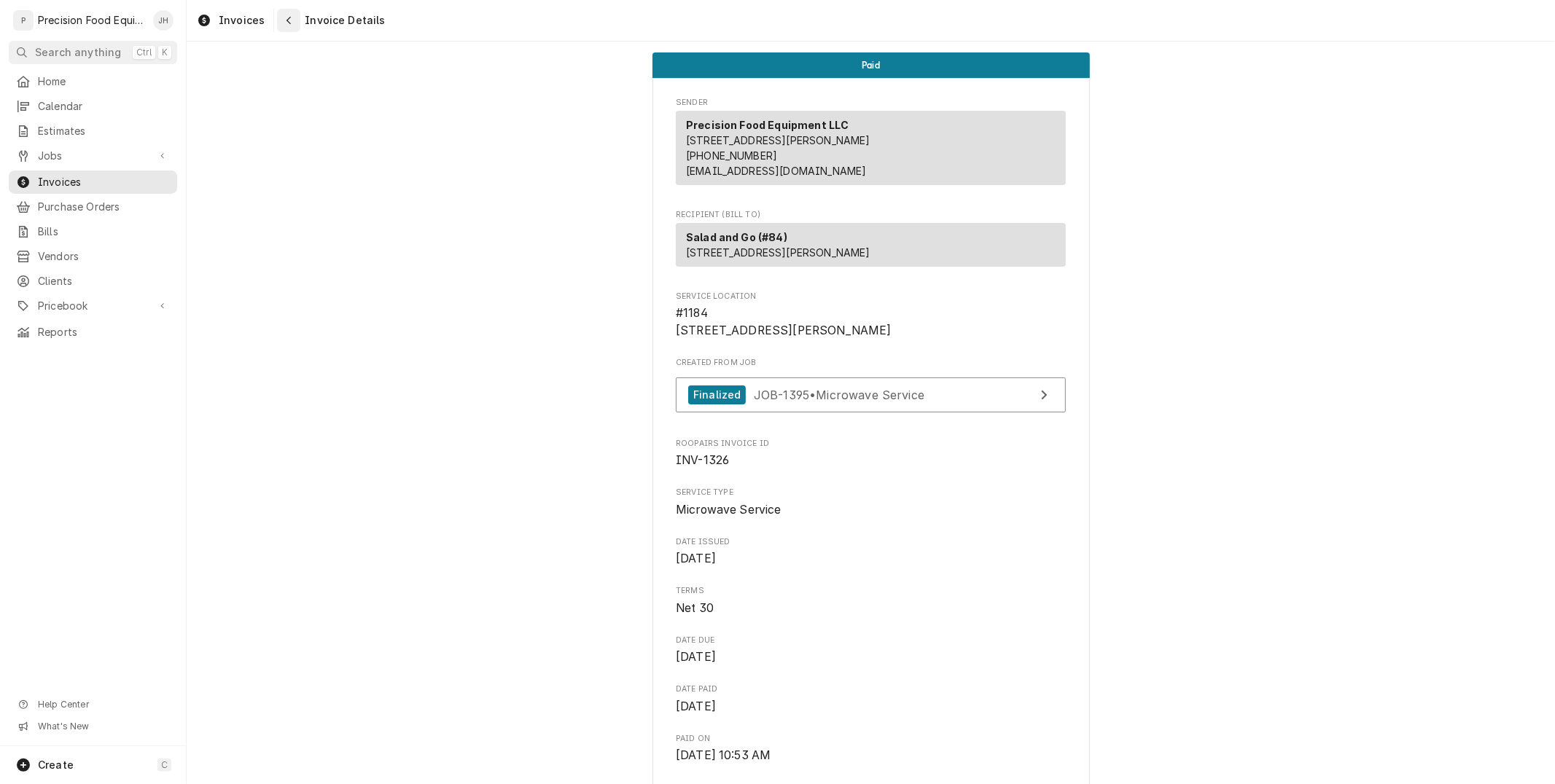
click at [277, 26] on button "Navigate back" at bounding box center [289, 21] width 23 height 23
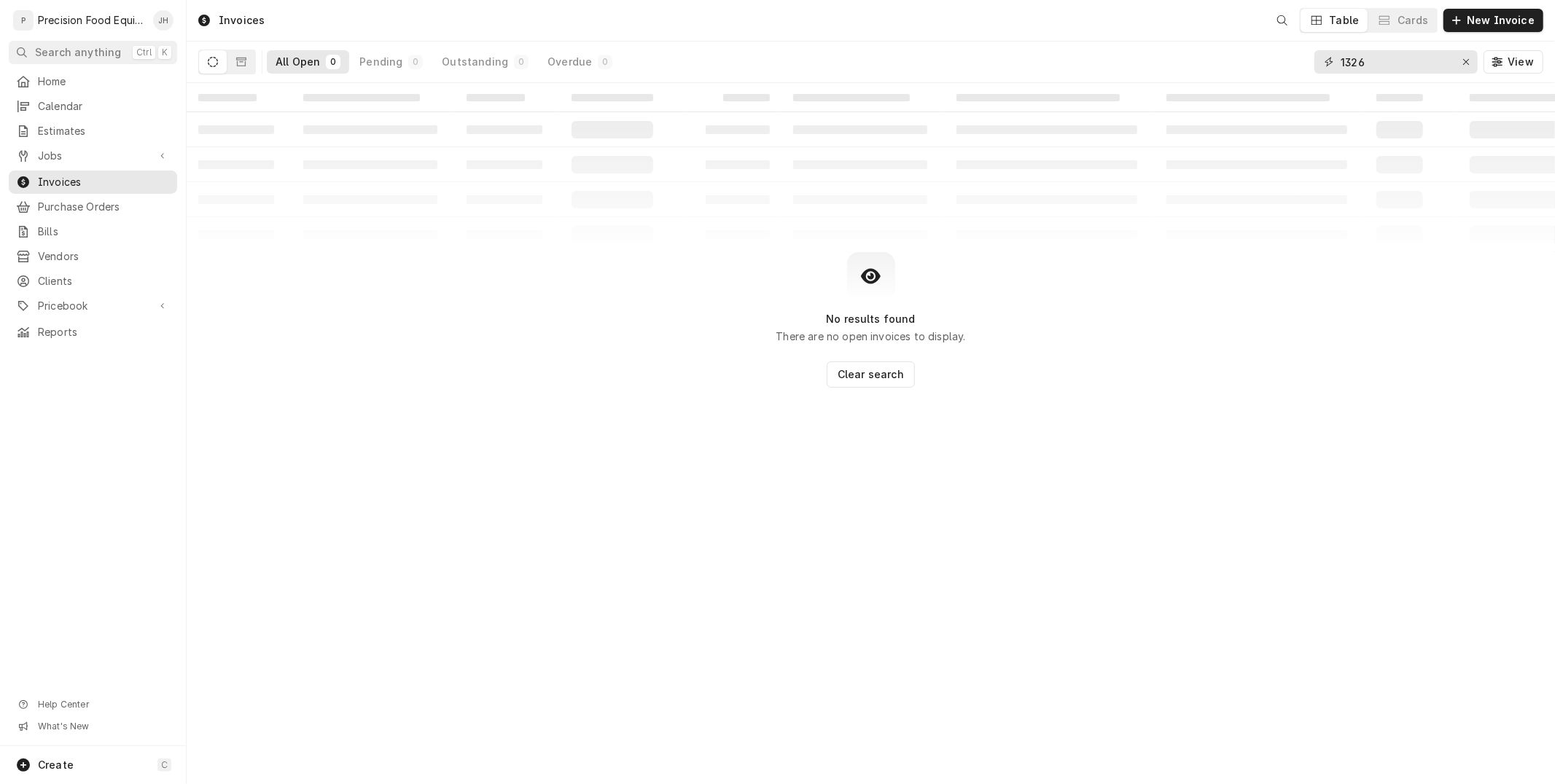
click at [1391, 55] on input "1326" at bounding box center [1395, 62] width 109 height 23
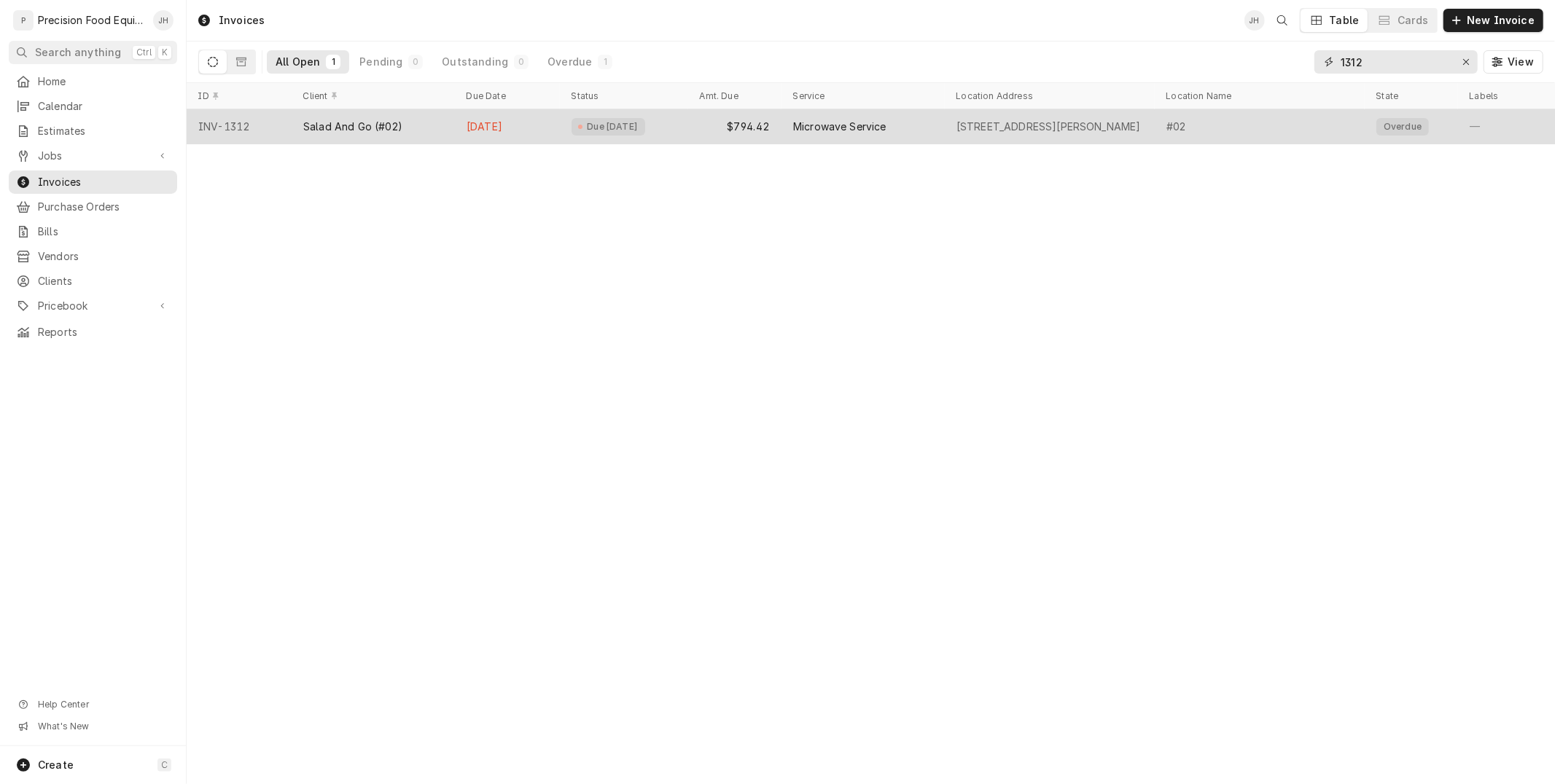
type input "1312"
click at [752, 124] on div "$794.42" at bounding box center [735, 127] width 93 height 35
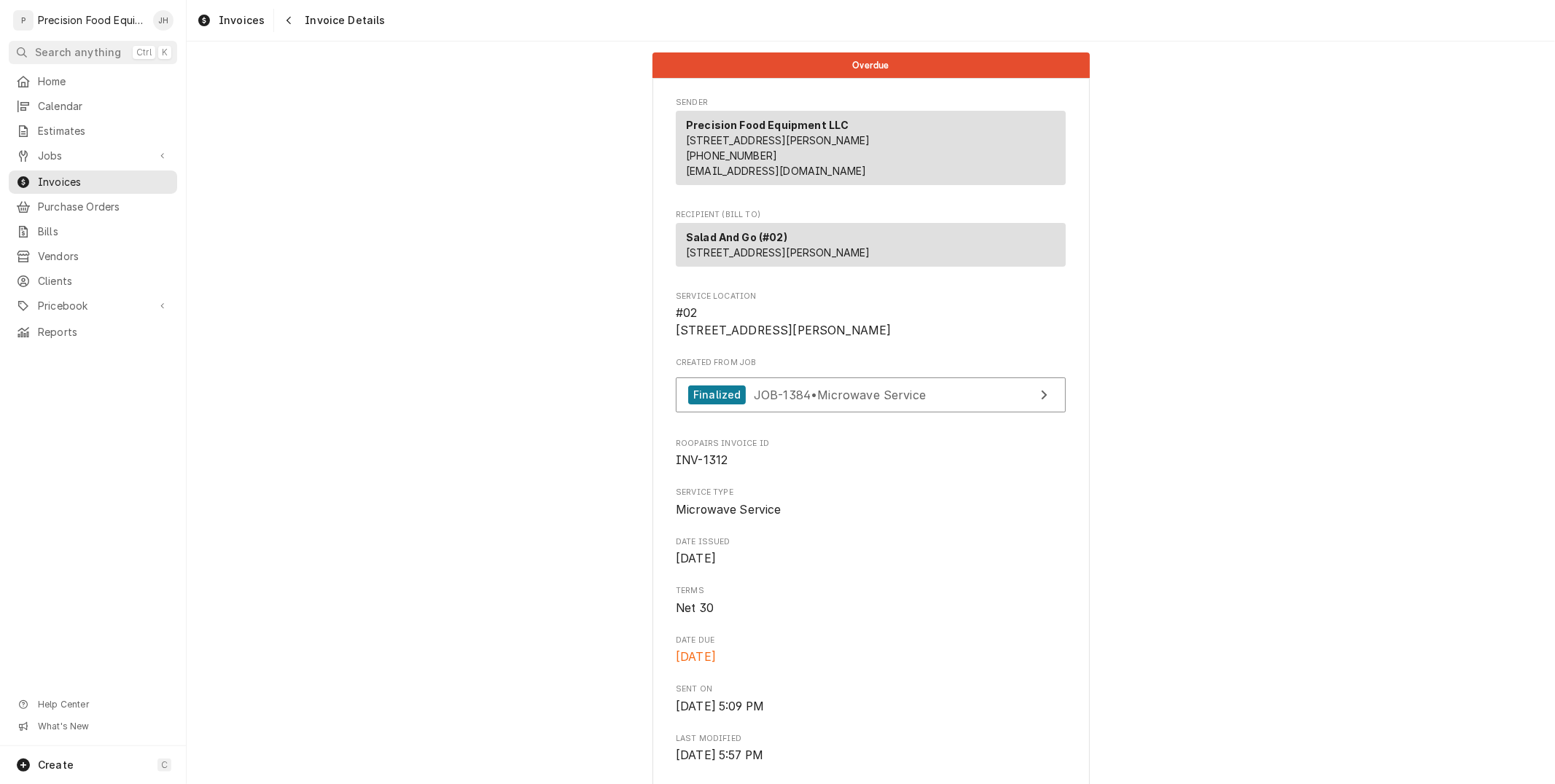
scroll to position [1883, 0]
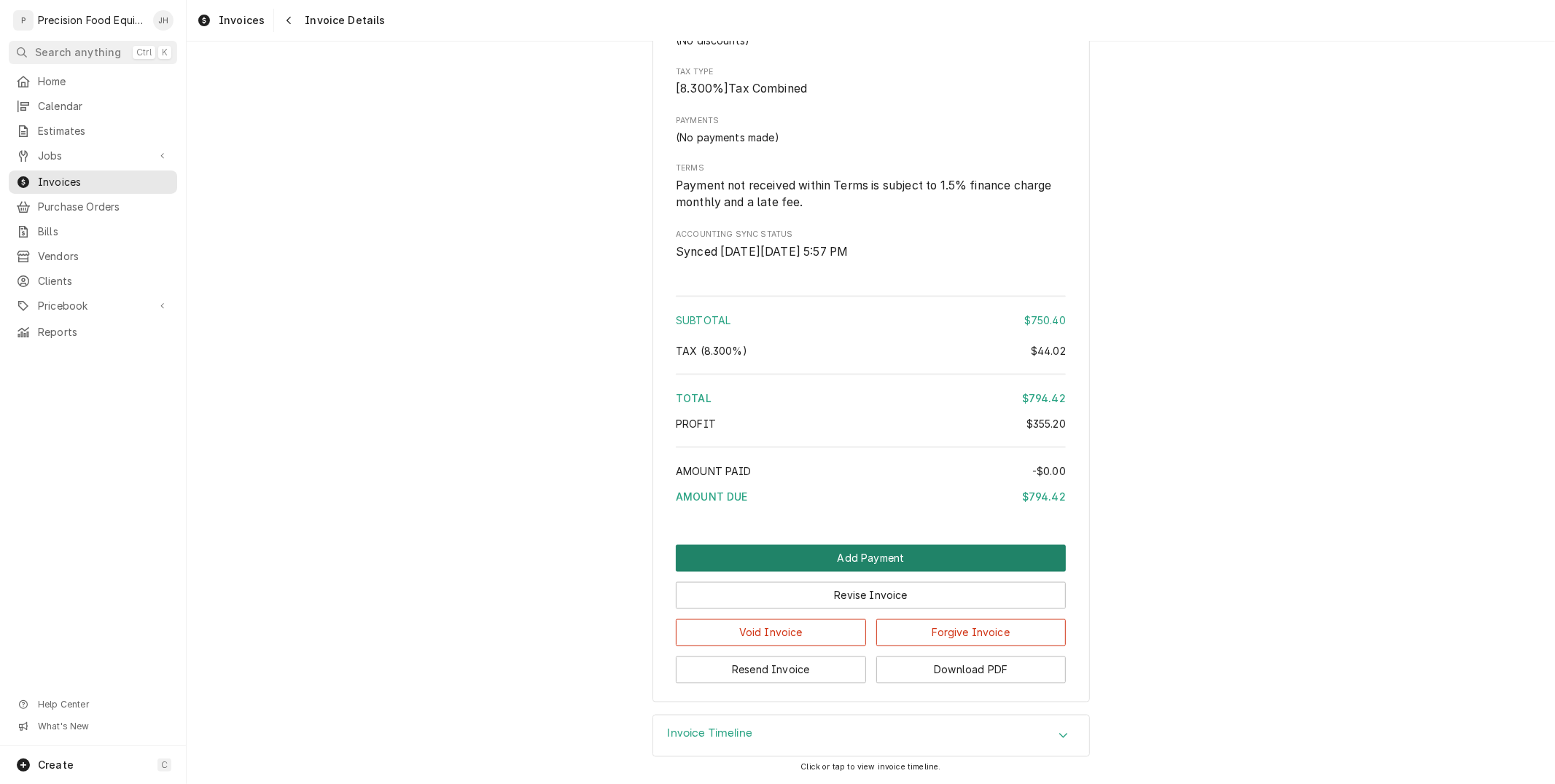
click at [999, 561] on button "Add Payment" at bounding box center [871, 558] width 390 height 27
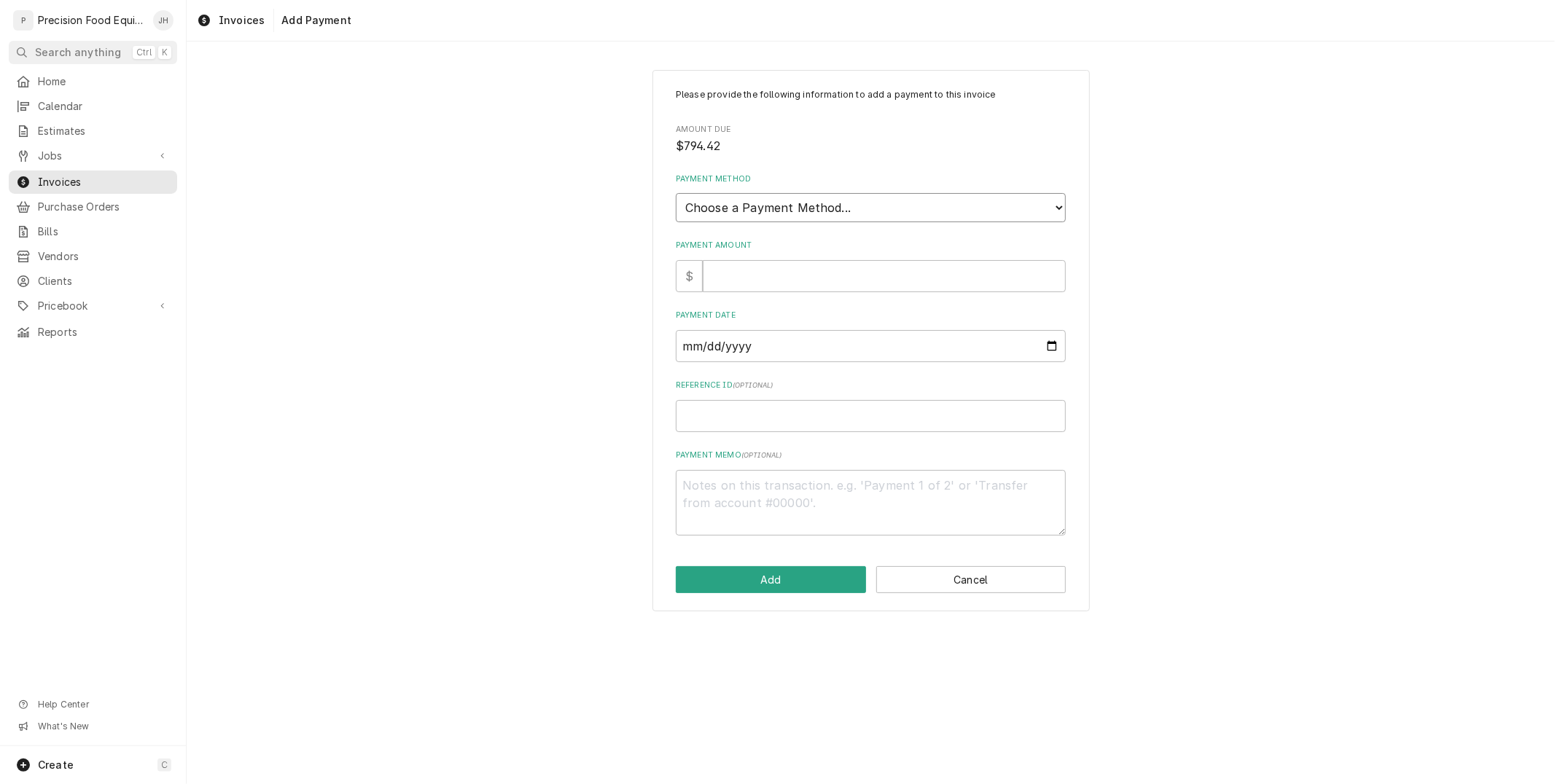
click at [903, 205] on select "Choose a Payment Method... Cash Check Credit/Debit Card ACH/eCheck Other" at bounding box center [871, 208] width 390 height 29
select select "2"
click at [676, 193] on select "Choose a Payment Method... Cash Check Credit/Debit Card ACH/eCheck Other" at bounding box center [871, 208] width 390 height 29
click at [856, 276] on input "Payment Amount" at bounding box center [884, 276] width 363 height 32
type textarea "x"
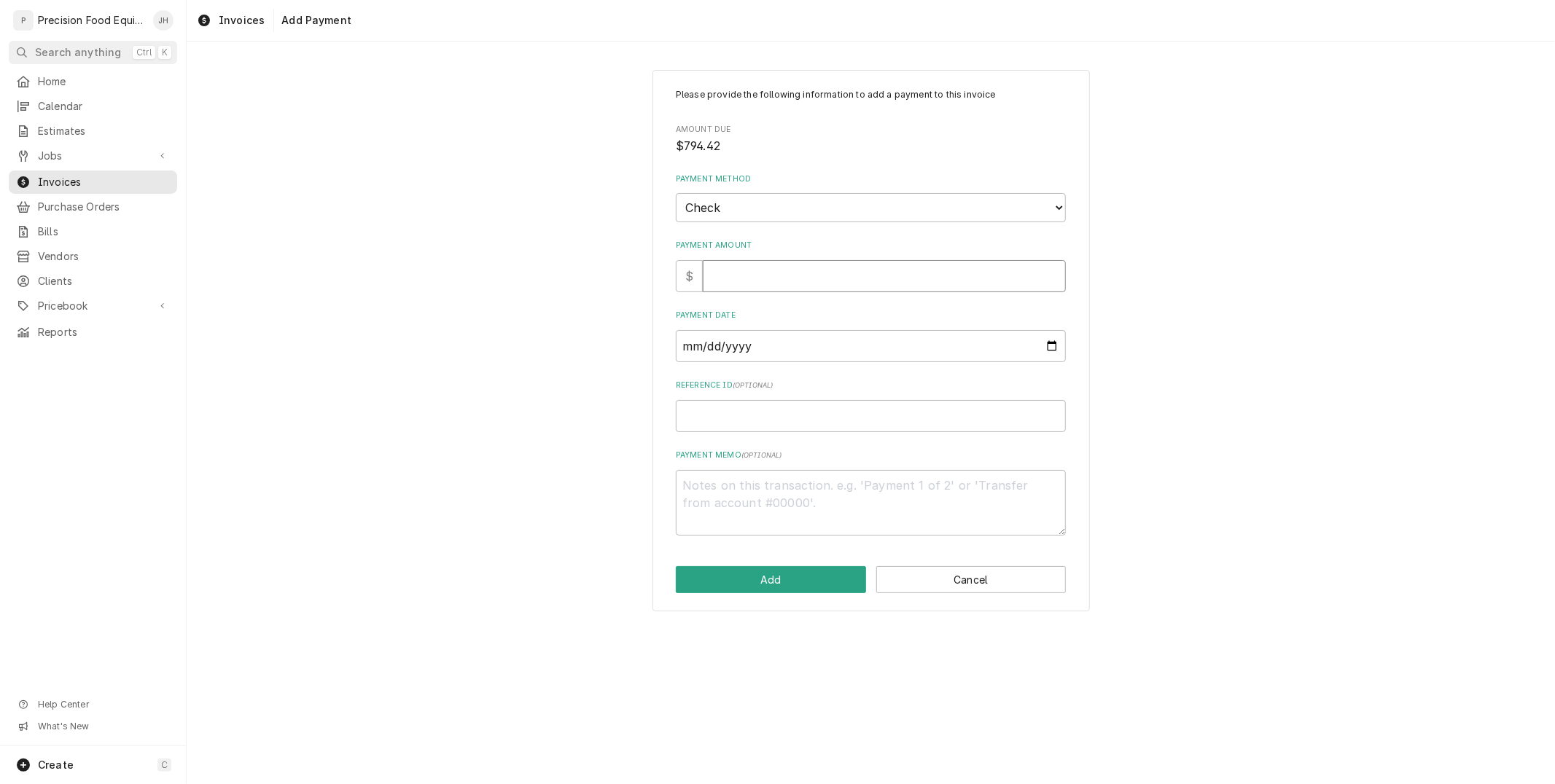
type input "7"
type textarea "x"
type input "79"
type textarea "x"
type input "794"
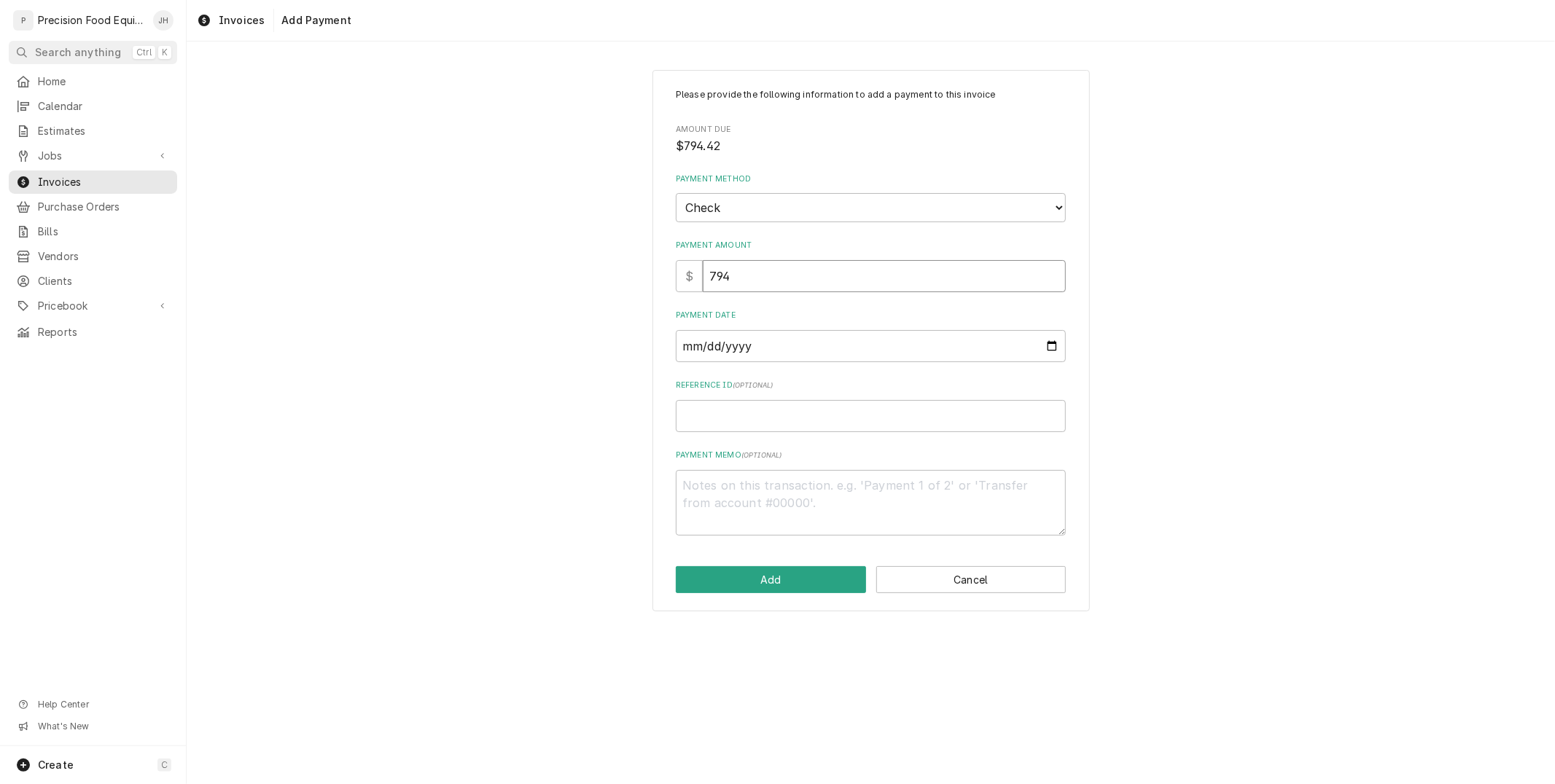
type textarea "x"
type input "794.4"
type textarea "x"
type input "794.42"
click at [817, 340] on input "Payment Date" at bounding box center [871, 346] width 390 height 32
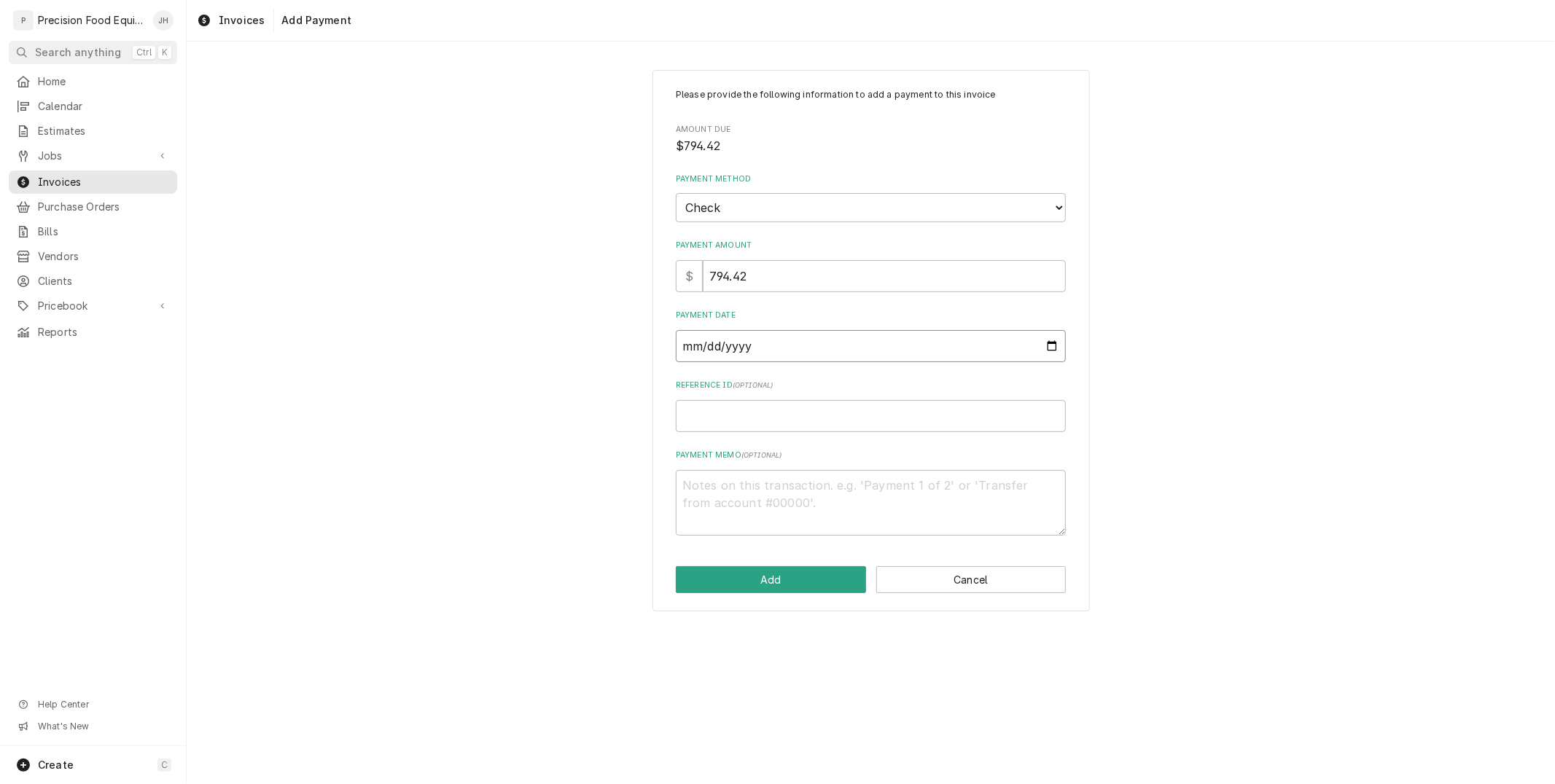
click at [1050, 338] on input "Payment Date" at bounding box center [871, 346] width 390 height 32
type input "2025-10-06"
click at [782, 424] on input "Reference ID ( optional )" at bounding box center [871, 416] width 390 height 32
type textarea "x"
type input "1"
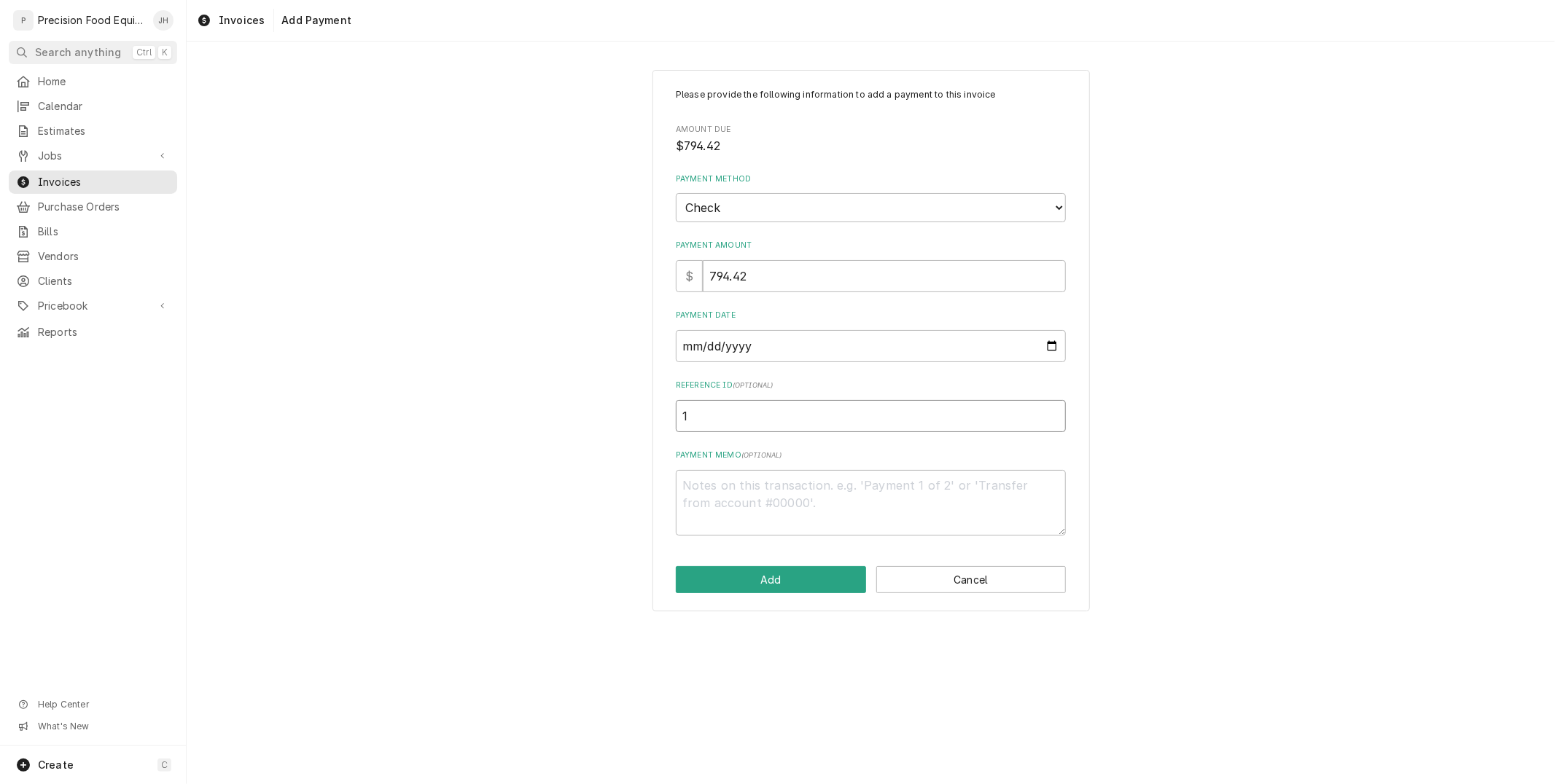
type textarea "x"
type input "10"
type textarea "x"
type input "100"
type textarea "x"
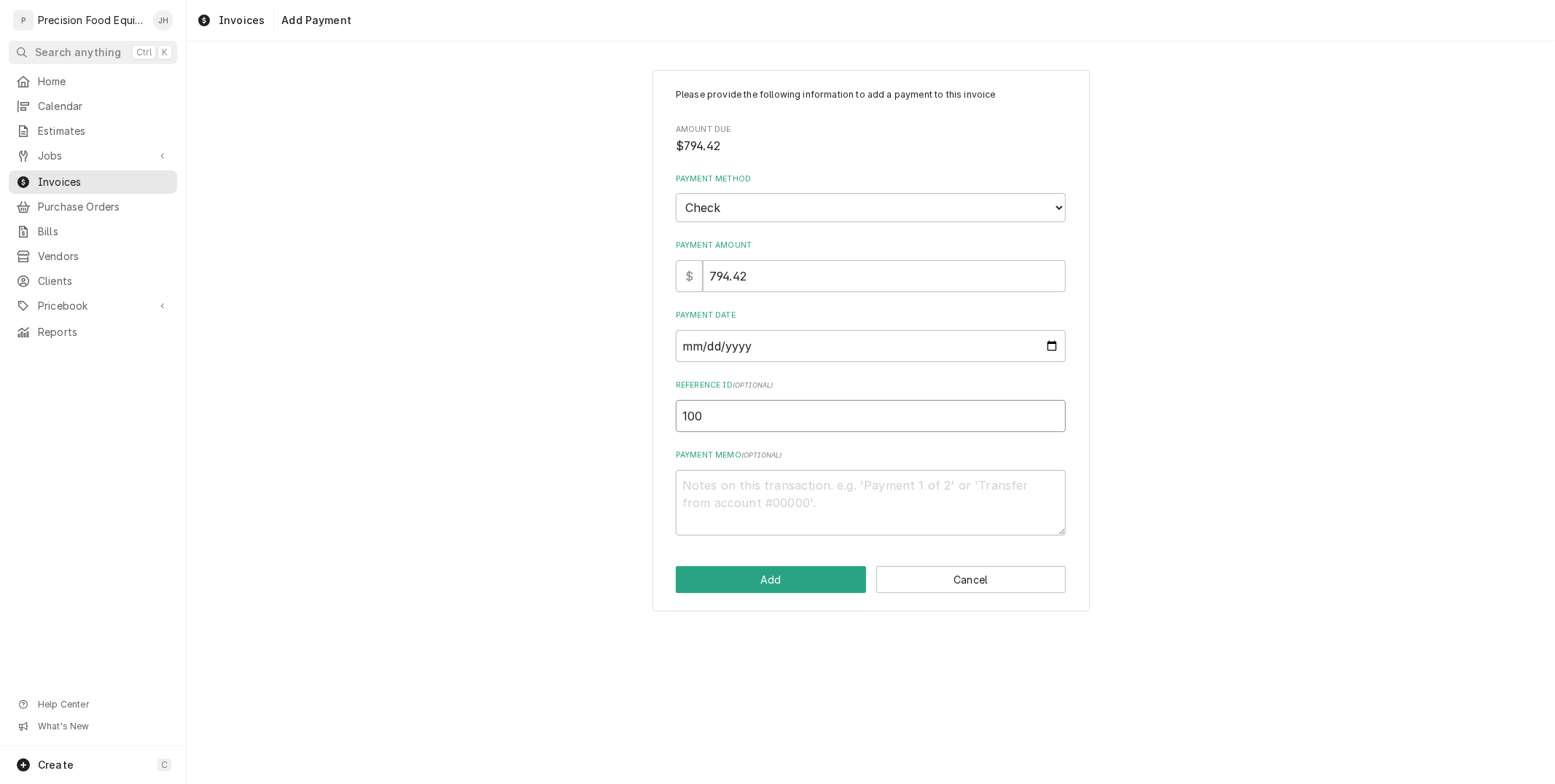
type input "1004"
type textarea "x"
type input "10046"
type textarea "x"
type input "100465"
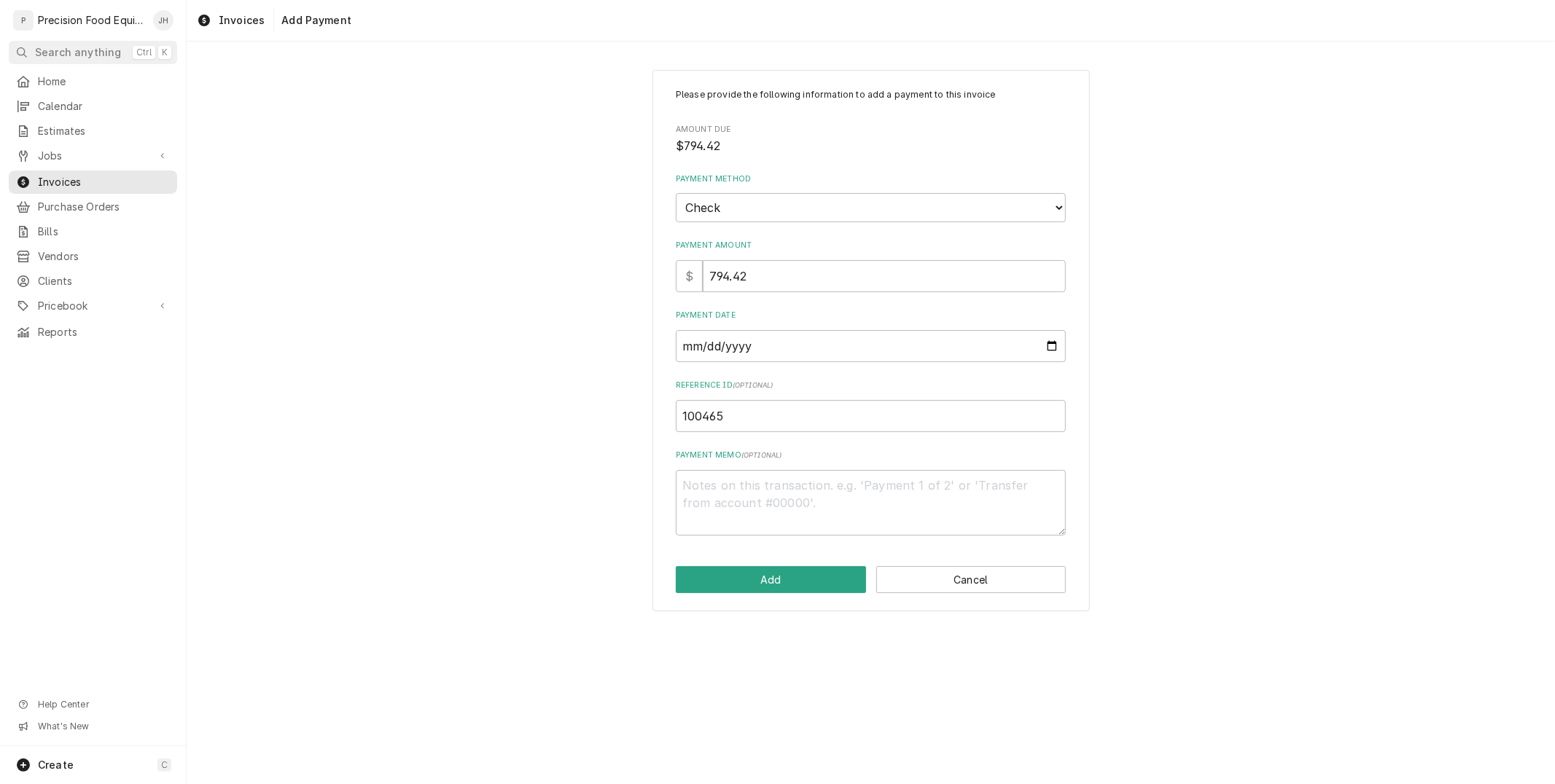
click at [829, 559] on div "Please provide the following information to add a payment to this invoice Amoun…" at bounding box center [871, 340] width 437 height 542
click at [817, 576] on button "Add" at bounding box center [771, 579] width 190 height 27
type textarea "x"
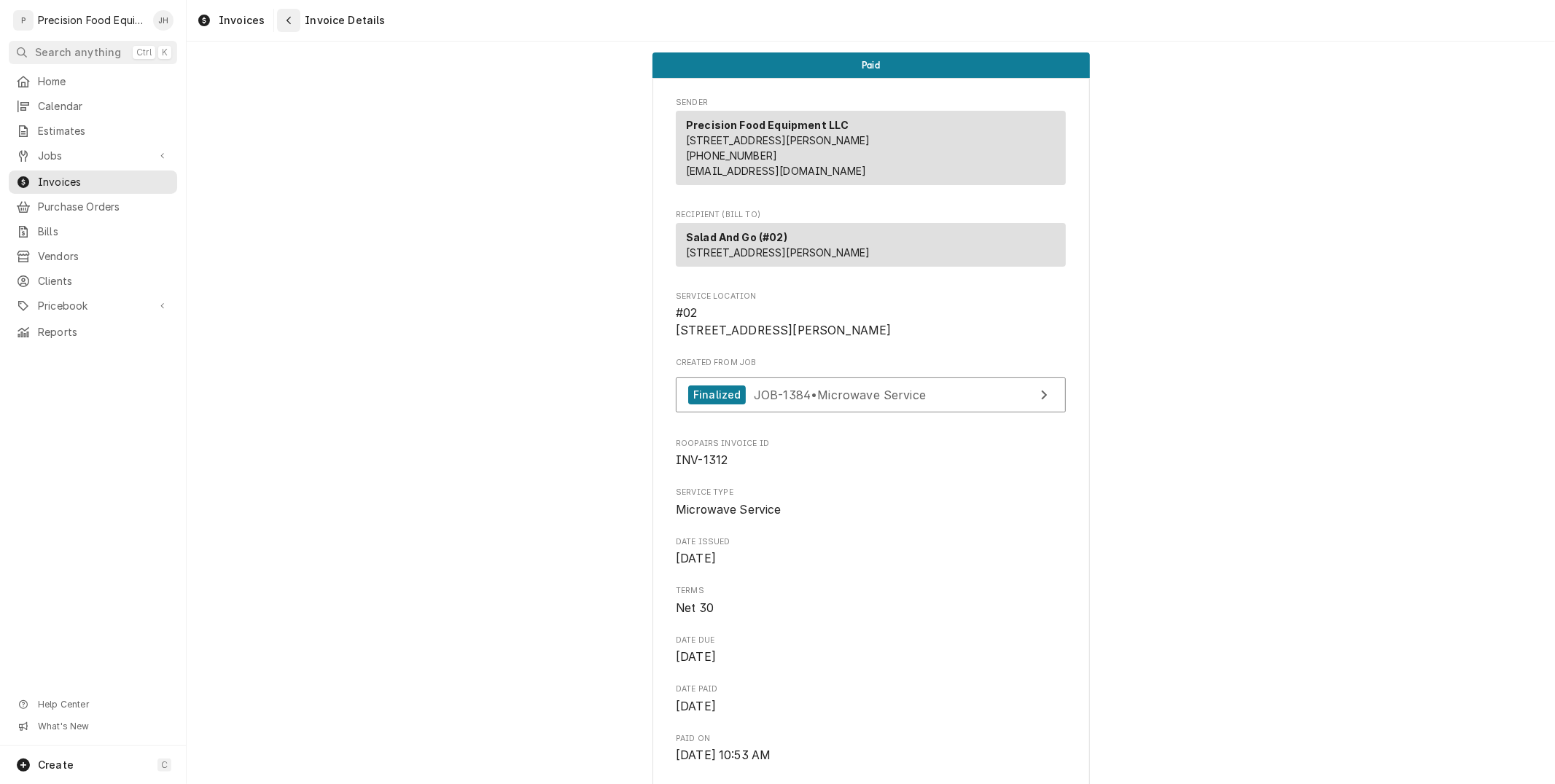
click at [277, 22] on button "Navigate back" at bounding box center [289, 21] width 23 height 23
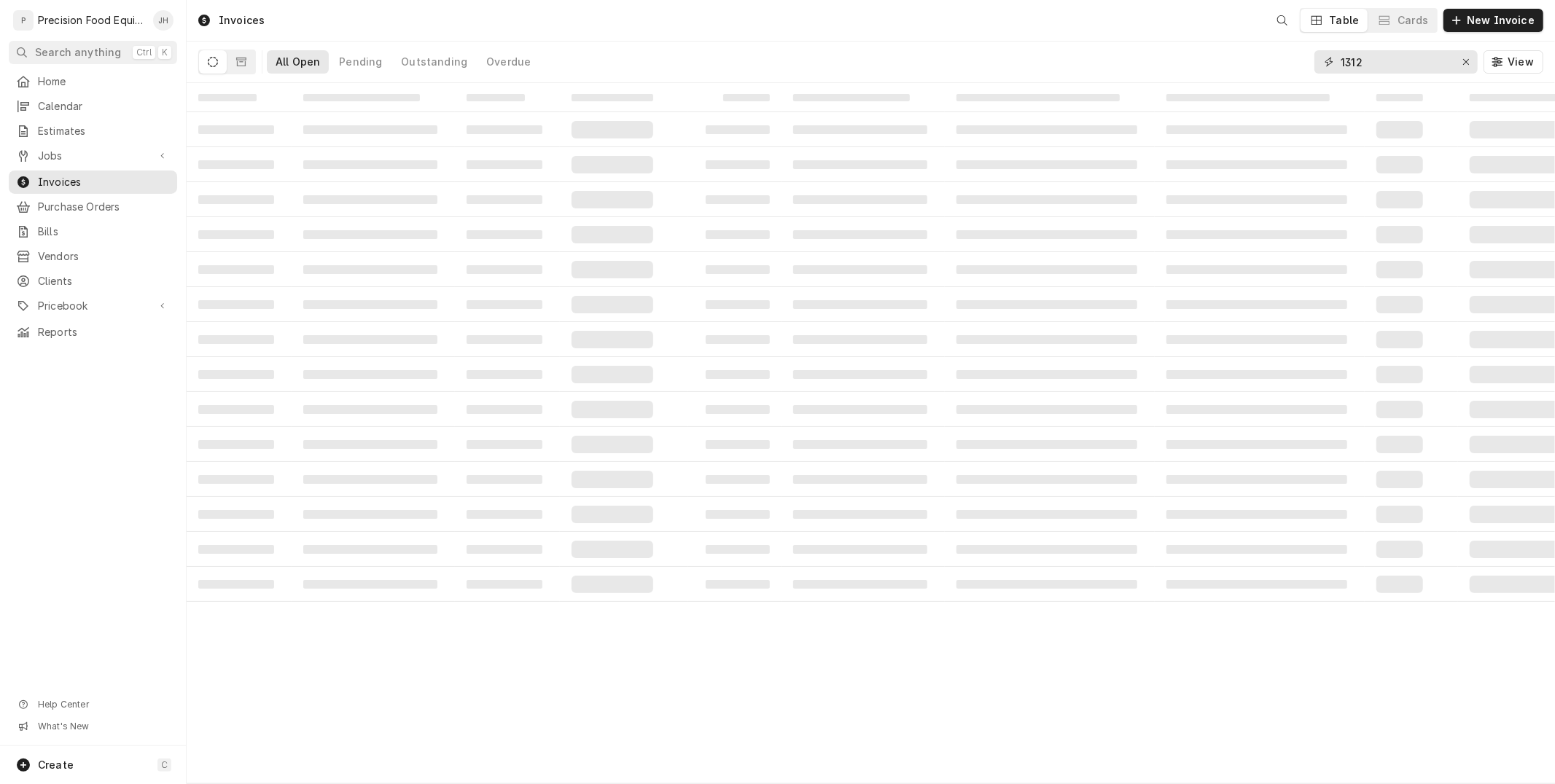
click at [1367, 56] on input "1312" at bounding box center [1395, 62] width 109 height 23
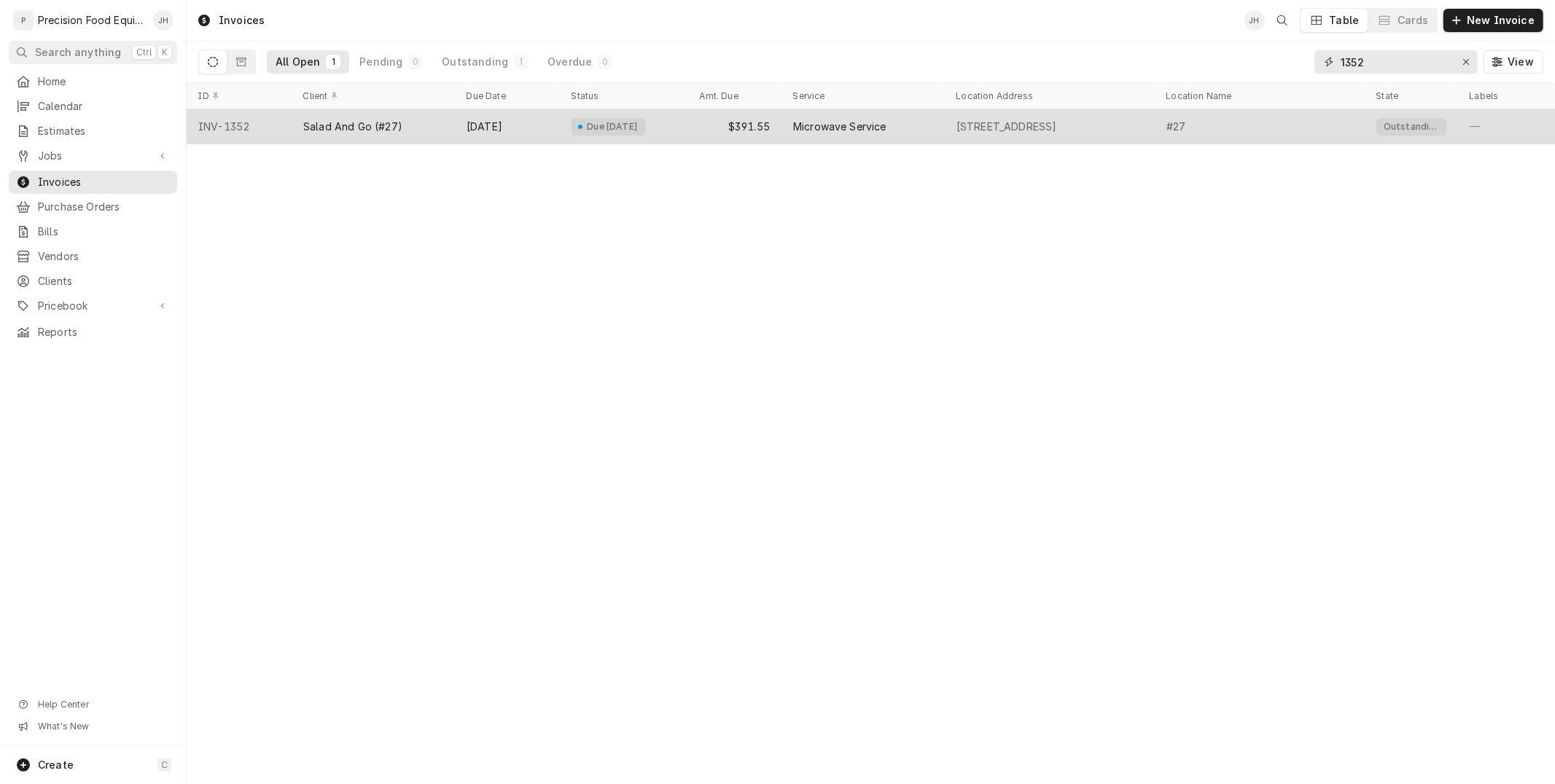
type input "1352"
click at [580, 125] on div "Dynamic Content Wrapper" at bounding box center [580, 127] width 4 height 4
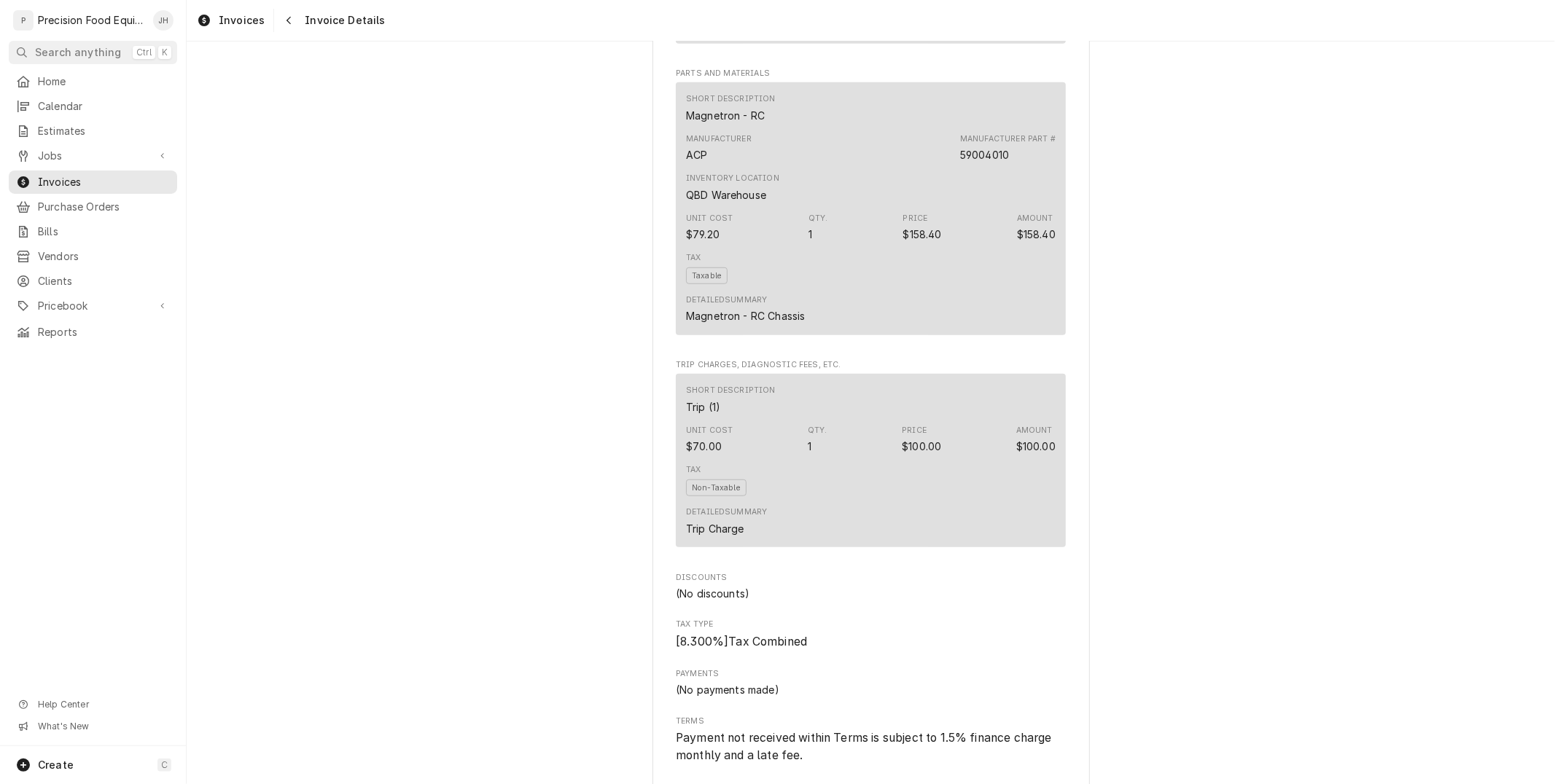
scroll to position [1579, 0]
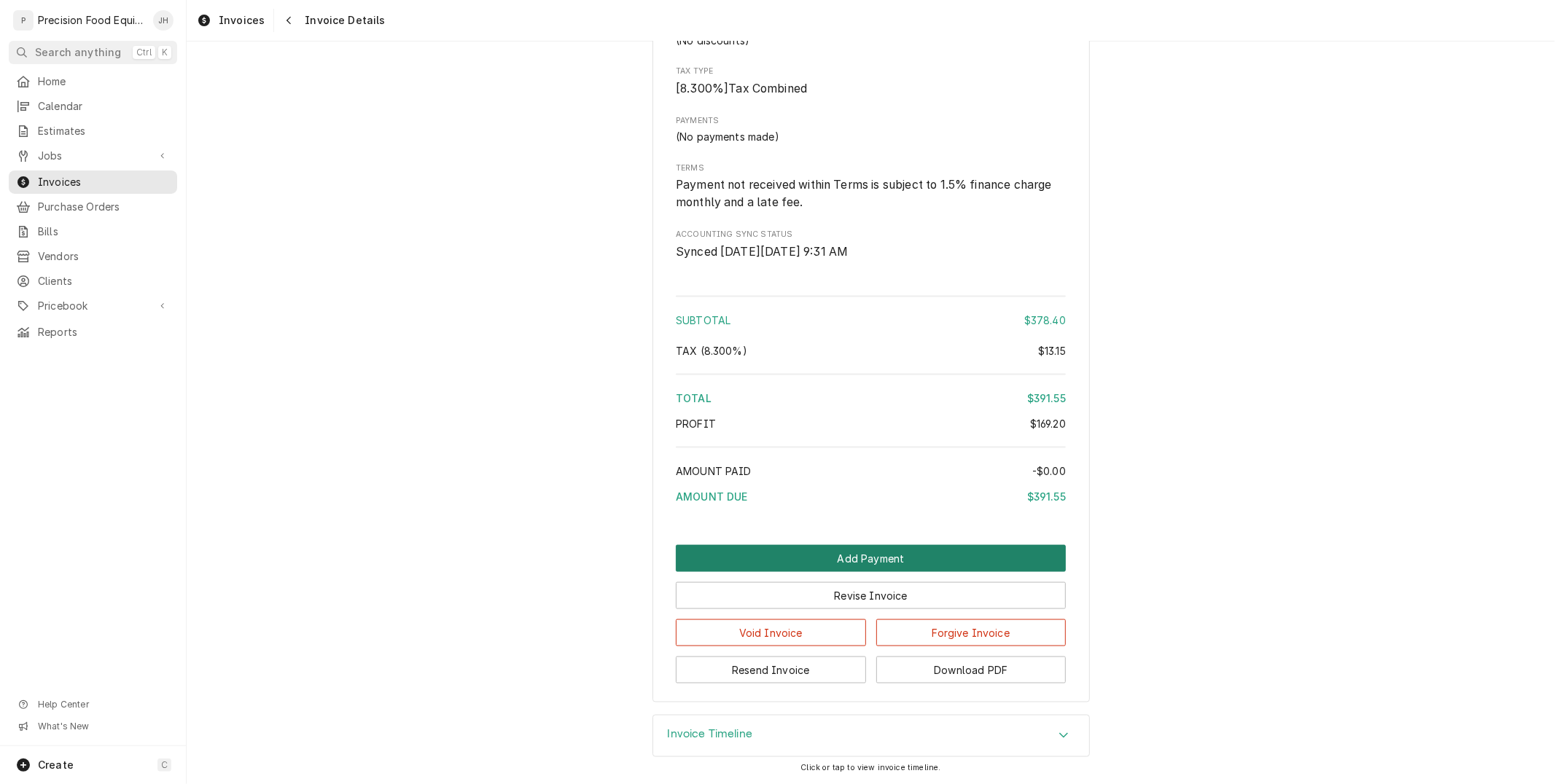
click at [922, 557] on button "Add Payment" at bounding box center [871, 558] width 390 height 27
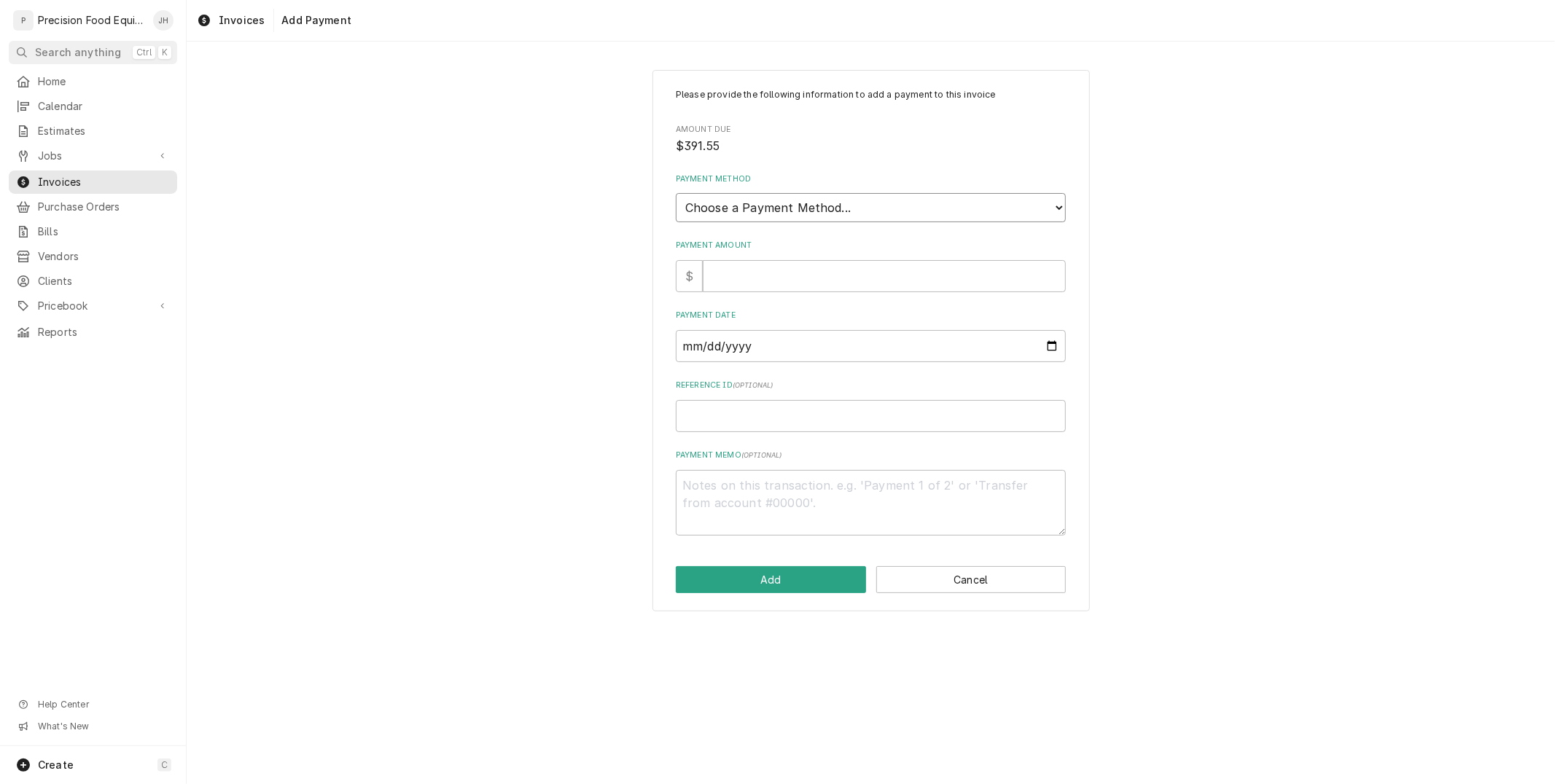
click at [837, 214] on select "Choose a Payment Method... Cash Check Credit/Debit Card ACH/eCheck Other" at bounding box center [871, 208] width 390 height 29
select select "2"
click at [676, 193] on select "Choose a Payment Method... Cash Check Credit/Debit Card ACH/eCheck Other" at bounding box center [871, 208] width 390 height 29
click at [806, 273] on input "Payment Amount" at bounding box center [884, 276] width 363 height 32
type textarea "x"
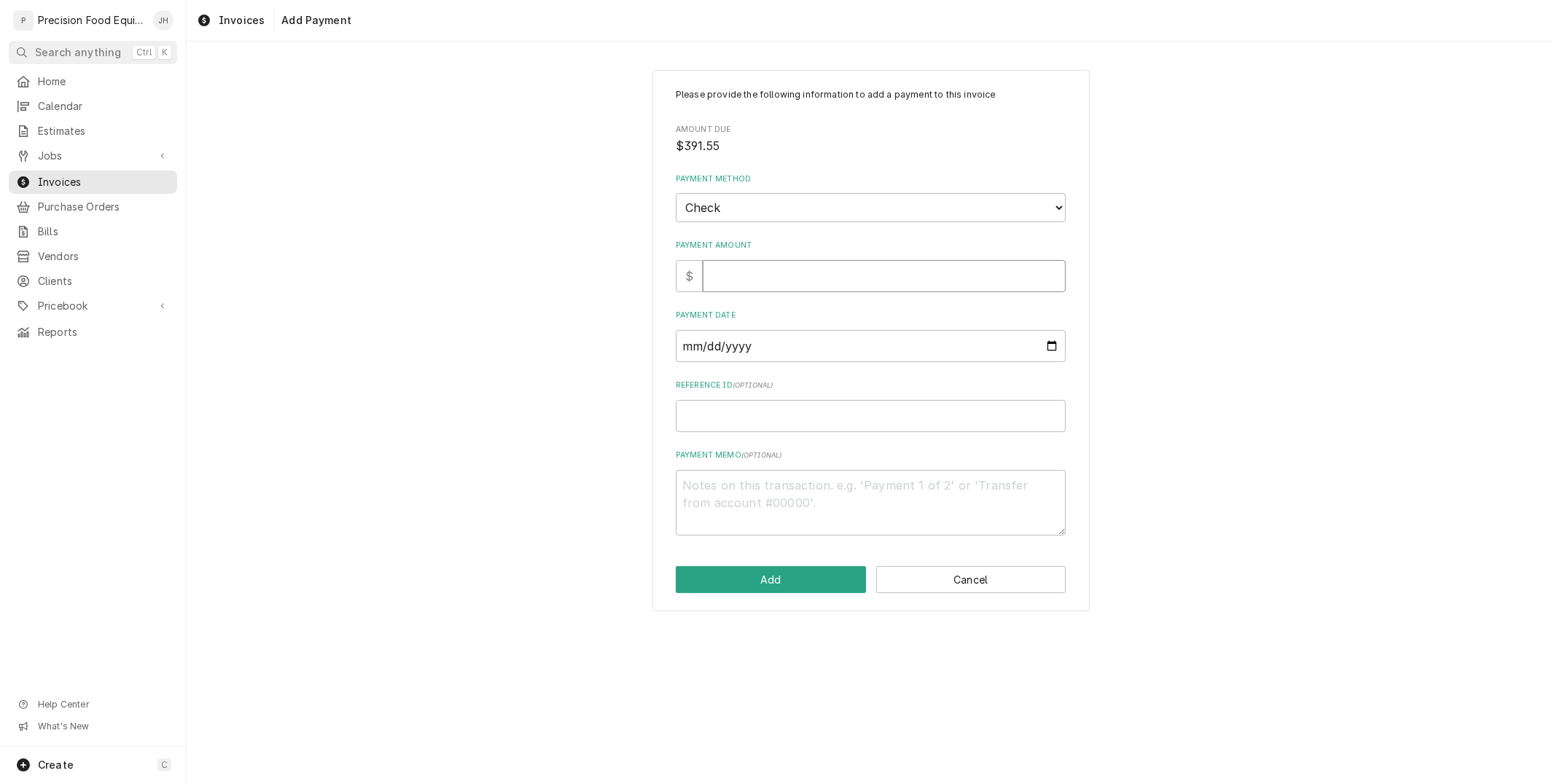
type input "3"
type textarea "x"
type input "39"
type textarea "x"
type input "391"
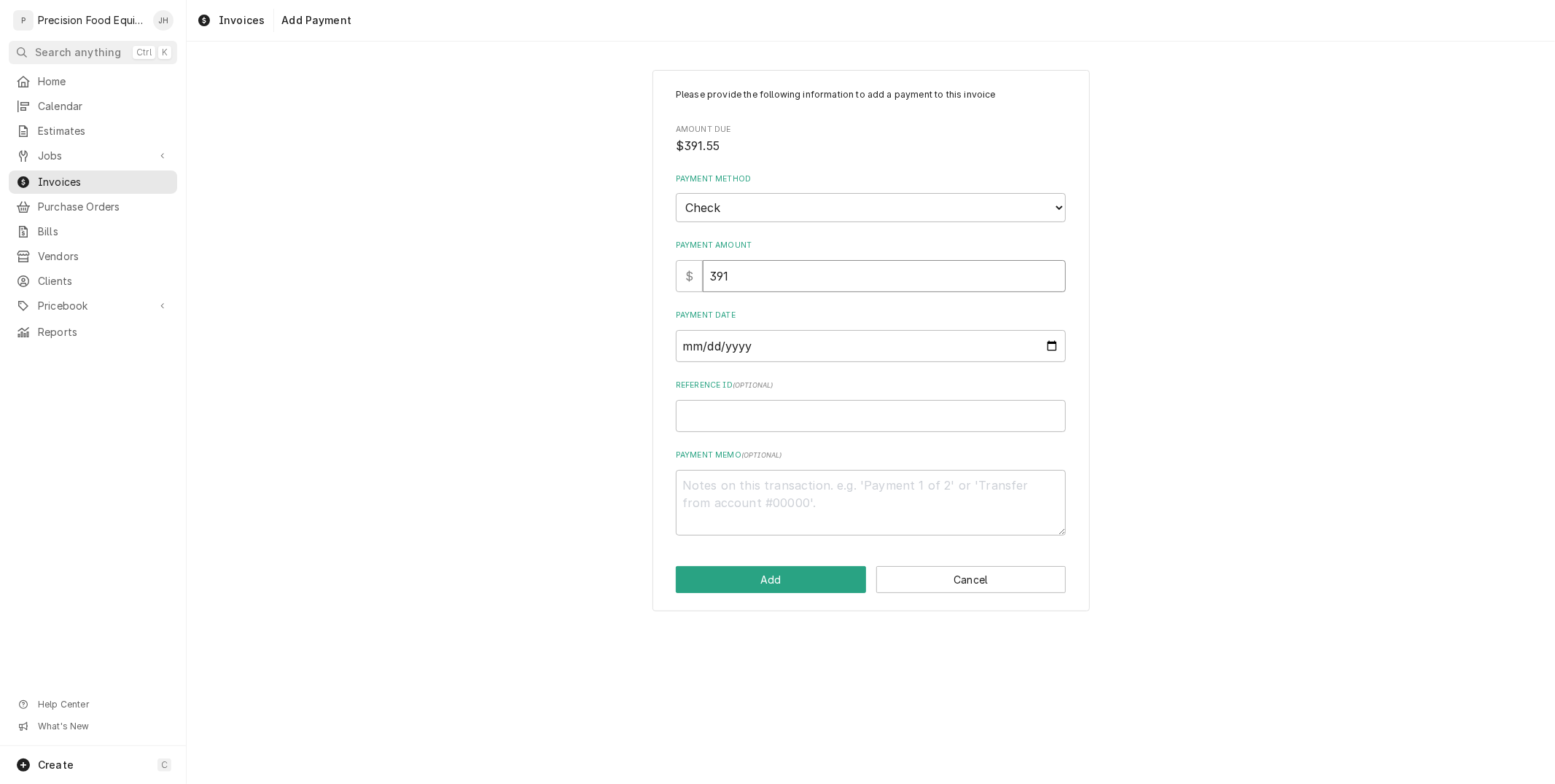
type textarea "x"
type input "391.5"
type textarea "x"
type input "391.55"
drag, startPoint x: 793, startPoint y: 346, endPoint x: 969, endPoint y: 331, distance: 176.6
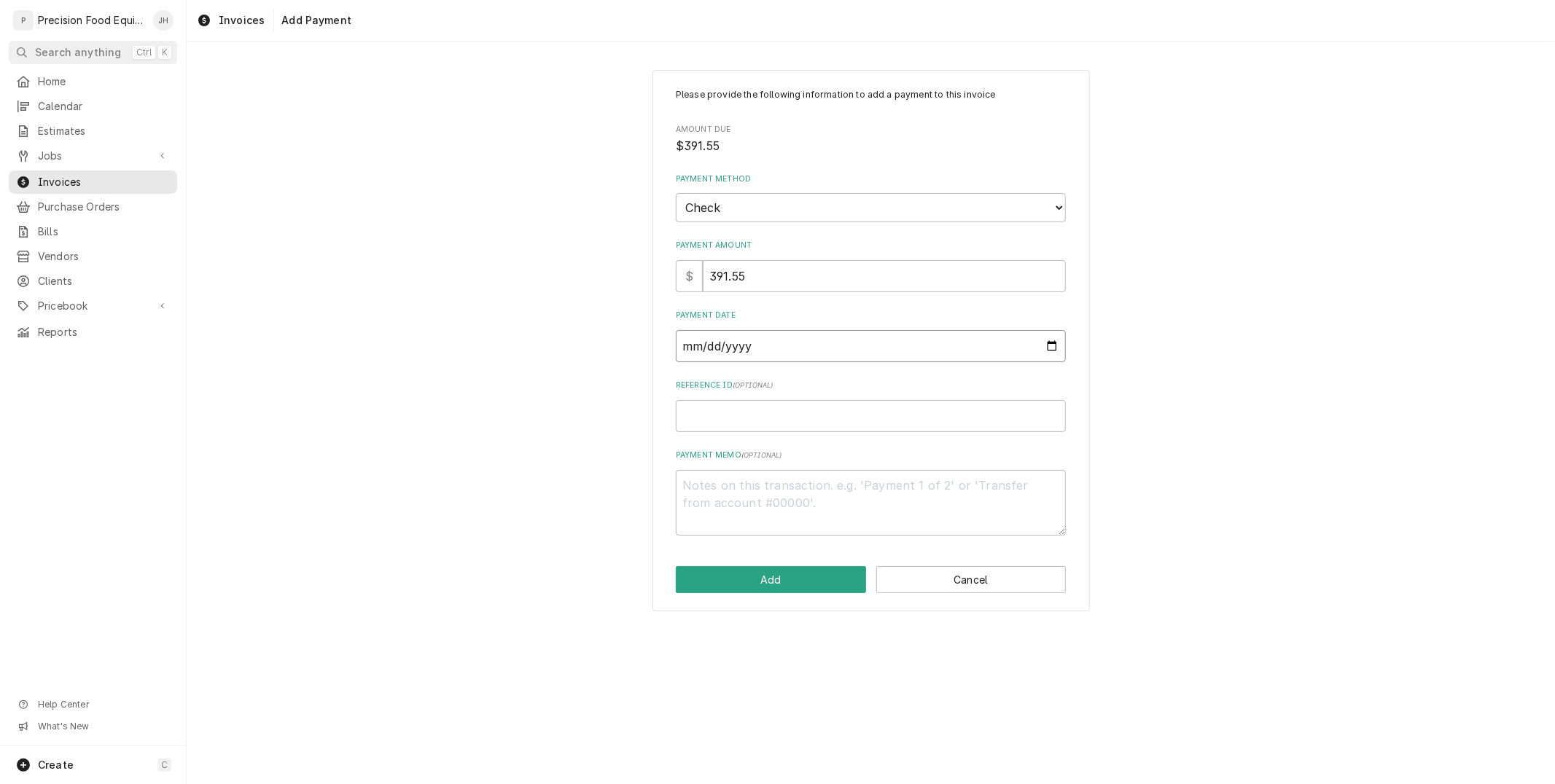
click at [793, 346] on input "Payment Date" at bounding box center [871, 346] width 390 height 32
click at [1051, 343] on input "Payment Date" at bounding box center [871, 346] width 390 height 32
type textarea "x"
type input "2025-10-06"
click at [815, 410] on input "Reference ID ( optional )" at bounding box center [871, 416] width 390 height 32
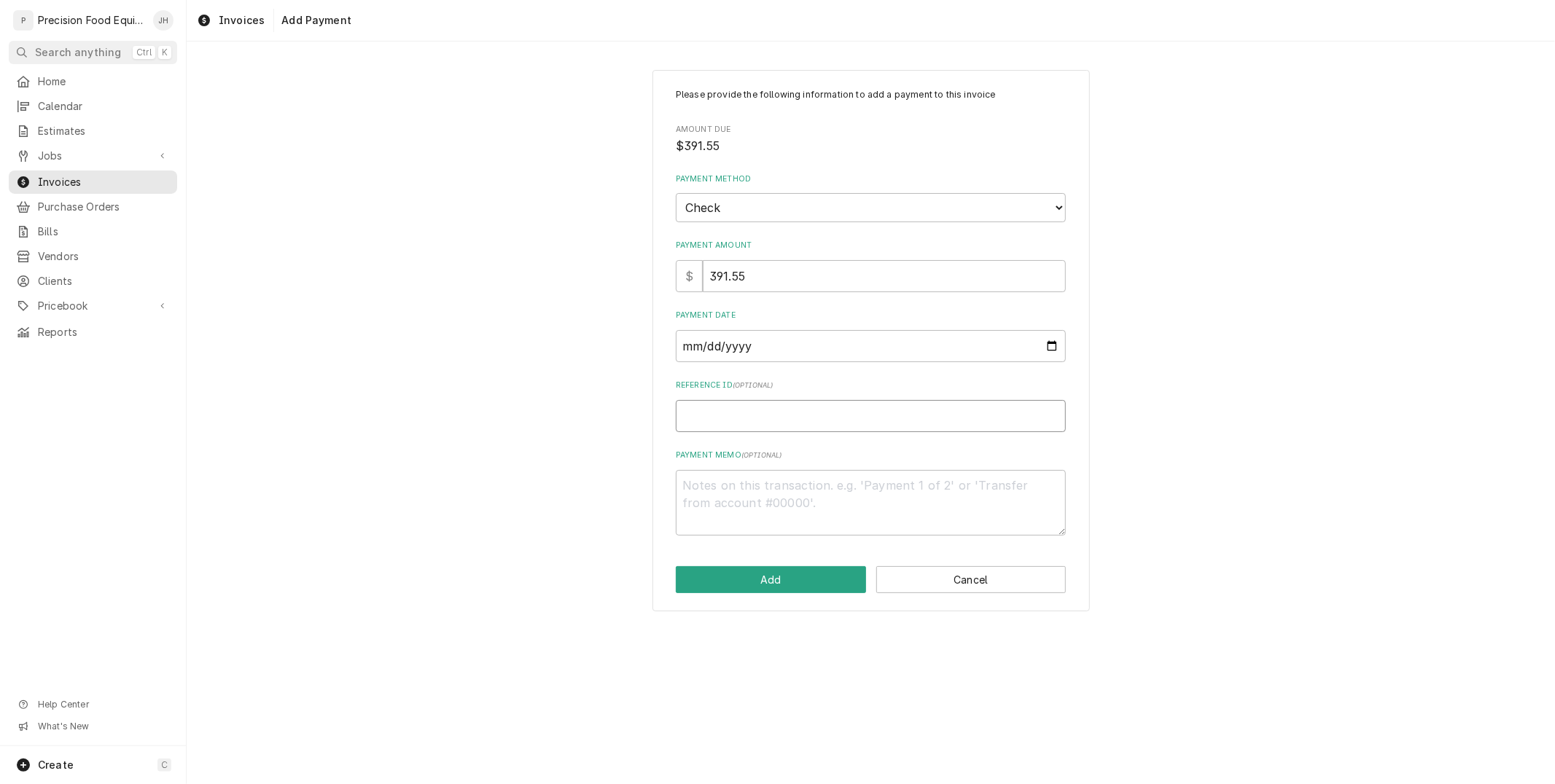
type textarea "x"
type input "1"
type textarea "x"
type input "10"
type textarea "x"
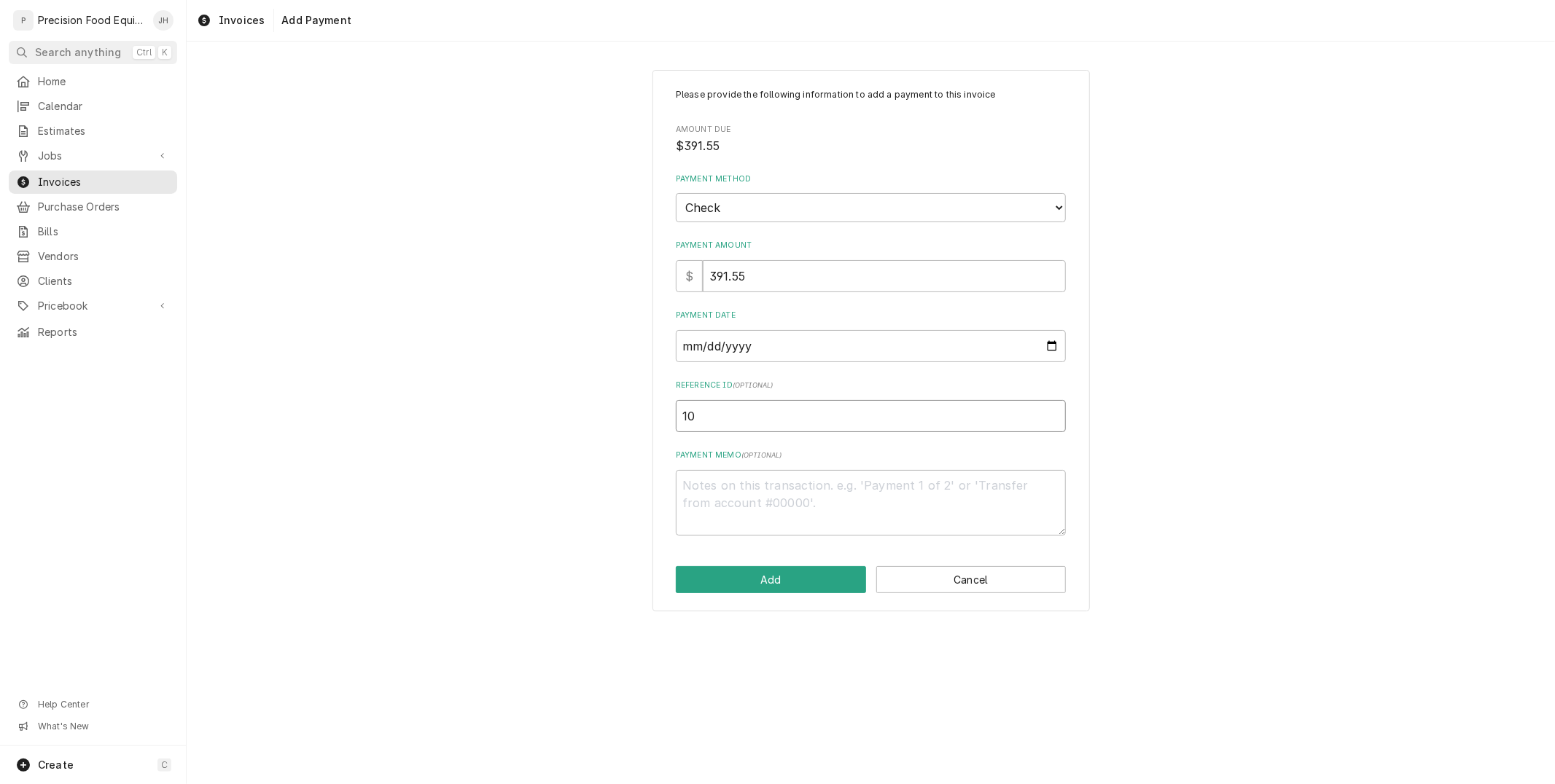
type input "100"
type textarea "x"
type input "1004"
type textarea "x"
type input "10046"
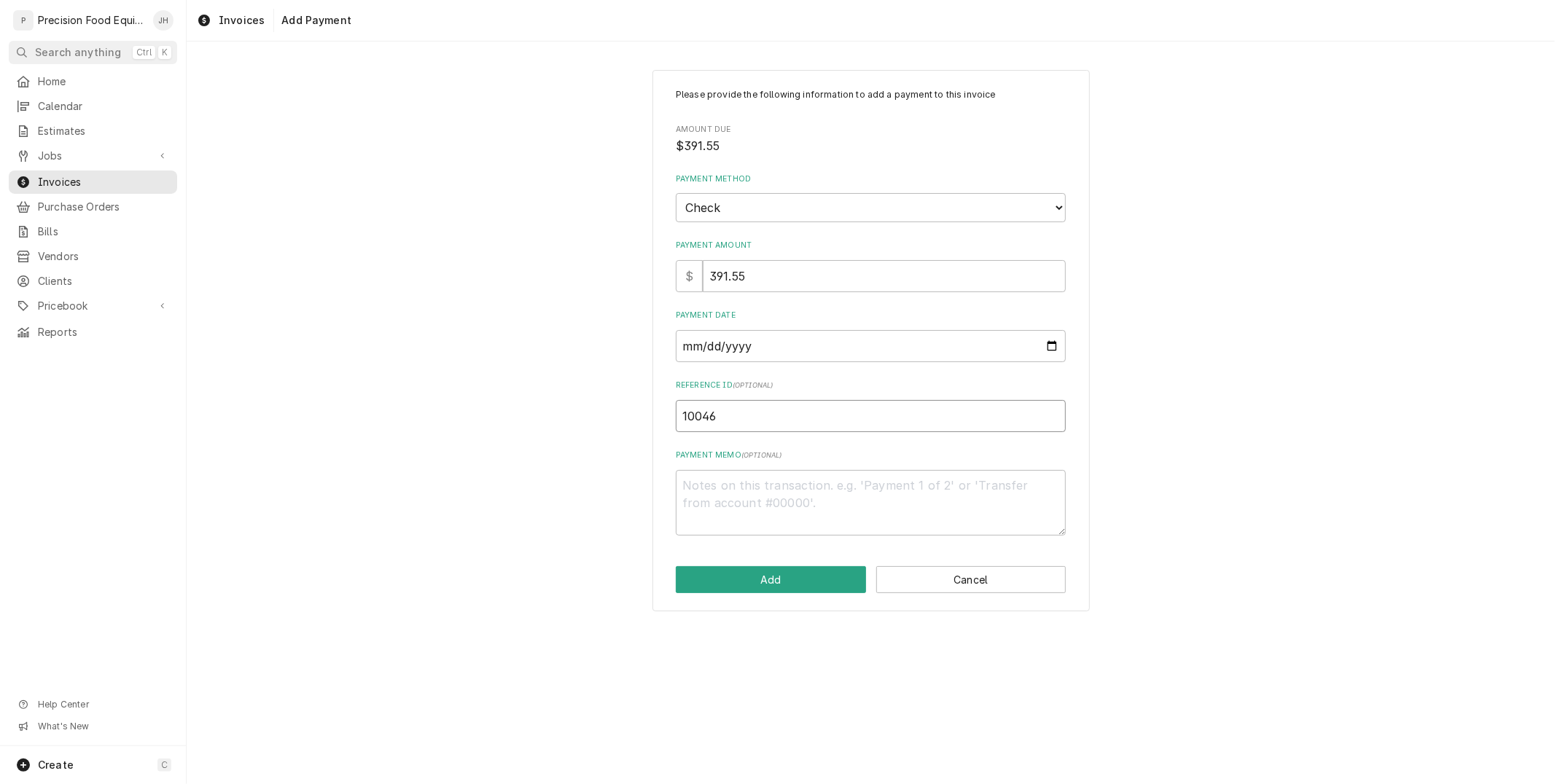
type textarea "x"
type input "100465"
click at [806, 585] on button "Add" at bounding box center [771, 579] width 190 height 27
type textarea "x"
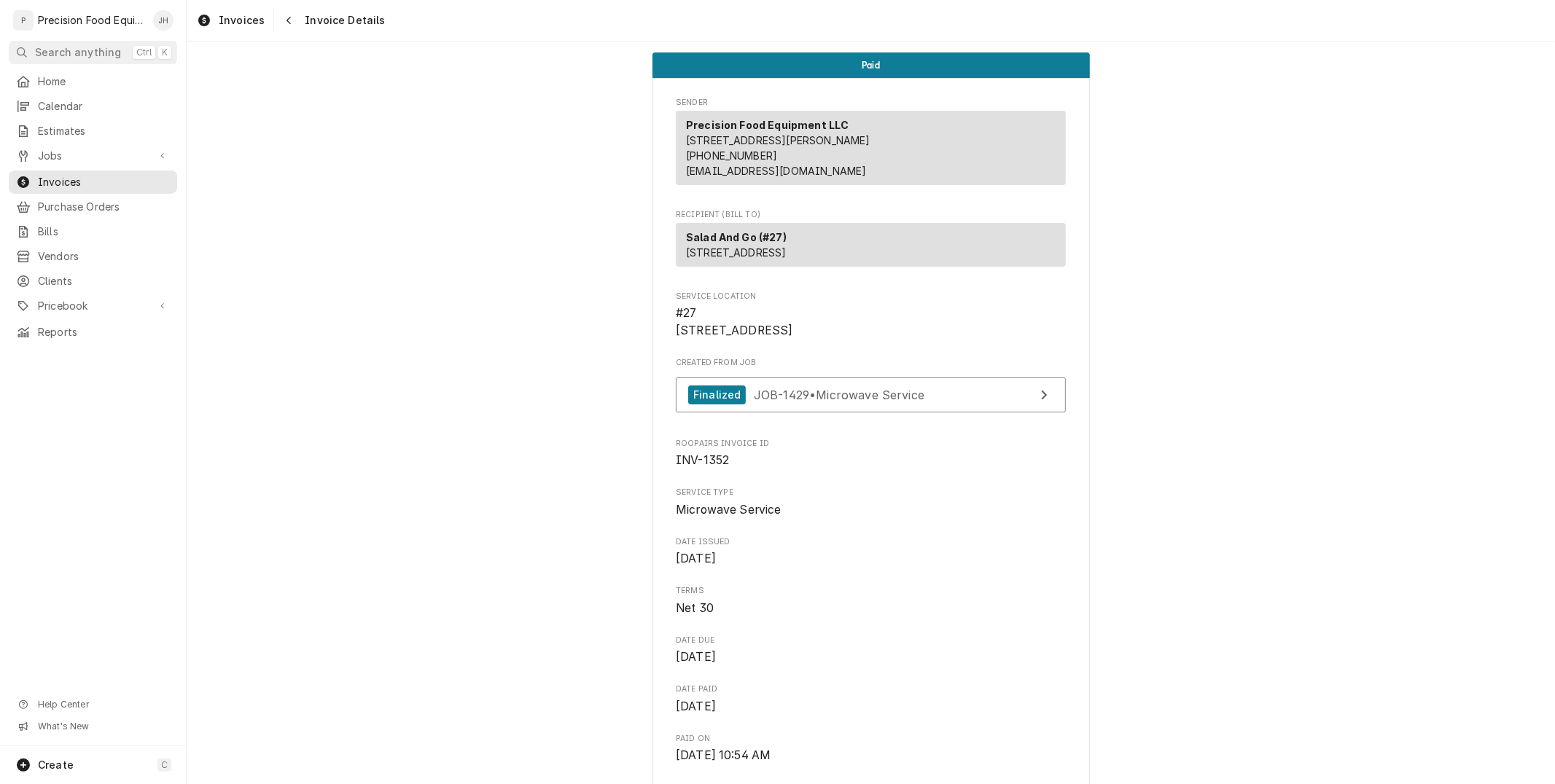
drag, startPoint x: 285, startPoint y: 17, endPoint x: 314, endPoint y: 23, distance: 29.6
click at [285, 16] on icon "Navigate back" at bounding box center [288, 21] width 7 height 10
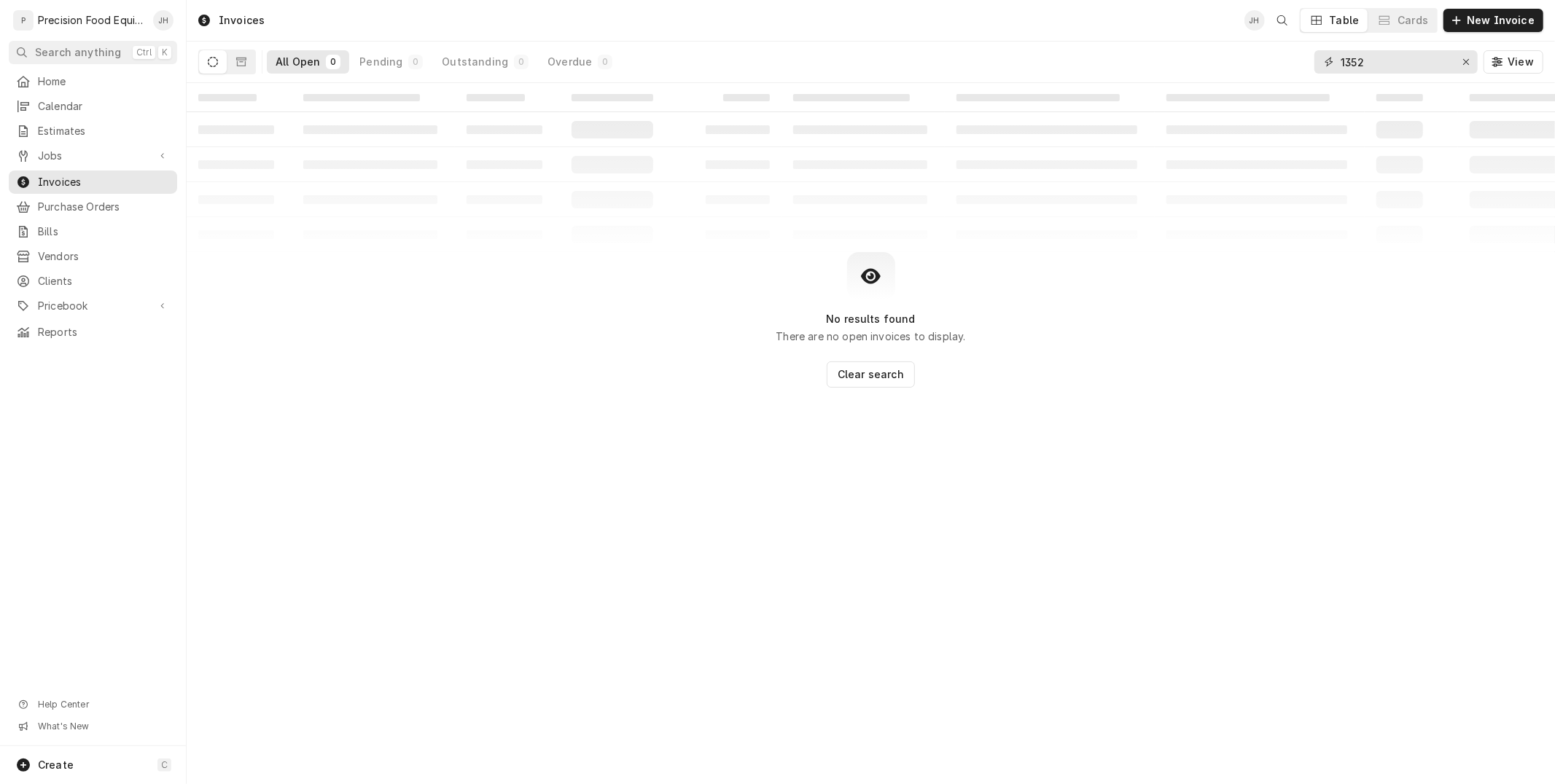
click at [1409, 55] on input "1352" at bounding box center [1395, 62] width 109 height 23
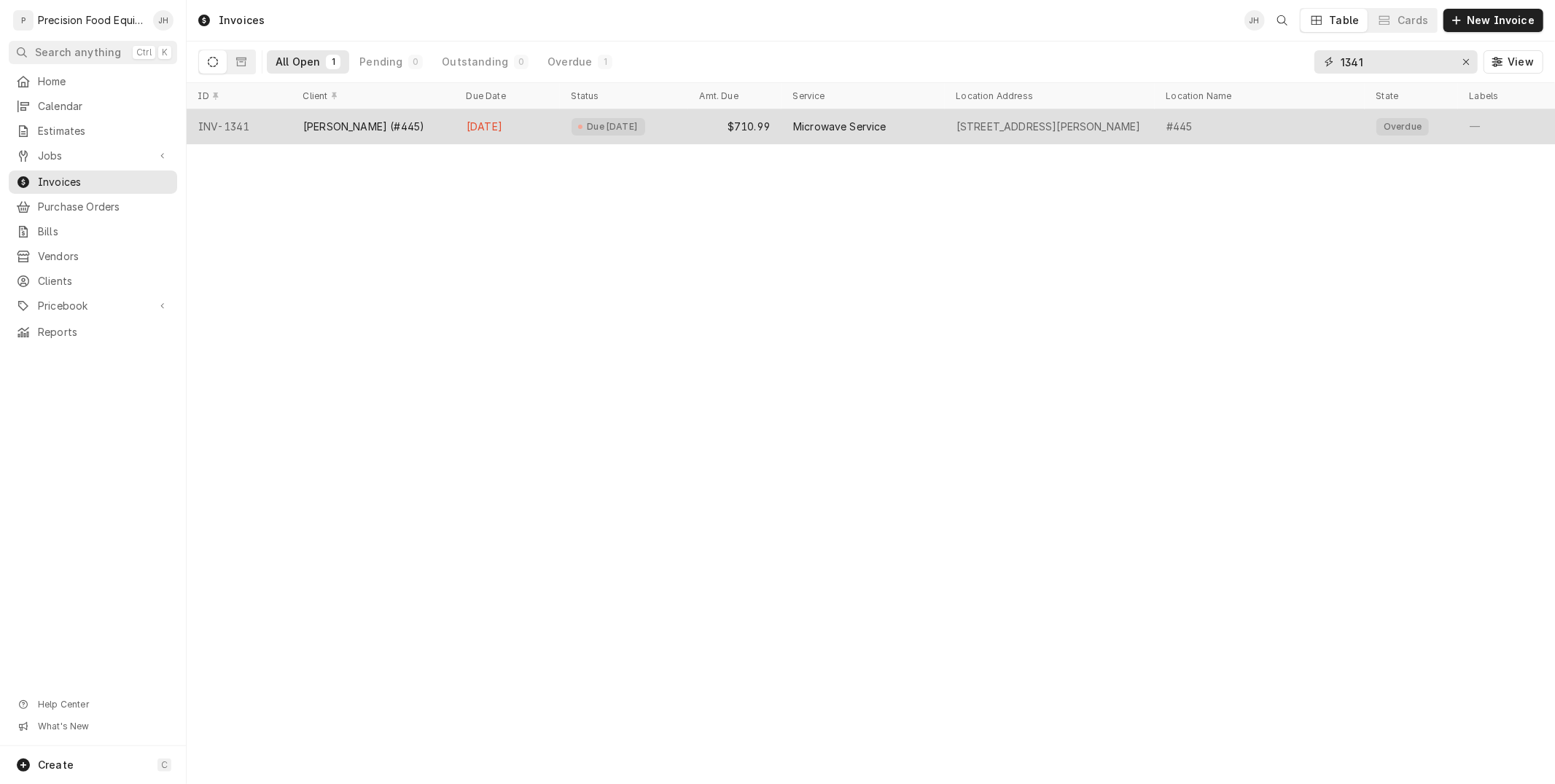
type input "1341"
click at [594, 131] on div "Due [DATE]" at bounding box center [613, 127] width 54 height 12
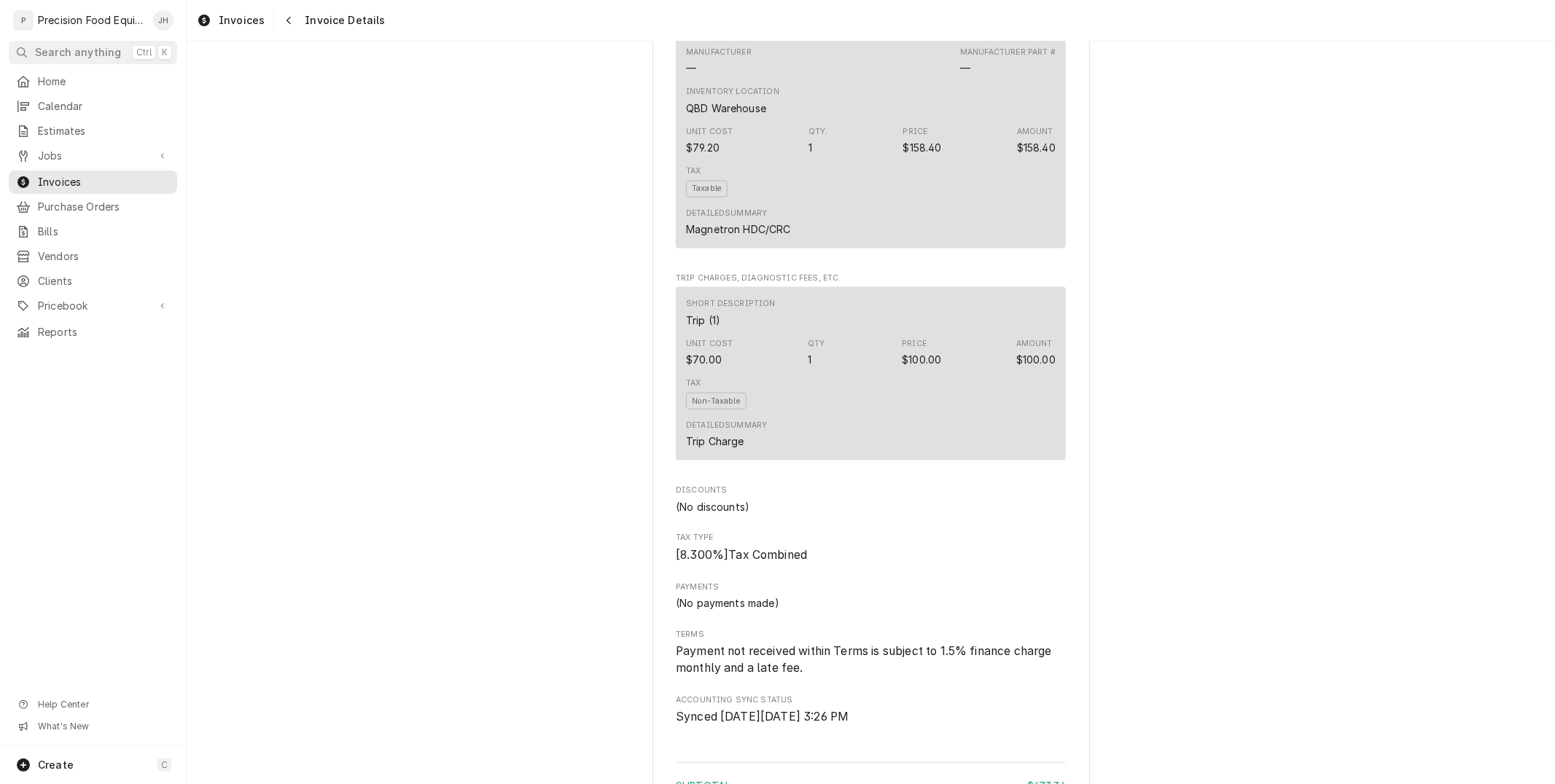
scroll to position [2222, 0]
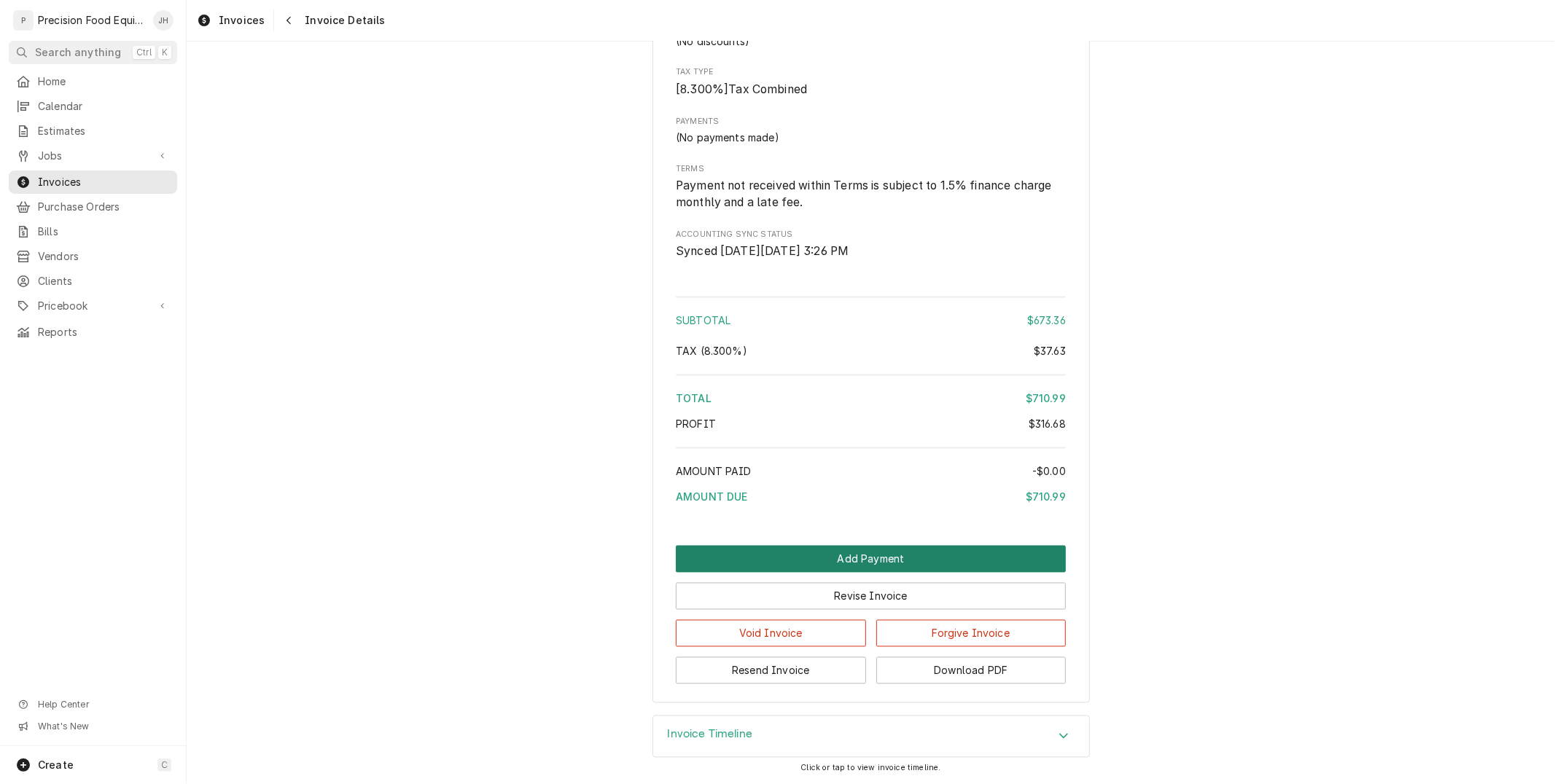
click at [848, 564] on button "Add Payment" at bounding box center [871, 559] width 390 height 27
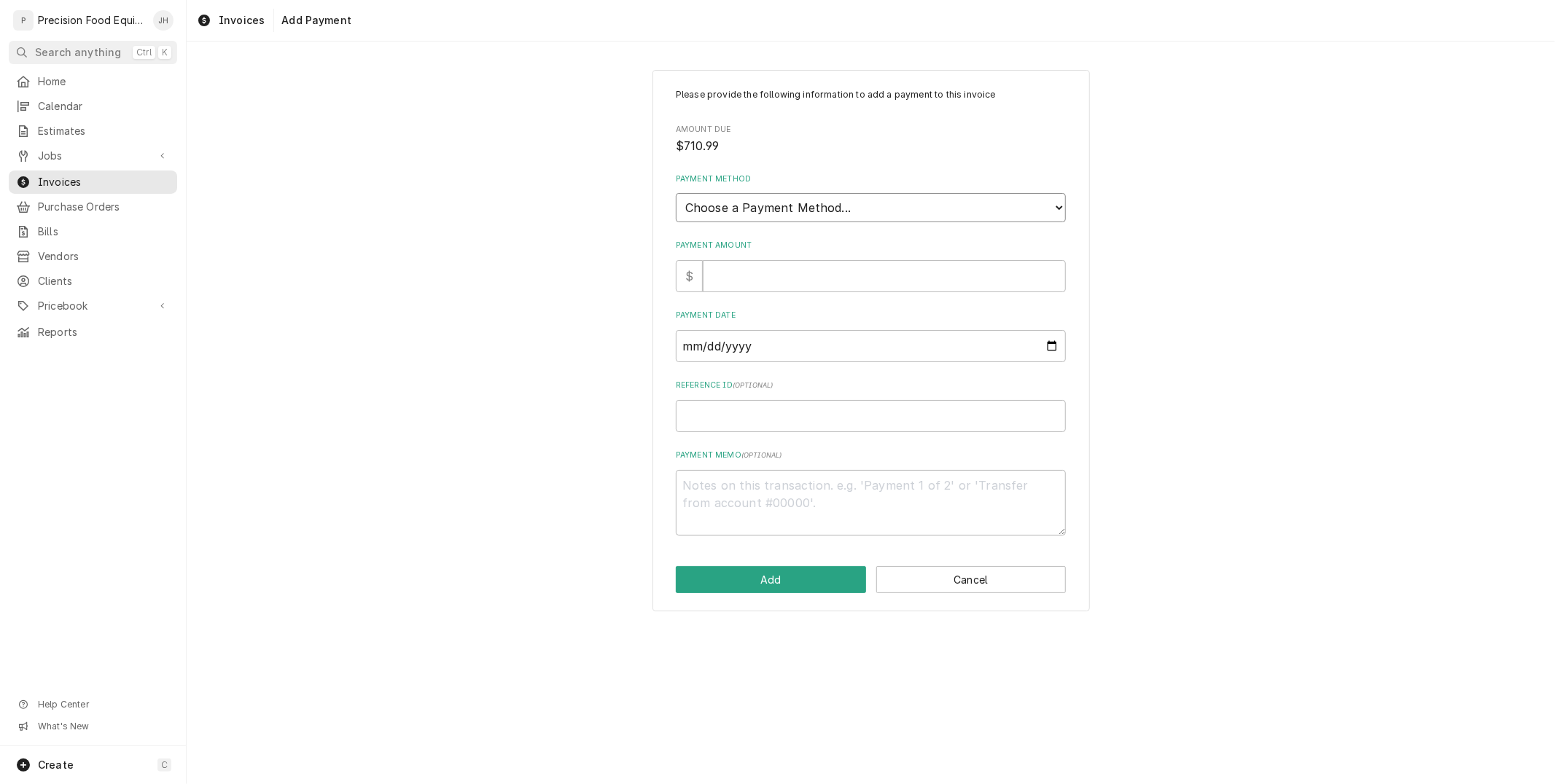
click at [755, 200] on select "Choose a Payment Method... Cash Check Credit/Debit Card ACH/eCheck Other" at bounding box center [871, 208] width 390 height 29
select select "2"
click at [676, 193] on select "Choose a Payment Method... Cash Check Credit/Debit Card ACH/eCheck Other" at bounding box center [871, 208] width 390 height 29
click at [764, 276] on input "Payment Amount" at bounding box center [884, 276] width 363 height 32
type textarea "x"
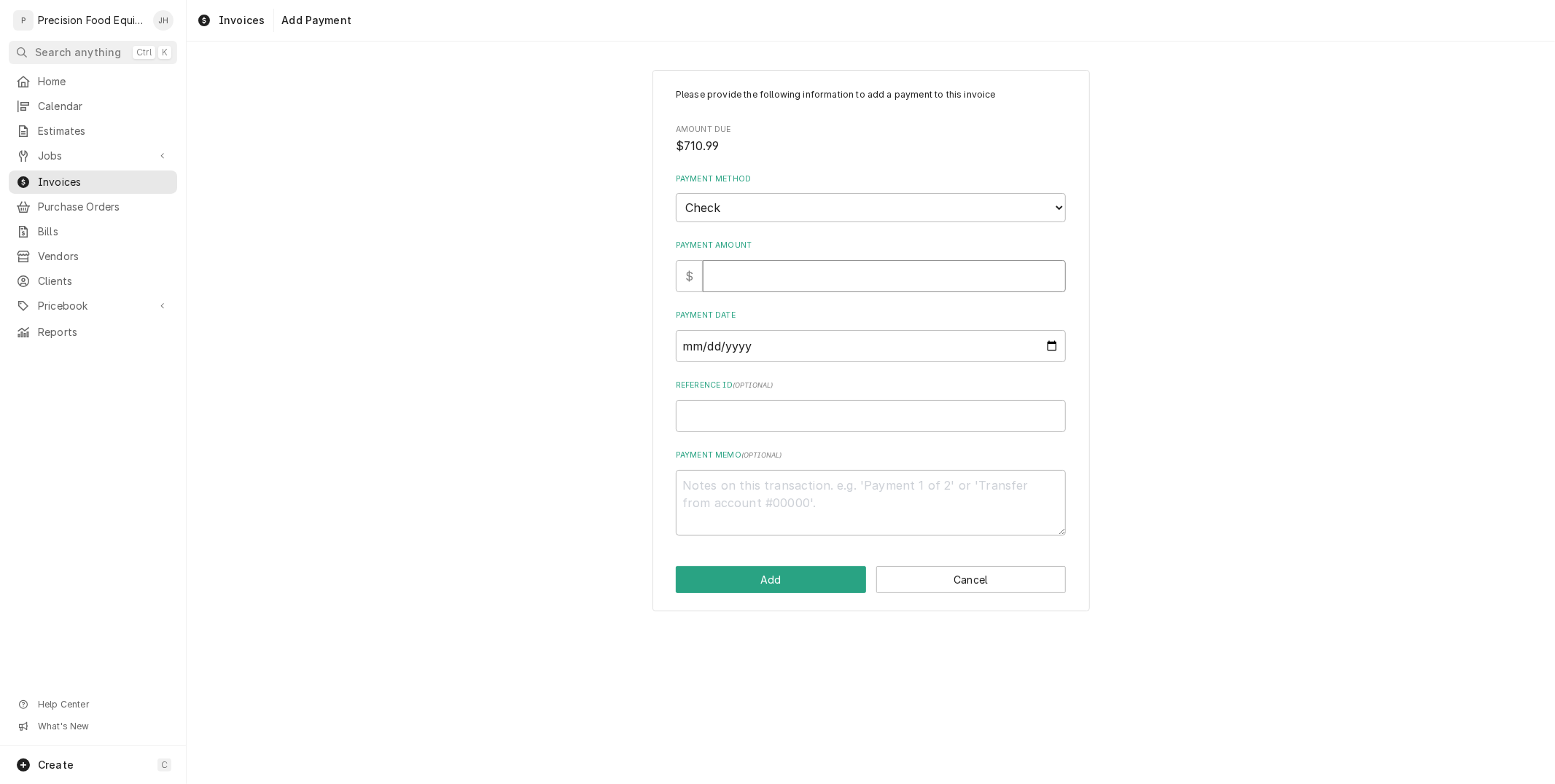
type input "7"
type textarea "x"
type input "71"
type textarea "x"
type input "710"
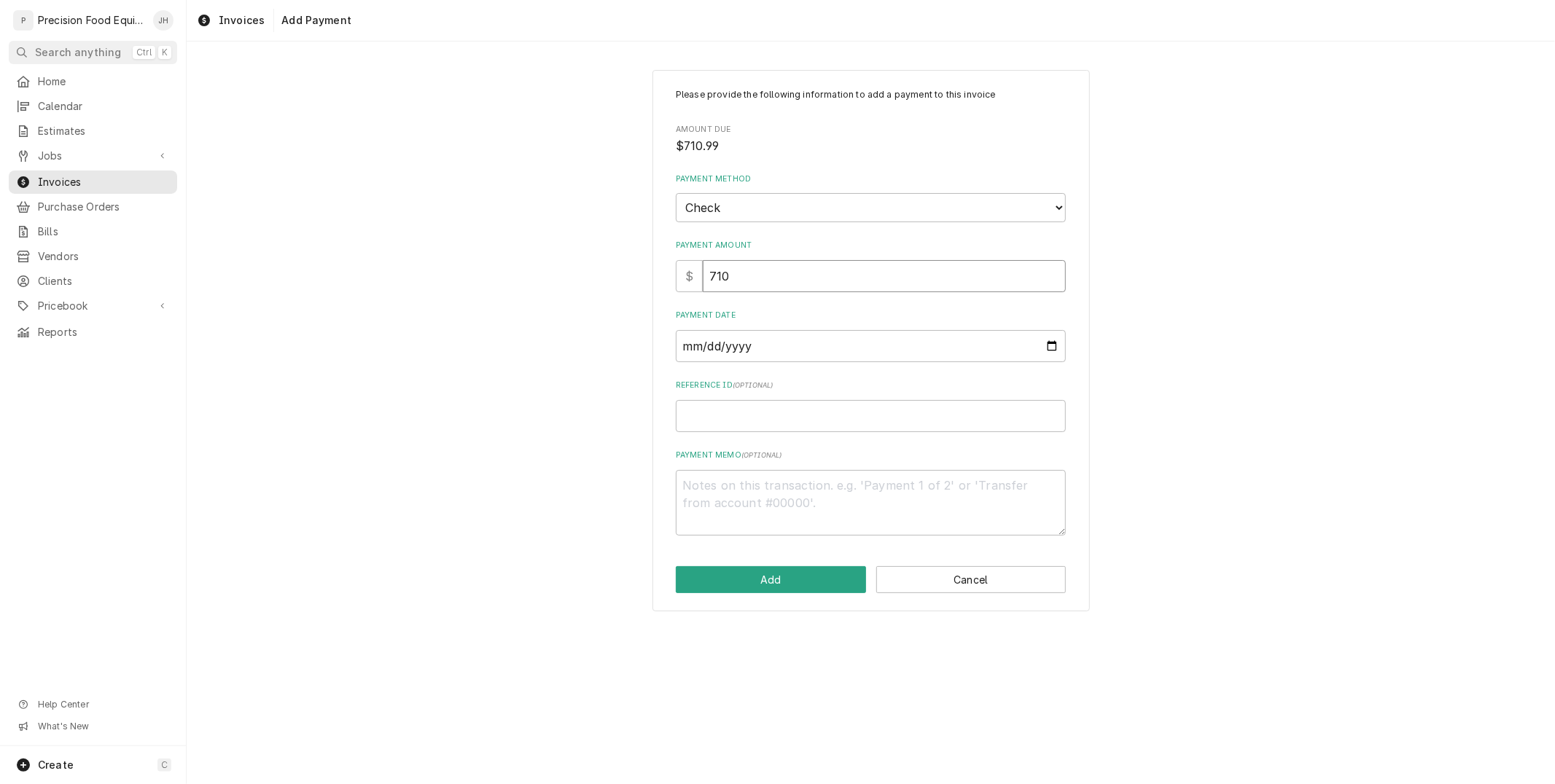
type textarea "x"
type input "710.9"
type textarea "x"
type input "710.99"
click at [780, 340] on input "Payment Date" at bounding box center [871, 346] width 390 height 32
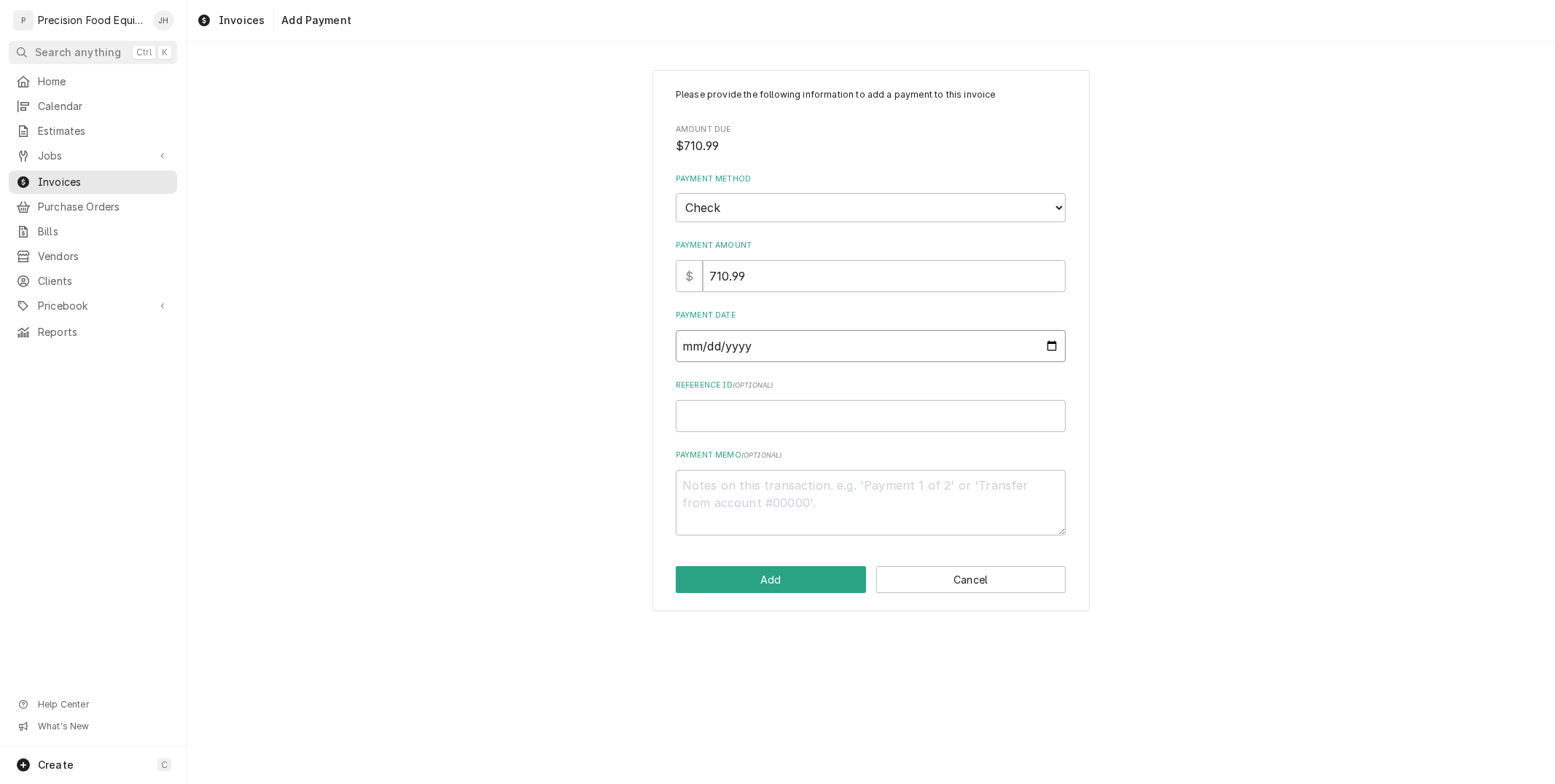
click at [1045, 347] on input "Payment Date" at bounding box center [871, 346] width 390 height 32
type input "2025-10-06"
click at [803, 415] on input "Reference ID ( optional )" at bounding box center [871, 416] width 390 height 32
type textarea "x"
type input "9"
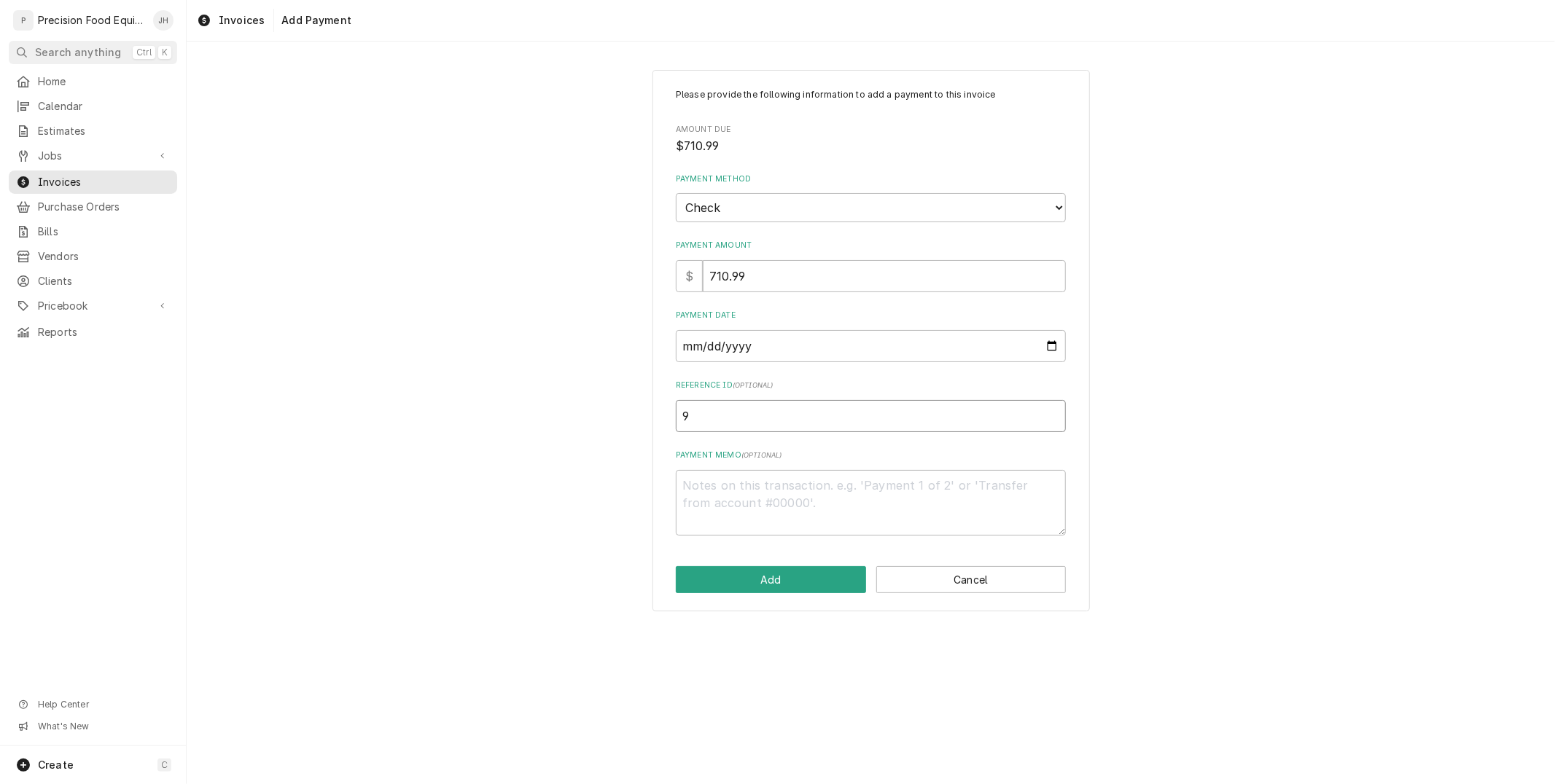
type textarea "x"
type input "99"
type textarea "x"
type input "991"
type textarea "x"
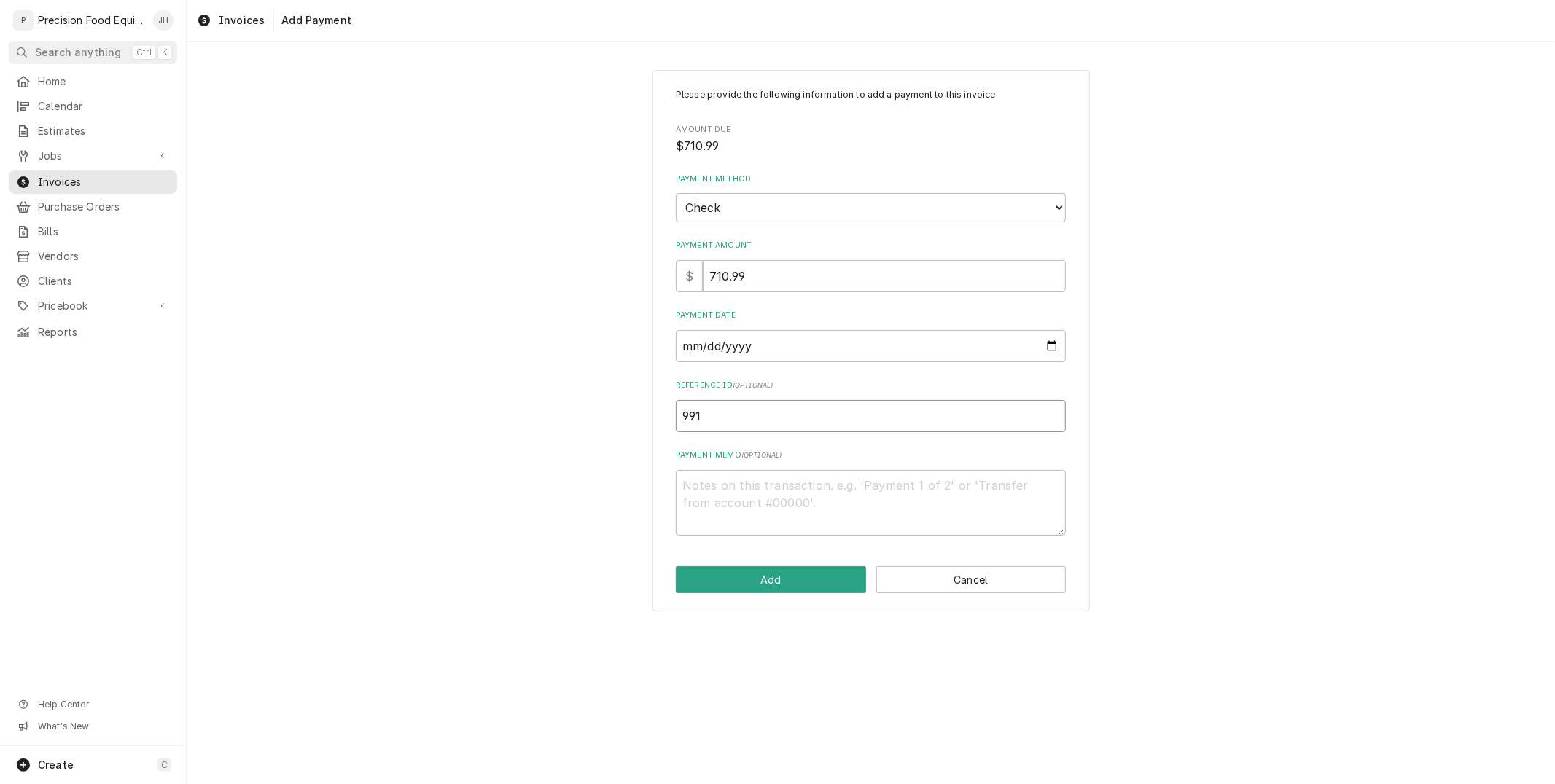
type input "9915"
type textarea "x"
type input "99152"
type textarea "x"
type input "991523"
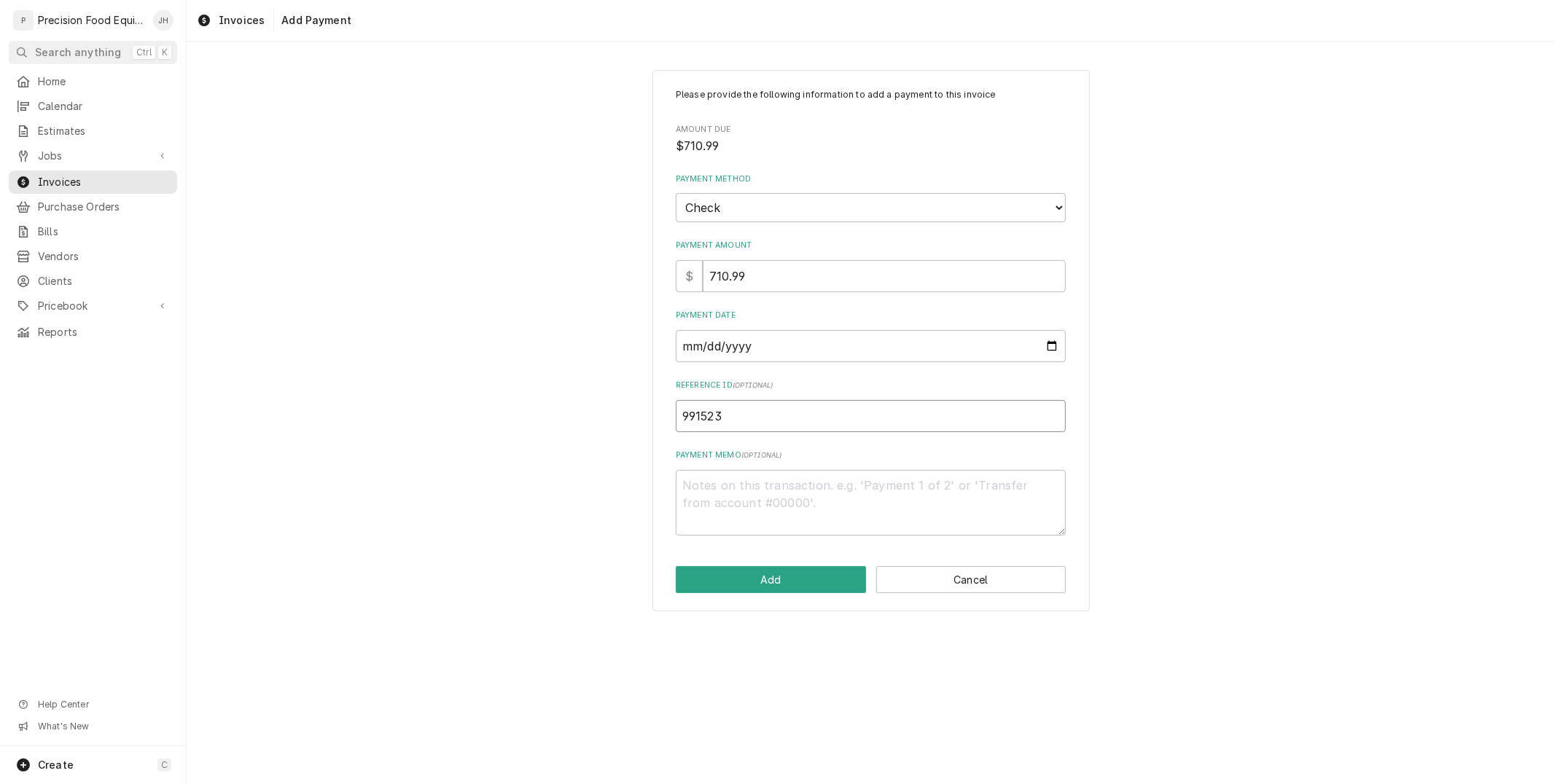
type textarea "x"
type input "9915234"
type textarea "x"
type input "99152348"
type textarea "x"
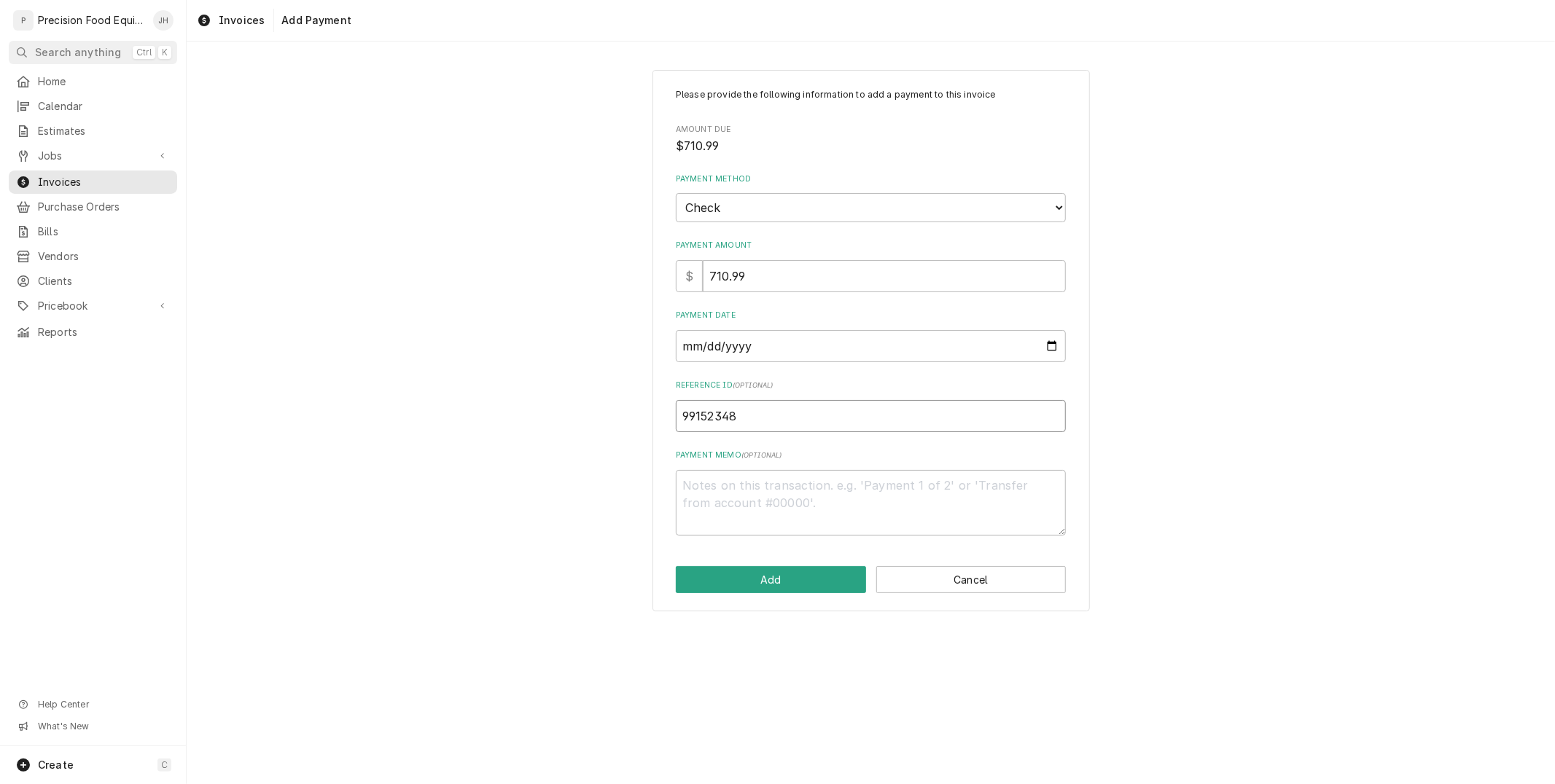
type input "991523488"
type textarea "x"
type input "9915234883"
click at [843, 582] on button "Add" at bounding box center [771, 579] width 190 height 27
type textarea "x"
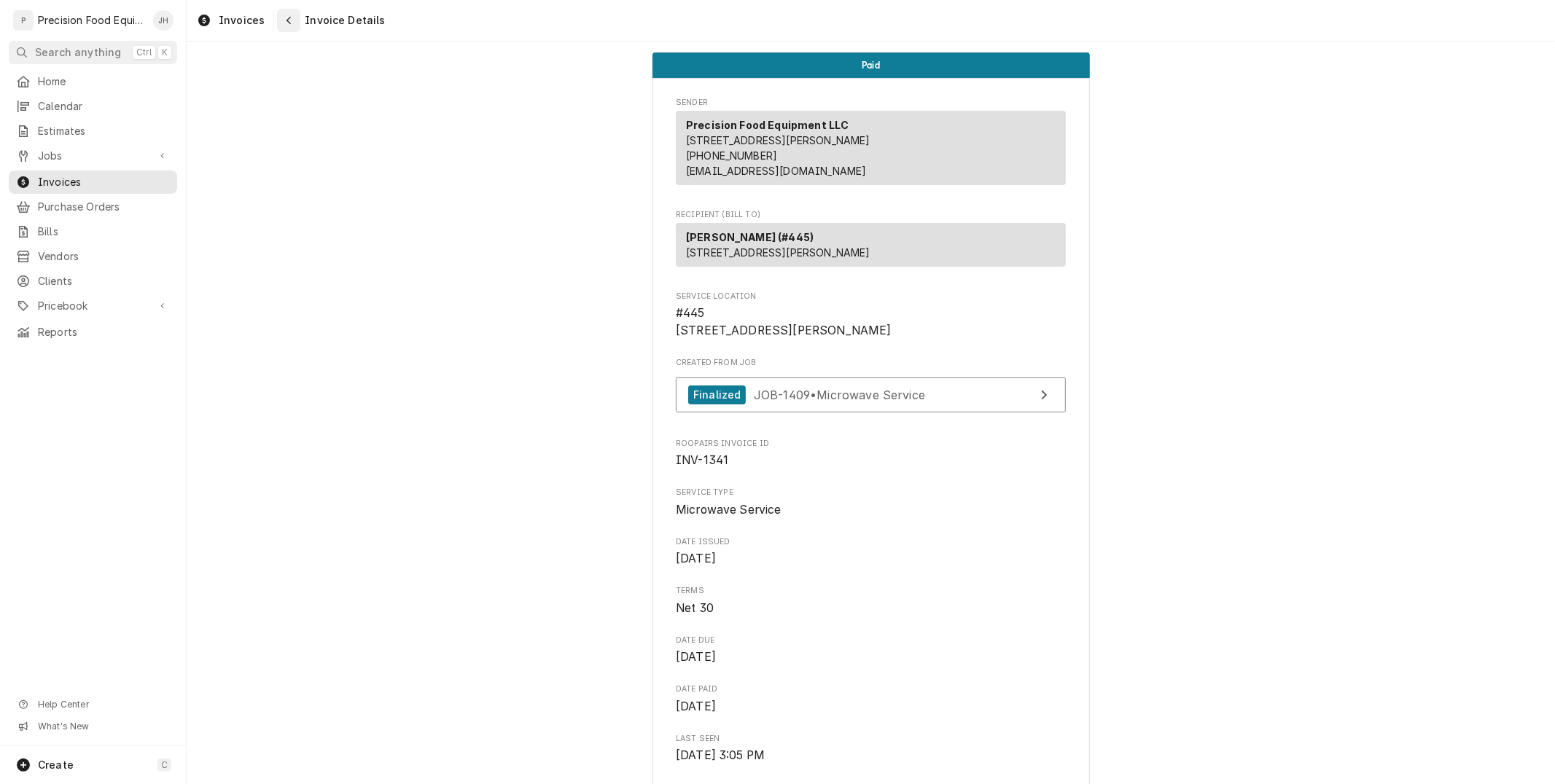
click at [282, 20] on div "Navigate back" at bounding box center [289, 21] width 15 height 15
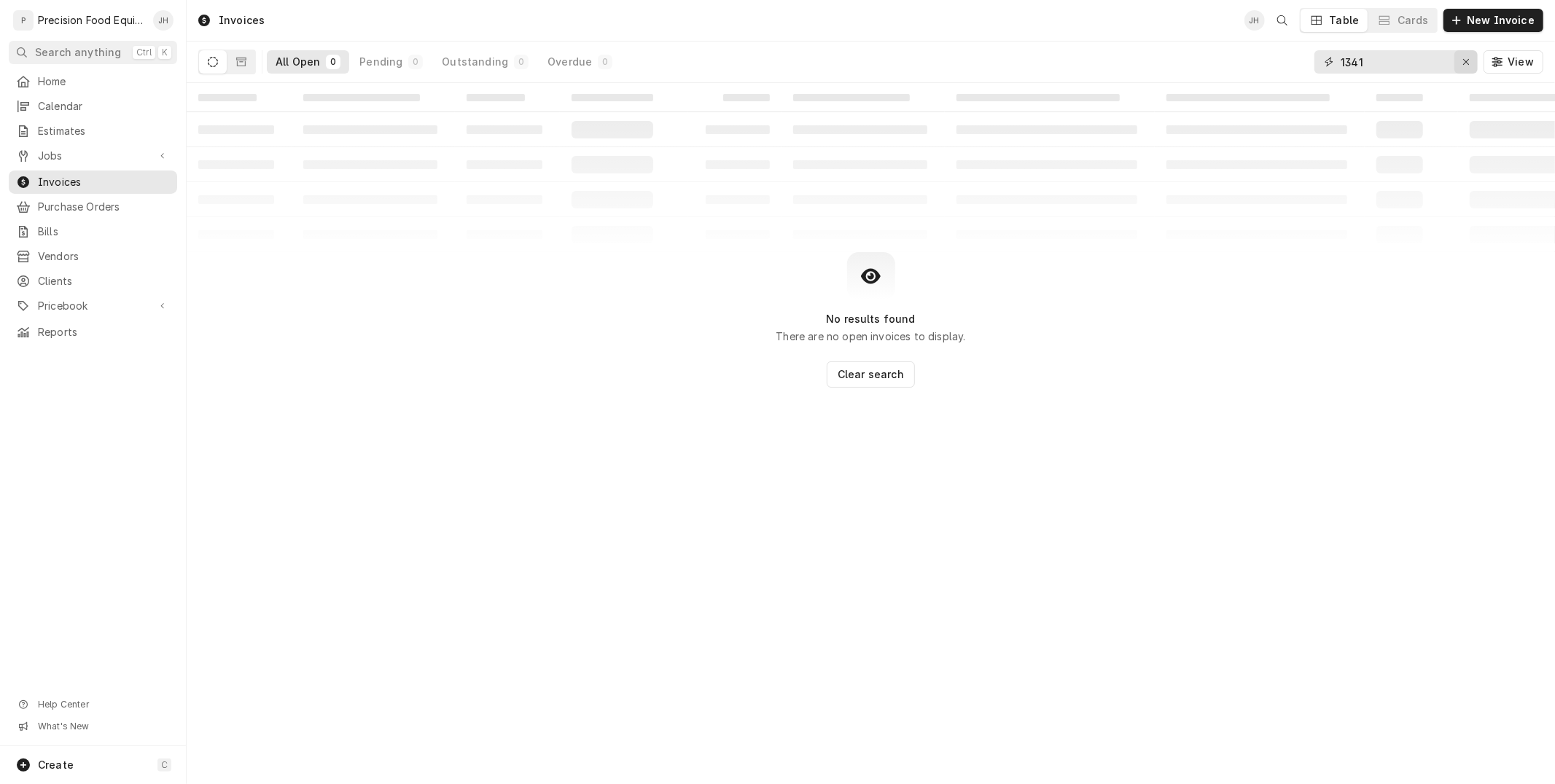
click at [1471, 65] on div "Erase input" at bounding box center [1466, 62] width 15 height 15
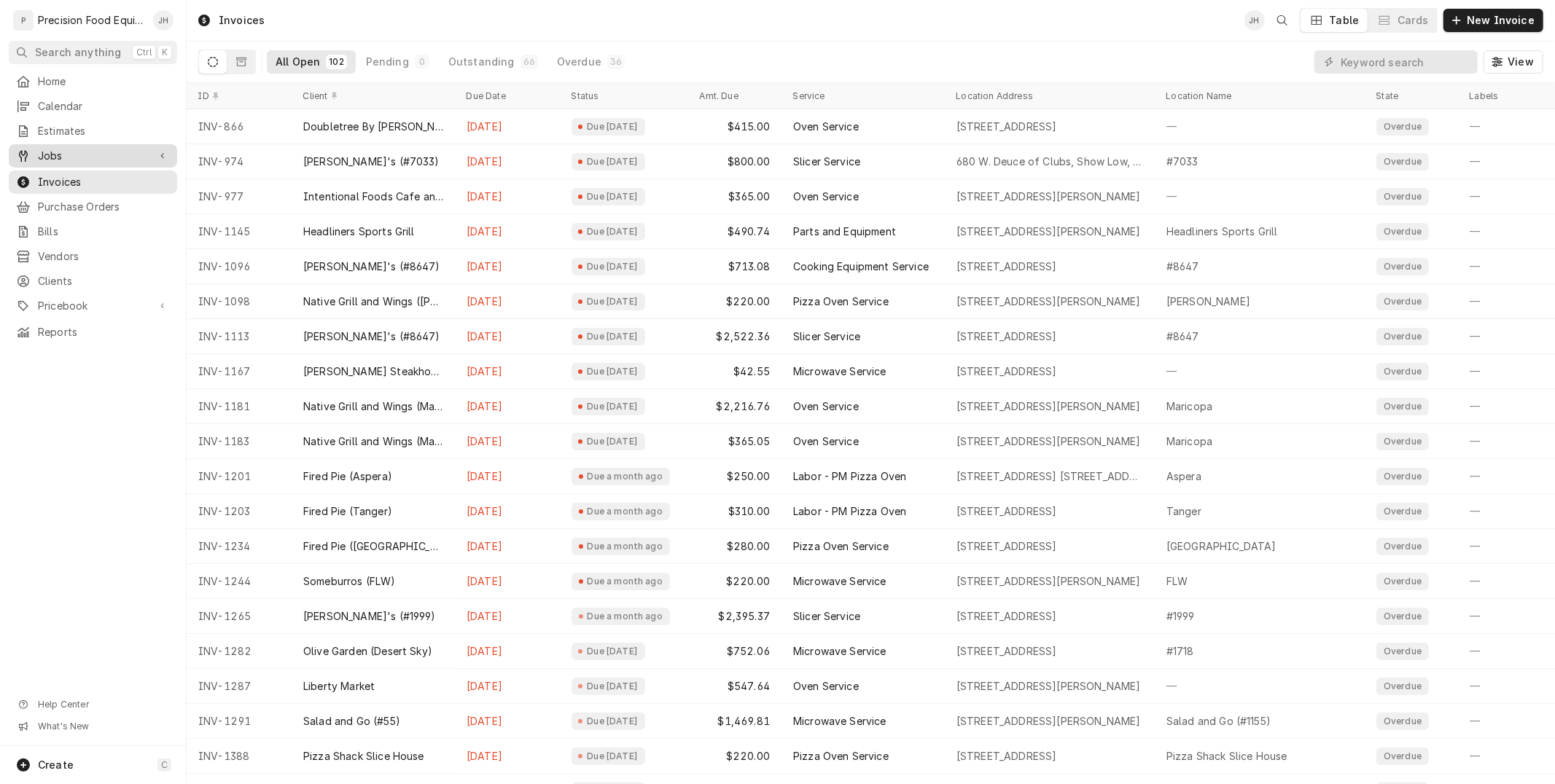
click at [38, 158] on span "Jobs" at bounding box center [93, 156] width 110 height 15
click at [73, 183] on span "Jobs" at bounding box center [104, 180] width 132 height 15
